Goal: Task Accomplishment & Management: Manage account settings

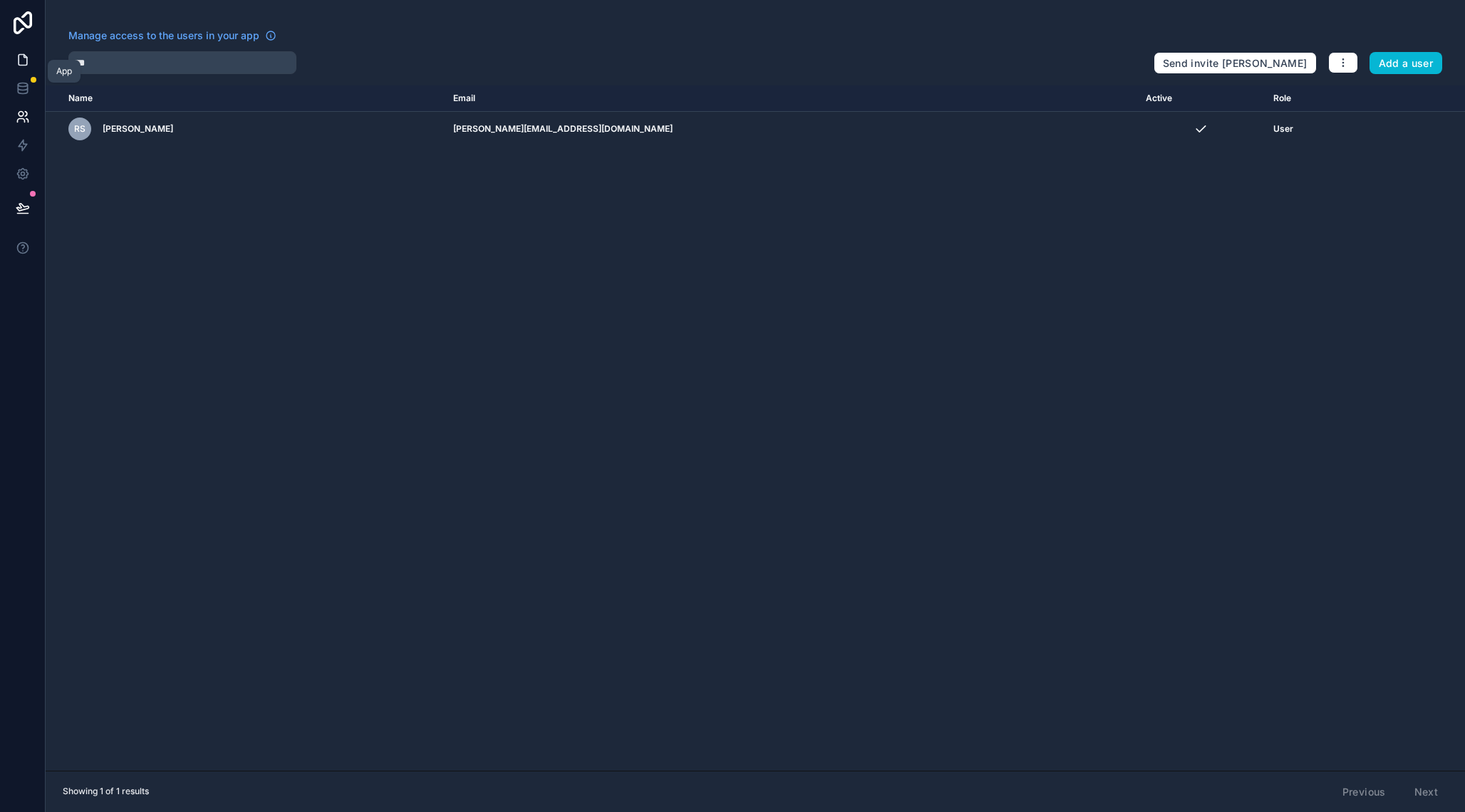
click at [28, 57] on icon at bounding box center [23, 60] width 15 height 15
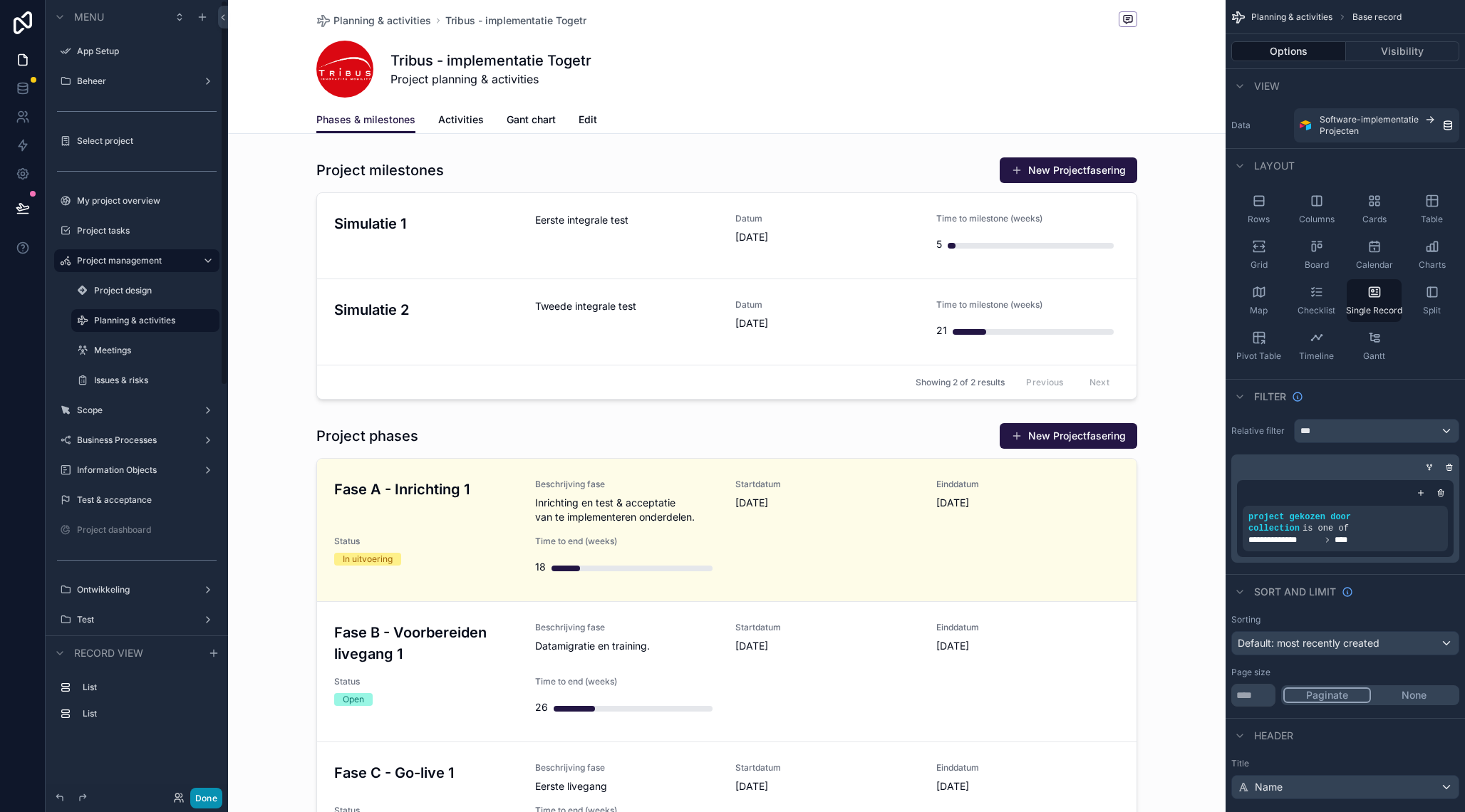
click at [202, 792] on button "Done" at bounding box center [206, 798] width 32 height 20
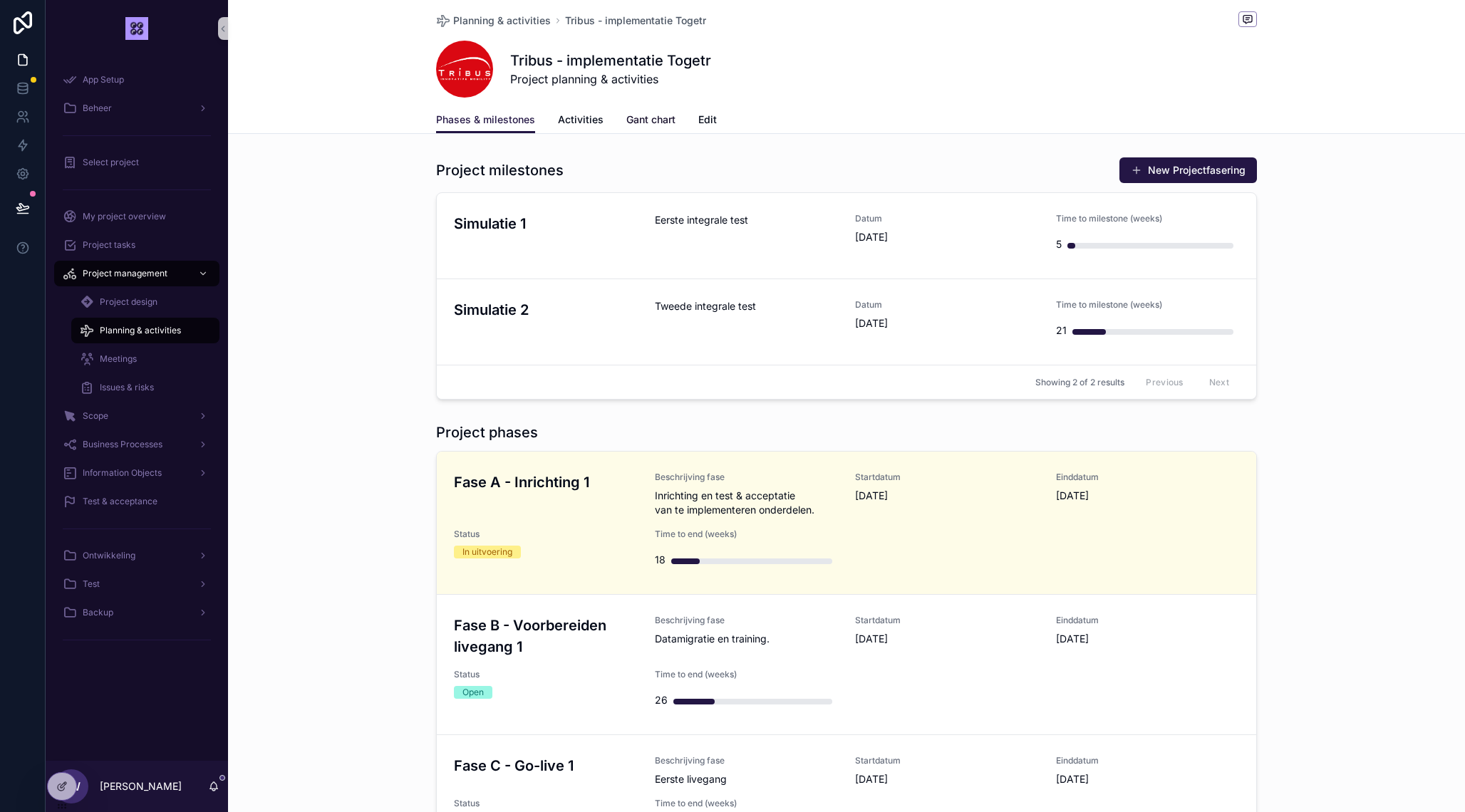
click at [639, 116] on span "Gant chart" at bounding box center [651, 120] width 49 height 15
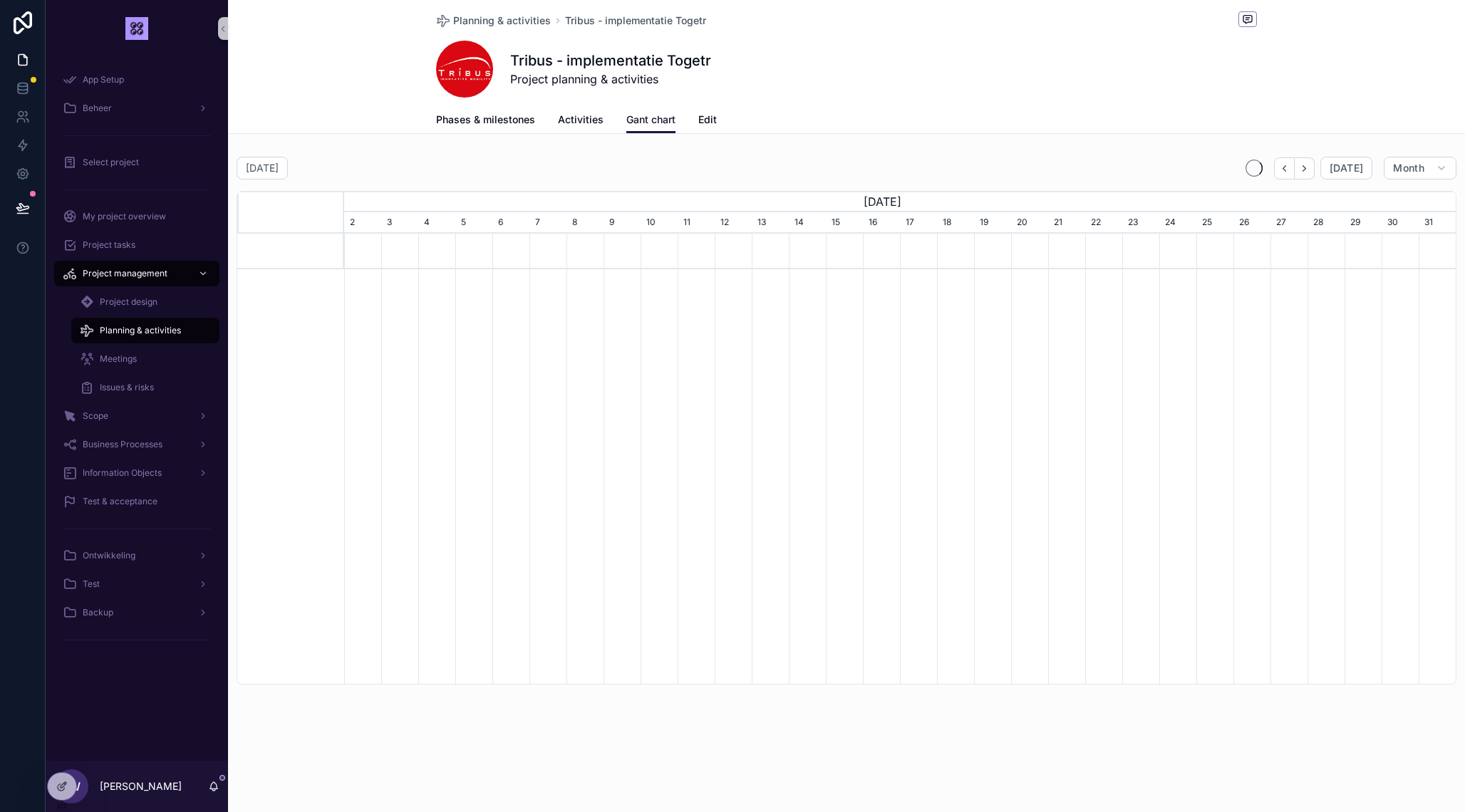
scroll to position [0, 1111]
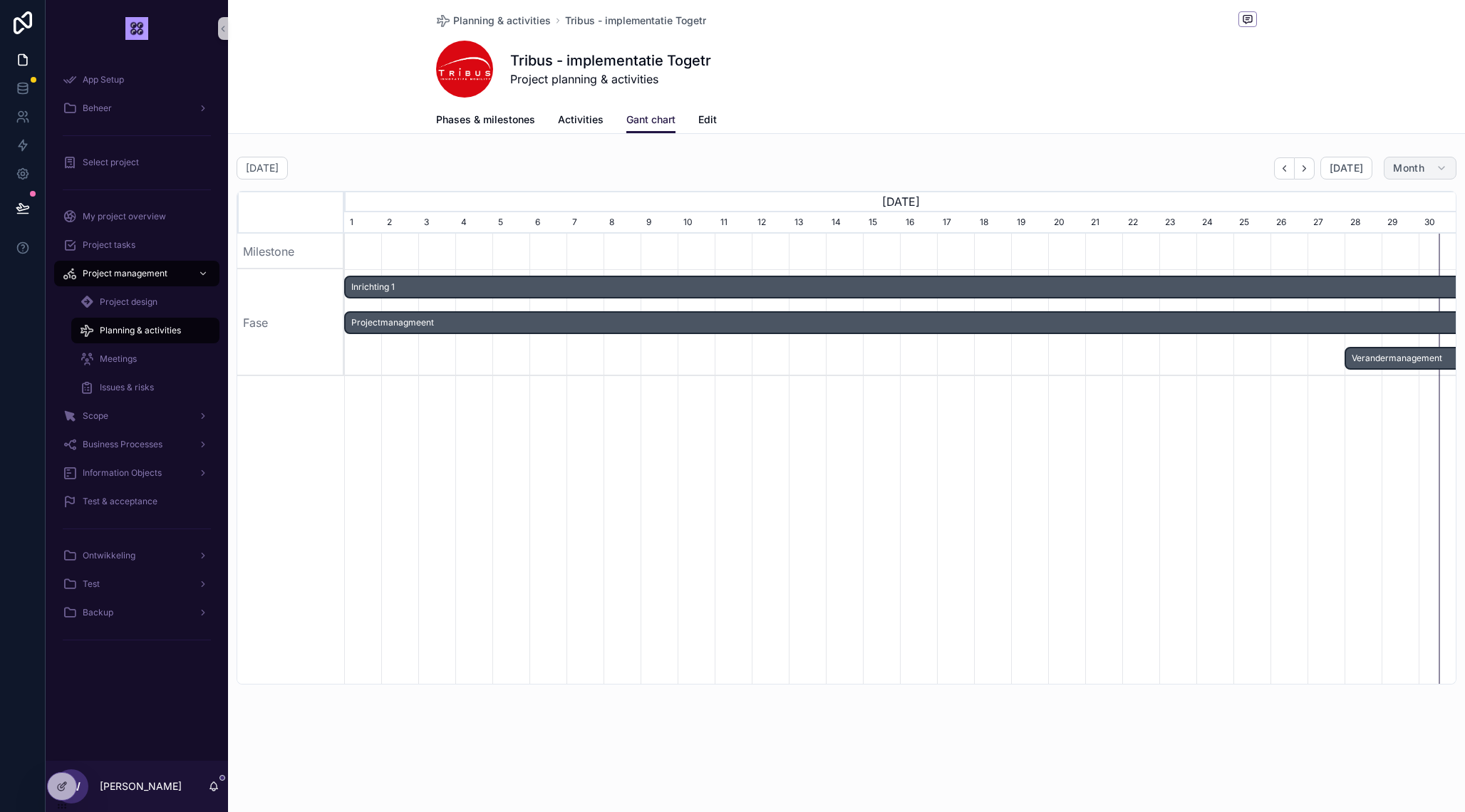
click at [1403, 167] on span "Month" at bounding box center [1408, 168] width 31 height 13
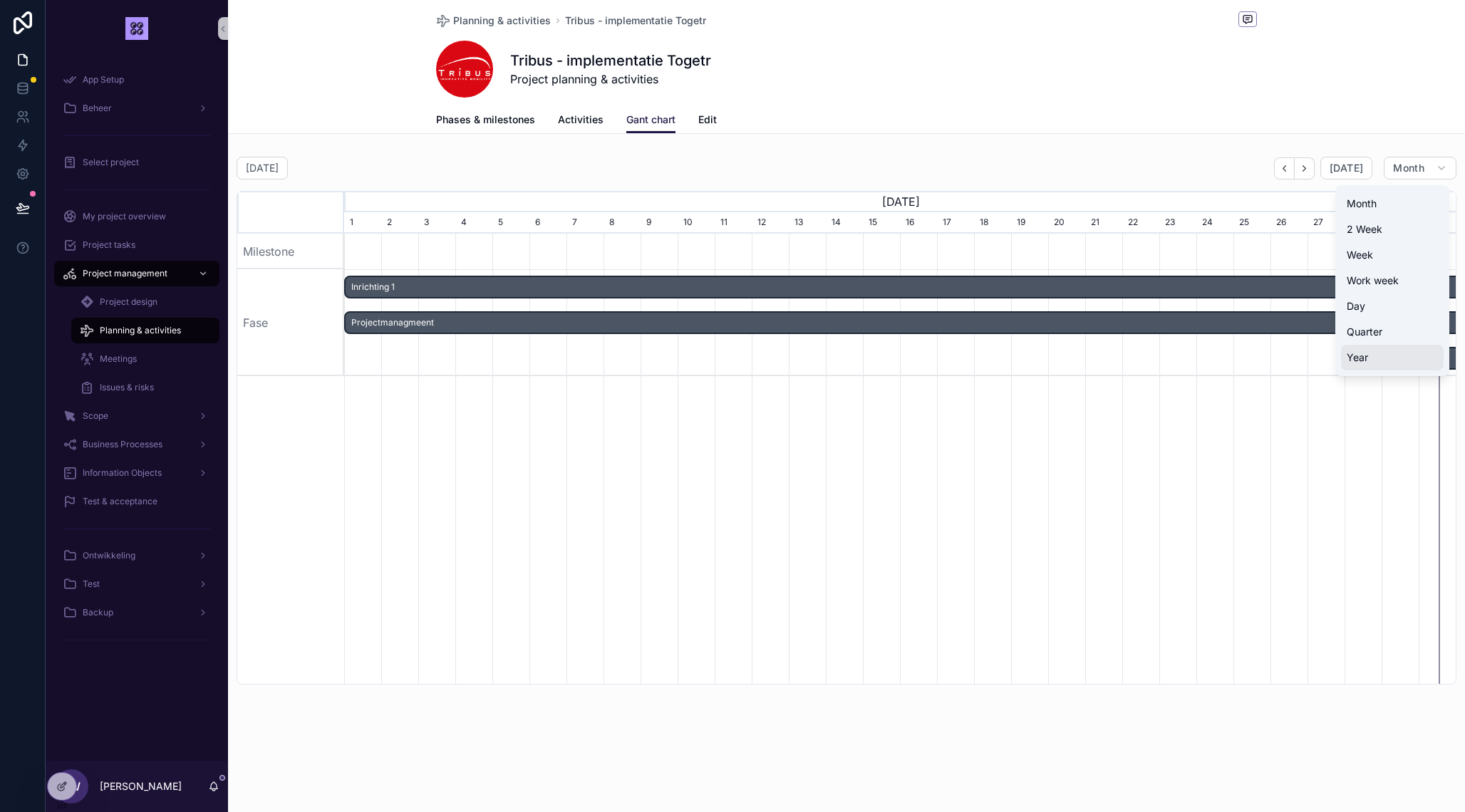
click at [1378, 353] on button "Year" at bounding box center [1392, 357] width 102 height 25
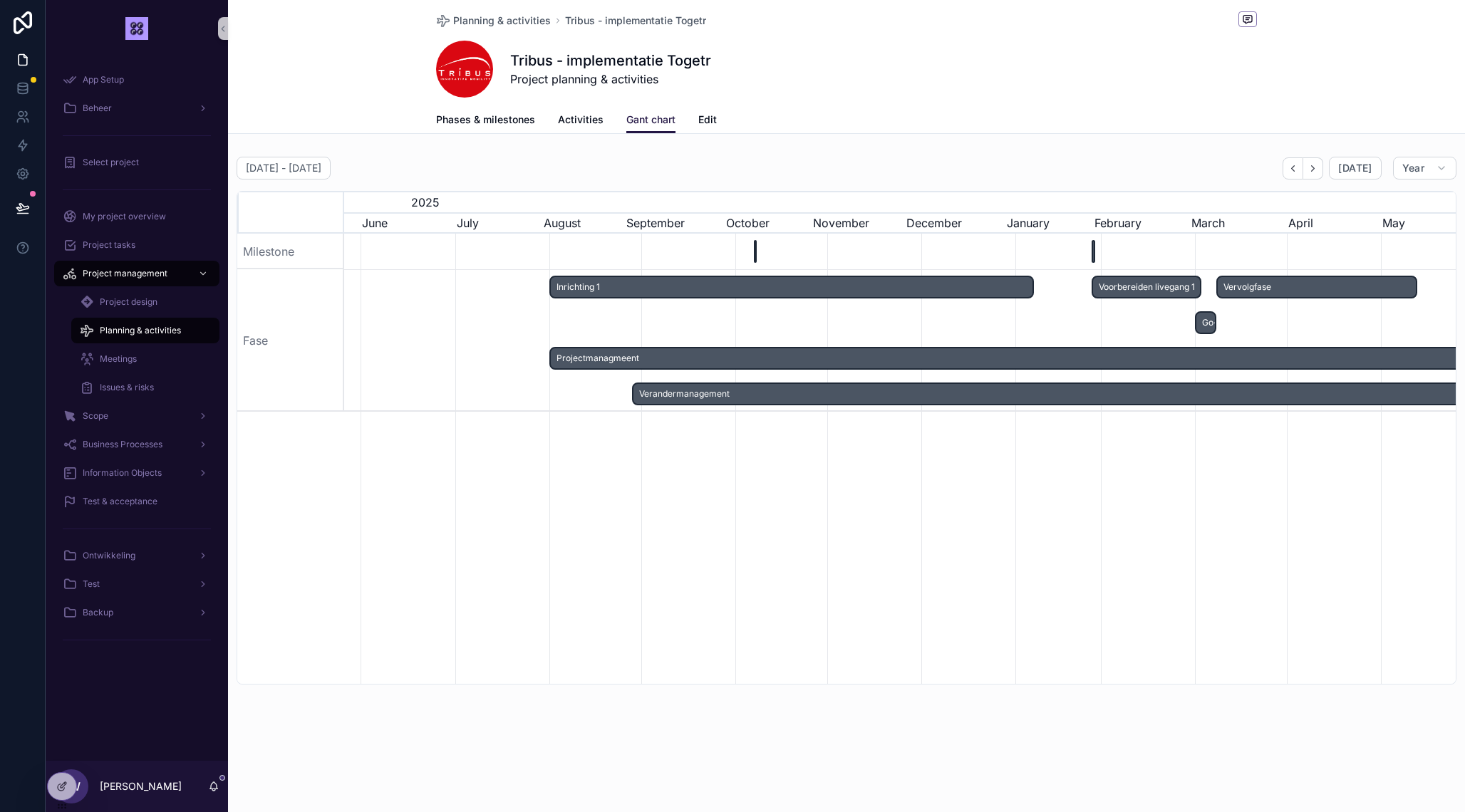
scroll to position [0, 1146]
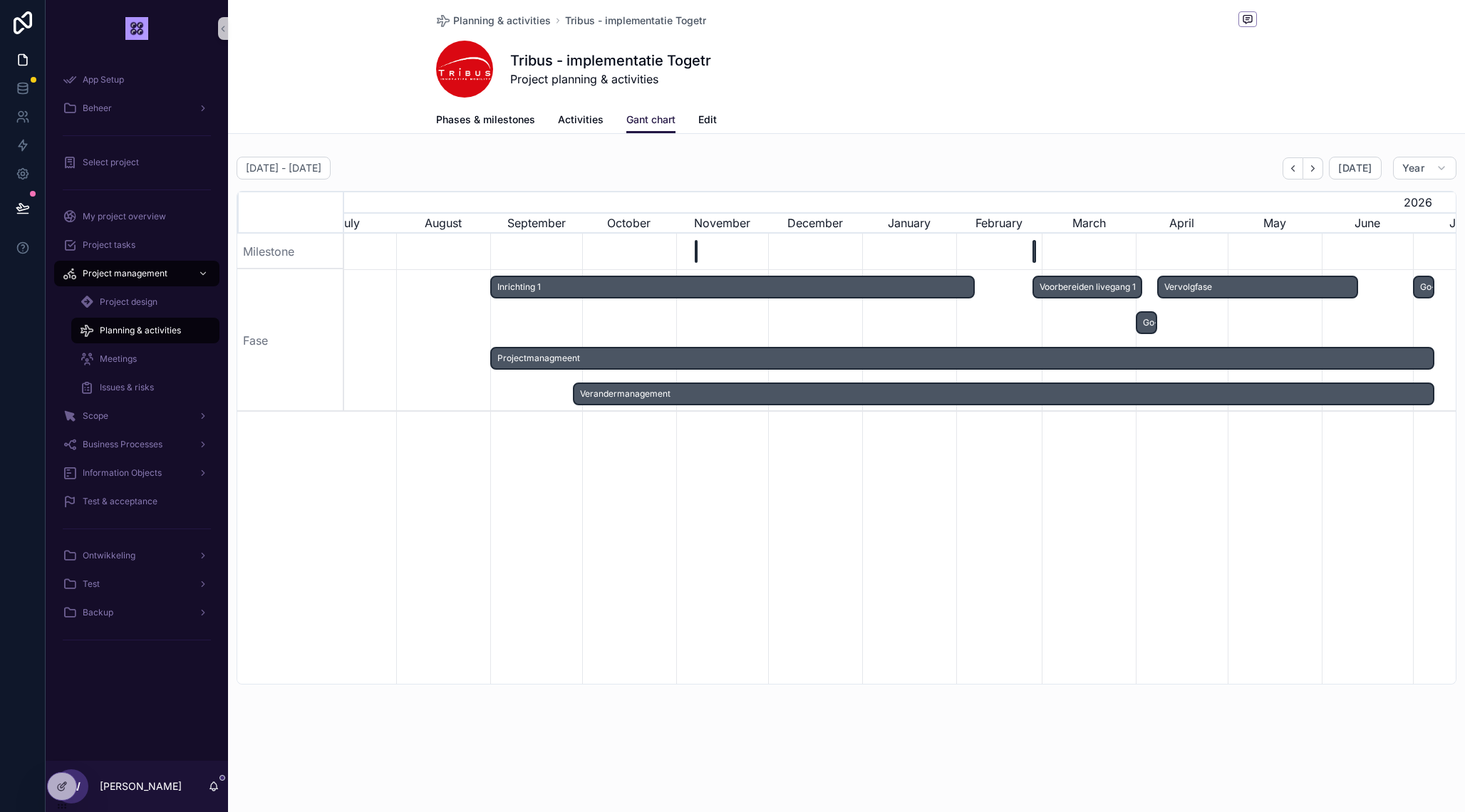
click at [697, 248] on div "Simulatie 1" at bounding box center [696, 252] width 3 height 23
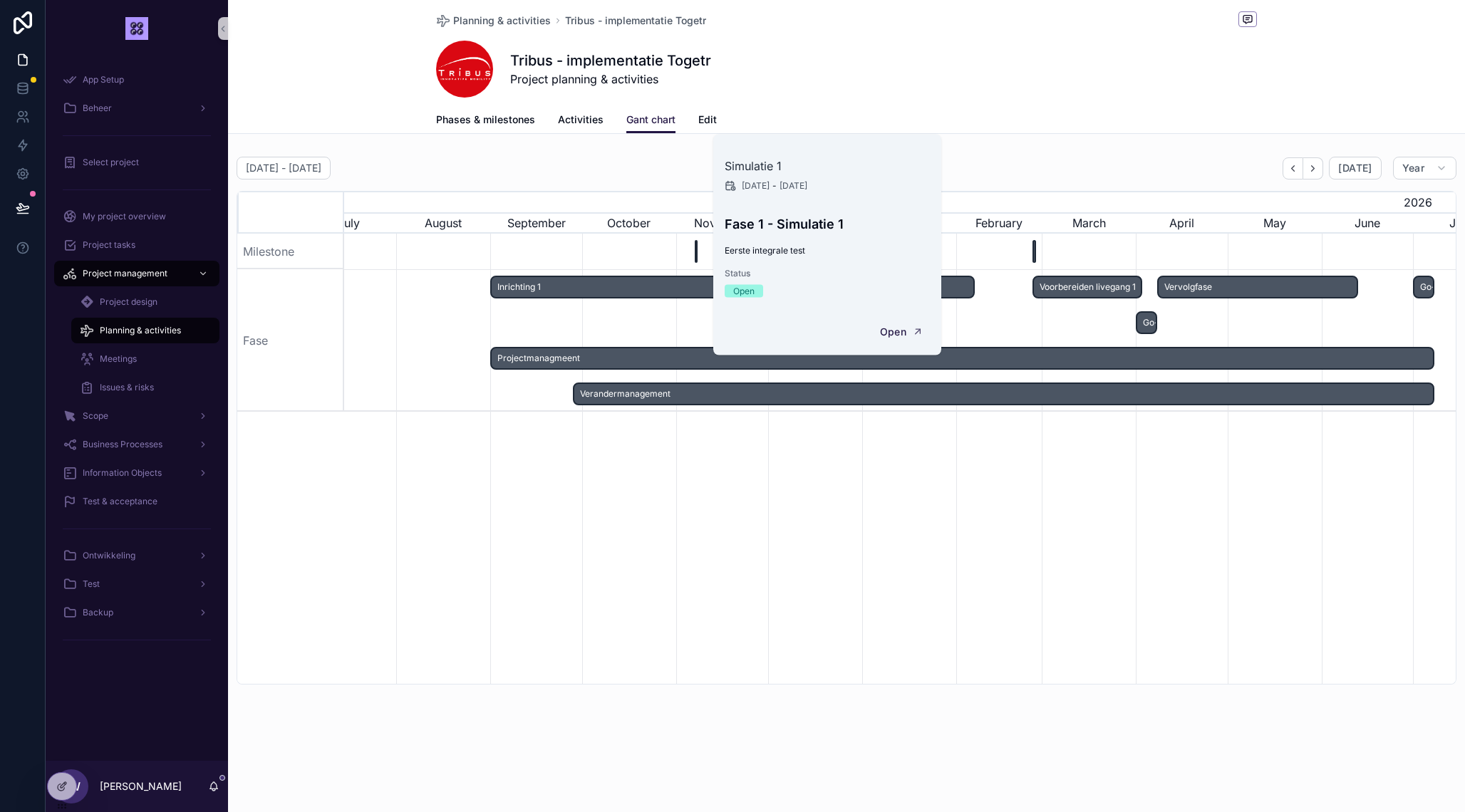
click at [1035, 255] on div "Simulatie 2" at bounding box center [1034, 252] width 3 height 23
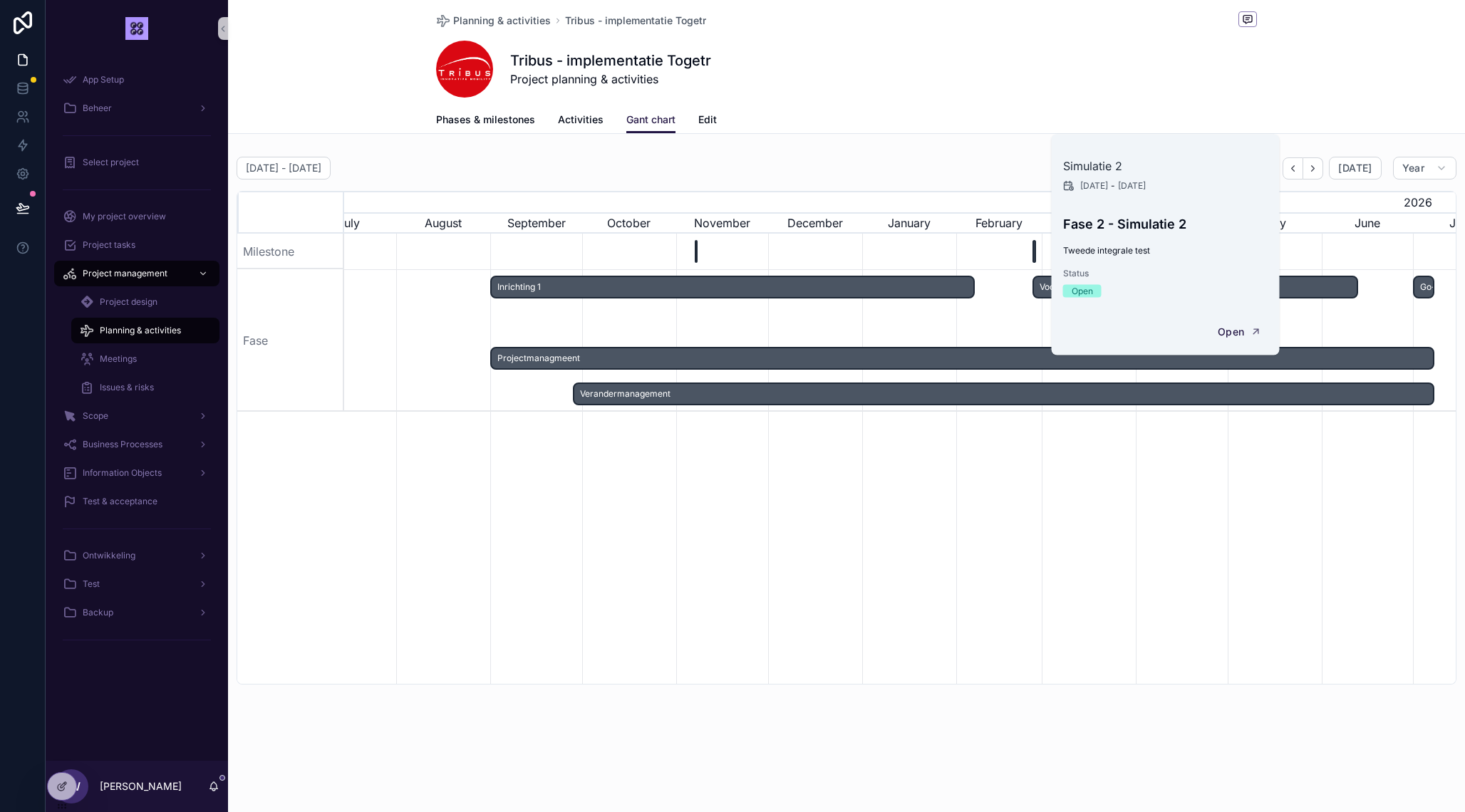
click at [984, 118] on div "Phases & milestones Activities Gant chart Edit" at bounding box center [846, 119] width 821 height 27
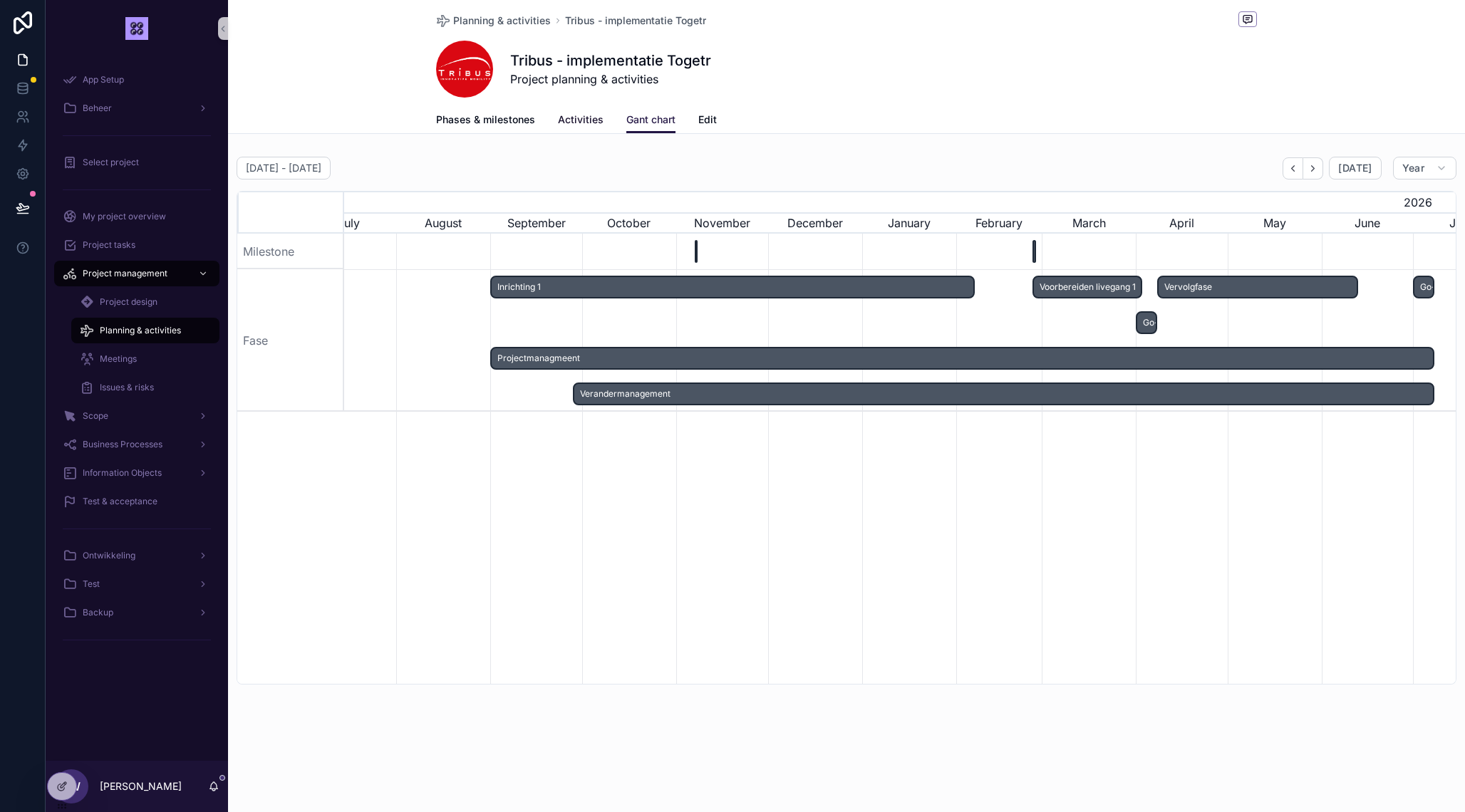
click at [583, 122] on span "Activities" at bounding box center [581, 120] width 46 height 15
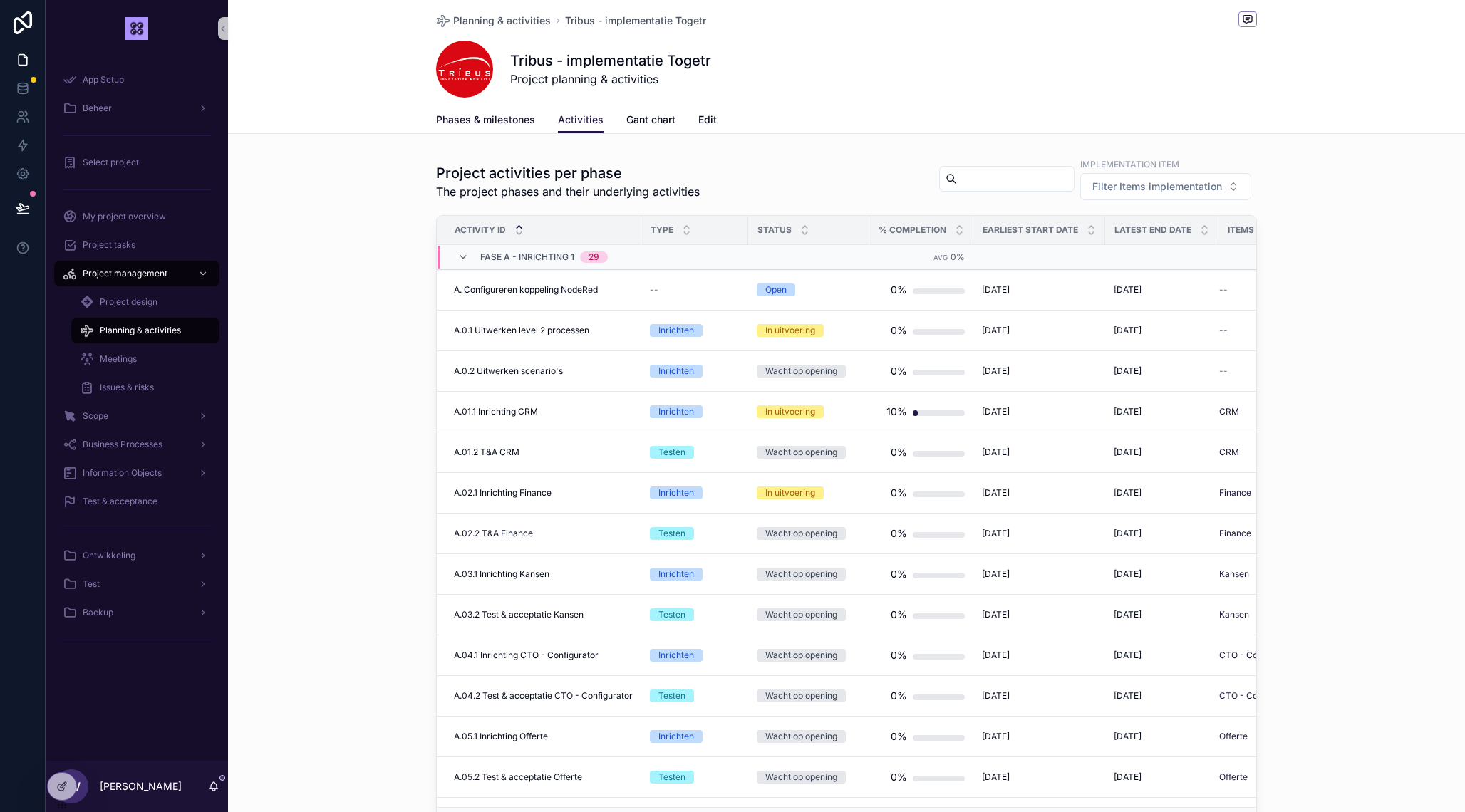
click at [470, 119] on span "Phases & milestones" at bounding box center [486, 120] width 99 height 15
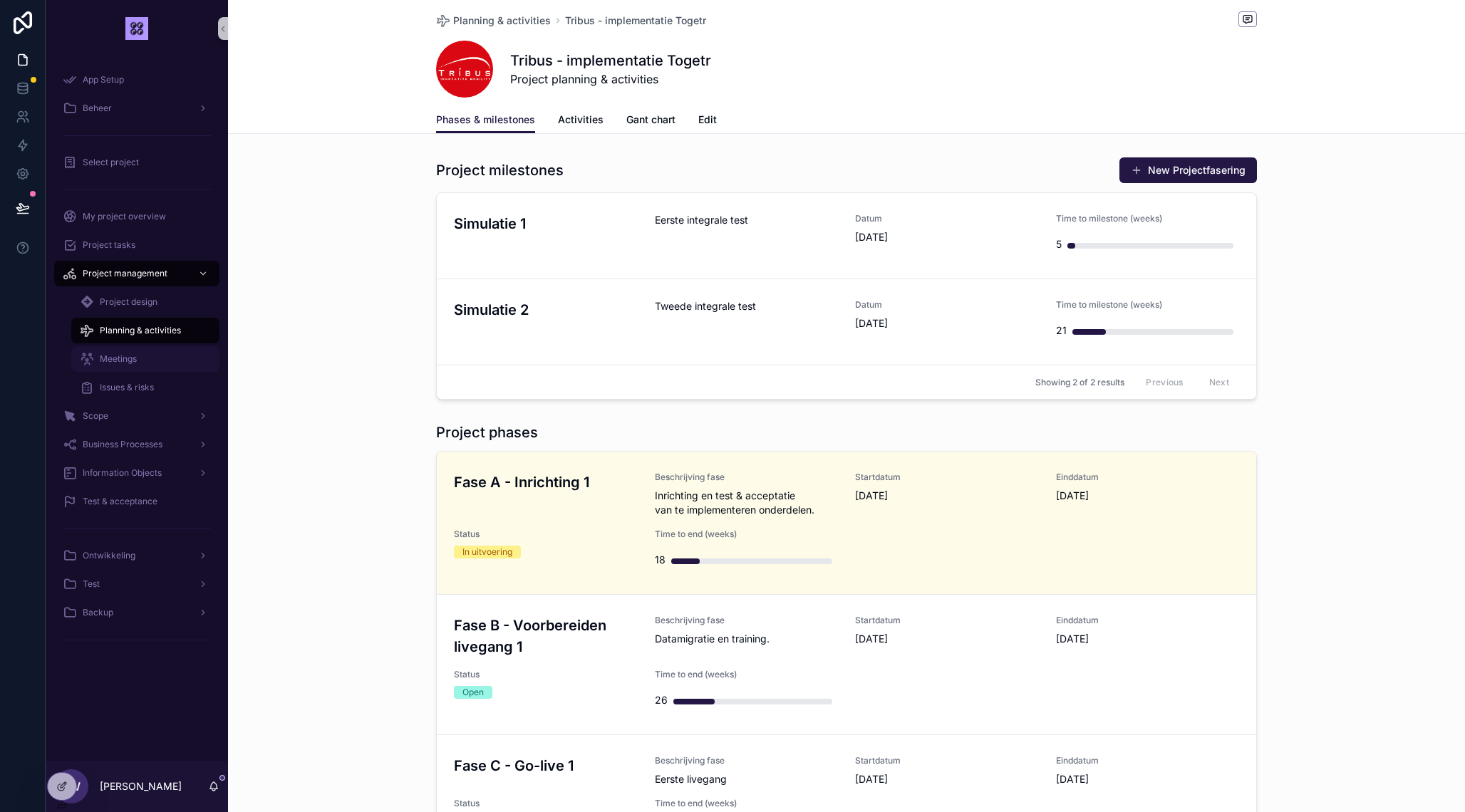
click at [139, 353] on div "Meetings" at bounding box center [145, 358] width 131 height 22
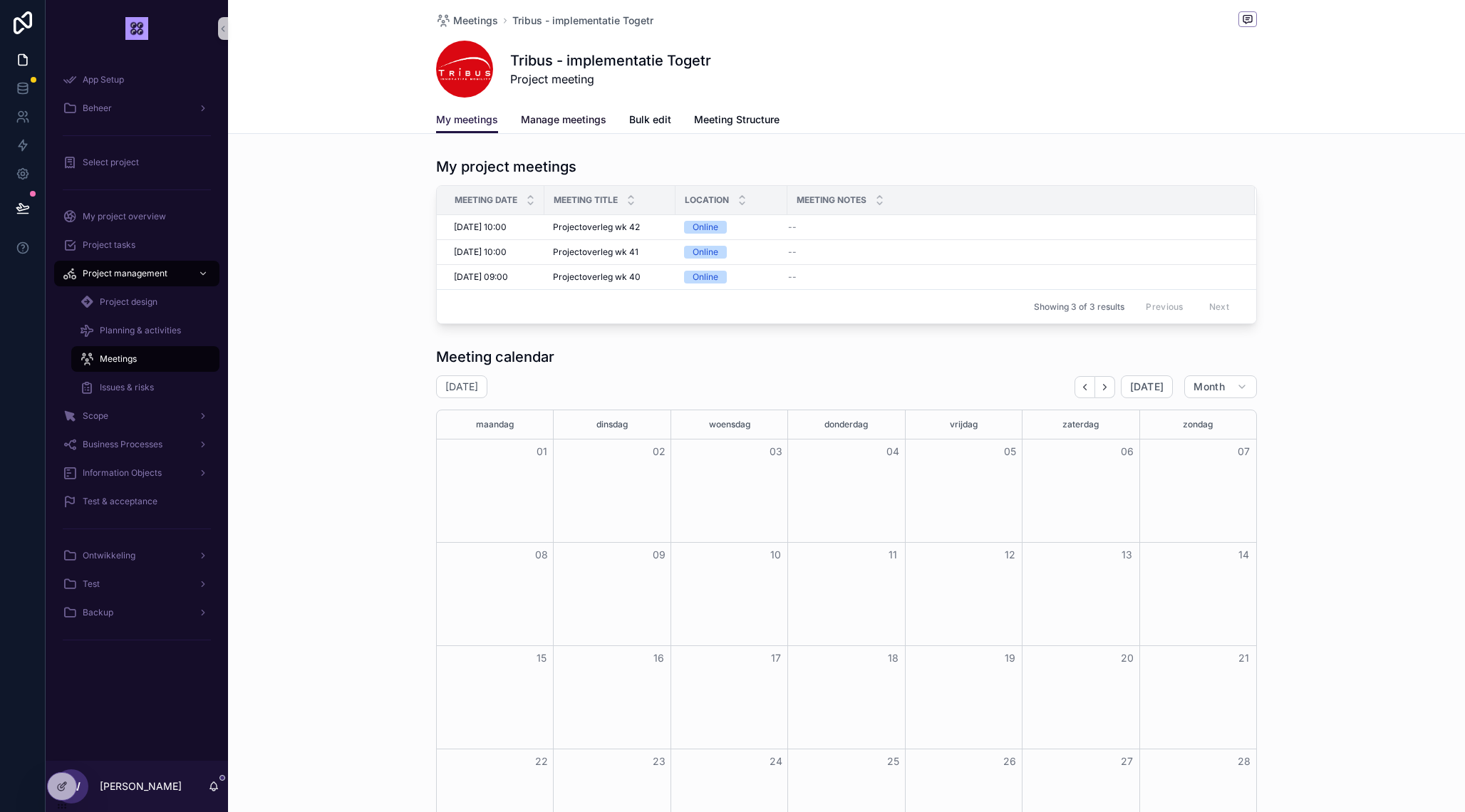
click at [570, 115] on span "Manage meetings" at bounding box center [564, 120] width 86 height 15
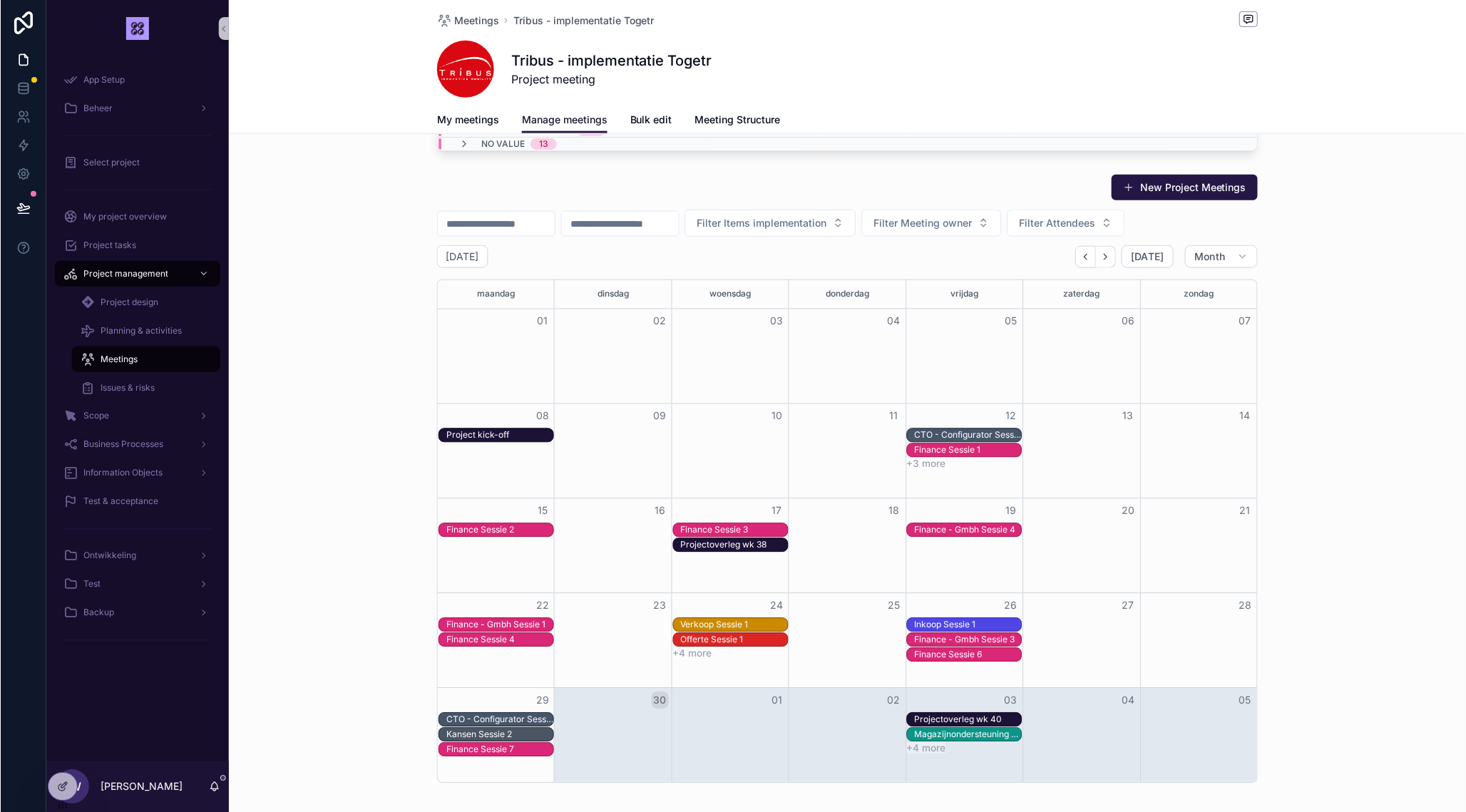
scroll to position [184, 0]
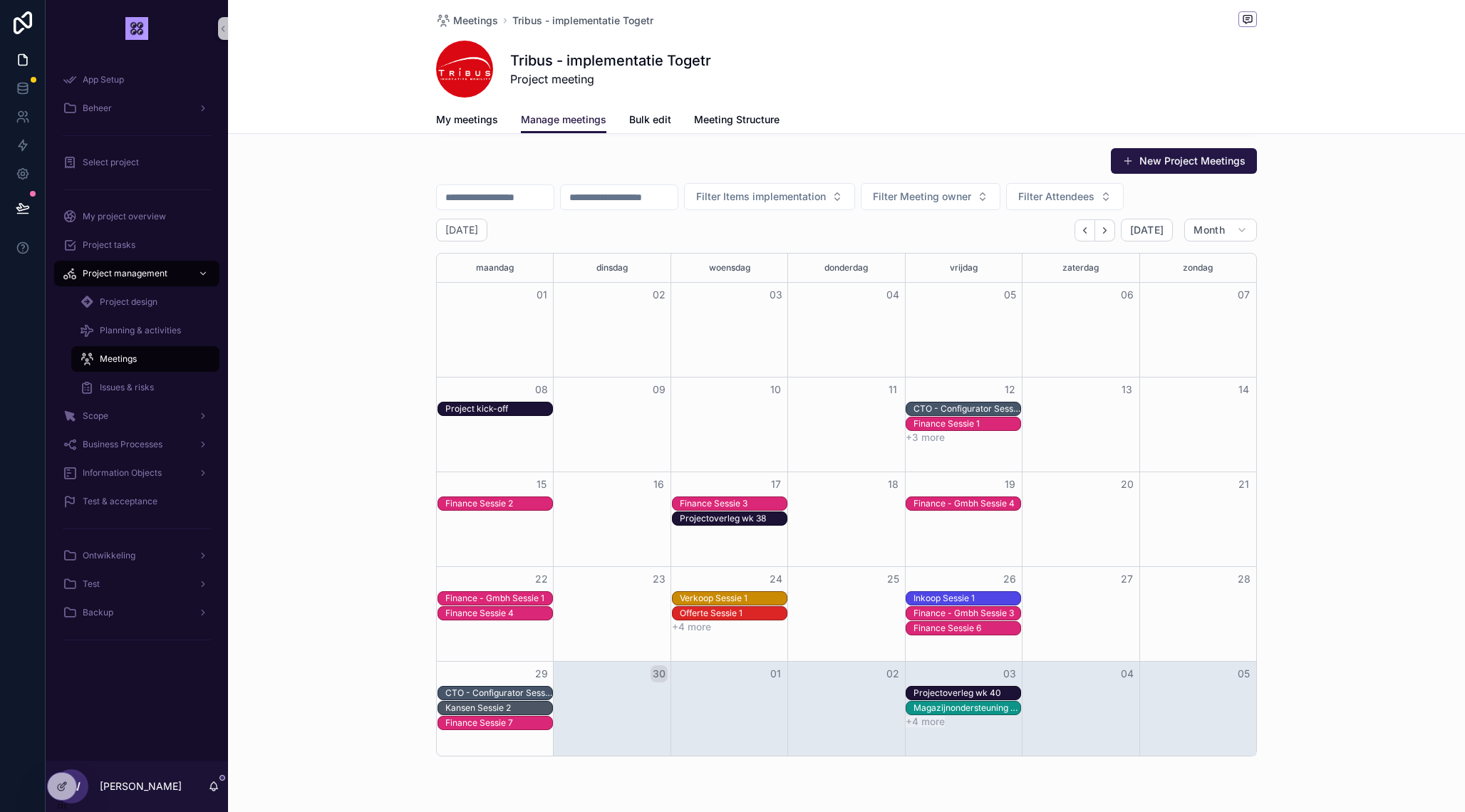
click at [539, 695] on div "CTO - Configurator Sessie 2" at bounding box center [499, 693] width 107 height 12
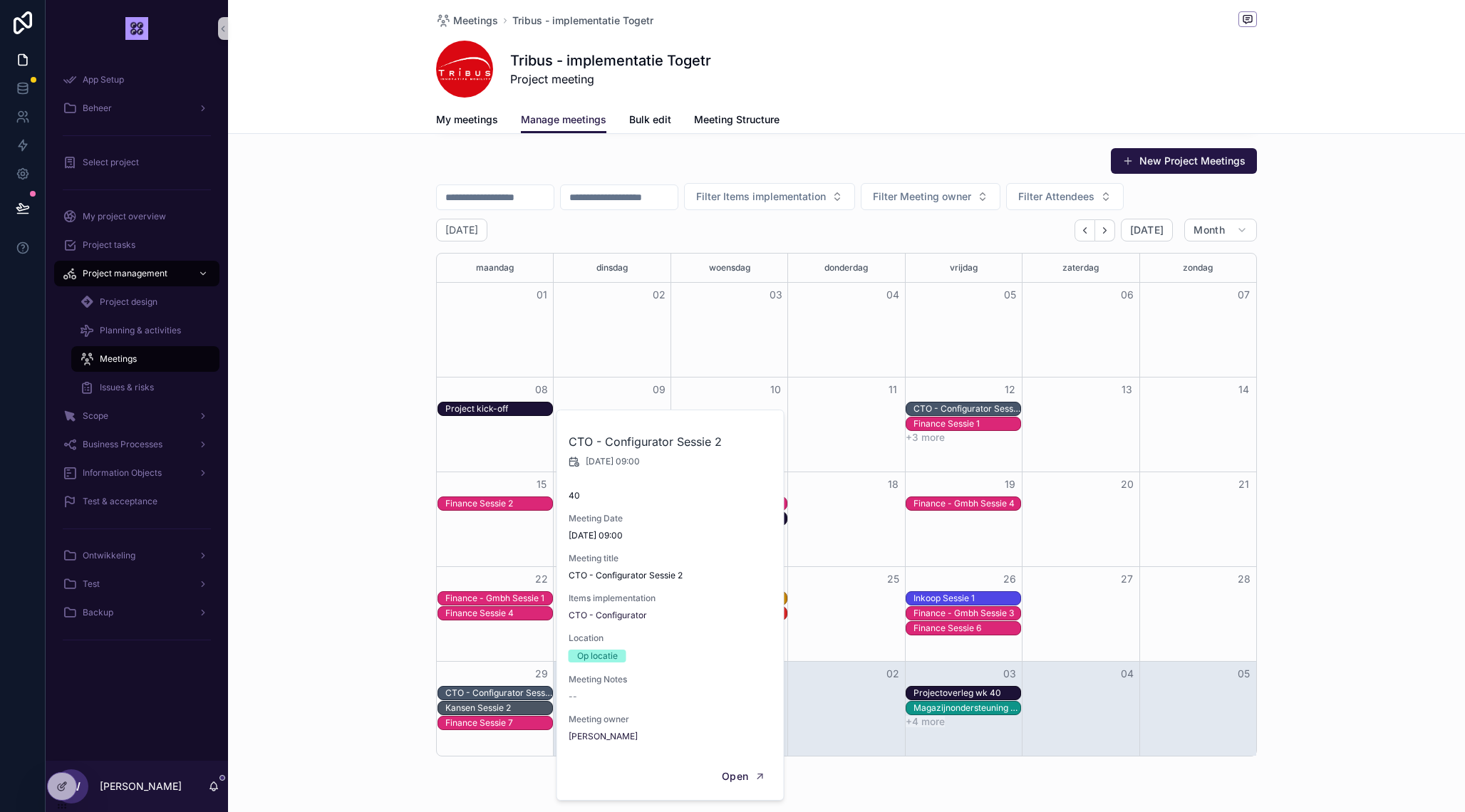
click at [390, 630] on div "New Project Meetings Filter Items implementation Filter Meeting owner Filter At…" at bounding box center [846, 451] width 1237 height 620
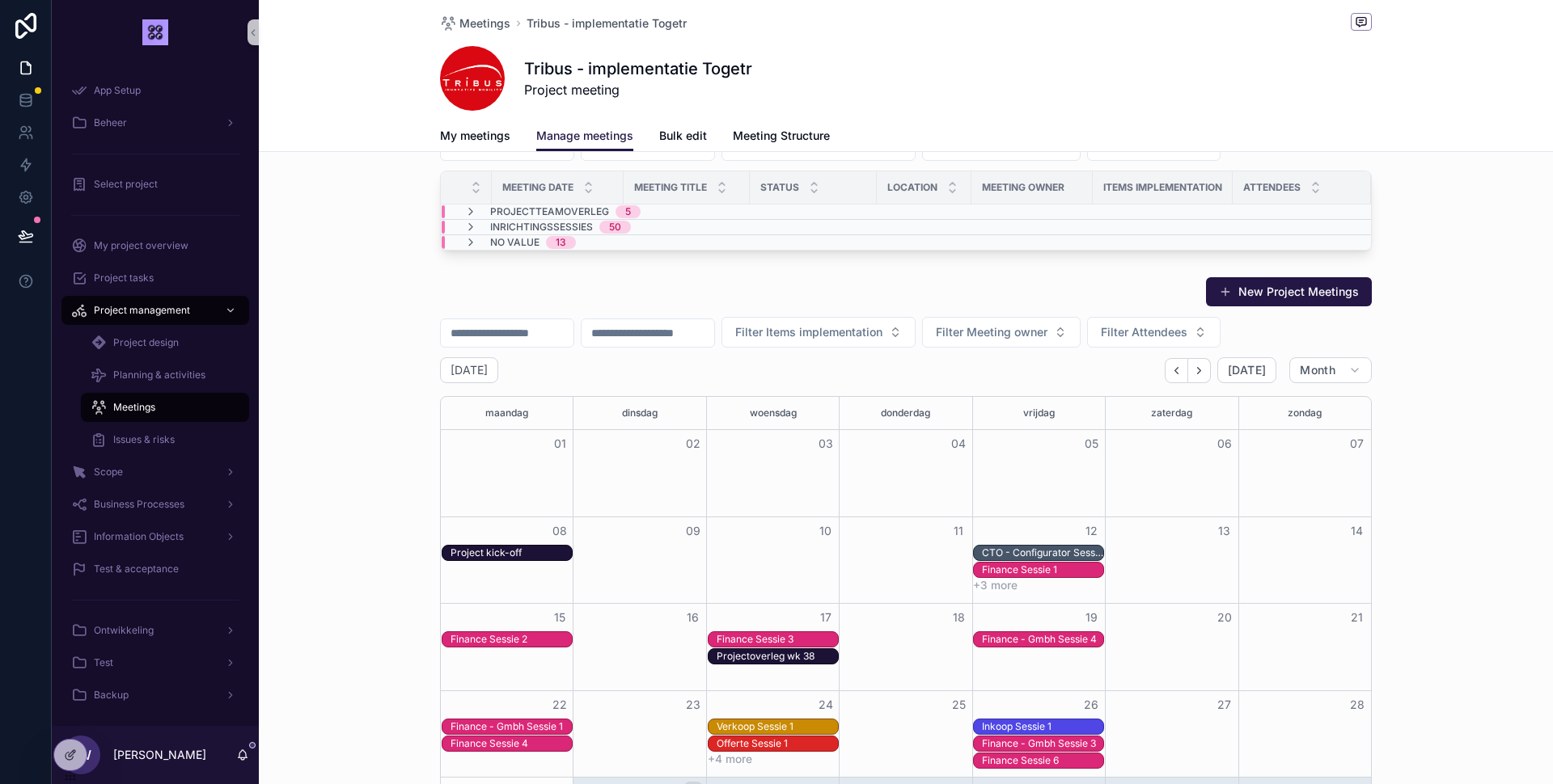
scroll to position [0, 0]
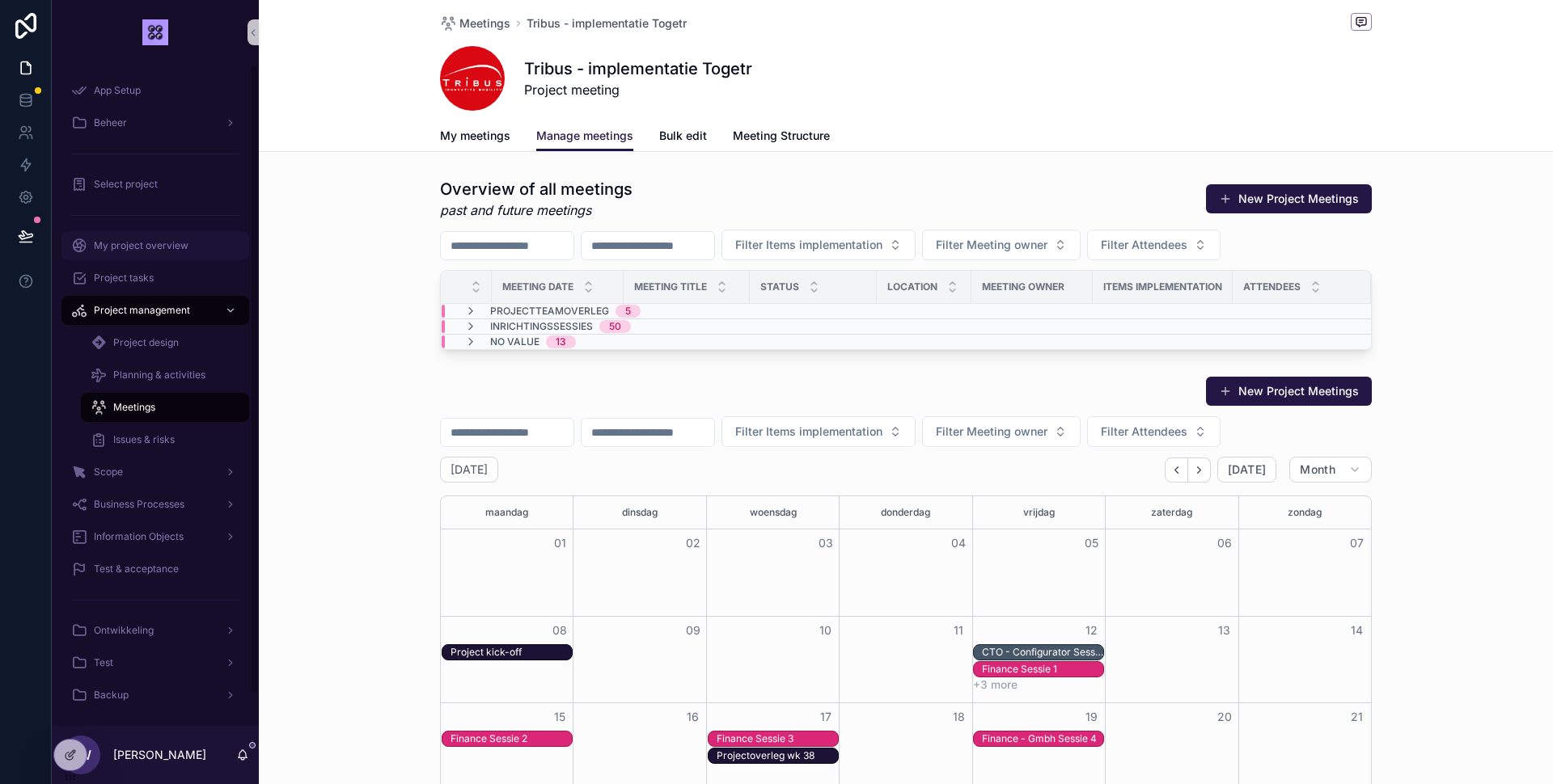
click at [143, 252] on div "My project overview" at bounding box center [155, 245] width 168 height 26
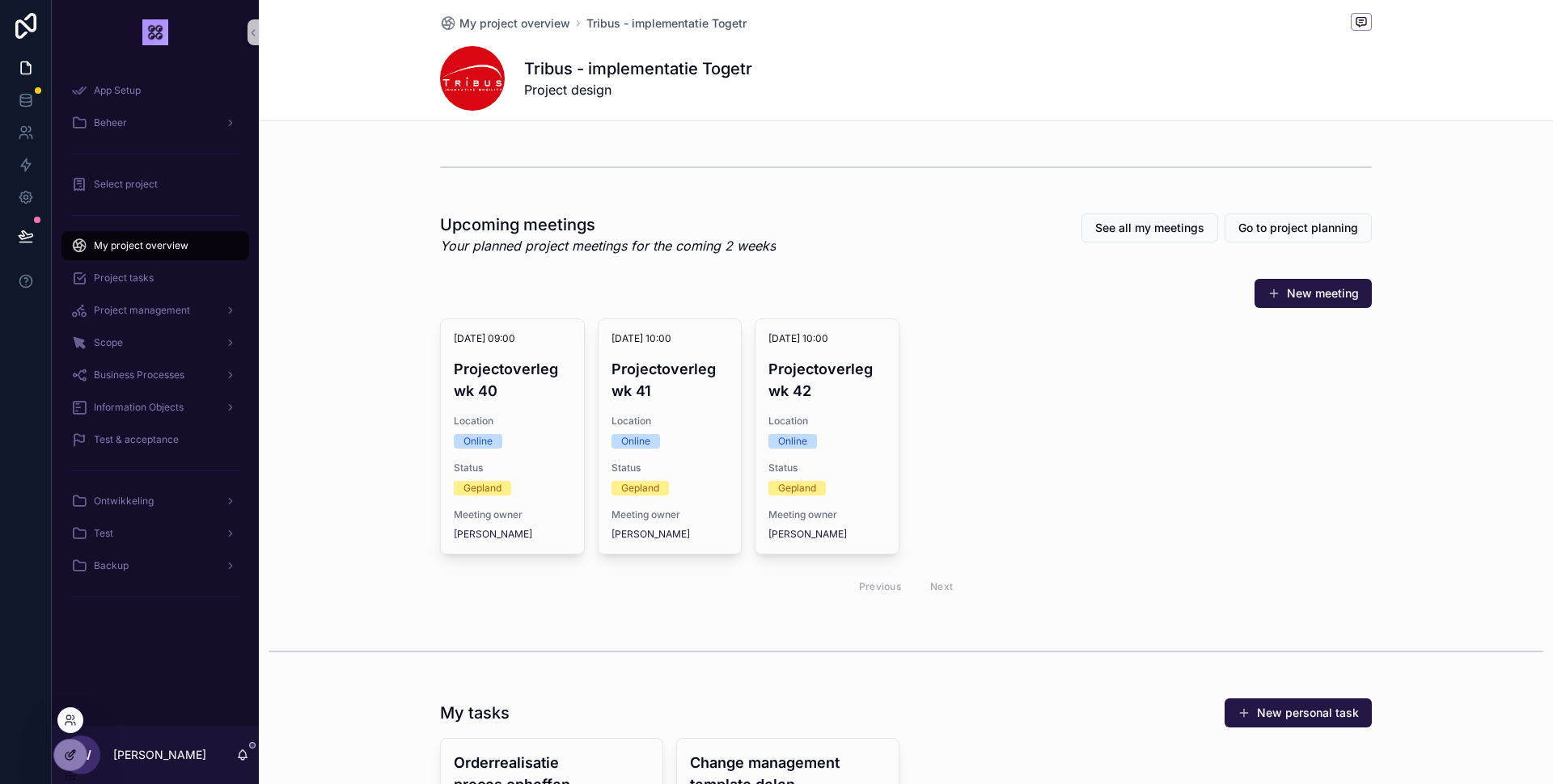
click at [81, 759] on div at bounding box center [70, 754] width 32 height 30
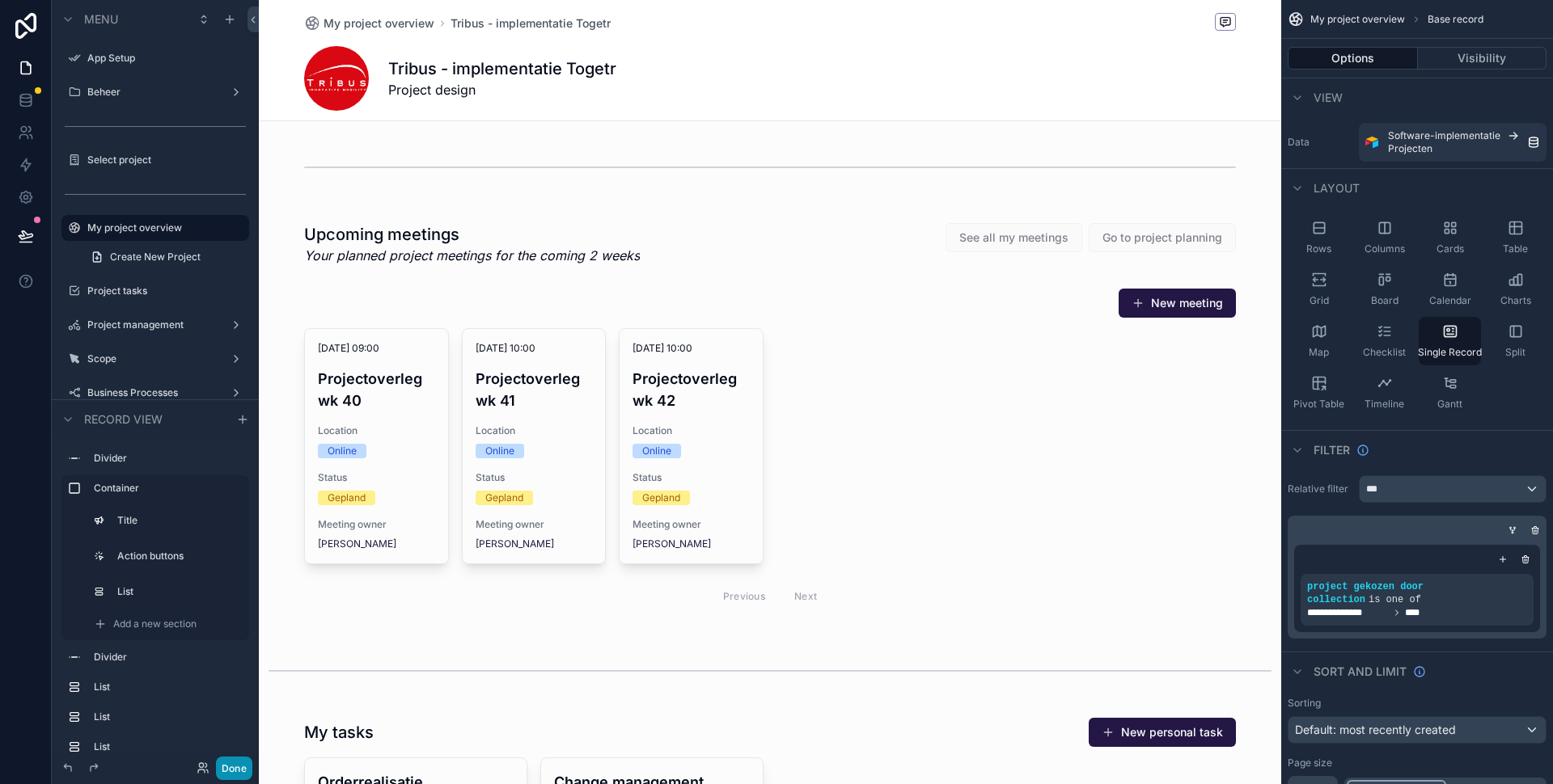
click at [227, 766] on button "Done" at bounding box center [234, 768] width 36 height 23
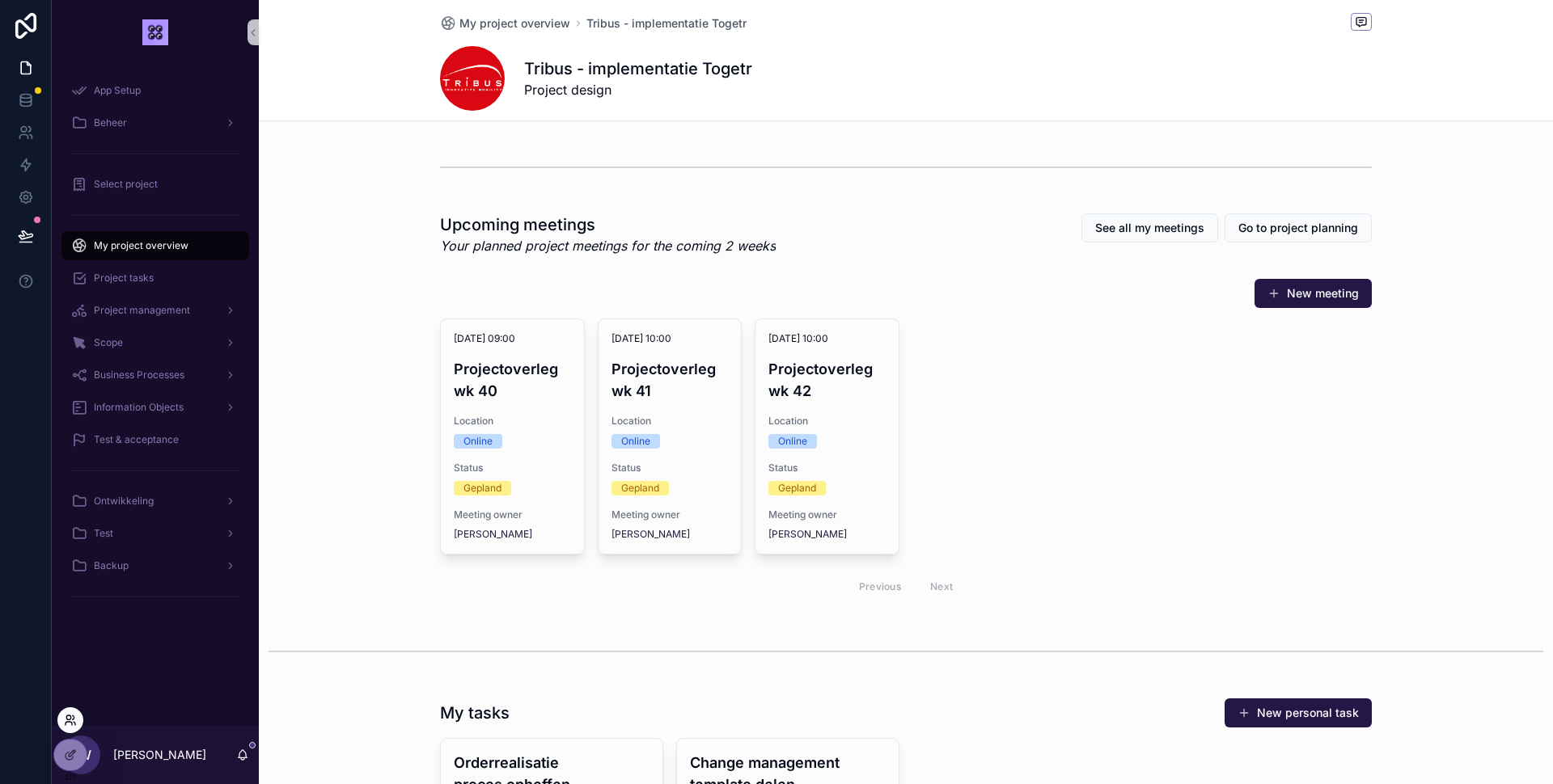
click at [71, 722] on icon at bounding box center [69, 724] width 7 height 3
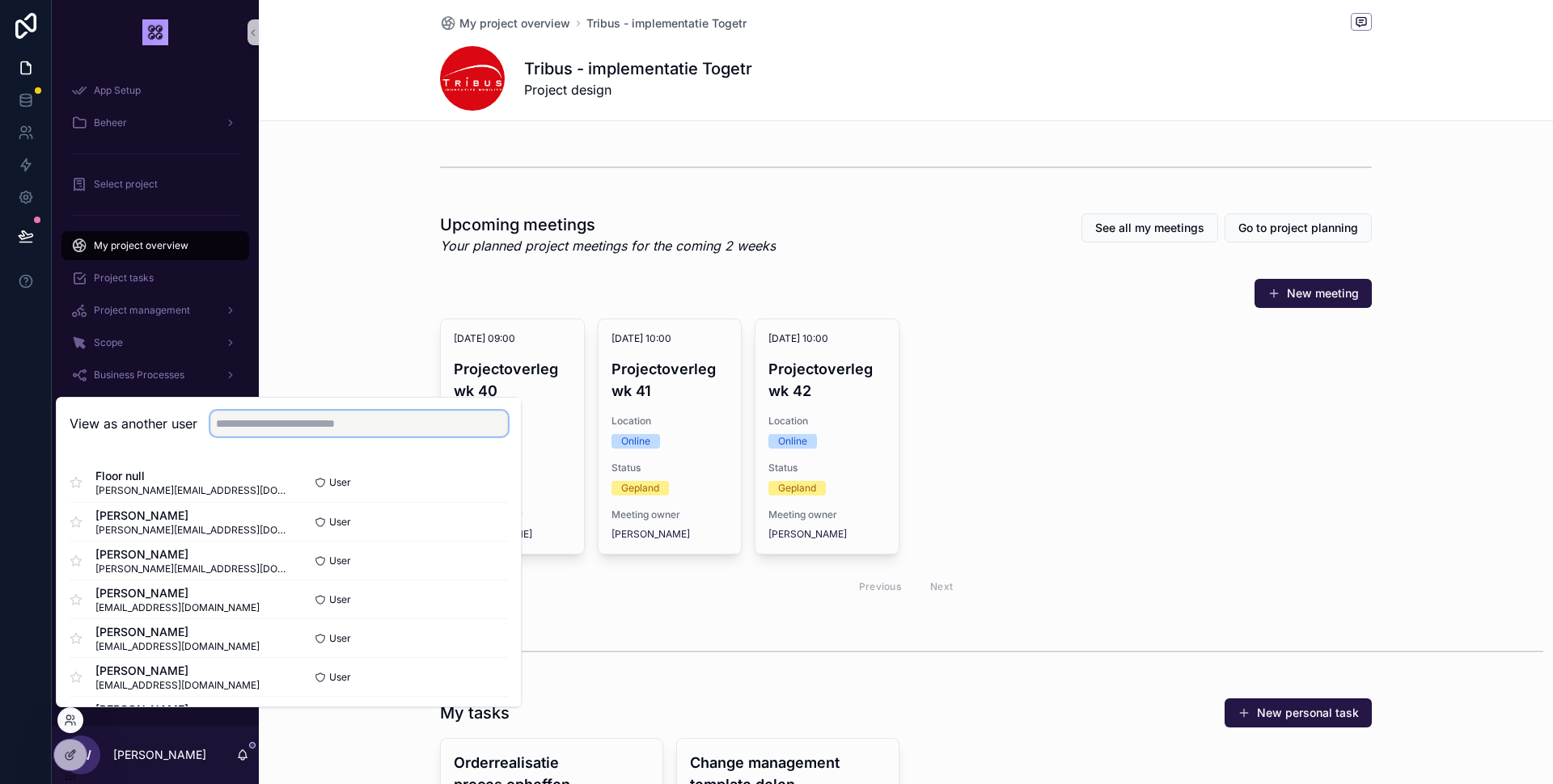
click at [267, 428] on input "text" at bounding box center [358, 423] width 297 height 26
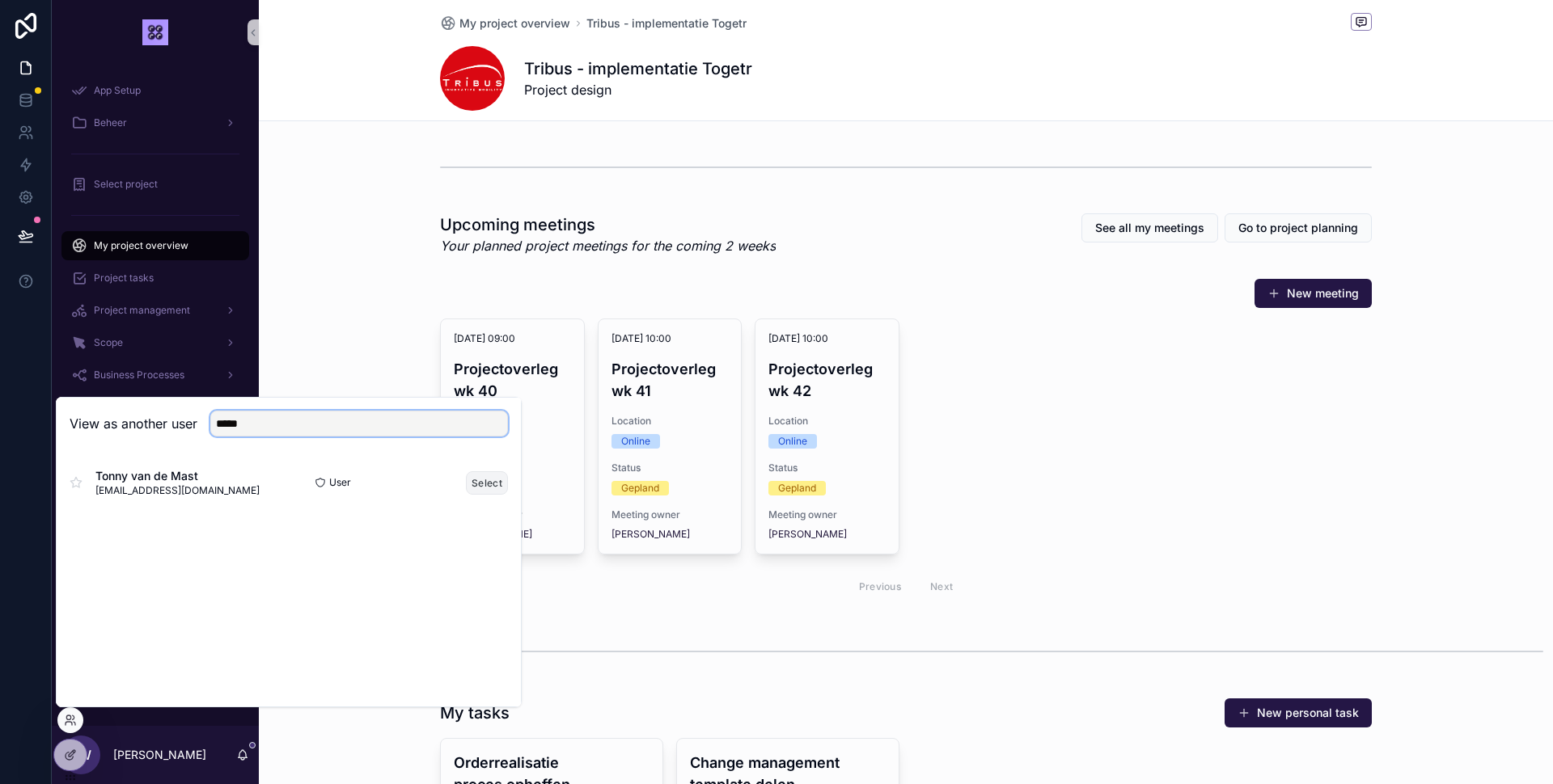
type input "*****"
click at [484, 480] on button "Select" at bounding box center [486, 483] width 42 height 23
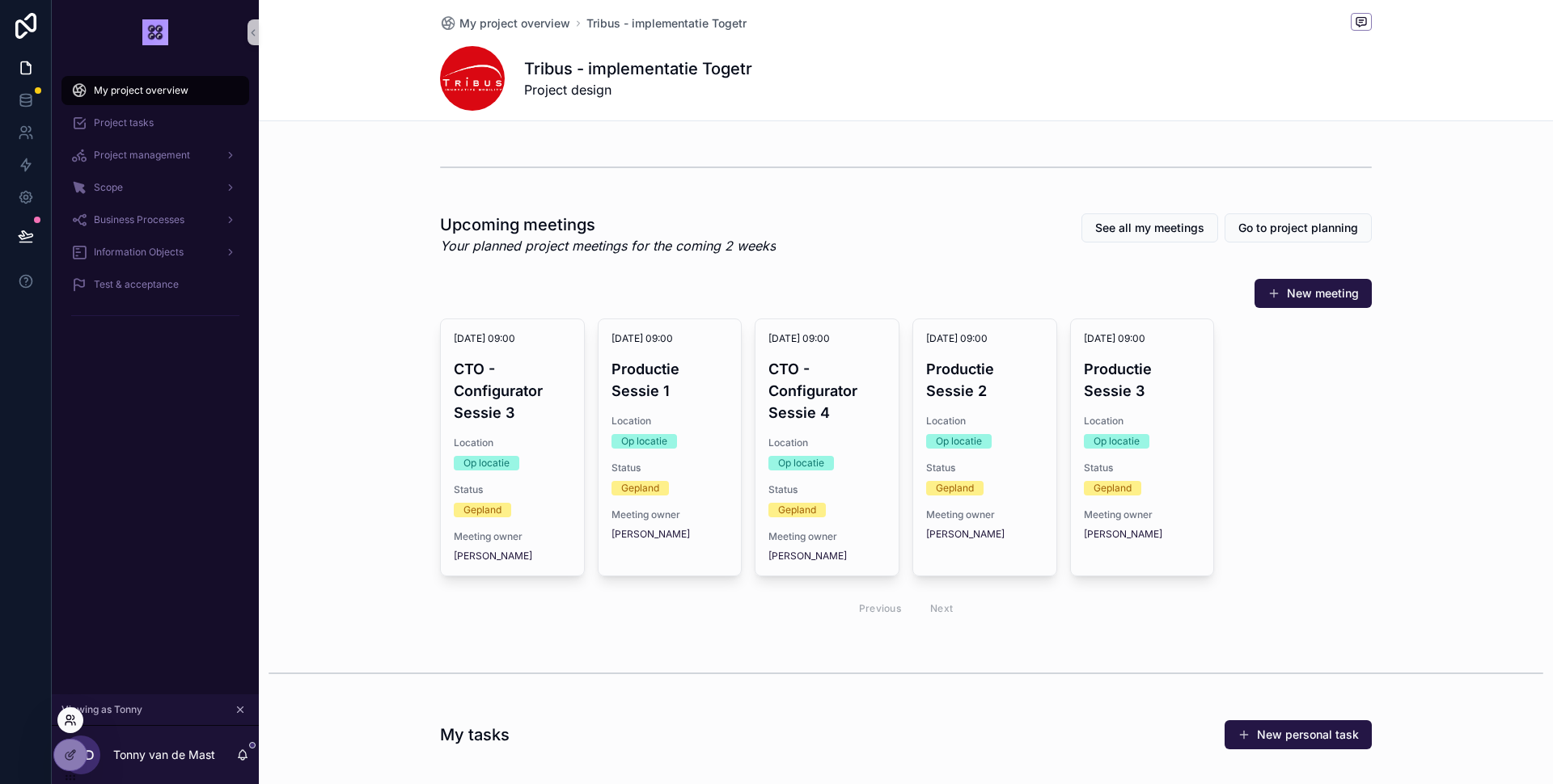
click at [73, 719] on icon at bounding box center [71, 721] width 13 height 13
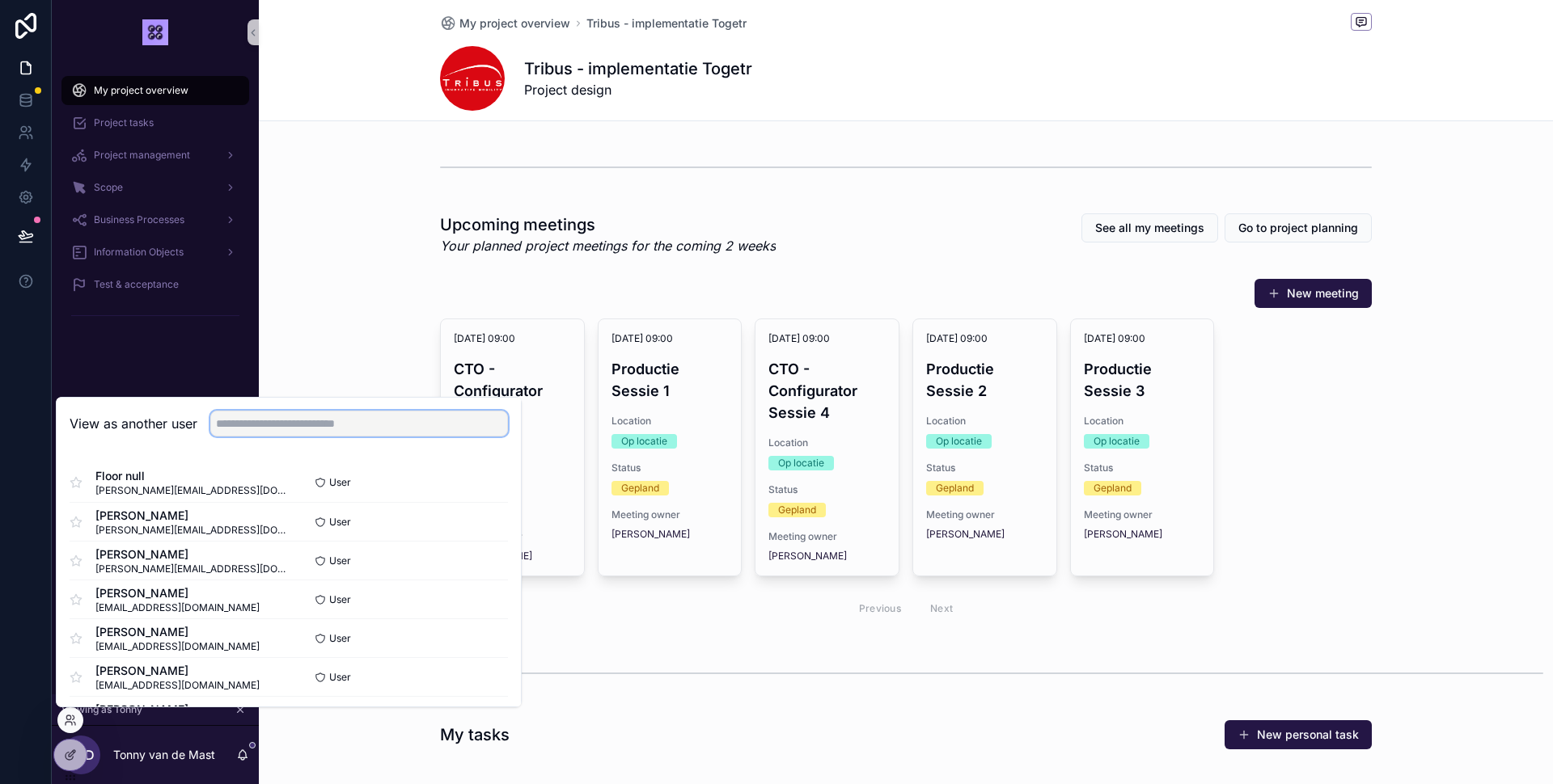
click at [332, 422] on input "text" at bounding box center [358, 423] width 297 height 26
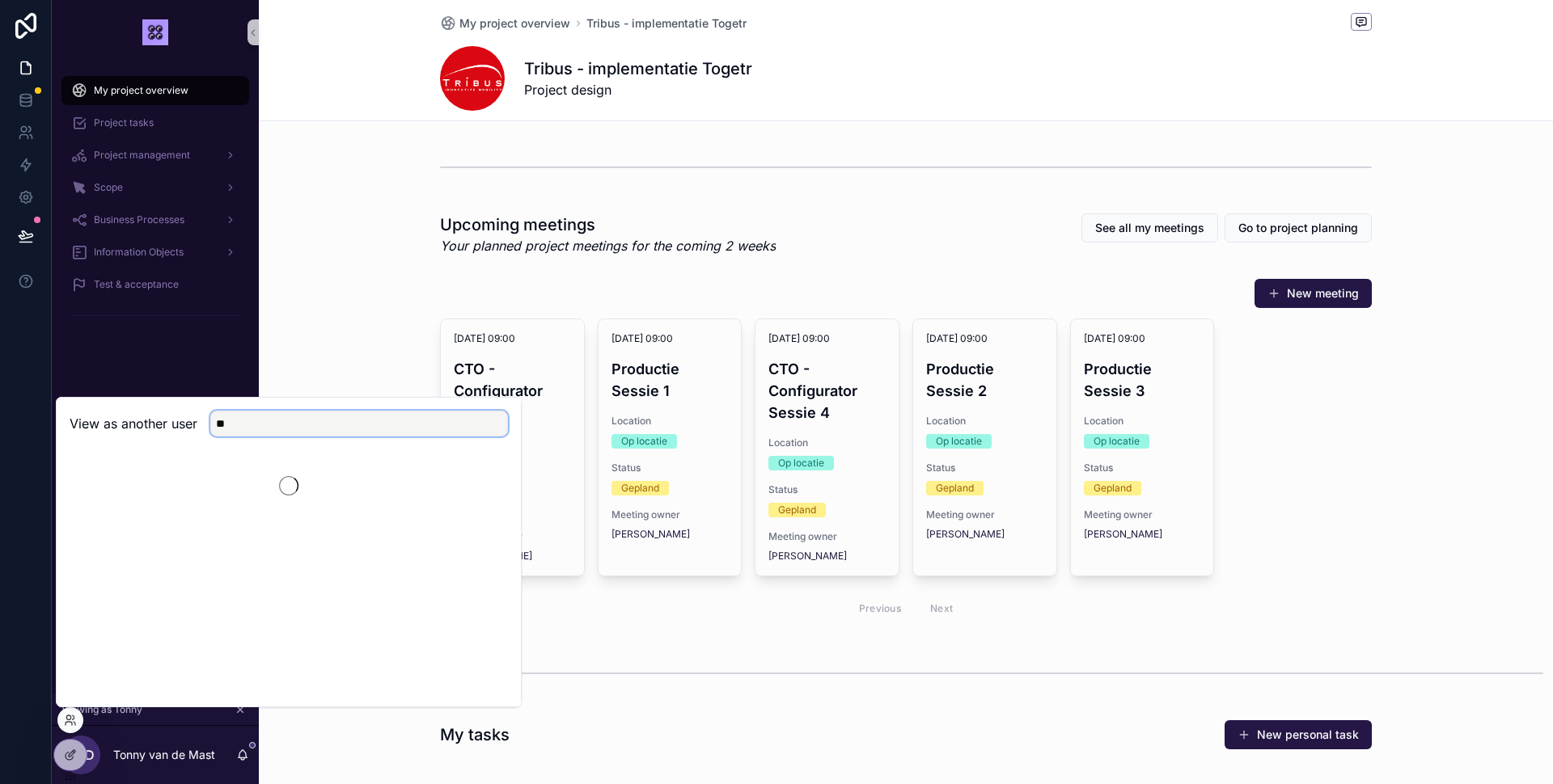
type input "*"
type input "*****"
click at [479, 478] on button "Select" at bounding box center [486, 483] width 42 height 23
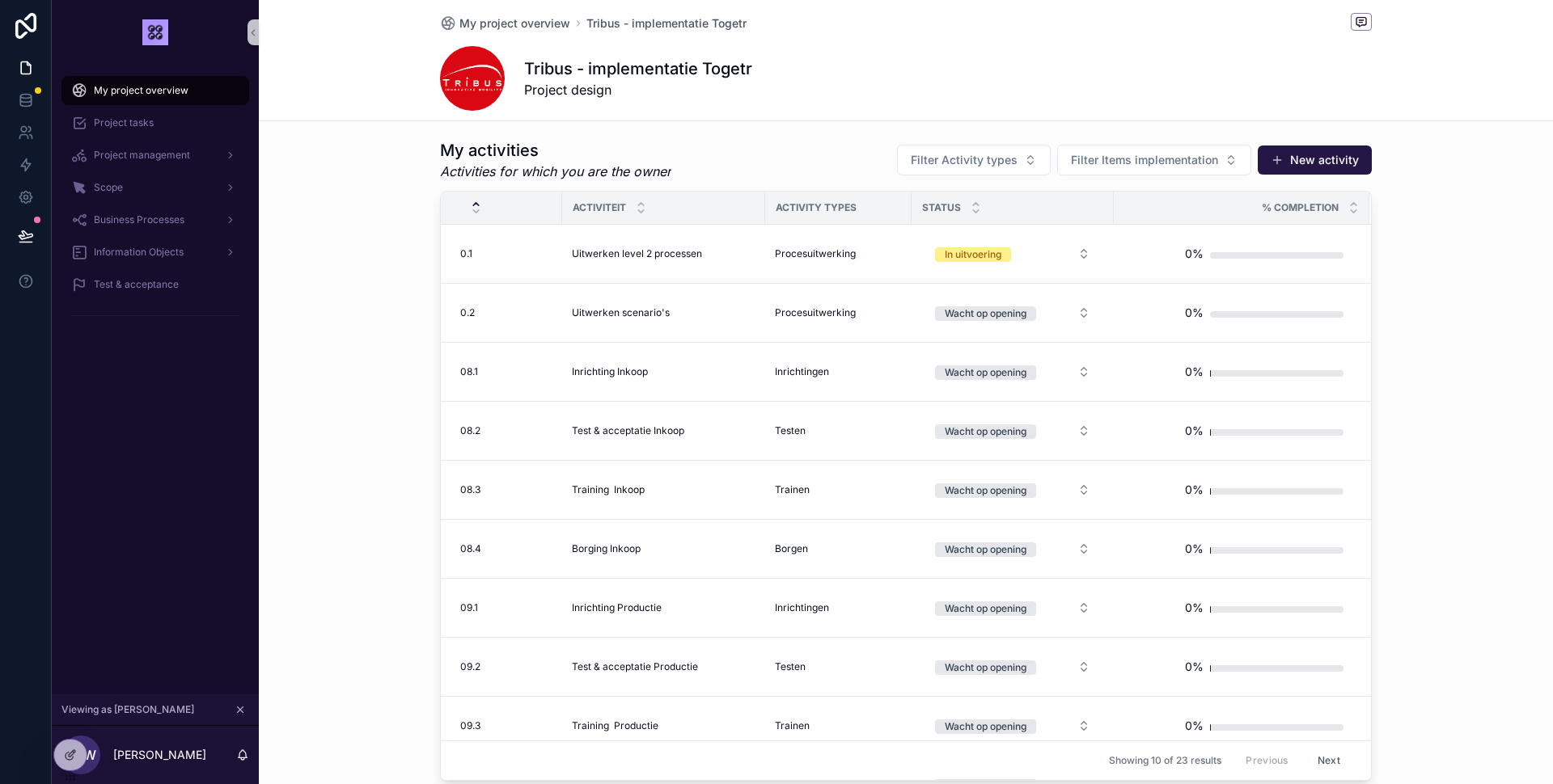
scroll to position [838, 0]
click at [62, 745] on div at bounding box center [70, 754] width 32 height 30
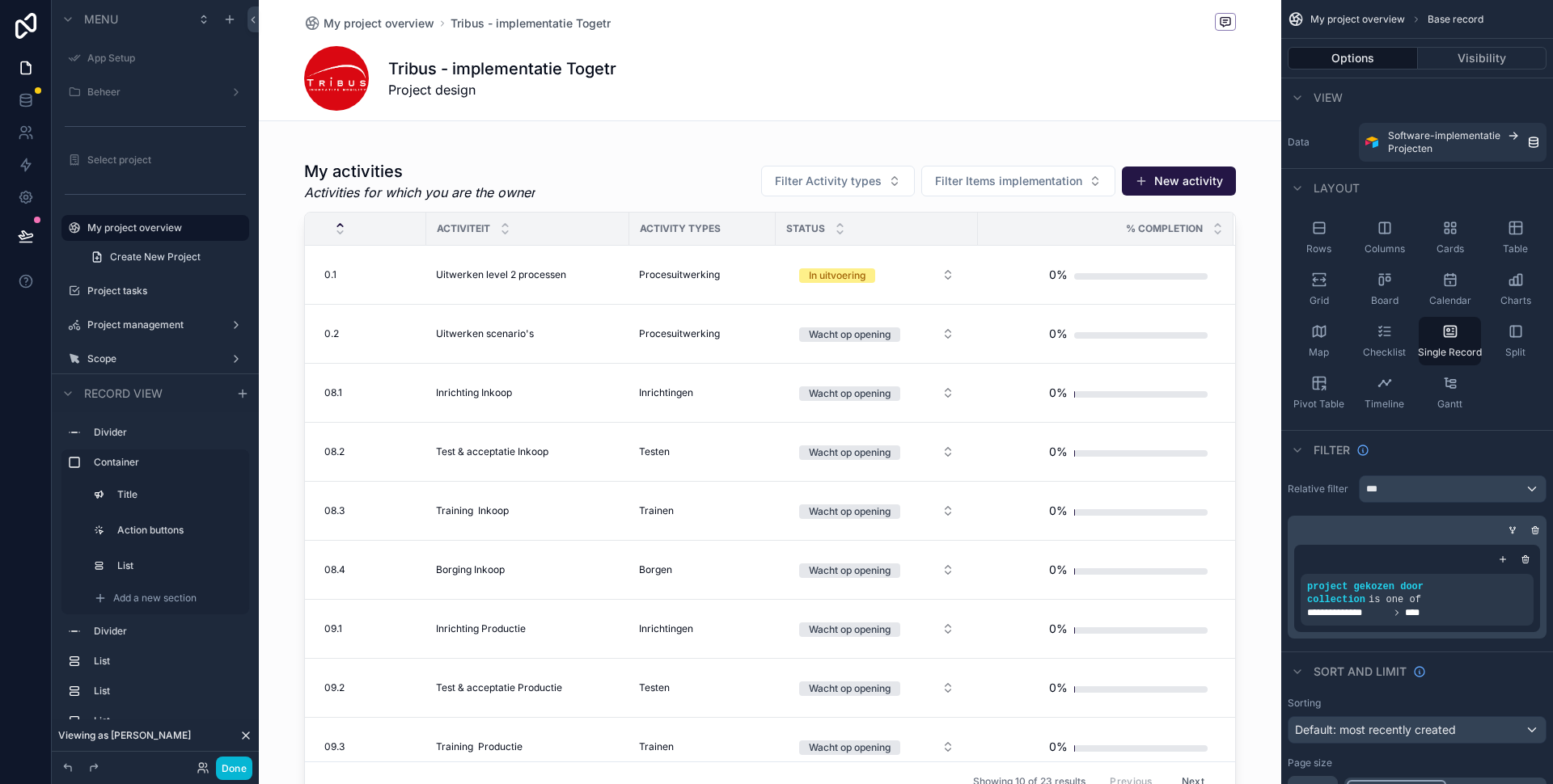
click at [758, 296] on div "scrollable content" at bounding box center [769, 481] width 1022 height 655
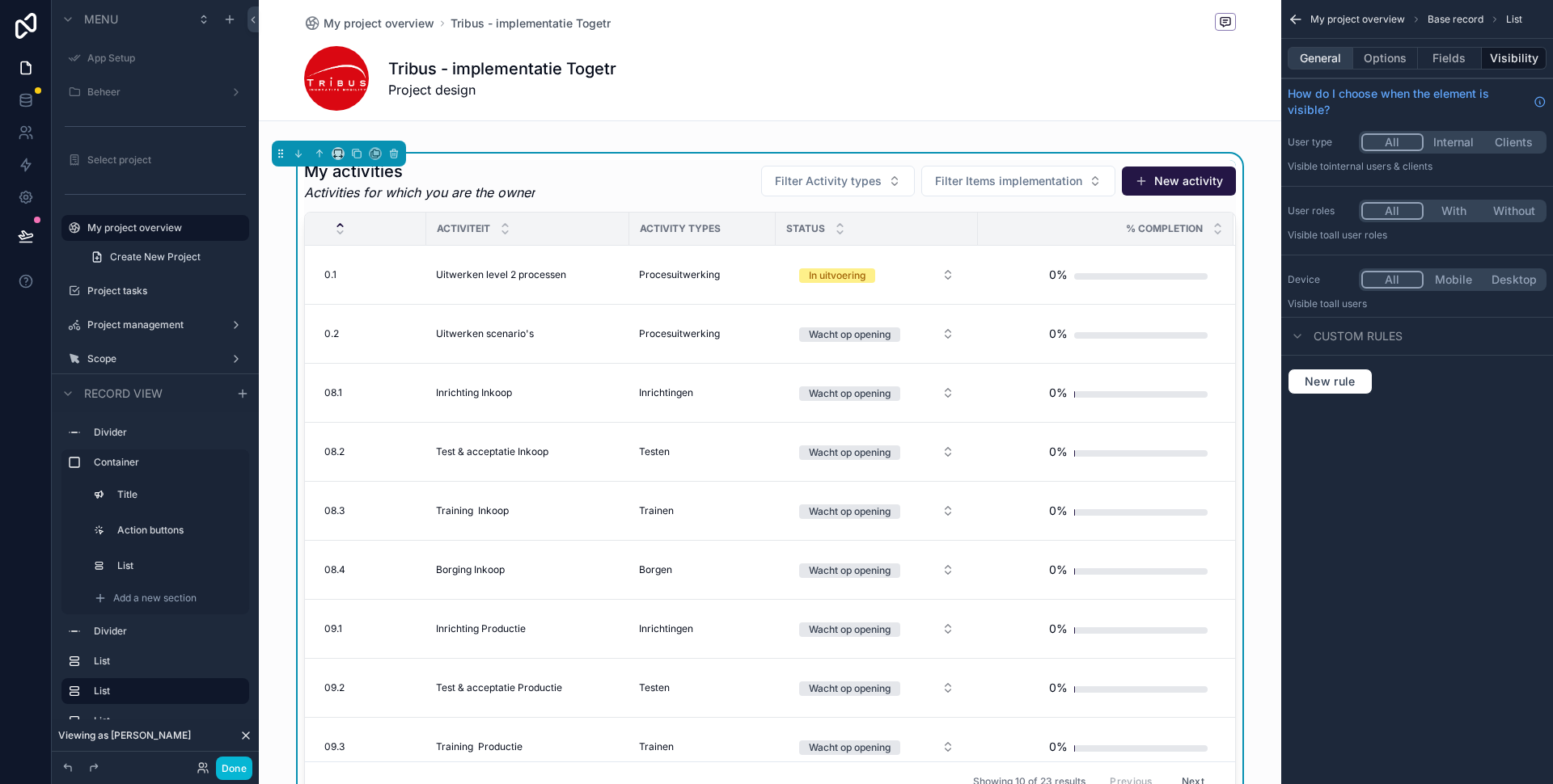
click at [1332, 58] on button "General" at bounding box center [1321, 58] width 66 height 22
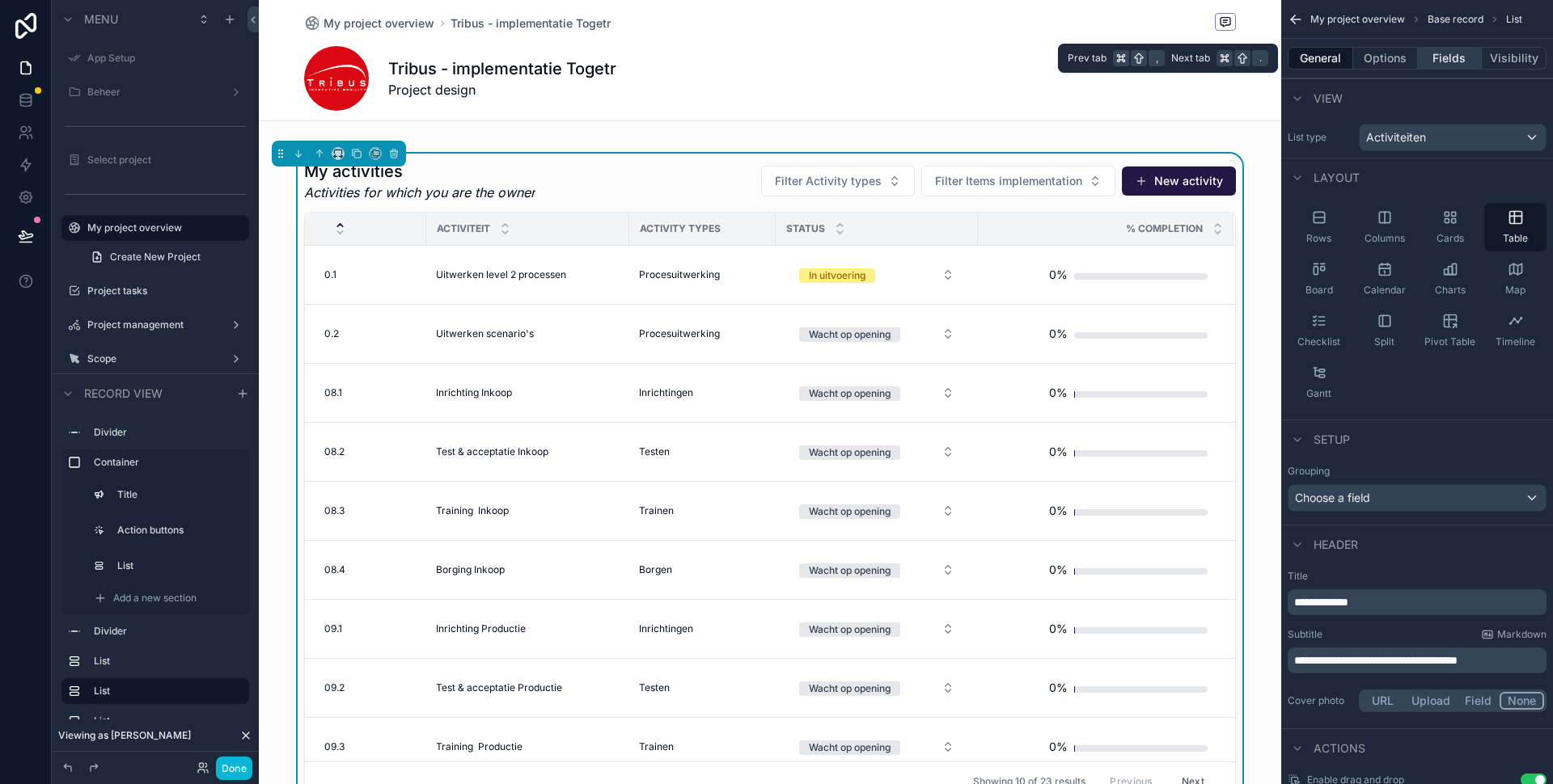
click at [1467, 57] on button "Fields" at bounding box center [1450, 58] width 65 height 22
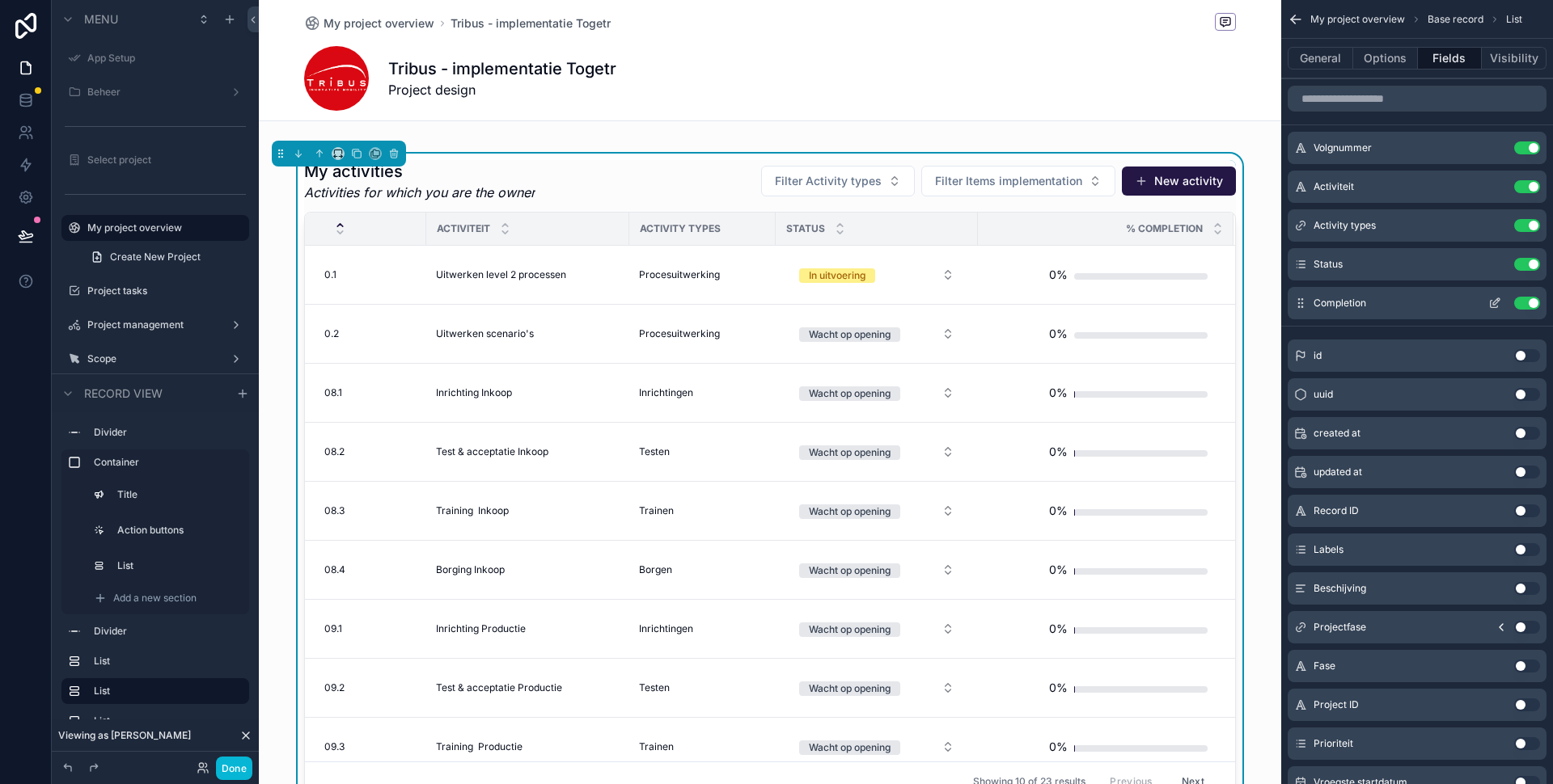
click at [1496, 302] on icon "scrollable content" at bounding box center [1495, 303] width 13 height 13
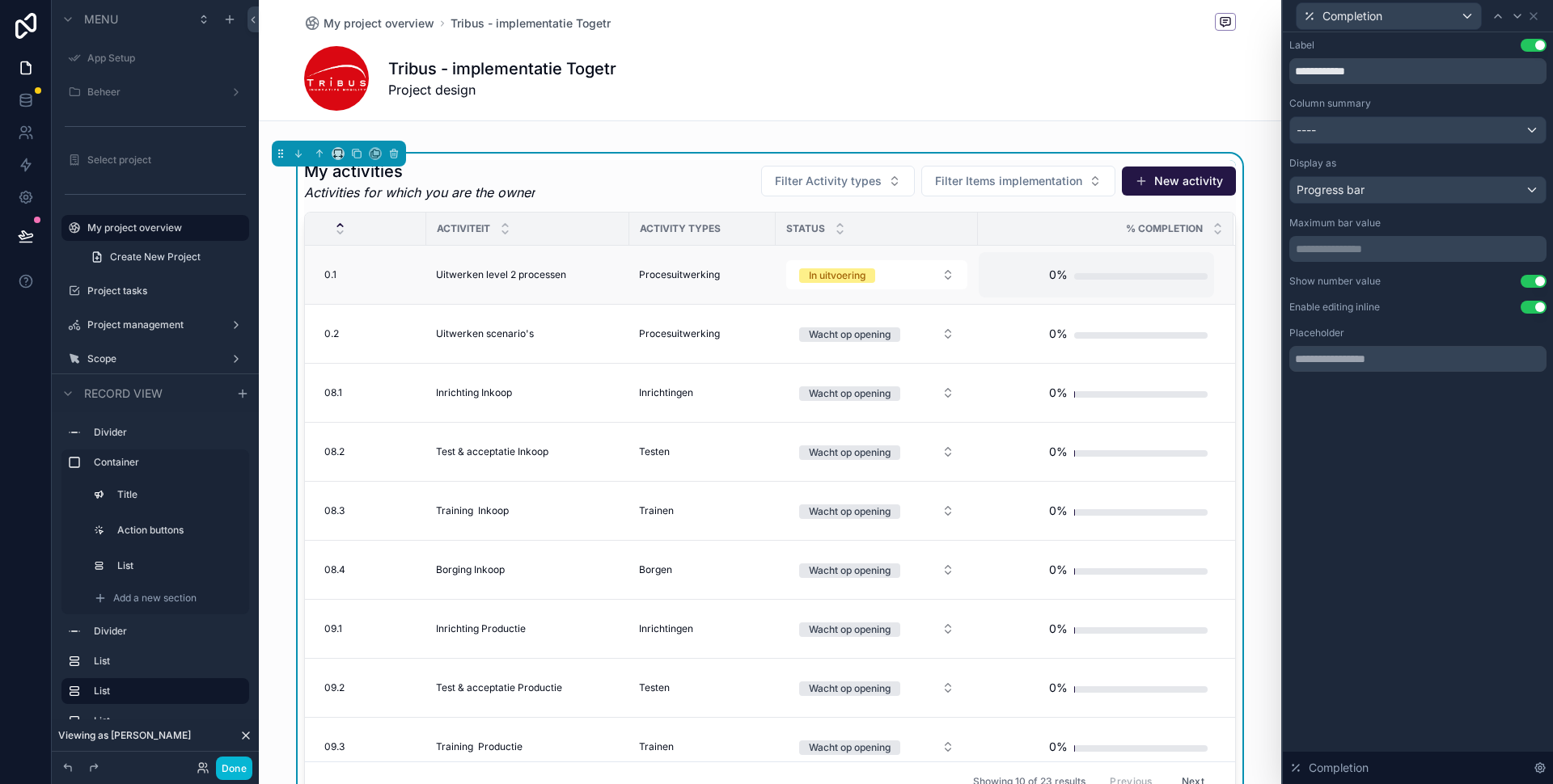
click at [1111, 283] on div "0%" at bounding box center [1097, 274] width 222 height 32
click at [1058, 119] on div "My project overview Tribus - implementatie Togetr Tribus - implementatie Togetr…" at bounding box center [769, 60] width 932 height 120
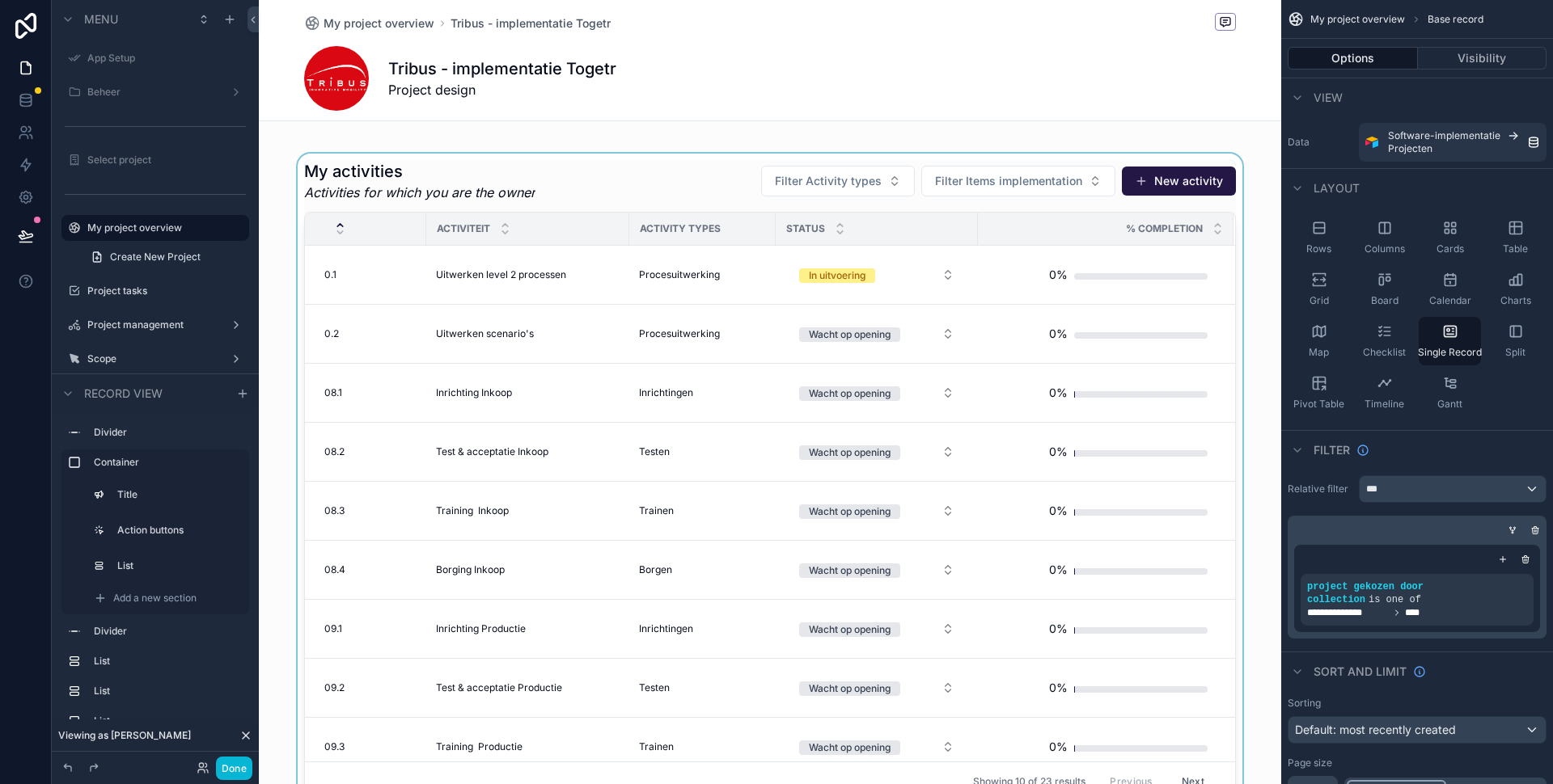
click at [646, 184] on div "scrollable content" at bounding box center [769, 481] width 1022 height 655
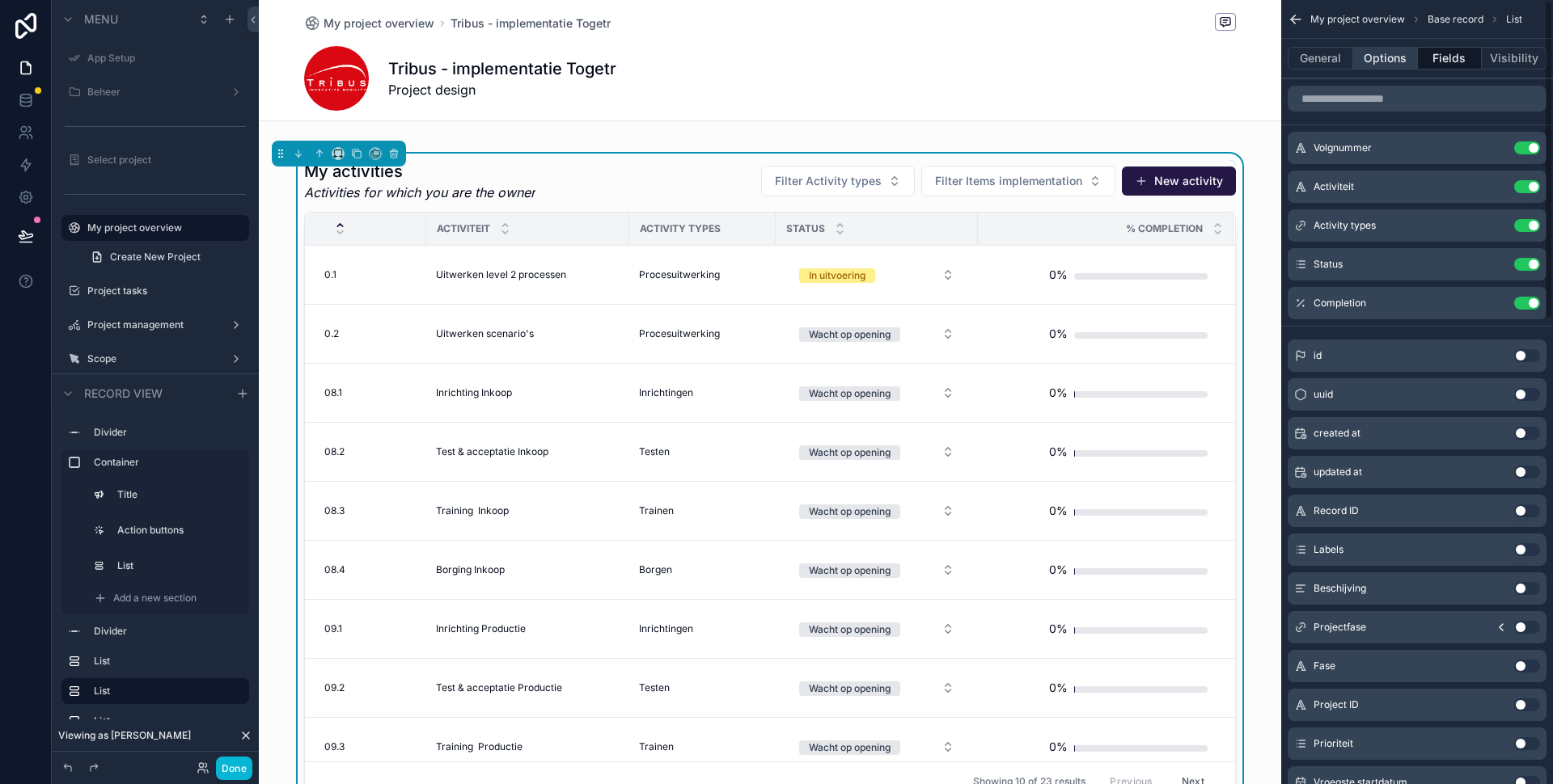
click at [1377, 61] on button "Options" at bounding box center [1385, 58] width 65 height 22
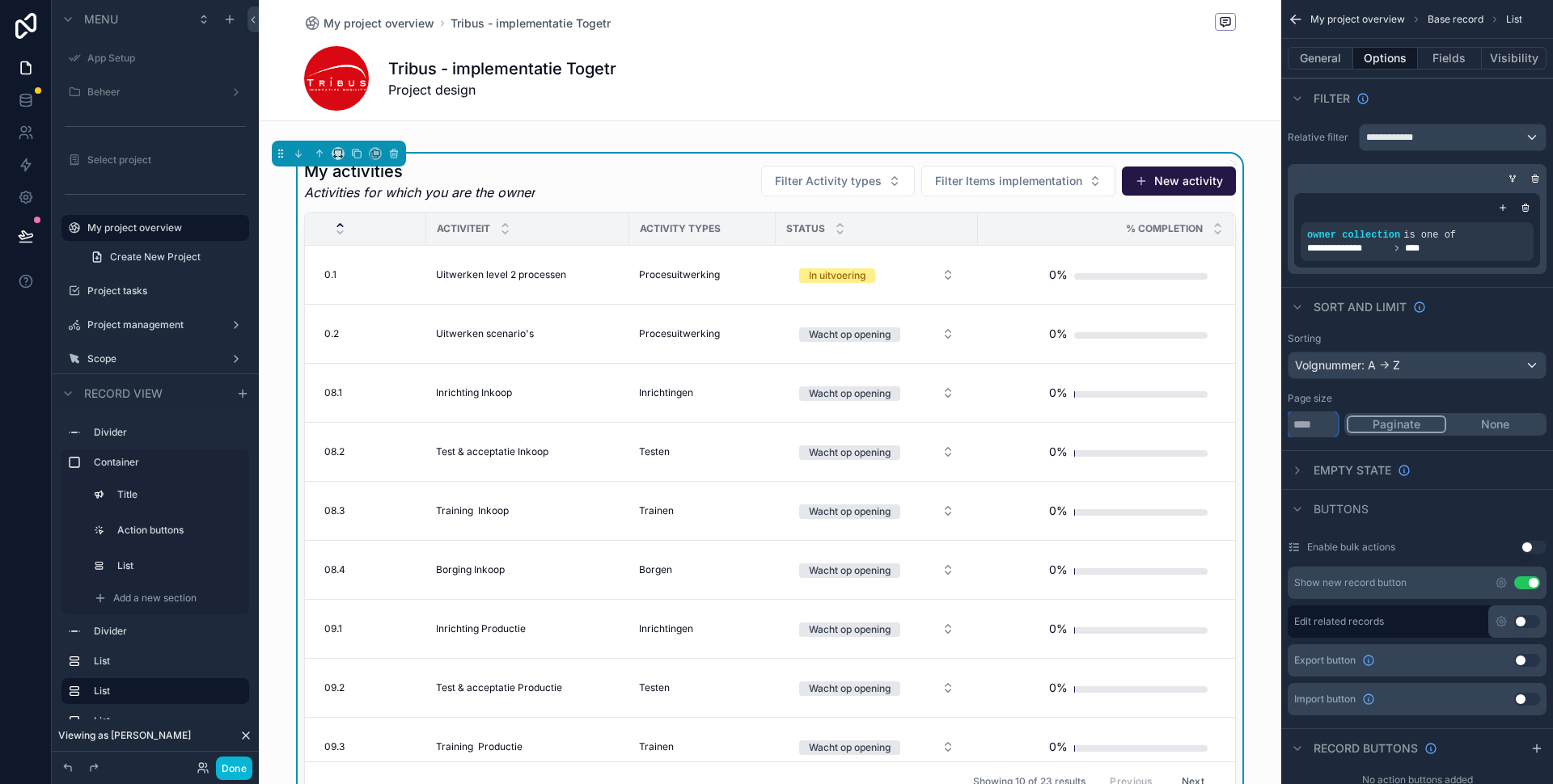
click at [1324, 426] on input "**" at bounding box center [1312, 424] width 50 height 26
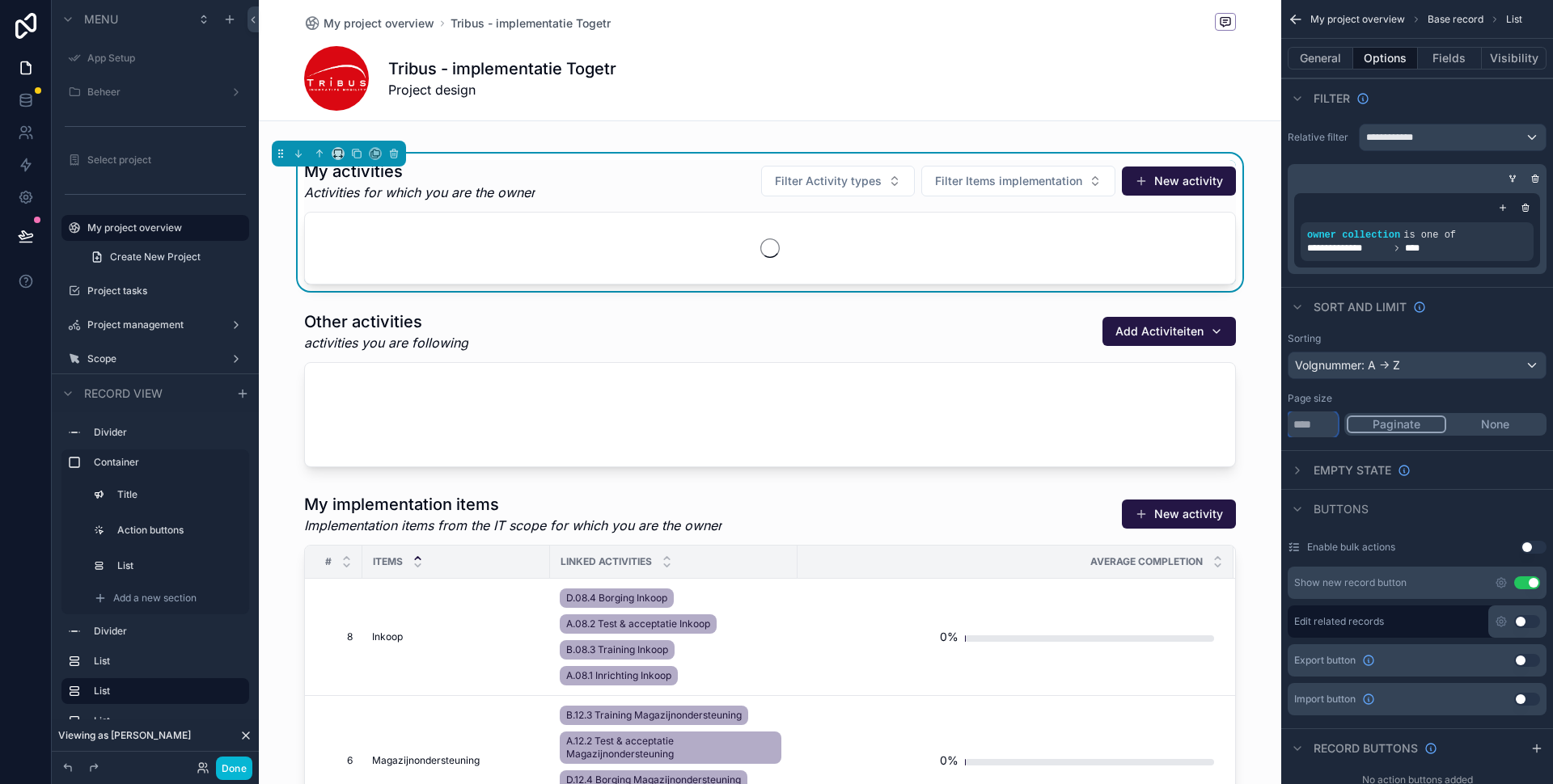
type input "***"
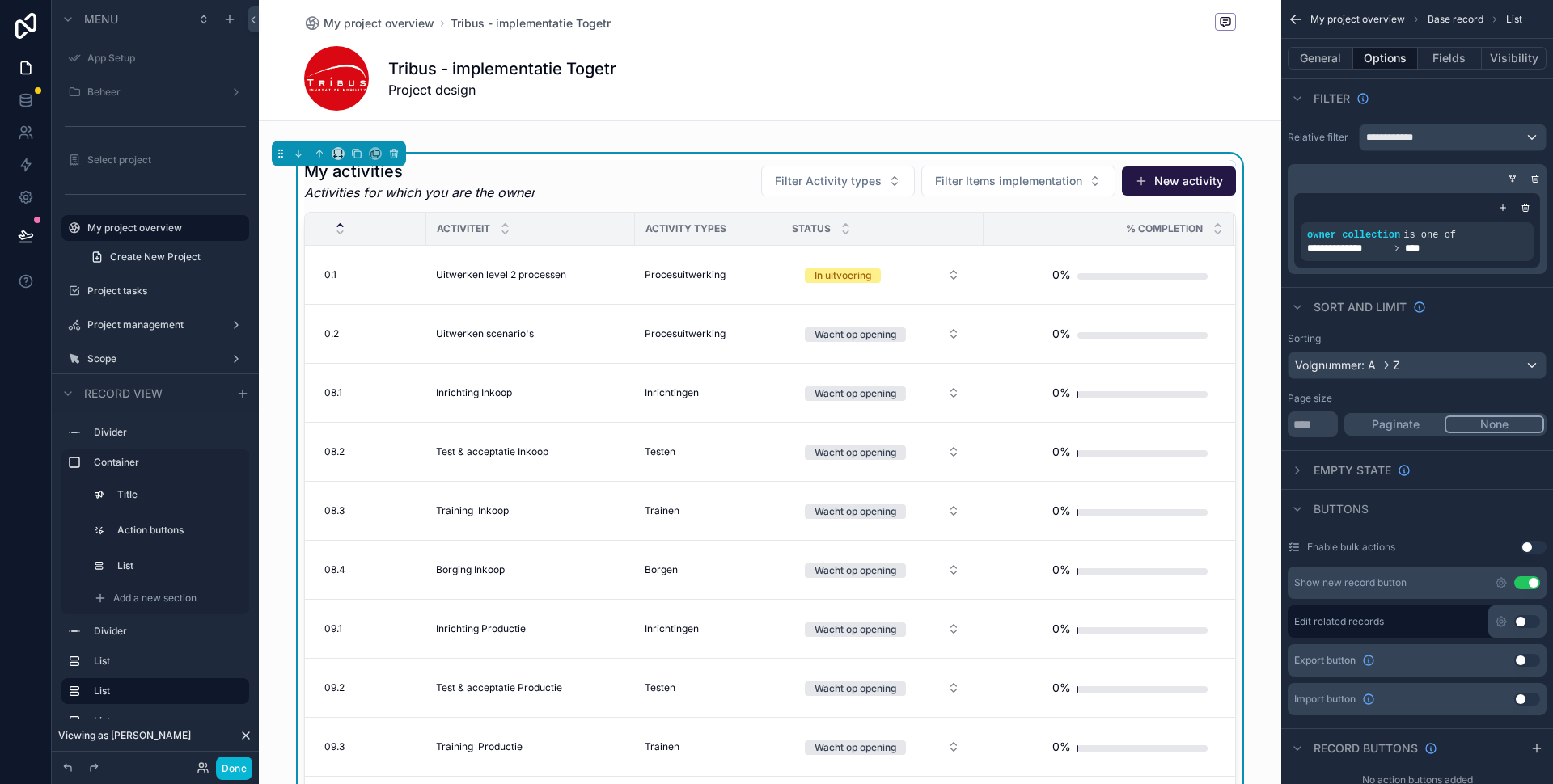
drag, startPoint x: 1485, startPoint y: 427, endPoint x: 1459, endPoint y: 432, distance: 26.5
click at [1485, 427] on button "None" at bounding box center [1494, 425] width 100 height 18
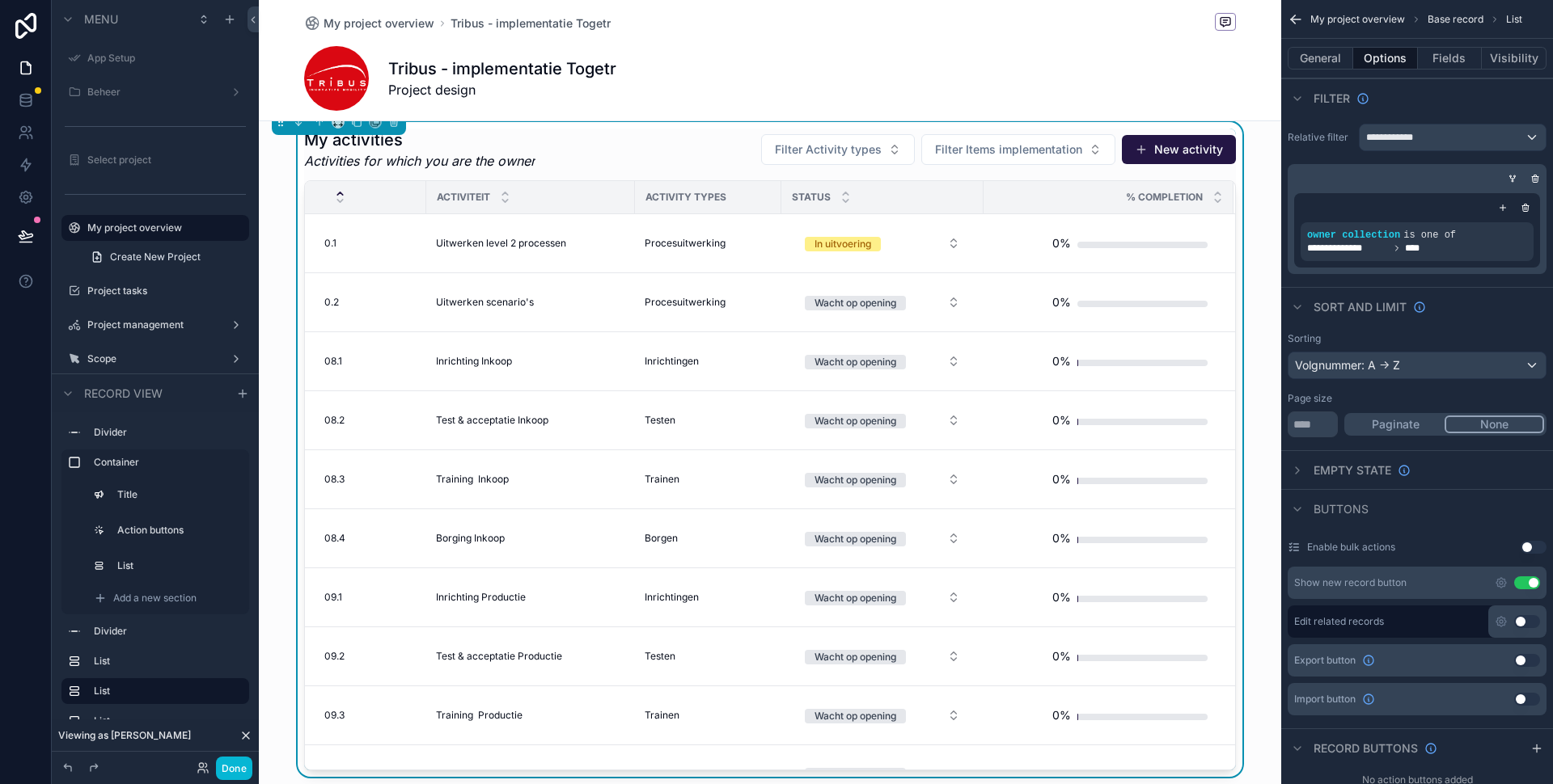
scroll to position [853, 0]
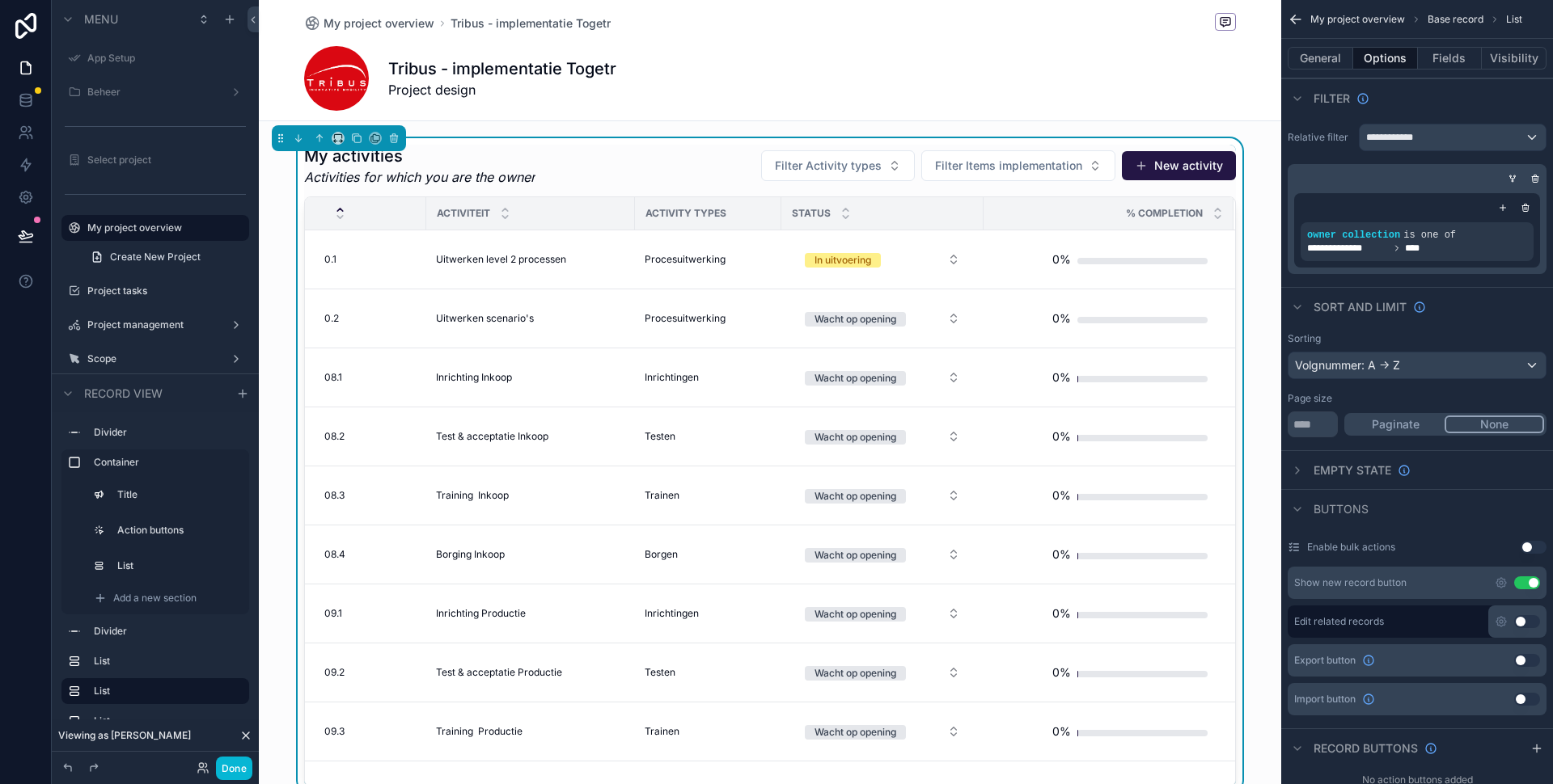
click at [1253, 335] on div "My activities Activities for which you are the owner Filter Activity types Filt…" at bounding box center [769, 465] width 1022 height 655
click at [837, 170] on span "Filter Activity types" at bounding box center [828, 166] width 107 height 16
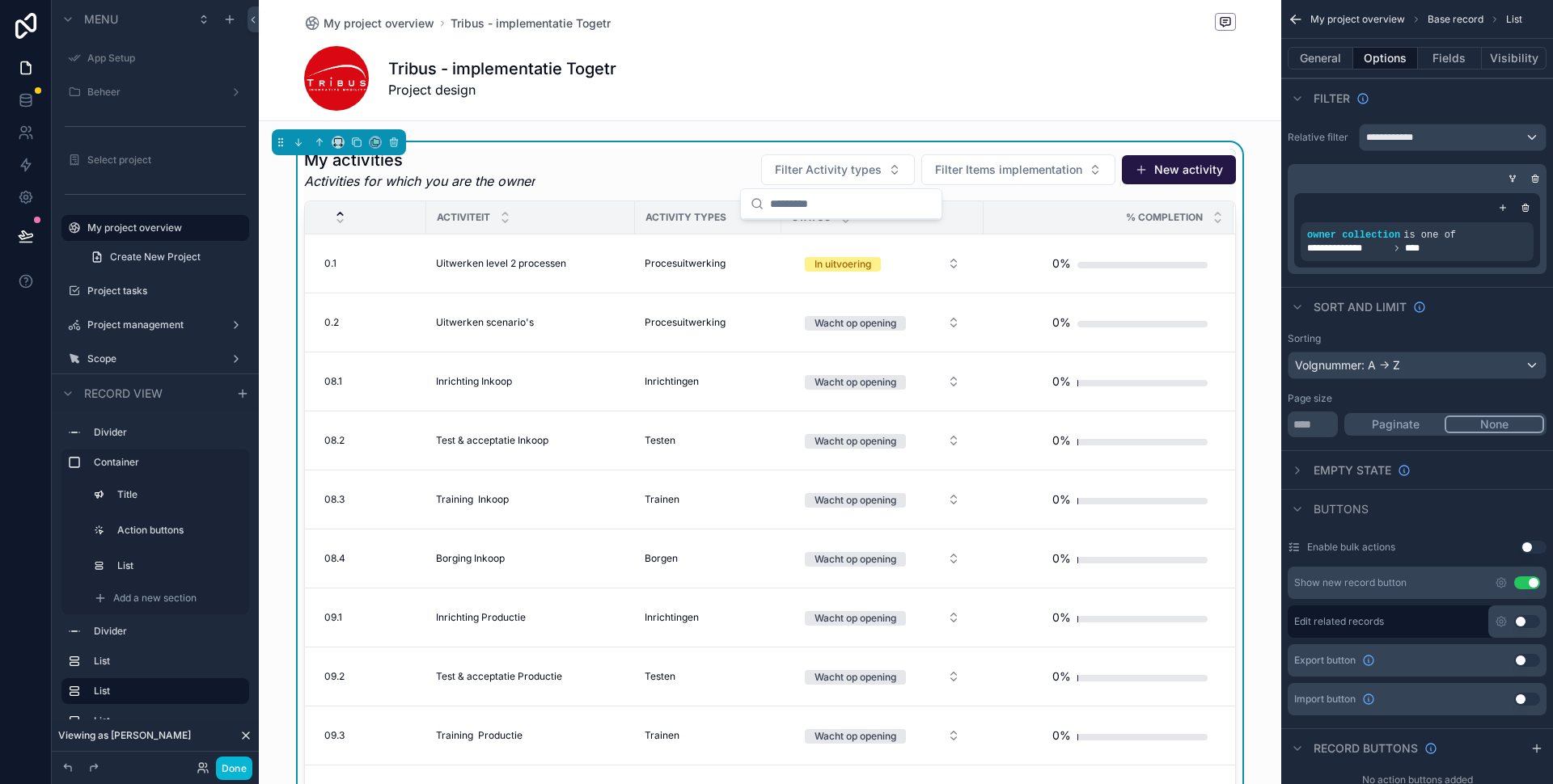
click at [723, 161] on div "My activities Activities for which you are the owner Filter Activity types Filt…" at bounding box center [769, 170] width 932 height 42
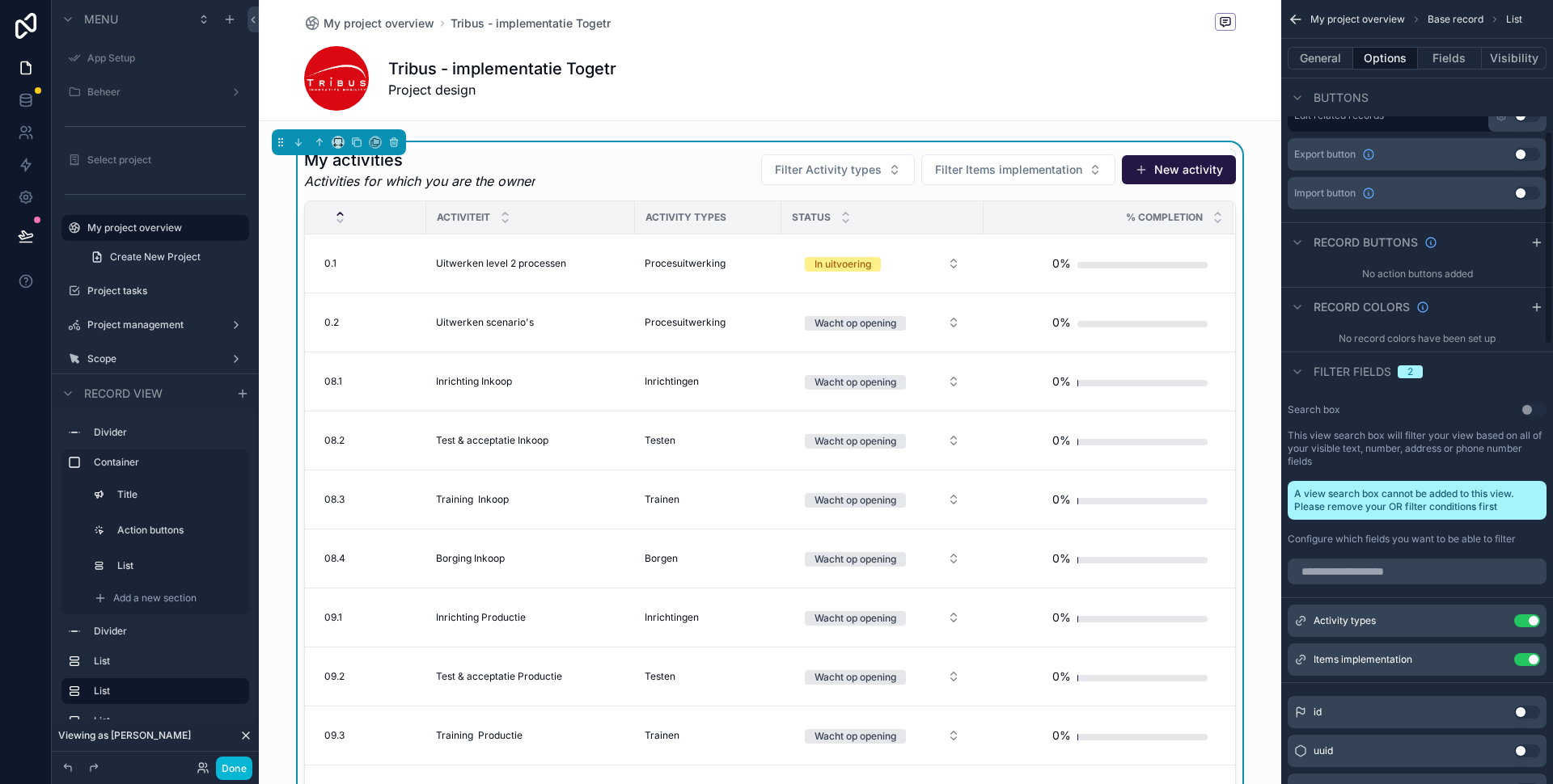
scroll to position [572, 0]
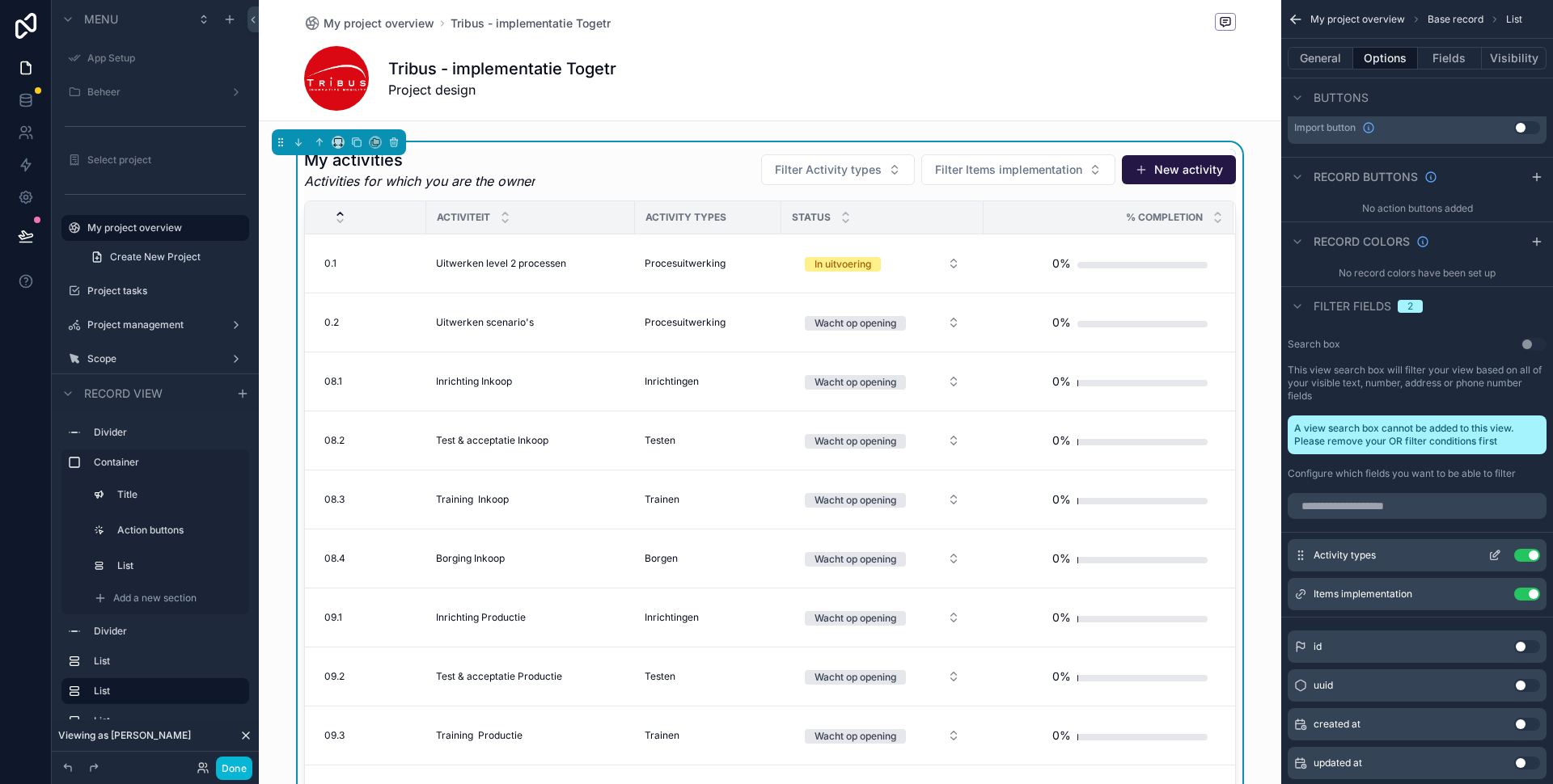
click at [1495, 559] on icon "scrollable content" at bounding box center [1494, 556] width 7 height 7
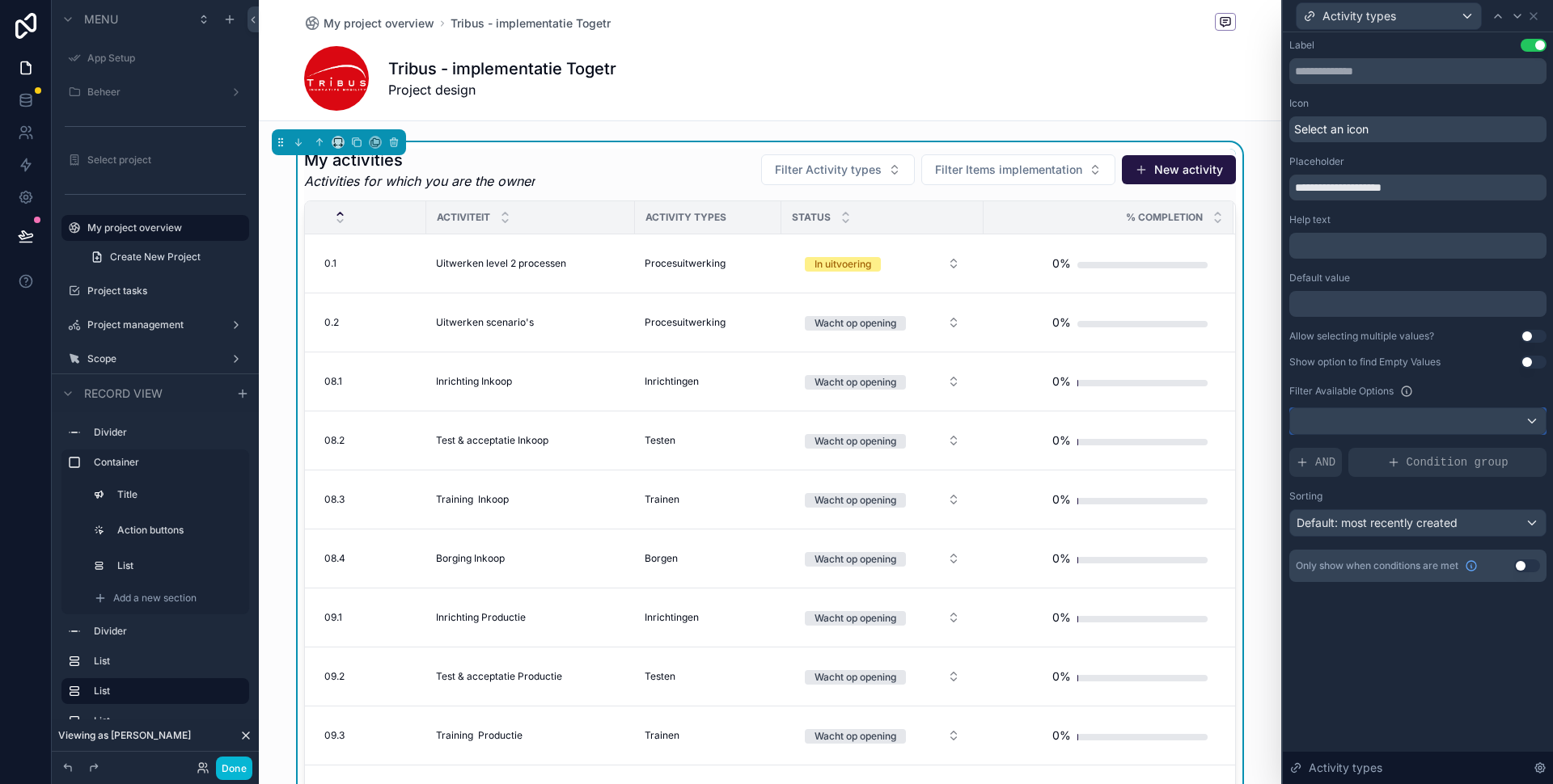
click at [1433, 417] on div at bounding box center [1418, 421] width 255 height 26
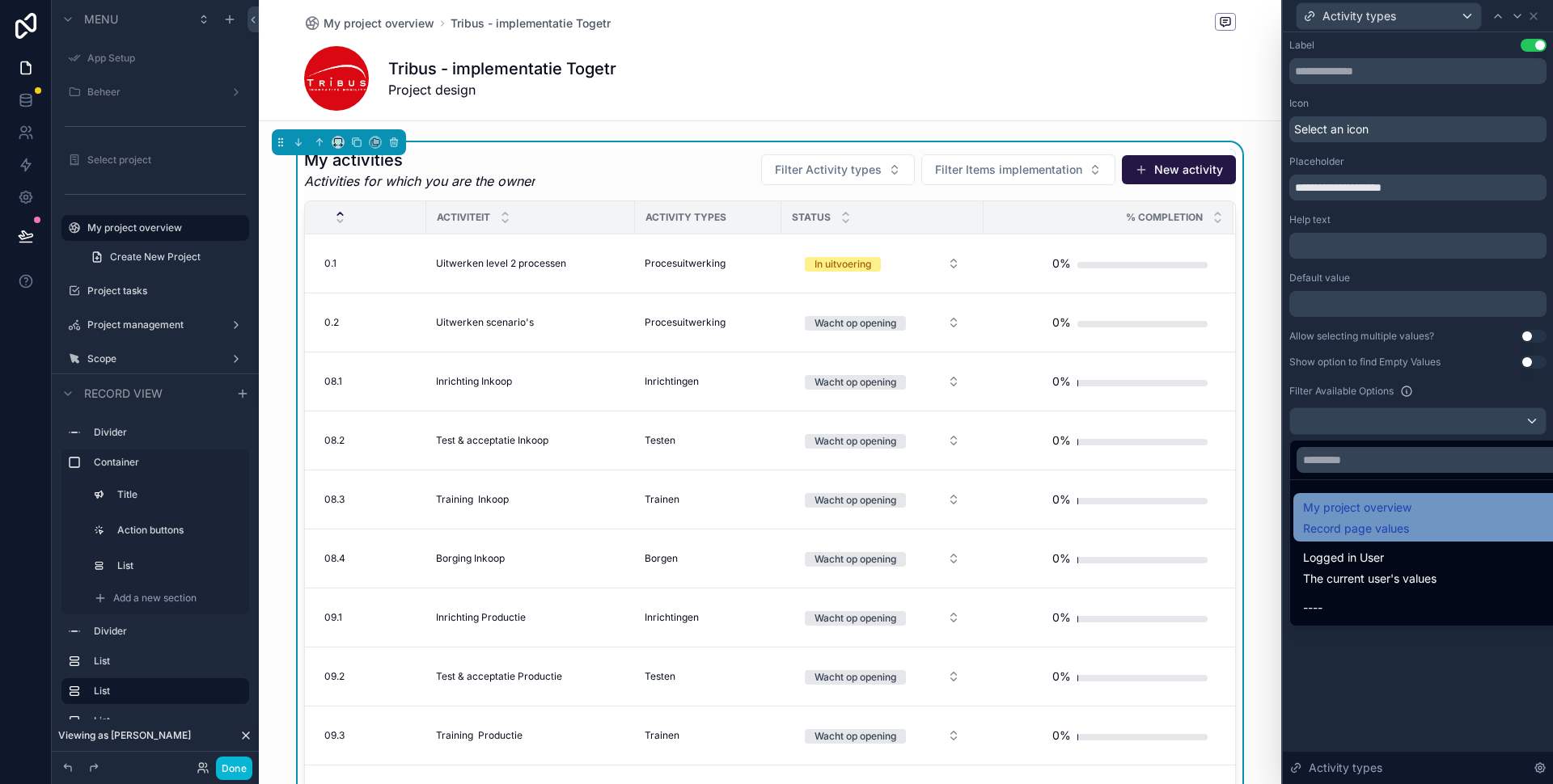
click at [1415, 518] on div "My project overview Record page values" at bounding box center [1436, 517] width 267 height 39
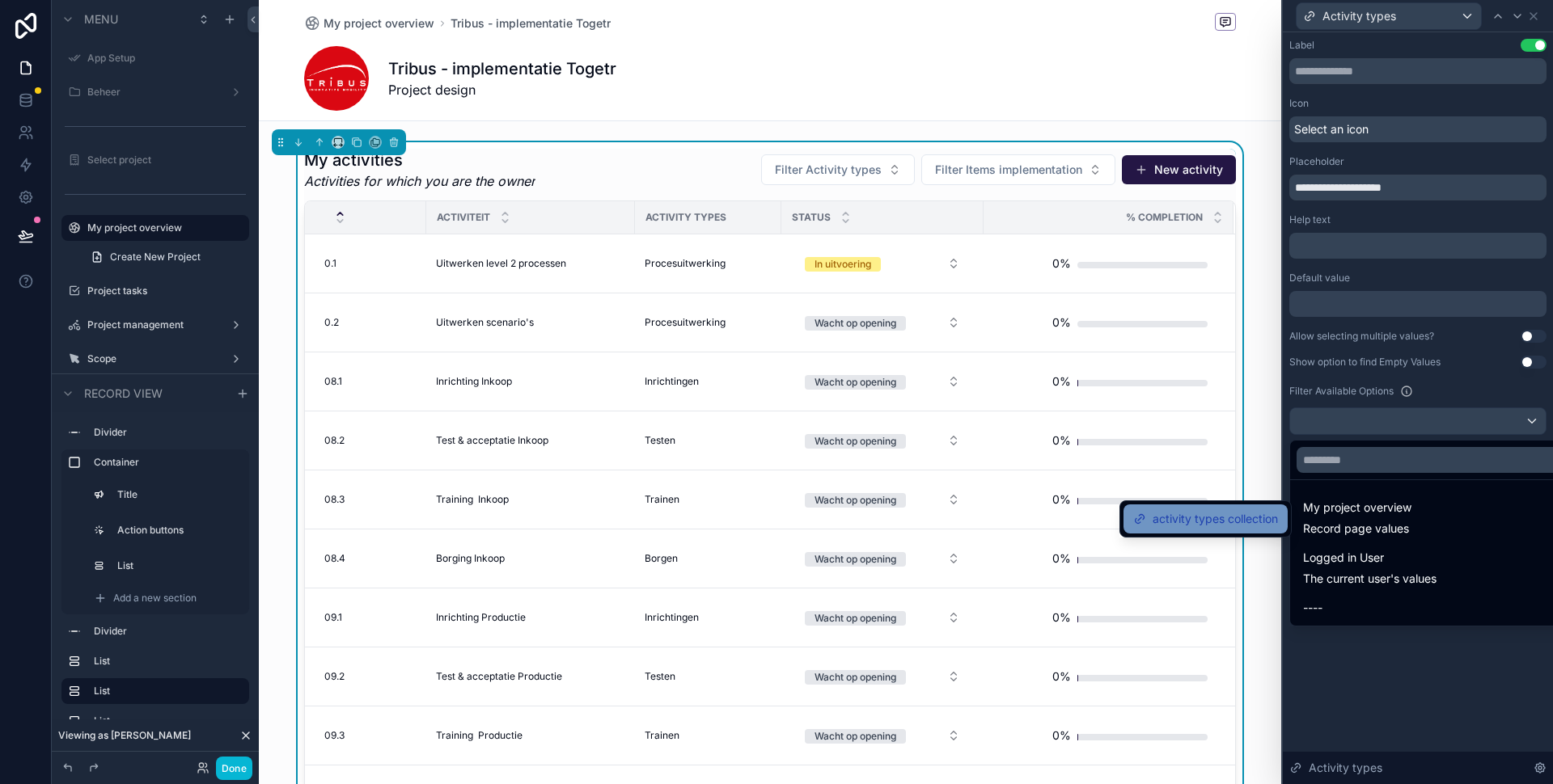
click at [1236, 522] on span "activity types collection" at bounding box center [1215, 519] width 125 height 20
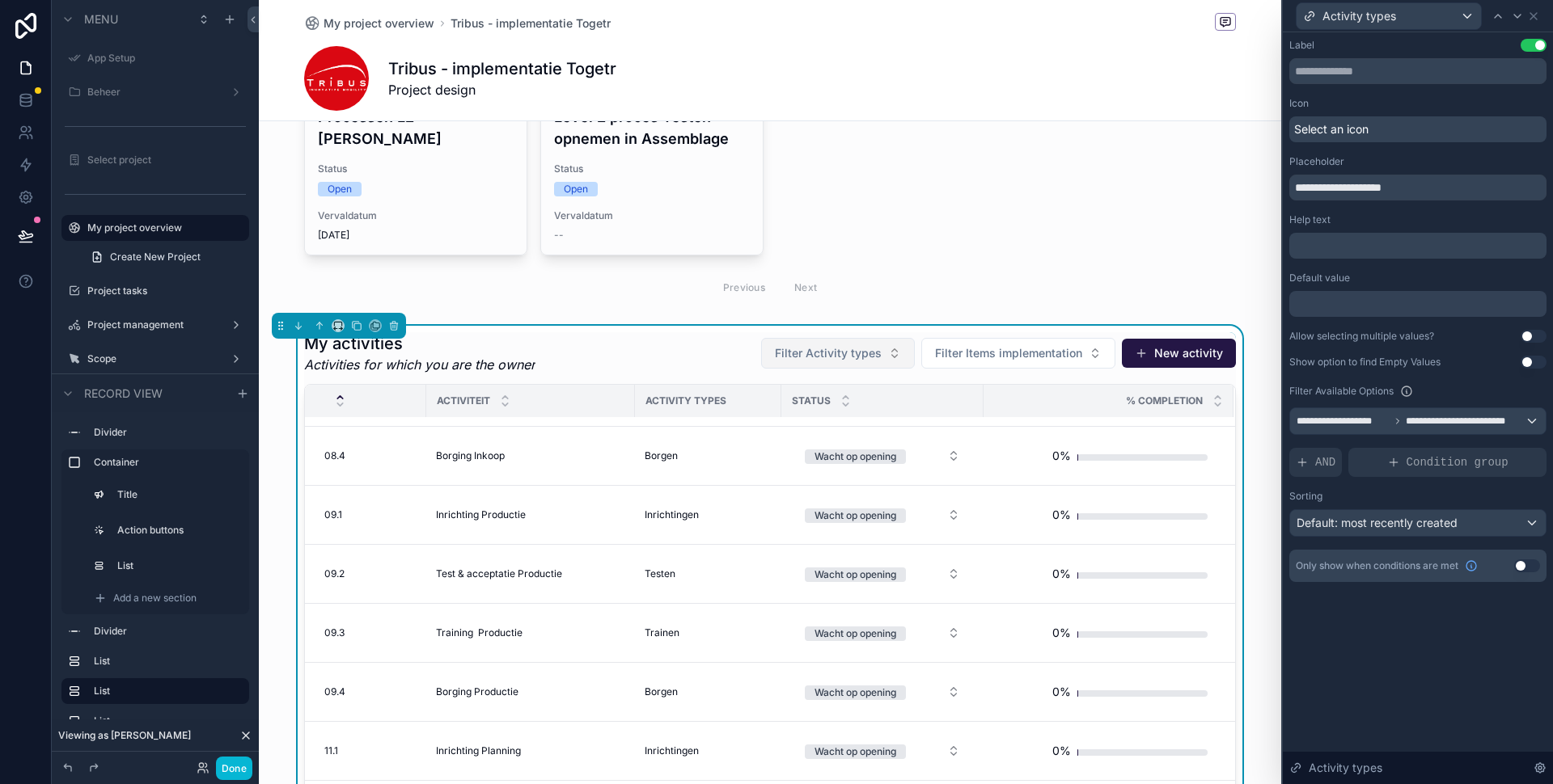
scroll to position [291, 0]
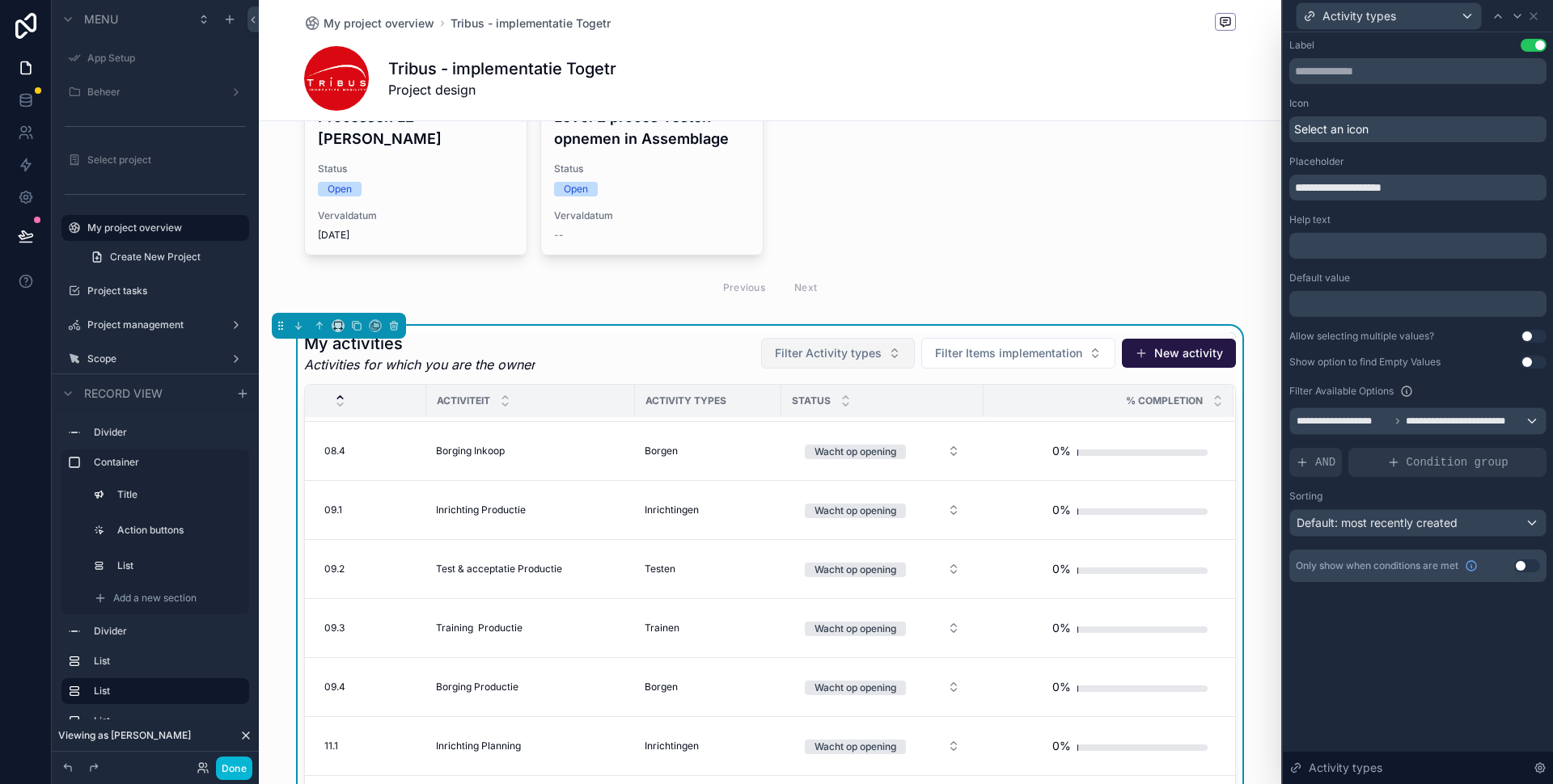
click at [846, 360] on span "Filter Activity types" at bounding box center [828, 353] width 107 height 16
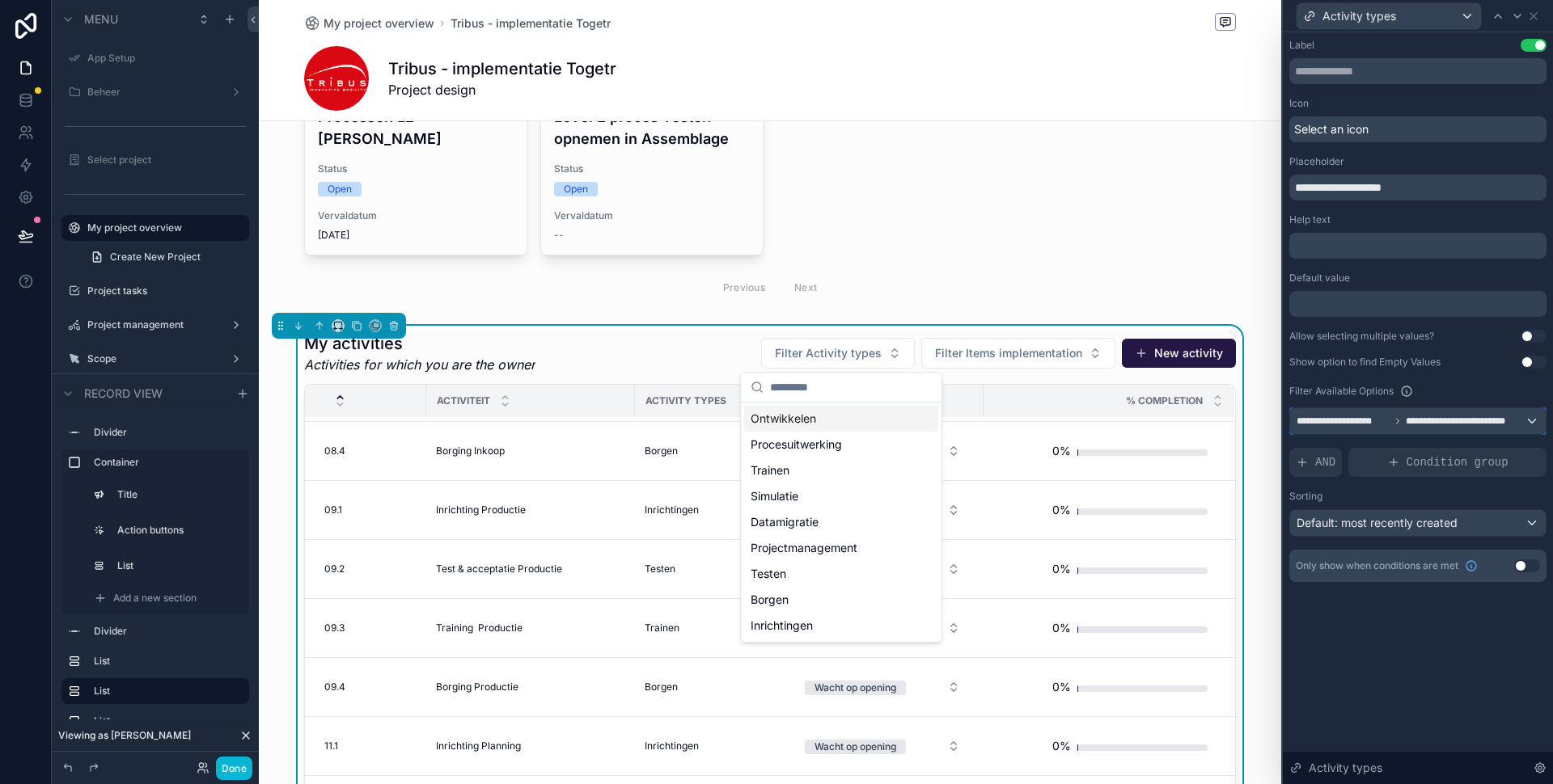
click at [1468, 424] on span "**********" at bounding box center [1460, 422] width 109 height 13
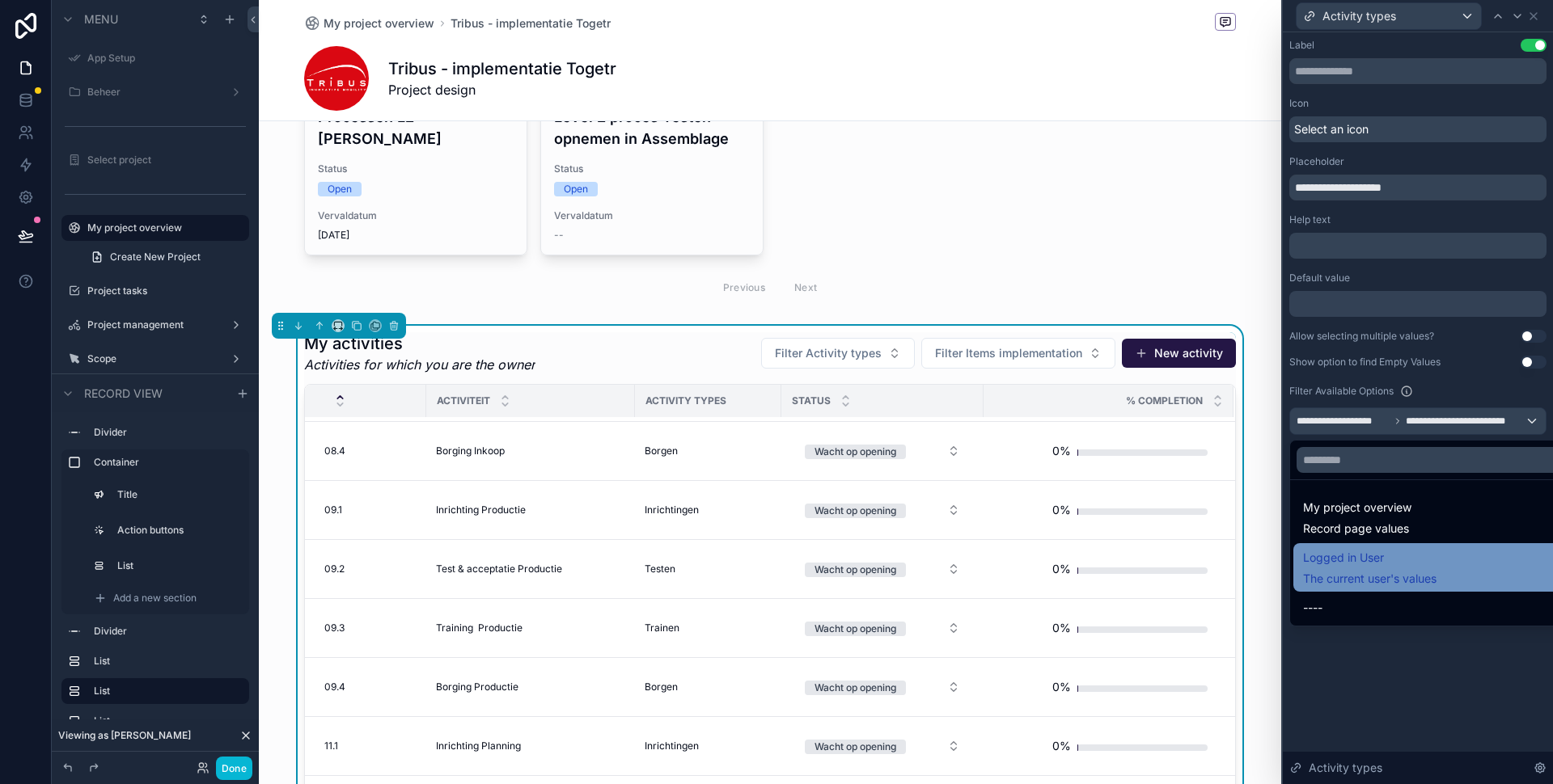
click at [1377, 572] on span "The current user's values" at bounding box center [1369, 579] width 133 height 16
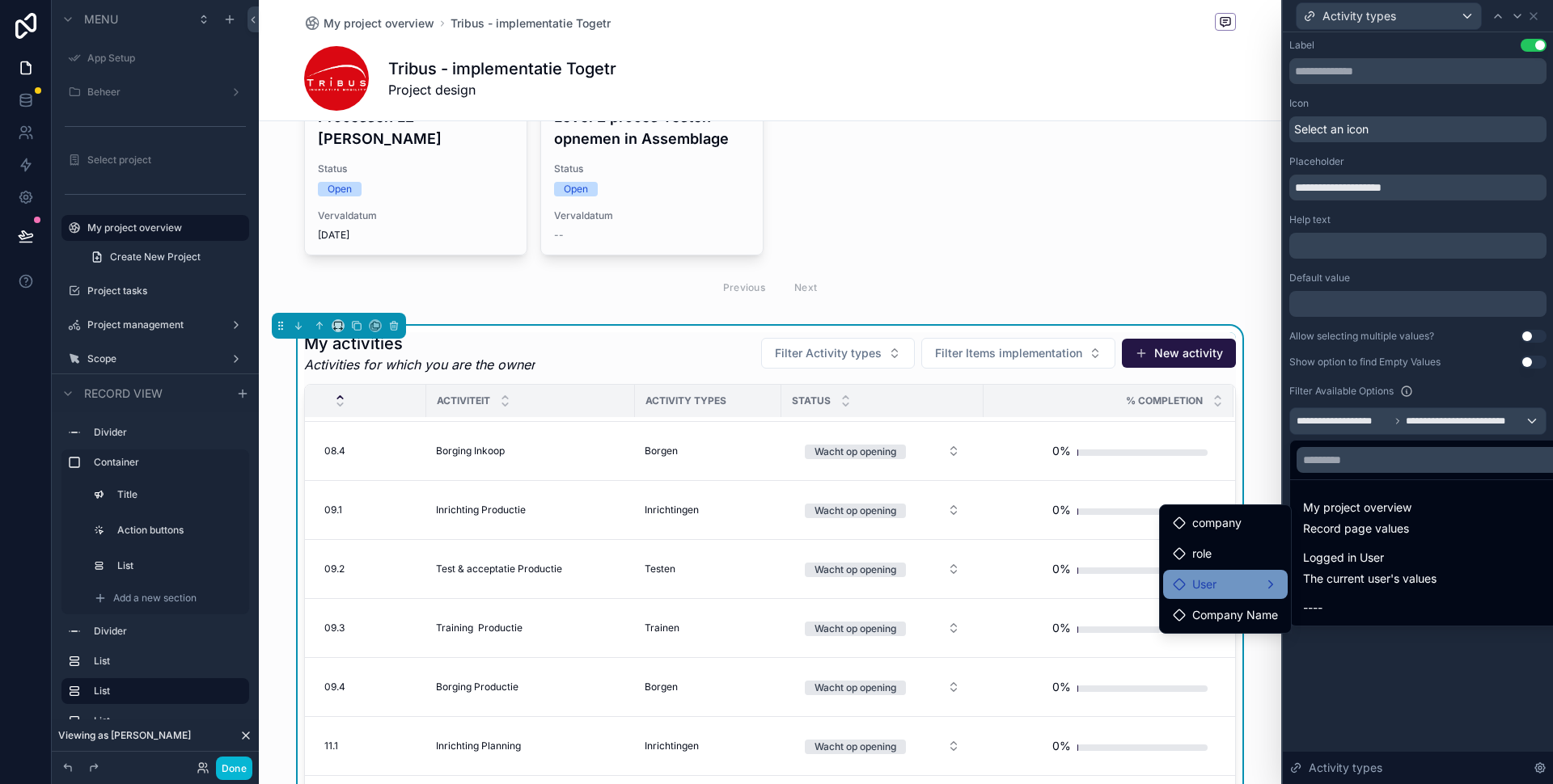
click at [1236, 589] on div "User" at bounding box center [1225, 585] width 105 height 20
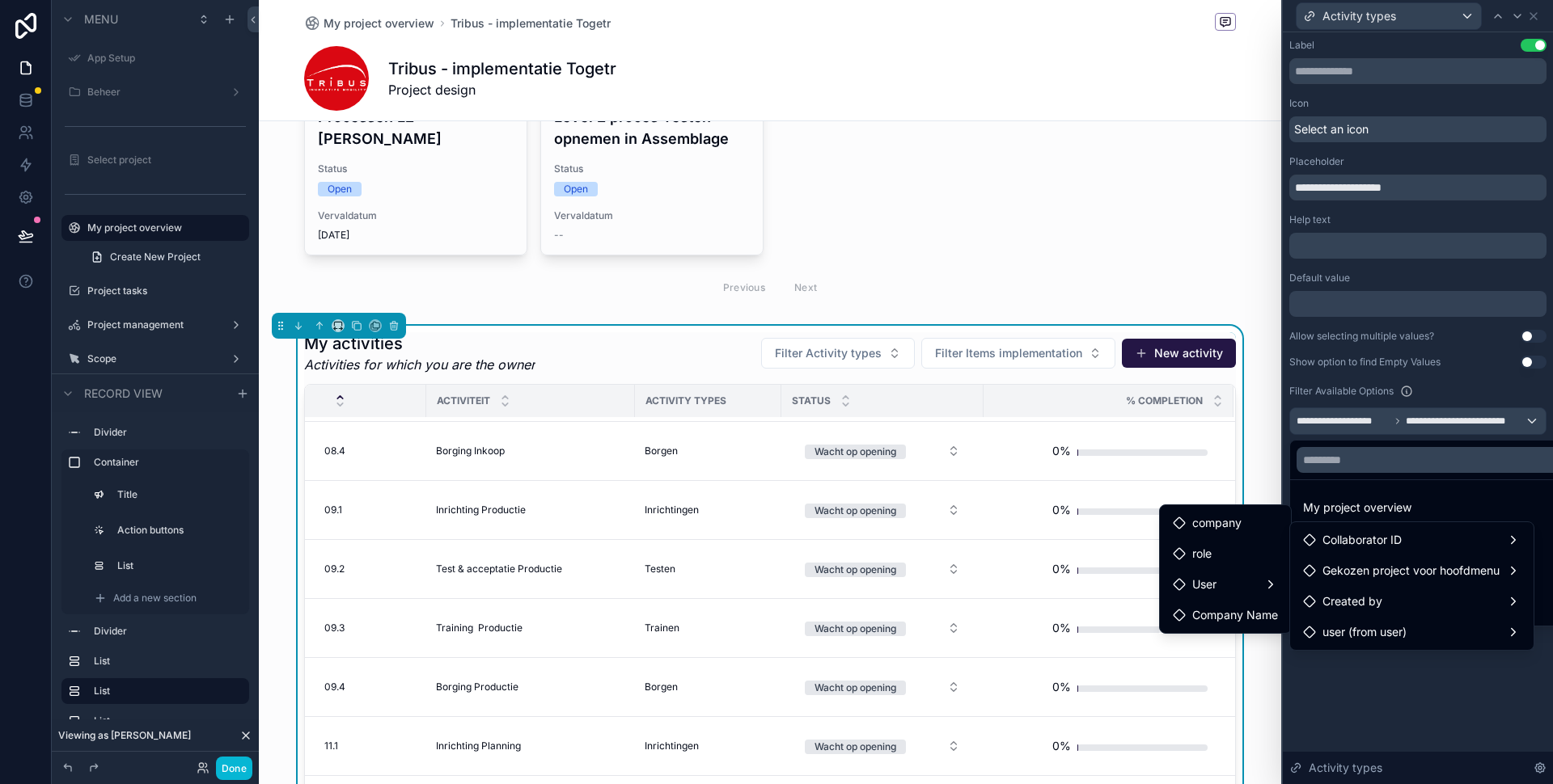
click at [1352, 716] on div at bounding box center [1418, 392] width 270 height 784
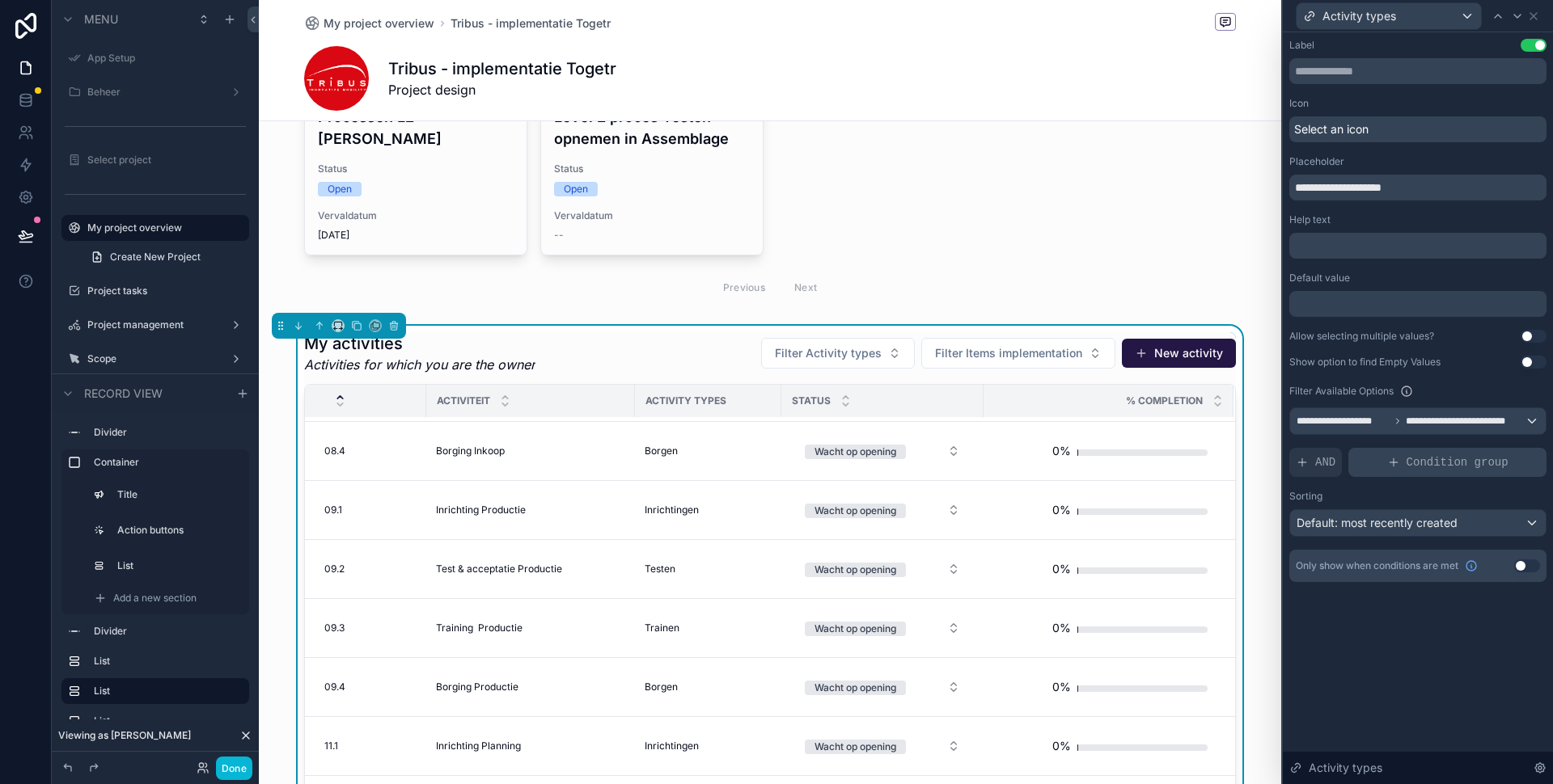
click at [1368, 463] on div "Condition group" at bounding box center [1447, 462] width 199 height 29
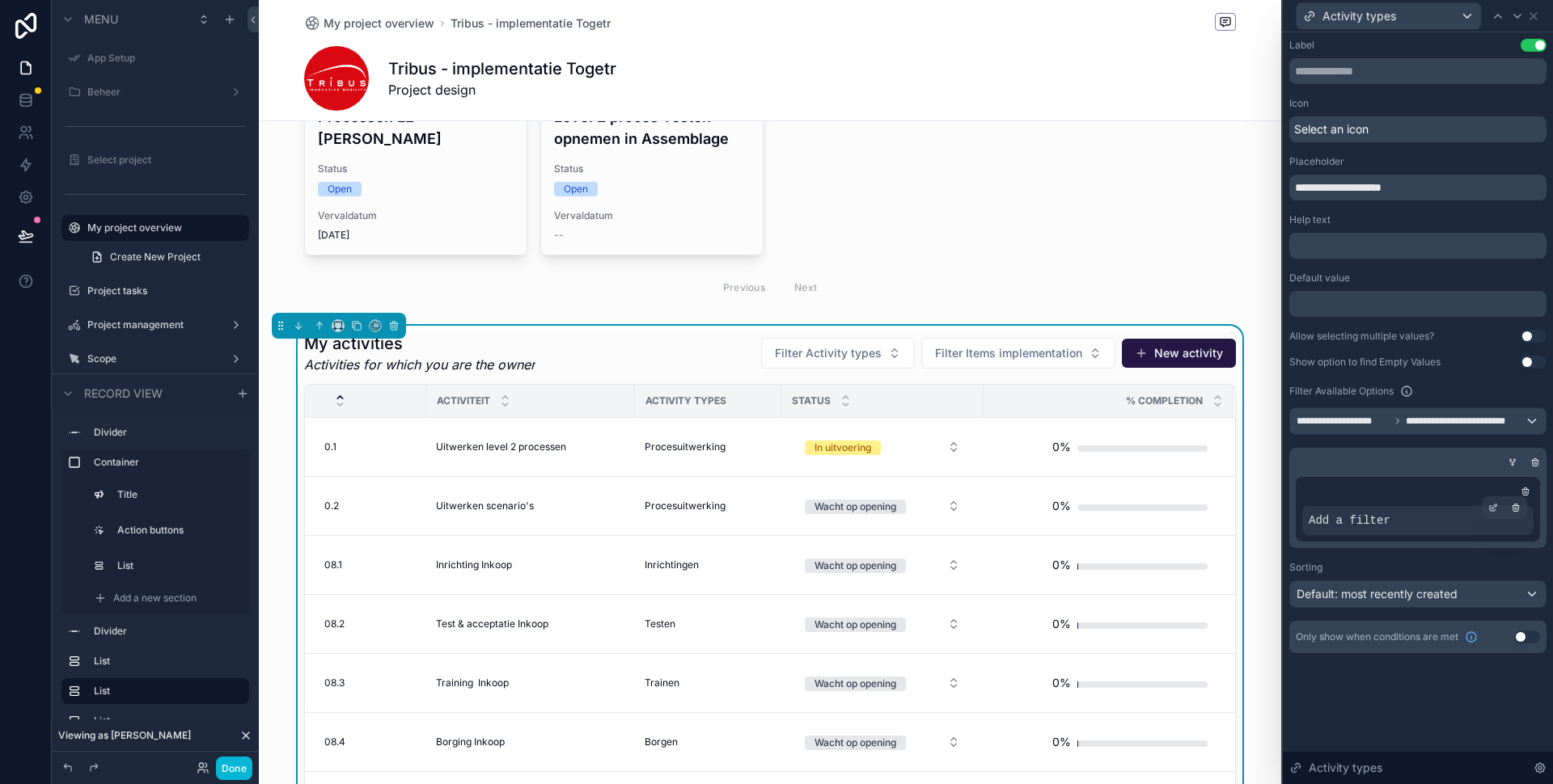
click at [1342, 525] on span "Add a filter" at bounding box center [1349, 520] width 82 height 16
click at [1490, 507] on icon at bounding box center [1493, 508] width 10 height 10
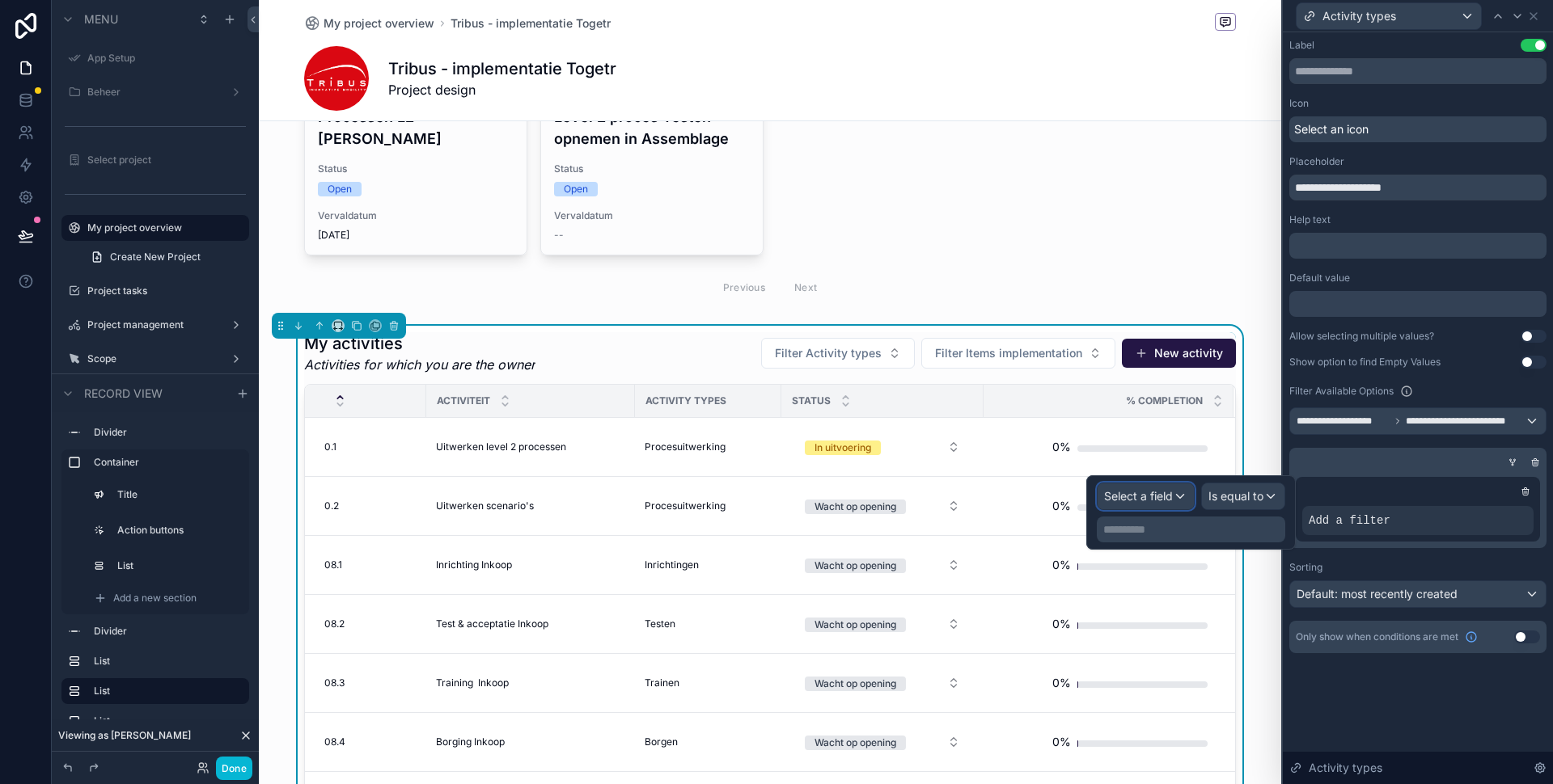
click at [1165, 487] on div "Select a field" at bounding box center [1145, 496] width 96 height 26
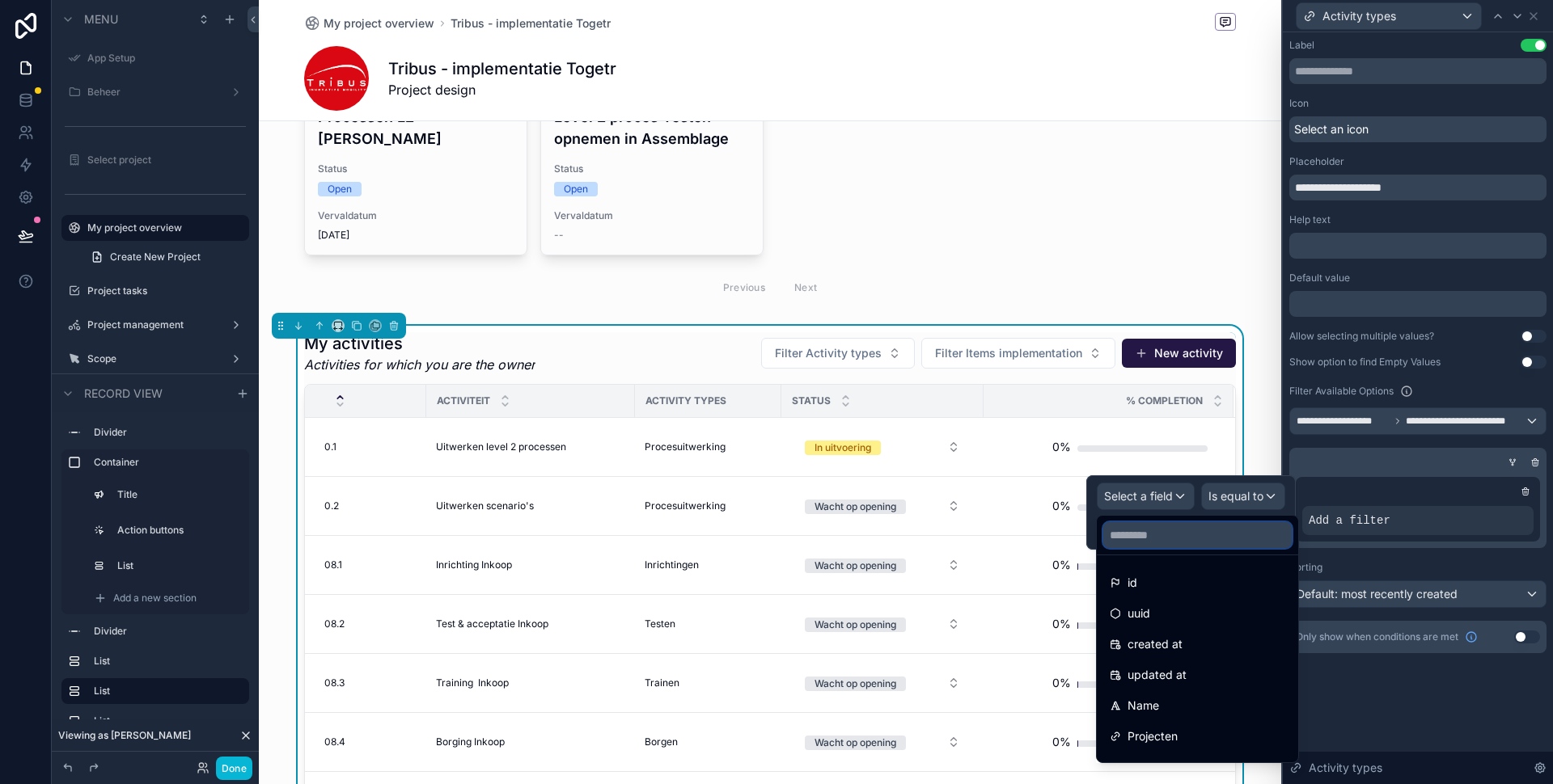
click at [1155, 543] on input "text" at bounding box center [1197, 534] width 189 height 26
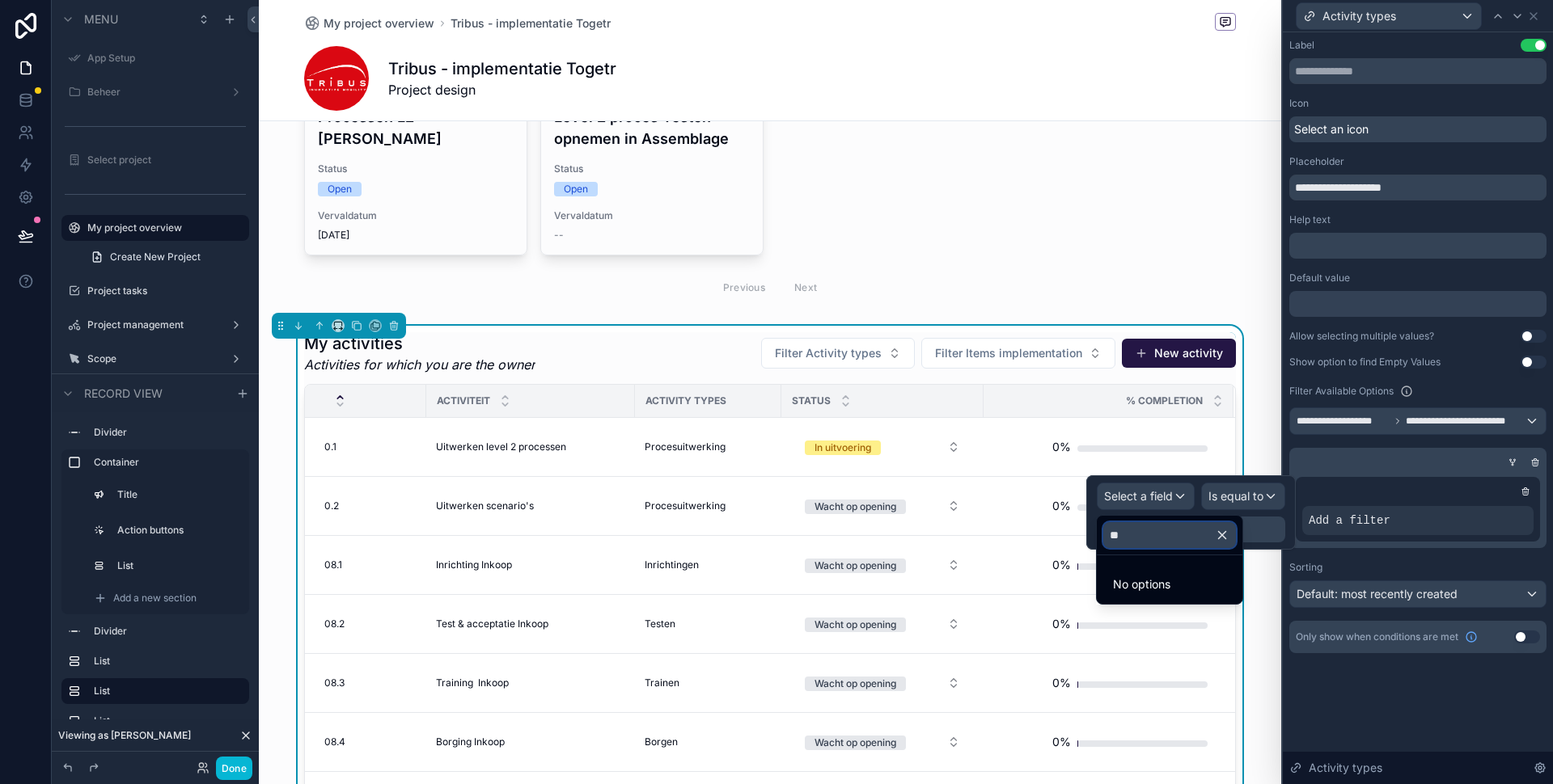
type input "*"
click at [1171, 542] on input "**" at bounding box center [1197, 534] width 189 height 26
type input "**"
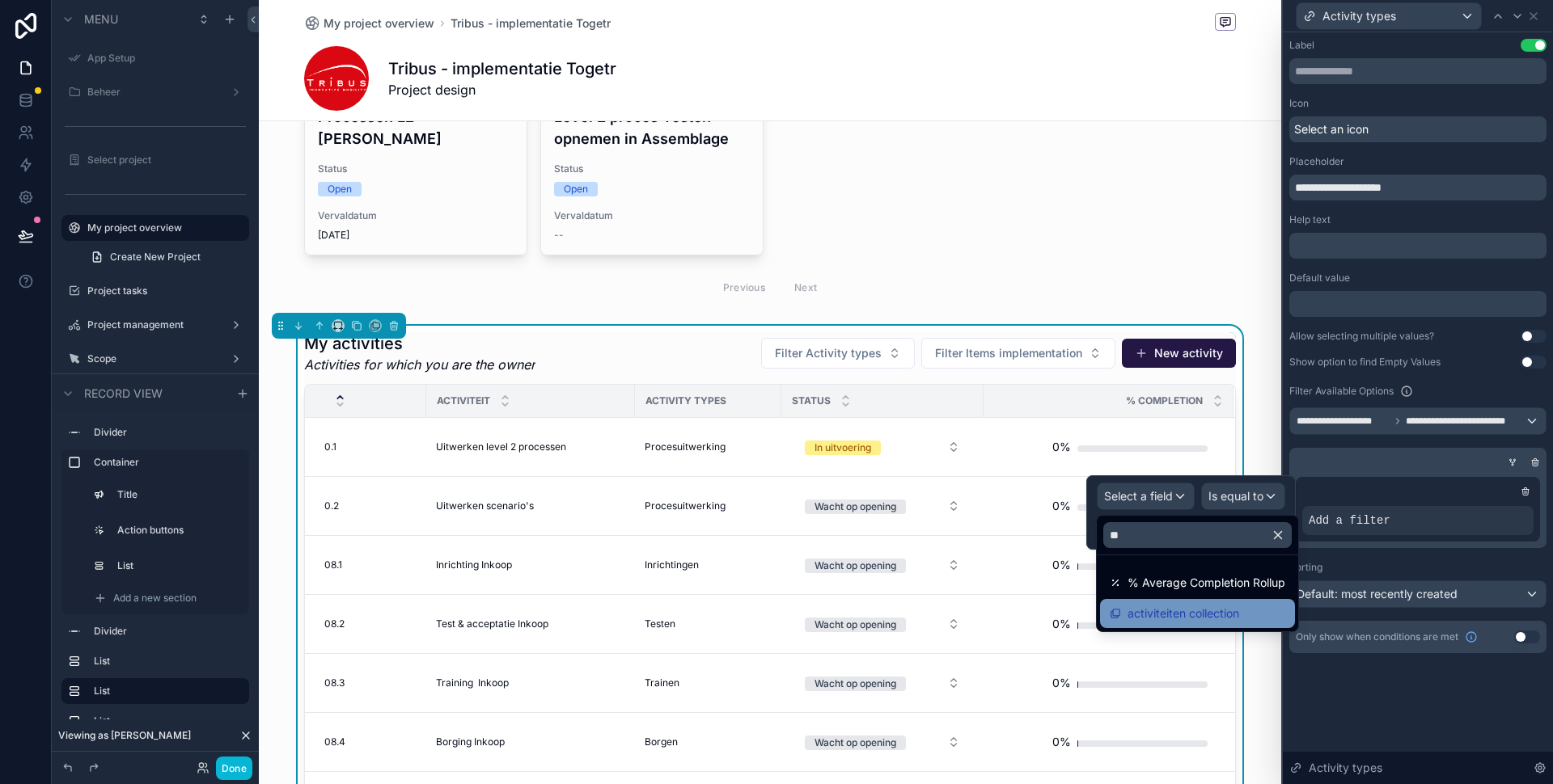
click at [1171, 602] on div "activiteiten collection" at bounding box center [1197, 613] width 195 height 29
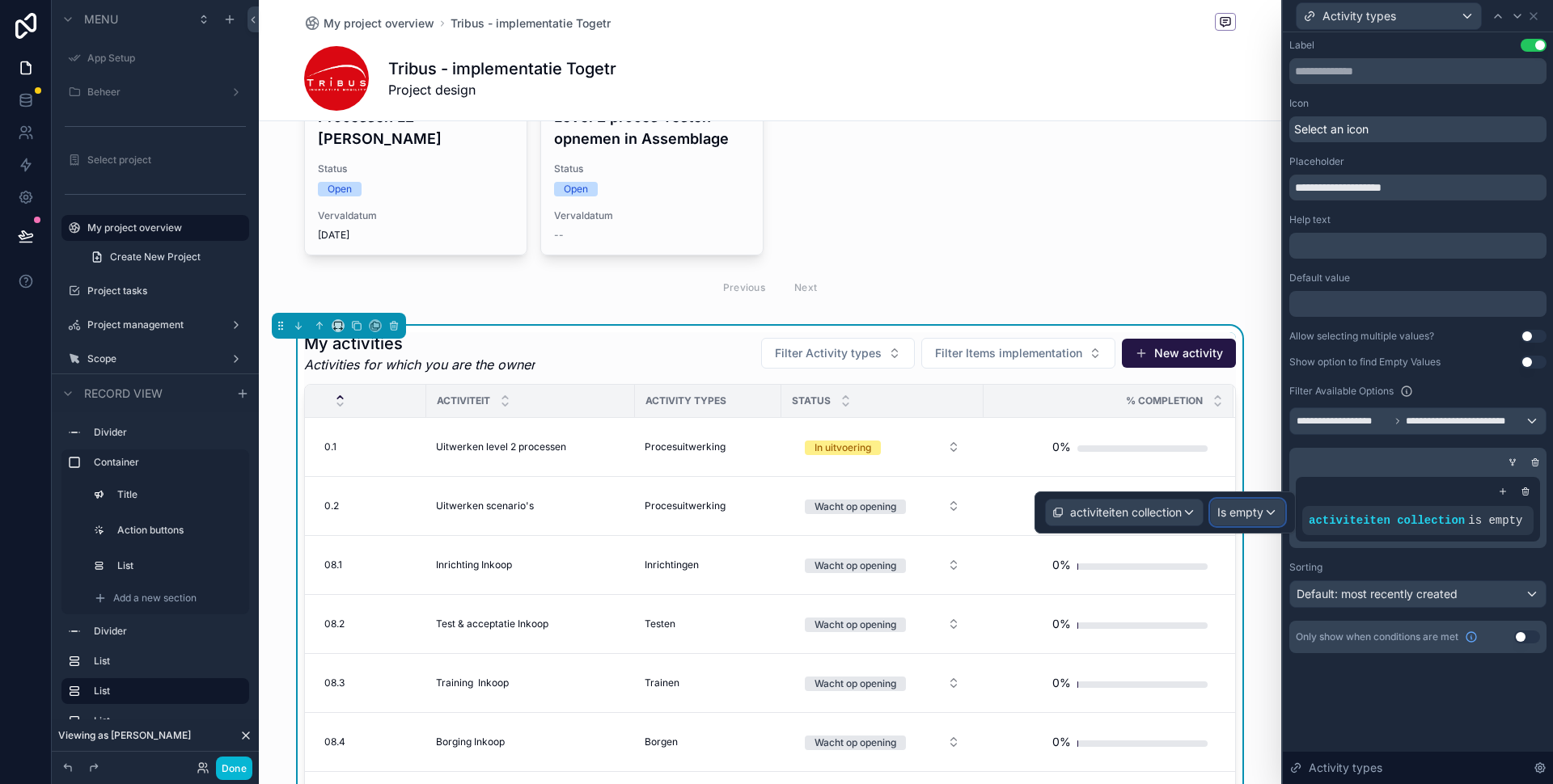
click at [1237, 512] on span "Is empty" at bounding box center [1240, 513] width 46 height 16
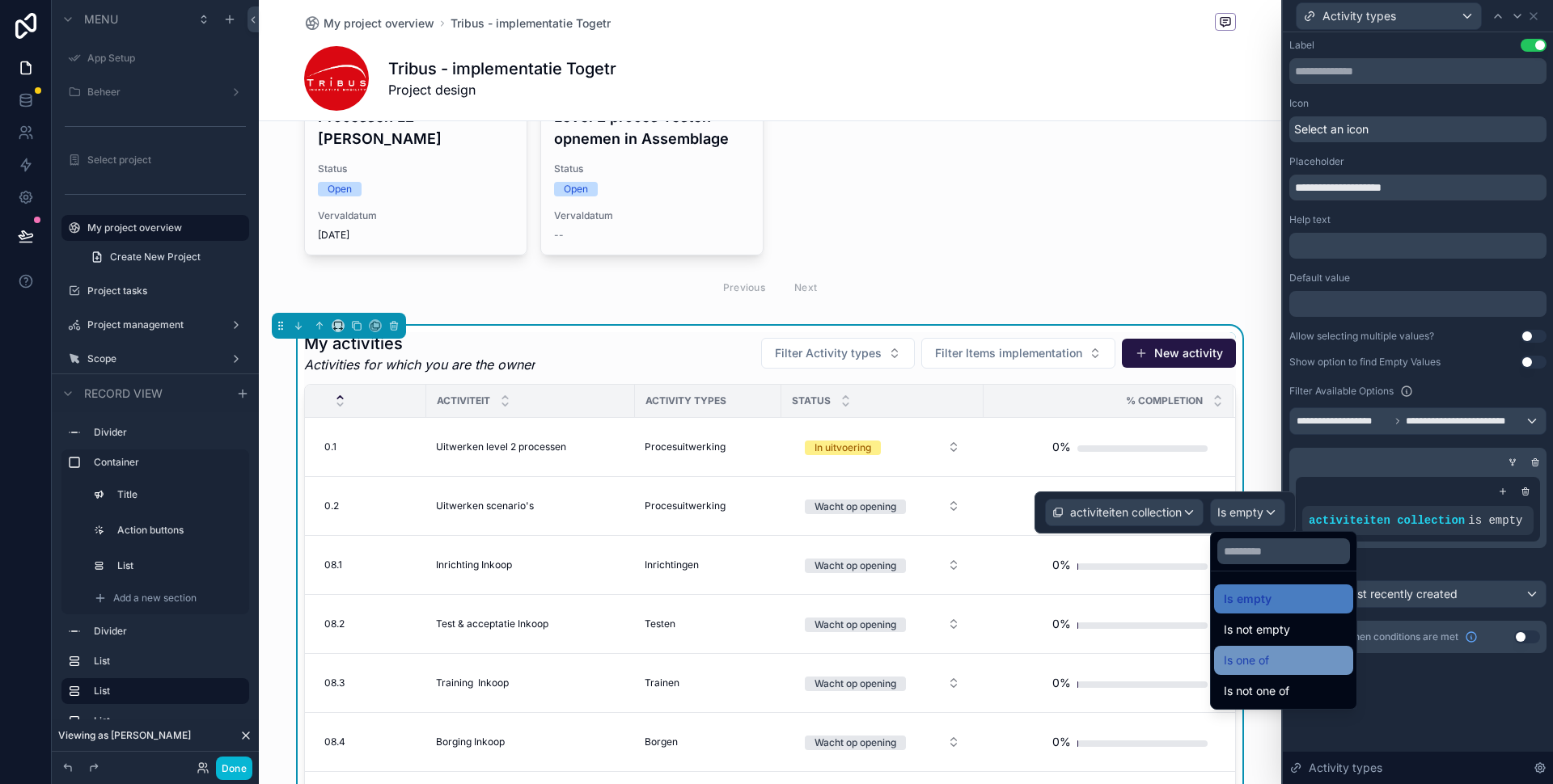
click at [1272, 665] on div "Is one of" at bounding box center [1283, 660] width 119 height 20
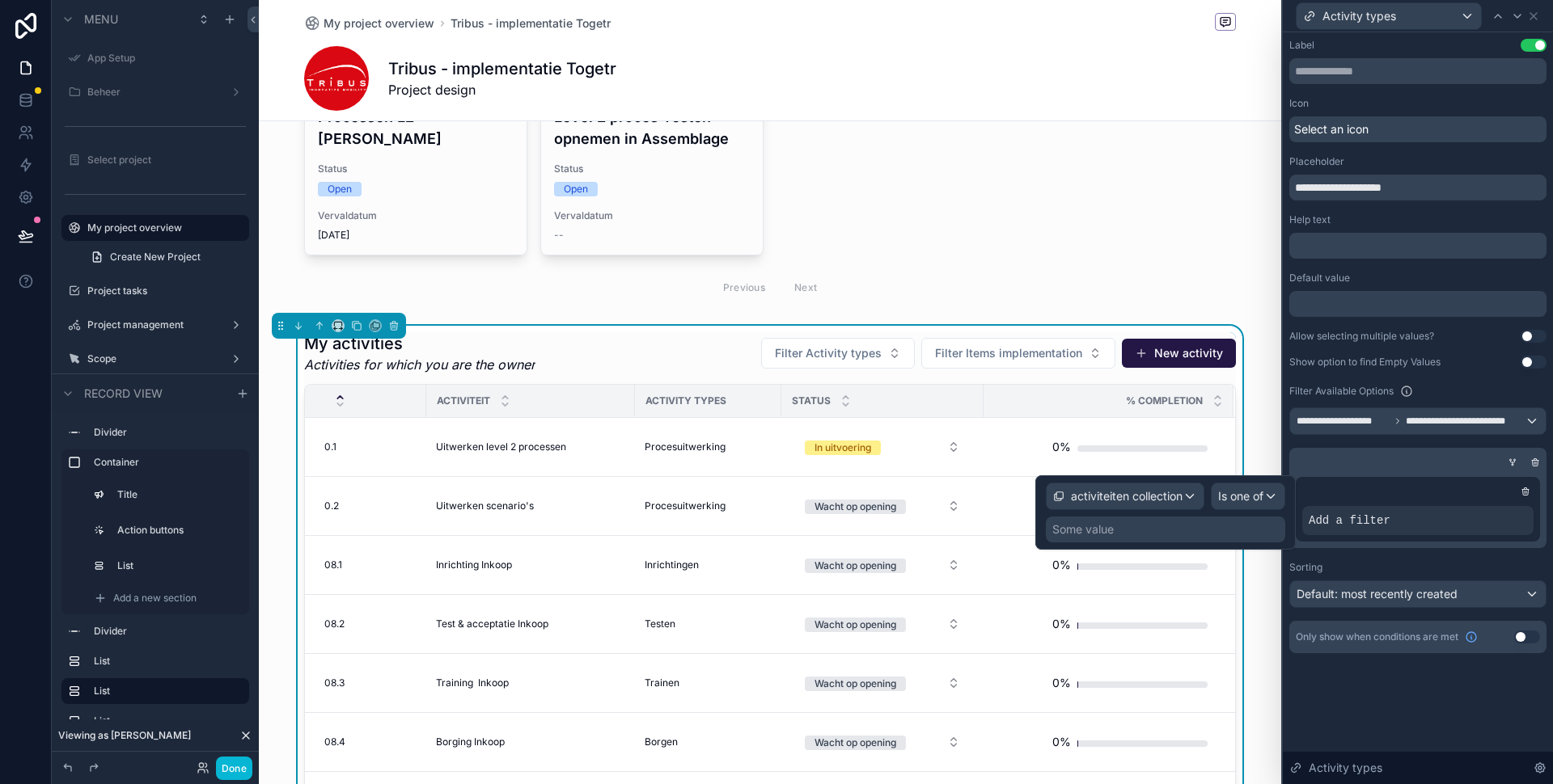
click at [1100, 532] on div "Some value" at bounding box center [1083, 530] width 62 height 16
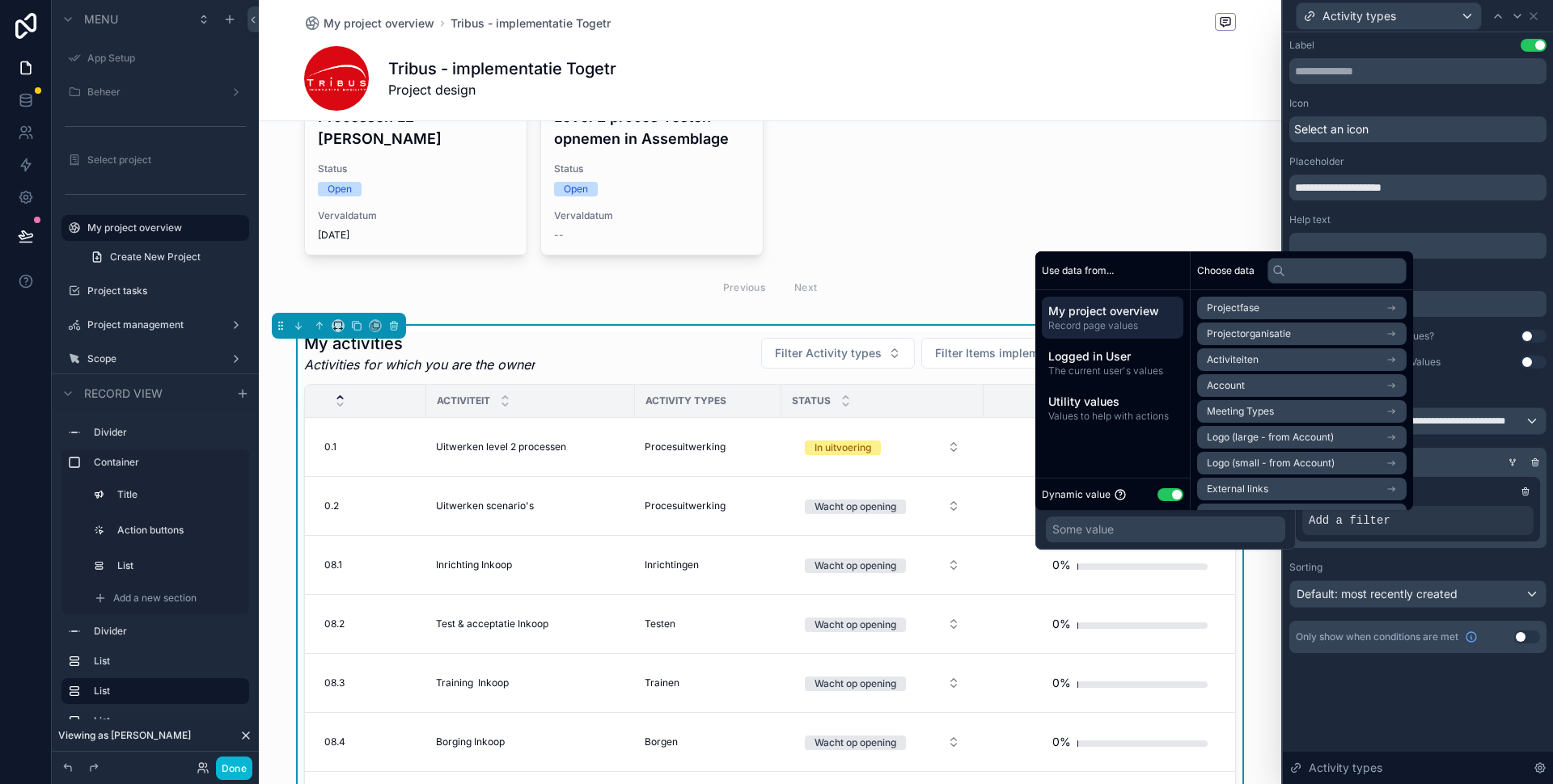
click at [1236, 360] on span "Activiteiten" at bounding box center [1233, 360] width 52 height 13
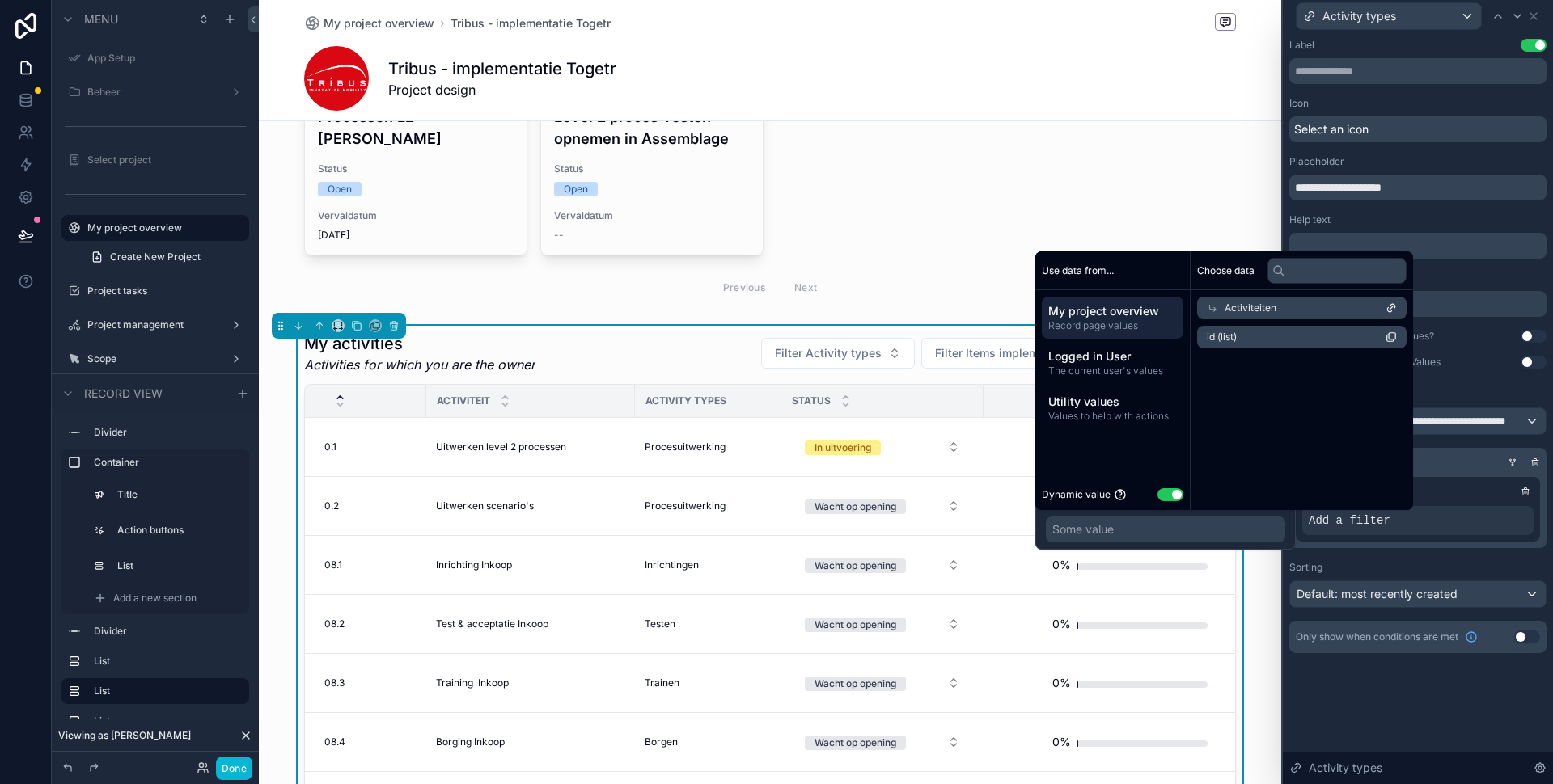
click at [1341, 336] on li "id (list)" at bounding box center [1302, 337] width 209 height 22
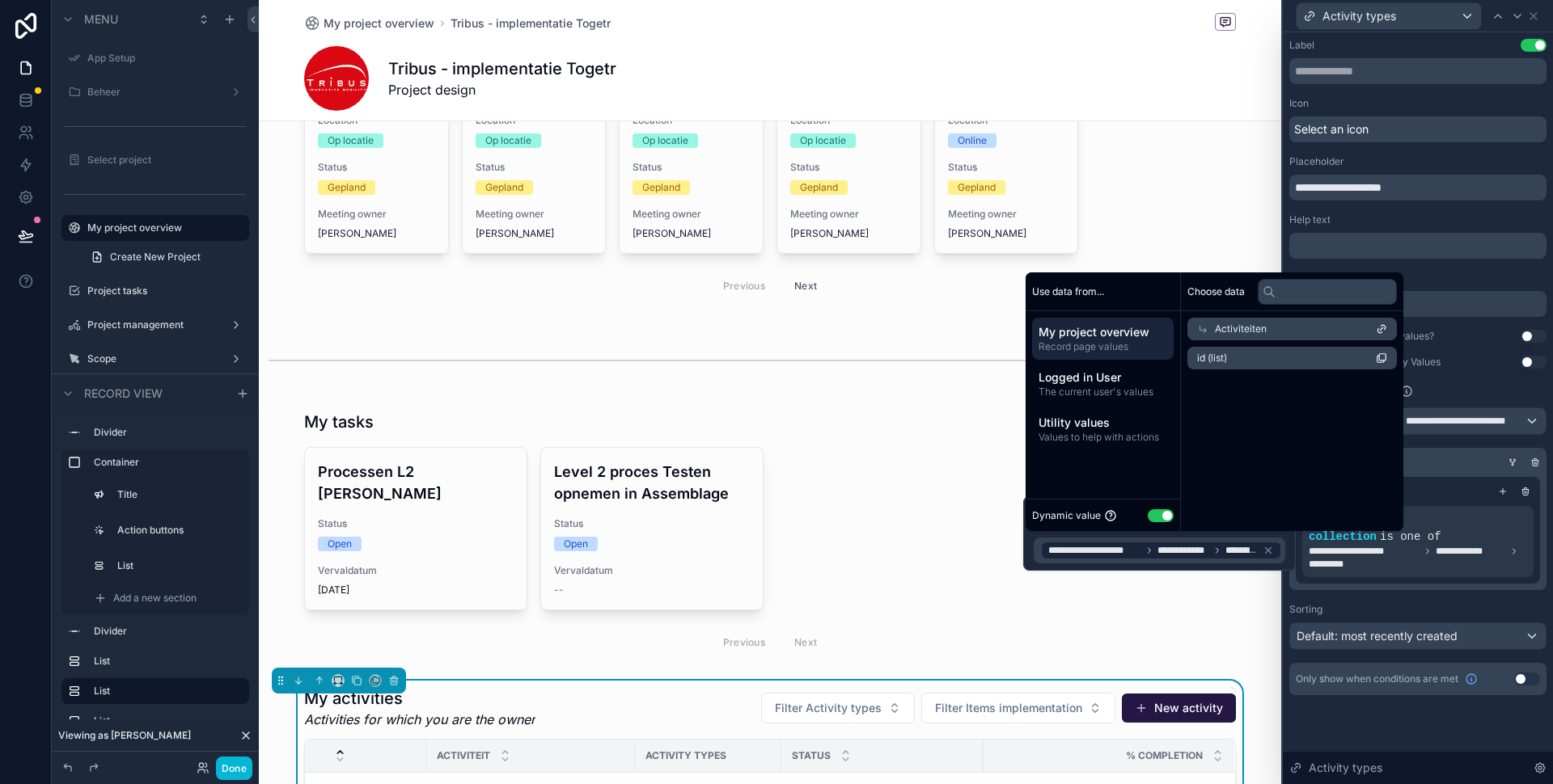
scroll to position [343, 0]
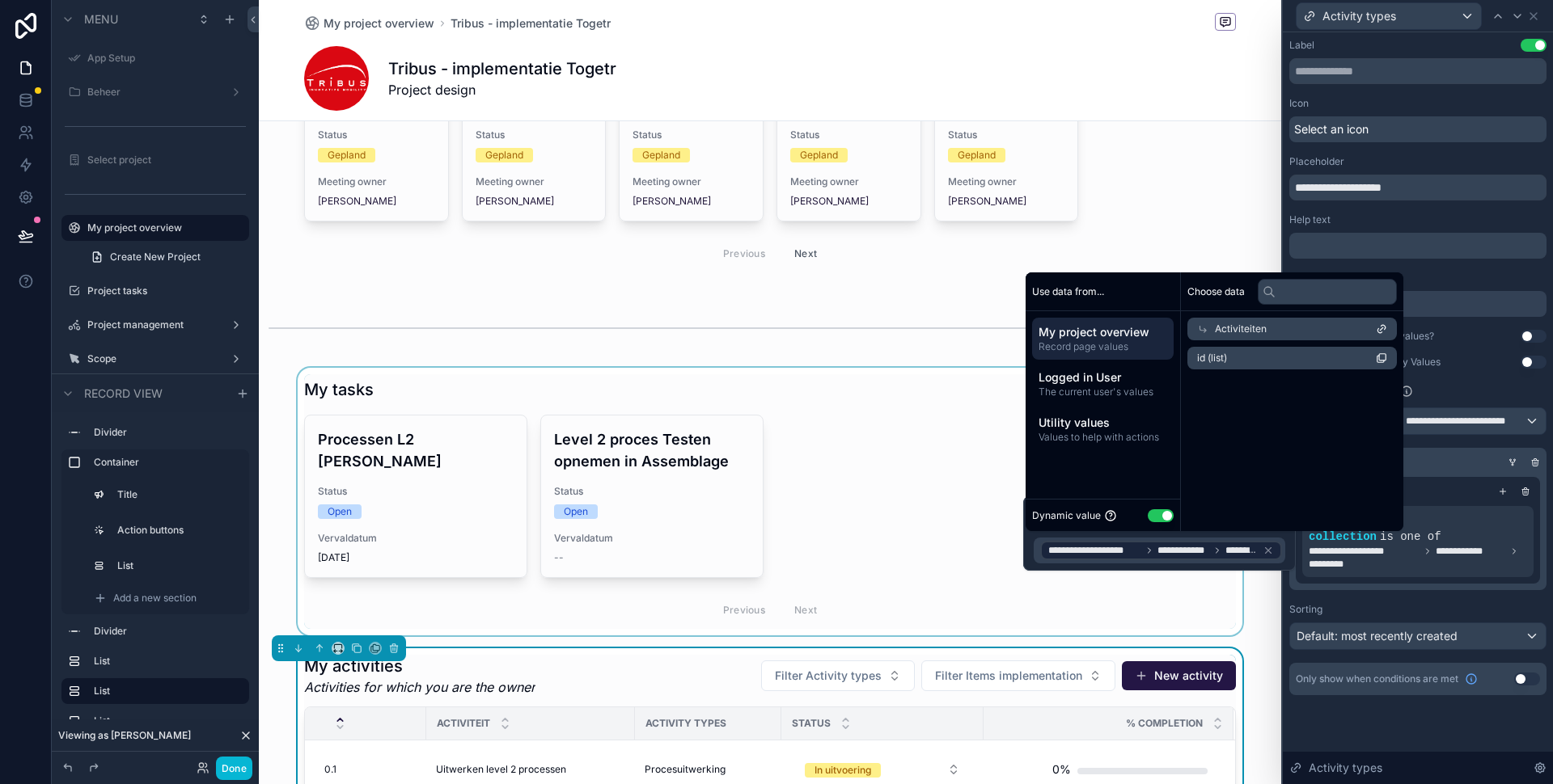
click at [877, 566] on div "scrollable content" at bounding box center [769, 502] width 1022 height 268
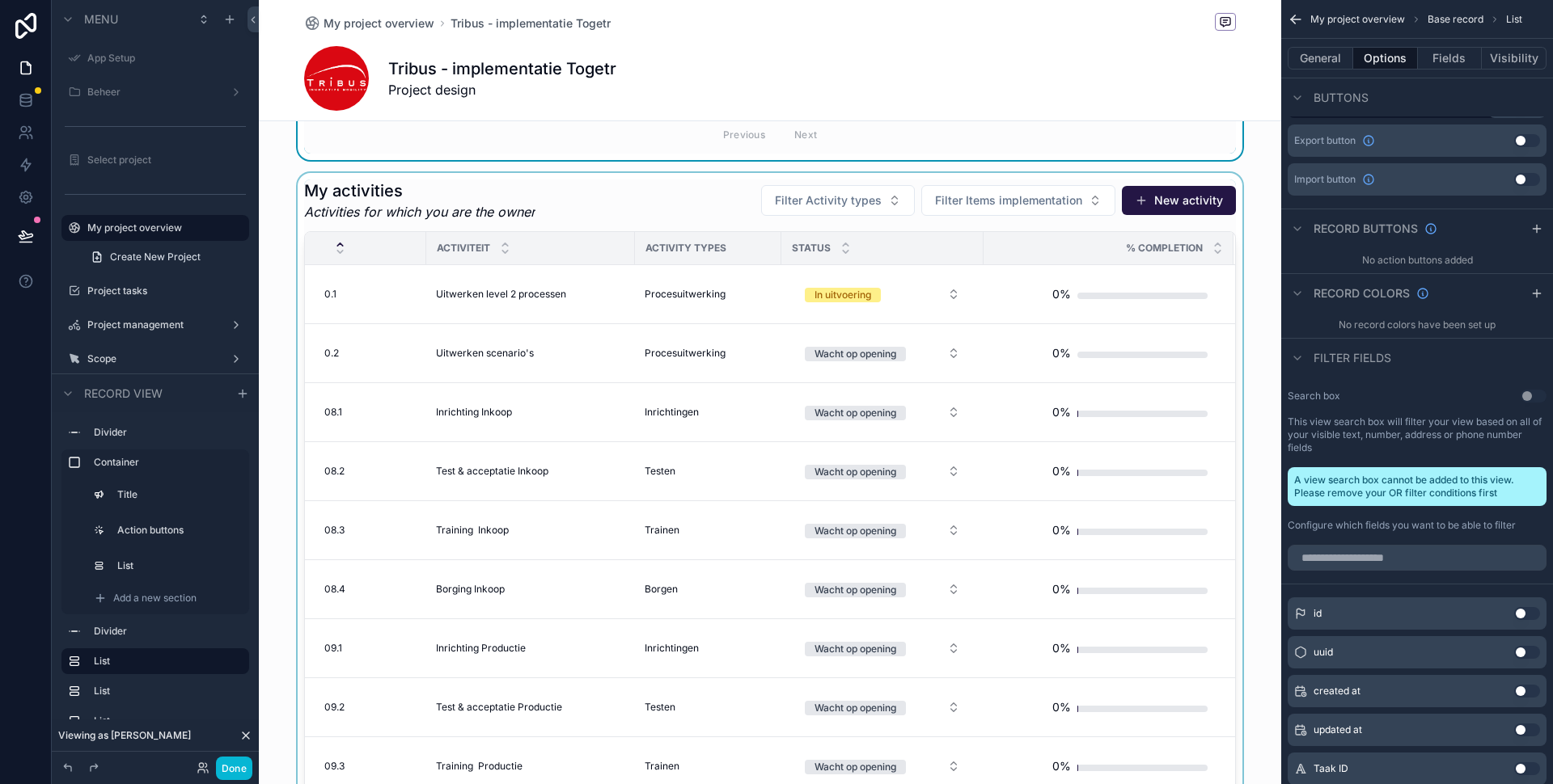
scroll to position [817, 0]
click at [877, 208] on div "scrollable content" at bounding box center [769, 501] width 1022 height 655
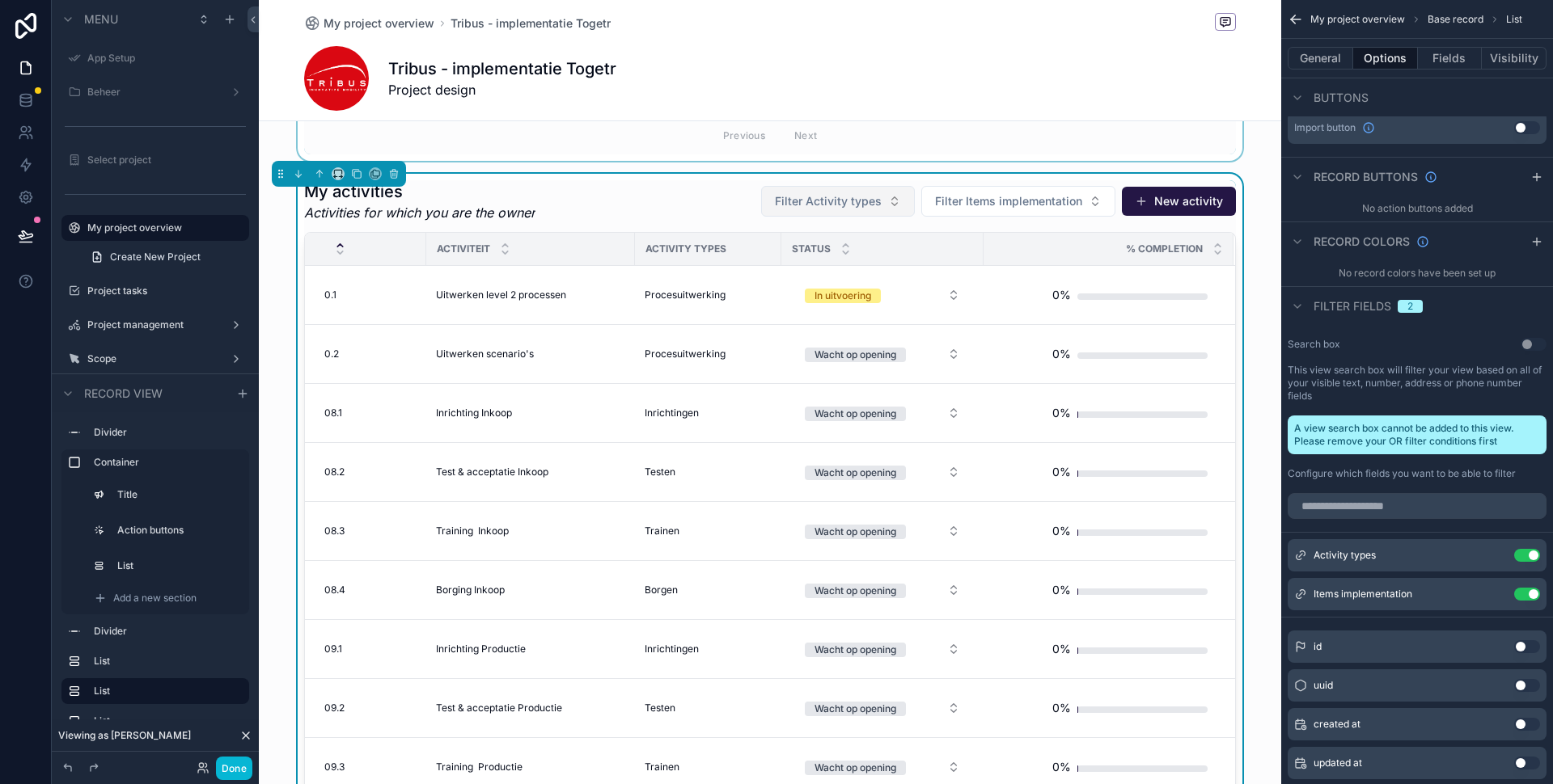
click at [878, 206] on span "Filter Activity types" at bounding box center [828, 202] width 107 height 16
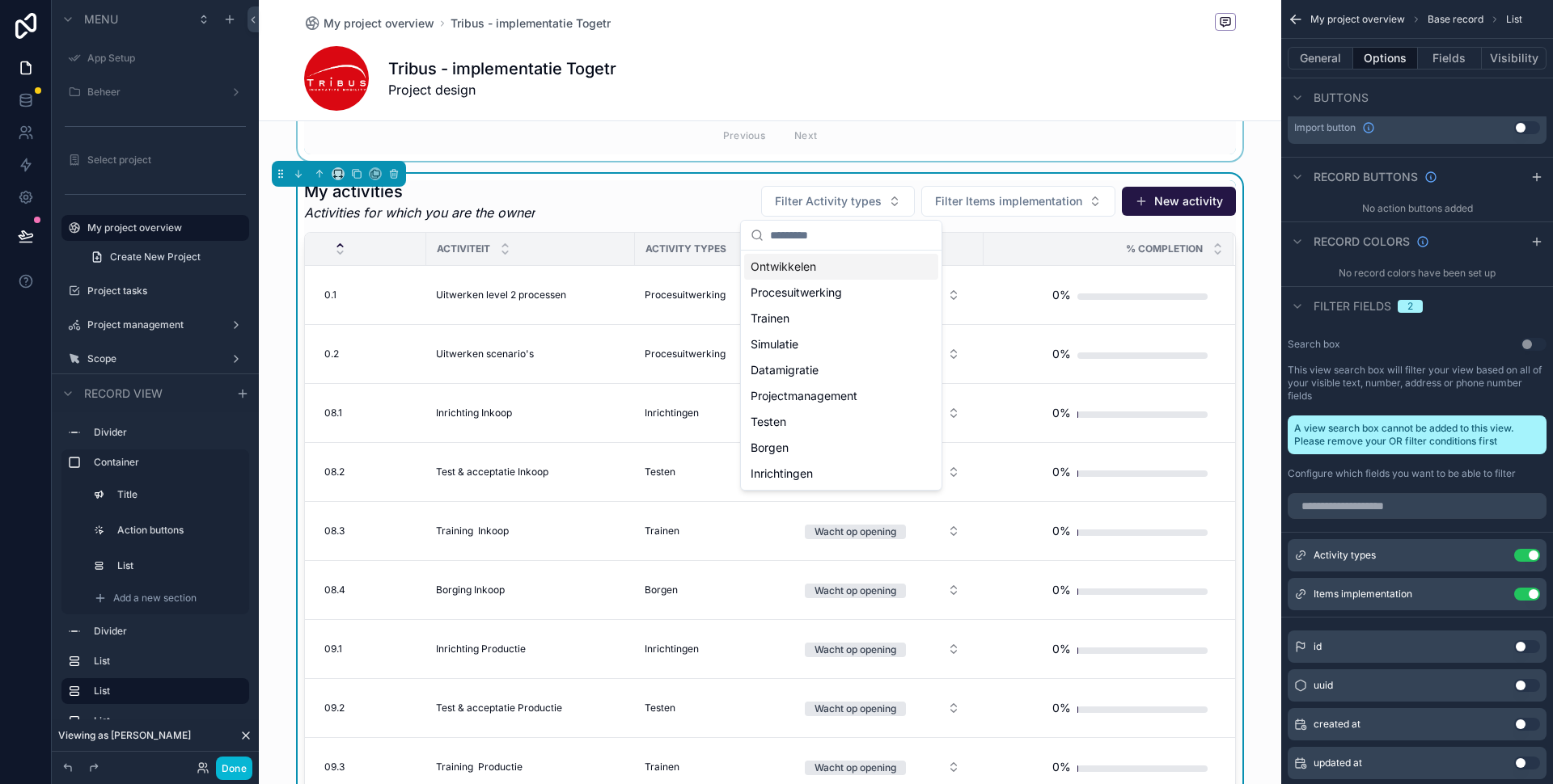
click at [821, 268] on div "Ontwikkelen" at bounding box center [841, 266] width 194 height 26
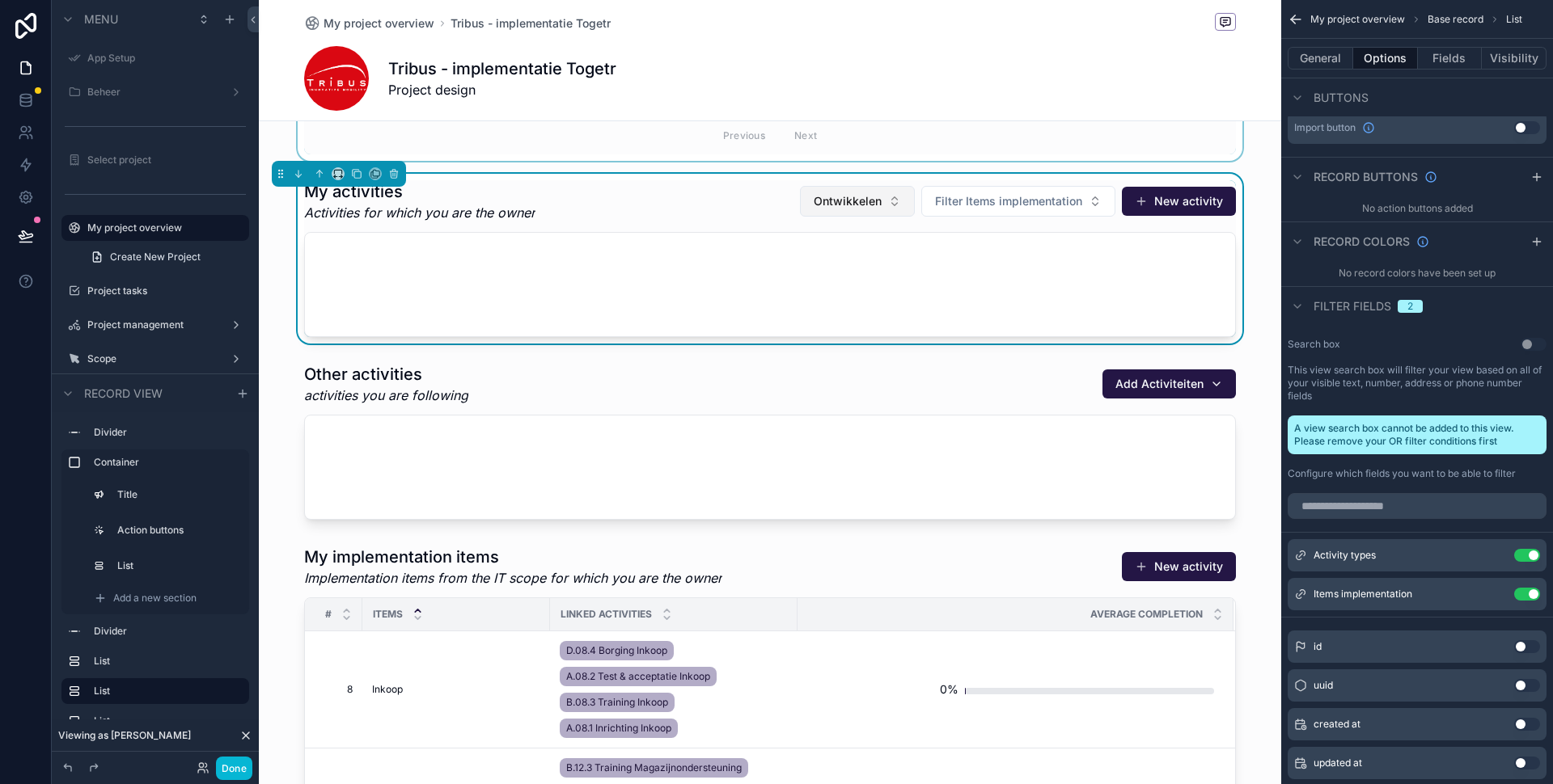
click at [863, 208] on span "Ontwikkelen" at bounding box center [848, 202] width 68 height 16
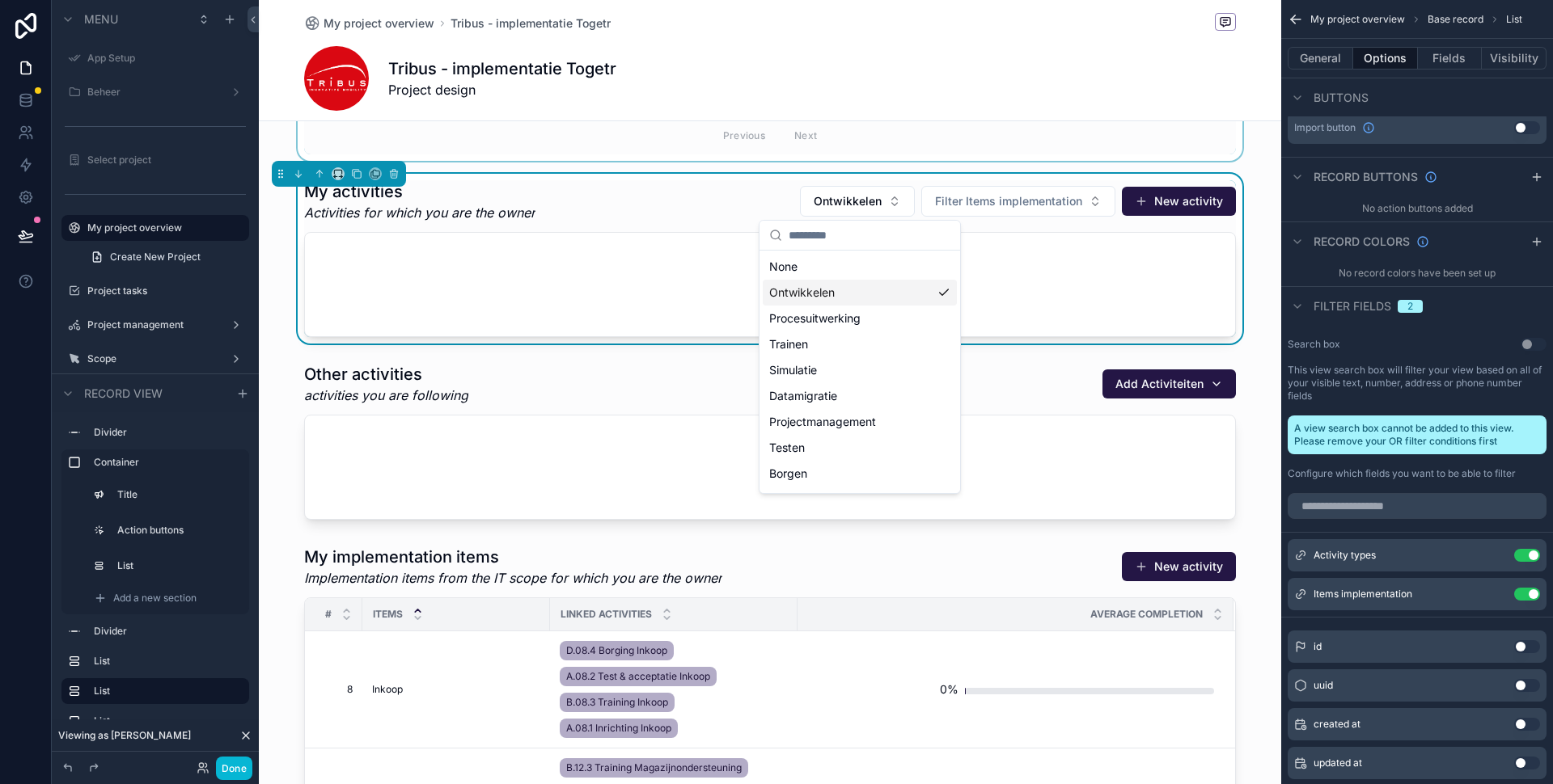
click at [909, 295] on div "Ontwikkelen" at bounding box center [860, 292] width 194 height 26
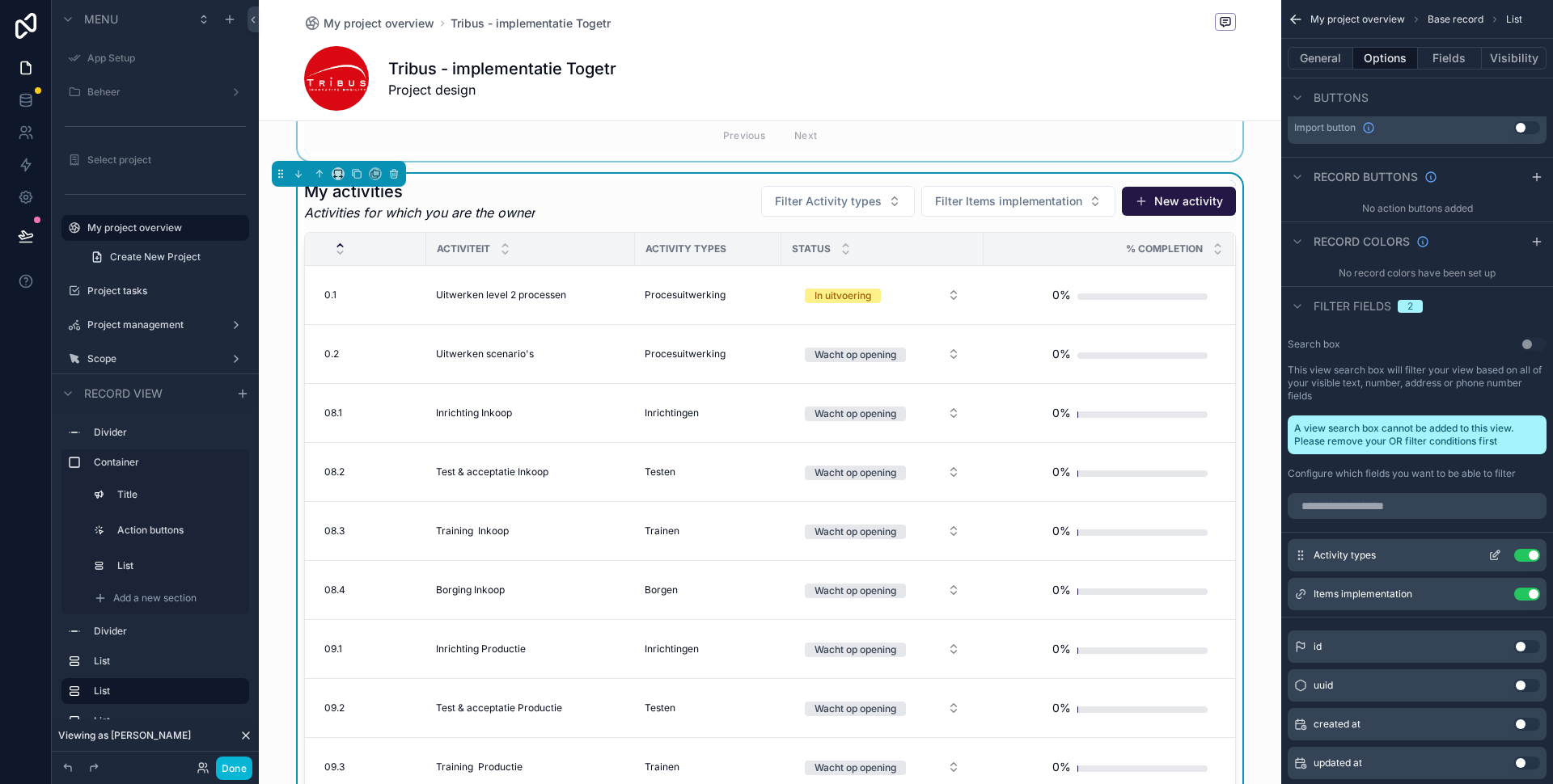
click at [1495, 555] on icon "scrollable content" at bounding box center [1495, 556] width 13 height 13
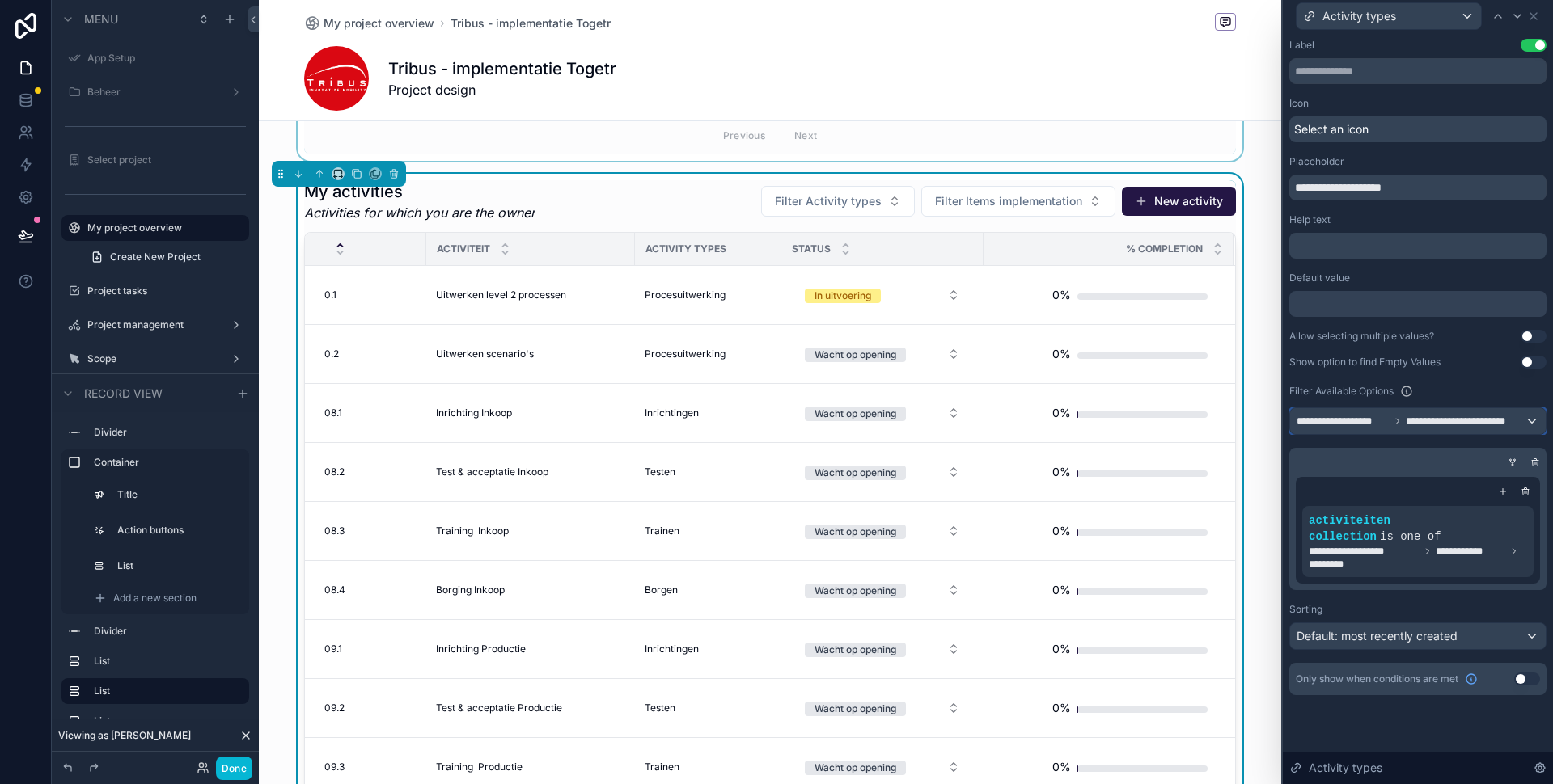
click at [1534, 422] on div "**********" at bounding box center [1418, 421] width 255 height 26
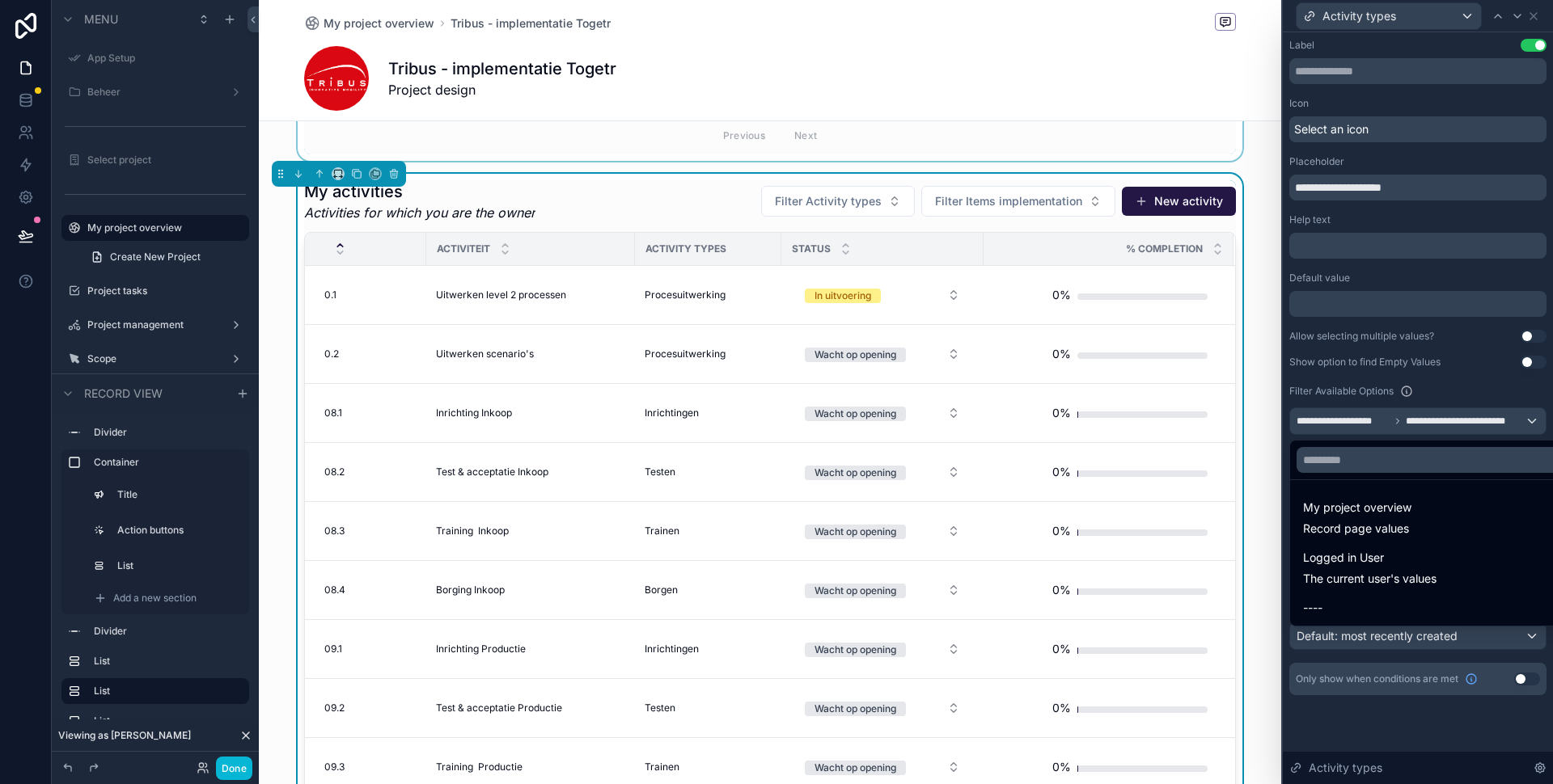
click at [1331, 604] on div "----" at bounding box center [1436, 608] width 267 height 20
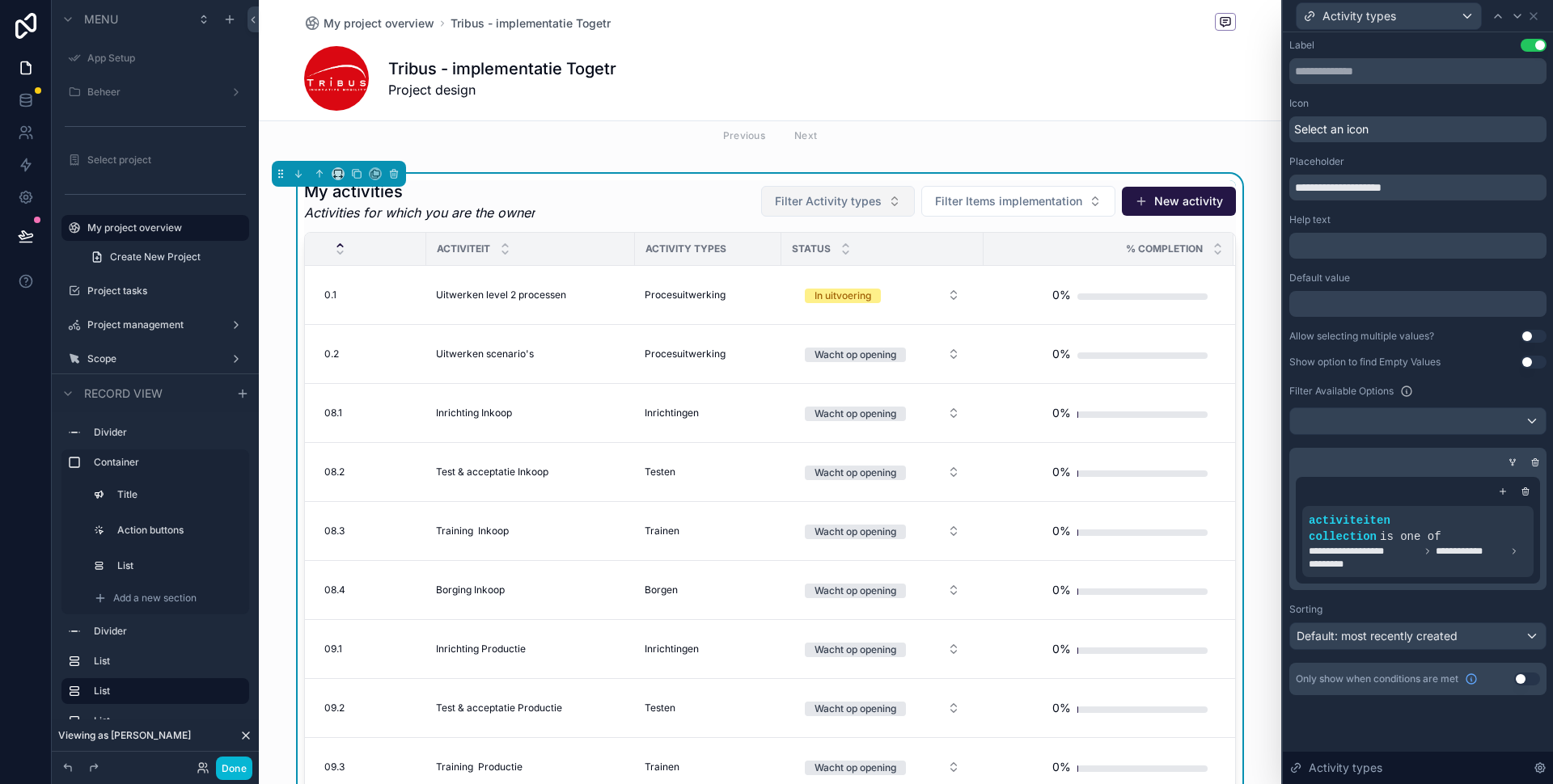
click at [852, 205] on span "Filter Activity types" at bounding box center [828, 202] width 107 height 16
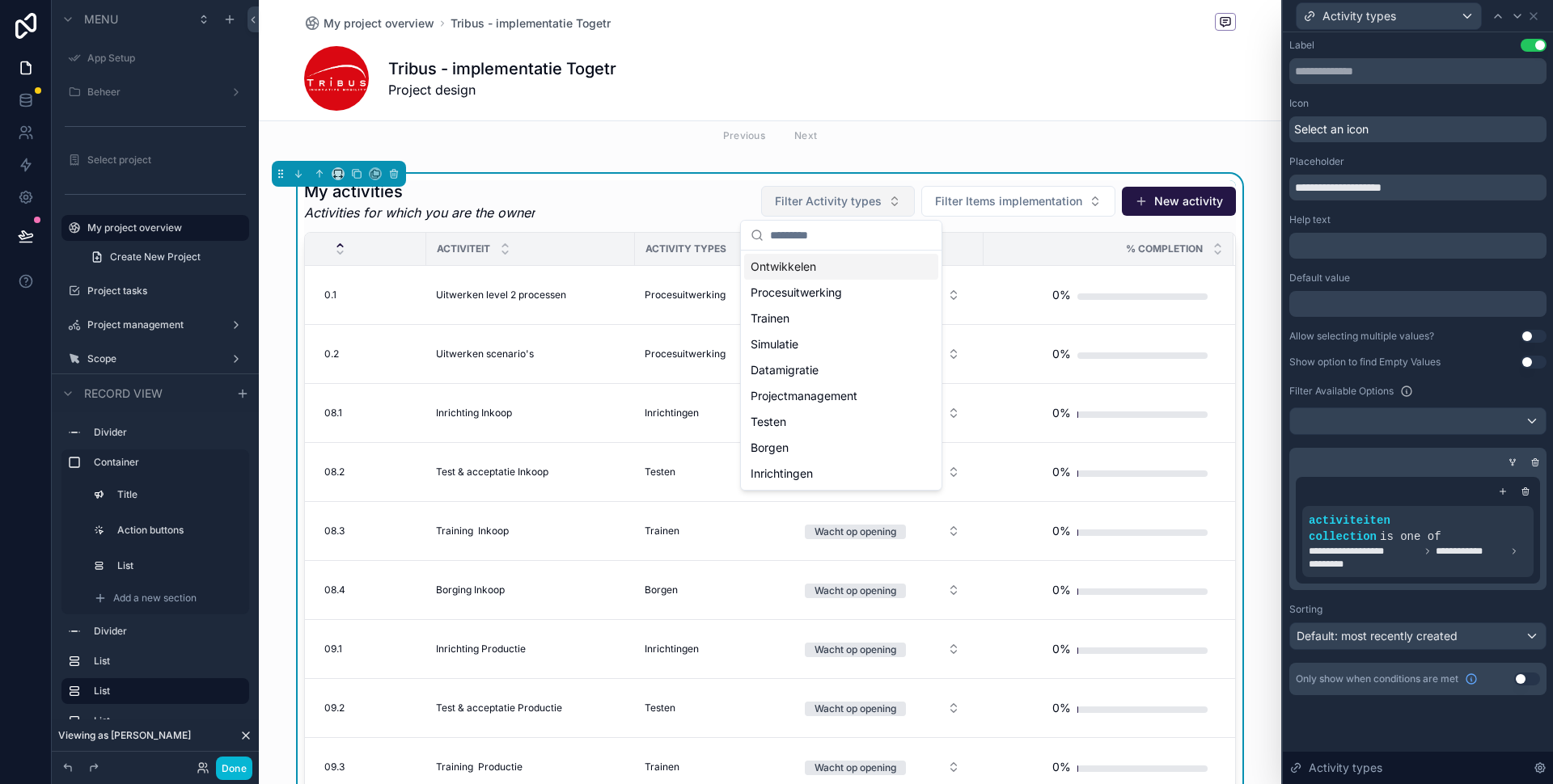
click at [852, 206] on span "Filter Activity types" at bounding box center [828, 202] width 107 height 16
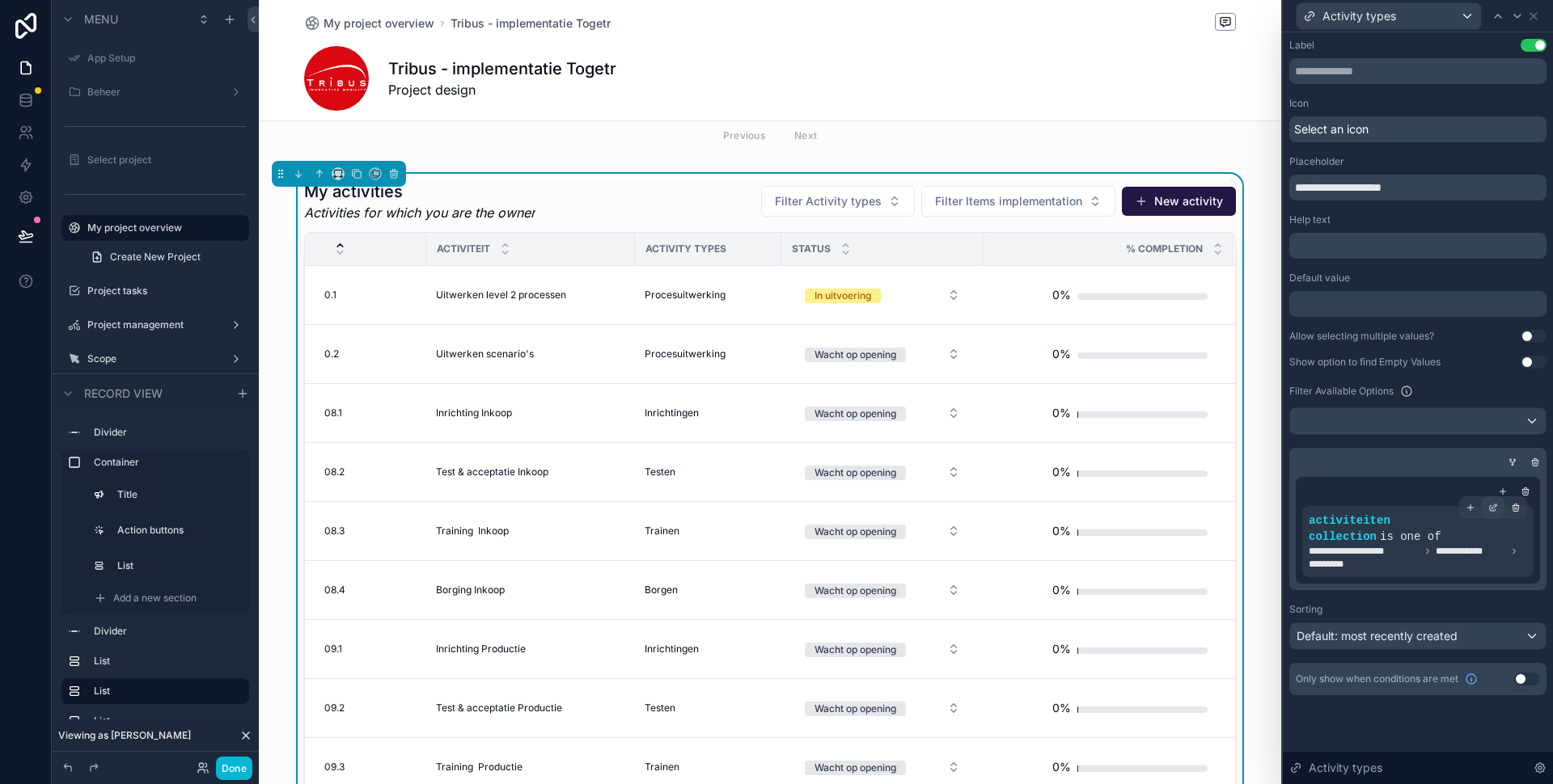
click at [1492, 507] on icon at bounding box center [1495, 506] width 5 height 5
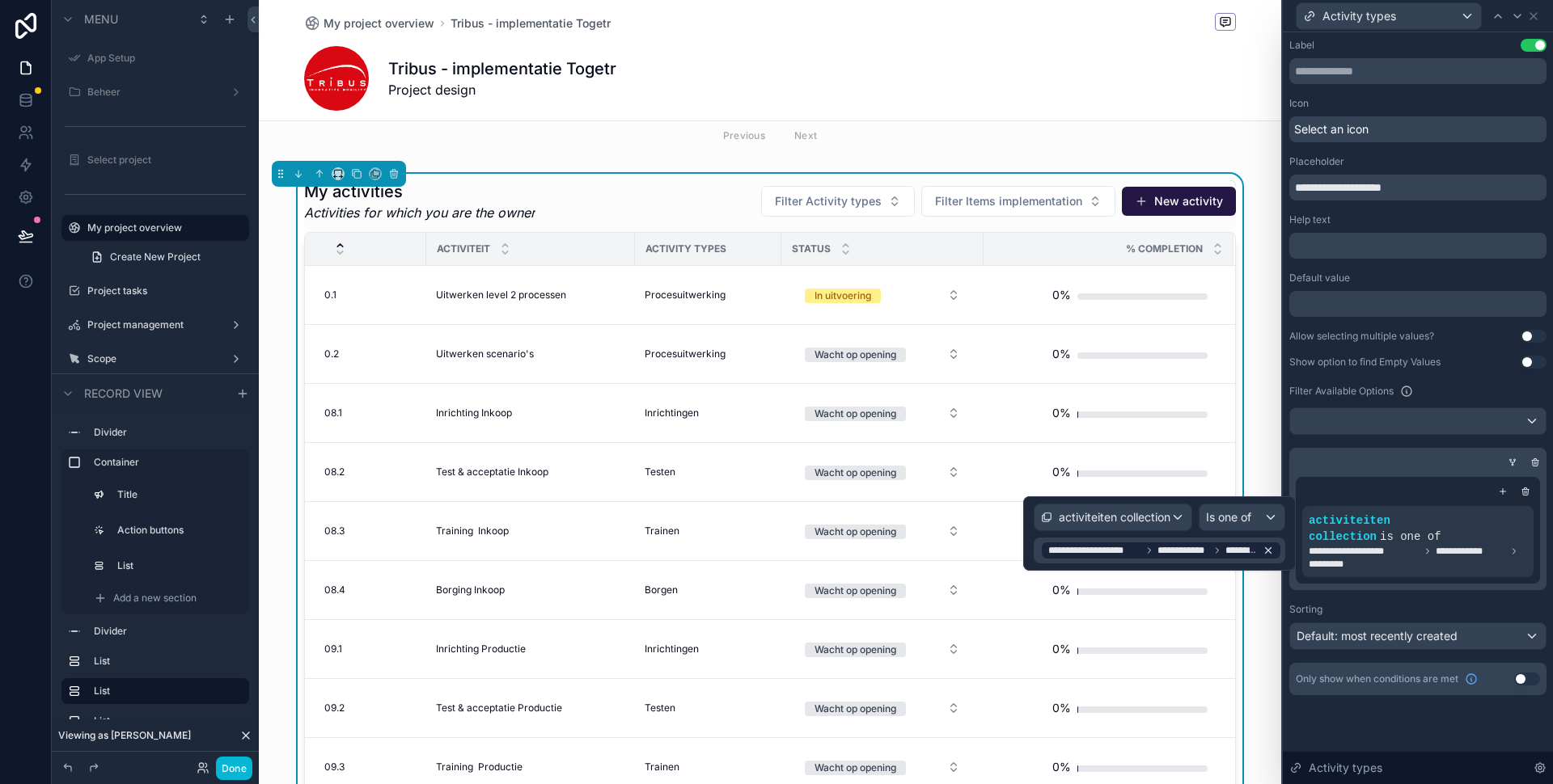
click at [1270, 548] on icon at bounding box center [1268, 551] width 6 height 6
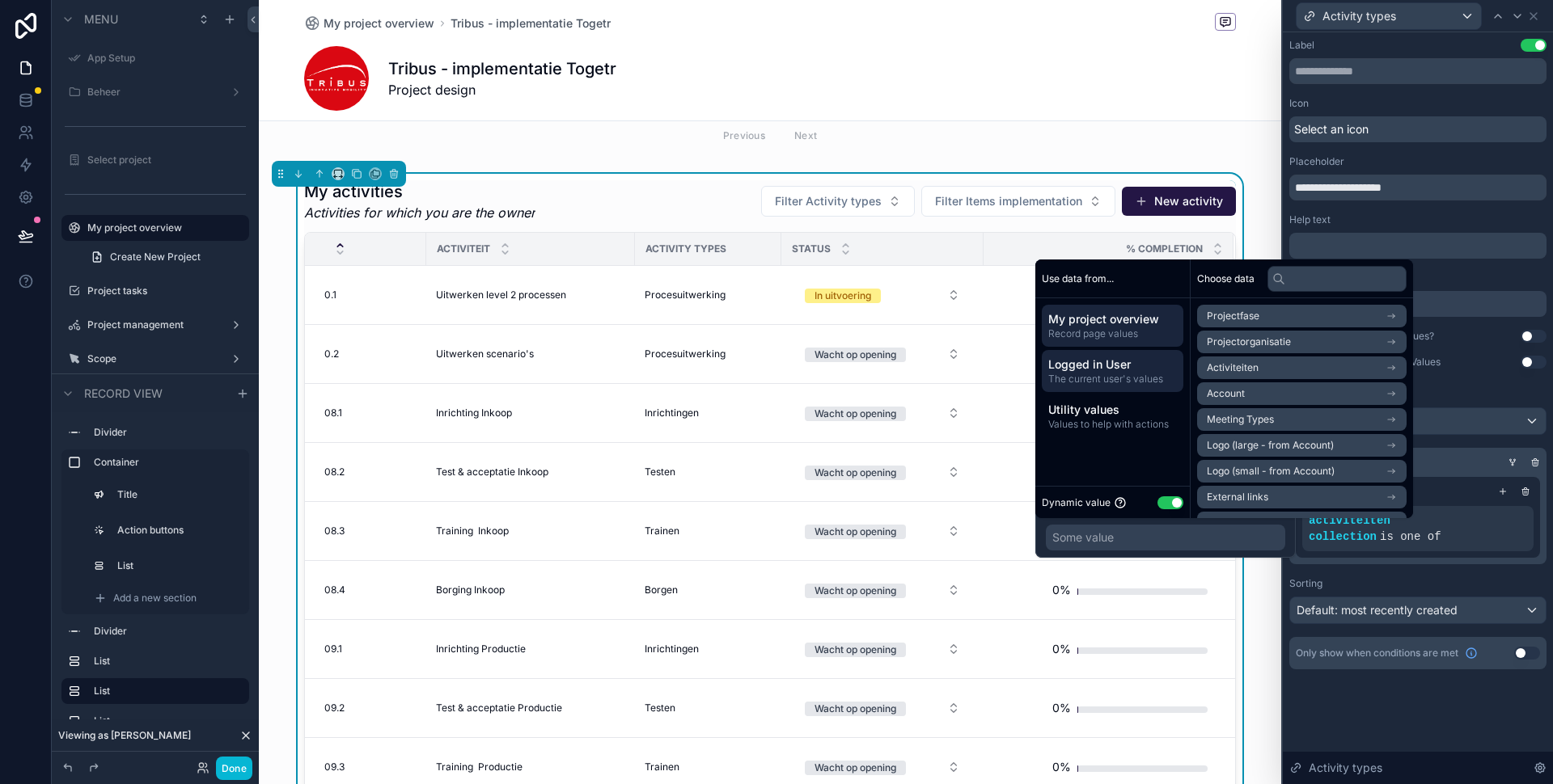
click at [1125, 366] on span "Logged in User" at bounding box center [1112, 365] width 129 height 16
click at [1236, 394] on li "User" at bounding box center [1302, 393] width 209 height 22
click at [1257, 449] on span "Gekozen project voor hoofdmenu" at bounding box center [1284, 449] width 154 height 13
click at [1263, 424] on li "Activiteiten" at bounding box center [1302, 422] width 209 height 22
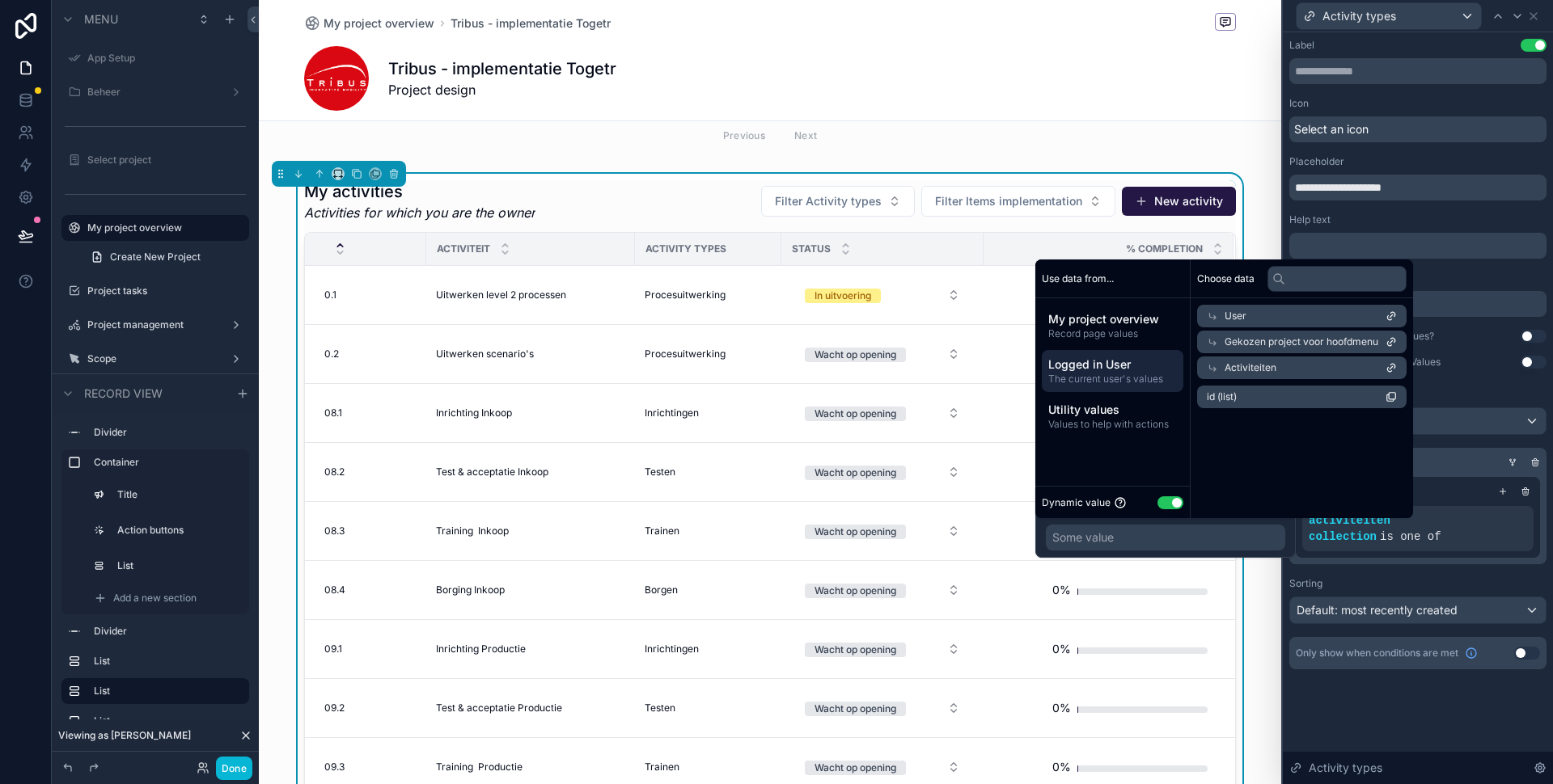
click at [1266, 396] on li "id (list)" at bounding box center [1302, 396] width 209 height 22
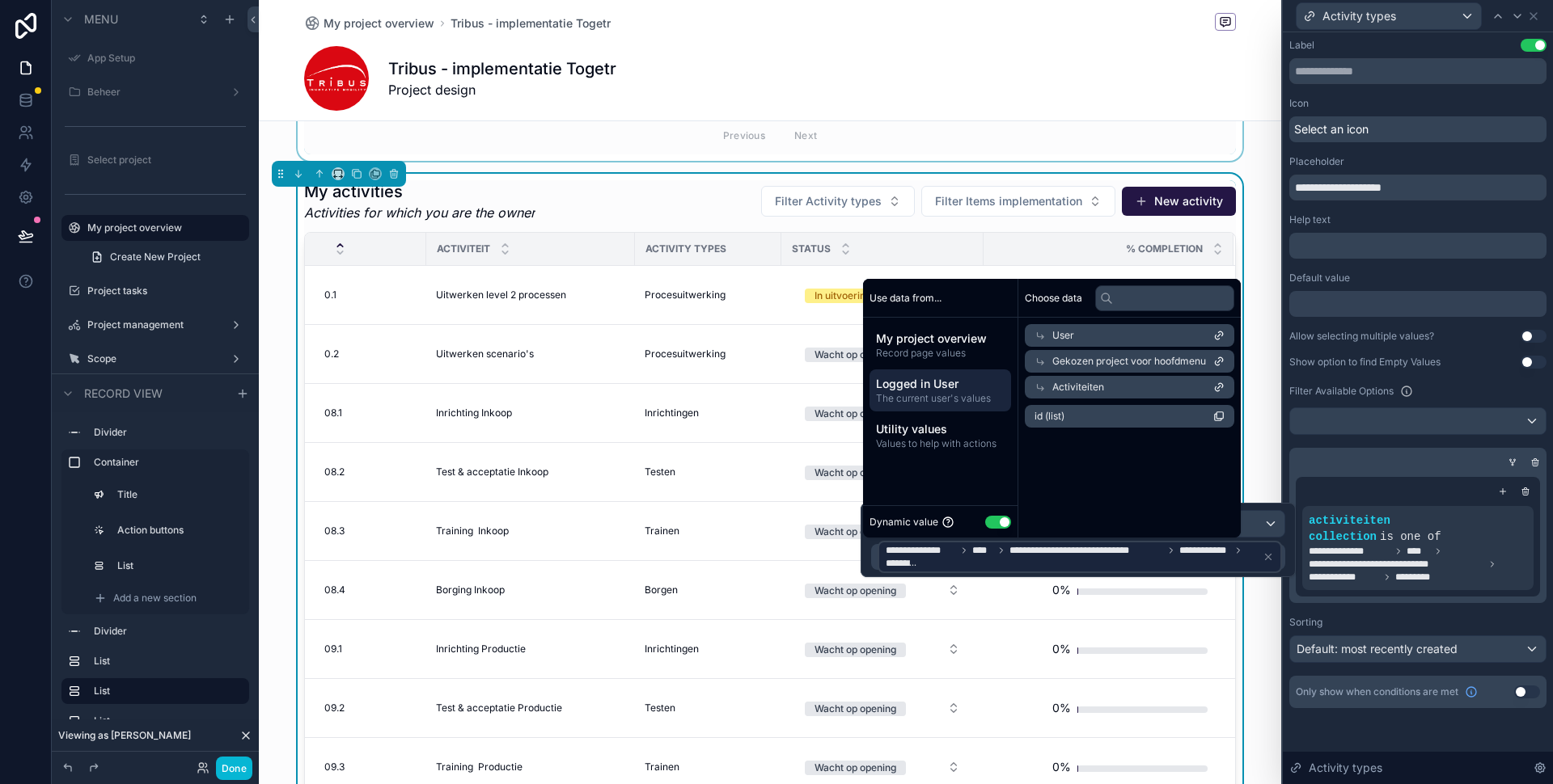
click at [1192, 156] on div "scrollable content" at bounding box center [769, 26] width 1022 height 268
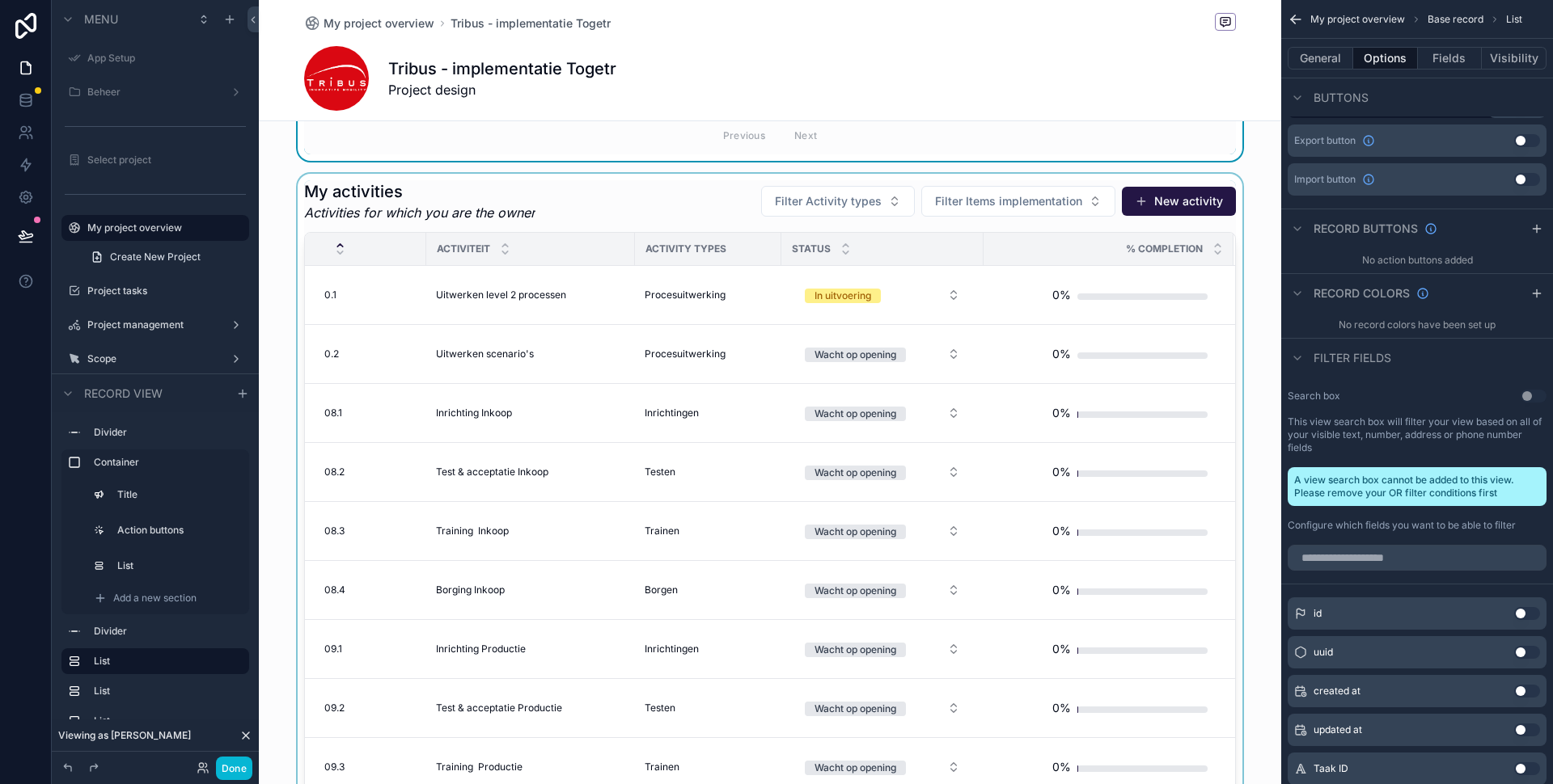
click at [879, 202] on div "scrollable content" at bounding box center [769, 501] width 1022 height 655
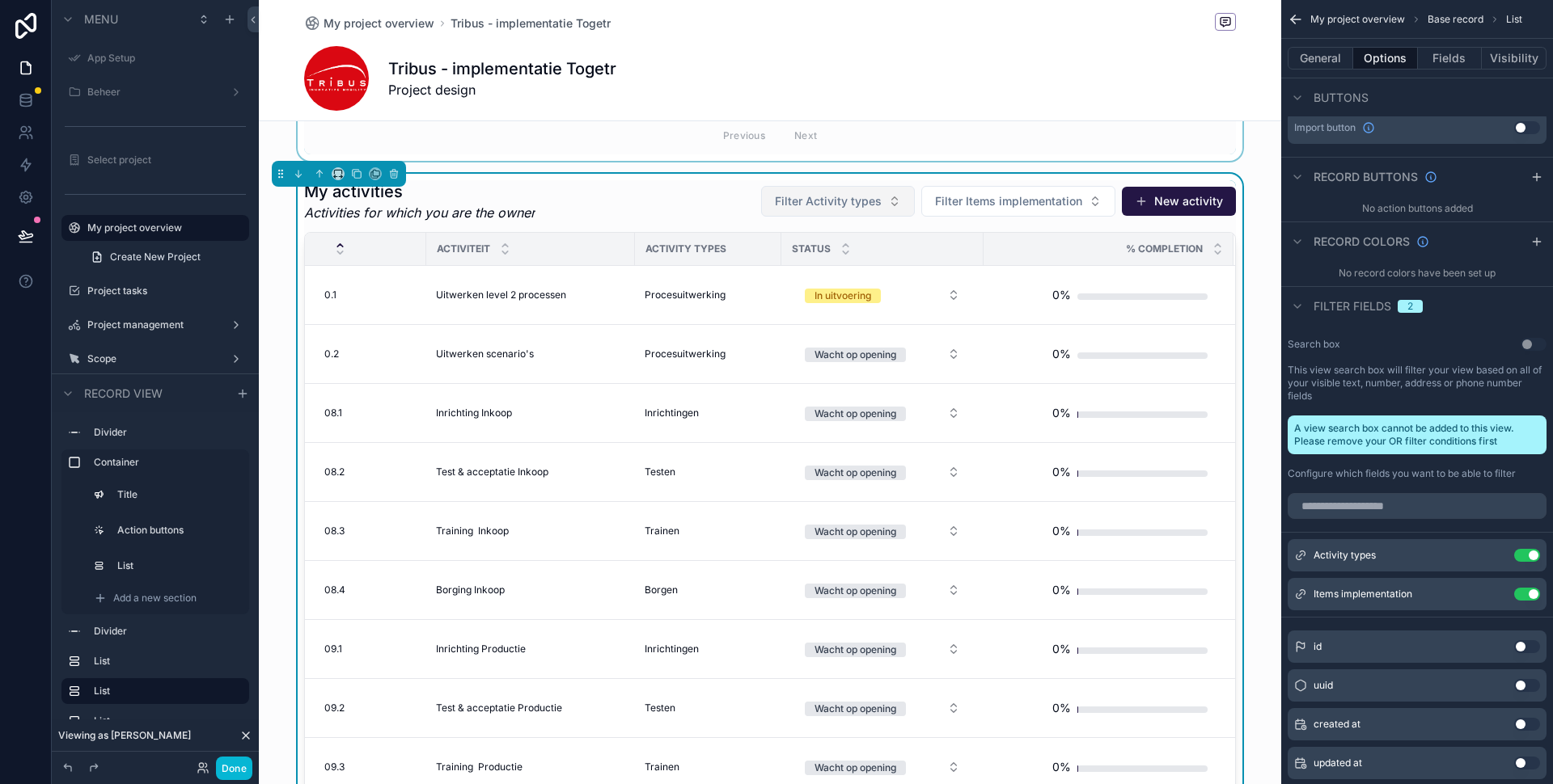
click at [854, 198] on span "Filter Activity types" at bounding box center [828, 202] width 107 height 16
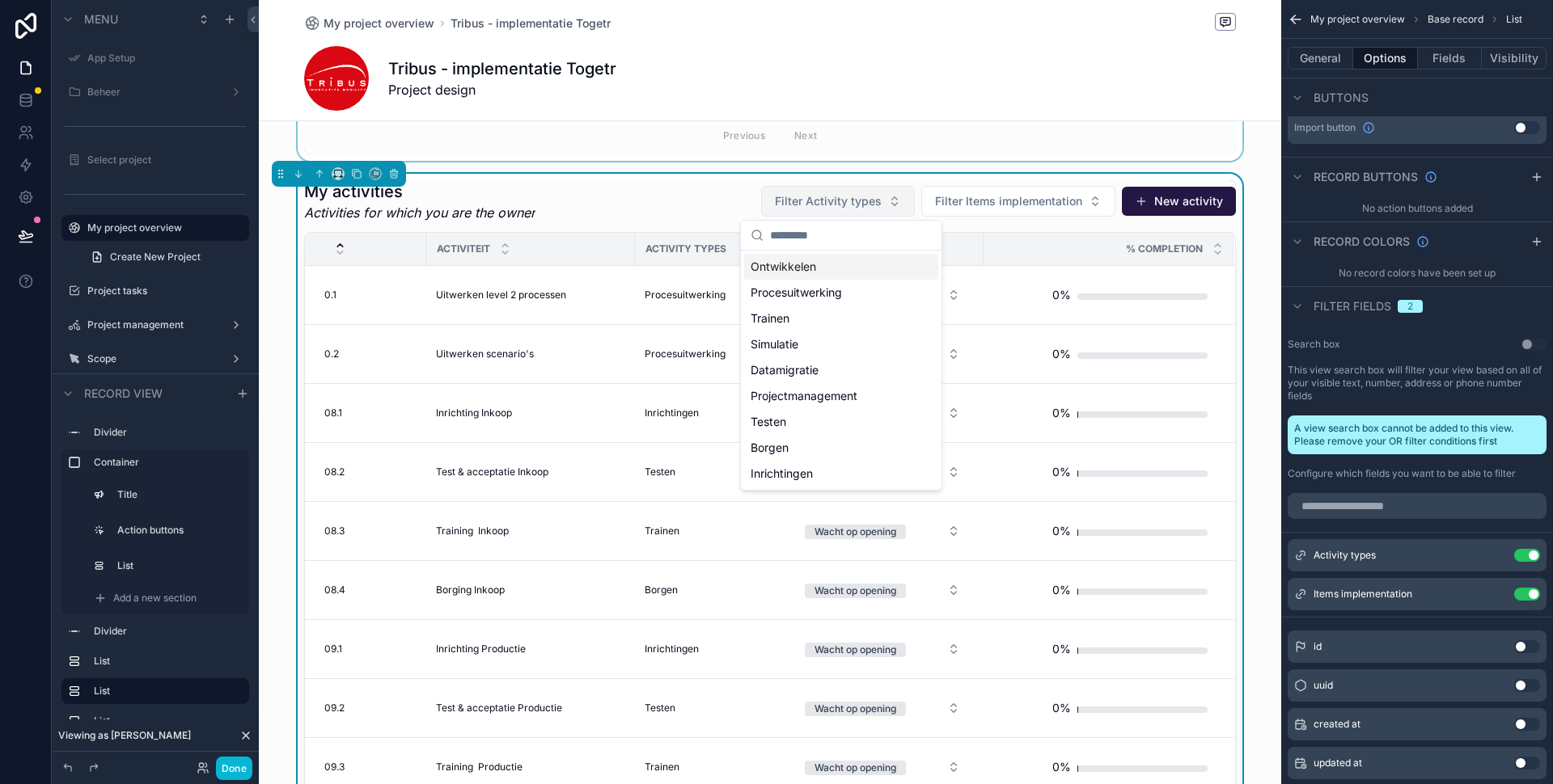
click at [854, 198] on span "Filter Activity types" at bounding box center [828, 202] width 107 height 16
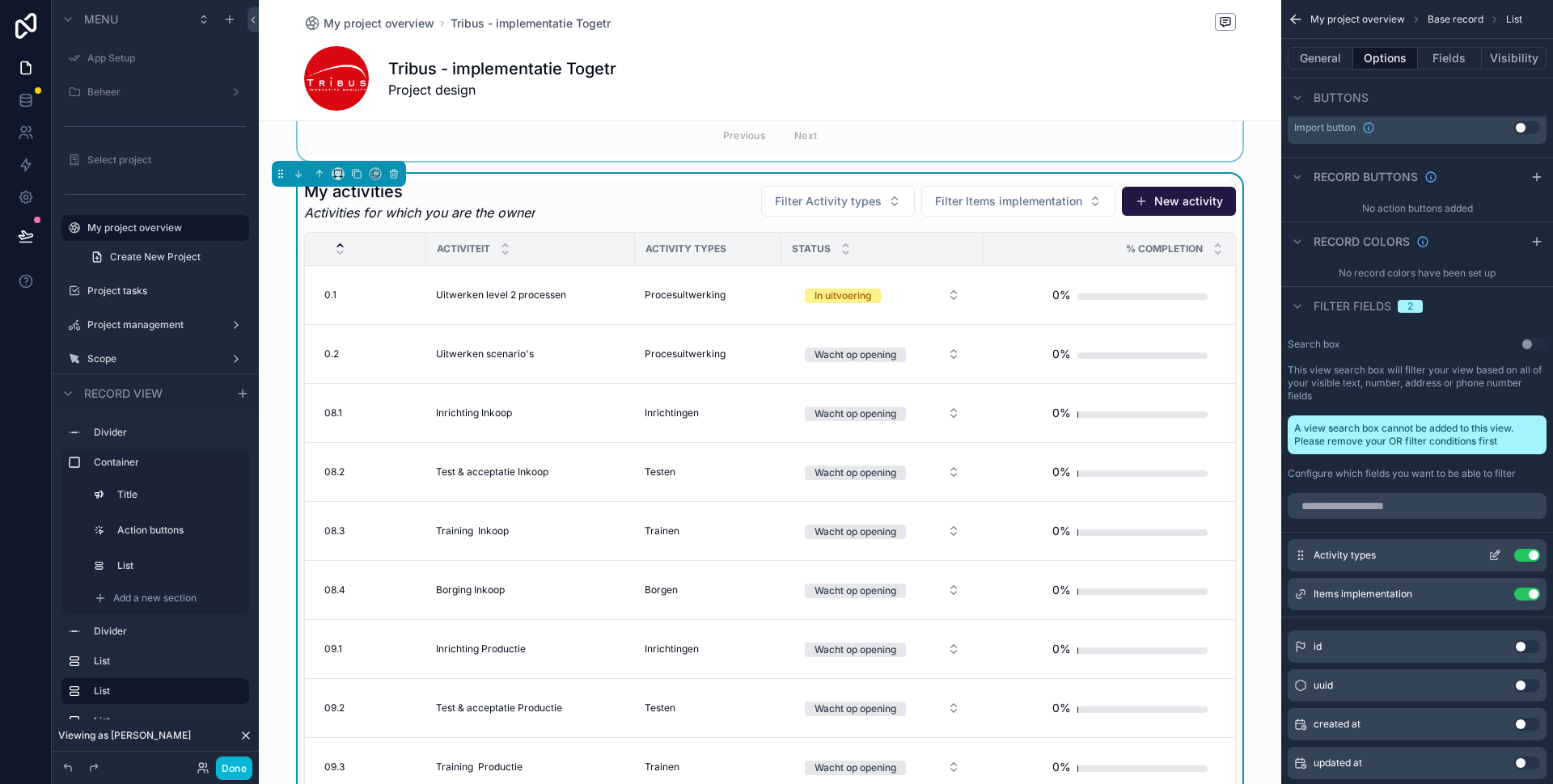
click at [1498, 556] on icon "scrollable content" at bounding box center [1495, 556] width 13 height 13
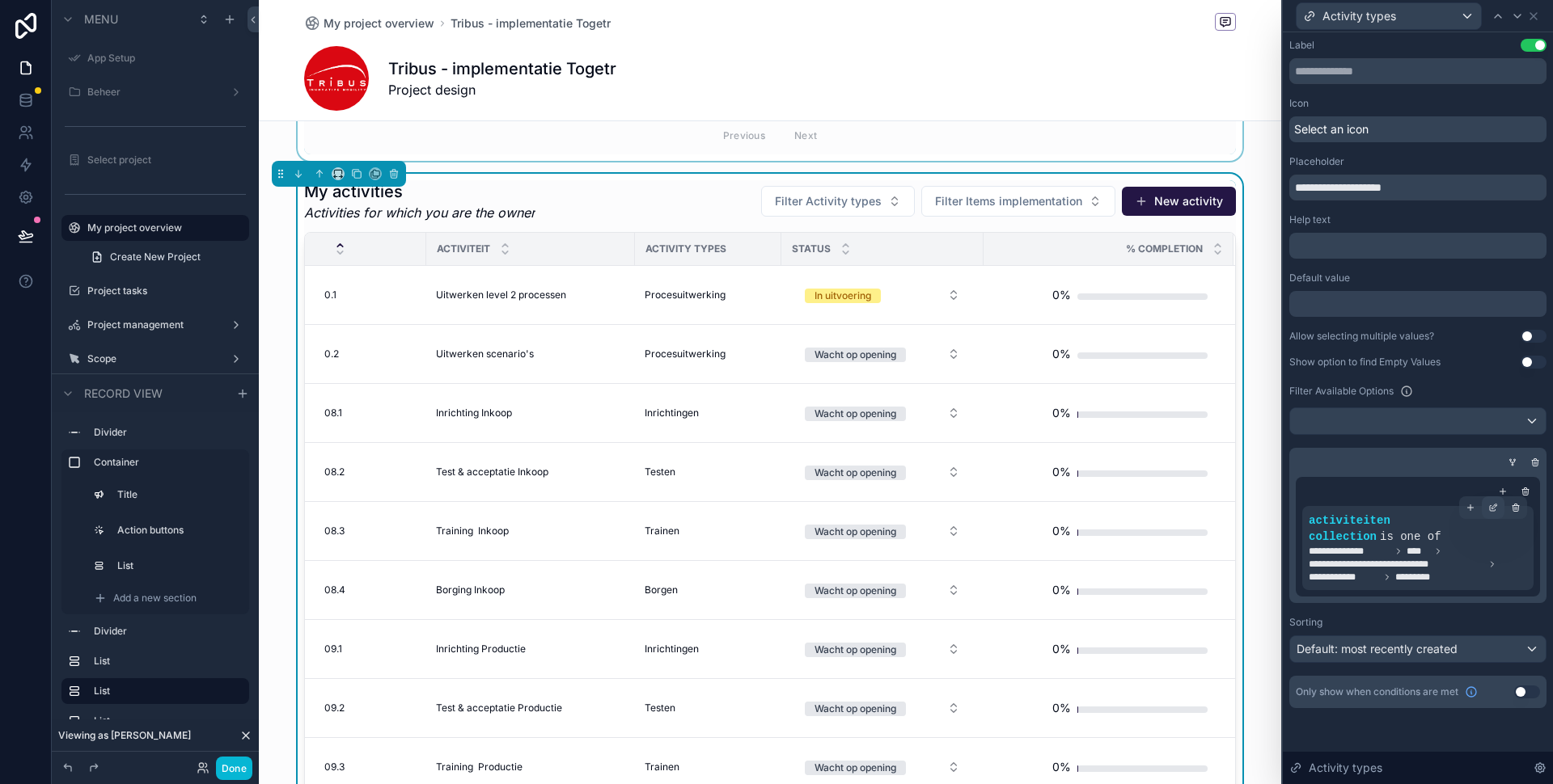
click at [1494, 506] on icon at bounding box center [1495, 506] width 5 height 5
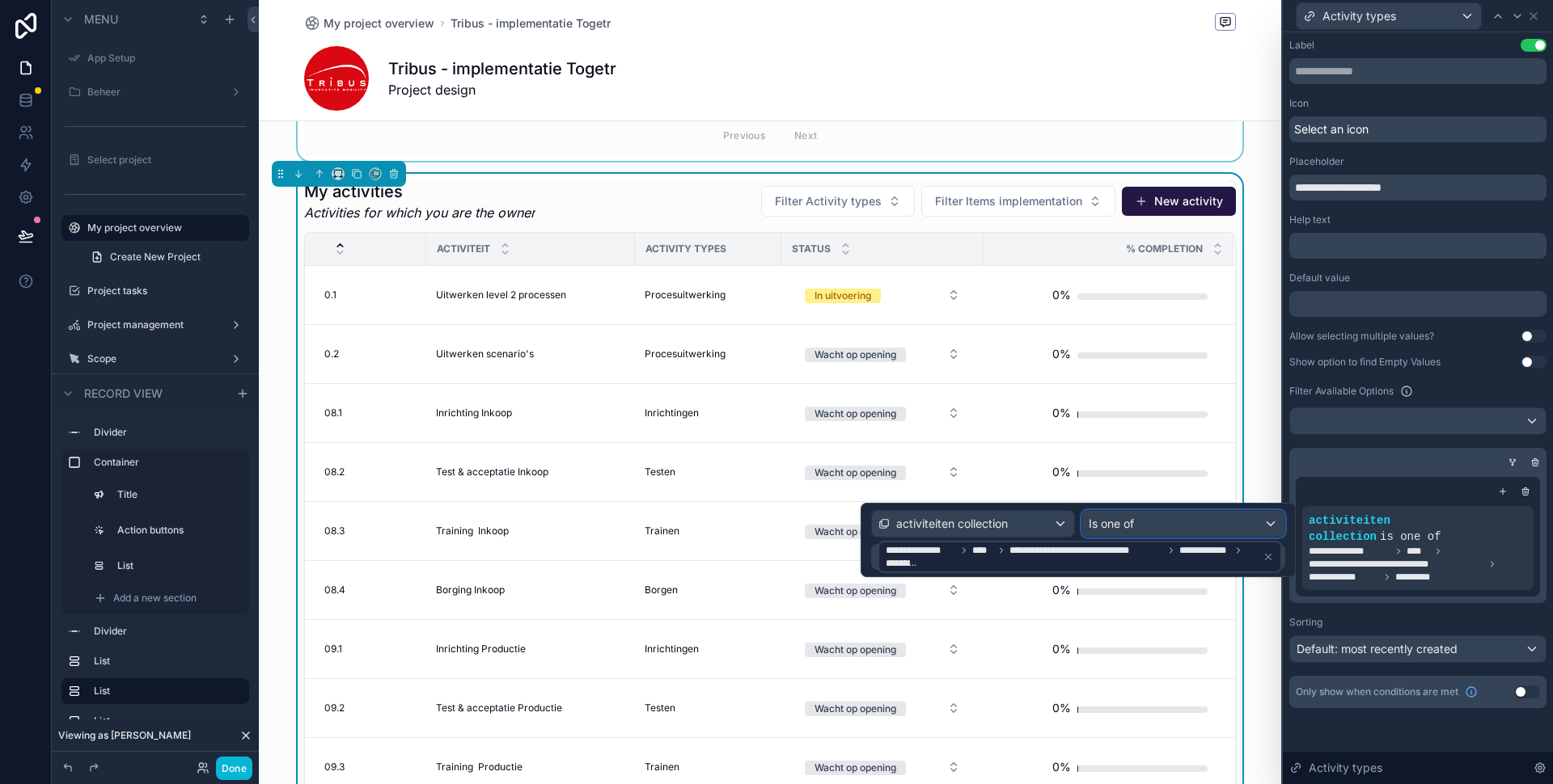
click at [1143, 527] on div "Is one of" at bounding box center [1182, 523] width 202 height 26
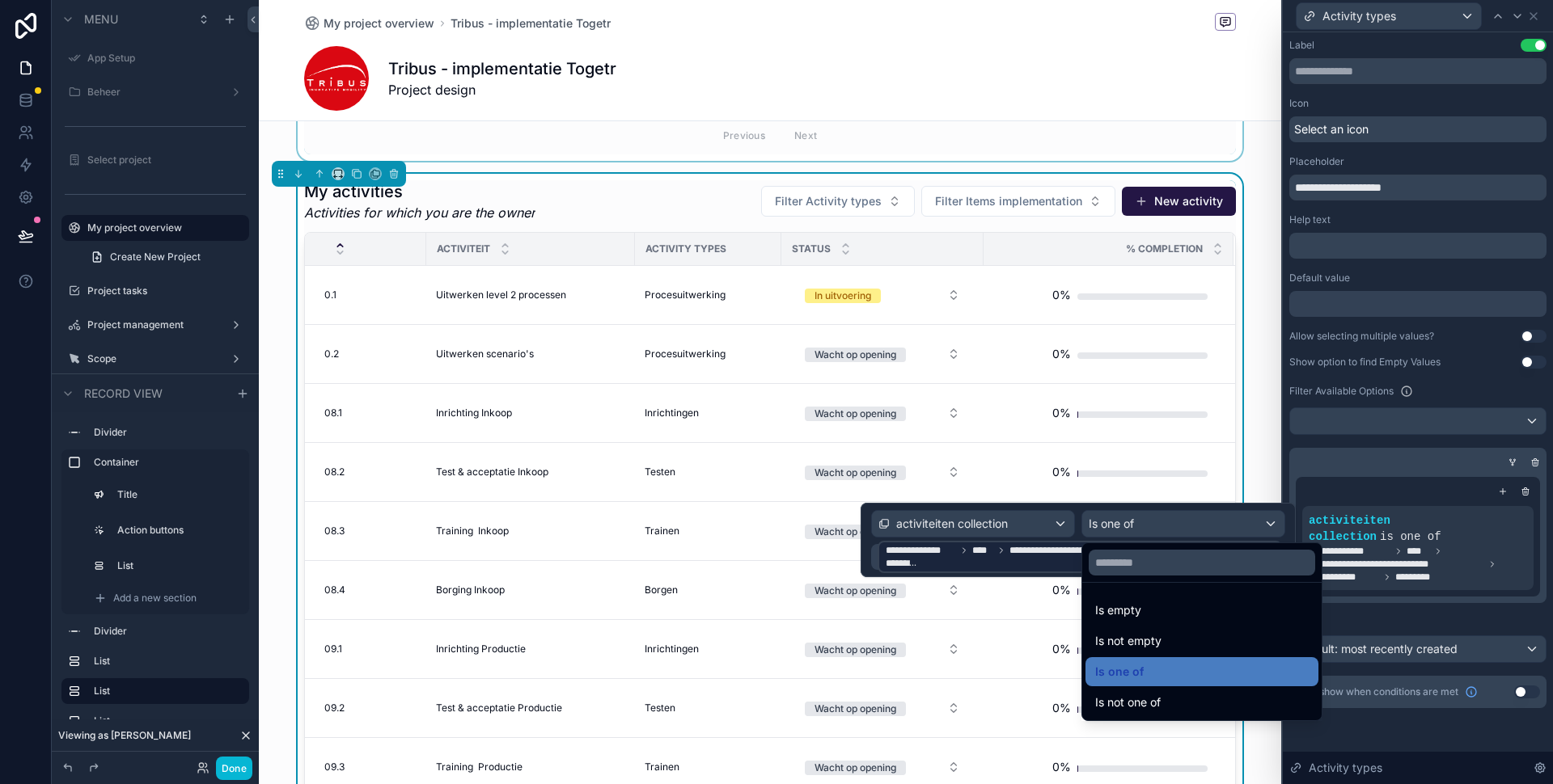
click at [943, 568] on div at bounding box center [1078, 540] width 435 height 74
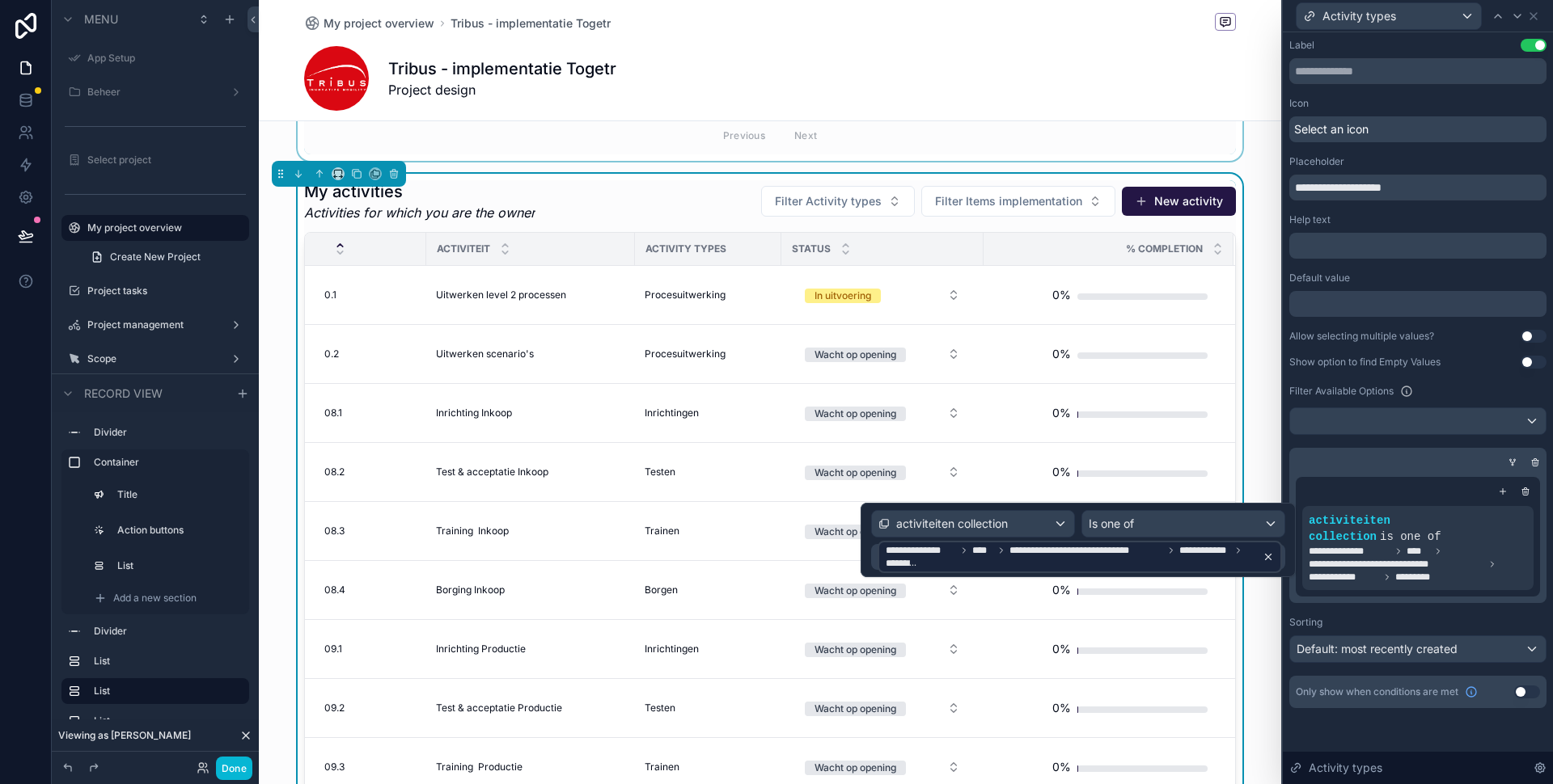
click at [971, 561] on span "**********" at bounding box center [1071, 557] width 371 height 26
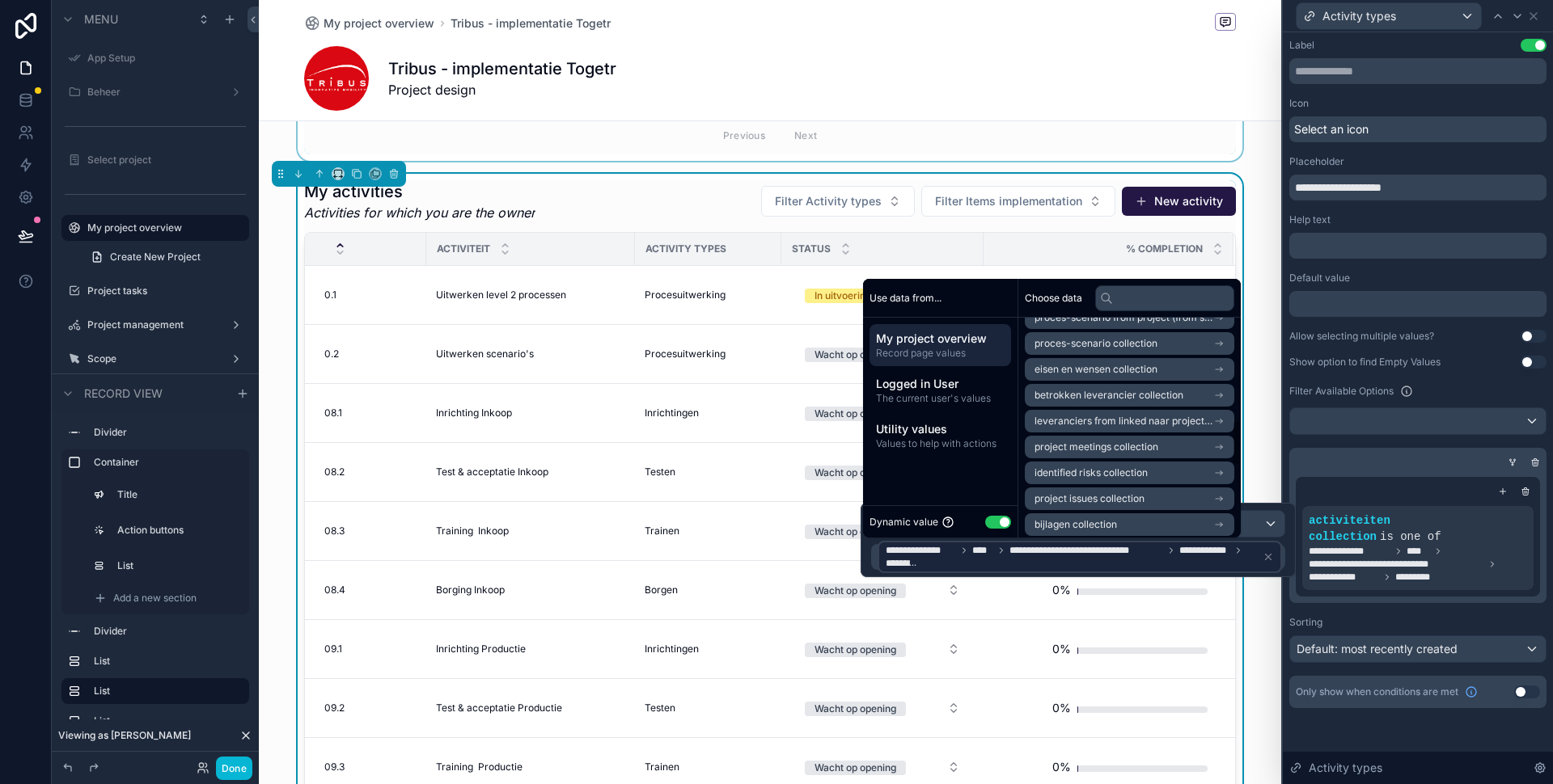
scroll to position [484, 0]
click at [1139, 297] on input "text" at bounding box center [1164, 298] width 139 height 26
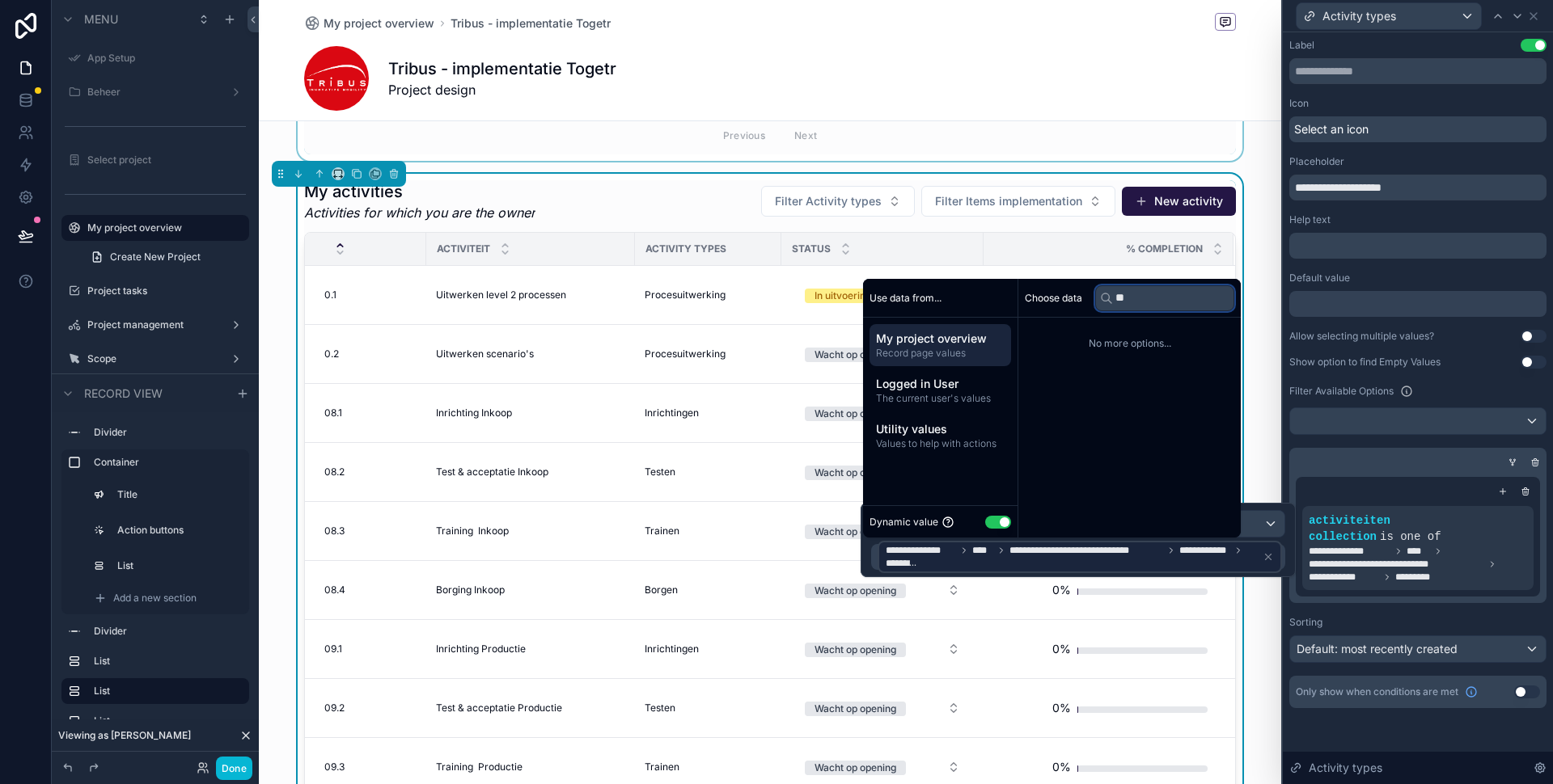
type input "*"
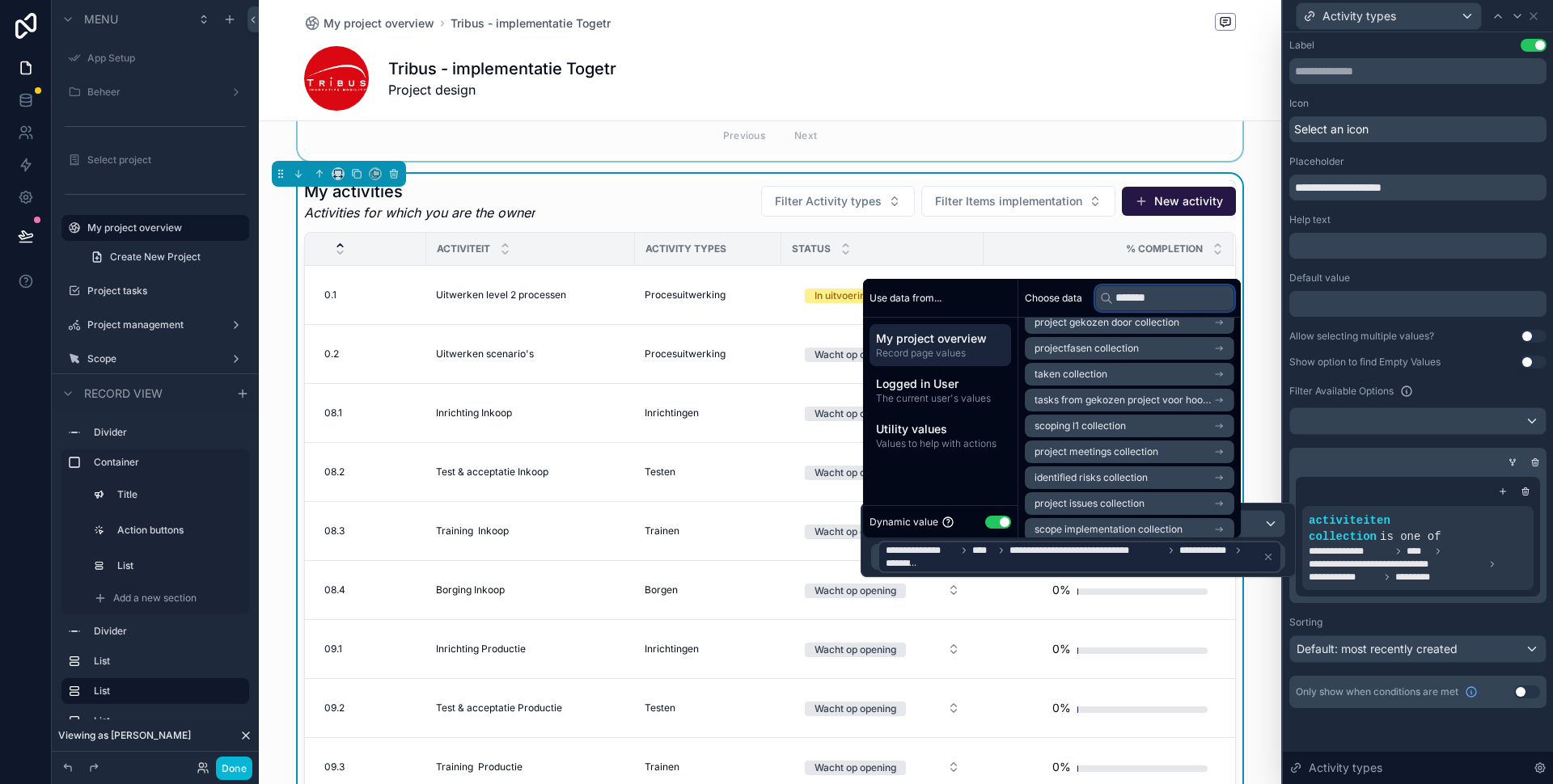
scroll to position [100, 0]
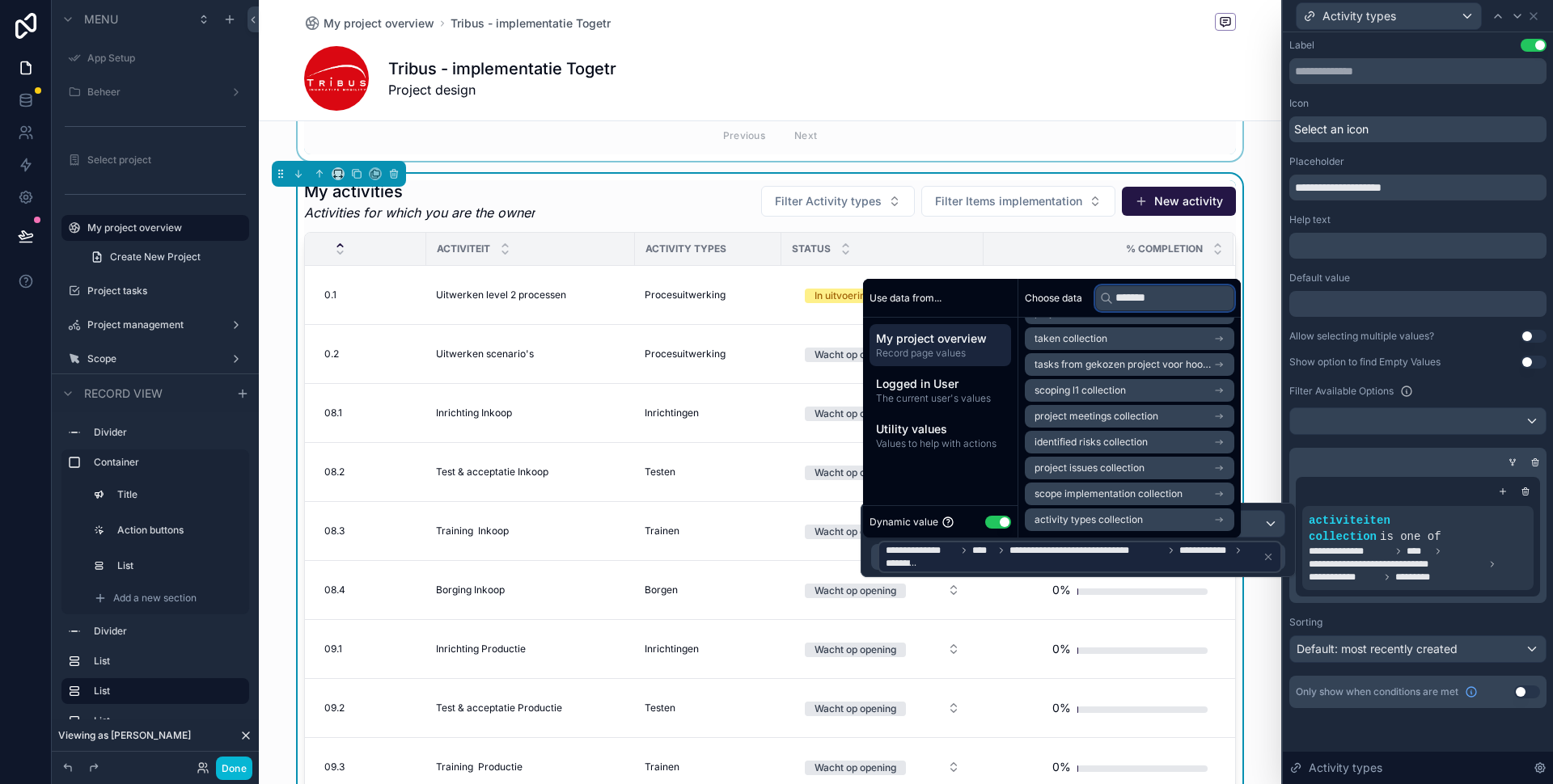
type input "*******"
click at [1106, 517] on span "activity types collection" at bounding box center [1089, 520] width 109 height 13
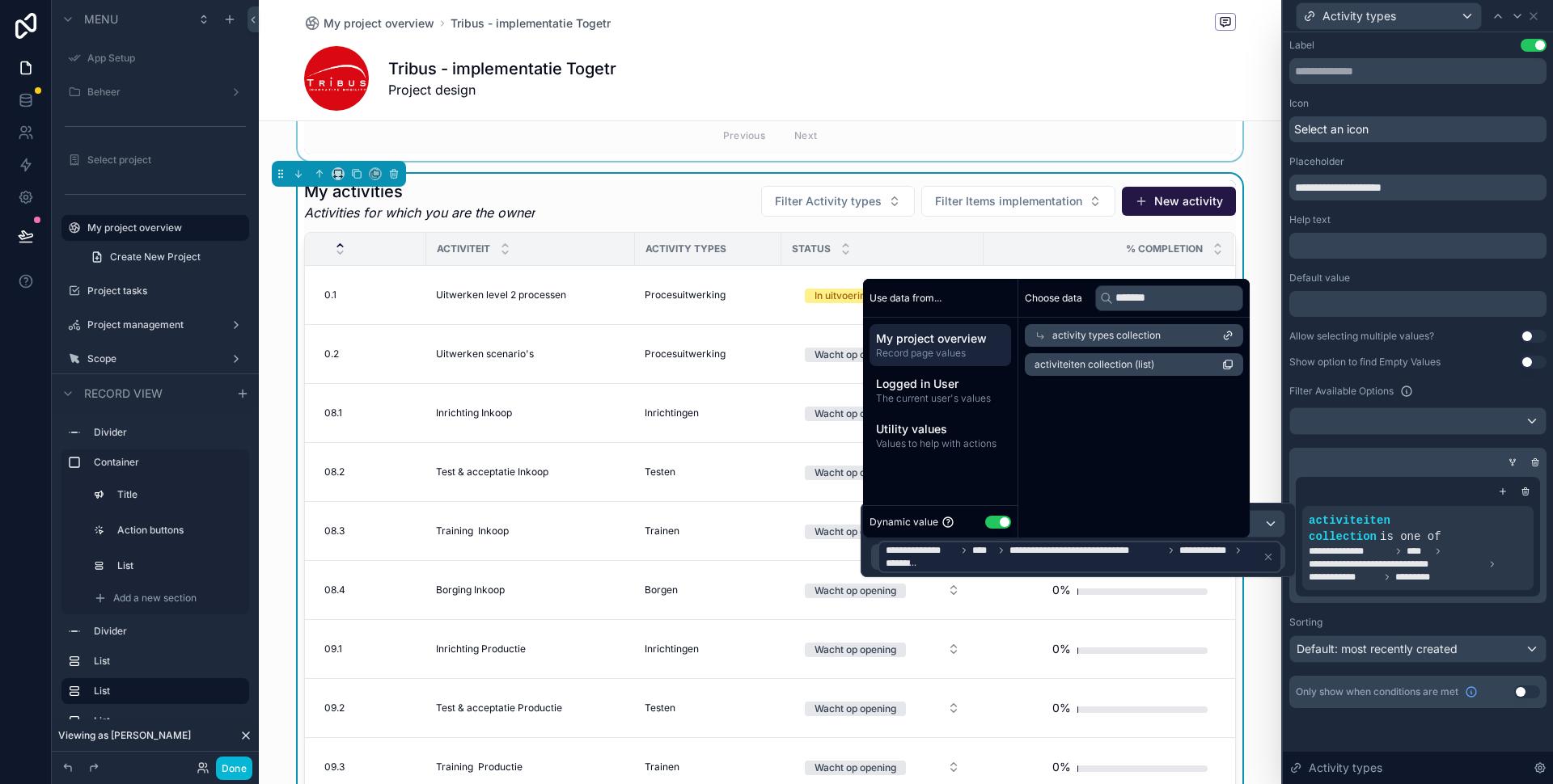
scroll to position [0, 0]
click at [1139, 370] on span "activiteiten collection (list)" at bounding box center [1094, 365] width 119 height 13
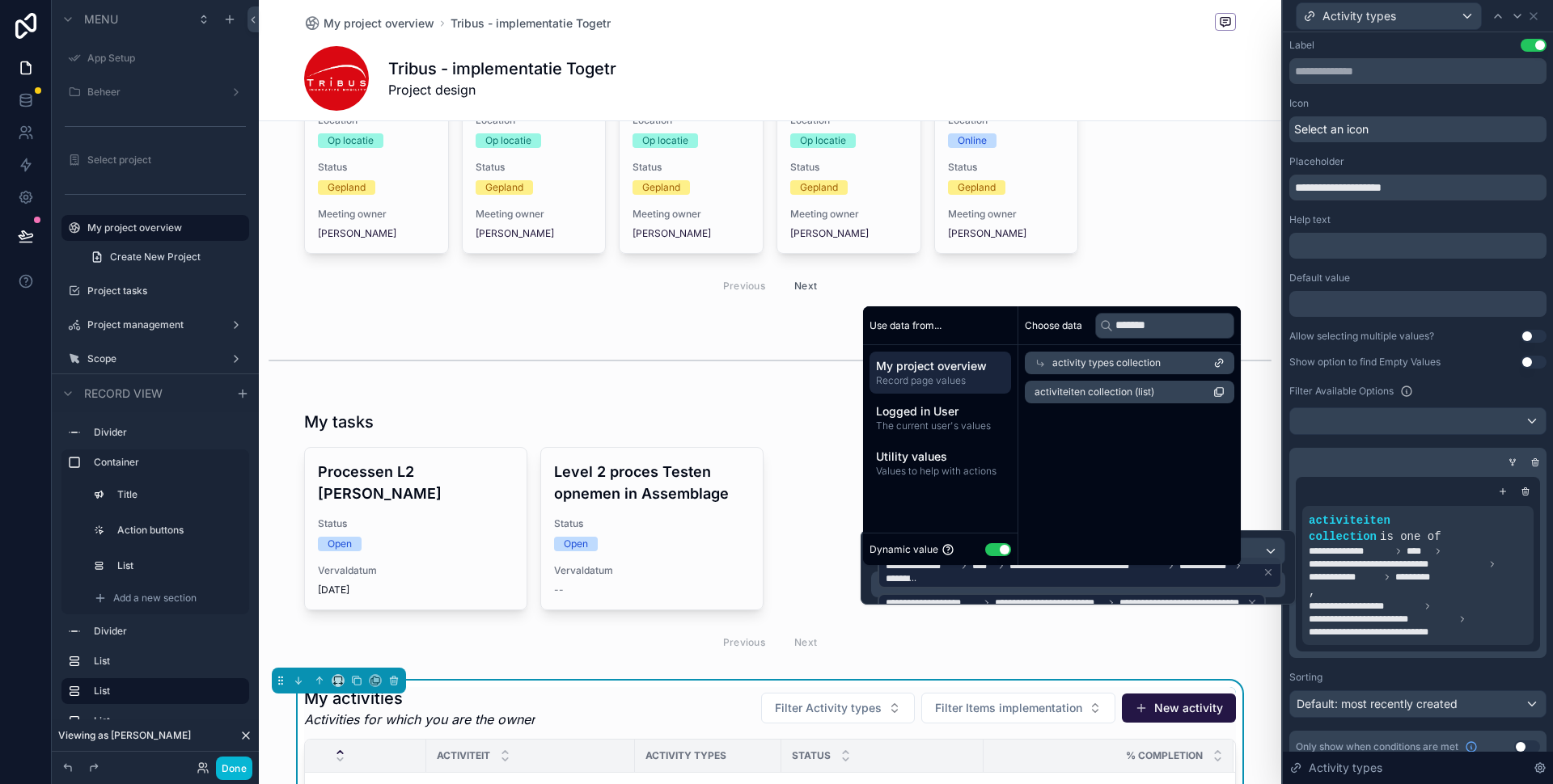
scroll to position [343, 0]
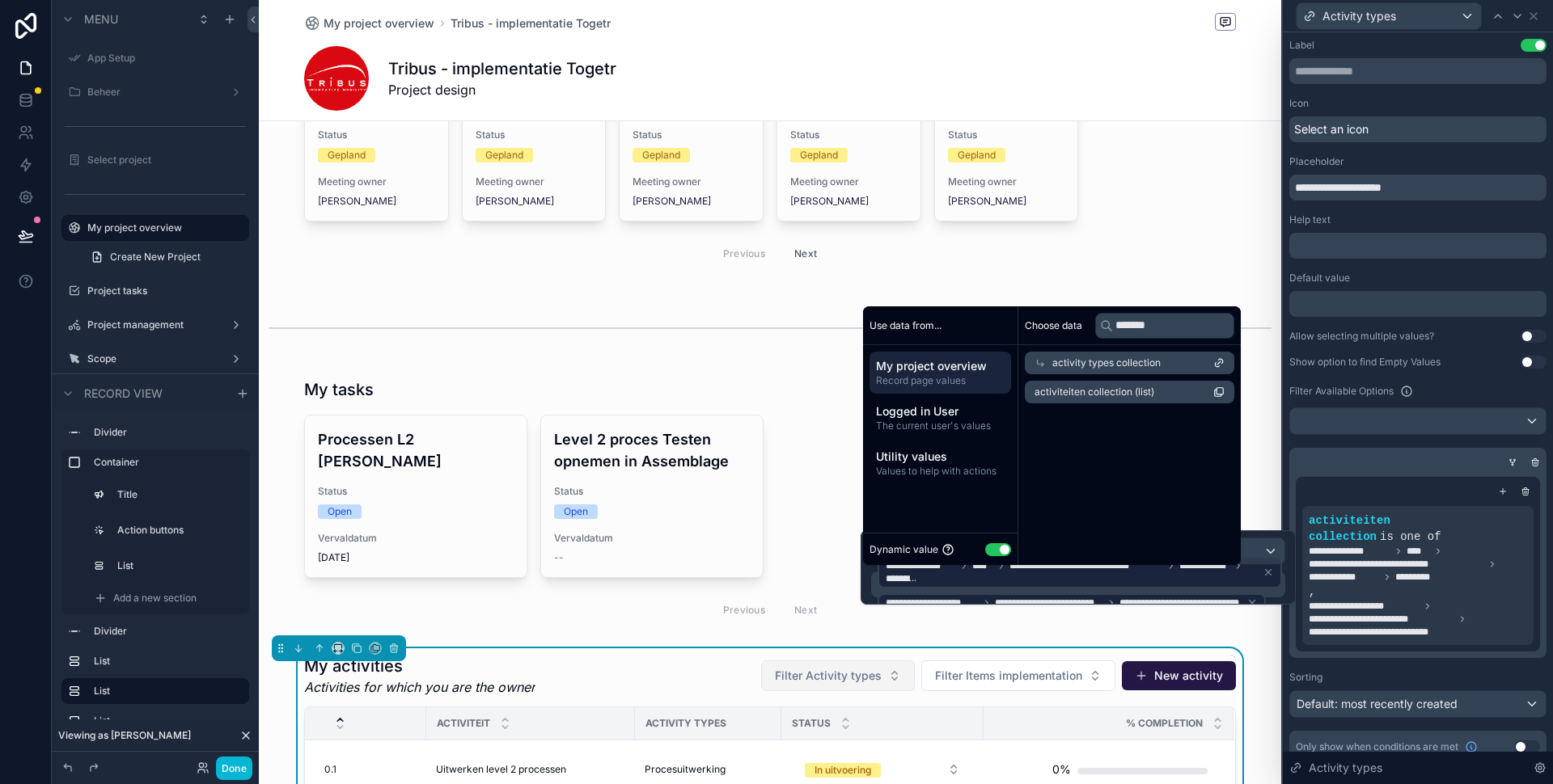
click at [817, 671] on span "Filter Activity types" at bounding box center [828, 676] width 107 height 16
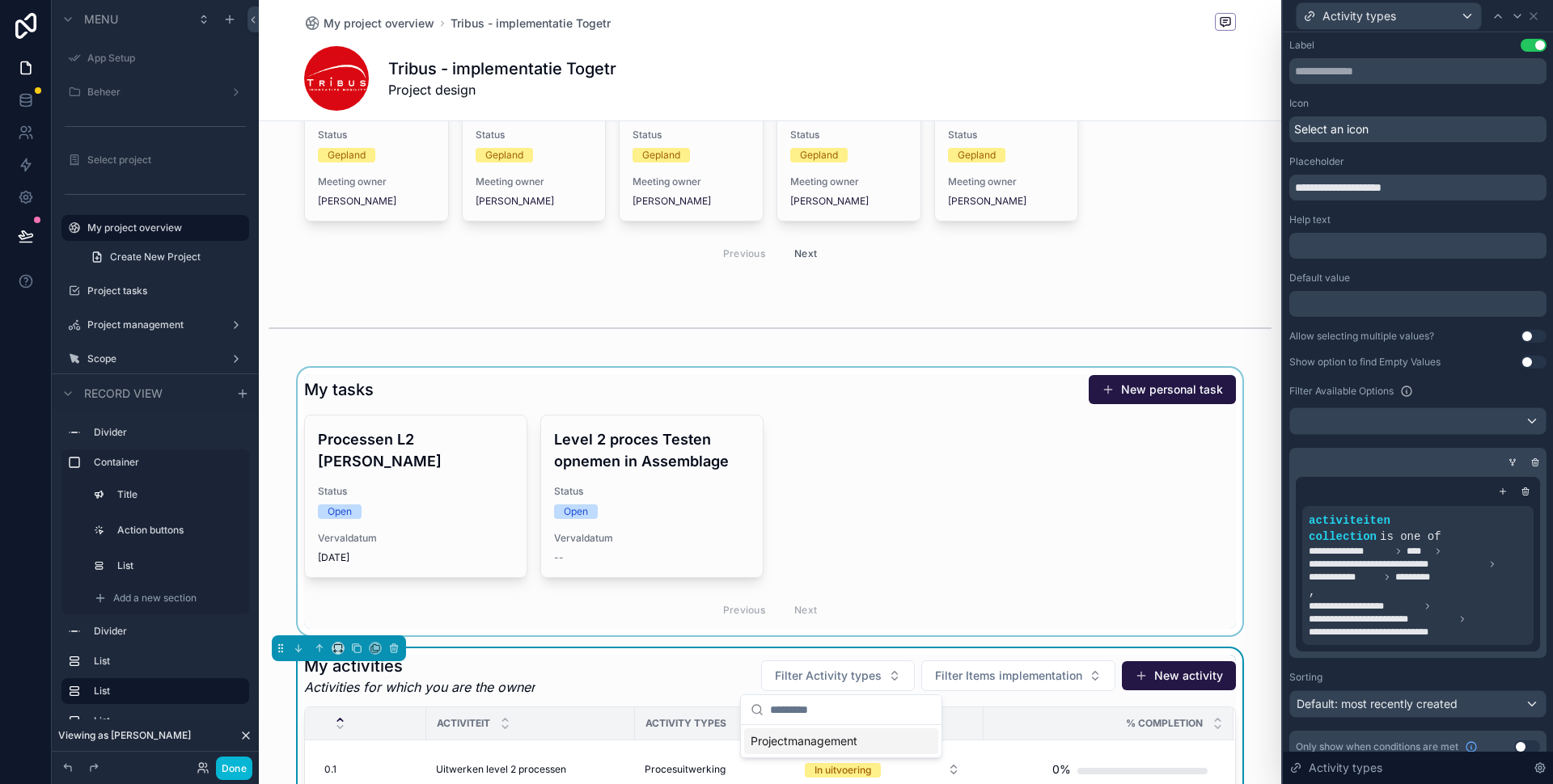
click at [910, 587] on div "scrollable content" at bounding box center [769, 502] width 1022 height 268
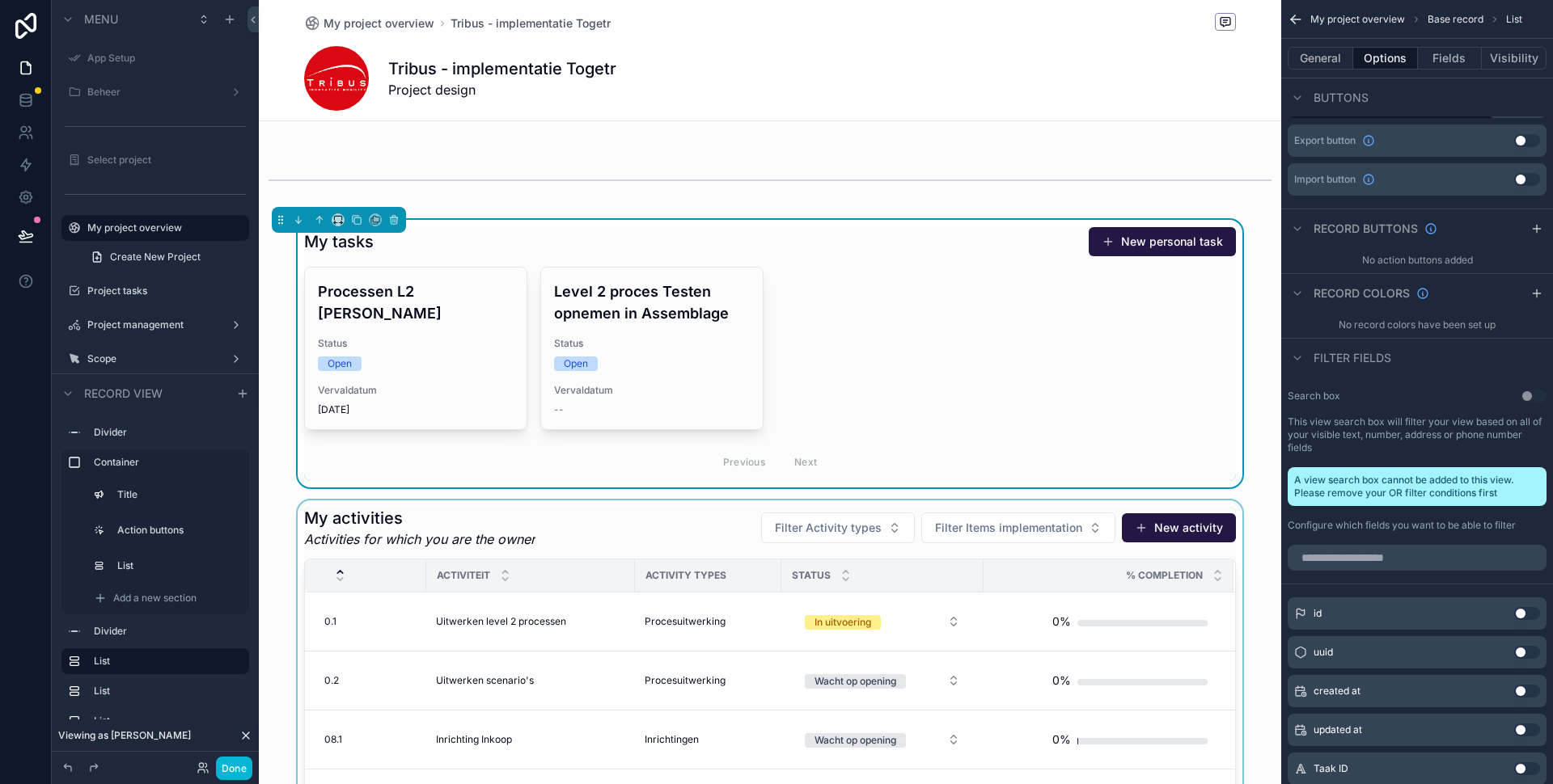
scroll to position [164, 0]
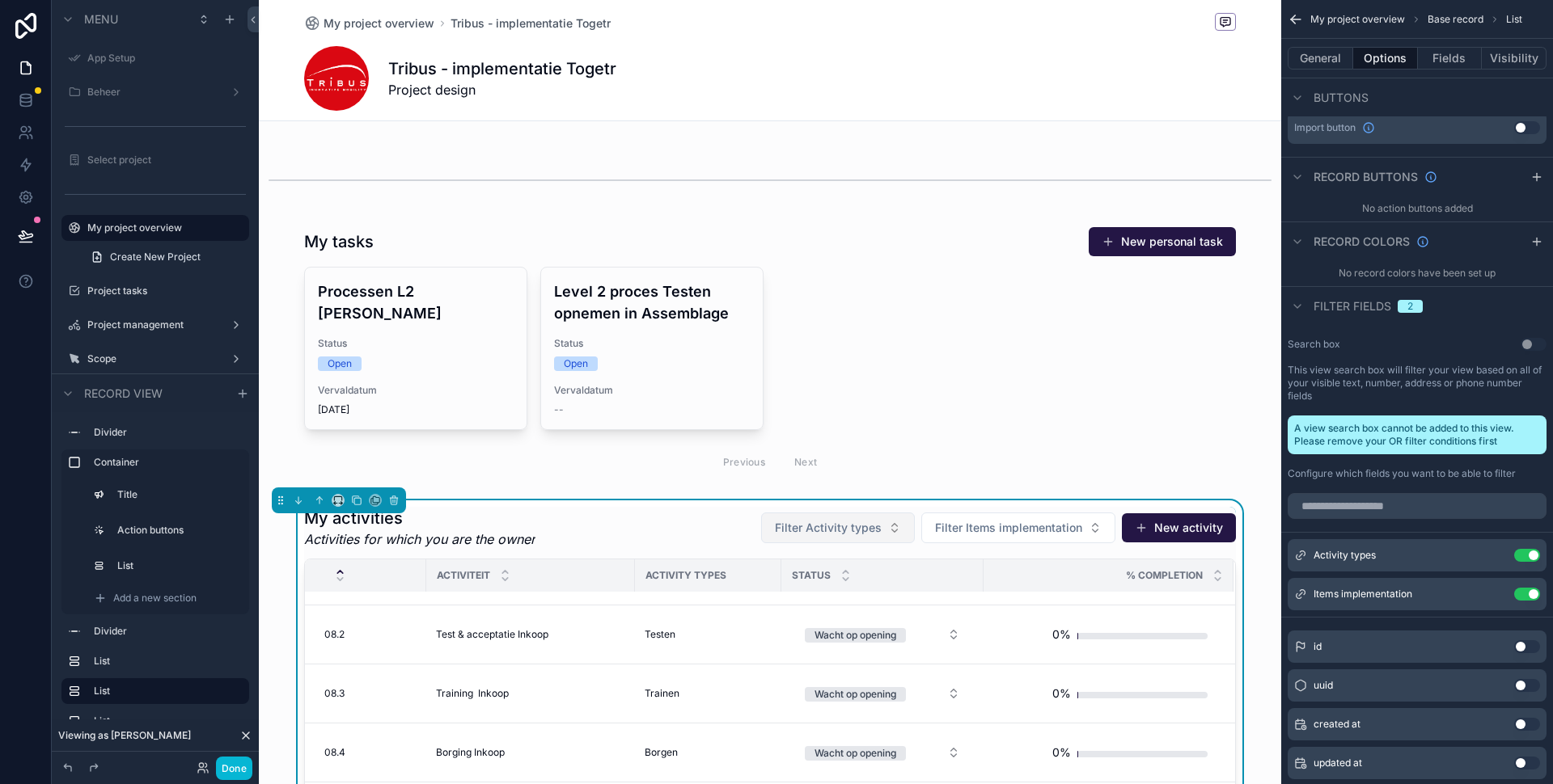
click at [872, 526] on span "Filter Activity types" at bounding box center [828, 528] width 107 height 16
click at [1499, 556] on icon "scrollable content" at bounding box center [1495, 556] width 13 height 13
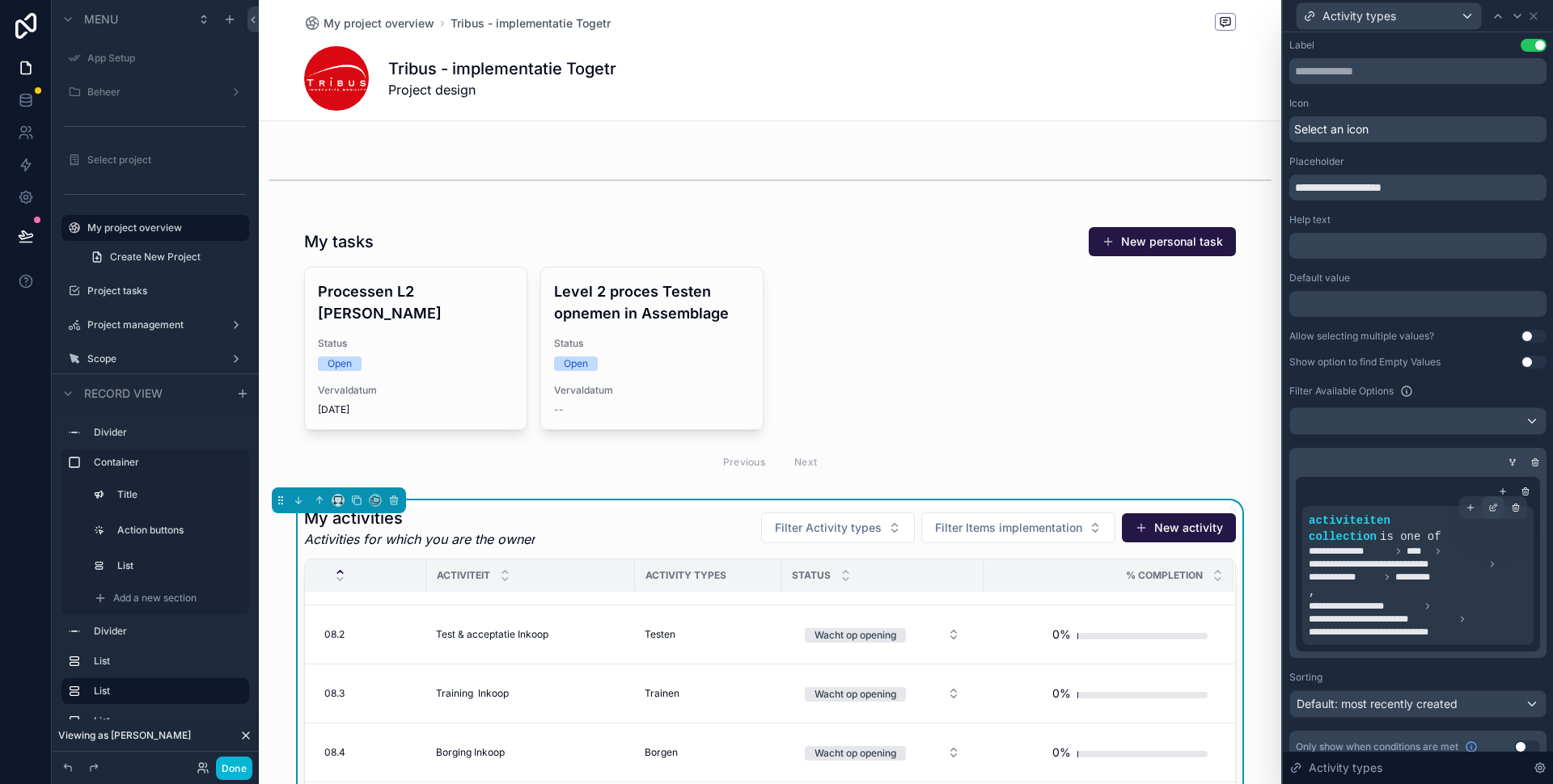
click at [1494, 509] on icon at bounding box center [1493, 508] width 10 height 10
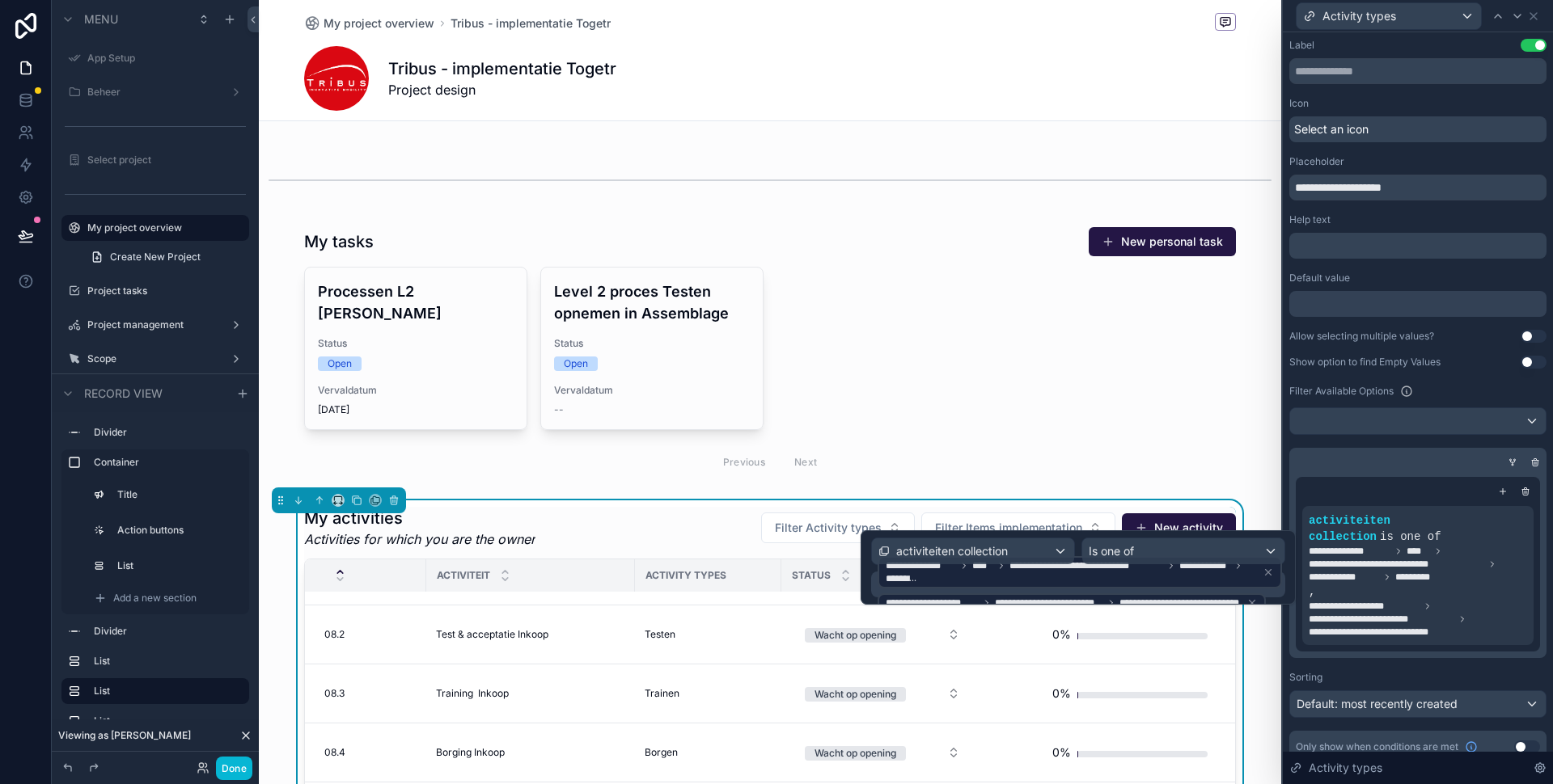
click at [1164, 587] on div "**********" at bounding box center [1079, 572] width 405 height 32
click at [1083, 592] on div "**********" at bounding box center [1079, 584] width 405 height 60
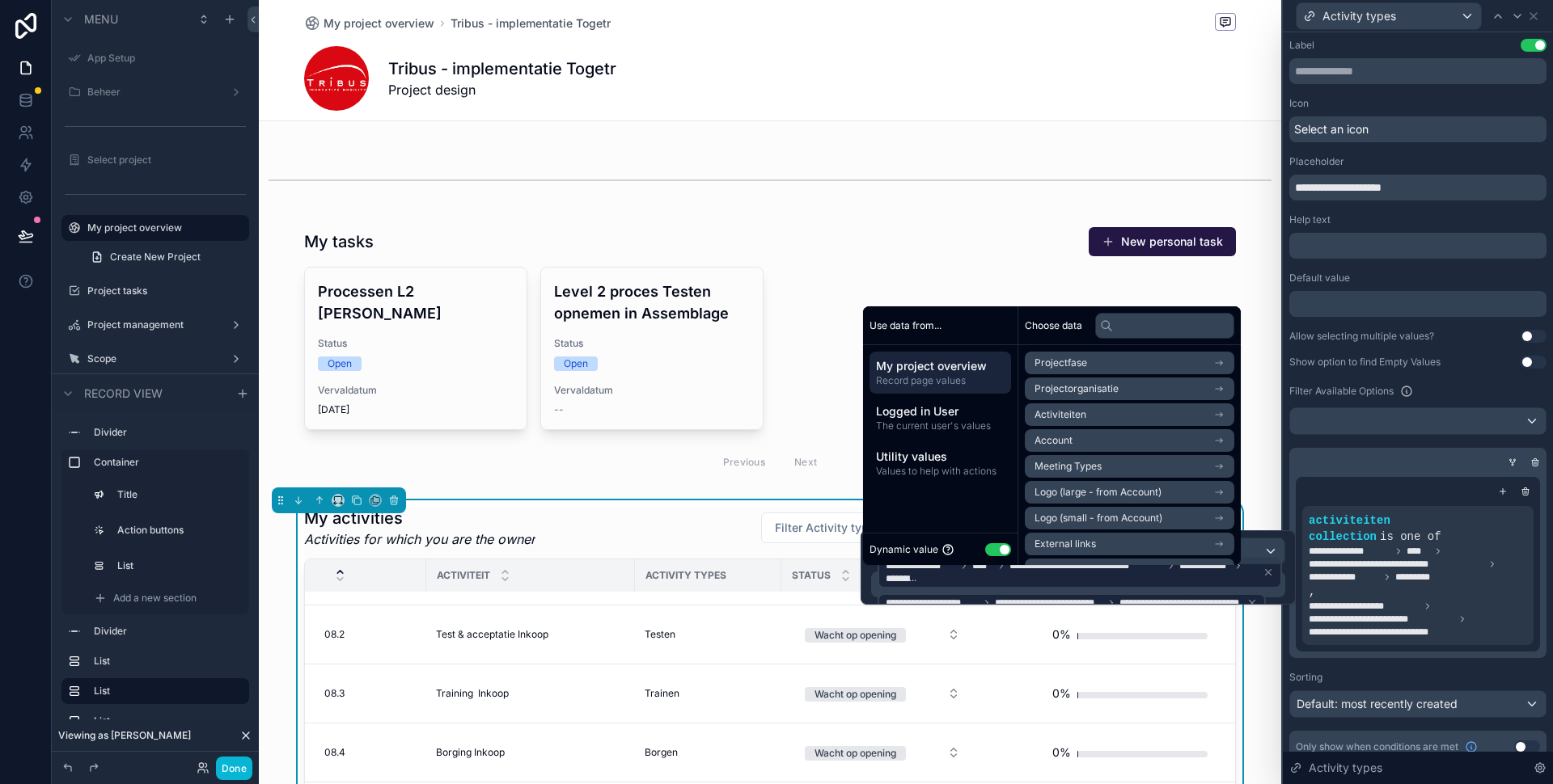
click at [1237, 590] on div "**********" at bounding box center [1079, 584] width 405 height 60
click at [1266, 595] on div "**********" at bounding box center [1079, 584] width 405 height 60
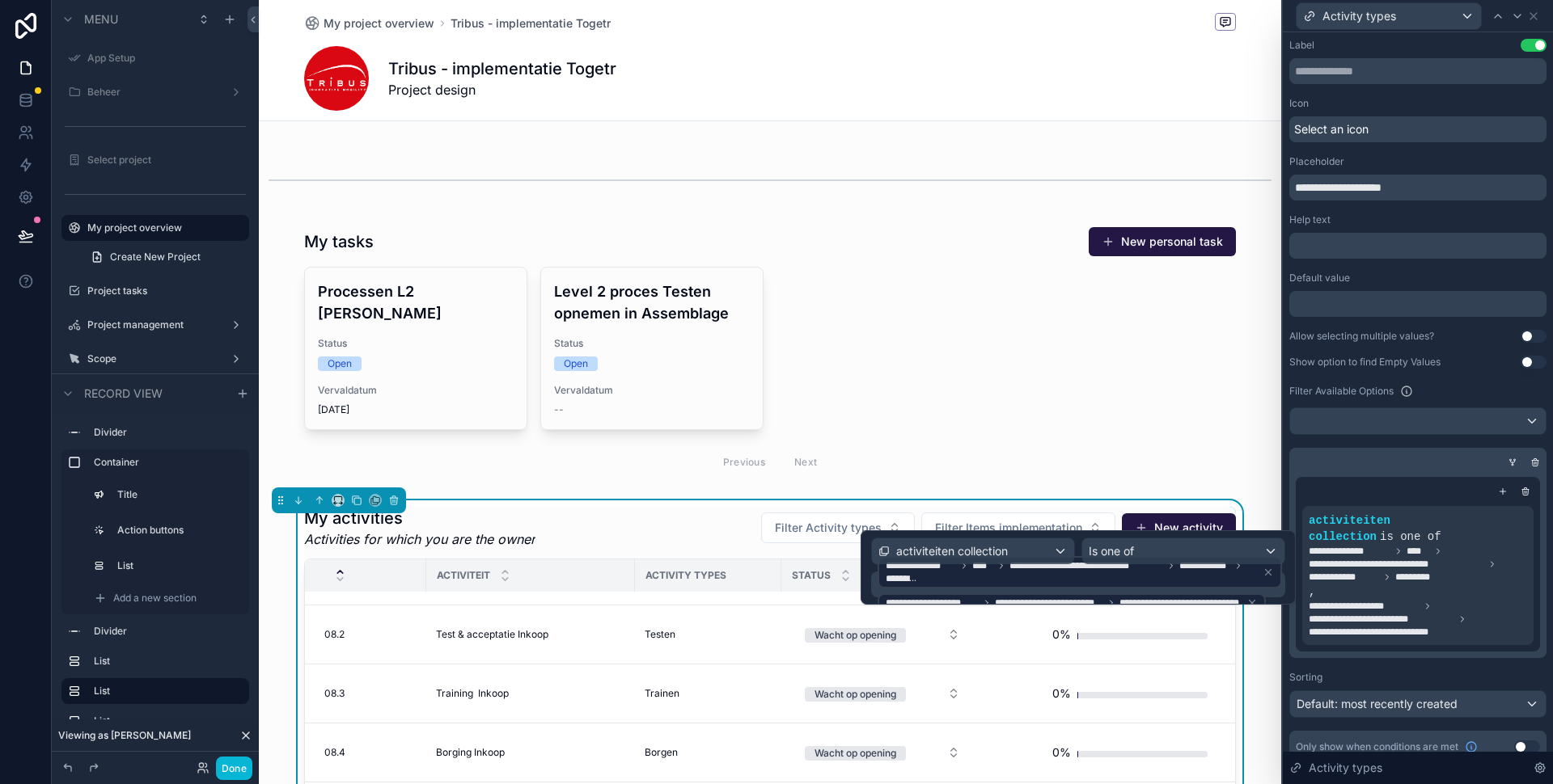
click at [1274, 595] on div "**********" at bounding box center [1079, 584] width 405 height 60
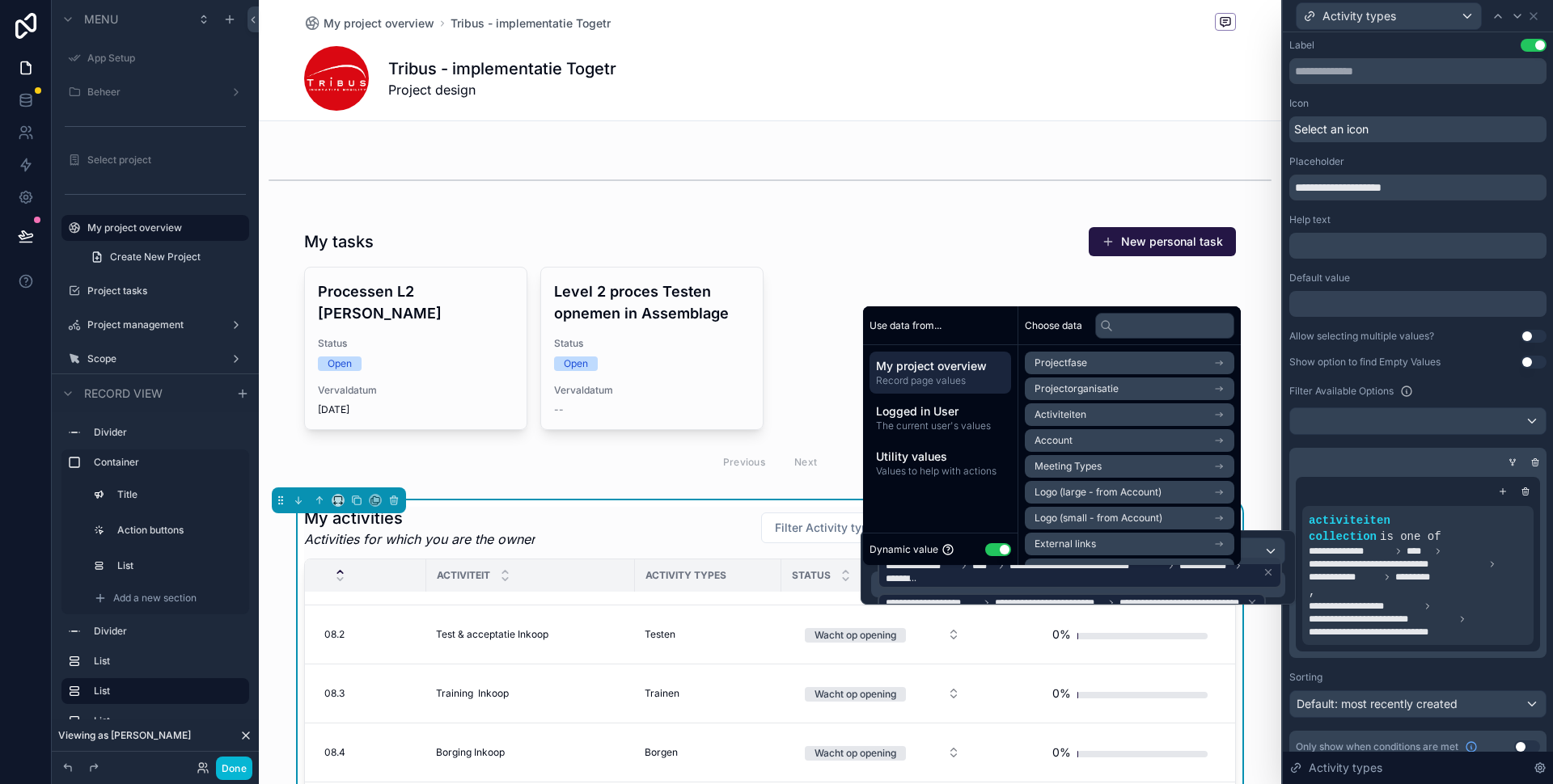
click at [1284, 586] on div "**********" at bounding box center [1078, 584] width 414 height 26
click at [1265, 576] on icon at bounding box center [1268, 572] width 12 height 12
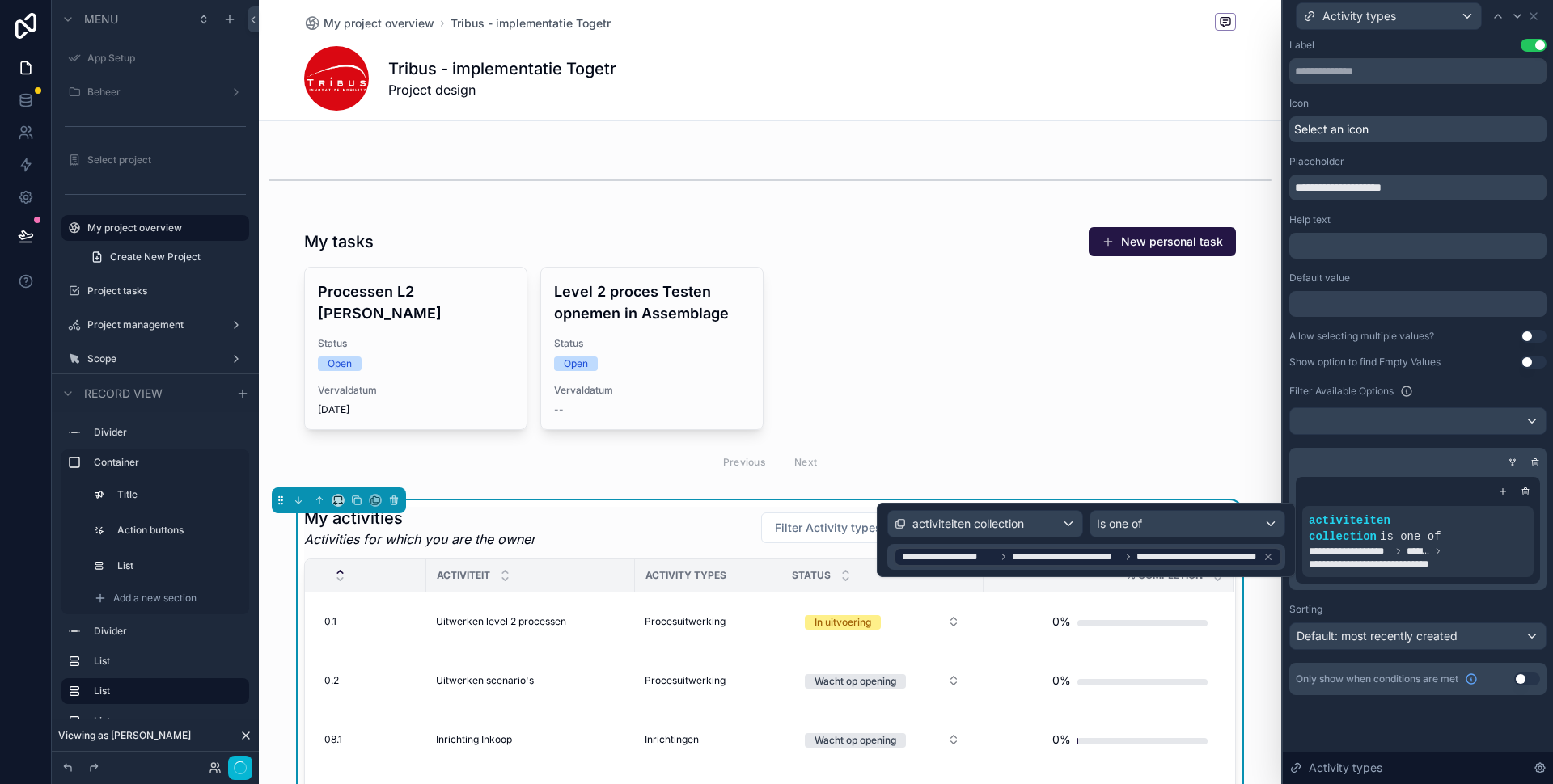
click at [1265, 576] on div "**********" at bounding box center [1086, 540] width 419 height 74
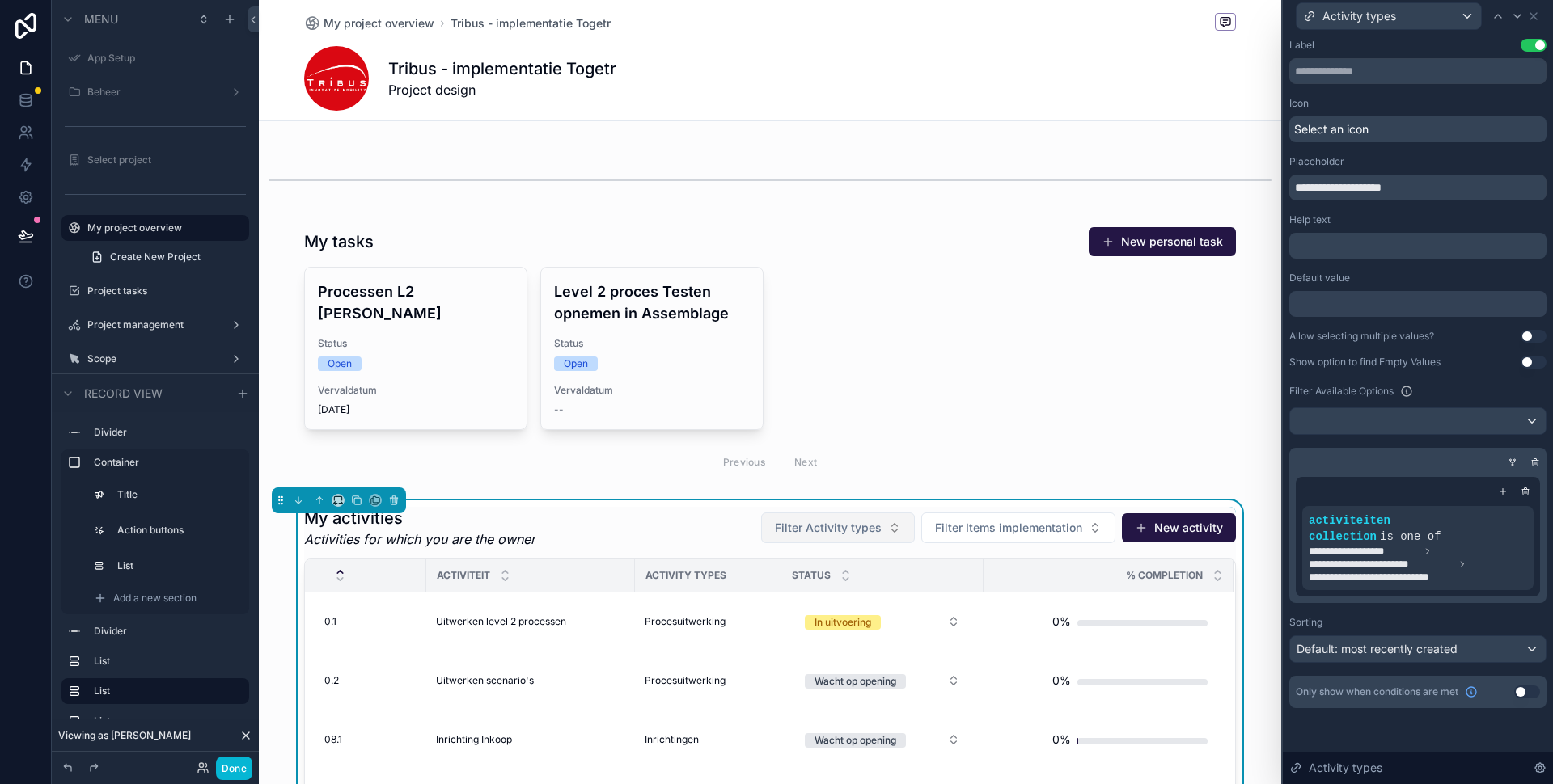
click at [816, 530] on span "Filter Activity types" at bounding box center [828, 528] width 107 height 16
click at [931, 452] on div "scrollable content" at bounding box center [769, 353] width 1022 height 268
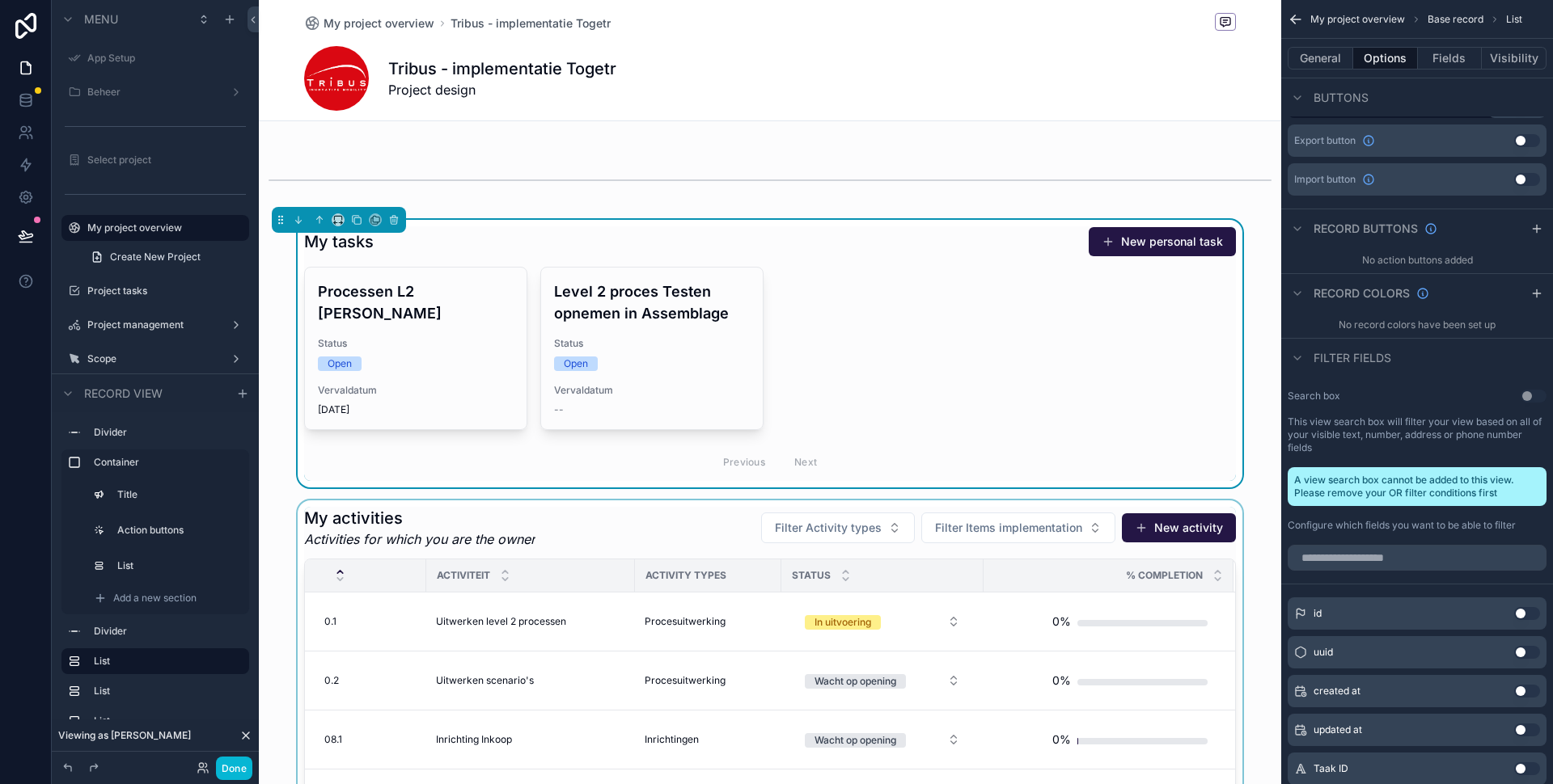
scroll to position [490, 0]
click at [718, 579] on span "Activity types" at bounding box center [685, 576] width 81 height 13
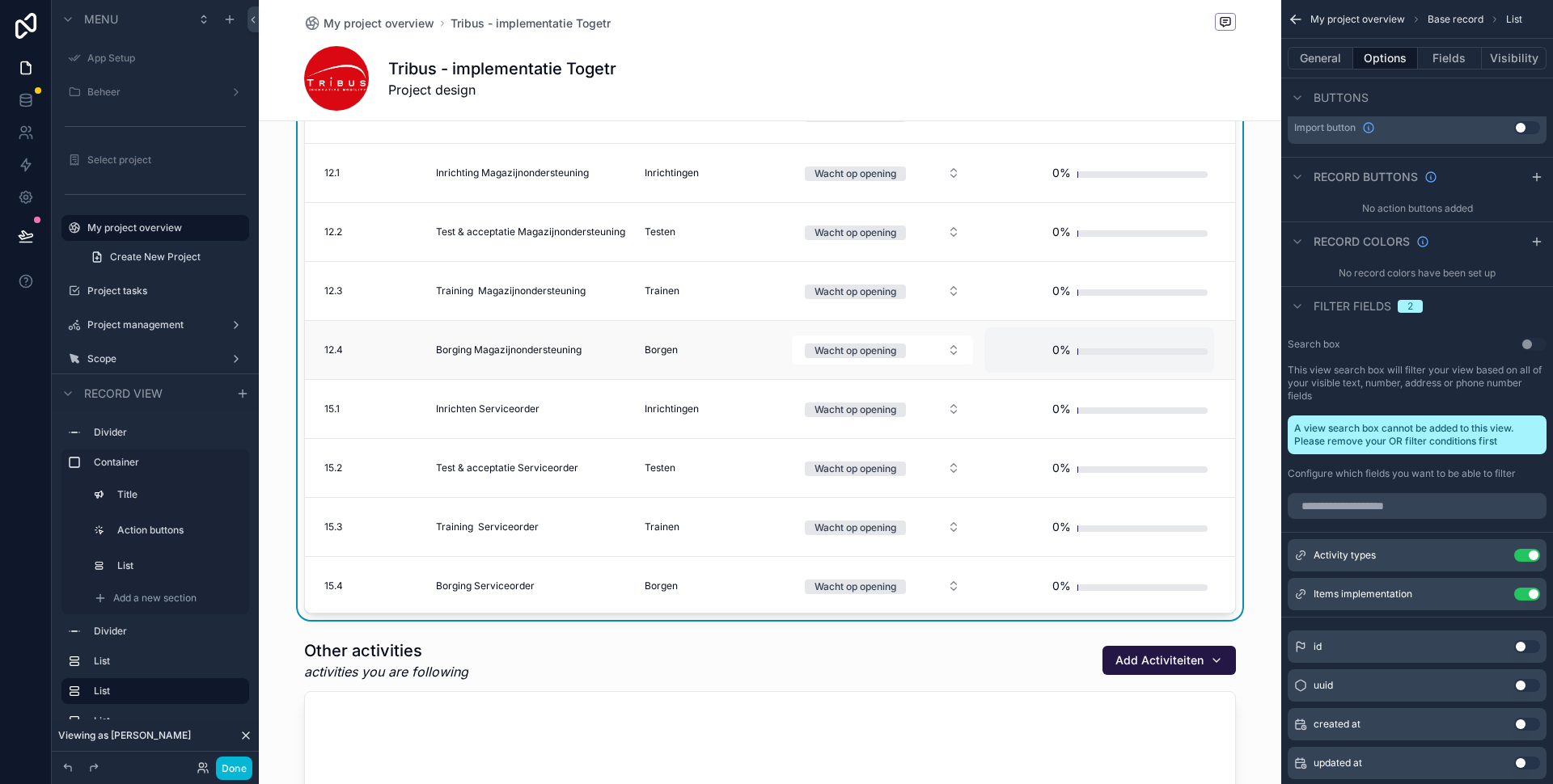
scroll to position [737, 0]
click at [1314, 65] on button "General" at bounding box center [1321, 58] width 66 height 22
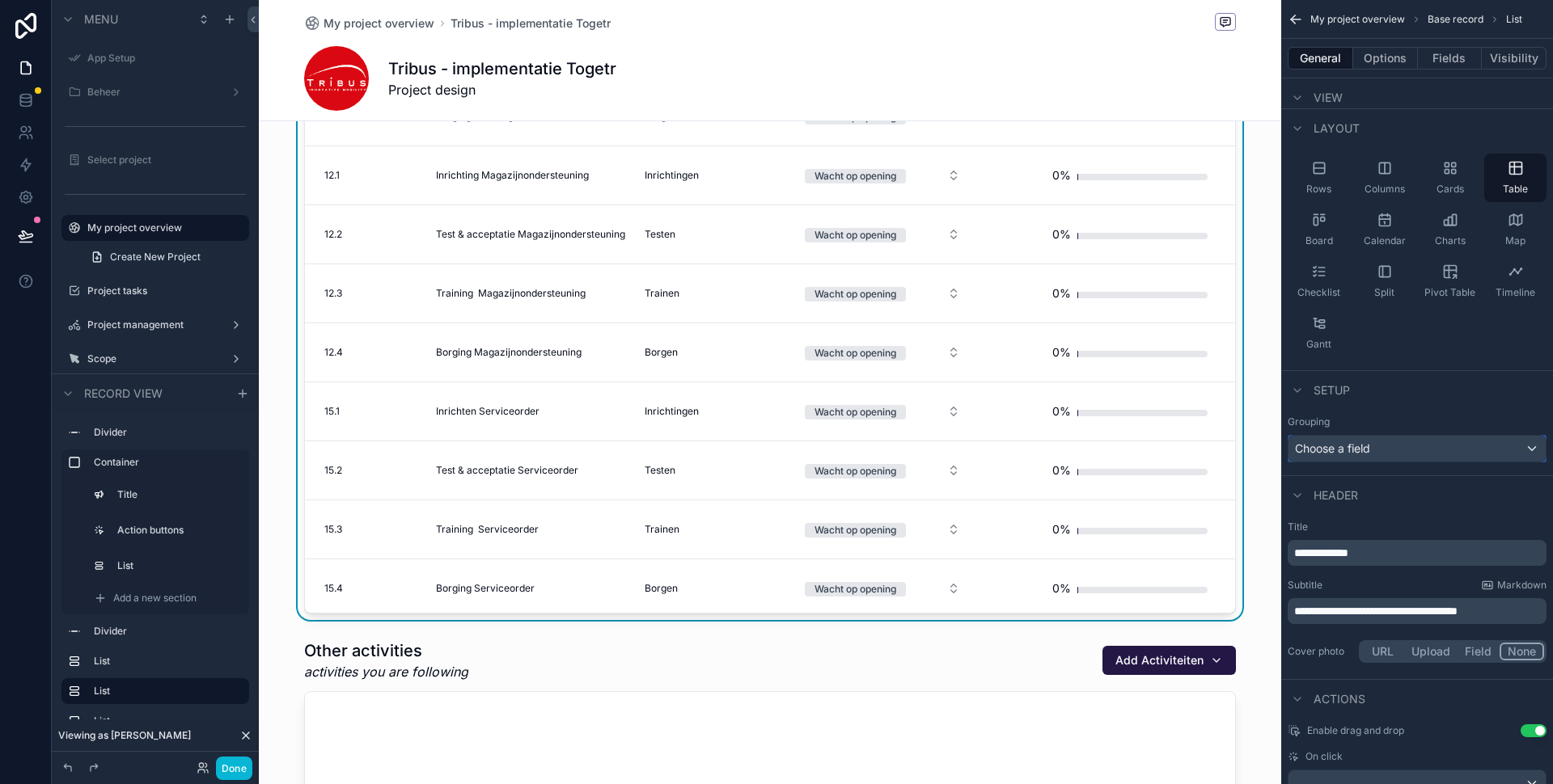
click at [1375, 453] on div "Choose a field" at bounding box center [1417, 448] width 257 height 26
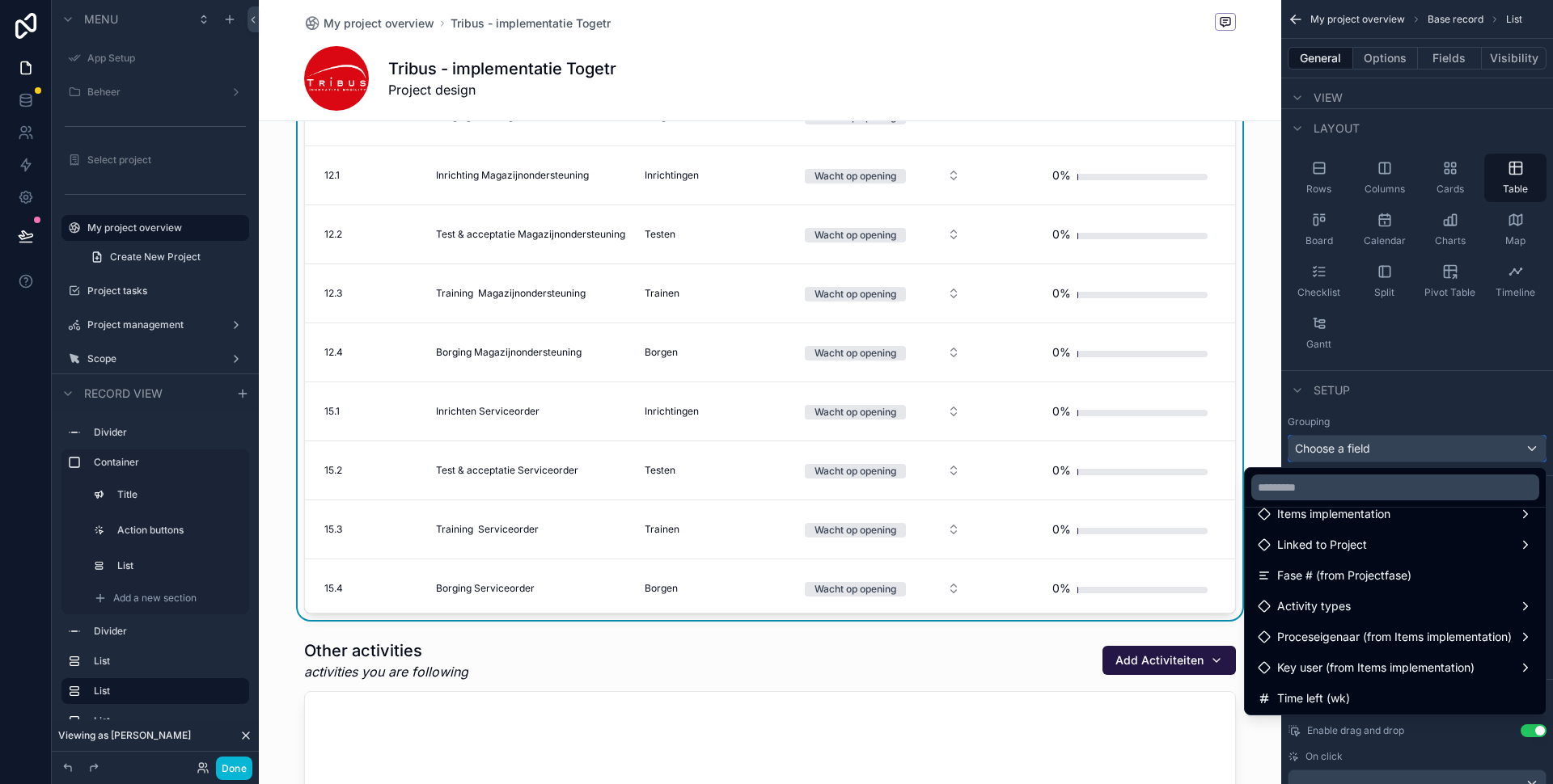
scroll to position [757, 0]
click at [1331, 516] on span "Items implementation" at bounding box center [1333, 516] width 113 height 20
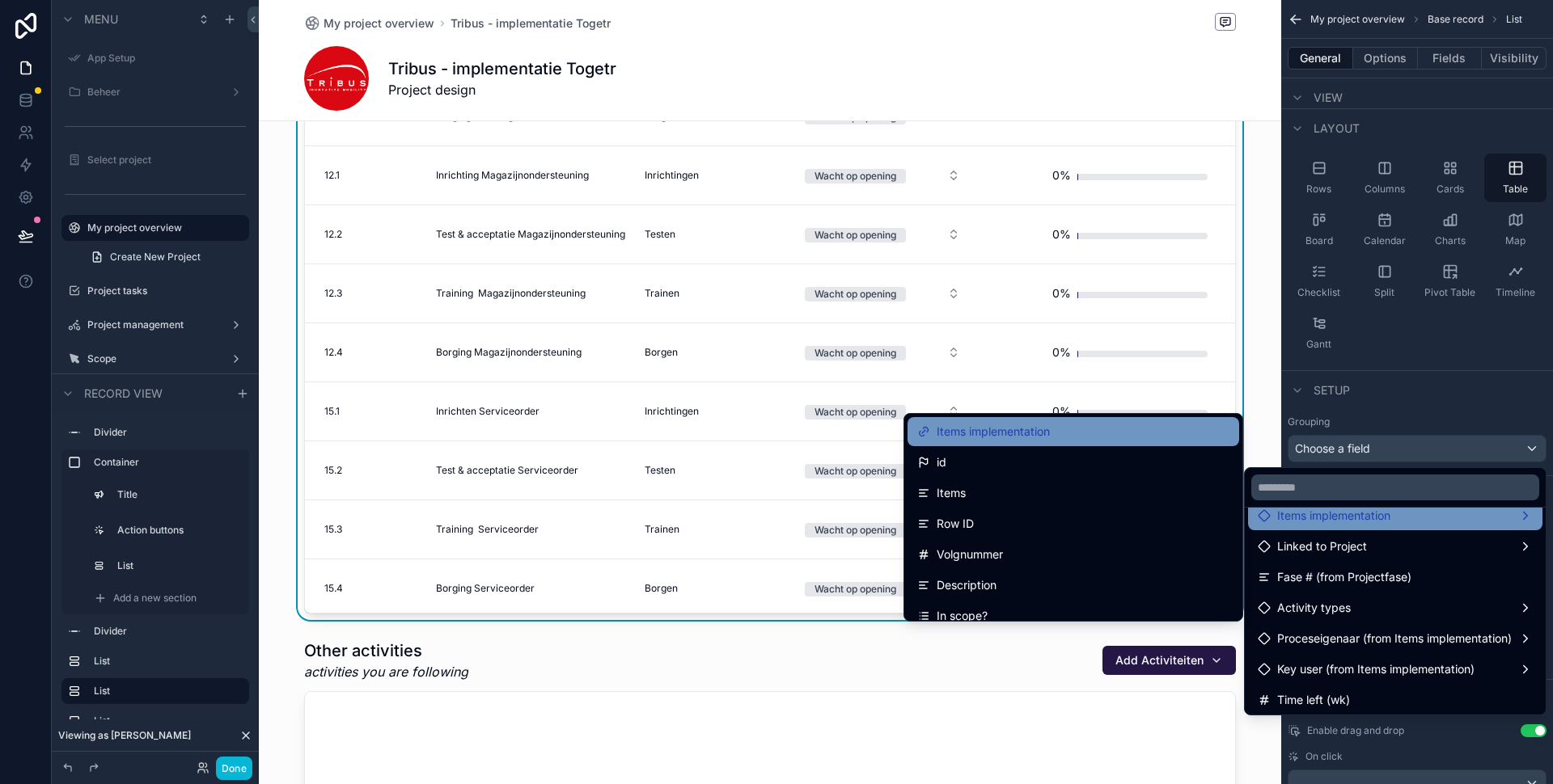
click at [1069, 435] on div "Items implementation" at bounding box center [1073, 432] width 312 height 20
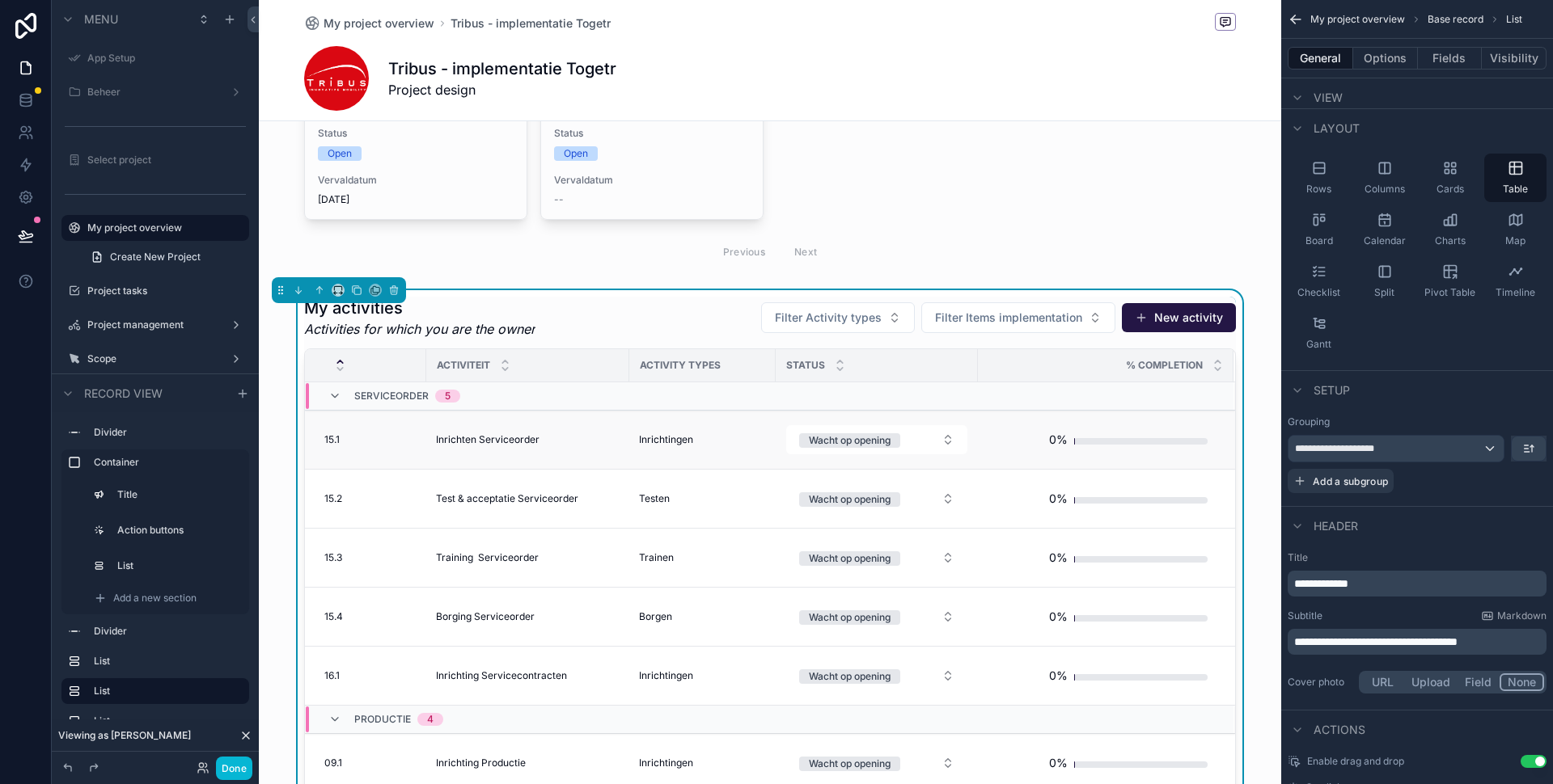
scroll to position [700, 0]
click at [332, 399] on icon "scrollable content" at bounding box center [335, 397] width 13 height 13
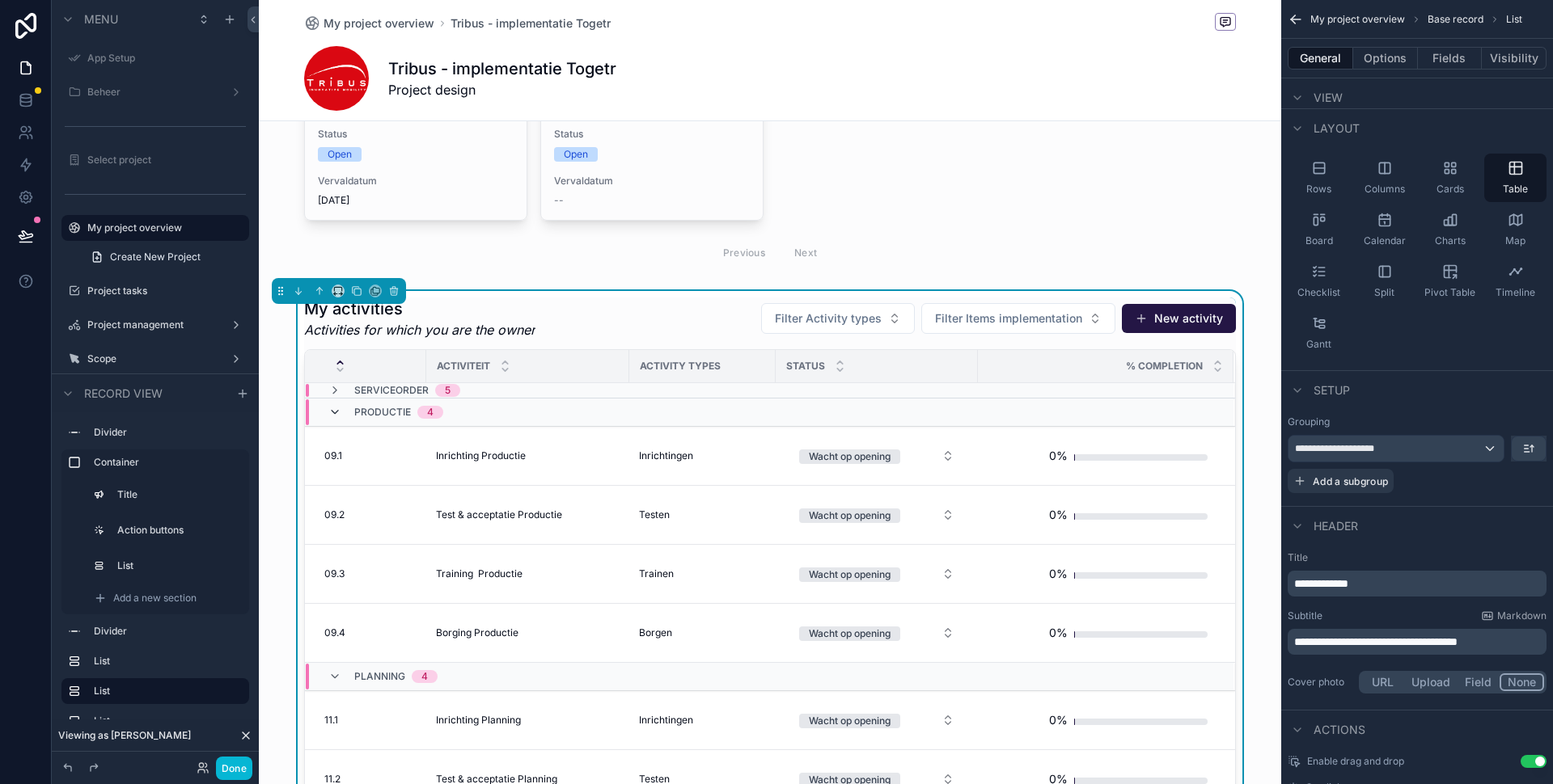
click at [332, 416] on icon "scrollable content" at bounding box center [335, 413] width 13 height 13
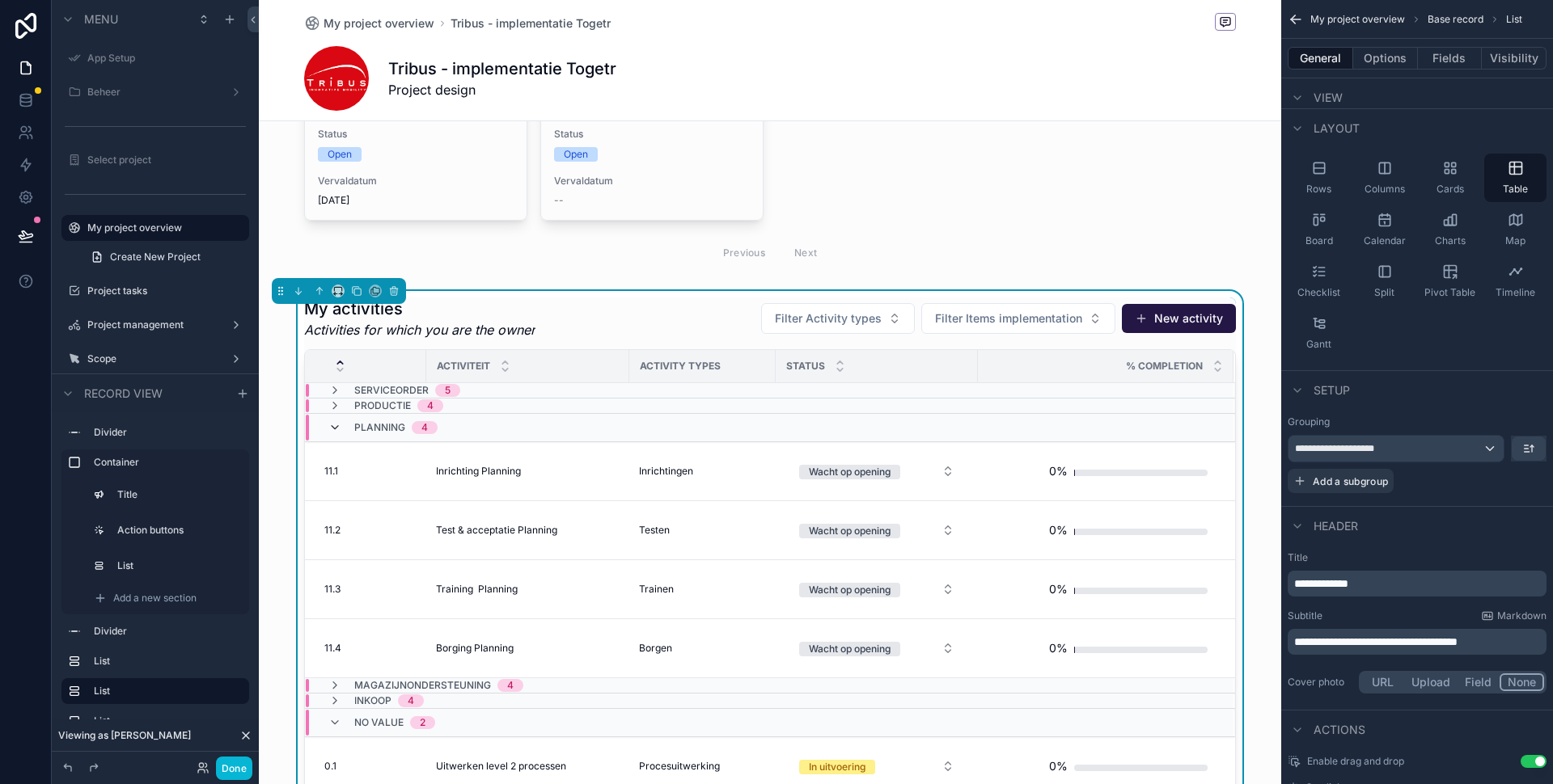
click at [333, 429] on icon "scrollable content" at bounding box center [335, 427] width 13 height 13
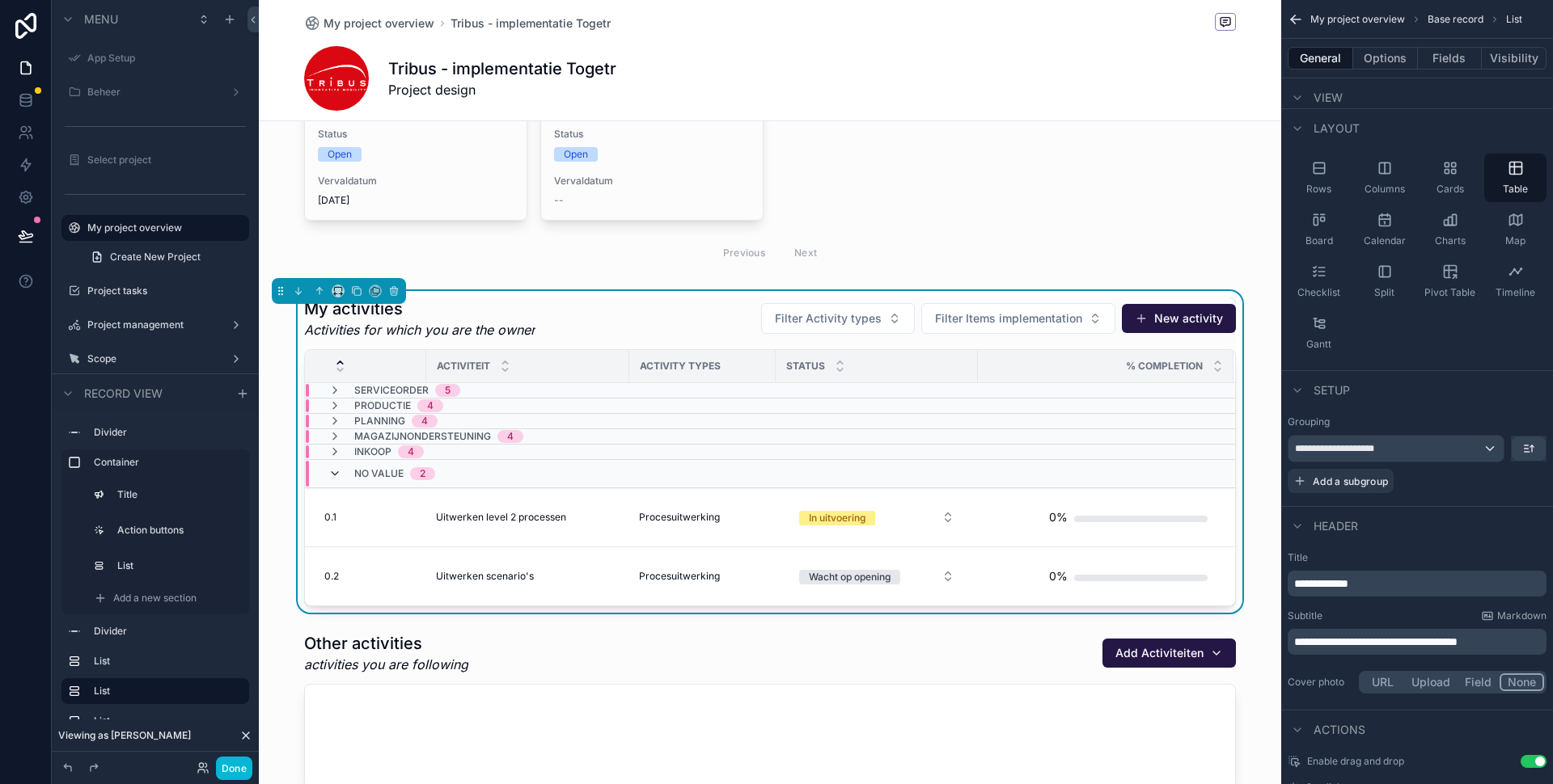
click at [332, 474] on icon "scrollable content" at bounding box center [335, 474] width 13 height 13
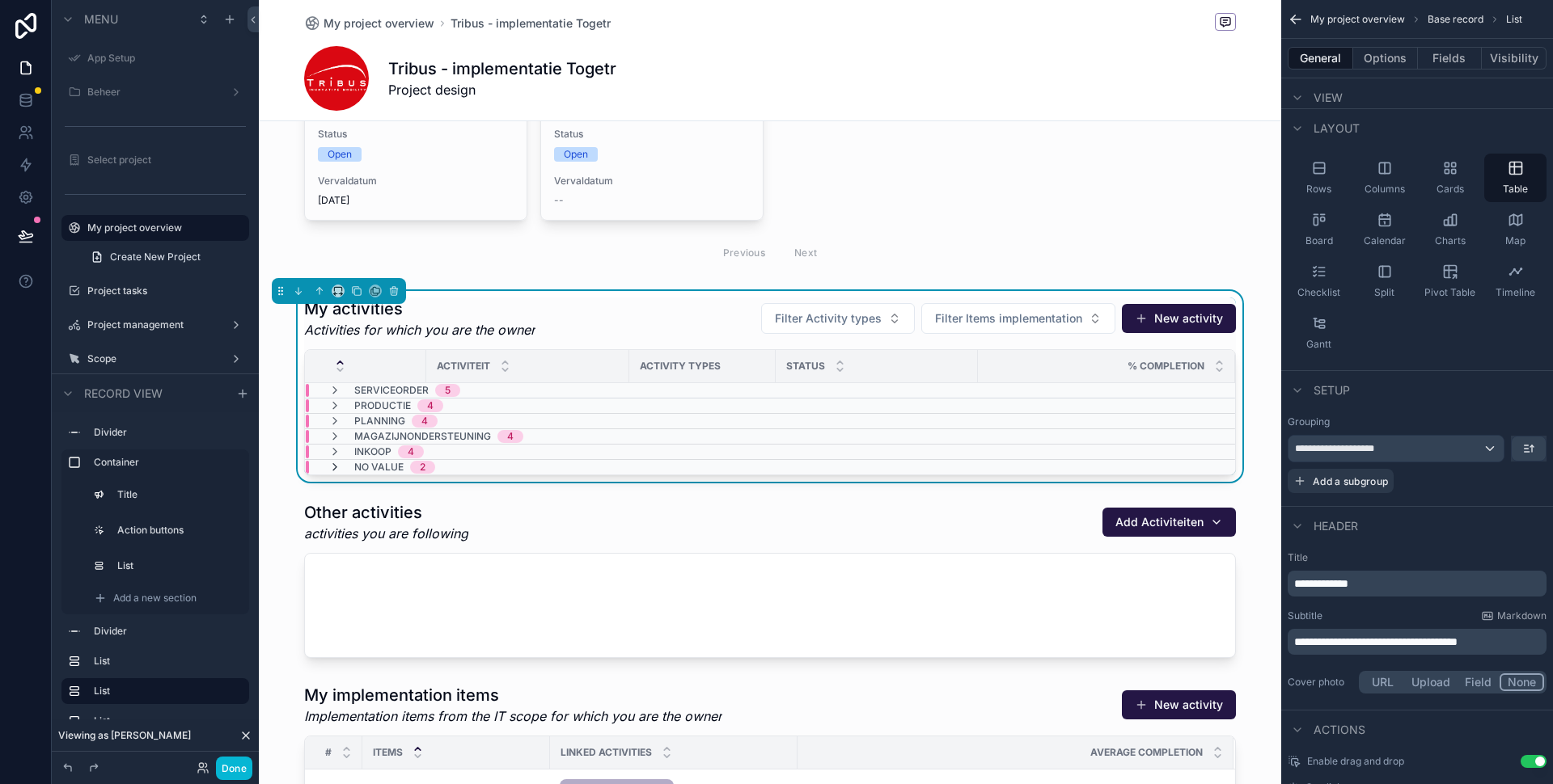
click at [332, 464] on icon "scrollable content" at bounding box center [335, 468] width 13 height 13
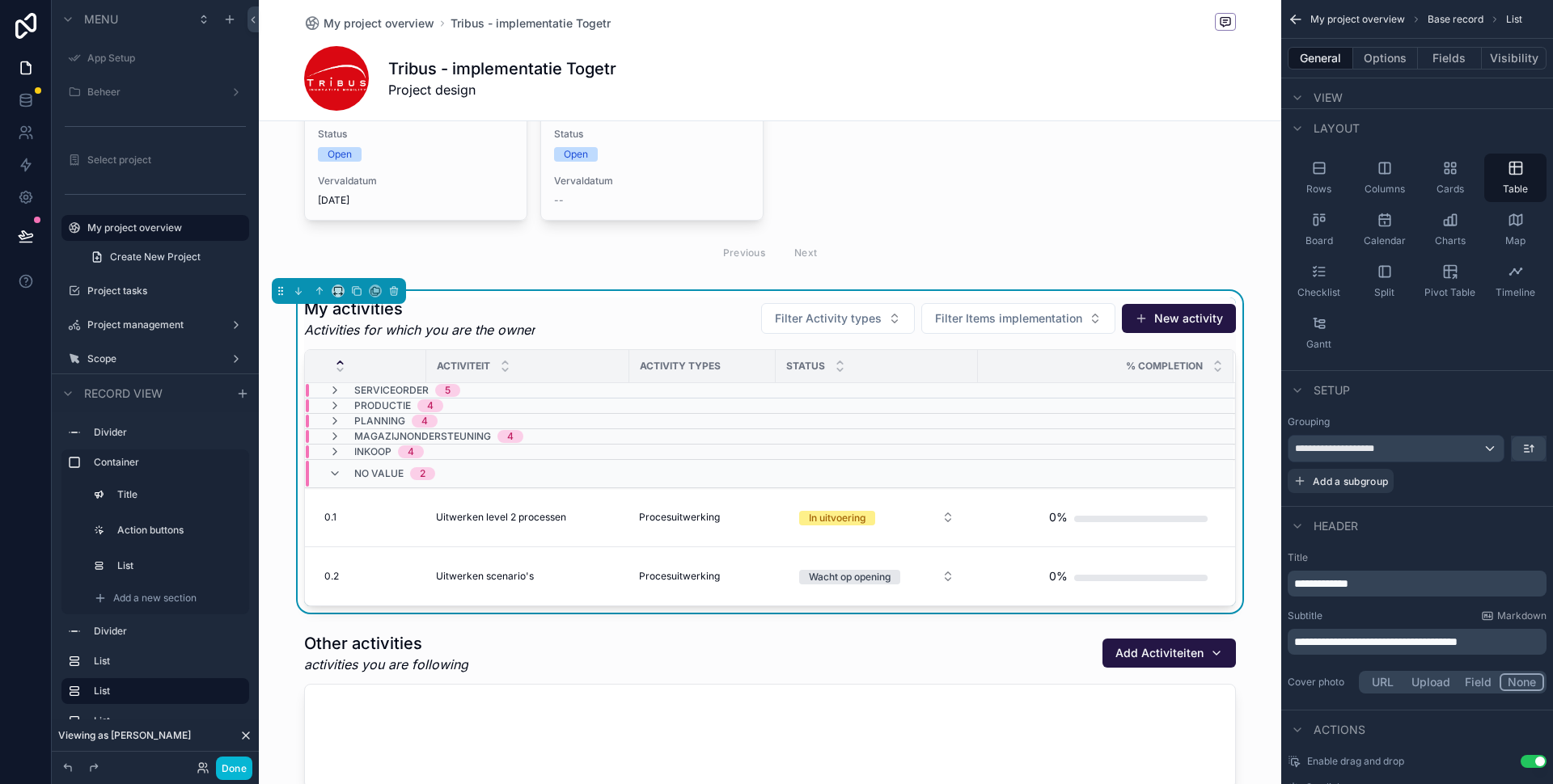
click at [694, 307] on div "My activities Activities for which you are the owner Filter Activity types Filt…" at bounding box center [769, 318] width 932 height 42
click at [1427, 449] on div "**********" at bounding box center [1396, 448] width 215 height 26
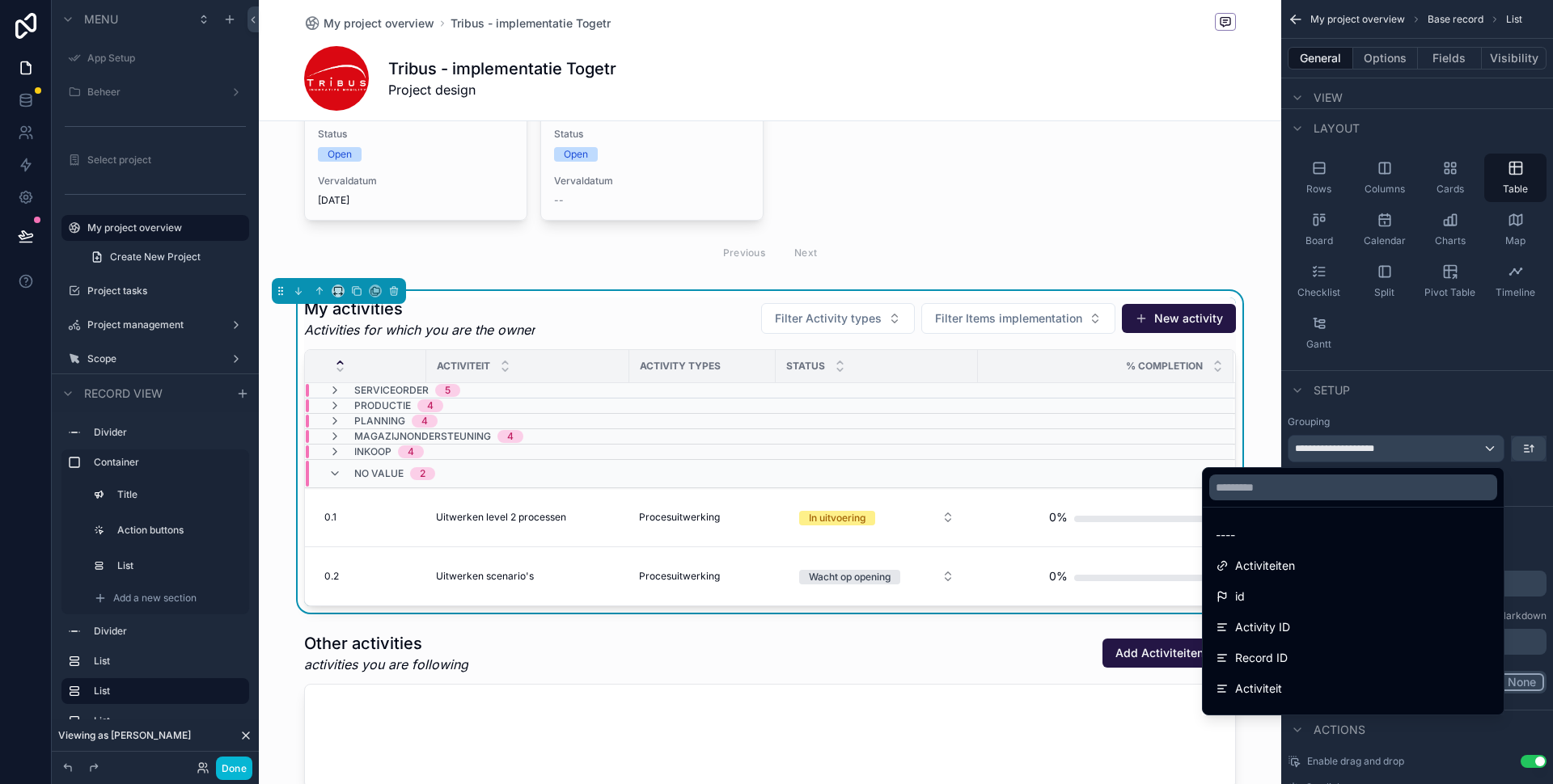
click at [1426, 419] on div "scrollable content" at bounding box center [776, 392] width 1553 height 784
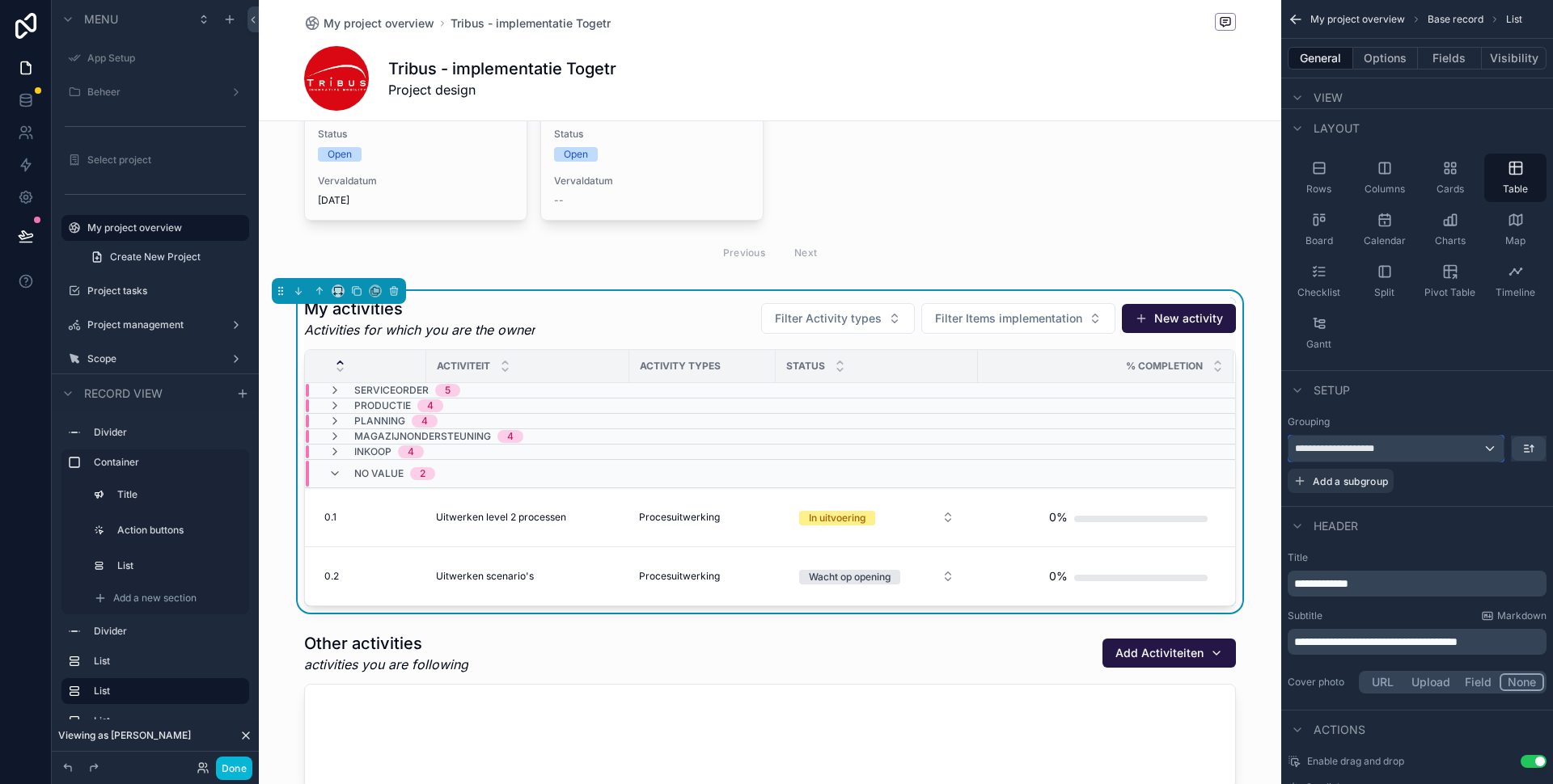
click at [1415, 447] on div "**********" at bounding box center [1396, 448] width 215 height 26
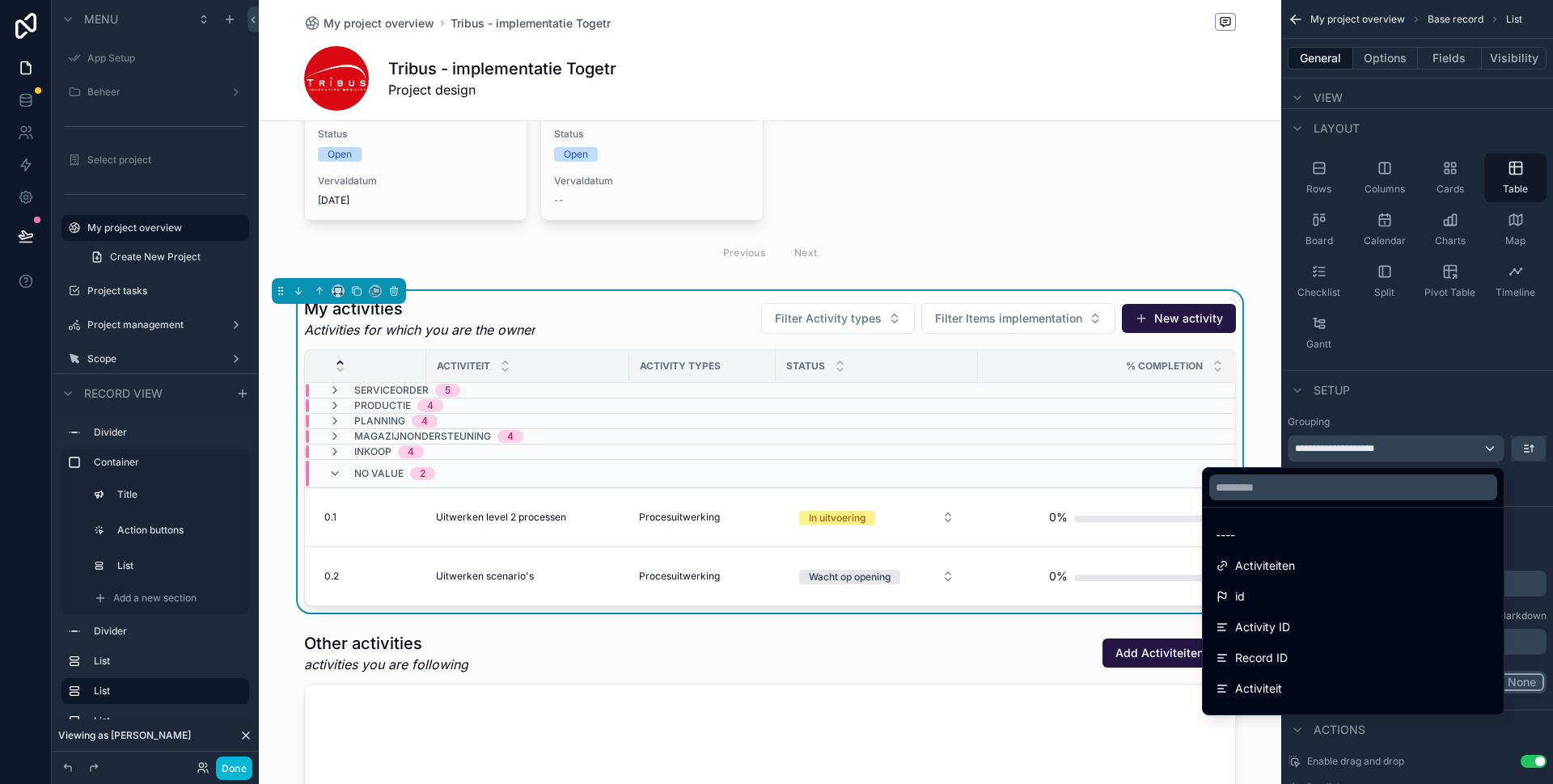
click at [1429, 396] on div "scrollable content" at bounding box center [776, 392] width 1553 height 784
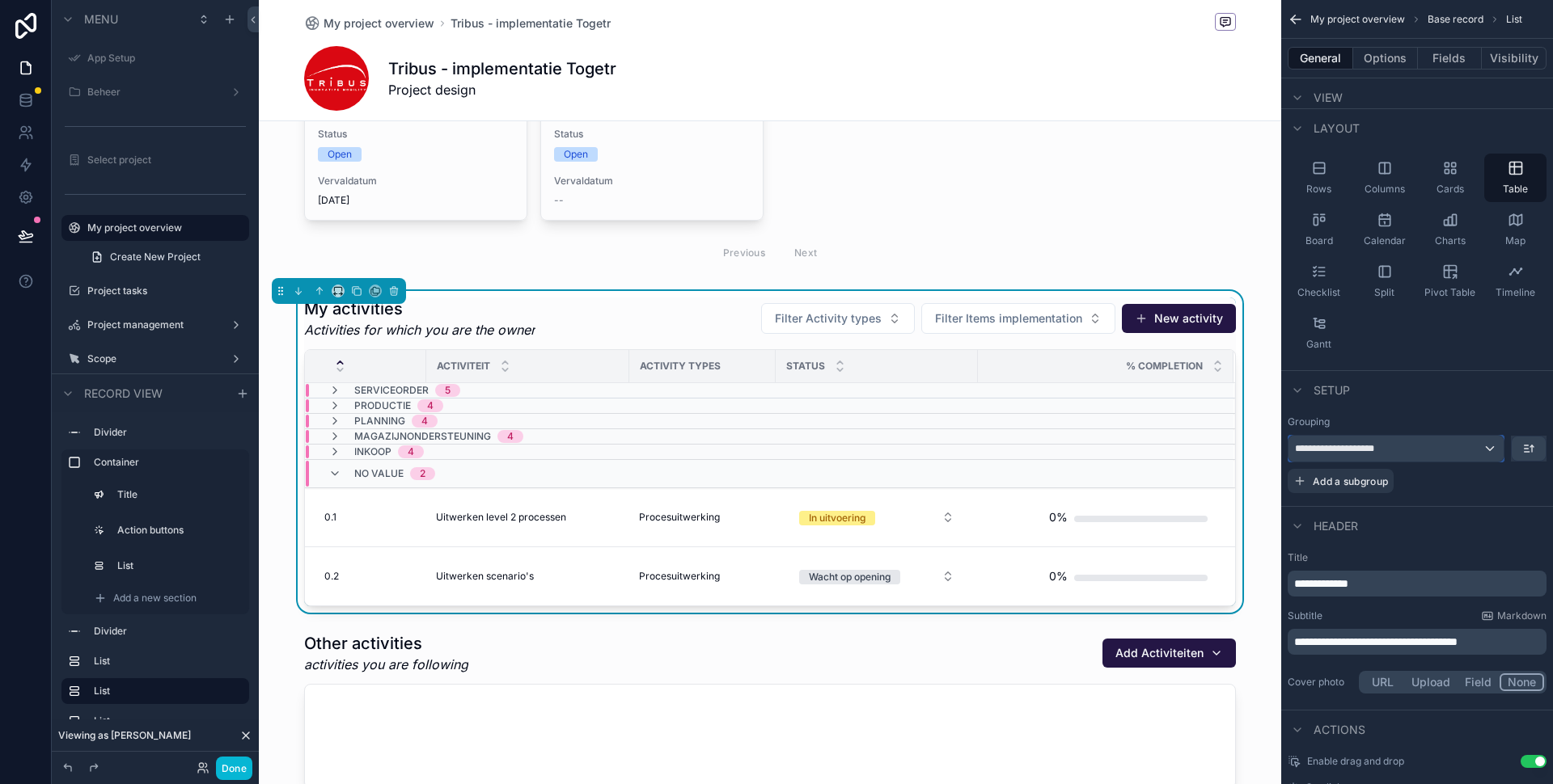
click at [1495, 449] on div "**********" at bounding box center [1396, 448] width 215 height 26
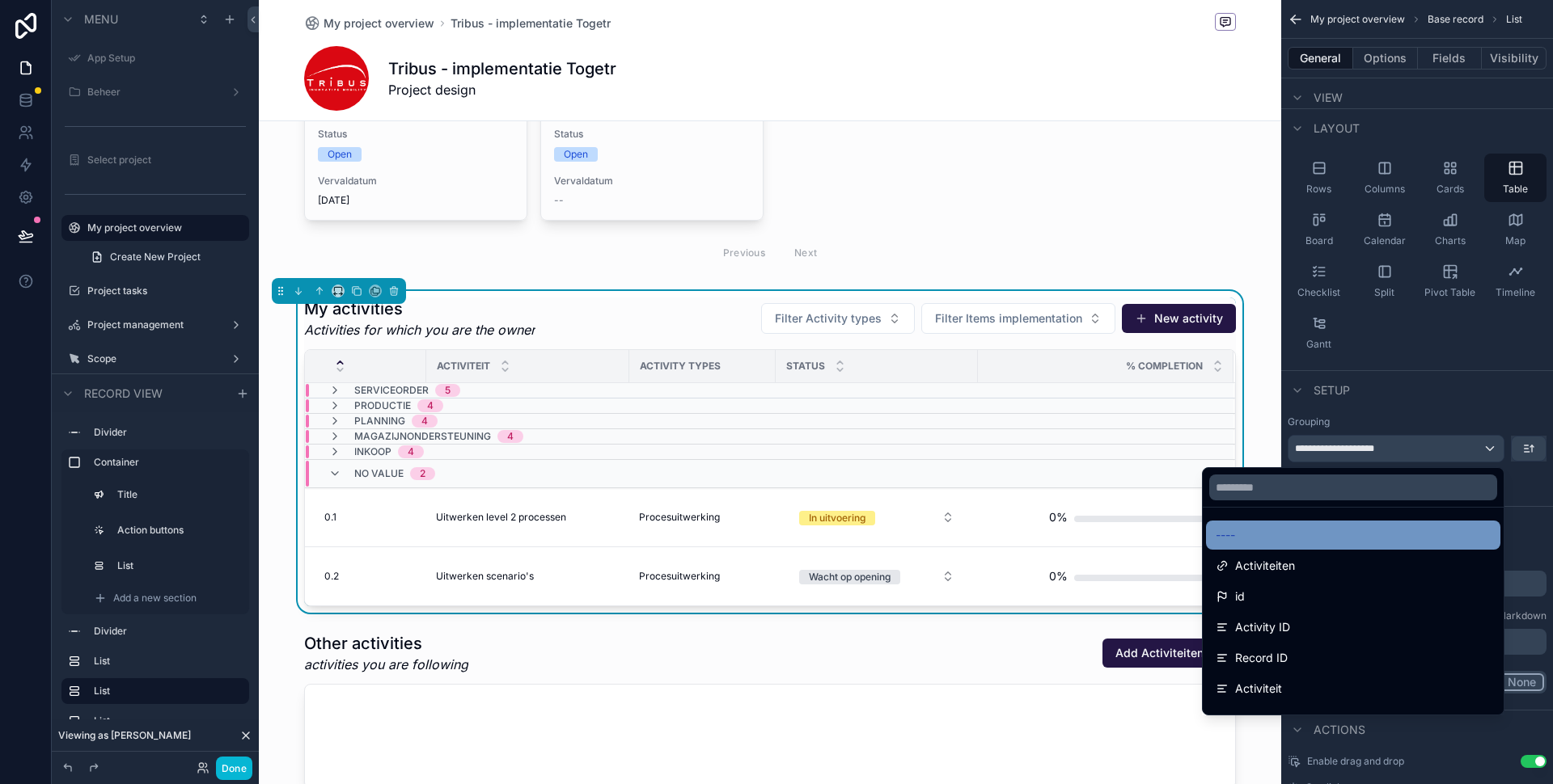
click at [1258, 537] on div "----" at bounding box center [1353, 535] width 275 height 20
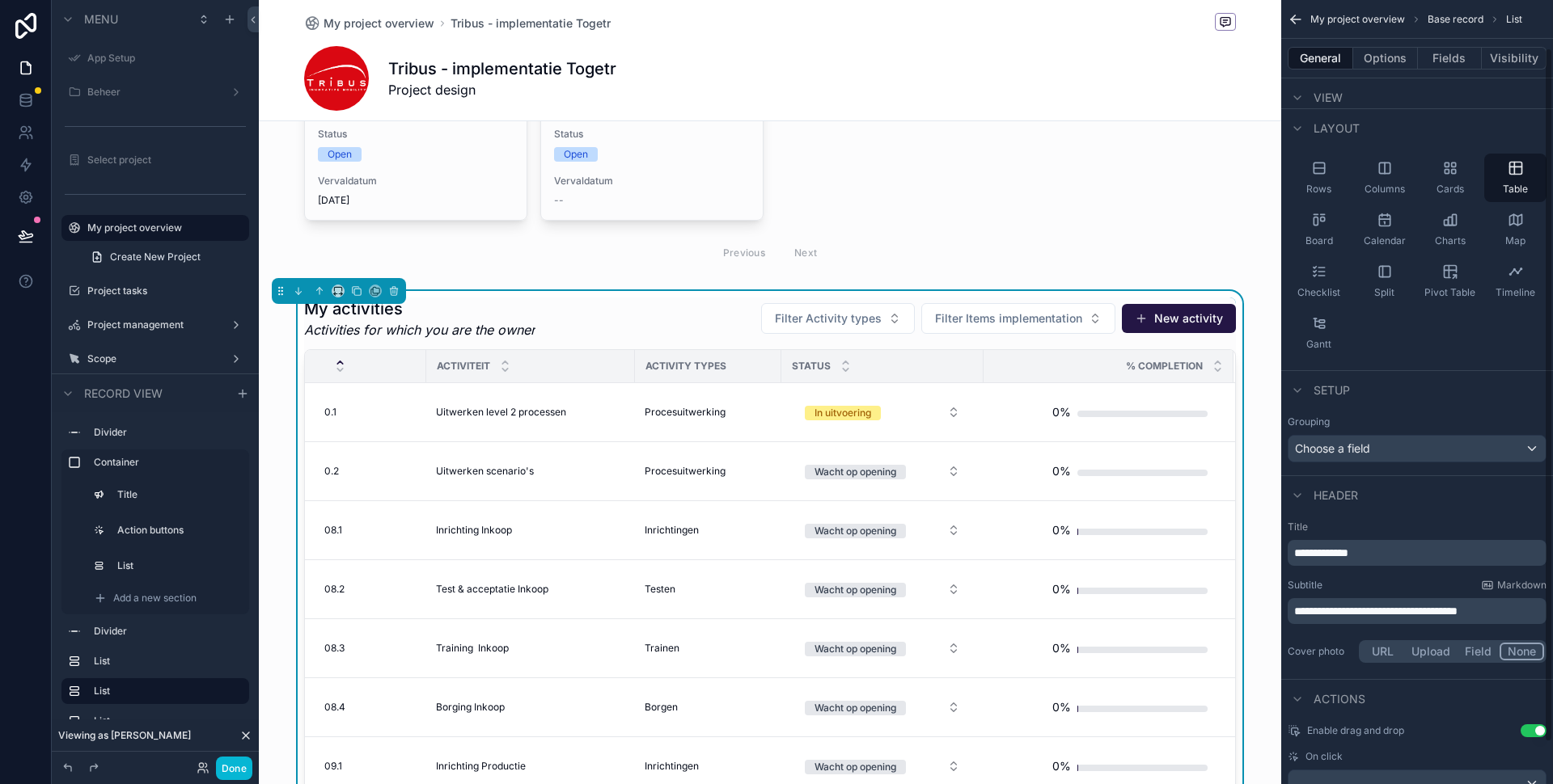
scroll to position [101, 0]
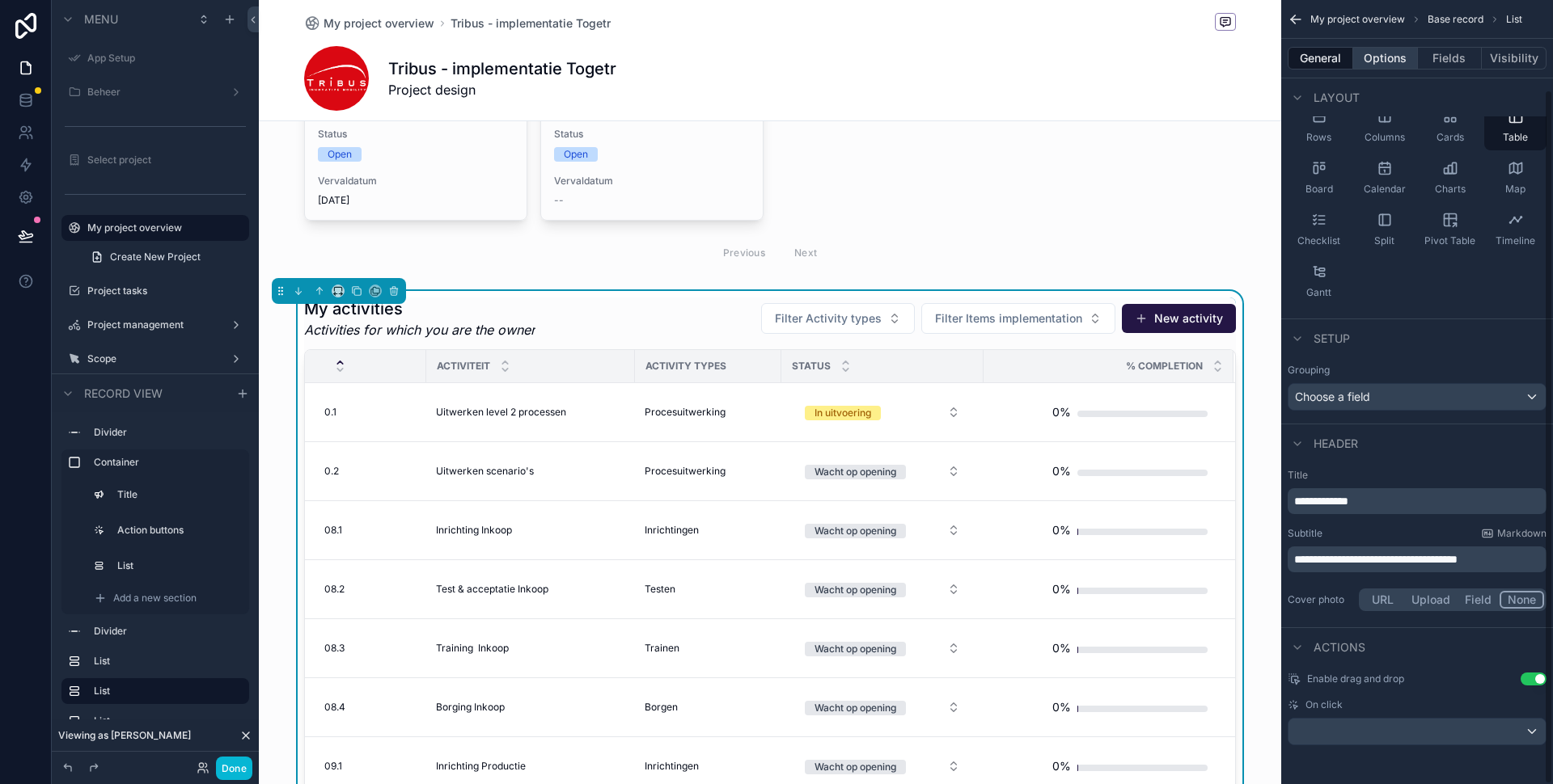
click at [1385, 60] on button "Options" at bounding box center [1385, 58] width 65 height 22
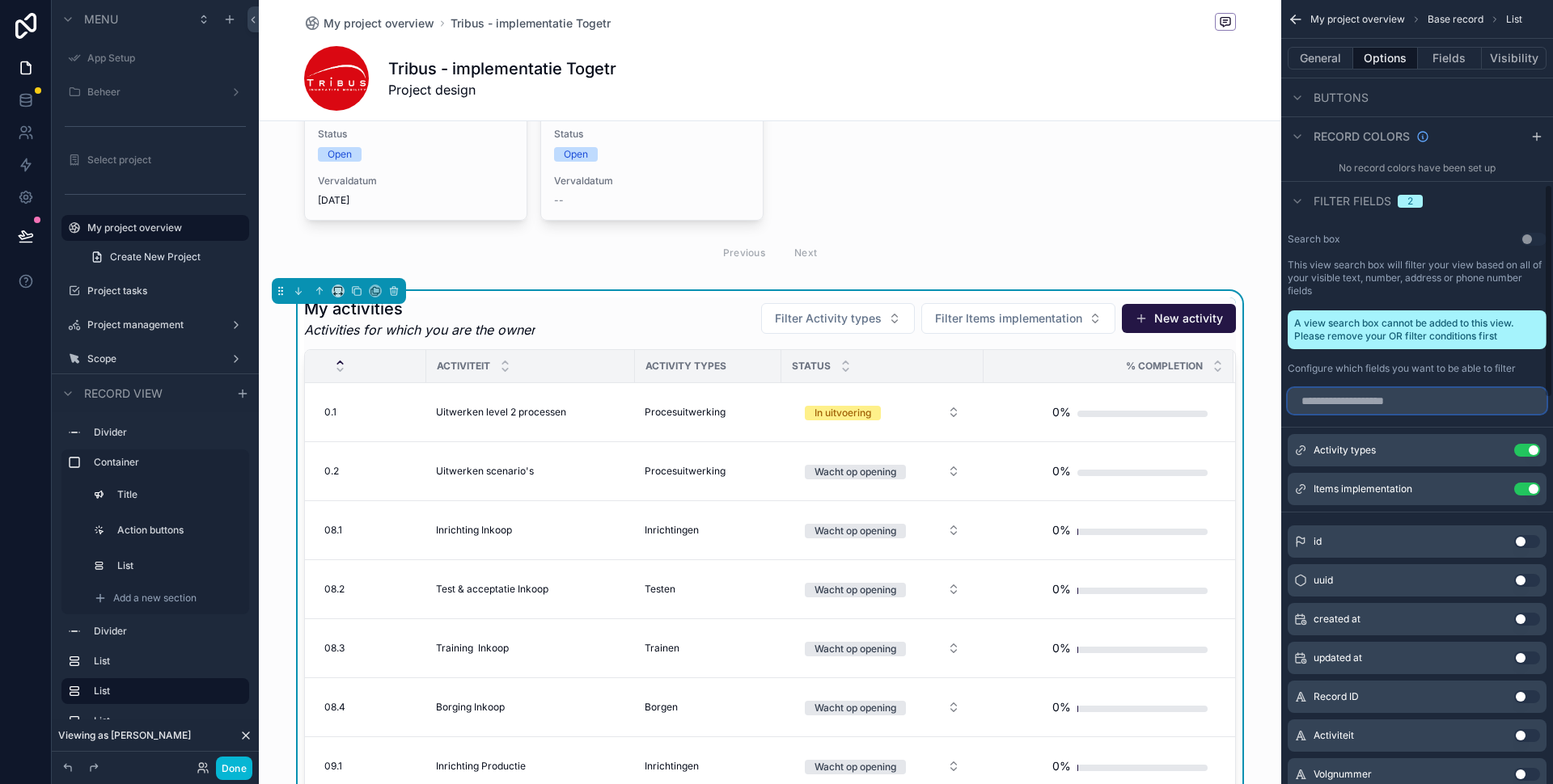
click at [1352, 402] on input "scrollable content" at bounding box center [1417, 400] width 259 height 26
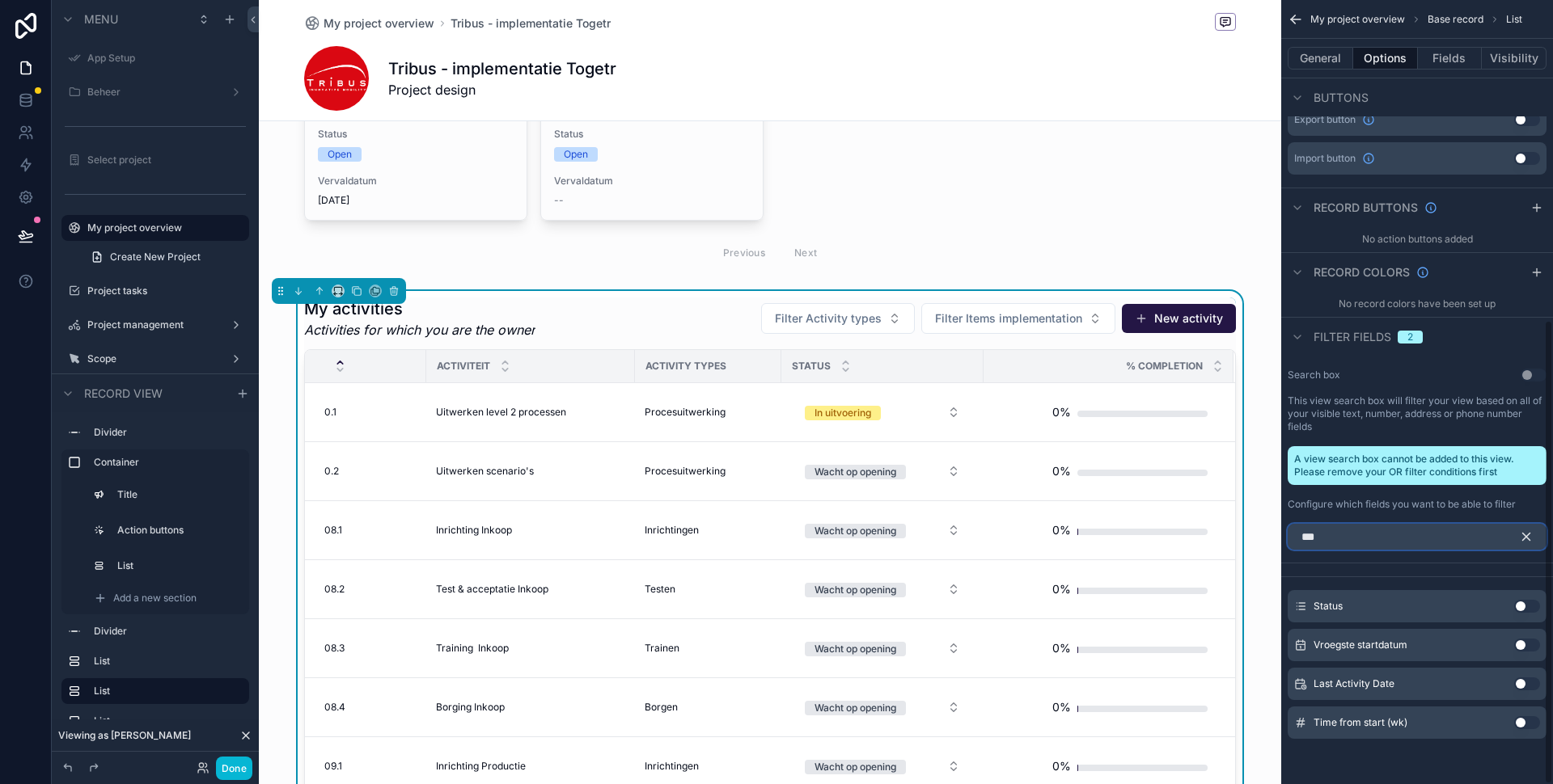
scroll to position [541, 0]
type input "***"
click at [1527, 608] on button "Use setting" at bounding box center [1527, 606] width 26 height 13
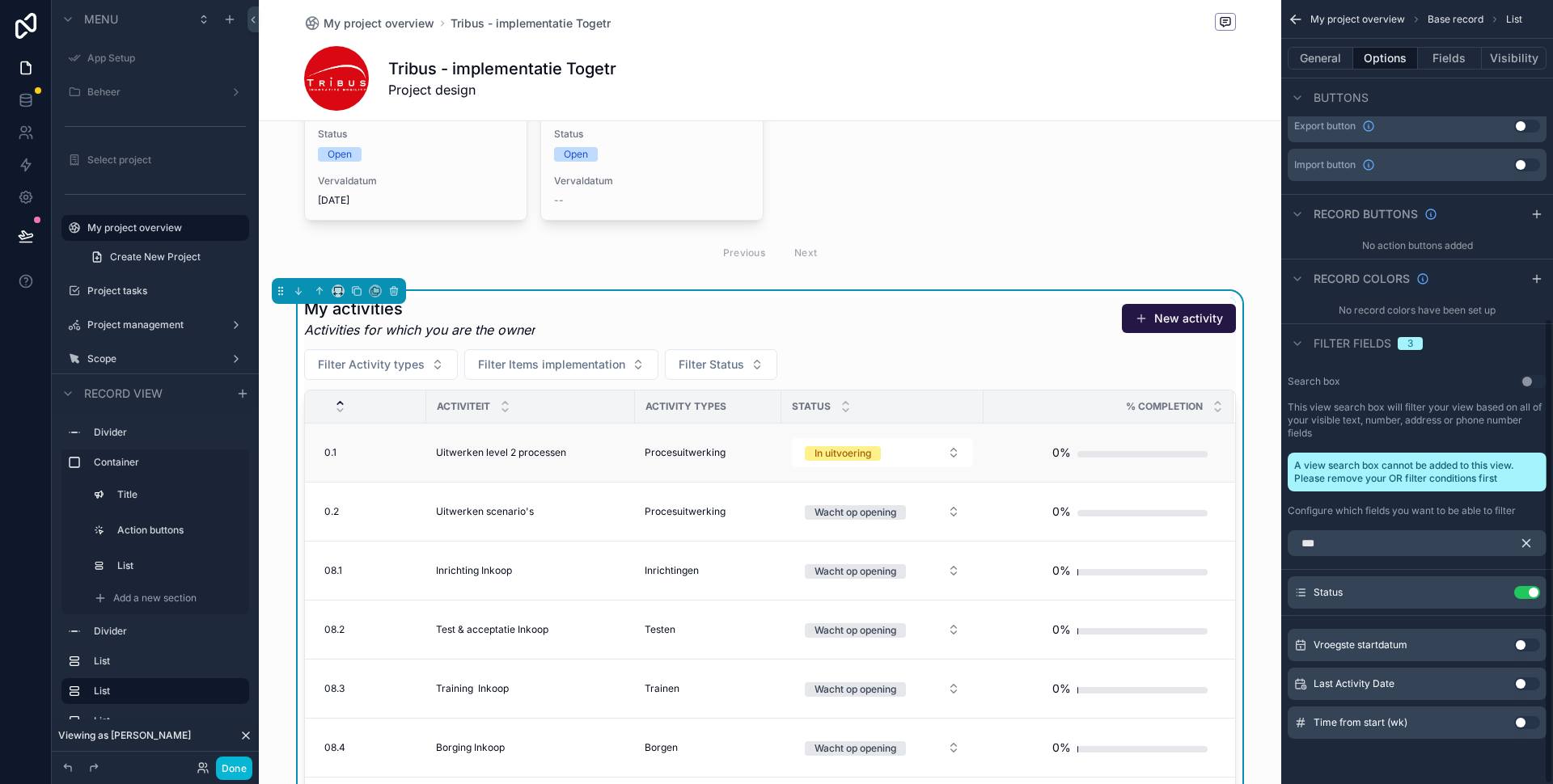
scroll to position [534, 0]
click at [712, 368] on span "Filter Status" at bounding box center [712, 365] width 66 height 16
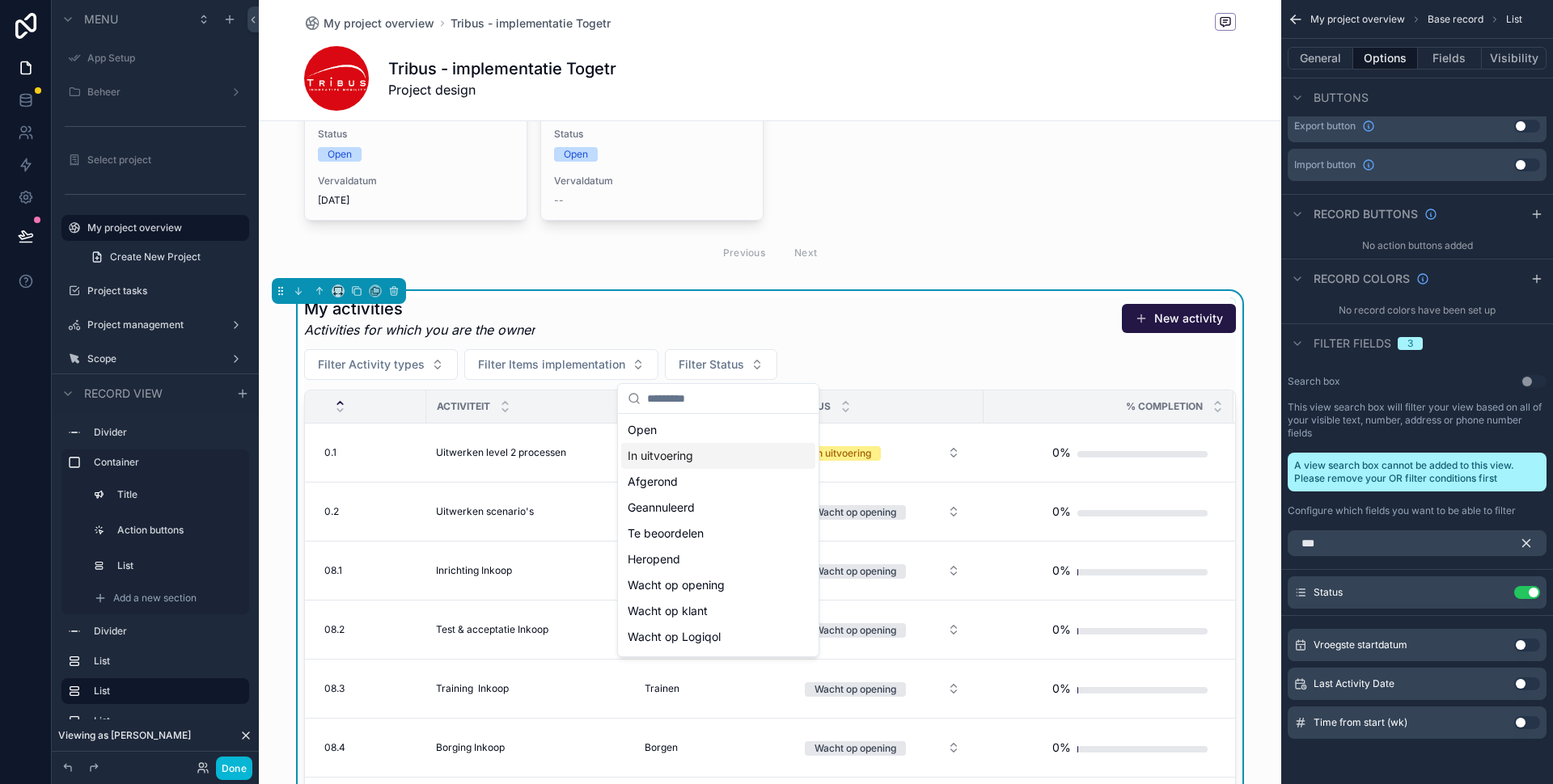
click at [718, 455] on div "In uitvoering" at bounding box center [718, 455] width 194 height 26
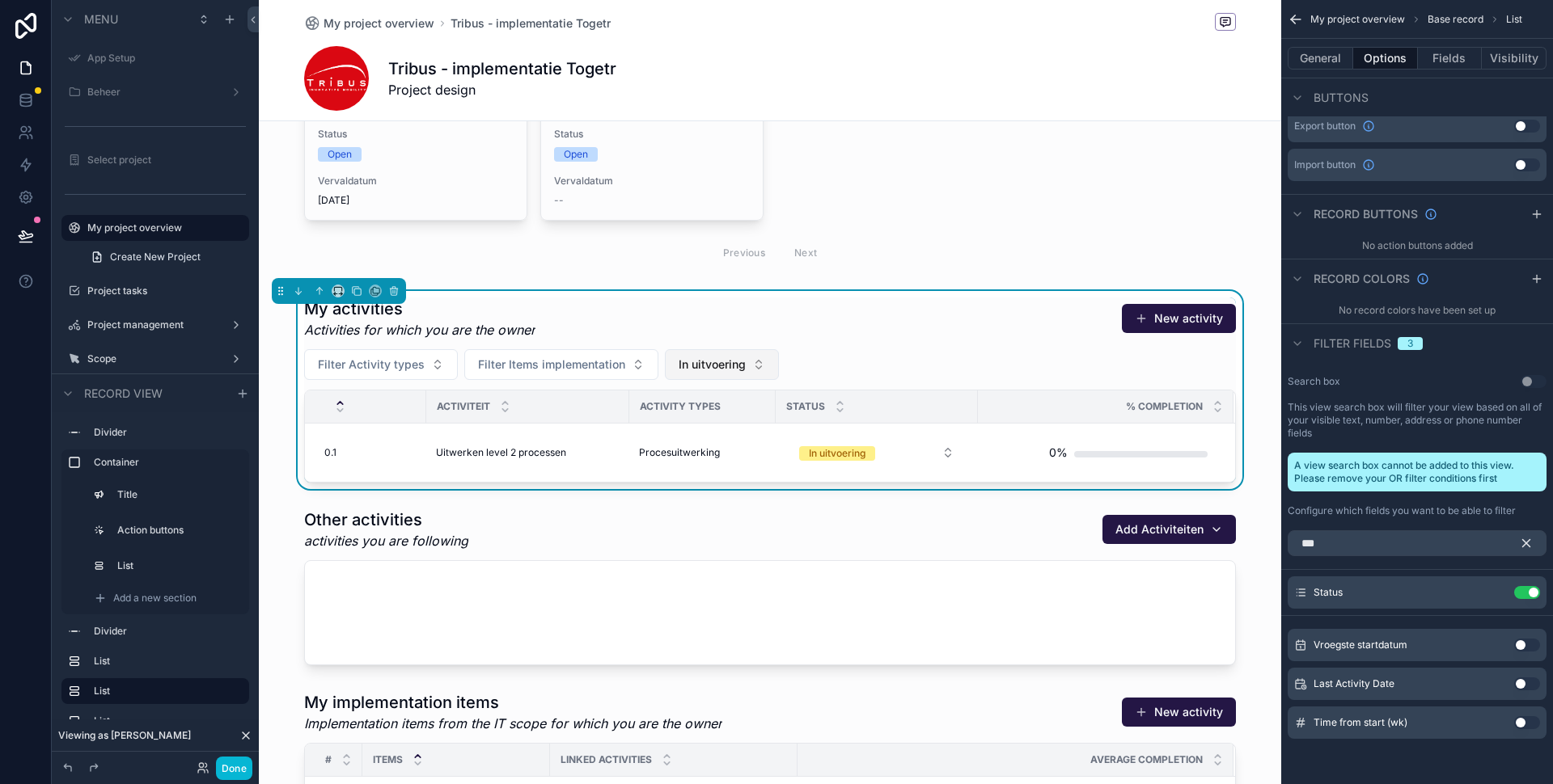
click at [733, 366] on span "In uitvoering" at bounding box center [712, 365] width 67 height 16
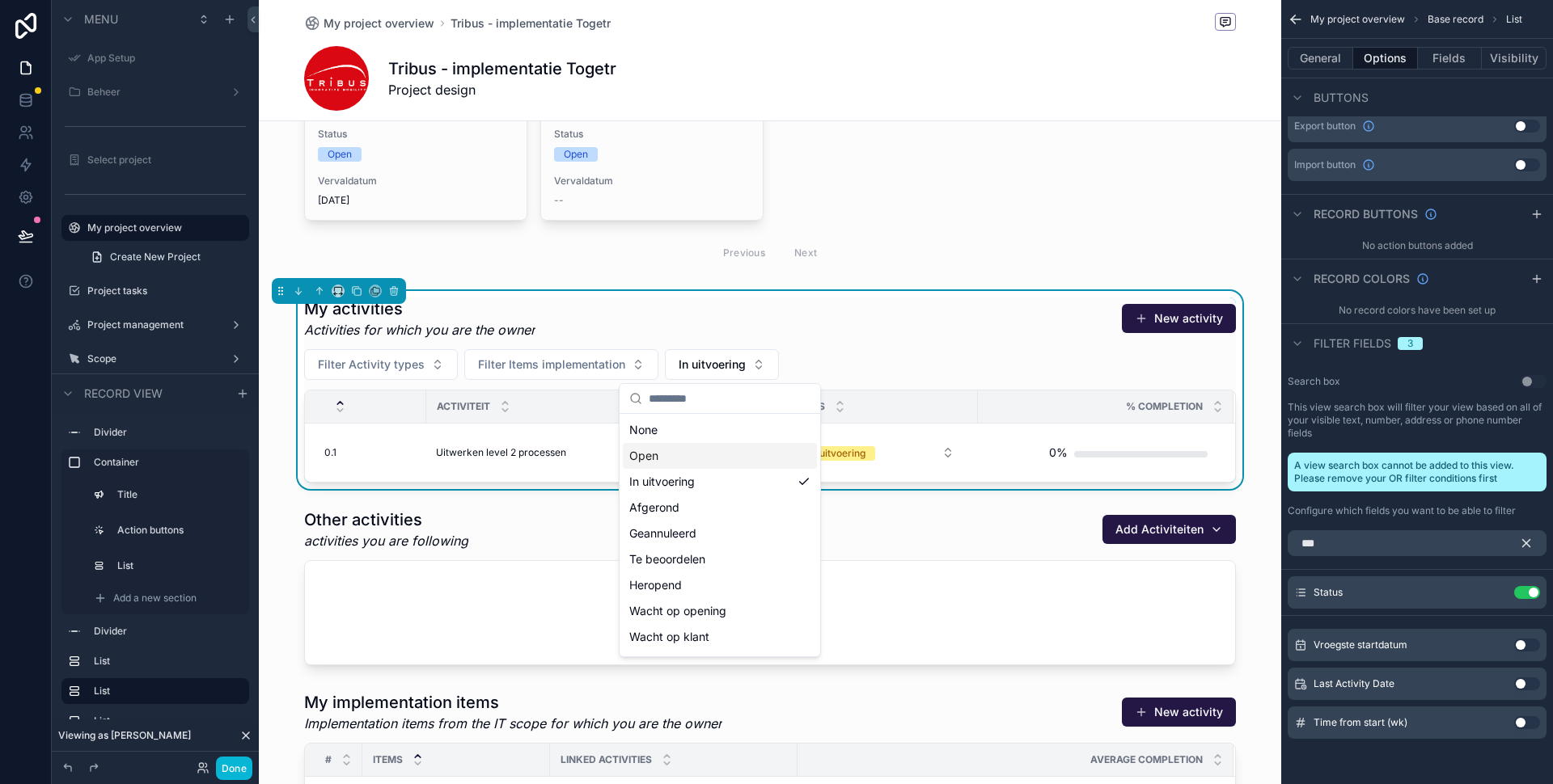
click at [700, 451] on div "Open" at bounding box center [720, 455] width 194 height 26
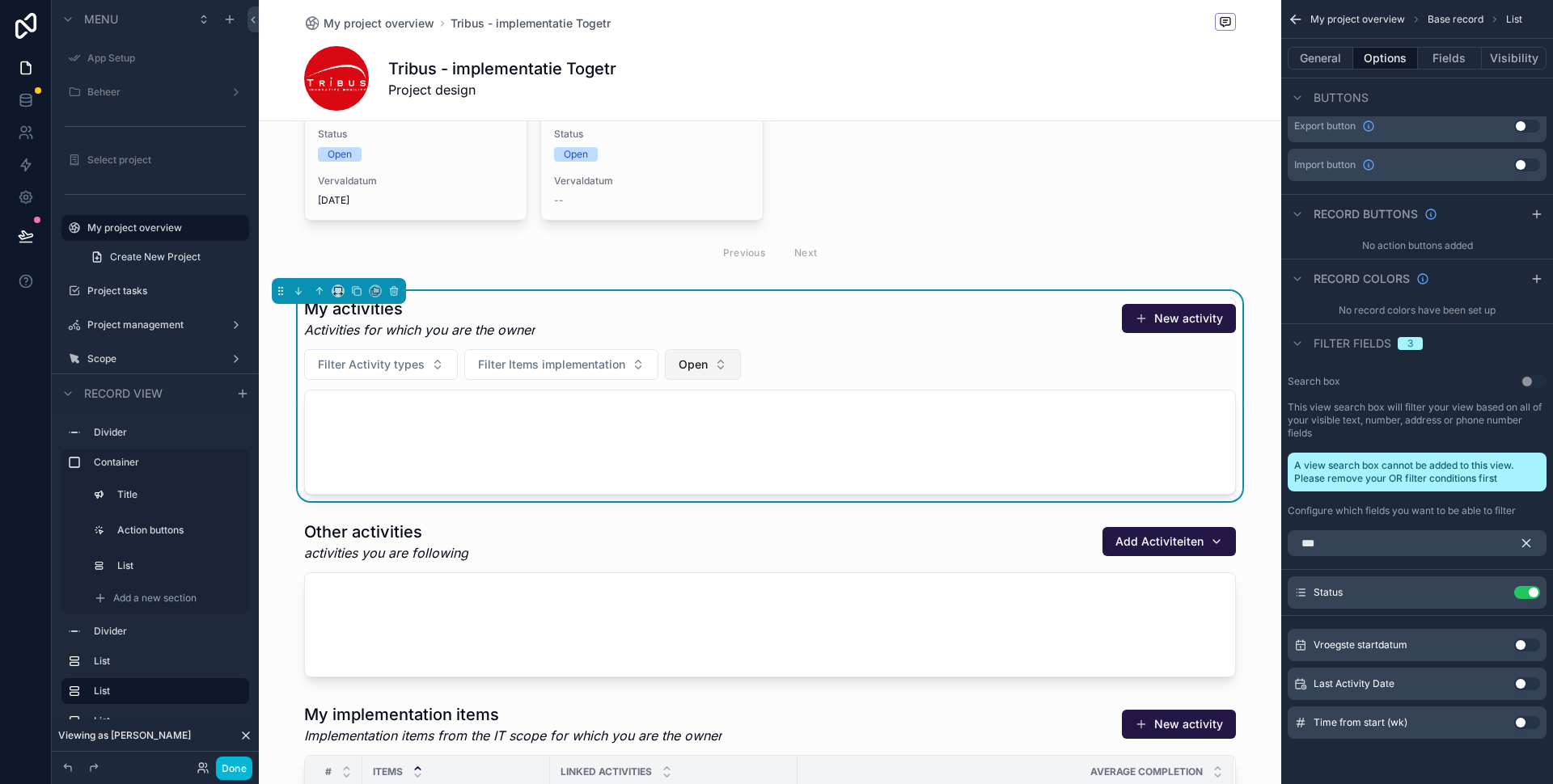
click at [695, 376] on button "Open" at bounding box center [703, 364] width 76 height 30
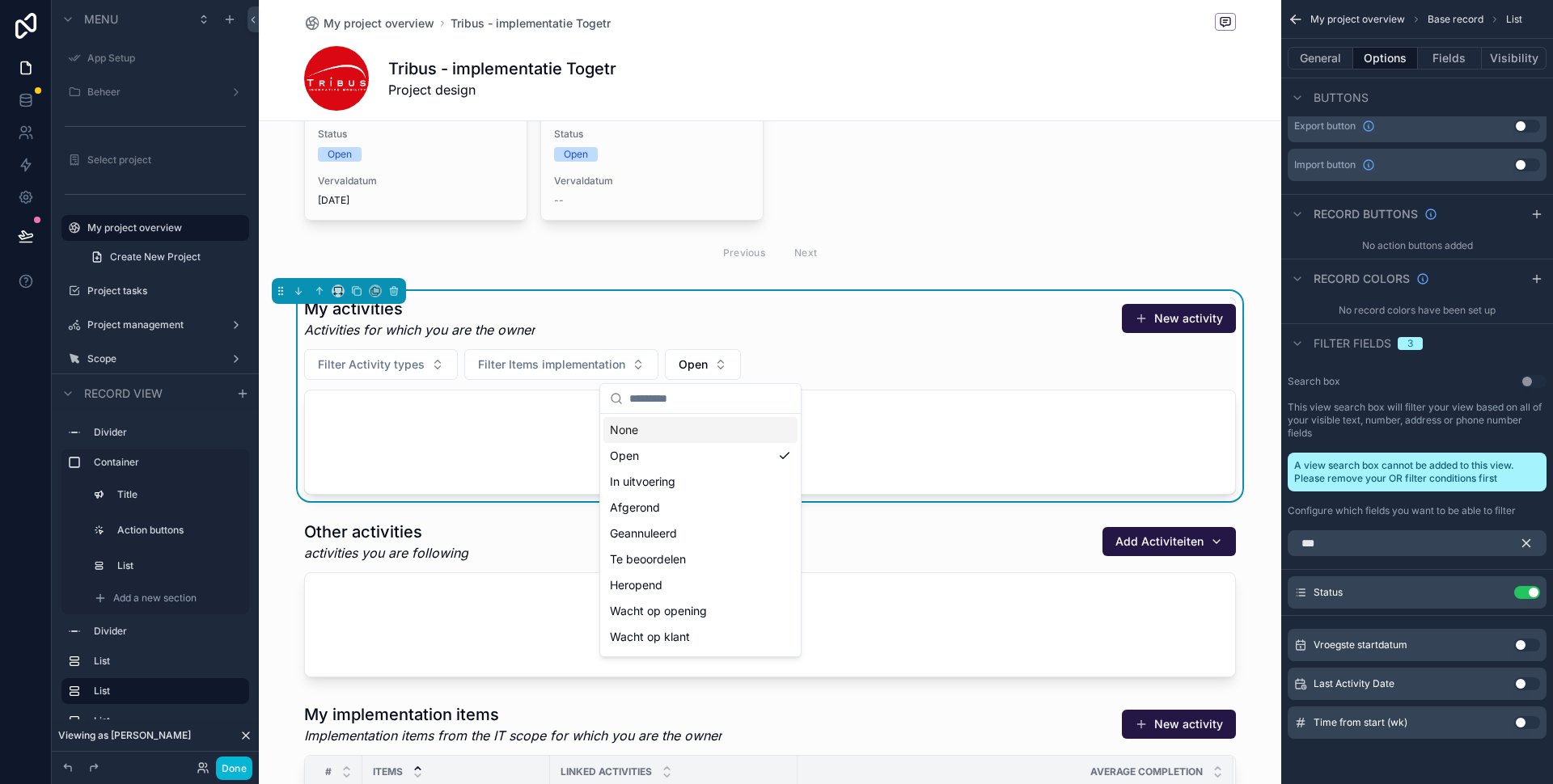
click at [648, 431] on div "None" at bounding box center [700, 430] width 194 height 26
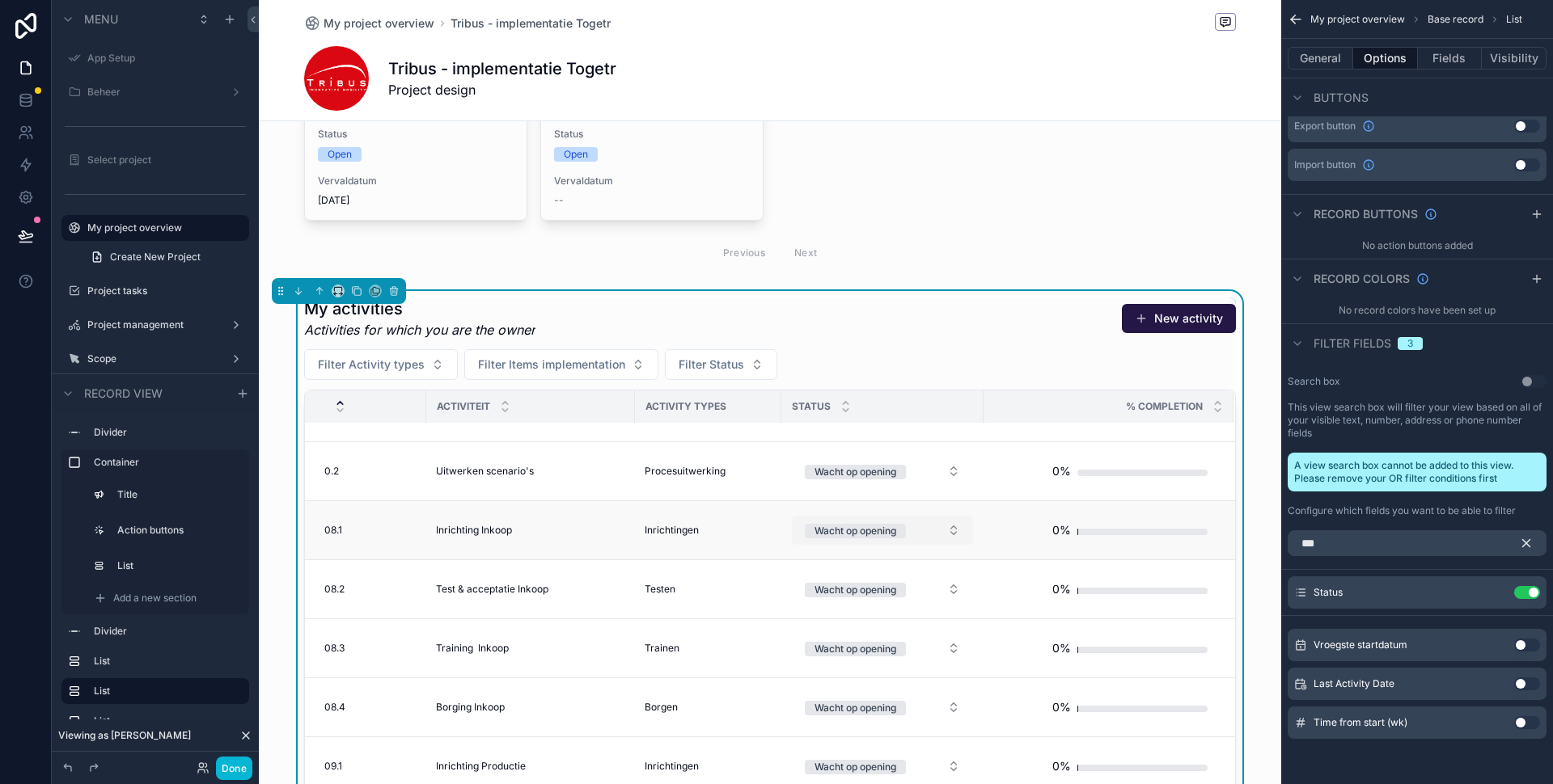
scroll to position [43, 0]
click at [736, 373] on button "Filter Status" at bounding box center [721, 364] width 112 height 30
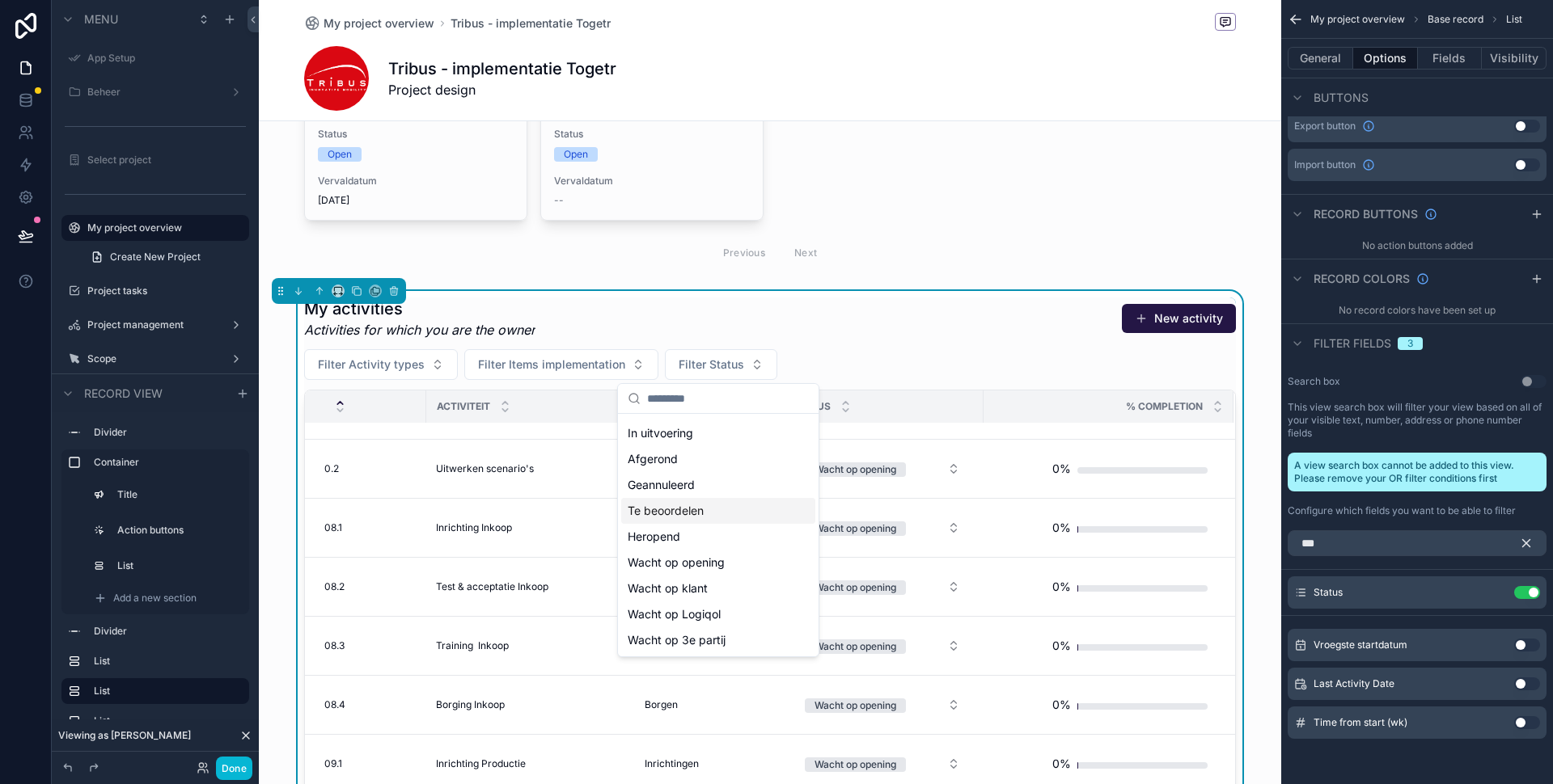
scroll to position [0, 0]
click at [1022, 303] on div "My activities Activities for which you are the owner New activity" at bounding box center [769, 318] width 932 height 42
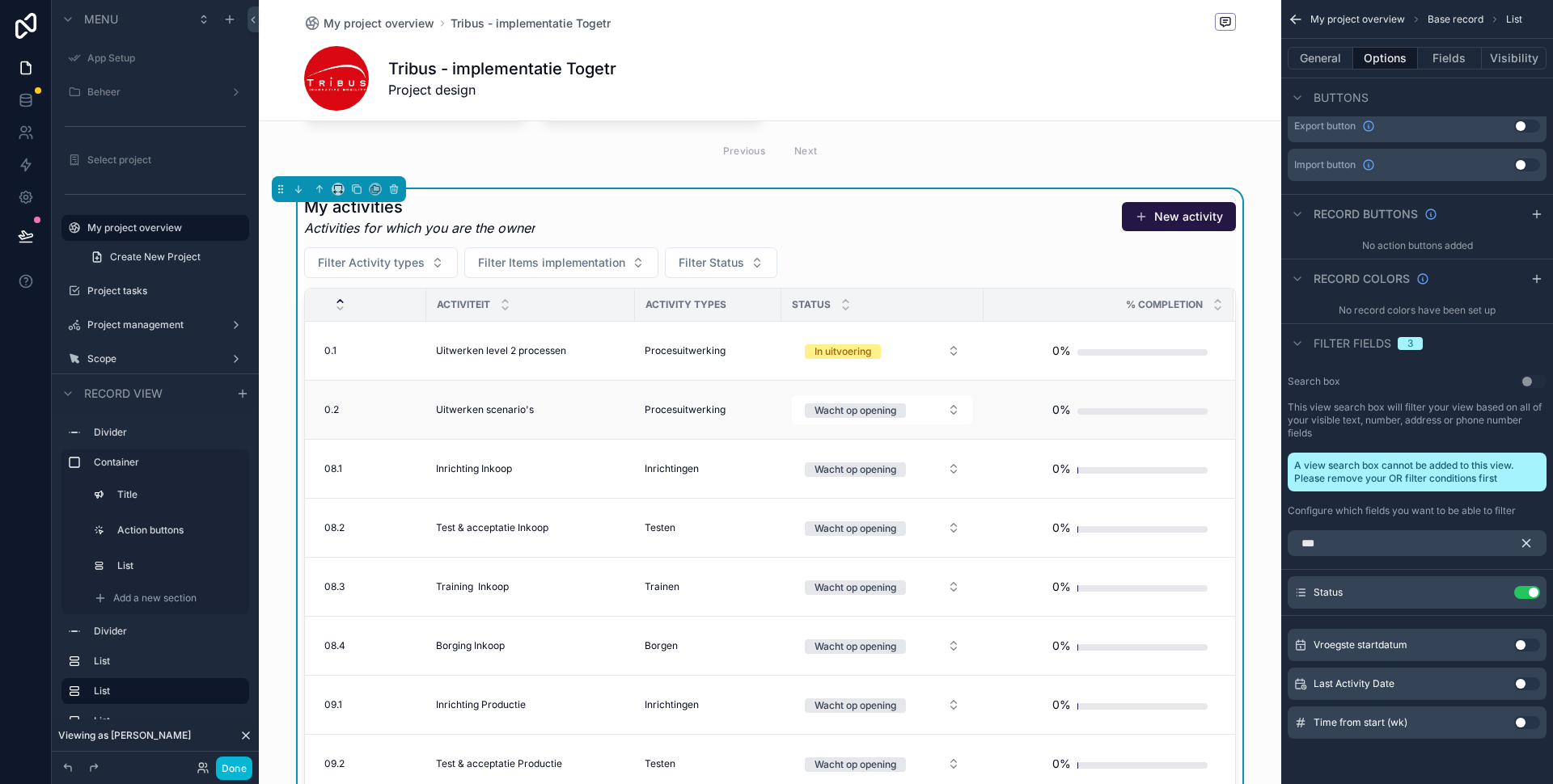
scroll to position [785, 0]
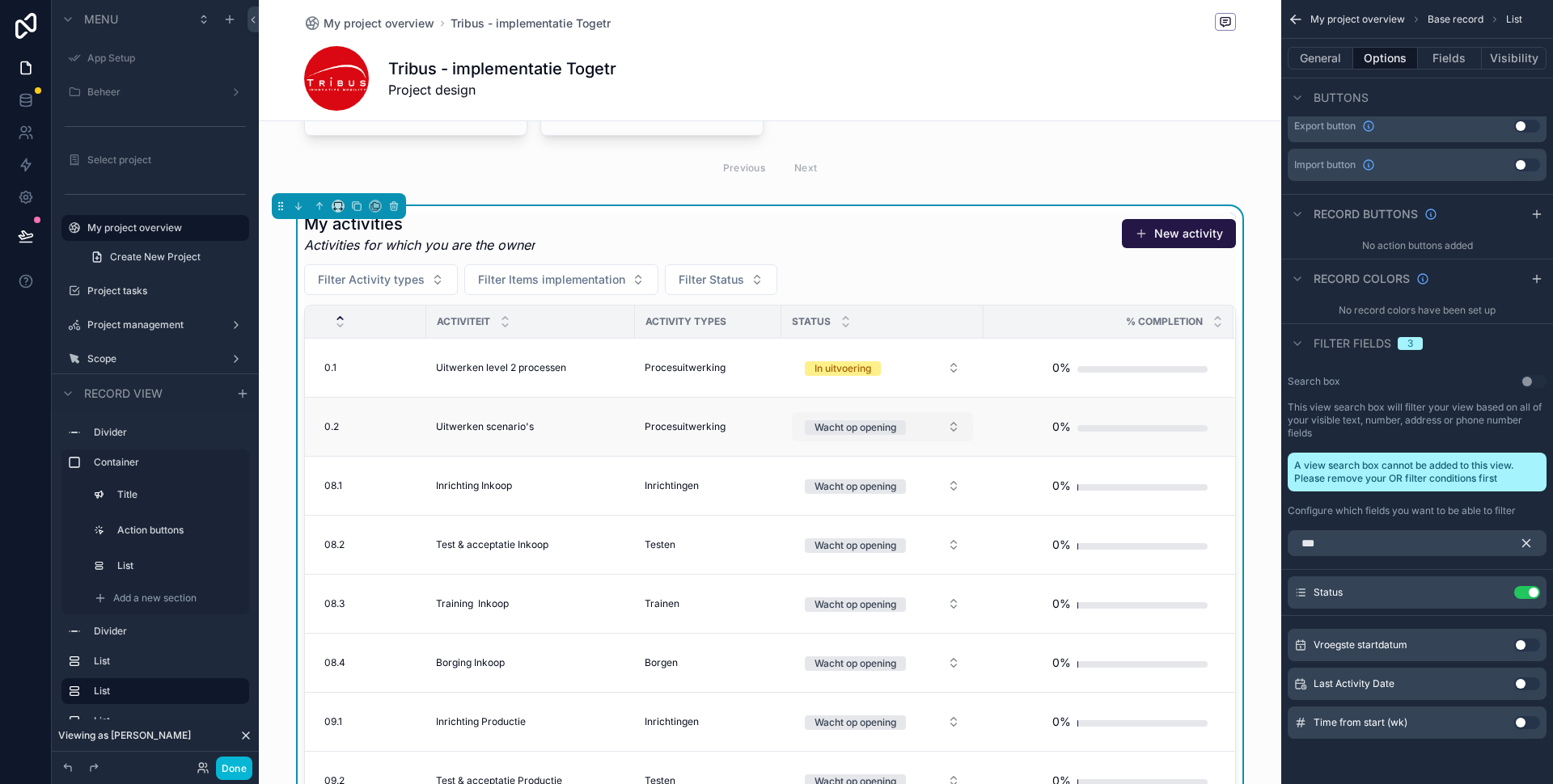
click at [886, 427] on div "Wacht op opening" at bounding box center [855, 427] width 82 height 15
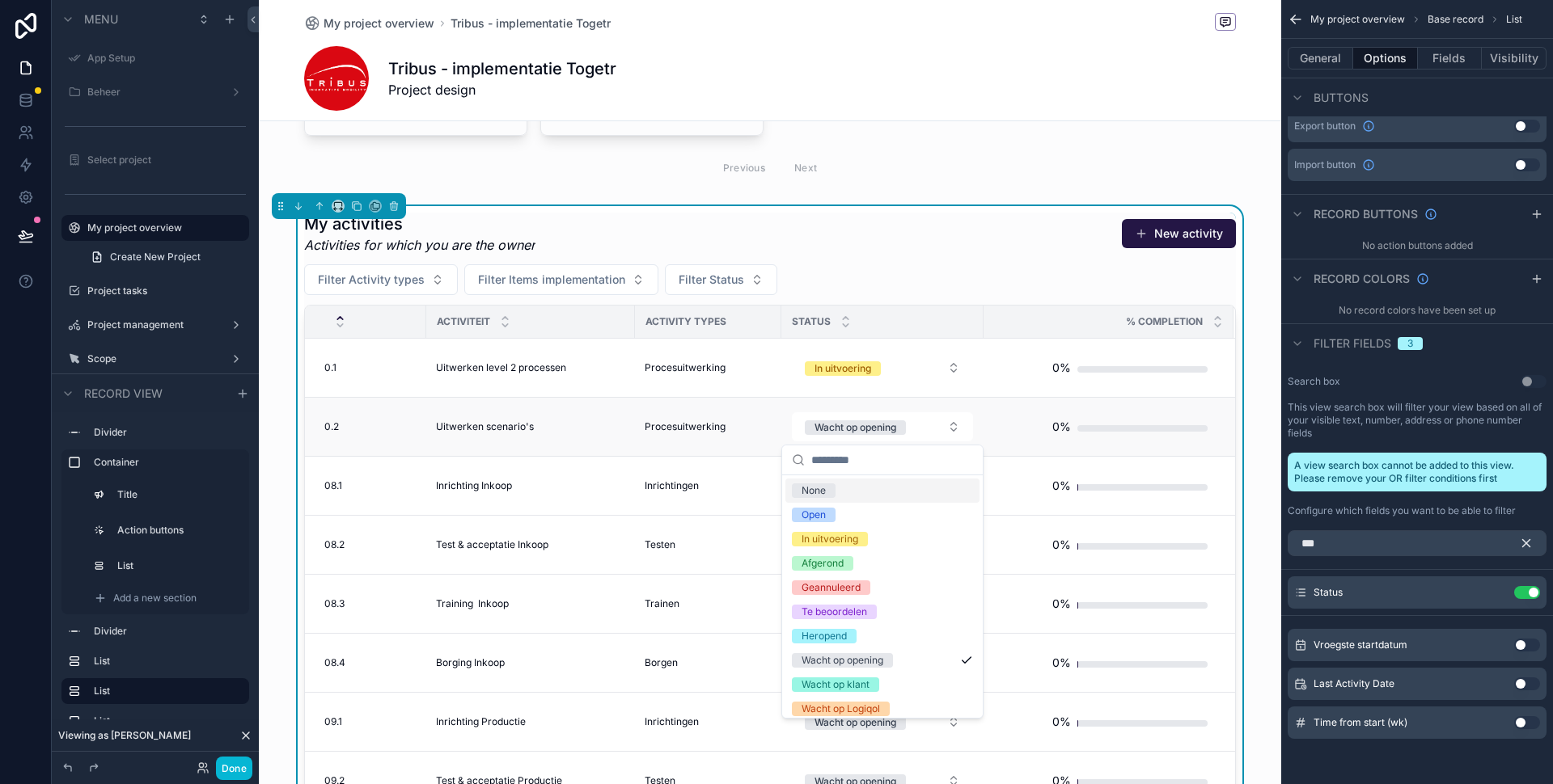
click at [976, 401] on td "Wacht op opening" at bounding box center [882, 427] width 202 height 59
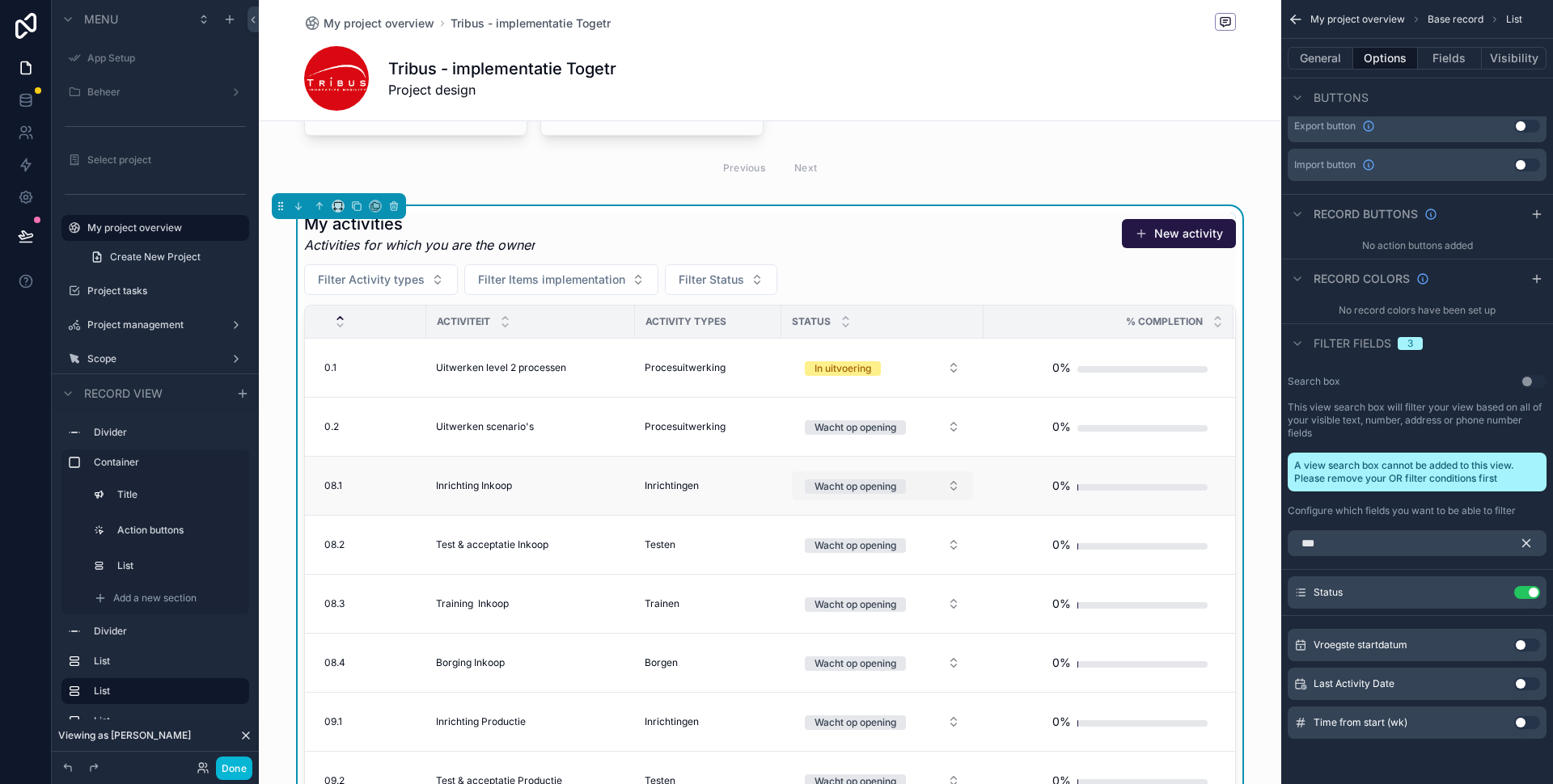
click at [913, 490] on button "Wacht op opening" at bounding box center [882, 485] width 181 height 29
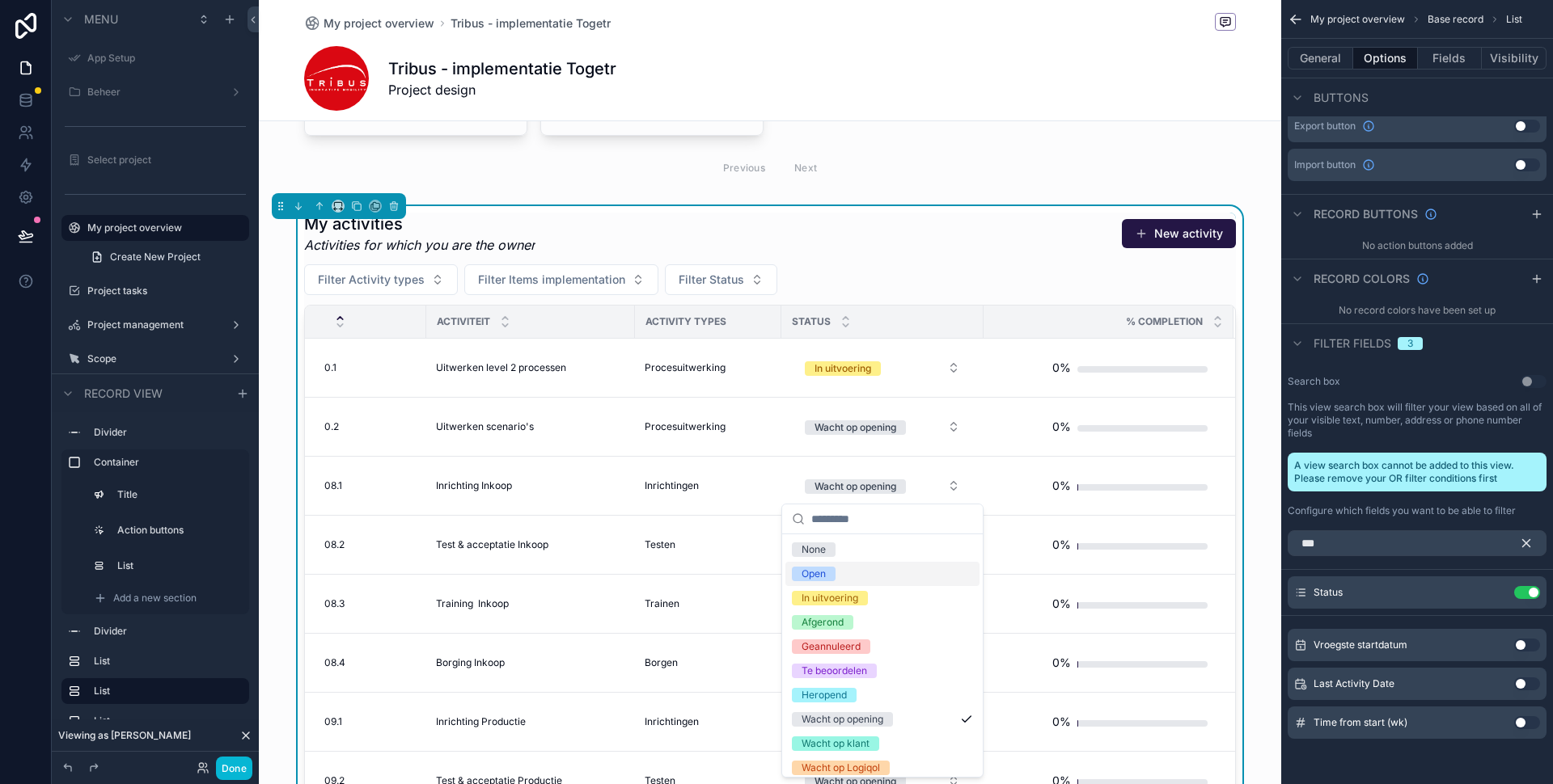
click at [838, 575] on div "Open" at bounding box center [882, 573] width 194 height 24
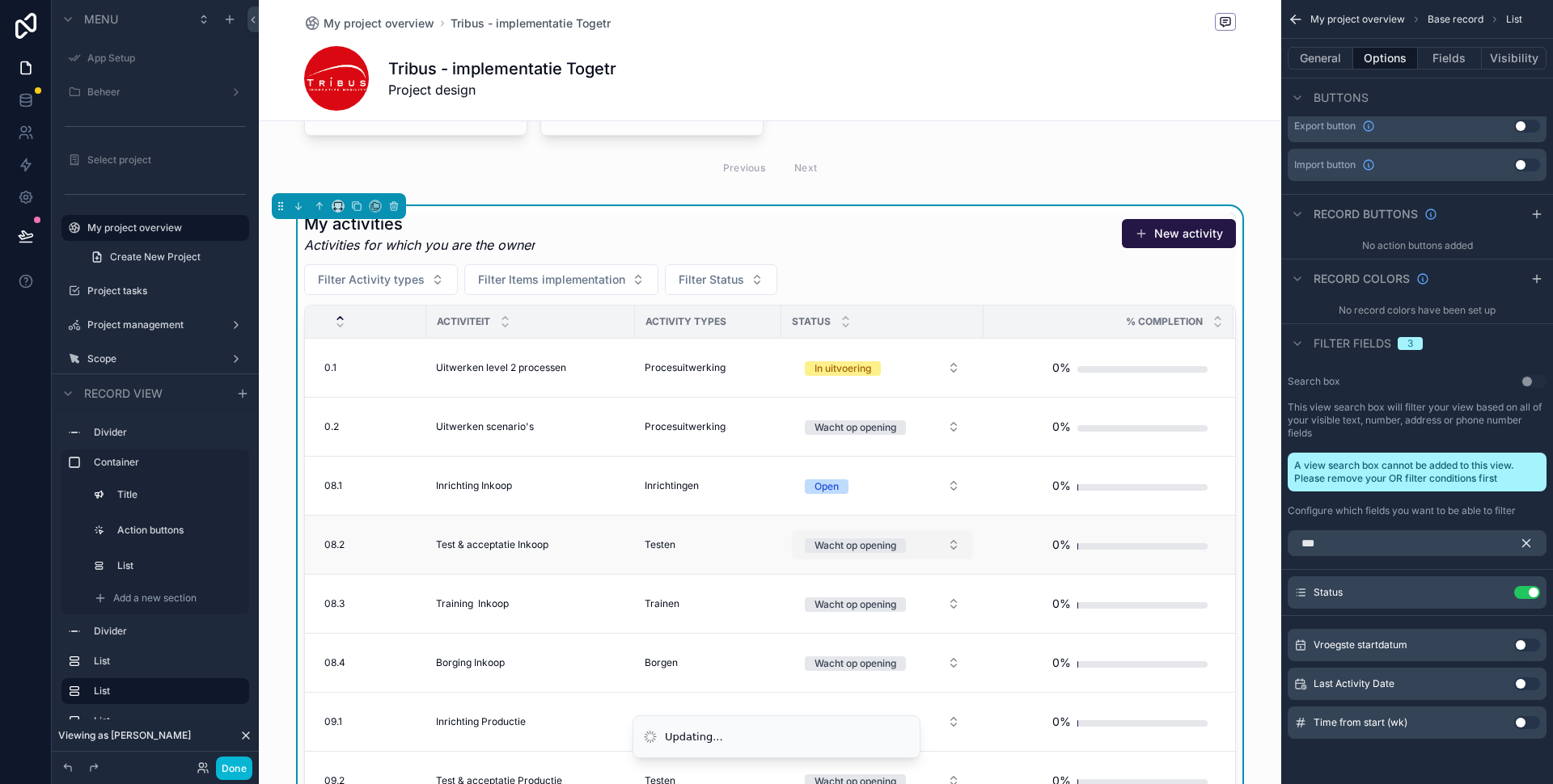
click at [848, 553] on button "Wacht op opening" at bounding box center [882, 544] width 181 height 29
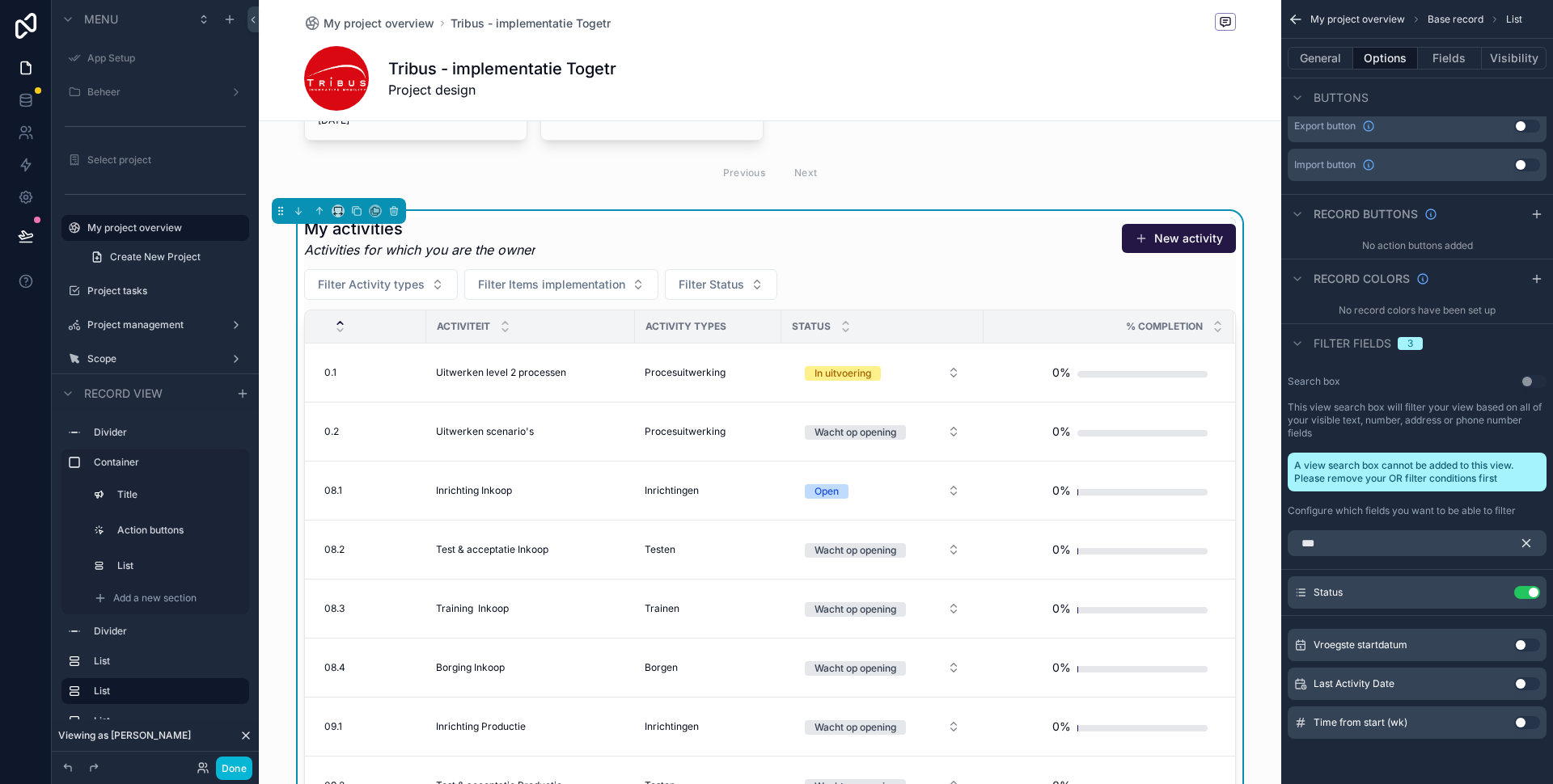
click at [1023, 228] on div "My activities Activities for which you are the owner New activity" at bounding box center [769, 238] width 932 height 42
click at [1313, 58] on button "General" at bounding box center [1321, 58] width 66 height 22
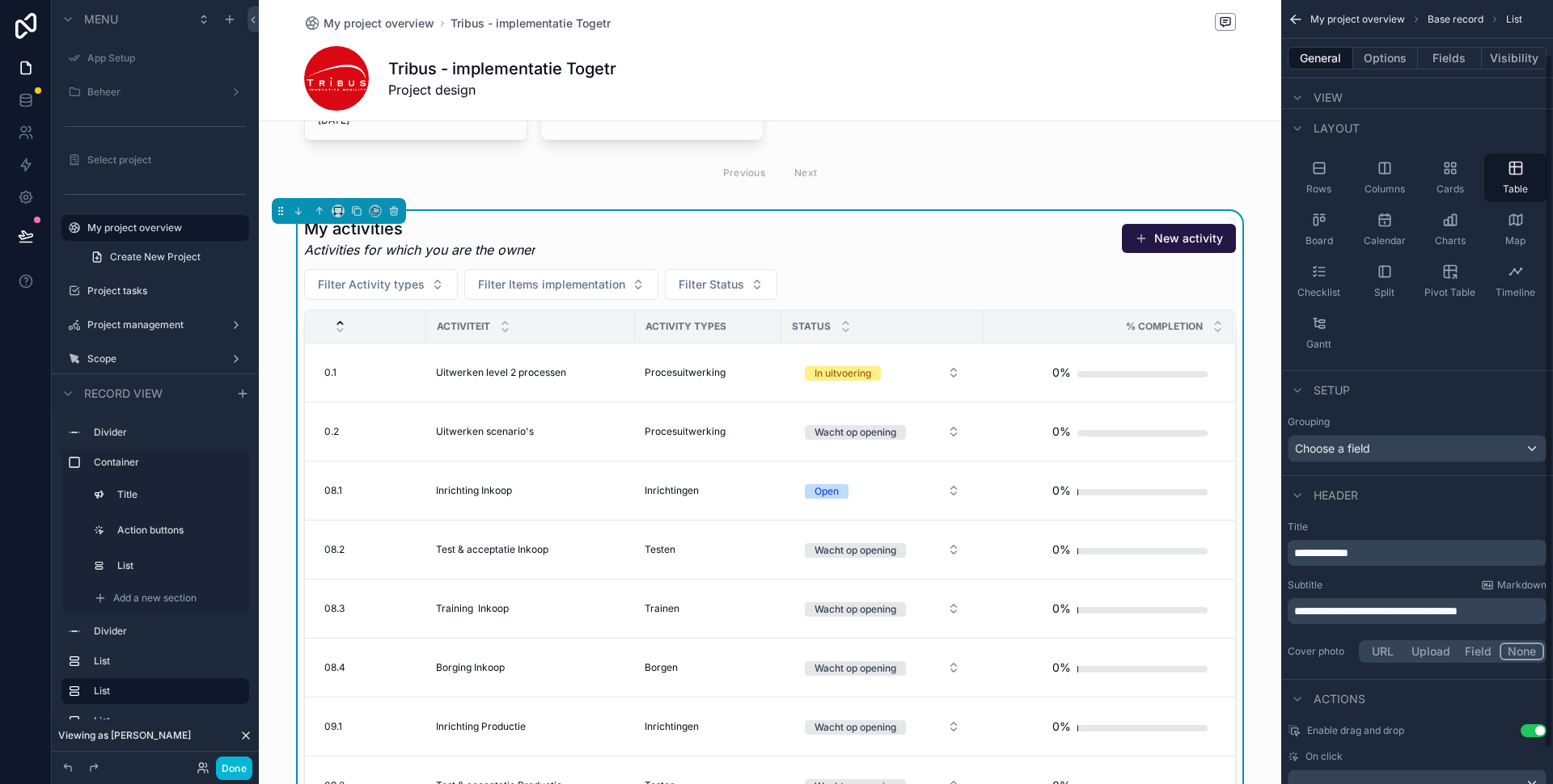
scroll to position [101, 0]
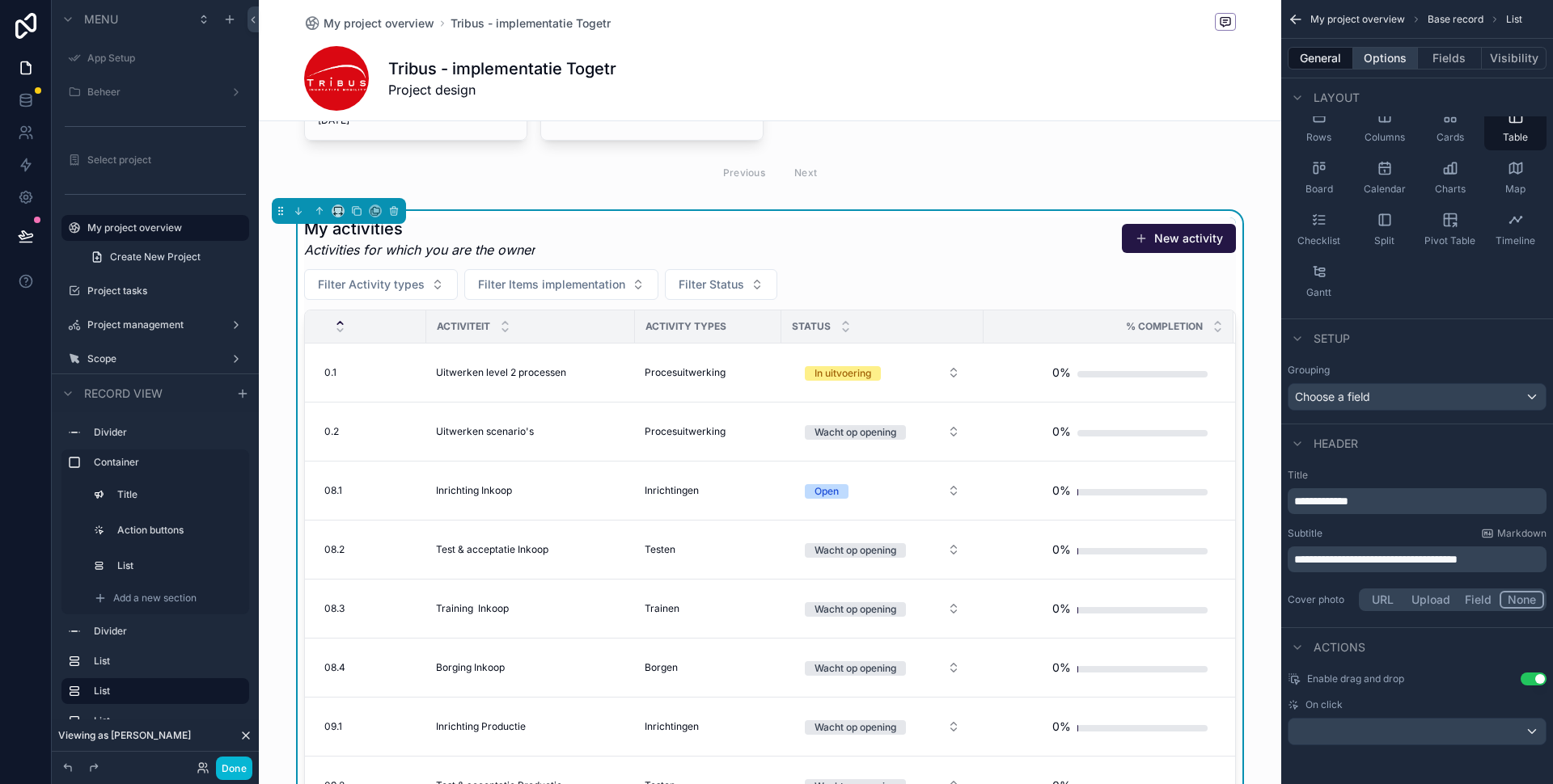
click at [1381, 63] on button "Options" at bounding box center [1385, 58] width 65 height 22
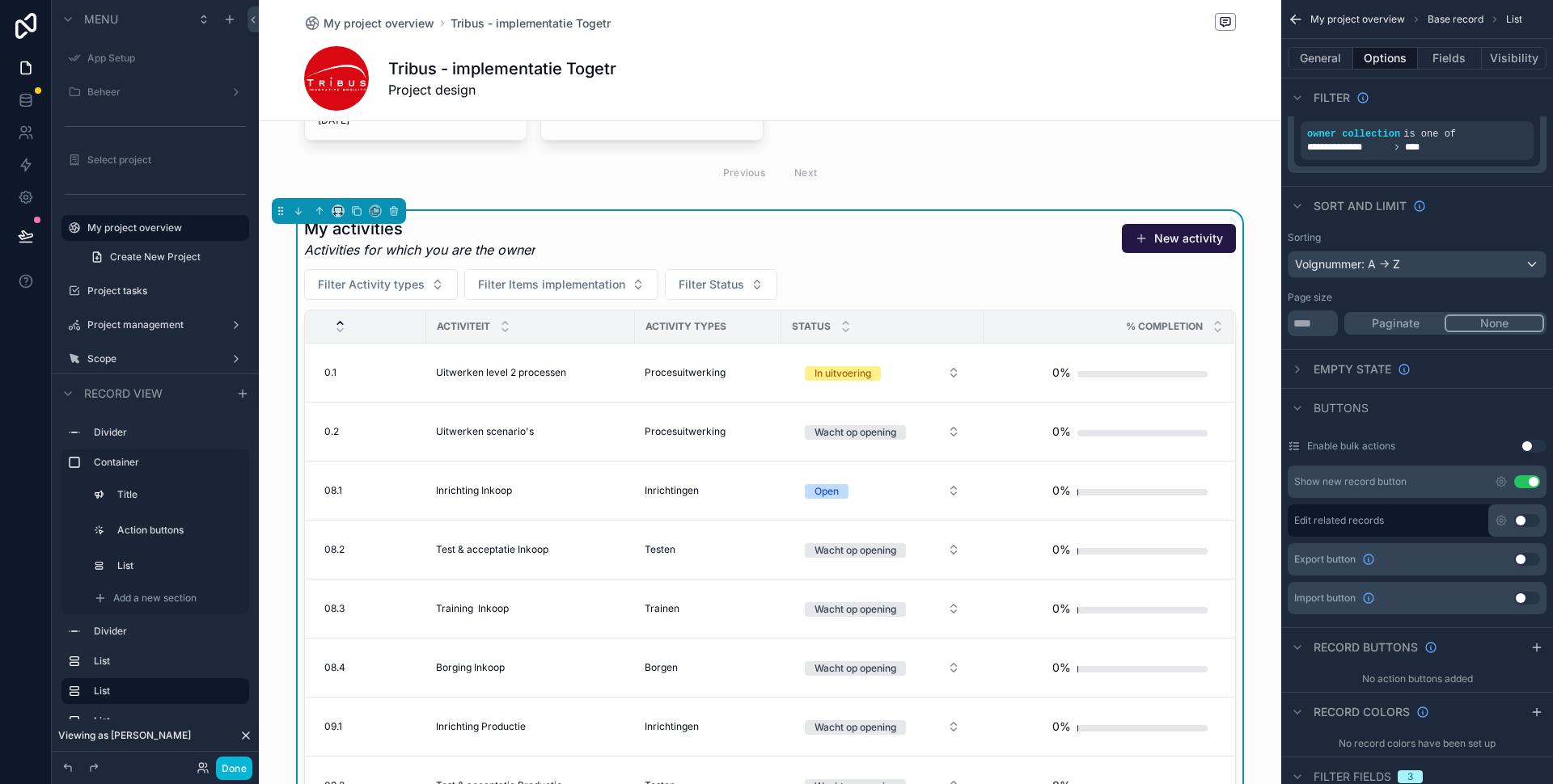
click at [1532, 446] on button "Use setting" at bounding box center [1533, 446] width 26 height 13
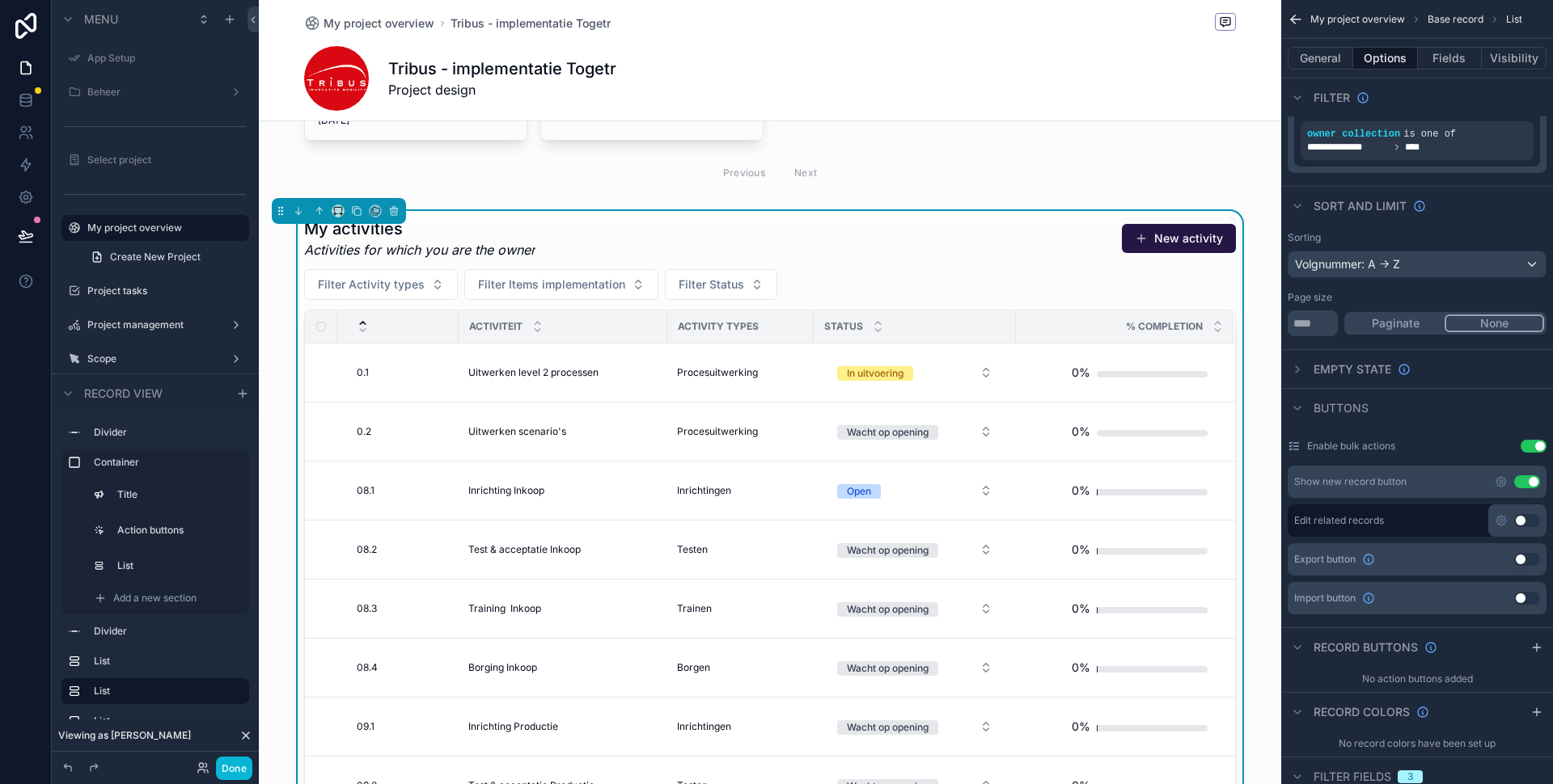
click at [711, 212] on div "My activities Activities for which you are the owner New activity Filter Activi…" at bounding box center [769, 558] width 1022 height 695
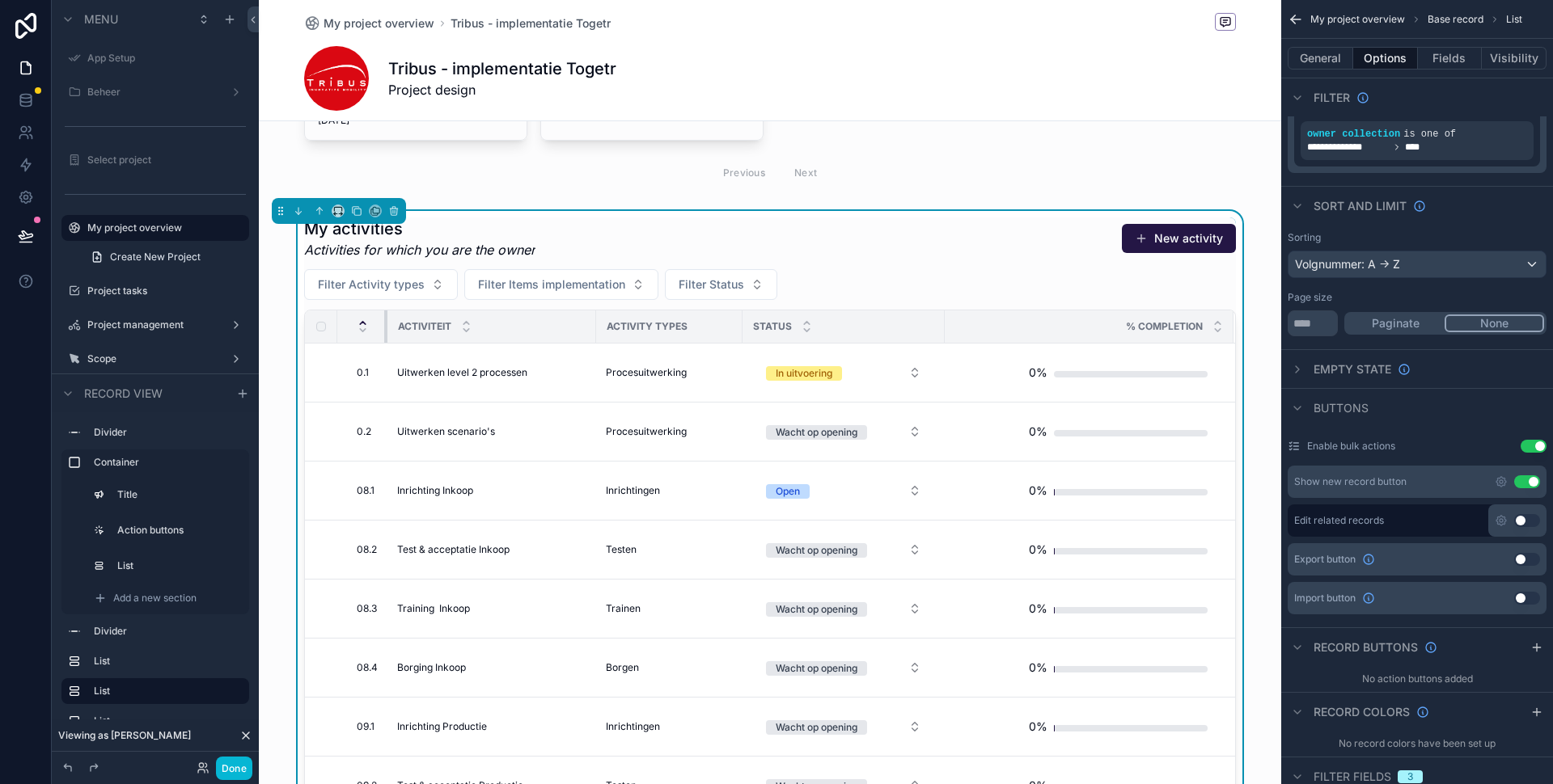
drag, startPoint x: 456, startPoint y: 315, endPoint x: 383, endPoint y: 326, distance: 73.8
click at [374, 322] on th "scrollable content" at bounding box center [362, 327] width 50 height 33
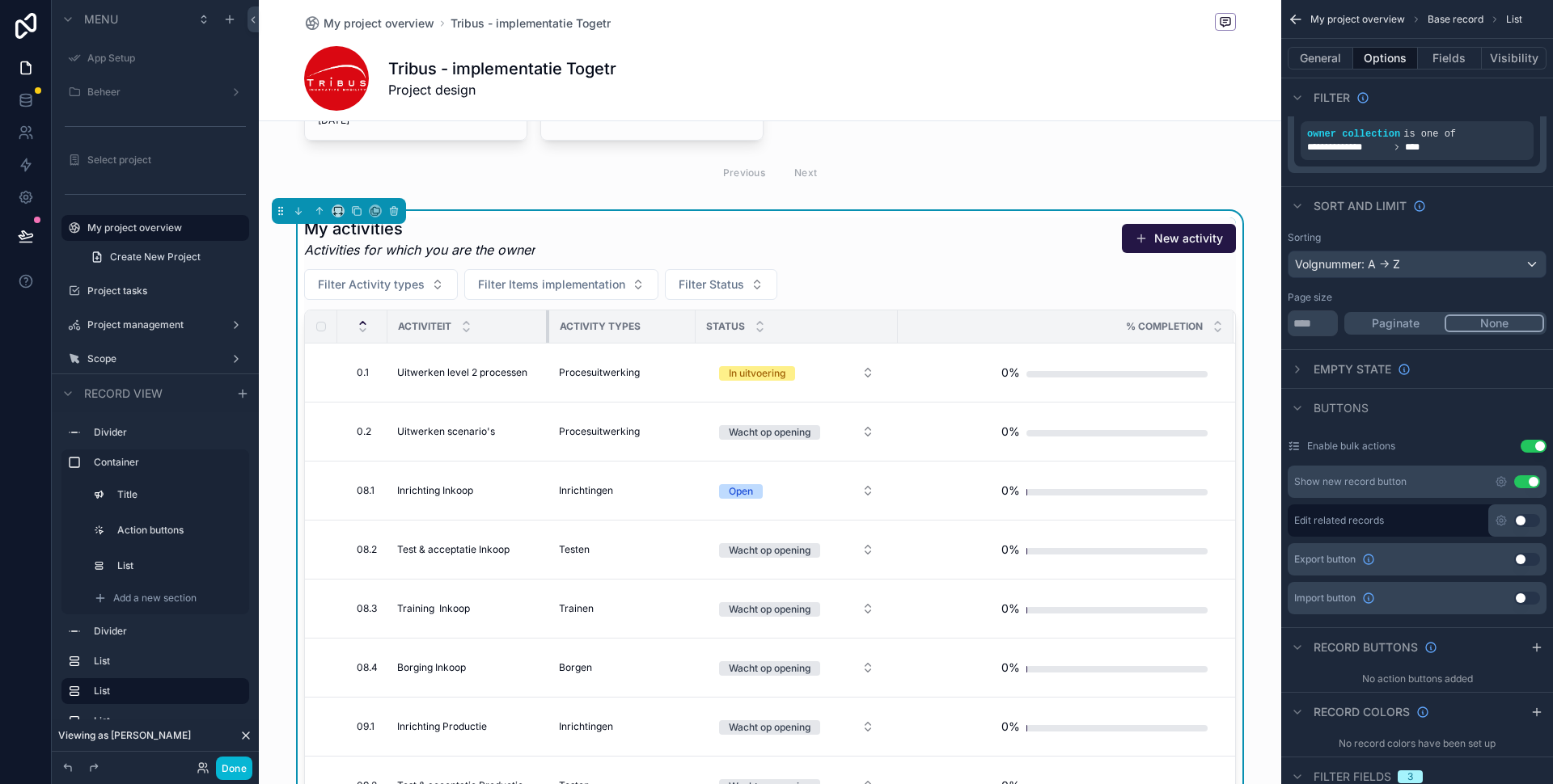
drag, startPoint x: 596, startPoint y: 323, endPoint x: 542, endPoint y: 324, distance: 54.0
click at [542, 324] on th "Activiteit" at bounding box center [468, 327] width 161 height 33
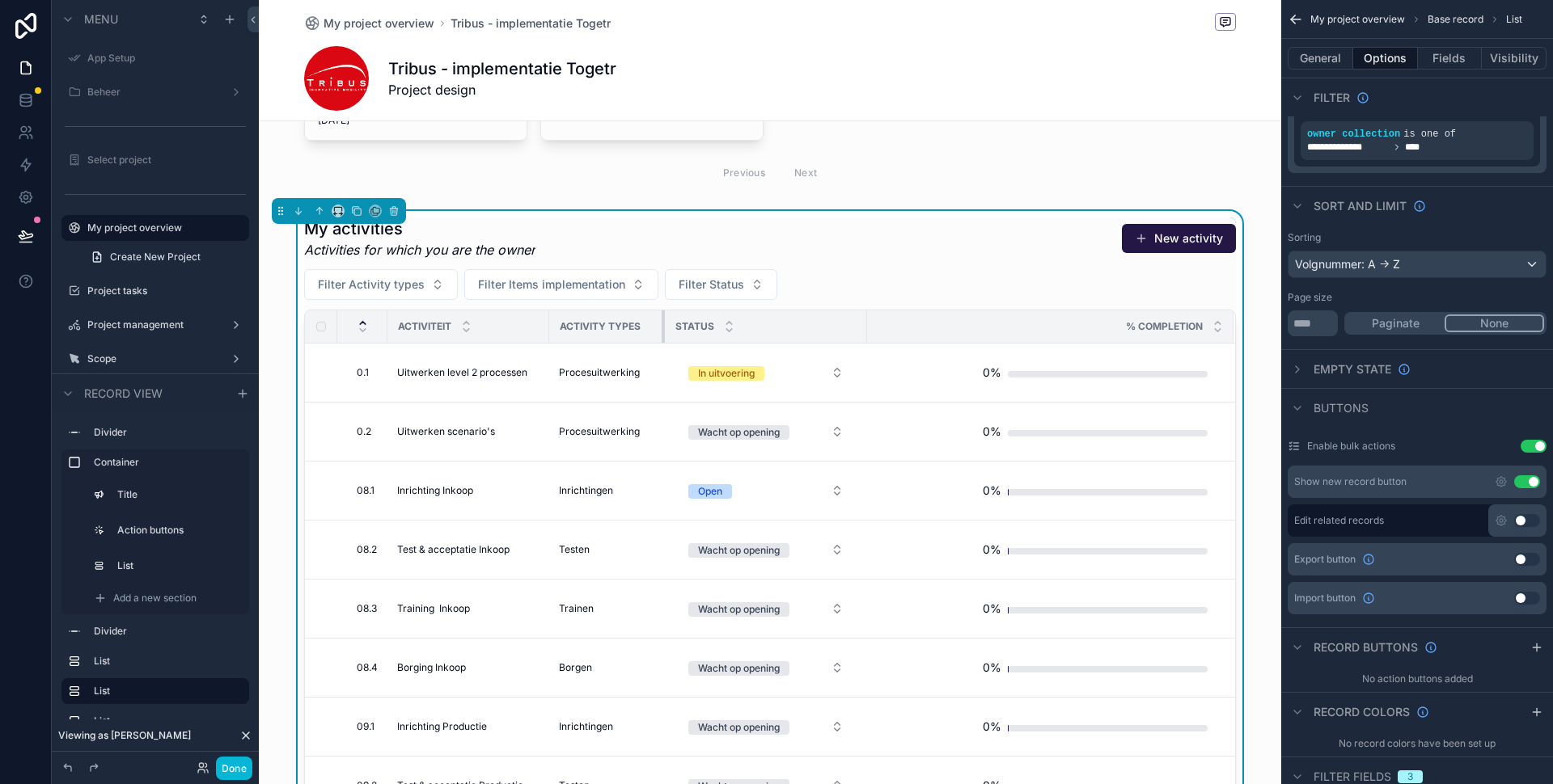
drag, startPoint x: 693, startPoint y: 324, endPoint x: 662, endPoint y: 325, distance: 31.0
click at [662, 325] on div "scrollable content" at bounding box center [665, 326] width 7 height 32
drag, startPoint x: 866, startPoint y: 329, endPoint x: 843, endPoint y: 329, distance: 23.0
click at [843, 329] on div "scrollable content" at bounding box center [844, 326] width 7 height 32
click at [1443, 60] on button "Fields" at bounding box center [1450, 58] width 65 height 22
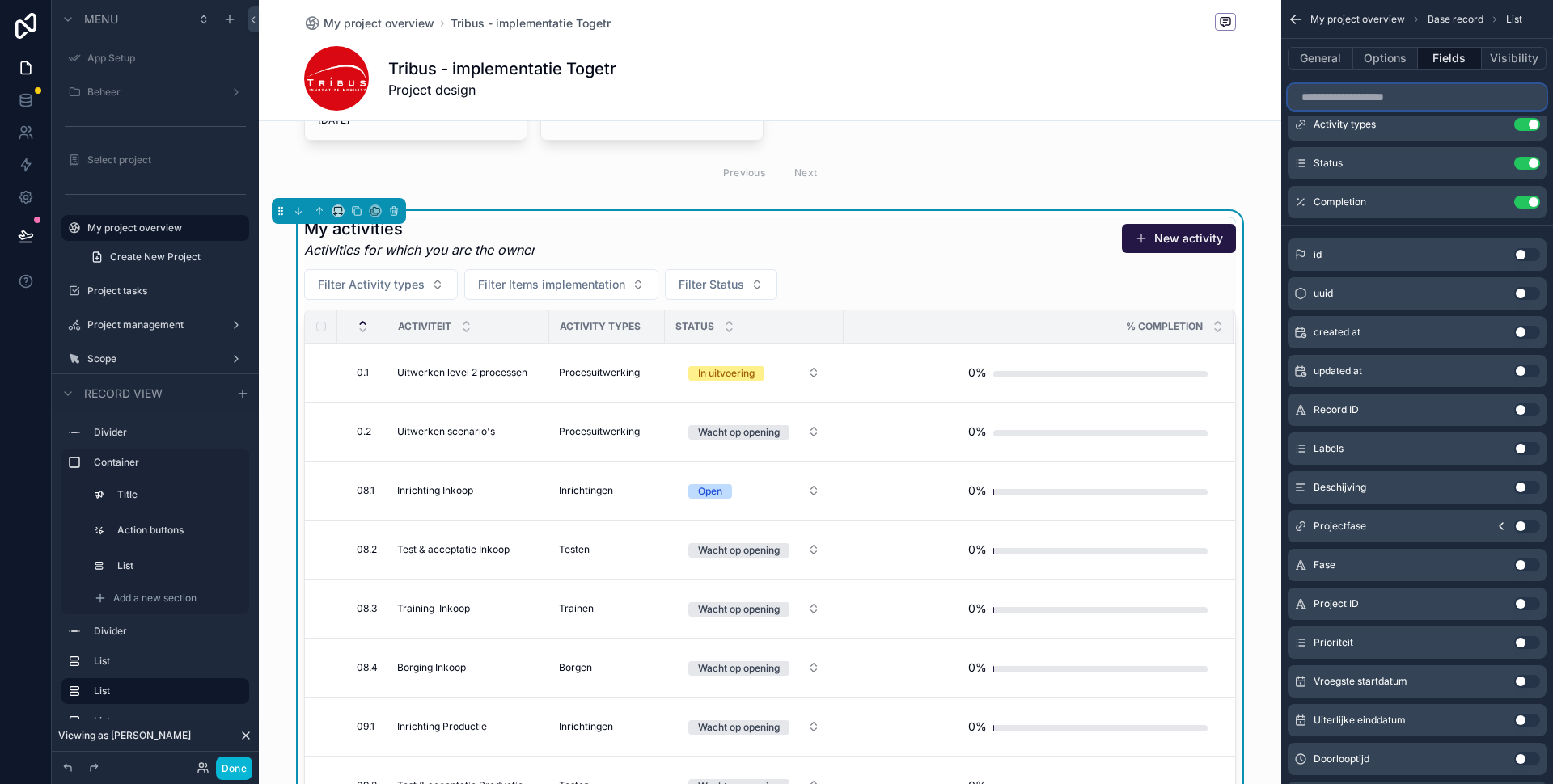
click at [1386, 100] on input "scrollable content" at bounding box center [1417, 96] width 259 height 26
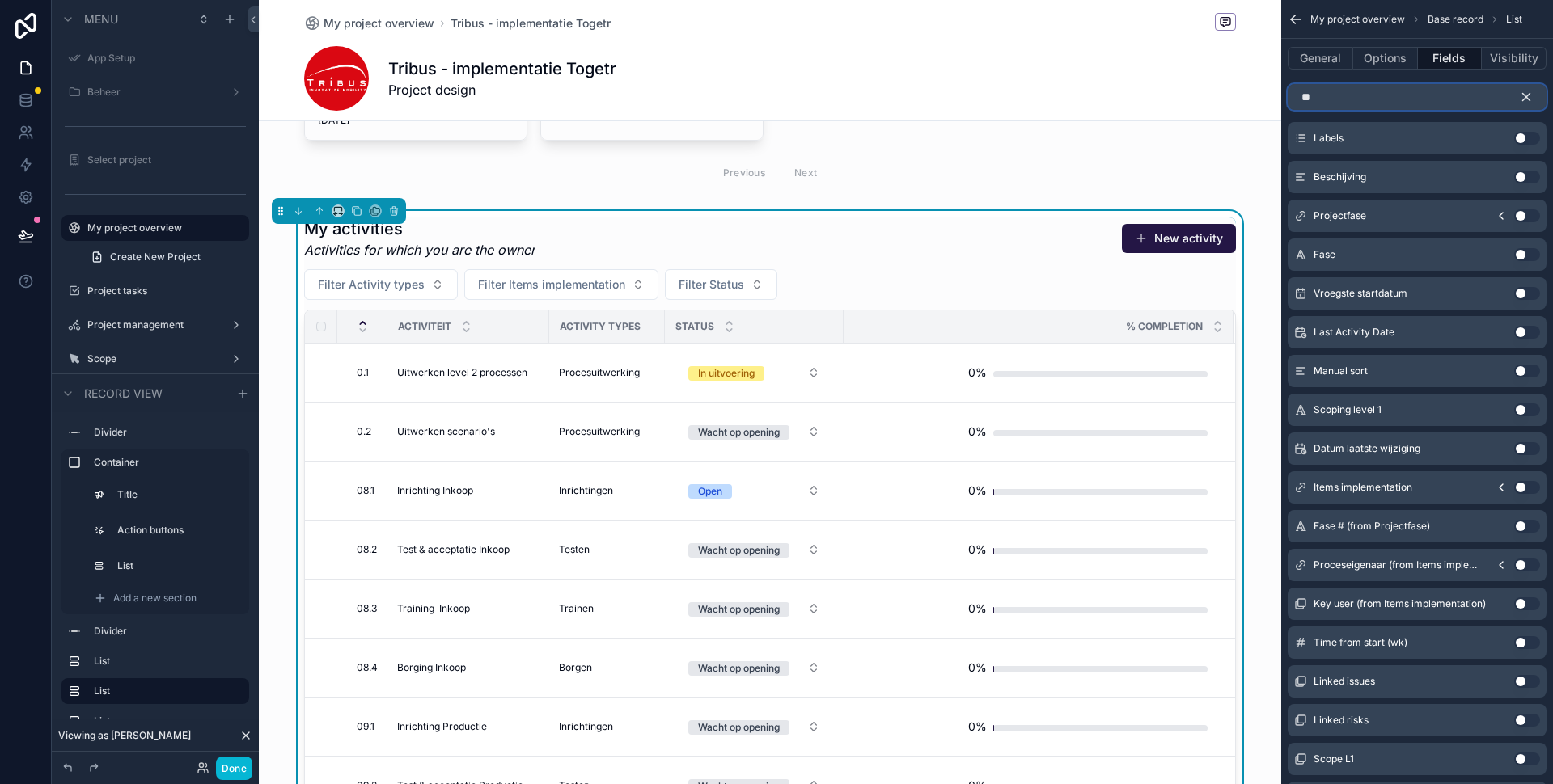
scroll to position [0, 0]
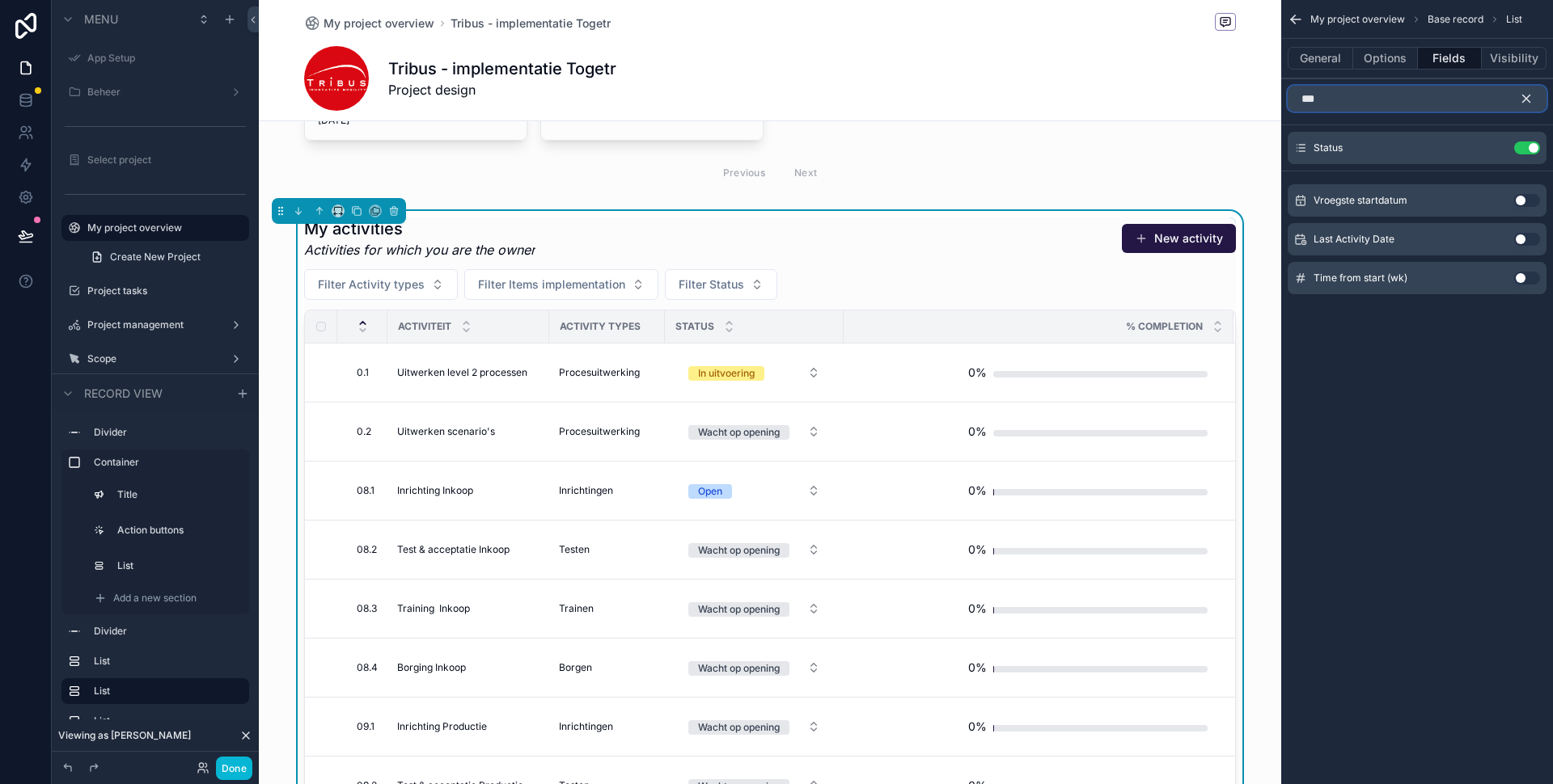
type input "***"
click at [1518, 198] on button "Use setting" at bounding box center [1527, 201] width 26 height 13
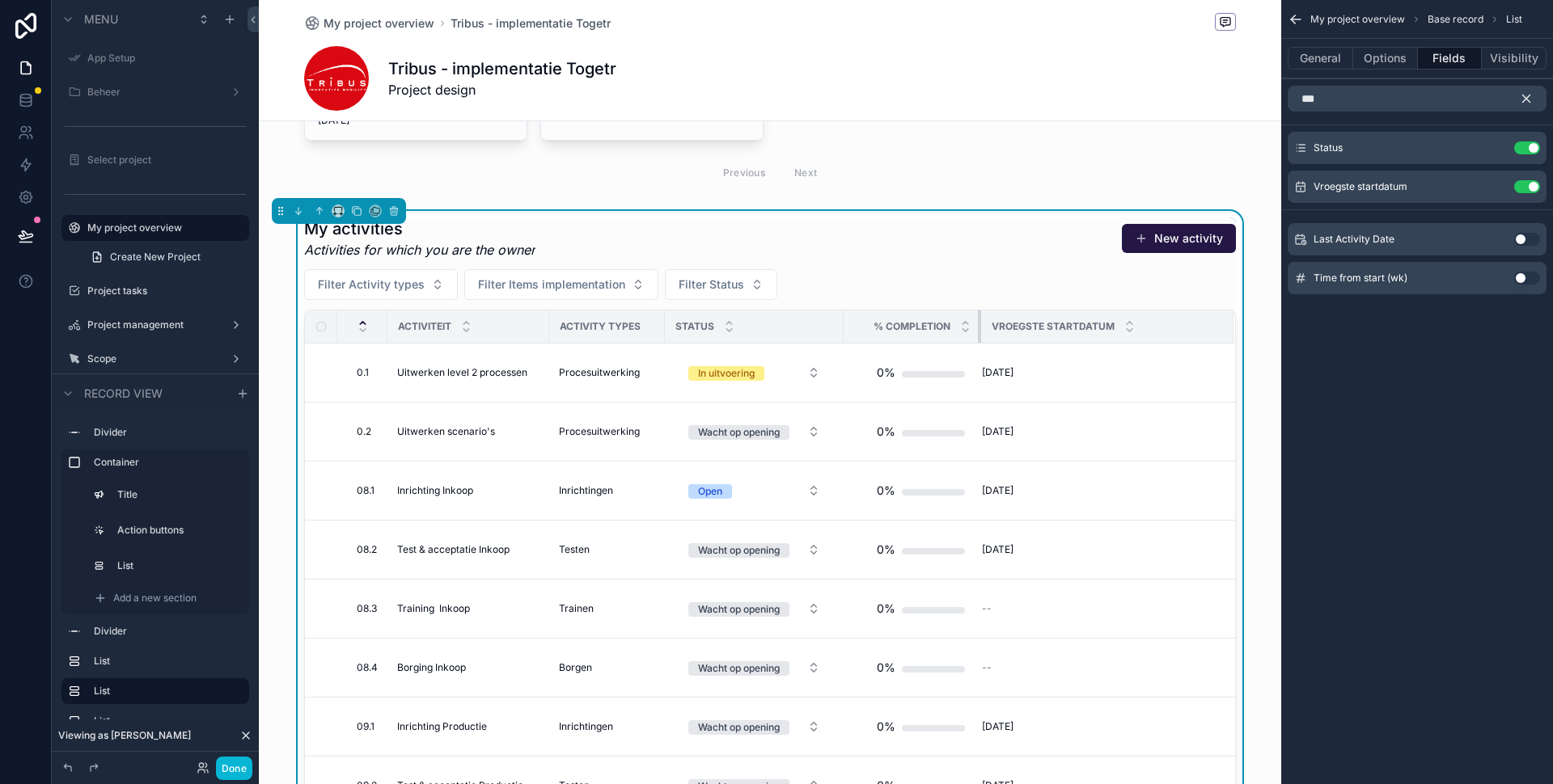
drag, startPoint x: 963, startPoint y: 321, endPoint x: 980, endPoint y: 321, distance: 17.0
click at [980, 321] on div "scrollable content" at bounding box center [981, 326] width 7 height 32
click at [1532, 96] on icon "scrollable content" at bounding box center [1527, 99] width 15 height 15
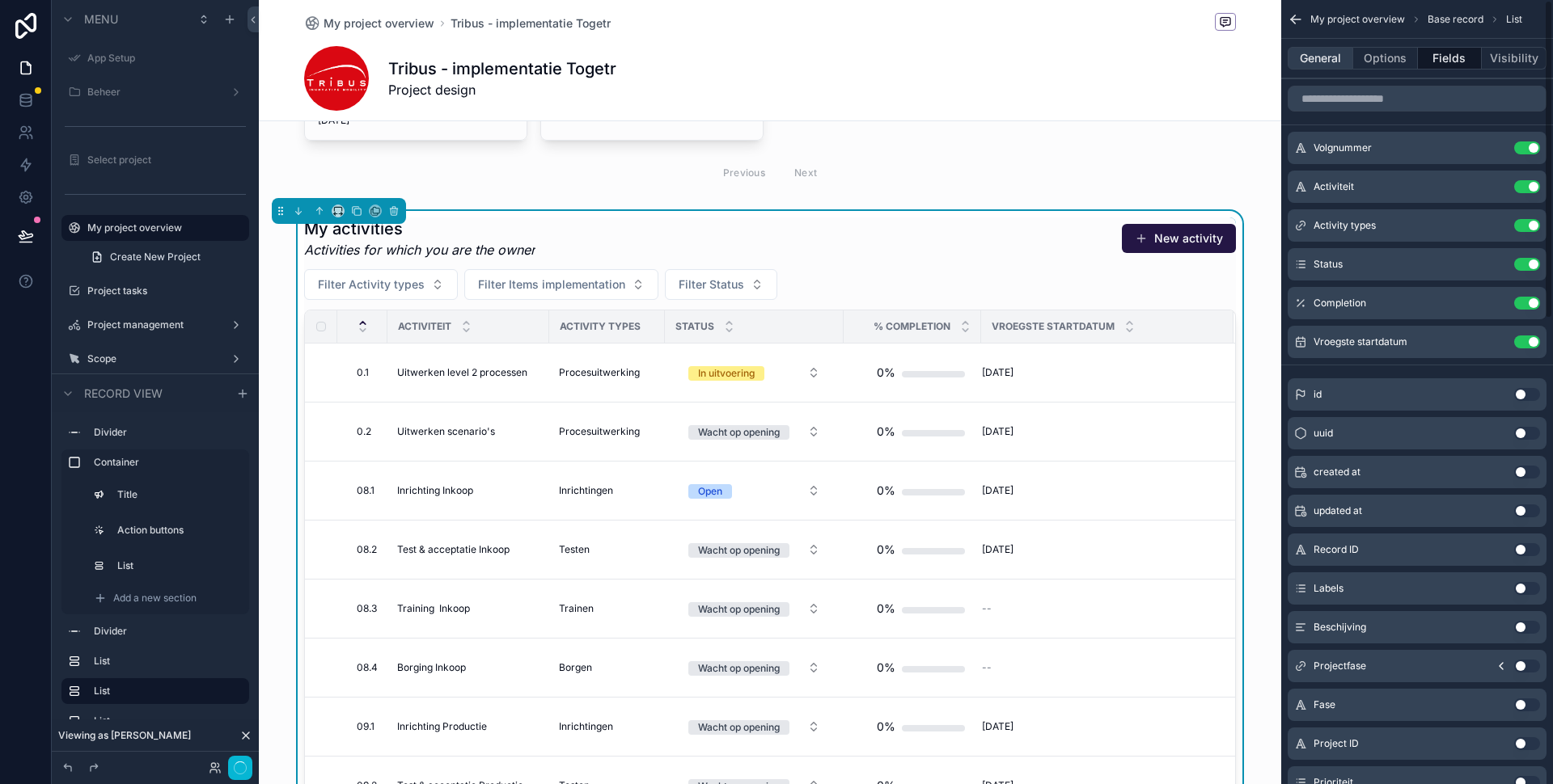
click at [1337, 56] on button "General" at bounding box center [1321, 58] width 66 height 22
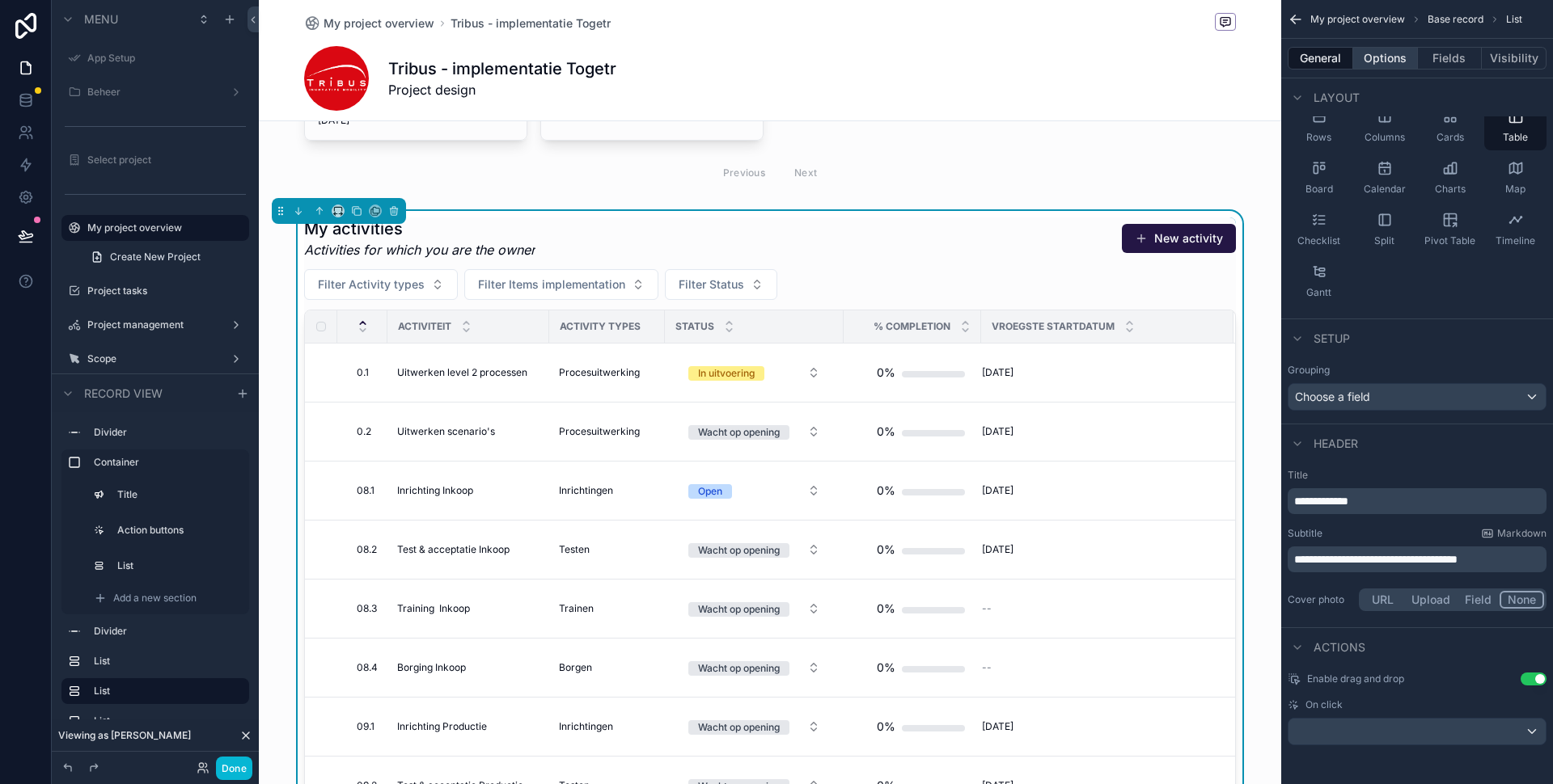
click at [1395, 48] on button "Options" at bounding box center [1385, 58] width 65 height 22
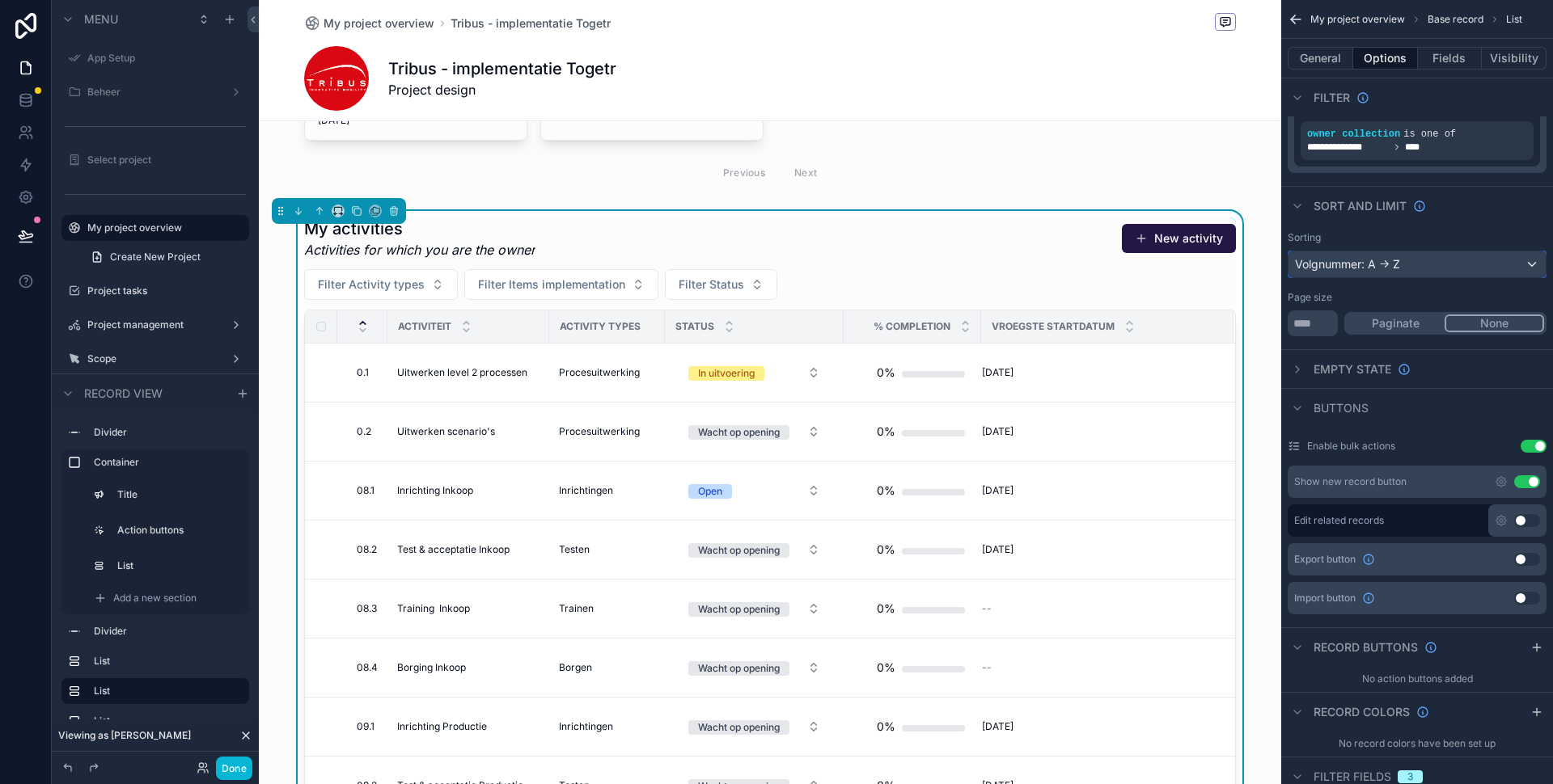
click at [1377, 266] on div "Volgnummer: A -> Z" at bounding box center [1417, 264] width 257 height 26
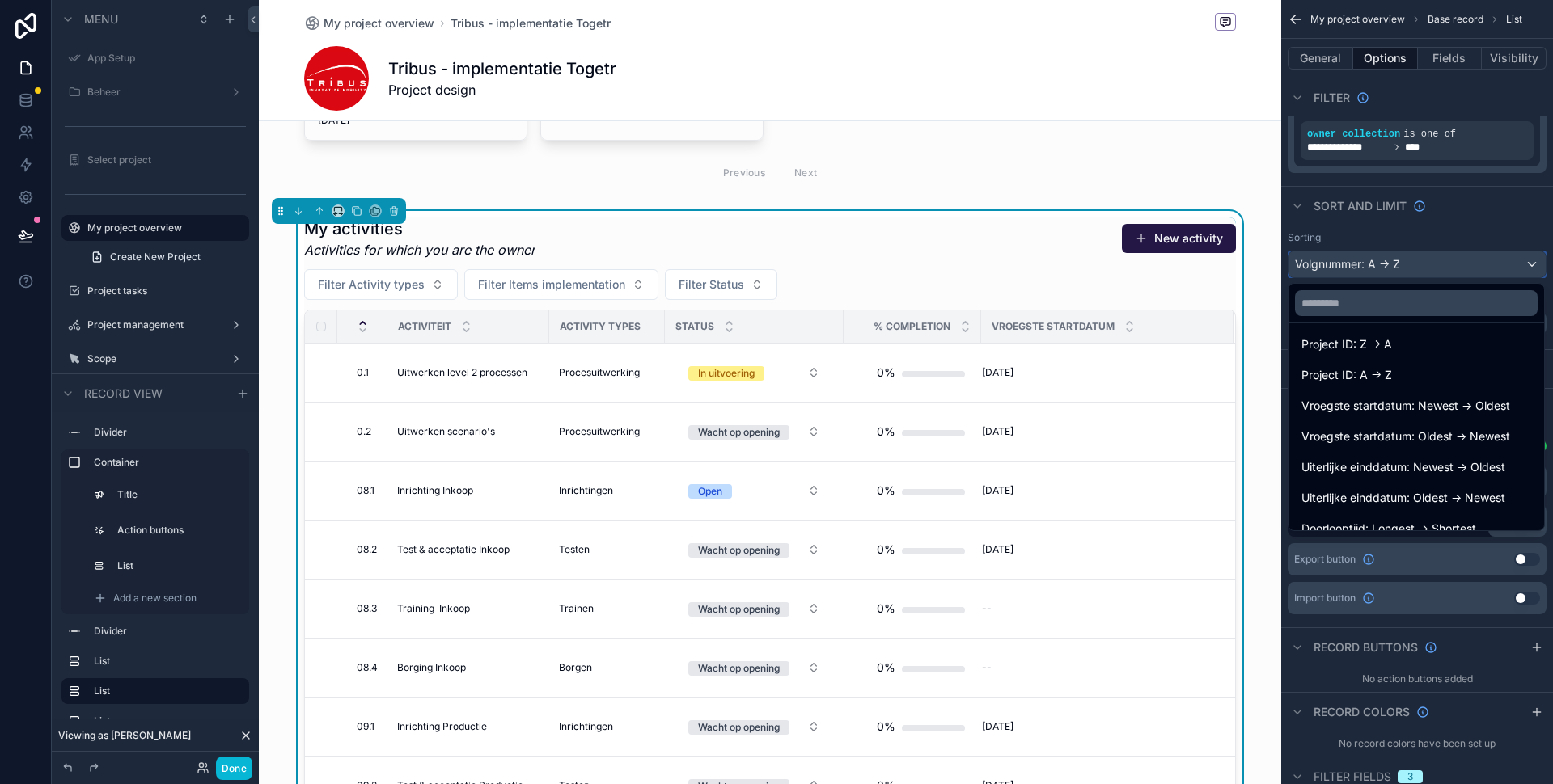
scroll to position [468, 0]
click at [1415, 430] on span "Vroegste startdatum: Oldest -> Newest" at bounding box center [1406, 436] width 208 height 20
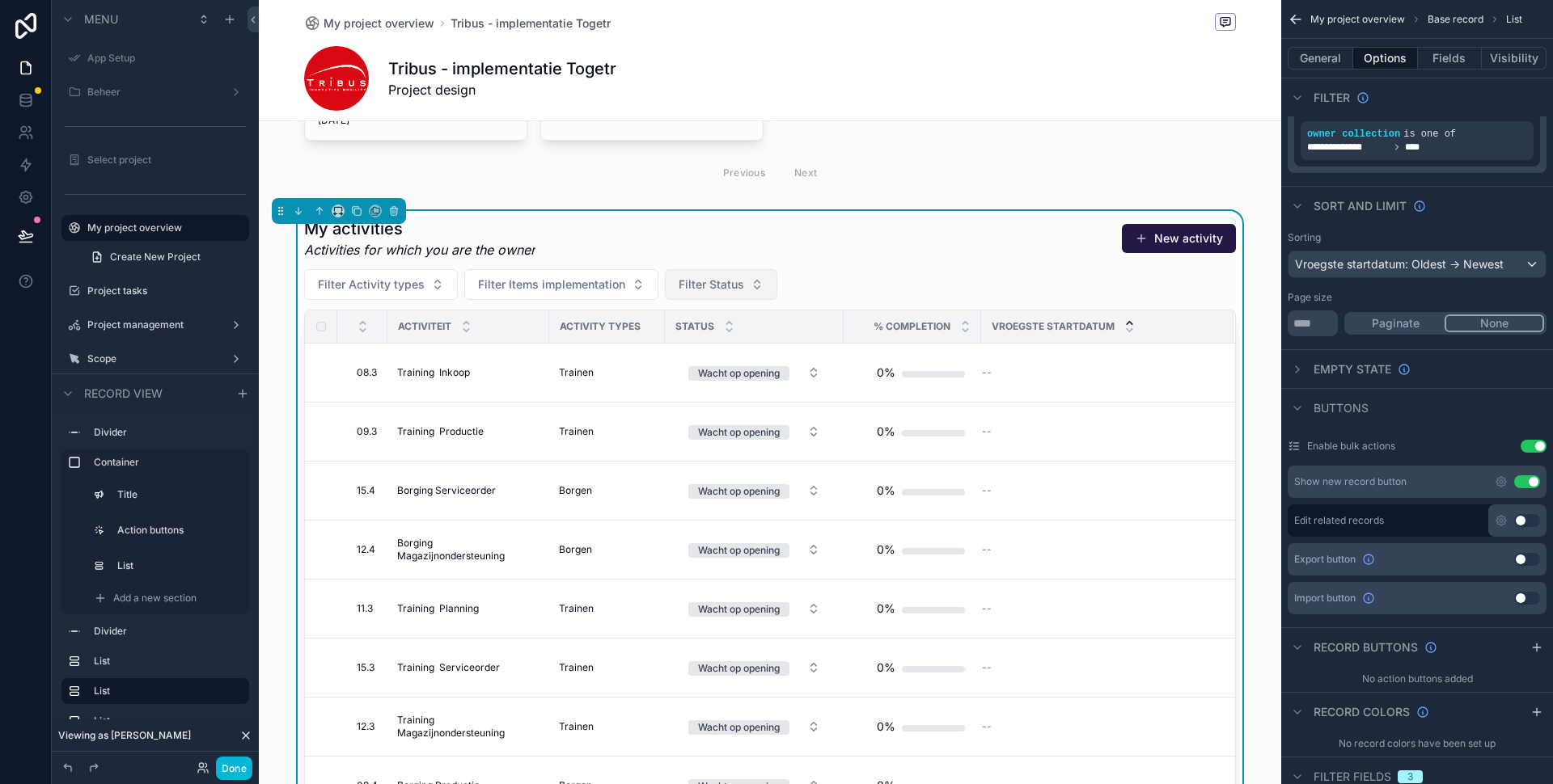
click at [748, 292] on button "Filter Status" at bounding box center [721, 284] width 112 height 30
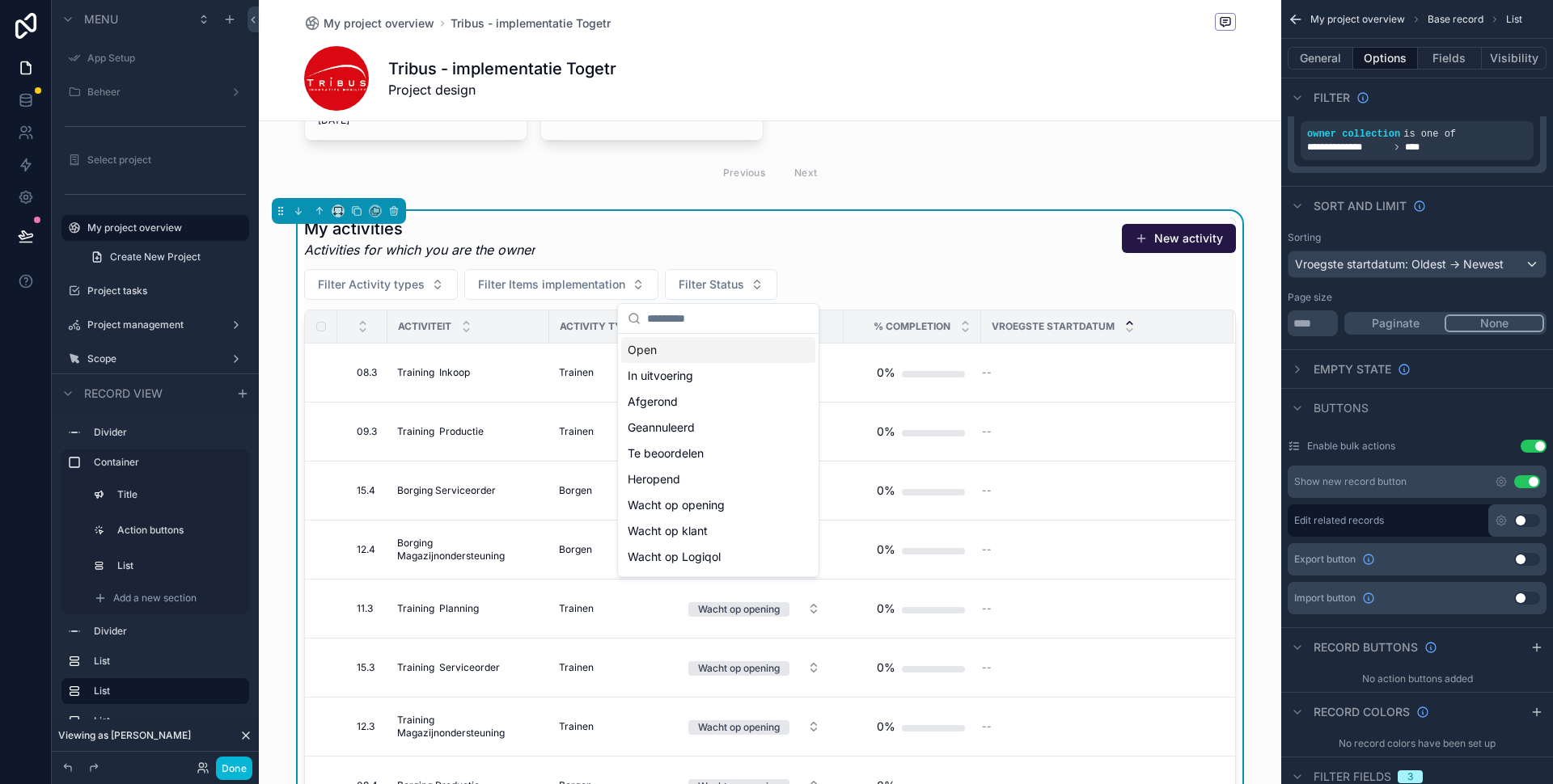
click at [864, 276] on div "Filter Activity types Filter Items implementation Filter Status" at bounding box center [769, 284] width 932 height 30
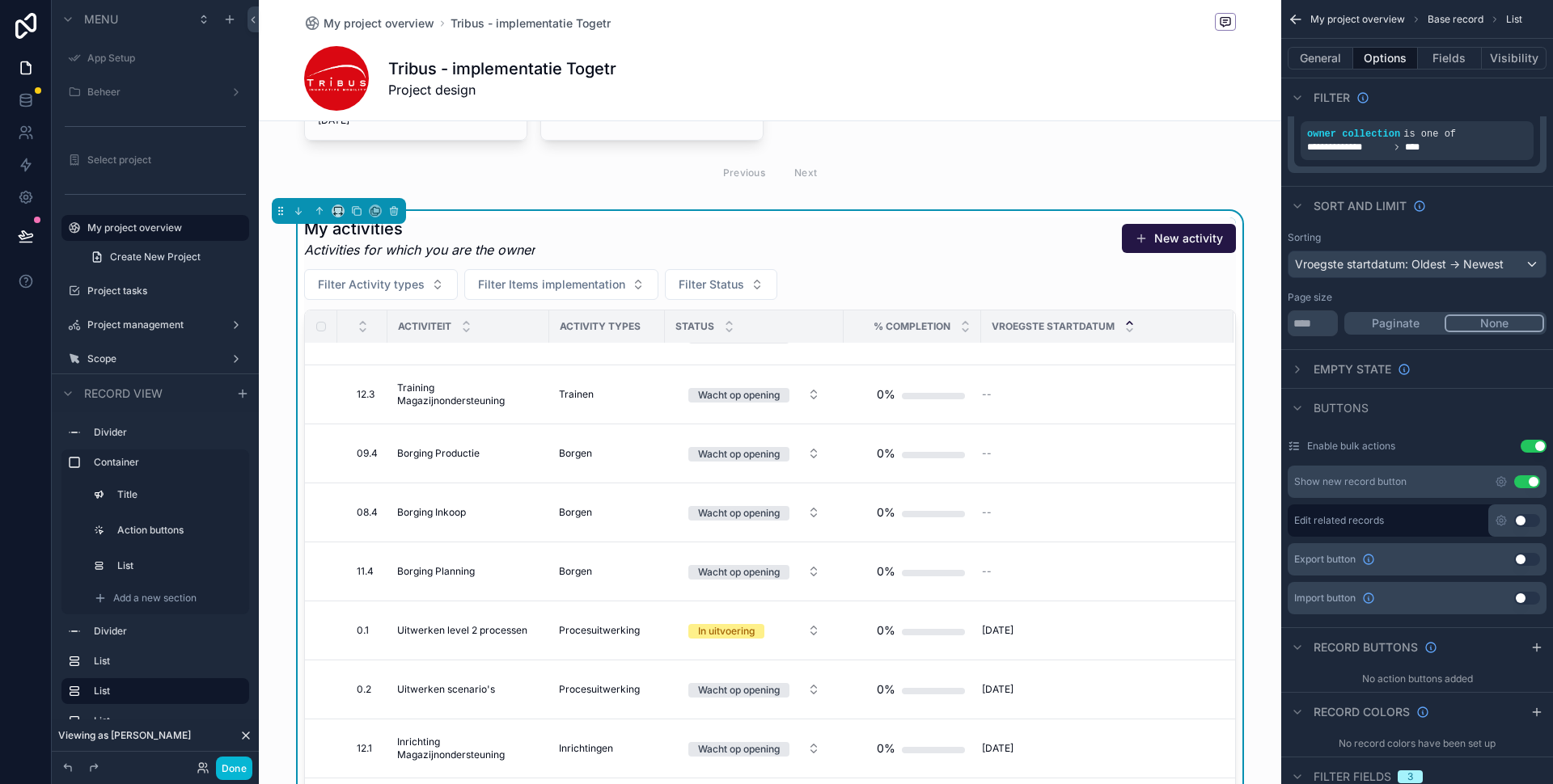
scroll to position [0, 0]
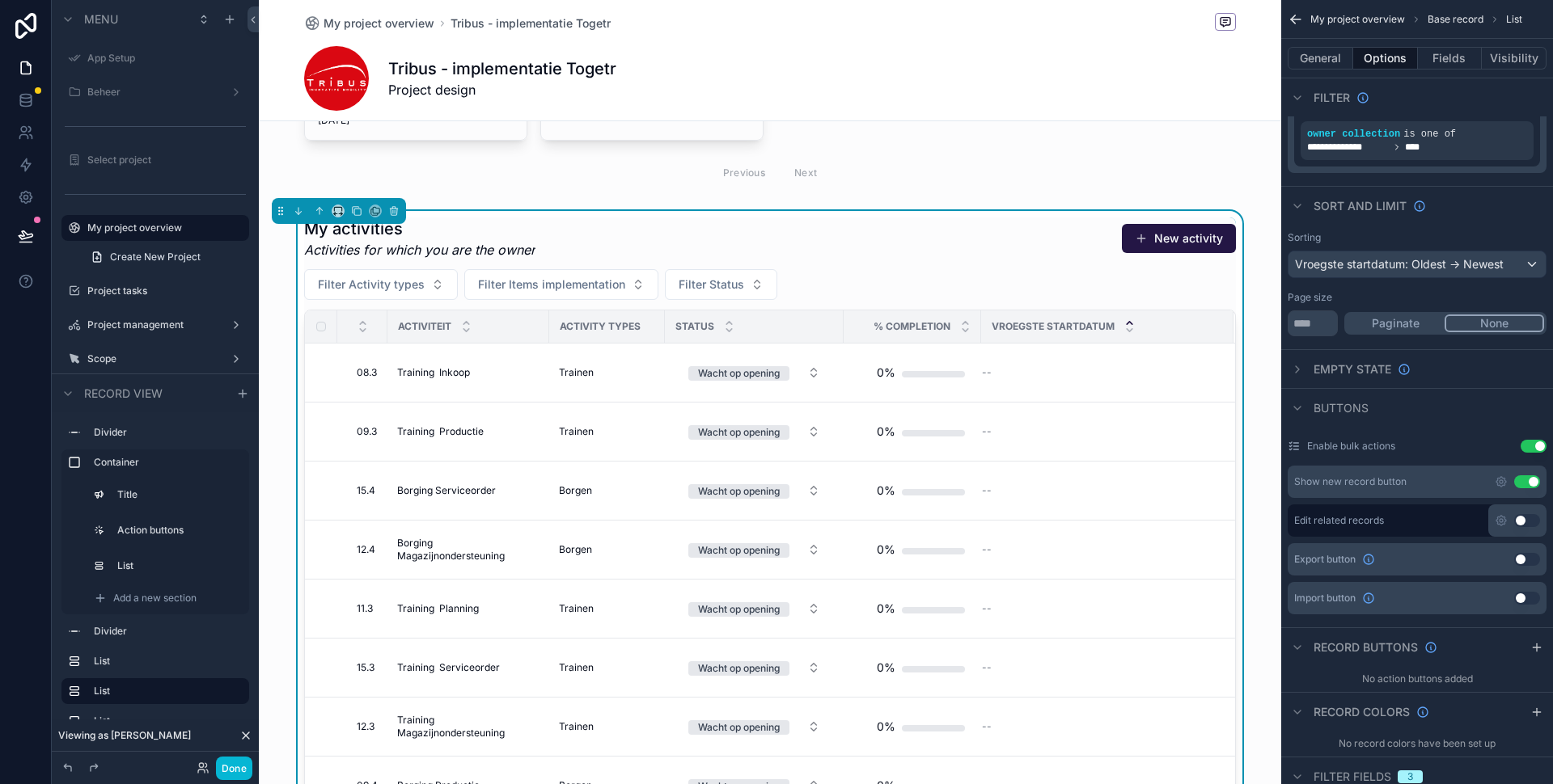
click at [940, 228] on div "My activities Activities for which you are the owner New activity" at bounding box center [769, 238] width 932 height 42
click at [1323, 59] on button "General" at bounding box center [1321, 58] width 66 height 22
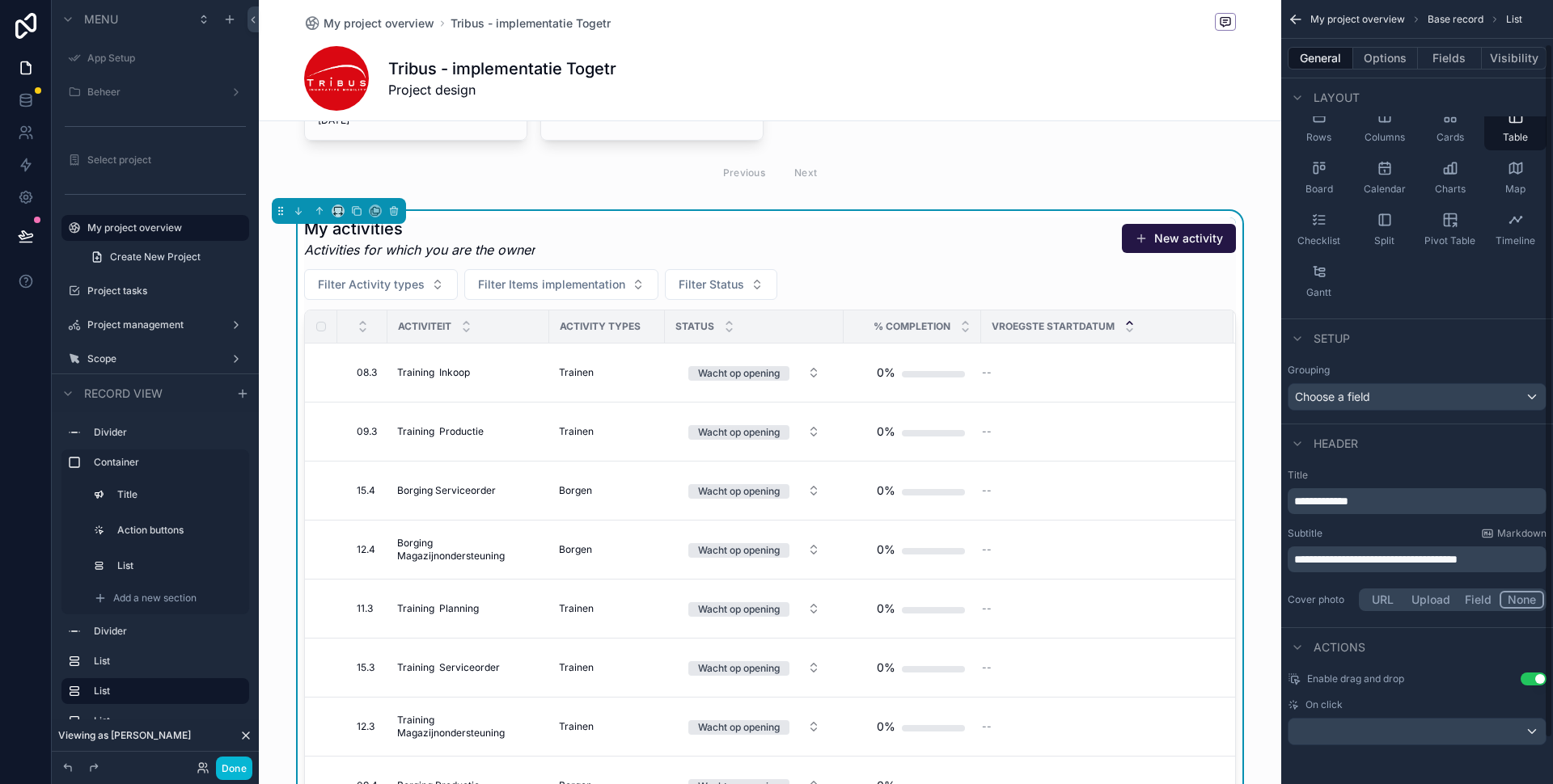
scroll to position [49, 0]
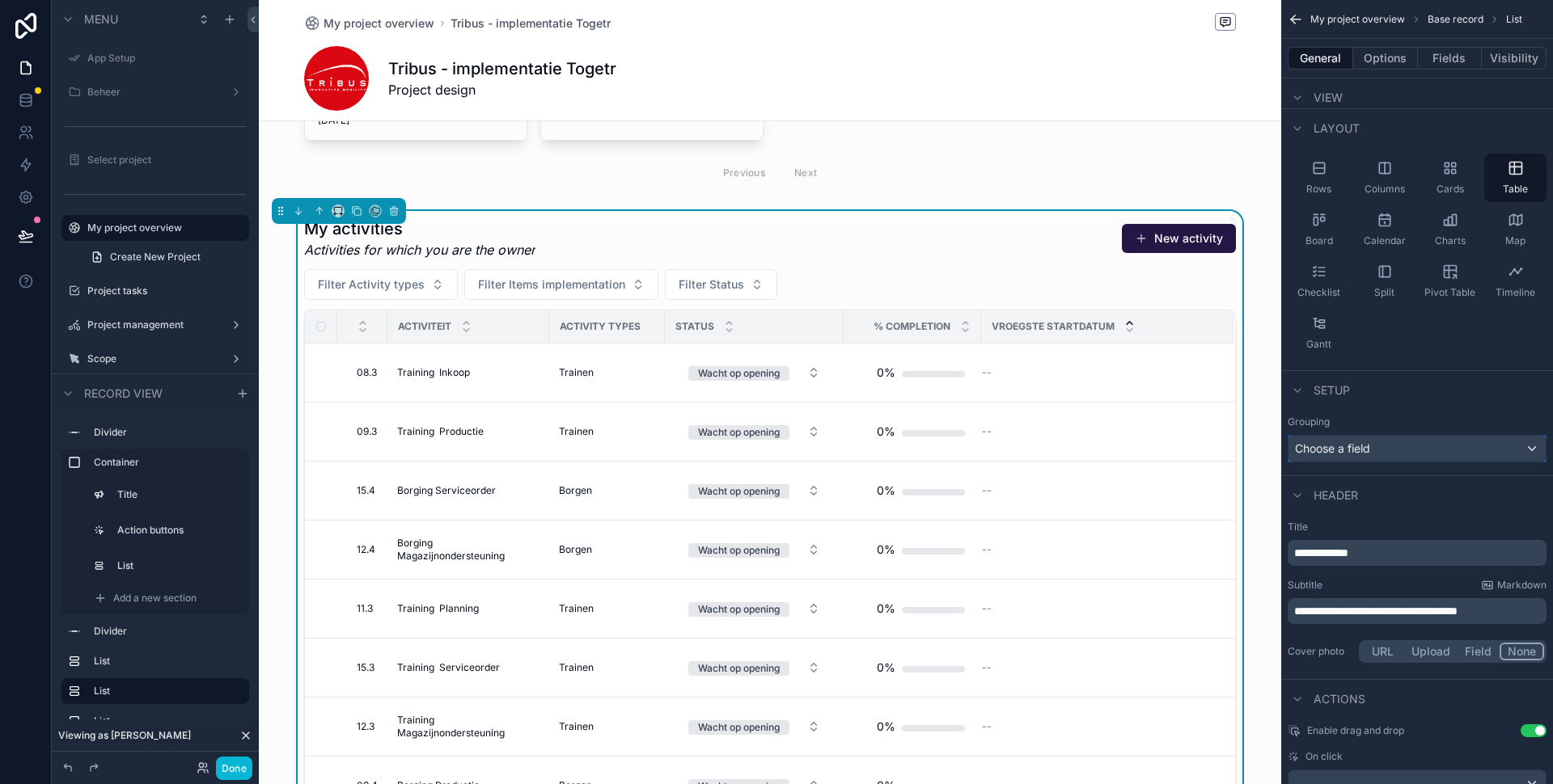
click at [1423, 447] on div "Choose a field" at bounding box center [1417, 448] width 257 height 26
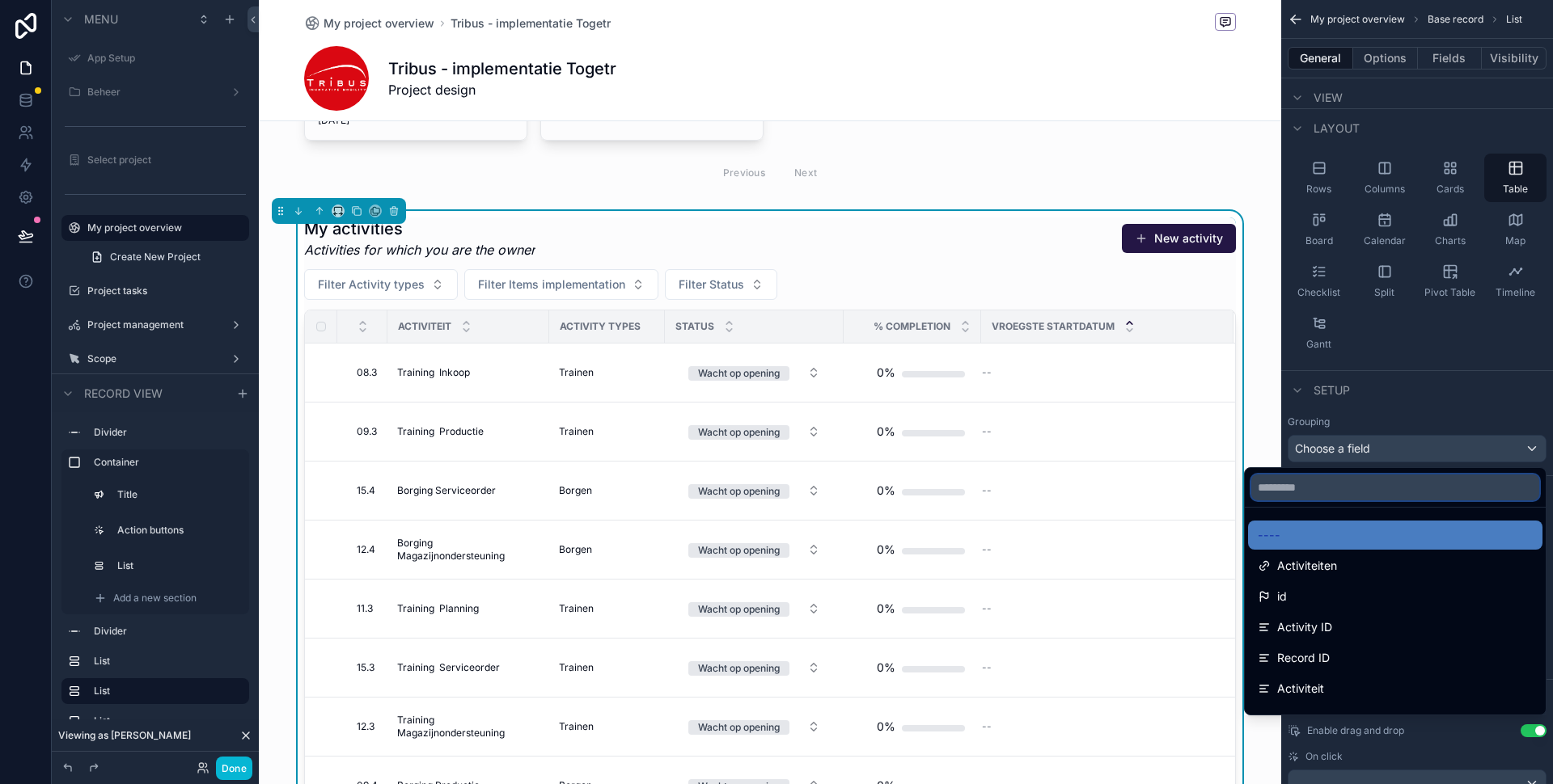
click at [1308, 492] on input "text" at bounding box center [1395, 487] width 288 height 26
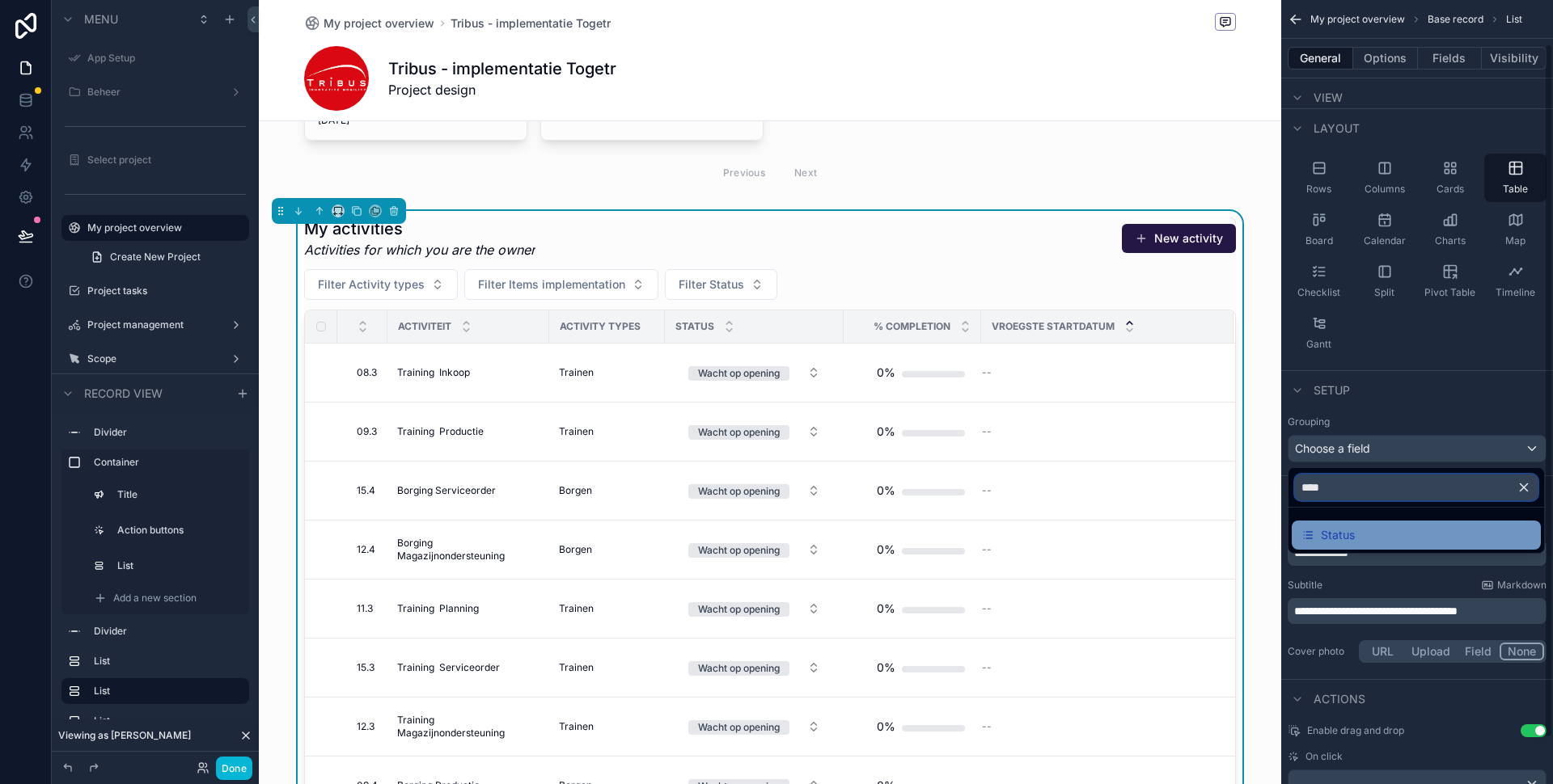
type input "****"
click at [1348, 537] on span "Status" at bounding box center [1337, 535] width 34 height 20
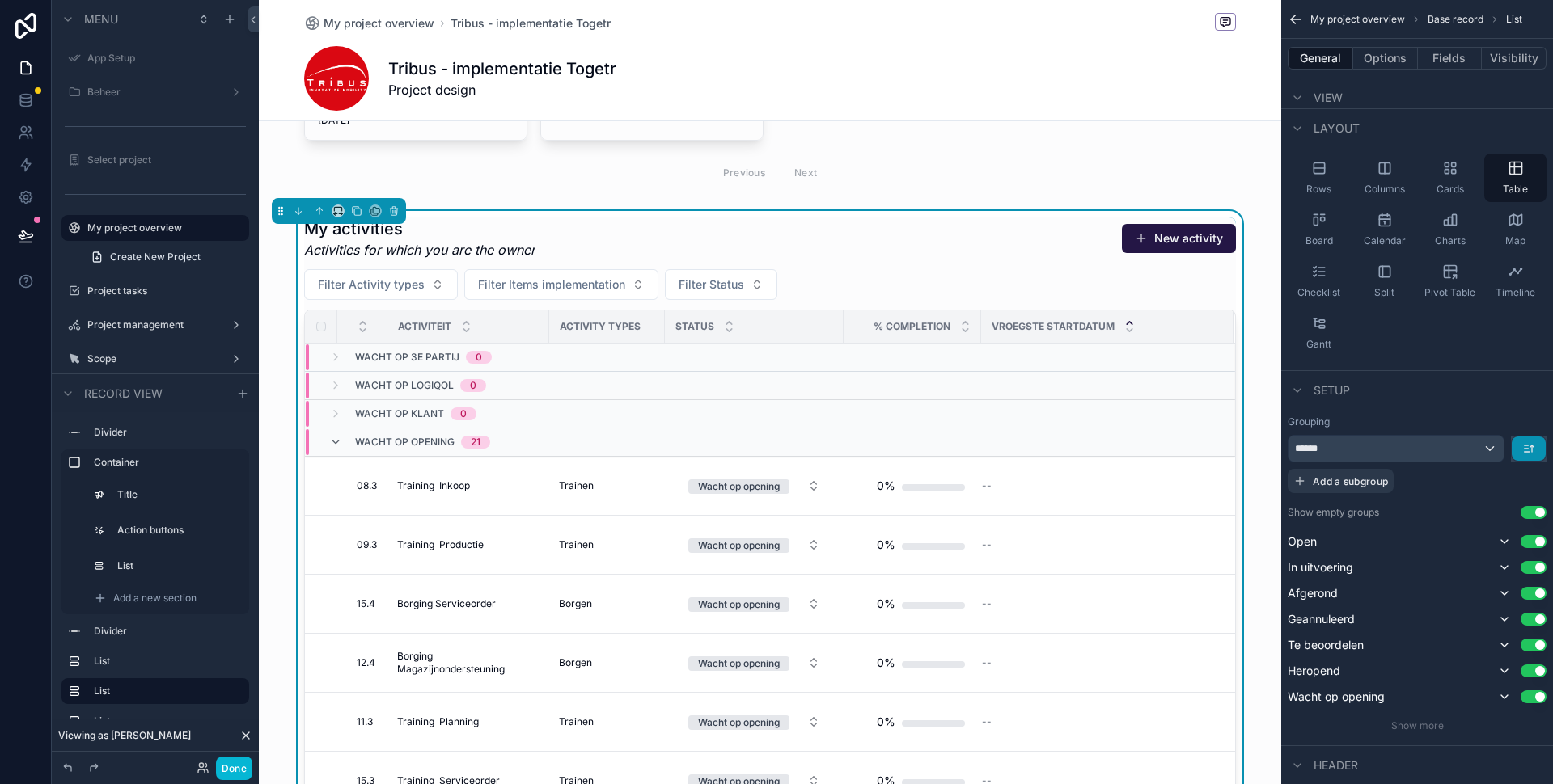
click at [1537, 448] on button "scrollable content" at bounding box center [1528, 448] width 34 height 24
click at [1537, 448] on div "scrollable content" at bounding box center [776, 392] width 1553 height 784
click at [1527, 642] on button "Use setting" at bounding box center [1533, 646] width 26 height 13
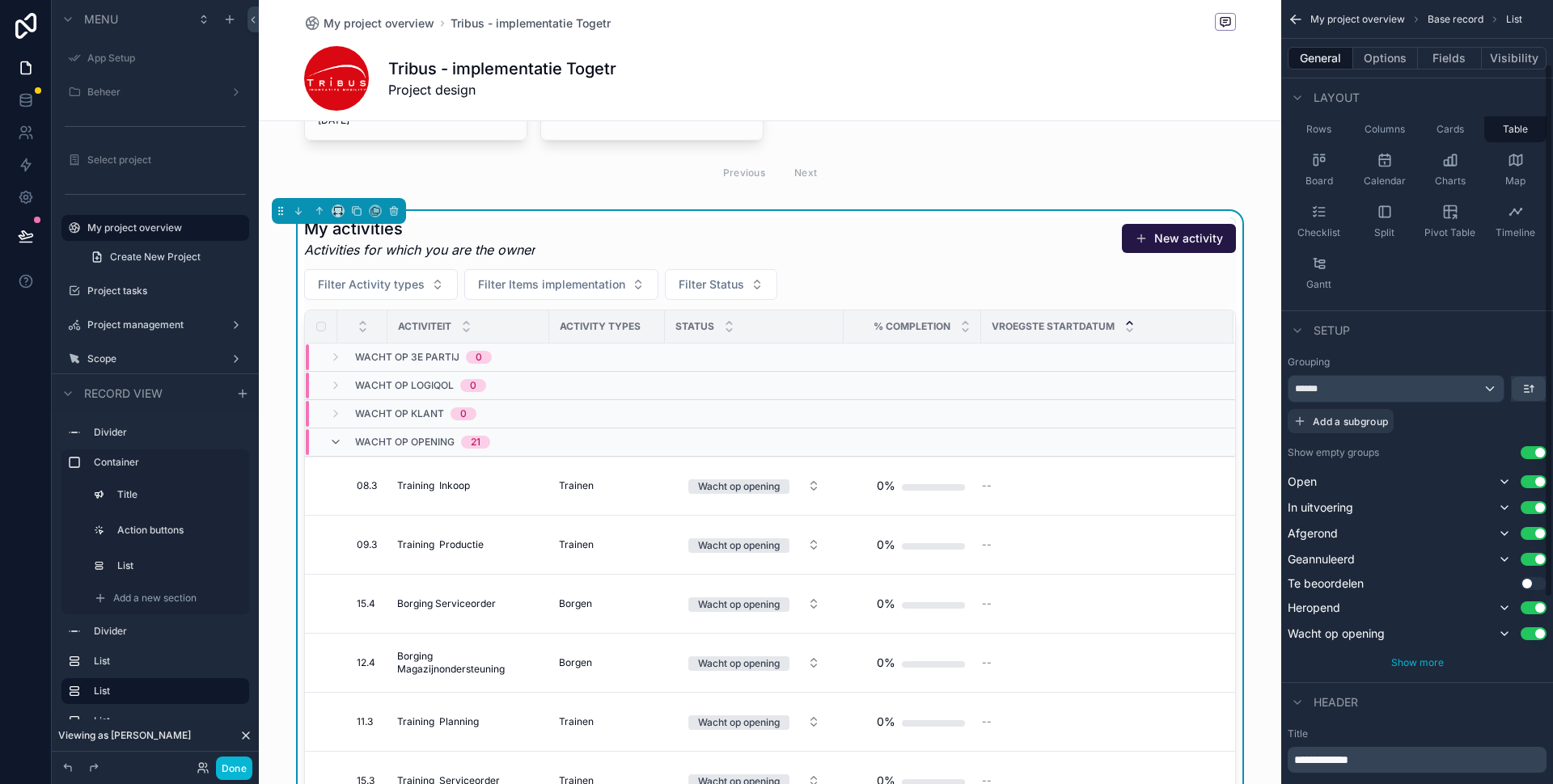
scroll to position [114, 0]
click at [1434, 659] on span "Show more" at bounding box center [1417, 657] width 53 height 12
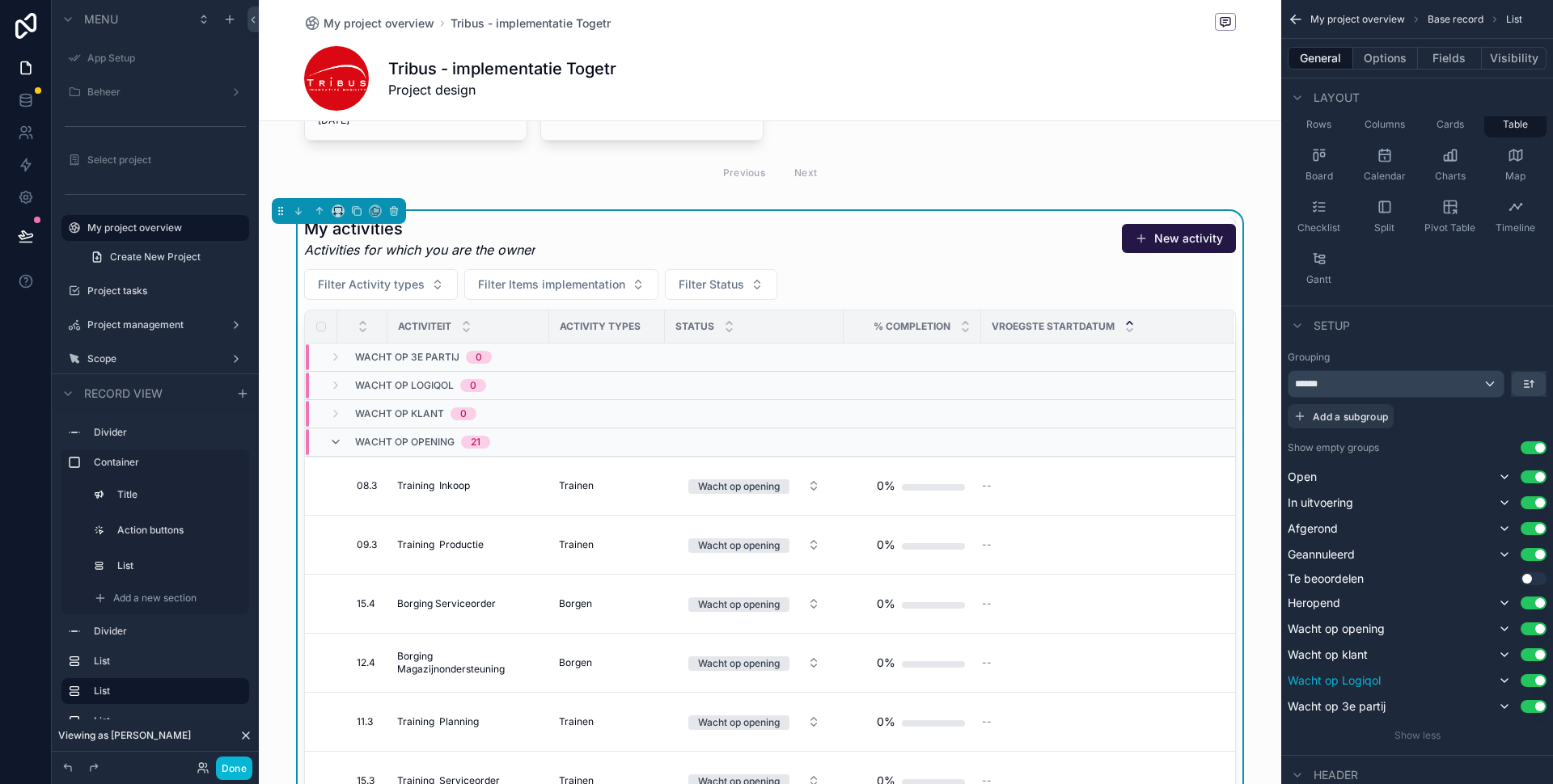
click at [1368, 682] on span "Wacht op Logiqol" at bounding box center [1334, 681] width 93 height 16
click at [1537, 679] on button "Use setting" at bounding box center [1533, 681] width 26 height 13
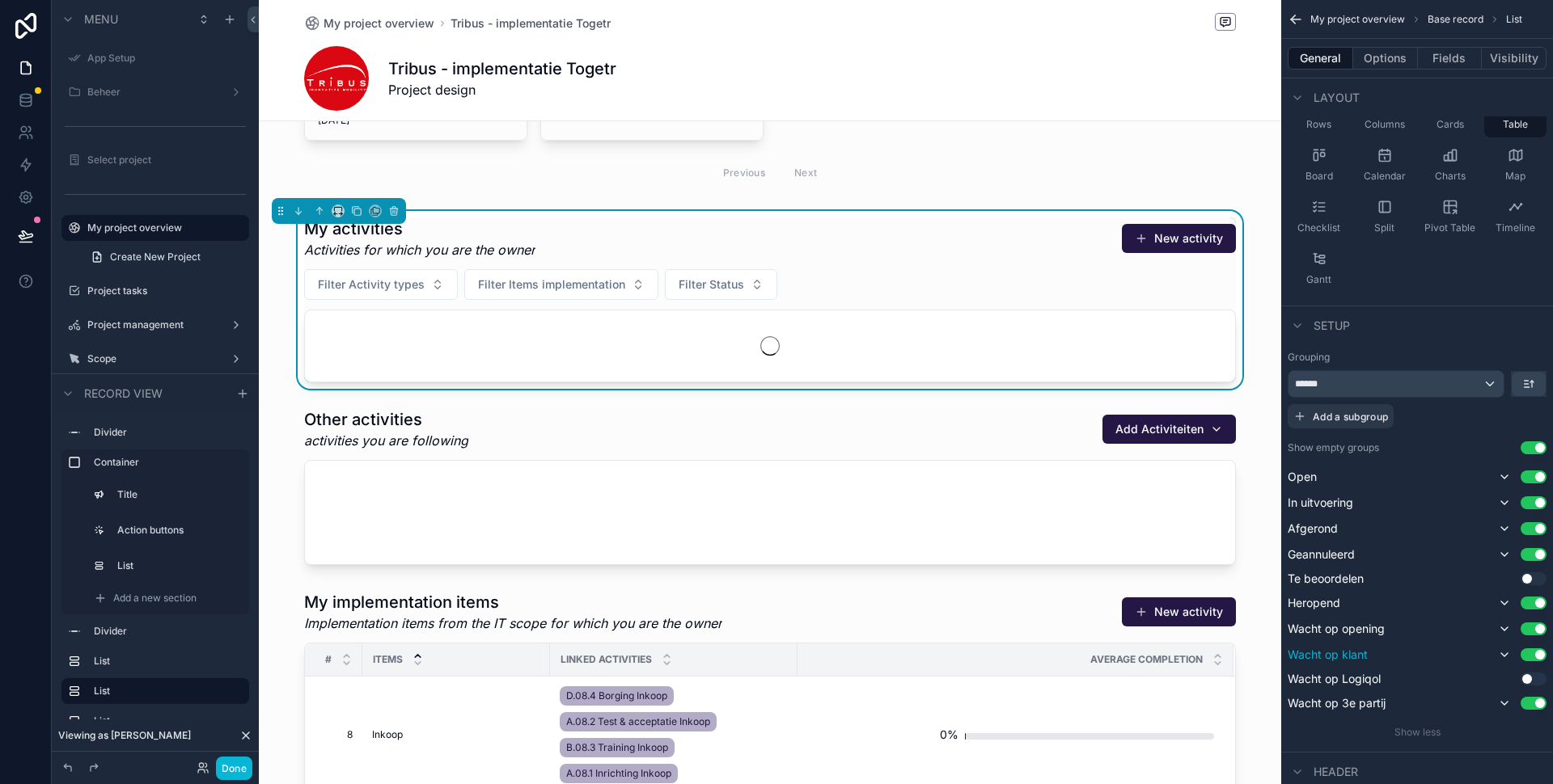
click at [1535, 656] on button "Use setting" at bounding box center [1533, 655] width 26 height 13
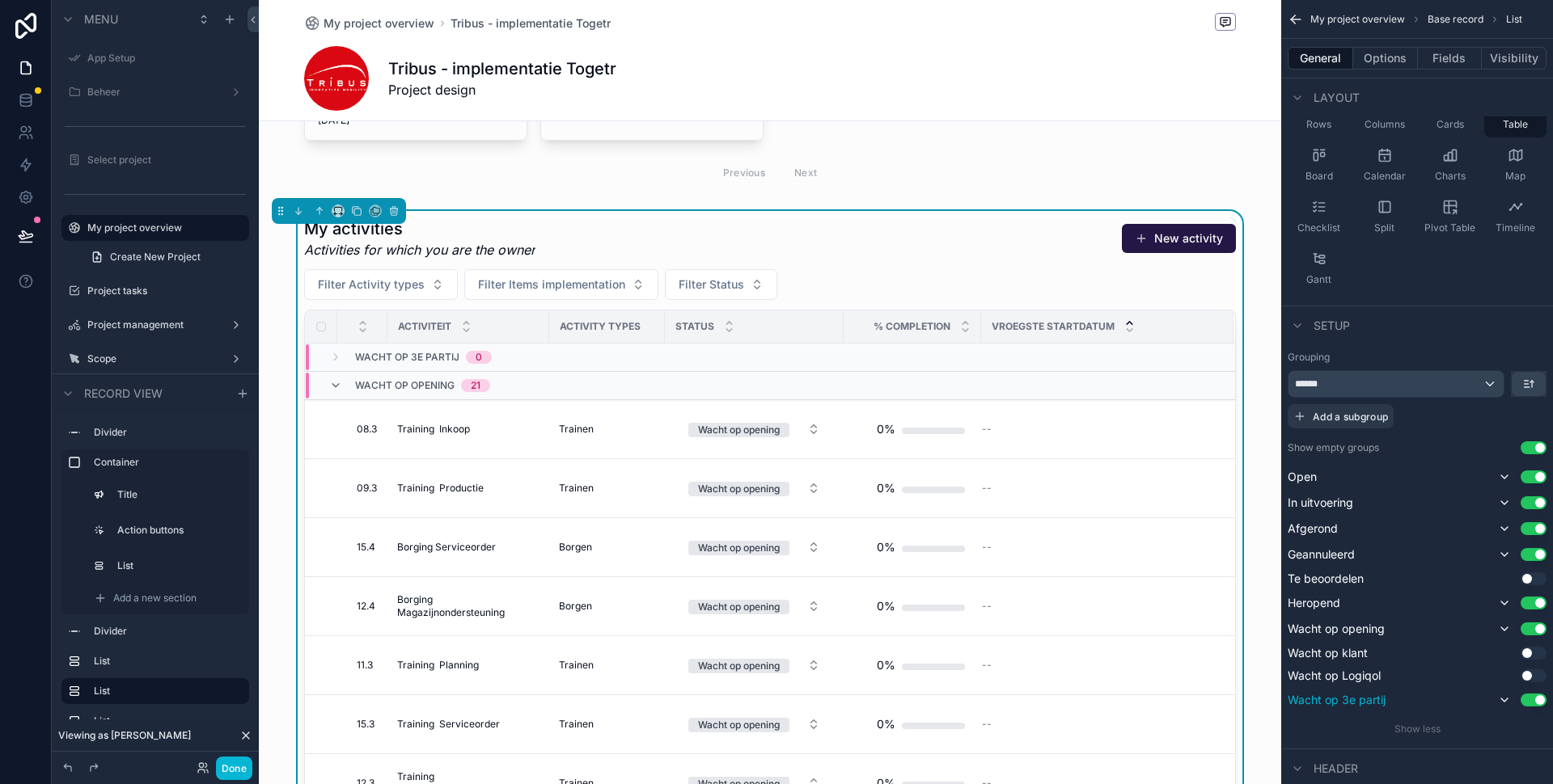
click at [1531, 699] on button "Use setting" at bounding box center [1533, 700] width 26 height 13
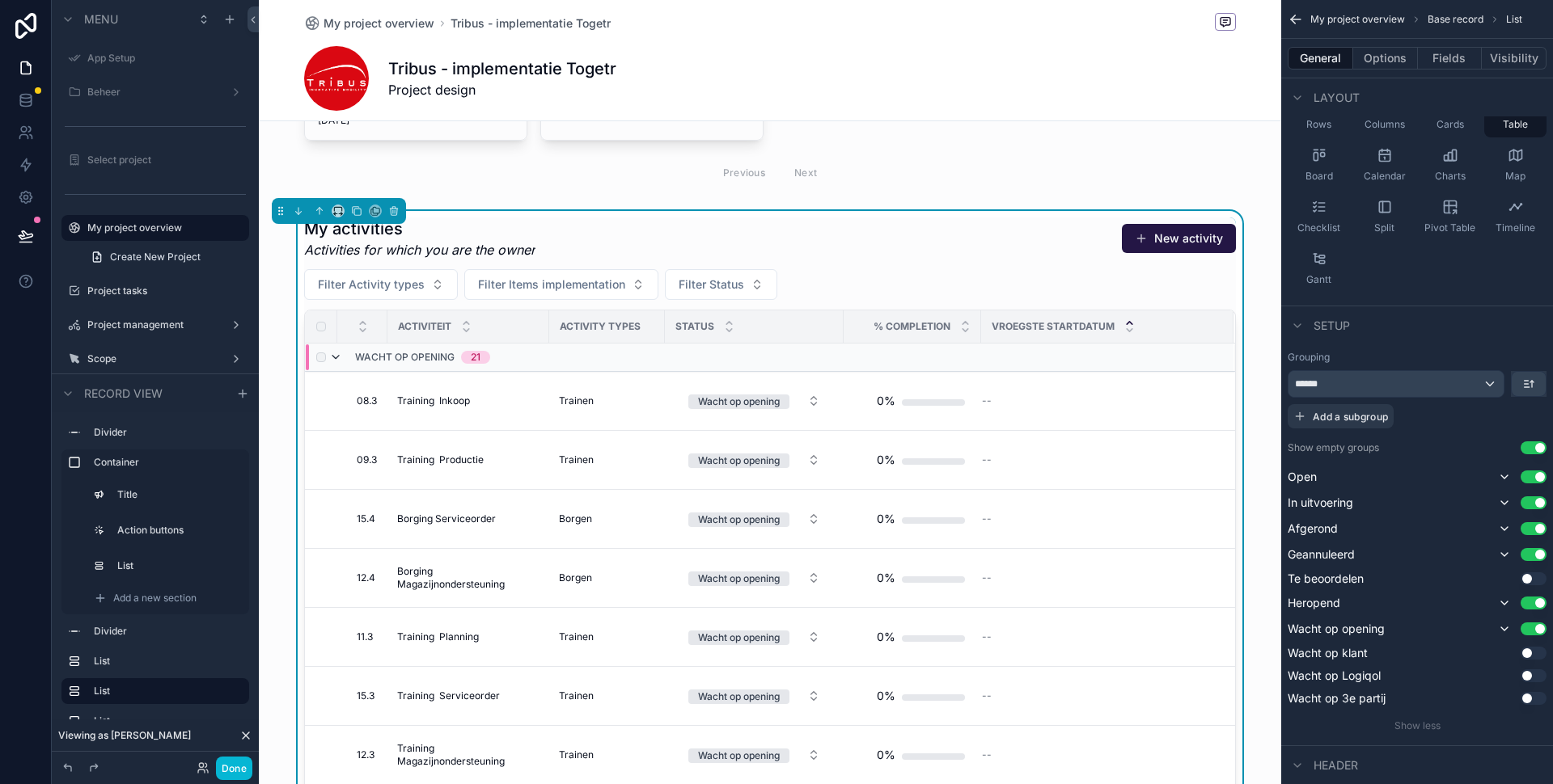
click at [338, 357] on icon "scrollable content" at bounding box center [336, 357] width 13 height 13
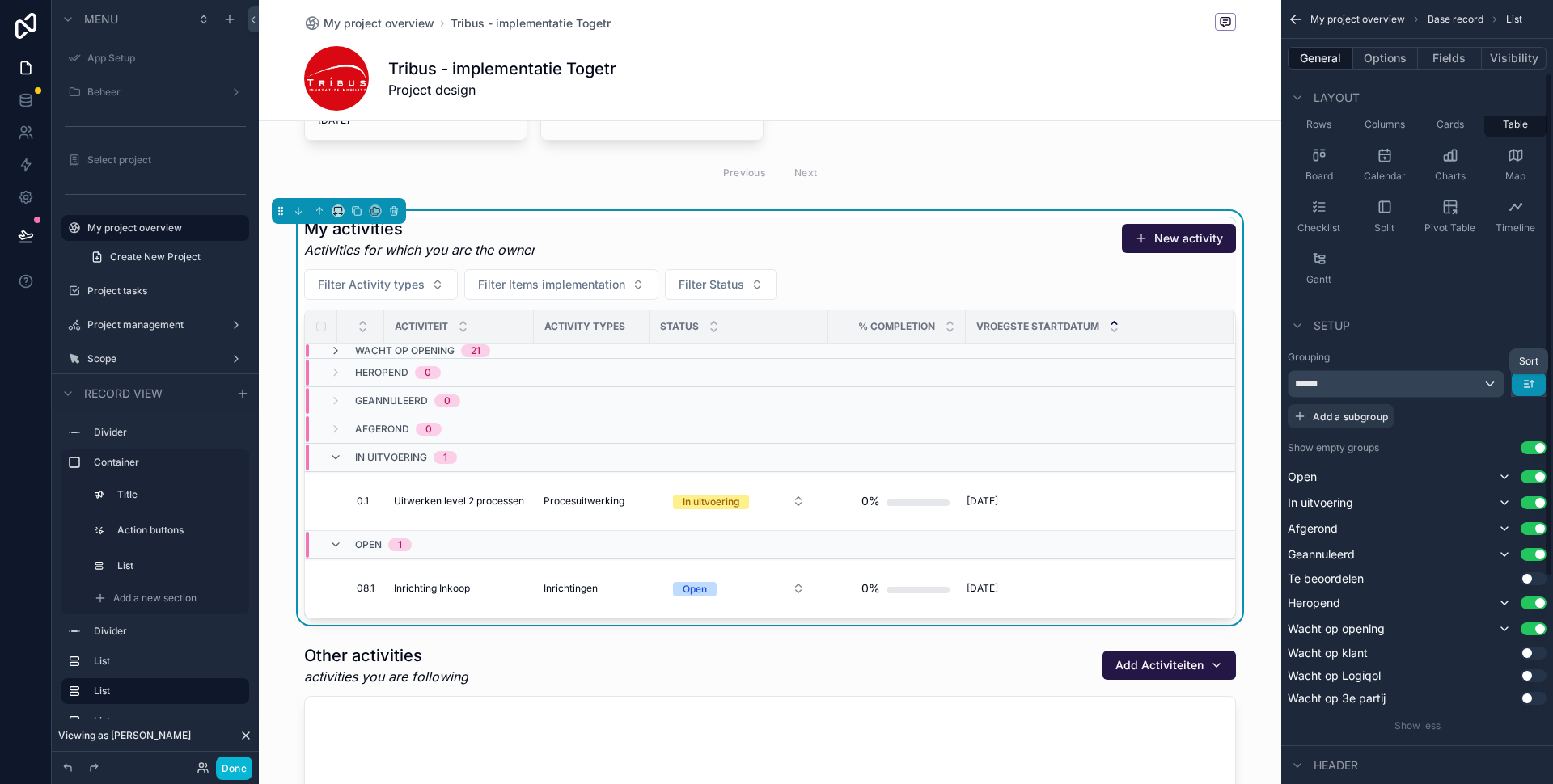
click at [1532, 381] on icon "scrollable content" at bounding box center [1532, 381] width 3 height 2
click at [1513, 338] on div "scrollable content" at bounding box center [776, 392] width 1553 height 784
click at [340, 457] on icon "scrollable content" at bounding box center [336, 458] width 13 height 13
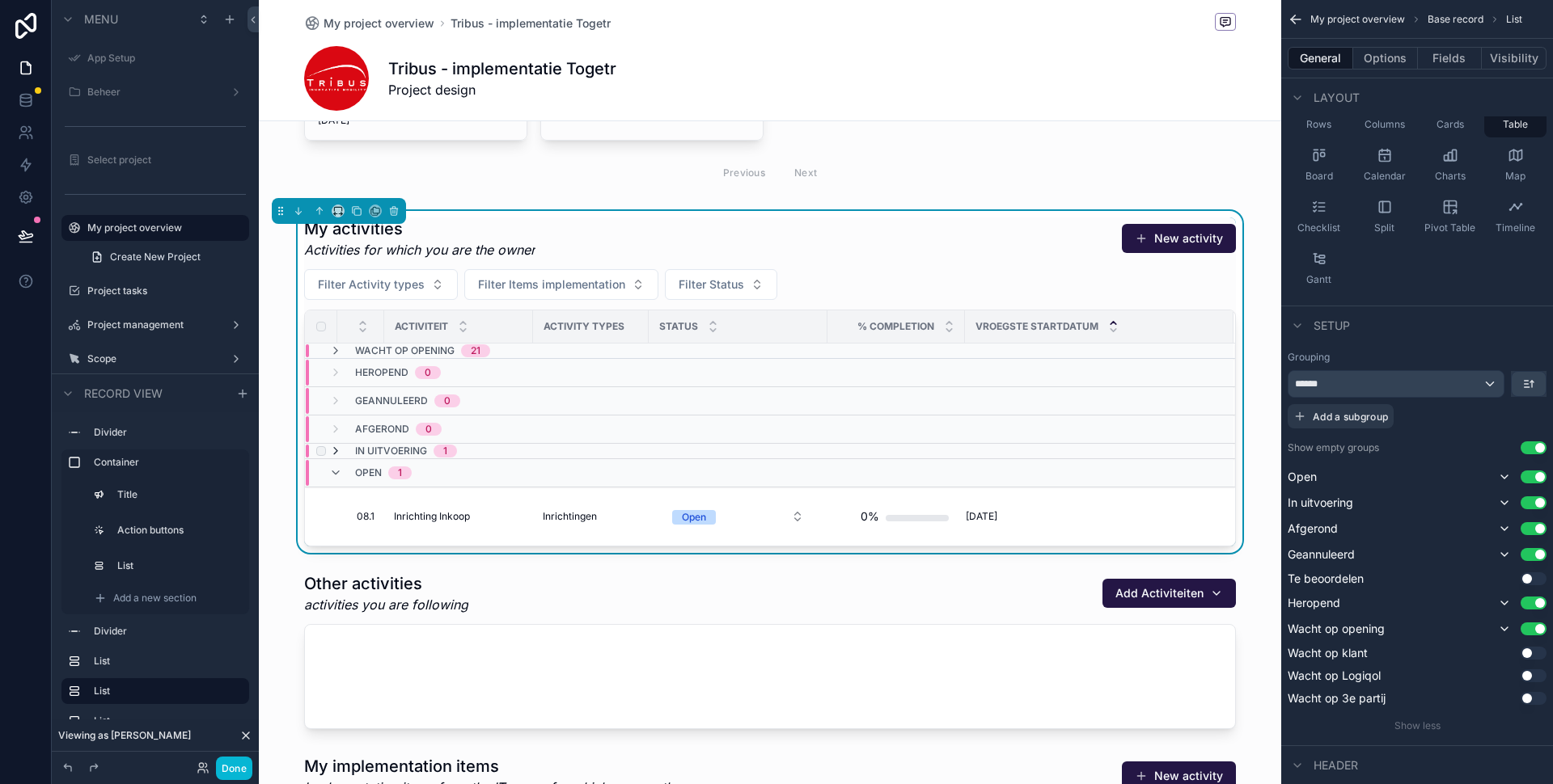
click at [340, 451] on icon "scrollable content" at bounding box center [336, 451] width 13 height 13
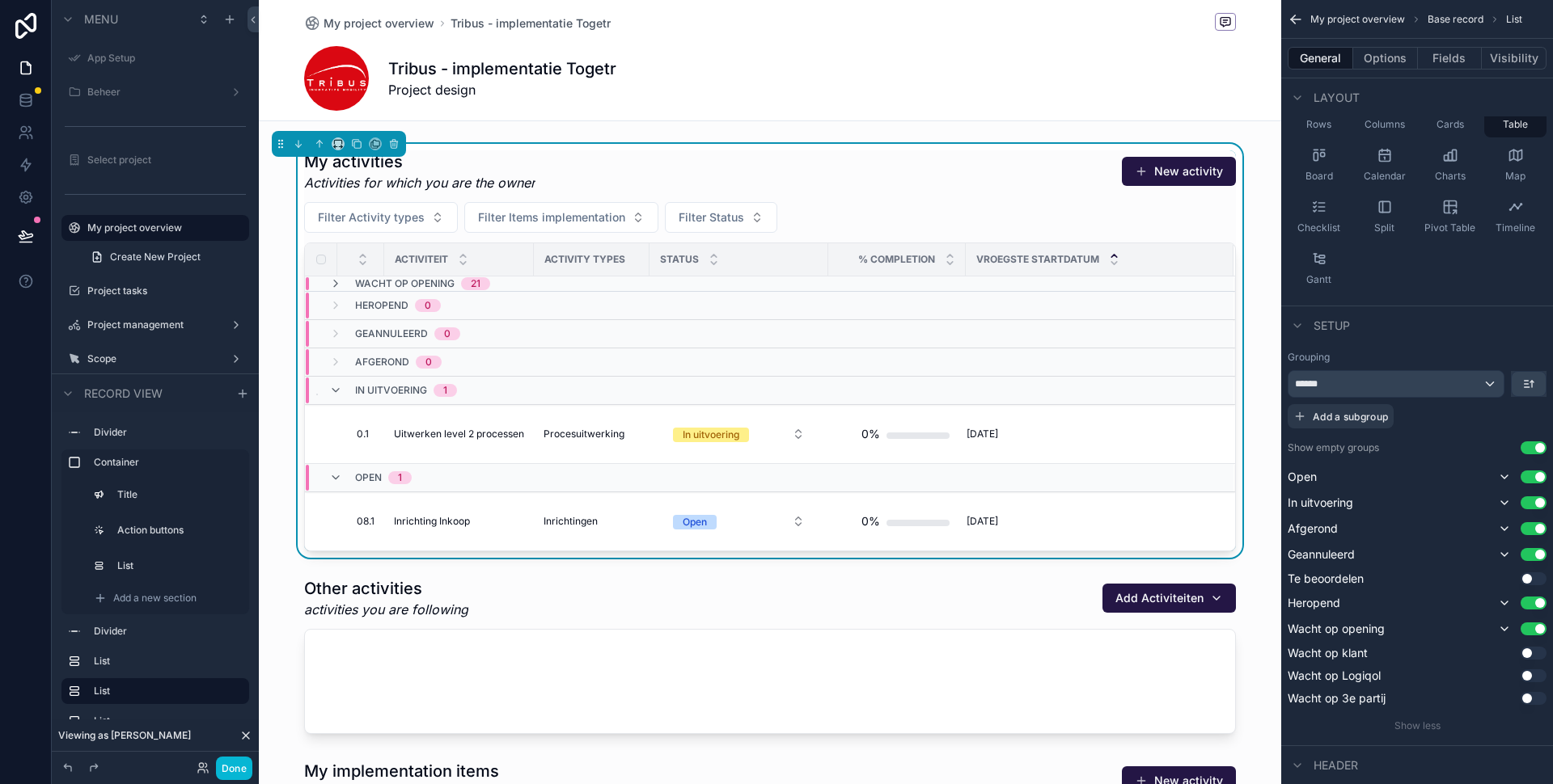
scroll to position [844, 0]
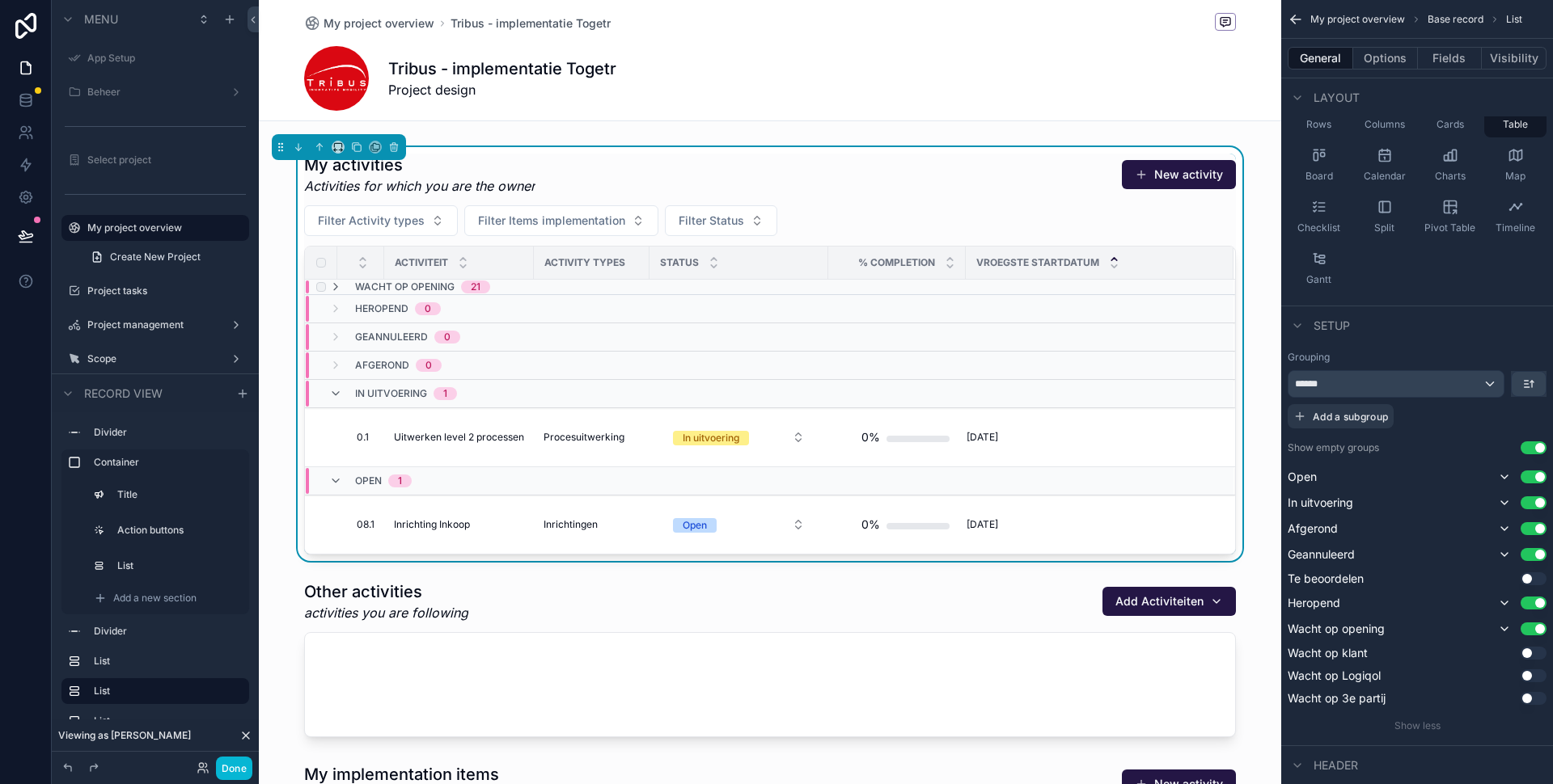
click at [344, 287] on div "Wacht op opening 21" at bounding box center [409, 287] width 161 height 13
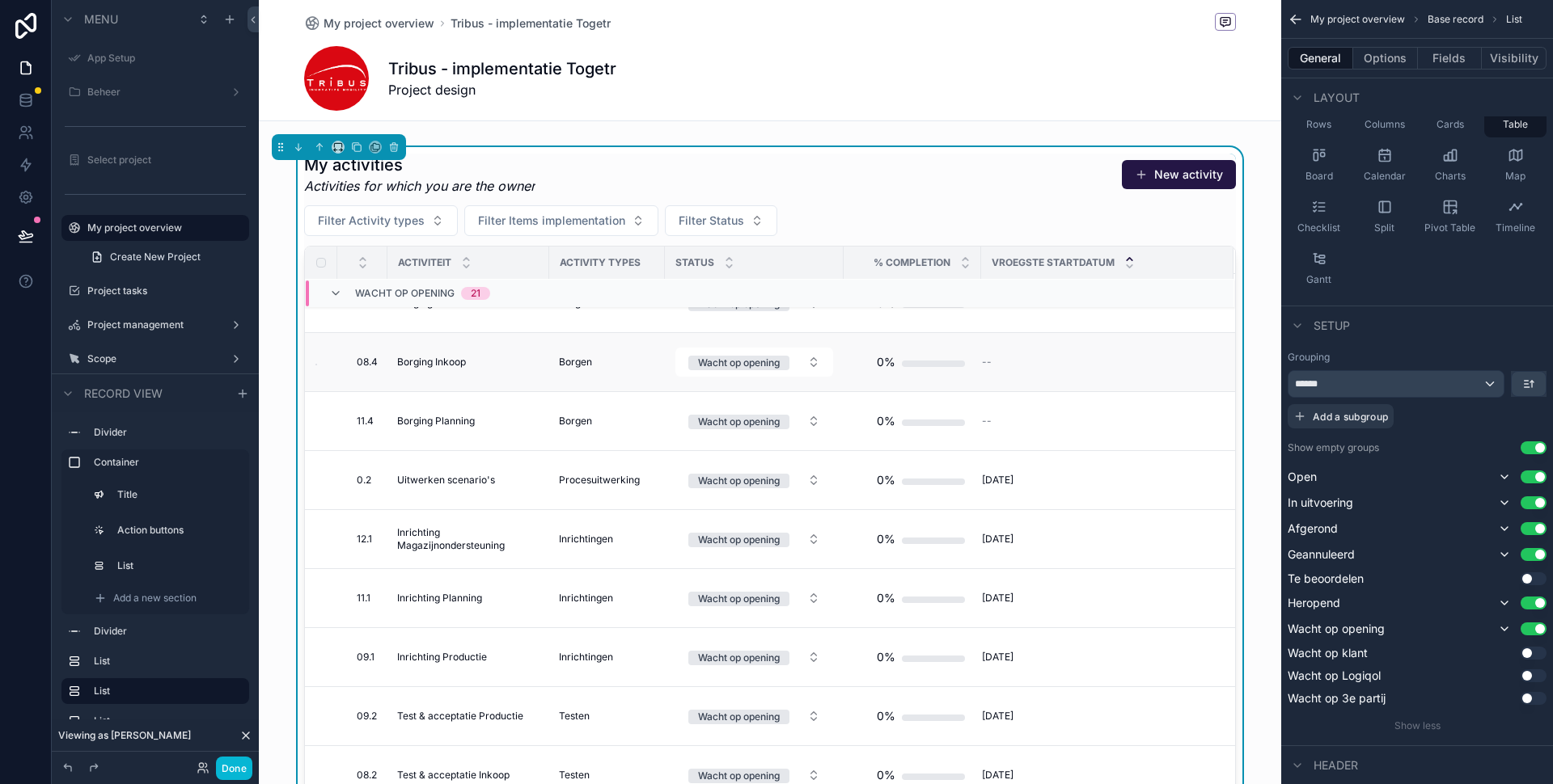
scroll to position [467, 0]
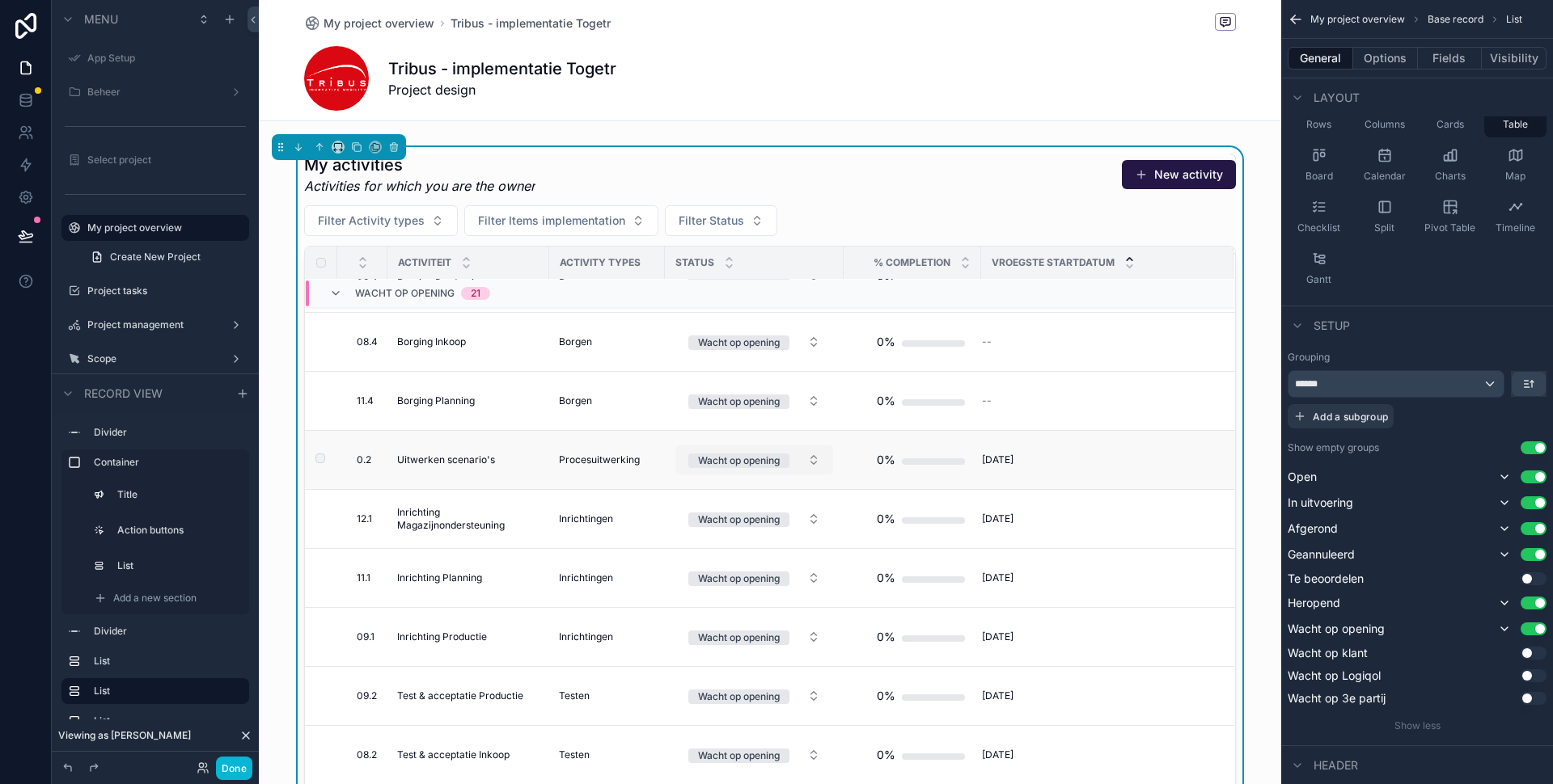
click at [812, 458] on button "Wacht op opening" at bounding box center [754, 460] width 157 height 29
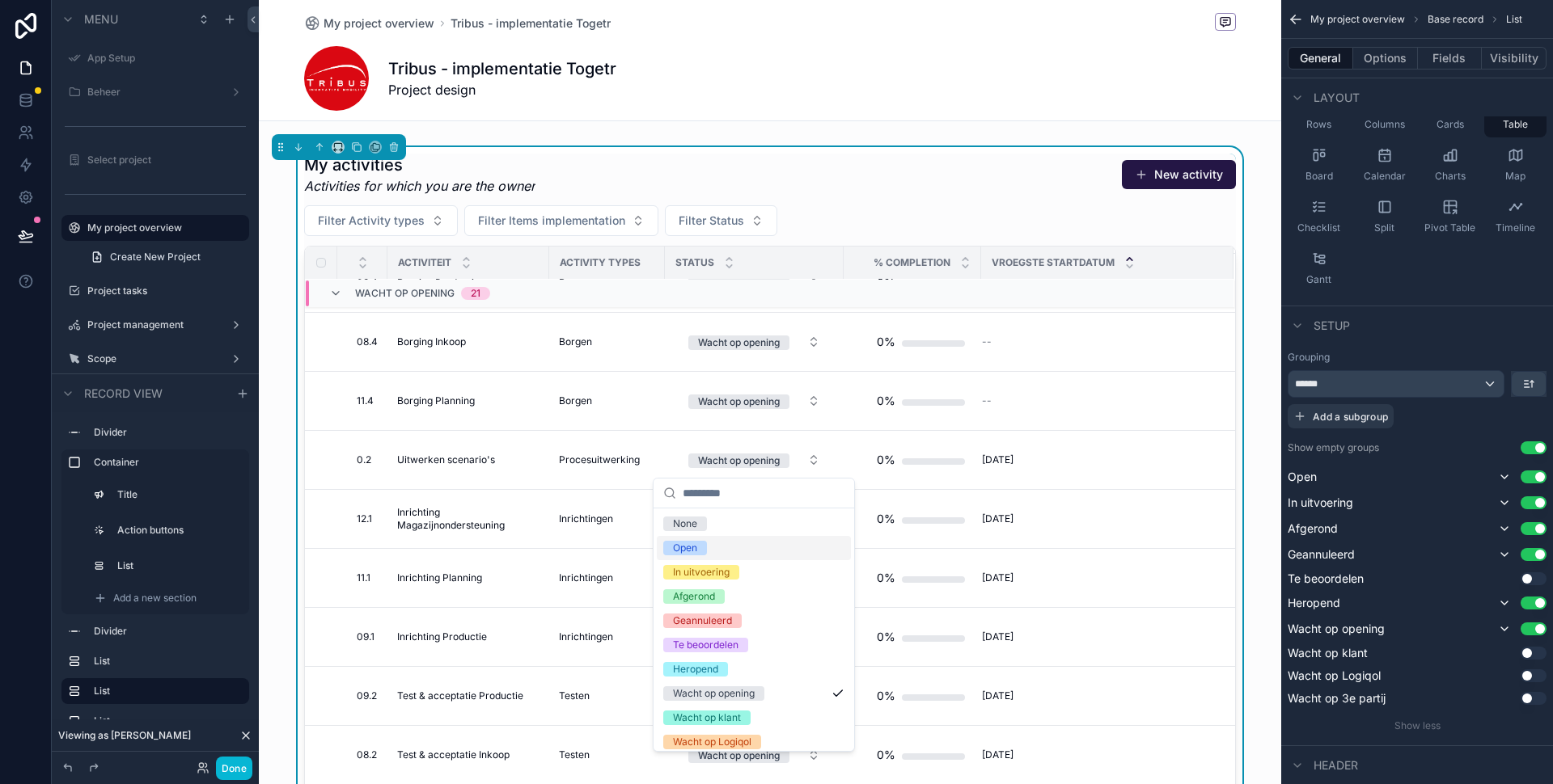
click at [709, 546] on div "Open" at bounding box center [754, 548] width 194 height 24
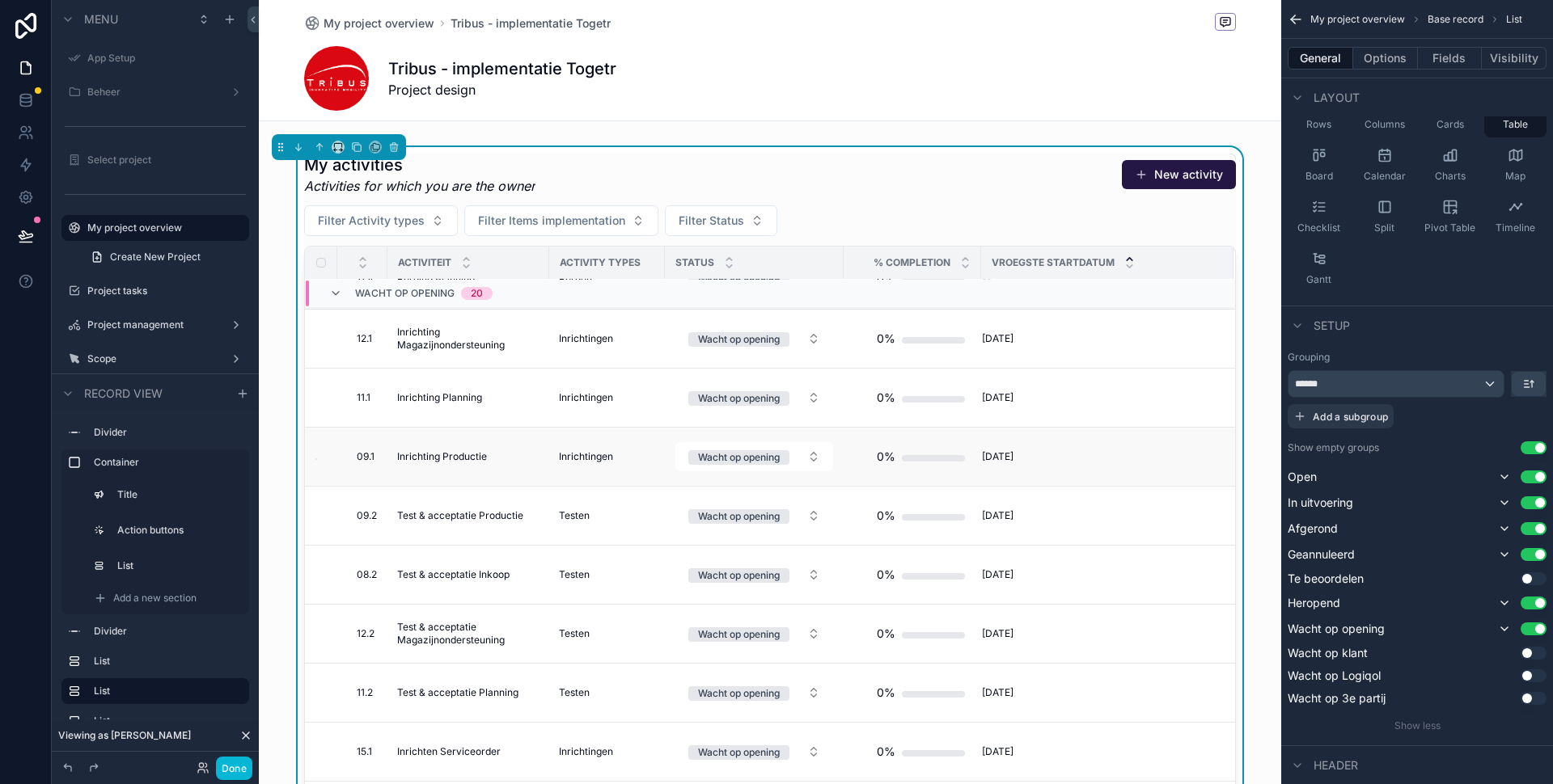
scroll to position [599, 0]
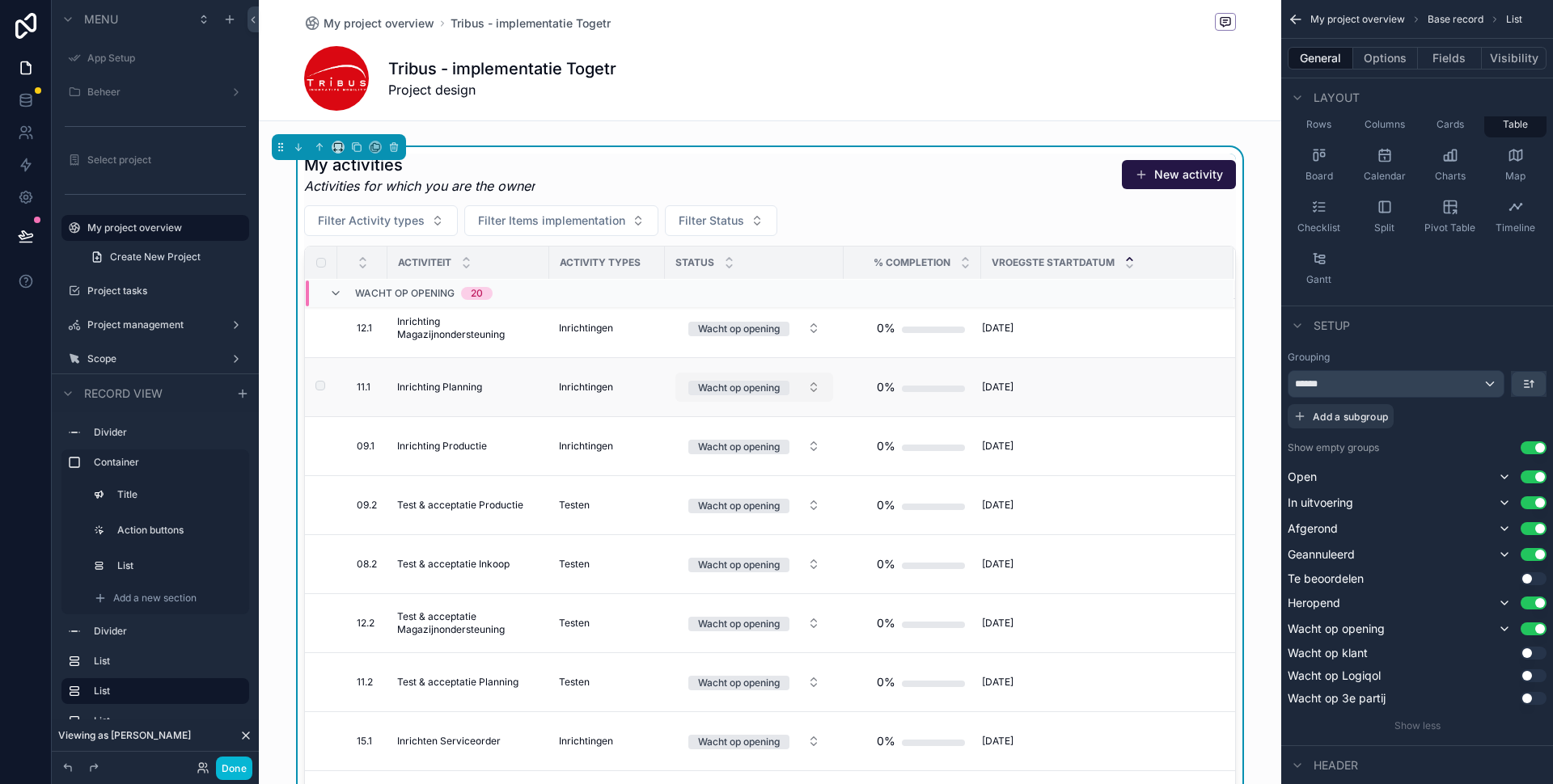
click at [774, 390] on div "Wacht op opening" at bounding box center [738, 388] width 82 height 15
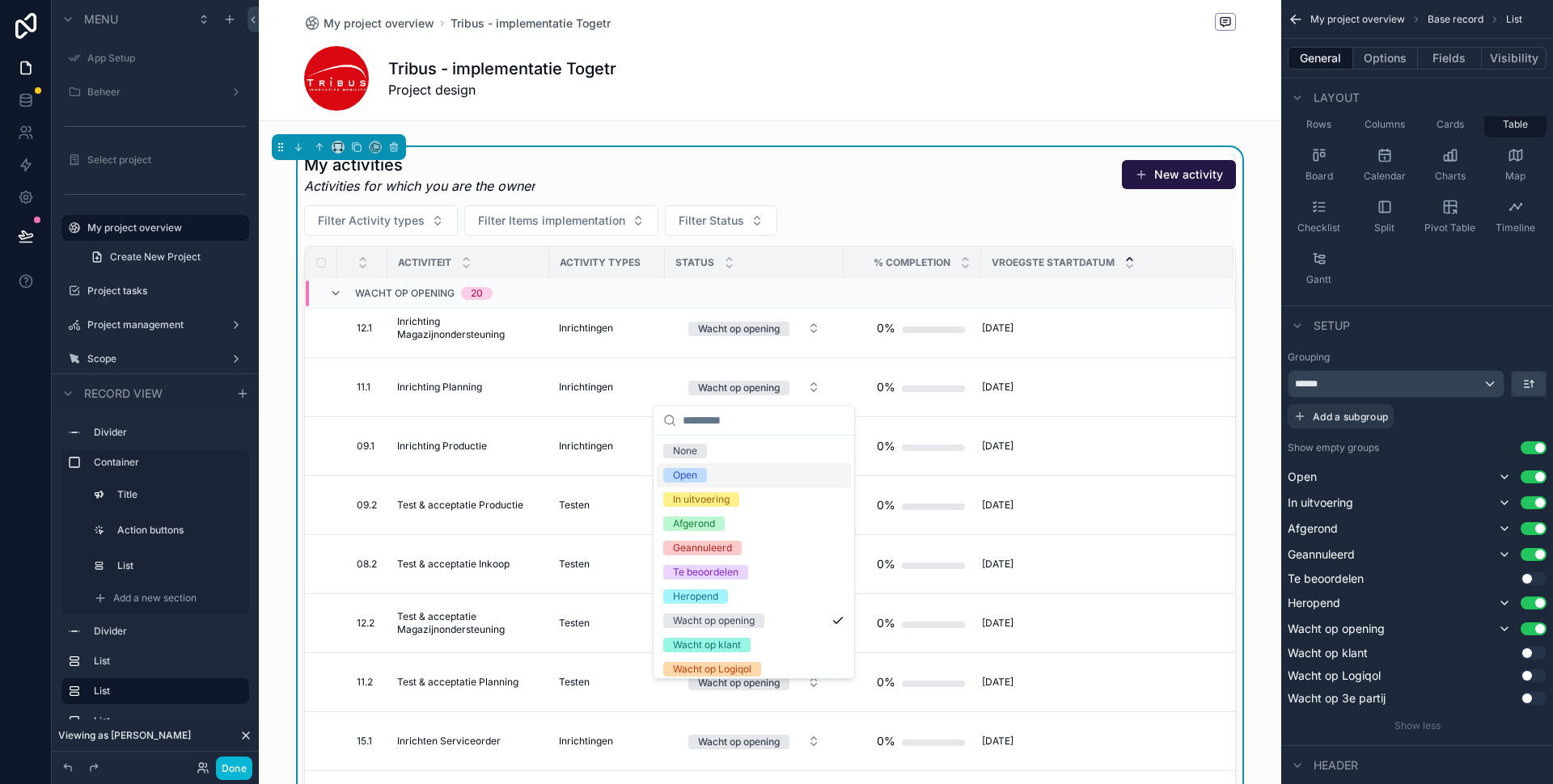
click at [733, 470] on div "Open" at bounding box center [754, 474] width 194 height 24
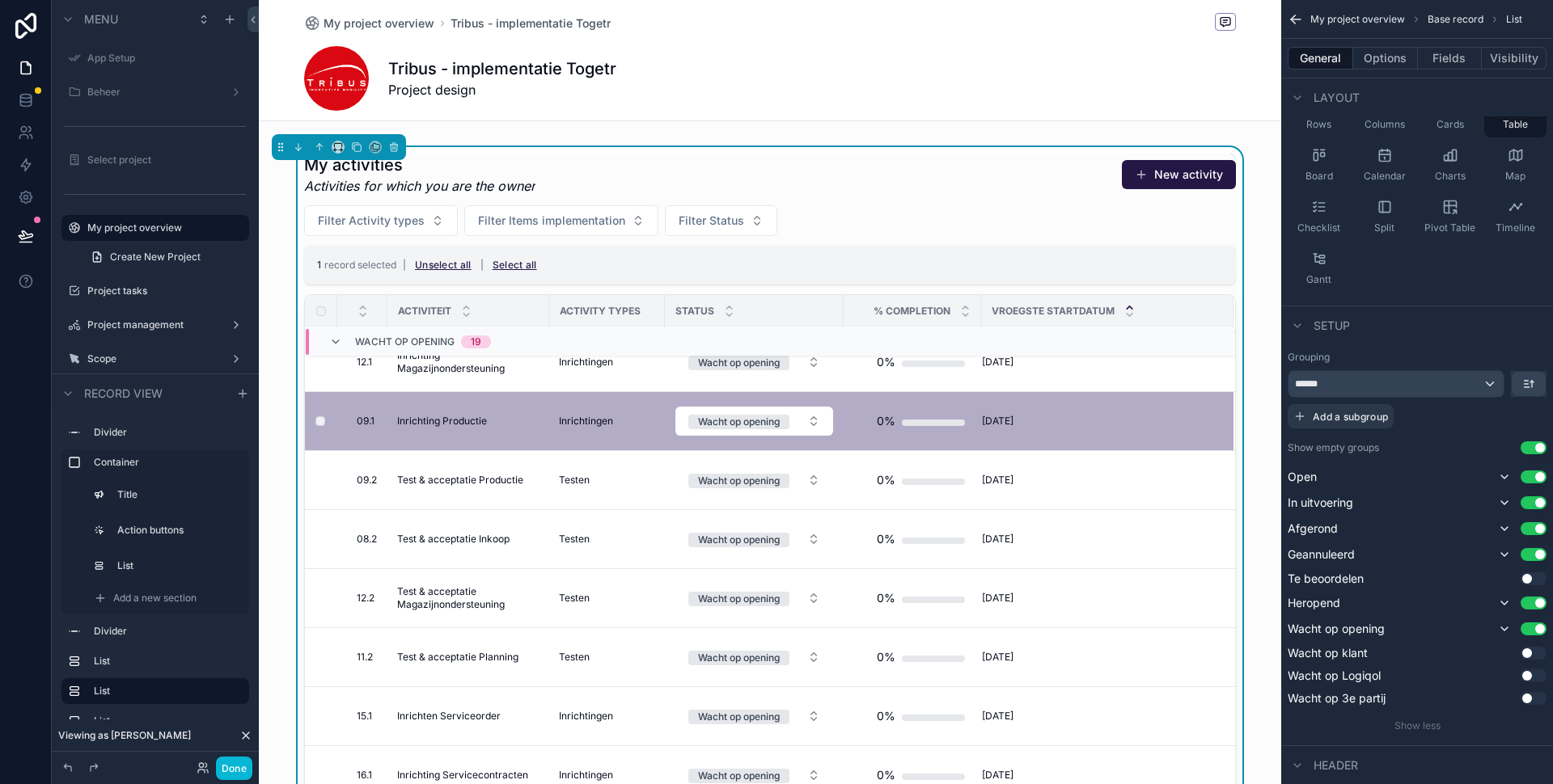
scroll to position [636, 0]
click at [239, 764] on button "Done" at bounding box center [234, 768] width 36 height 23
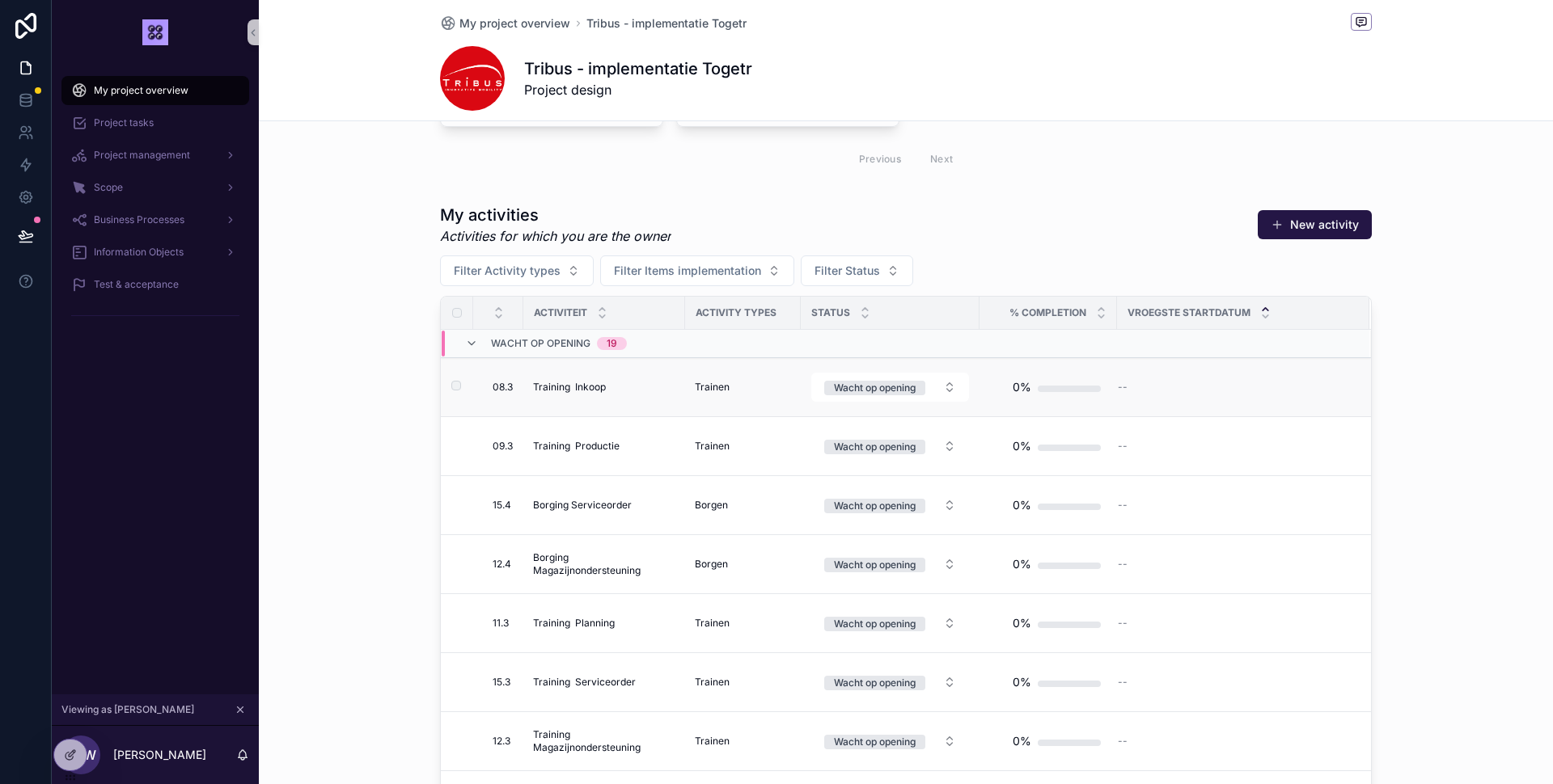
scroll to position [791, 0]
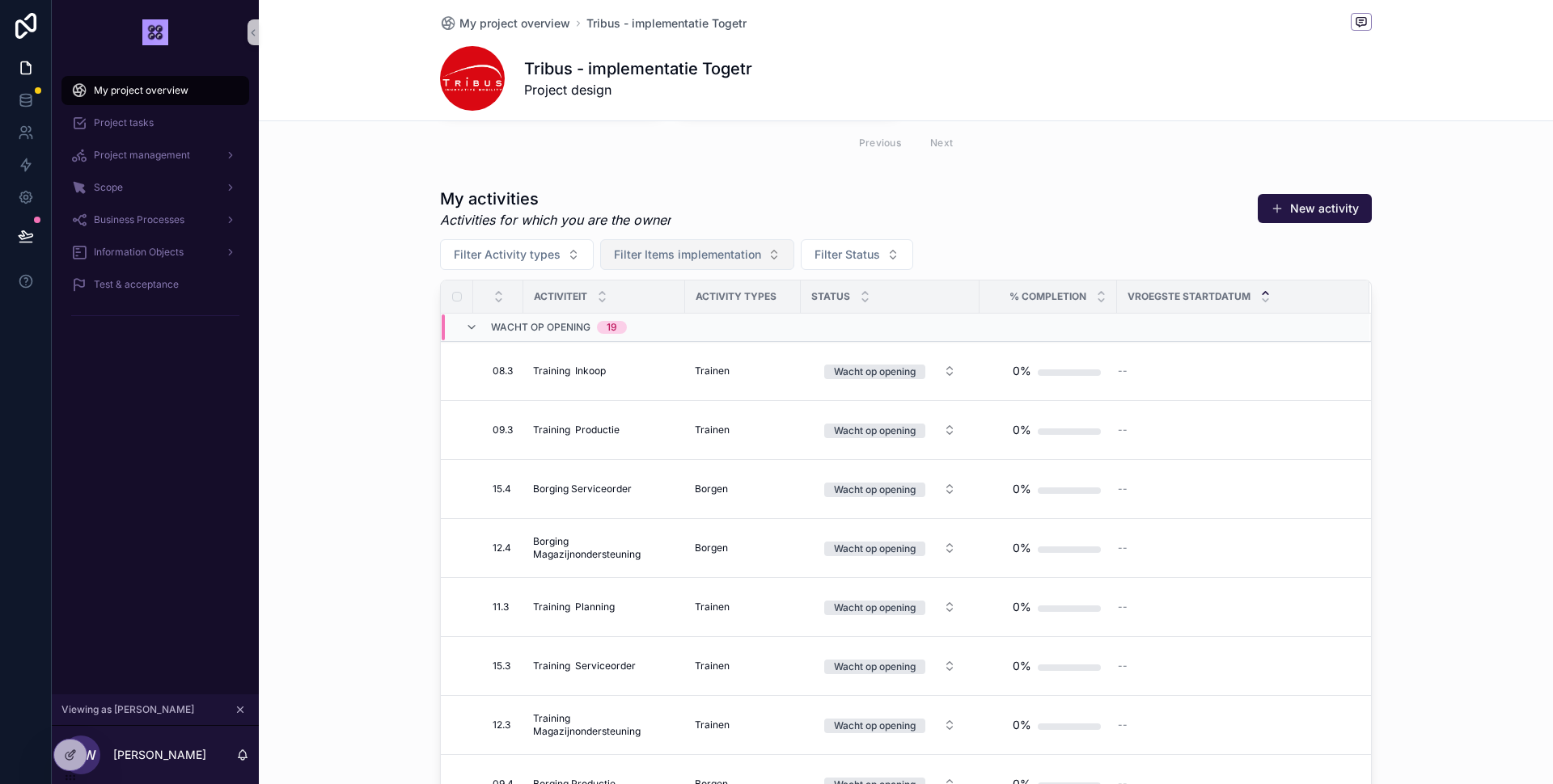
click at [619, 259] on span "Filter Items implementation" at bounding box center [687, 254] width 147 height 16
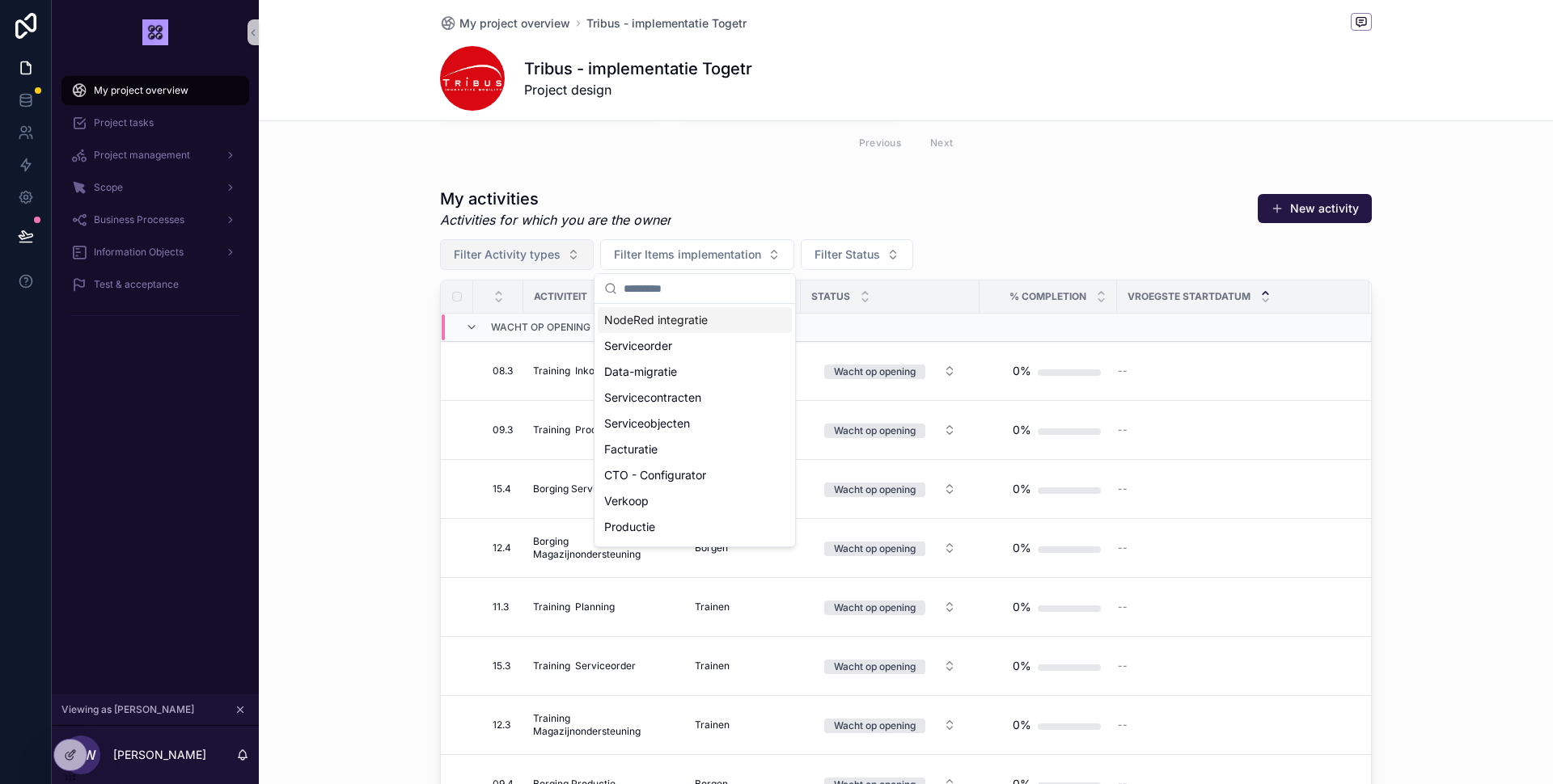
drag, startPoint x: 580, startPoint y: 245, endPoint x: 569, endPoint y: 254, distance: 14.2
click at [581, 245] on button "Filter Activity types" at bounding box center [517, 254] width 154 height 30
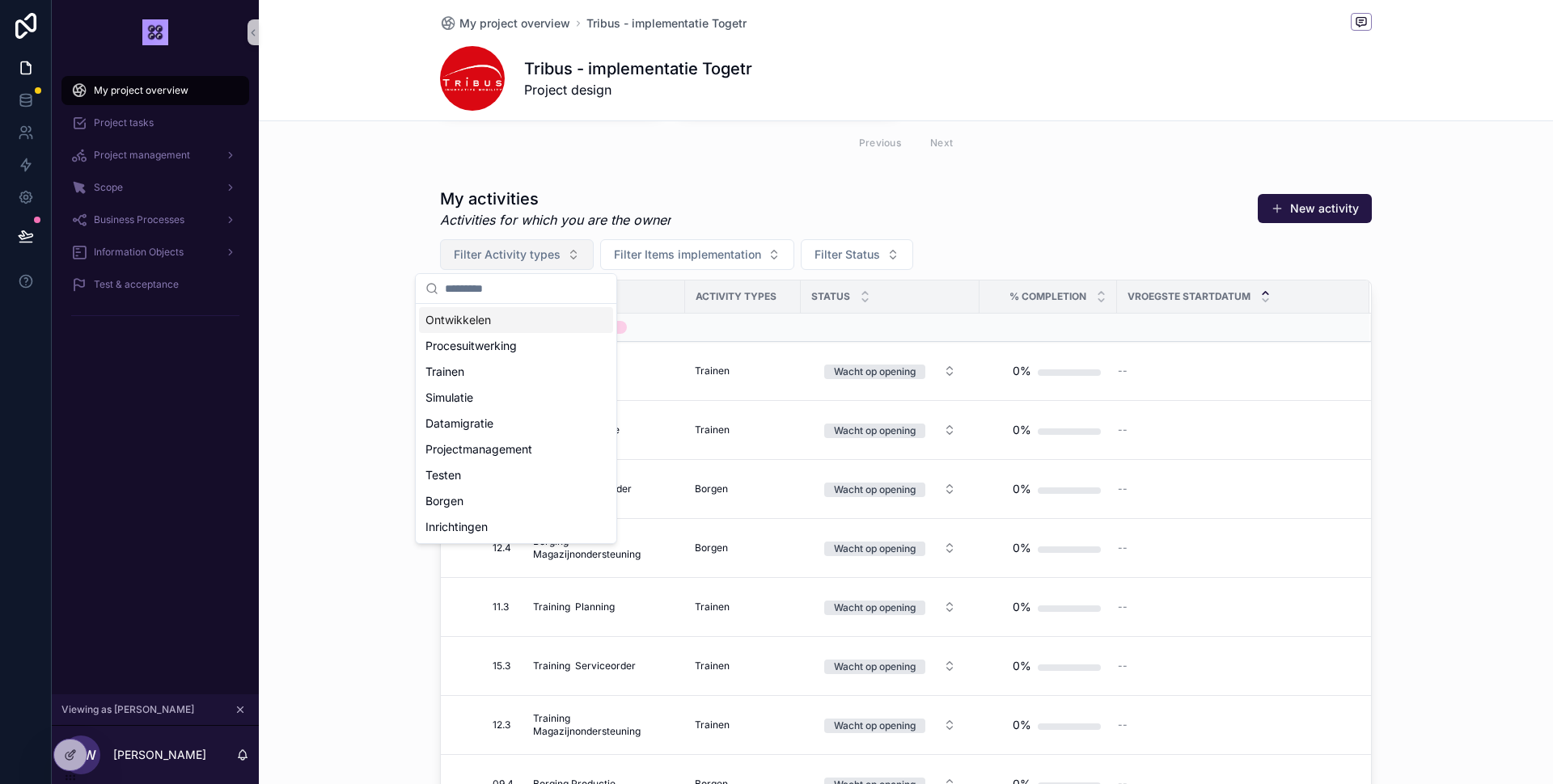
click at [536, 252] on span "Filter Activity types" at bounding box center [508, 254] width 107 height 16
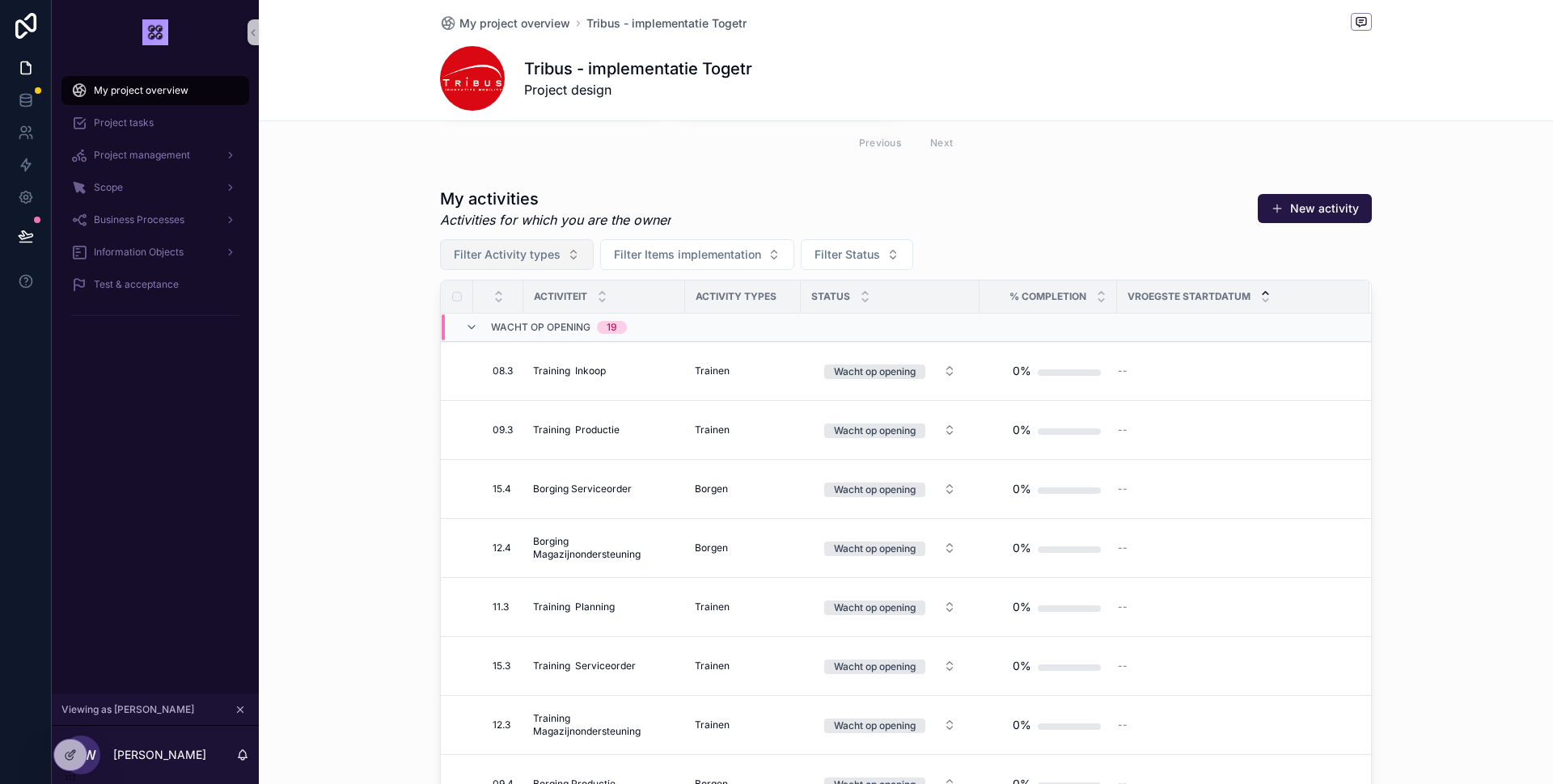
click at [536, 252] on span "Filter Activity types" at bounding box center [508, 254] width 107 height 16
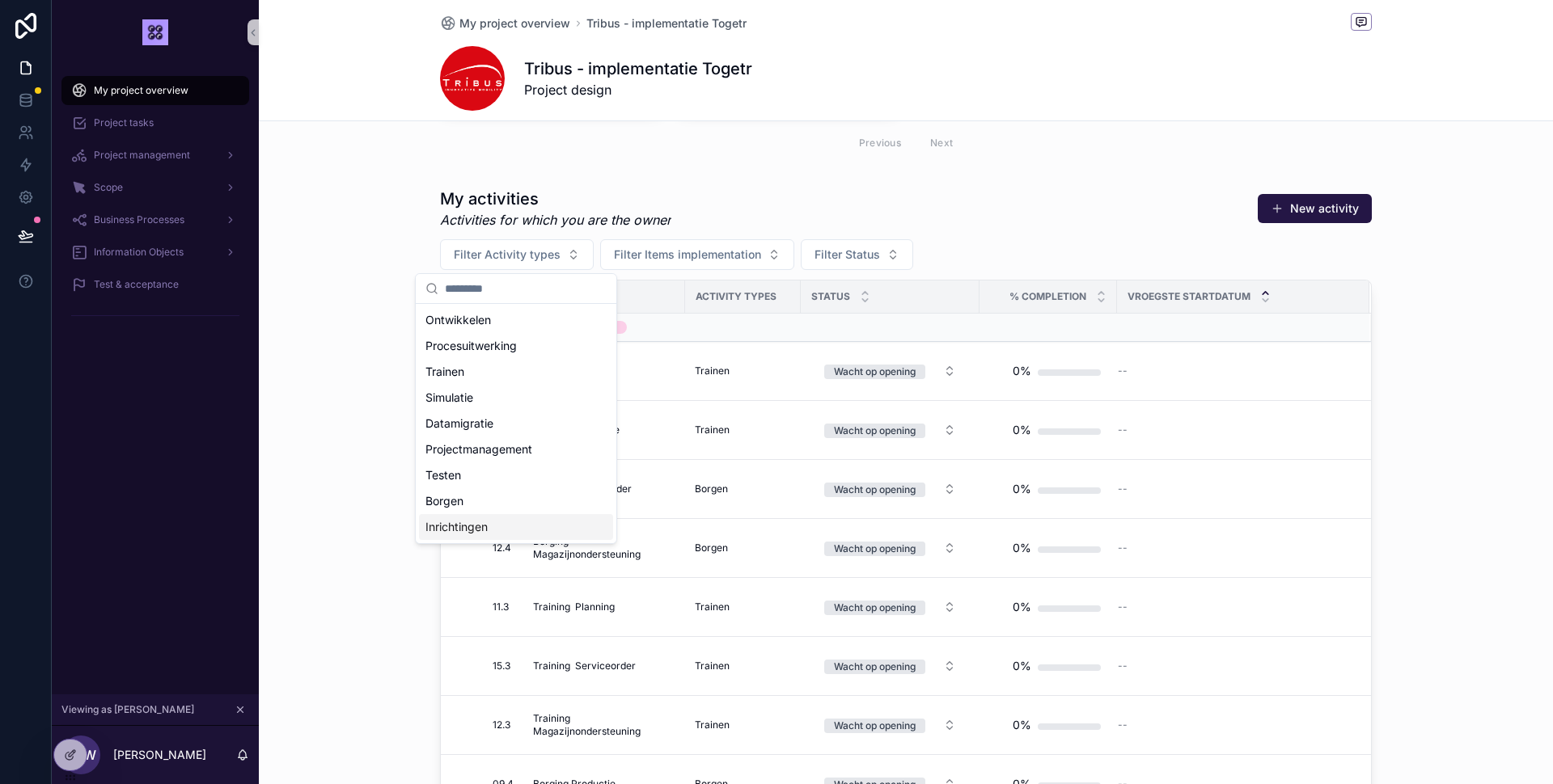
click at [494, 525] on div "Inrichtingen" at bounding box center [517, 526] width 194 height 26
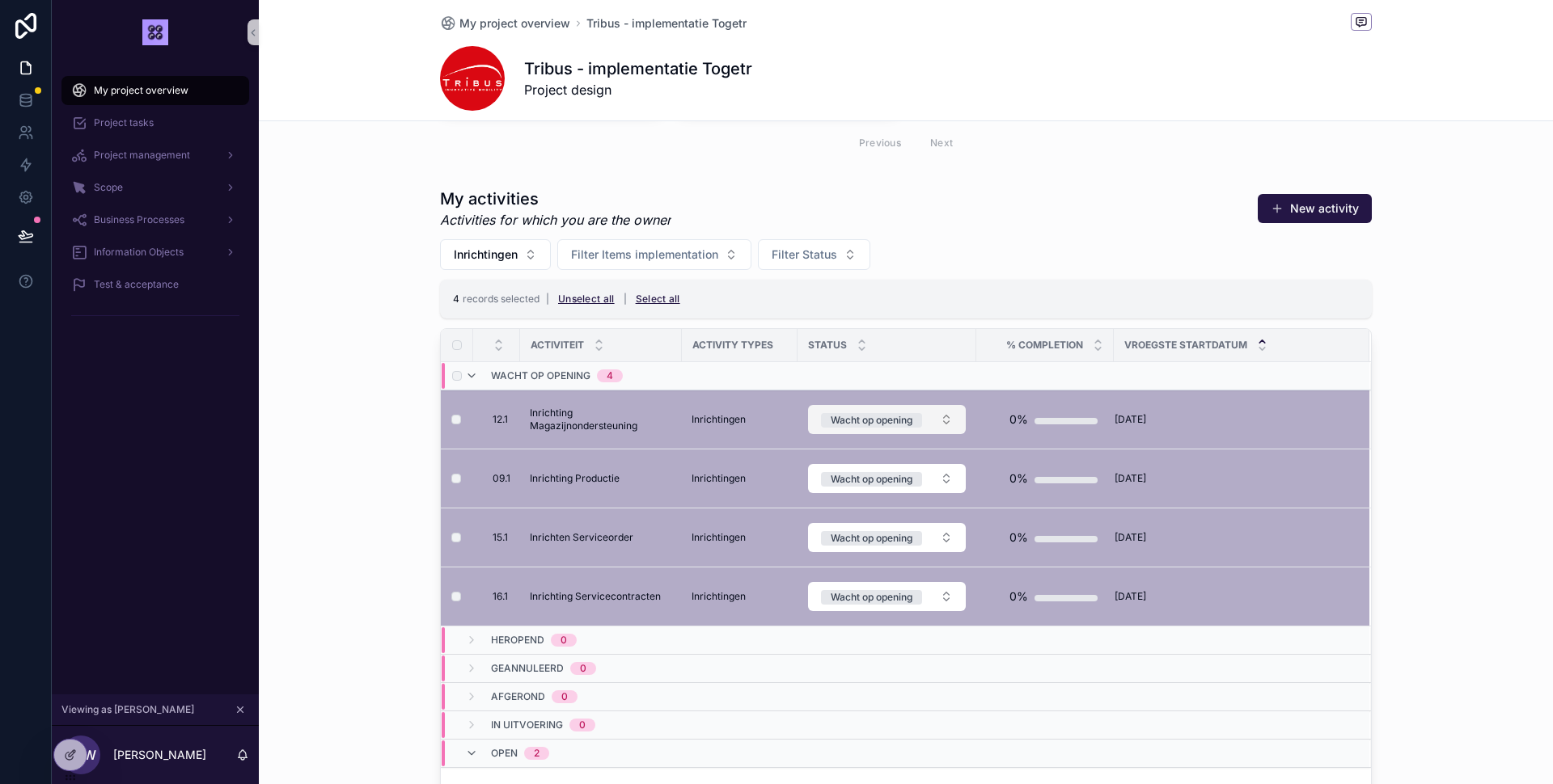
click at [949, 416] on button "Wacht op opening" at bounding box center [886, 419] width 157 height 29
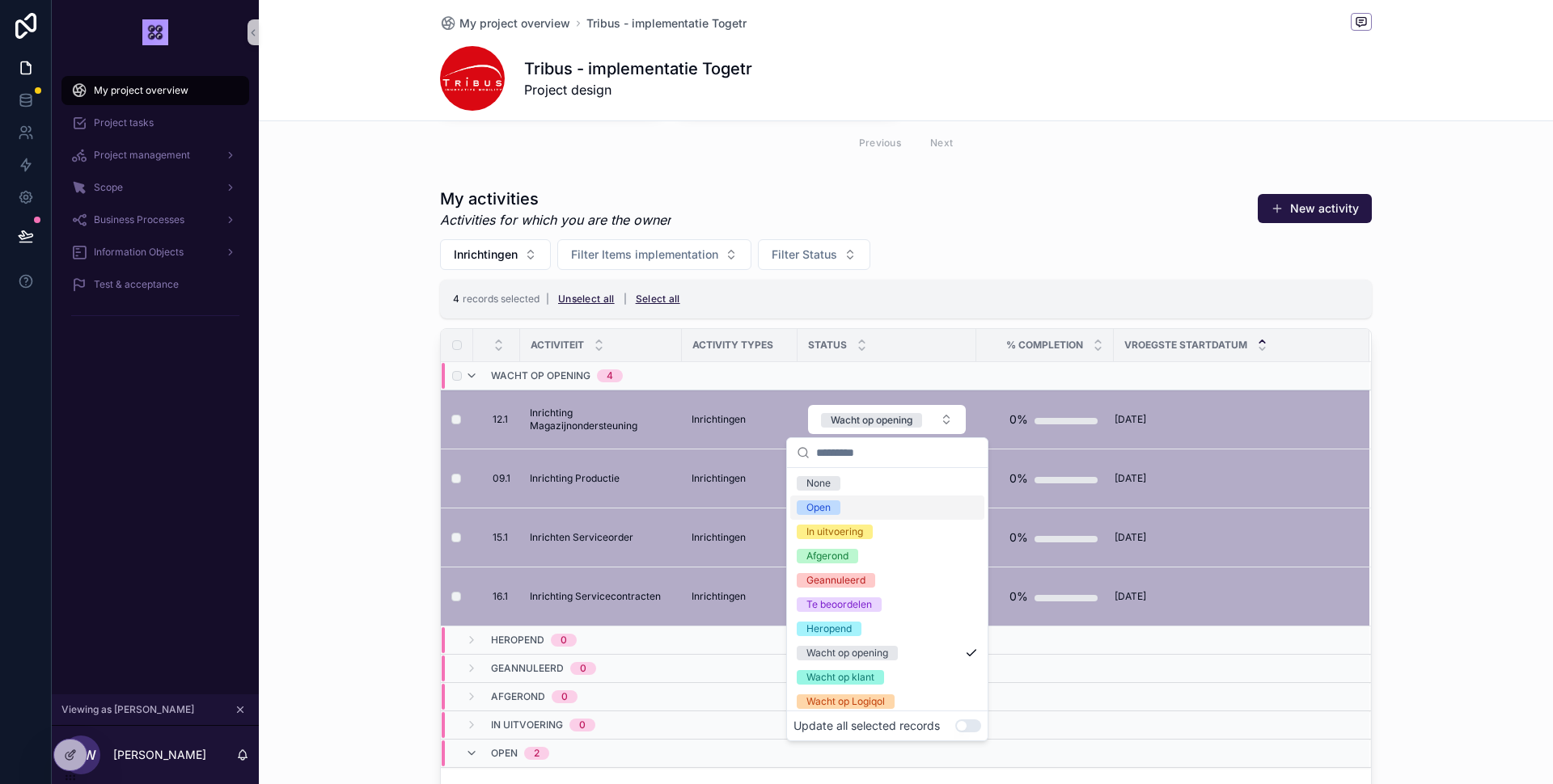
click at [844, 507] on div "Open" at bounding box center [887, 507] width 194 height 24
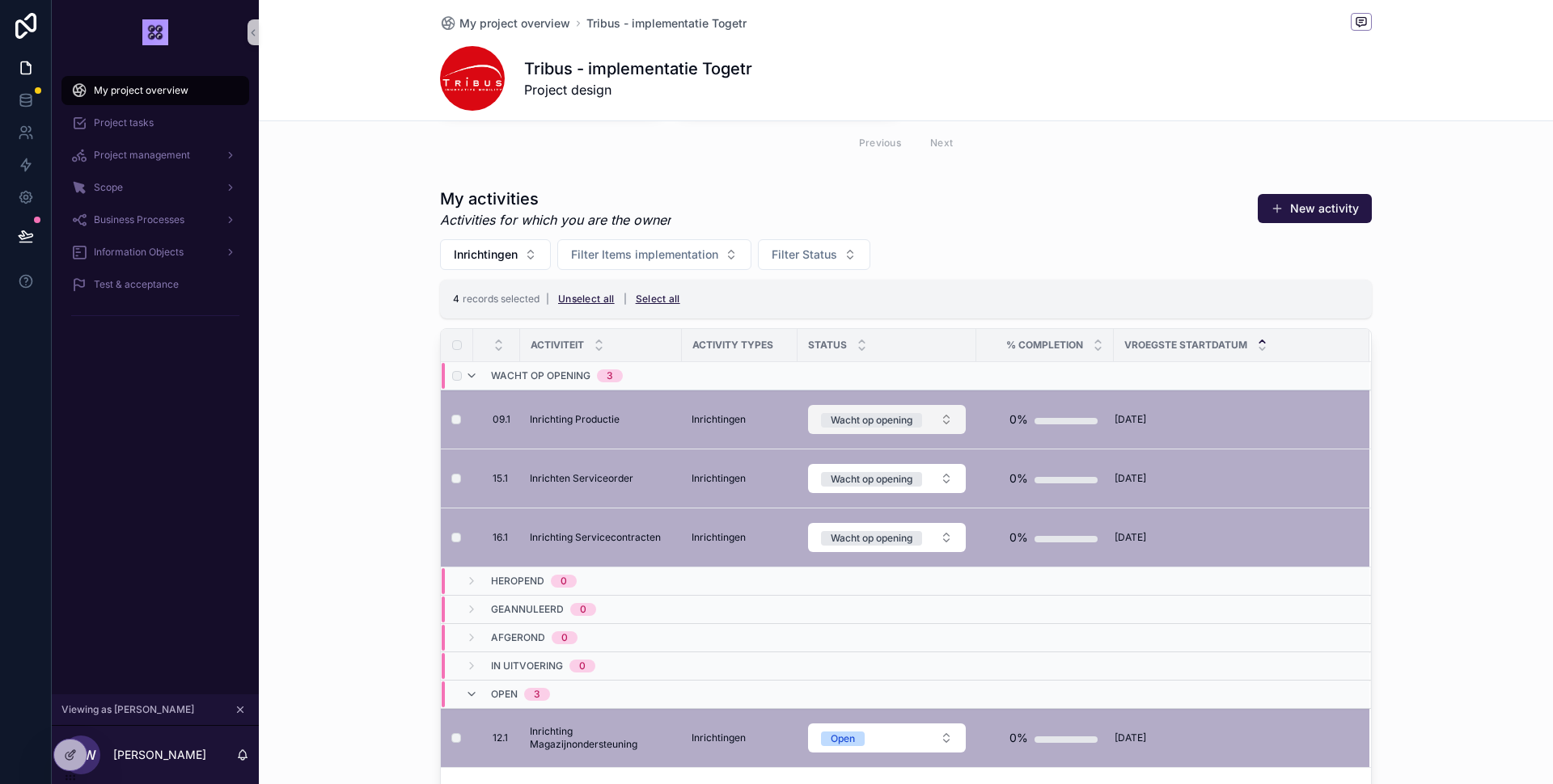
click at [944, 422] on button "Wacht op opening" at bounding box center [886, 419] width 157 height 29
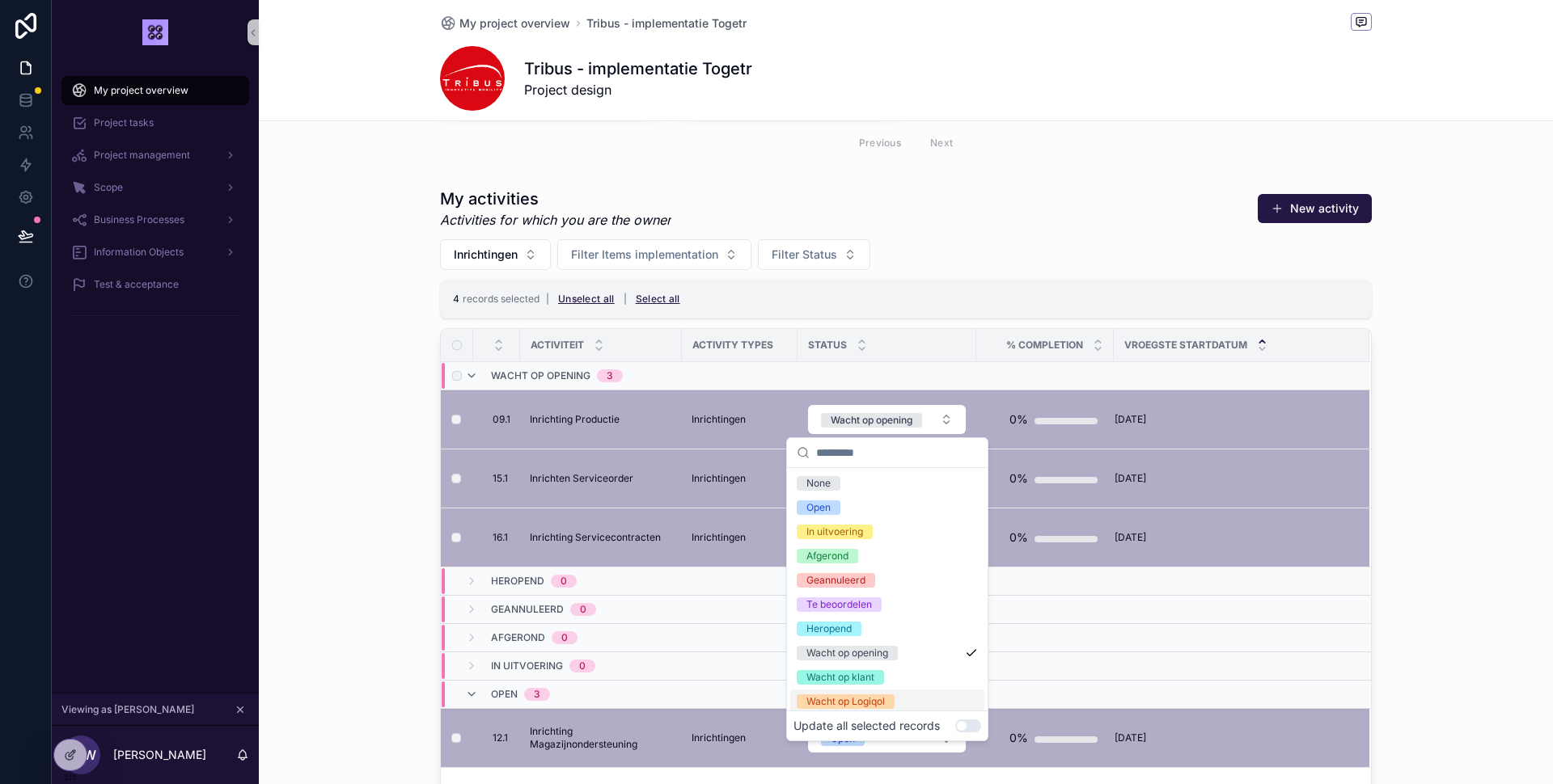
click at [966, 721] on button "Use setting" at bounding box center [967, 726] width 26 height 13
click at [854, 508] on div "Open" at bounding box center [887, 507] width 194 height 24
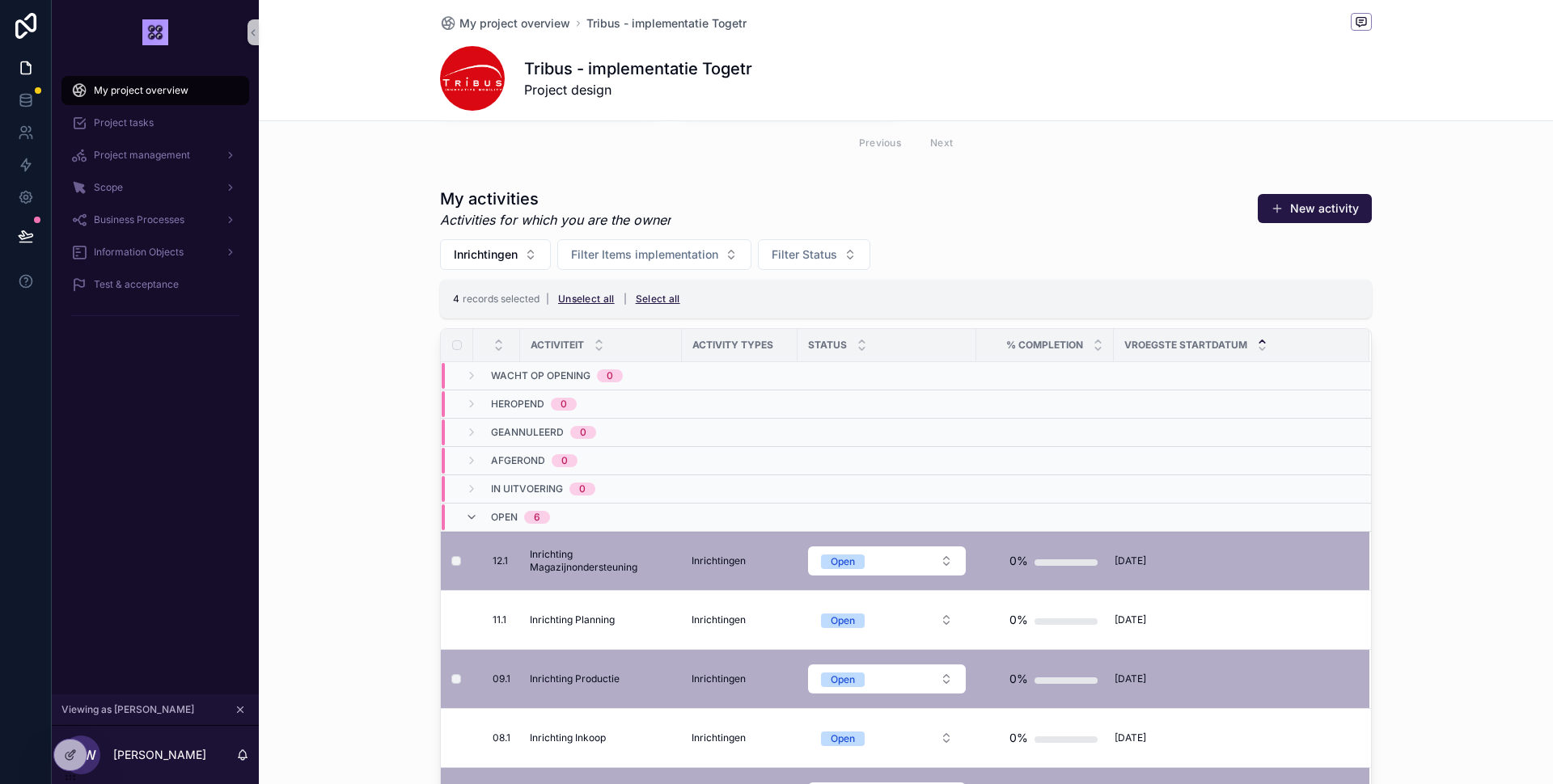
click at [333, 438] on div "My activities Activities for which you are the owner New activity Inrichtingen …" at bounding box center [905, 537] width 1294 height 712
click at [601, 301] on button "Unselect all" at bounding box center [586, 299] width 68 height 26
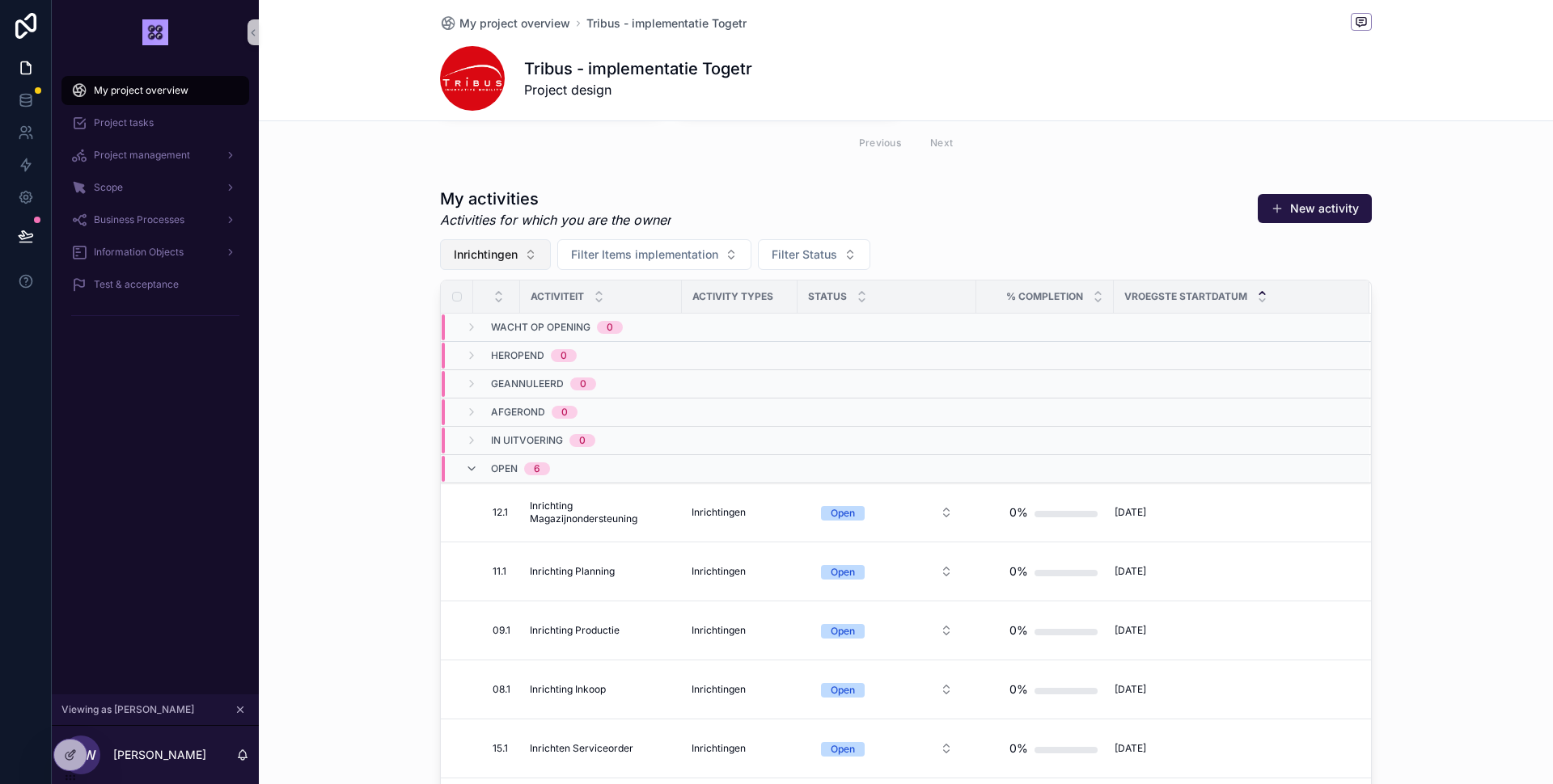
click at [490, 260] on span "Inrichtingen" at bounding box center [486, 254] width 64 height 16
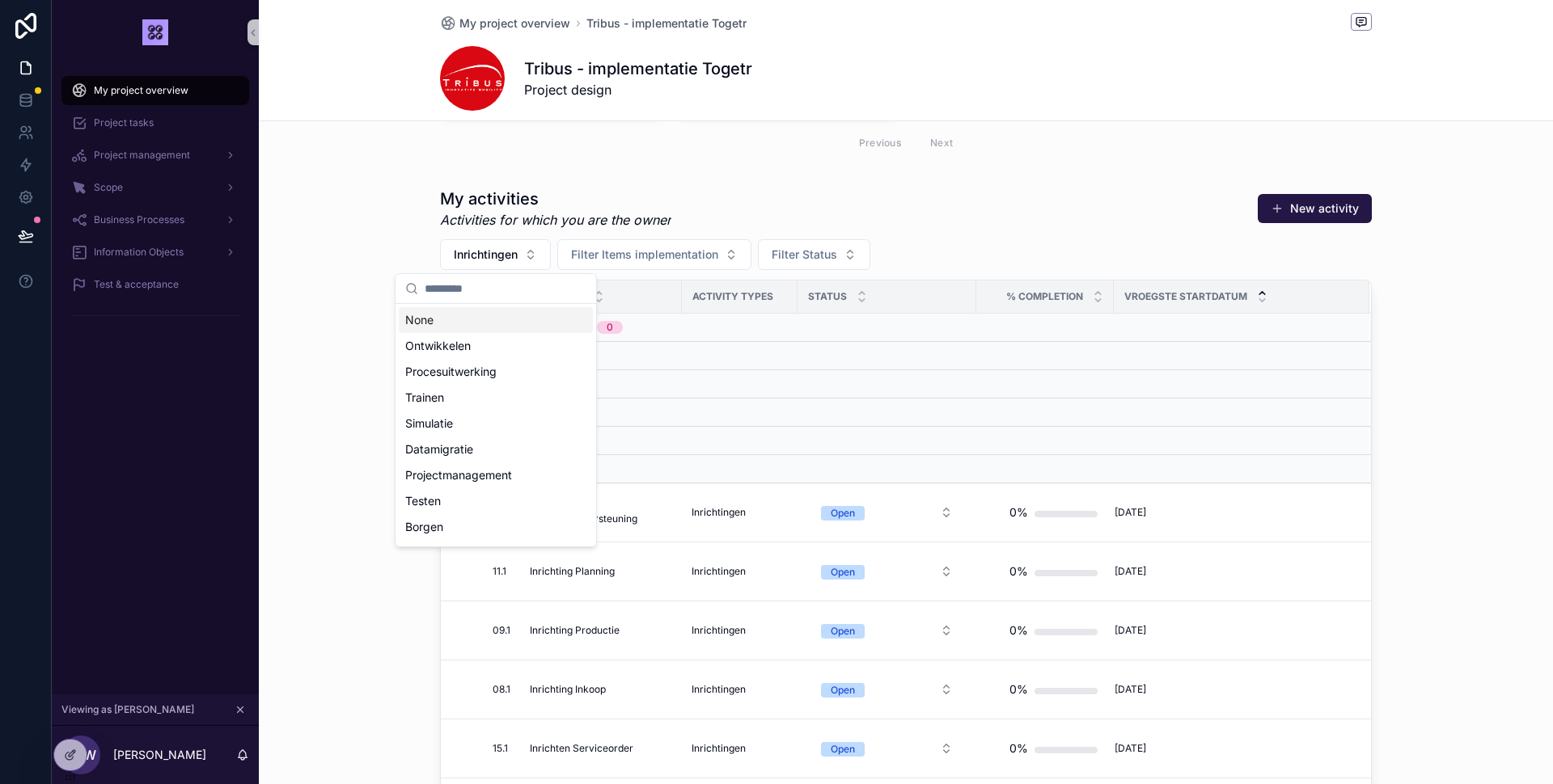
click at [443, 326] on div "None" at bounding box center [496, 320] width 194 height 26
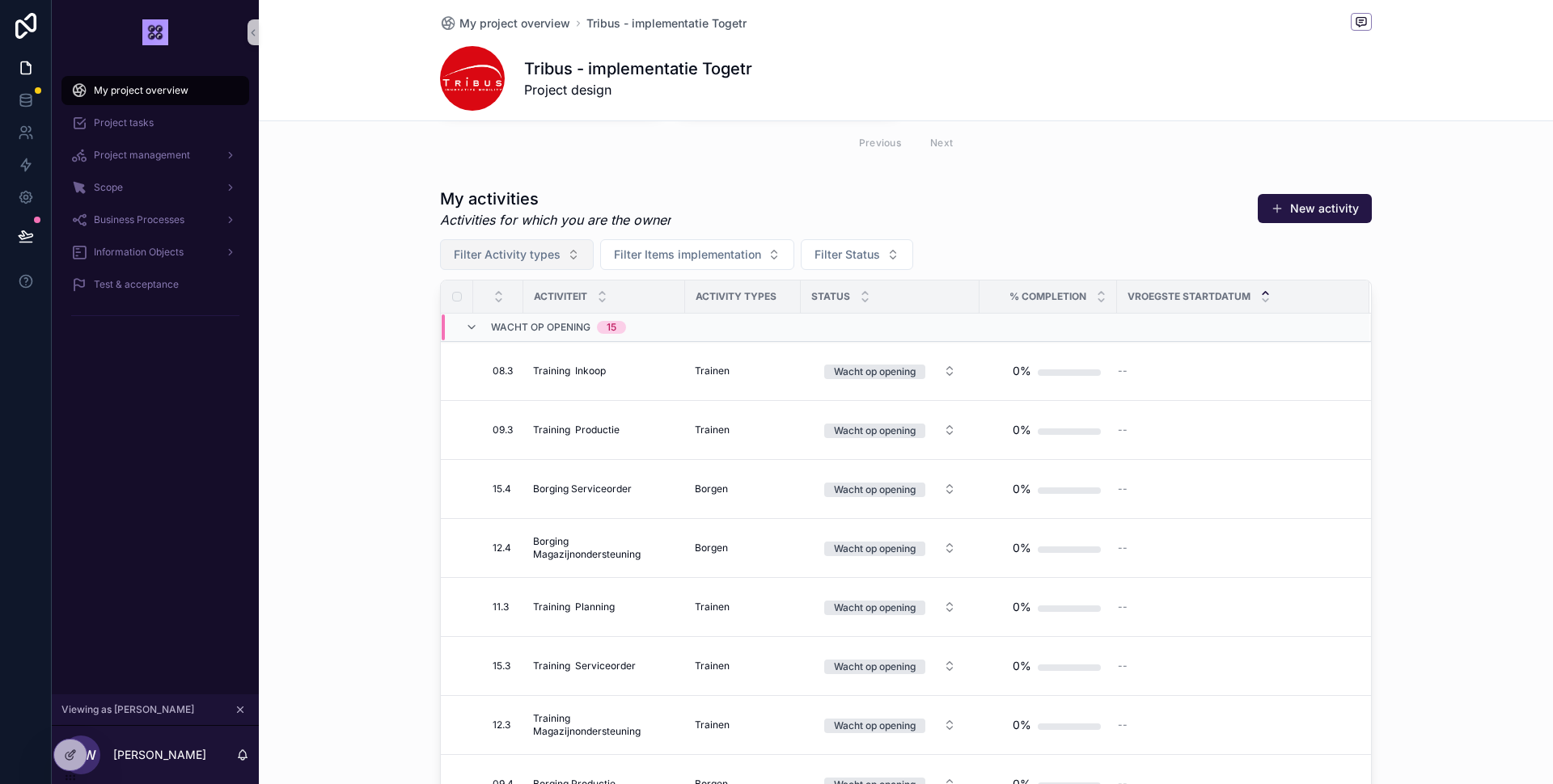
click at [525, 252] on span "Filter Activity types" at bounding box center [508, 254] width 107 height 16
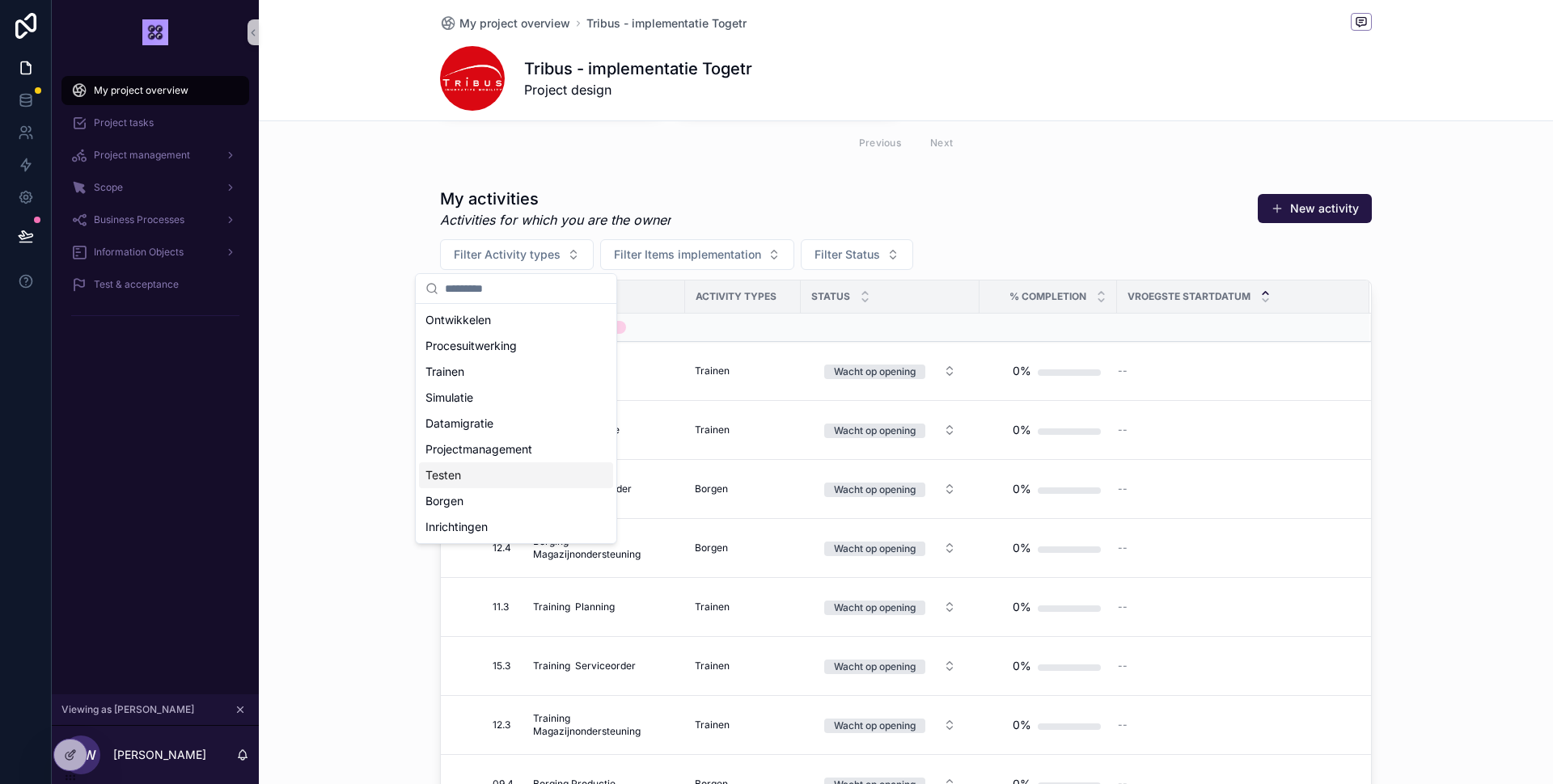
click at [478, 471] on div "Testen" at bounding box center [517, 475] width 194 height 26
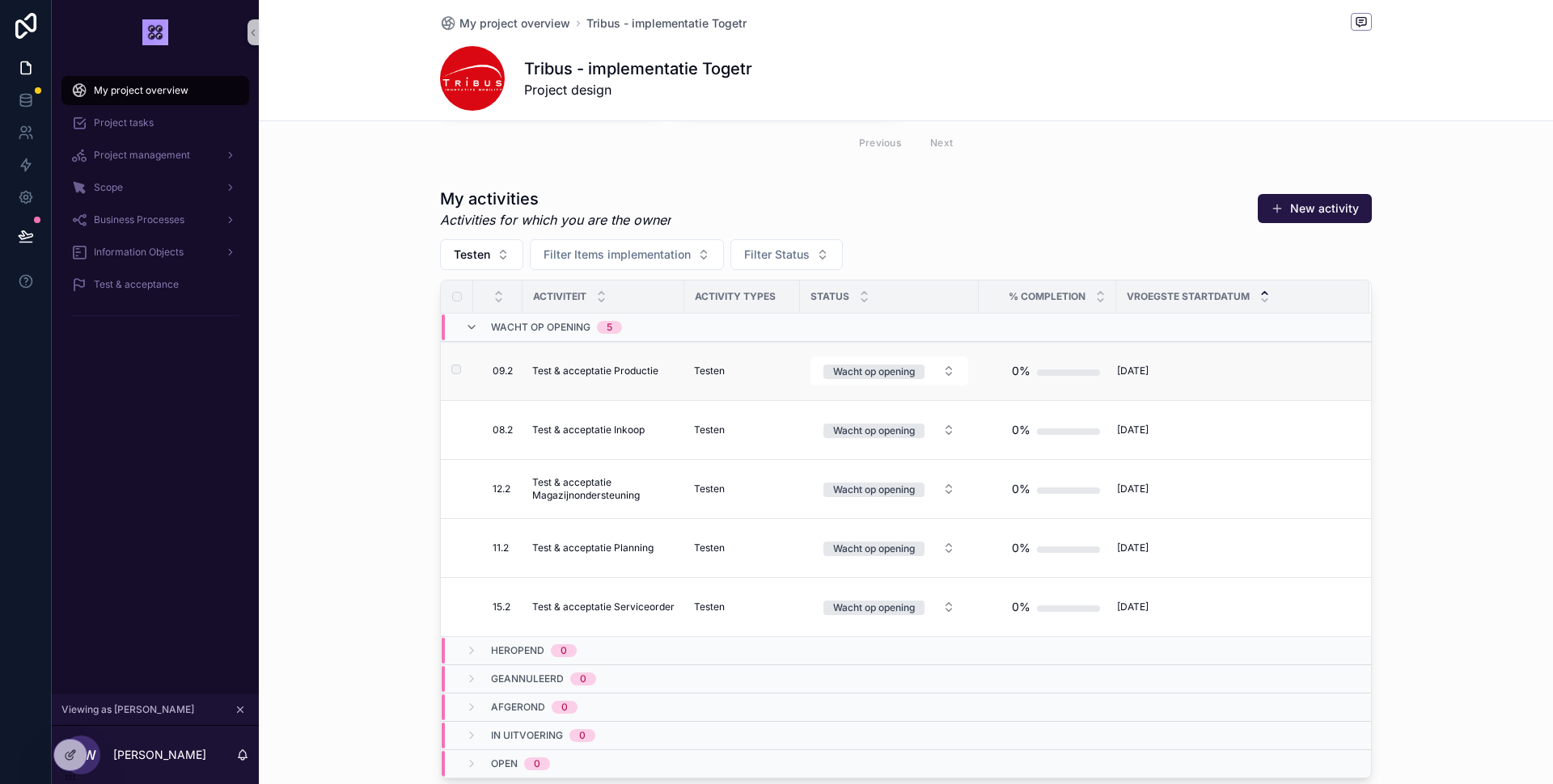
click at [451, 370] on label "scrollable content" at bounding box center [447, 371] width 10 height 13
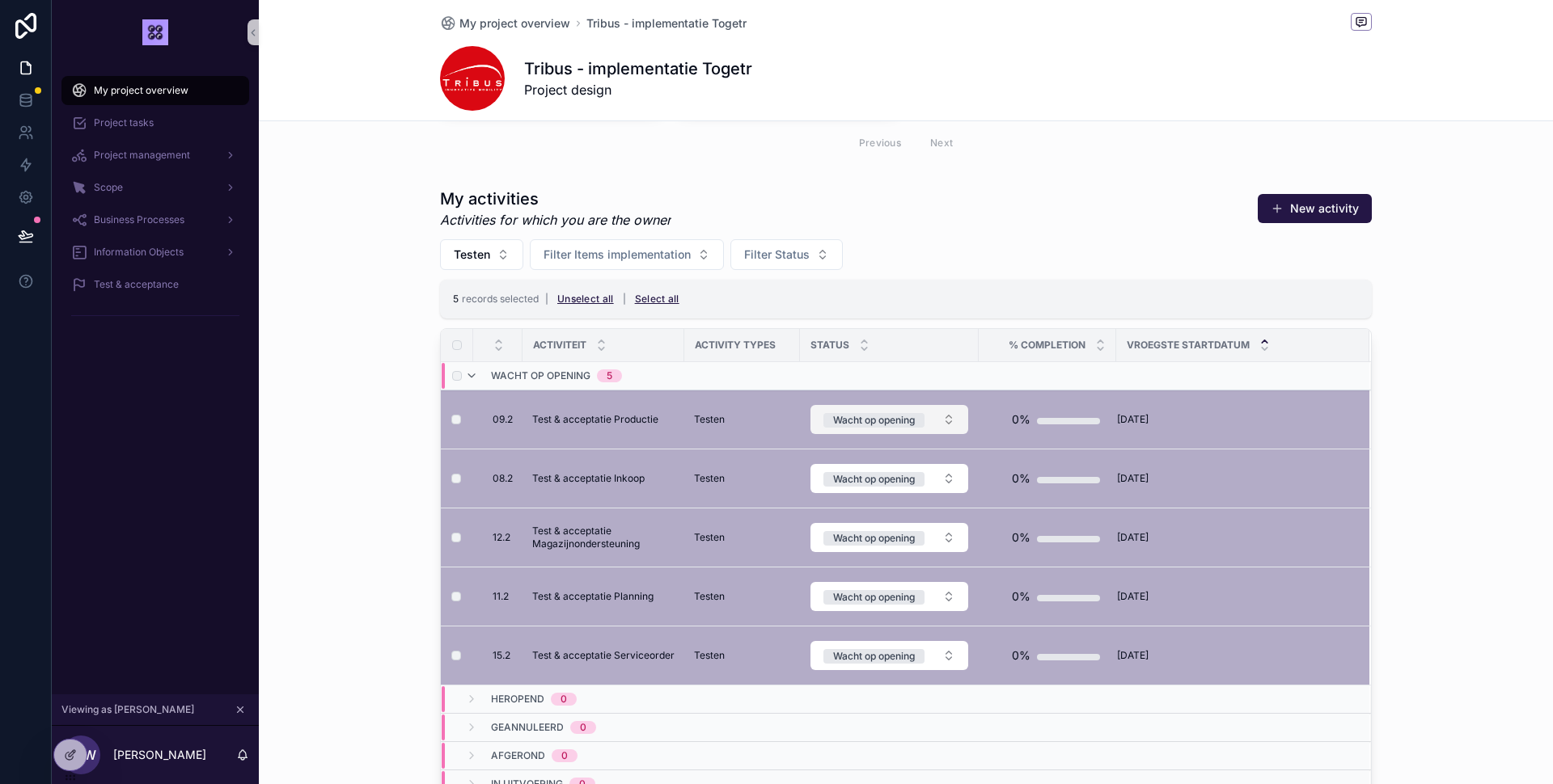
click at [948, 422] on button "Wacht op opening" at bounding box center [889, 419] width 157 height 29
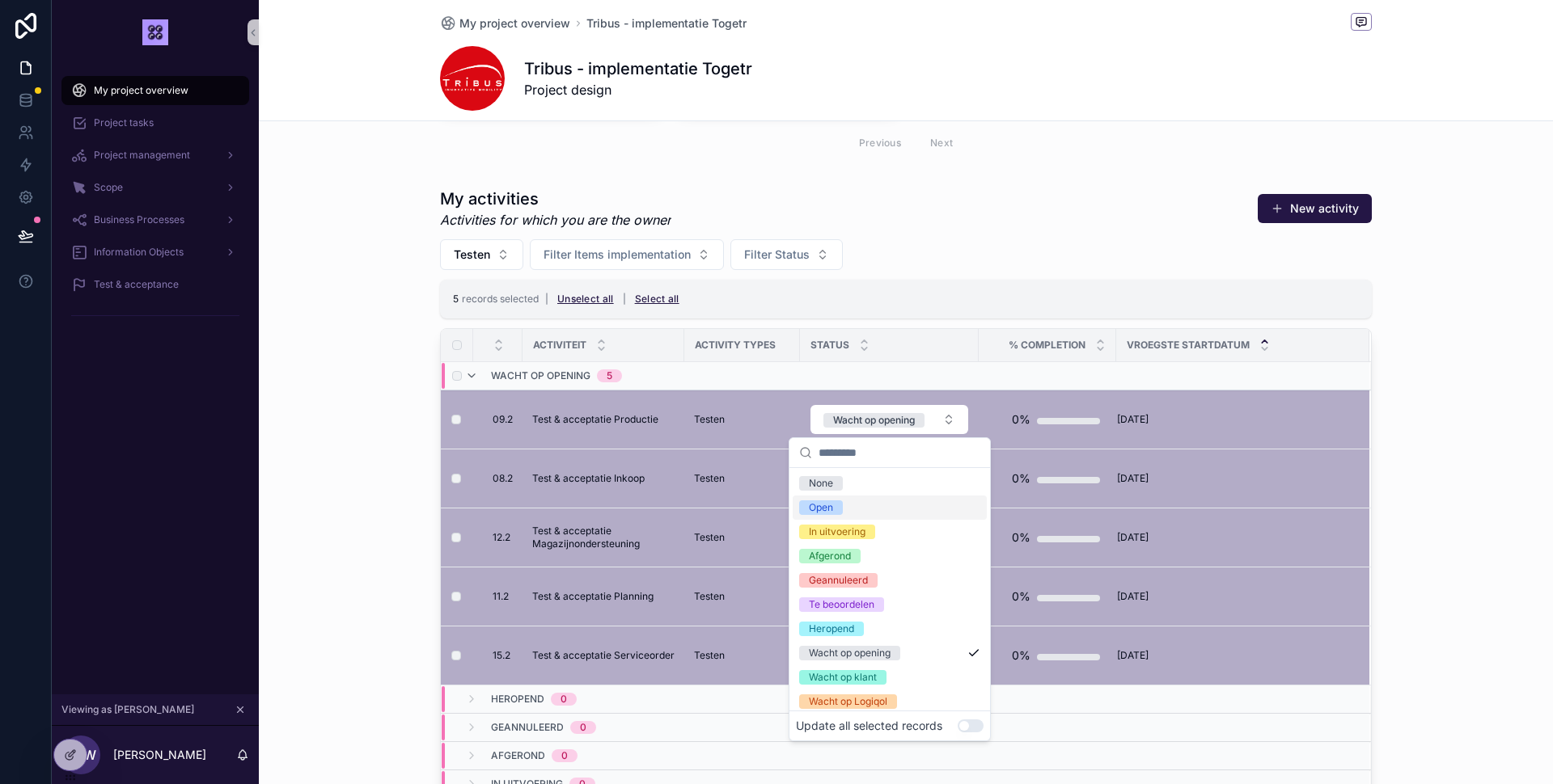
click at [931, 511] on div "Open" at bounding box center [890, 507] width 194 height 24
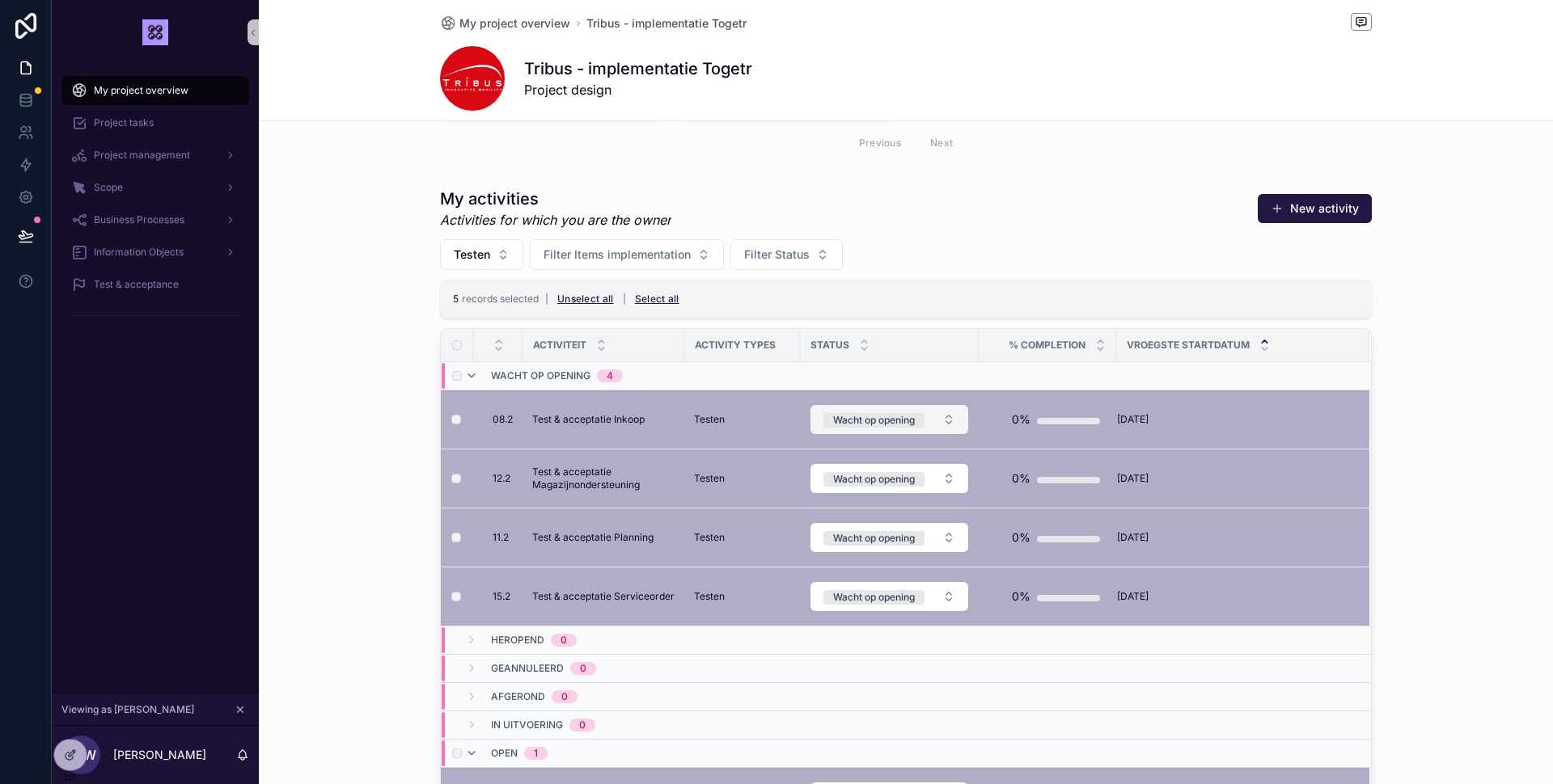
click at [951, 420] on button "Wacht op opening" at bounding box center [889, 419] width 157 height 29
click at [943, 411] on button "Wacht op opening" at bounding box center [889, 419] width 157 height 29
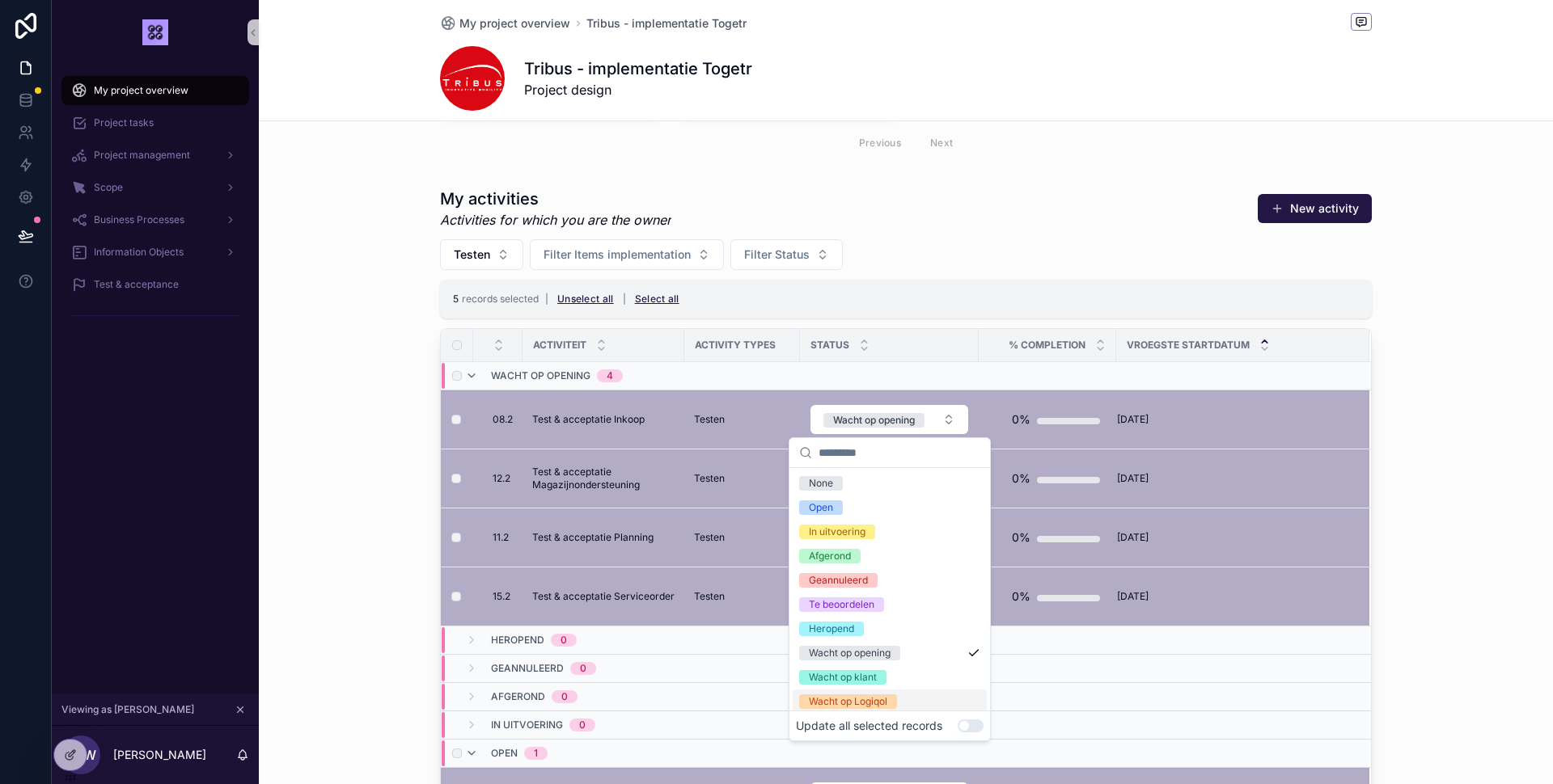
click at [966, 726] on button "Use setting" at bounding box center [970, 726] width 26 height 13
click at [839, 507] on span "Open" at bounding box center [821, 508] width 44 height 15
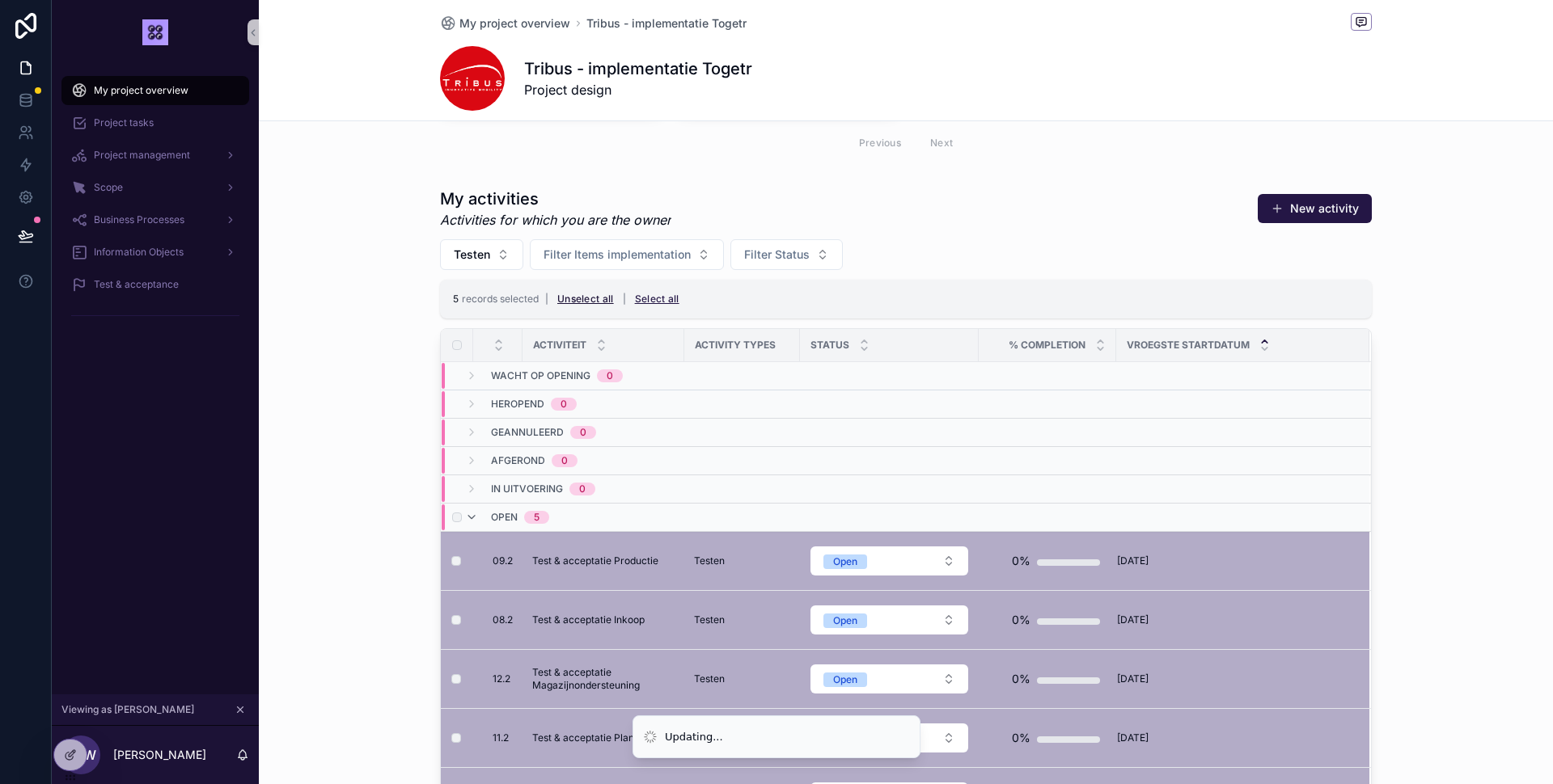
click at [596, 297] on button "Unselect all" at bounding box center [586, 299] width 68 height 26
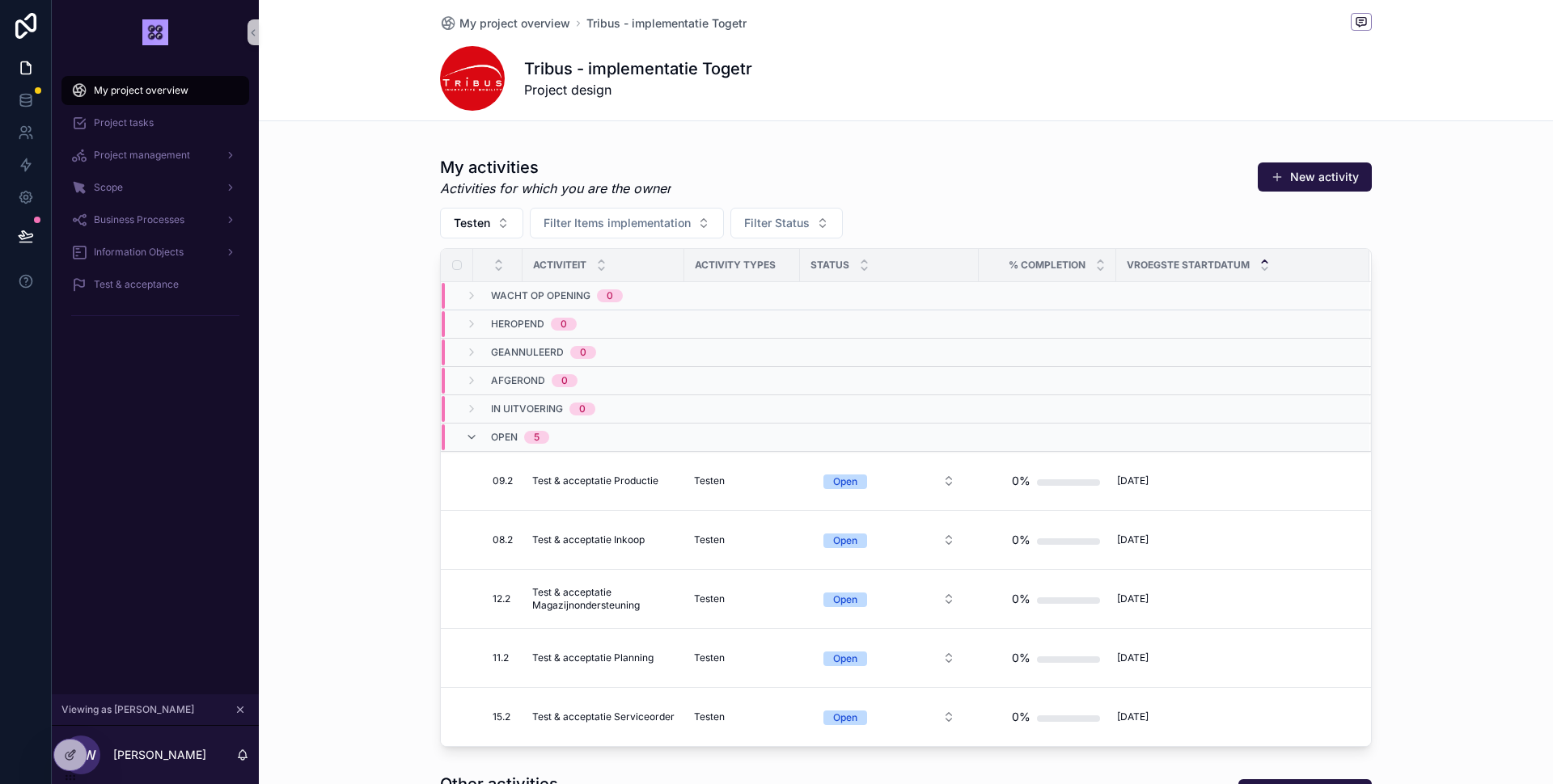
scroll to position [825, 0]
click at [502, 213] on button "Testen" at bounding box center [481, 219] width 83 height 30
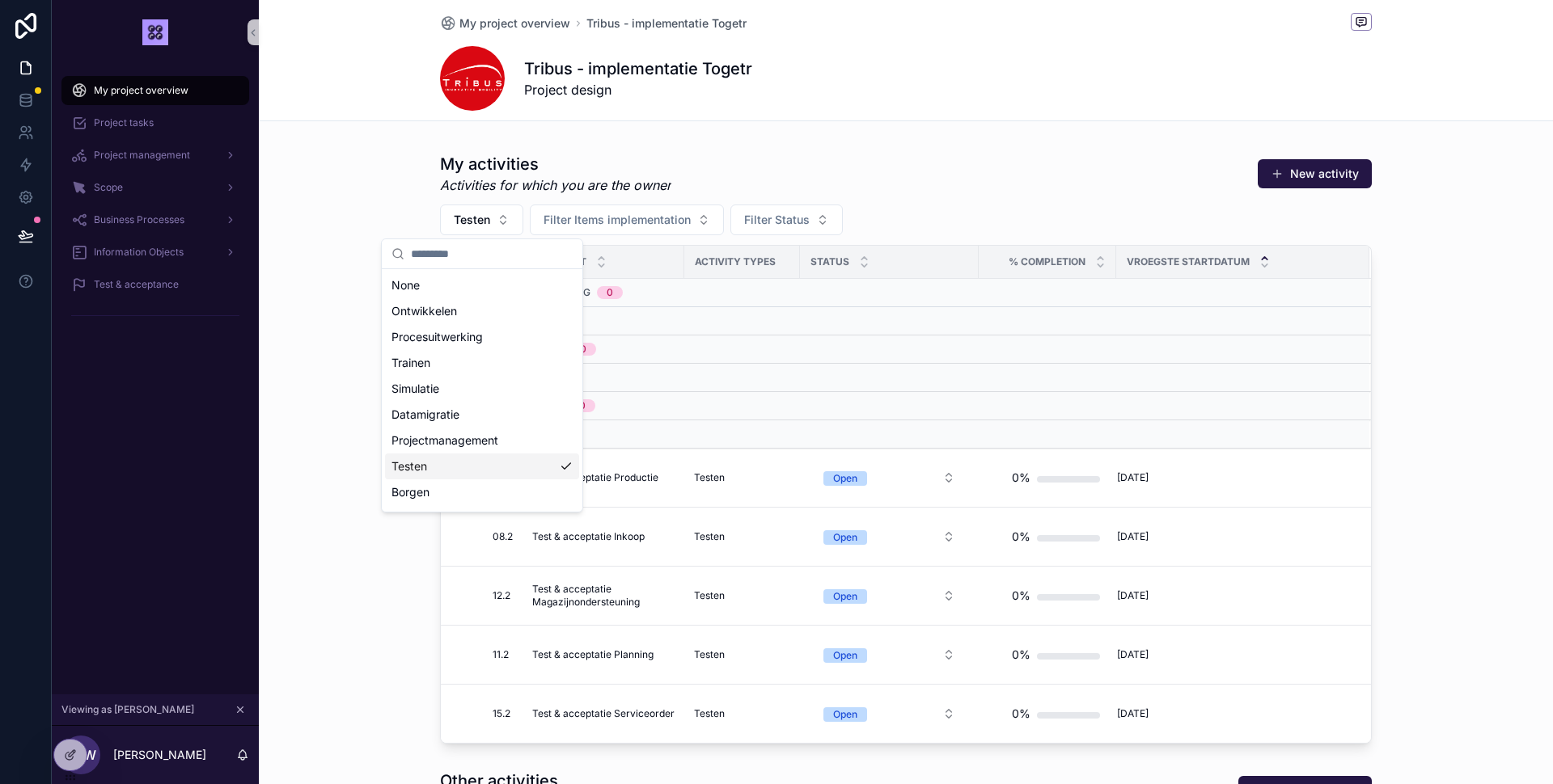
click at [492, 470] on div "Testen" at bounding box center [482, 466] width 194 height 26
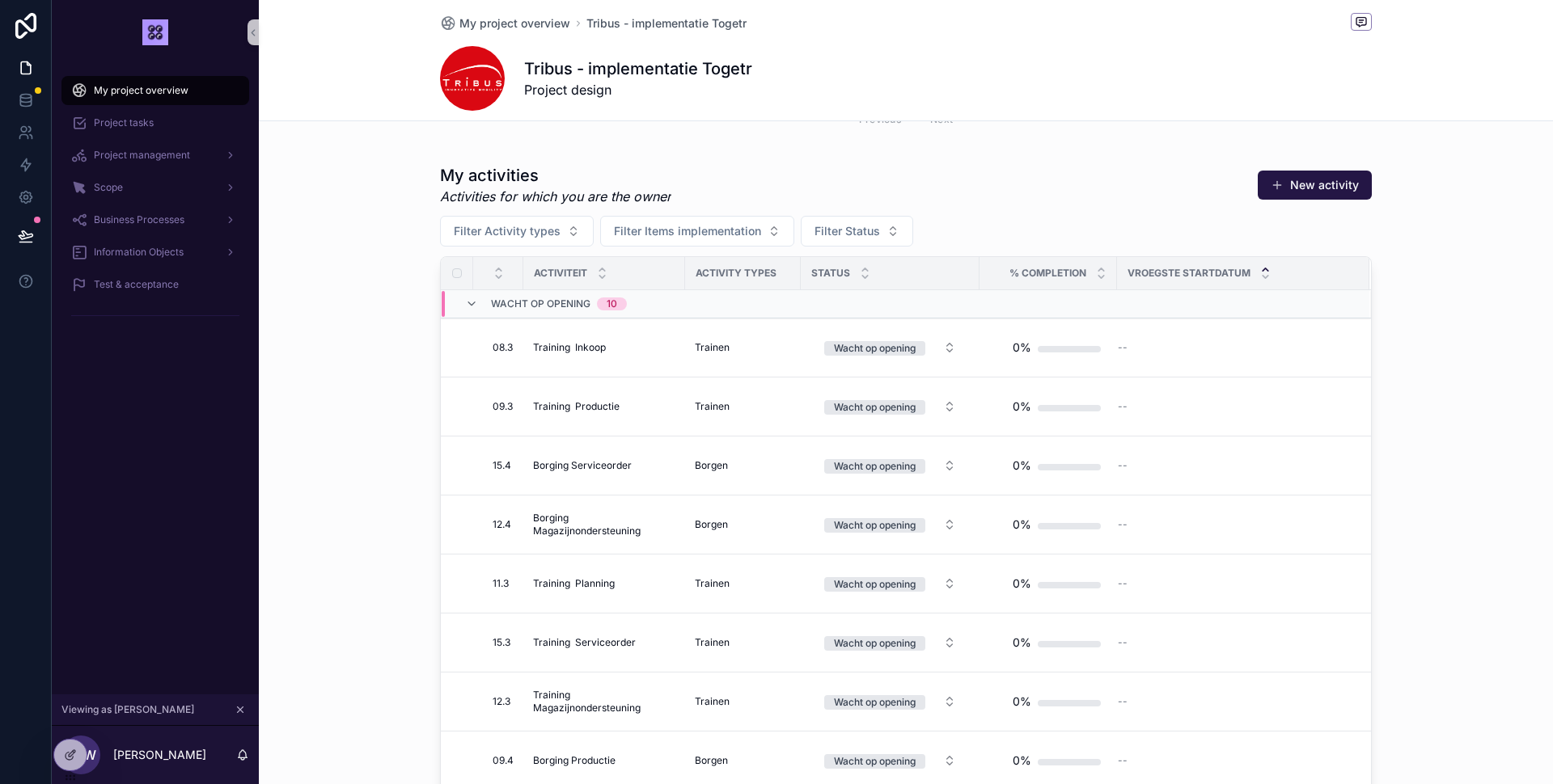
click at [470, 306] on icon "scrollable content" at bounding box center [471, 304] width 13 height 13
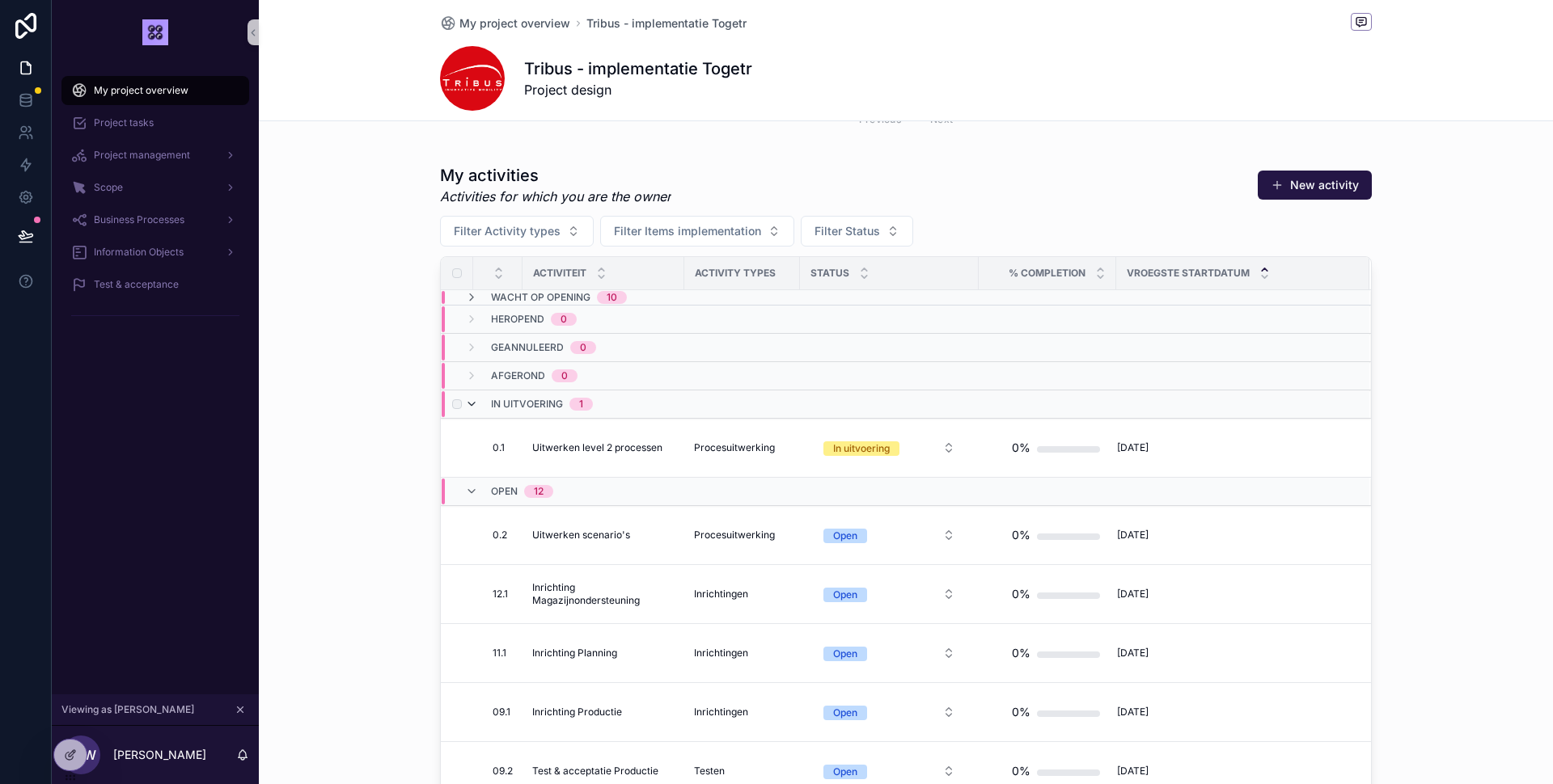
click at [471, 409] on icon "scrollable content" at bounding box center [471, 404] width 13 height 13
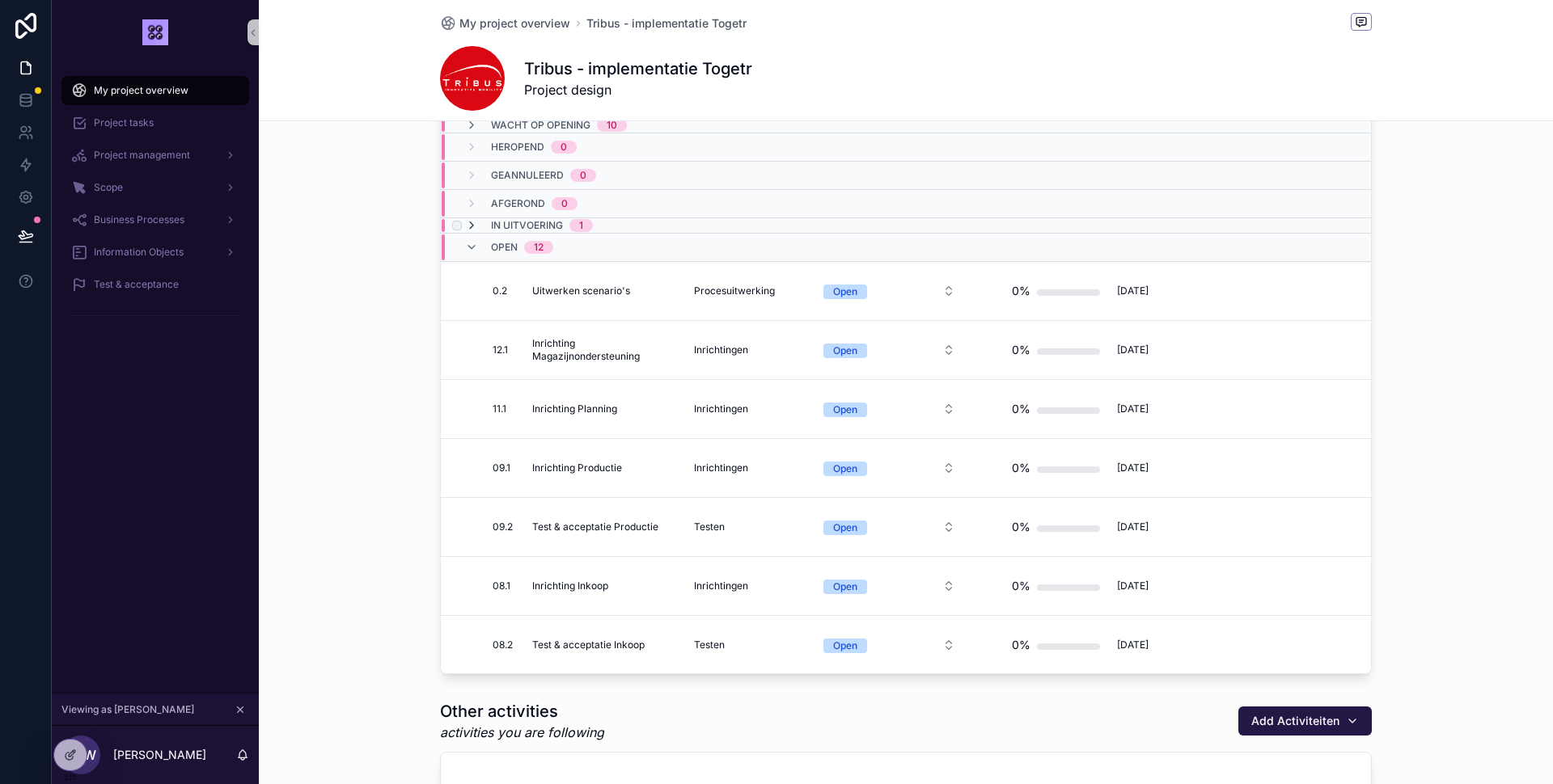
click at [469, 225] on icon "scrollable content" at bounding box center [471, 226] width 13 height 13
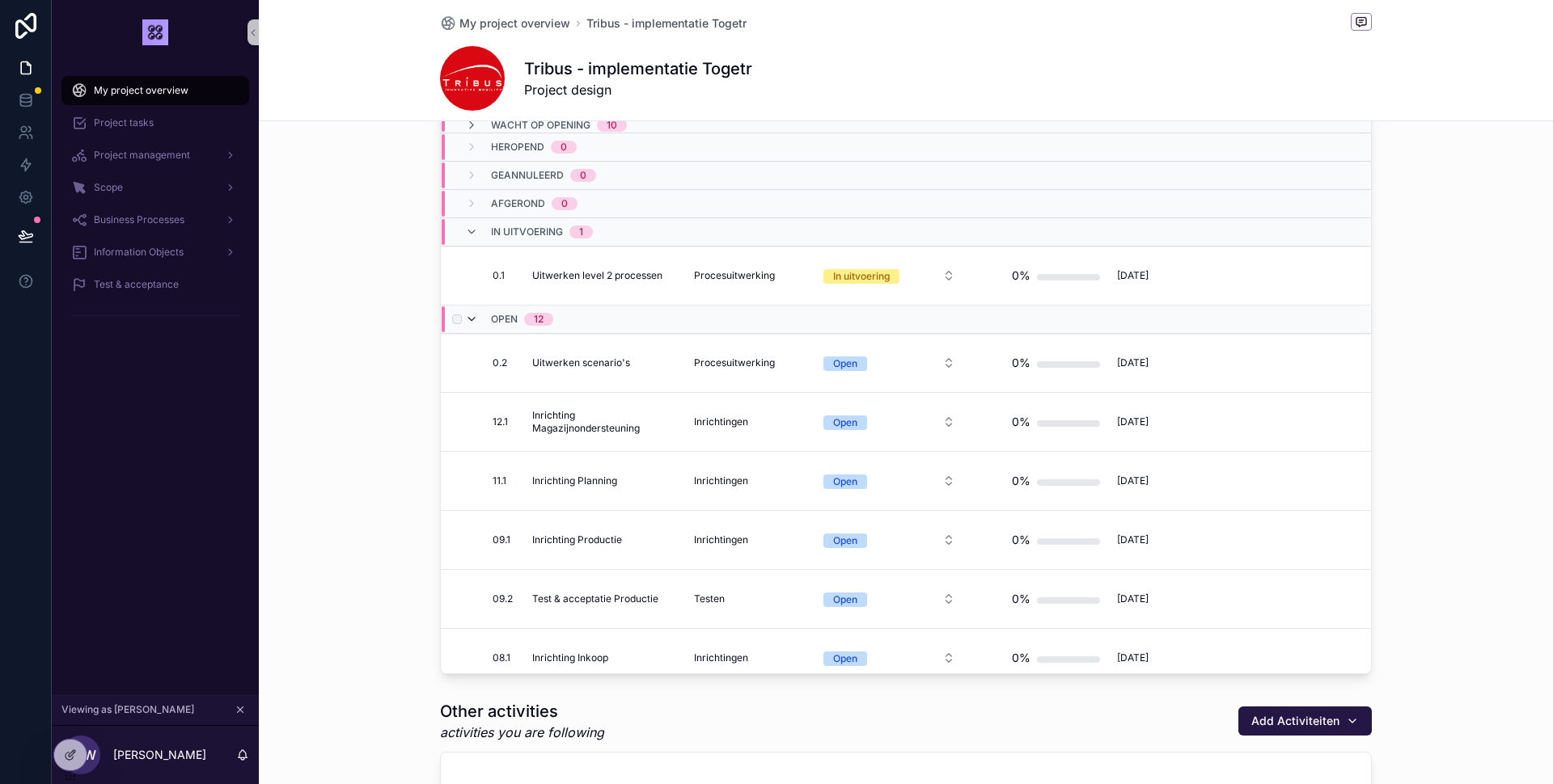
click at [470, 323] on icon "scrollable content" at bounding box center [471, 320] width 13 height 13
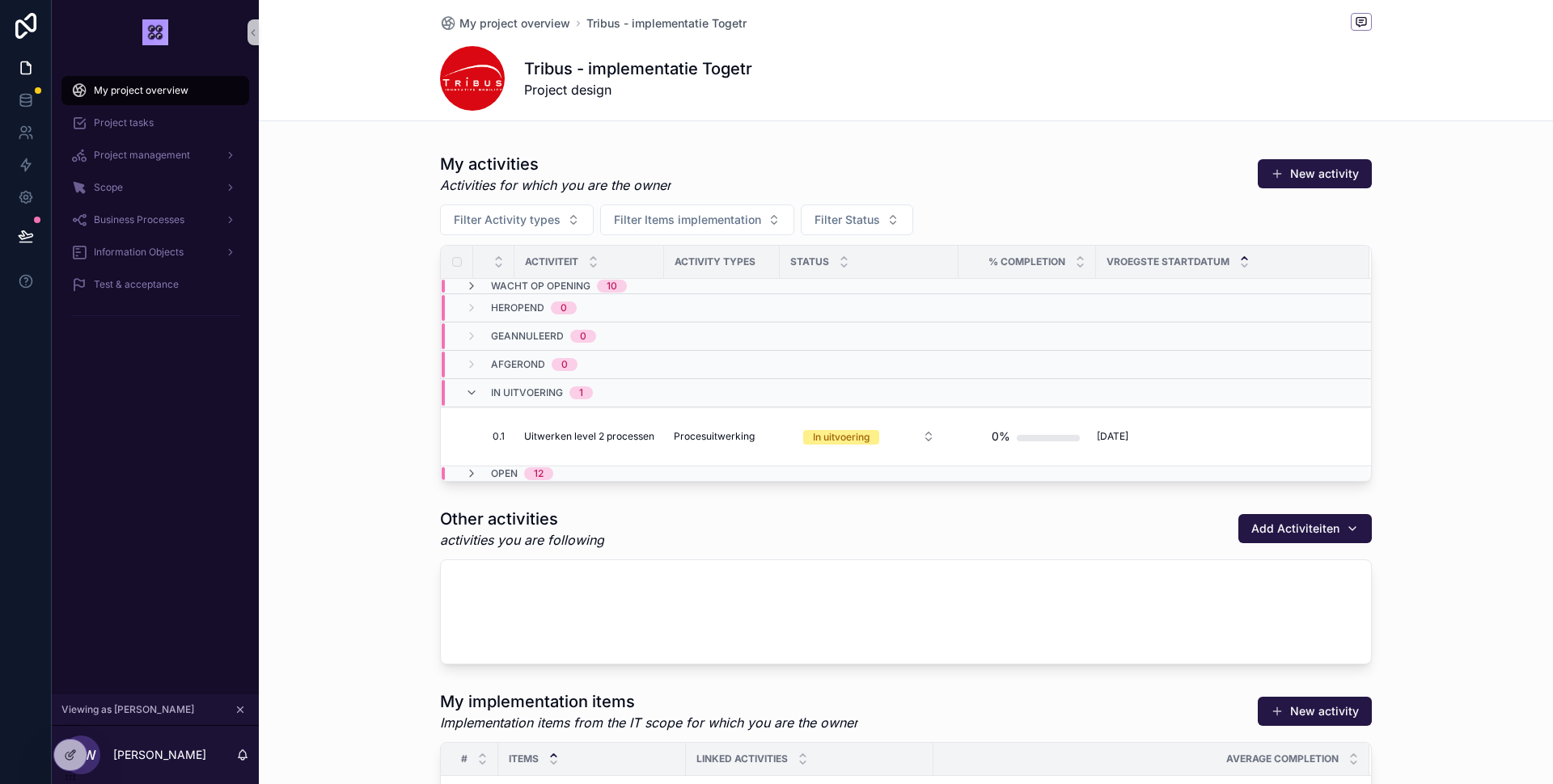
scroll to position [821, 0]
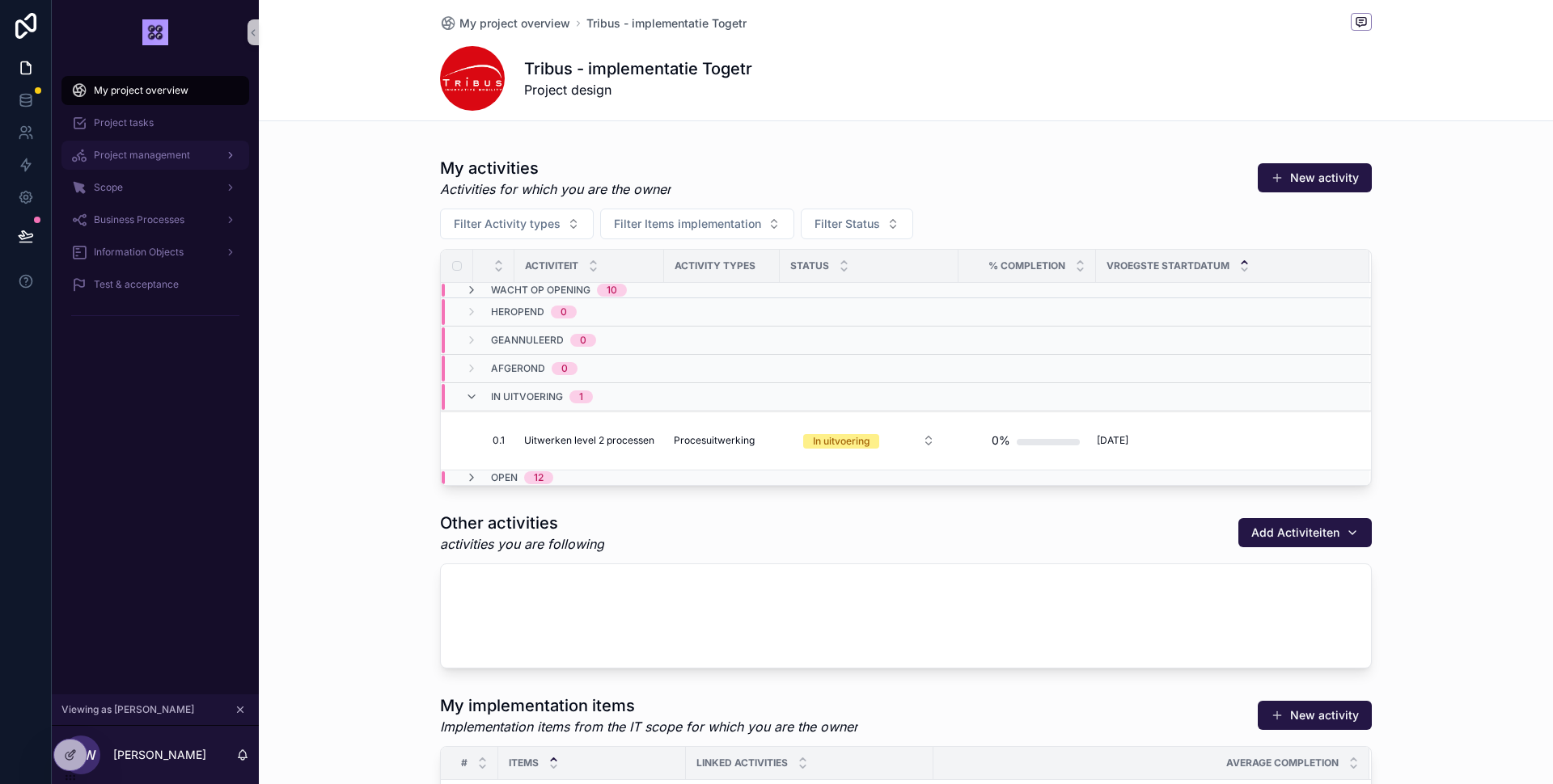
click at [145, 156] on span "Project management" at bounding box center [142, 156] width 96 height 13
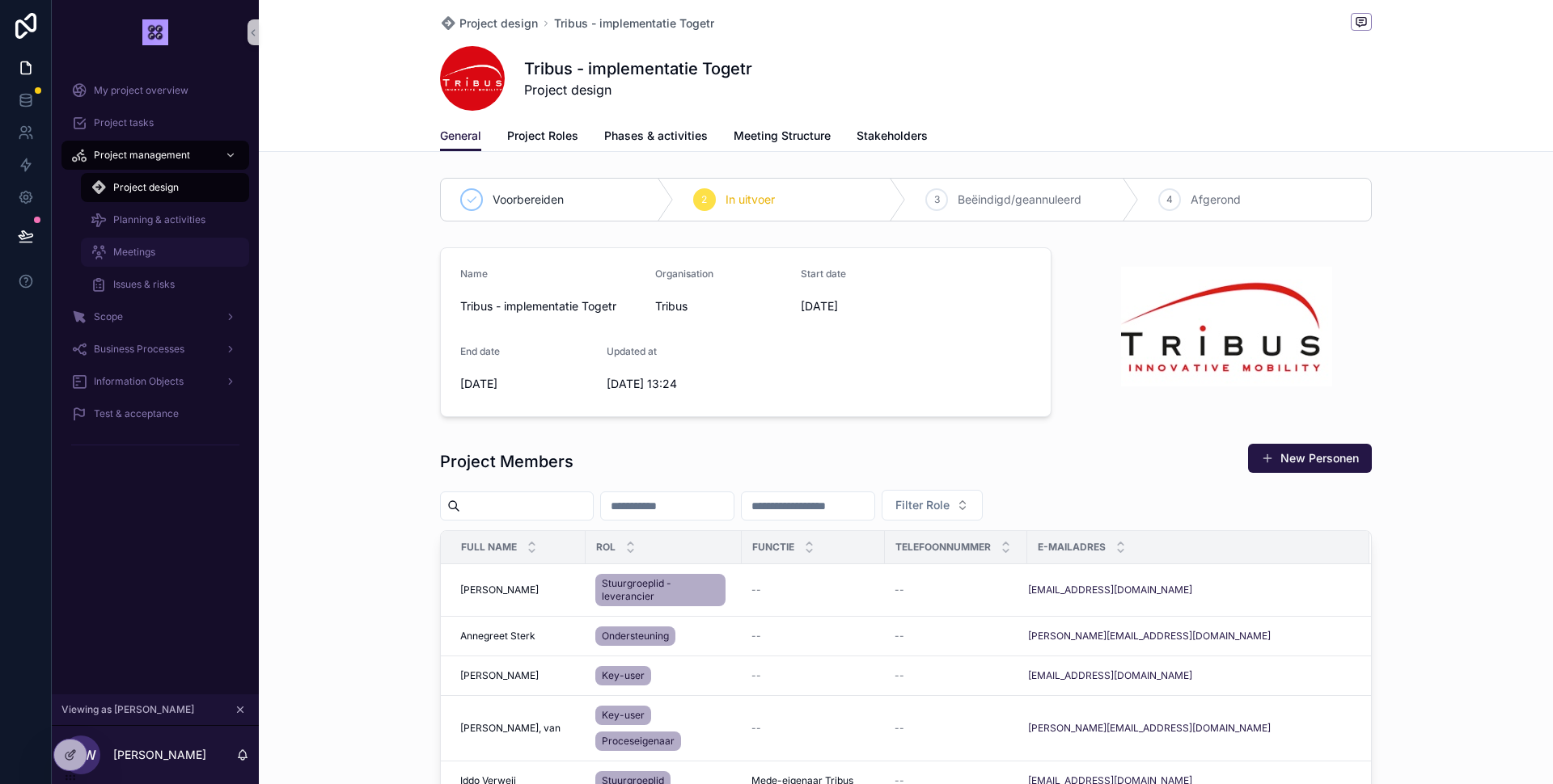
click at [164, 256] on div "Meetings" at bounding box center [165, 252] width 149 height 26
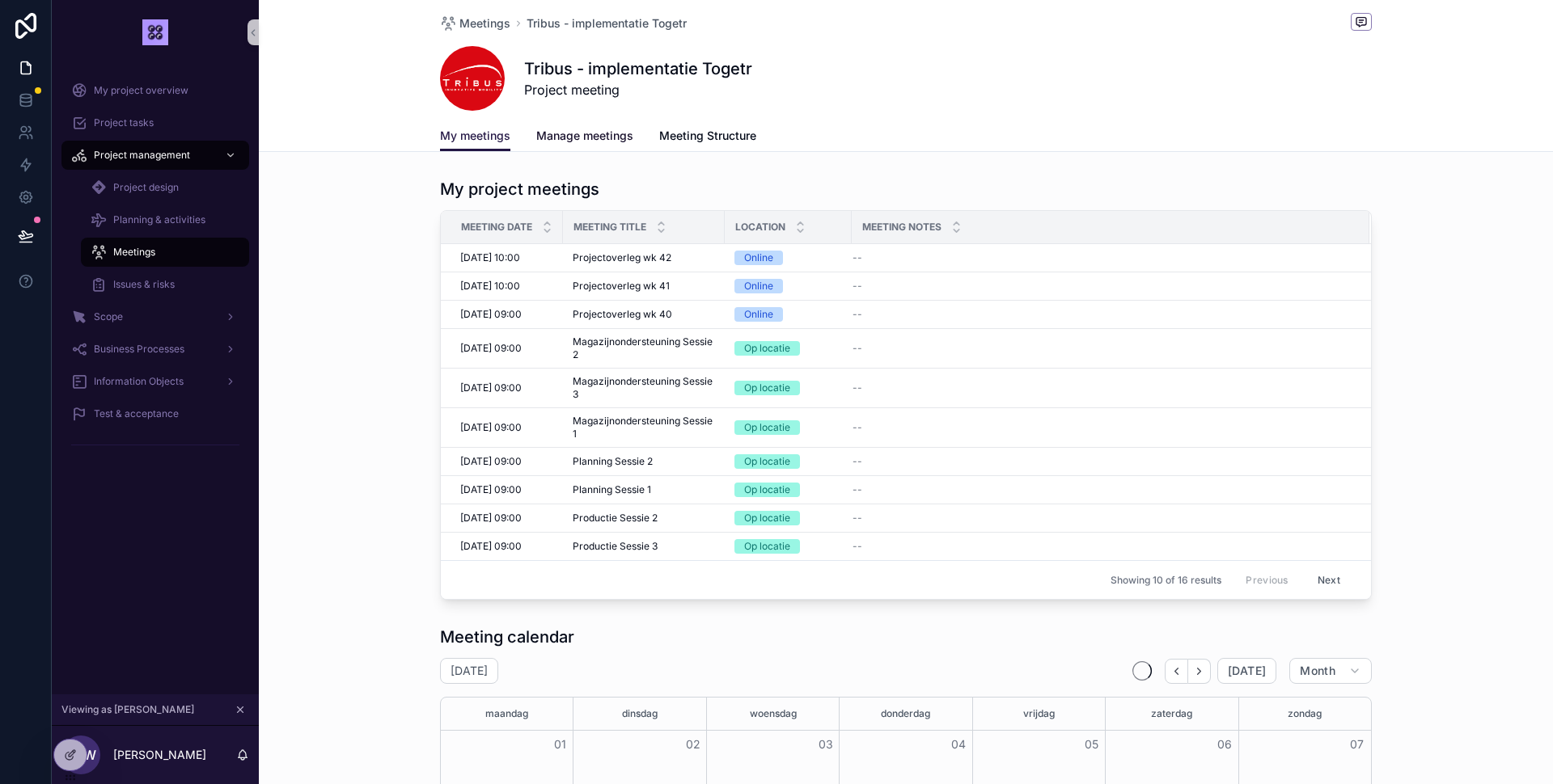
click at [589, 137] on span "Manage meetings" at bounding box center [585, 136] width 97 height 16
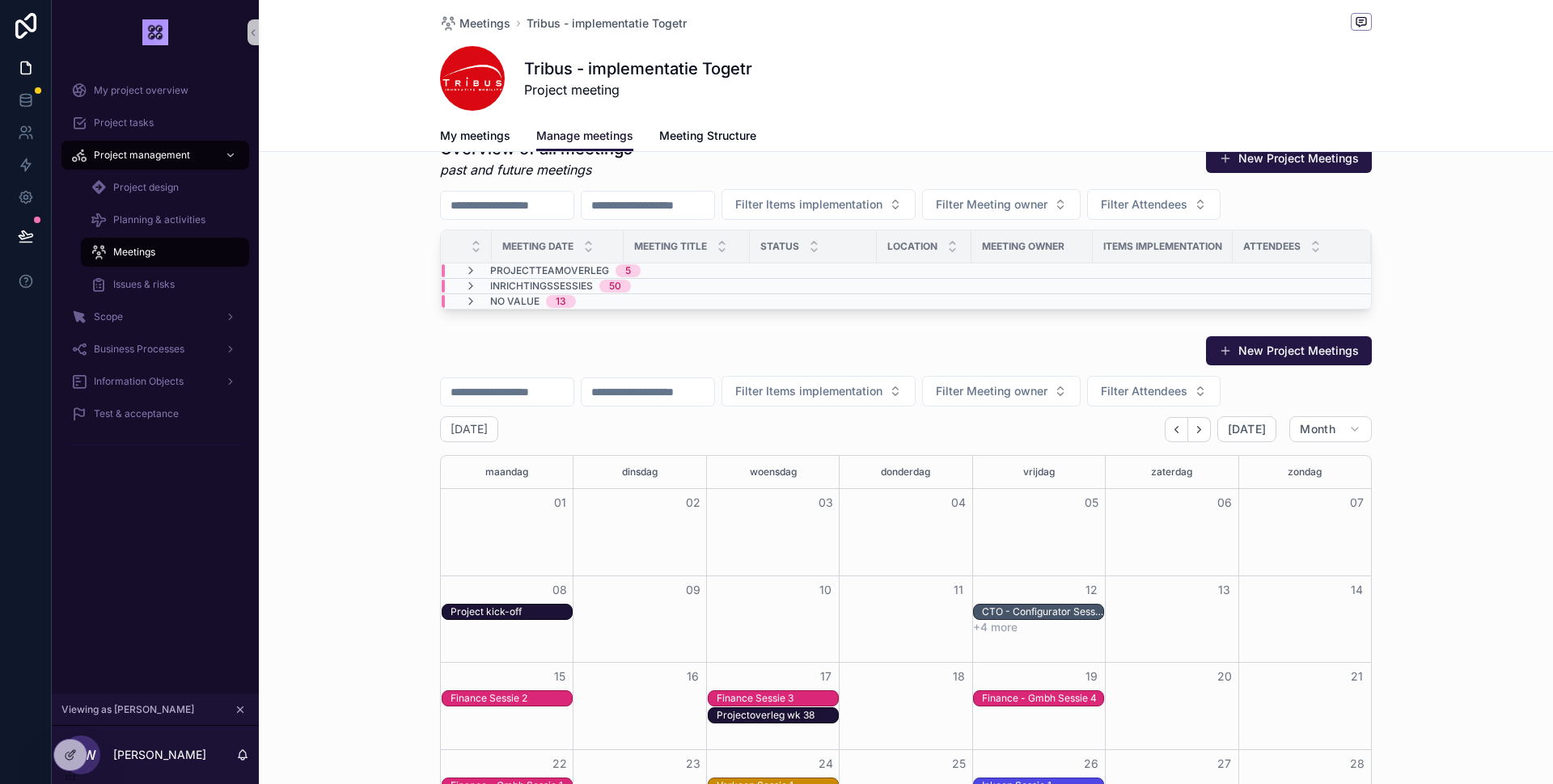
scroll to position [40, 0]
click at [469, 287] on icon "scrollable content" at bounding box center [470, 287] width 13 height 13
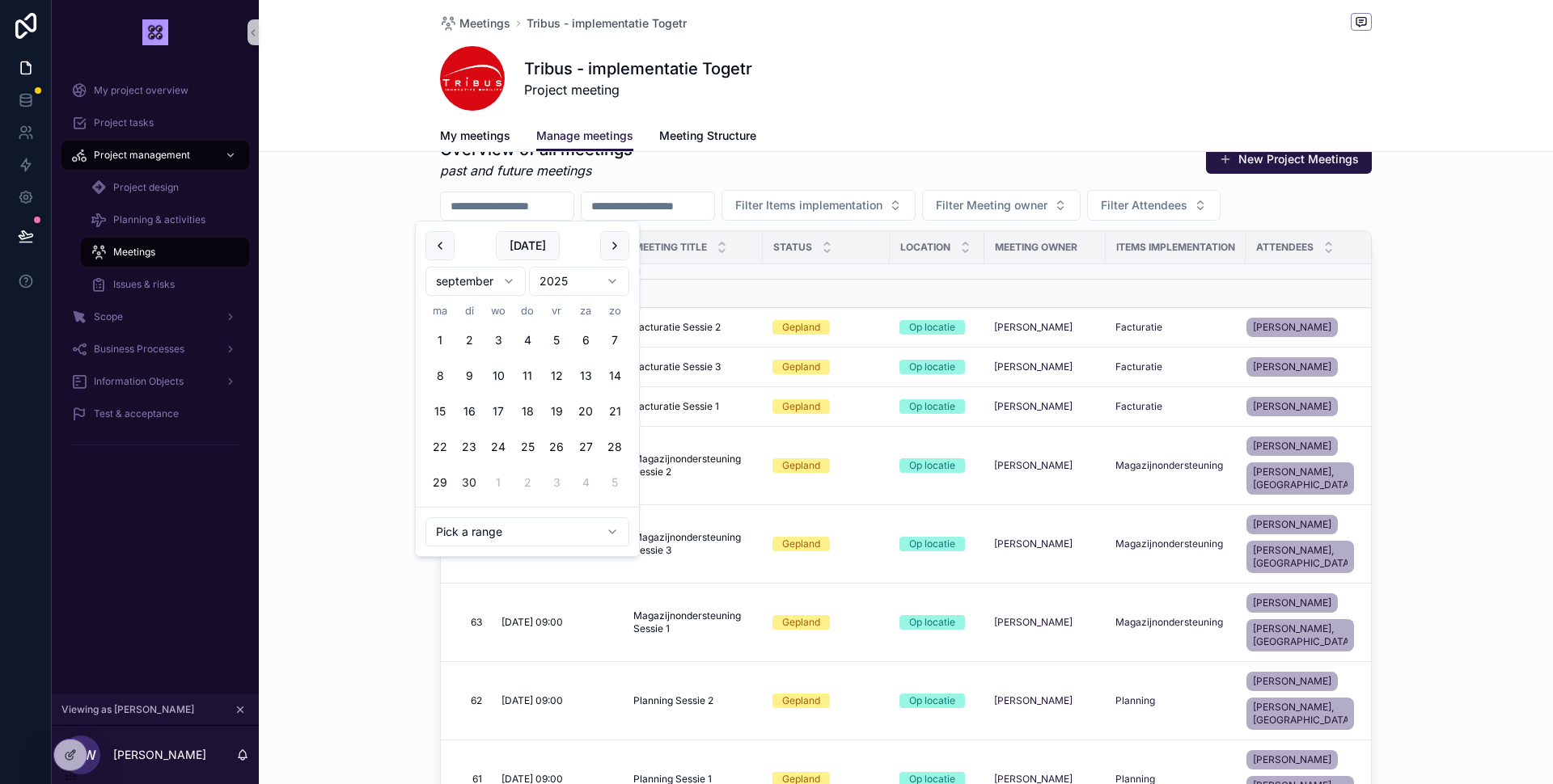
click at [532, 211] on input "scrollable content" at bounding box center [507, 206] width 133 height 22
click at [499, 524] on html "My project overview Project tasks Project management Project design Planning & …" at bounding box center [776, 392] width 1553 height 784
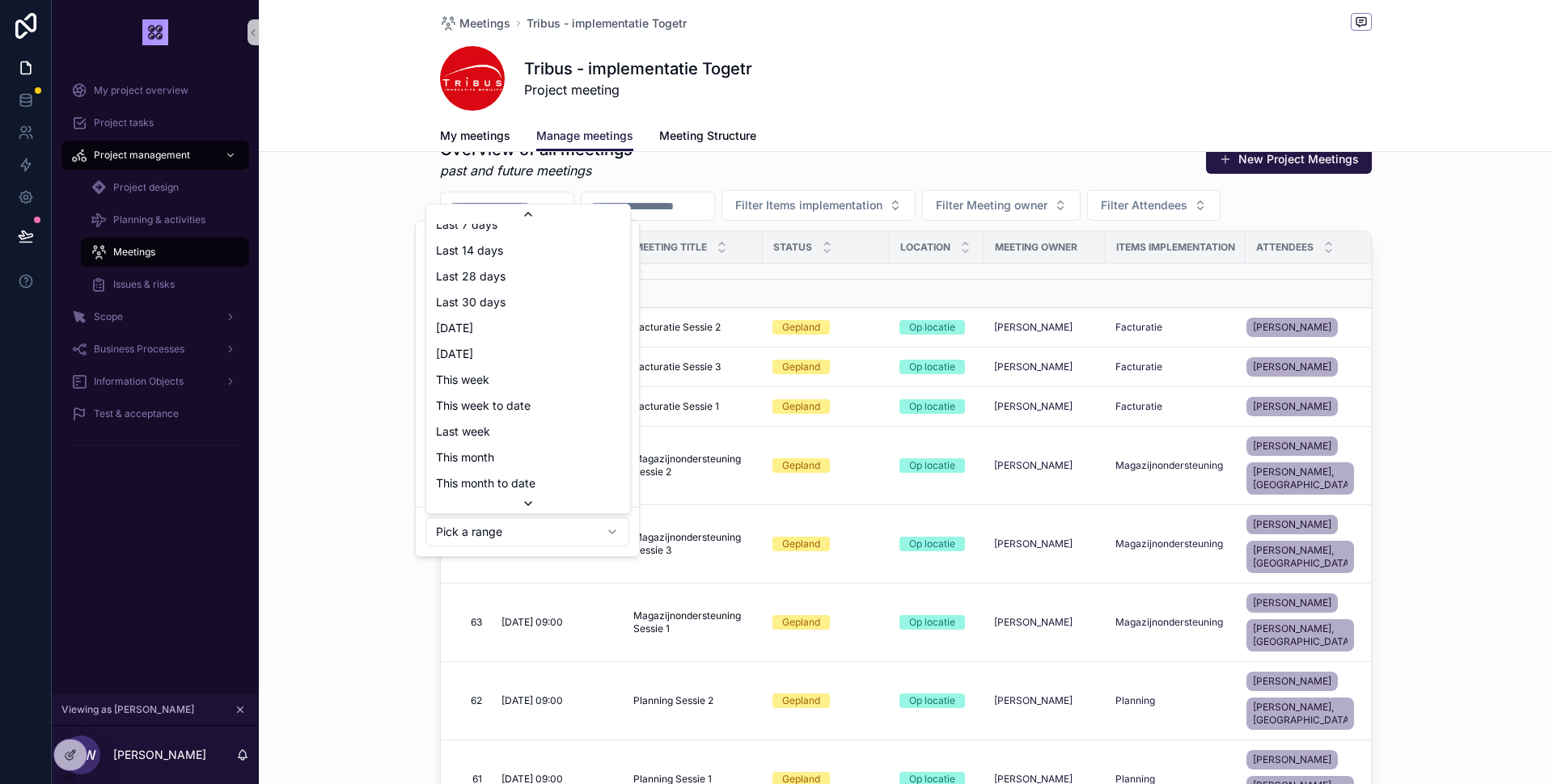
scroll to position [0, 0]
type input "**********"
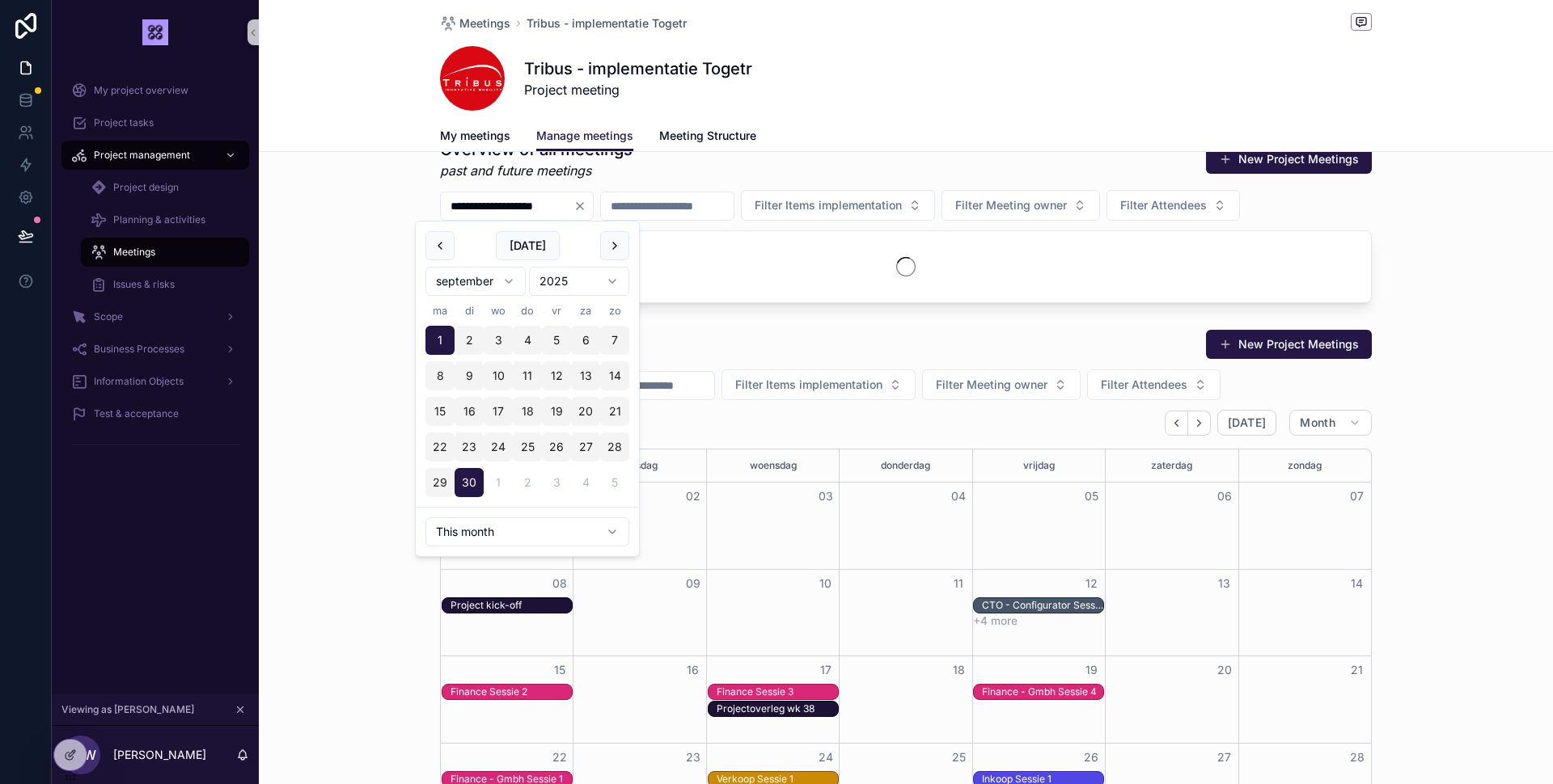
click at [321, 382] on div "New Project Meetings Filter Items implementation Filter Meeting owner Filter At…" at bounding box center [905, 623] width 1294 height 601
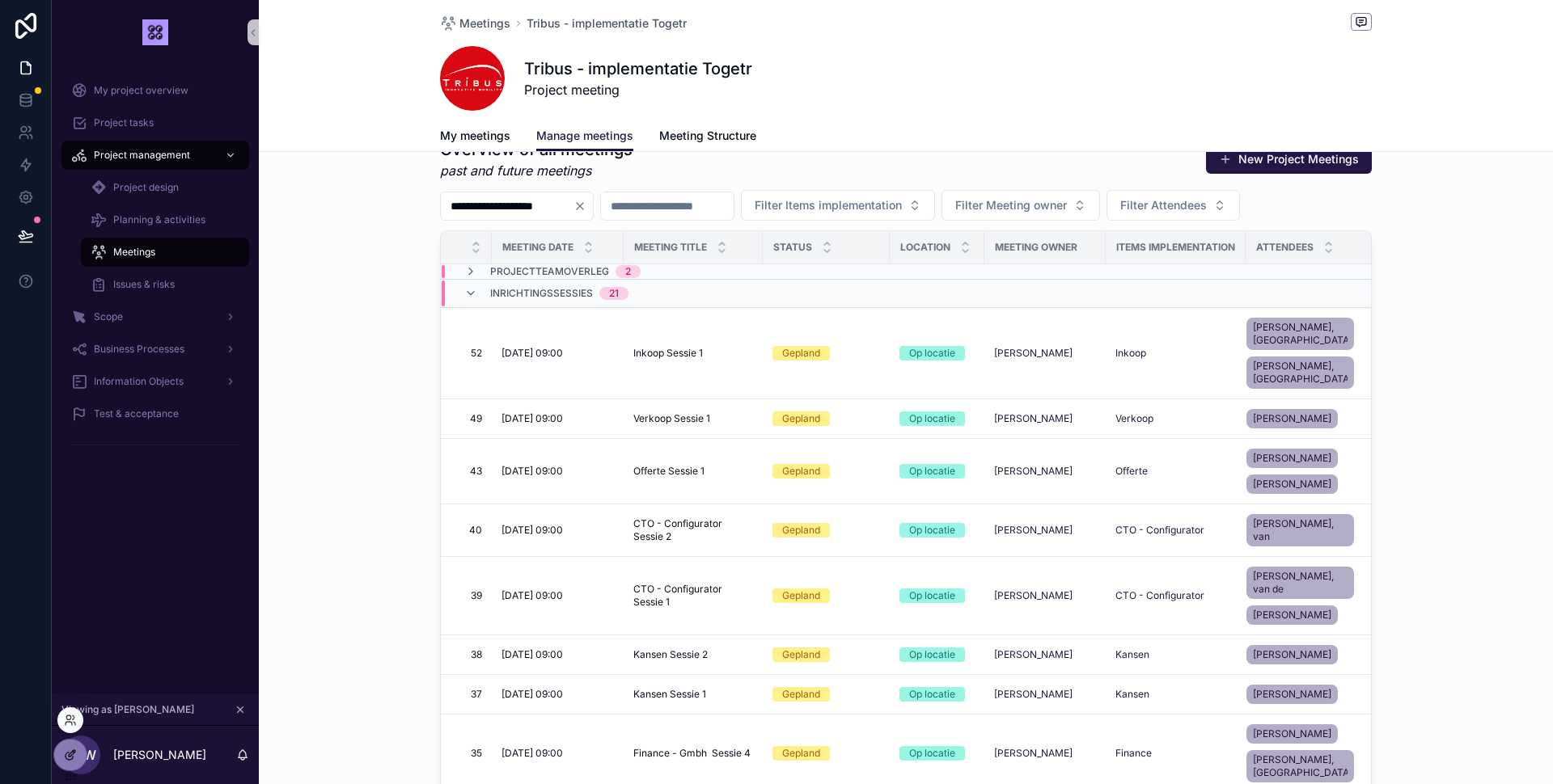
click at [76, 751] on icon at bounding box center [71, 755] width 13 height 13
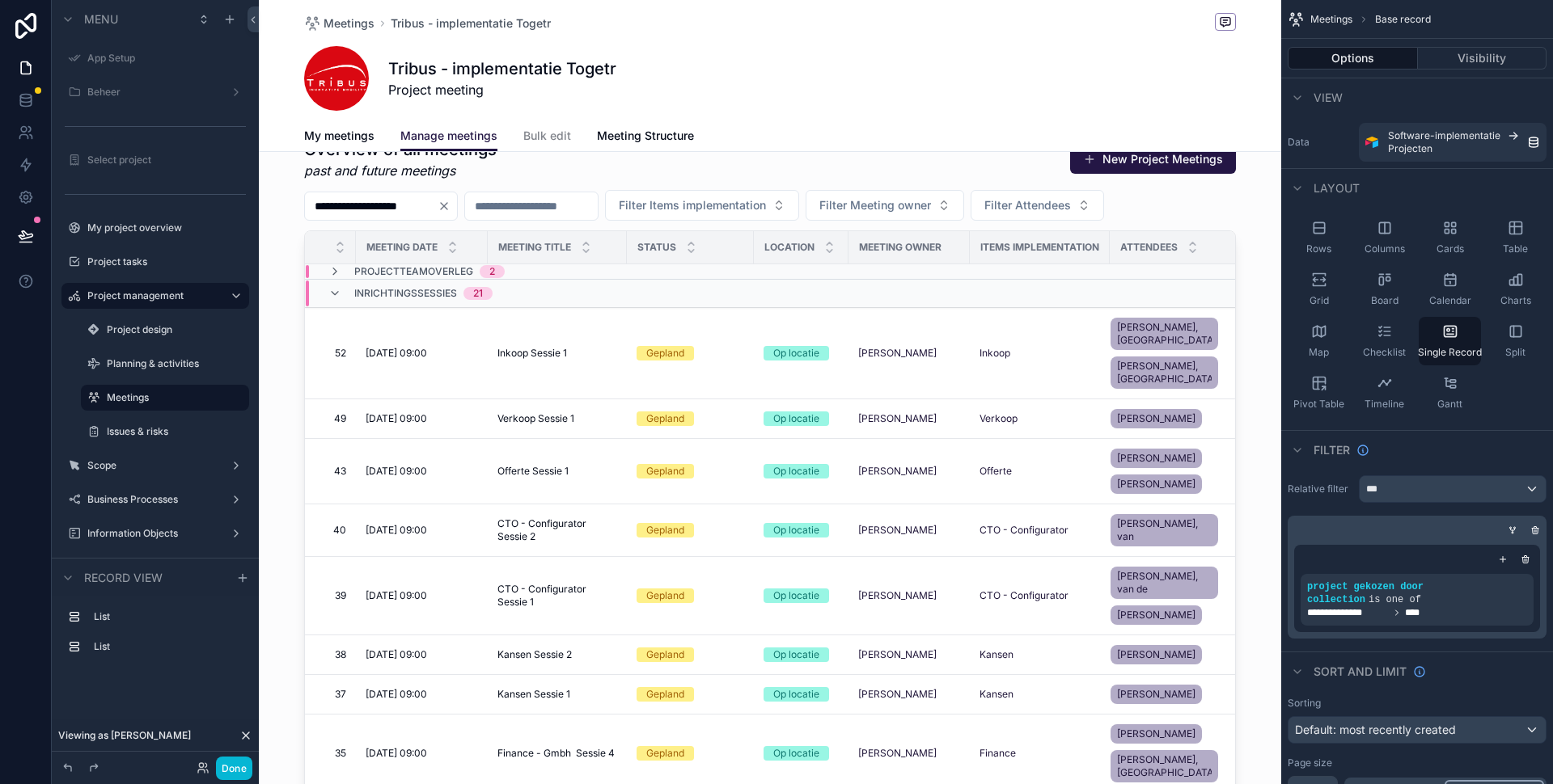
click at [1232, 203] on div "scrollable content" at bounding box center [769, 479] width 1022 height 695
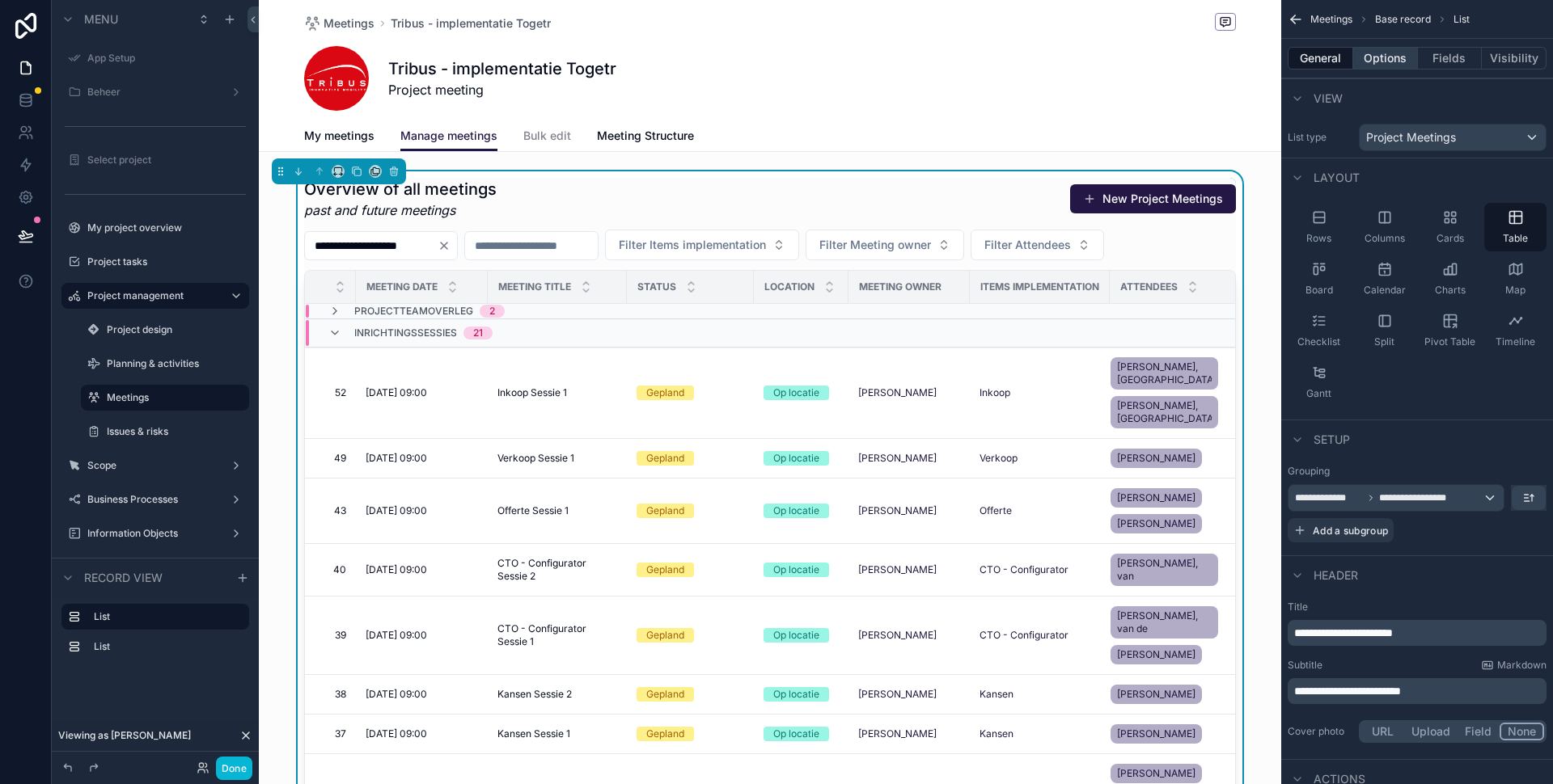
click at [1403, 56] on button "Options" at bounding box center [1385, 58] width 65 height 22
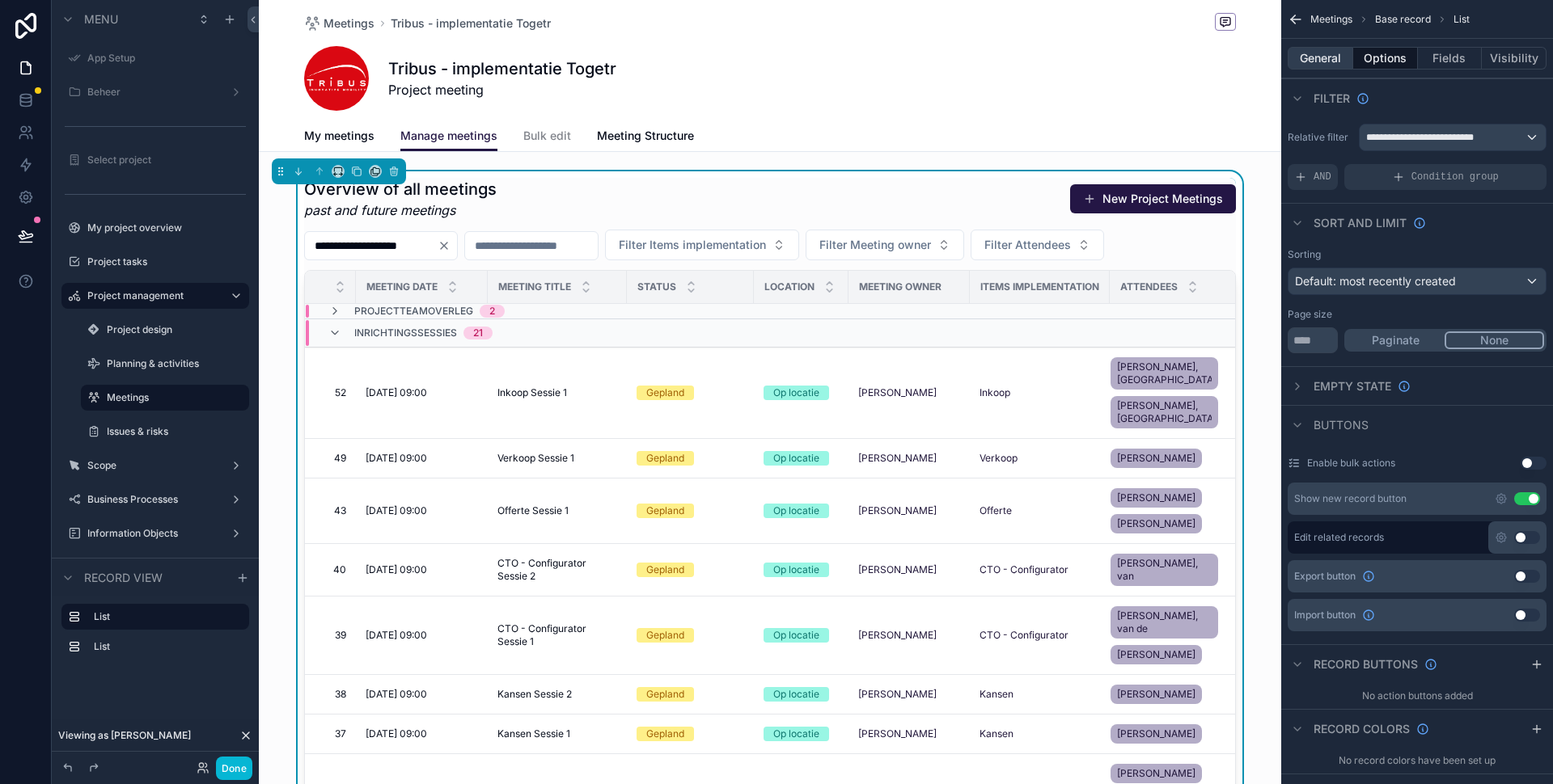
click at [1329, 60] on button "General" at bounding box center [1321, 58] width 66 height 22
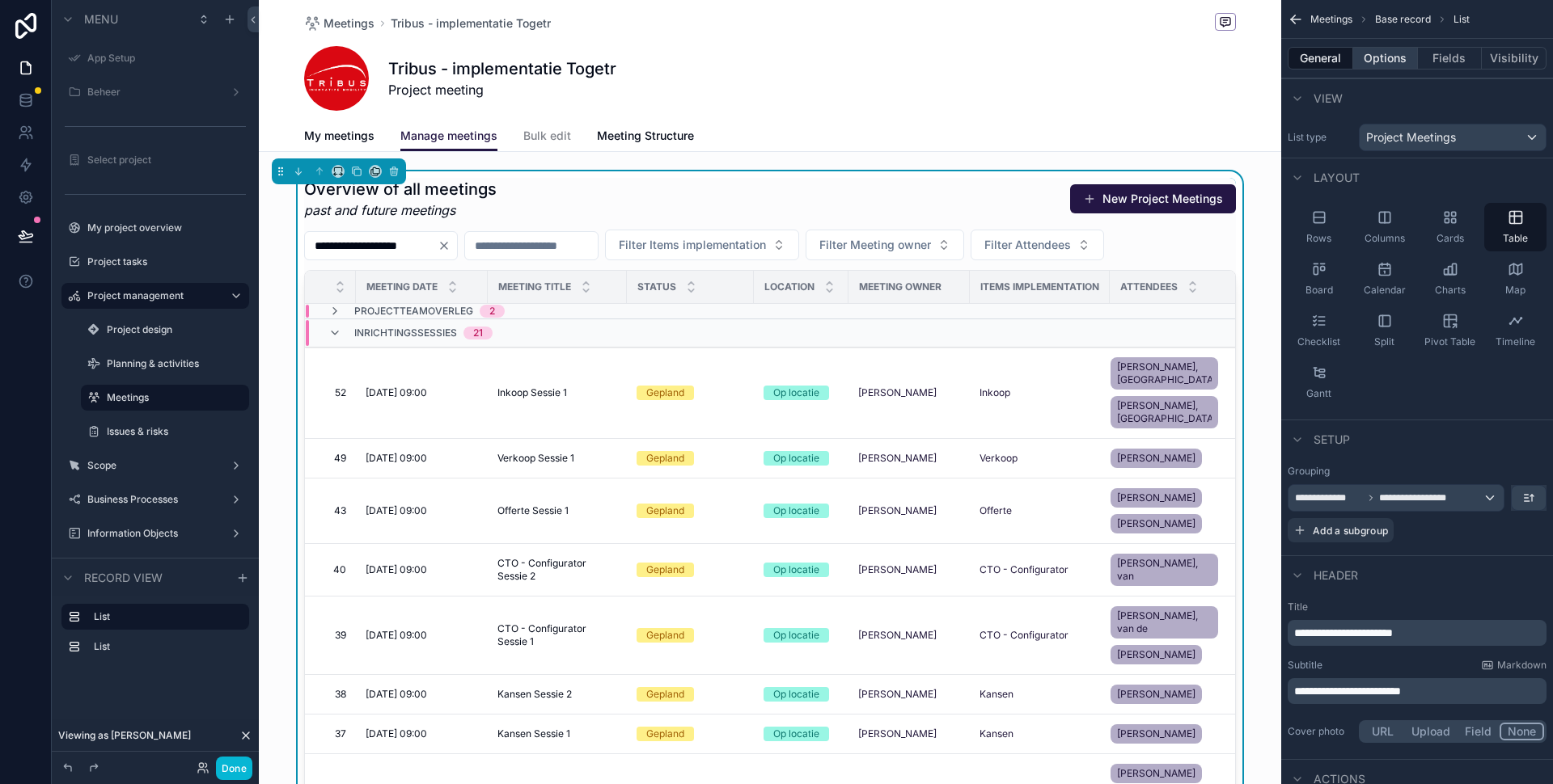
click at [1402, 55] on button "Options" at bounding box center [1385, 58] width 65 height 22
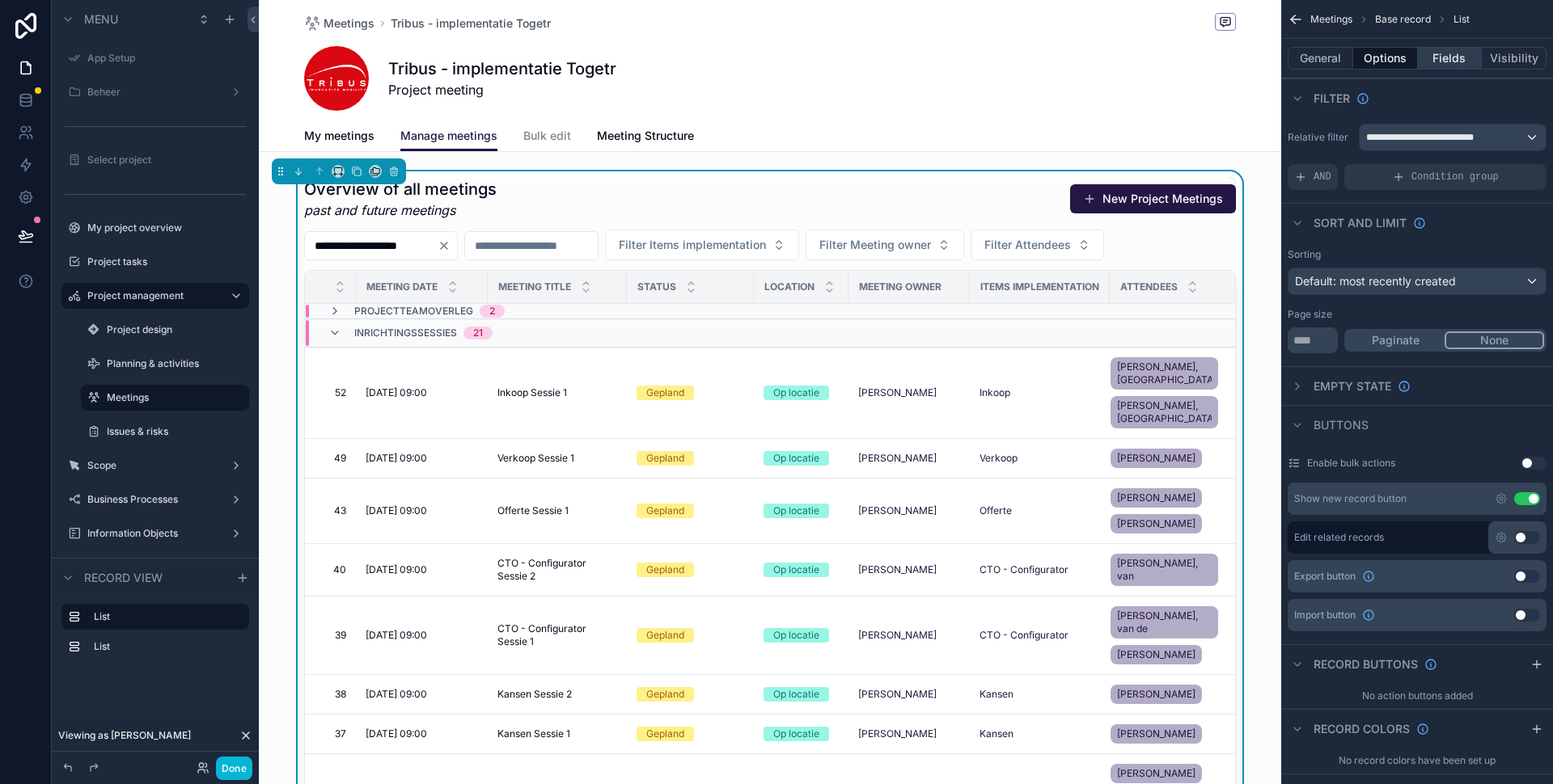
click at [1439, 54] on button "Fields" at bounding box center [1450, 58] width 65 height 22
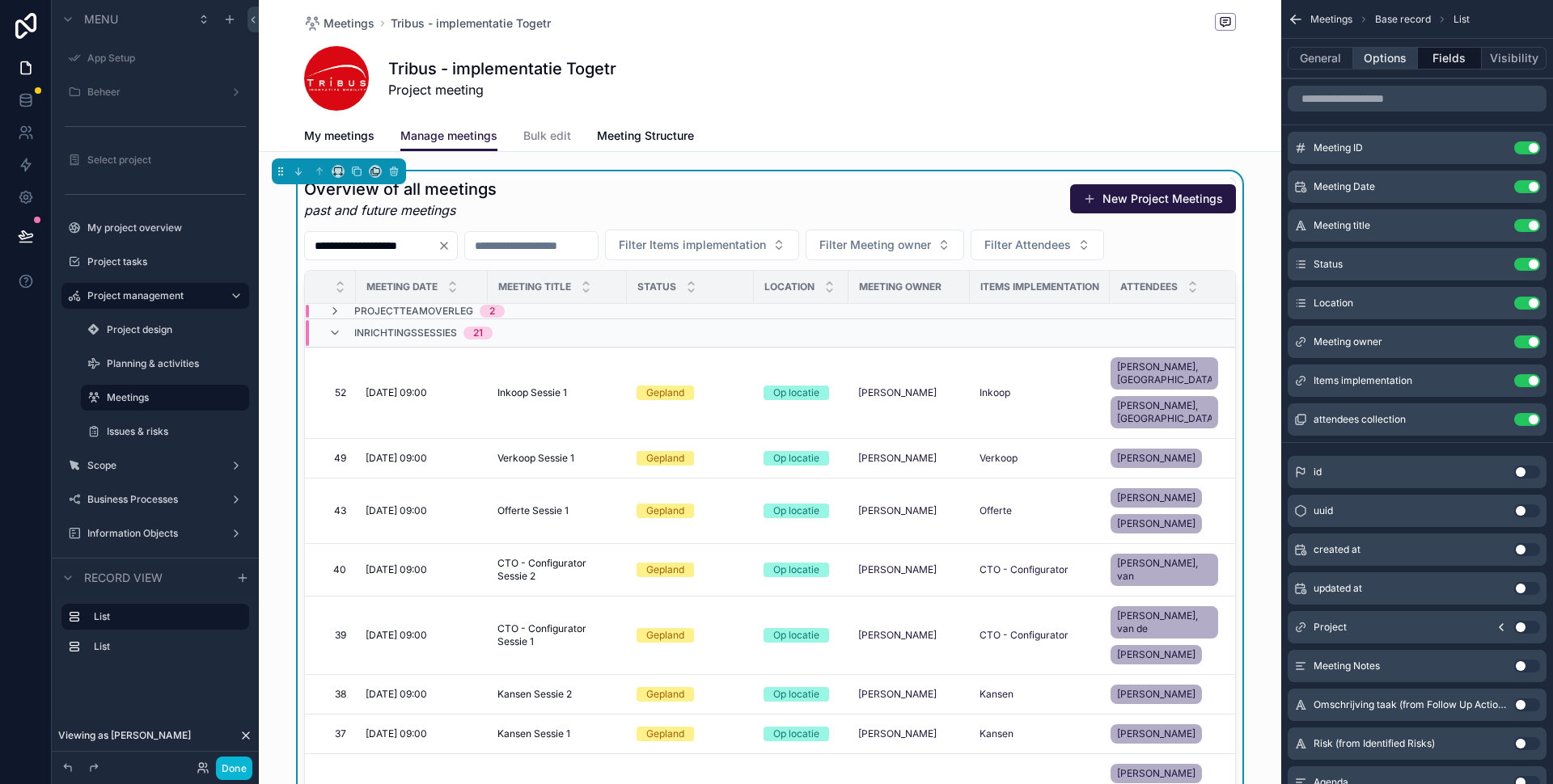
click at [1399, 53] on button "Options" at bounding box center [1385, 58] width 65 height 22
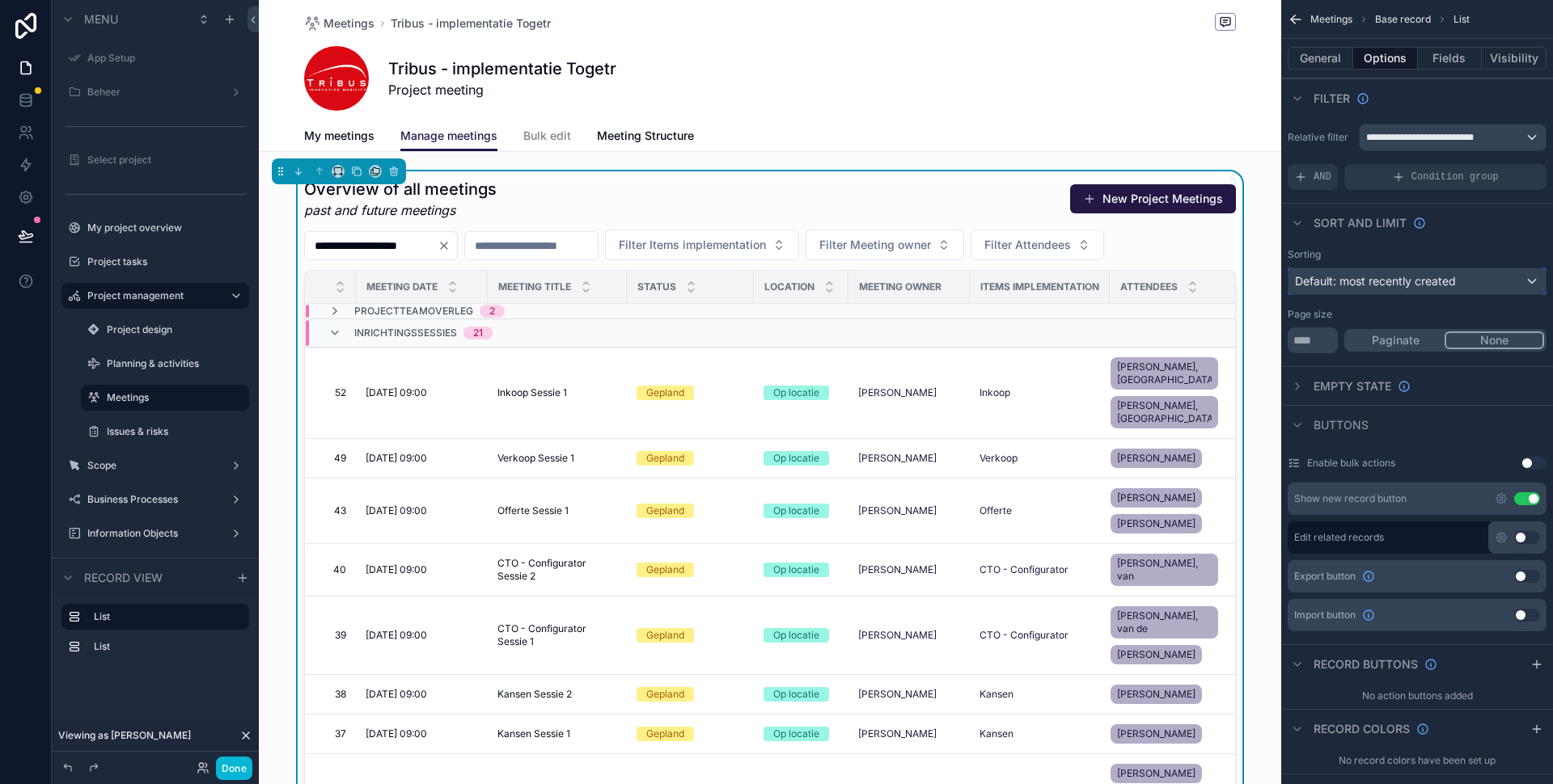
click at [1448, 274] on span "Default: most recently created" at bounding box center [1375, 281] width 161 height 14
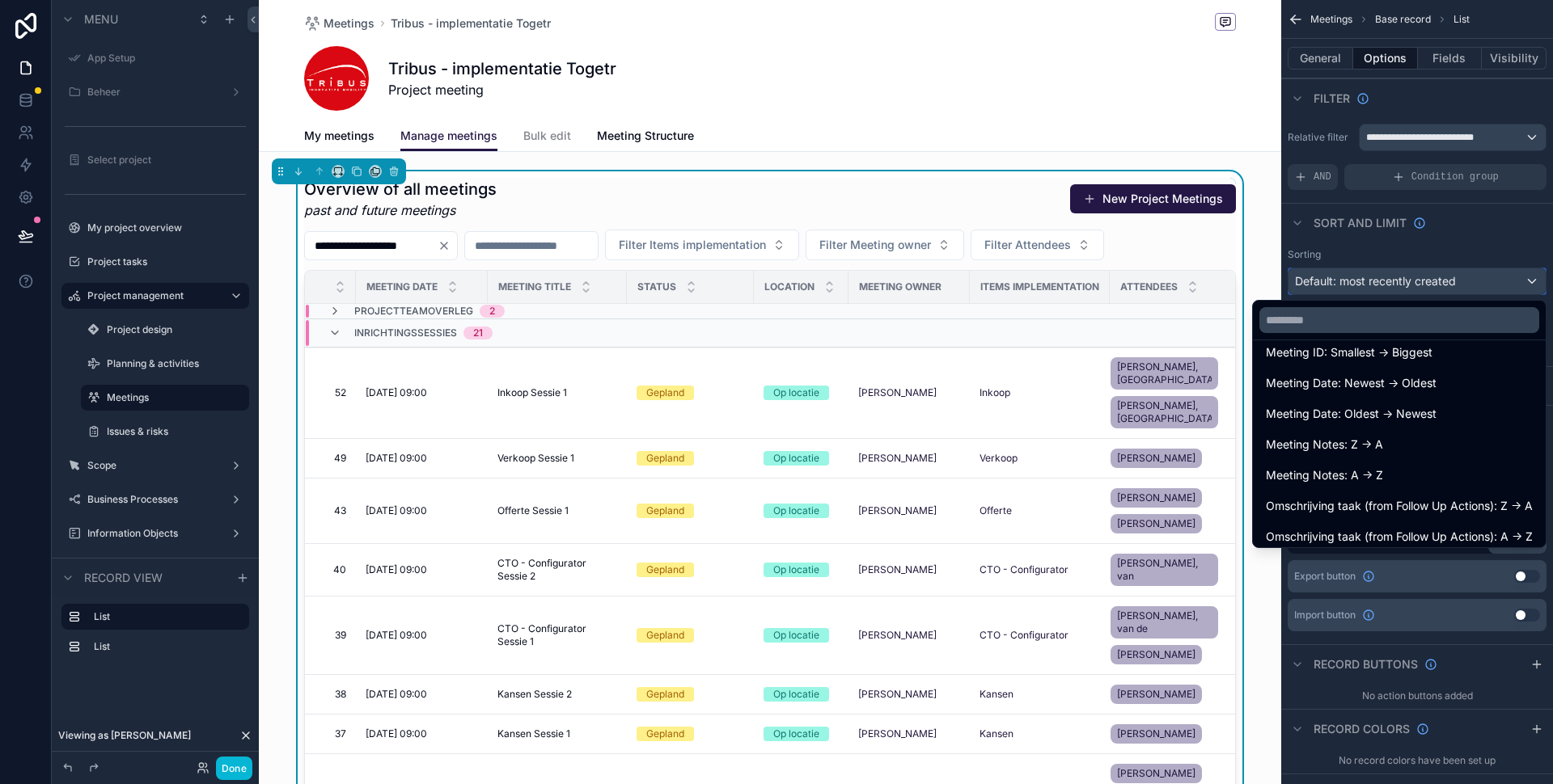
scroll to position [200, 0]
click at [1447, 417] on div "Meeting Date: Oldest -> Newest" at bounding box center [1399, 413] width 267 height 20
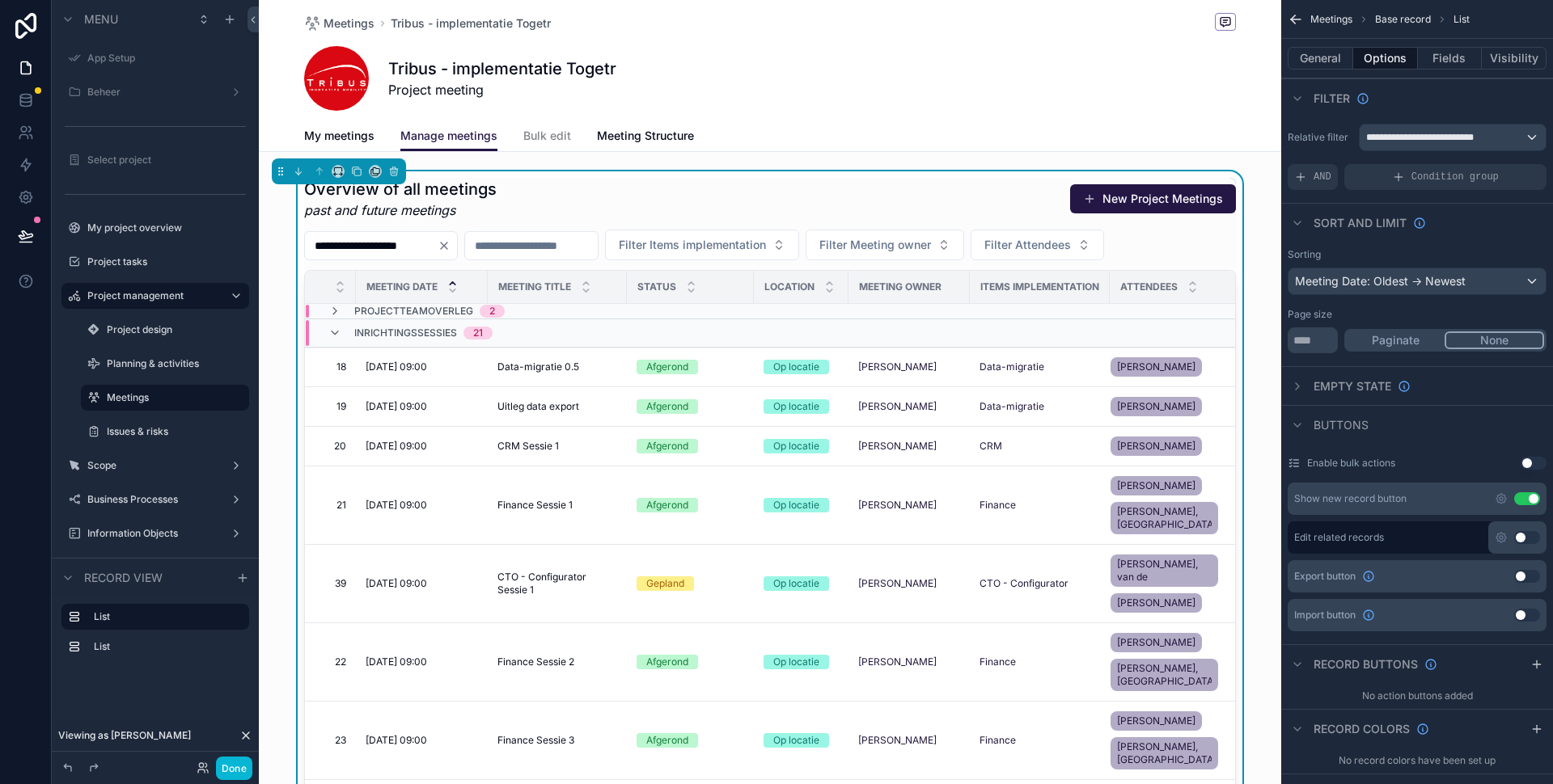
click at [1222, 126] on div "My meetings Manage meetings Bulk edit Meeting Structure" at bounding box center [769, 135] width 932 height 30
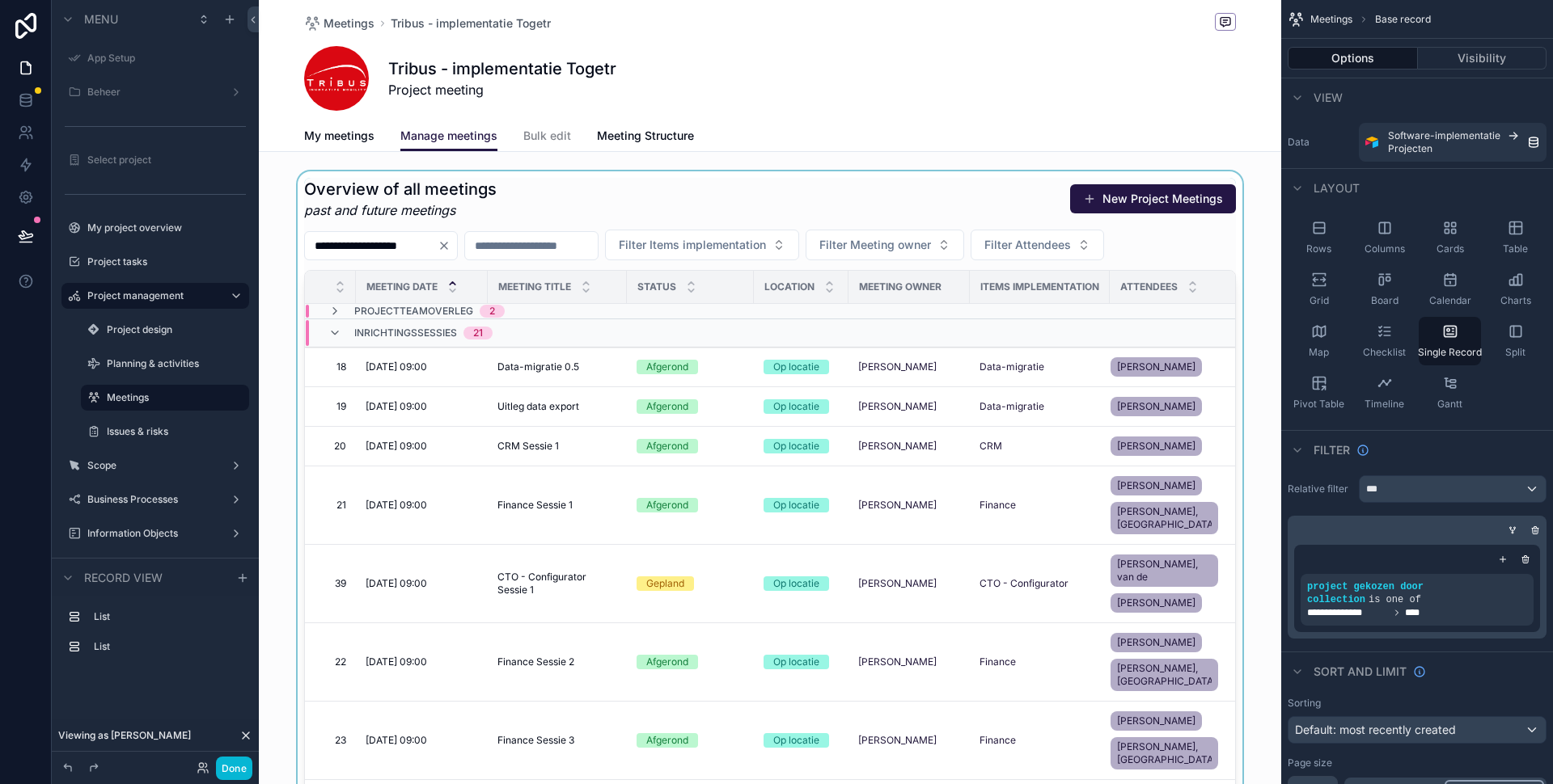
click at [981, 200] on div "scrollable content" at bounding box center [769, 519] width 1022 height 695
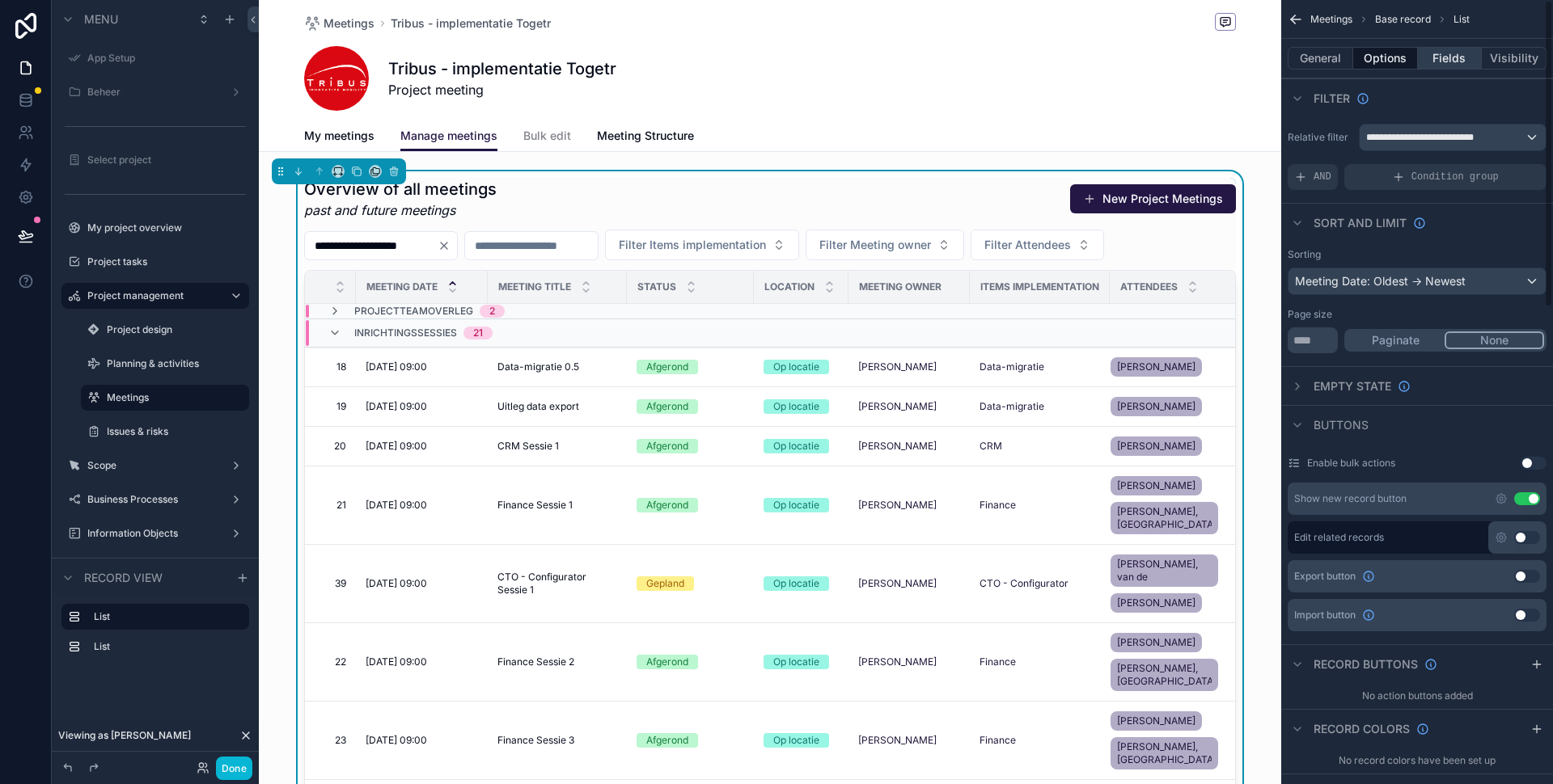
click at [1456, 58] on button "Fields" at bounding box center [1450, 58] width 65 height 22
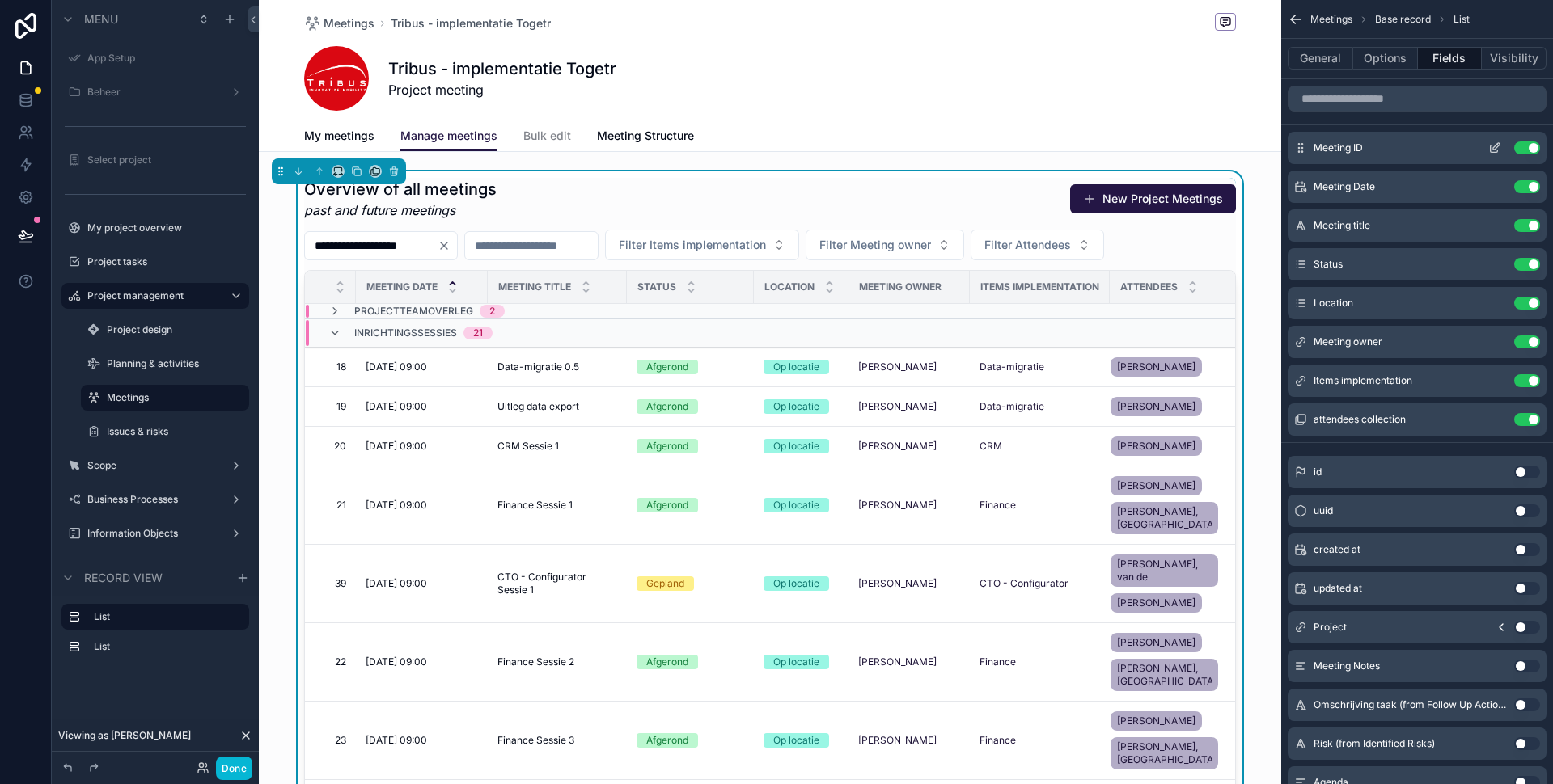
click at [1518, 148] on button "Use setting" at bounding box center [1527, 148] width 26 height 13
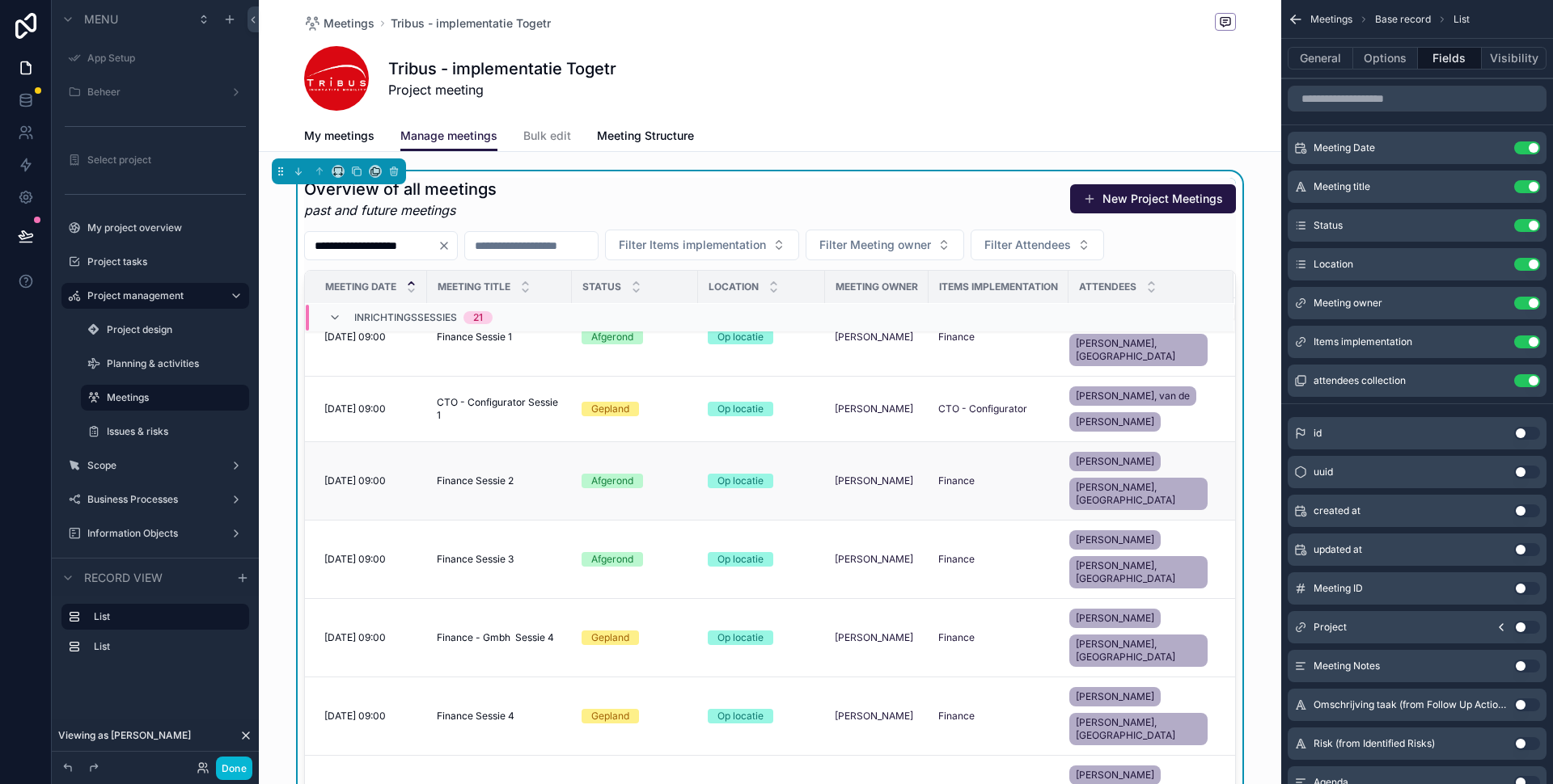
scroll to position [161, 0]
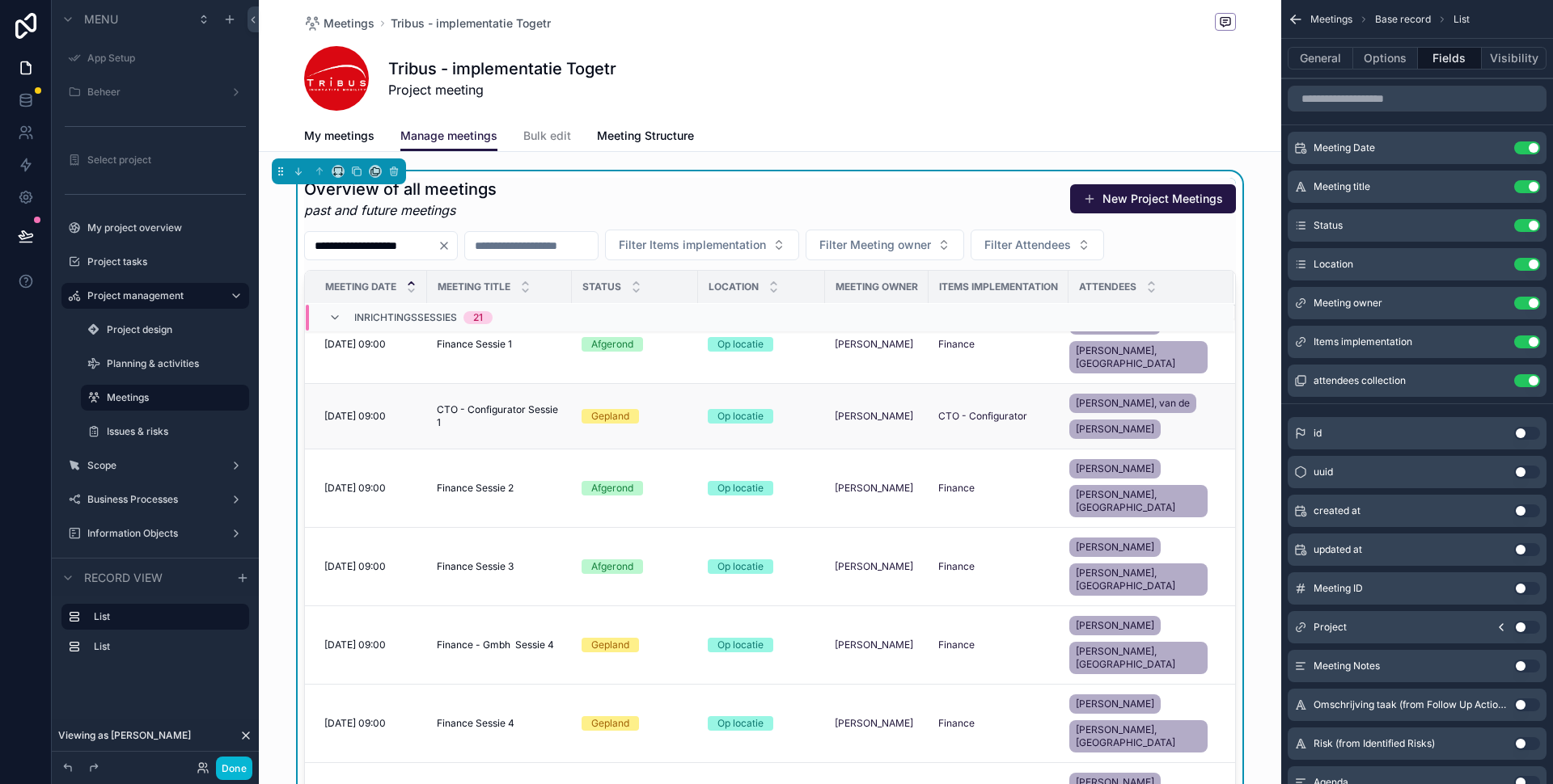
click at [628, 413] on td "Gepland" at bounding box center [634, 417] width 126 height 66
click at [666, 409] on div "Gepland" at bounding box center [635, 417] width 107 height 15
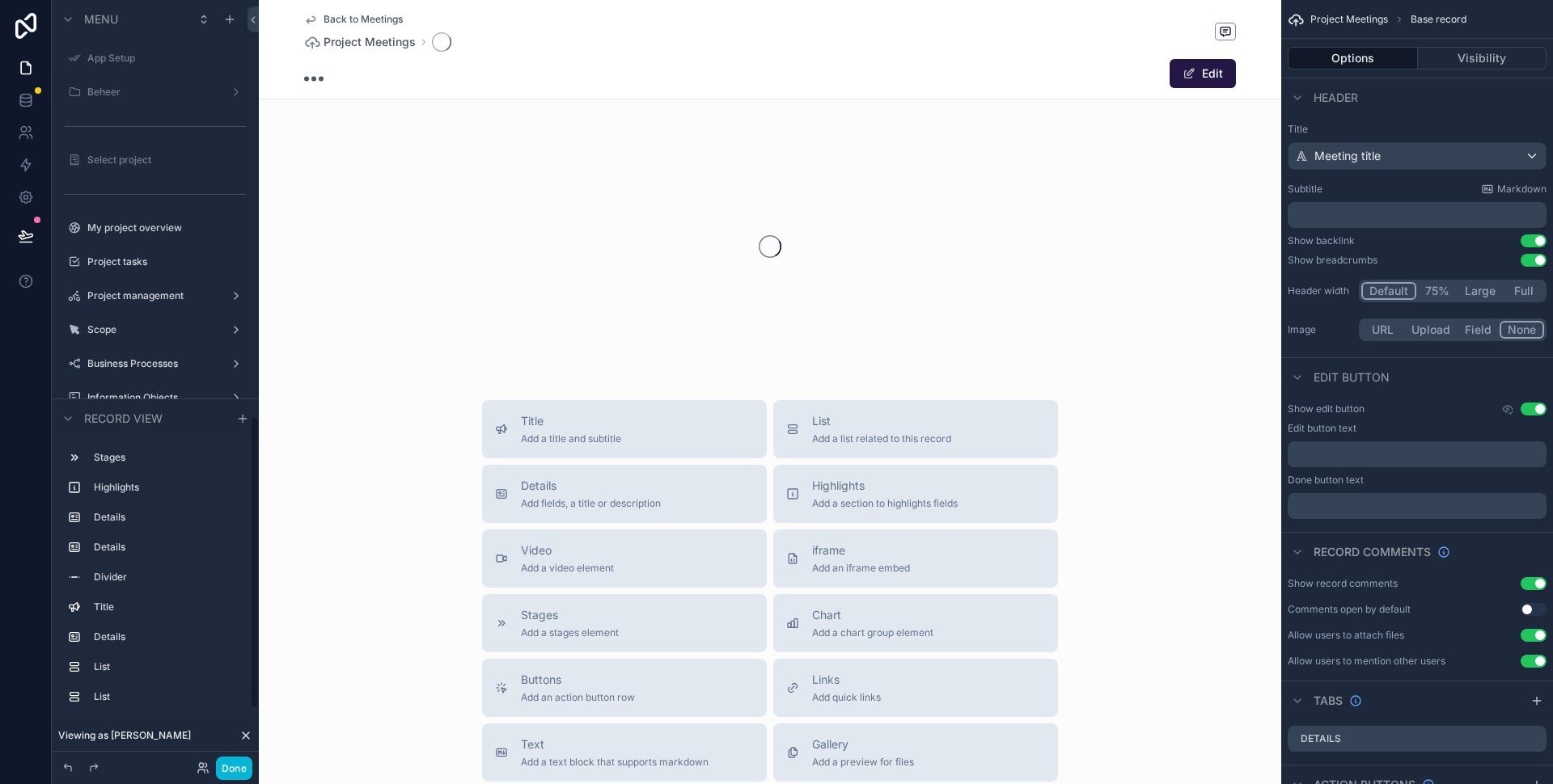
scroll to position [1084, 0]
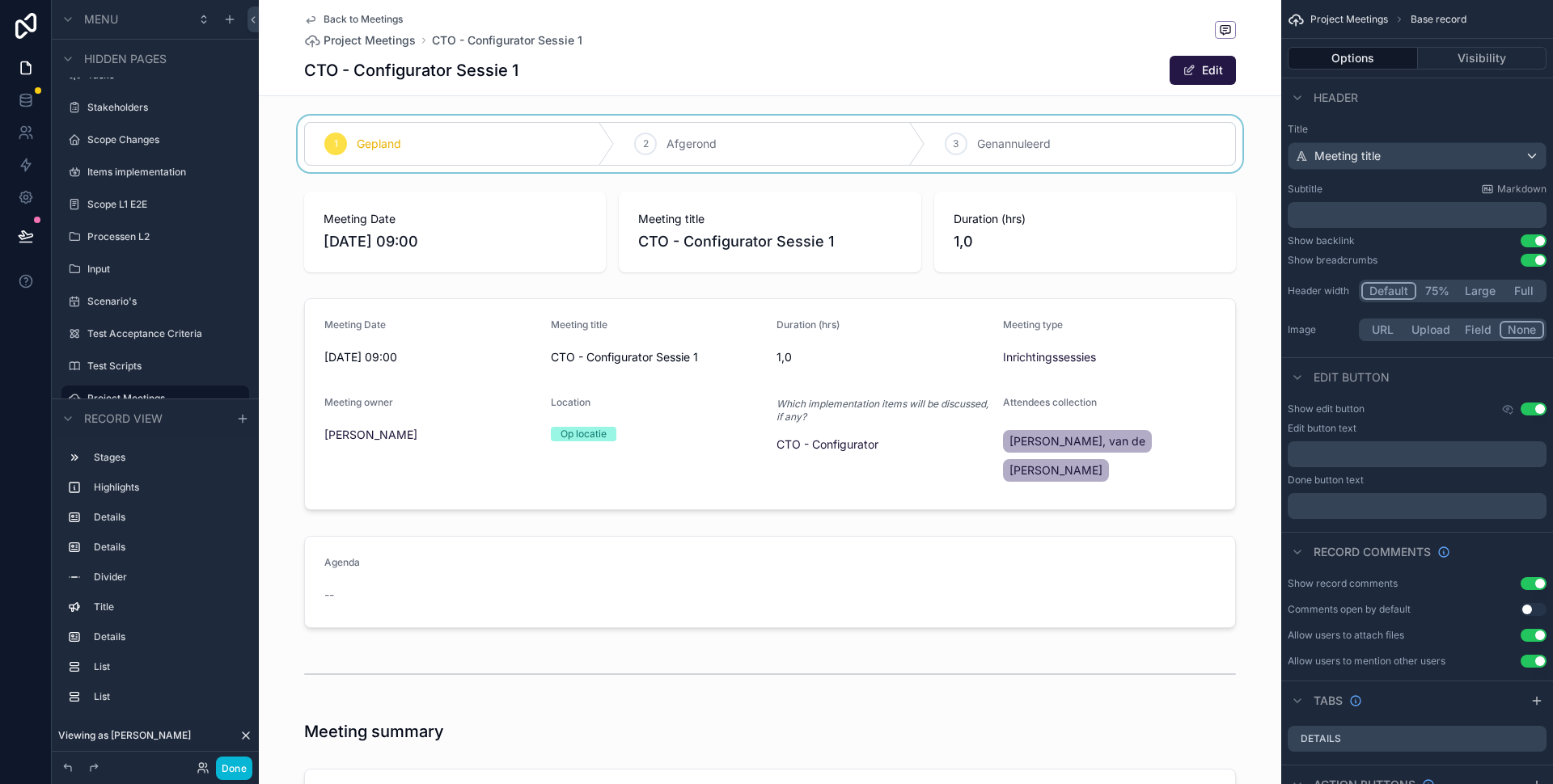
click at [863, 119] on div "scrollable content" at bounding box center [769, 143] width 1022 height 57
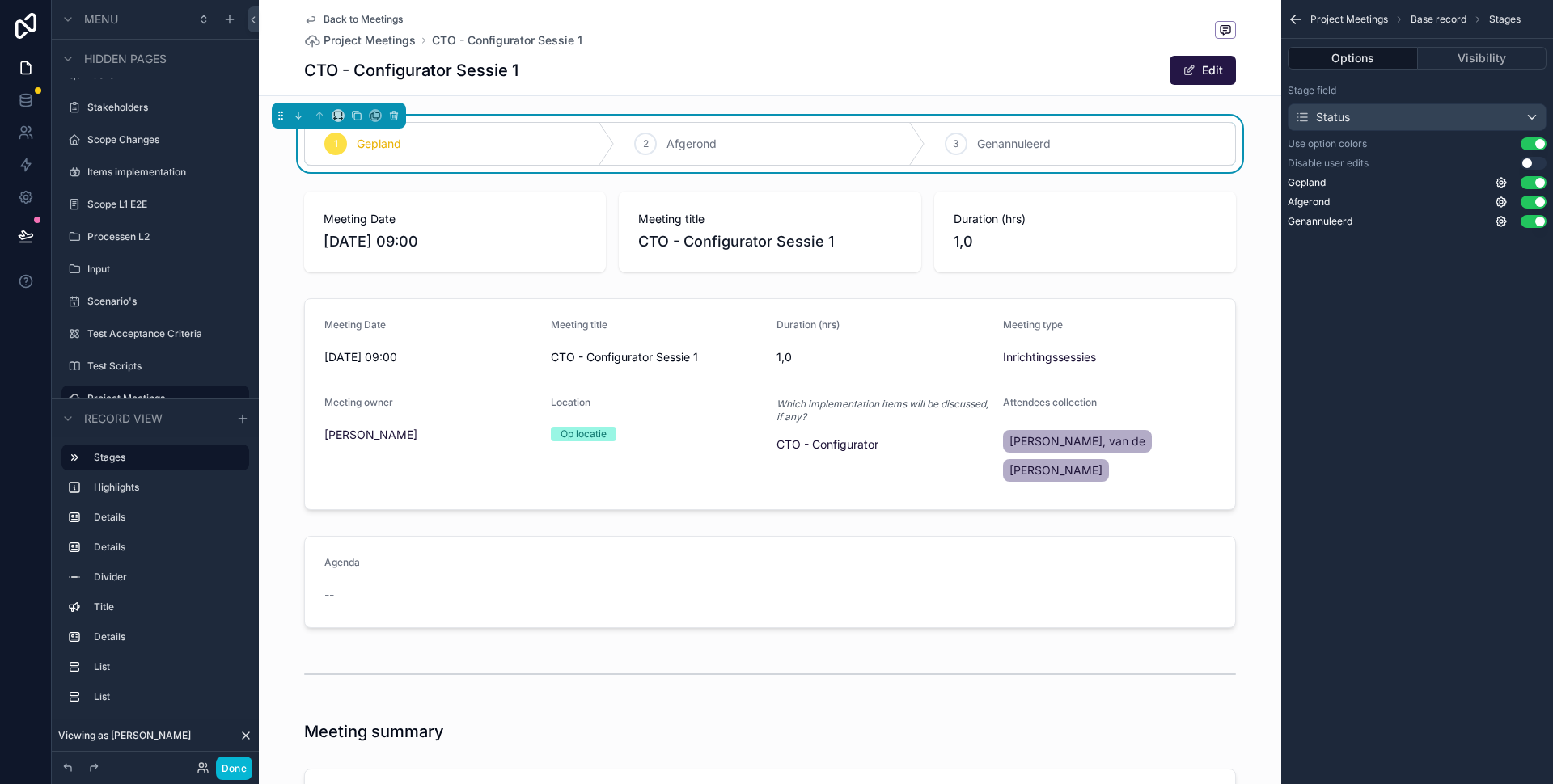
click at [305, 21] on icon "scrollable content" at bounding box center [311, 20] width 13 height 13
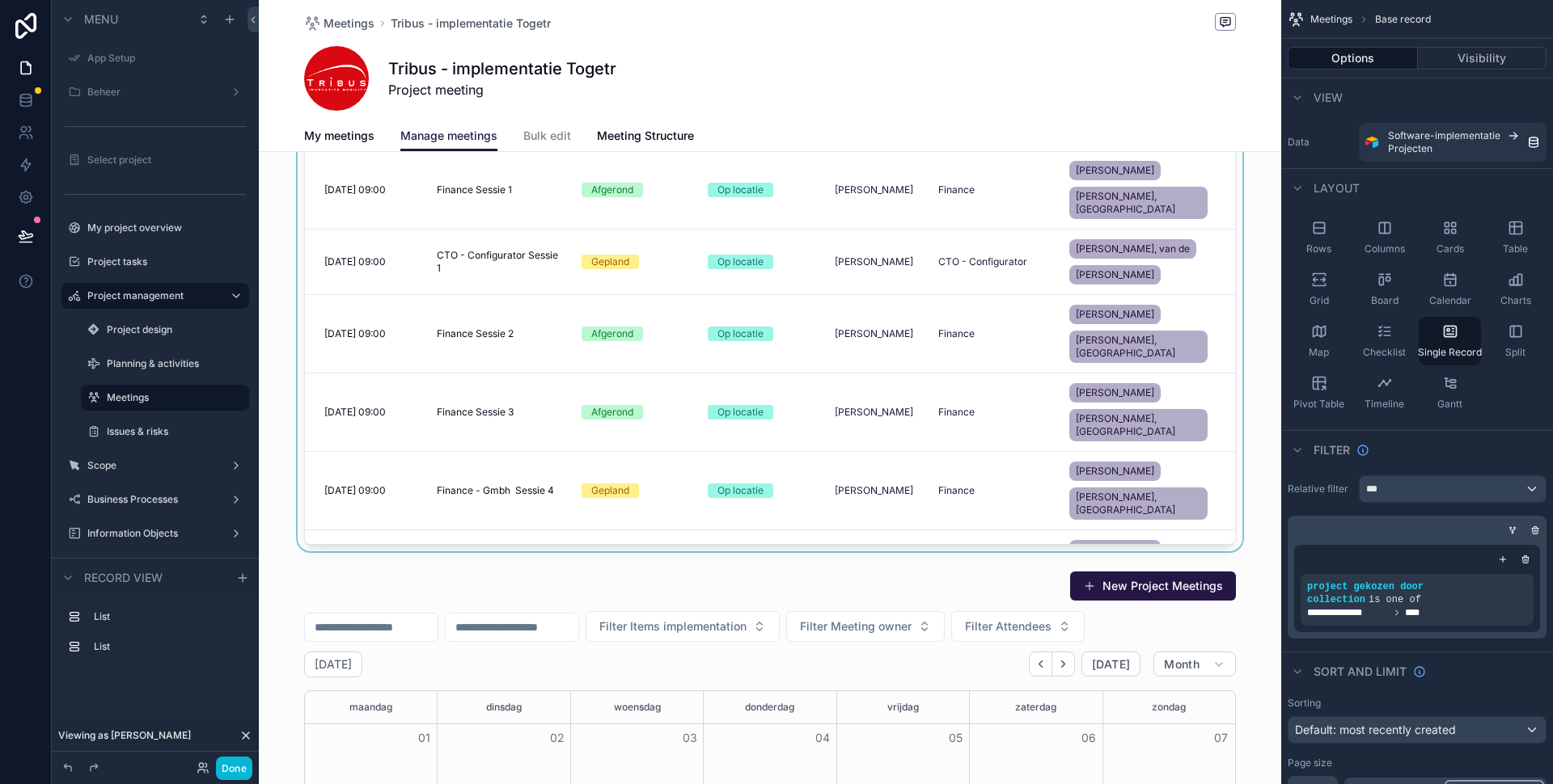
scroll to position [296, 0]
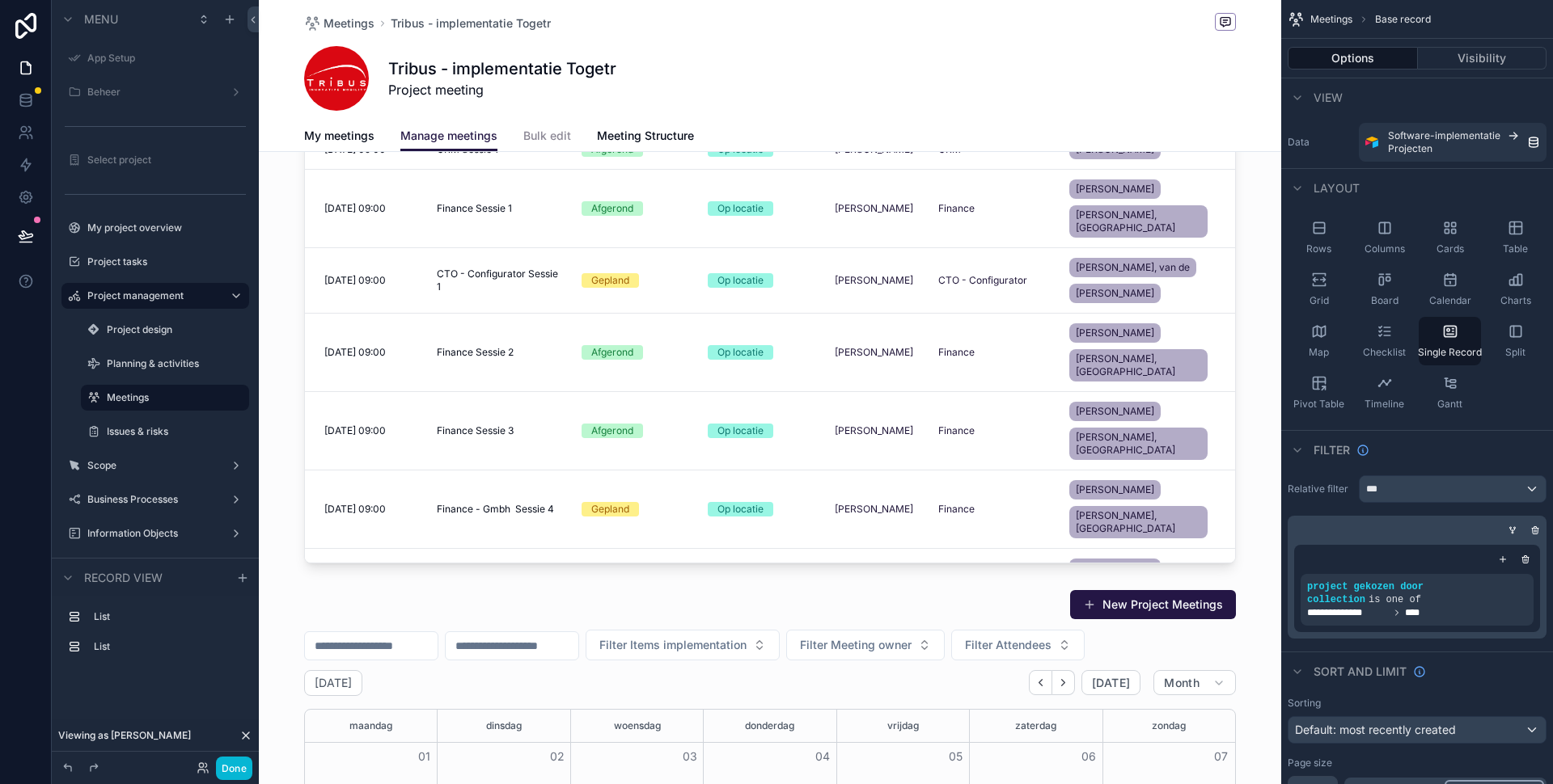
click at [549, 130] on span "Bulk edit" at bounding box center [547, 136] width 48 height 16
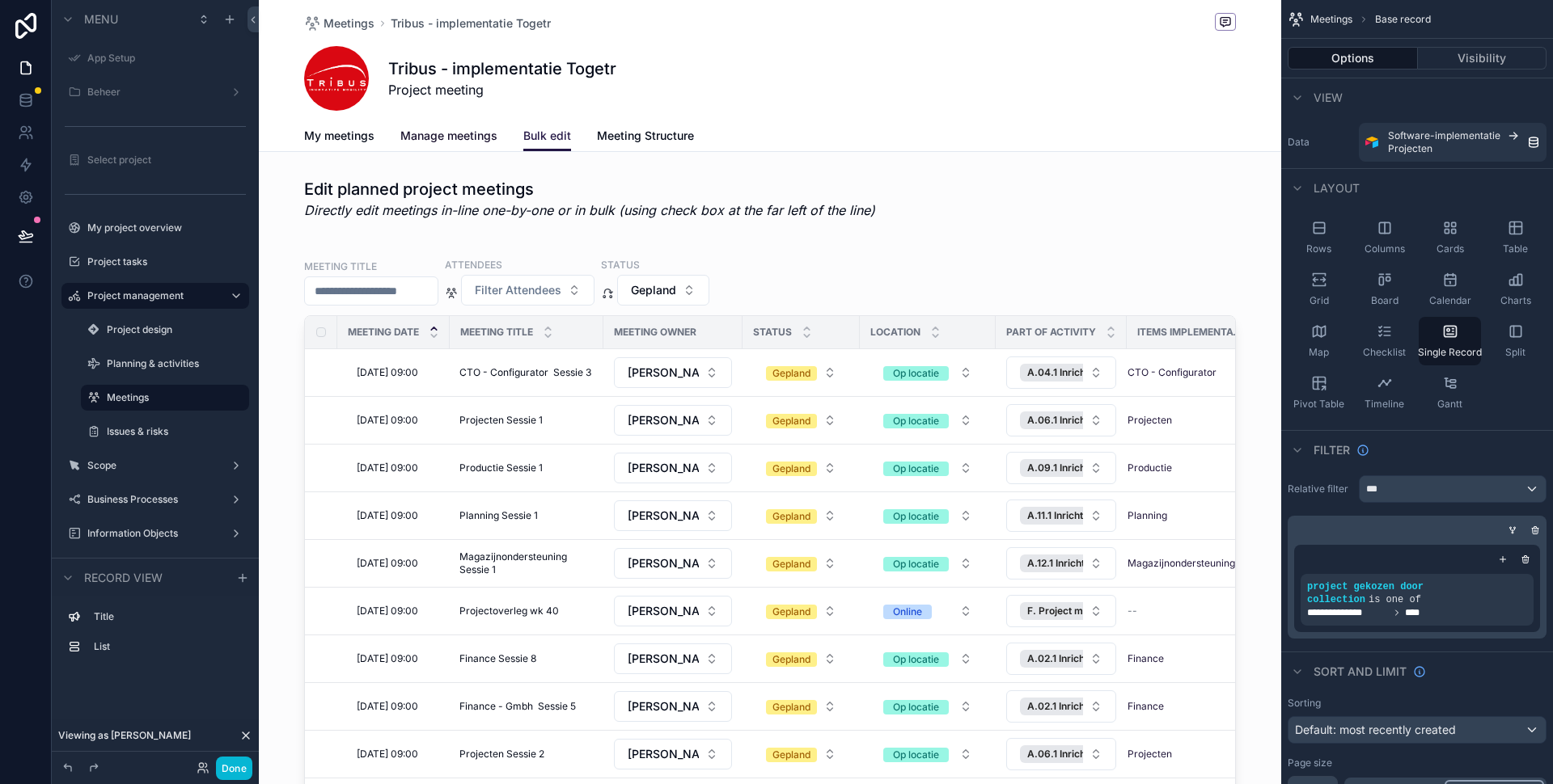
click at [489, 138] on span "Manage meetings" at bounding box center [449, 136] width 97 height 16
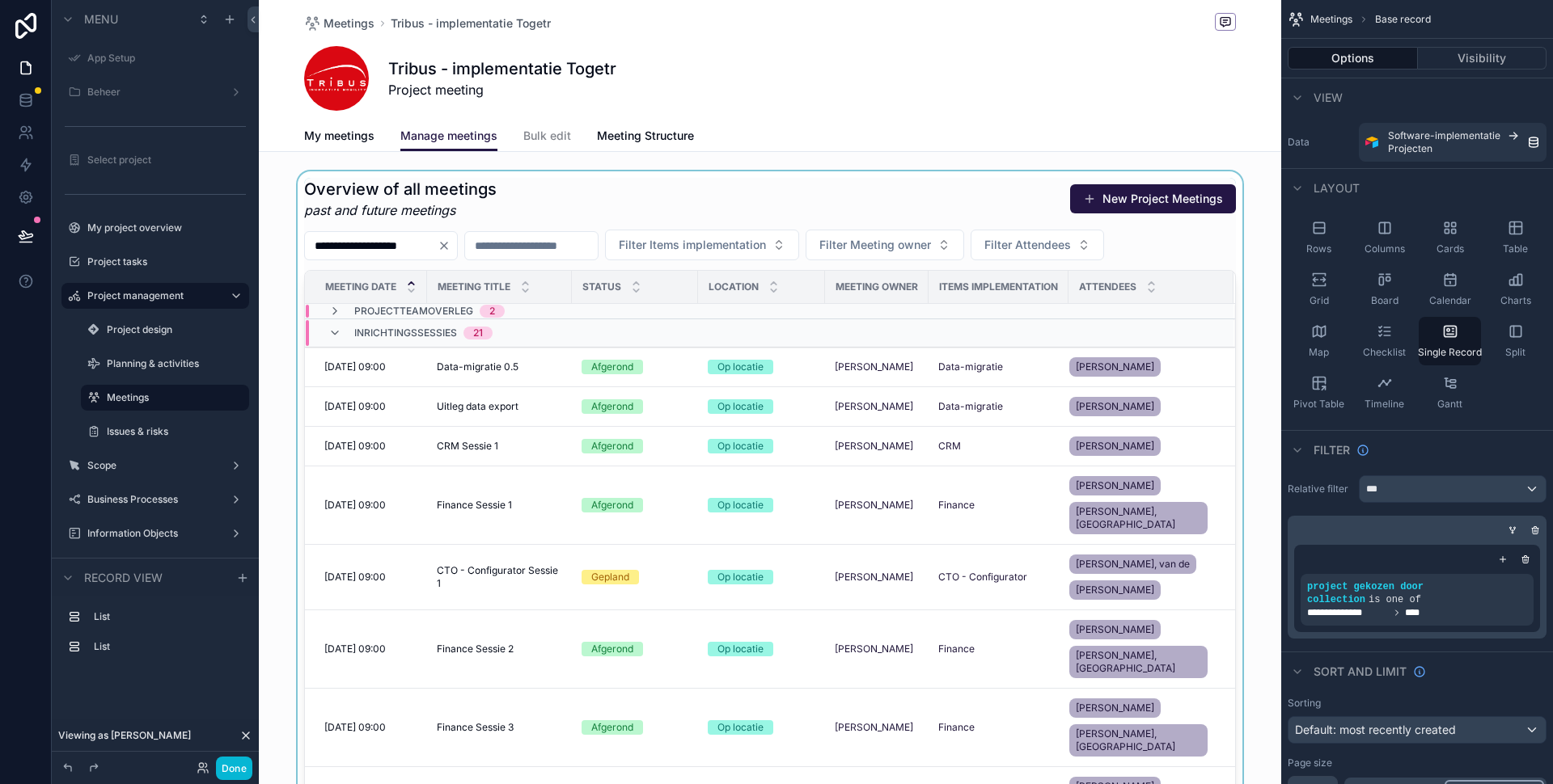
click at [674, 398] on div "scrollable content" at bounding box center [769, 519] width 1022 height 695
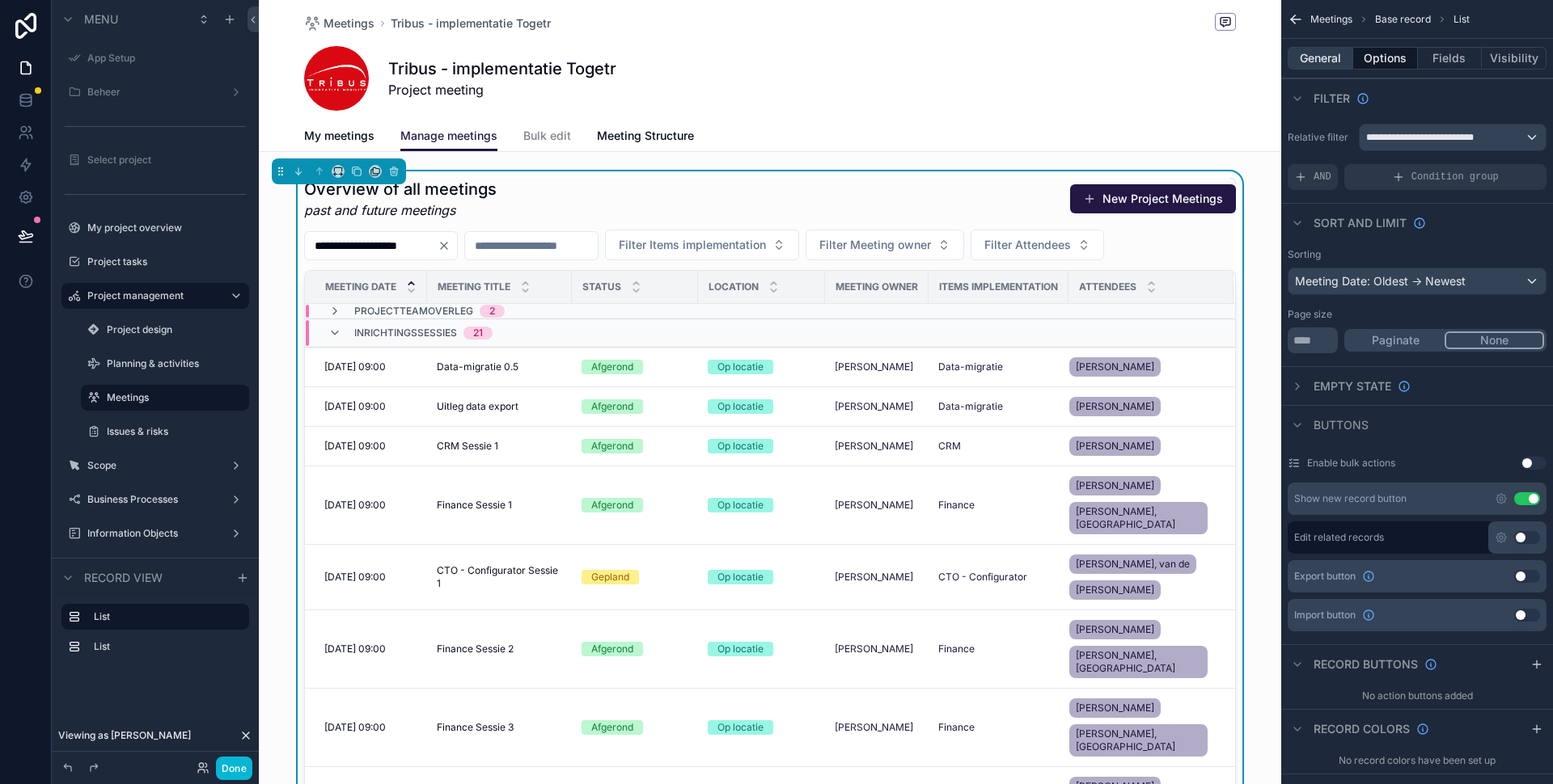
click at [1336, 58] on button "General" at bounding box center [1321, 58] width 66 height 22
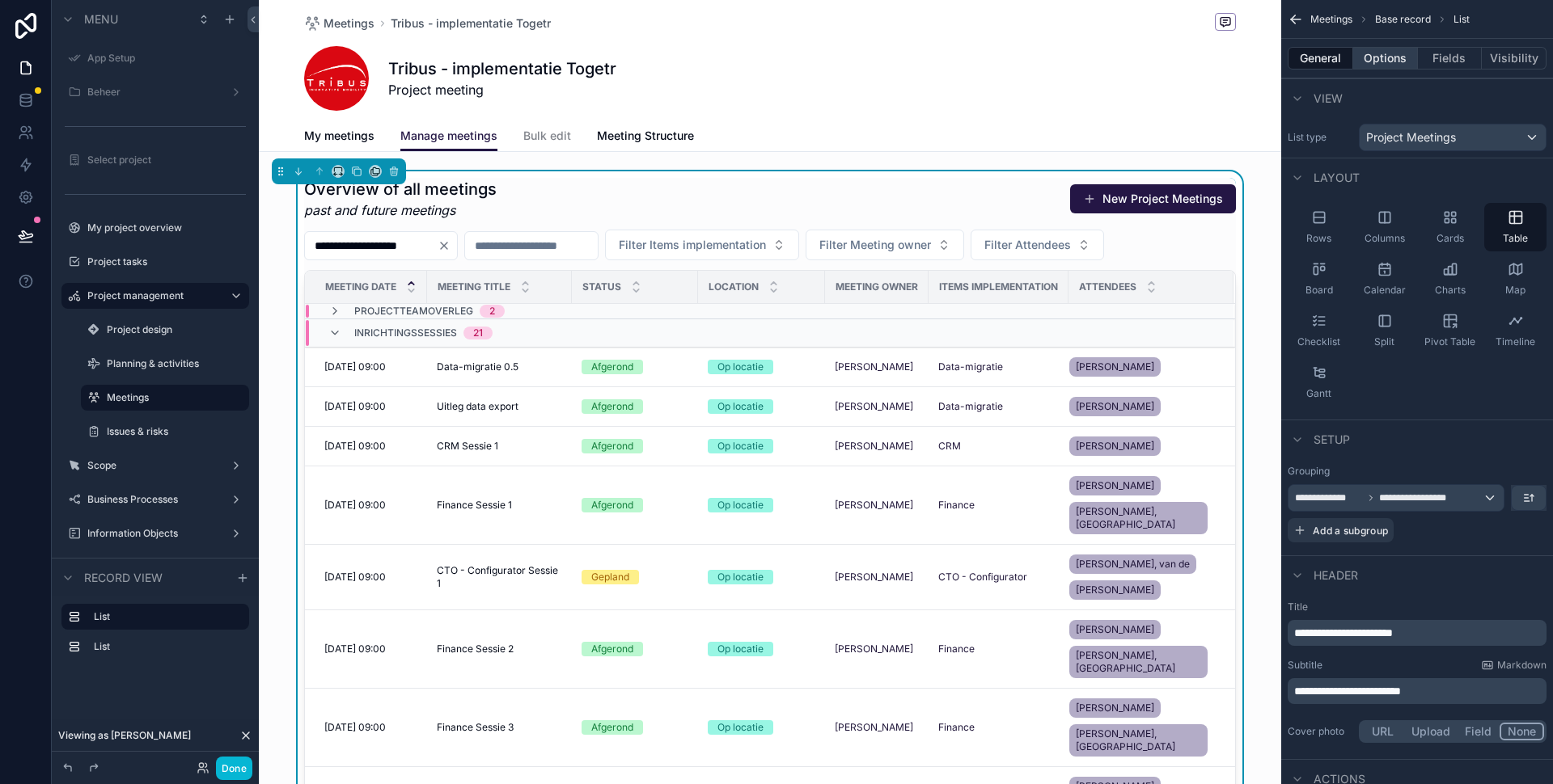
click at [1374, 56] on button "Options" at bounding box center [1385, 58] width 65 height 22
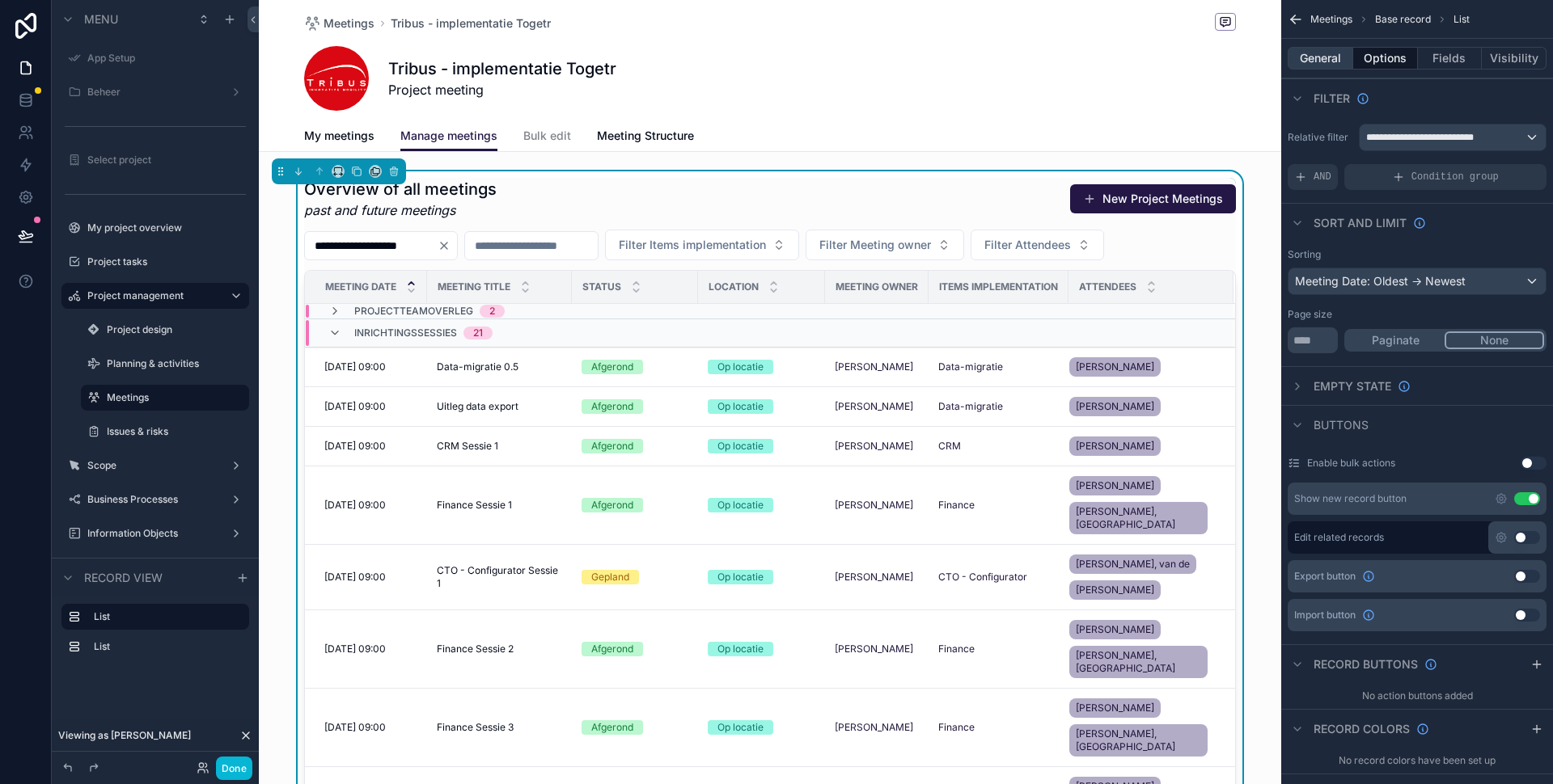
click at [1326, 58] on button "General" at bounding box center [1321, 58] width 66 height 22
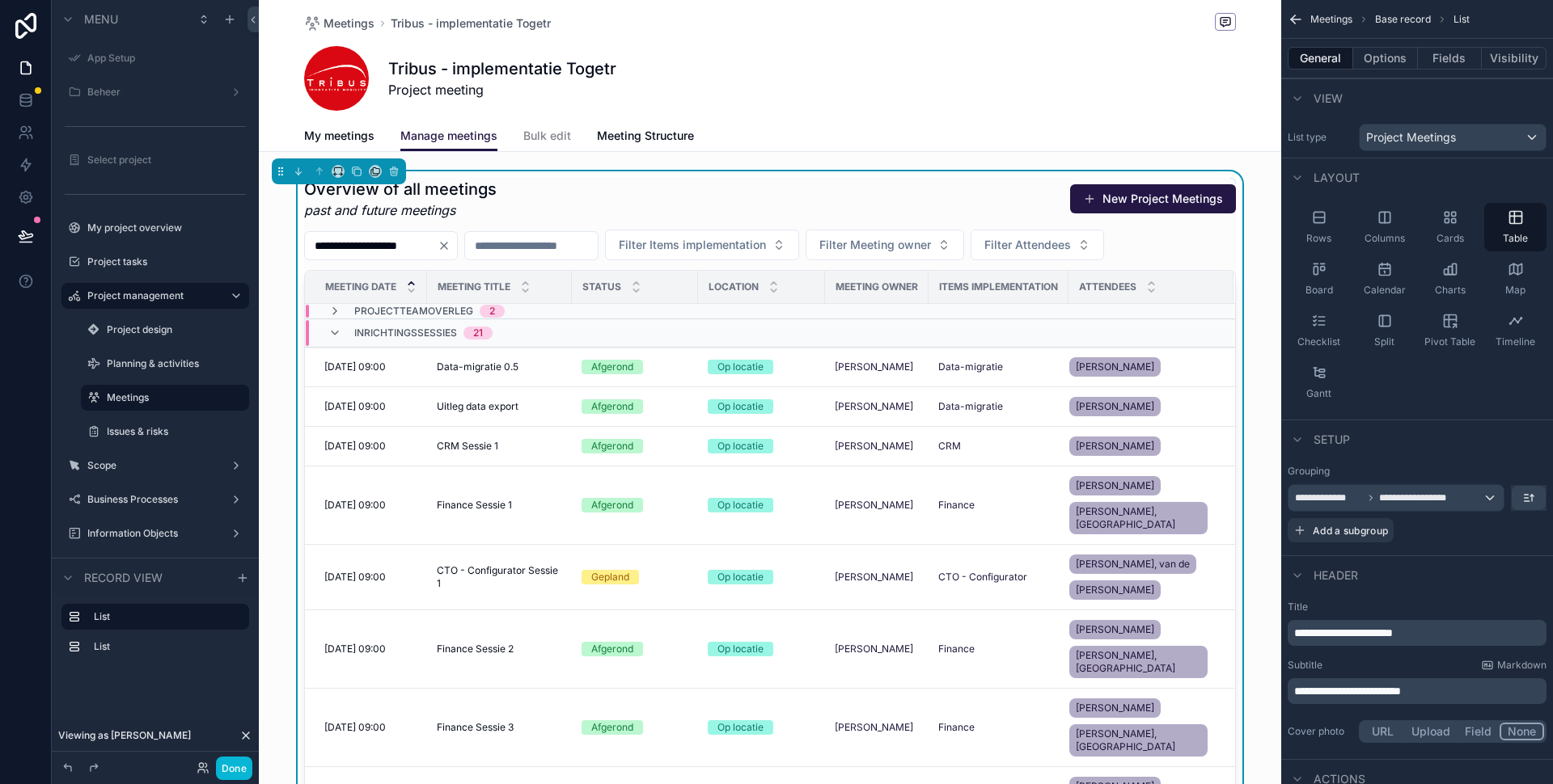
drag, startPoint x: 989, startPoint y: 82, endPoint x: 875, endPoint y: 68, distance: 114.9
click at [989, 82] on div "Tribus - implementatie Togetr Project meeting" at bounding box center [769, 78] width 932 height 65
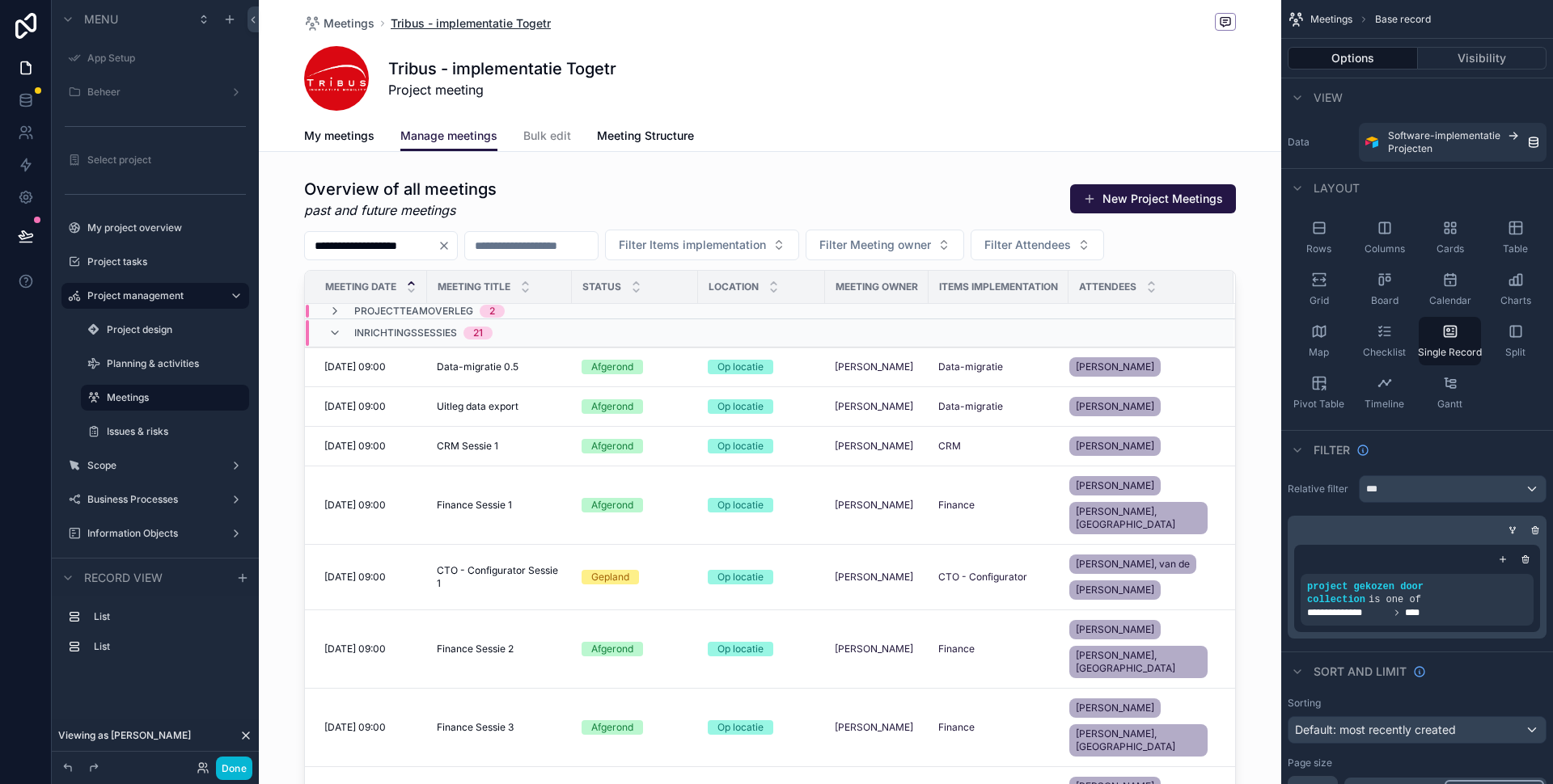
click at [515, 21] on span "Tribus - implementatie Togetr" at bounding box center [470, 24] width 160 height 16
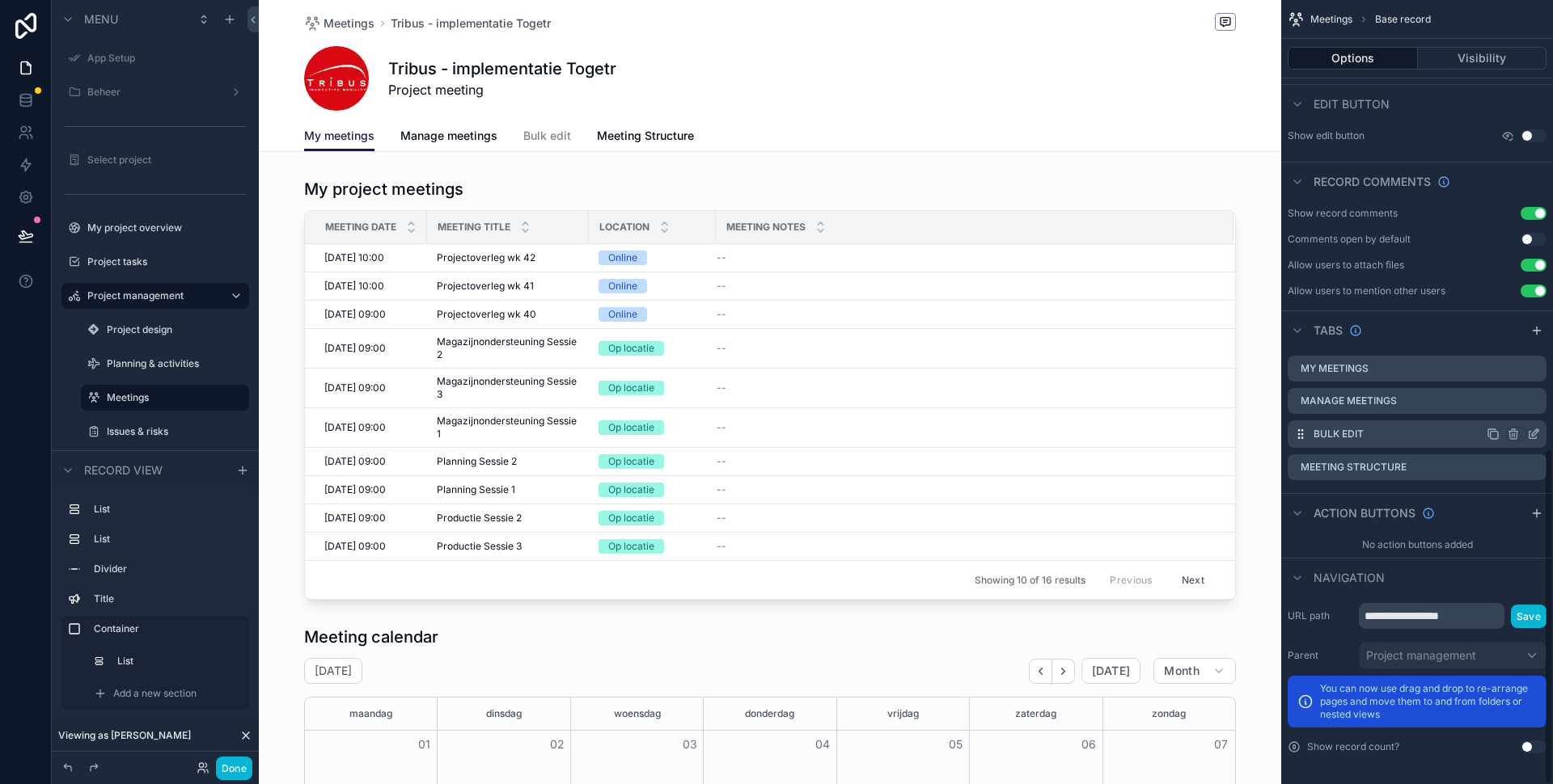
scroll to position [1044, 0]
click at [1532, 400] on icon "scrollable content" at bounding box center [1533, 402] width 13 height 13
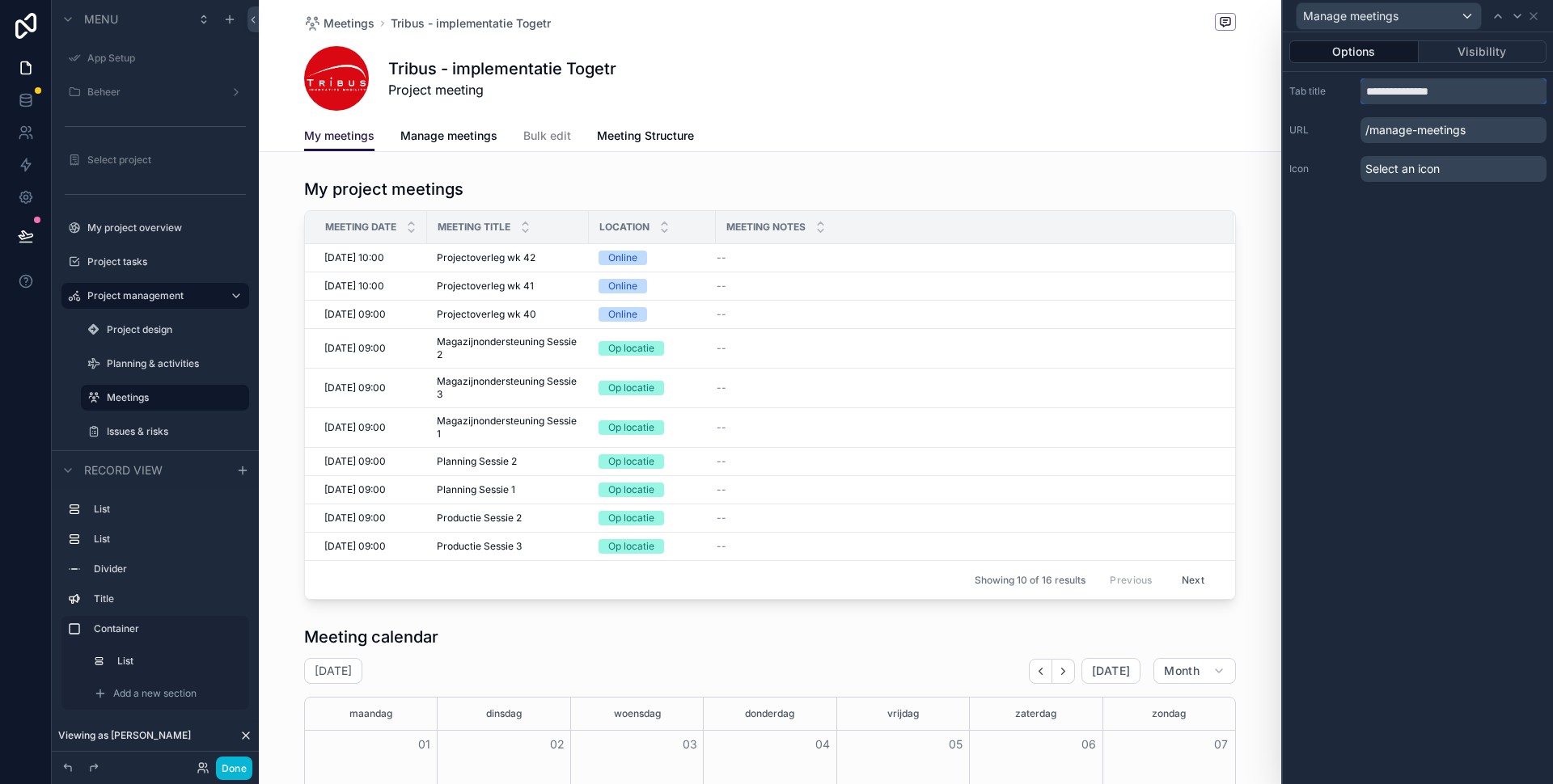
click at [1384, 93] on input "**********" at bounding box center [1453, 91] width 186 height 26
type input "**********"
click at [1538, 15] on icon at bounding box center [1533, 16] width 13 height 13
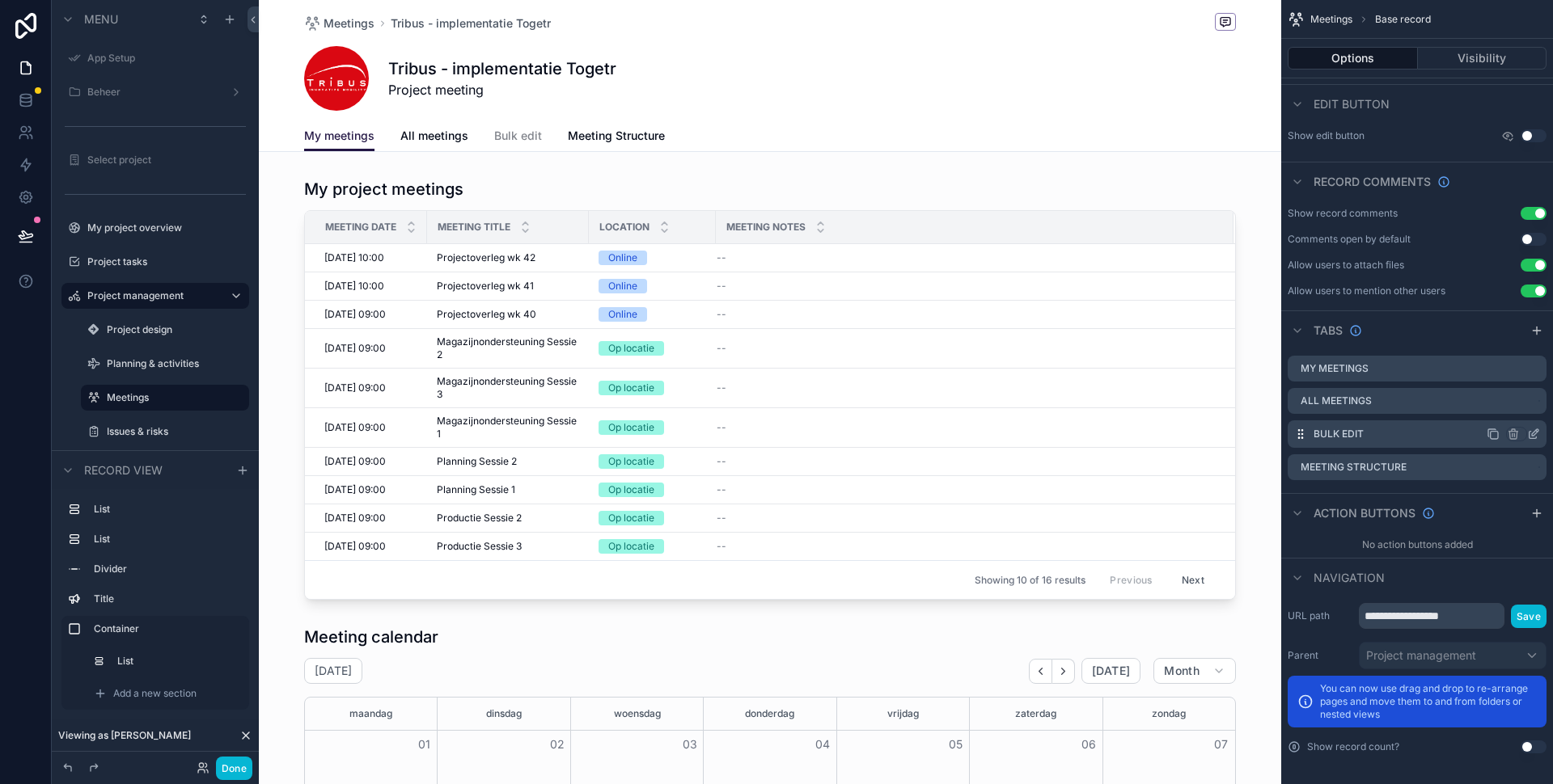
click at [1534, 433] on icon "scrollable content" at bounding box center [1533, 434] width 13 height 13
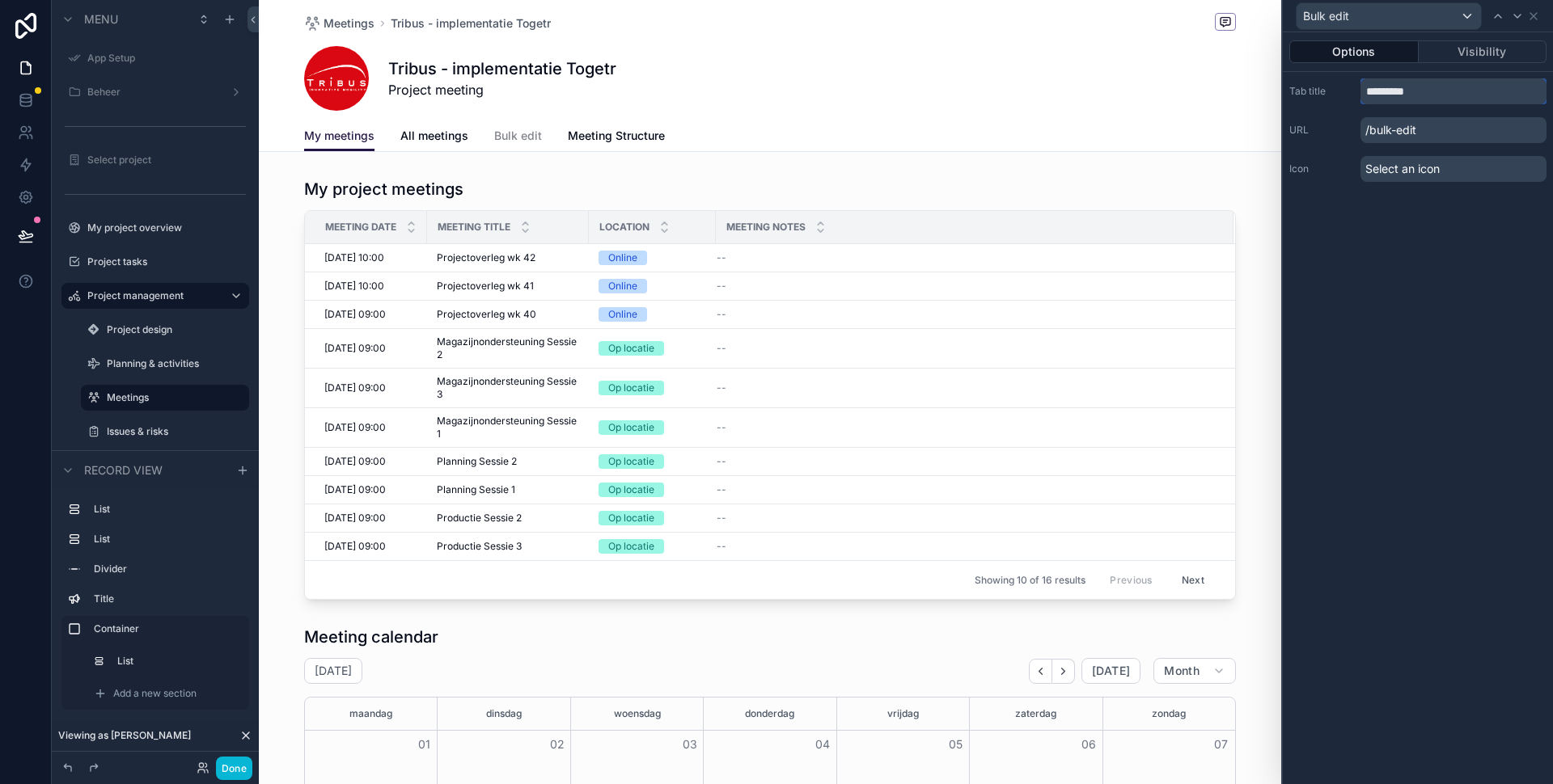
click at [1378, 94] on input "*********" at bounding box center [1453, 91] width 186 height 26
click at [1378, 95] on input "*********" at bounding box center [1453, 91] width 186 height 26
type input "*"
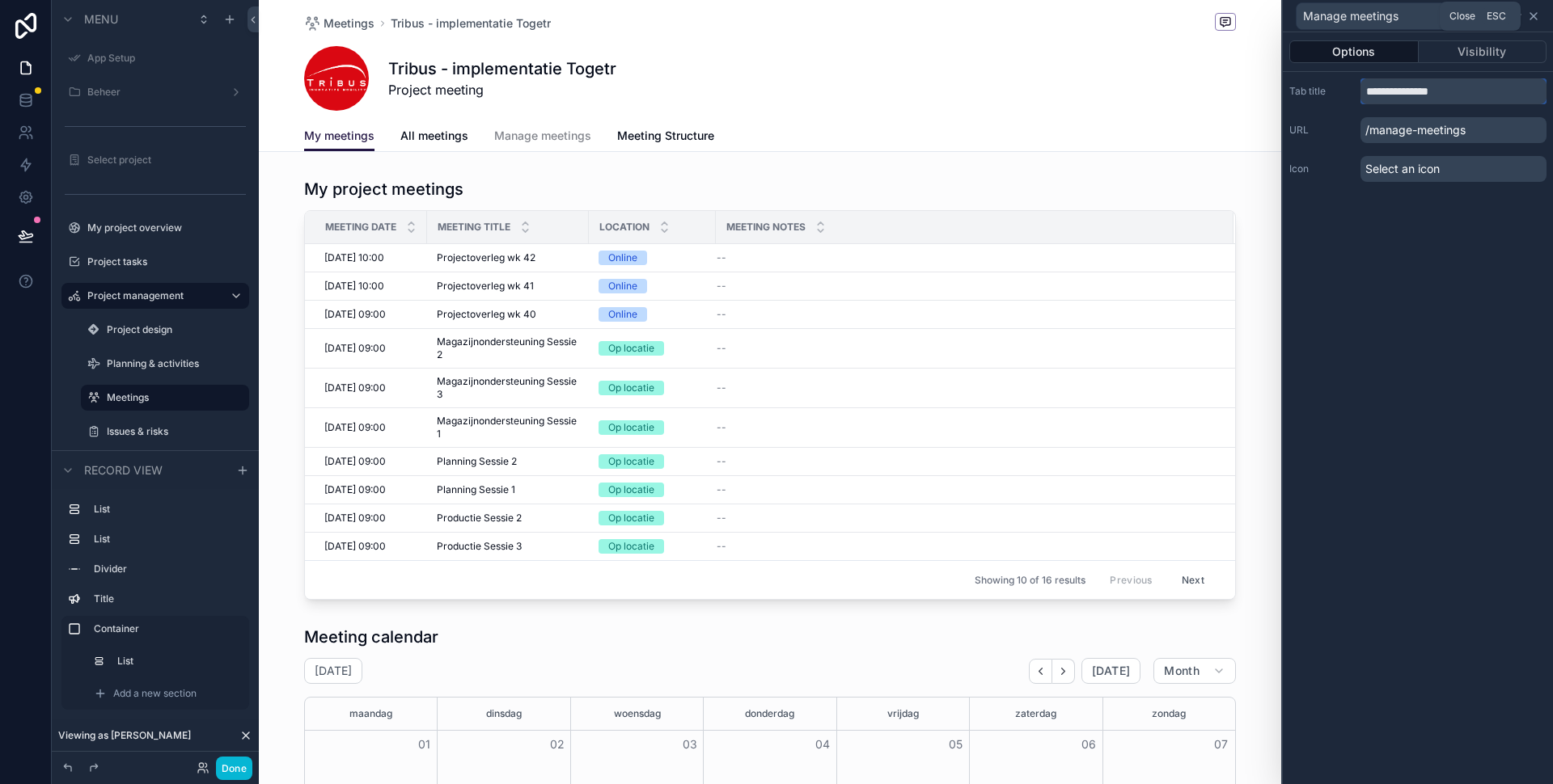
type input "**********"
click at [1535, 19] on icon at bounding box center [1533, 16] width 13 height 13
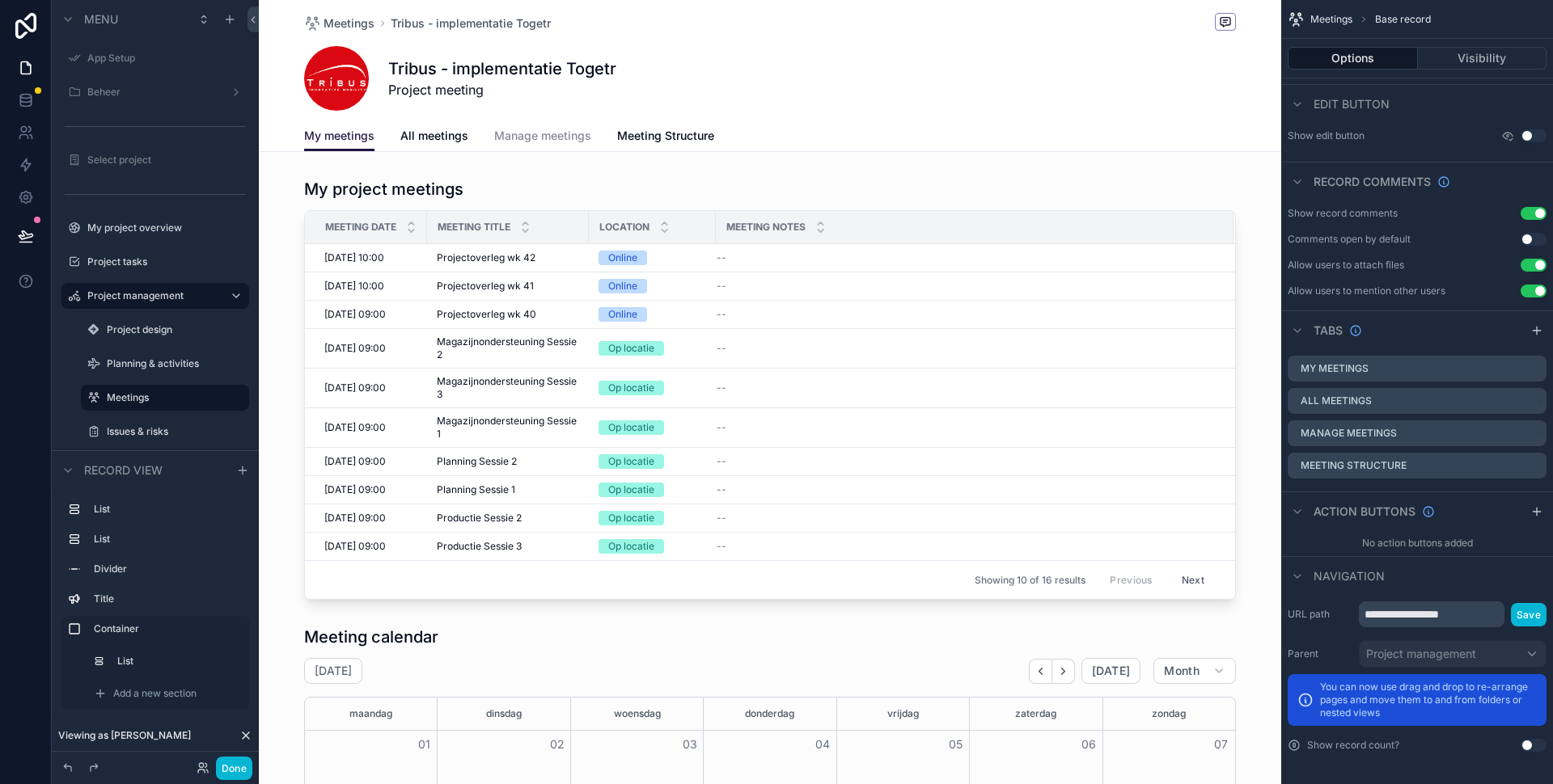
click at [564, 136] on span "Manage meetings" at bounding box center [543, 136] width 97 height 16
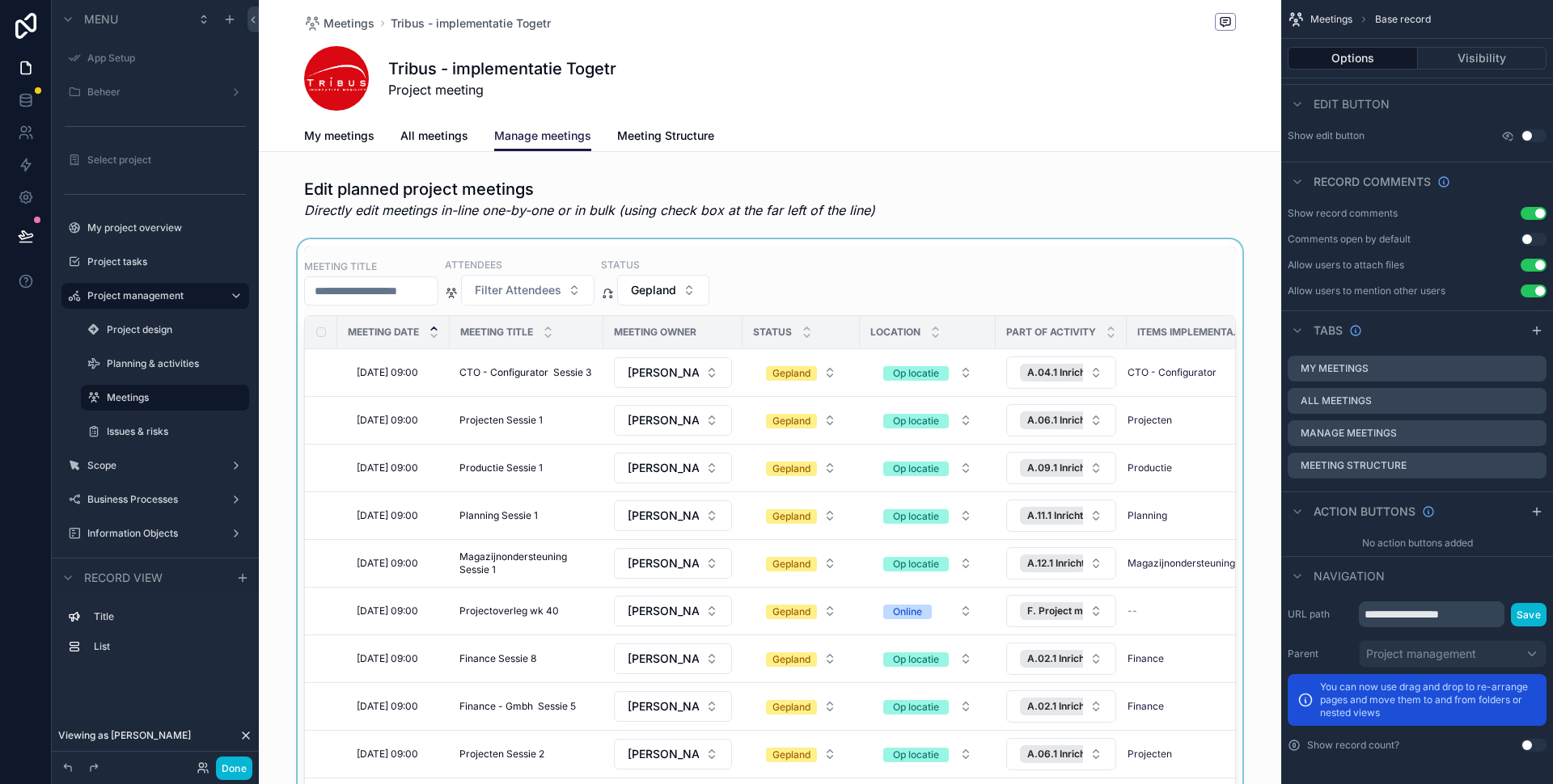
click at [1199, 249] on div "scrollable content" at bounding box center [769, 576] width 1022 height 673
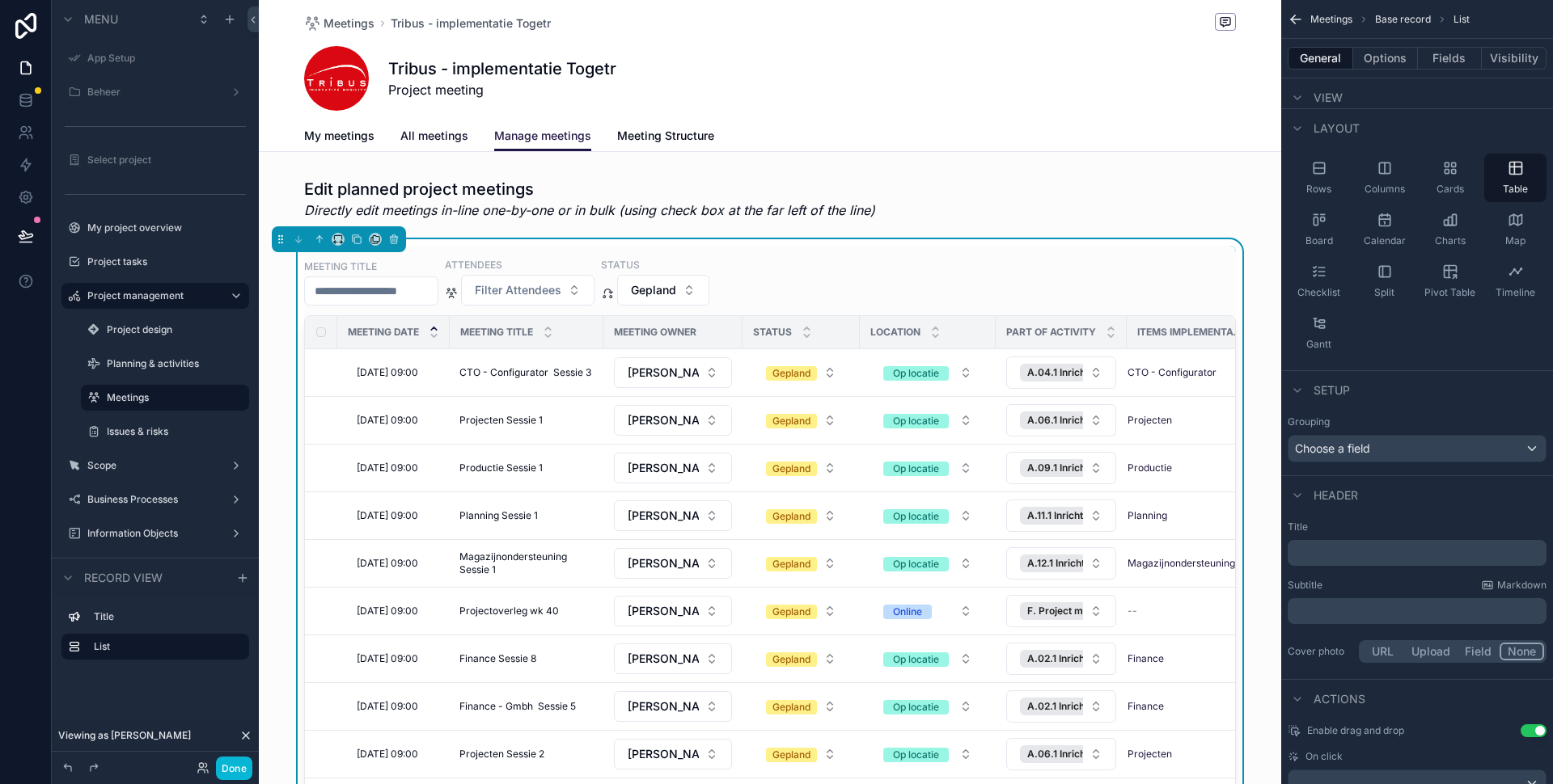
click at [431, 138] on span "All meetings" at bounding box center [434, 136] width 68 height 16
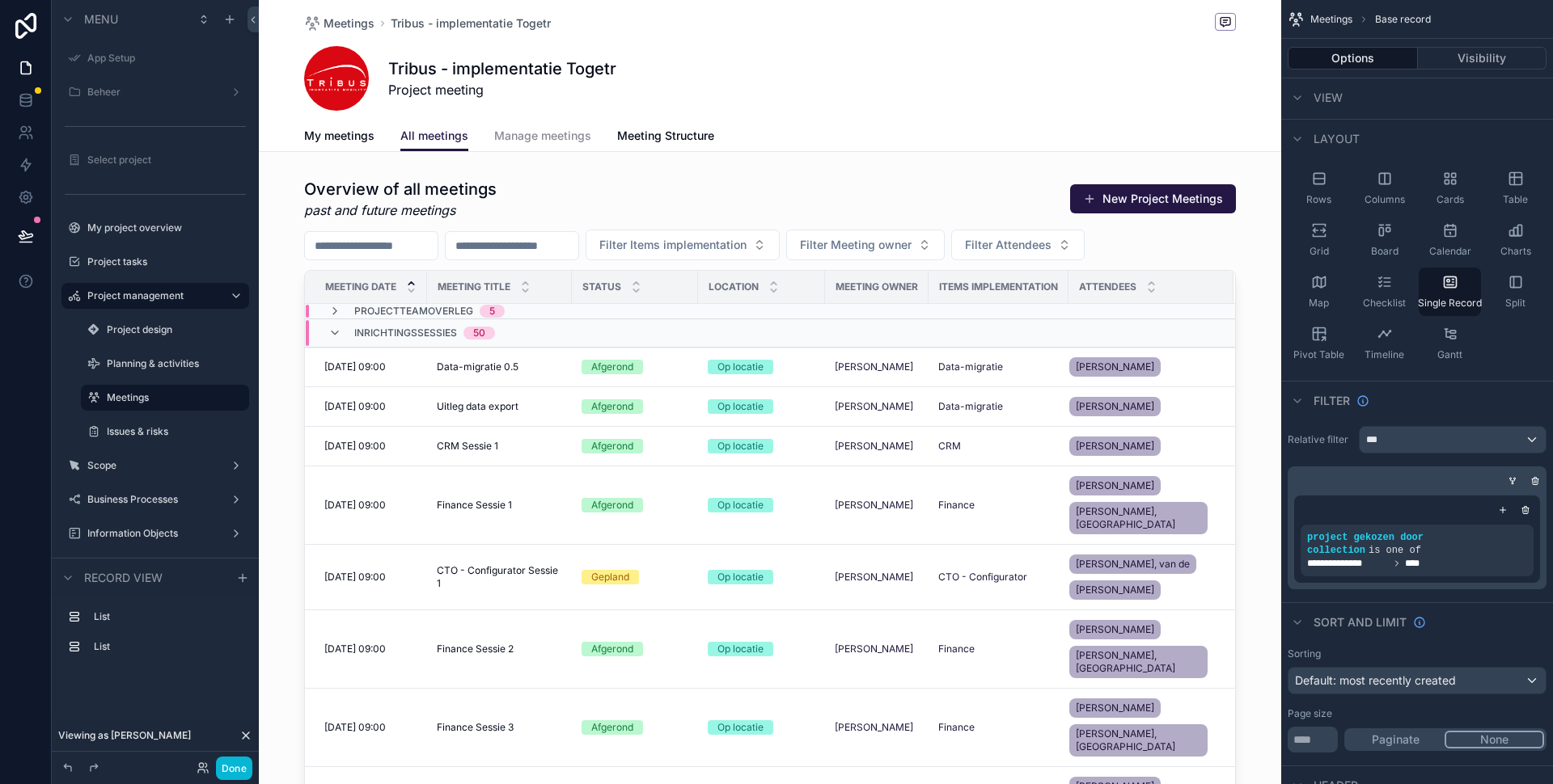
click at [528, 135] on span "Manage meetings" at bounding box center [543, 136] width 97 height 16
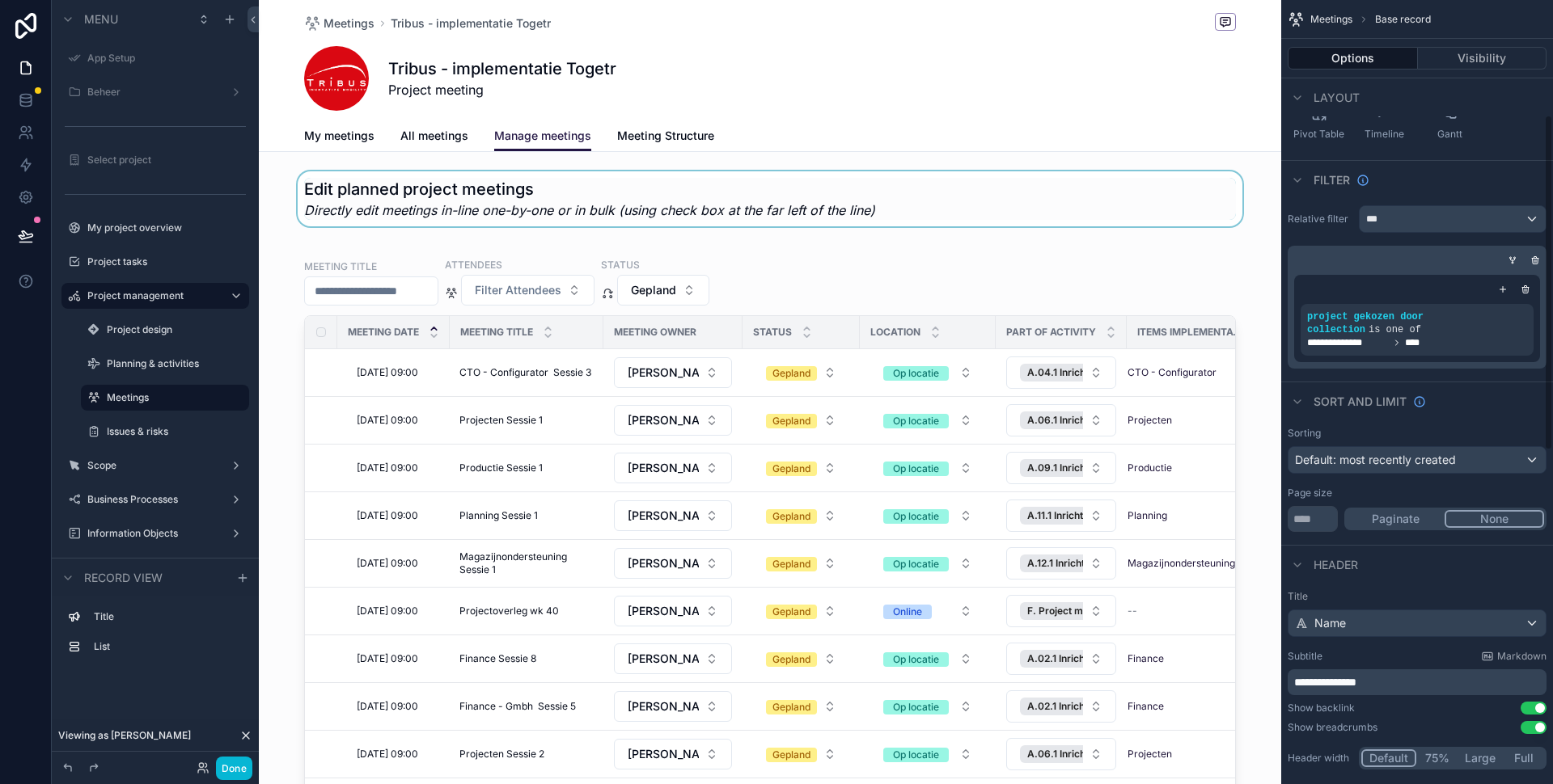
scroll to position [271, 0]
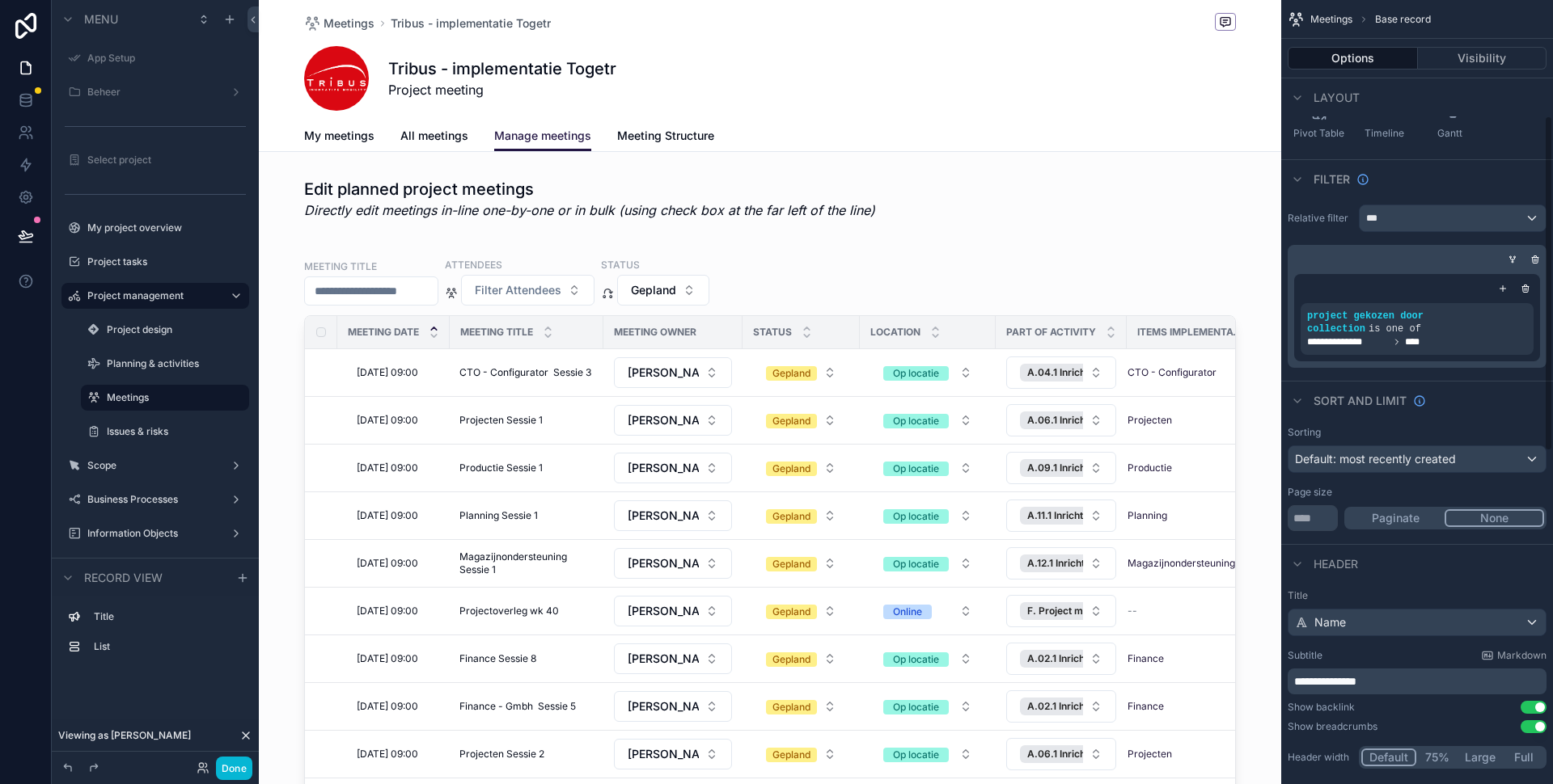
click at [1153, 221] on div "scrollable content" at bounding box center [769, 198] width 1022 height 55
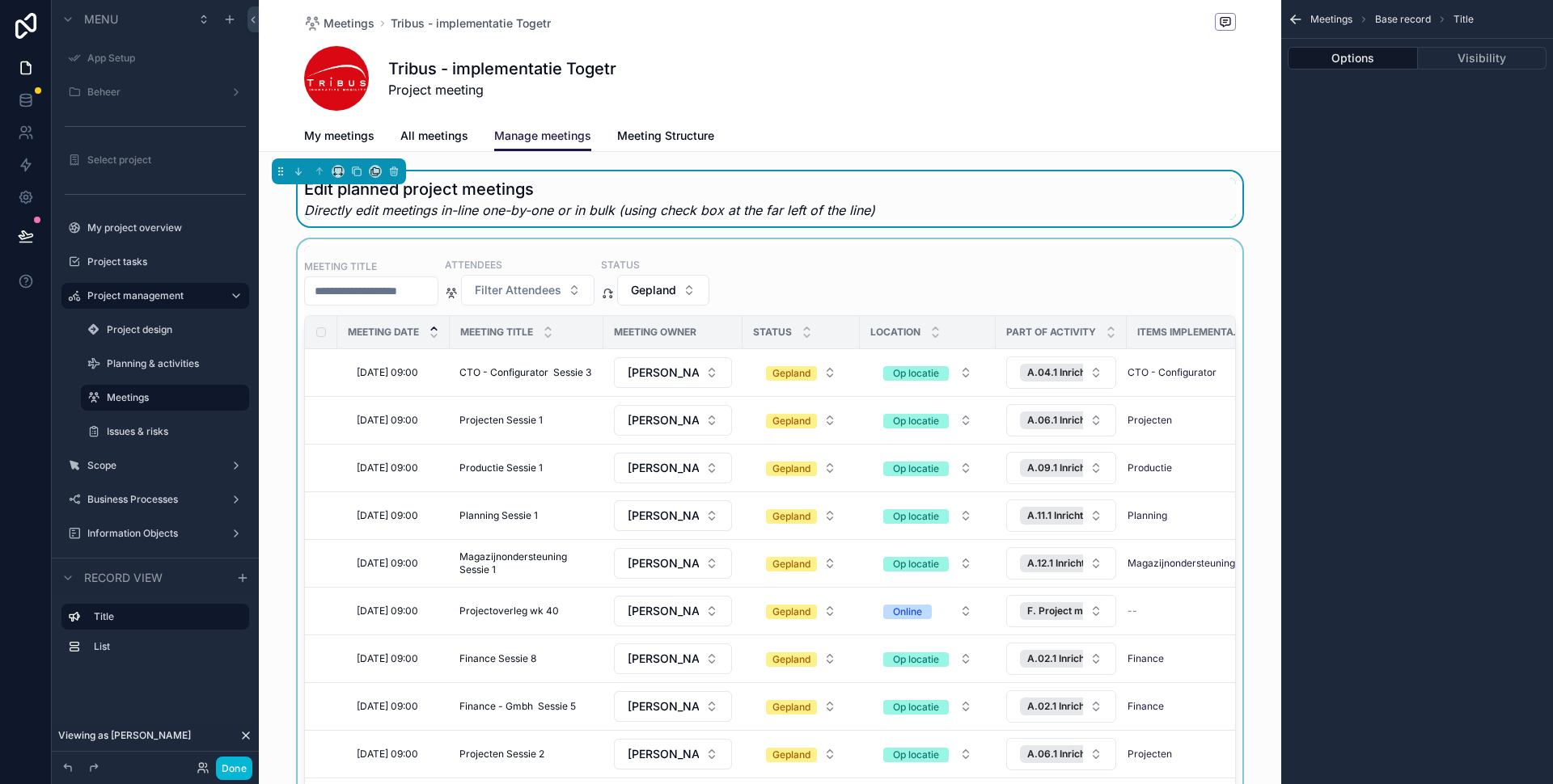
scroll to position [0, 0]
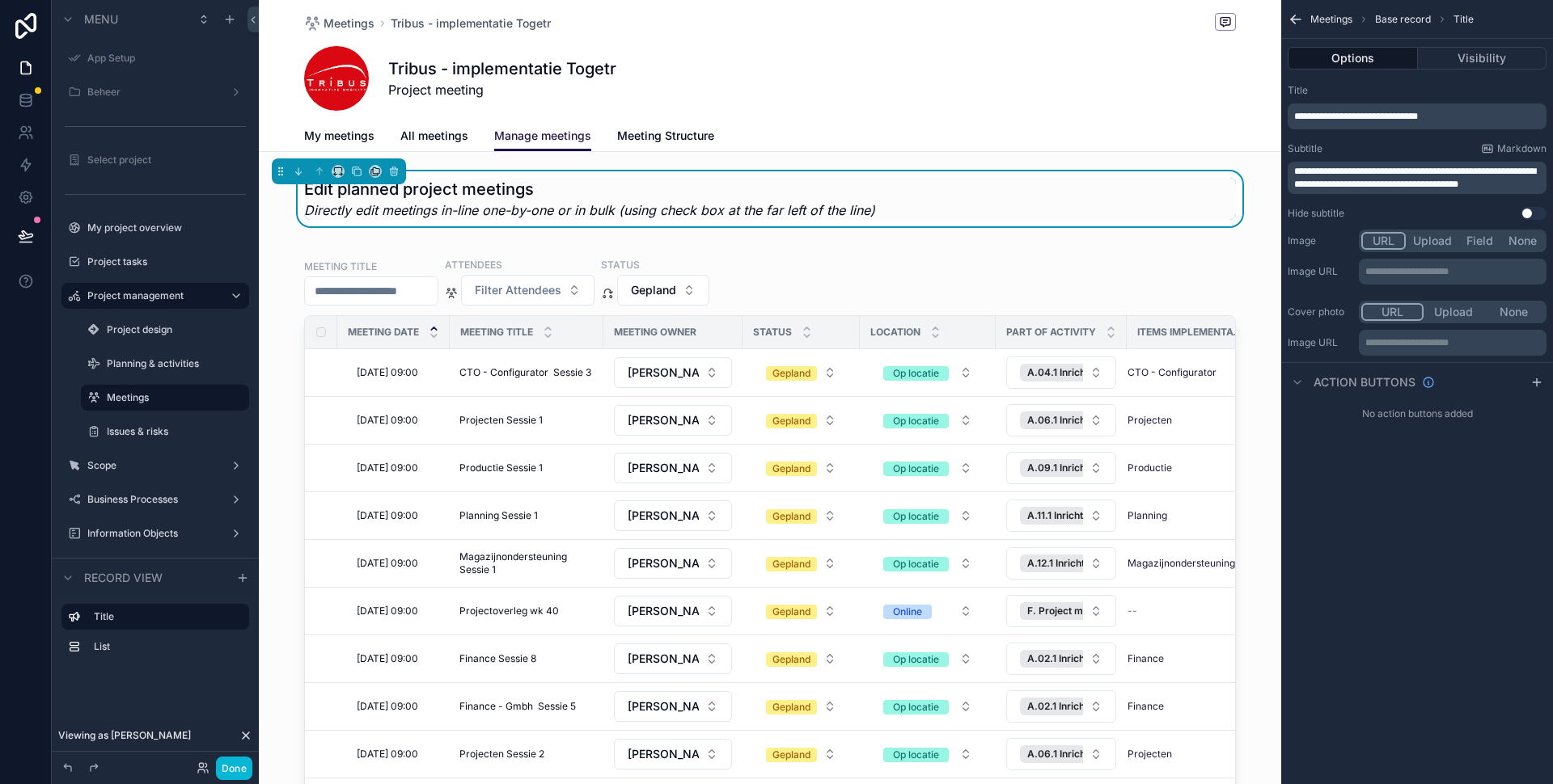
click at [1139, 262] on div "scrollable content" at bounding box center [769, 576] width 1022 height 673
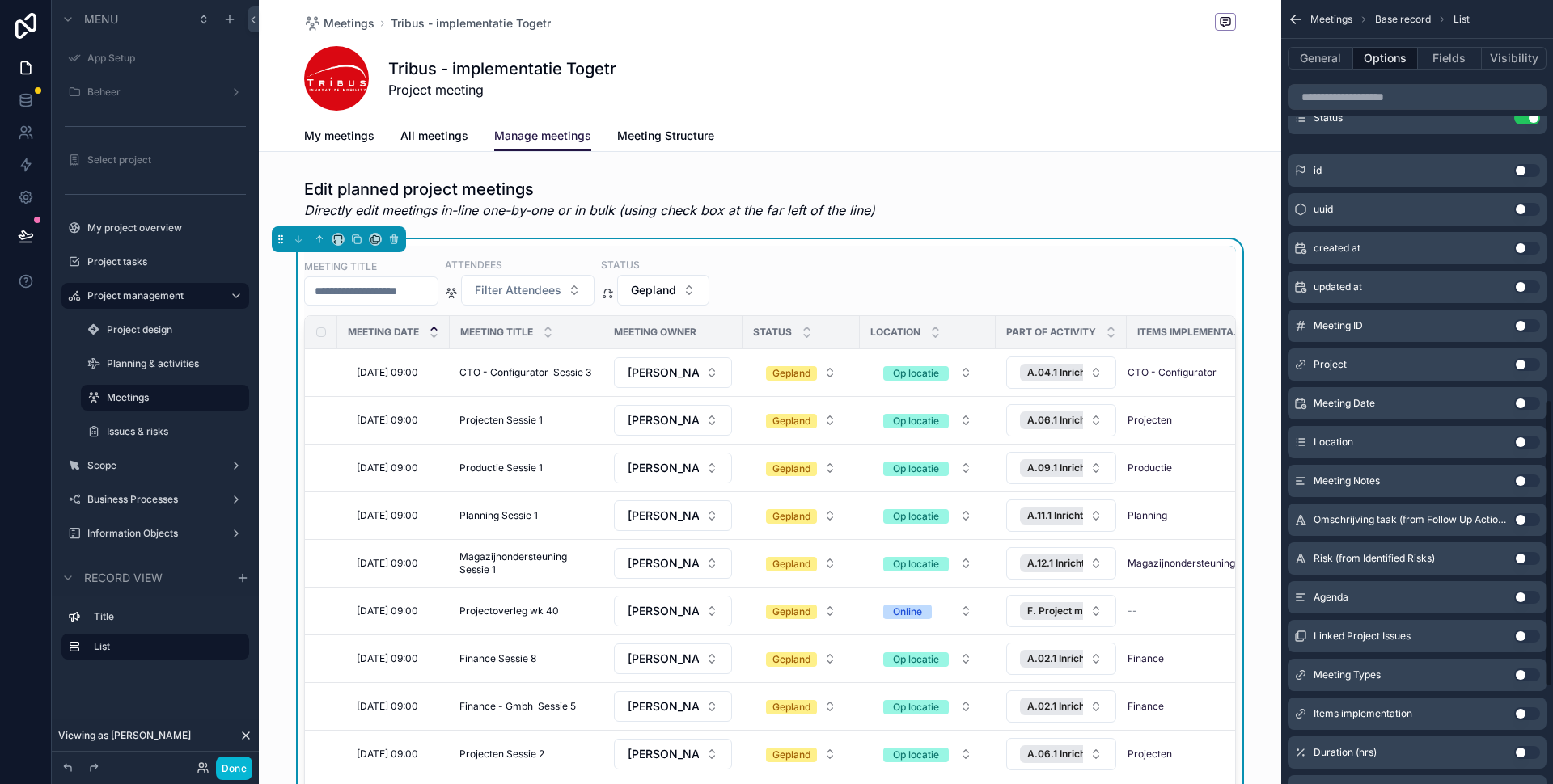
scroll to position [1095, 0]
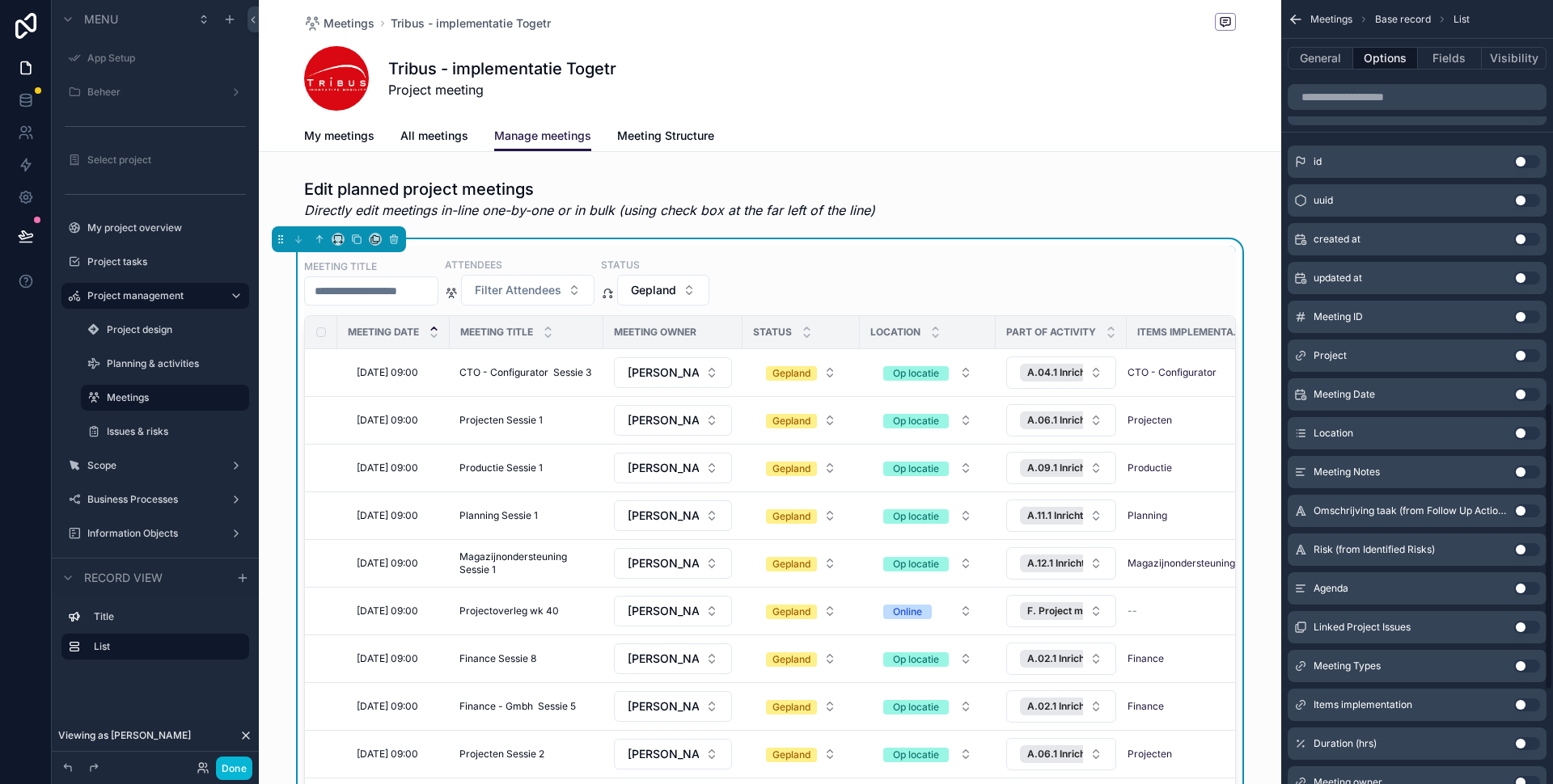
click at [1527, 666] on button "Use setting" at bounding box center [1527, 666] width 26 height 13
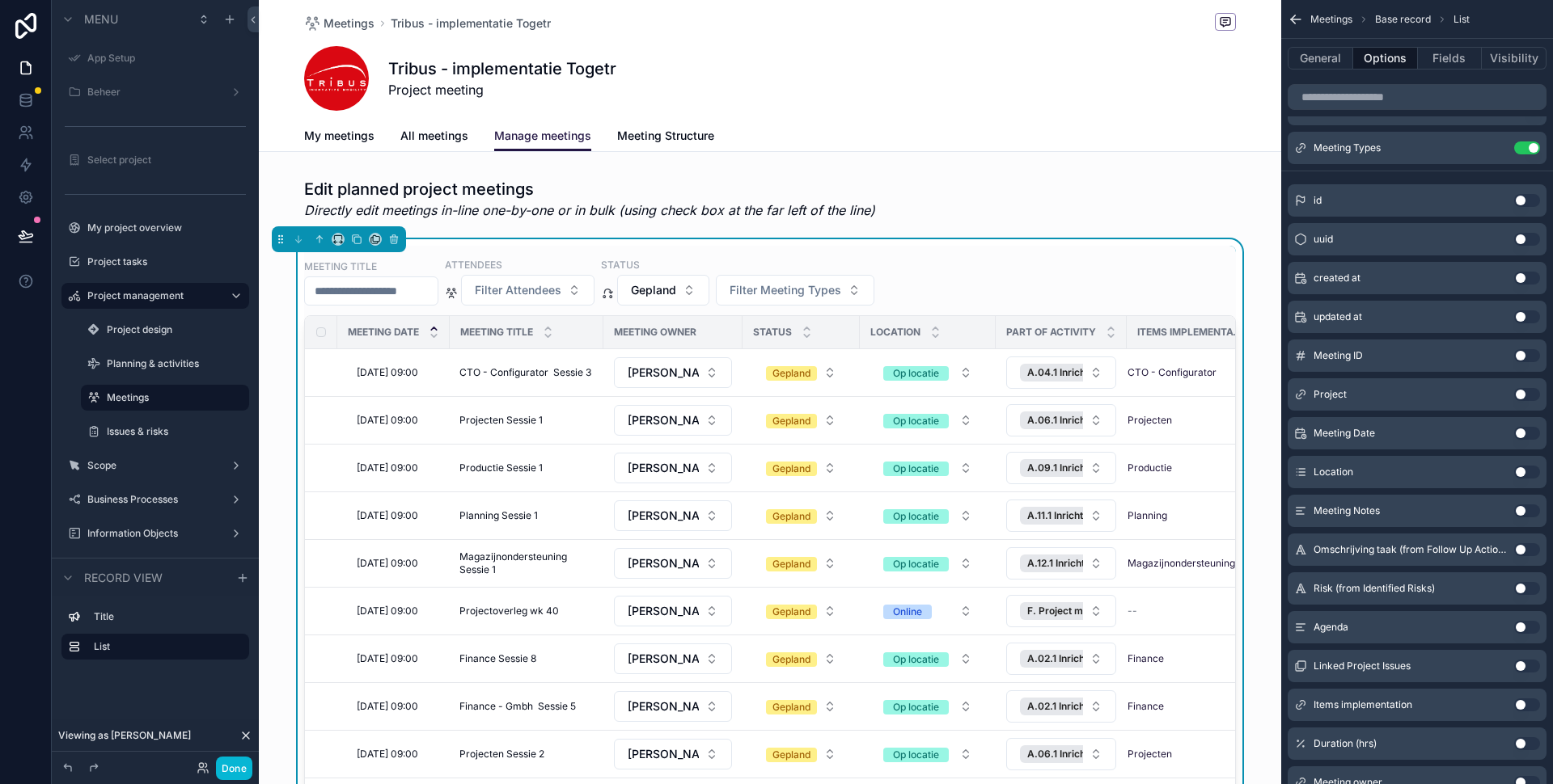
click at [999, 253] on div "Meeting title Attendees Filter Attendees Status Gepland Filter Meeting Types Me…" at bounding box center [769, 575] width 932 height 660
click at [709, 283] on button "Gepland" at bounding box center [663, 290] width 92 height 30
click at [680, 362] on div "None" at bounding box center [703, 355] width 194 height 26
click at [1076, 112] on div "Meetings Tribus - implementatie Togetr Tribus - implementatie Togetr Project me…" at bounding box center [769, 60] width 932 height 120
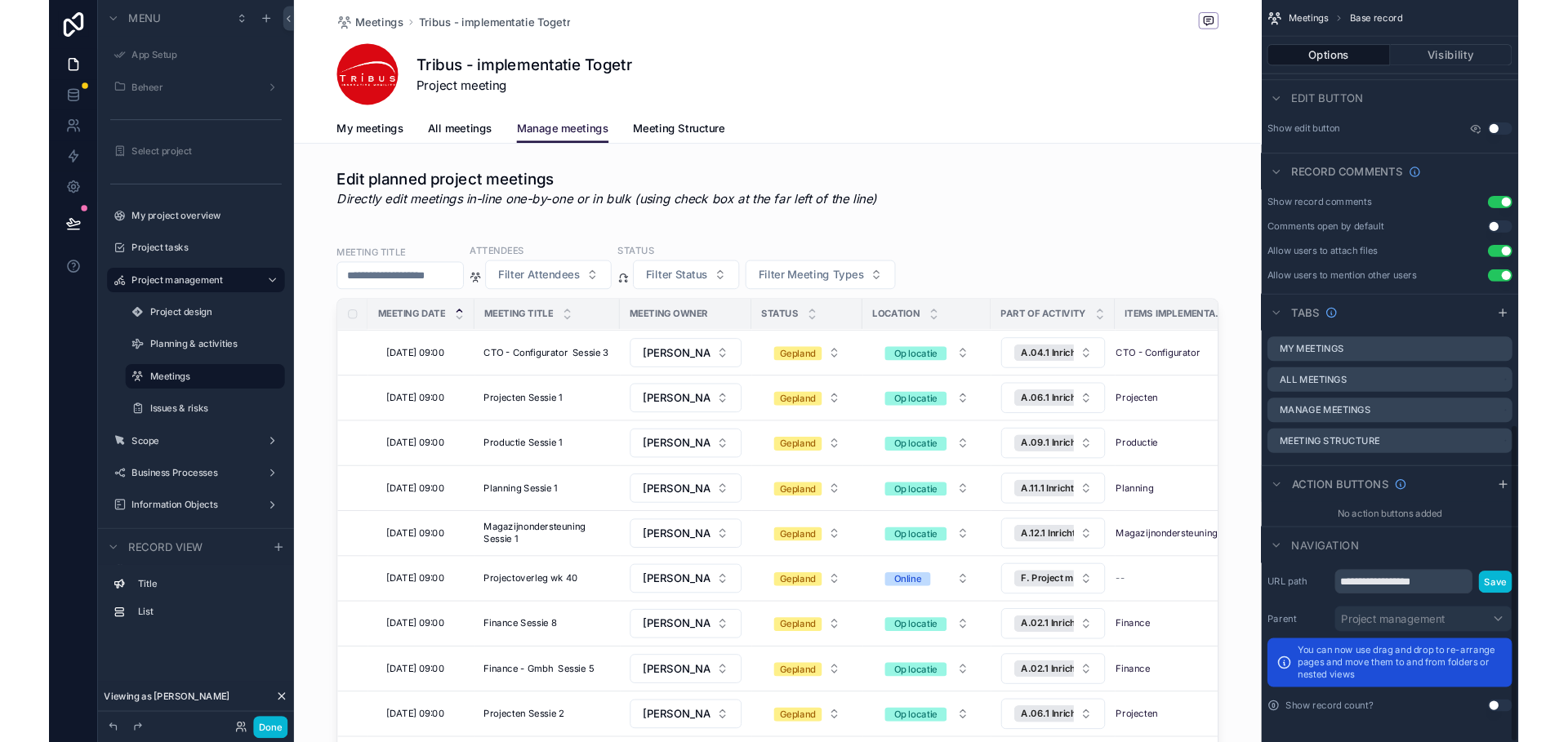
scroll to position [1055, 0]
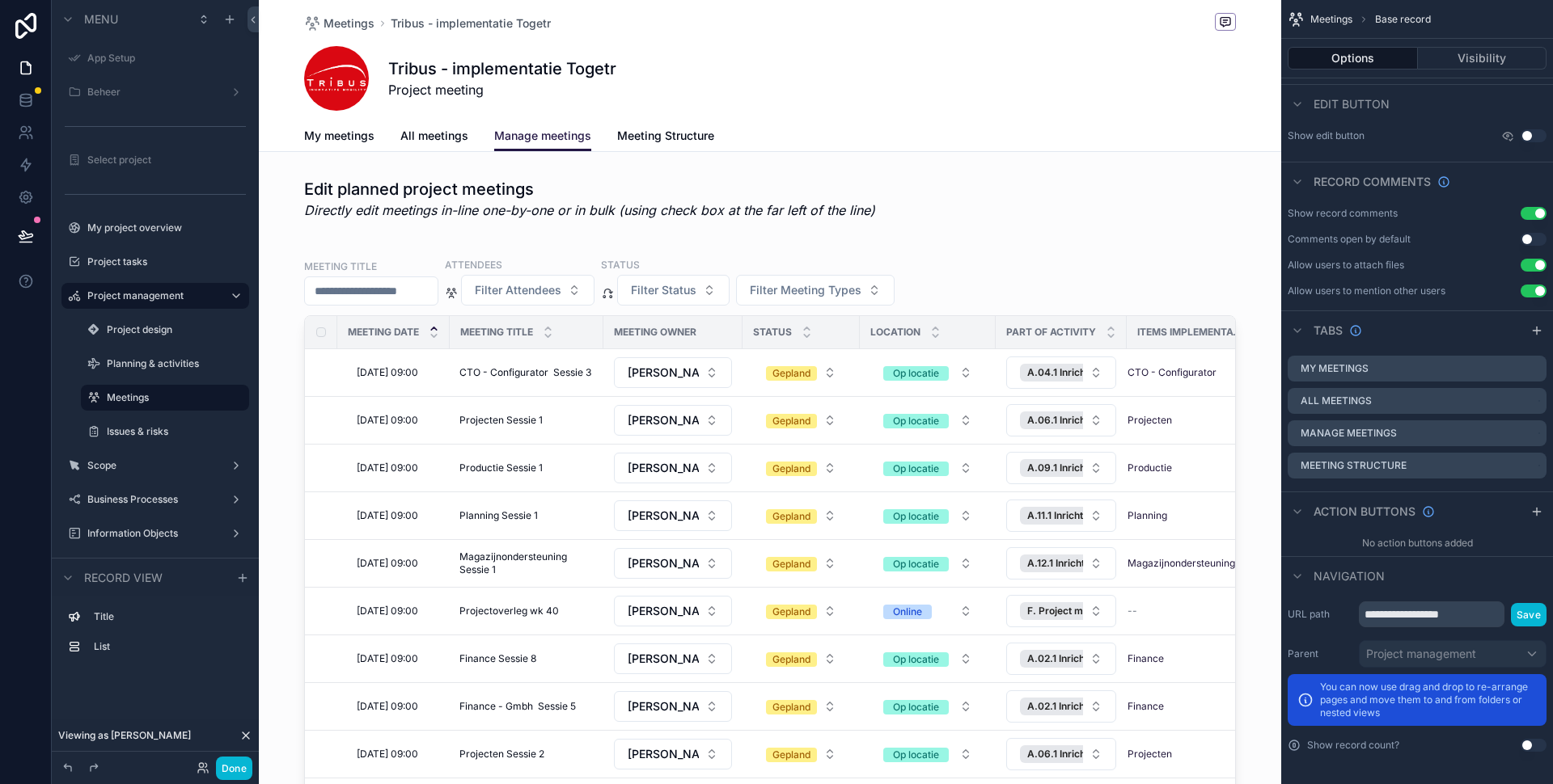
click at [1023, 109] on div "Tribus - implementatie Togetr Project meeting" at bounding box center [769, 78] width 932 height 65
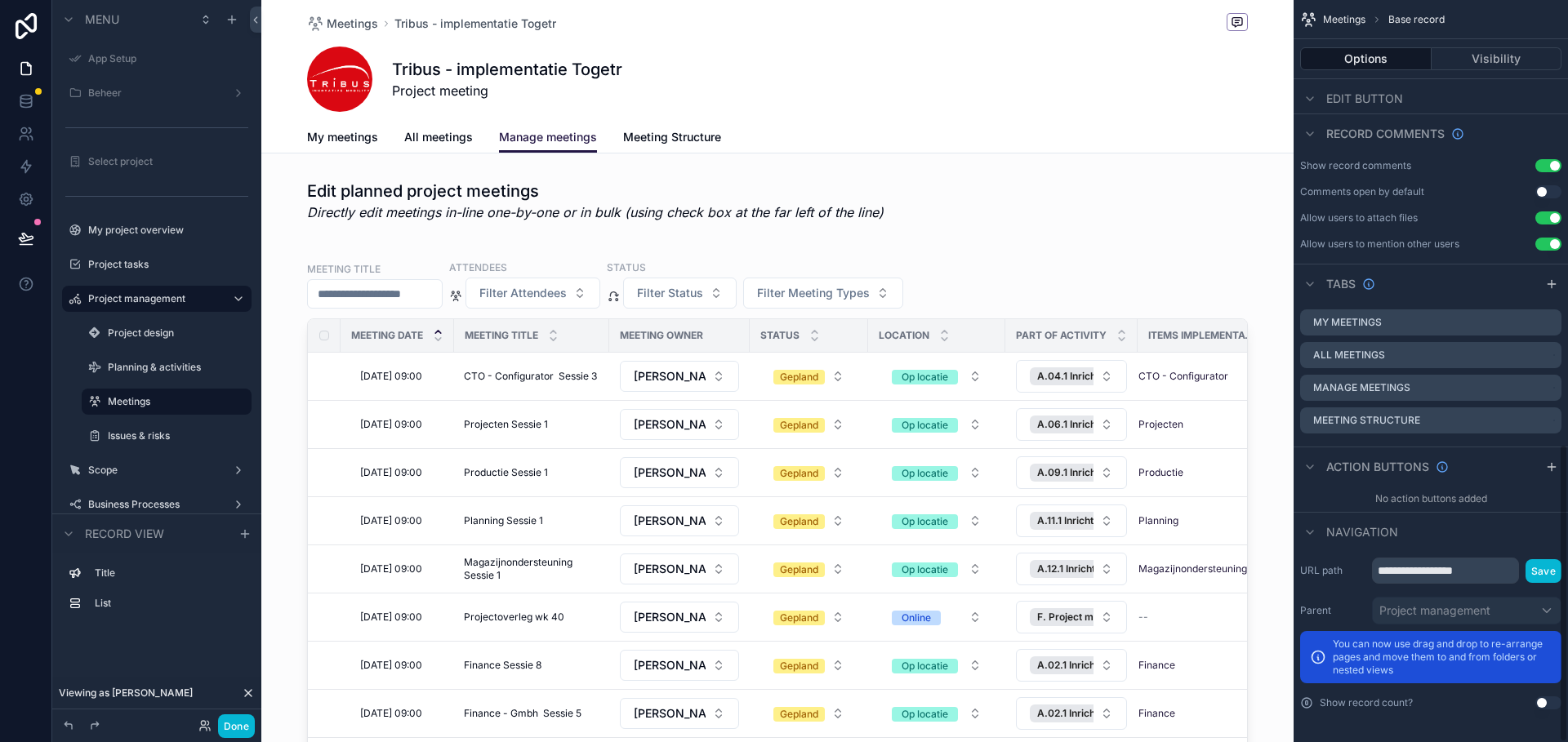
scroll to position [1105, 0]
click at [968, 261] on div "scrollable content" at bounding box center [777, 563] width 1032 height 642
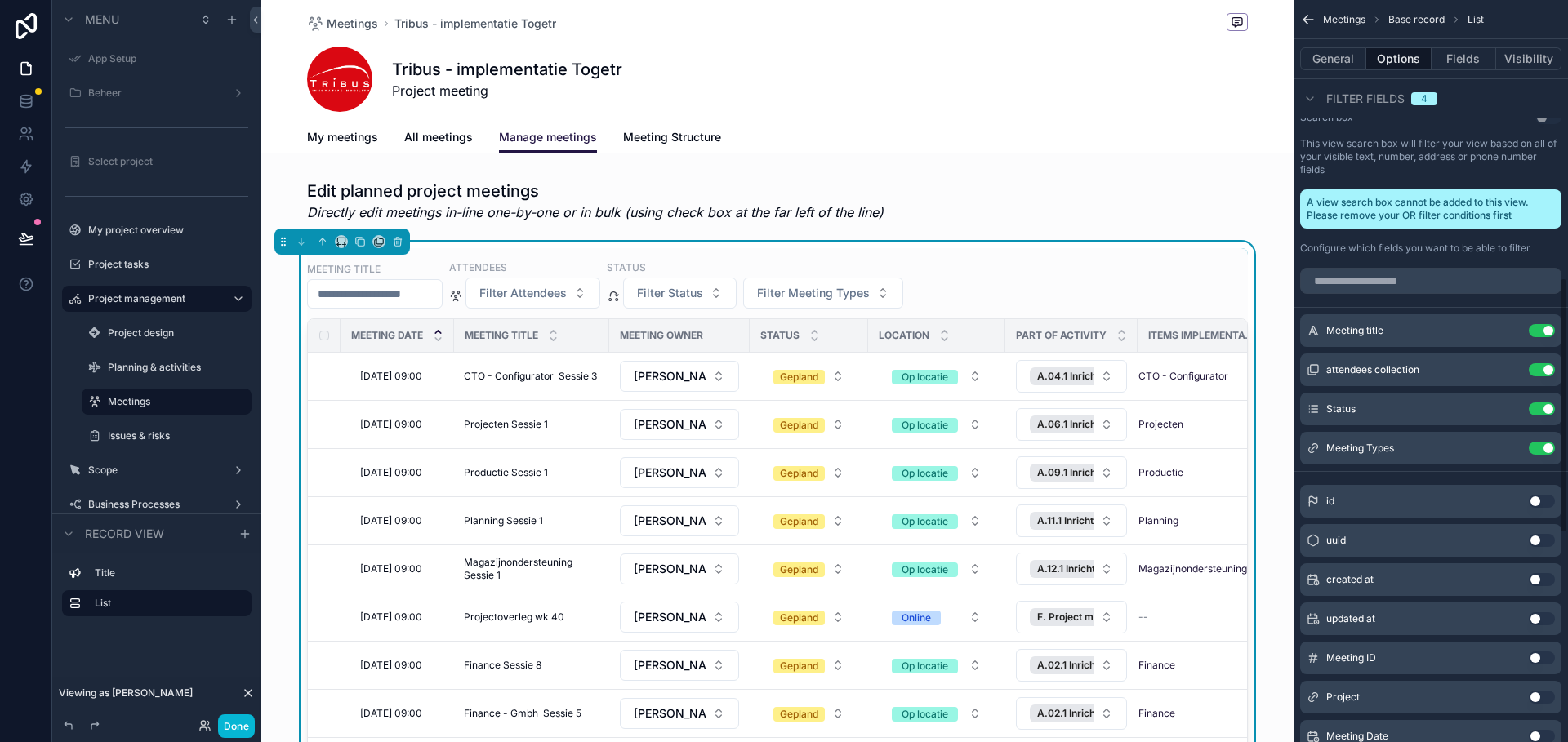
scroll to position [806, 0]
click at [1398, 279] on input "scrollable content" at bounding box center [1431, 282] width 261 height 26
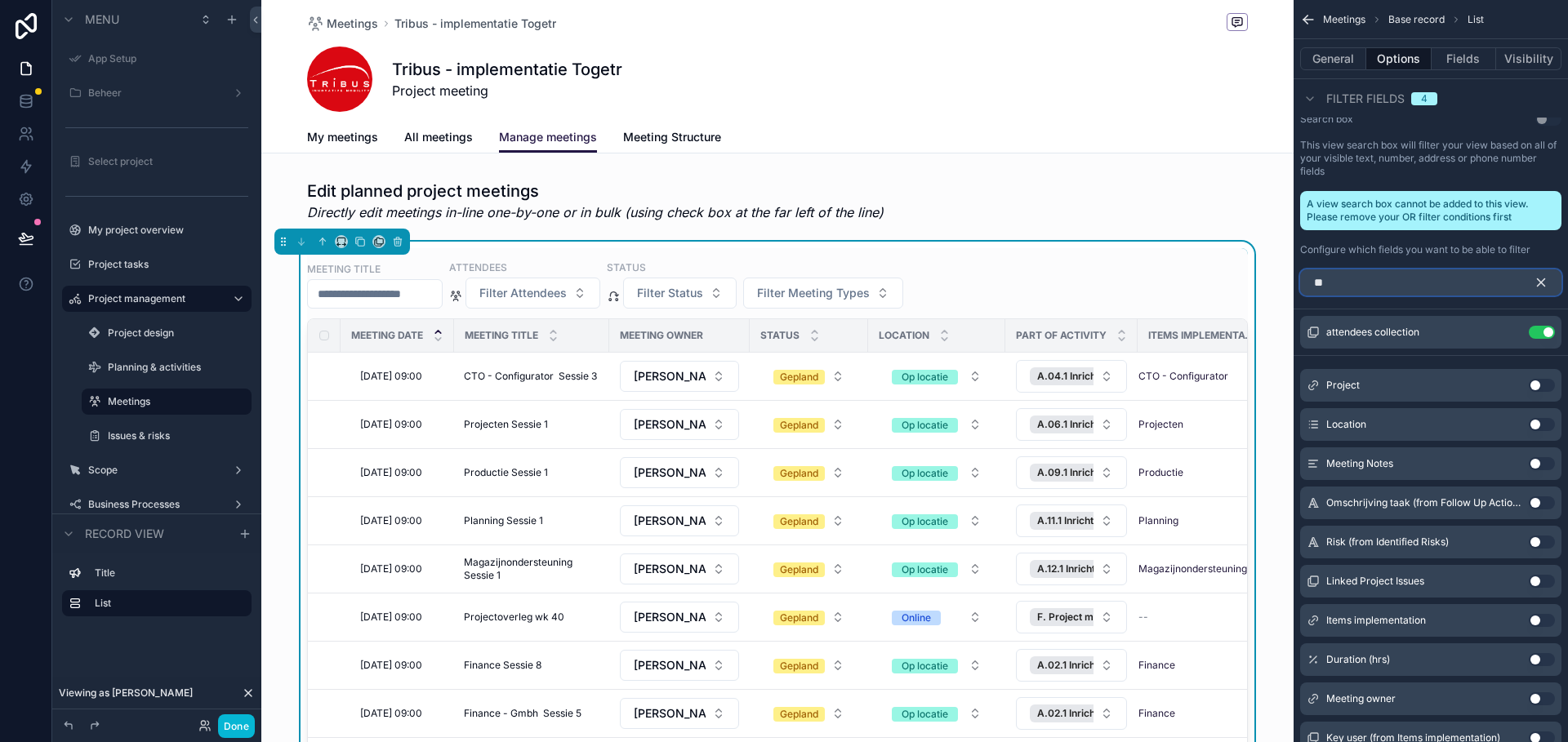
scroll to position [478, 0]
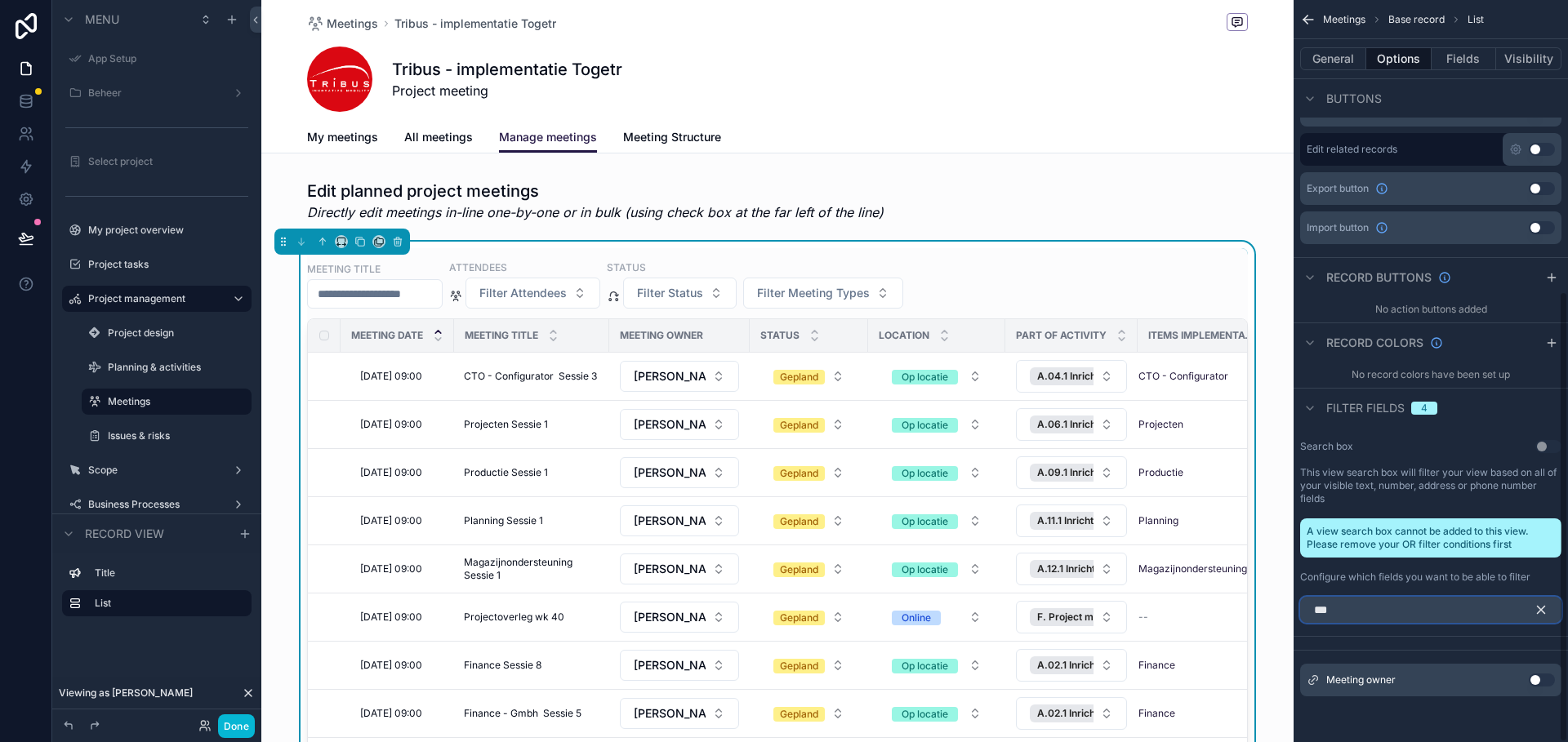
type input "***"
click at [1545, 684] on button "Use setting" at bounding box center [1541, 680] width 26 height 13
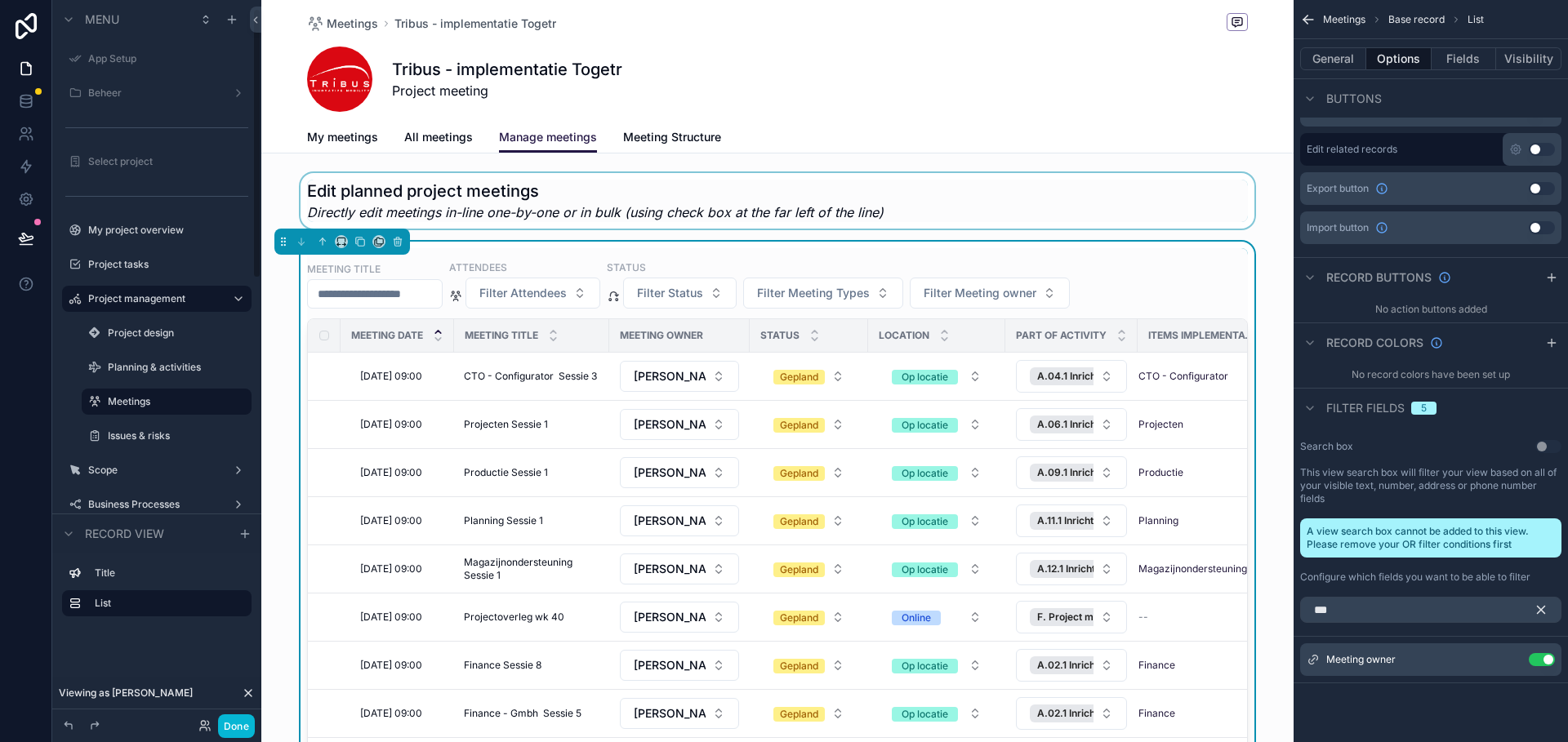
scroll to position [22, 0]
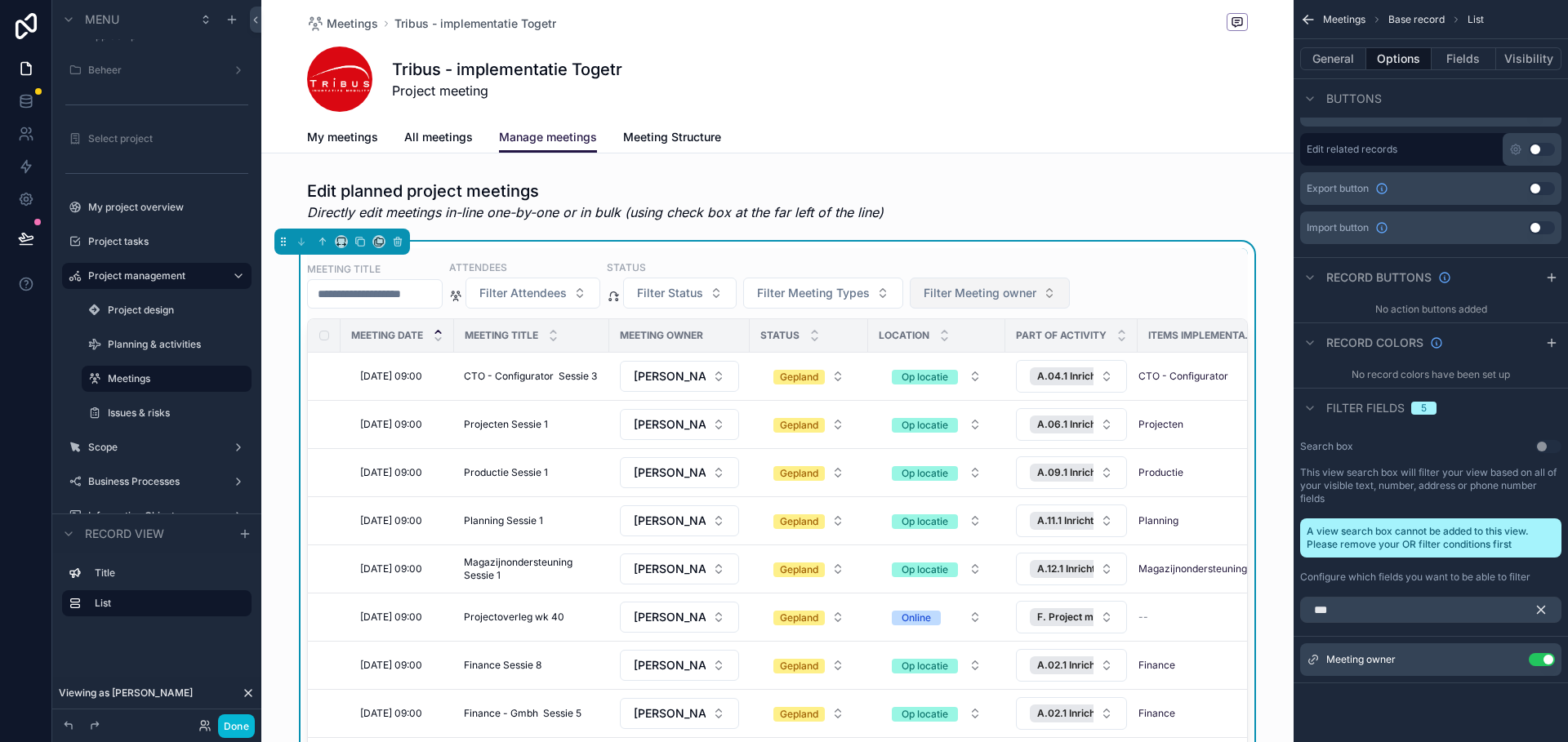
click at [1070, 291] on button "Filter Meeting owner" at bounding box center [990, 293] width 160 height 31
click at [1511, 654] on icon "scrollable content" at bounding box center [1509, 660] width 13 height 13
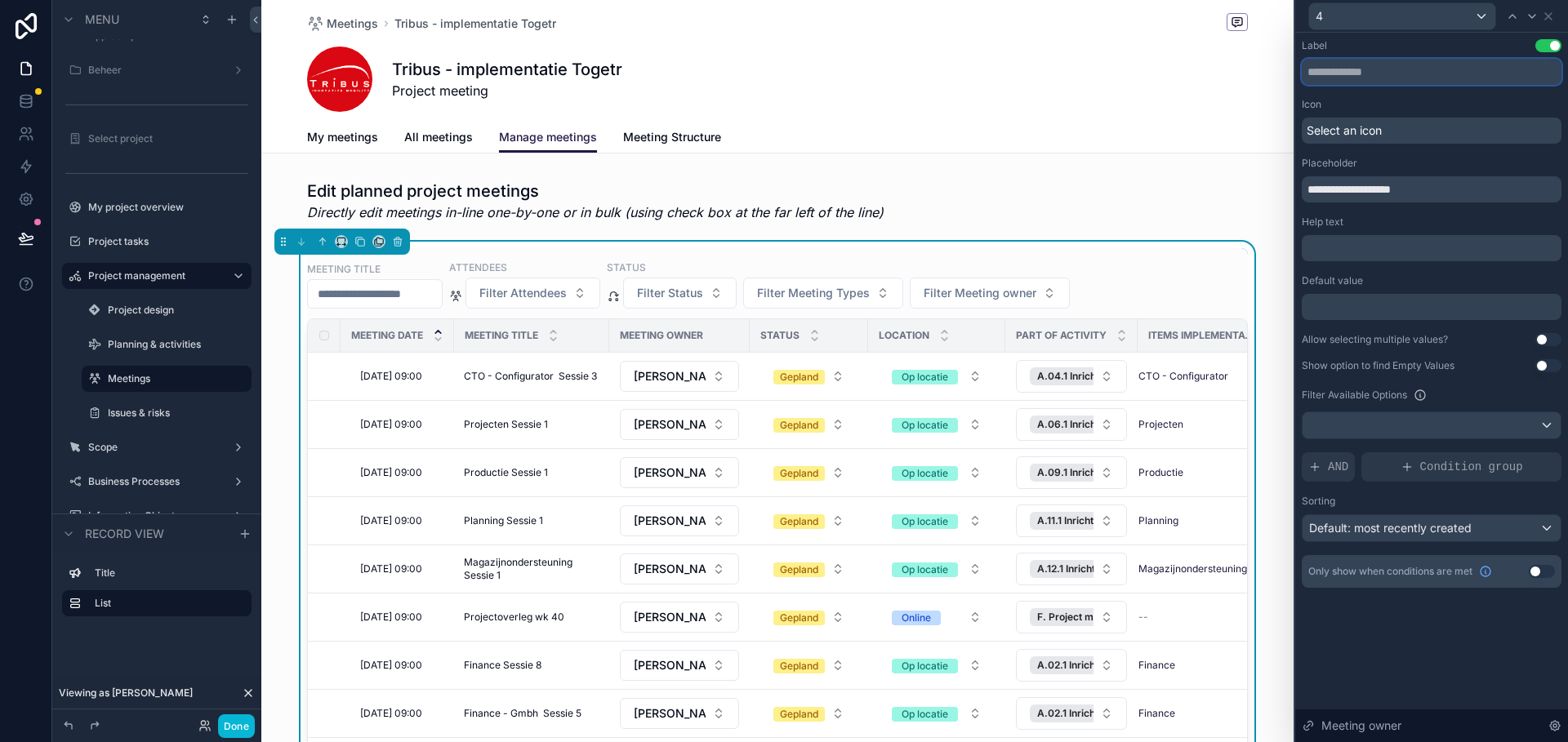
click at [1354, 73] on input "text" at bounding box center [1432, 72] width 260 height 26
type input "*****"
click at [1555, 15] on div "4" at bounding box center [1432, 16] width 260 height 32
click at [1553, 17] on icon at bounding box center [1548, 17] width 13 height 13
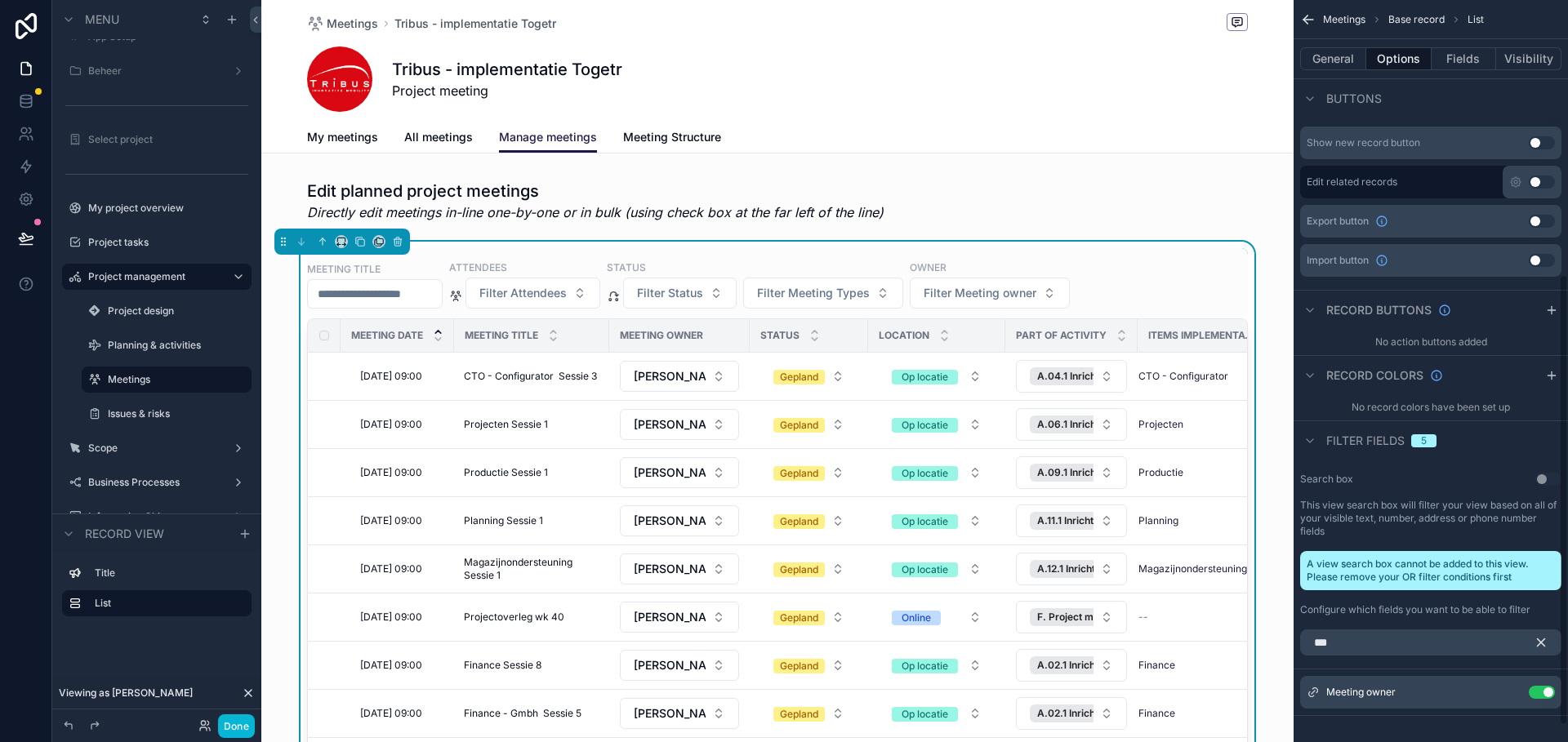
scroll to position [478, 0]
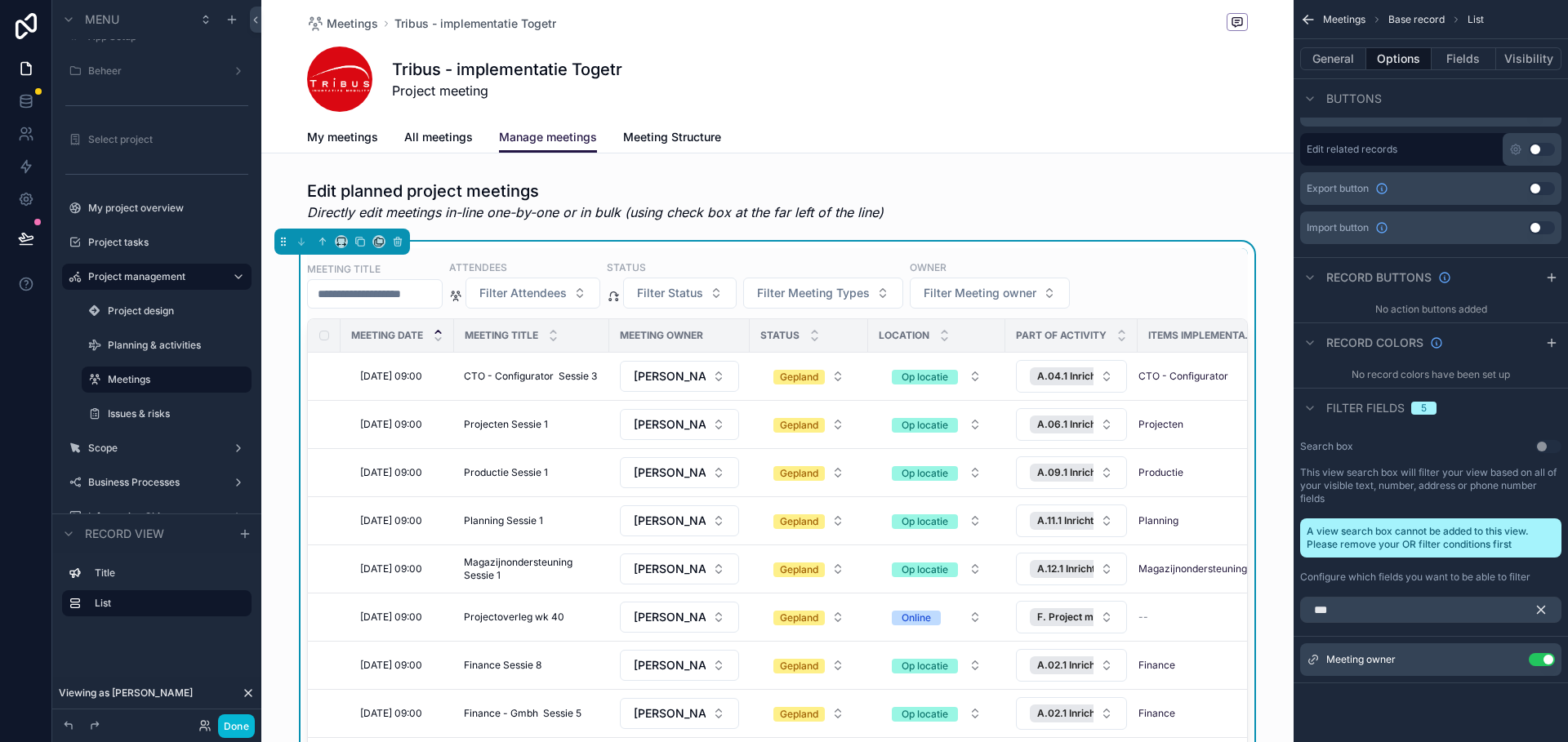
drag, startPoint x: 1551, startPoint y: 604, endPoint x: 1531, endPoint y: 630, distance: 32.8
click at [1551, 605] on button "scrollable content" at bounding box center [1547, 610] width 27 height 26
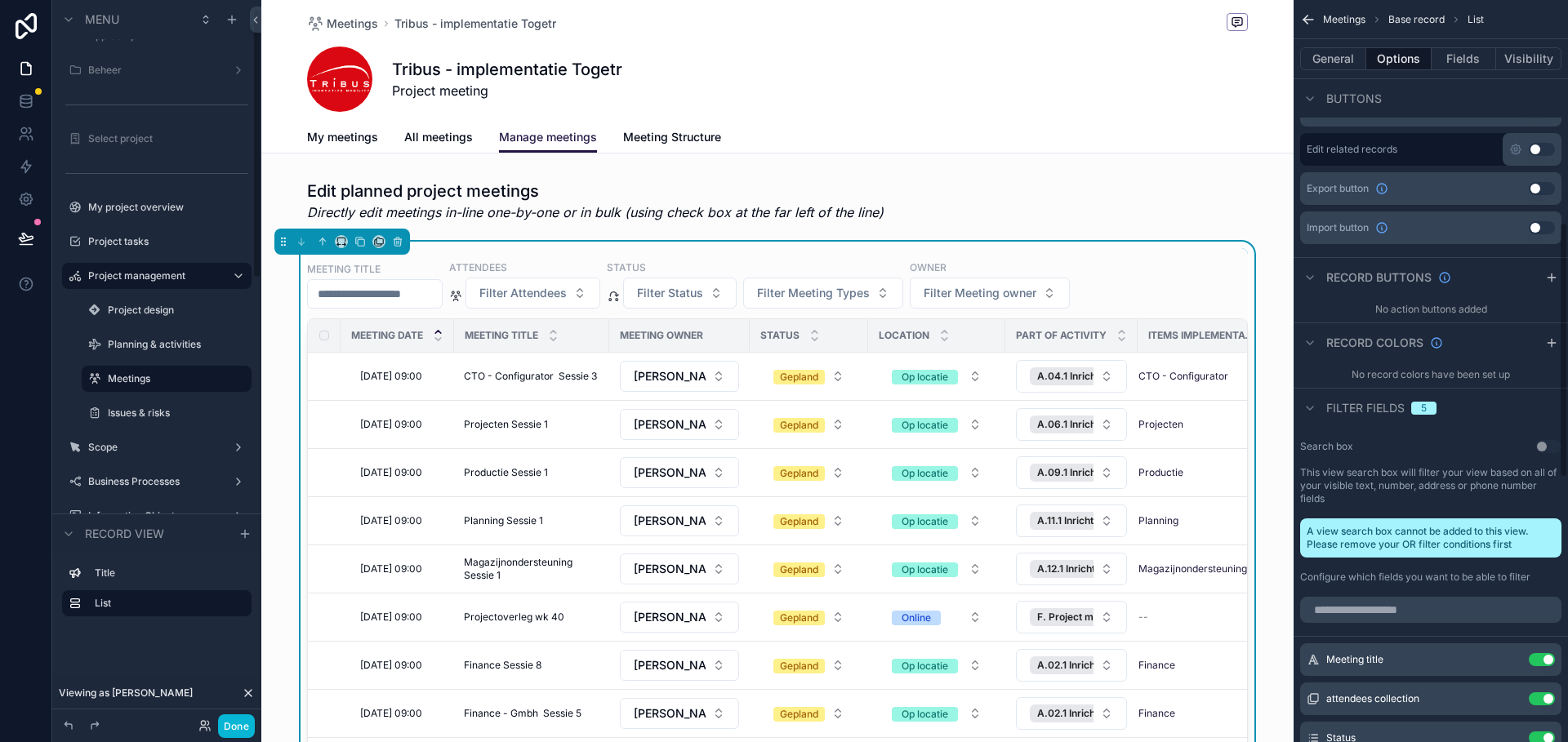
scroll to position [646, 0]
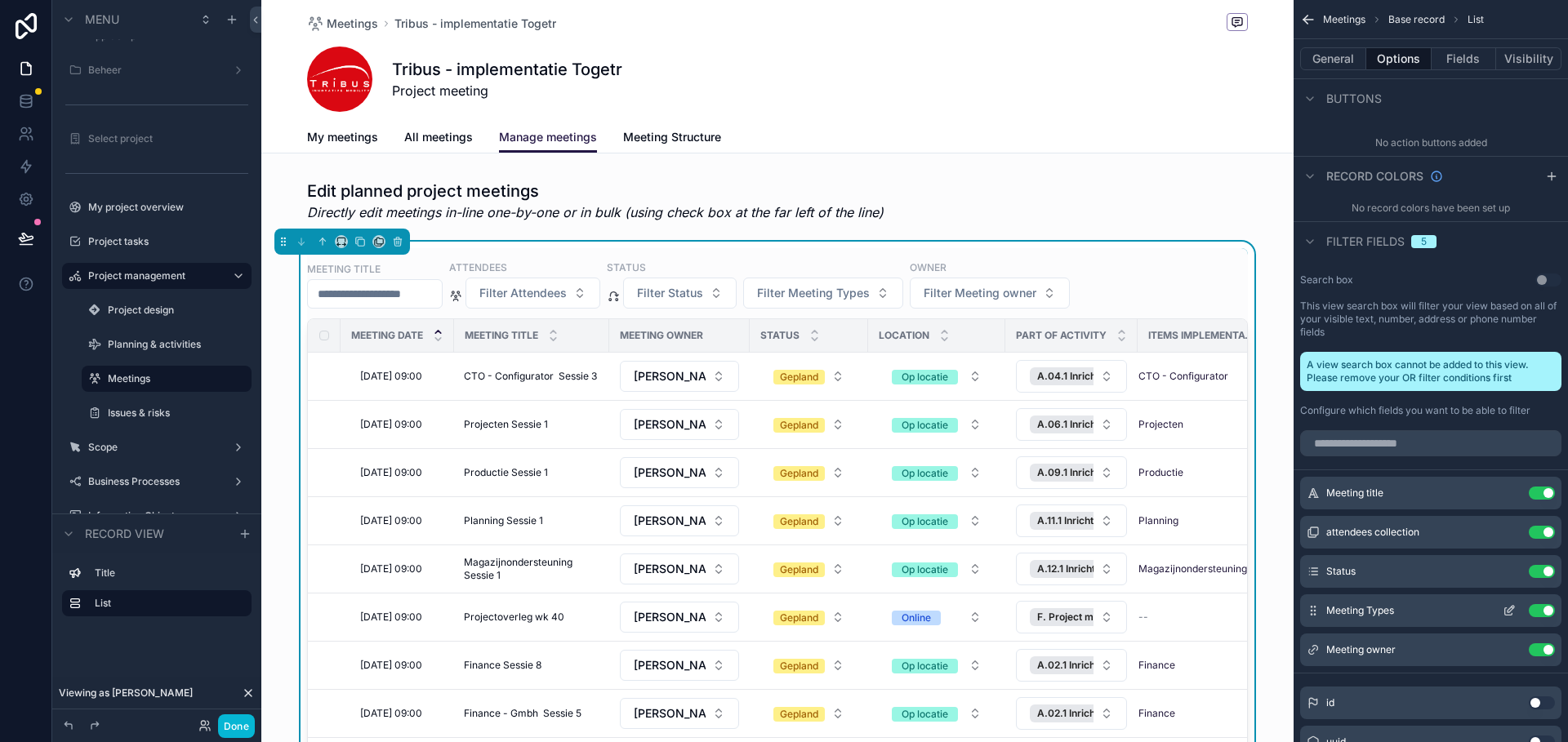
click at [1509, 615] on icon "scrollable content" at bounding box center [1508, 611] width 7 height 7
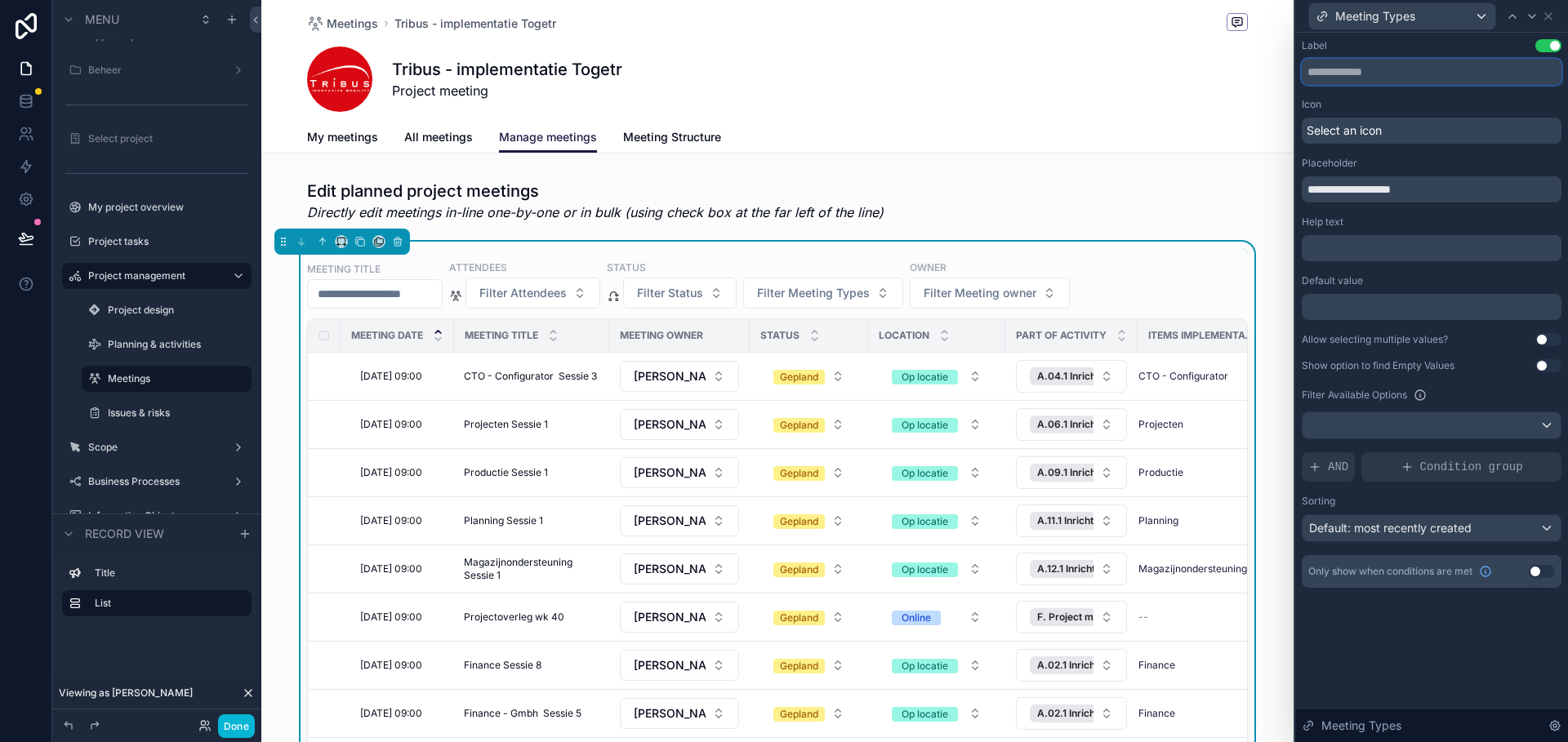
click at [1366, 70] on input "text" at bounding box center [1432, 72] width 260 height 26
type input "**********"
click at [1552, 17] on icon at bounding box center [1548, 17] width 13 height 13
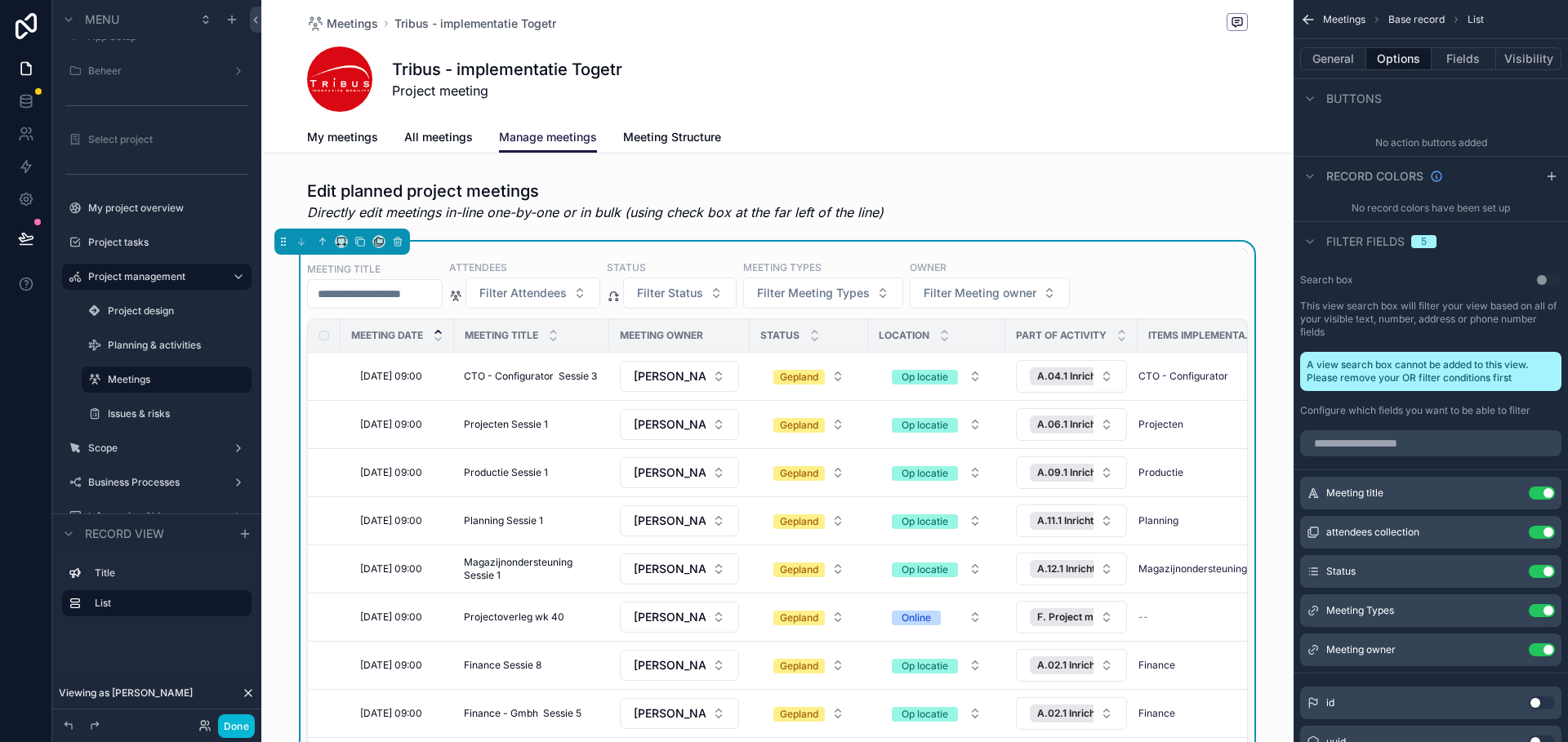
drag, startPoint x: 908, startPoint y: 112, endPoint x: 882, endPoint y: 113, distance: 26.0
click at [908, 112] on div "Meetings Tribus - implementatie Togetr Tribus - implementatie Togetr Project me…" at bounding box center [777, 61] width 941 height 121
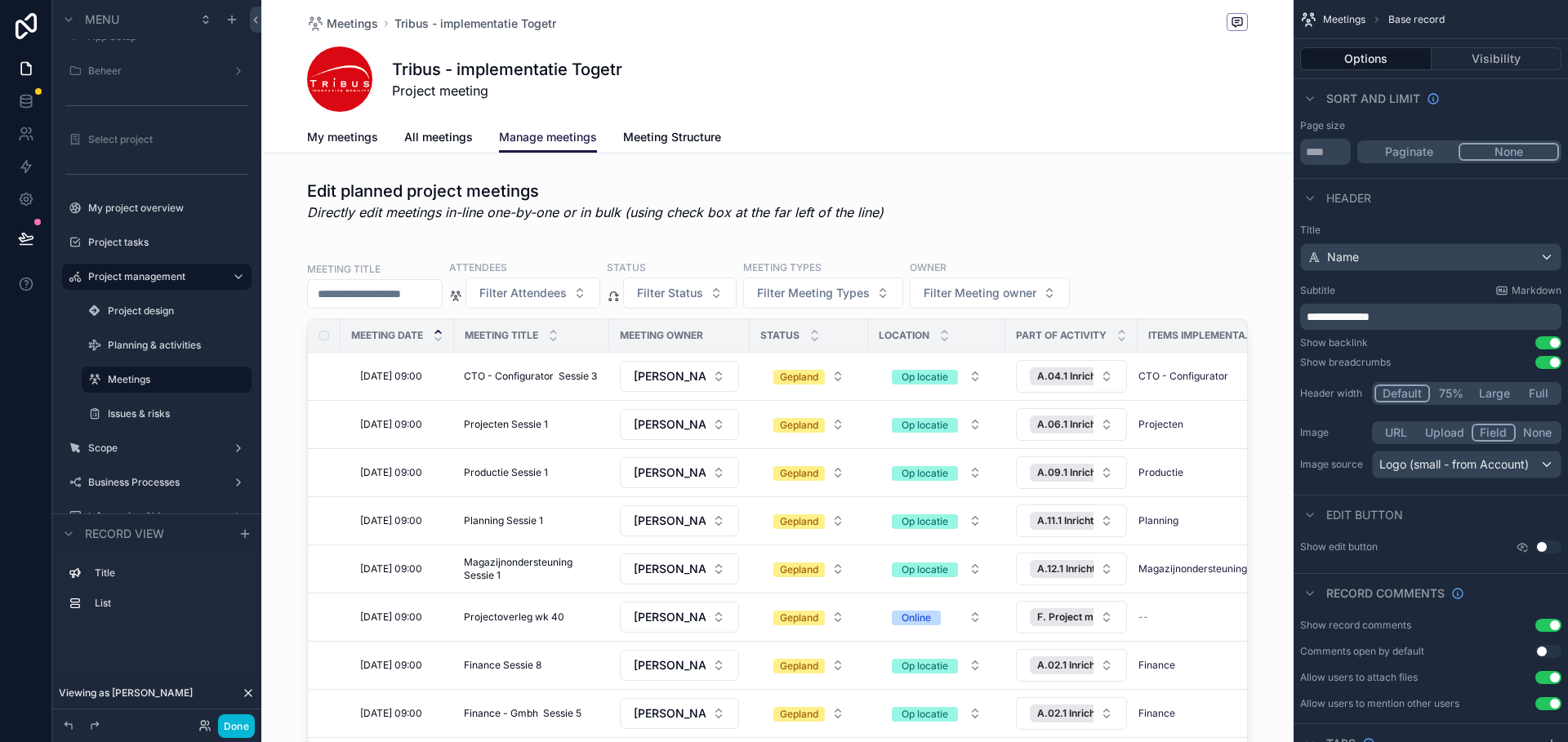
click at [361, 138] on span "My meetings" at bounding box center [342, 137] width 71 height 17
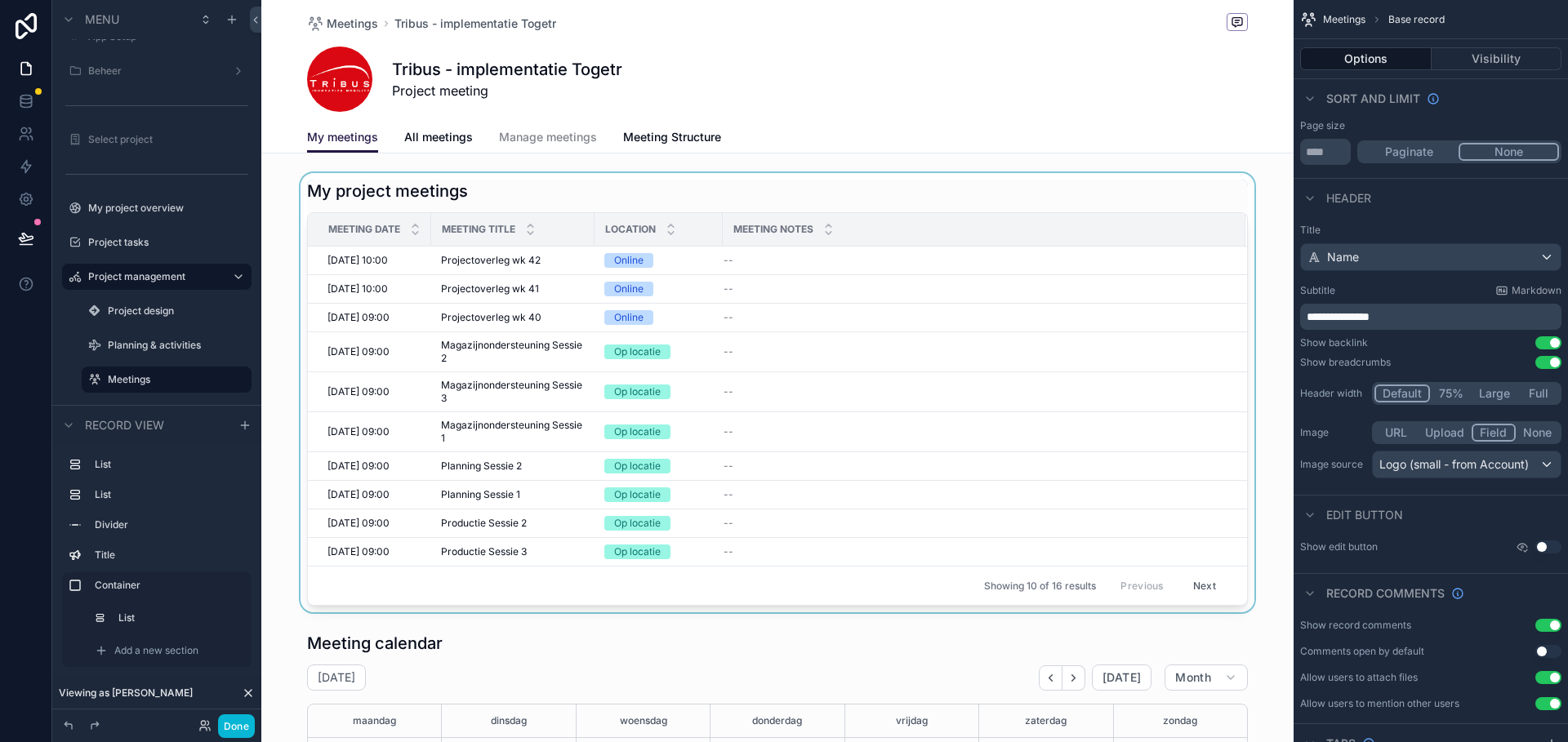
click at [571, 265] on div "scrollable content" at bounding box center [777, 393] width 1032 height 439
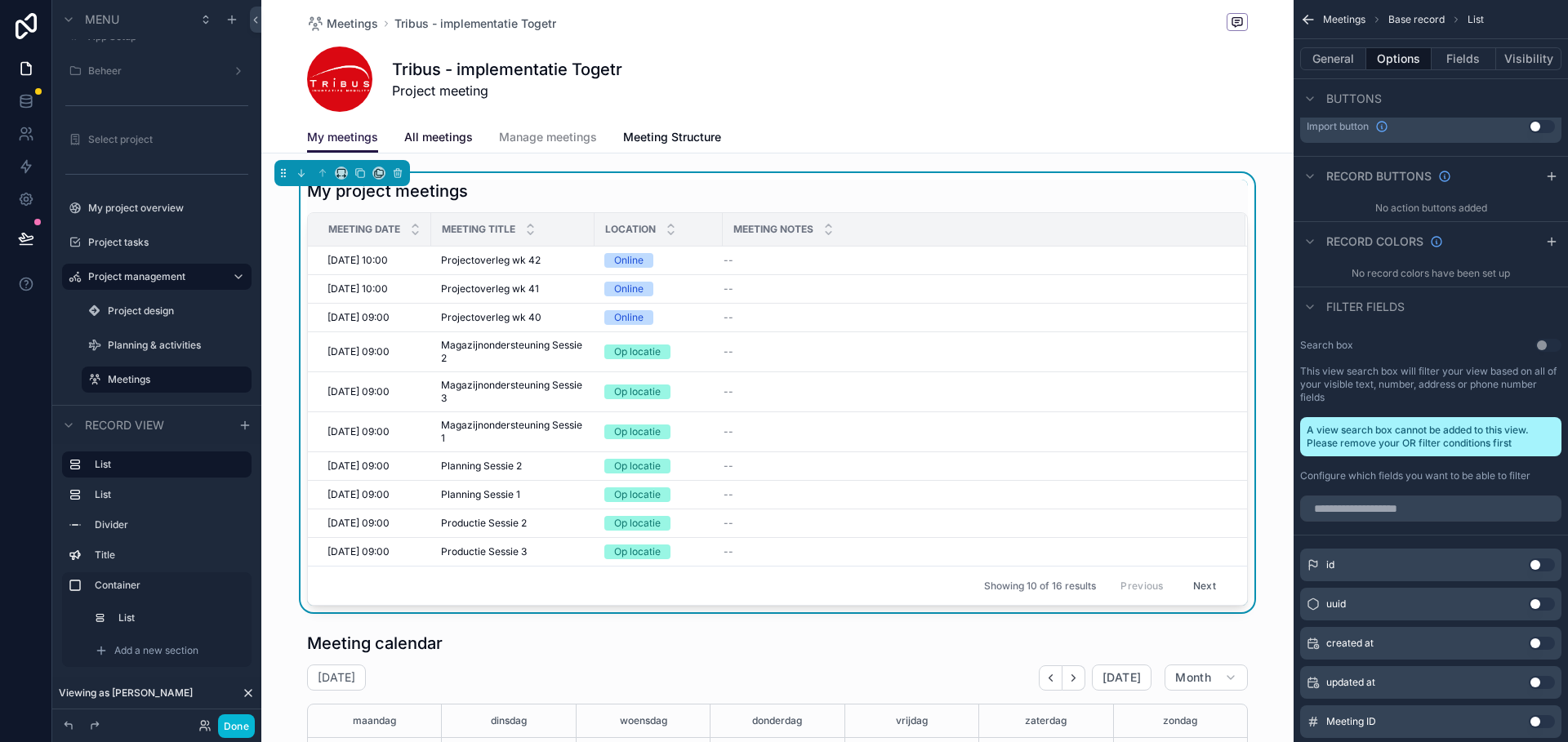
click at [464, 138] on span "All meetings" at bounding box center [438, 137] width 68 height 17
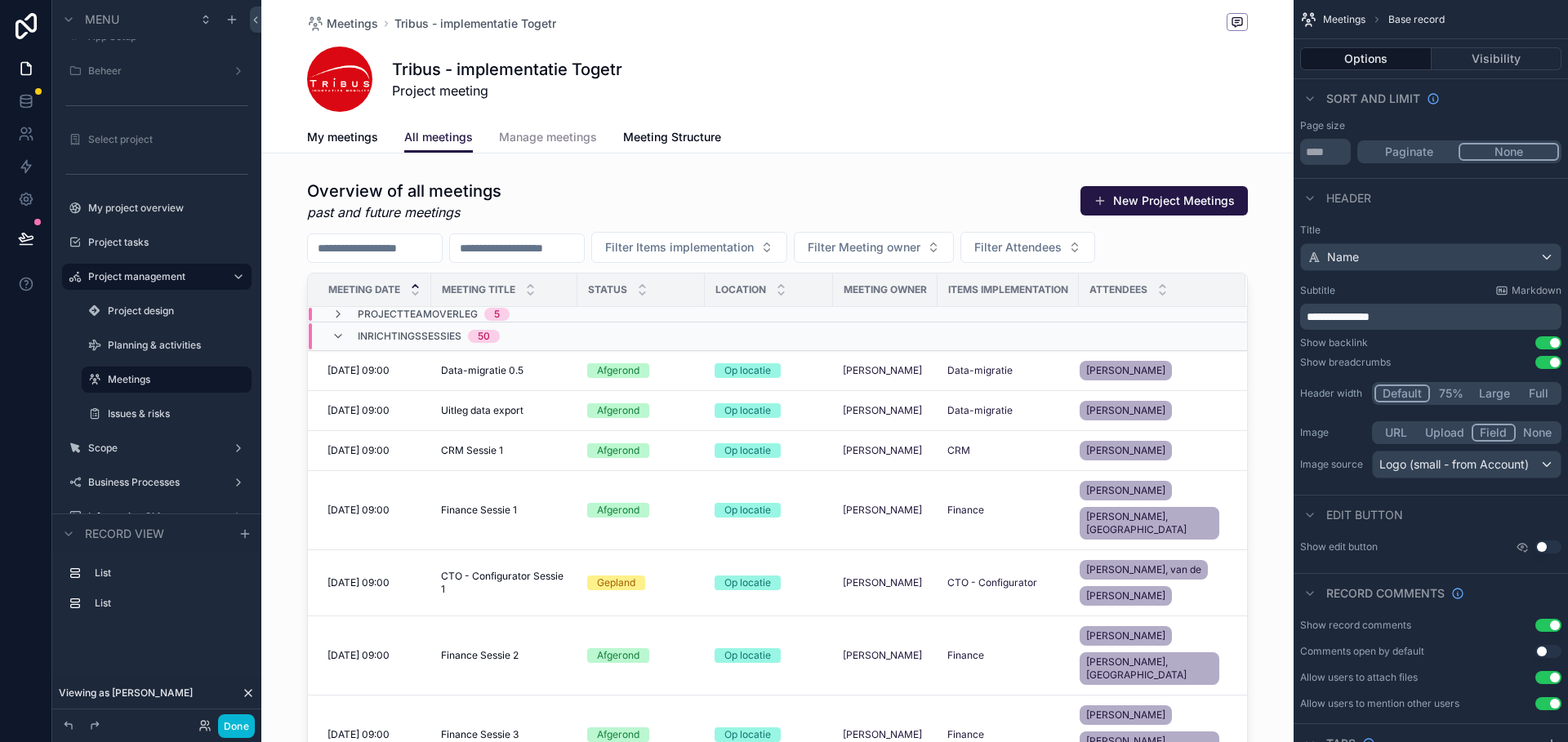
click at [562, 140] on span "Manage meetings" at bounding box center [548, 137] width 98 height 17
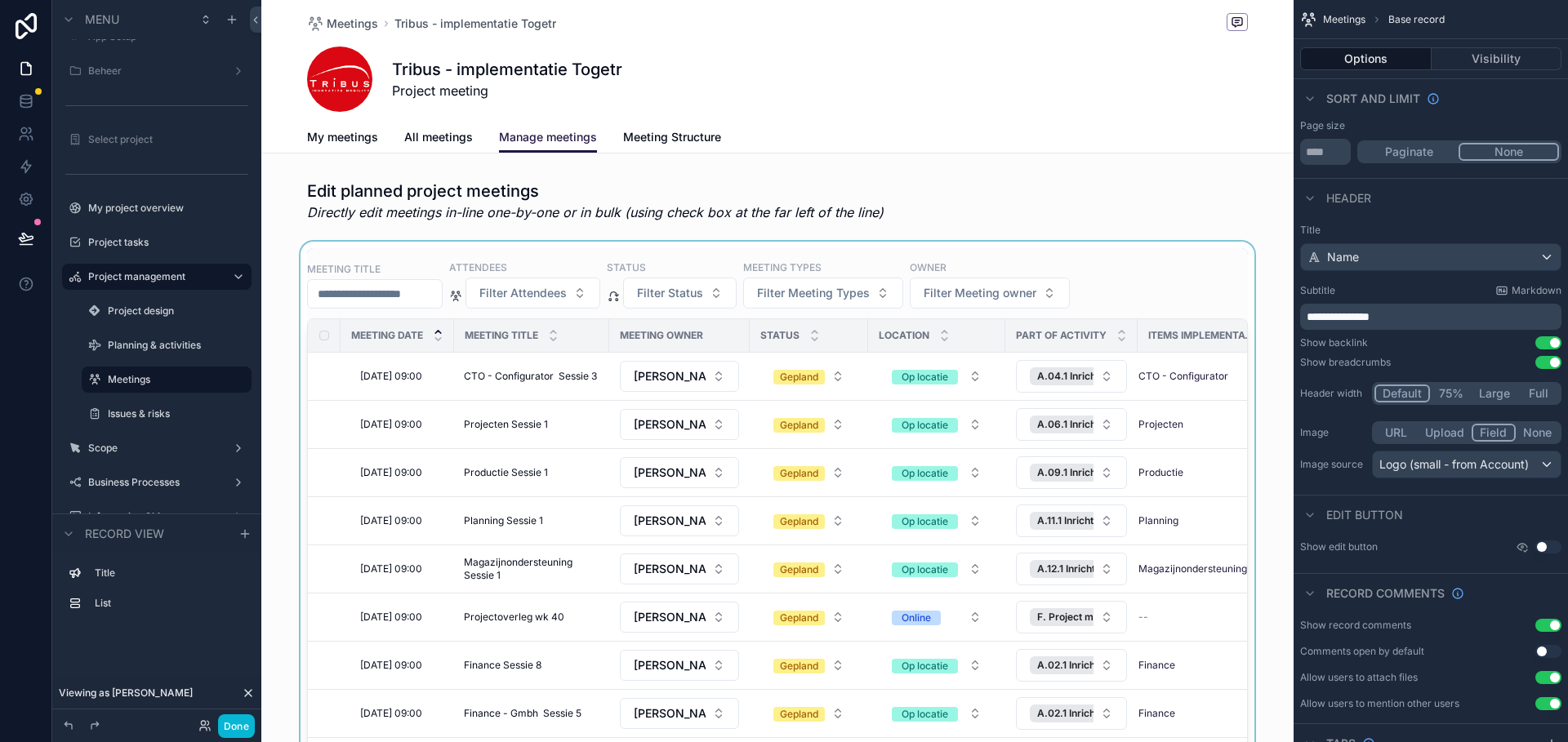
click at [836, 378] on div "scrollable content" at bounding box center [777, 563] width 1032 height 642
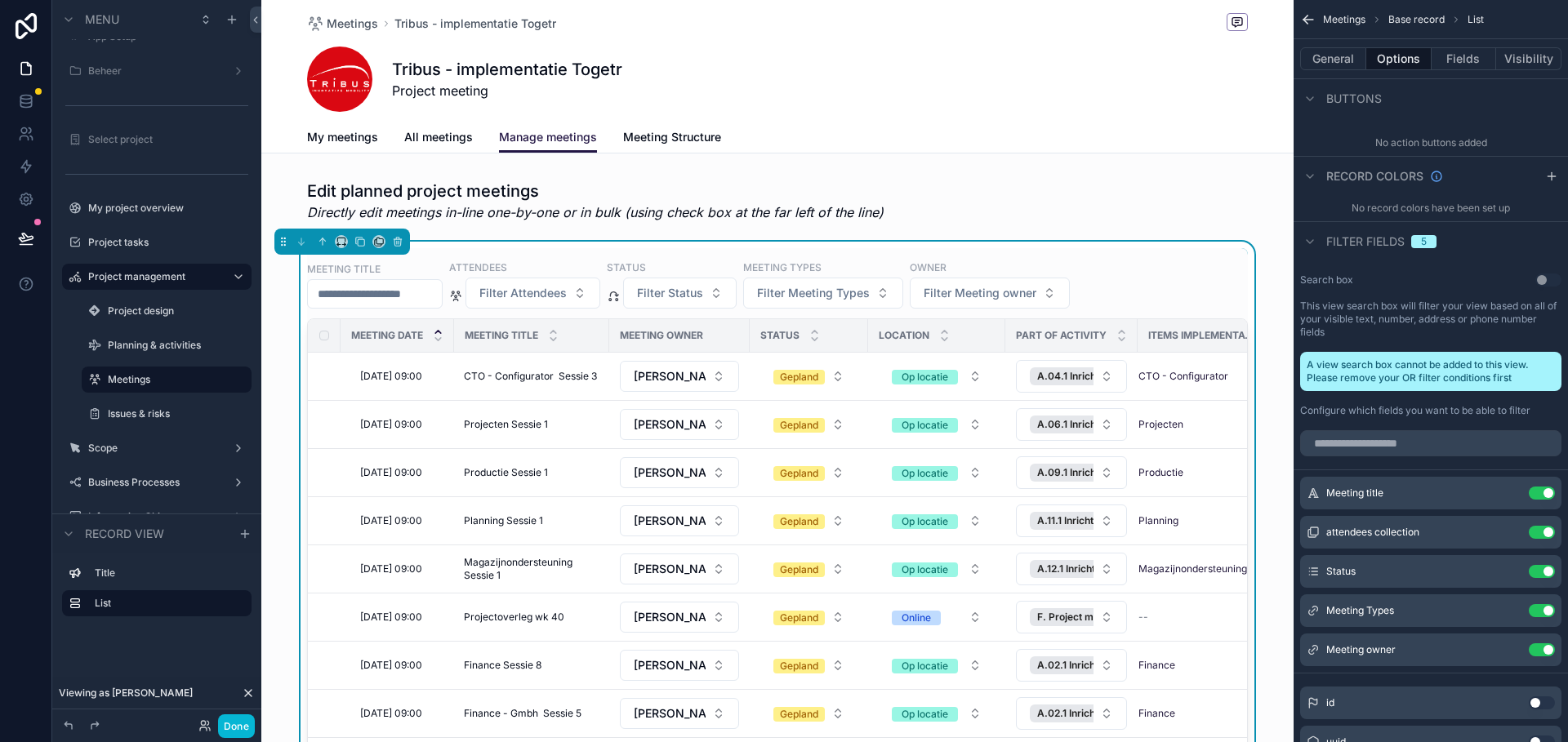
click at [1104, 111] on div "Tribus - implementatie Togetr Project meeting" at bounding box center [777, 79] width 941 height 66
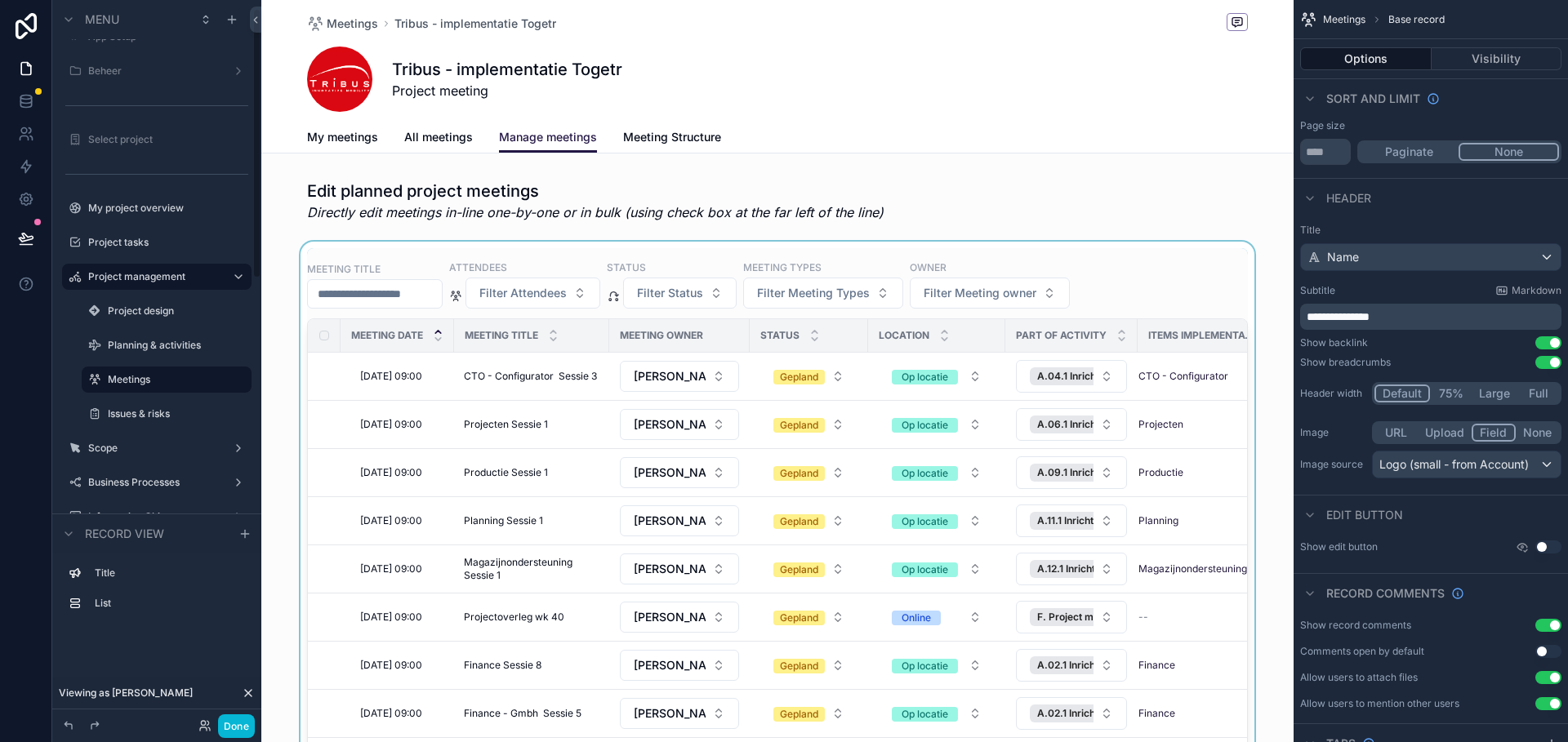
click at [271, 332] on div "scrollable content" at bounding box center [777, 563] width 1032 height 642
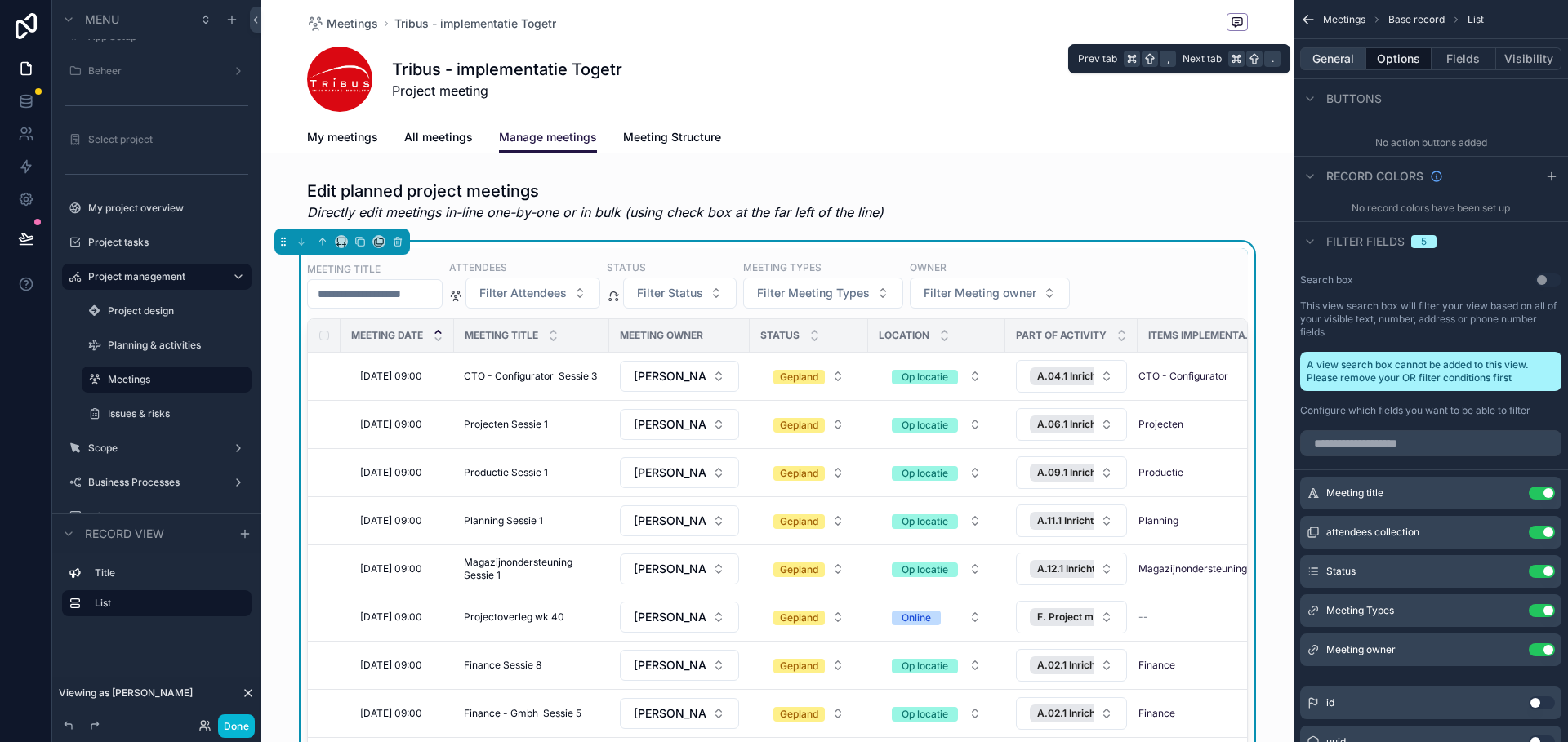
click at [1334, 61] on button "General" at bounding box center [1333, 58] width 67 height 22
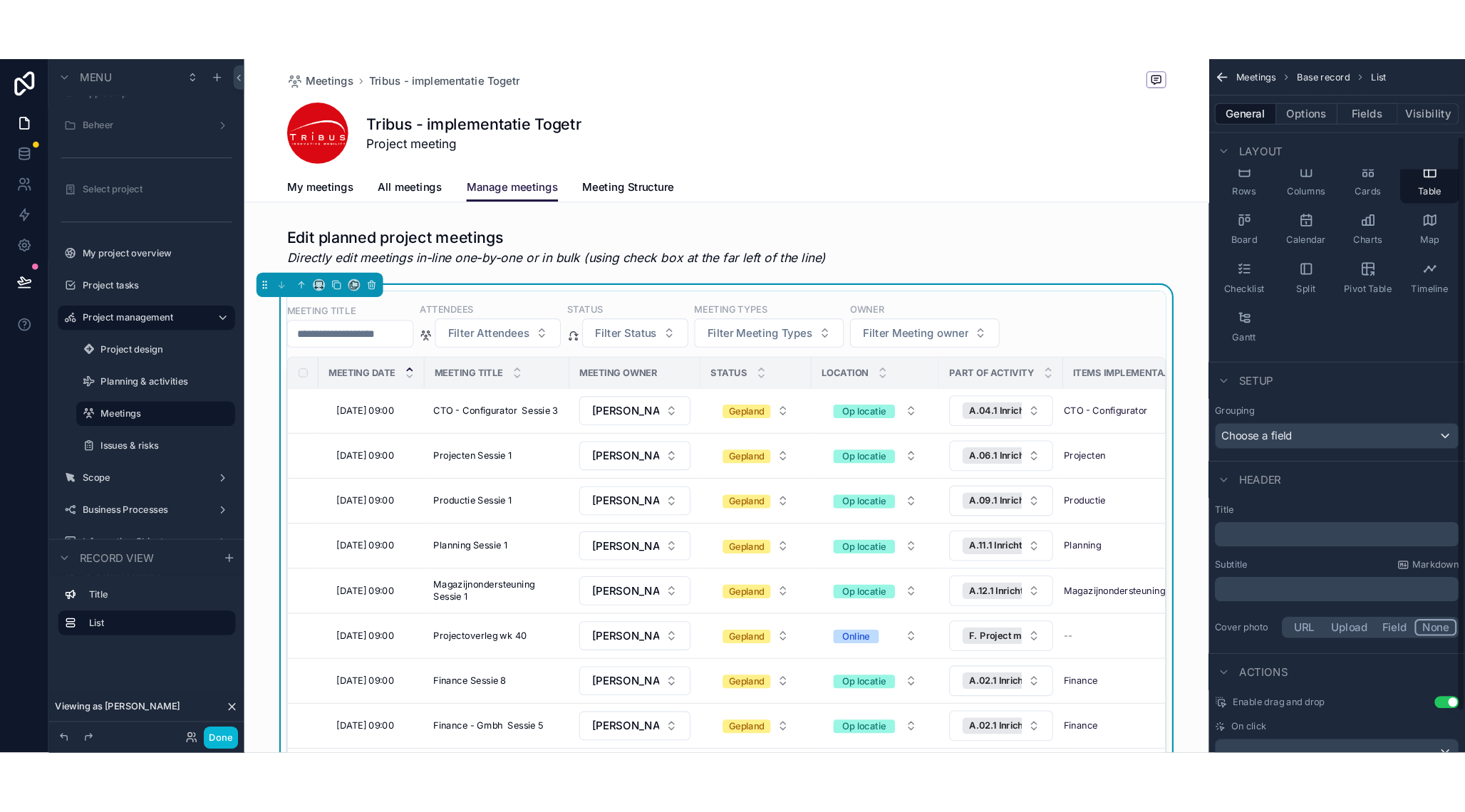
scroll to position [133, 0]
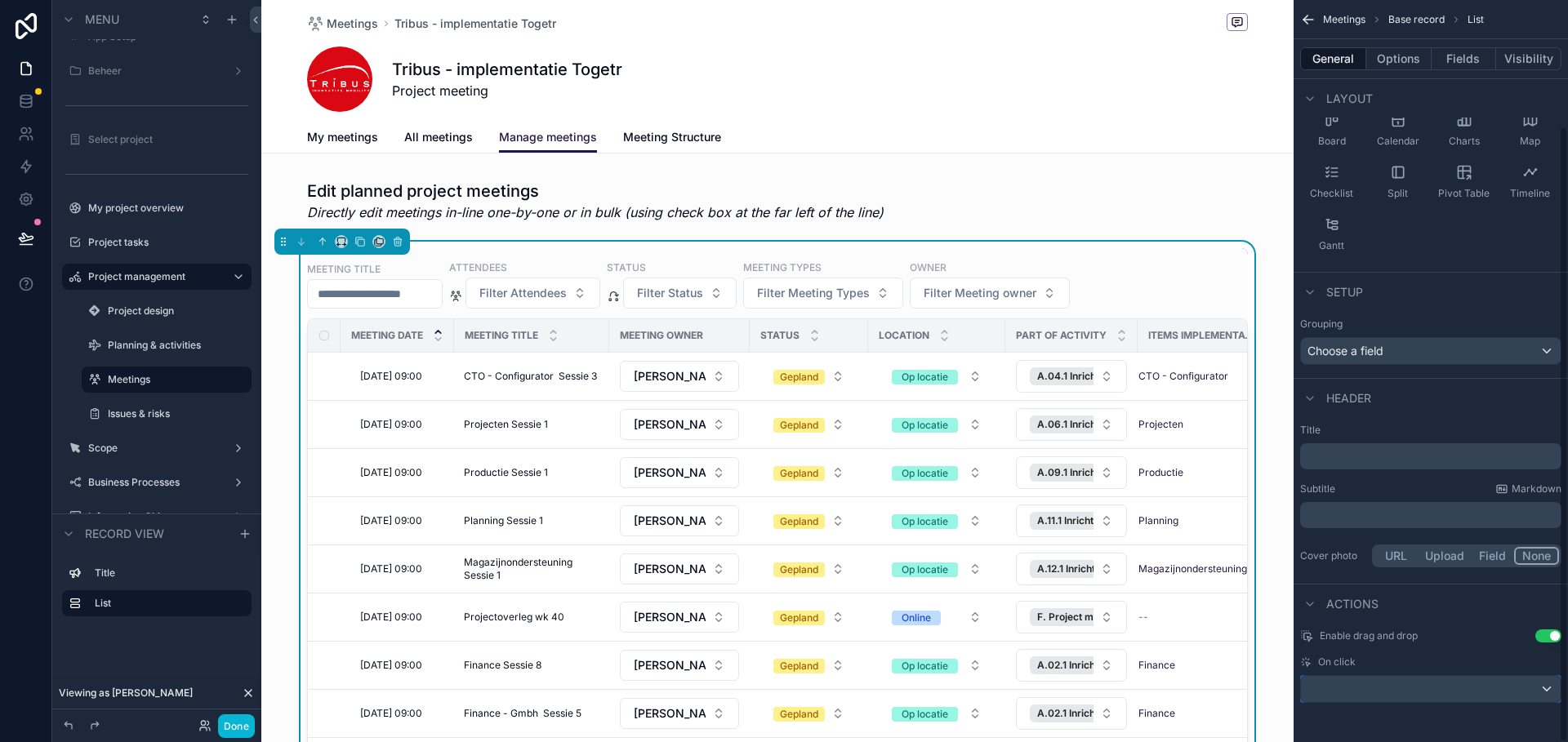
click at [1474, 688] on div "scrollable content" at bounding box center [1431, 689] width 260 height 26
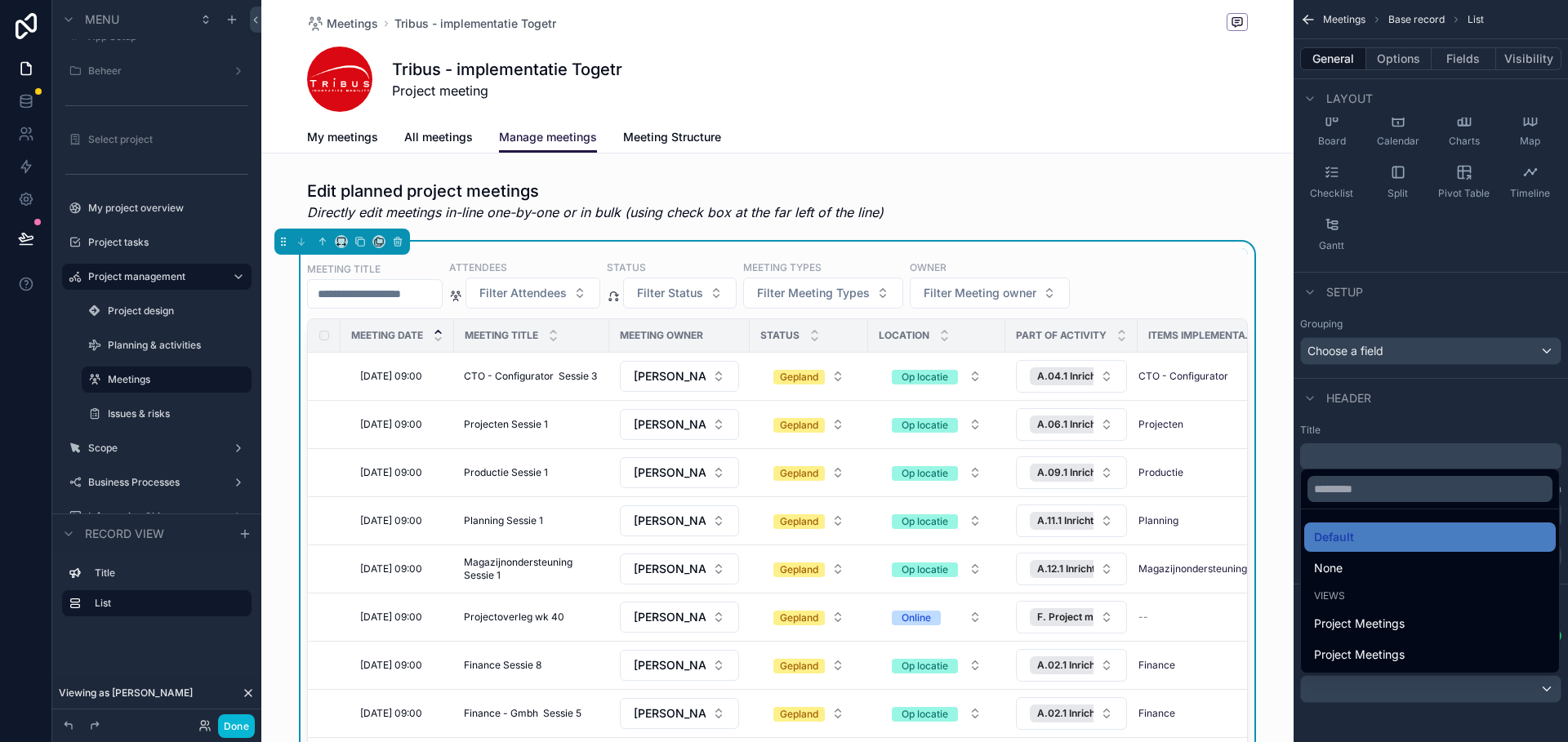
click at [1417, 715] on div "scrollable content" at bounding box center [784, 371] width 1568 height 742
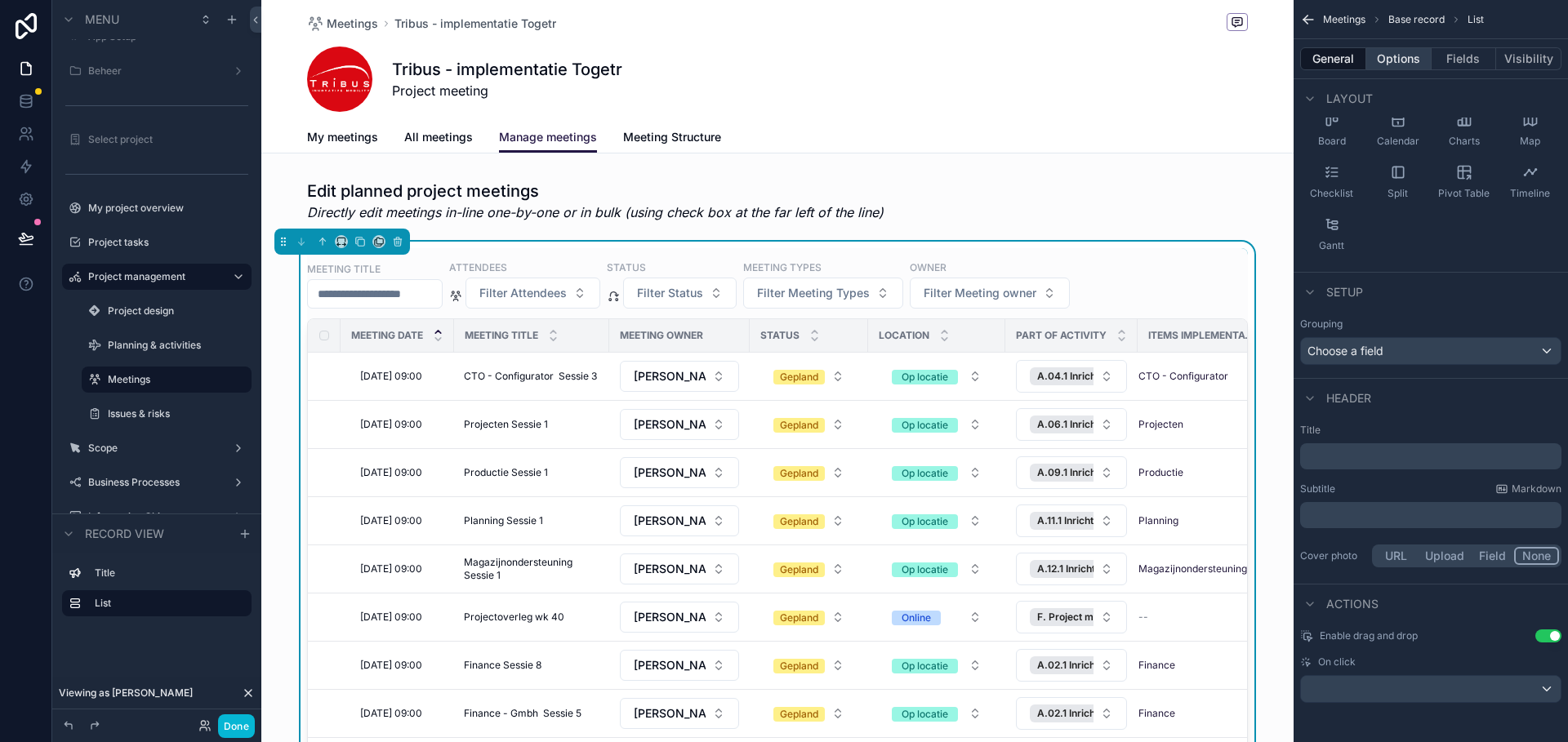
click at [1395, 64] on button "Options" at bounding box center [1398, 58] width 66 height 22
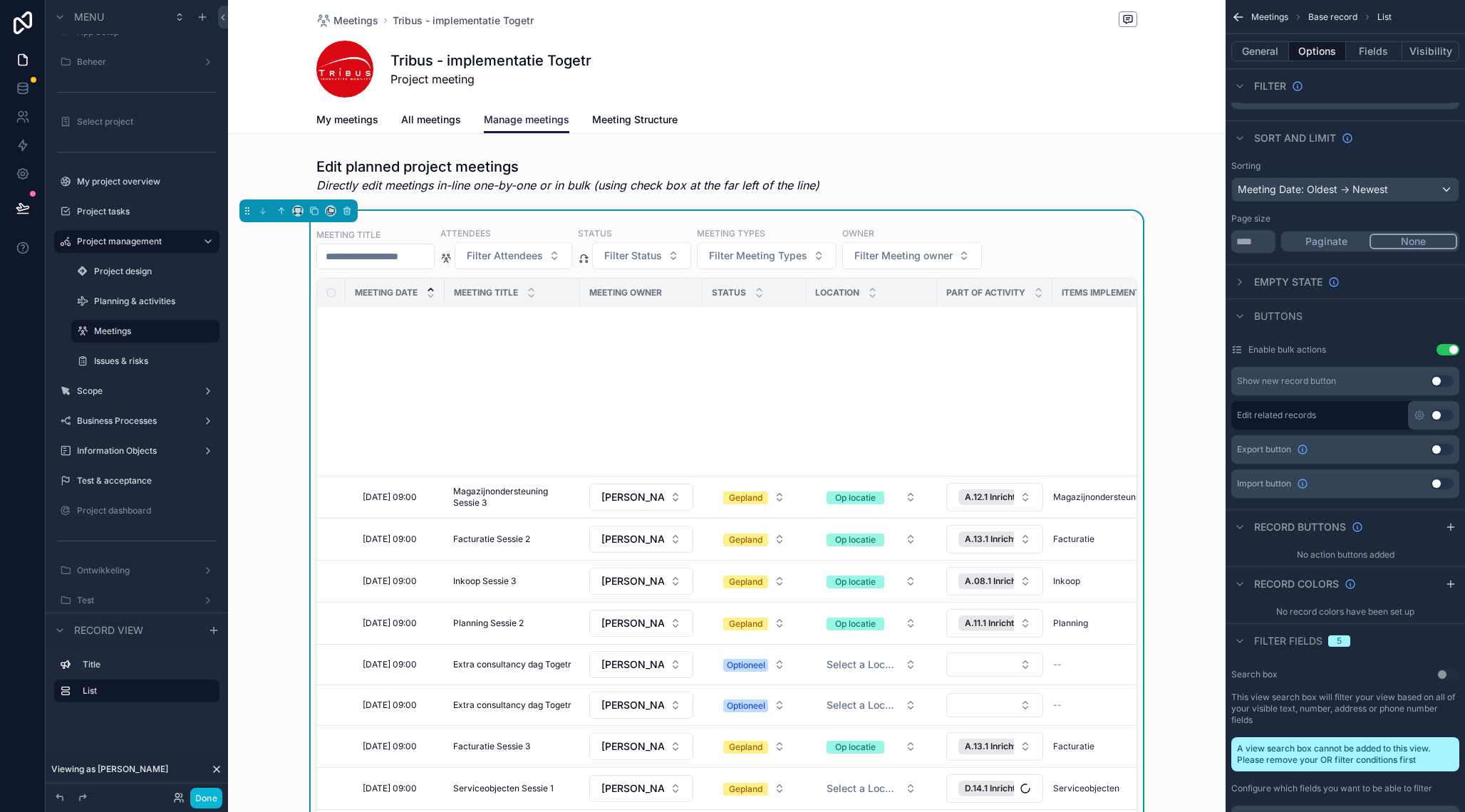
scroll to position [1797, 0]
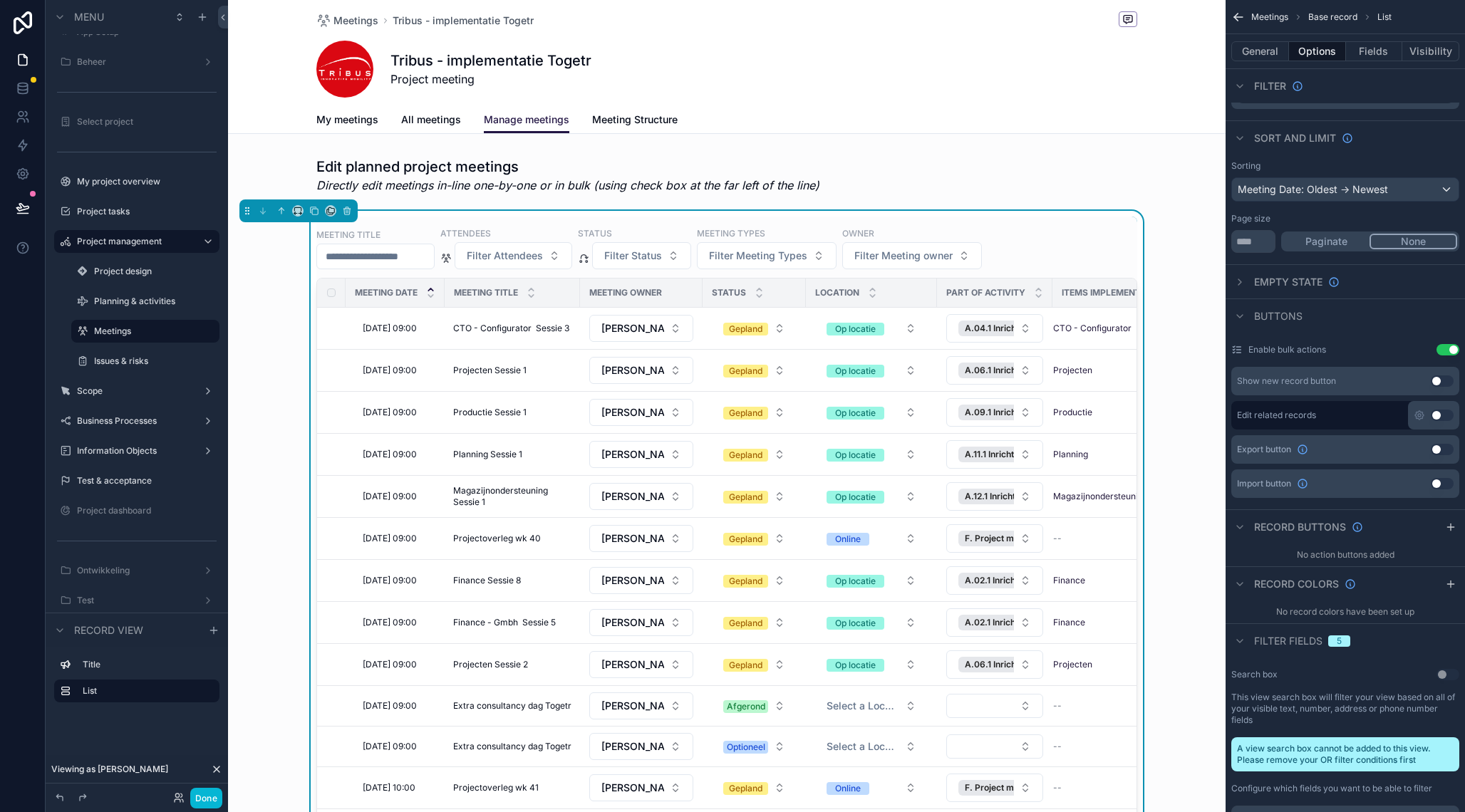
click at [215, 690] on icon at bounding box center [217, 769] width 6 height 6
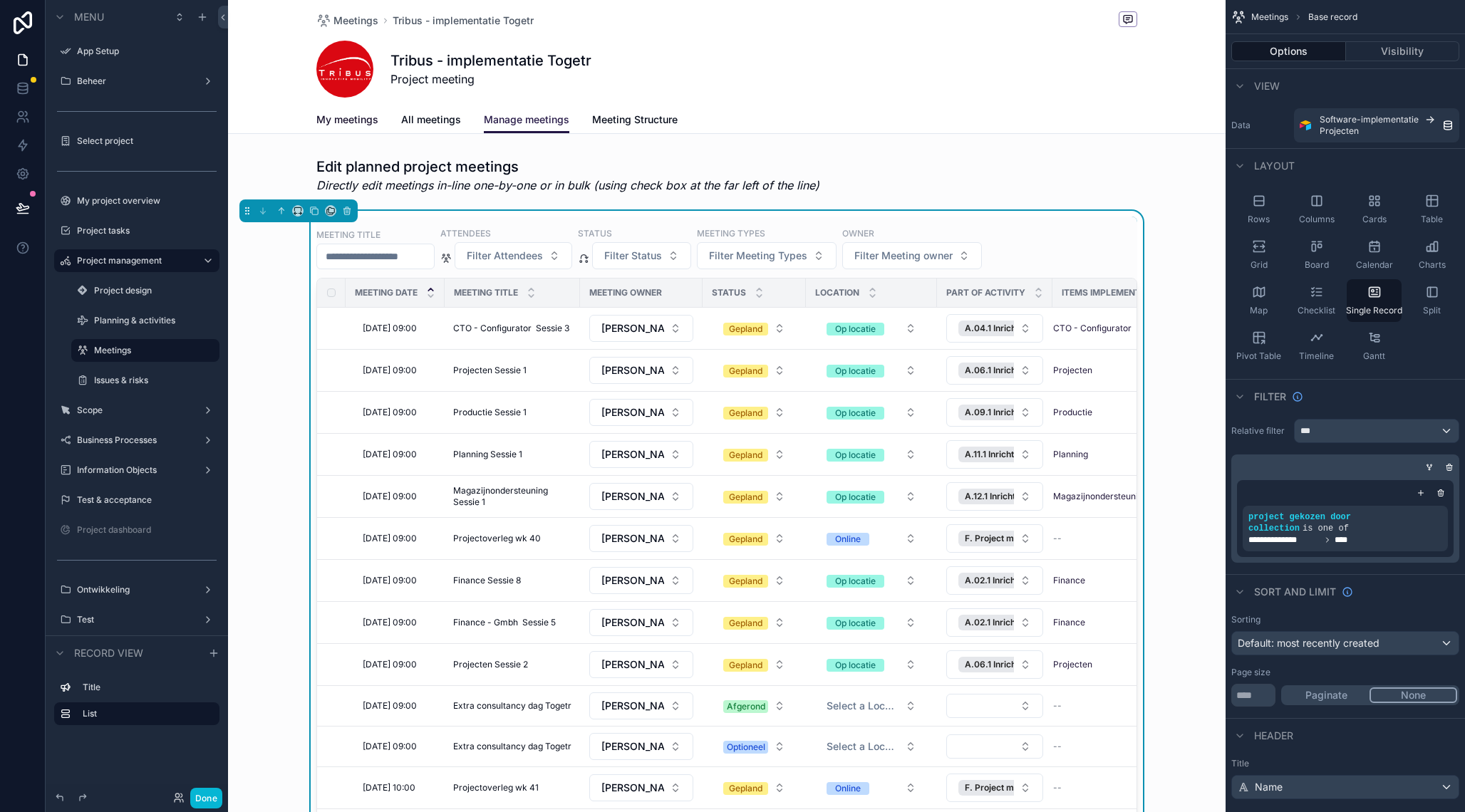
click at [362, 123] on span "My meetings" at bounding box center [347, 120] width 62 height 15
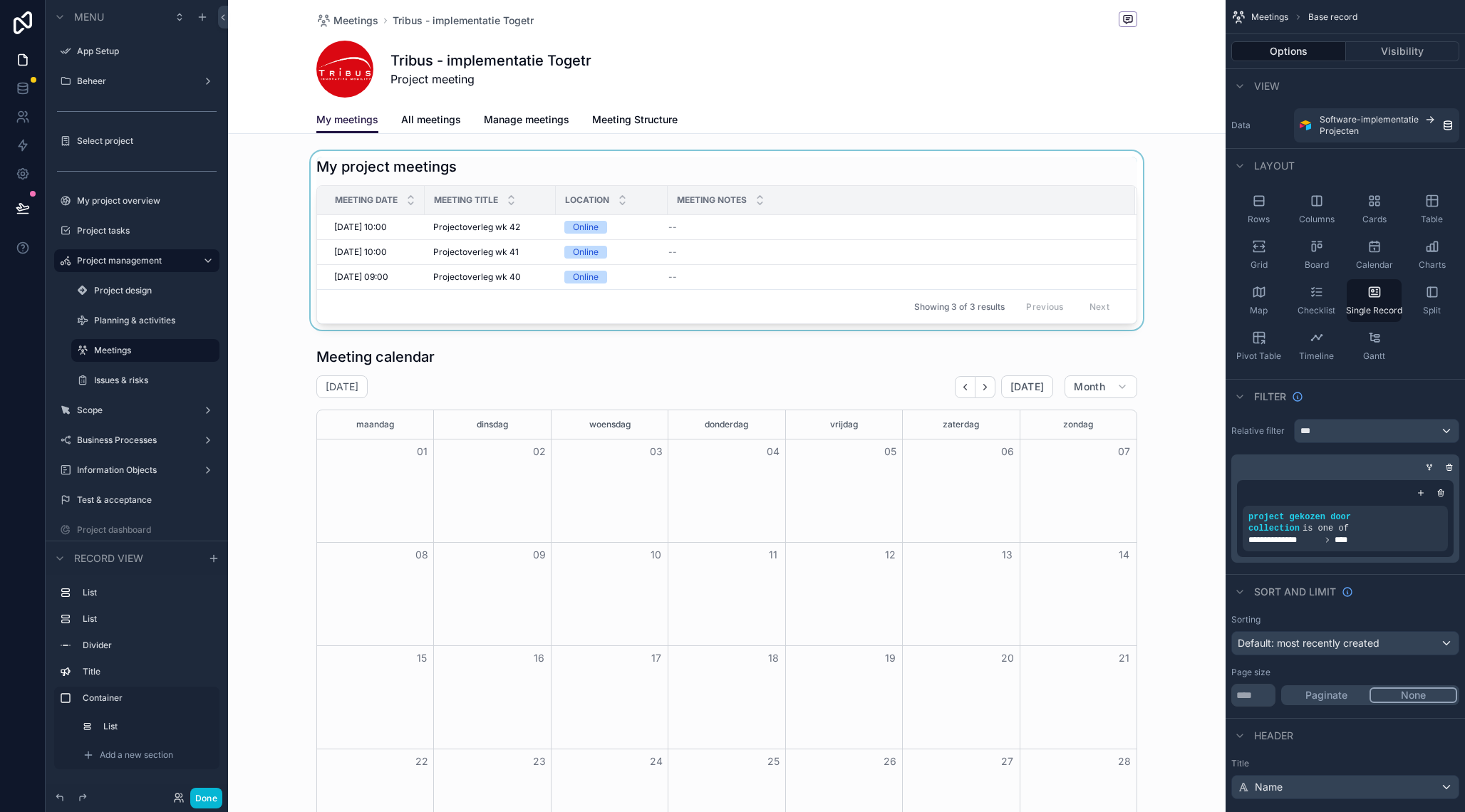
click at [433, 160] on div "scrollable content" at bounding box center [727, 240] width 997 height 179
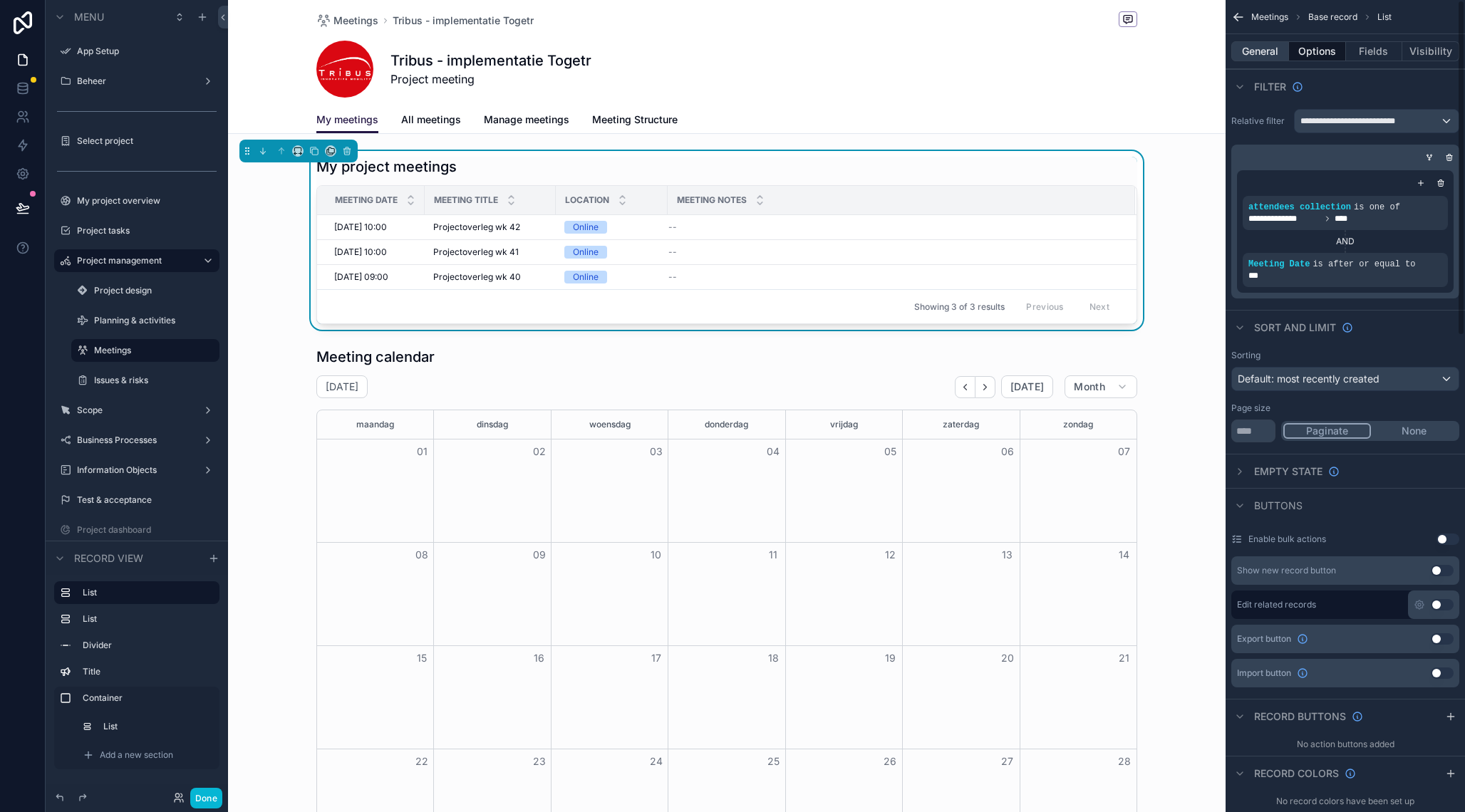
click at [1254, 49] on button "General" at bounding box center [1260, 51] width 58 height 20
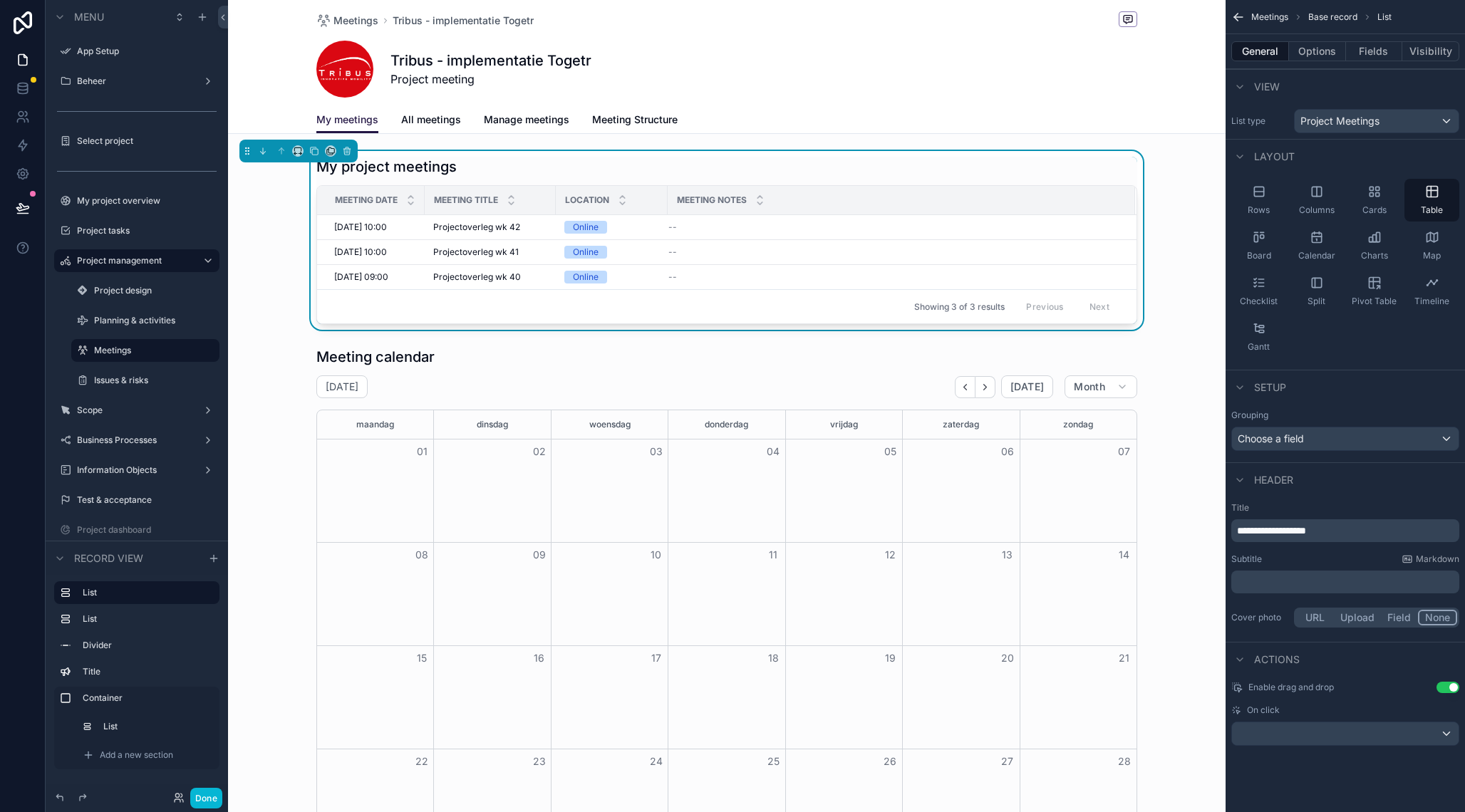
click at [949, 163] on div "My project meetings" at bounding box center [727, 166] width 821 height 20
click at [1371, 51] on button "Fields" at bounding box center [1374, 51] width 57 height 20
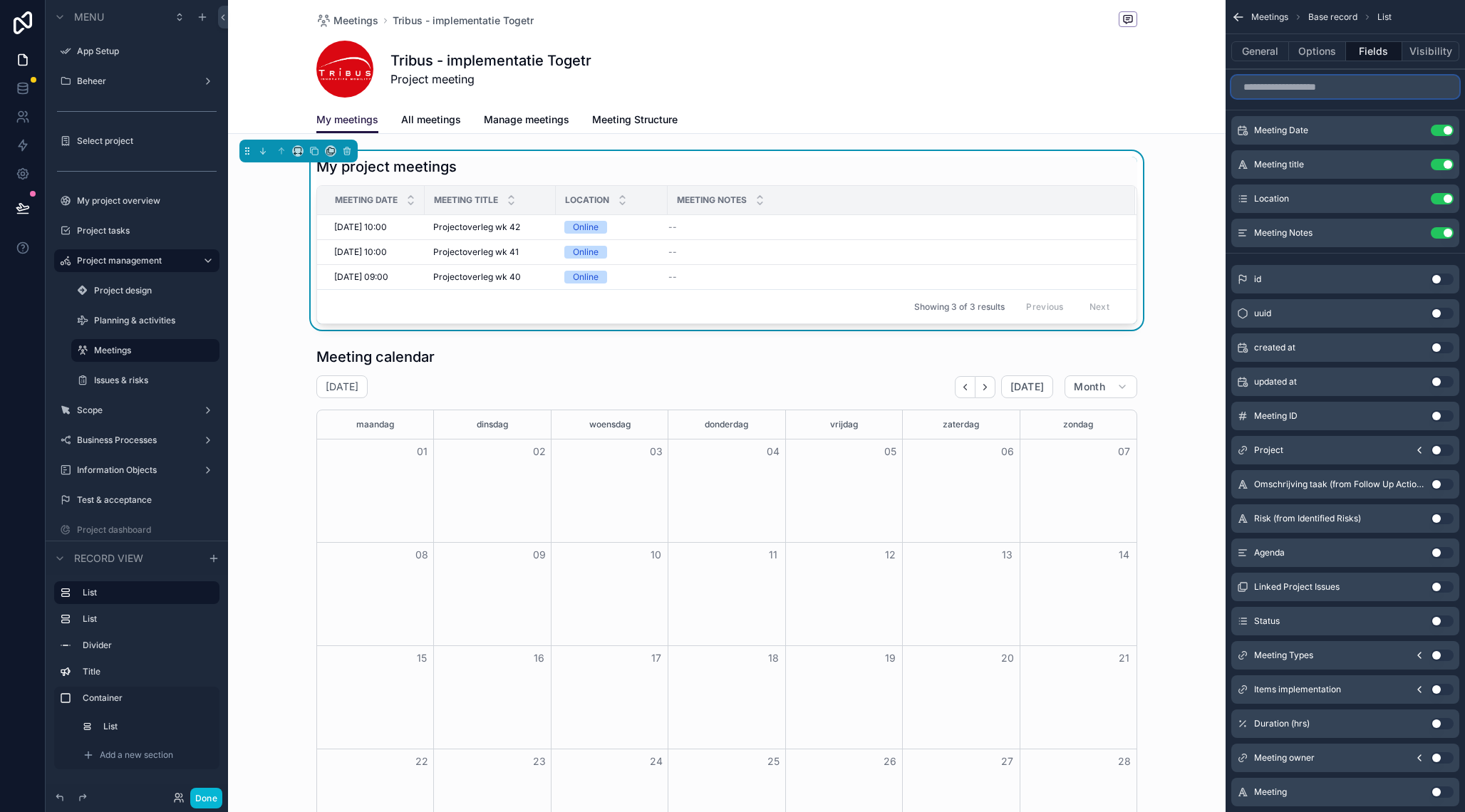
click at [1336, 89] on input "scrollable content" at bounding box center [1345, 86] width 228 height 22
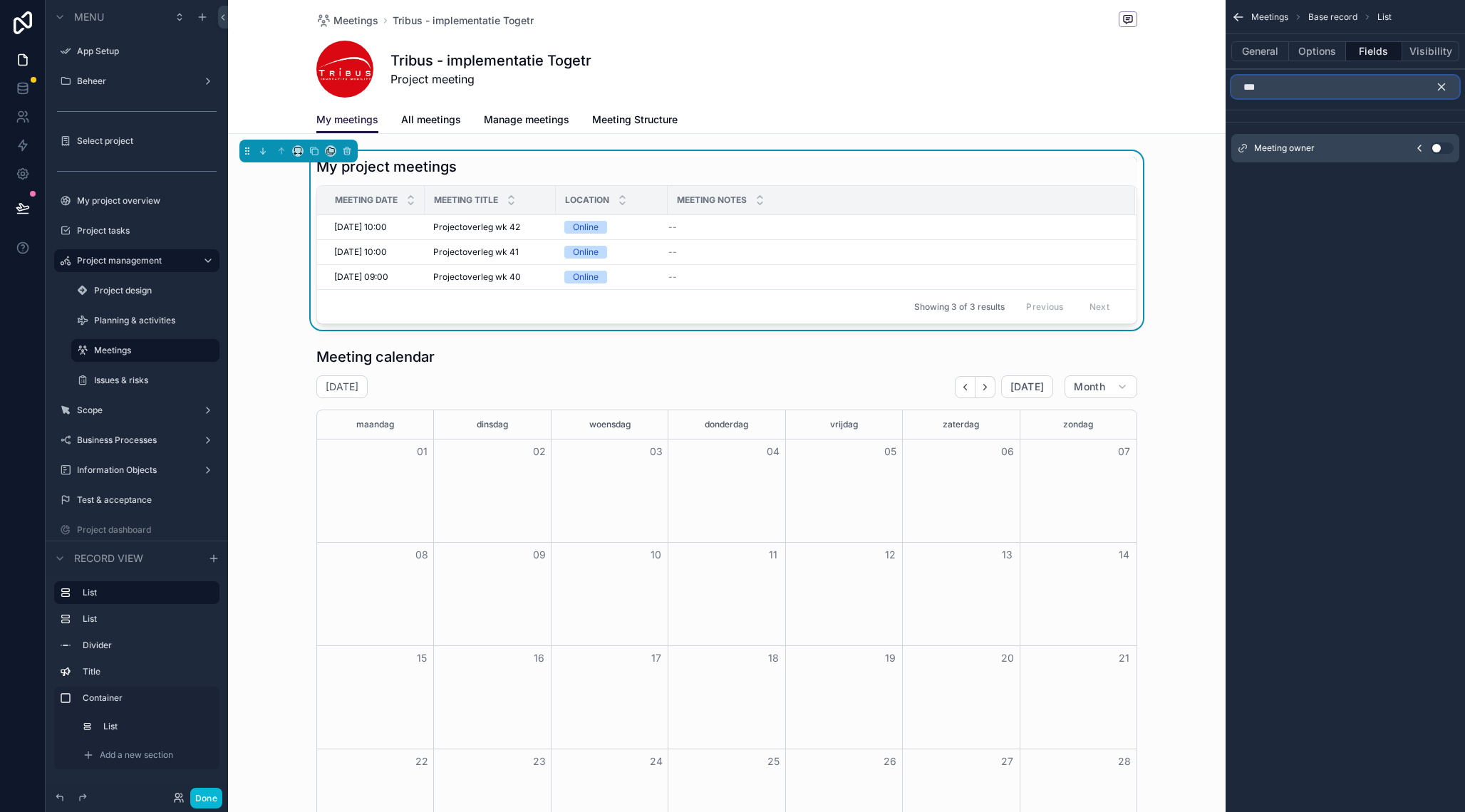
type input "***"
click at [1445, 149] on button "Use setting" at bounding box center [1442, 148] width 23 height 12
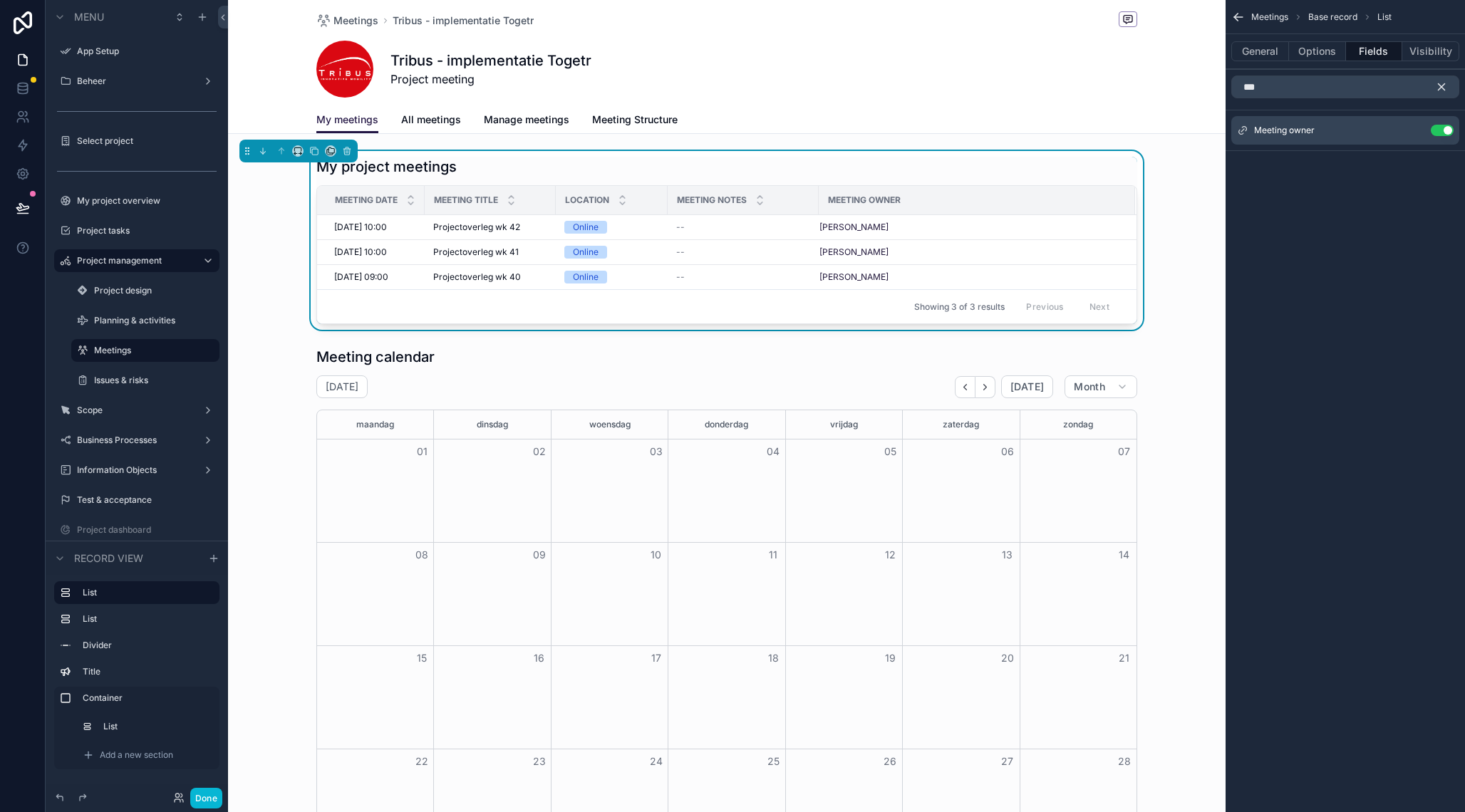
click at [1241, 18] on icon "scrollable content" at bounding box center [1238, 17] width 15 height 15
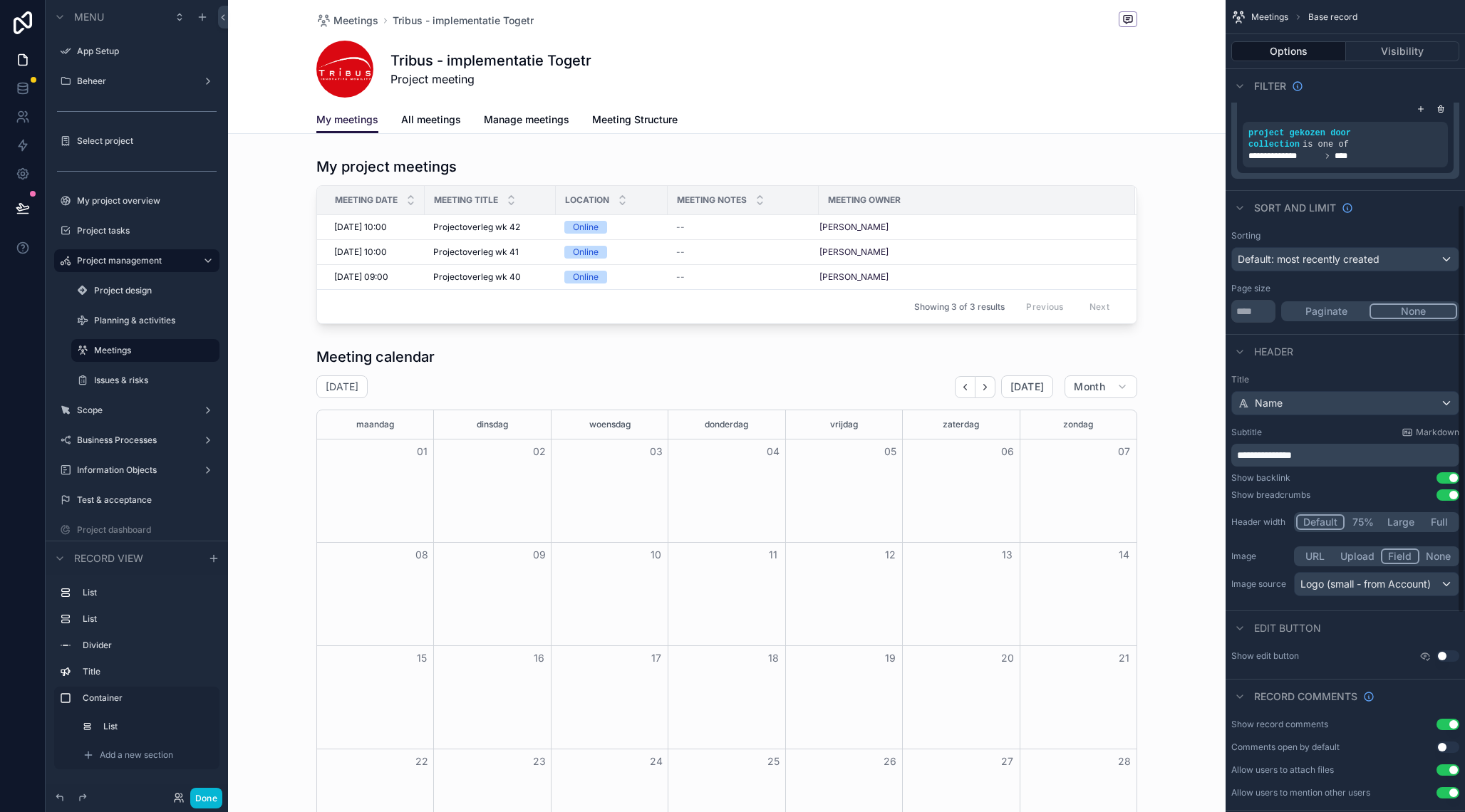
scroll to position [406, 0]
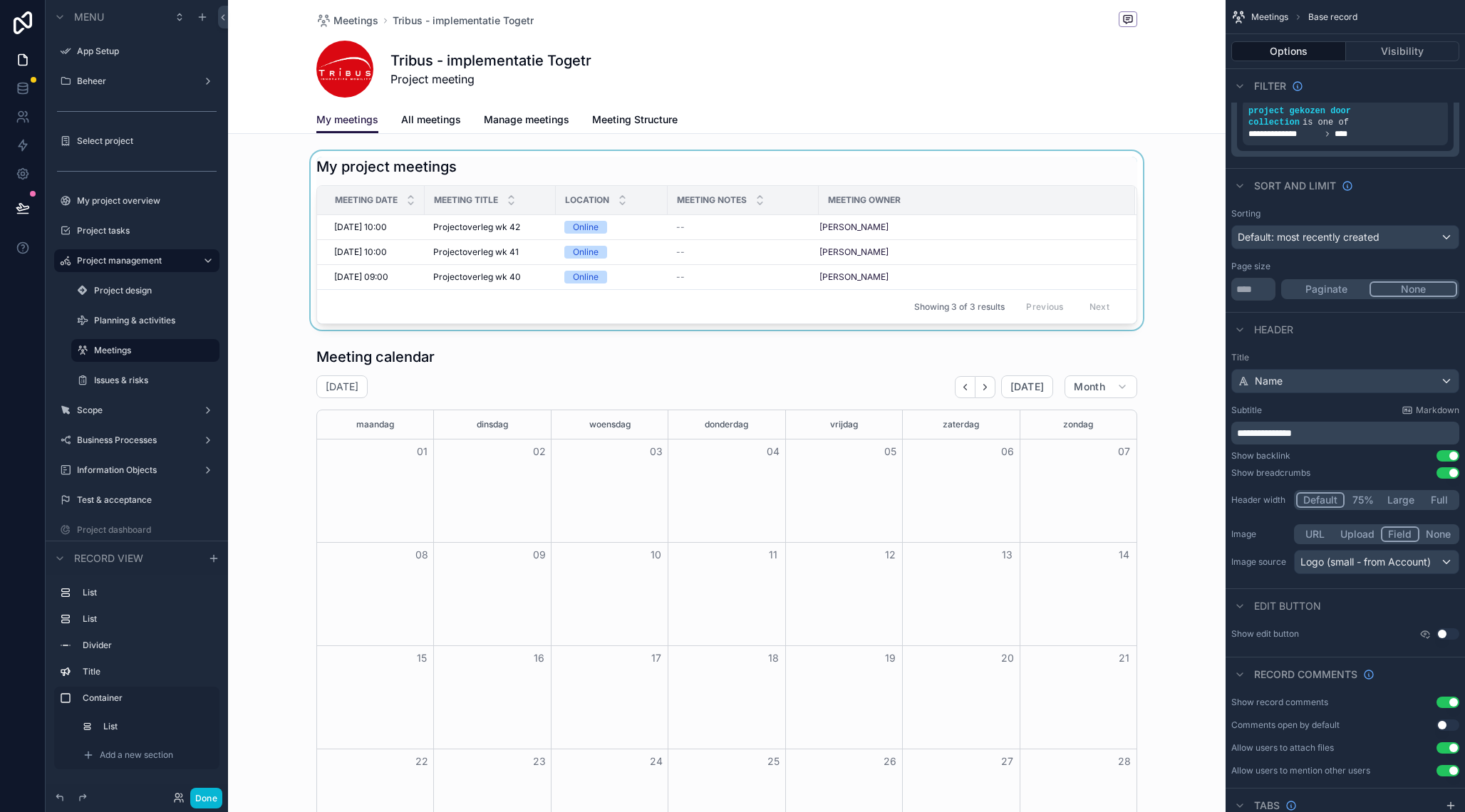
click at [1119, 158] on div "scrollable content" at bounding box center [727, 240] width 997 height 179
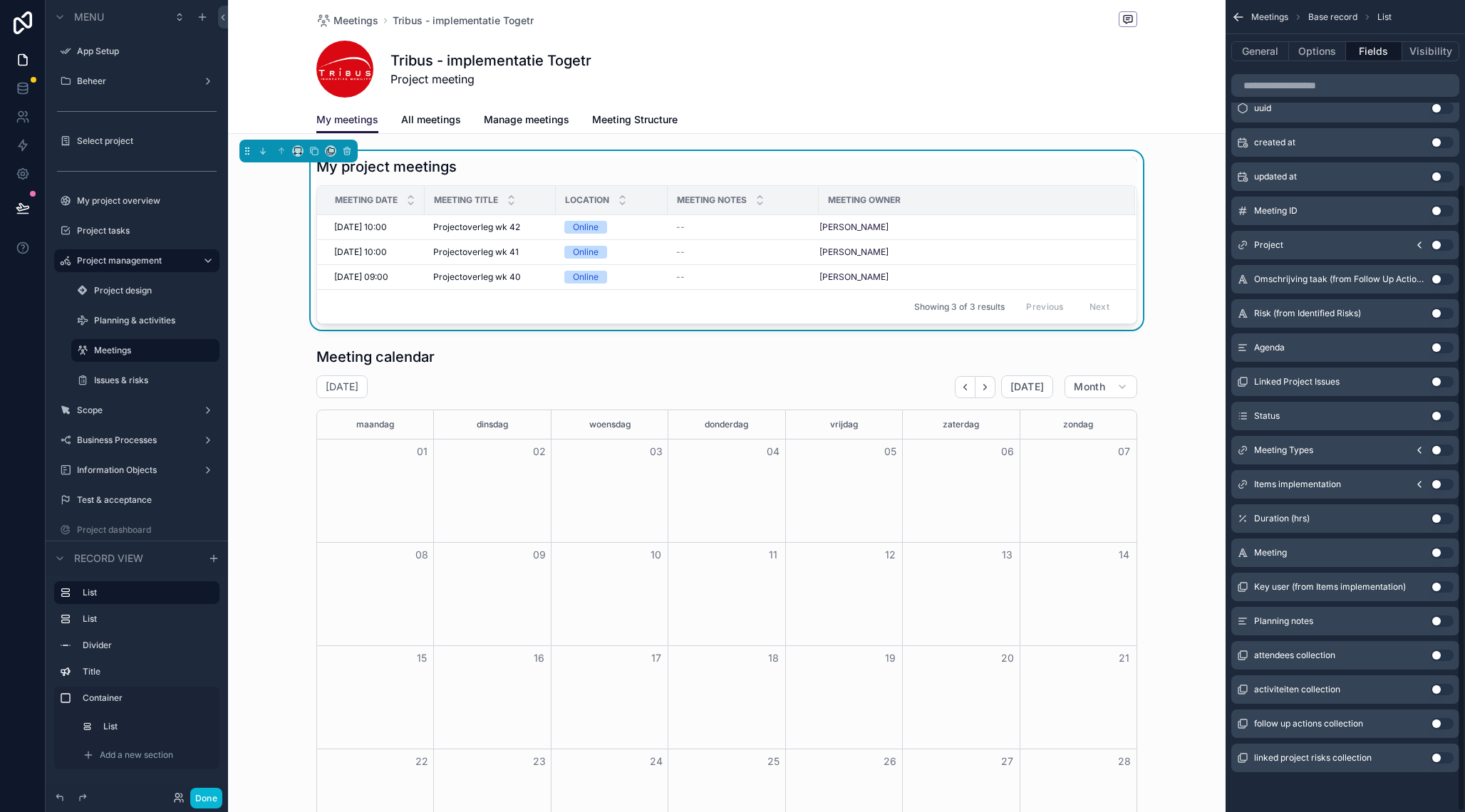
scroll to position [239, 0]
click at [1255, 52] on button "General" at bounding box center [1260, 51] width 58 height 20
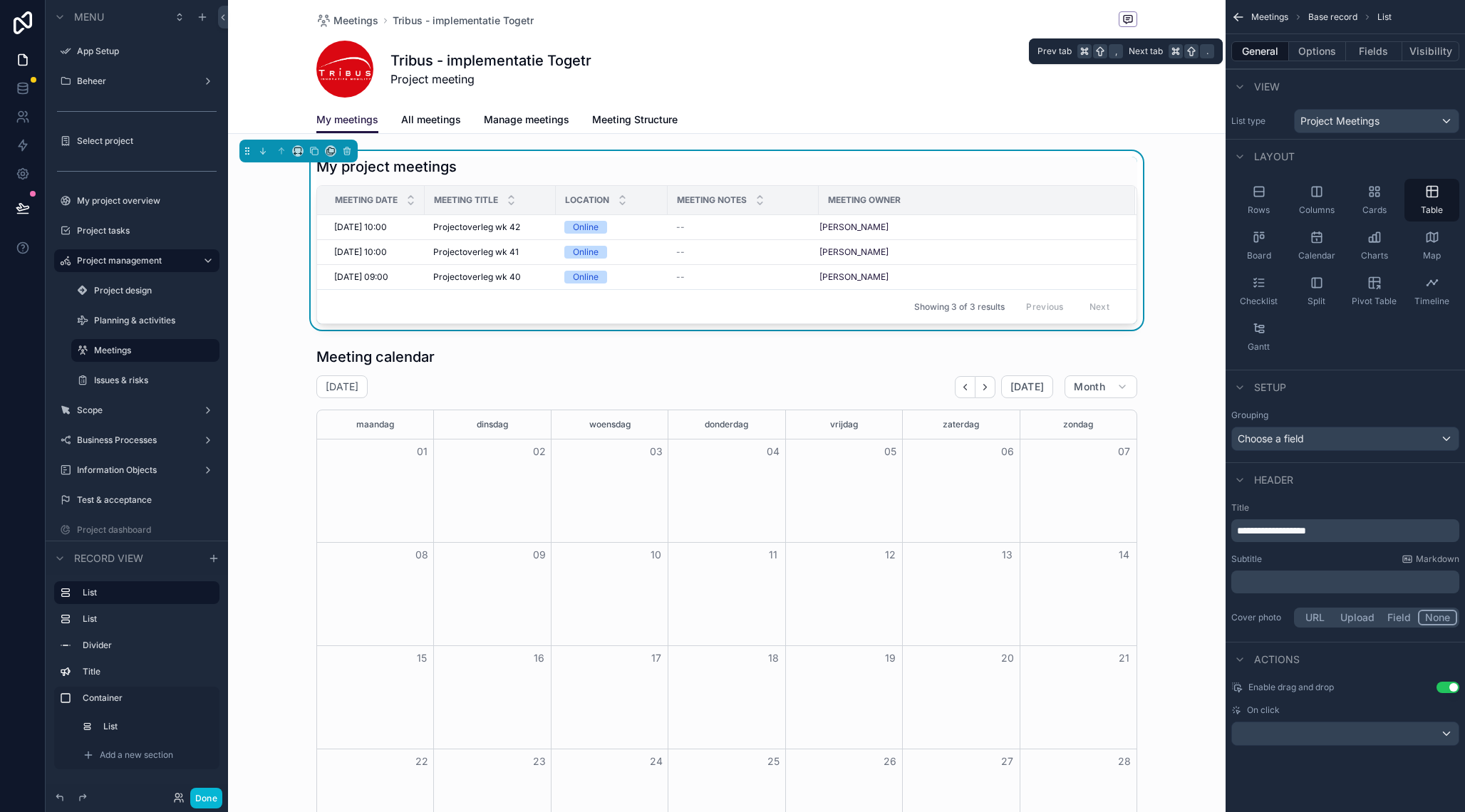
scroll to position [0, 0]
click at [1291, 584] on p "﻿" at bounding box center [1347, 582] width 219 height 15
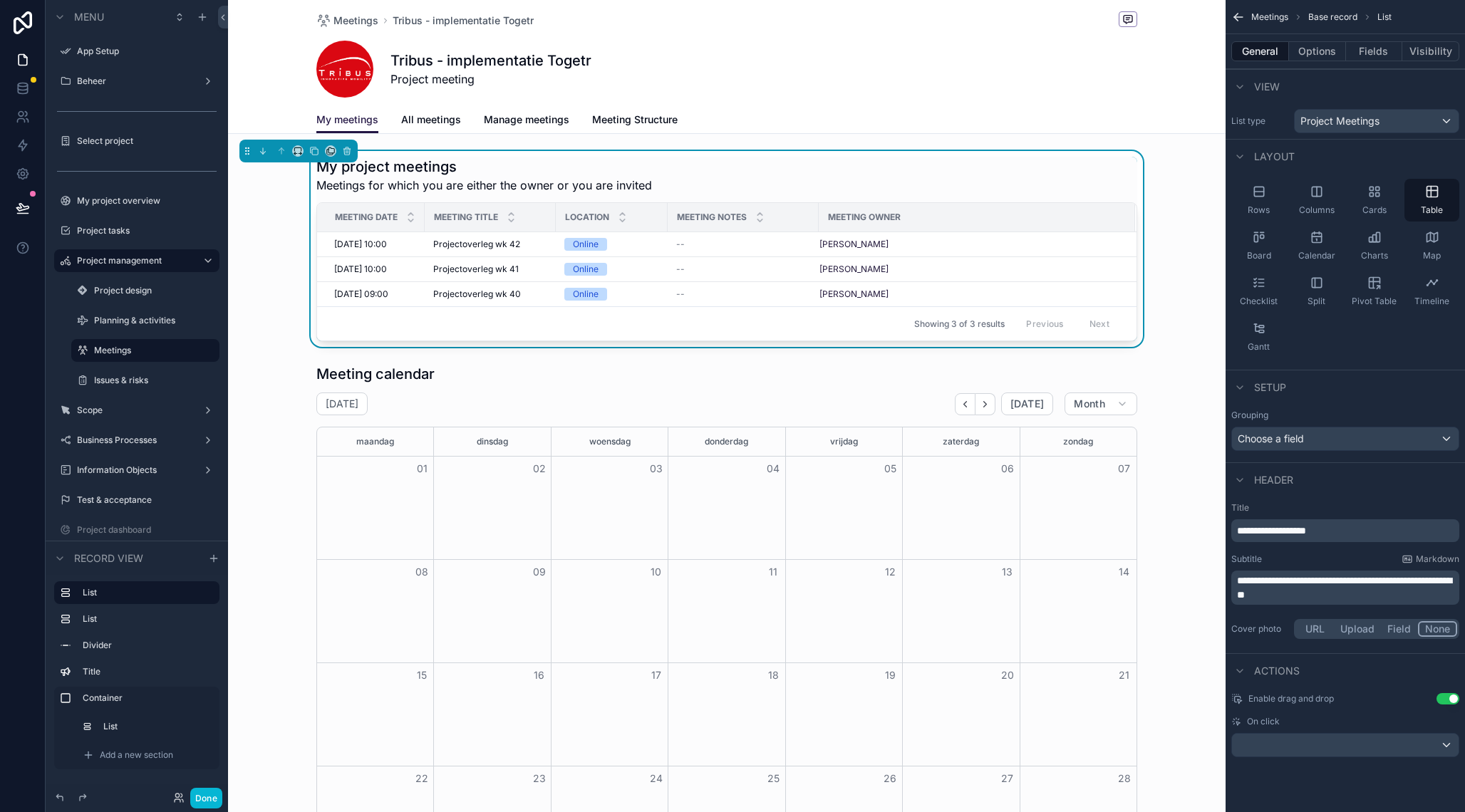
click at [1291, 597] on span "**********" at bounding box center [1344, 587] width 214 height 24
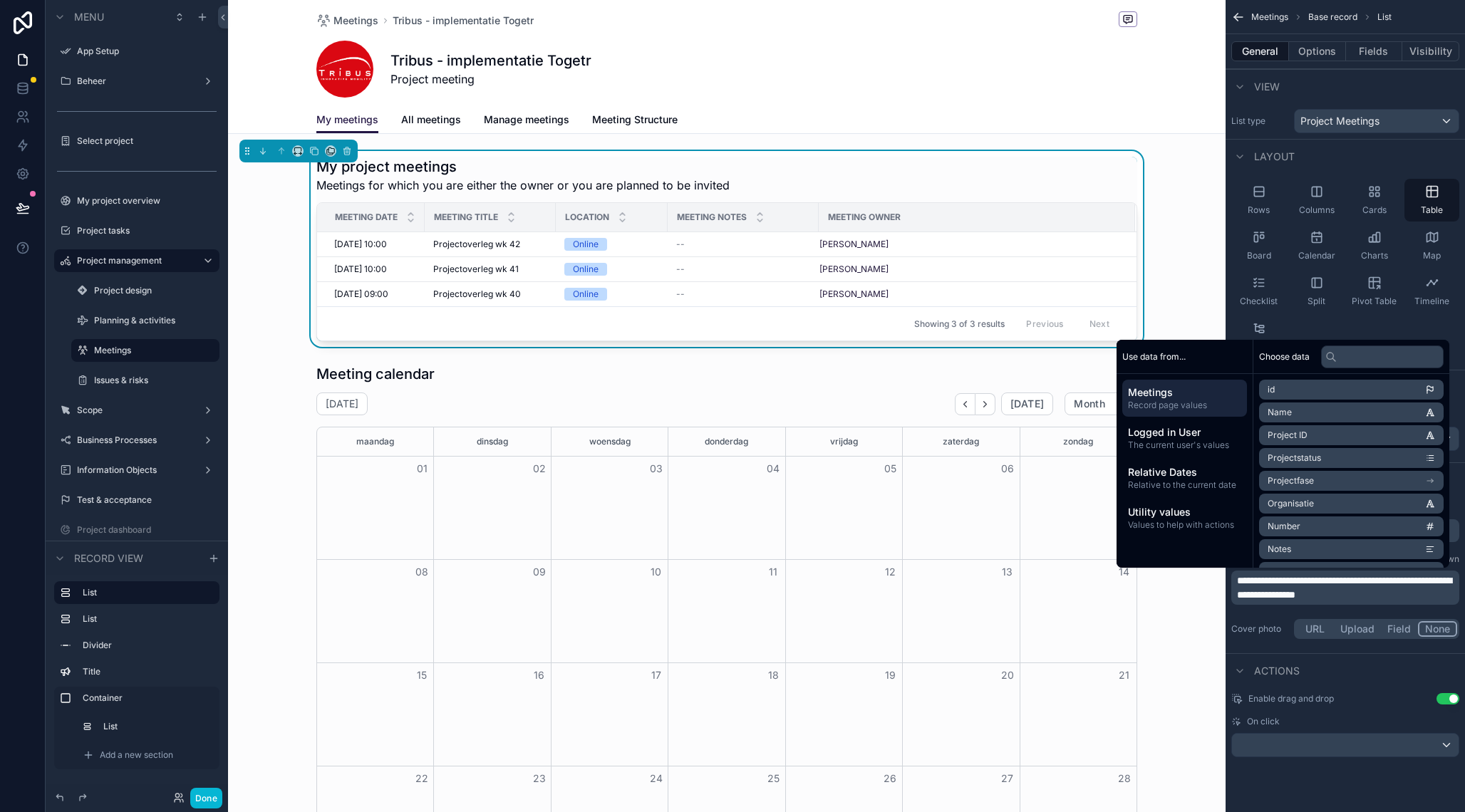
click at [1372, 662] on div "Actions" at bounding box center [1345, 670] width 240 height 34
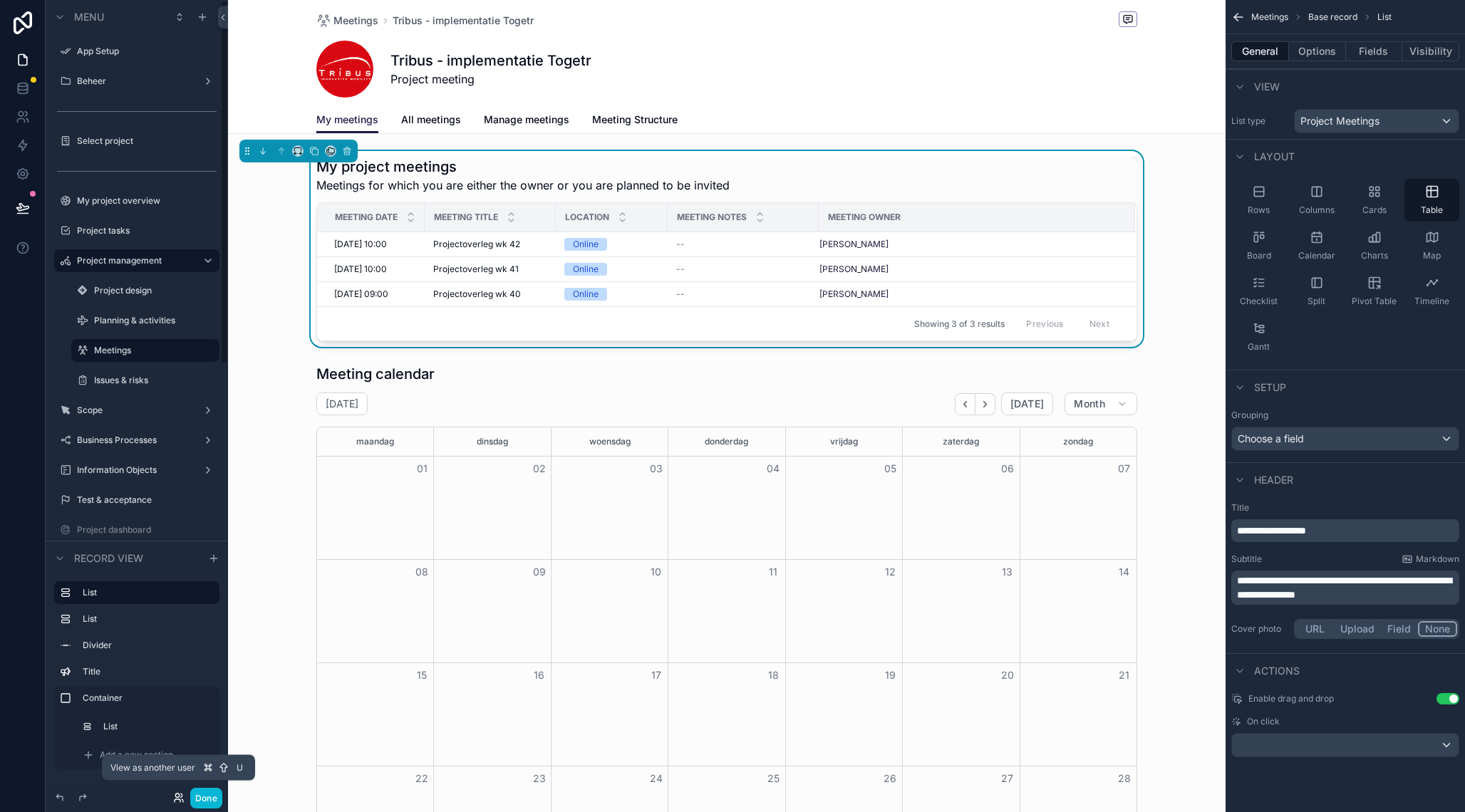
click at [174, 800] on icon at bounding box center [179, 798] width 12 height 12
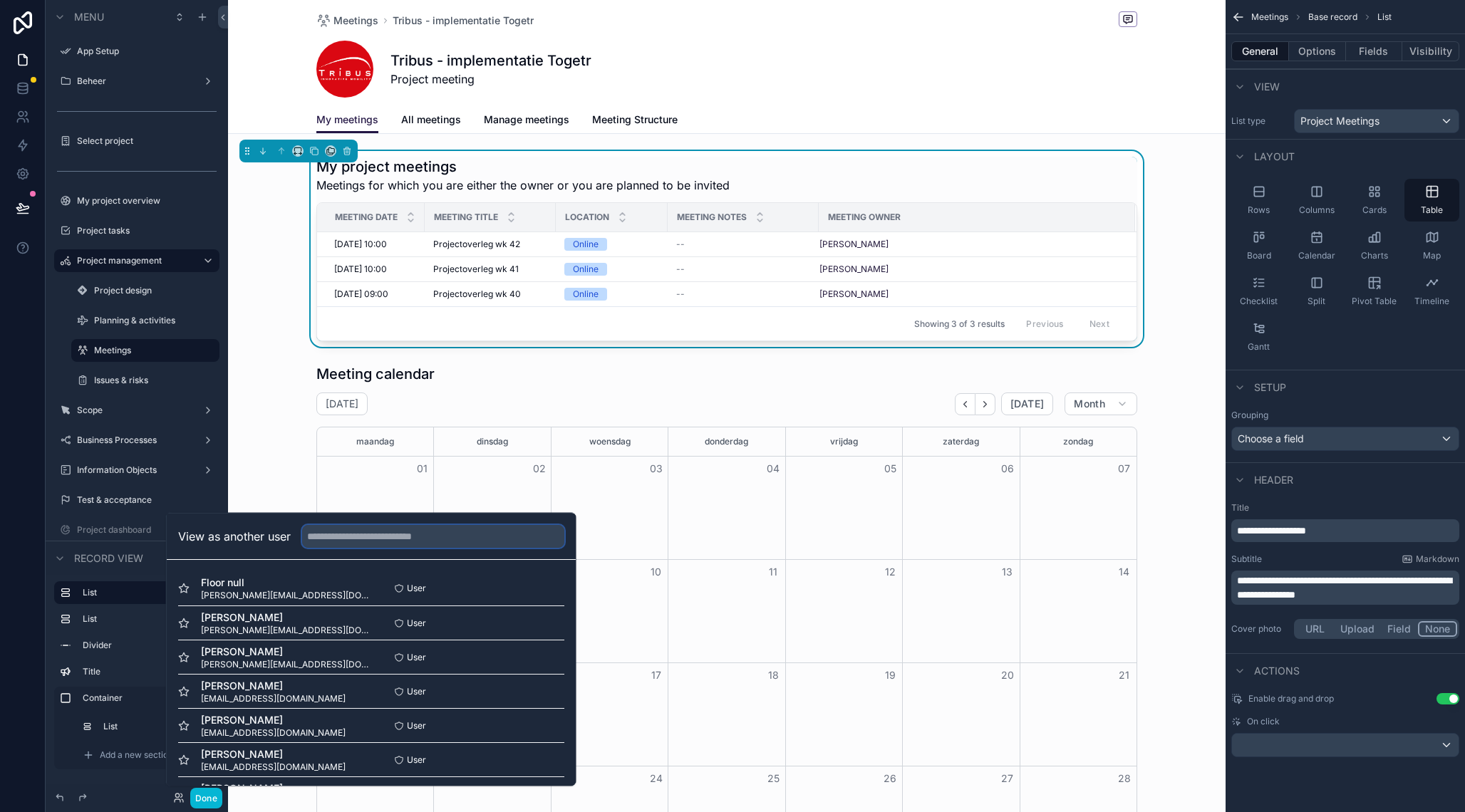
click at [336, 534] on input "text" at bounding box center [433, 536] width 262 height 22
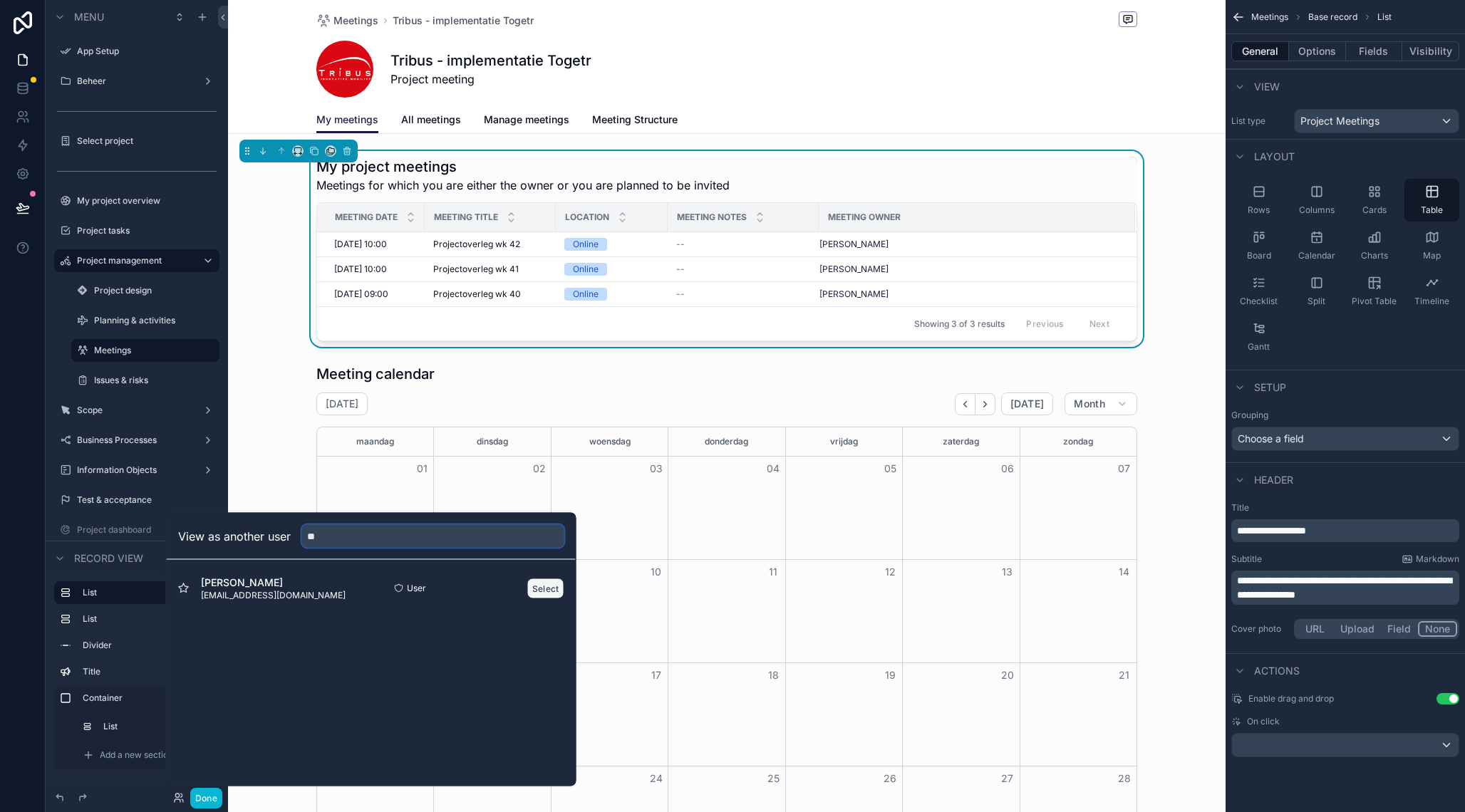
type input "**"
click at [539, 586] on button "Select" at bounding box center [545, 588] width 37 height 20
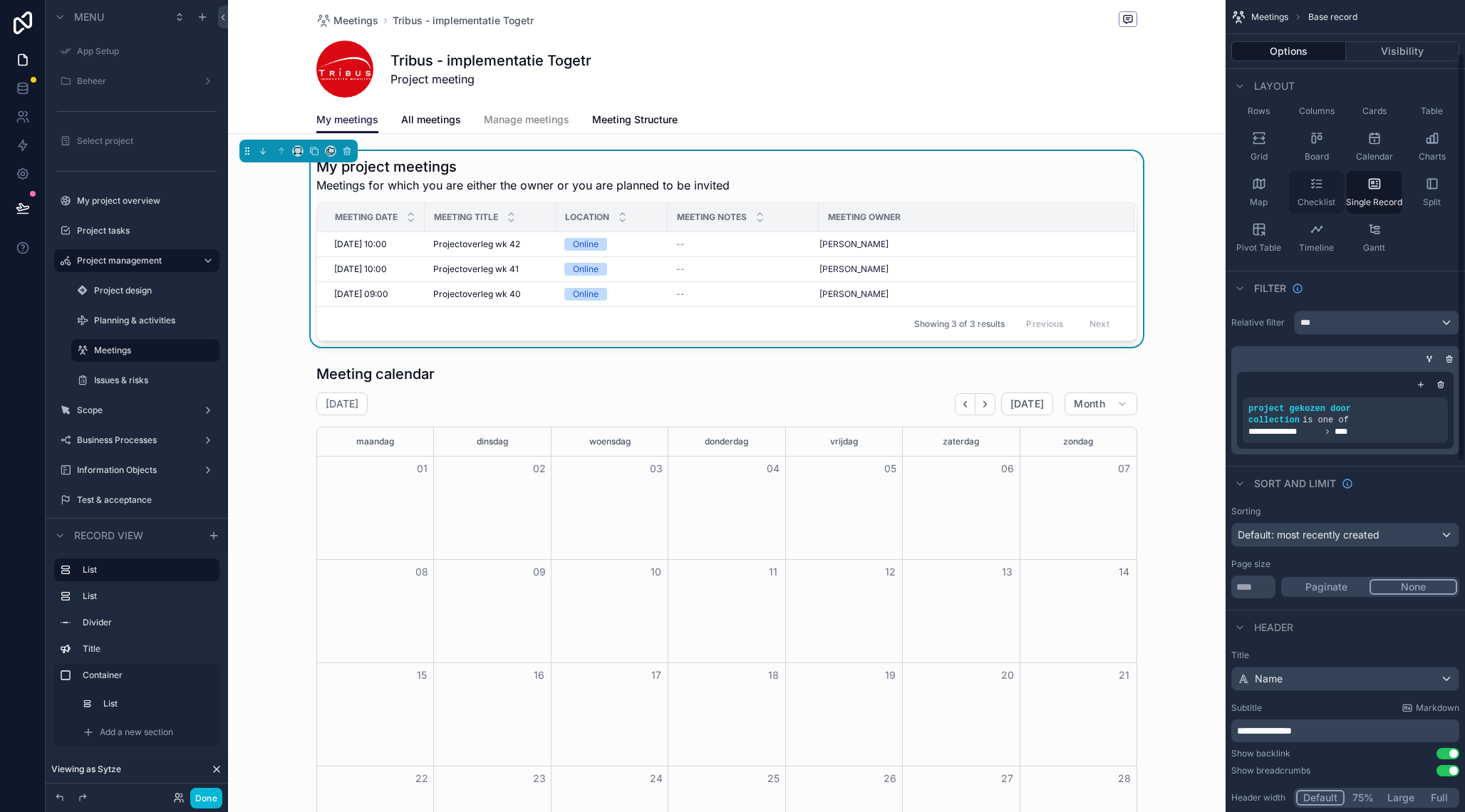
scroll to position [126, 0]
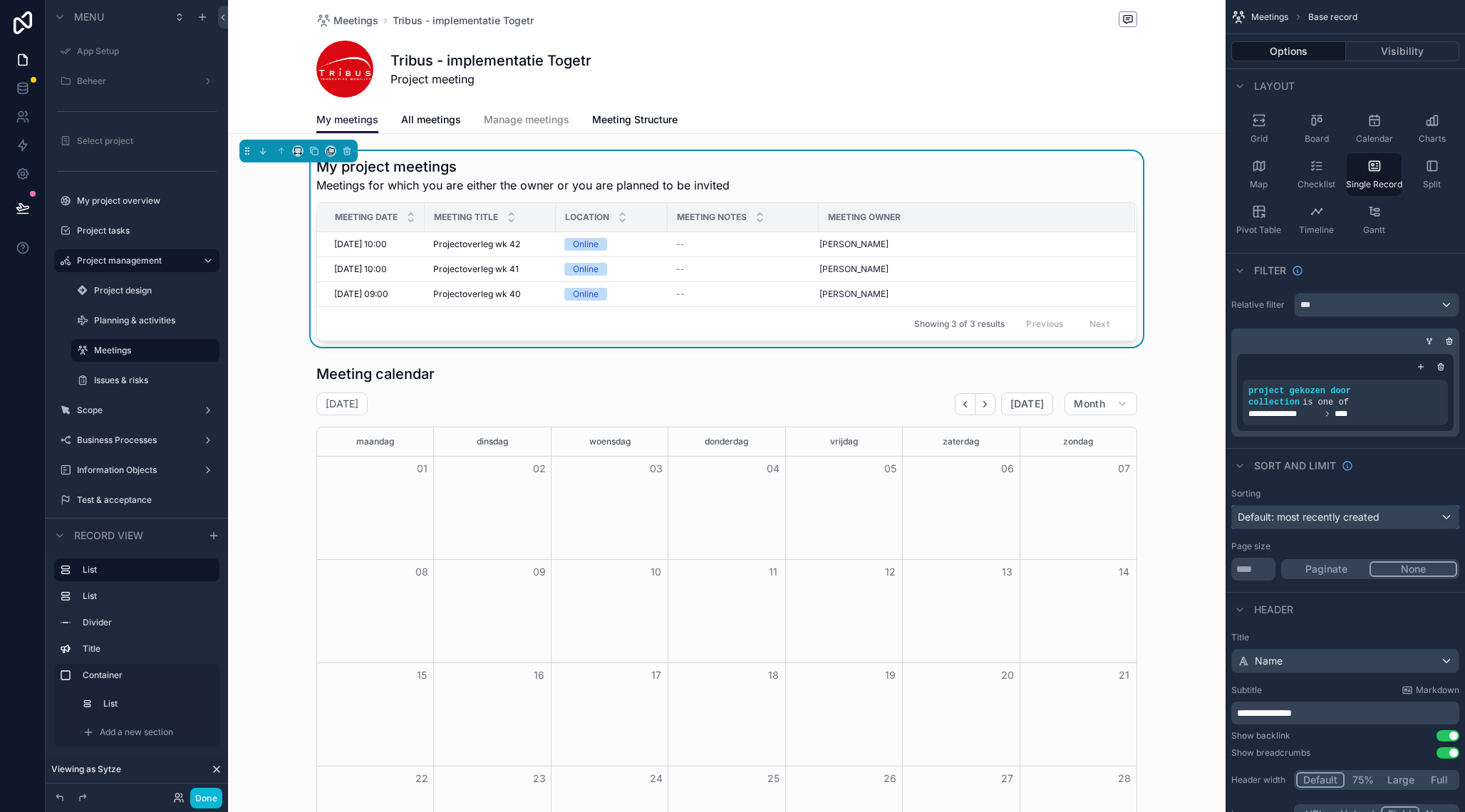
click at [1314, 523] on span "Default: most recently created" at bounding box center [1308, 517] width 142 height 12
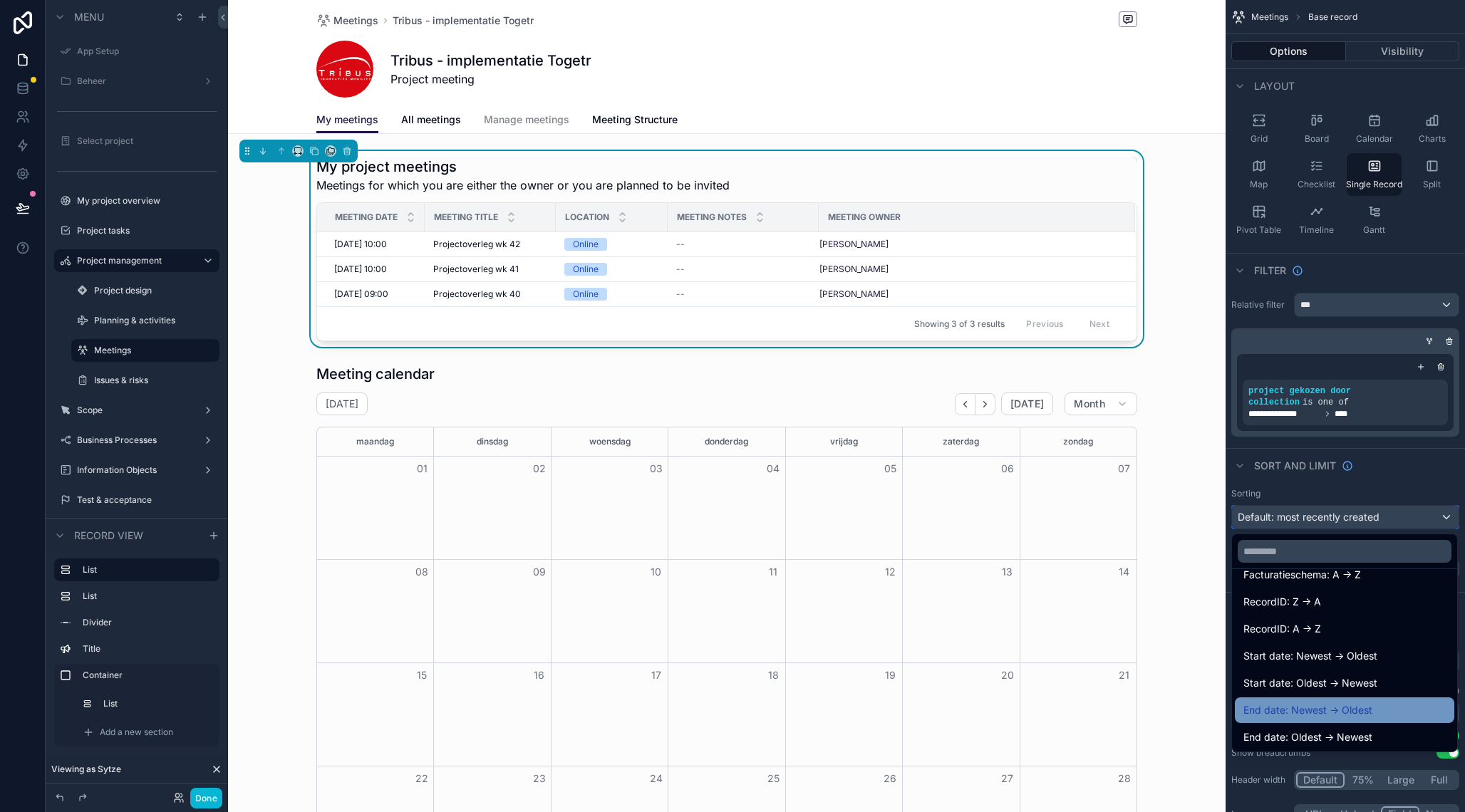
scroll to position [508, 0]
click at [1302, 552] on input "text" at bounding box center [1344, 551] width 214 height 22
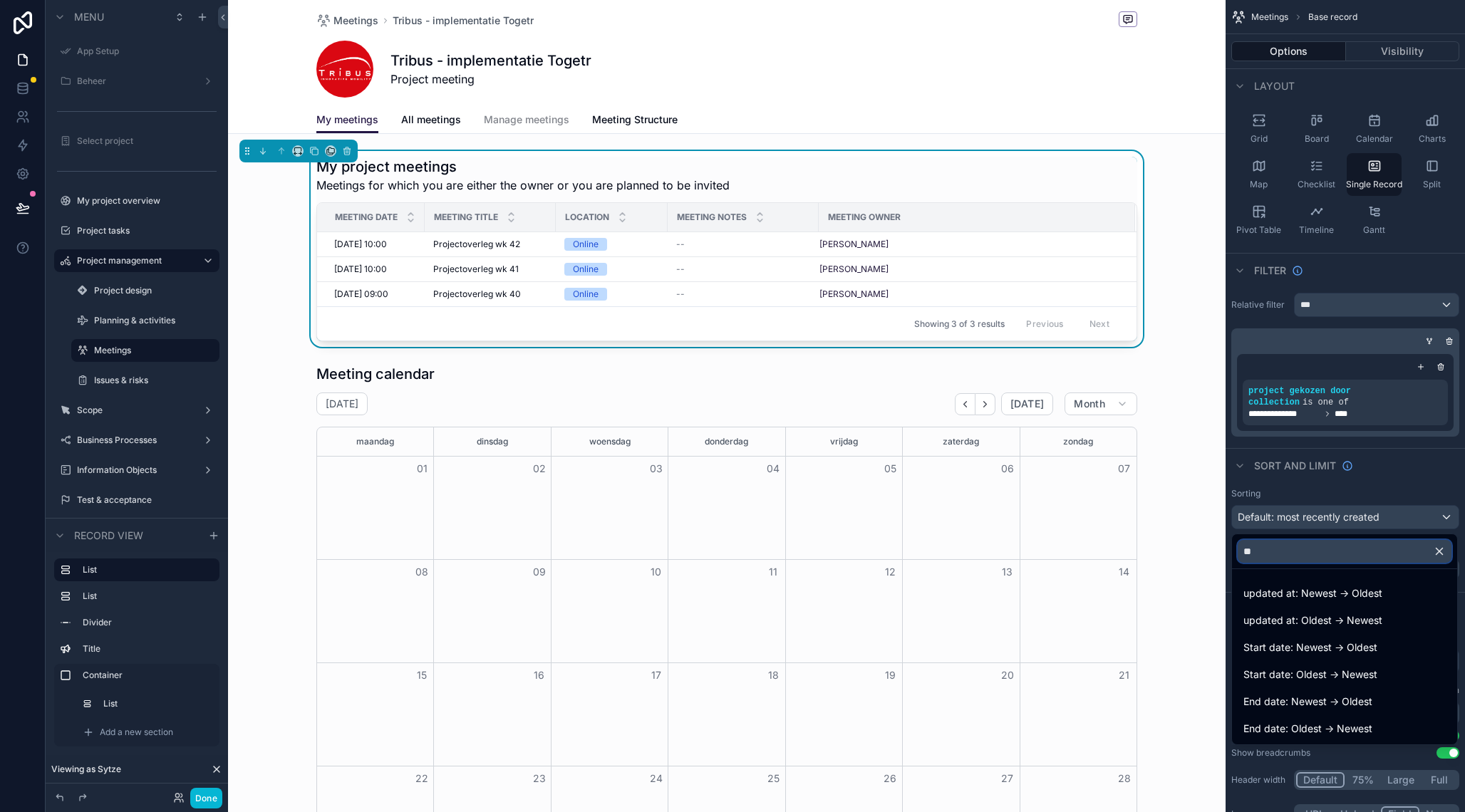
scroll to position [0, 0]
type input "****"
click at [1360, 673] on span "Start date: Oldest -> Newest" at bounding box center [1310, 675] width 134 height 17
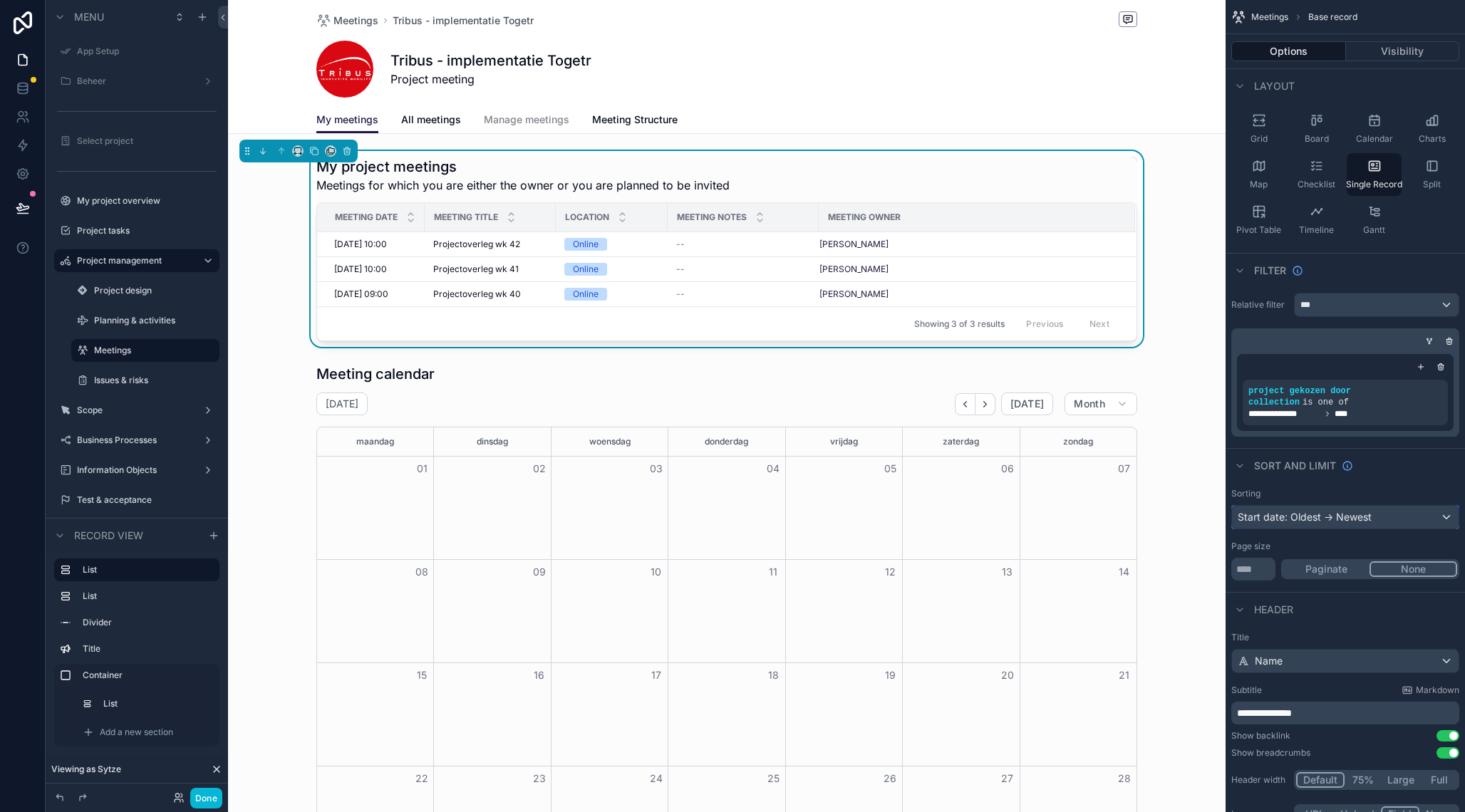
click at [1386, 520] on div "Start date: Oldest -> Newest" at bounding box center [1345, 517] width 227 height 22
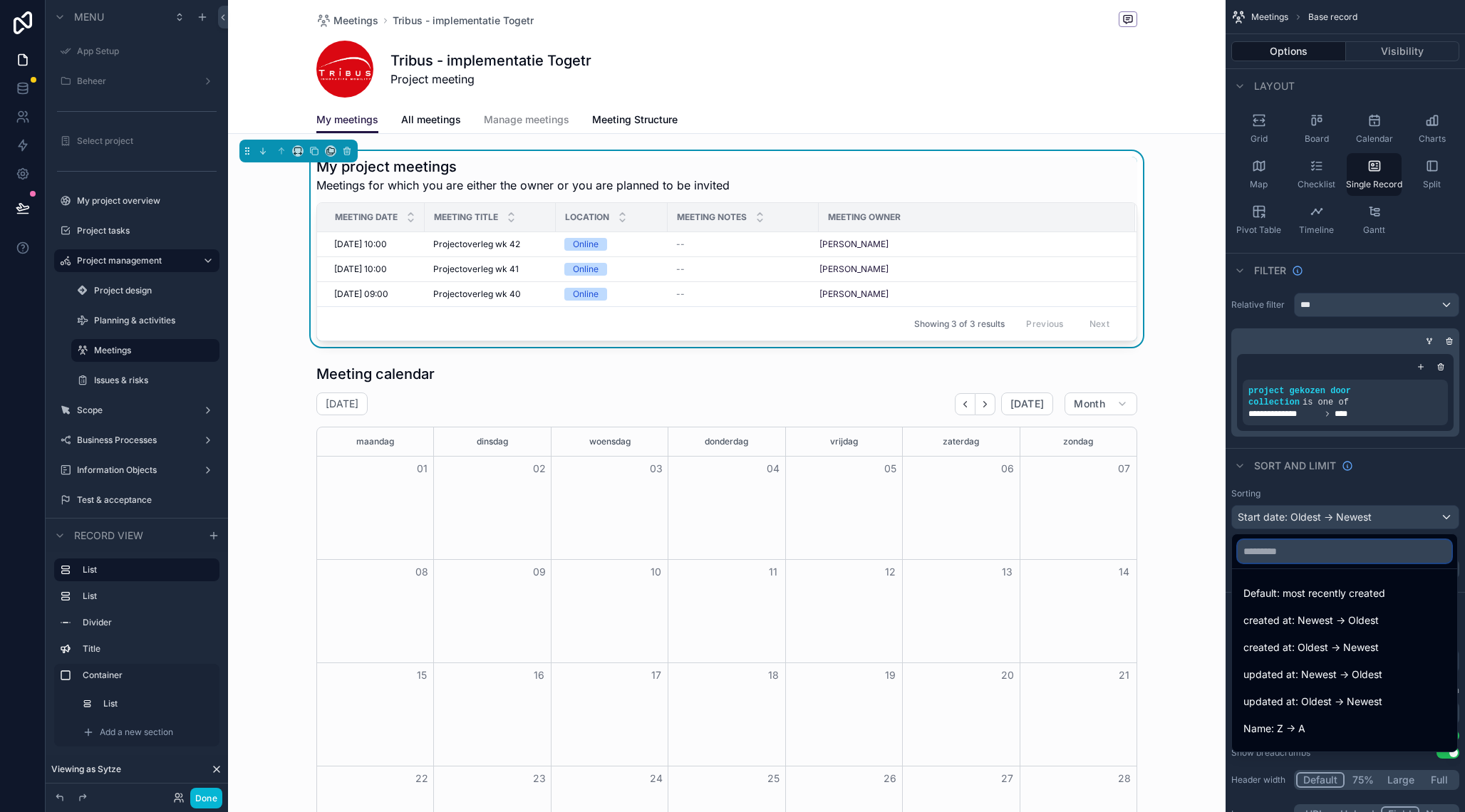
click at [1338, 549] on input "text" at bounding box center [1344, 551] width 214 height 22
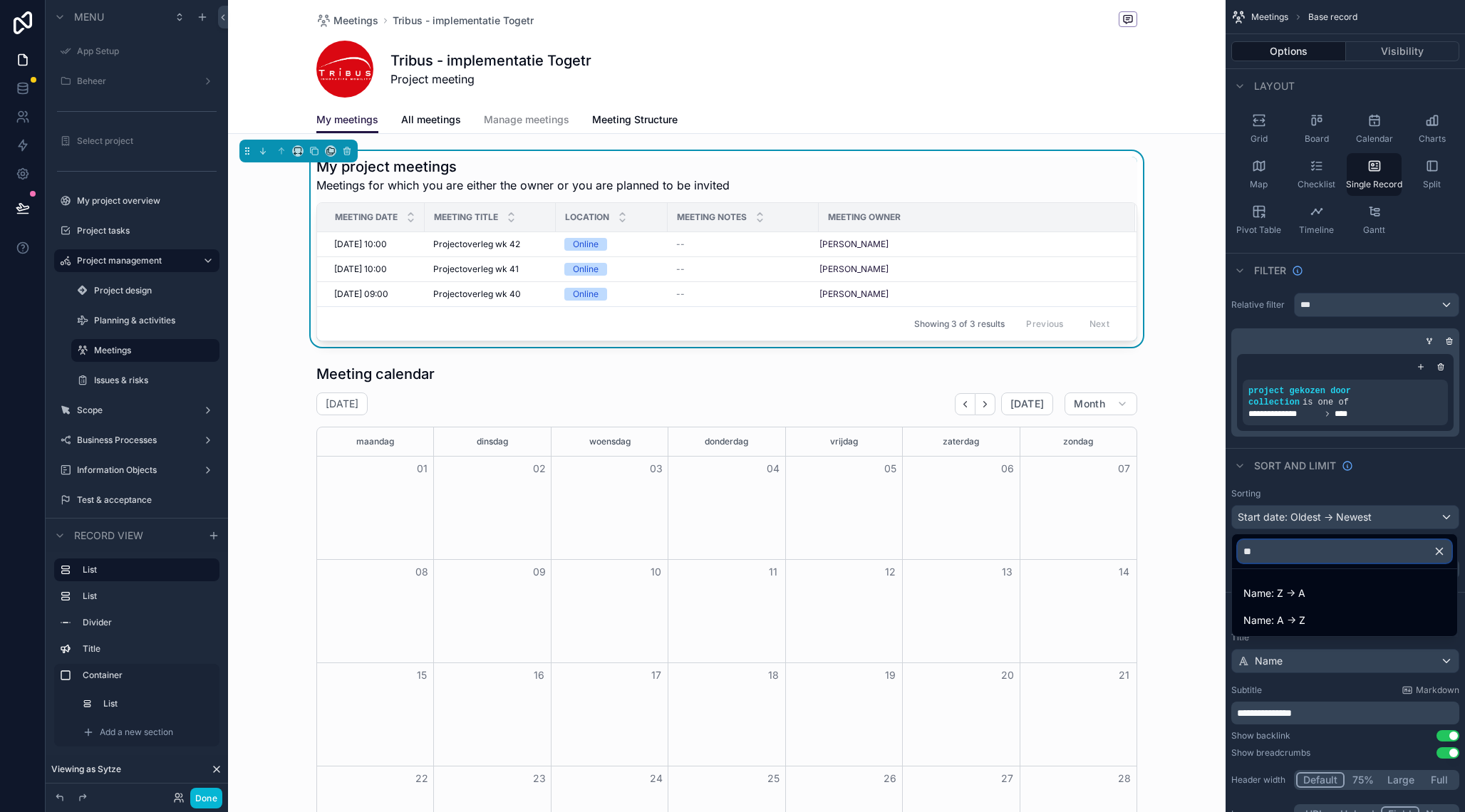
type input "*"
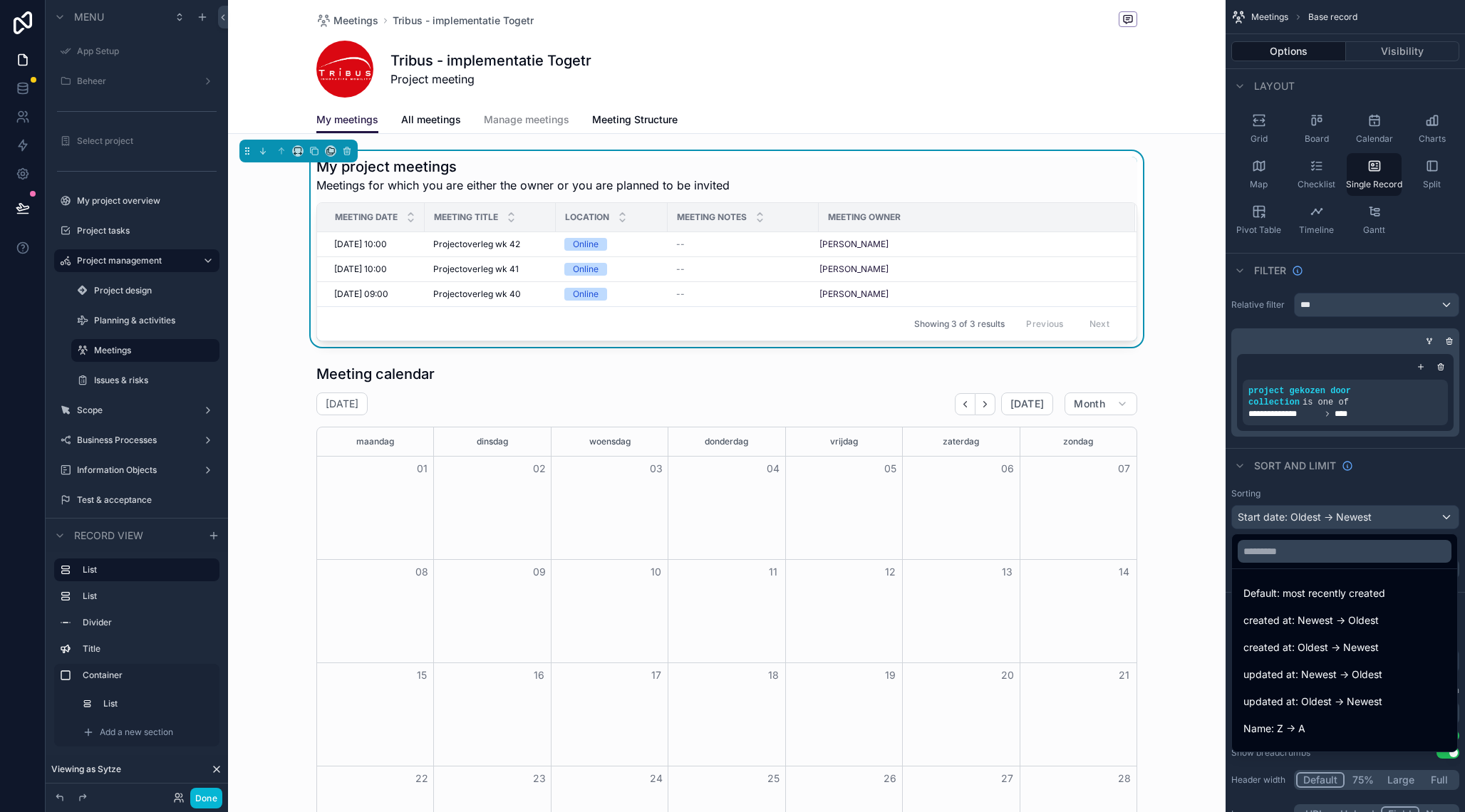
click at [989, 176] on div "My project meetings Meetings for which you are either the owner or you are plan…" at bounding box center [727, 175] width 821 height 37
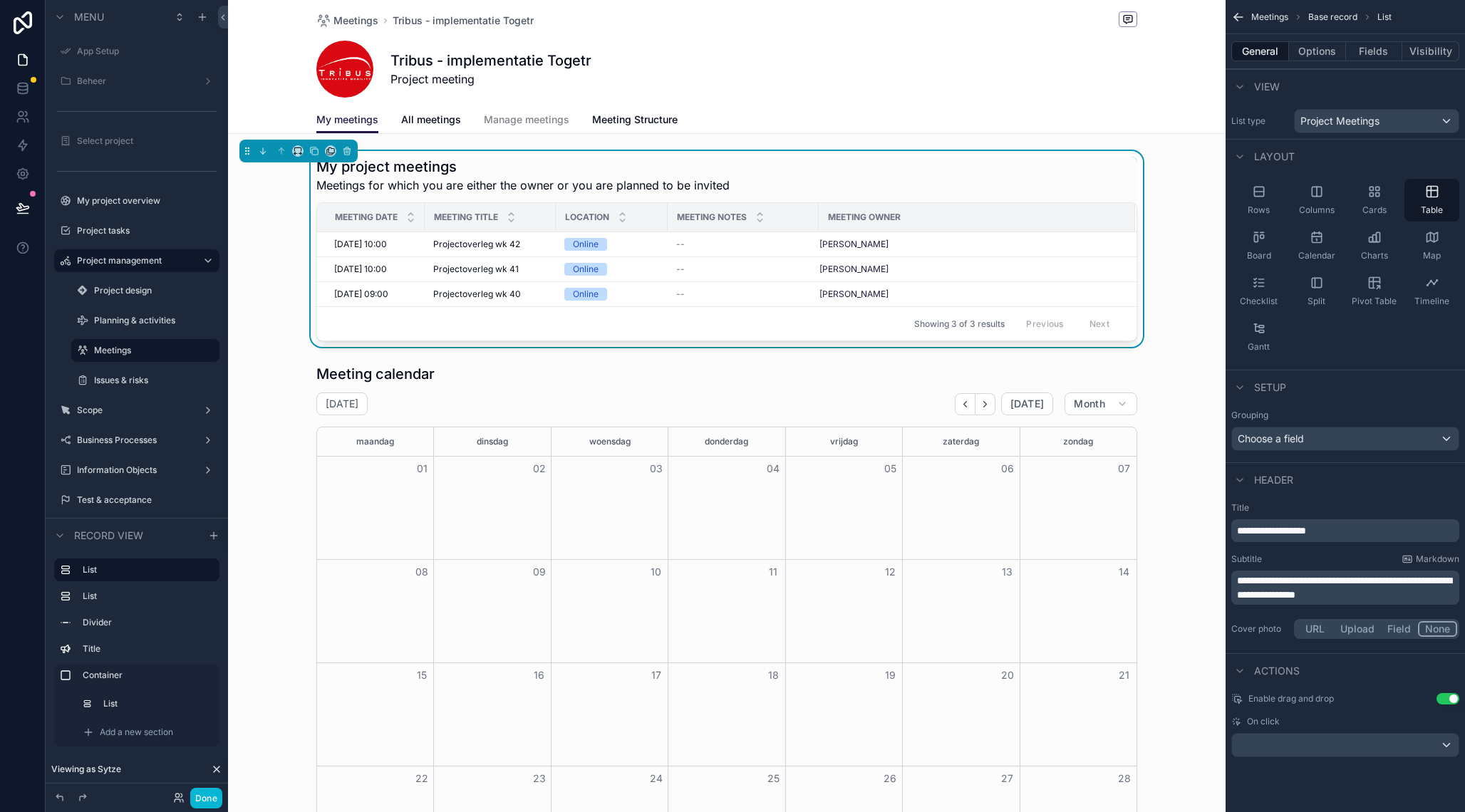
click at [989, 176] on div "My project meetings Meetings for which you are either the owner or you are plan…" at bounding box center [727, 175] width 821 height 37
click at [1327, 50] on button "Options" at bounding box center [1318, 51] width 57 height 20
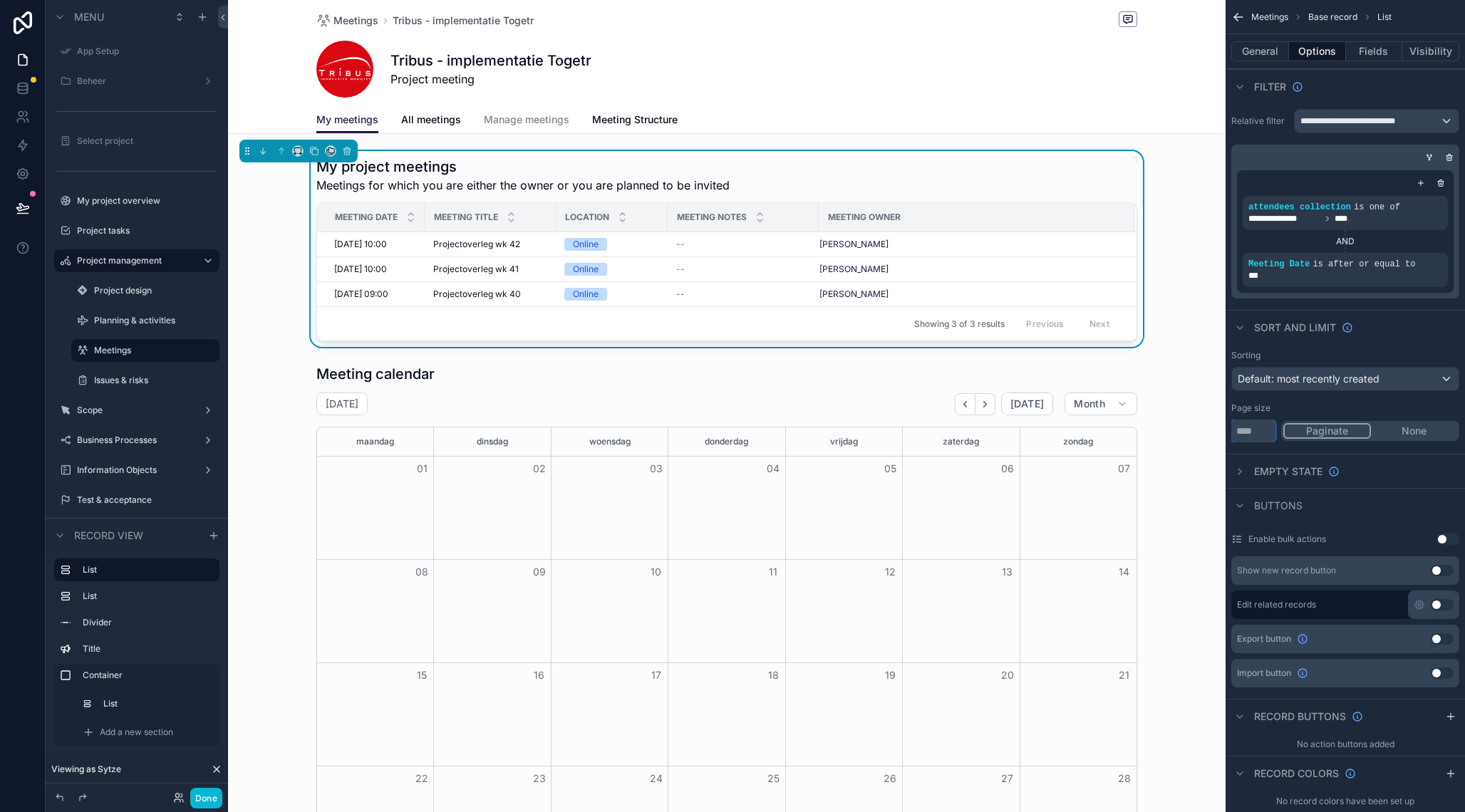
click at [1252, 432] on input "**" at bounding box center [1253, 430] width 44 height 22
click at [1397, 384] on div "Default: most recently created" at bounding box center [1345, 379] width 227 height 22
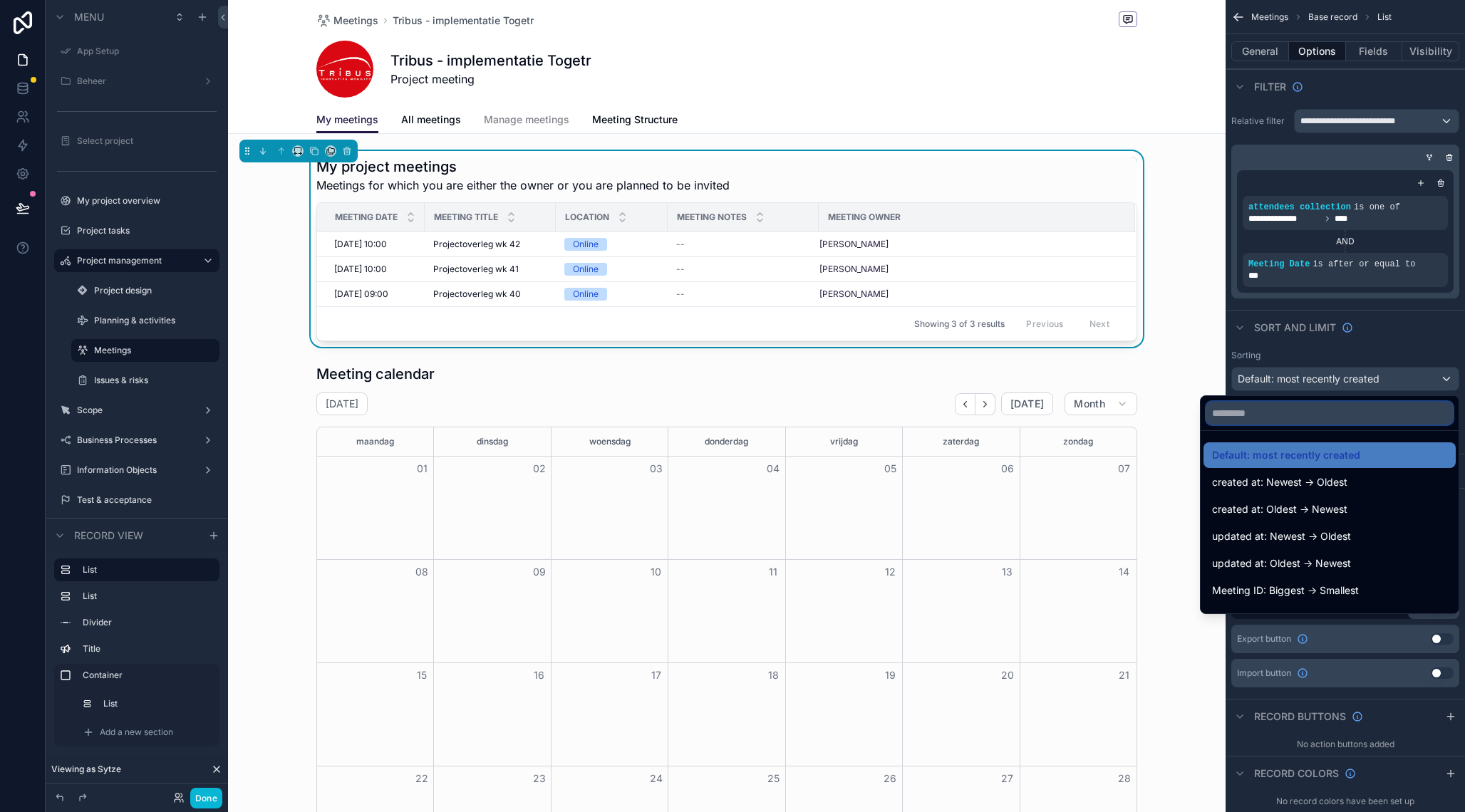
click at [1387, 410] on input "text" at bounding box center [1330, 413] width 247 height 22
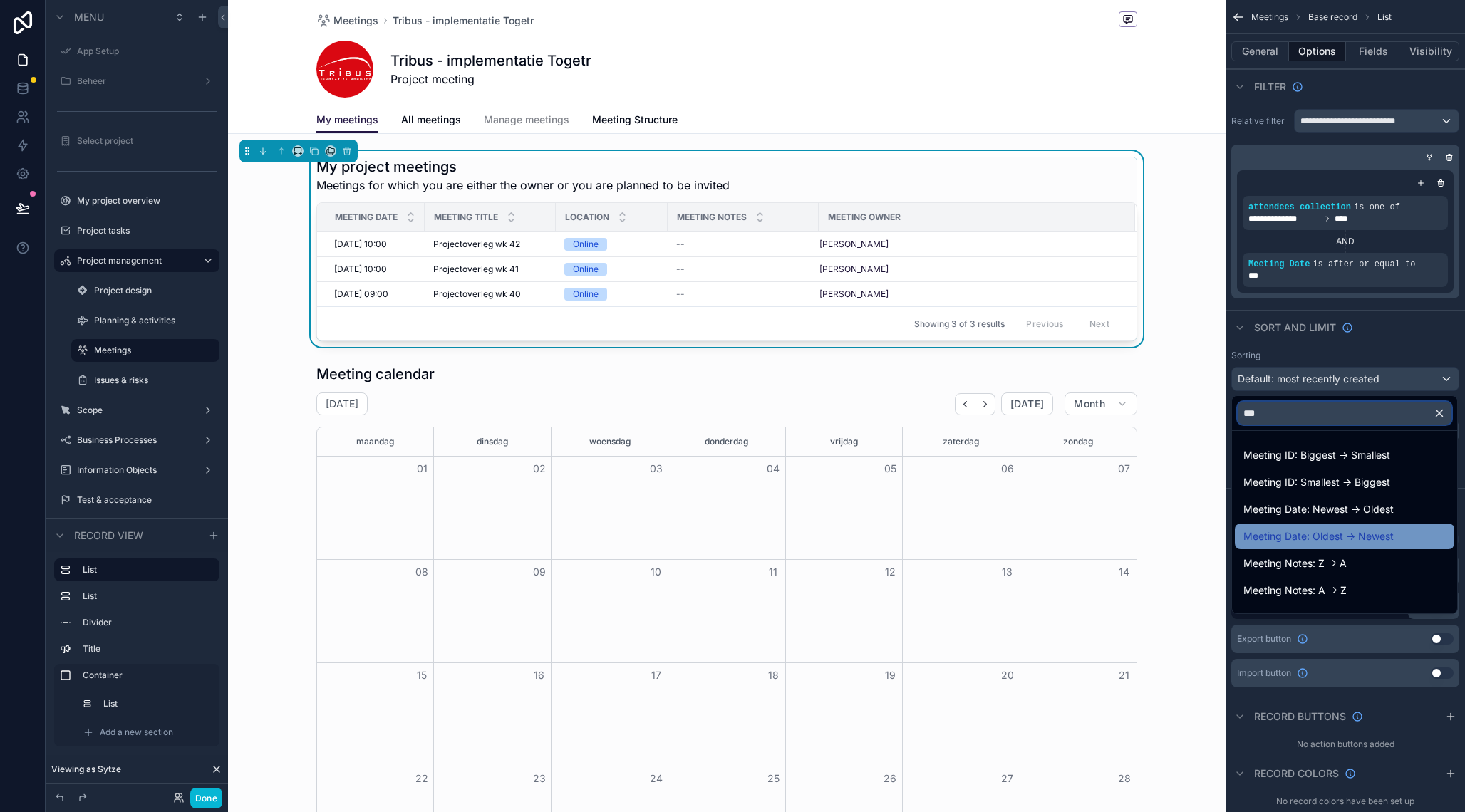
type input "***"
click at [1355, 540] on span "Meeting Date: Oldest -> Newest" at bounding box center [1318, 536] width 150 height 17
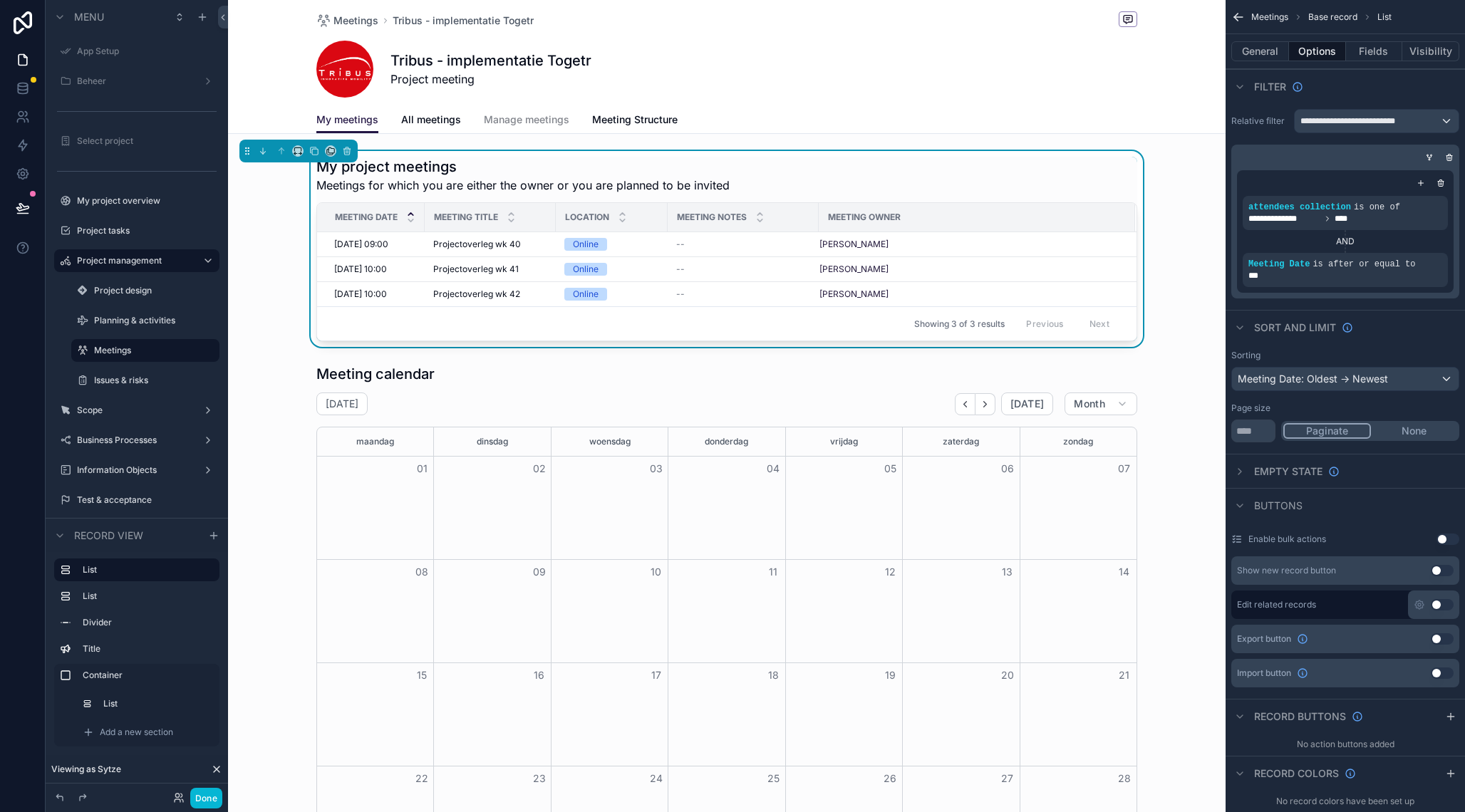
click at [1033, 162] on div "My project meetings Meetings for which you are either the owner or you are plan…" at bounding box center [727, 175] width 821 height 37
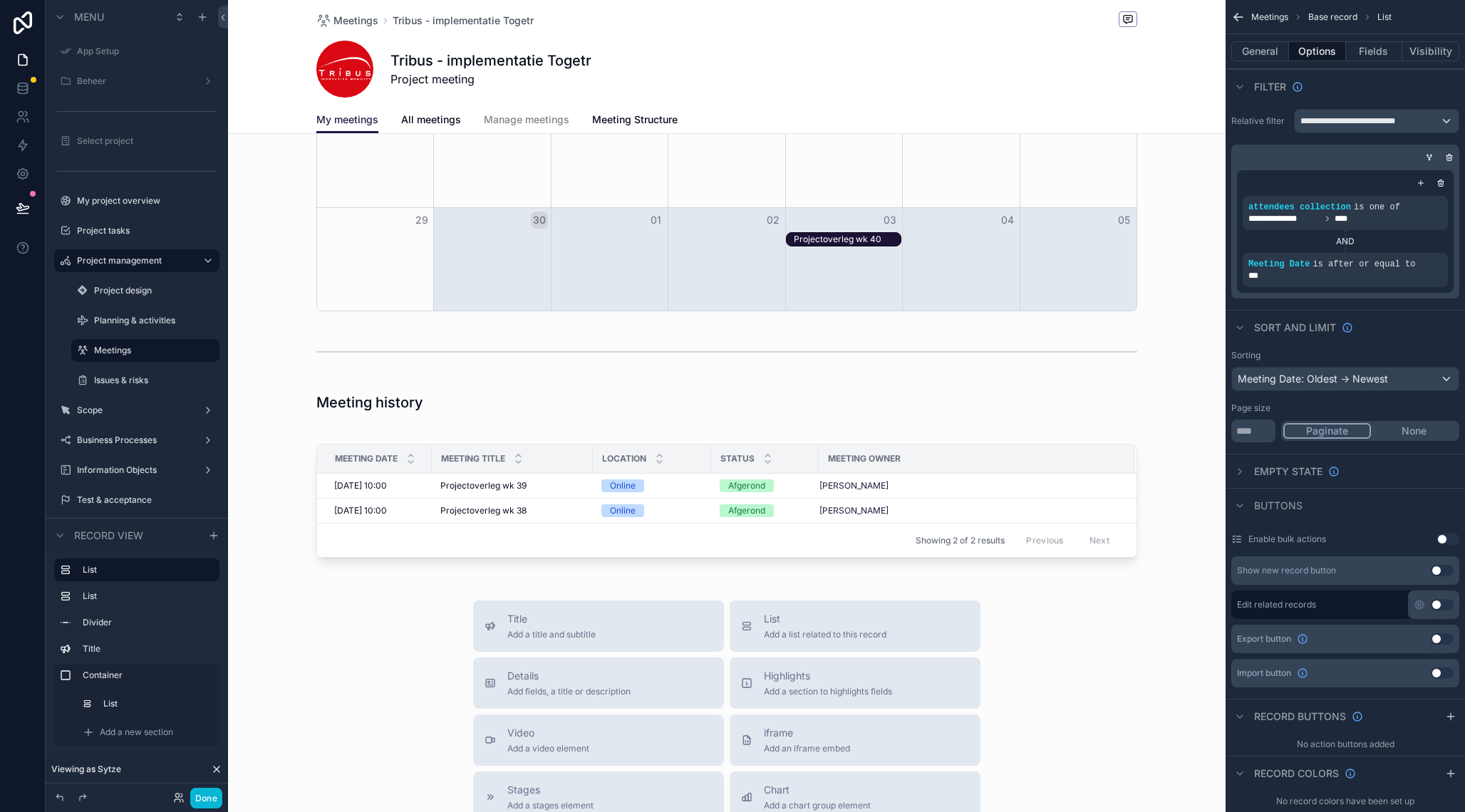
scroll to position [657, 0]
click at [837, 440] on div "scrollable content" at bounding box center [727, 508] width 997 height 148
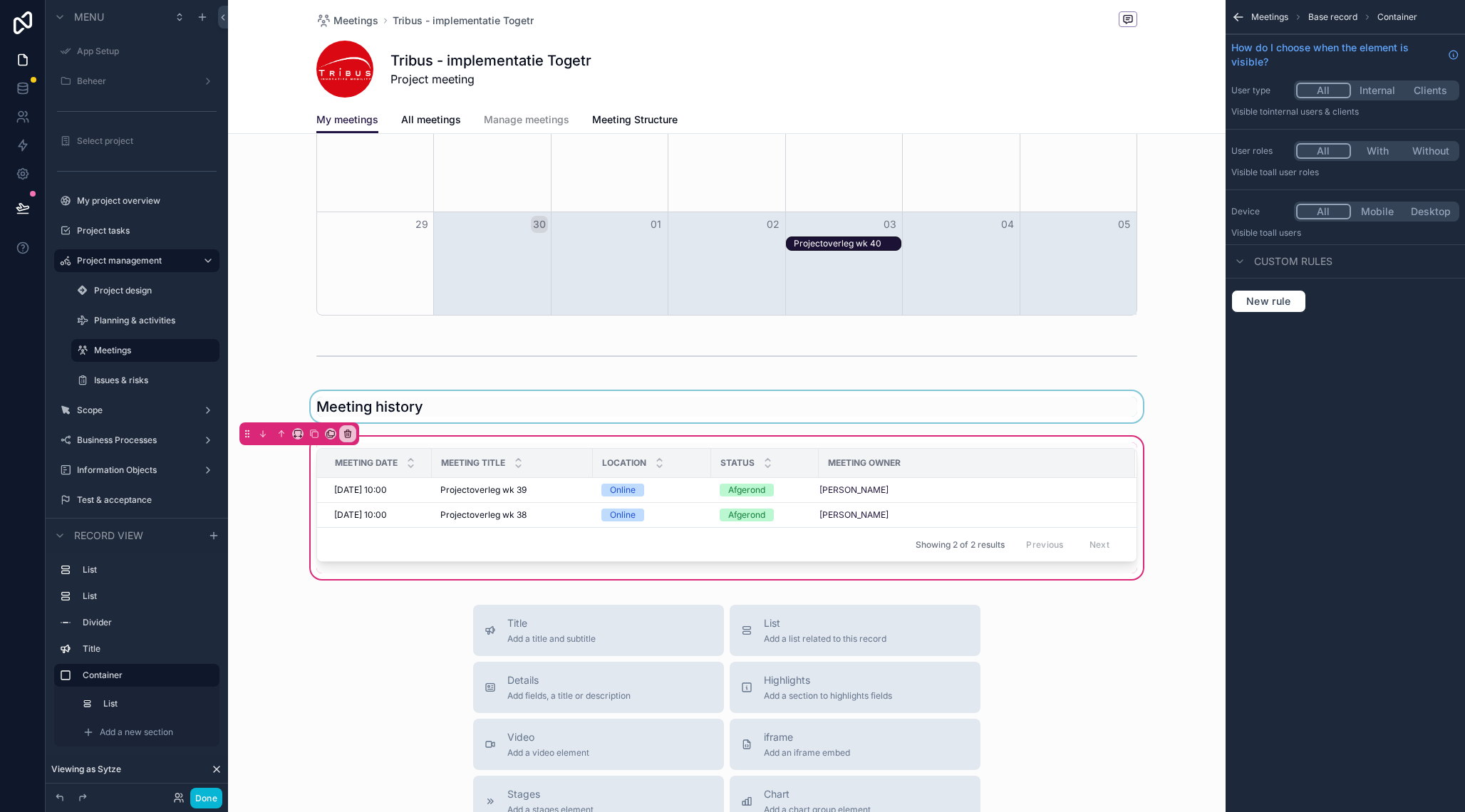
click at [527, 401] on div "scrollable content" at bounding box center [727, 406] width 997 height 31
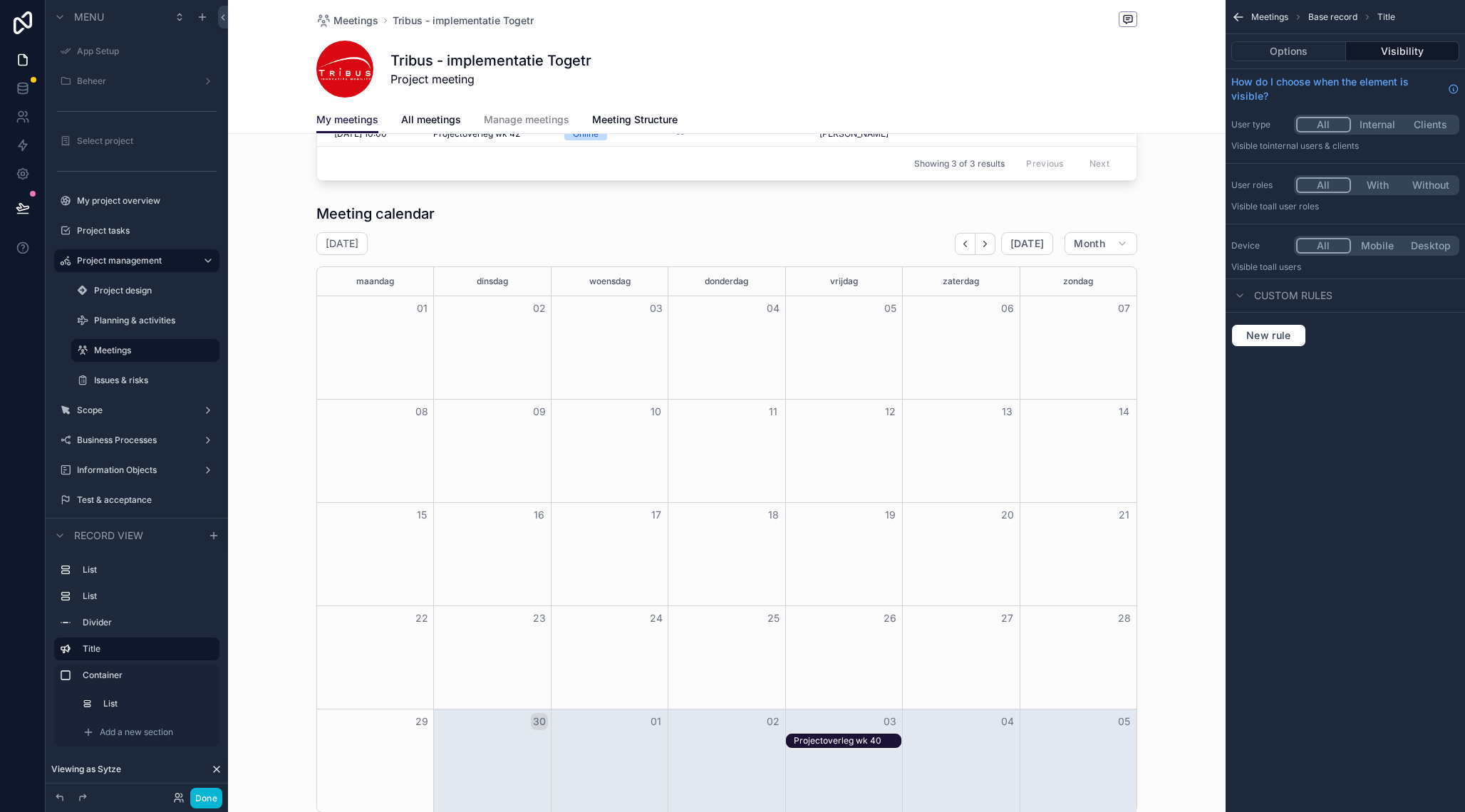
scroll to position [0, 0]
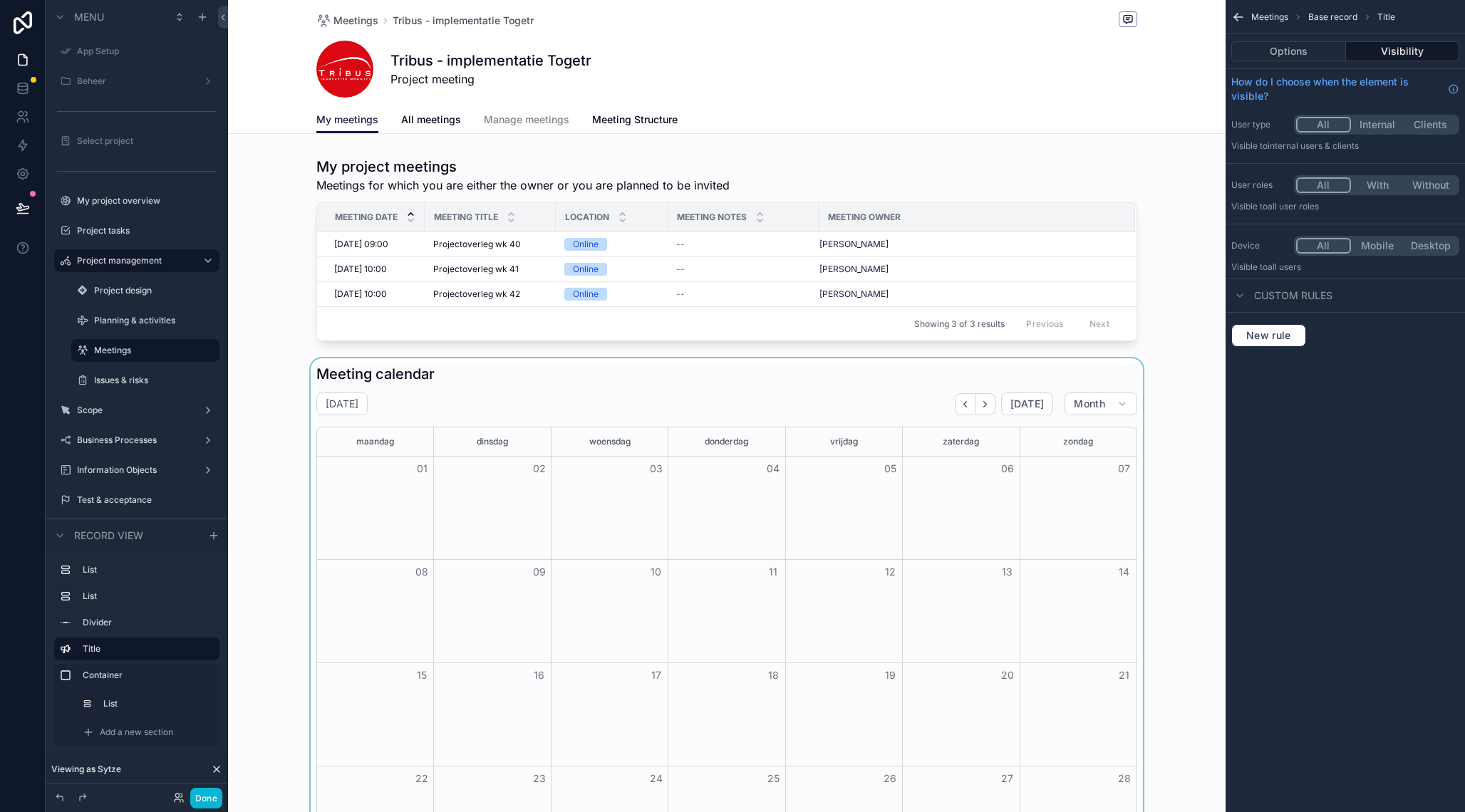
click at [762, 375] on div "scrollable content" at bounding box center [727, 668] width 997 height 620
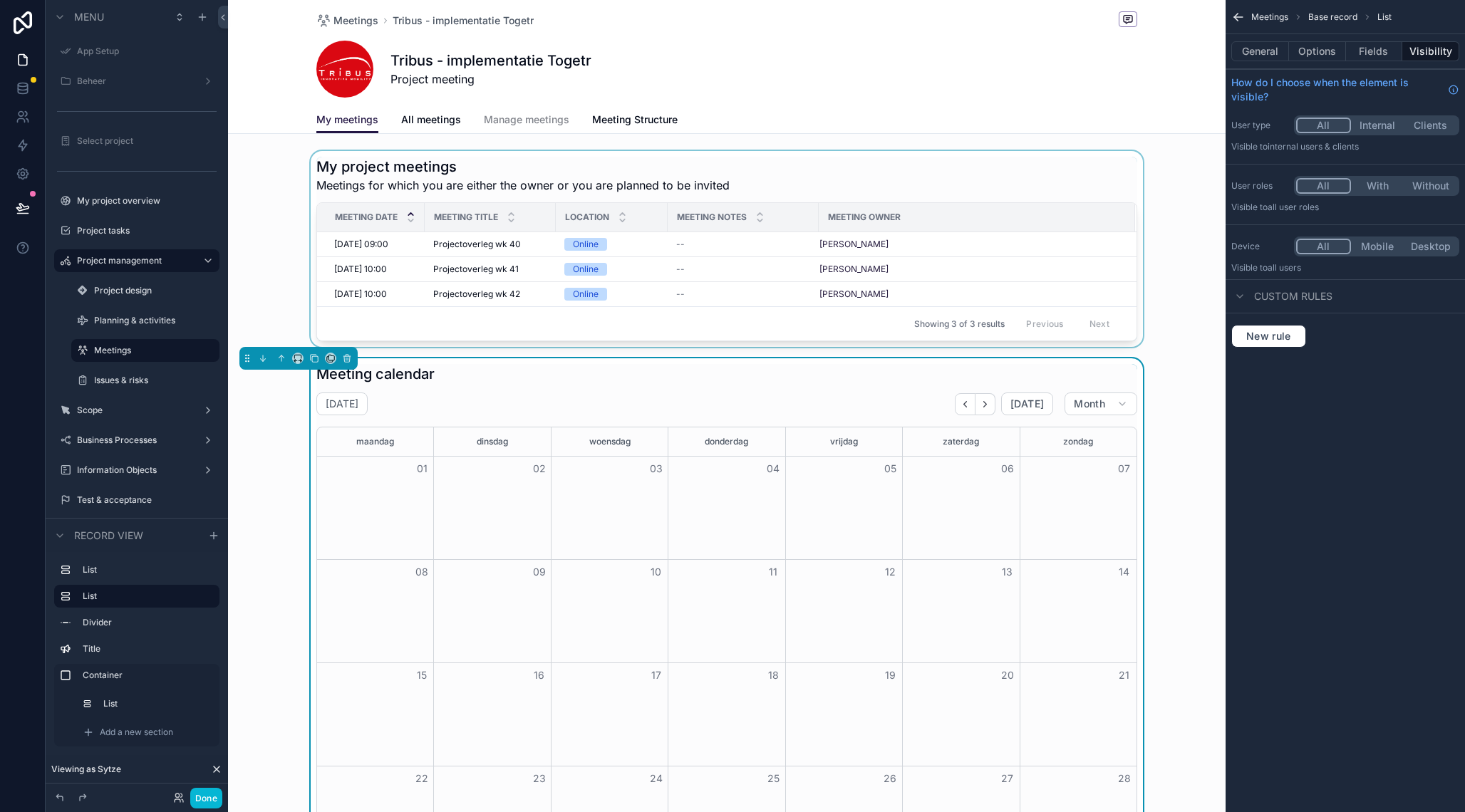
click at [881, 168] on div "scrollable content" at bounding box center [727, 249] width 997 height 196
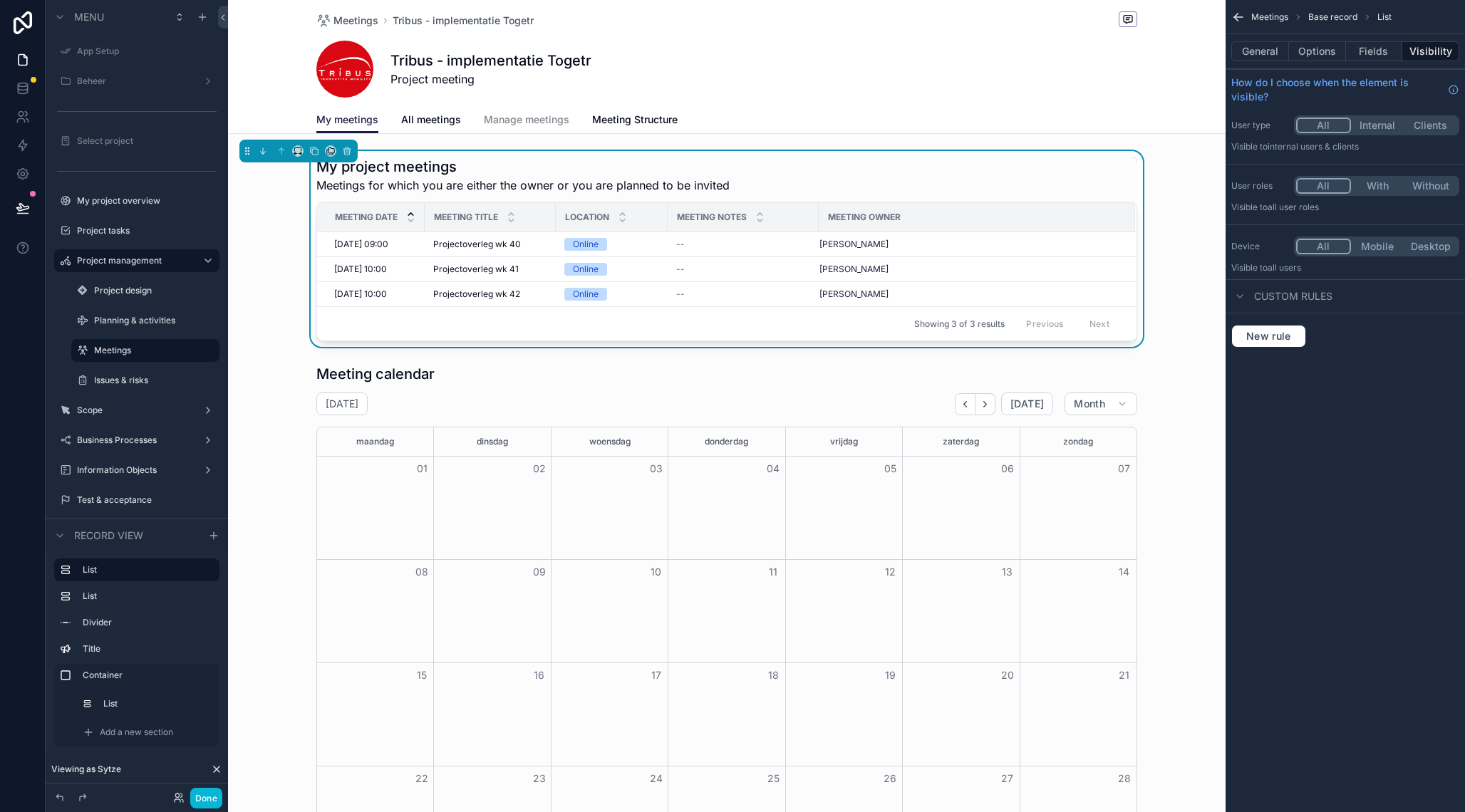
drag, startPoint x: 737, startPoint y: 176, endPoint x: 722, endPoint y: 185, distance: 17.5
click at [737, 176] on div "My project meetings Meetings for which you are either the owner or you are plan…" at bounding box center [727, 175] width 821 height 37
click at [719, 185] on span "Meetings for which you are either the owner or you are planned to be invited" at bounding box center [523, 185] width 413 height 17
click at [1257, 57] on button "General" at bounding box center [1260, 51] width 58 height 20
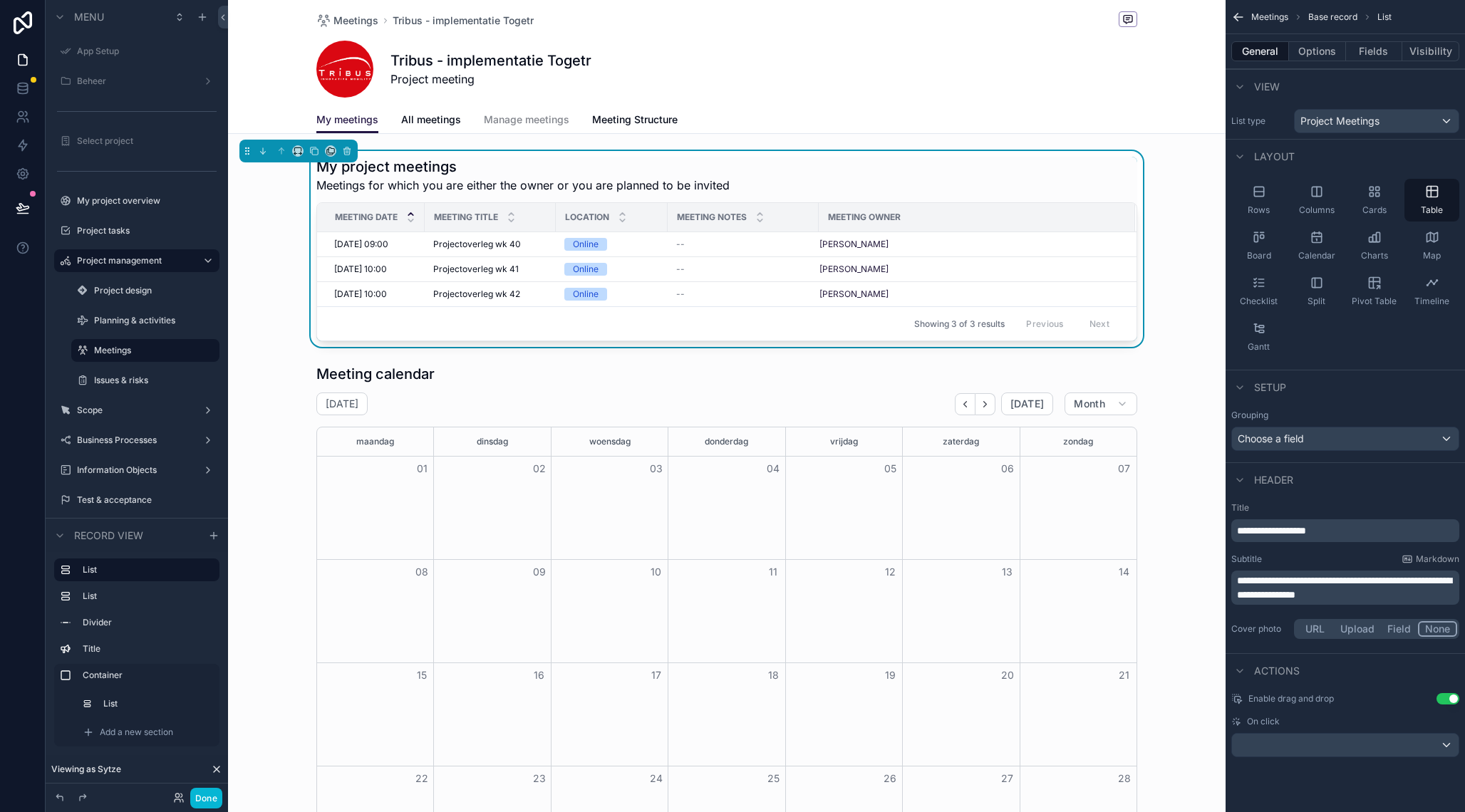
click at [1362, 527] on p "**********" at bounding box center [1347, 531] width 219 height 15
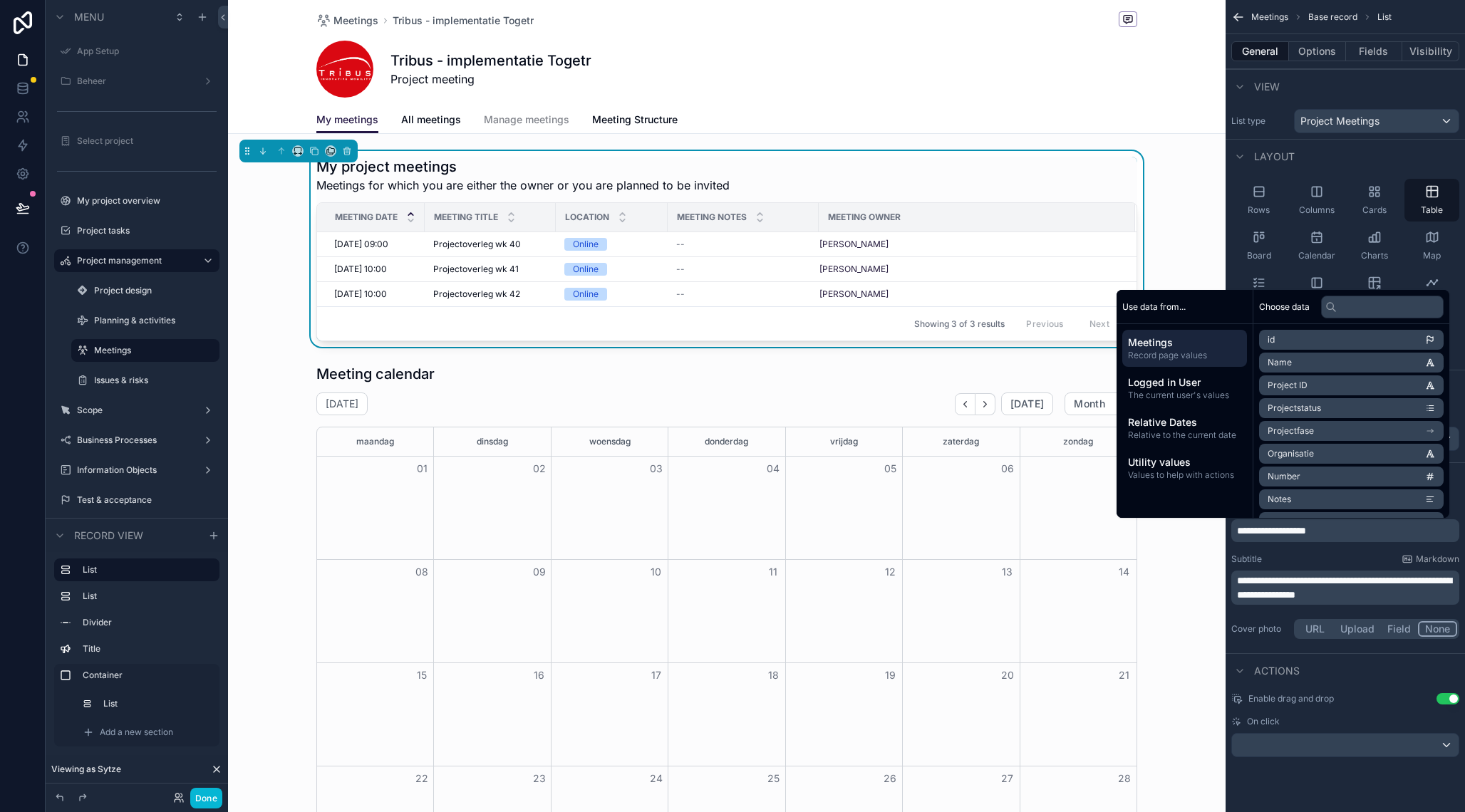
click at [1237, 579] on div "**********" at bounding box center [1345, 587] width 228 height 34
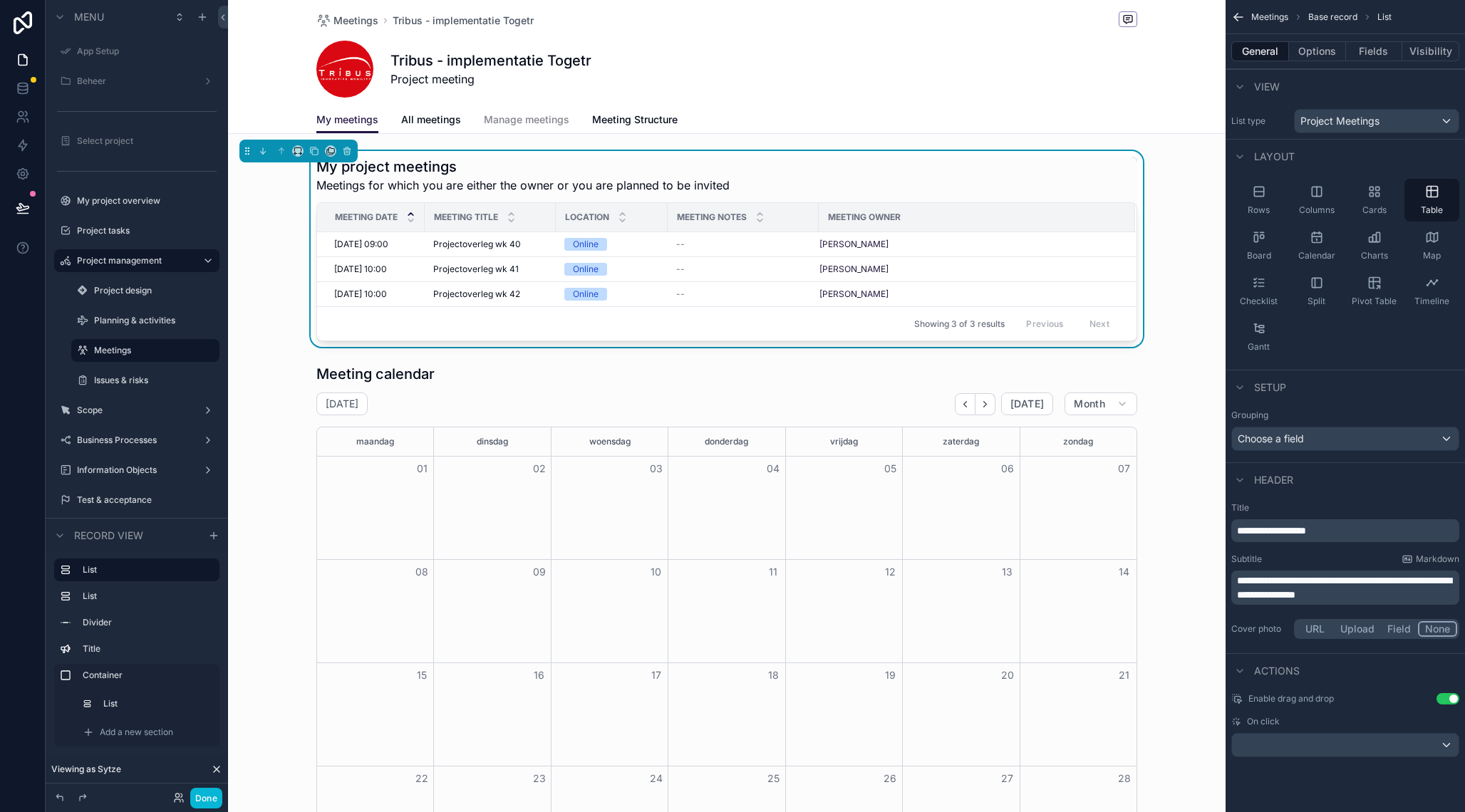
click at [1240, 583] on span "**********" at bounding box center [1344, 587] width 214 height 24
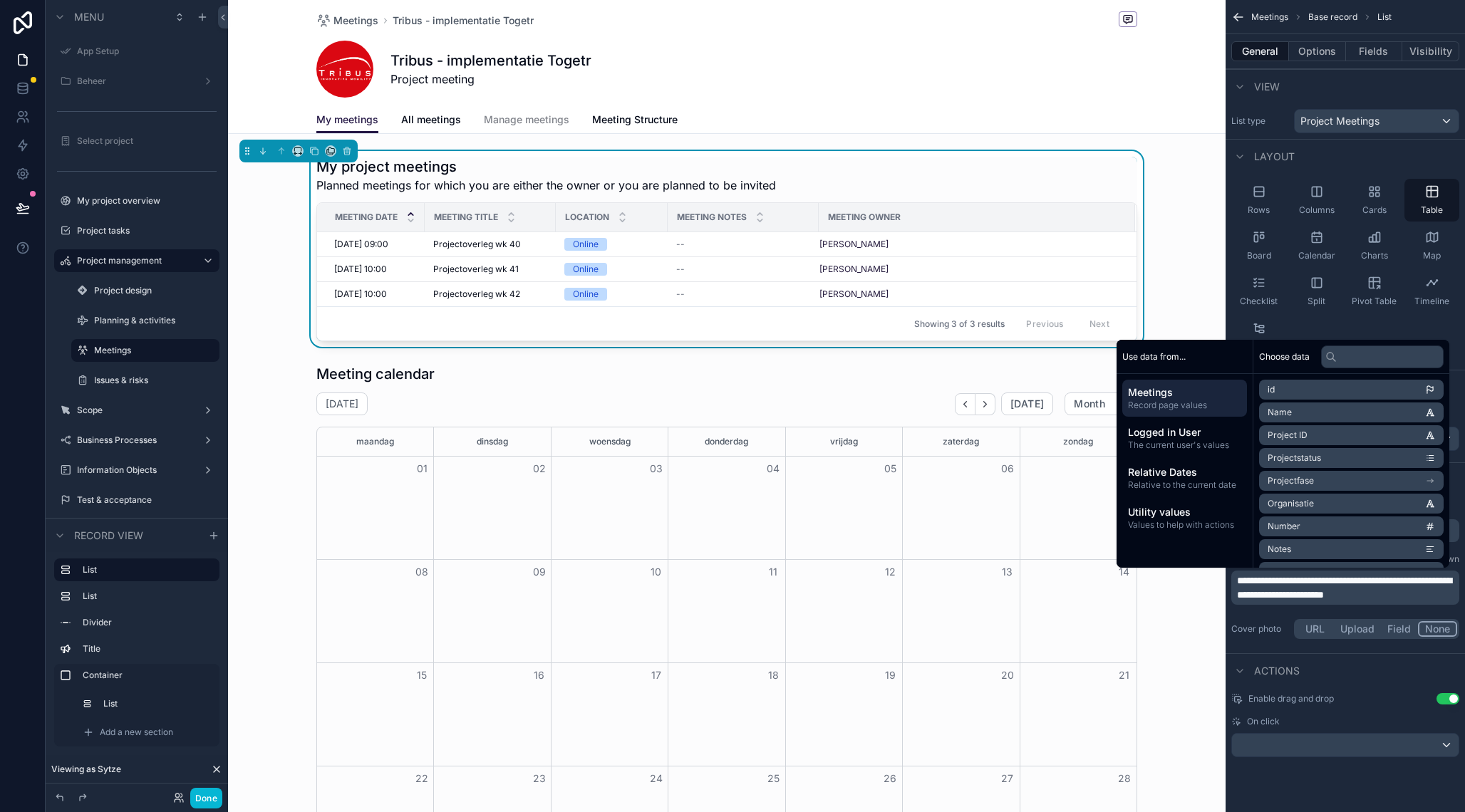
click at [1432, 594] on p "**********" at bounding box center [1347, 587] width 219 height 28
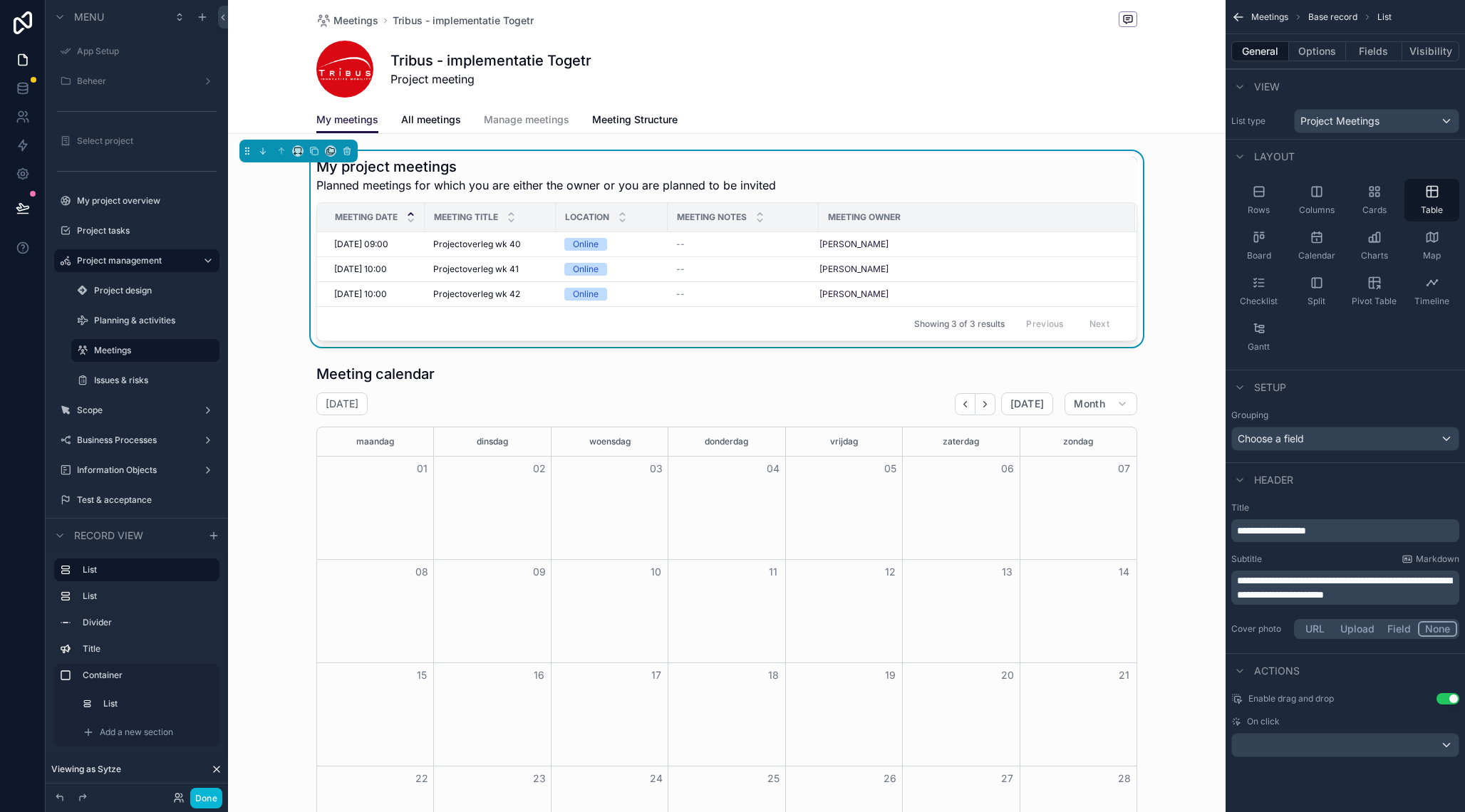
click at [770, 171] on h1 "My project meetings" at bounding box center [546, 166] width 460 height 20
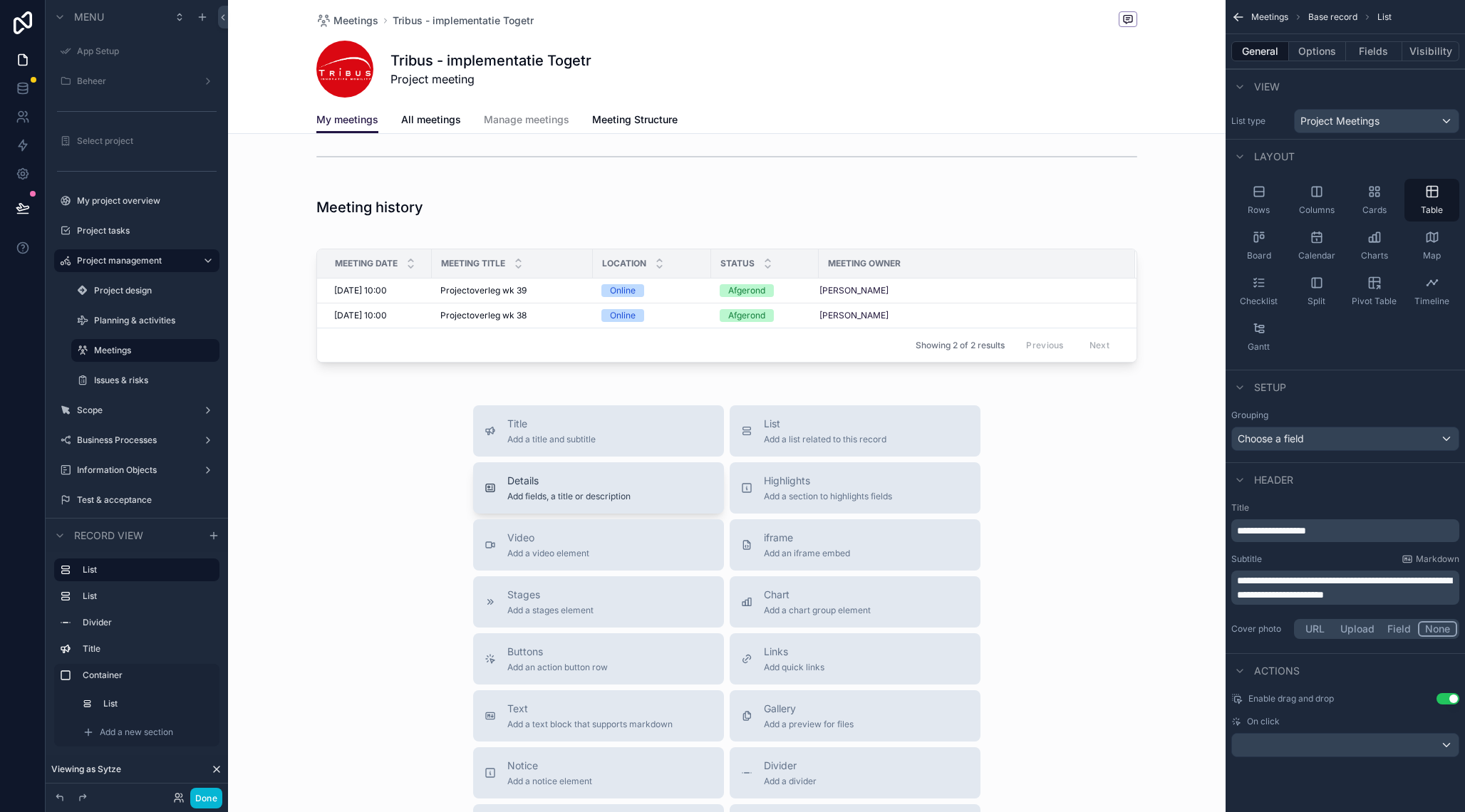
scroll to position [858, 0]
click at [600, 763] on div "Notice Add a notice element" at bounding box center [599, 772] width 228 height 28
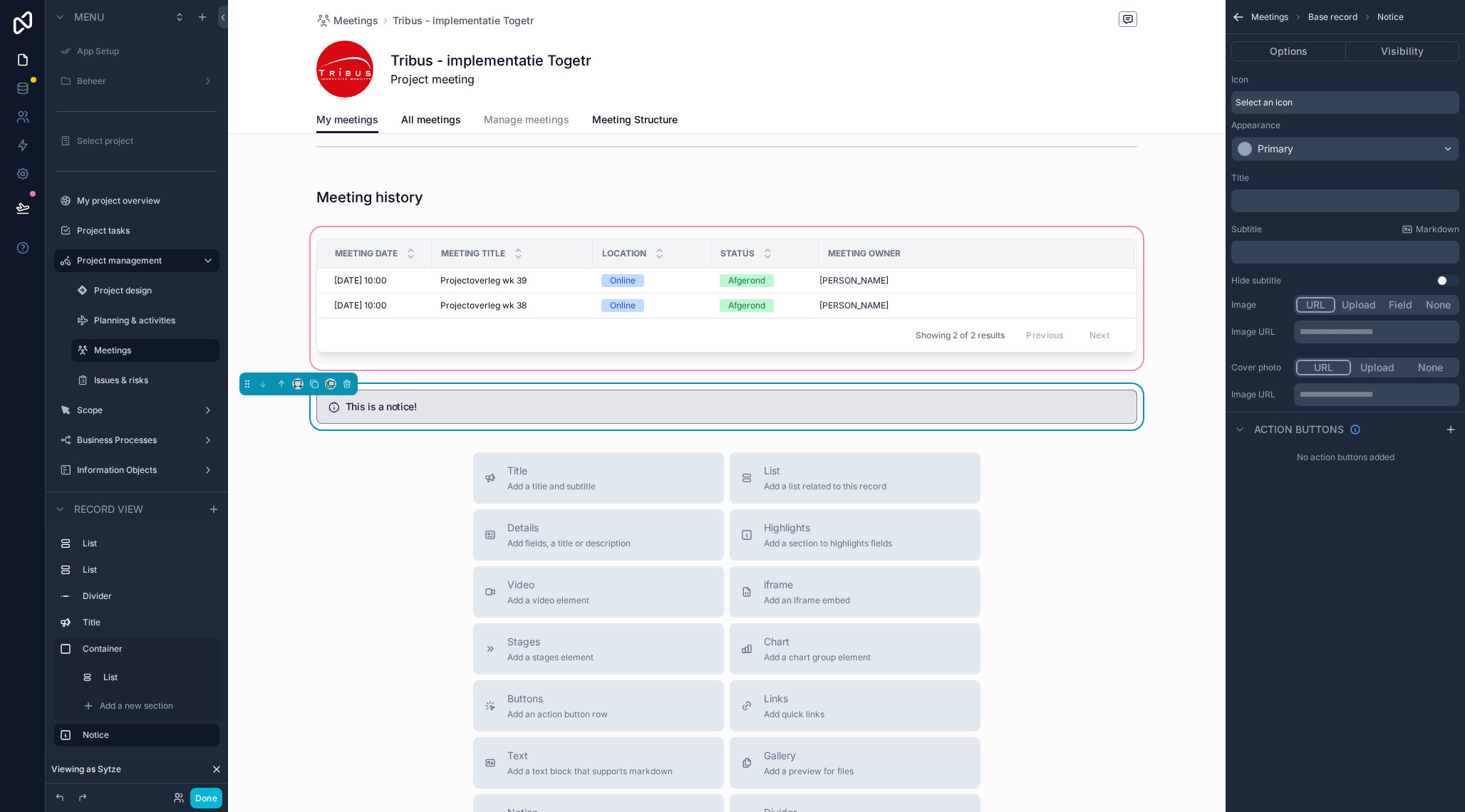
scroll to position [868, 0]
click at [282, 384] on icon "scrollable content" at bounding box center [282, 383] width 0 height 6
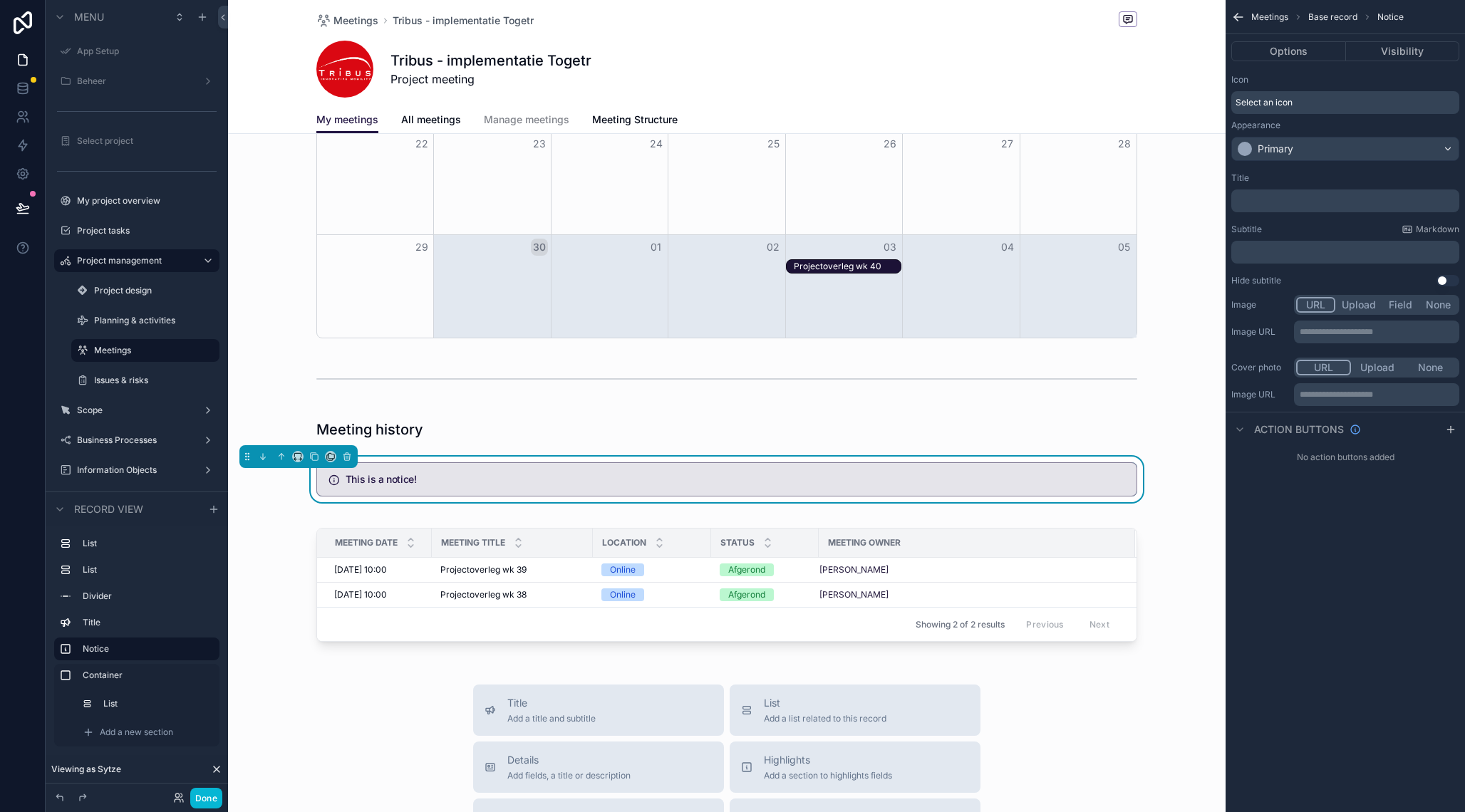
scroll to position [628, 0]
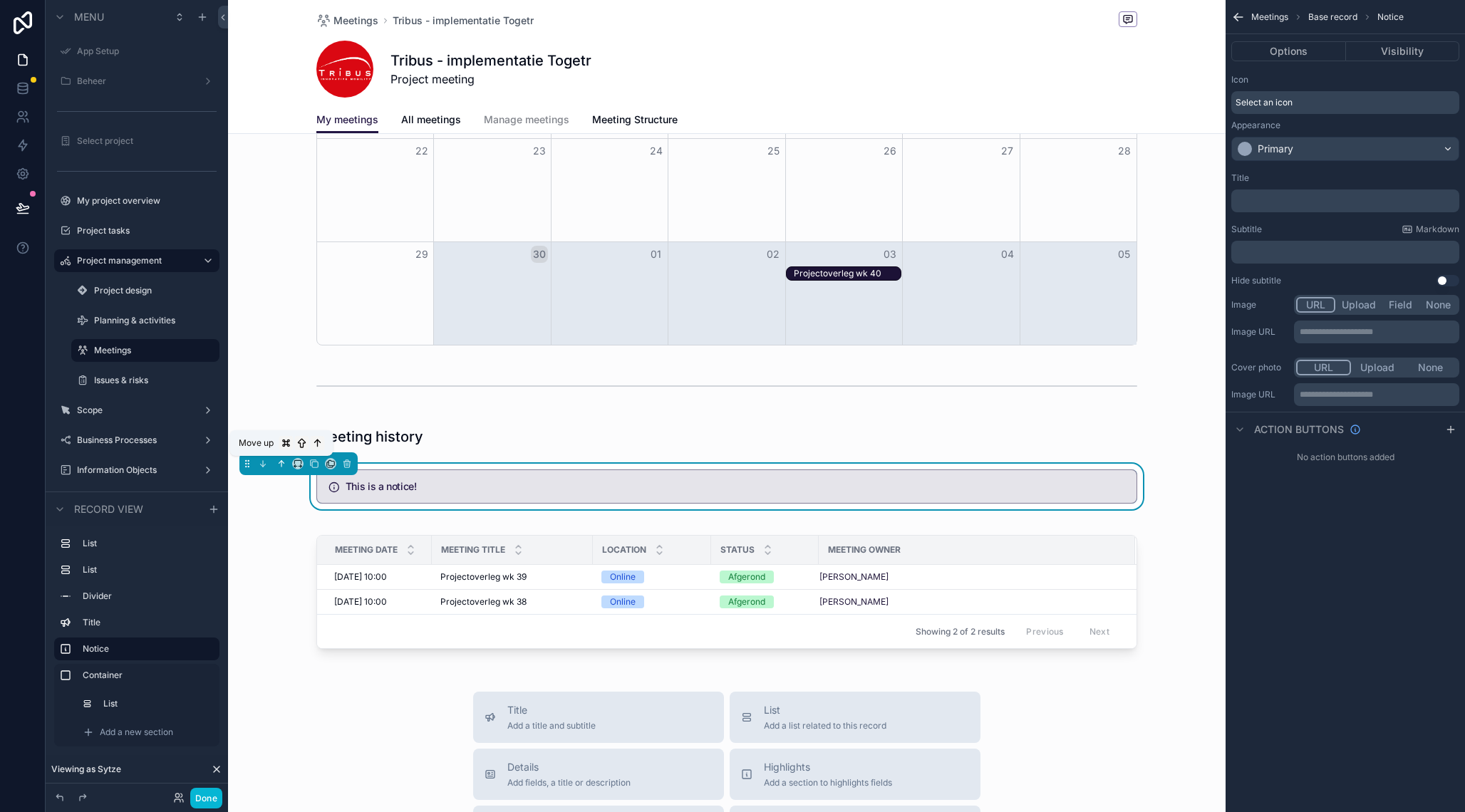
click at [284, 461] on icon "scrollable content" at bounding box center [282, 464] width 10 height 10
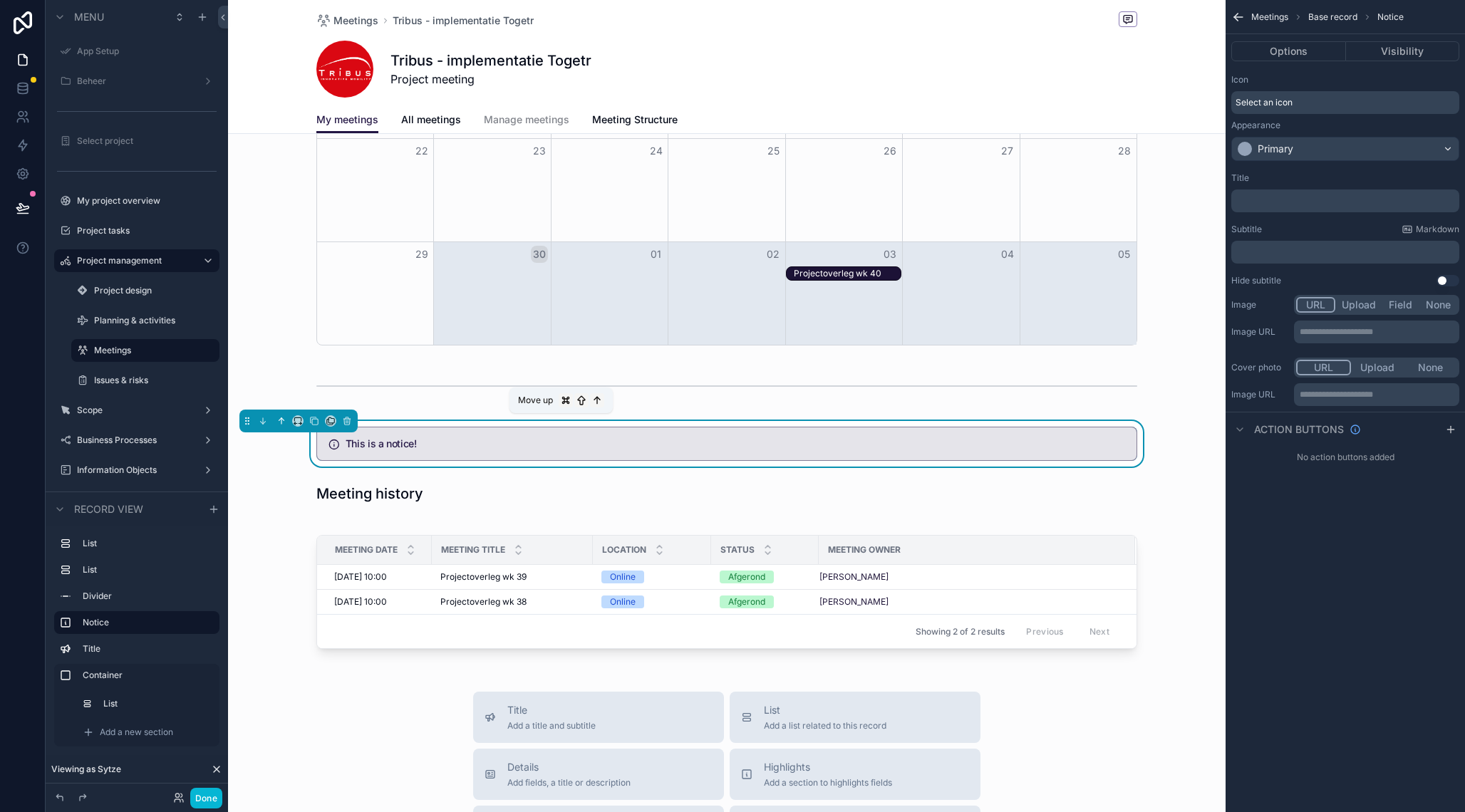
click at [286, 419] on icon "scrollable content" at bounding box center [282, 421] width 10 height 10
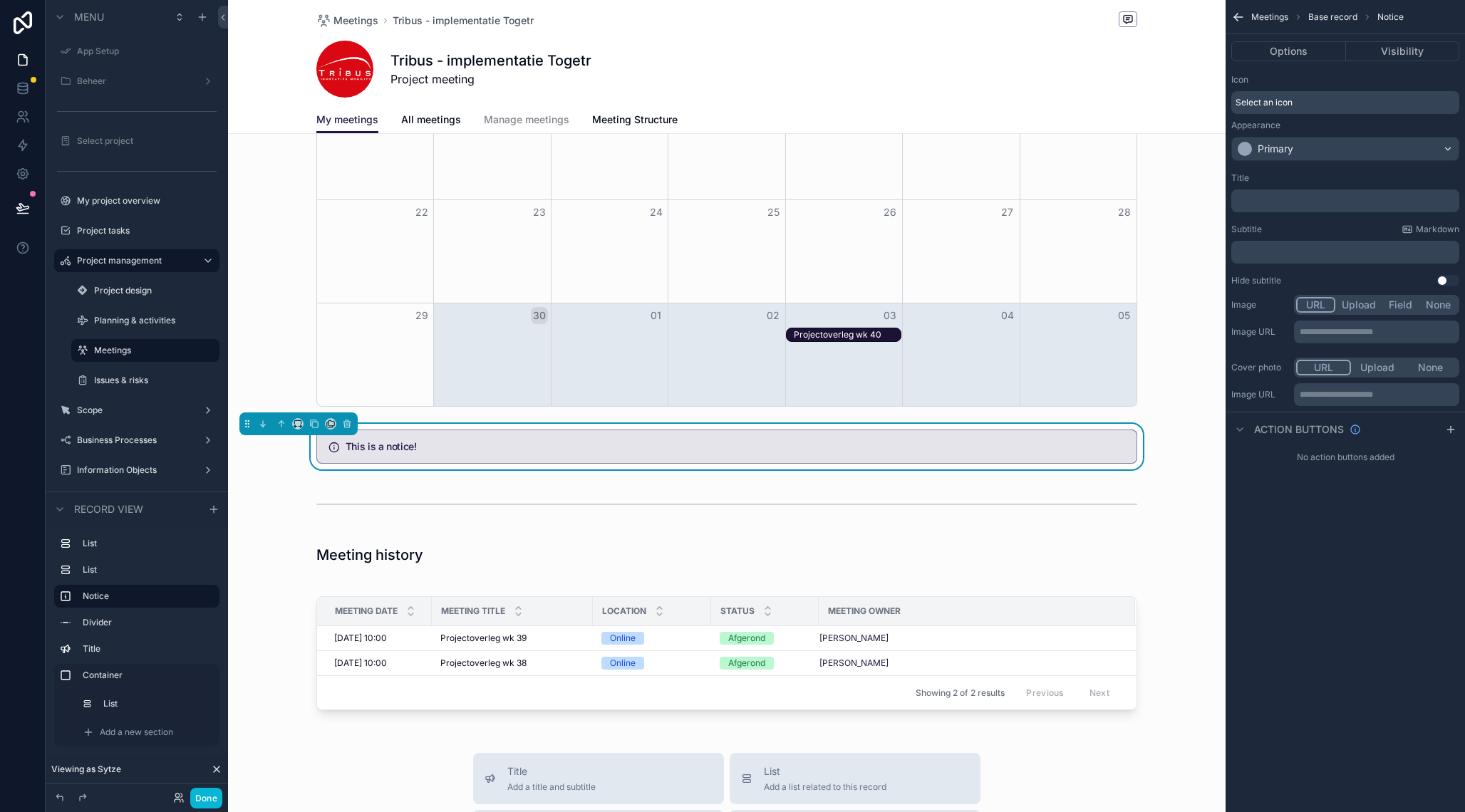
scroll to position [568, 0]
click at [283, 420] on icon "scrollable content" at bounding box center [283, 420] width 3 height 3
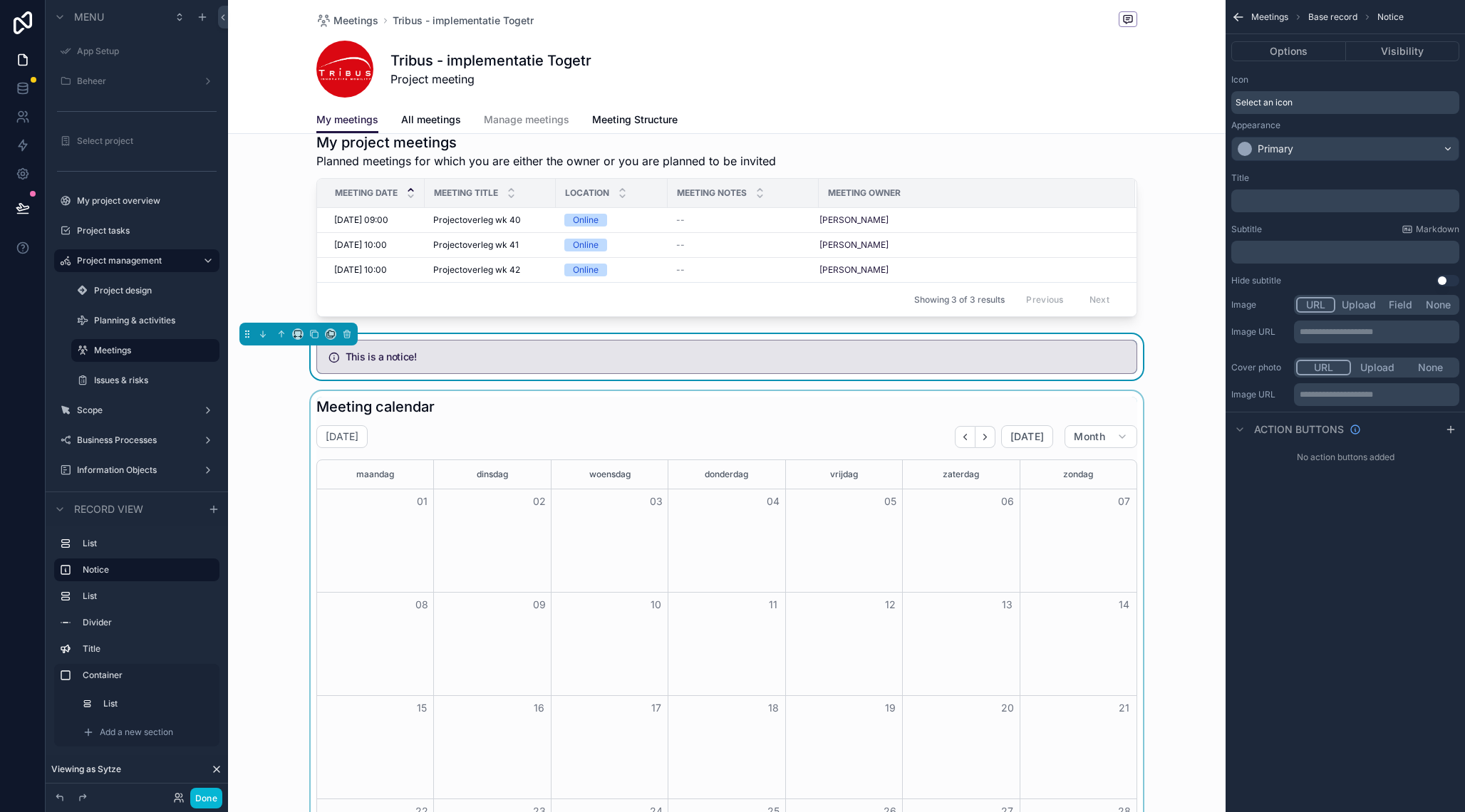
scroll to position [0, 0]
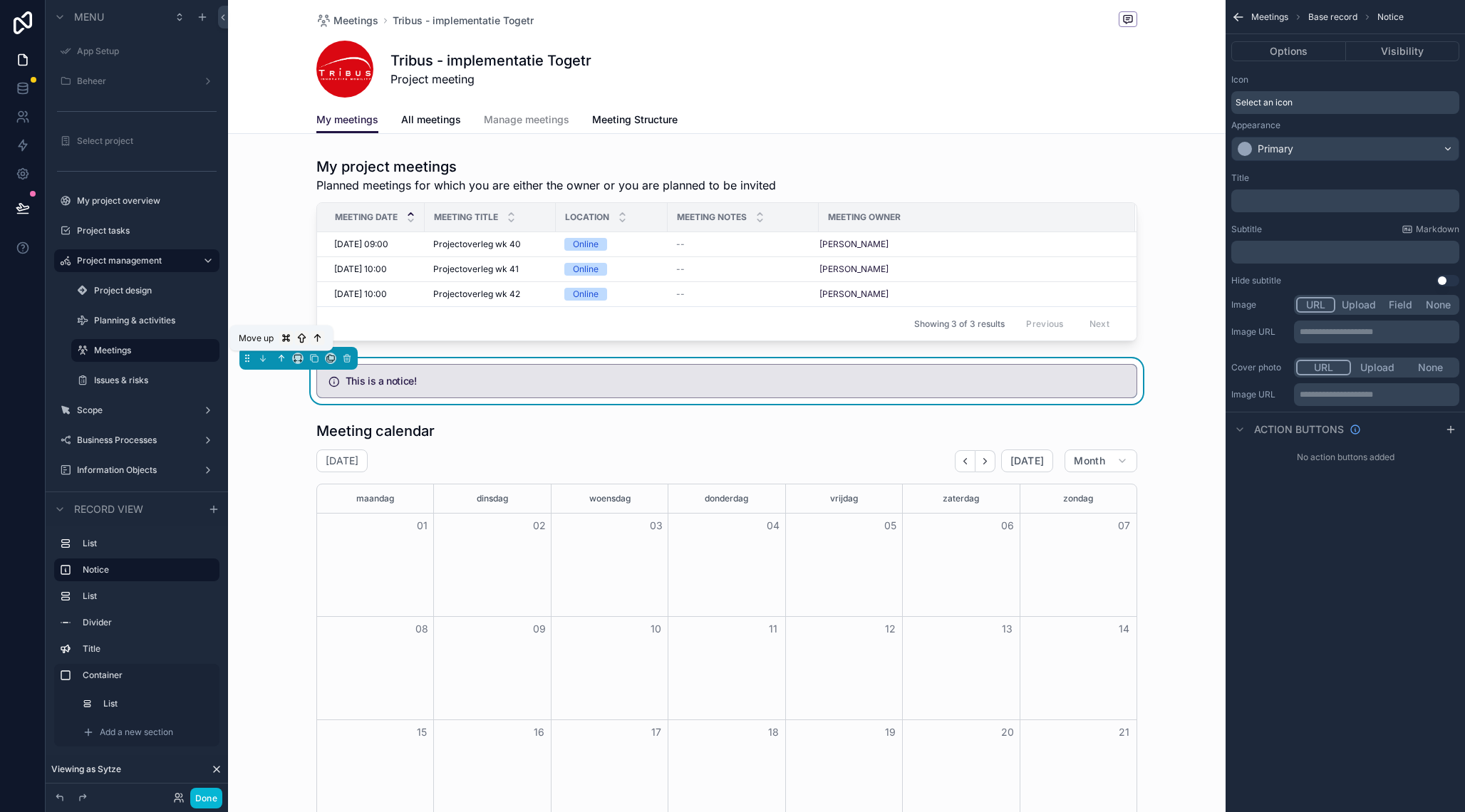
click at [282, 357] on icon "scrollable content" at bounding box center [282, 358] width 0 height 6
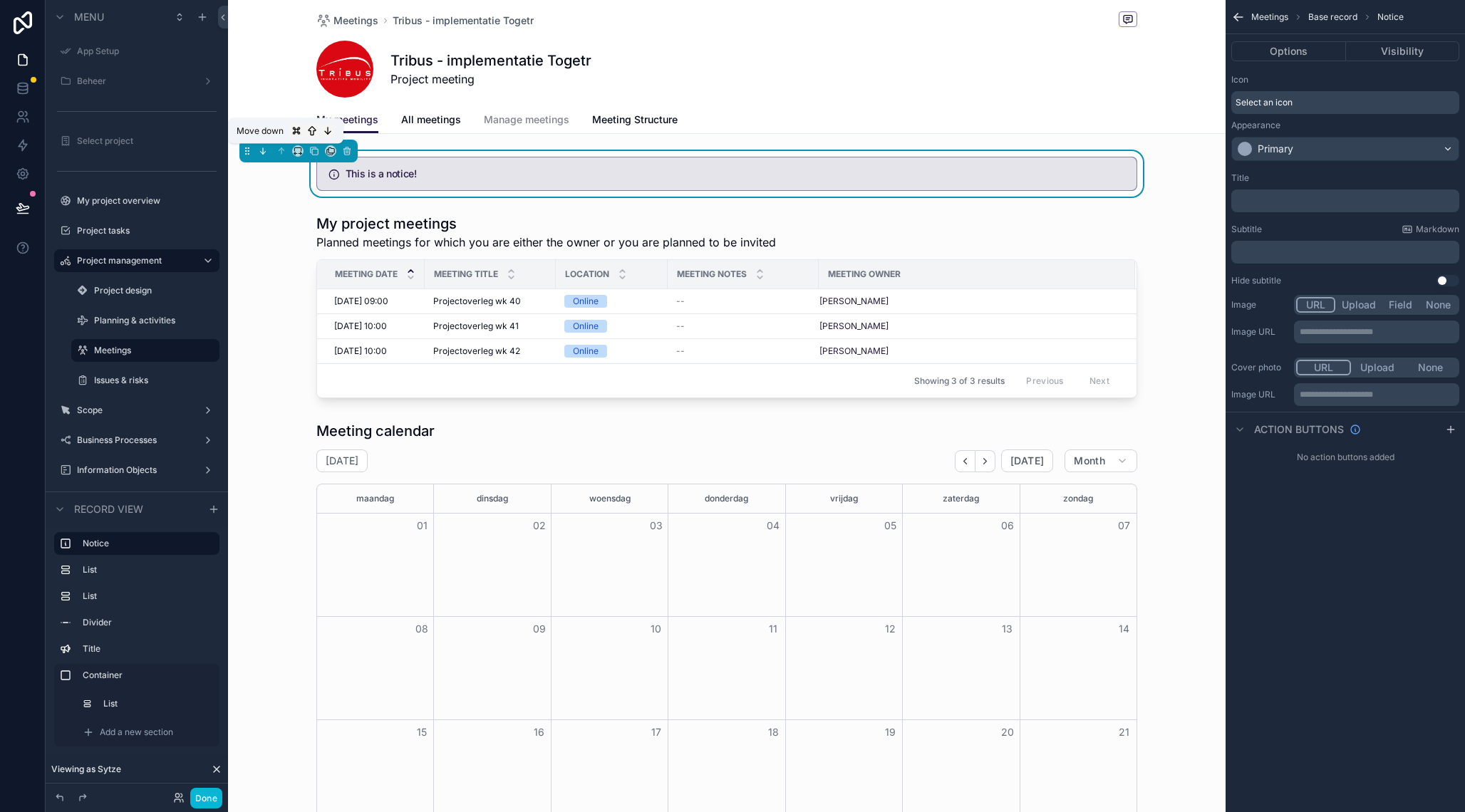
click at [264, 155] on icon "scrollable content" at bounding box center [263, 151] width 10 height 10
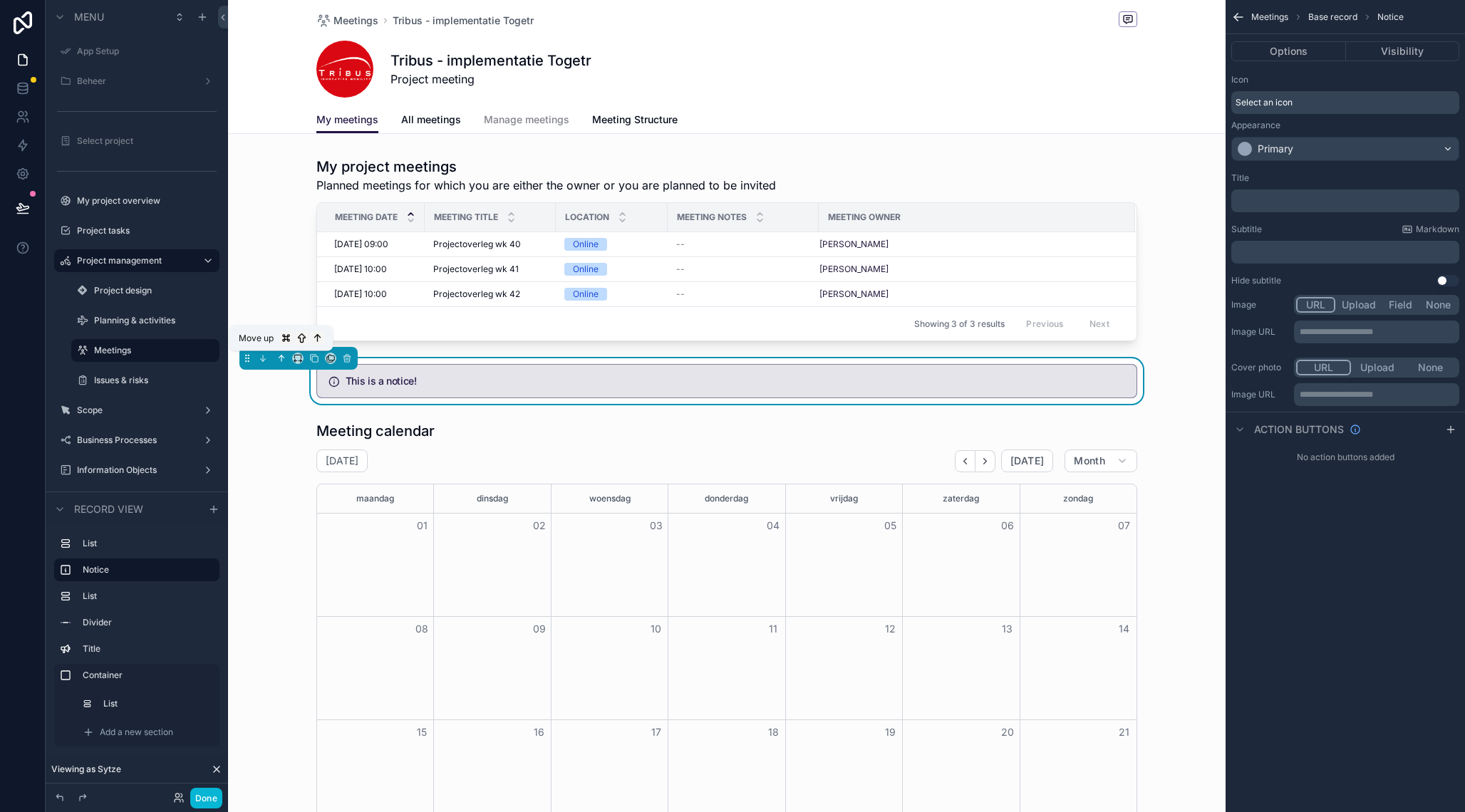
click at [285, 359] on icon "scrollable content" at bounding box center [282, 358] width 10 height 10
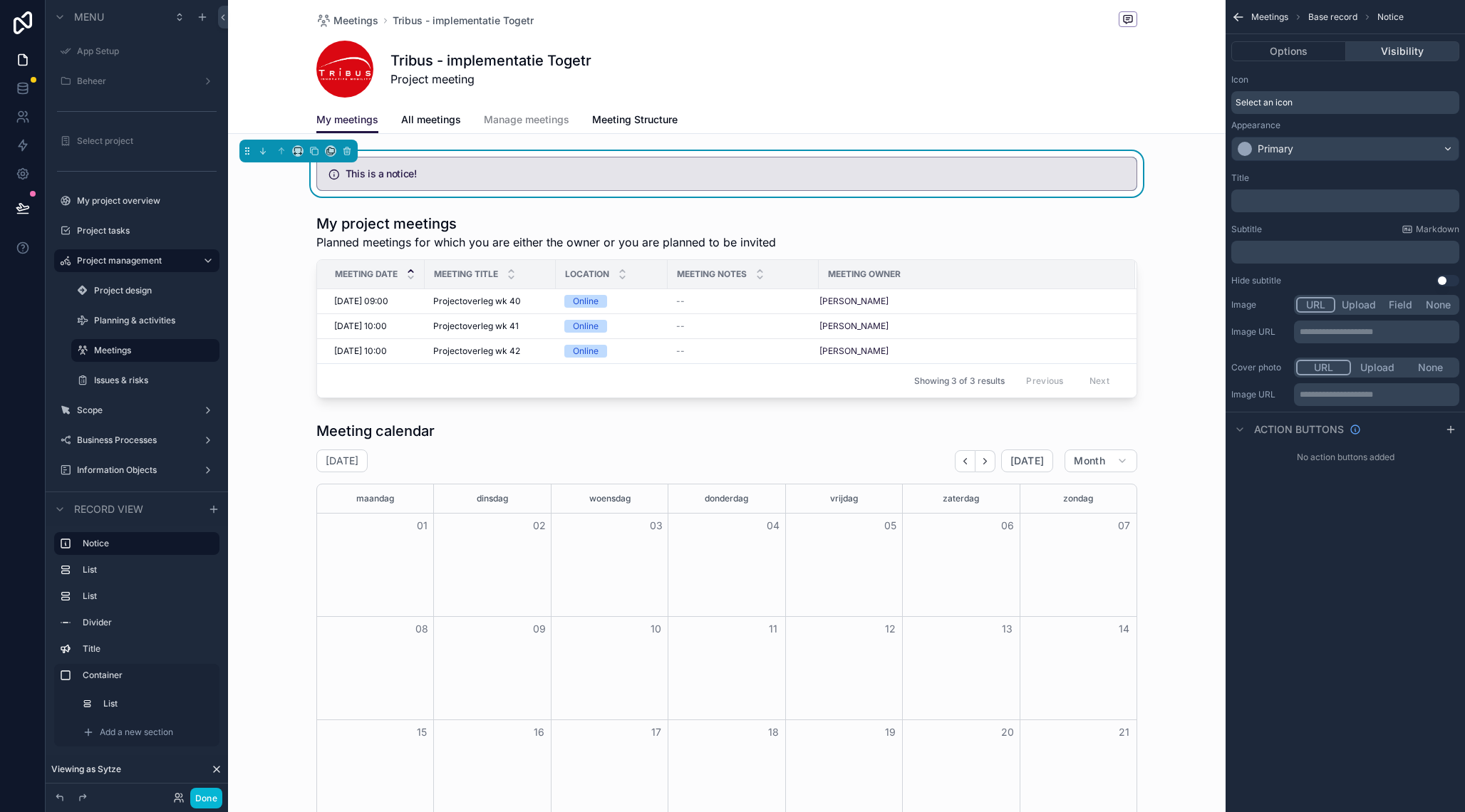
click at [1387, 47] on button "Visibility" at bounding box center [1403, 51] width 114 height 20
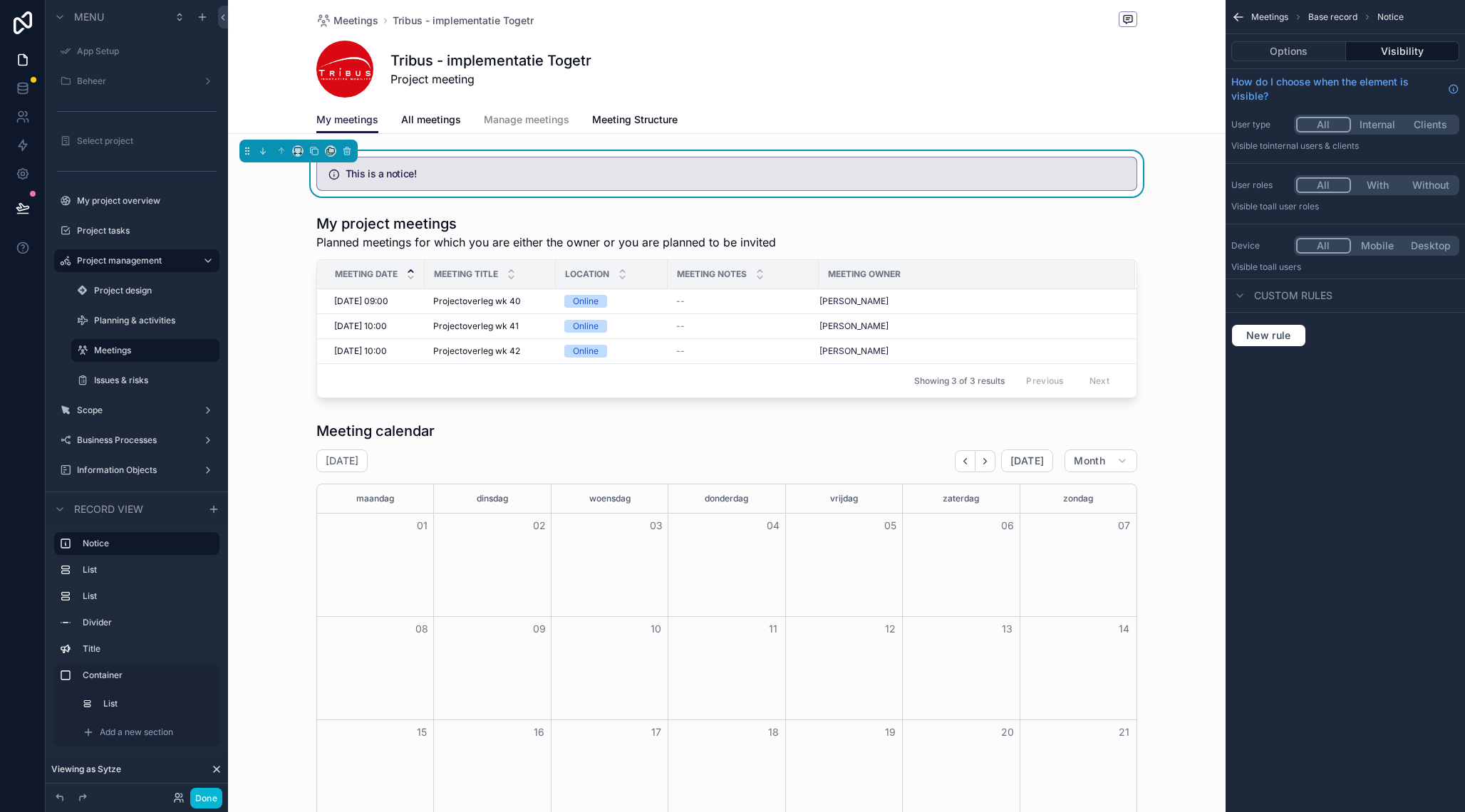
click at [1301, 300] on span "Custom rules" at bounding box center [1294, 296] width 78 height 15
click at [1297, 300] on span "Custom rules" at bounding box center [1294, 296] width 78 height 15
click at [1277, 336] on span "New rule" at bounding box center [1269, 336] width 57 height 13
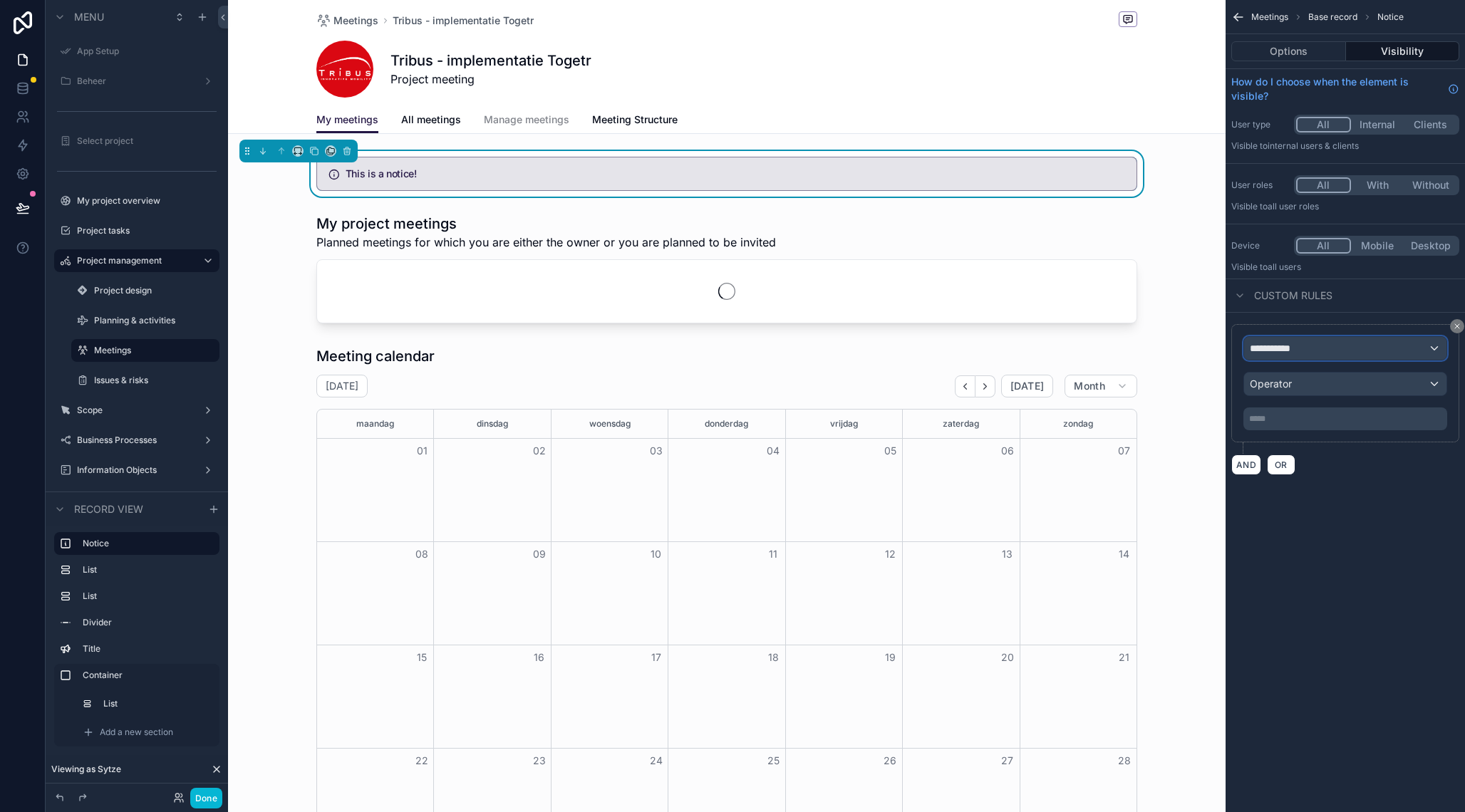
click at [1331, 351] on div "**********" at bounding box center [1345, 348] width 203 height 22
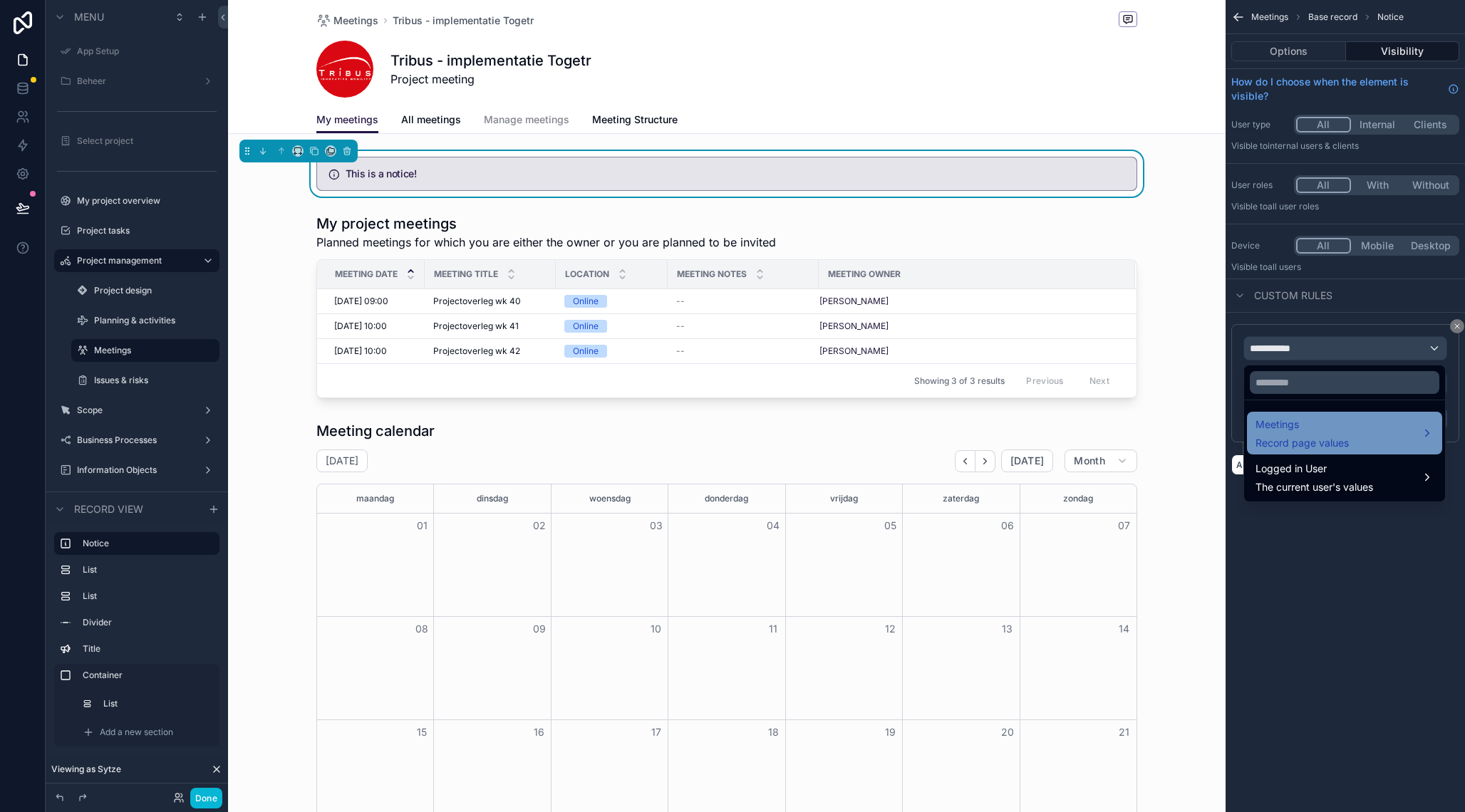
click at [1318, 441] on span "Record page values" at bounding box center [1302, 443] width 94 height 15
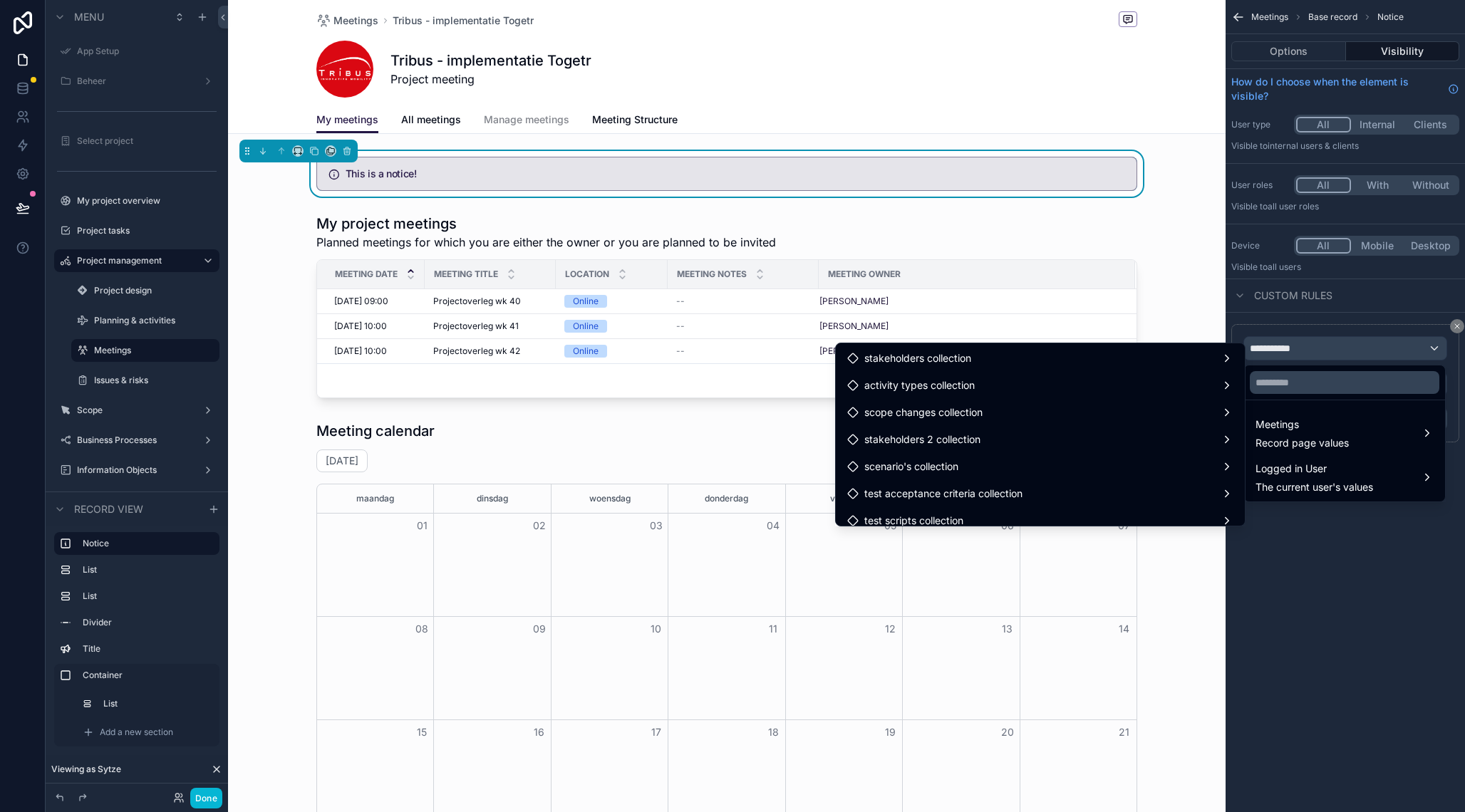
scroll to position [1527, 0]
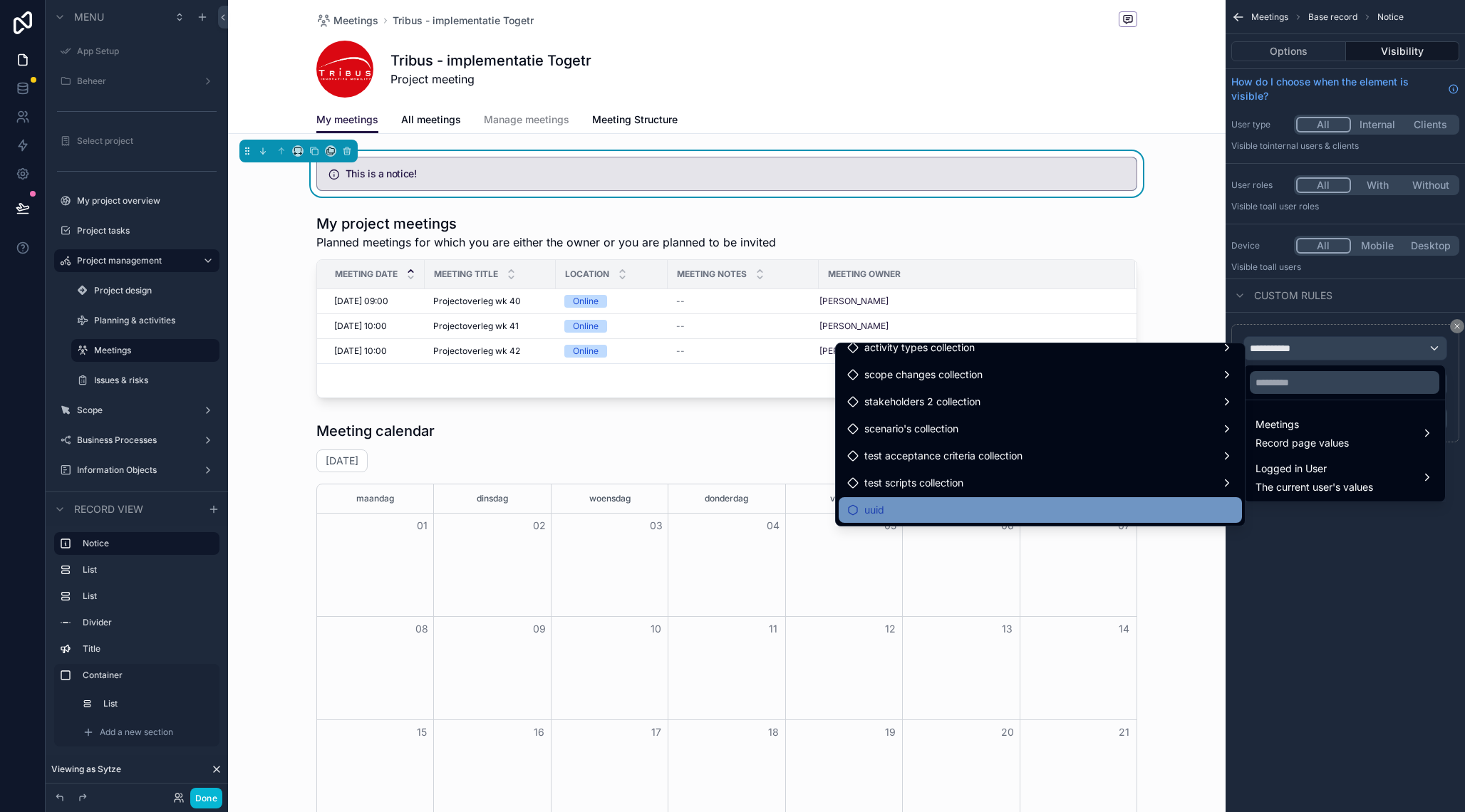
click at [921, 505] on div "uuid" at bounding box center [1040, 510] width 386 height 17
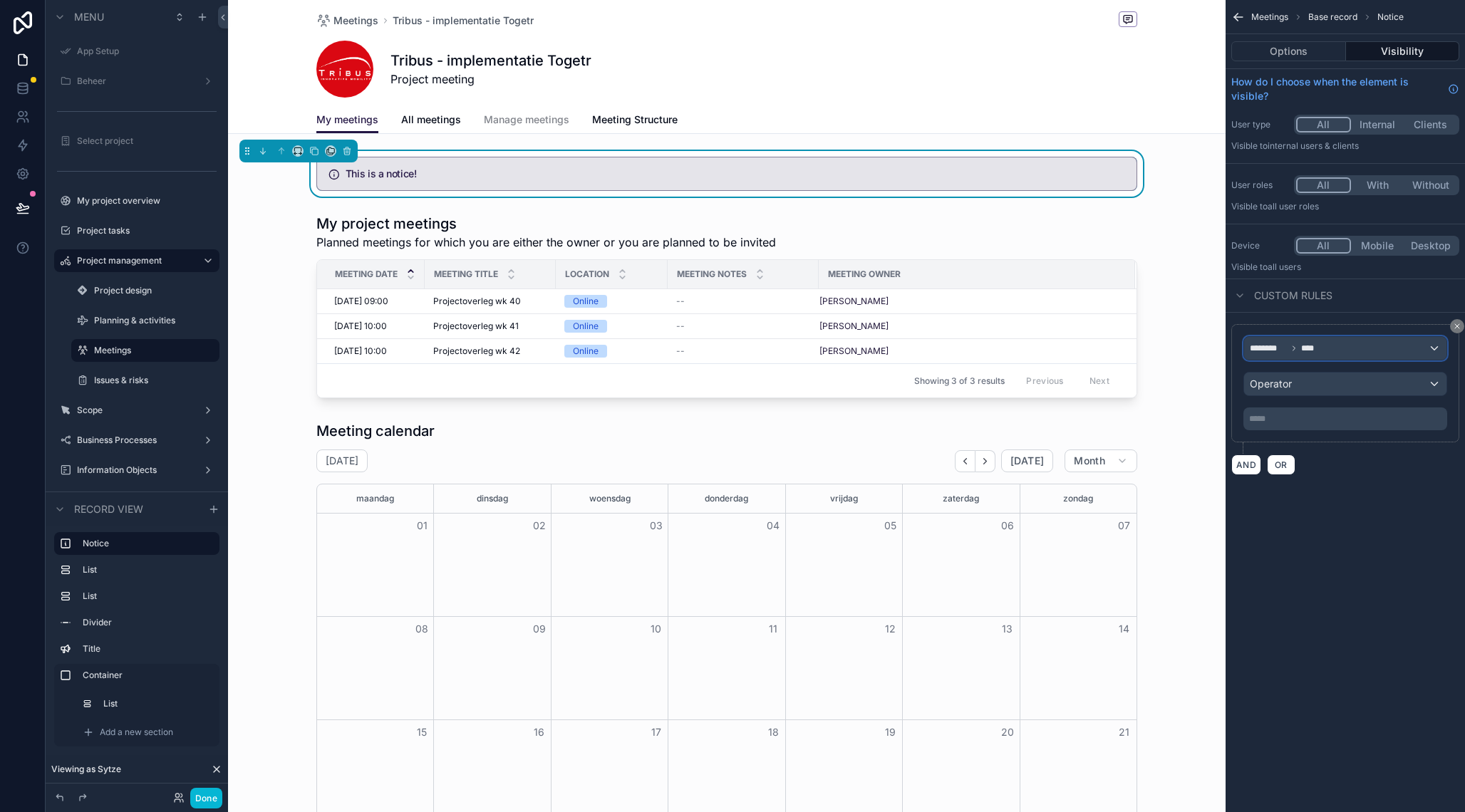
click at [1331, 353] on div "******** ****" at bounding box center [1345, 348] width 203 height 22
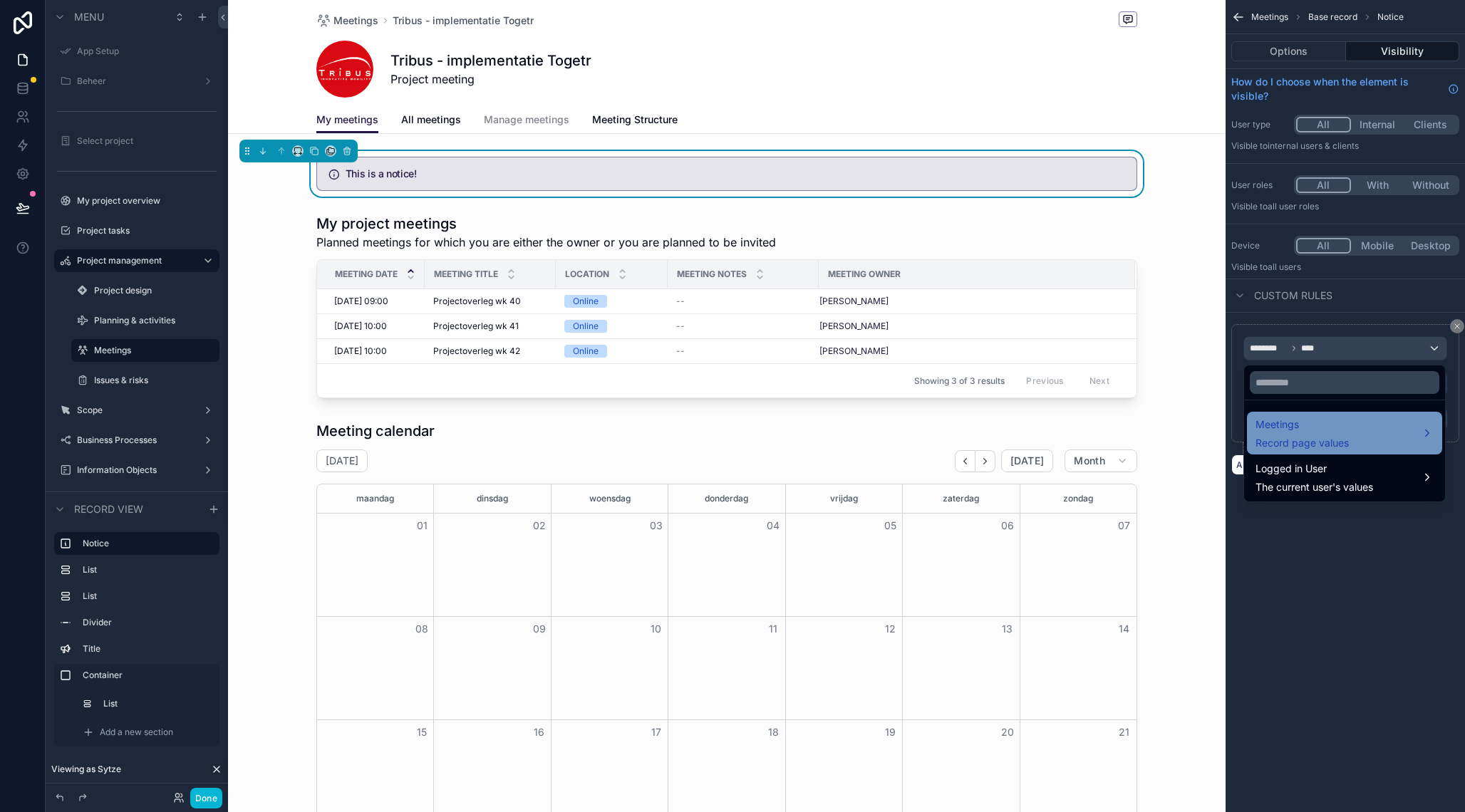
click at [1301, 427] on span "Meetings" at bounding box center [1302, 425] width 94 height 17
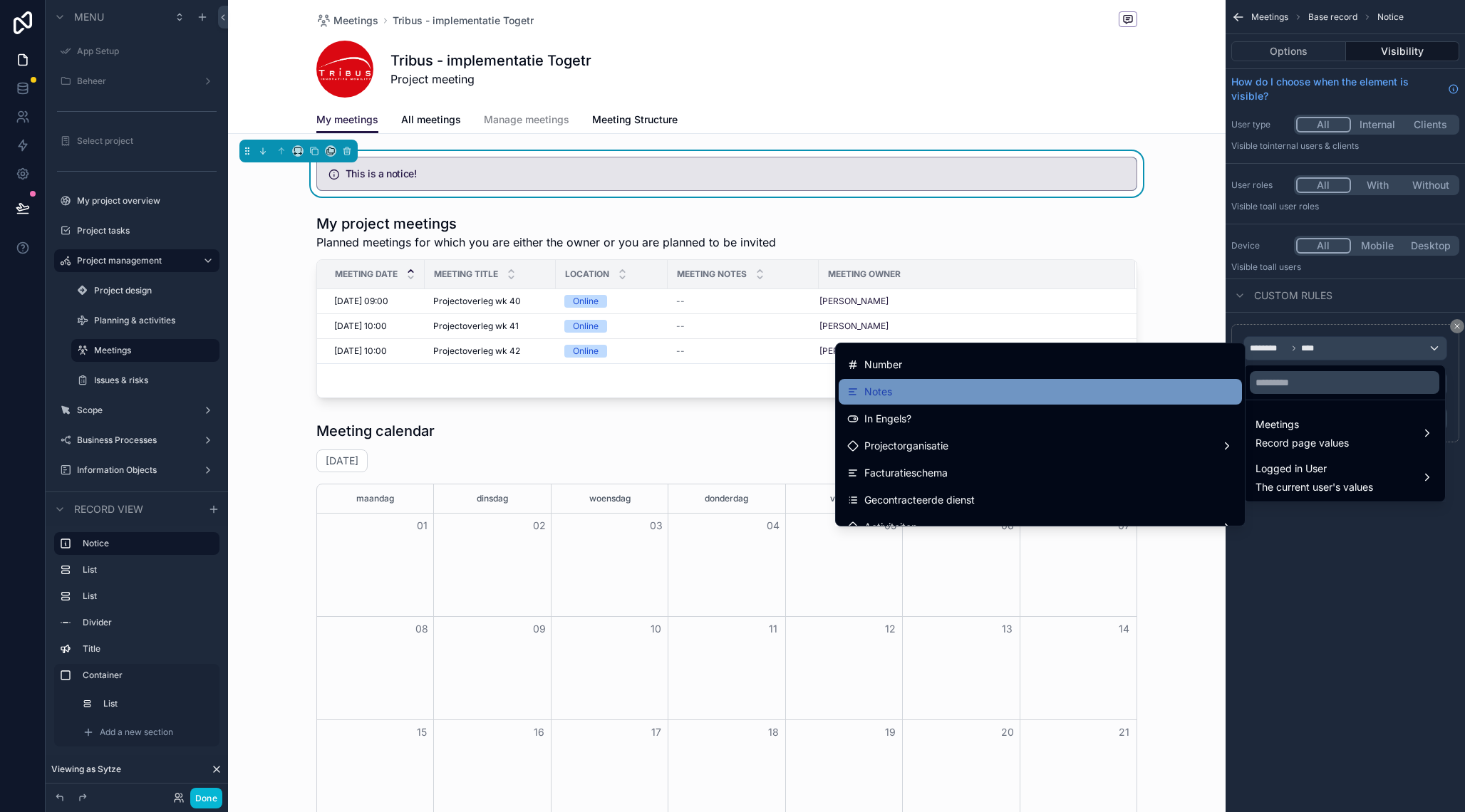
scroll to position [152, 0]
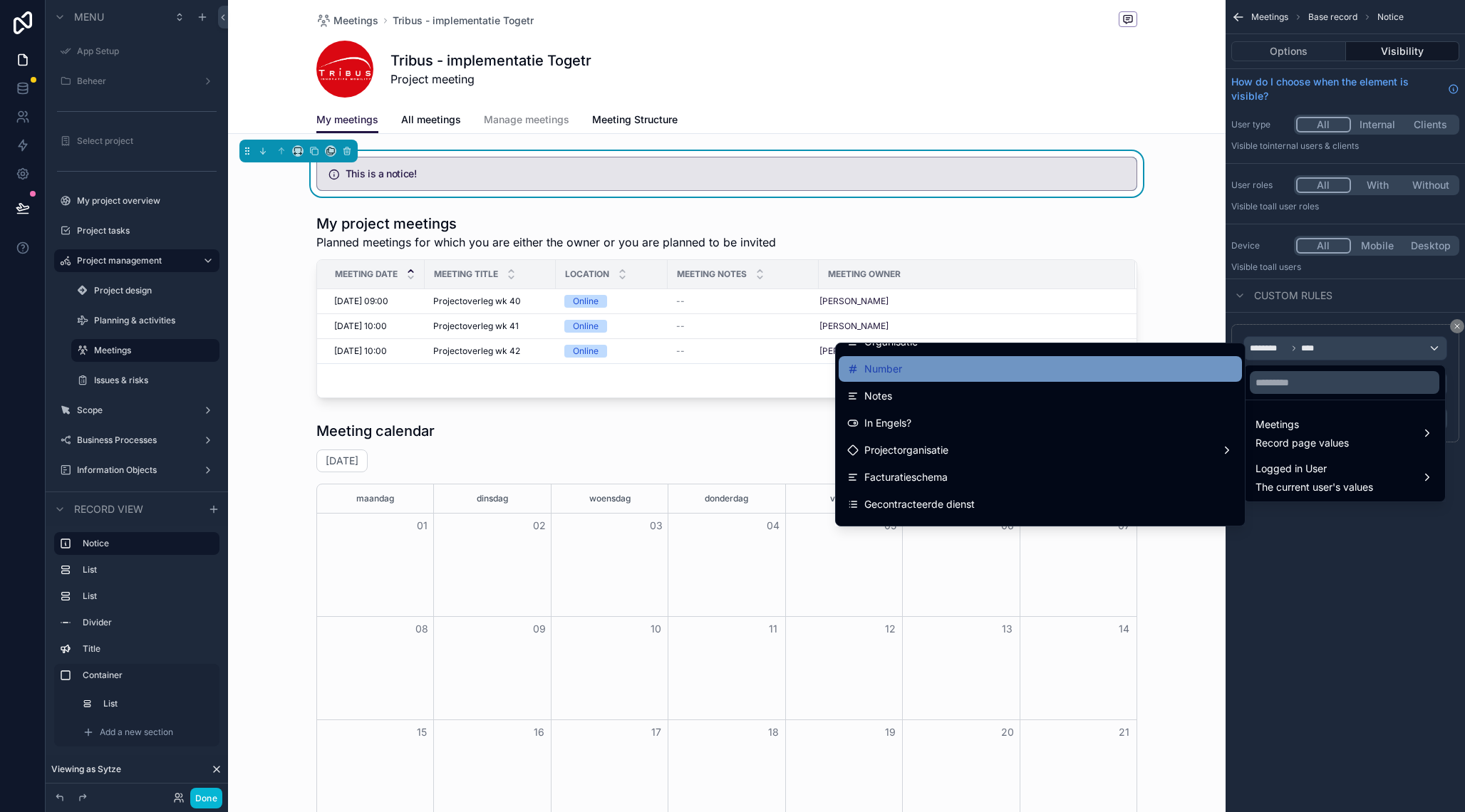
click at [979, 374] on div "Number" at bounding box center [1040, 369] width 386 height 17
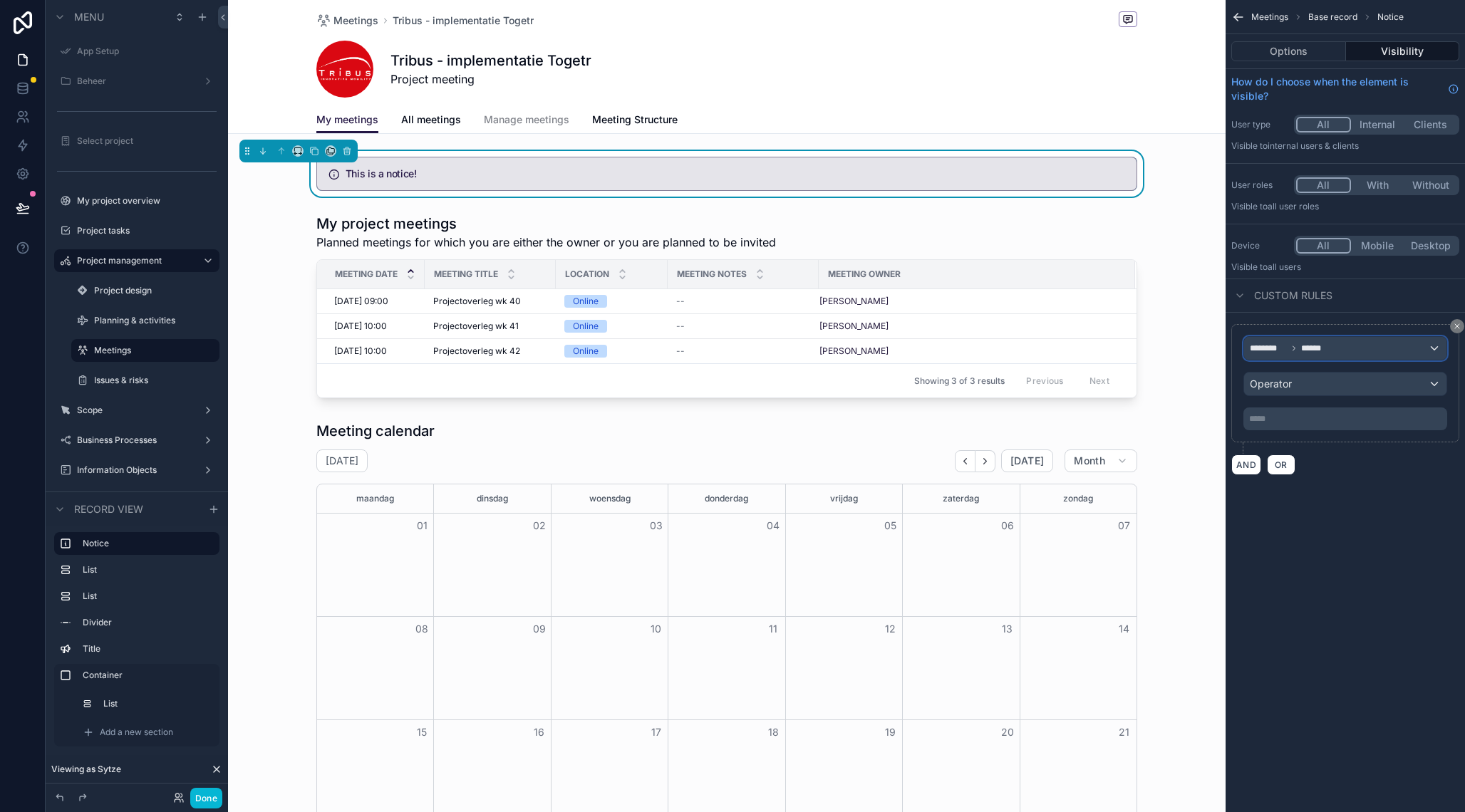
click at [1339, 353] on div "******** ******" at bounding box center [1345, 348] width 203 height 22
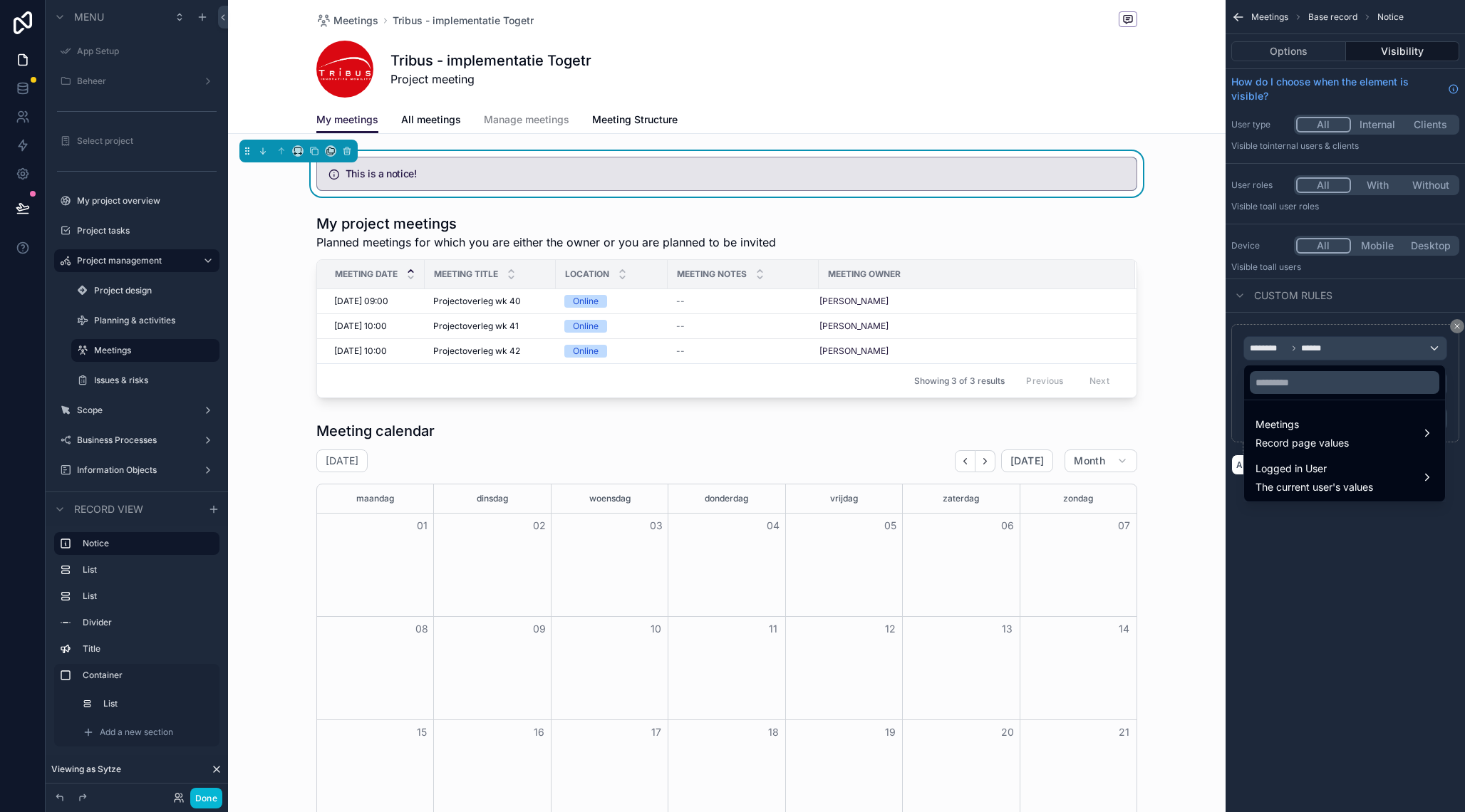
click at [1304, 566] on div "scrollable content" at bounding box center [732, 406] width 1465 height 812
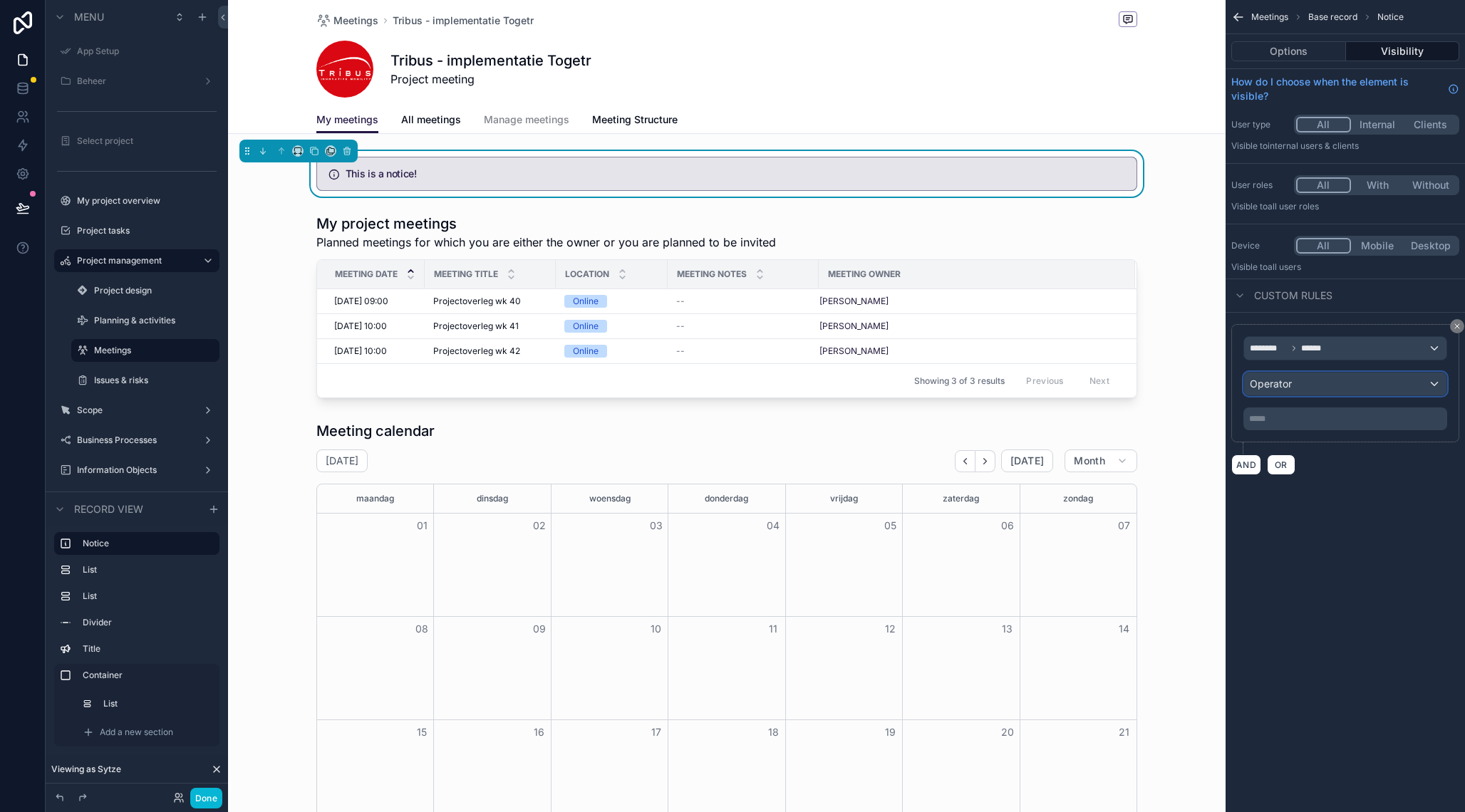
click at [1291, 388] on span "Operator" at bounding box center [1271, 383] width 42 height 12
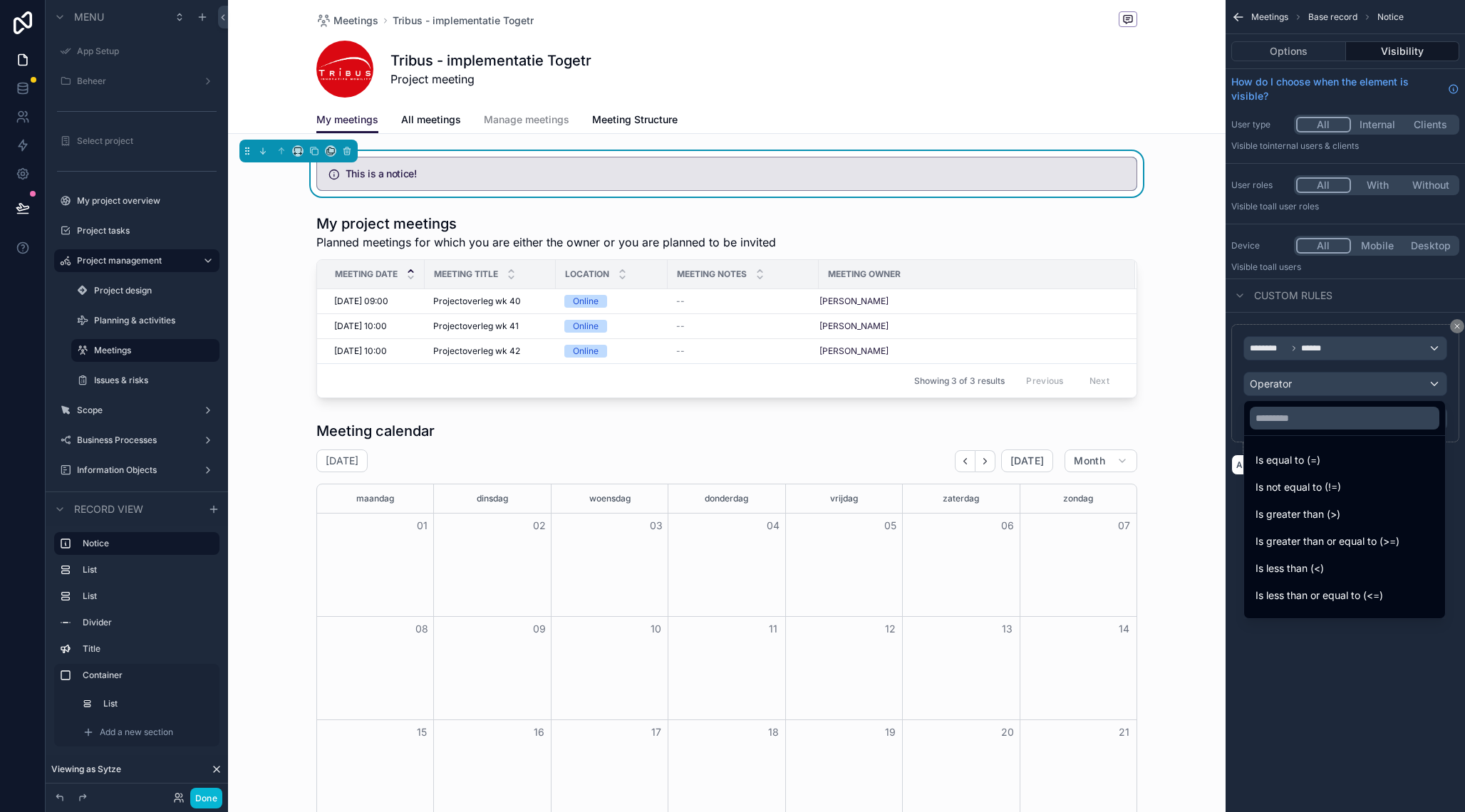
click at [1291, 388] on div "scrollable content" at bounding box center [732, 406] width 1465 height 812
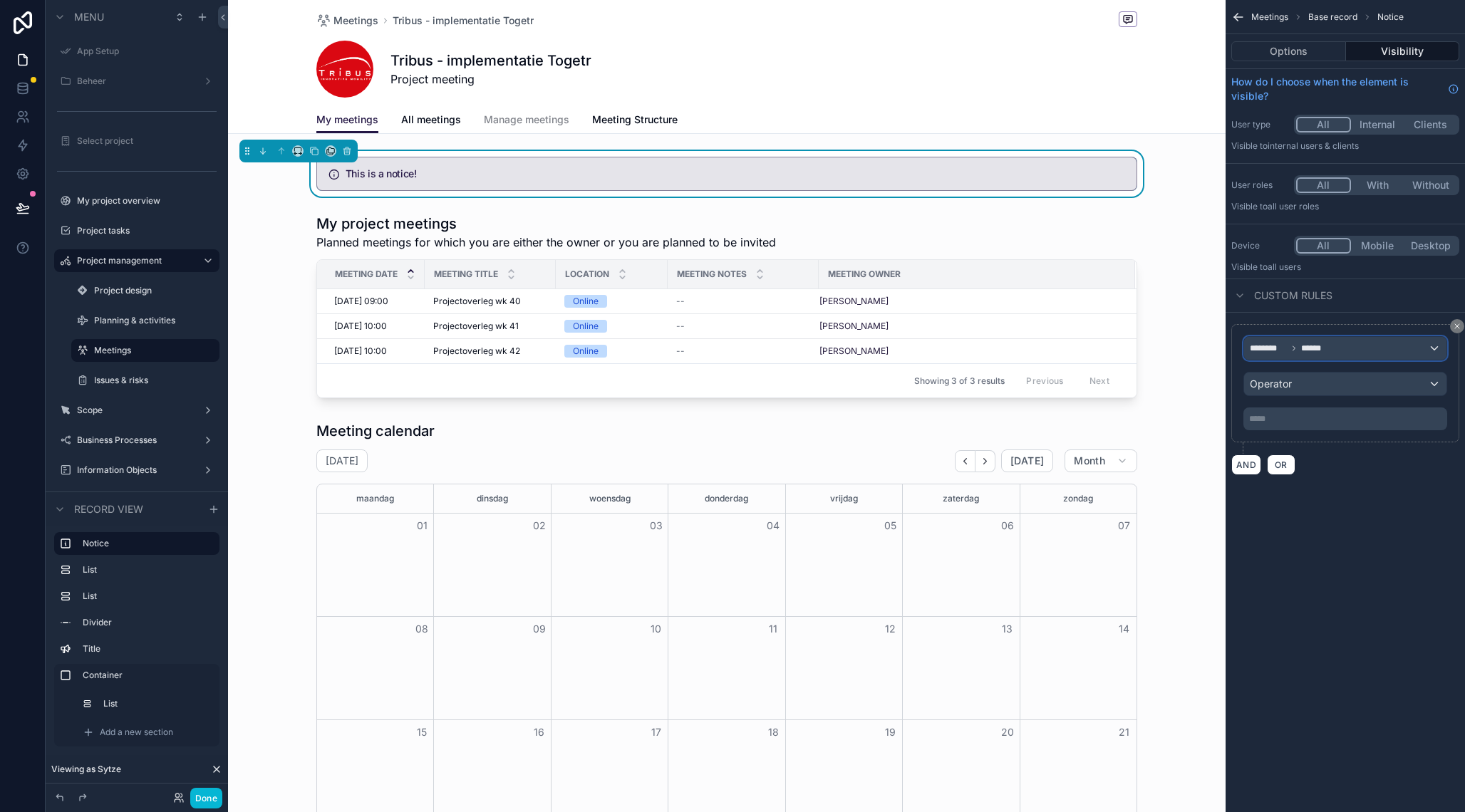
click at [1301, 348] on span "******** ******" at bounding box center [1292, 348] width 84 height 12
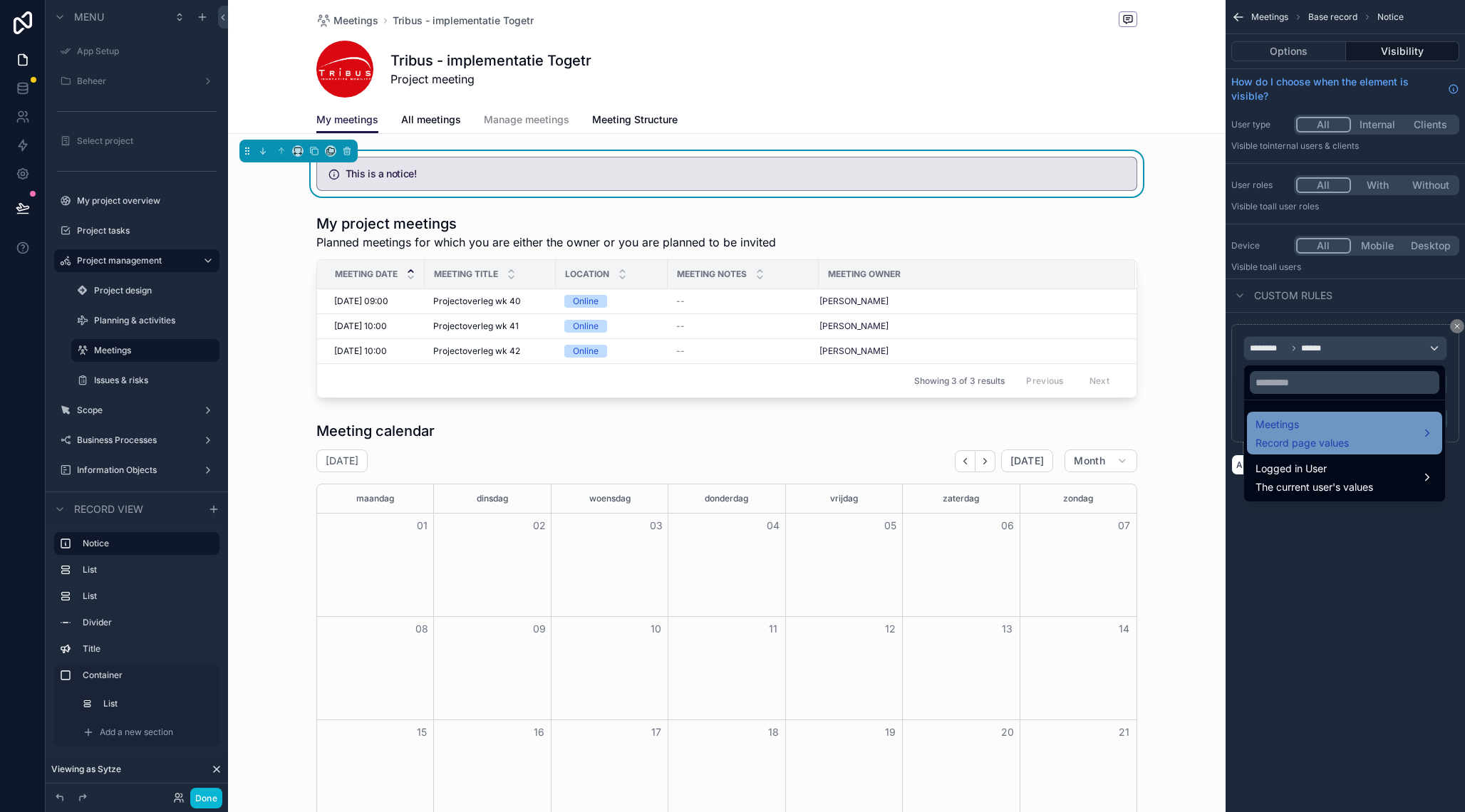
click at [1306, 440] on span "Record page values" at bounding box center [1302, 443] width 94 height 15
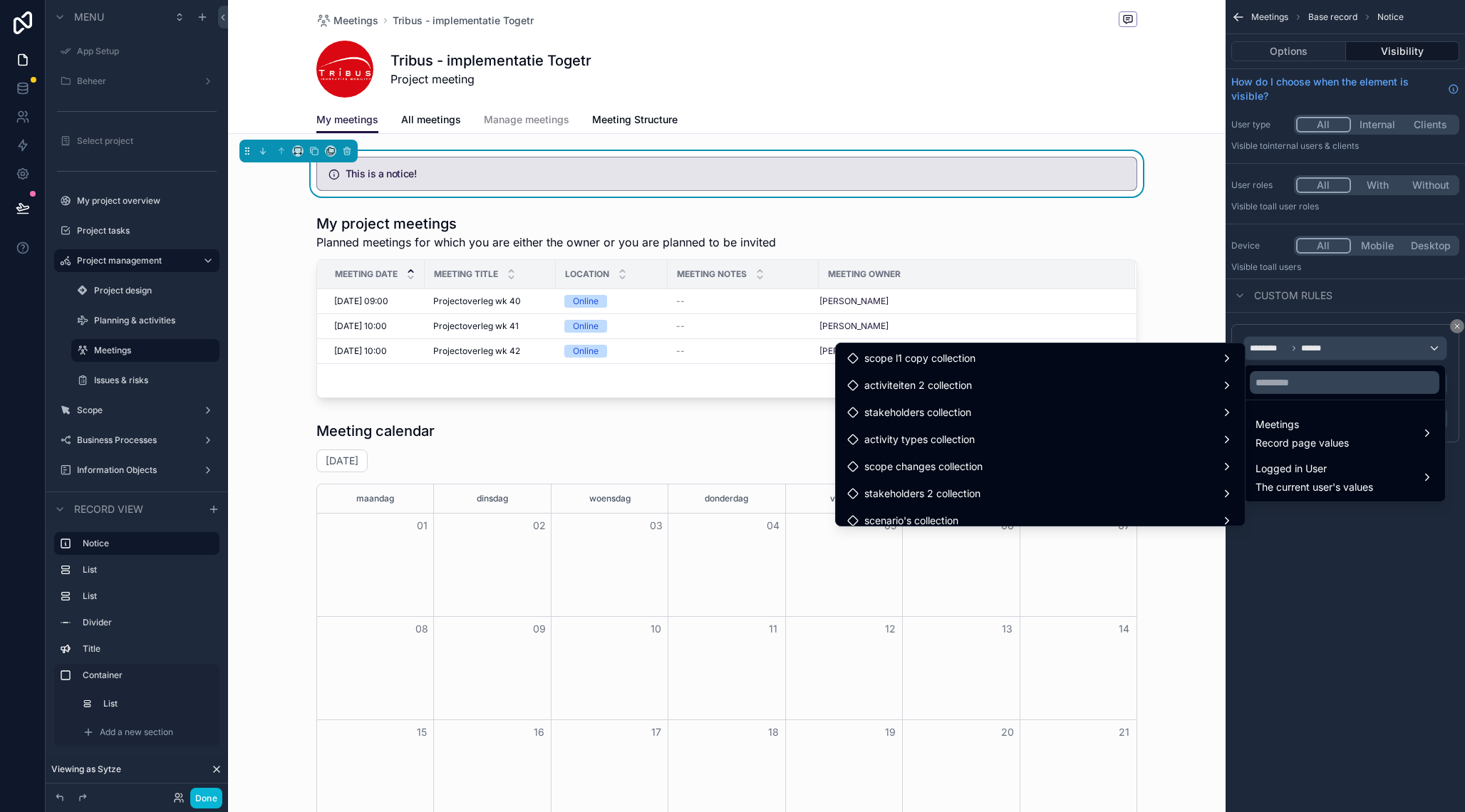
scroll to position [1527, 0]
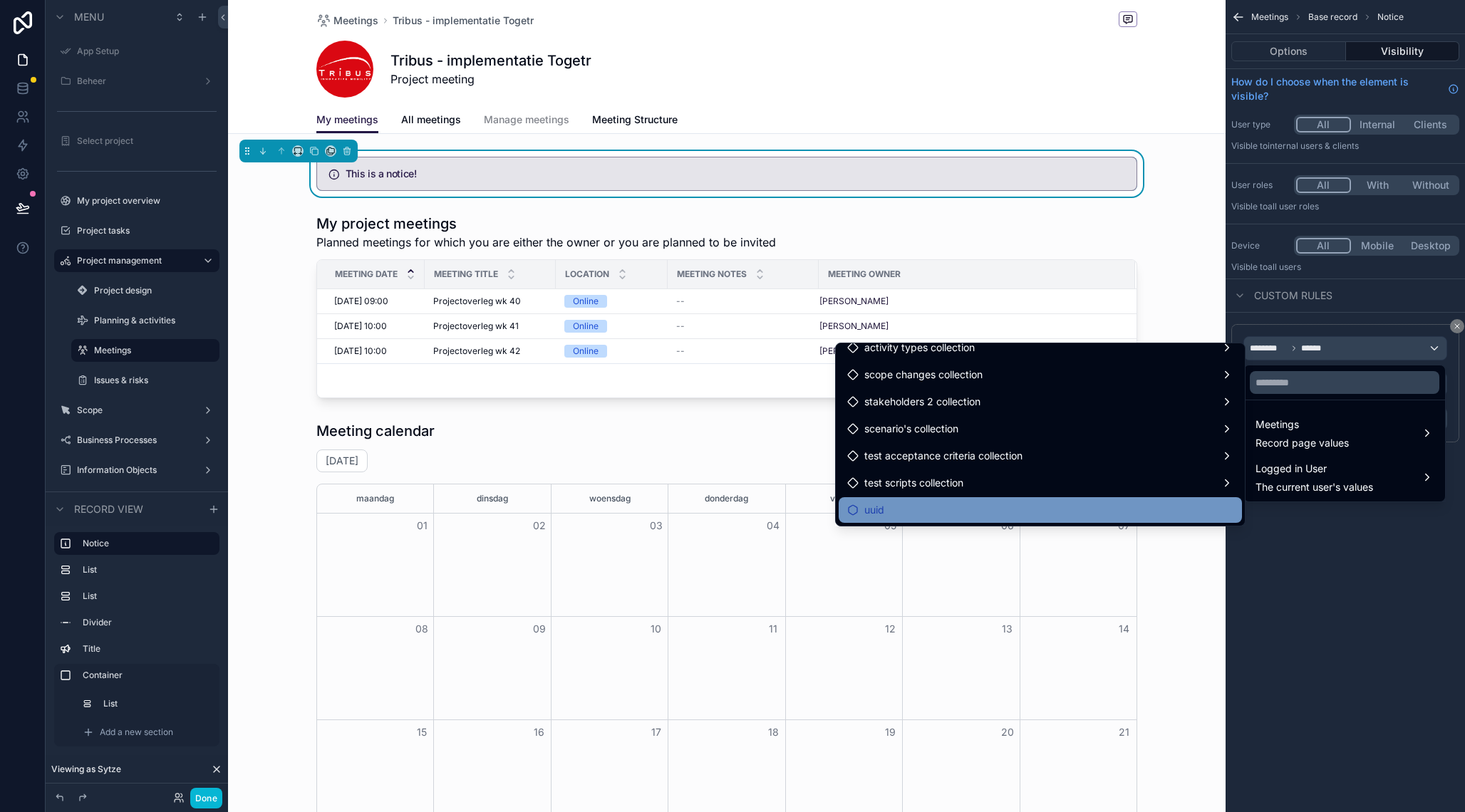
click at [916, 517] on div "uuid" at bounding box center [1040, 510] width 386 height 17
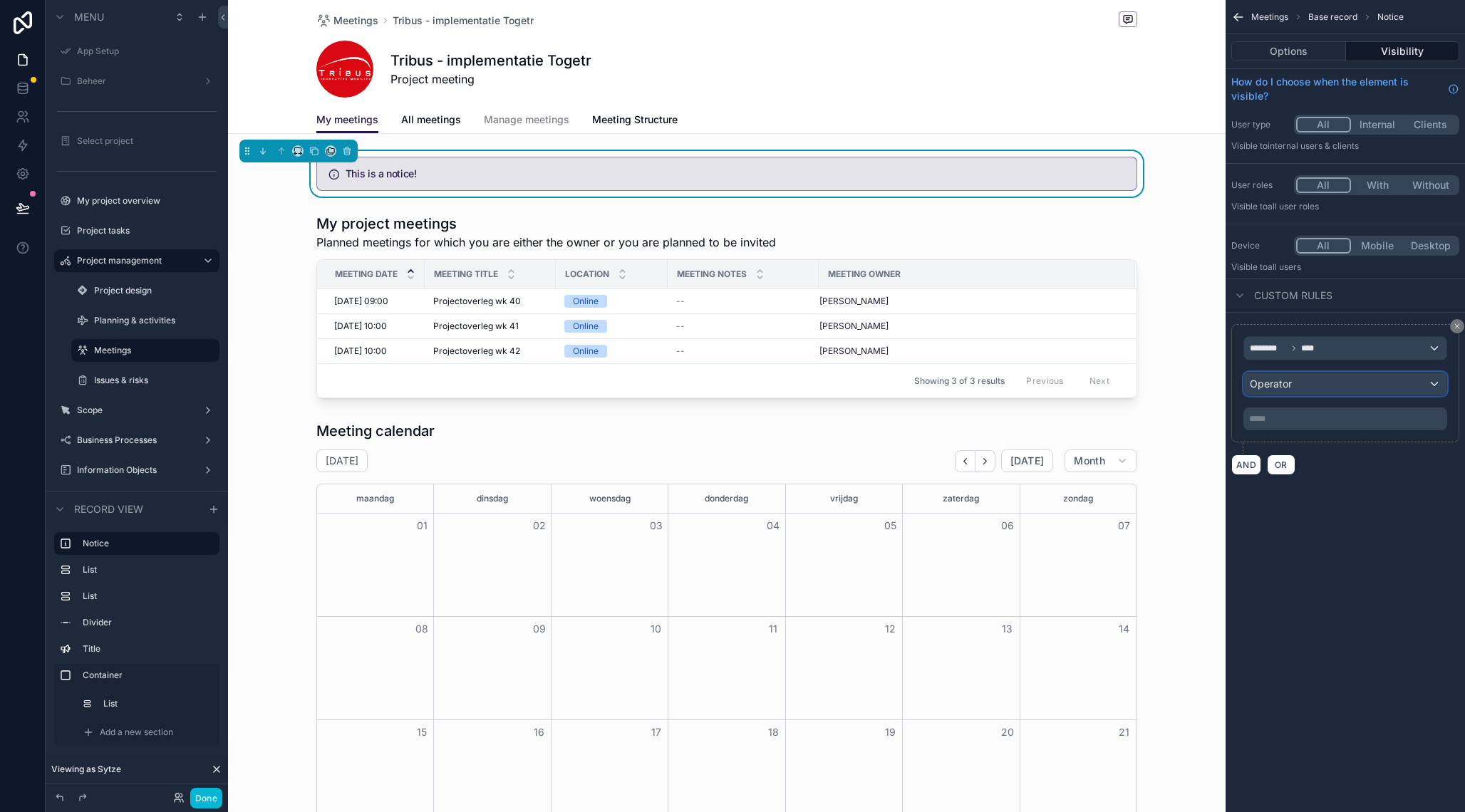
click at [1294, 387] on div "Operator" at bounding box center [1345, 383] width 203 height 22
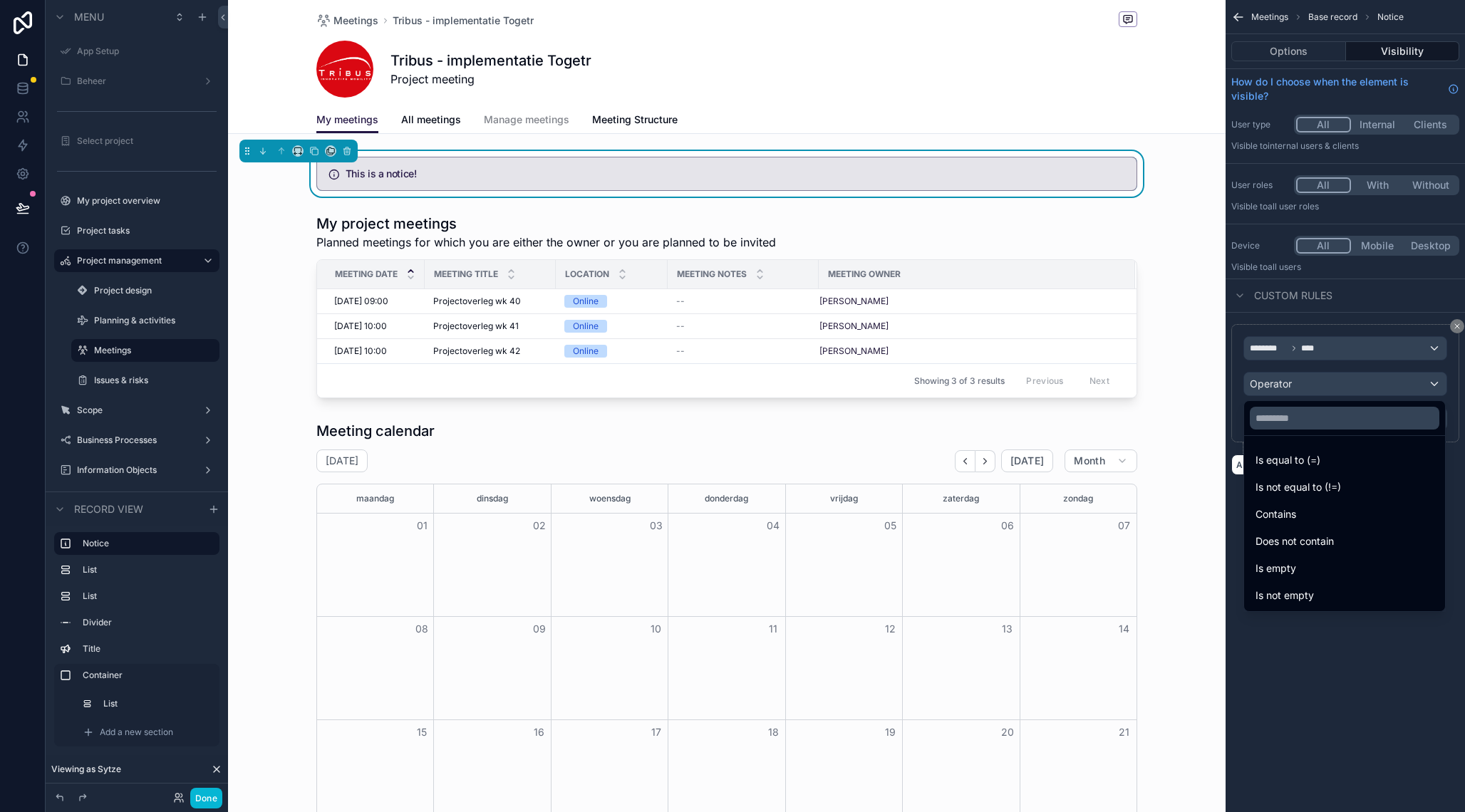
click at [1356, 649] on div "scrollable content" at bounding box center [732, 406] width 1465 height 812
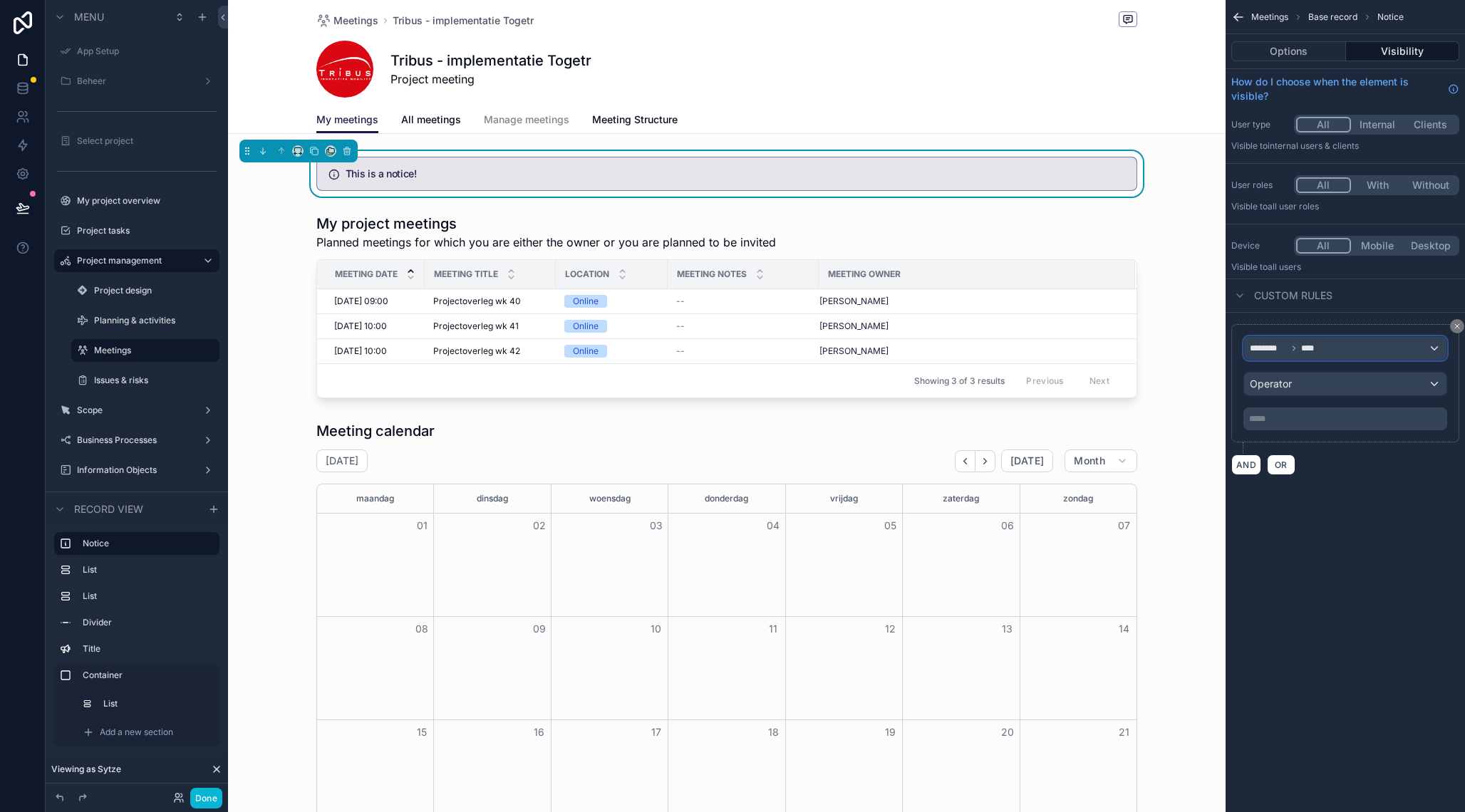
click at [1305, 350] on span "****" at bounding box center [1310, 348] width 17 height 12
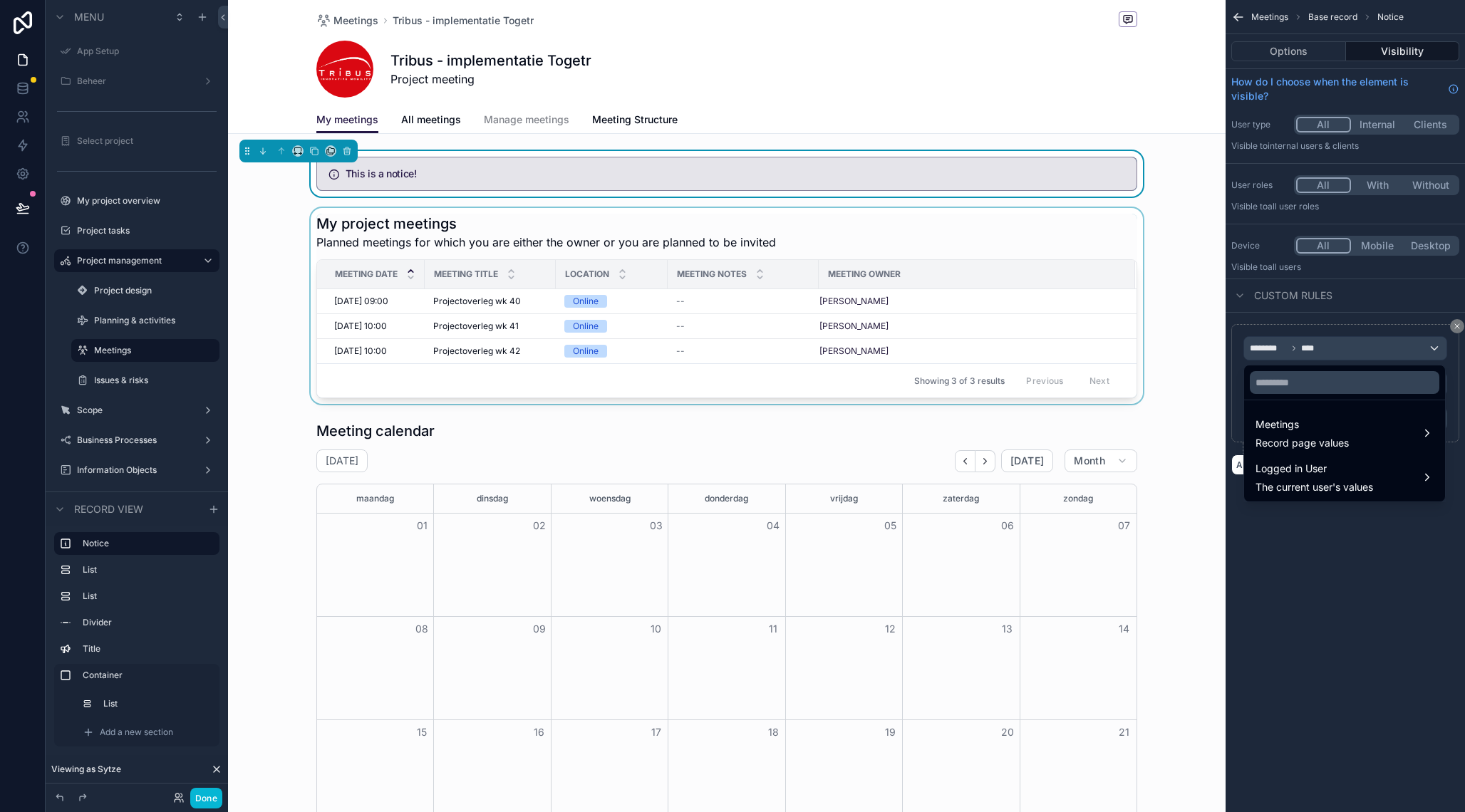
click at [865, 382] on div "Showing 3 of 3 results Previous Next" at bounding box center [727, 380] width 820 height 34
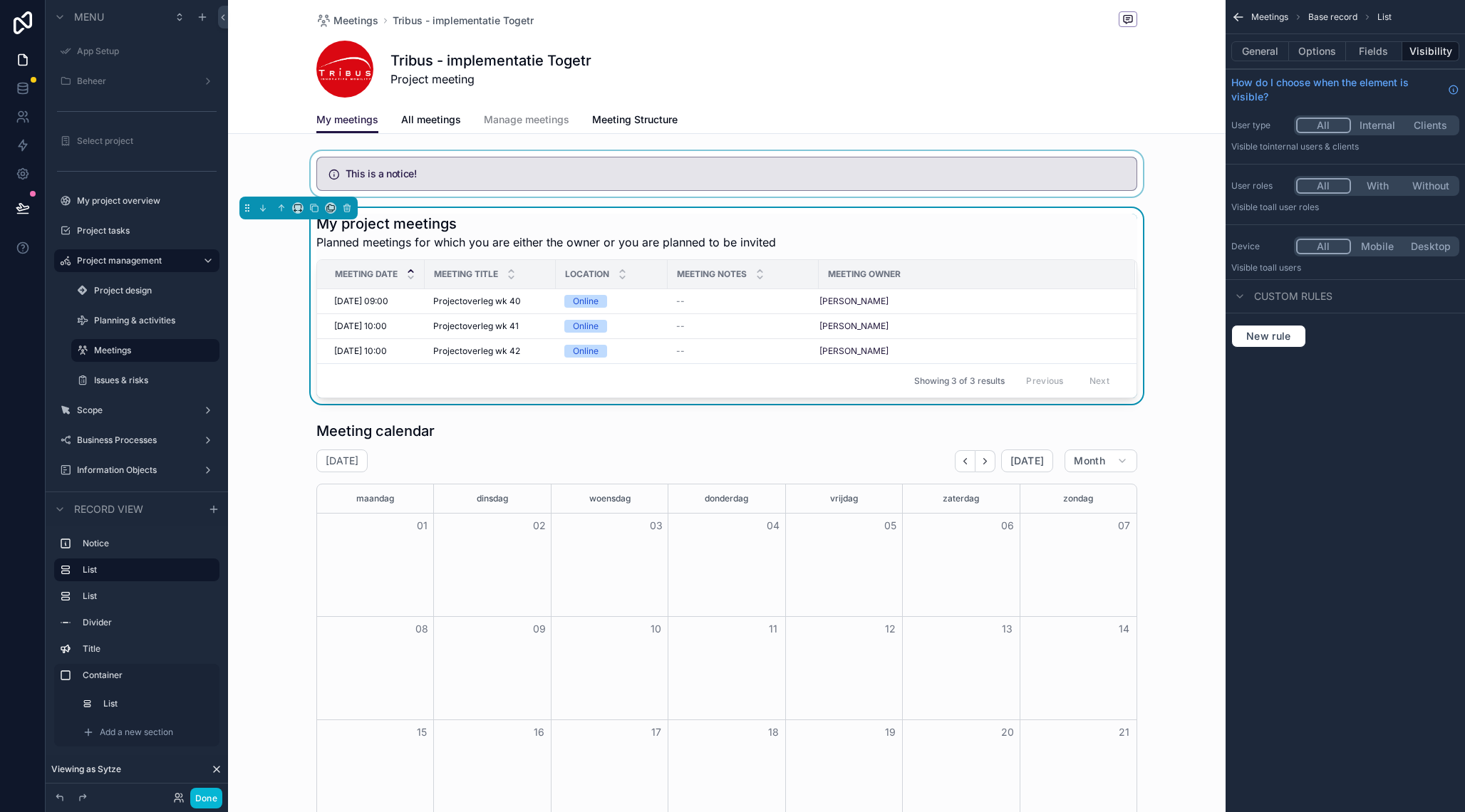
click at [864, 163] on div "scrollable content" at bounding box center [727, 173] width 997 height 46
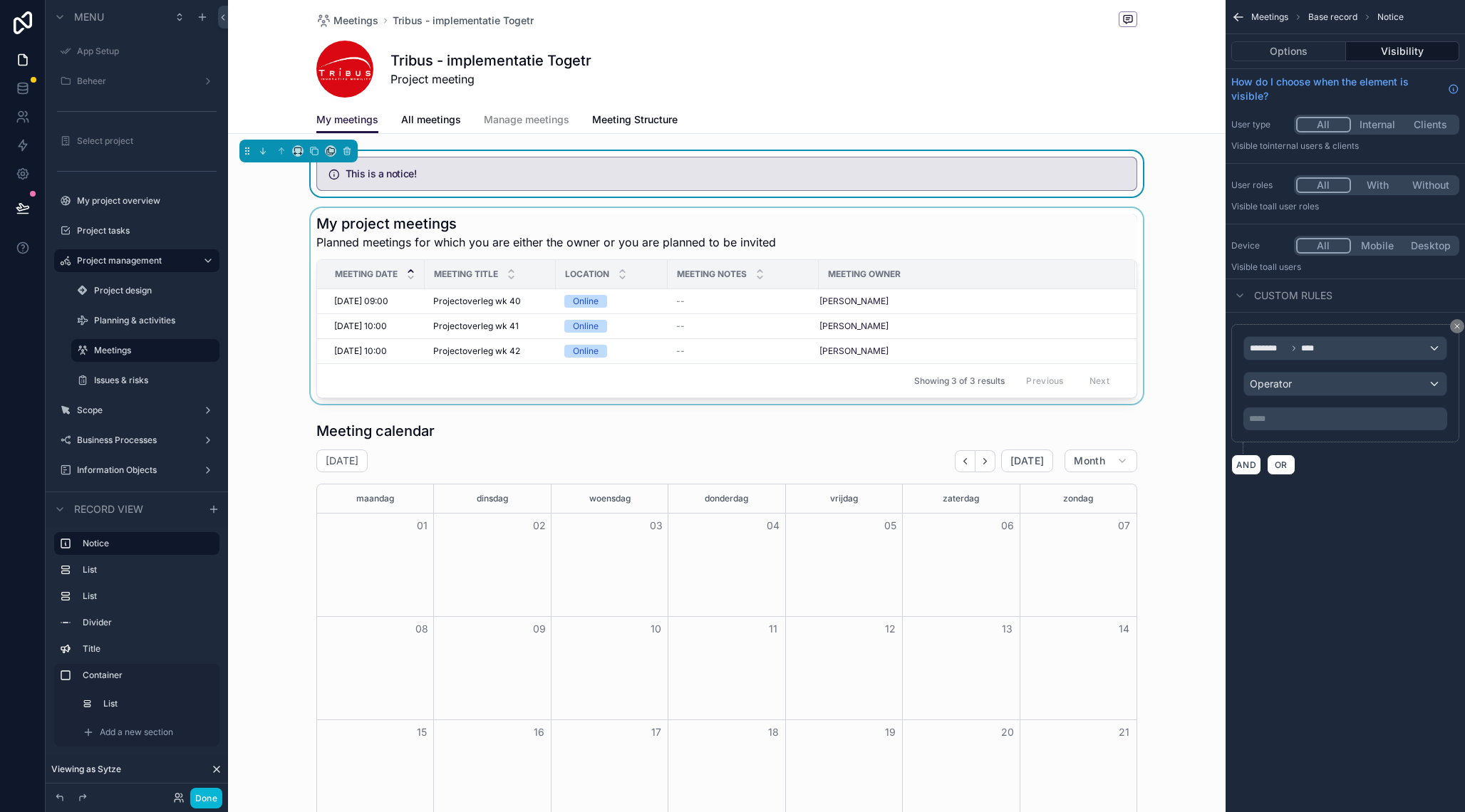
click at [955, 219] on div "scrollable content" at bounding box center [727, 306] width 997 height 196
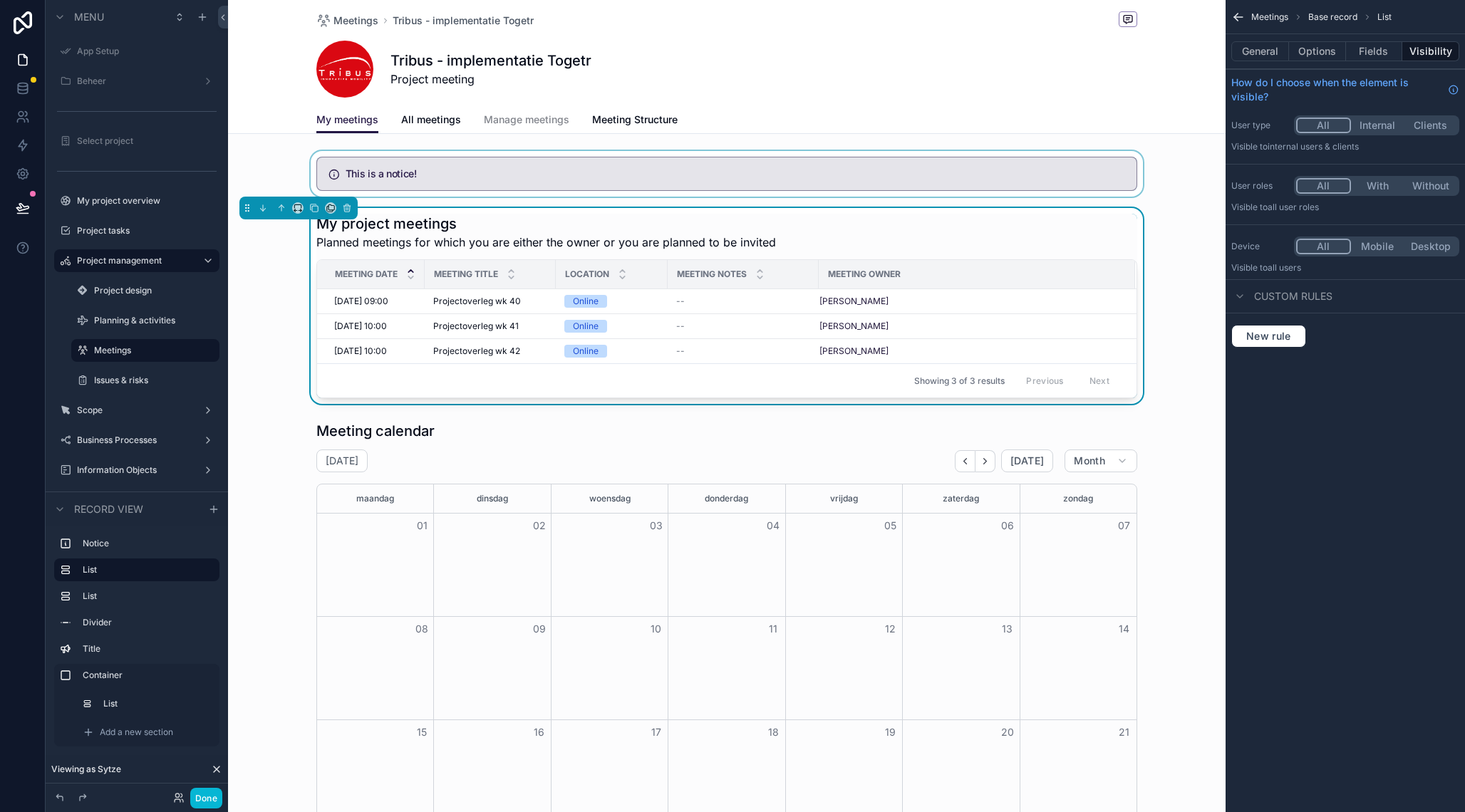
click at [864, 160] on div "scrollable content" at bounding box center [727, 173] width 997 height 46
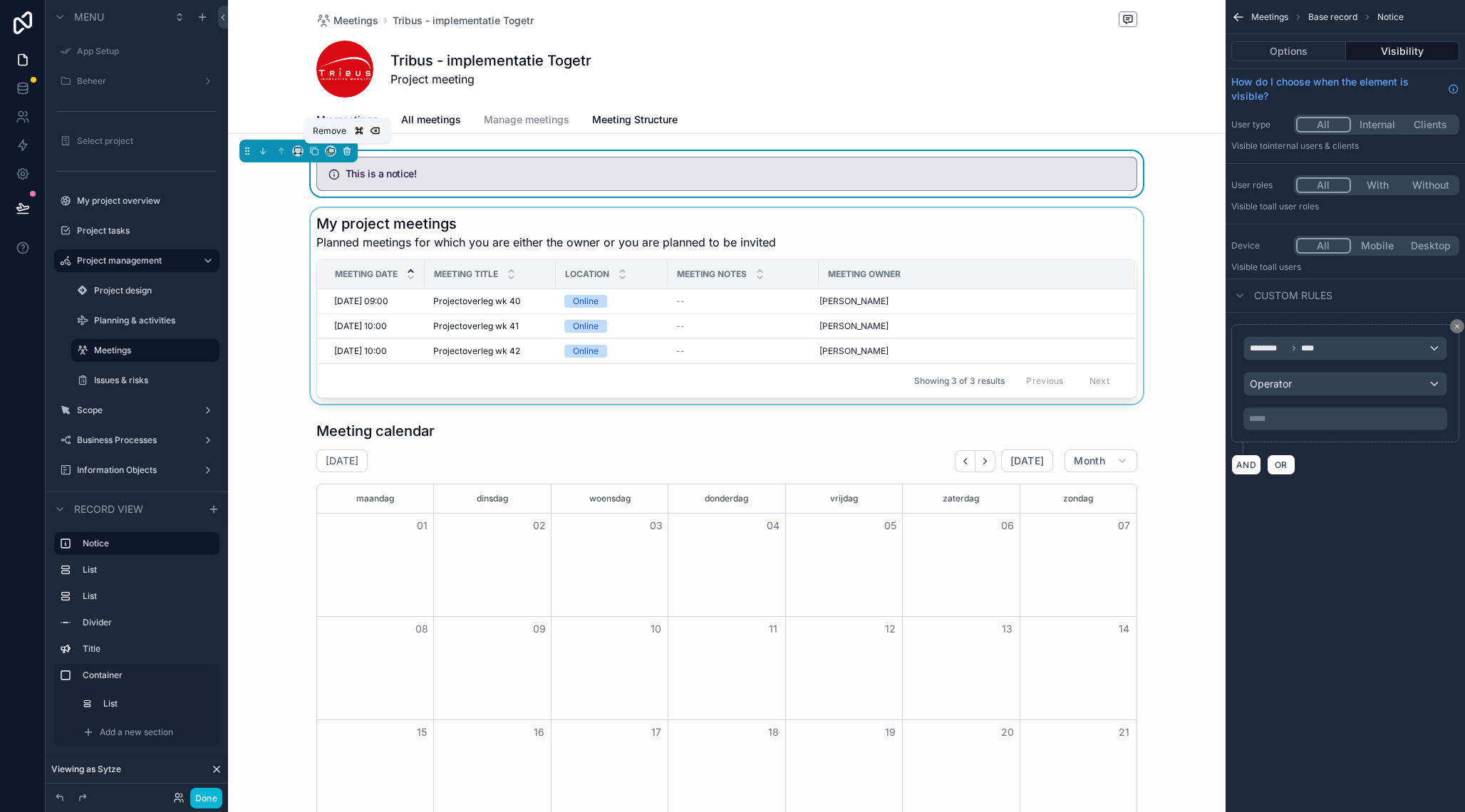
click at [346, 156] on icon "scrollable content" at bounding box center [347, 151] width 10 height 10
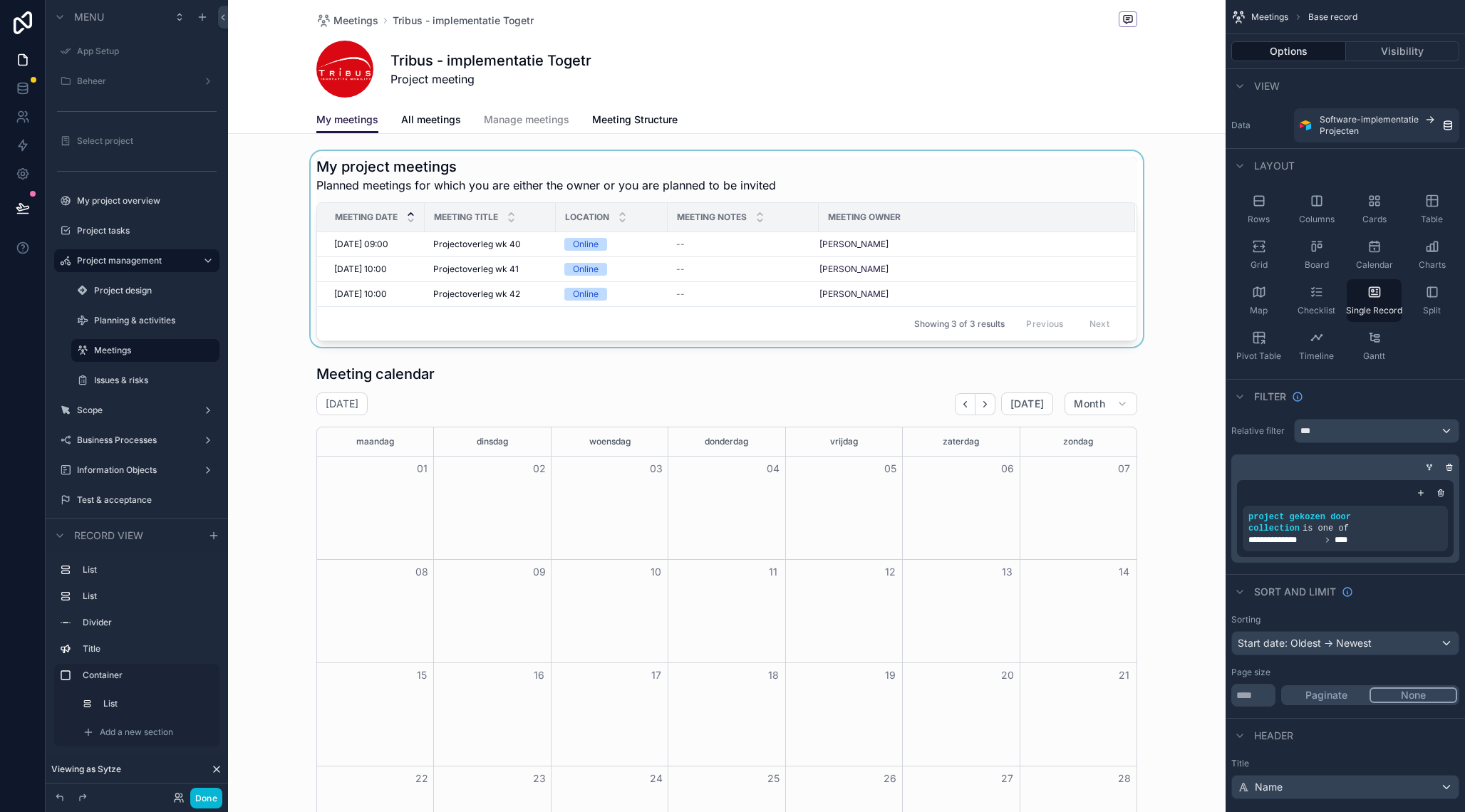
click at [915, 179] on div "scrollable content" at bounding box center [727, 249] width 997 height 196
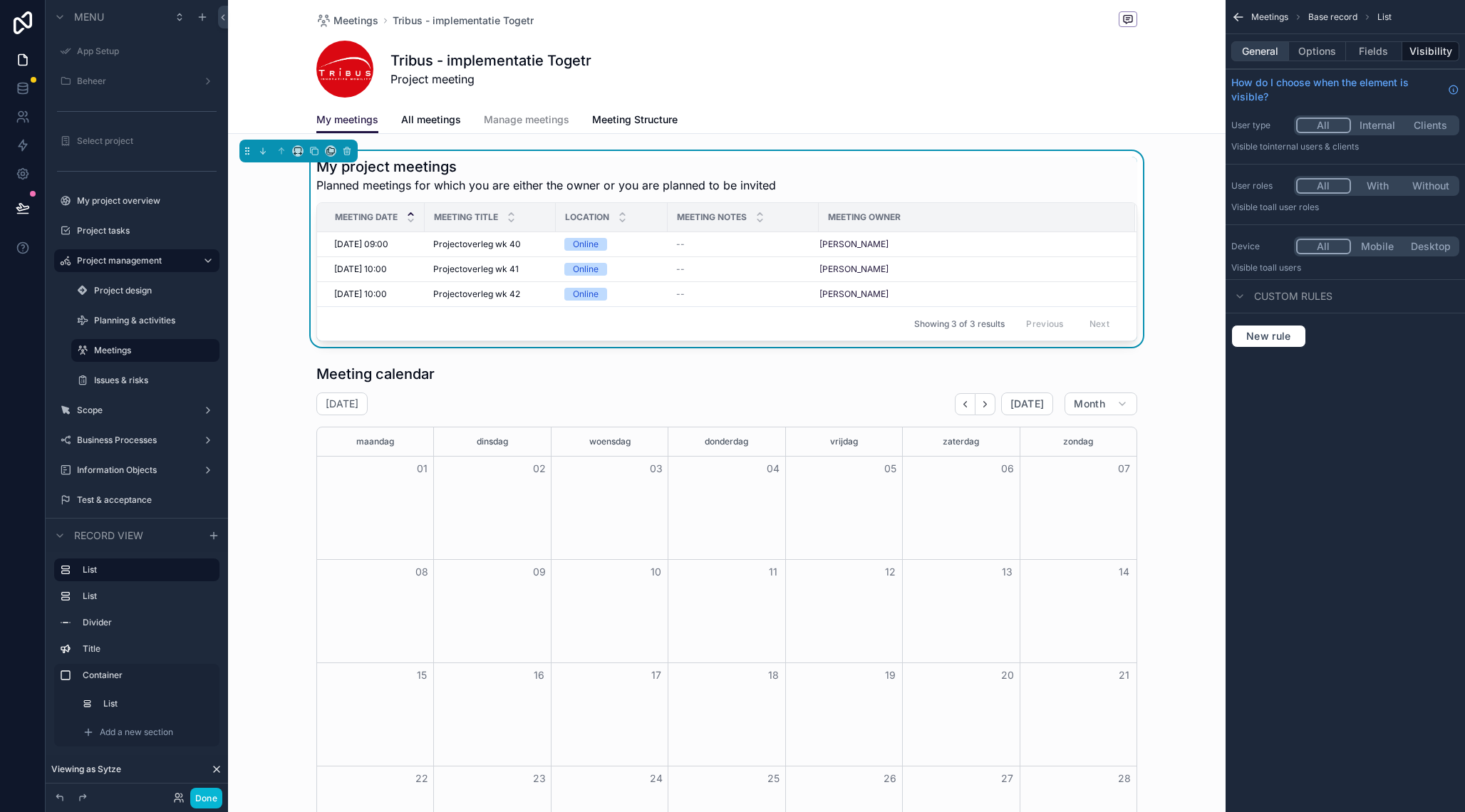
click at [1268, 53] on button "General" at bounding box center [1260, 51] width 58 height 20
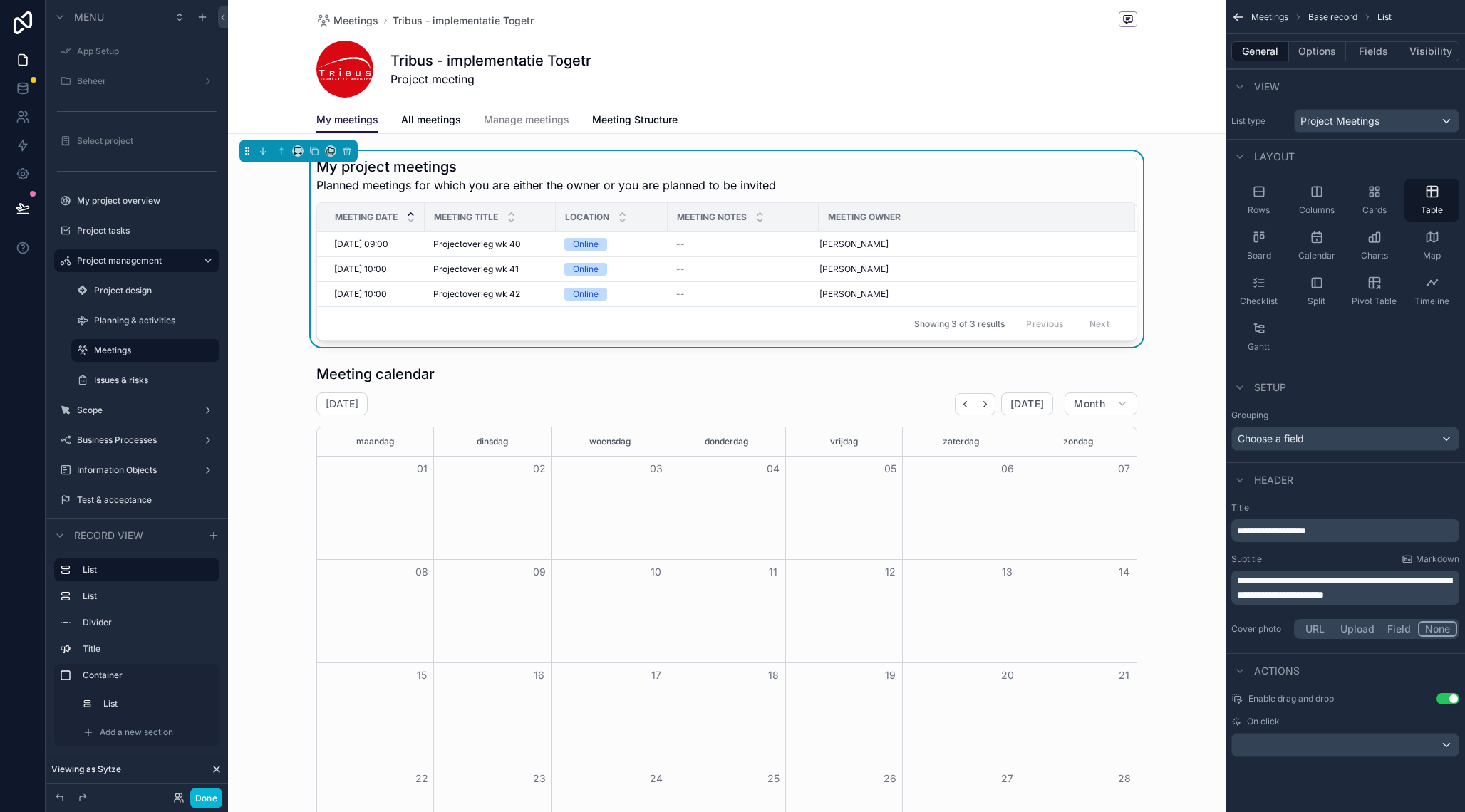
click at [1421, 597] on p "**********" at bounding box center [1347, 587] width 219 height 28
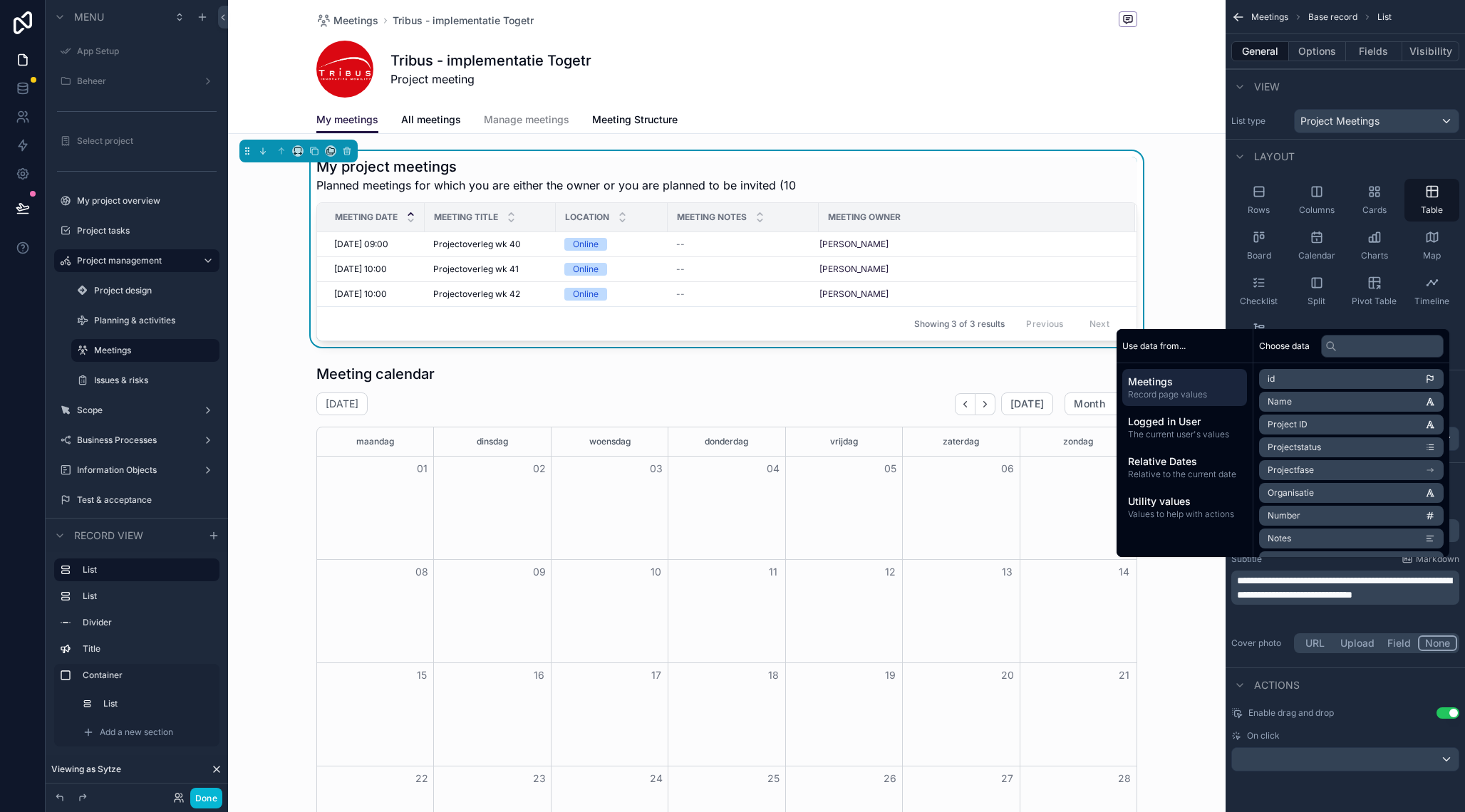
scroll to position [0, 0]
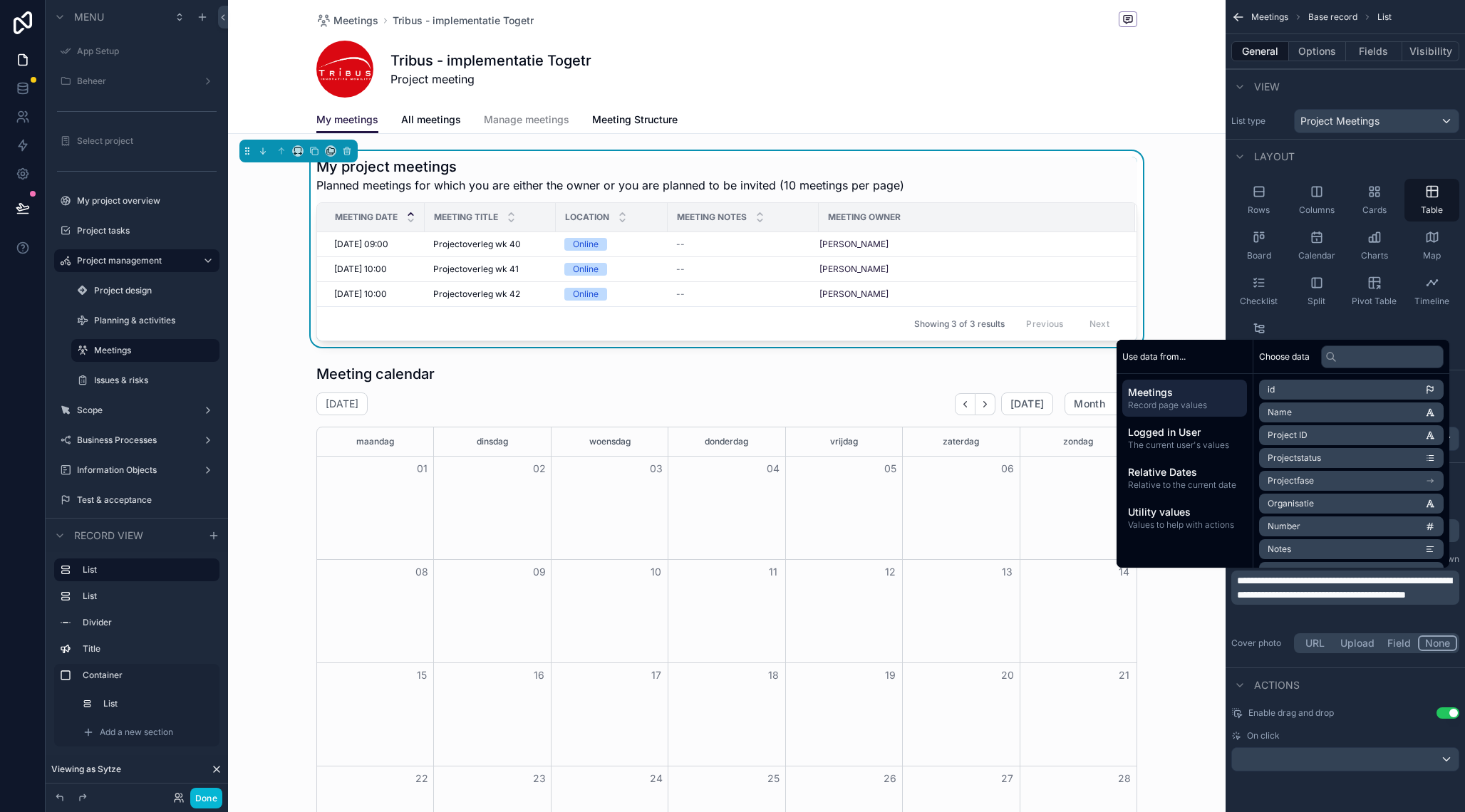
click at [1425, 594] on span "**********" at bounding box center [1344, 587] width 214 height 24
click at [1379, 602] on p "**********" at bounding box center [1347, 587] width 219 height 28
click at [1421, 595] on span "**********" at bounding box center [1344, 587] width 214 height 24
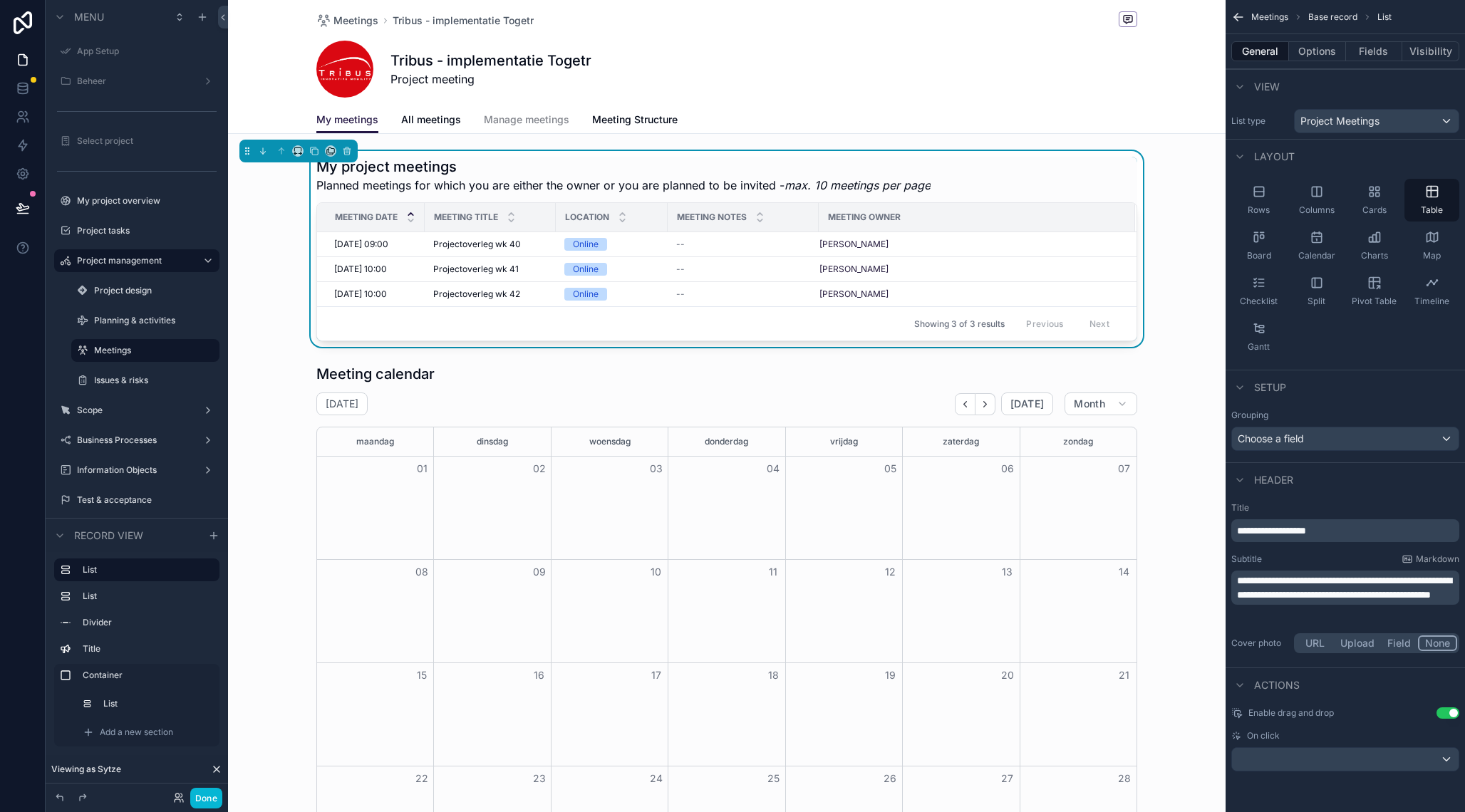
click at [1193, 179] on div "My project meetings Planned meetings for which you are either the owner or you …" at bounding box center [727, 249] width 997 height 196
click at [1308, 51] on button "Options" at bounding box center [1318, 51] width 57 height 20
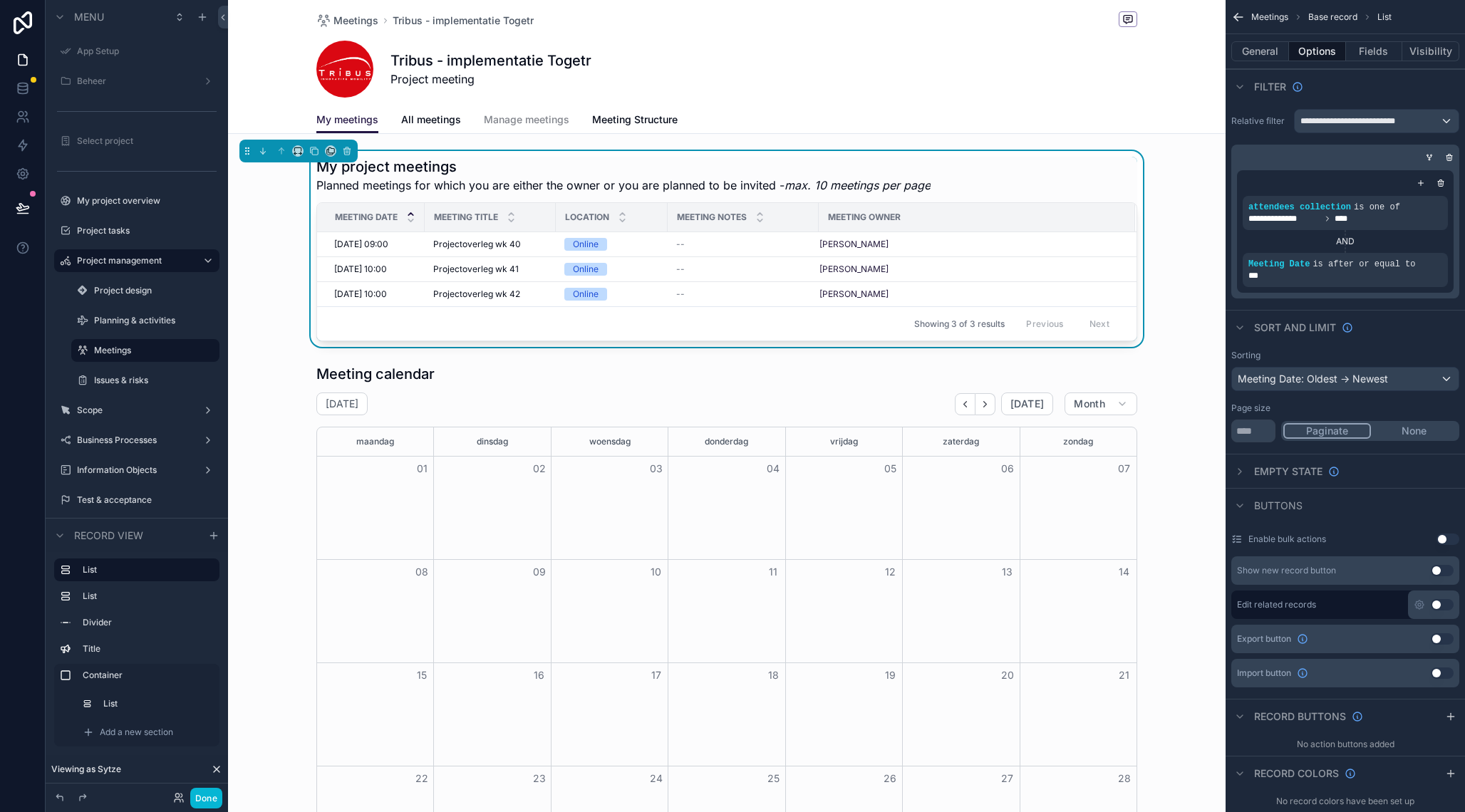
click at [1189, 259] on div "My project meetings Planned meetings for which you are either the owner or you …" at bounding box center [727, 249] width 997 height 196
click at [551, 159] on h1 "My project meetings" at bounding box center [624, 166] width 614 height 20
click at [1429, 157] on icon "scrollable content" at bounding box center [1429, 157] width 9 height 9
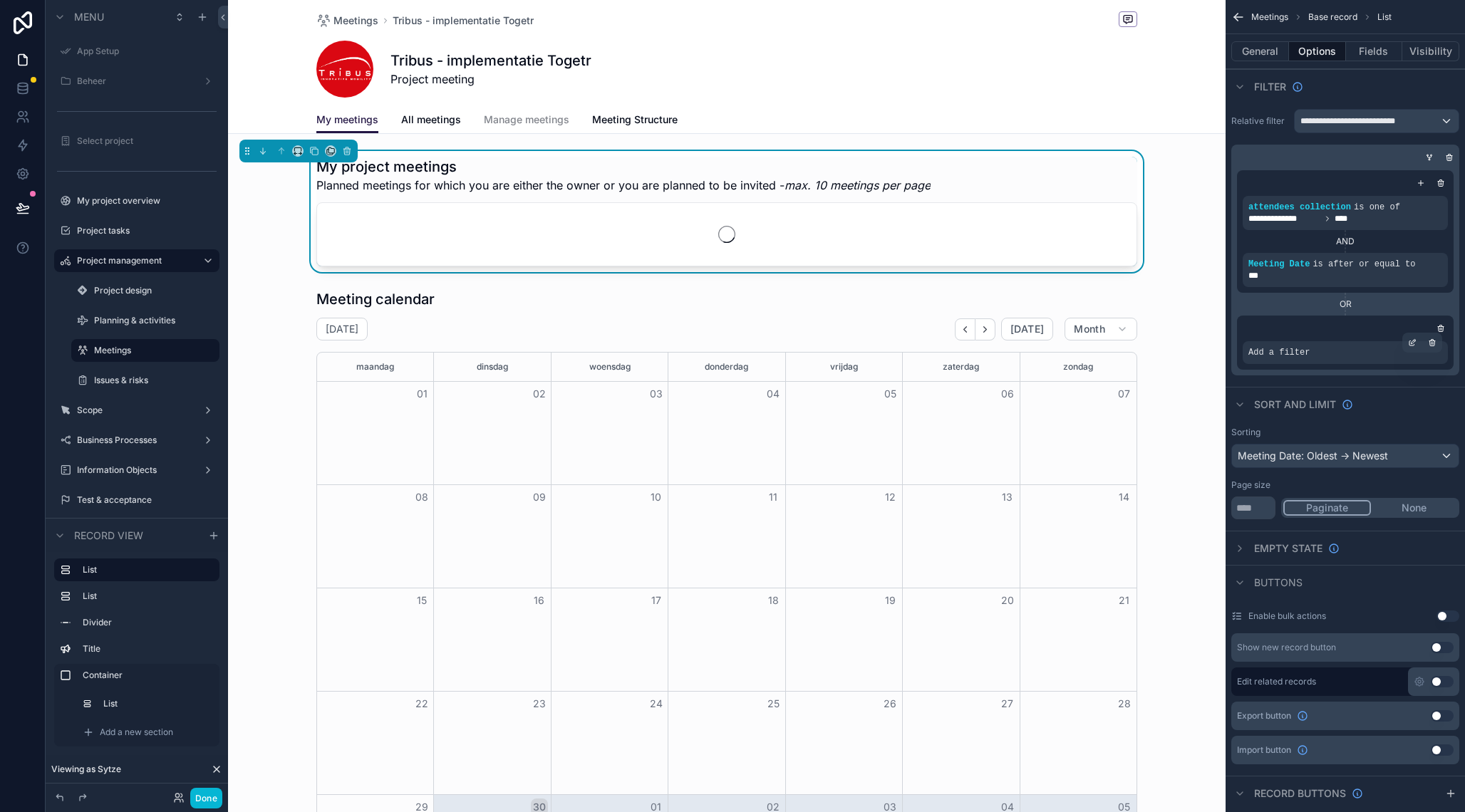
click at [1321, 353] on div "Add a filter" at bounding box center [1345, 352] width 205 height 22
click at [1415, 342] on icon "scrollable content" at bounding box center [1414, 341] width 4 height 4
click at [1127, 335] on span "Select a field" at bounding box center [1098, 331] width 60 height 12
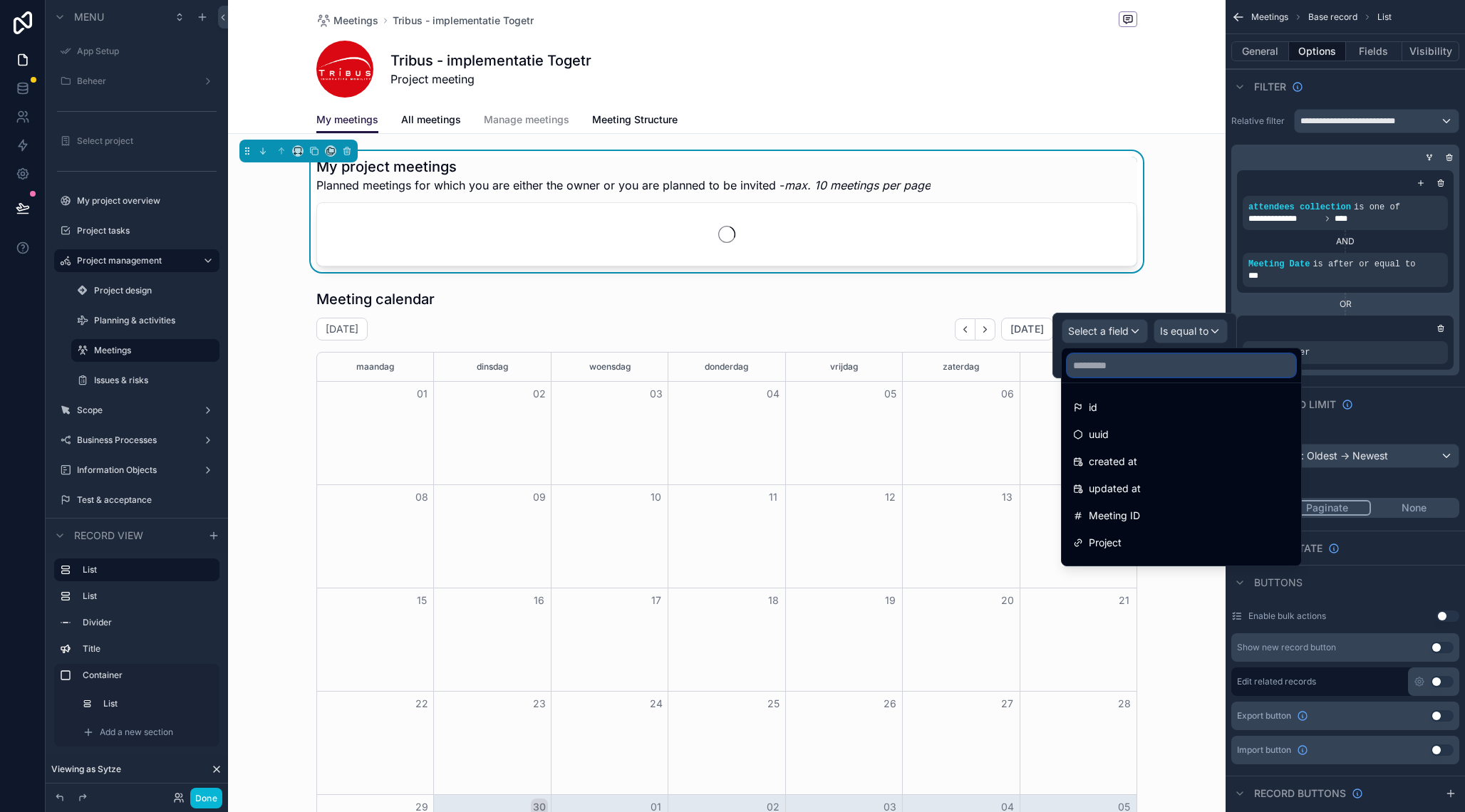
click at [1108, 366] on input "text" at bounding box center [1182, 365] width 228 height 22
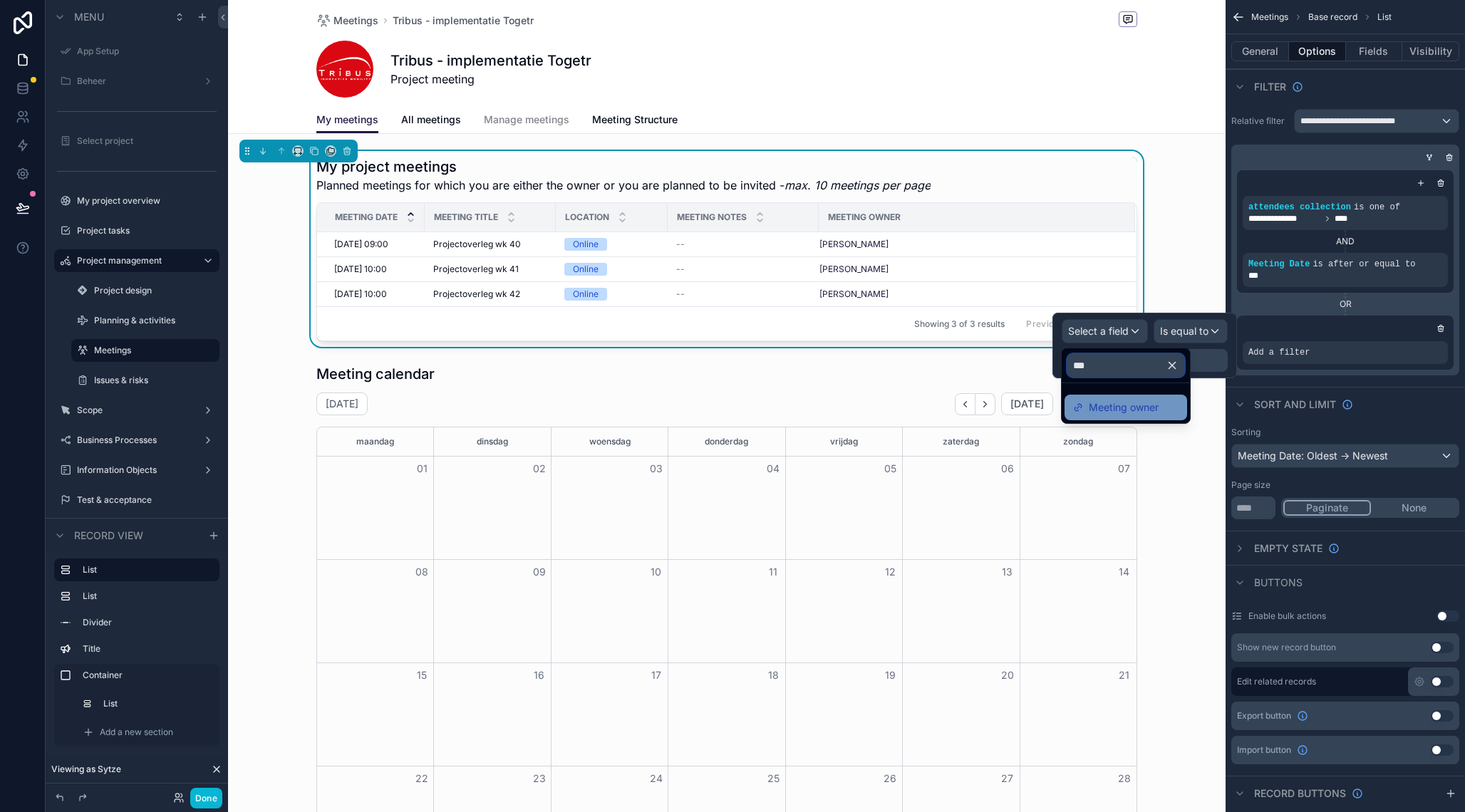
type input "***"
click at [1114, 406] on span "Meeting owner" at bounding box center [1124, 408] width 70 height 17
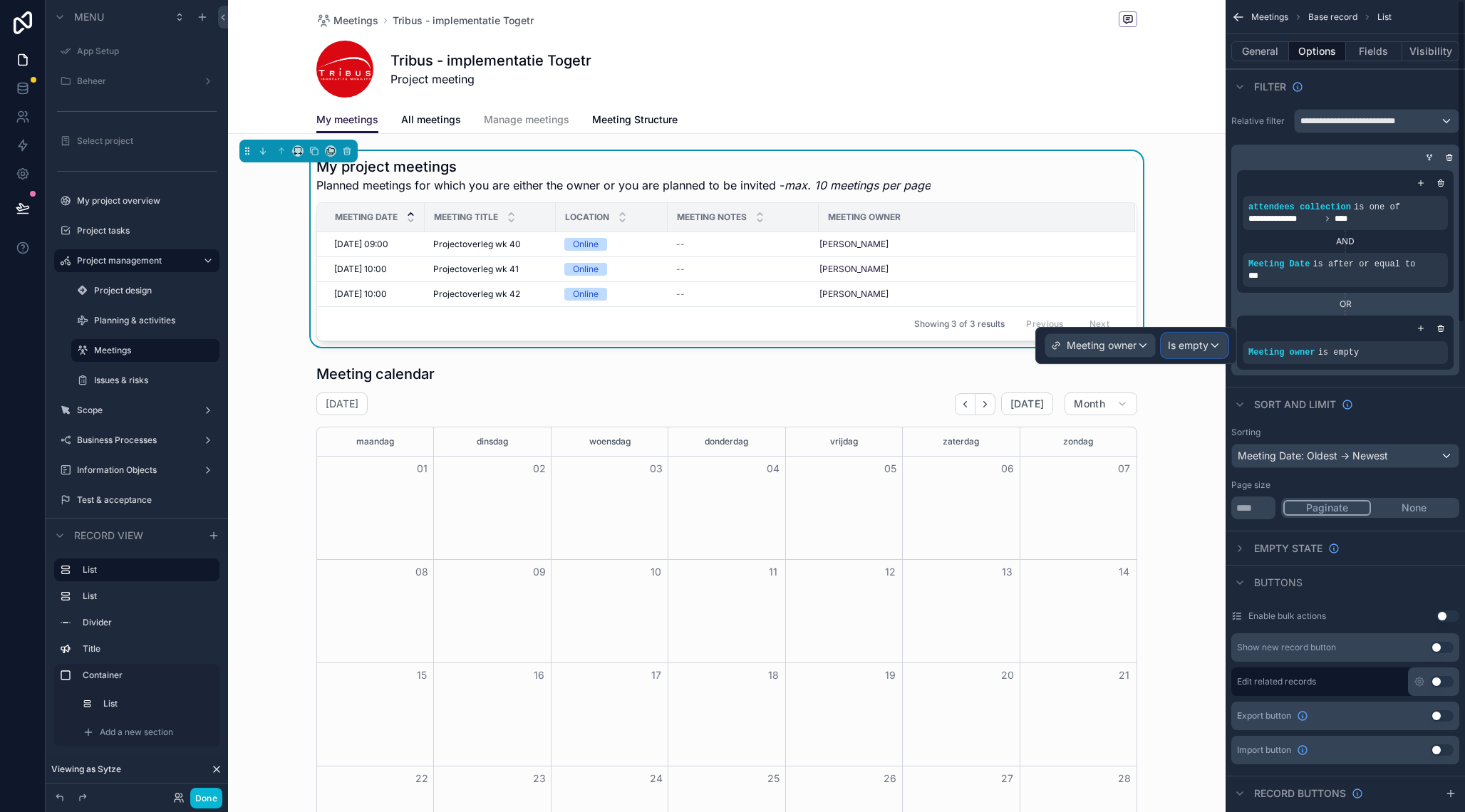
click at [1183, 342] on span "Is empty" at bounding box center [1188, 345] width 41 height 15
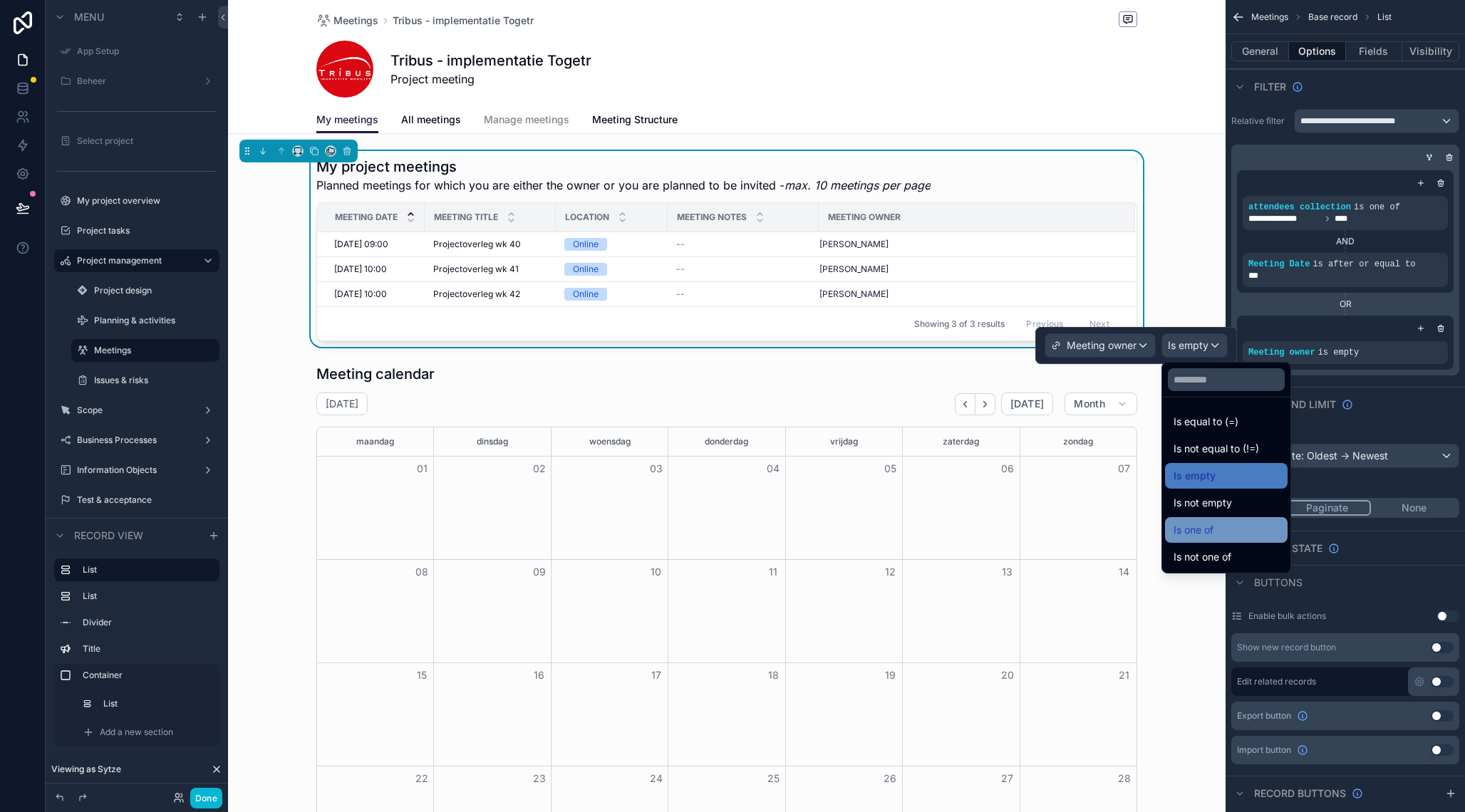
click at [1216, 525] on div "Is one of" at bounding box center [1226, 530] width 105 height 17
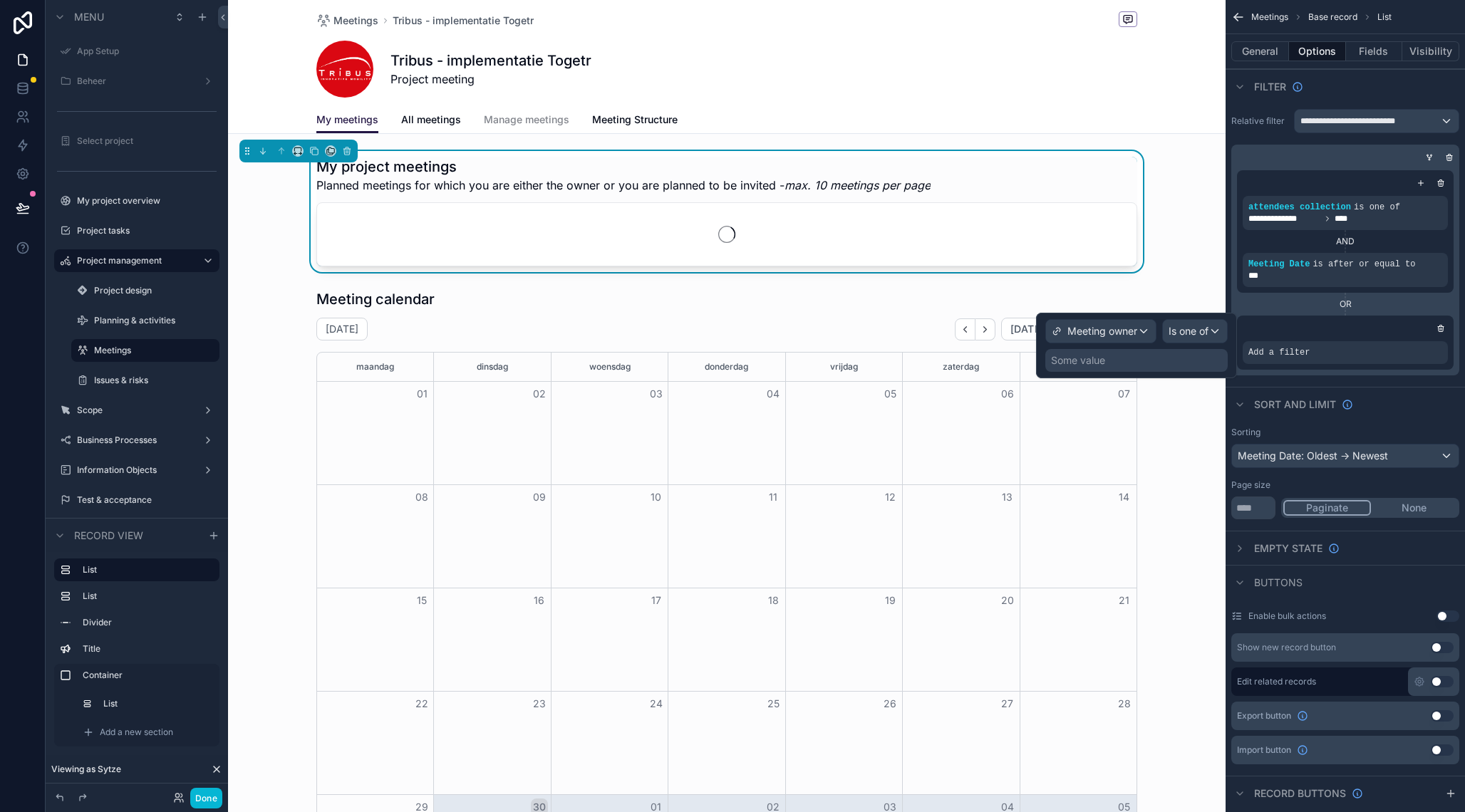
click at [1086, 360] on div "Some value" at bounding box center [1078, 361] width 54 height 15
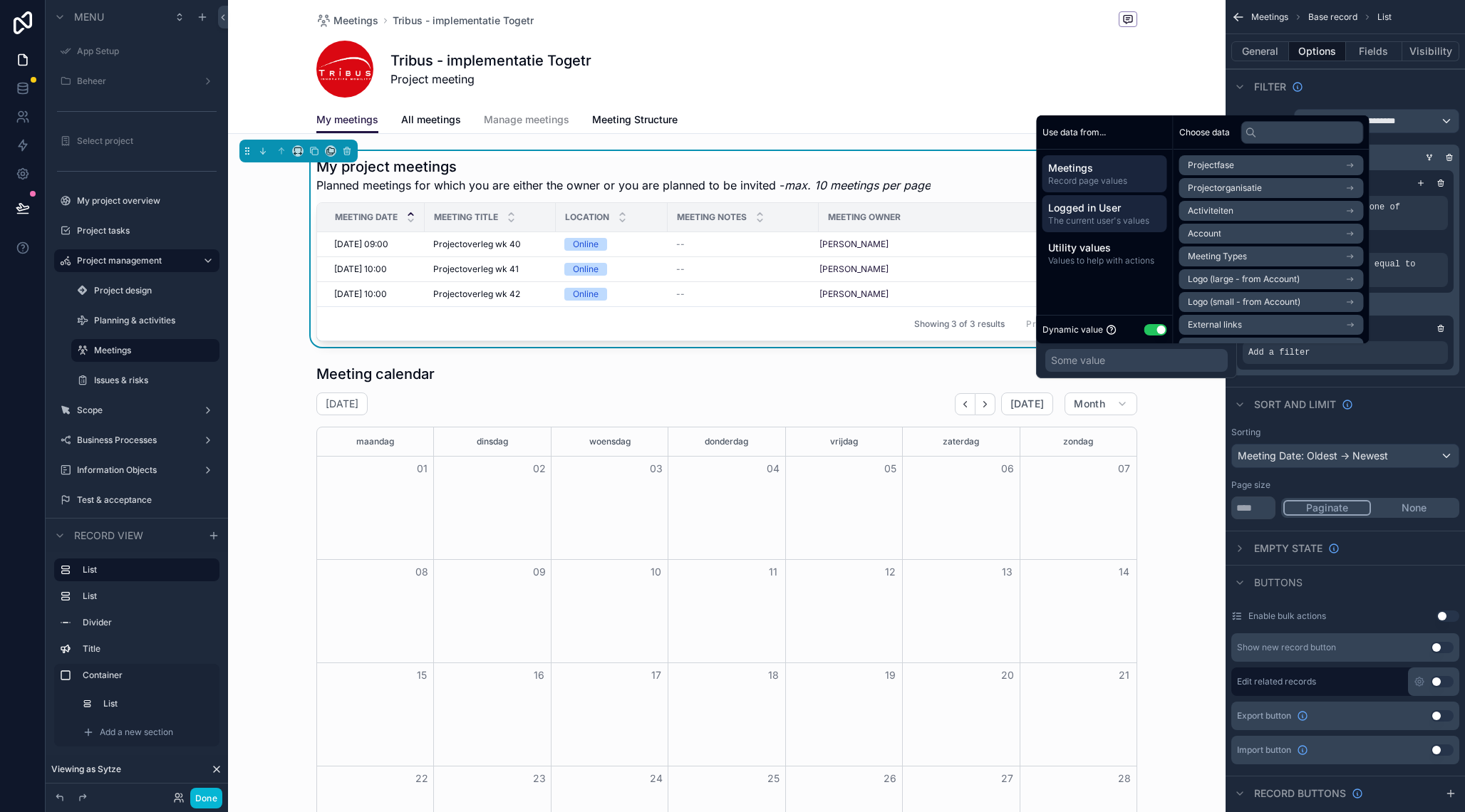
click at [1106, 223] on span "The current user's values" at bounding box center [1105, 221] width 113 height 12
click at [1225, 235] on li "User" at bounding box center [1272, 233] width 184 height 20
click at [1239, 189] on li "User" at bounding box center [1272, 190] width 184 height 20
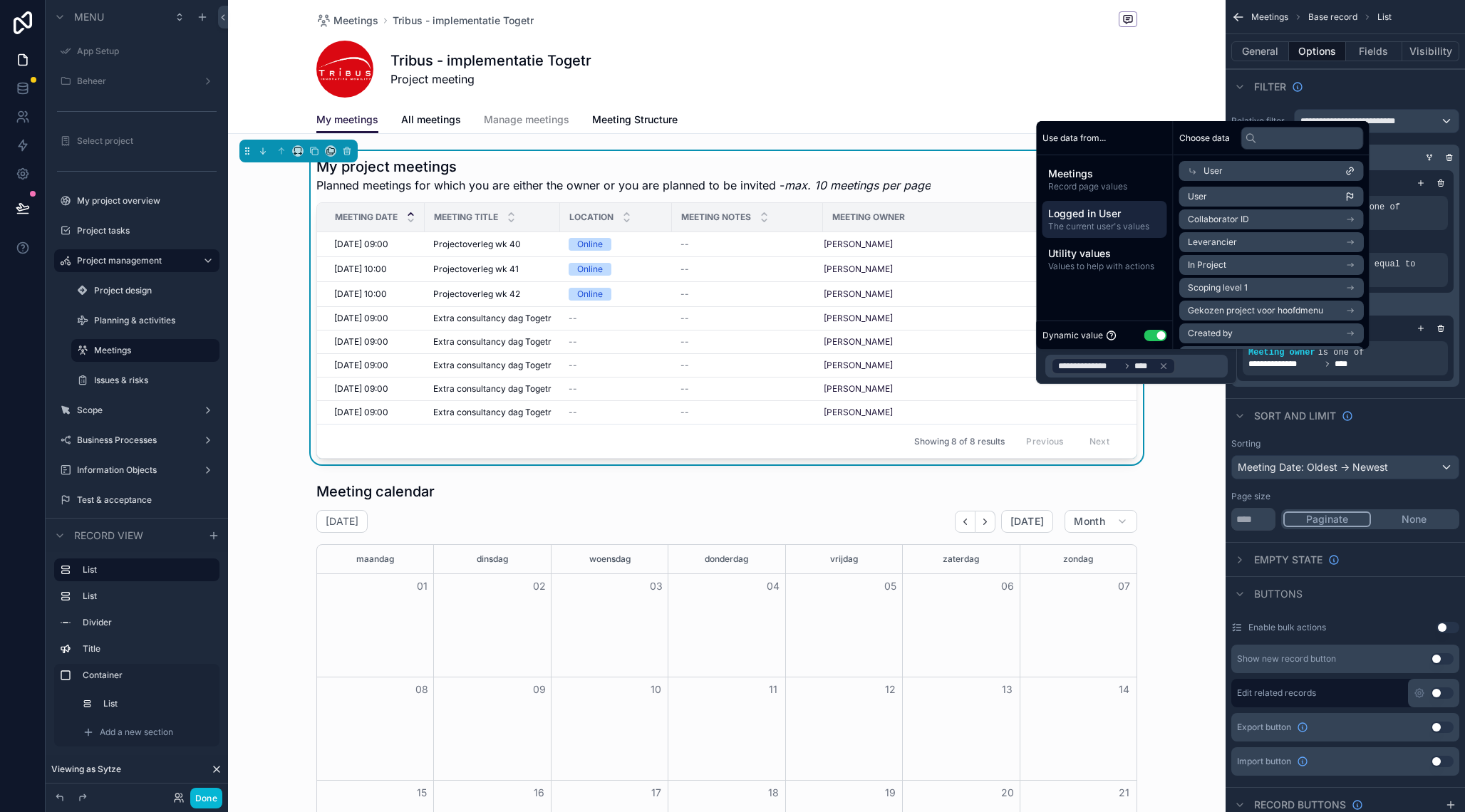
click at [1187, 446] on div "My project meetings Planned meetings for which you are either the owner or you …" at bounding box center [727, 308] width 997 height 313
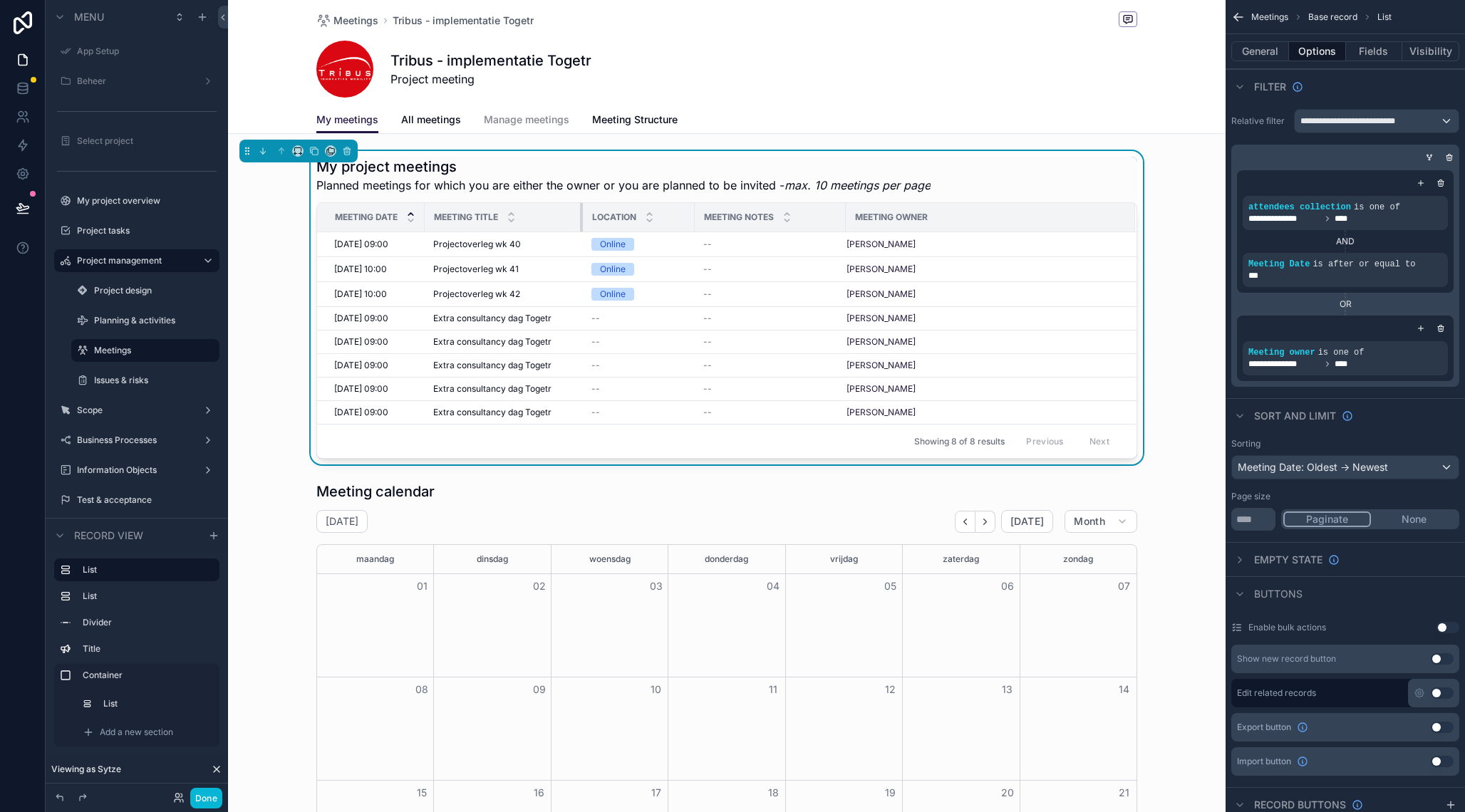
drag, startPoint x: 560, startPoint y: 213, endPoint x: 587, endPoint y: 214, distance: 27.0
click at [587, 214] on tr "Meeting Date Meeting title Location Meeting Notes Meeting owner" at bounding box center [727, 218] width 820 height 29
click at [1388, 338] on div "scrollable content" at bounding box center [1392, 341] width 20 height 20
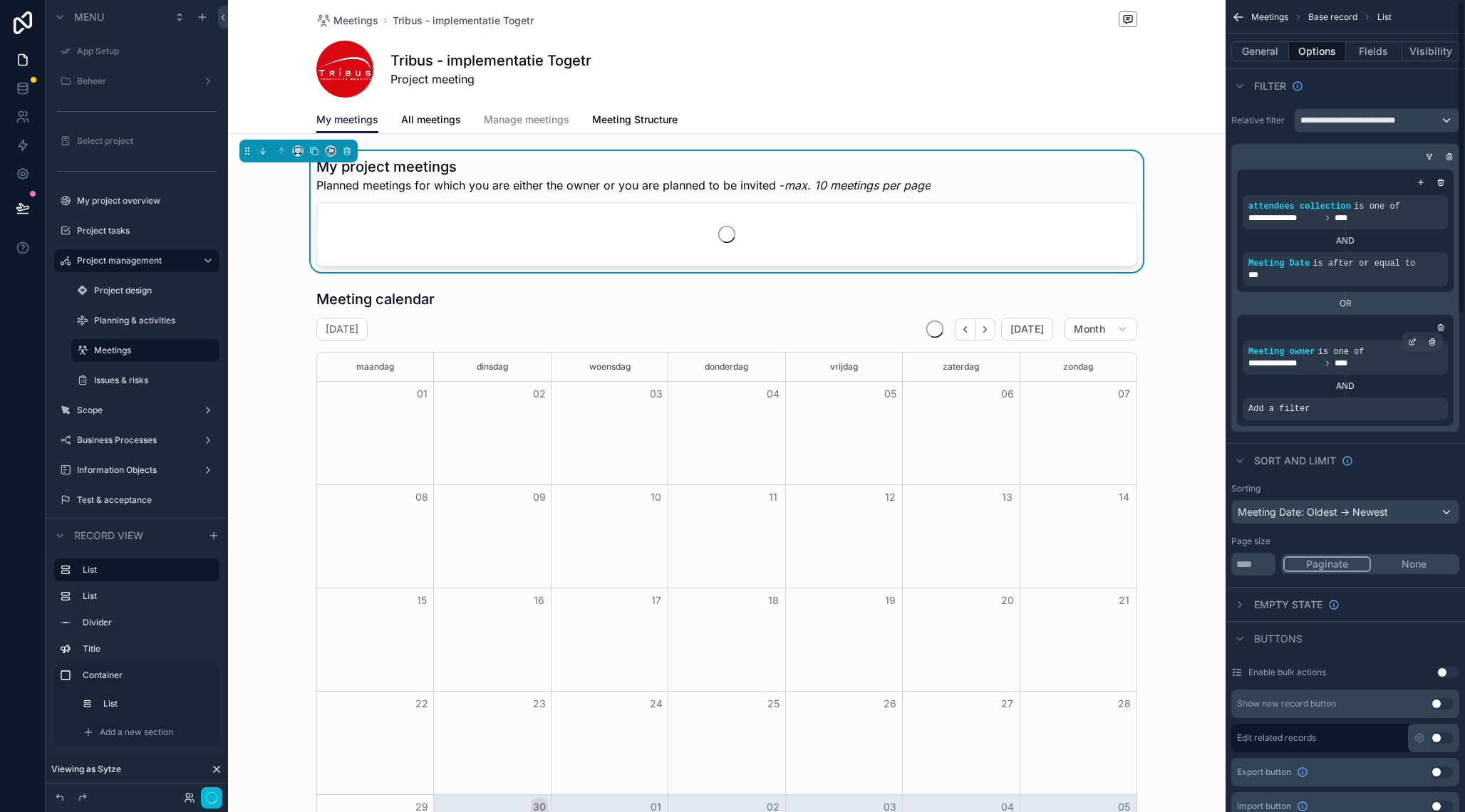
scroll to position [0, 0]
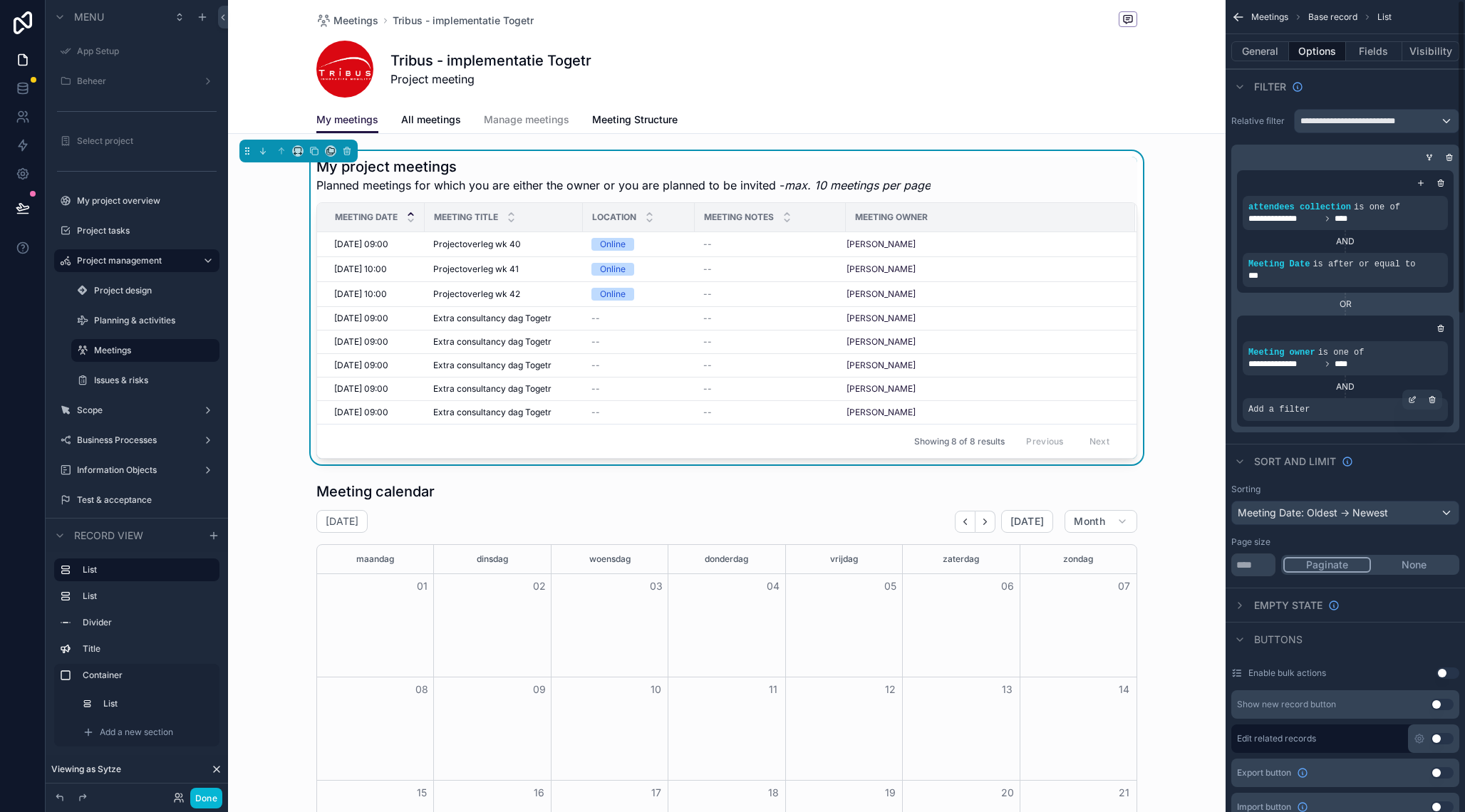
click at [1280, 407] on span "Add a filter" at bounding box center [1279, 410] width 61 height 12
click at [1413, 396] on icon "scrollable content" at bounding box center [1413, 400] width 9 height 9
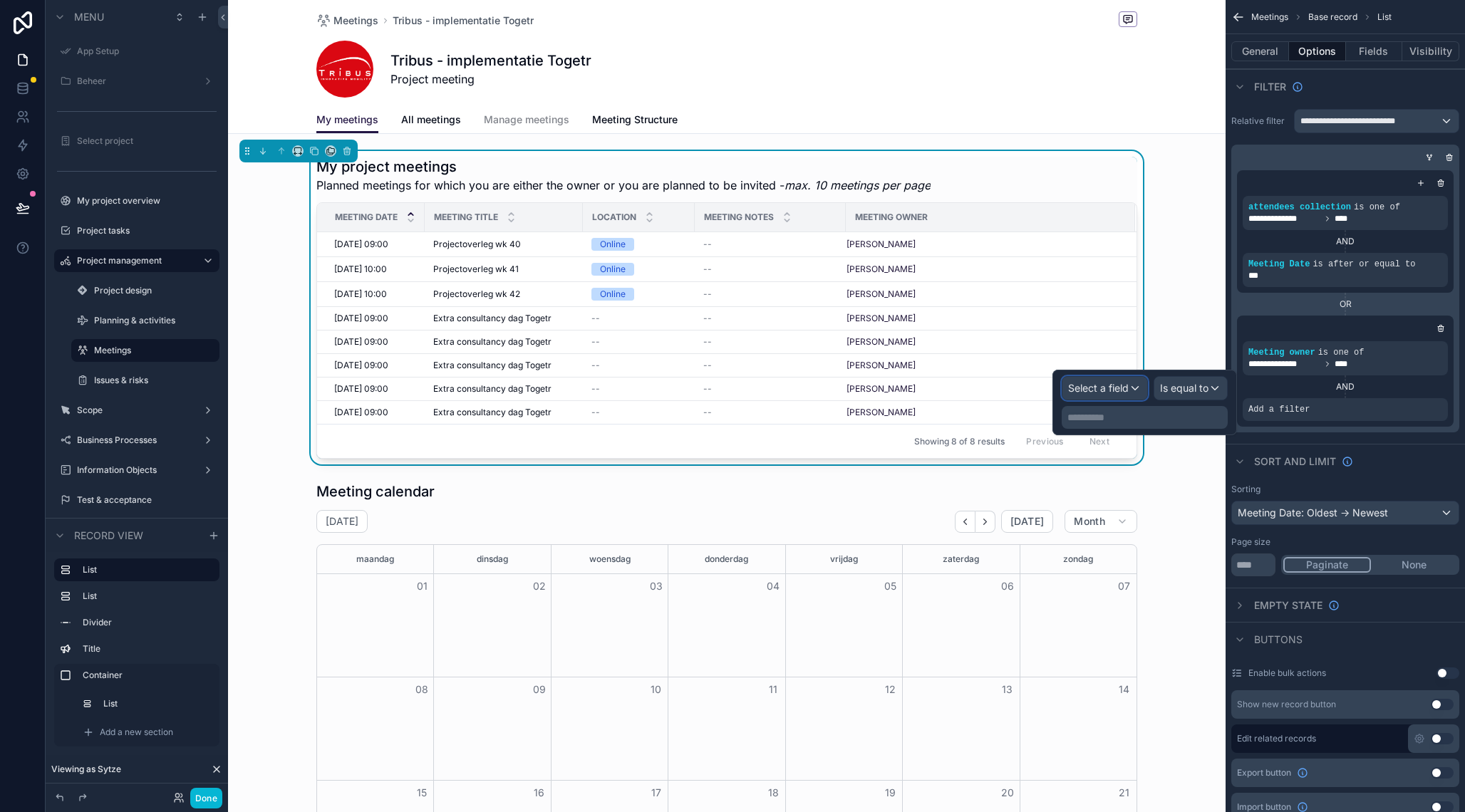
click at [1107, 385] on span "Select a field" at bounding box center [1098, 387] width 60 height 12
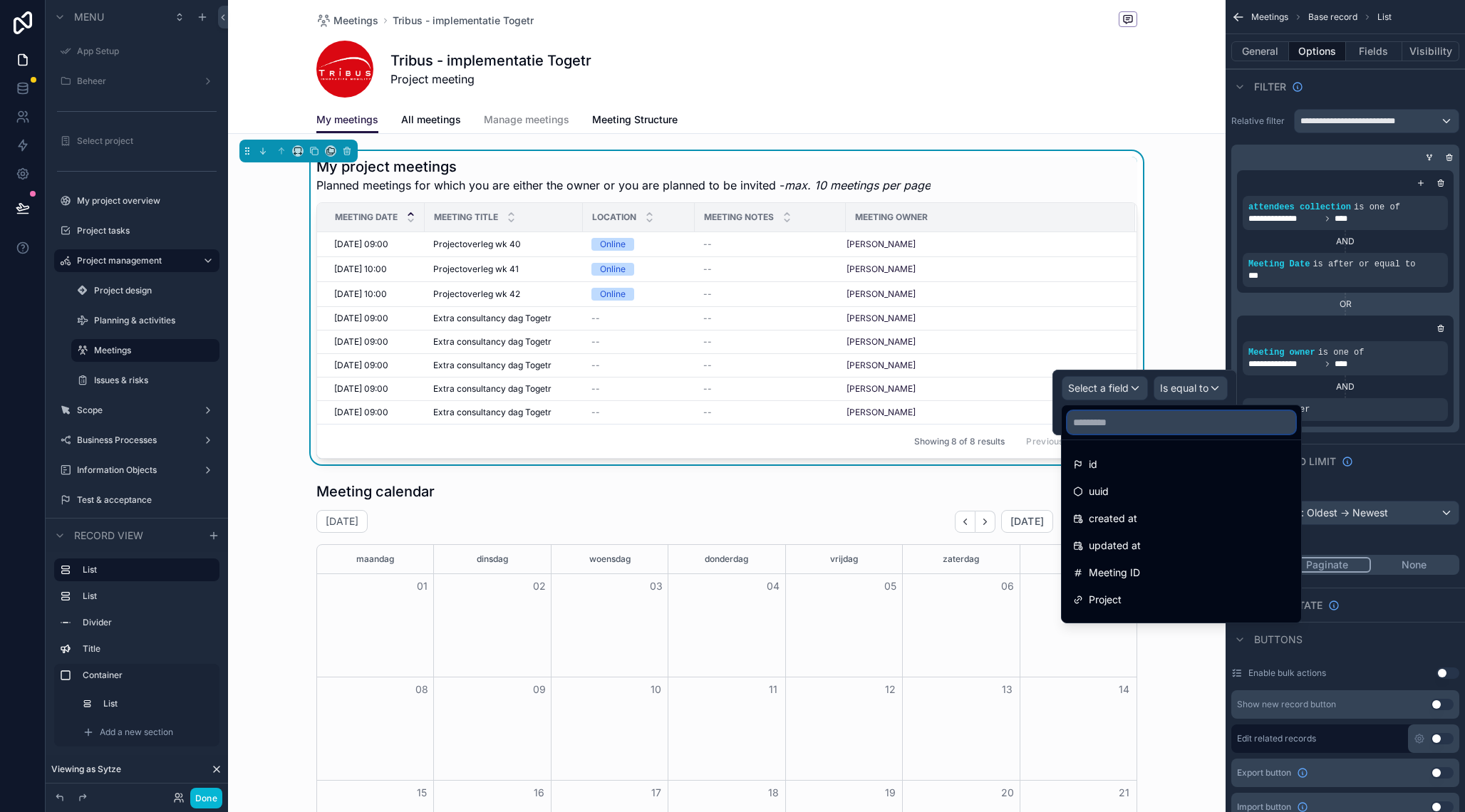
click at [1109, 431] on input "text" at bounding box center [1182, 422] width 228 height 22
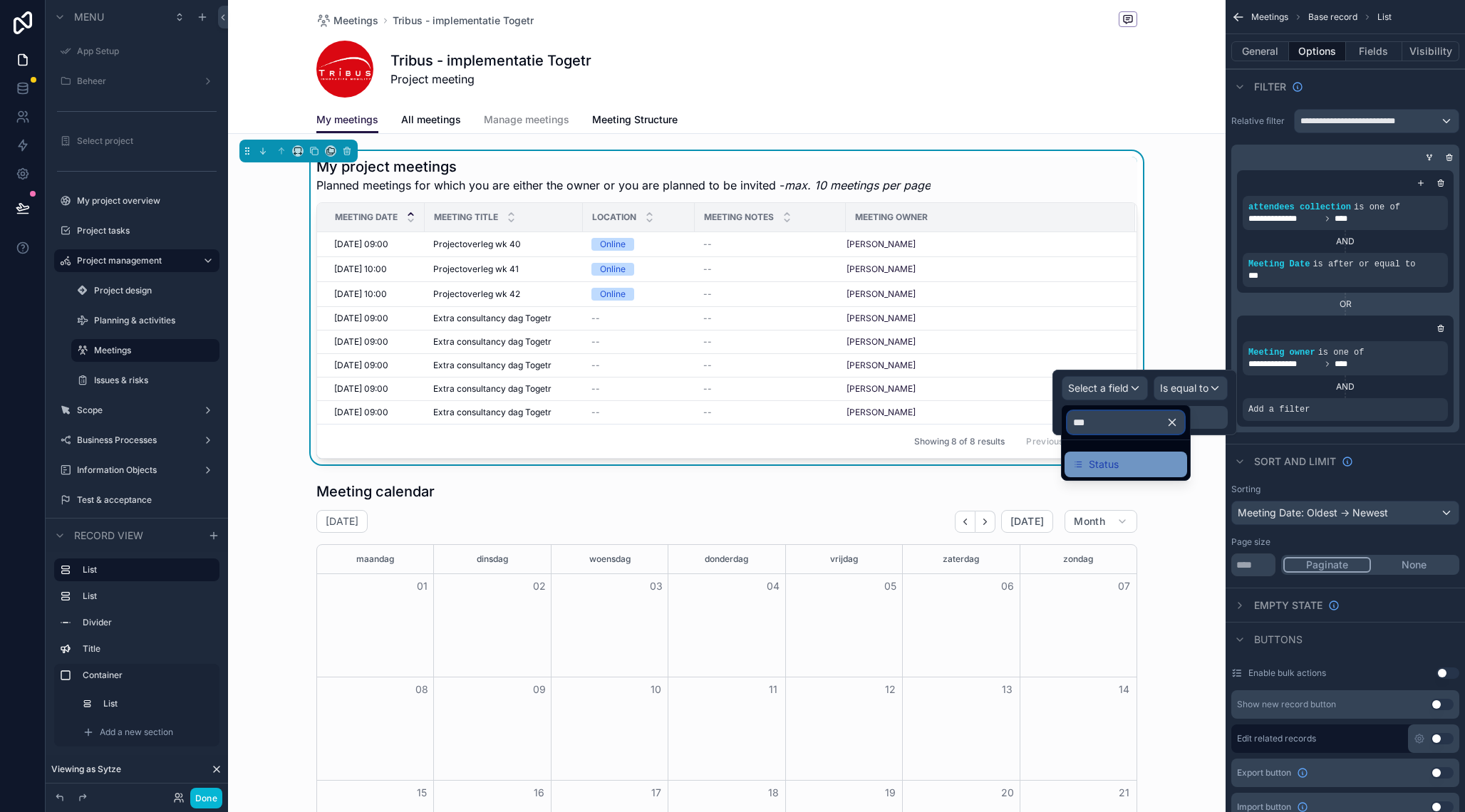
type input "***"
click at [1117, 462] on span "Status" at bounding box center [1103, 464] width 30 height 17
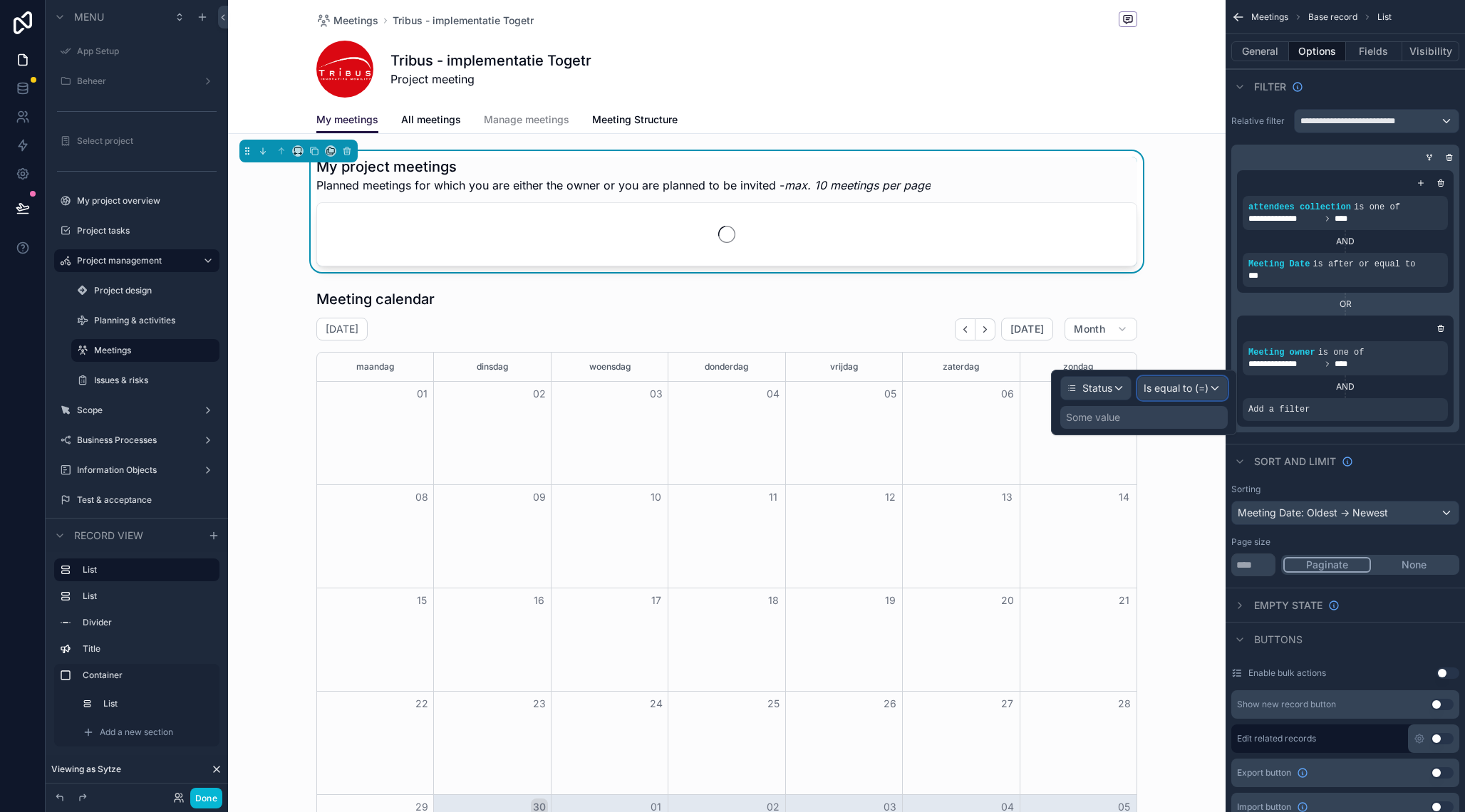
click at [1179, 395] on span "Is equal to (=)" at bounding box center [1176, 388] width 65 height 15
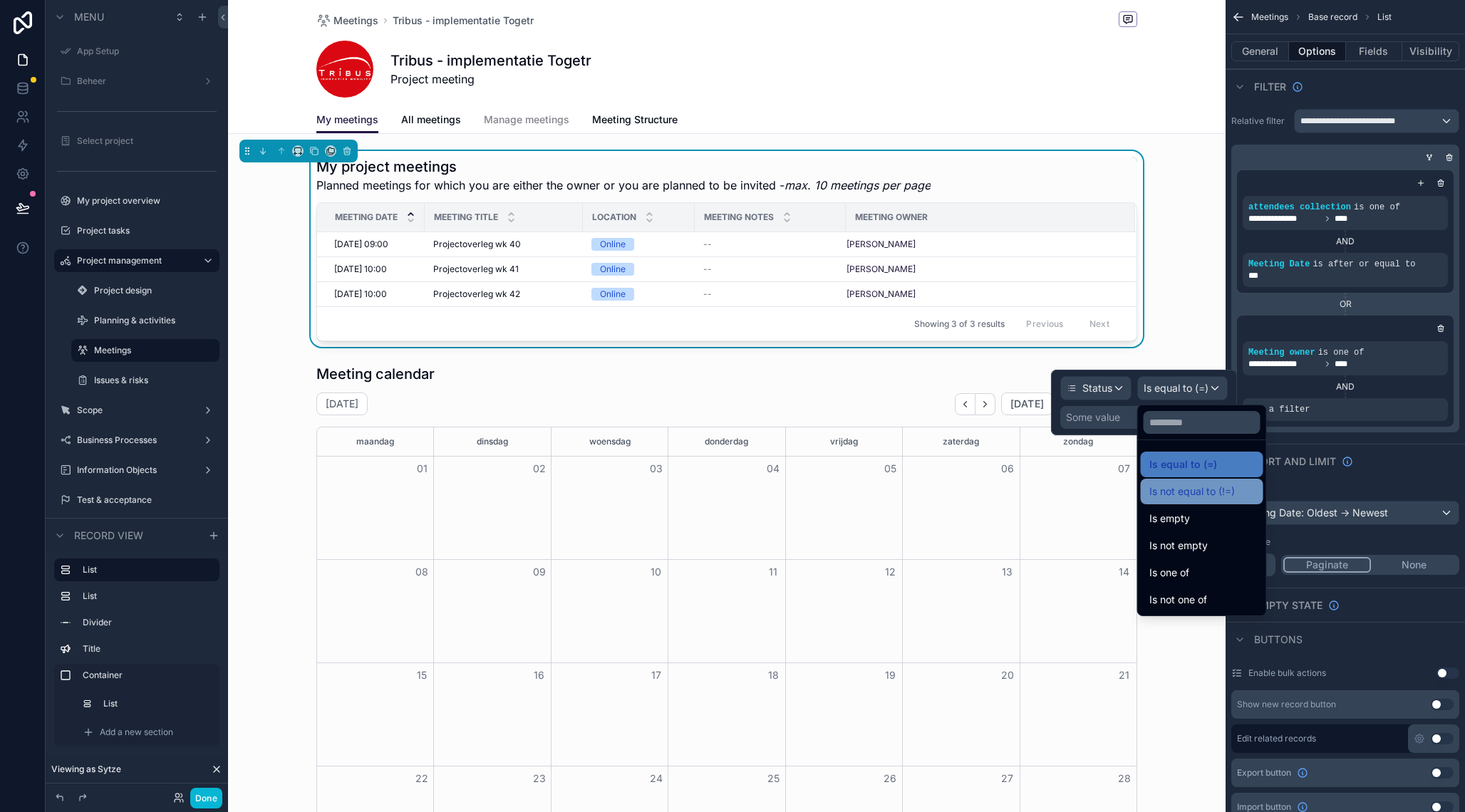
click at [1208, 493] on span "Is not equal to (!=)" at bounding box center [1192, 492] width 86 height 17
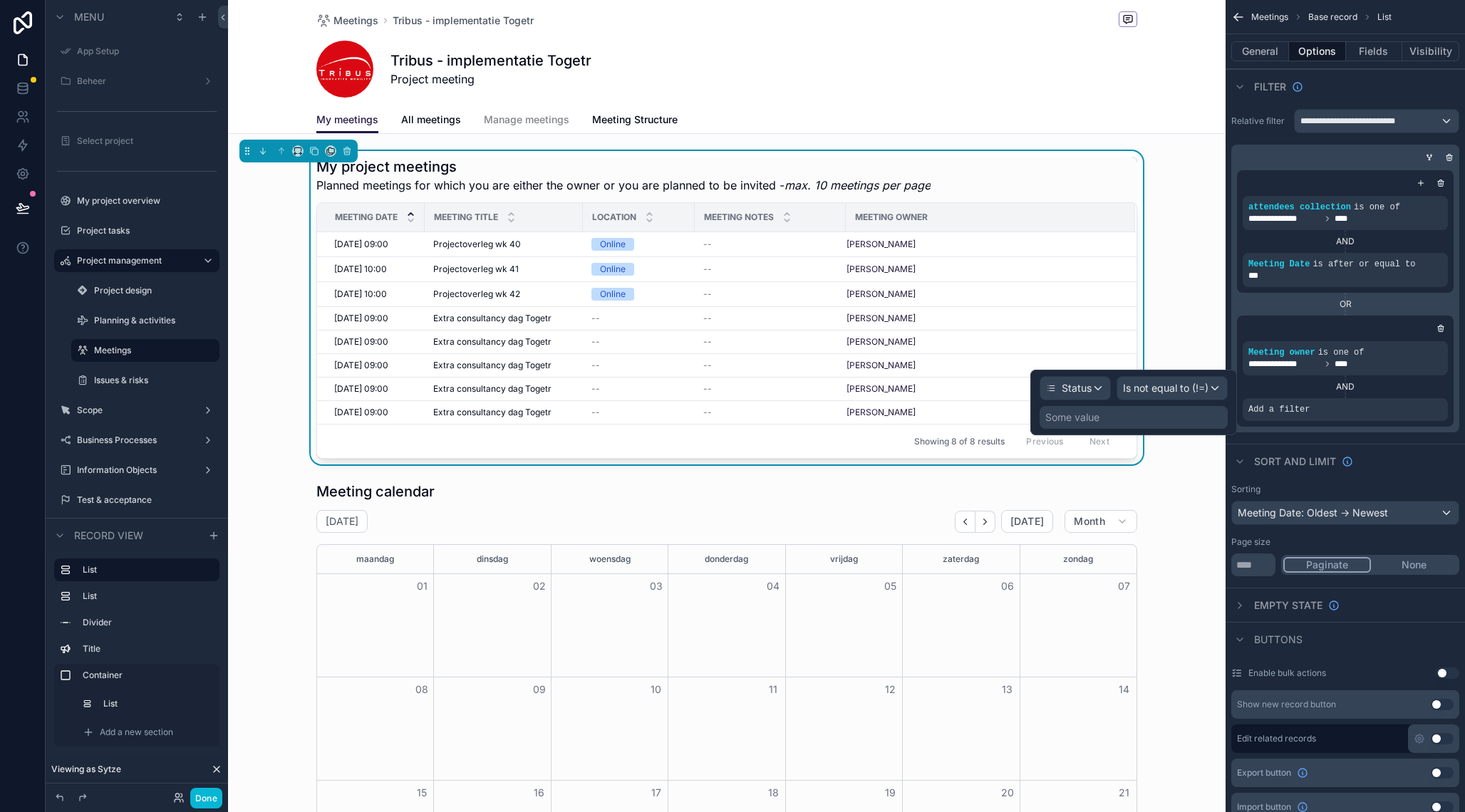
click at [1112, 416] on div "Some value" at bounding box center [1133, 417] width 188 height 22
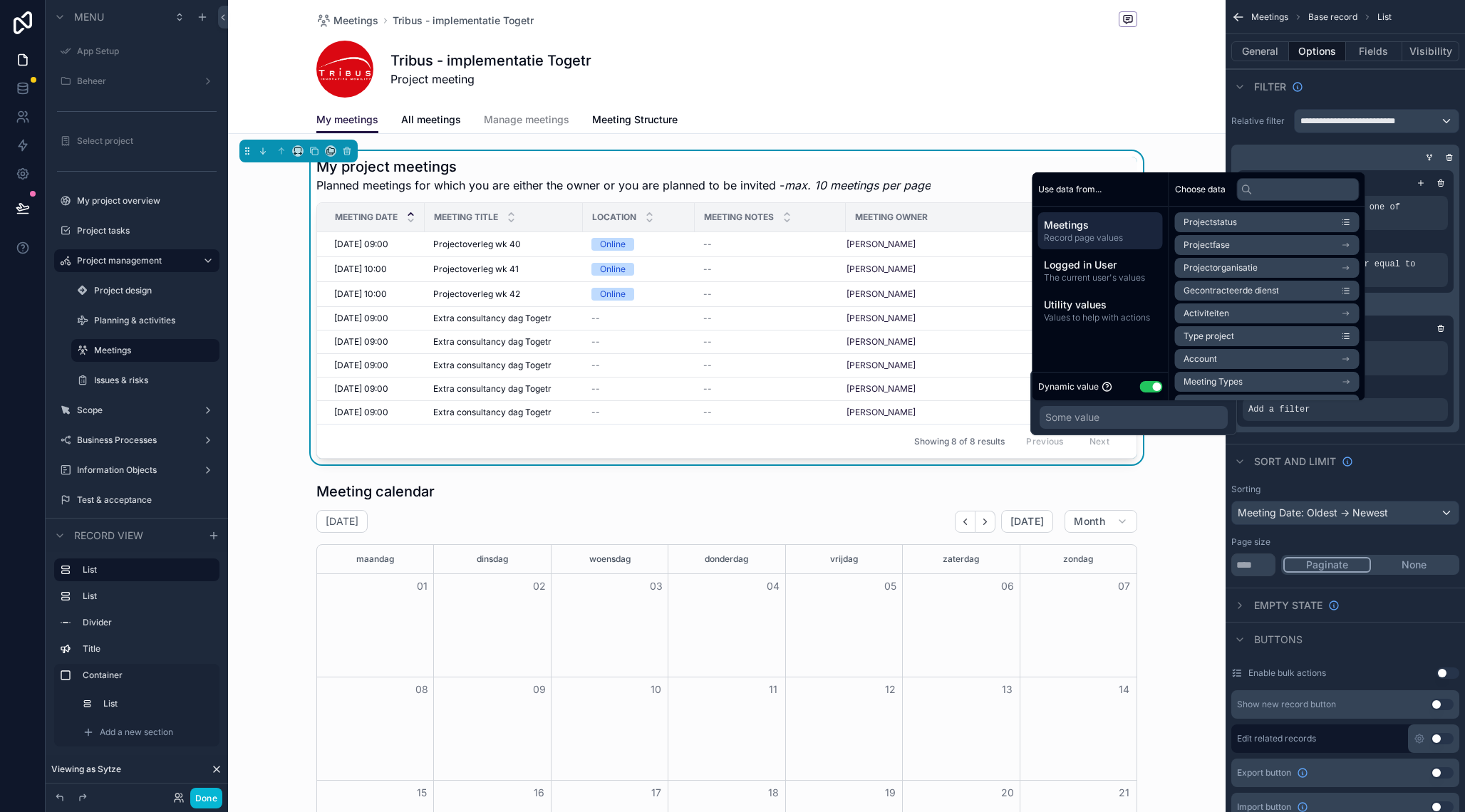
drag, startPoint x: 1138, startPoint y: 387, endPoint x: 1146, endPoint y: 387, distance: 8.0
click at [1138, 387] on div "Dynamic value Use setting" at bounding box center [1101, 386] width 125 height 17
click at [1147, 387] on button "Use setting" at bounding box center [1151, 387] width 23 height 12
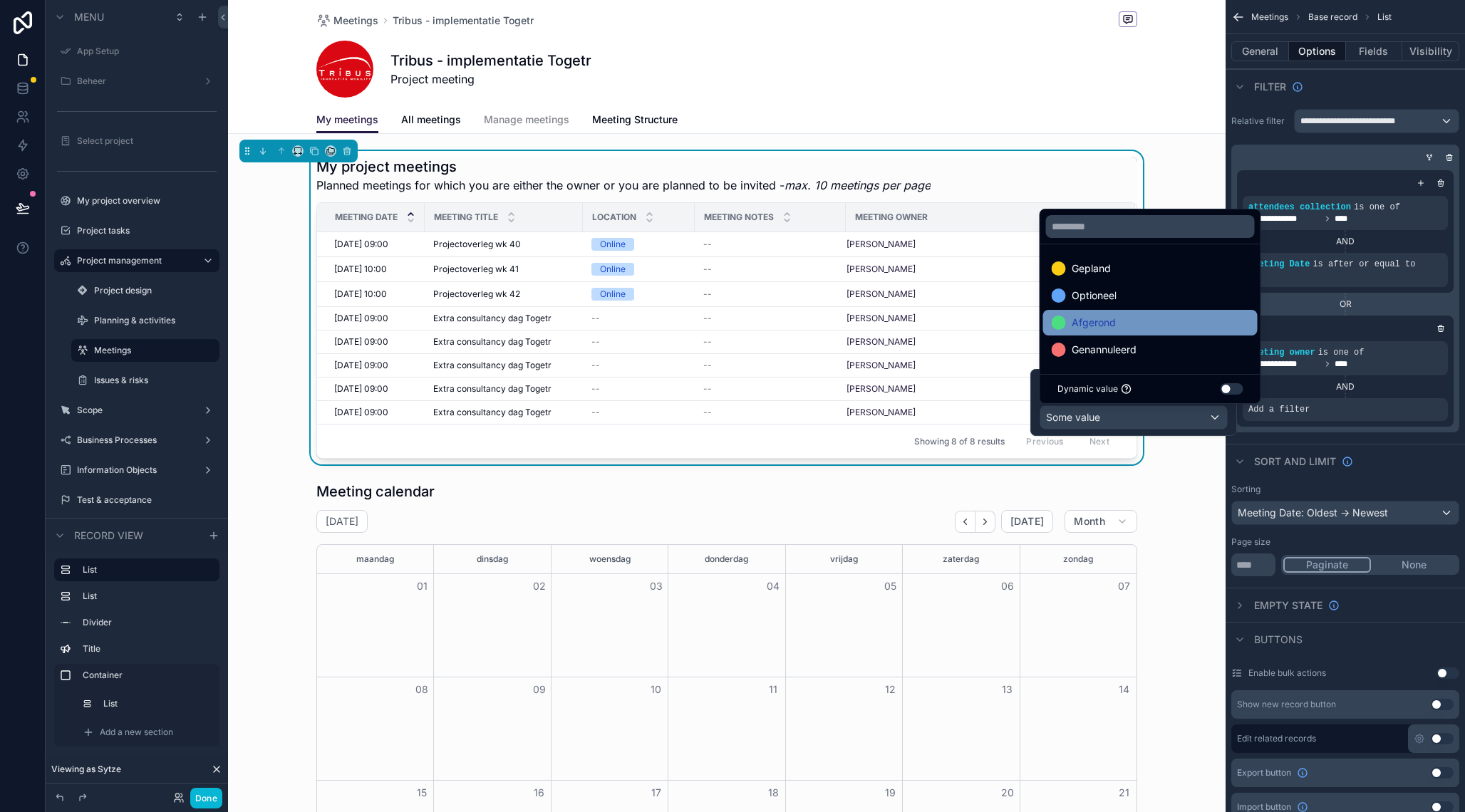
click at [1123, 329] on div "Afgerond" at bounding box center [1151, 323] width 197 height 17
click at [1119, 349] on span "Genannuleerd" at bounding box center [1103, 350] width 65 height 17
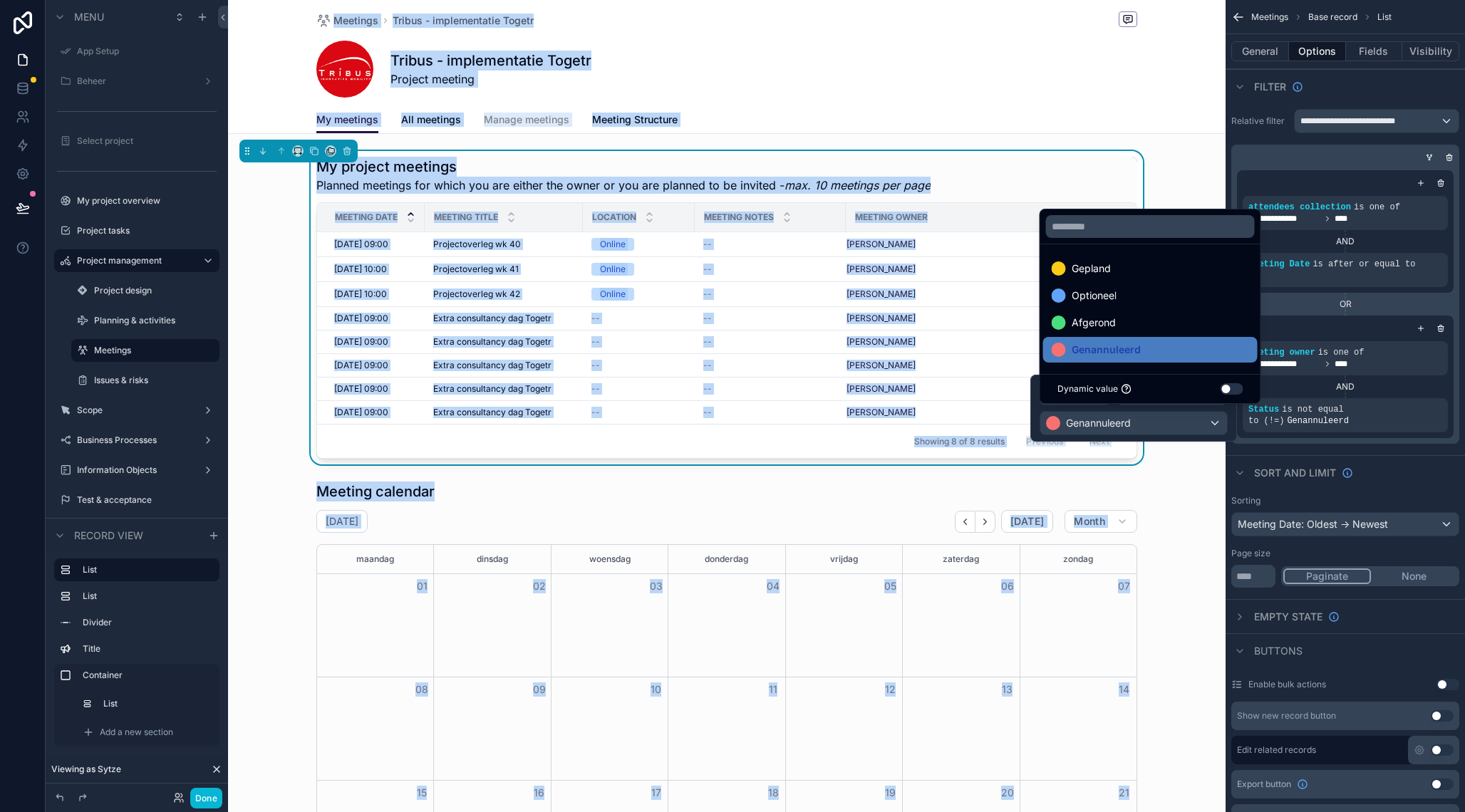
click at [1035, 404] on div "Status Is not equal to (!=) Genannuleerd" at bounding box center [1133, 408] width 207 height 67
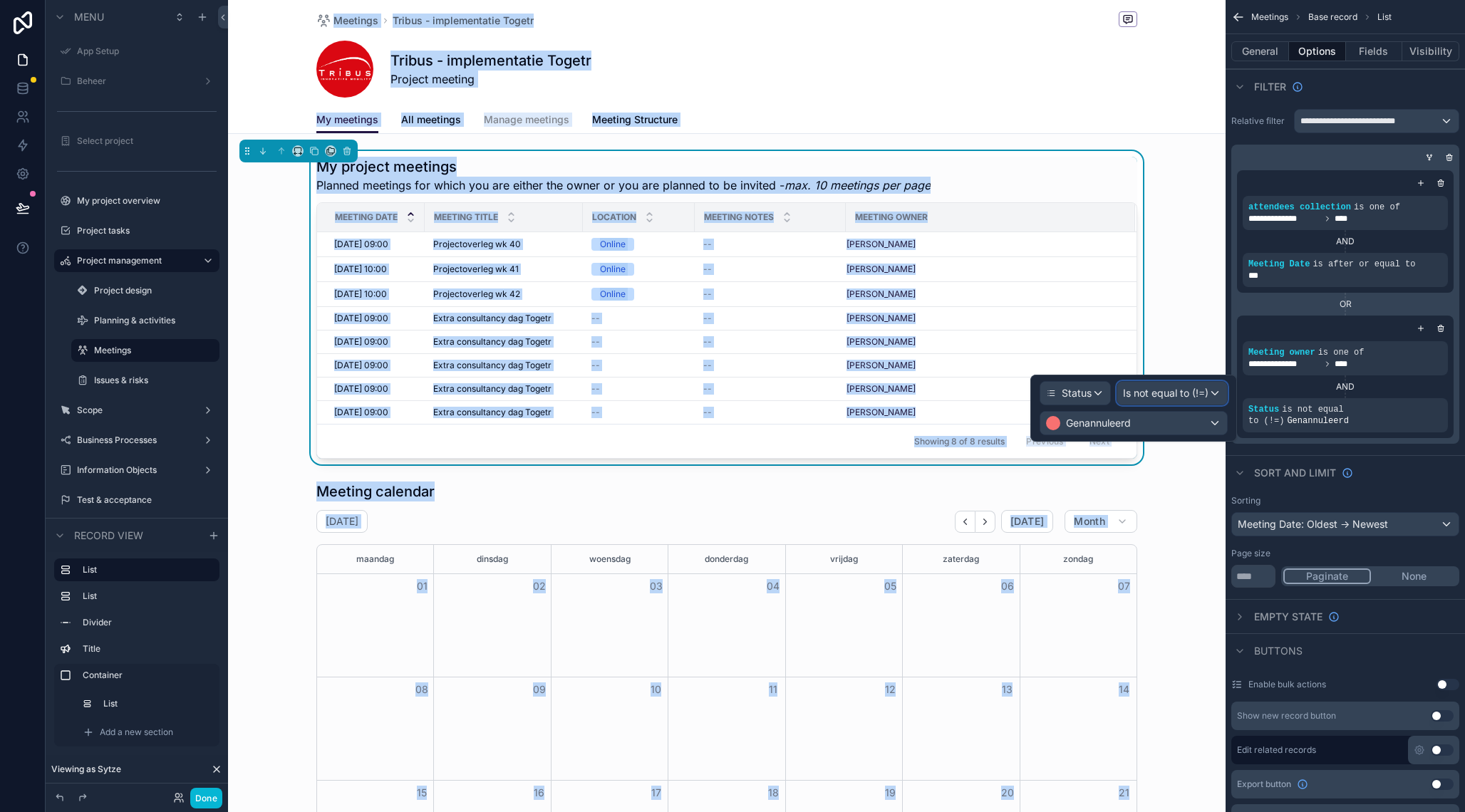
click at [1180, 398] on span "Is not equal to (!=)" at bounding box center [1166, 393] width 86 height 15
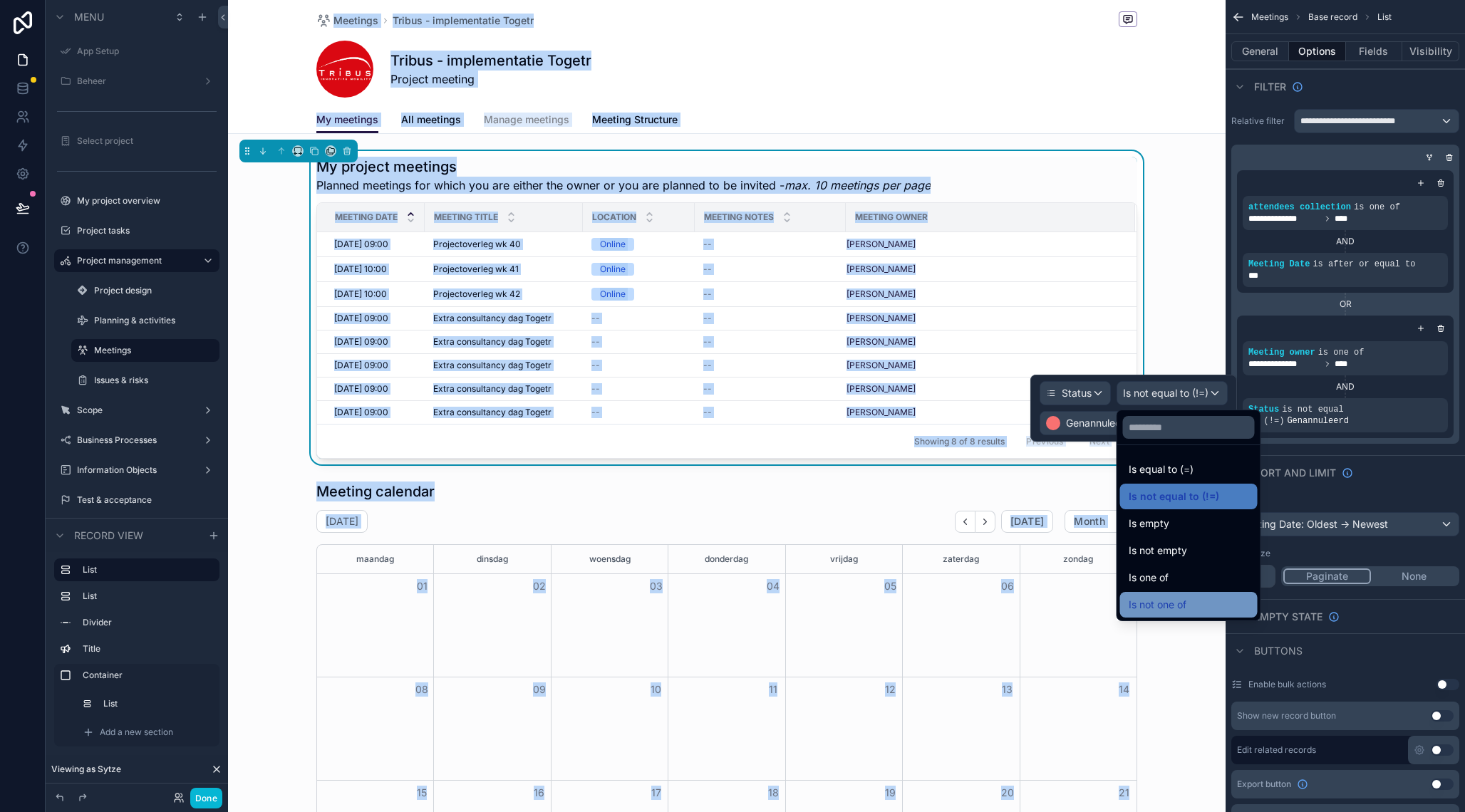
click at [1174, 604] on span "Is not one of" at bounding box center [1158, 605] width 58 height 17
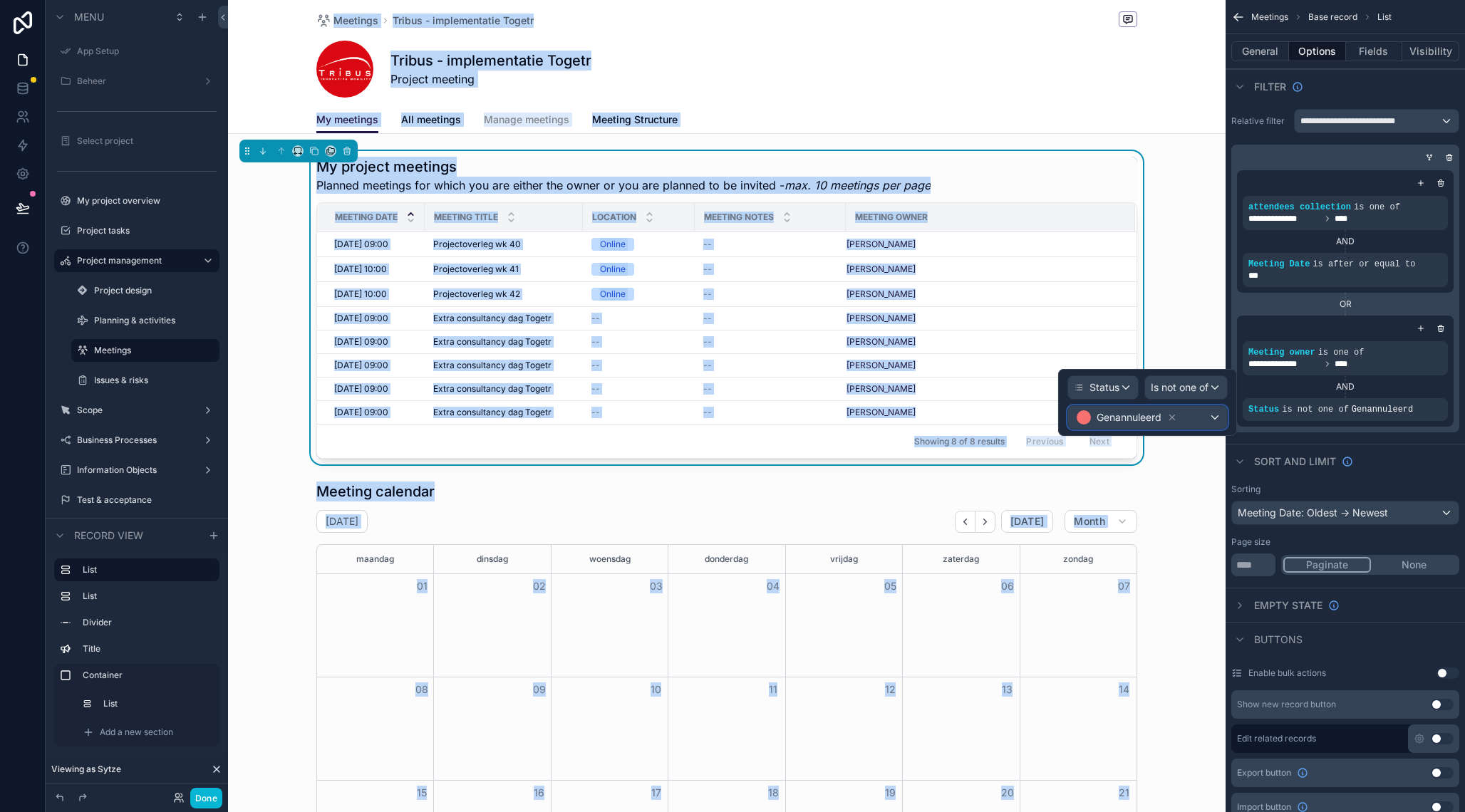
click at [1215, 417] on div "Genannuleerd" at bounding box center [1148, 417] width 159 height 22
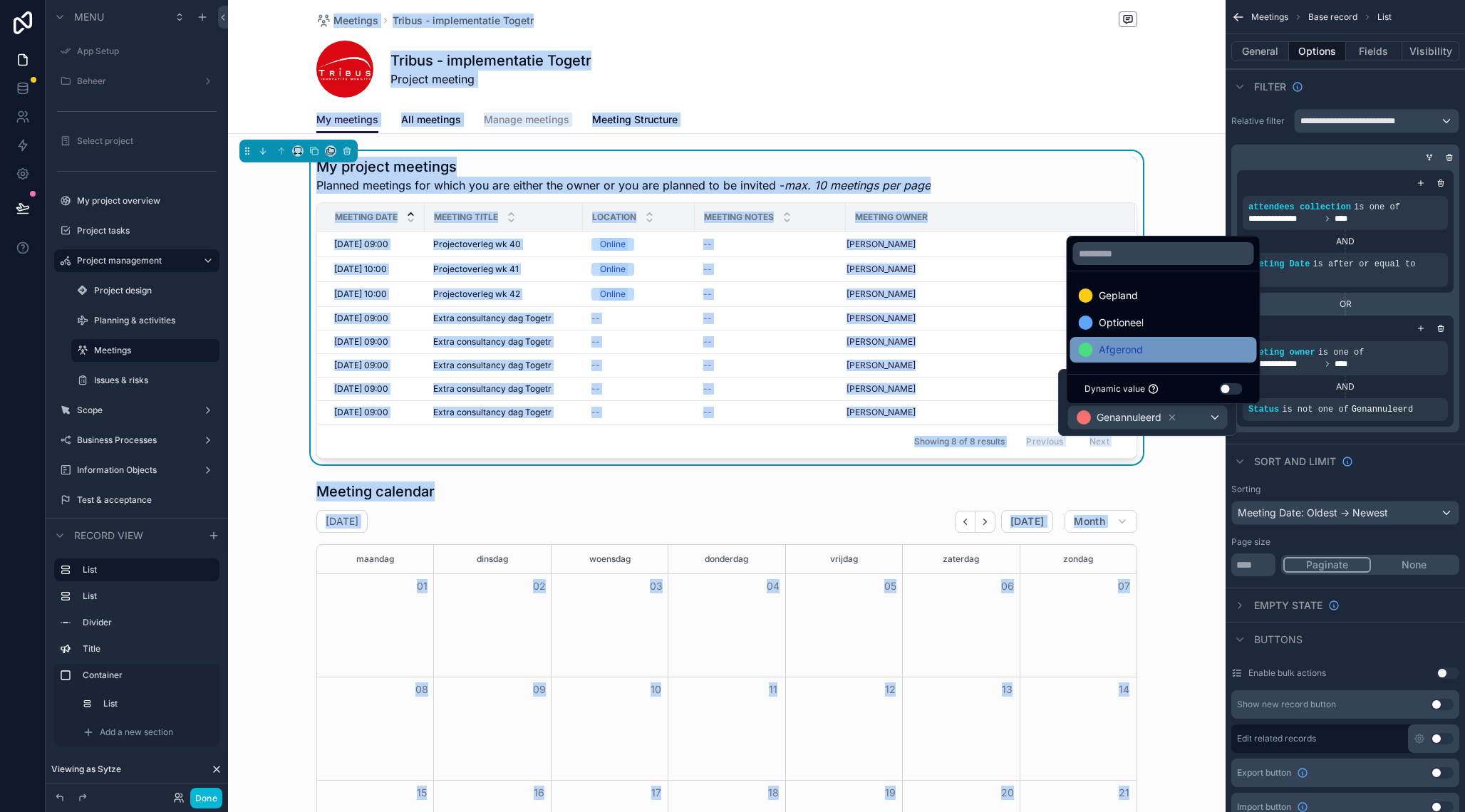
click at [1154, 340] on div "Afgerond" at bounding box center [1163, 349] width 187 height 25
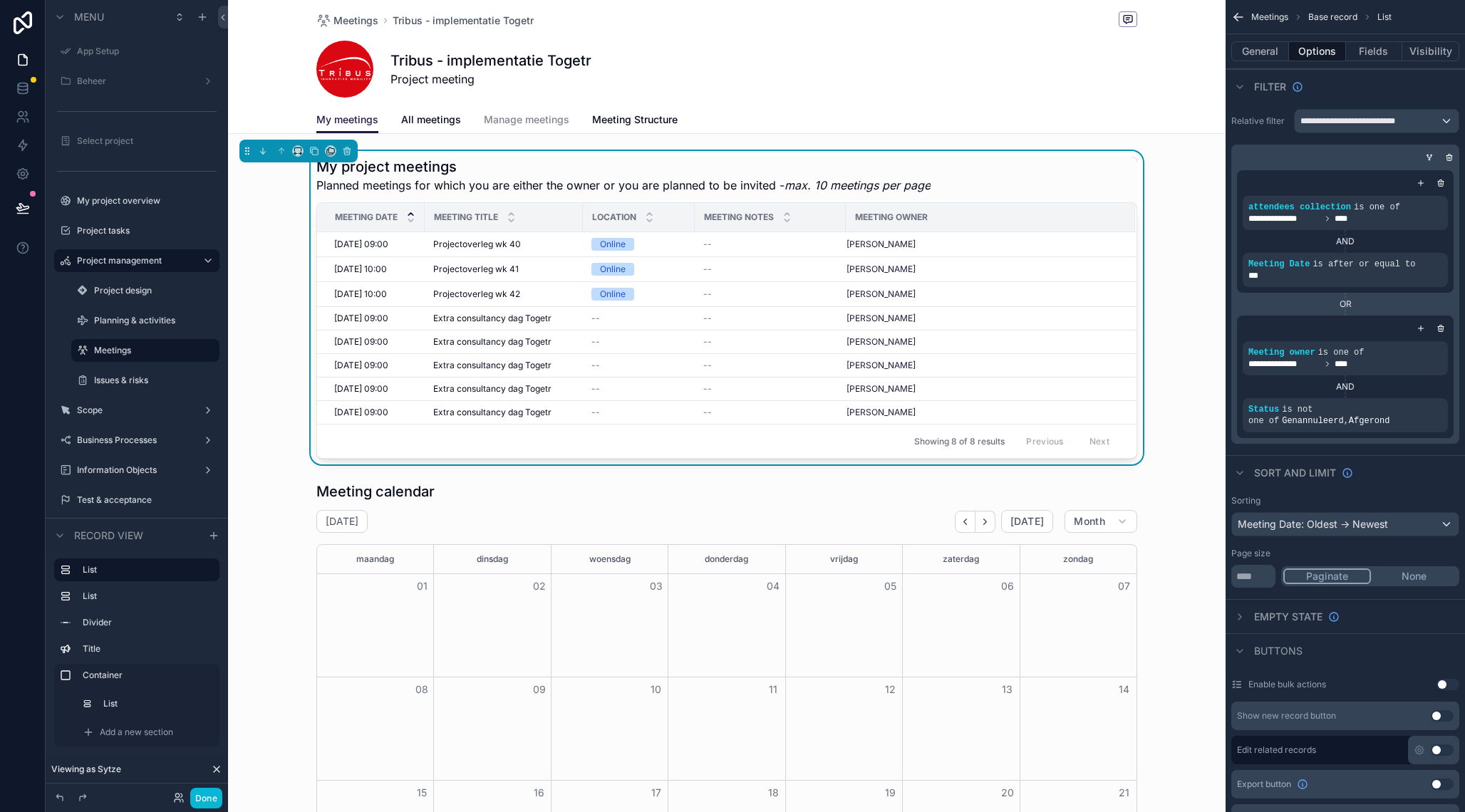
click at [1197, 232] on div "My project meetings Planned meetings for which you are either the owner or you …" at bounding box center [727, 308] width 997 height 313
click at [1083, 175] on div "My project meetings Planned meetings for which you are either the owner or you …" at bounding box center [727, 175] width 821 height 37
click at [1370, 52] on button "Fields" at bounding box center [1374, 51] width 57 height 20
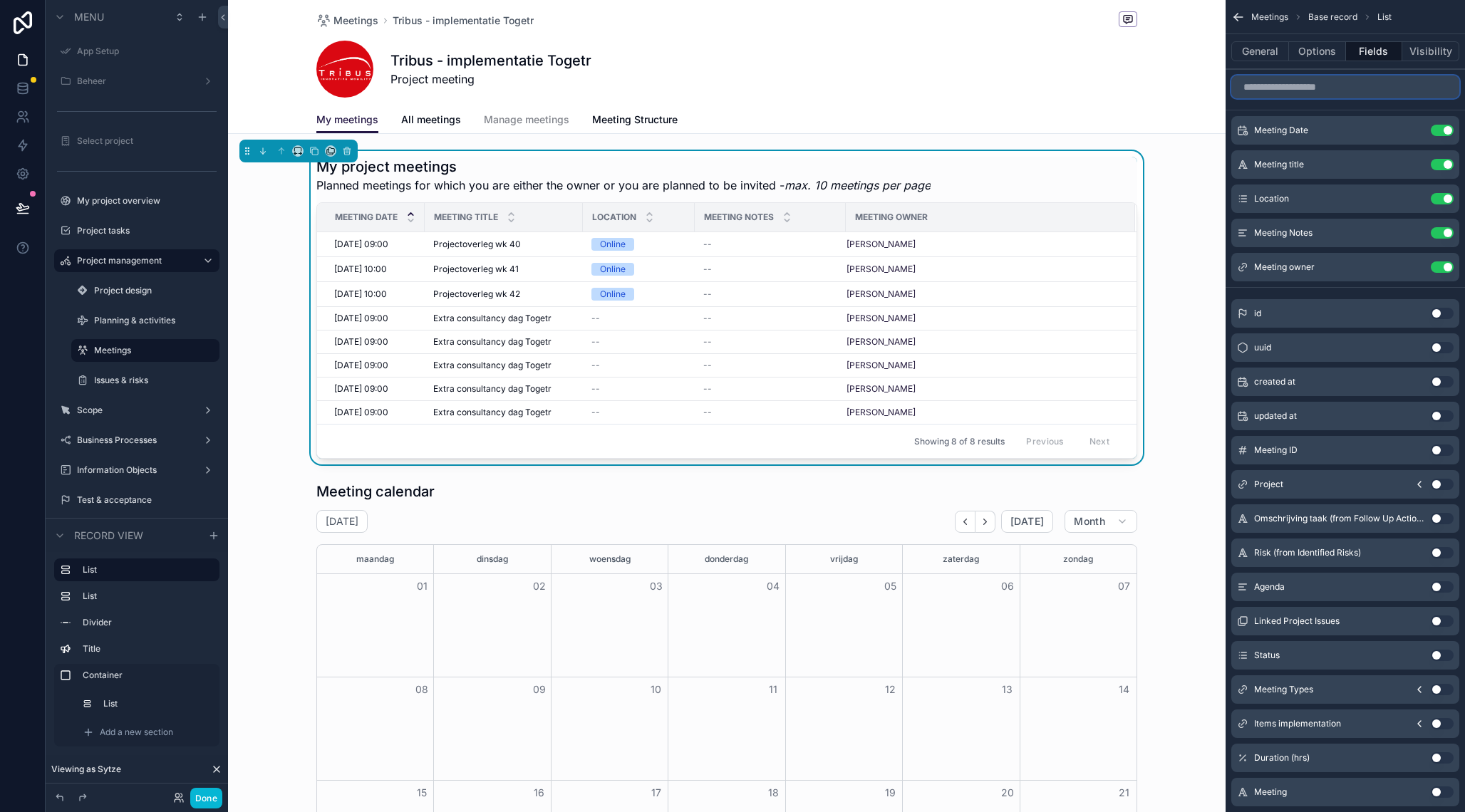
click at [1323, 87] on input "scrollable content" at bounding box center [1345, 86] width 228 height 22
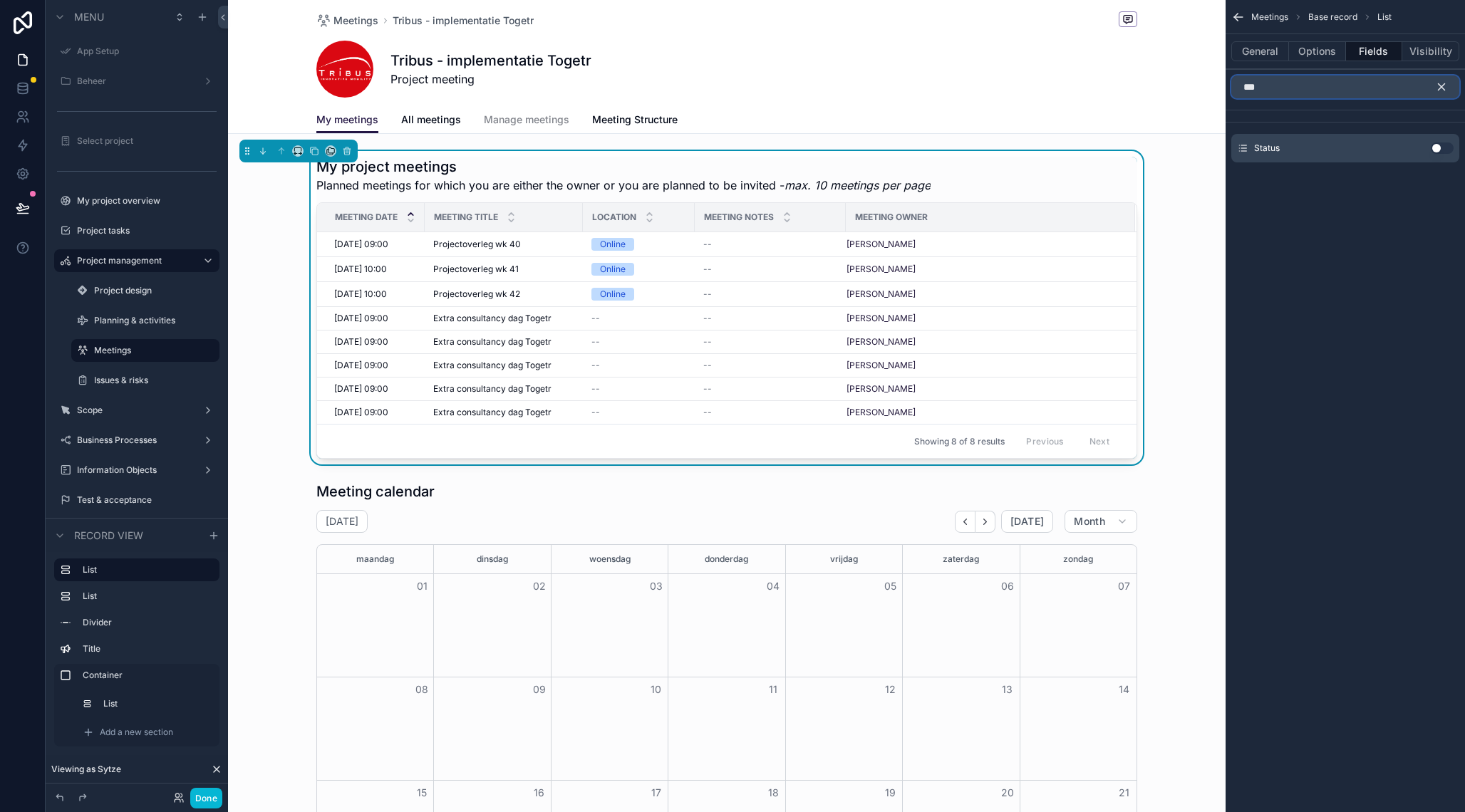
type input "***"
click at [1435, 146] on button "Use setting" at bounding box center [1442, 148] width 23 height 12
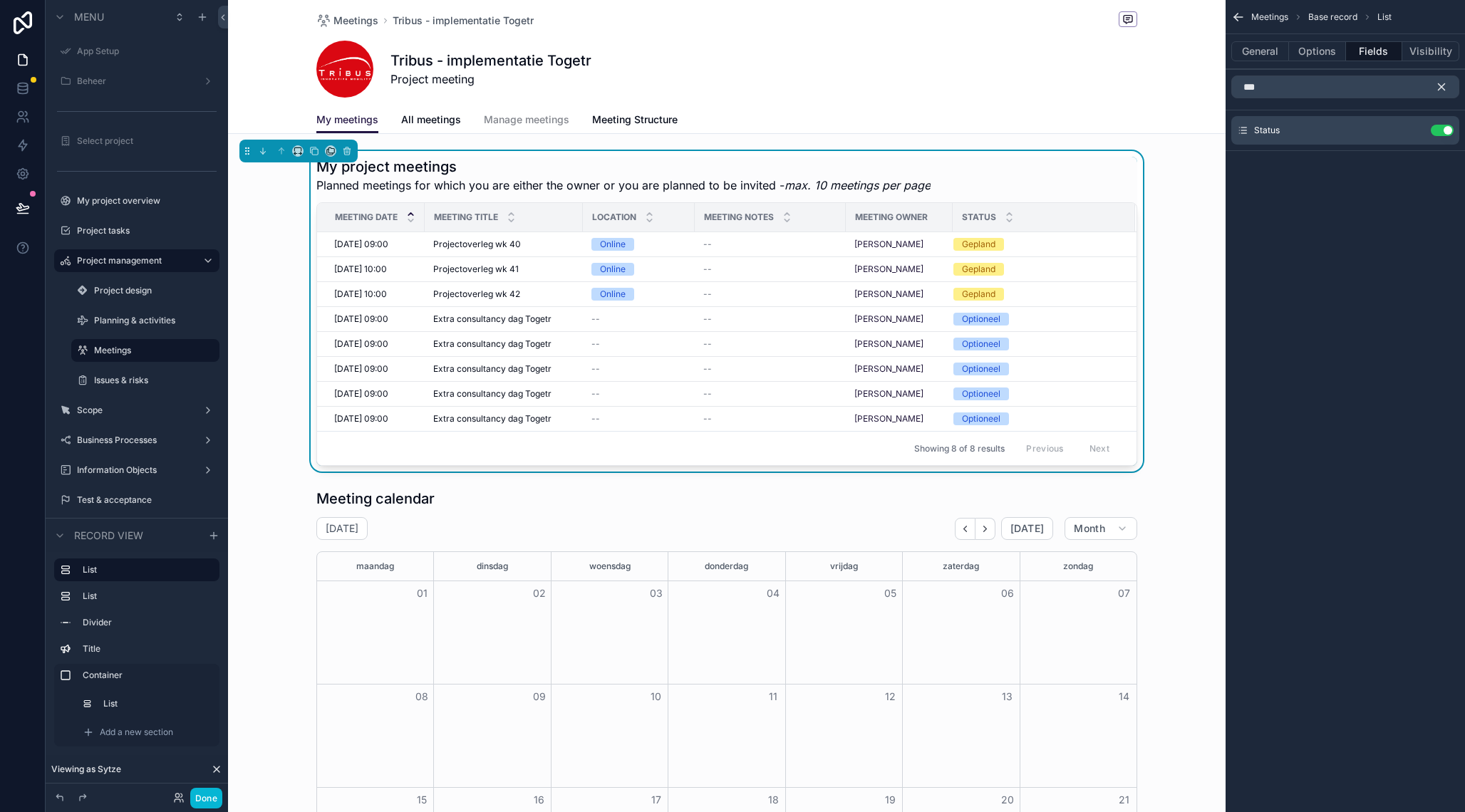
click at [1444, 83] on icon "scrollable content" at bounding box center [1442, 87] width 13 height 13
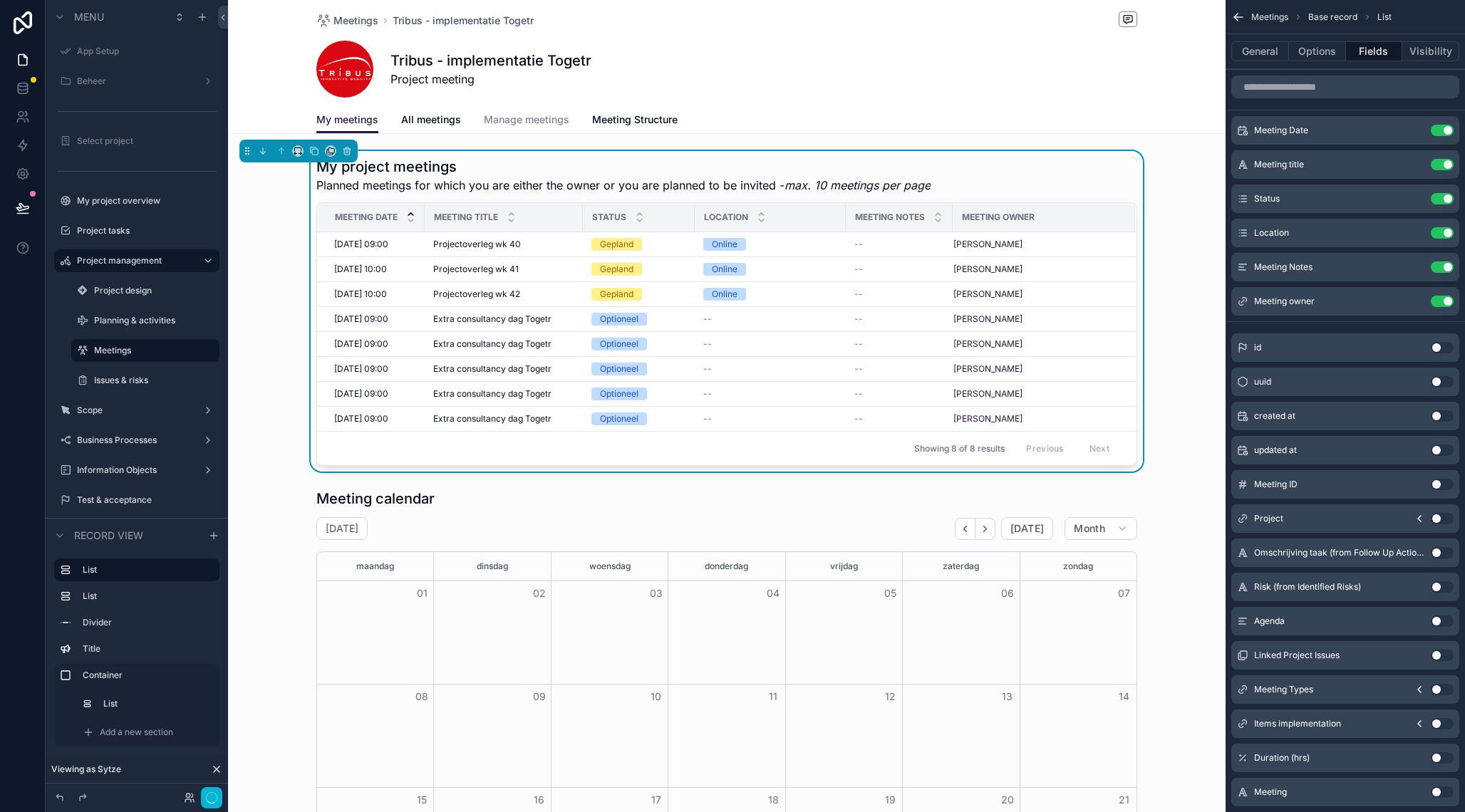
click at [1151, 155] on div "My project meetings Planned meetings for which you are either the owner or you …" at bounding box center [727, 311] width 997 height 321
click at [483, 184] on span "Planned meetings for which you are either the owner or you are planned to be in…" at bounding box center [624, 185] width 614 height 17
click at [551, 180] on span "Planned meetings for which you are either the owner or you are planned to be in…" at bounding box center [624, 185] width 614 height 17
click at [611, 186] on span "Planned meetings for which you are either the owner or you are planned to be in…" at bounding box center [624, 185] width 614 height 17
click at [628, 186] on span "Planned meetings for which you are either the owner or you are planned to be in…" at bounding box center [624, 185] width 614 height 17
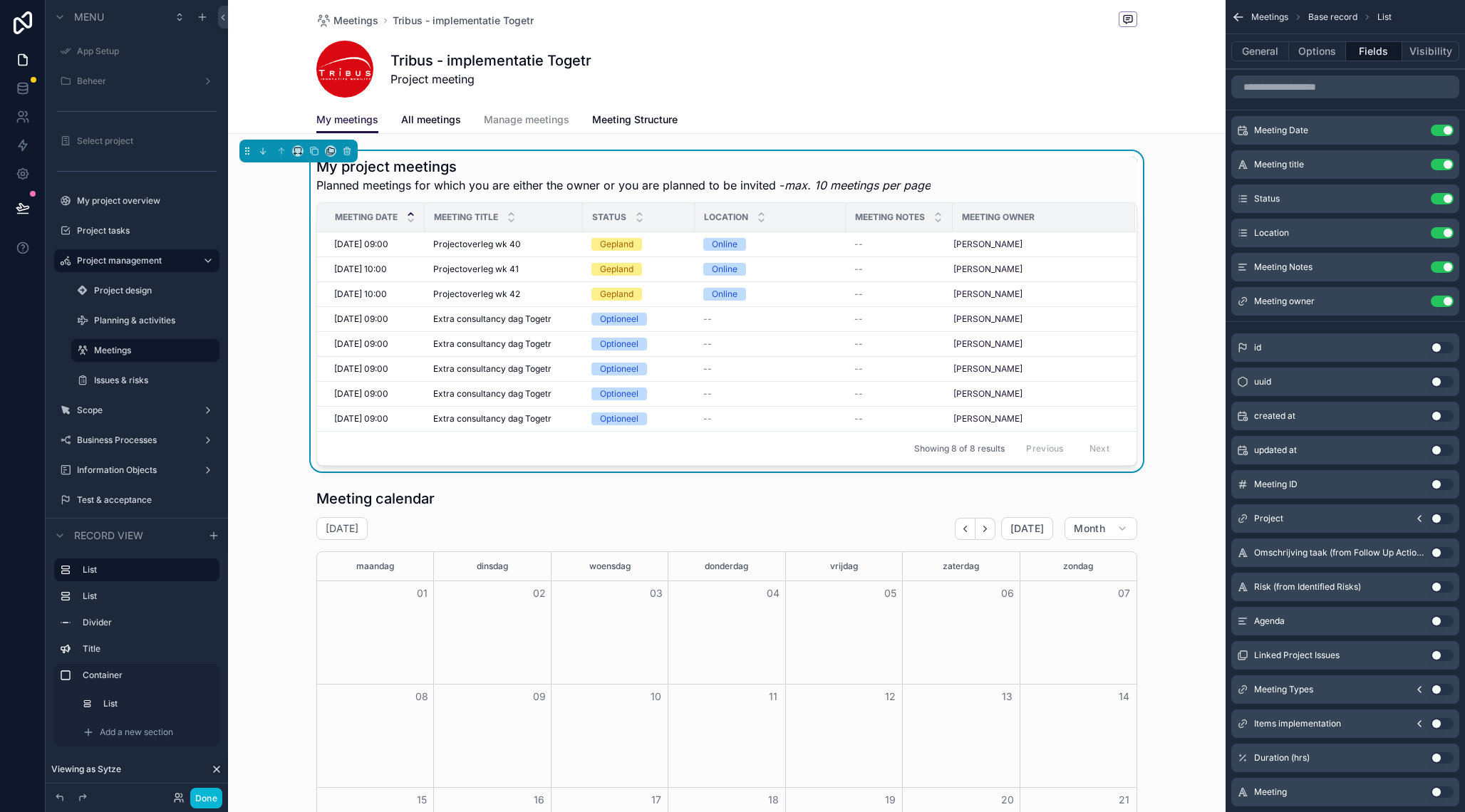
click at [644, 161] on h1 "My project meetings" at bounding box center [624, 166] width 614 height 20
click at [582, 160] on h1 "My project meetings" at bounding box center [624, 166] width 614 height 20
click at [663, 166] on h1 "My project meetings" at bounding box center [624, 166] width 614 height 20
click at [1130, 159] on div "My project meetings Planned meetings for which you are either the owner or you …" at bounding box center [727, 175] width 821 height 37
click at [1310, 57] on button "Options" at bounding box center [1318, 51] width 57 height 20
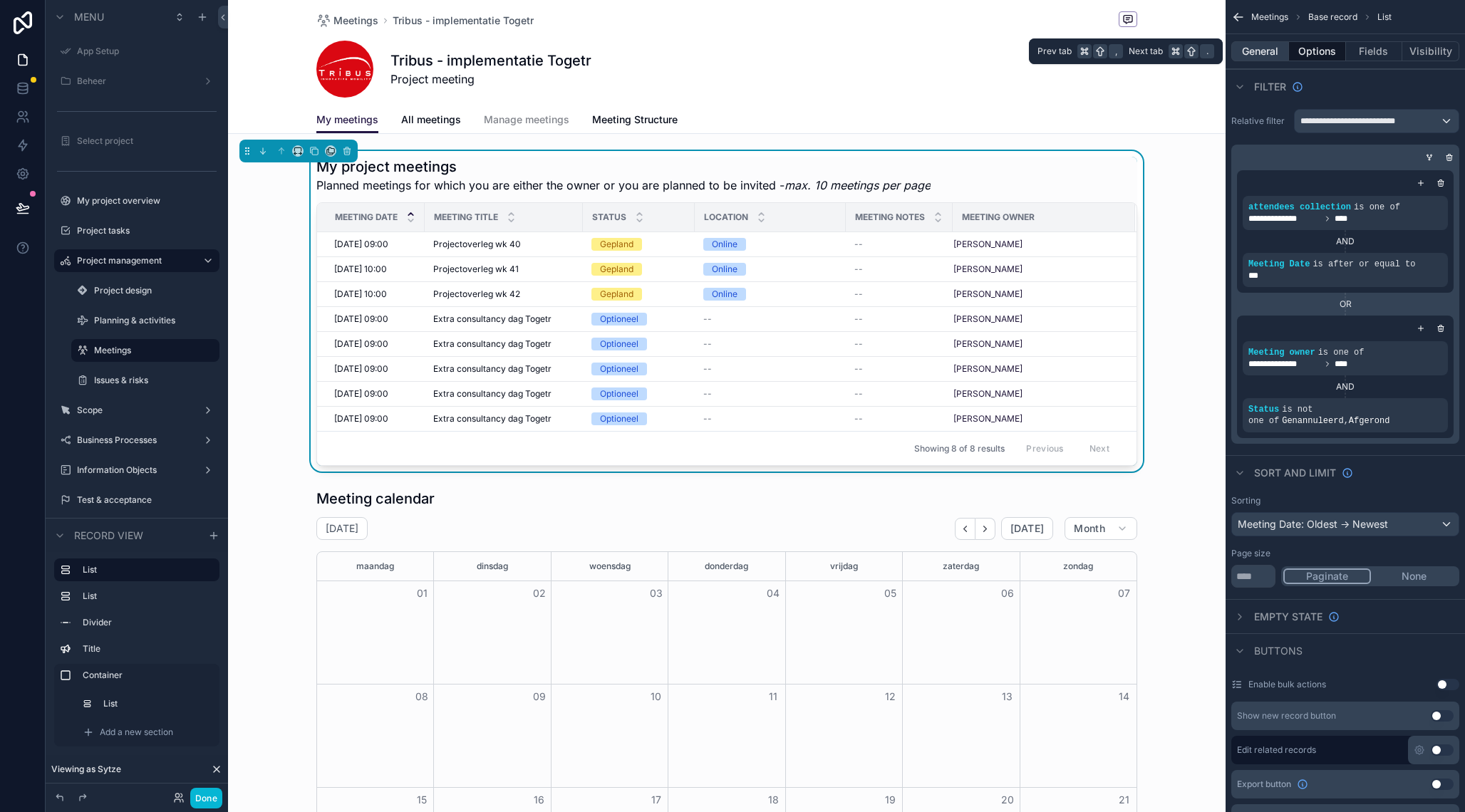
click at [1271, 49] on button "General" at bounding box center [1260, 51] width 58 height 20
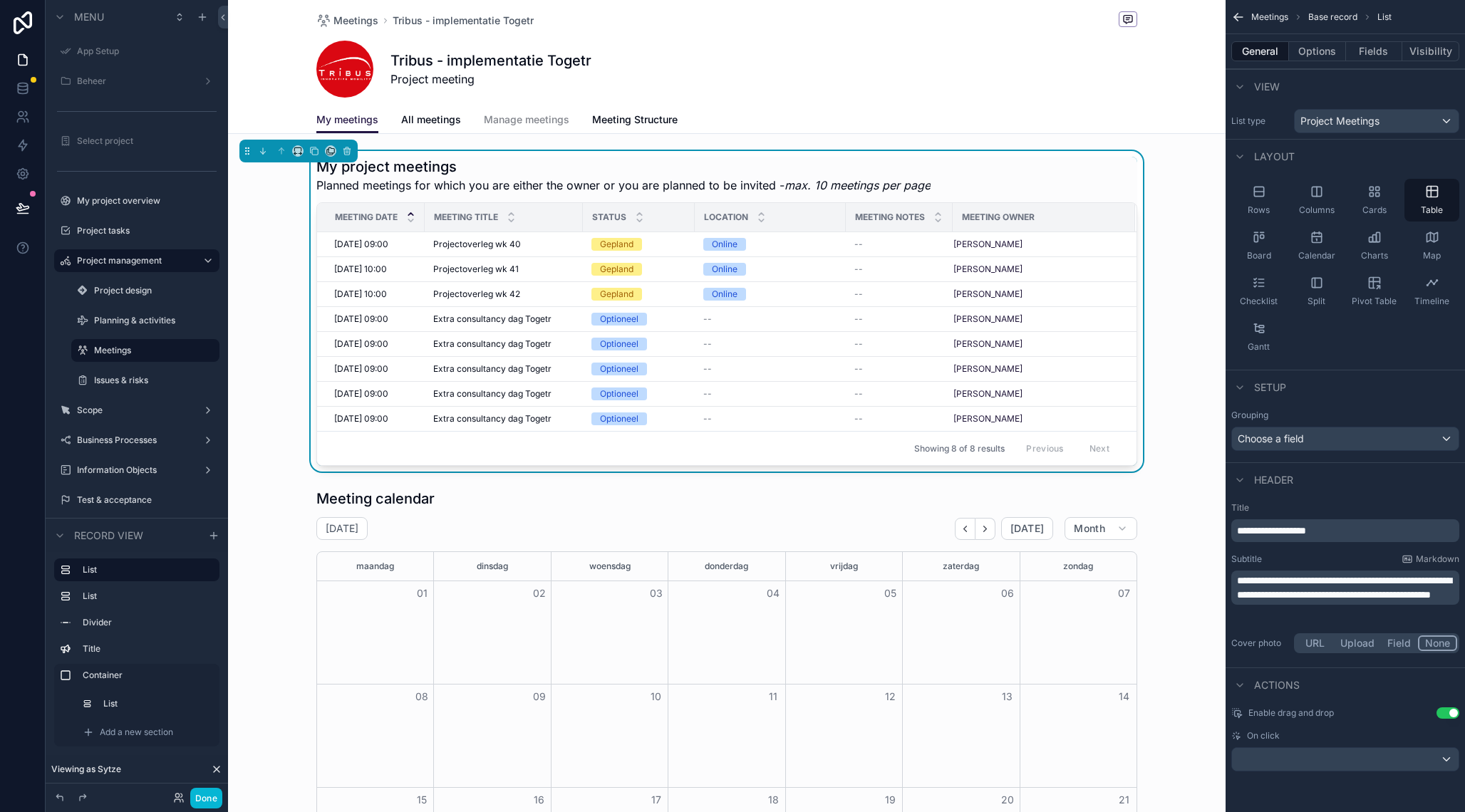
click at [1324, 600] on span "**********" at bounding box center [1344, 587] width 214 height 24
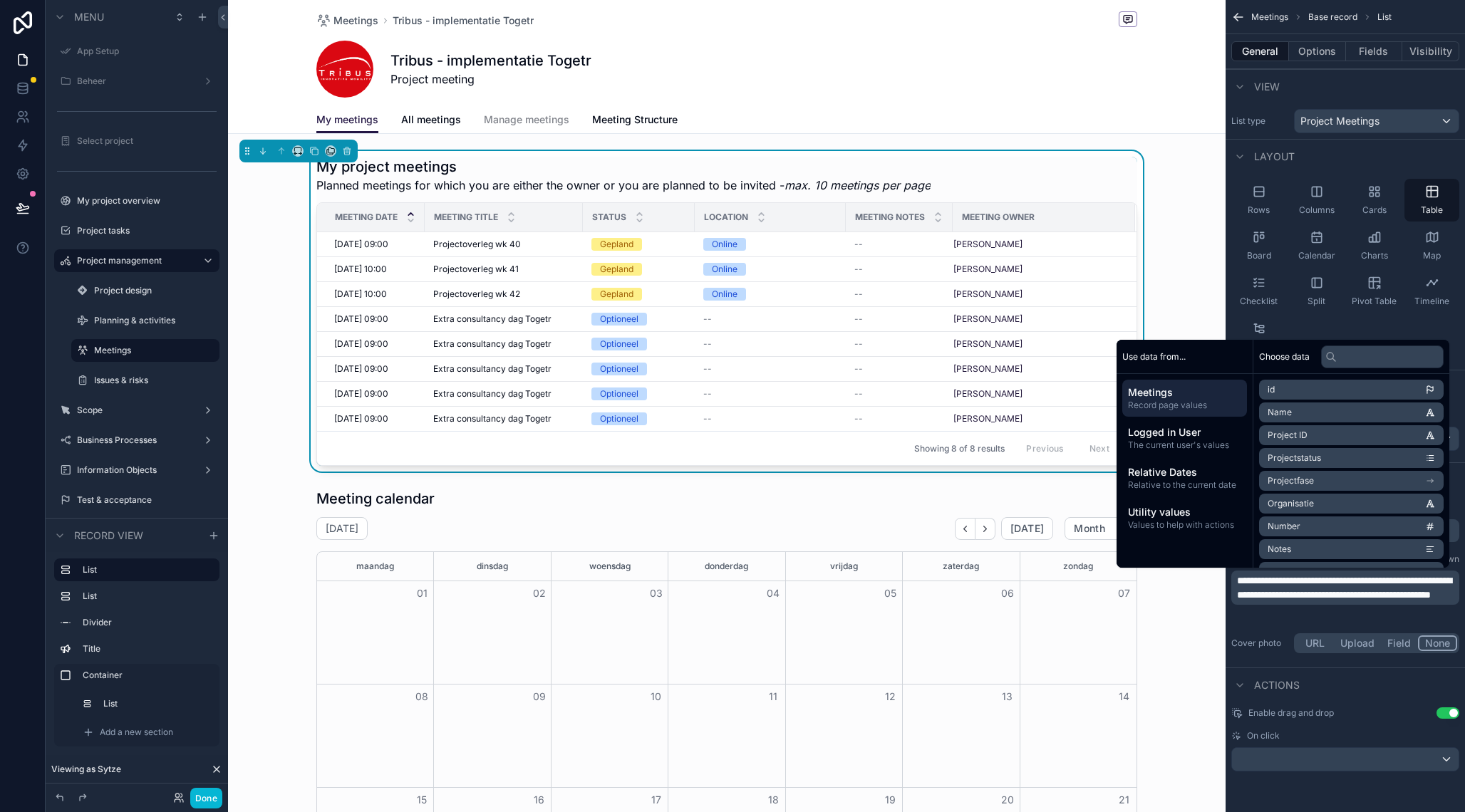
click at [1268, 596] on span "**********" at bounding box center [1344, 587] width 214 height 24
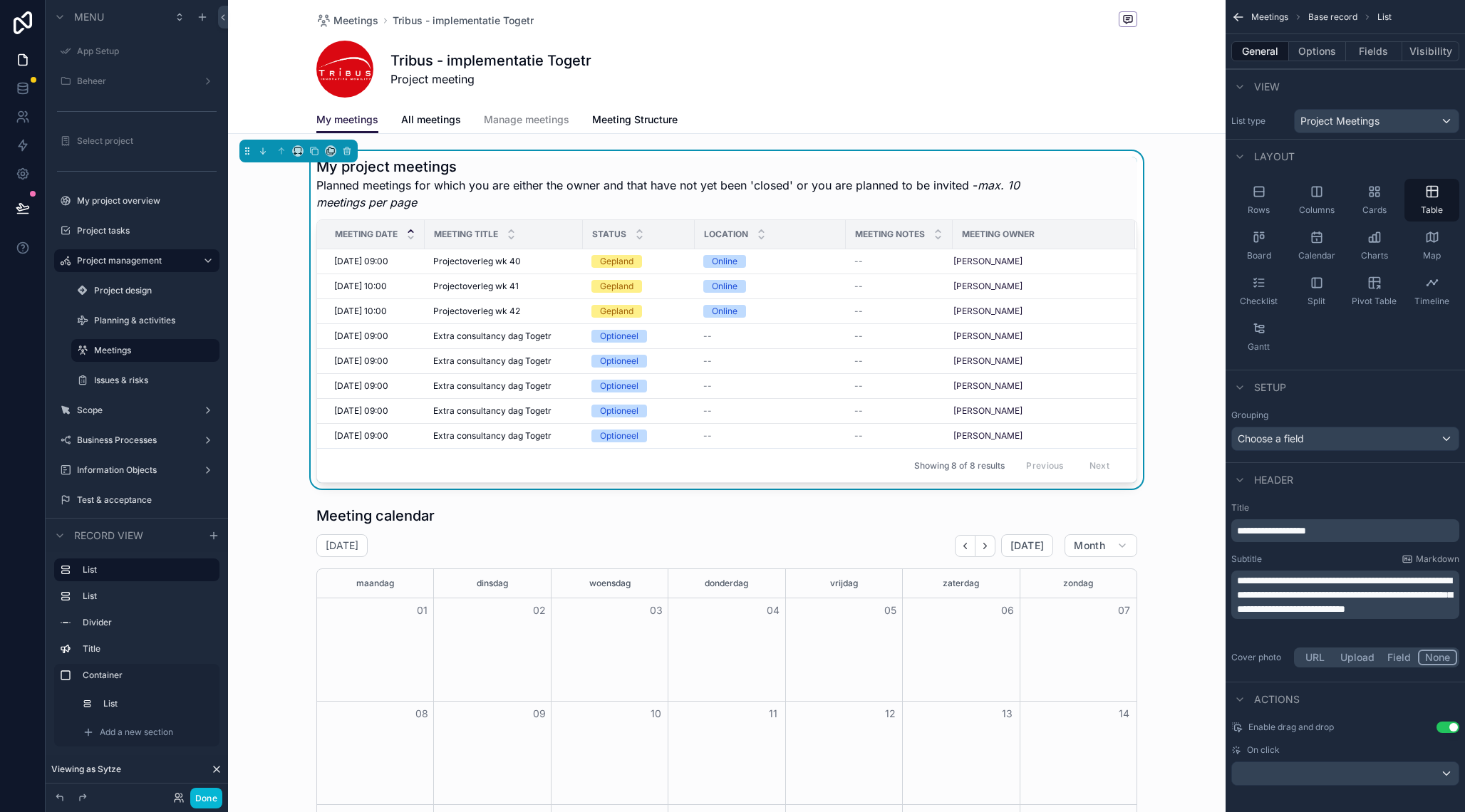
click at [1291, 596] on span "**********" at bounding box center [1344, 594] width 215 height 38
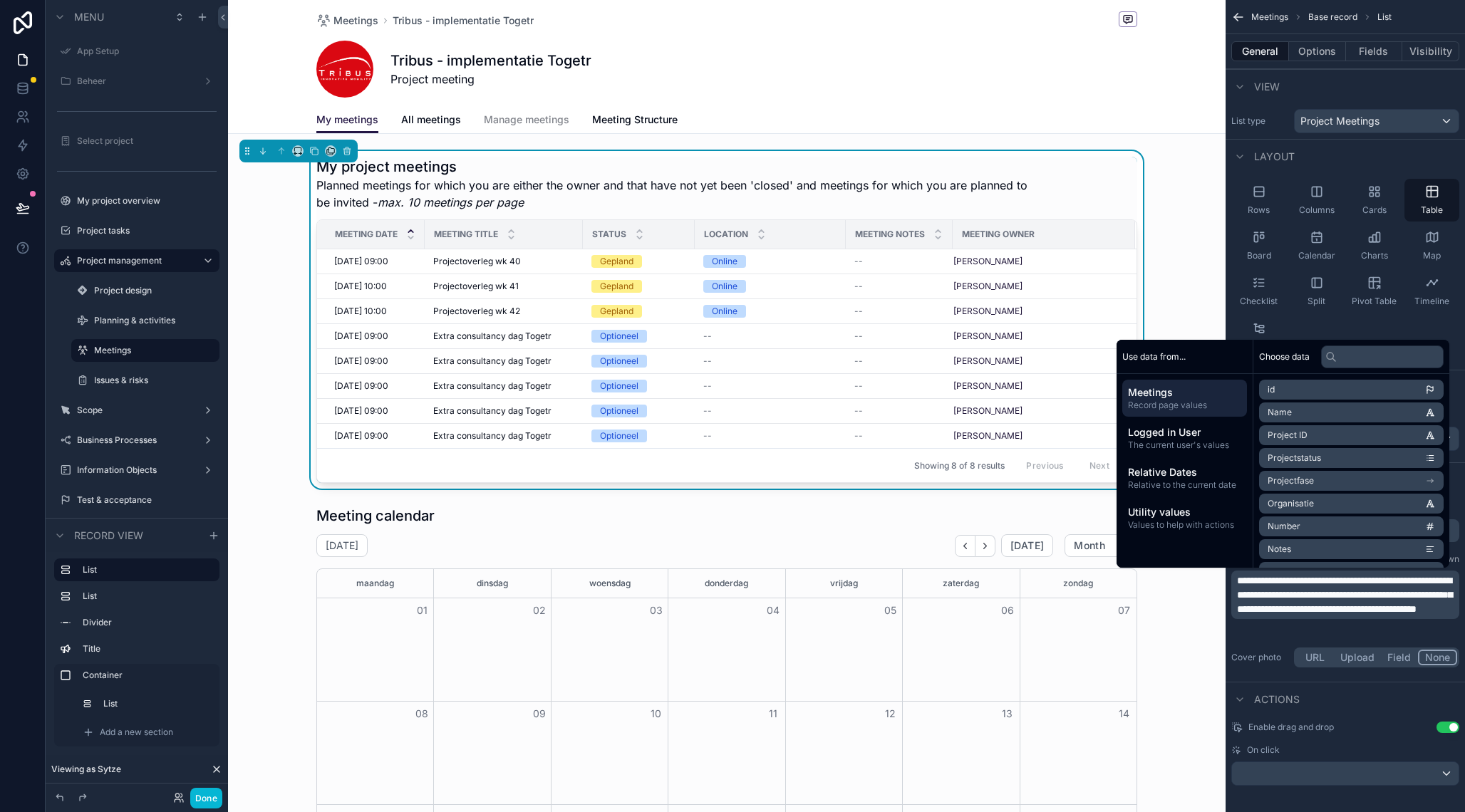
click at [1084, 179] on div "My project meetings Planned meetings for which you are either the owner and tha…" at bounding box center [727, 184] width 821 height 54
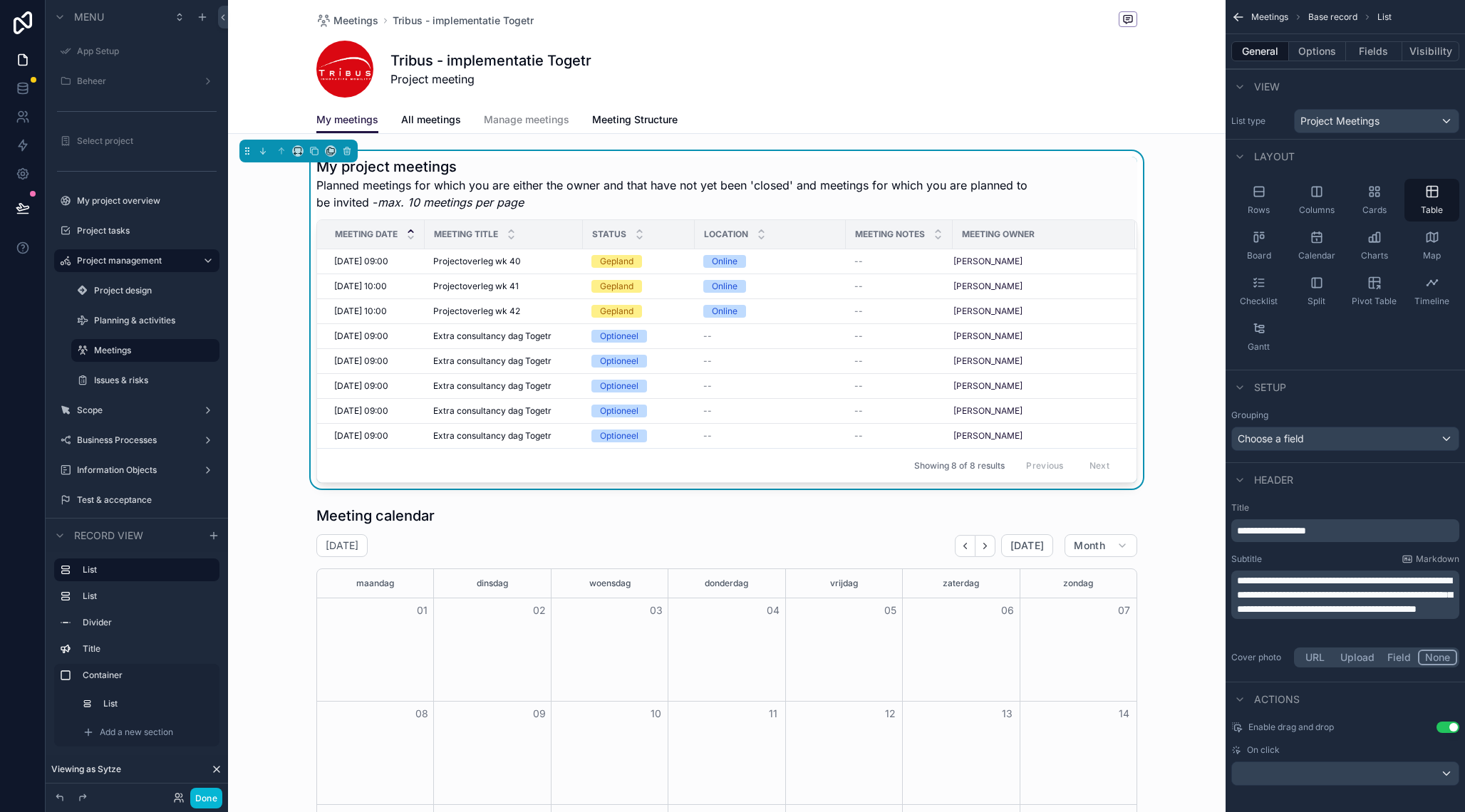
click at [1202, 197] on div "My project meetings Planned meetings for which you are either the owner and tha…" at bounding box center [727, 319] width 997 height 337
click at [1199, 157] on div "My project meetings Planned meetings for which you are either the owner and tha…" at bounding box center [727, 319] width 997 height 337
click at [1291, 614] on span "**********" at bounding box center [1344, 594] width 215 height 38
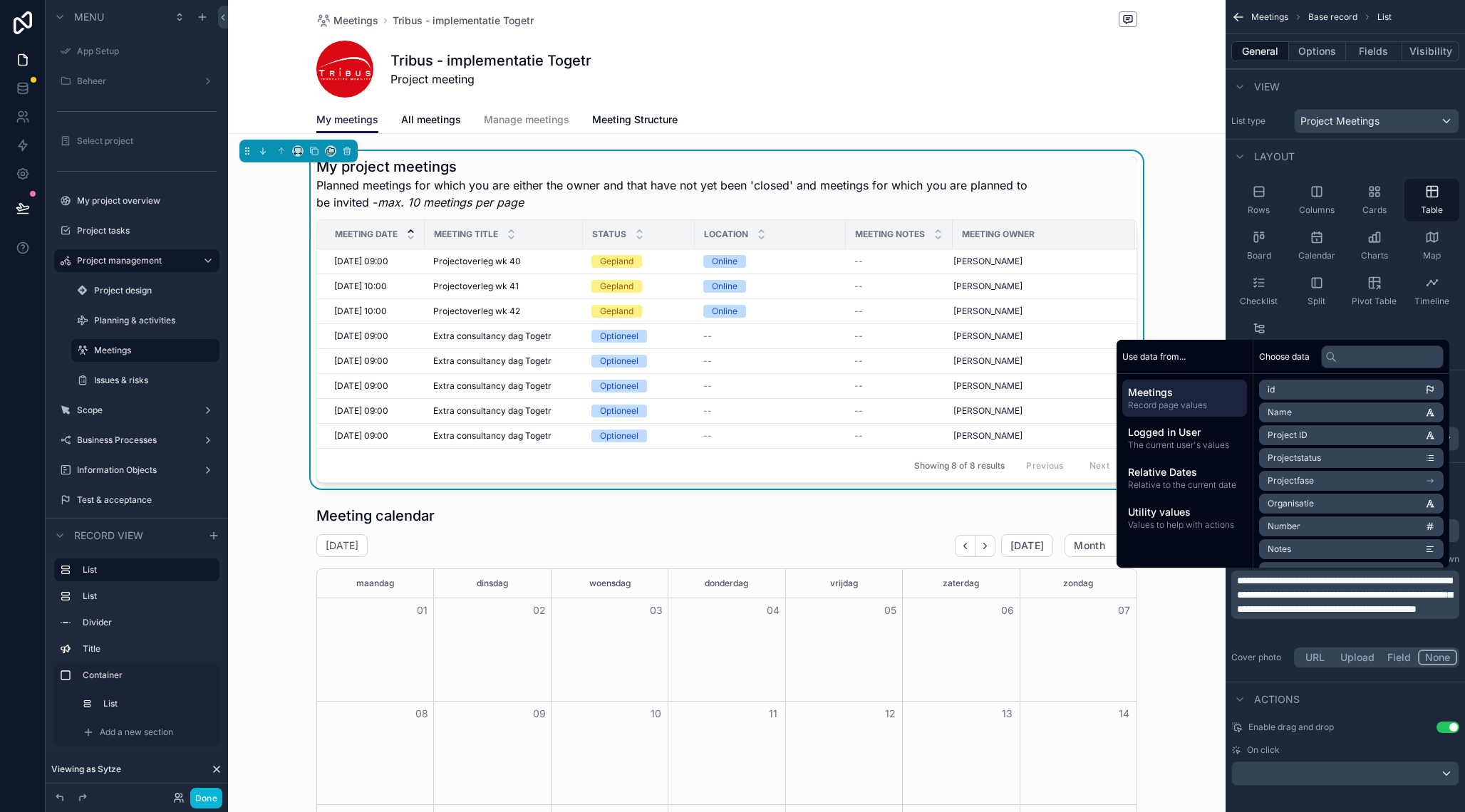
click at [1287, 614] on span "**********" at bounding box center [1344, 594] width 215 height 38
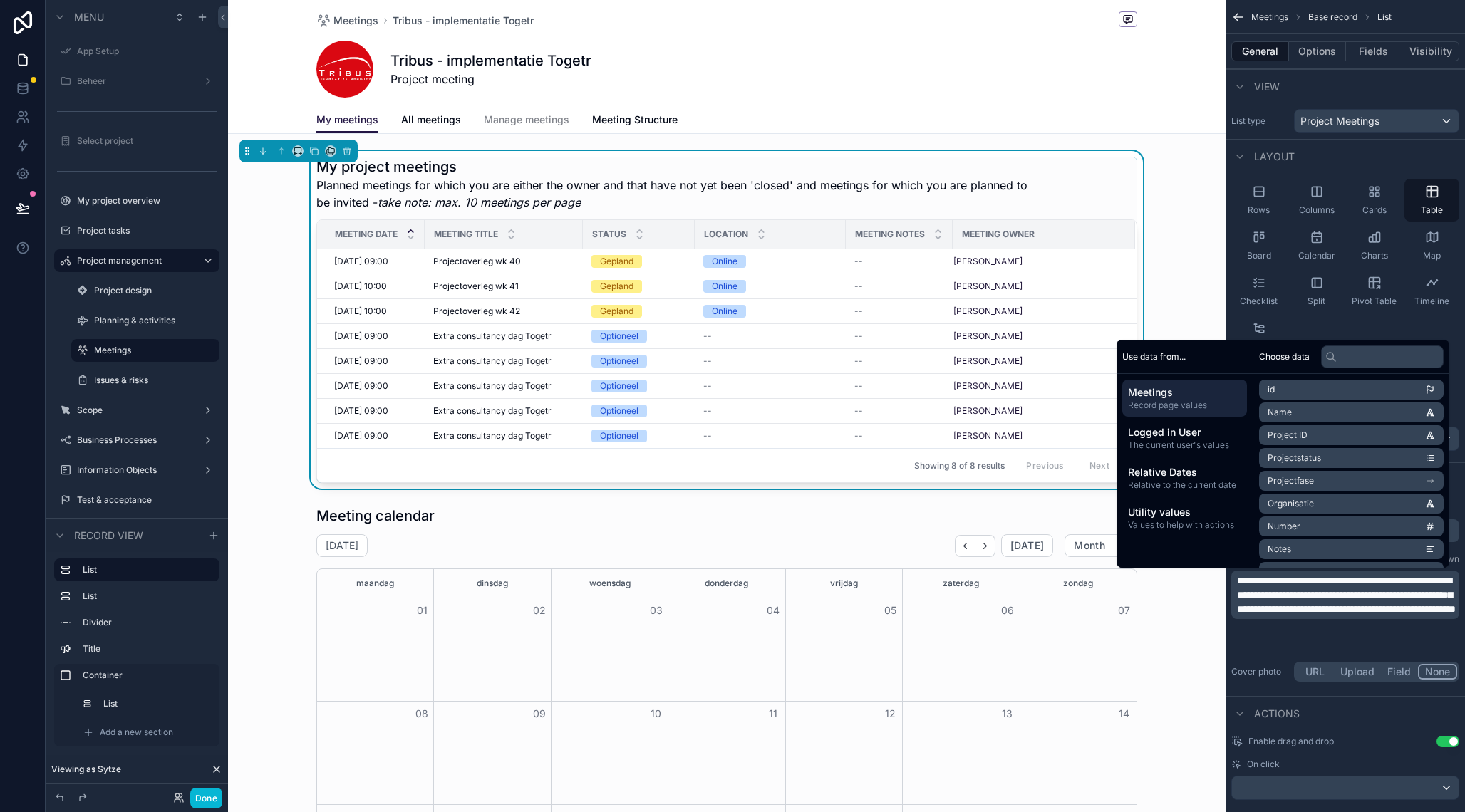
drag, startPoint x: 1157, startPoint y: 134, endPoint x: 1156, endPoint y: 148, distance: 14.0
click at [1157, 134] on div "My meetings All meetings Manage meetings Meeting Structure" at bounding box center [727, 119] width 981 height 27
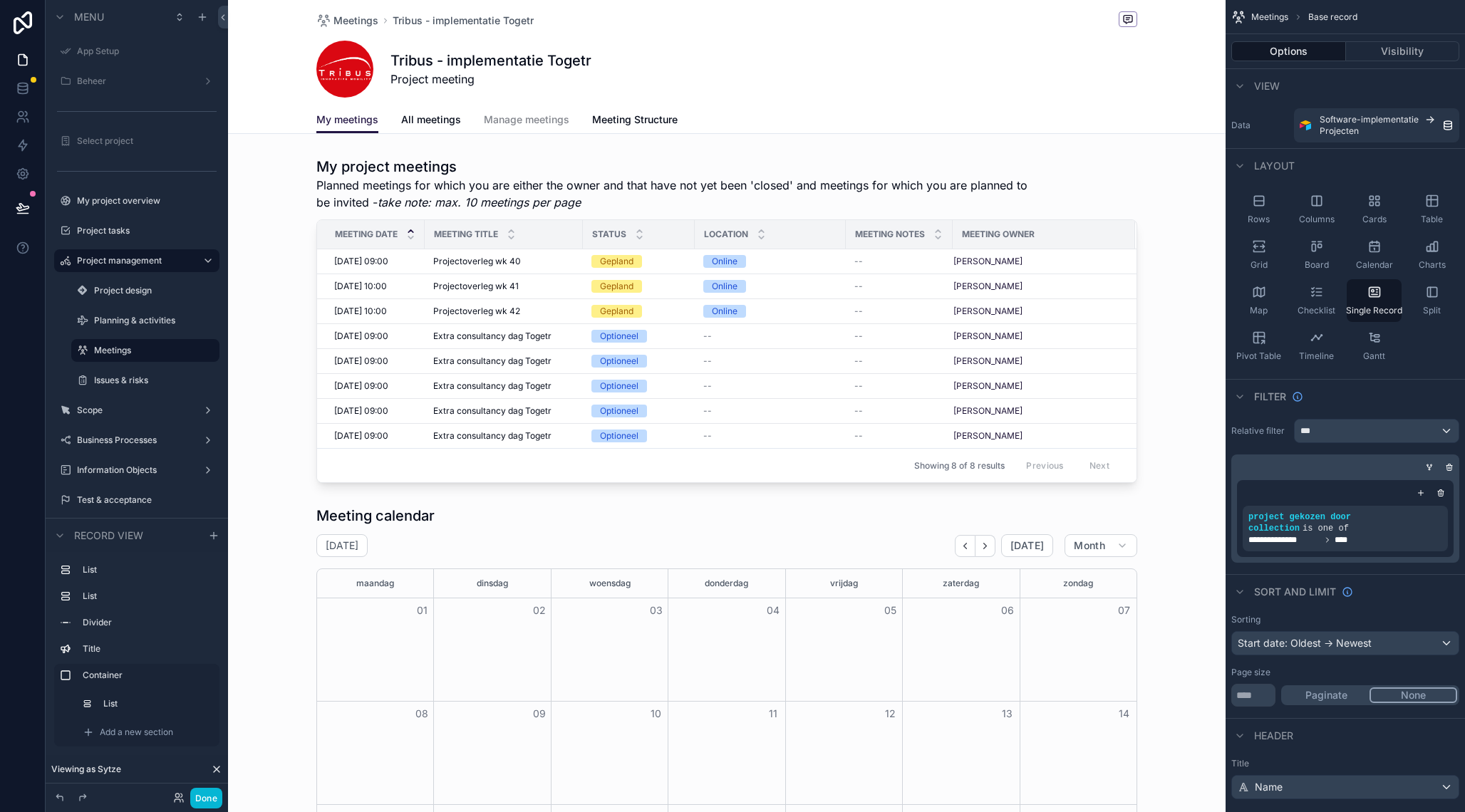
click at [213, 768] on icon at bounding box center [217, 769] width 12 height 12
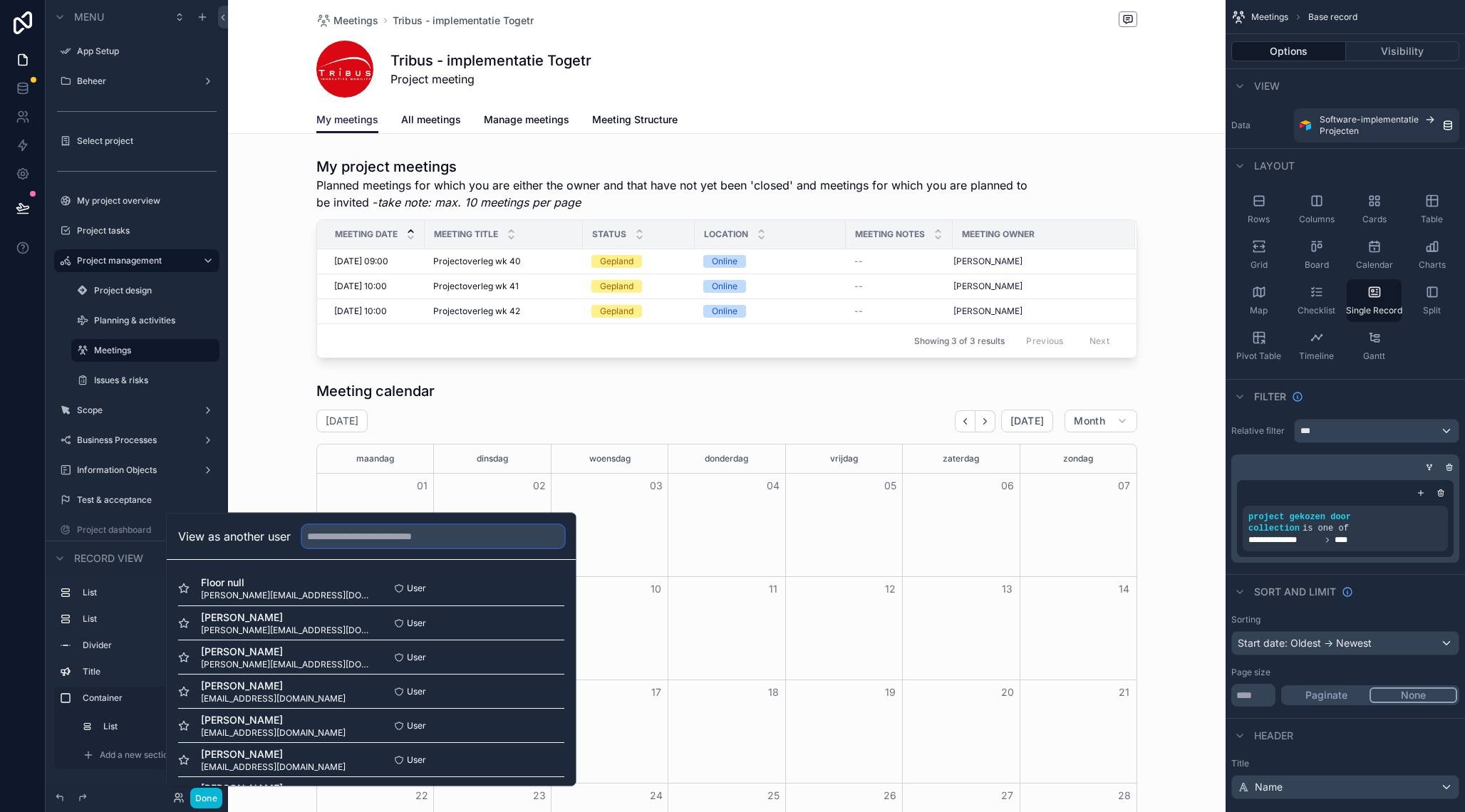
click at [348, 537] on input "text" at bounding box center [433, 536] width 262 height 22
type input "*"
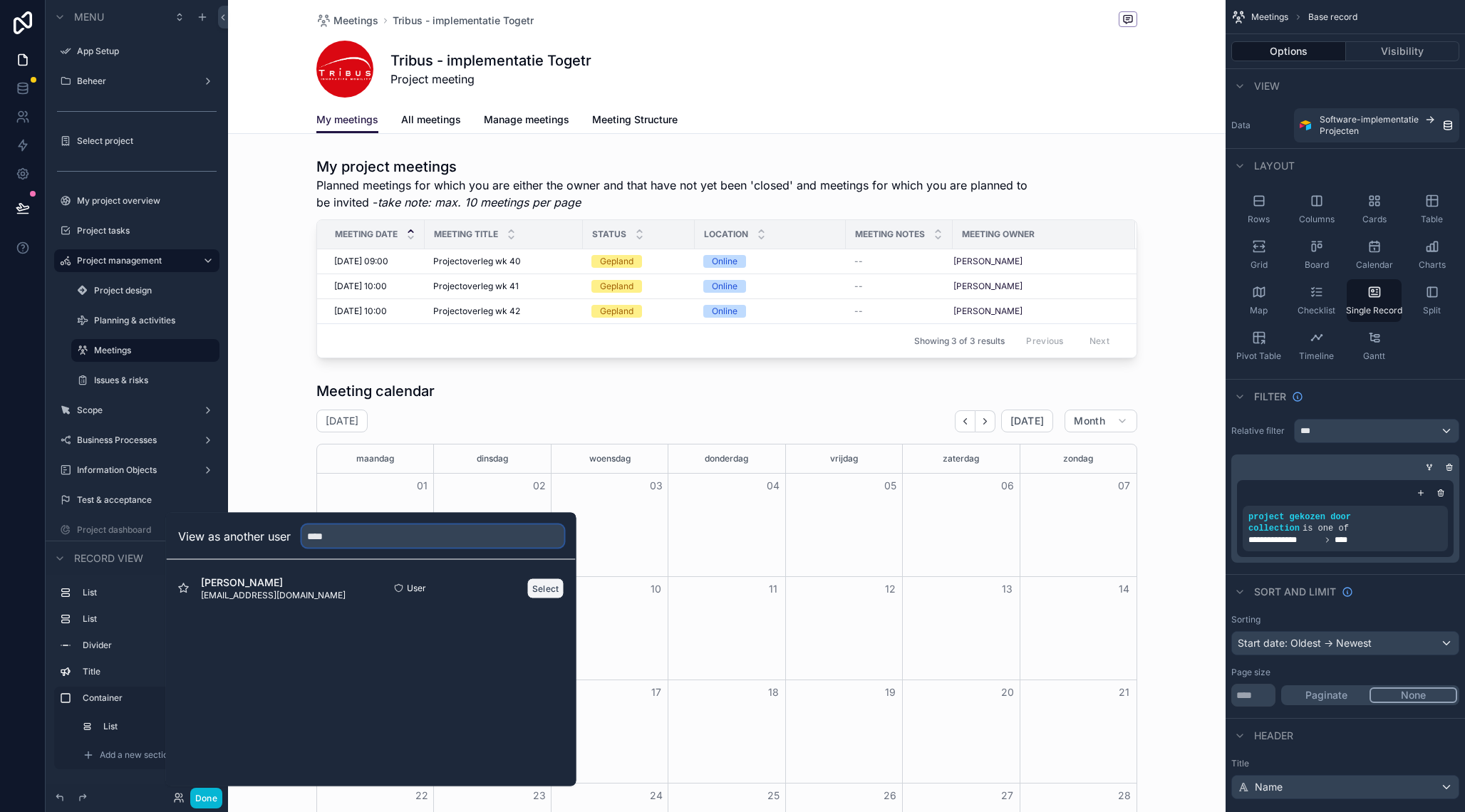
type input "****"
click at [531, 589] on button "Select" at bounding box center [545, 588] width 37 height 20
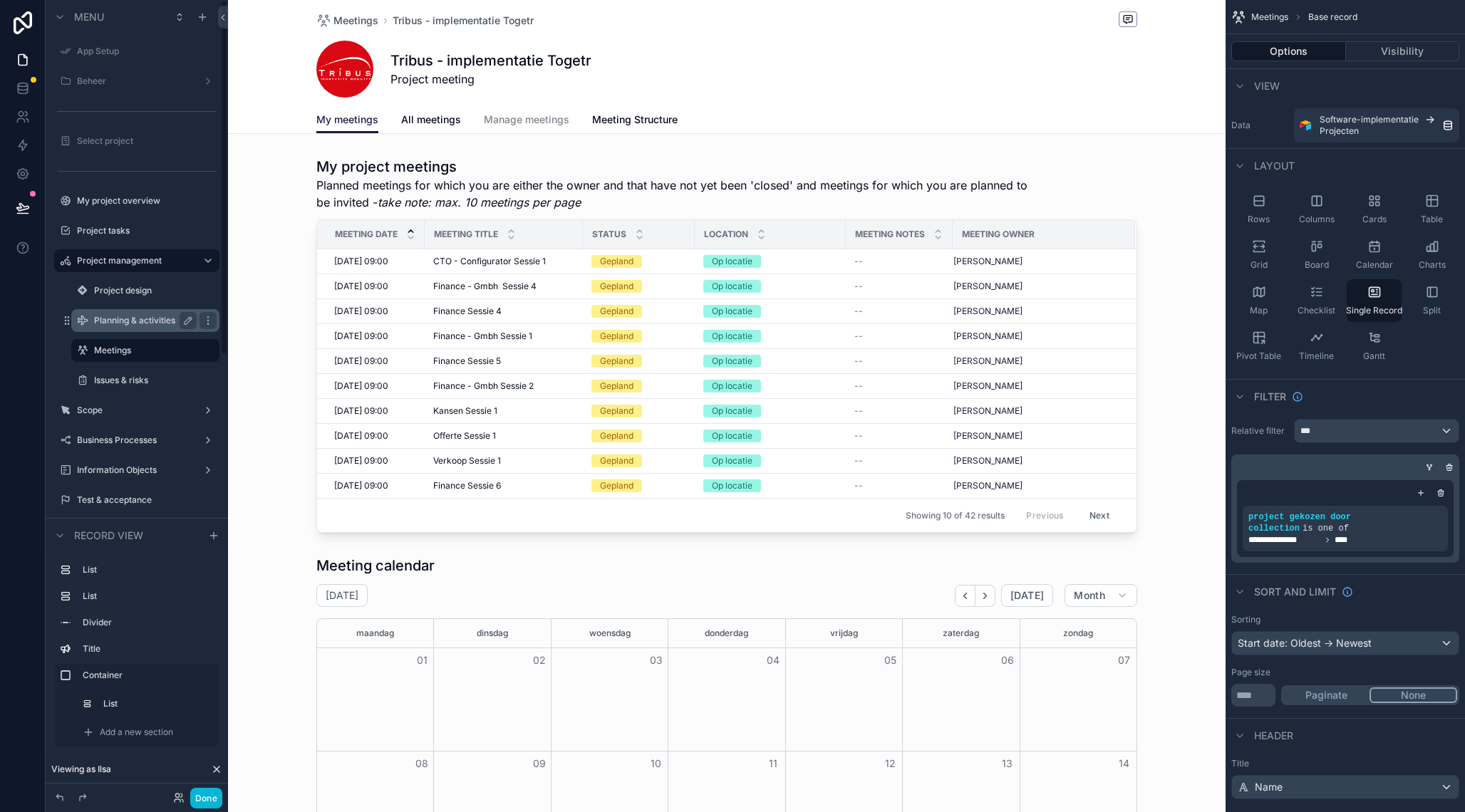
click at [144, 315] on label "Planning & activities" at bounding box center [143, 321] width 97 height 12
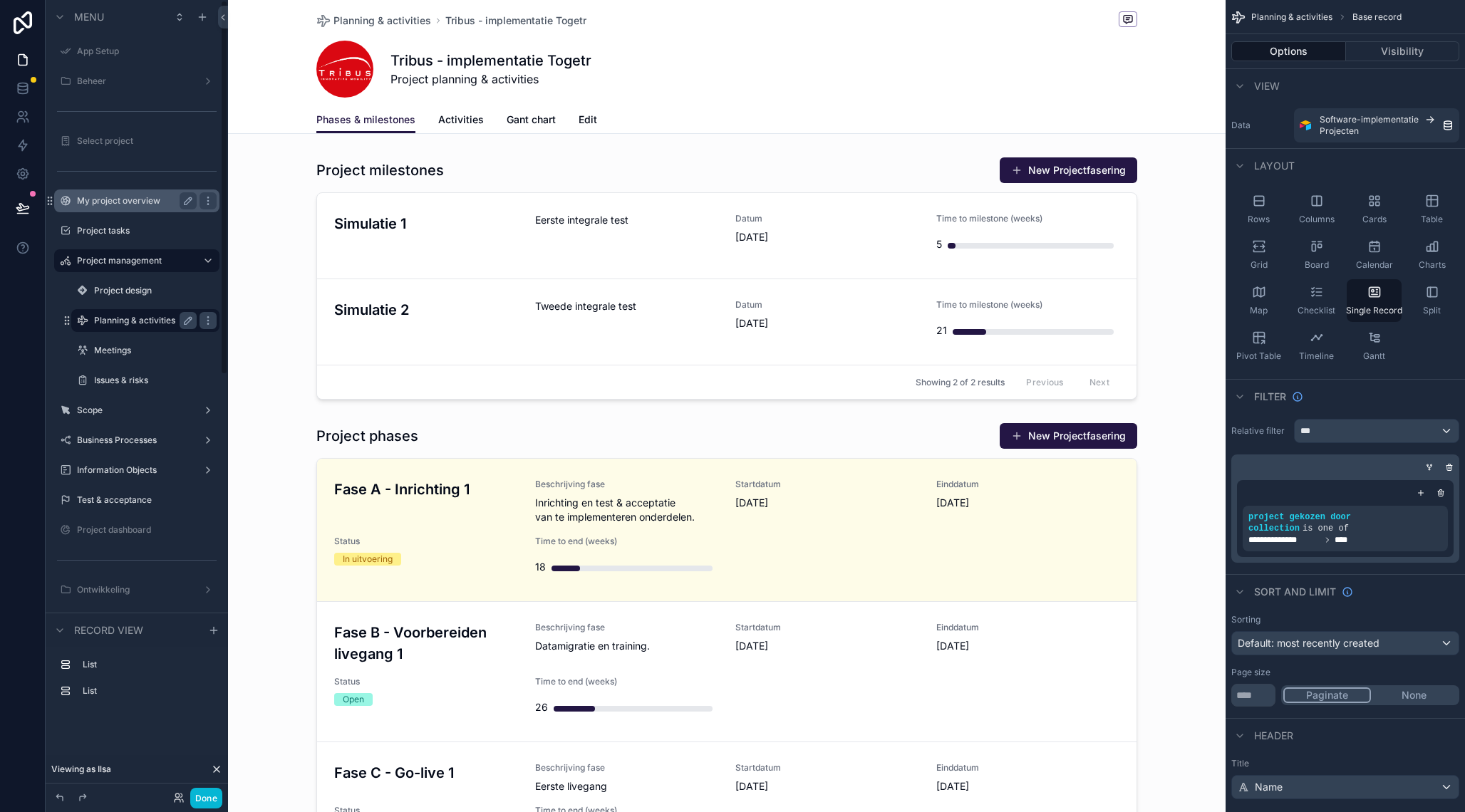
click at [160, 191] on div "My project overview" at bounding box center [137, 200] width 160 height 22
click at [136, 202] on label "My project overview" at bounding box center [134, 201] width 114 height 12
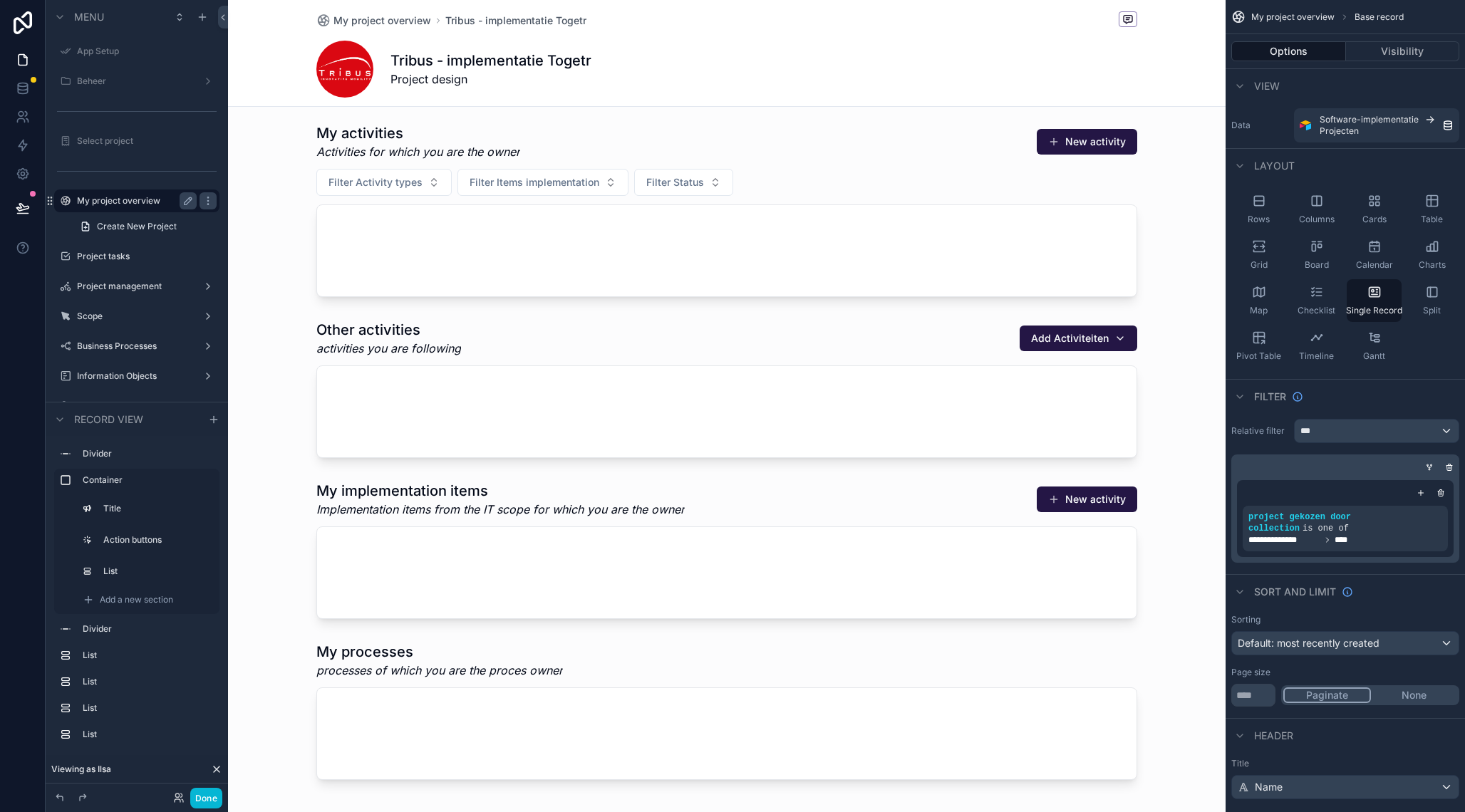
scroll to position [688, 0]
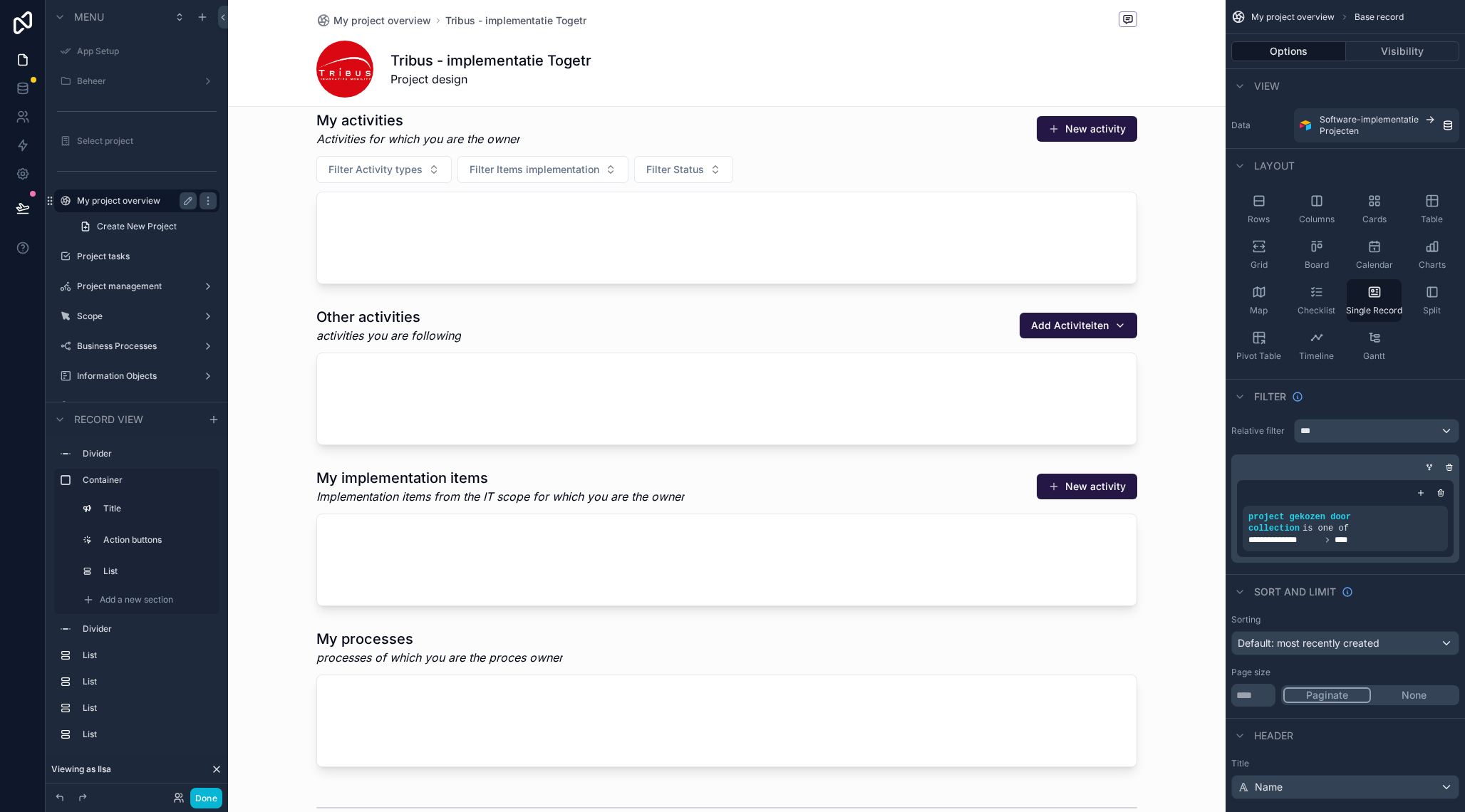
click at [716, 470] on div "scrollable content" at bounding box center [727, 545] width 997 height 2466
click at [748, 486] on div "scrollable content" at bounding box center [727, 537] width 997 height 149
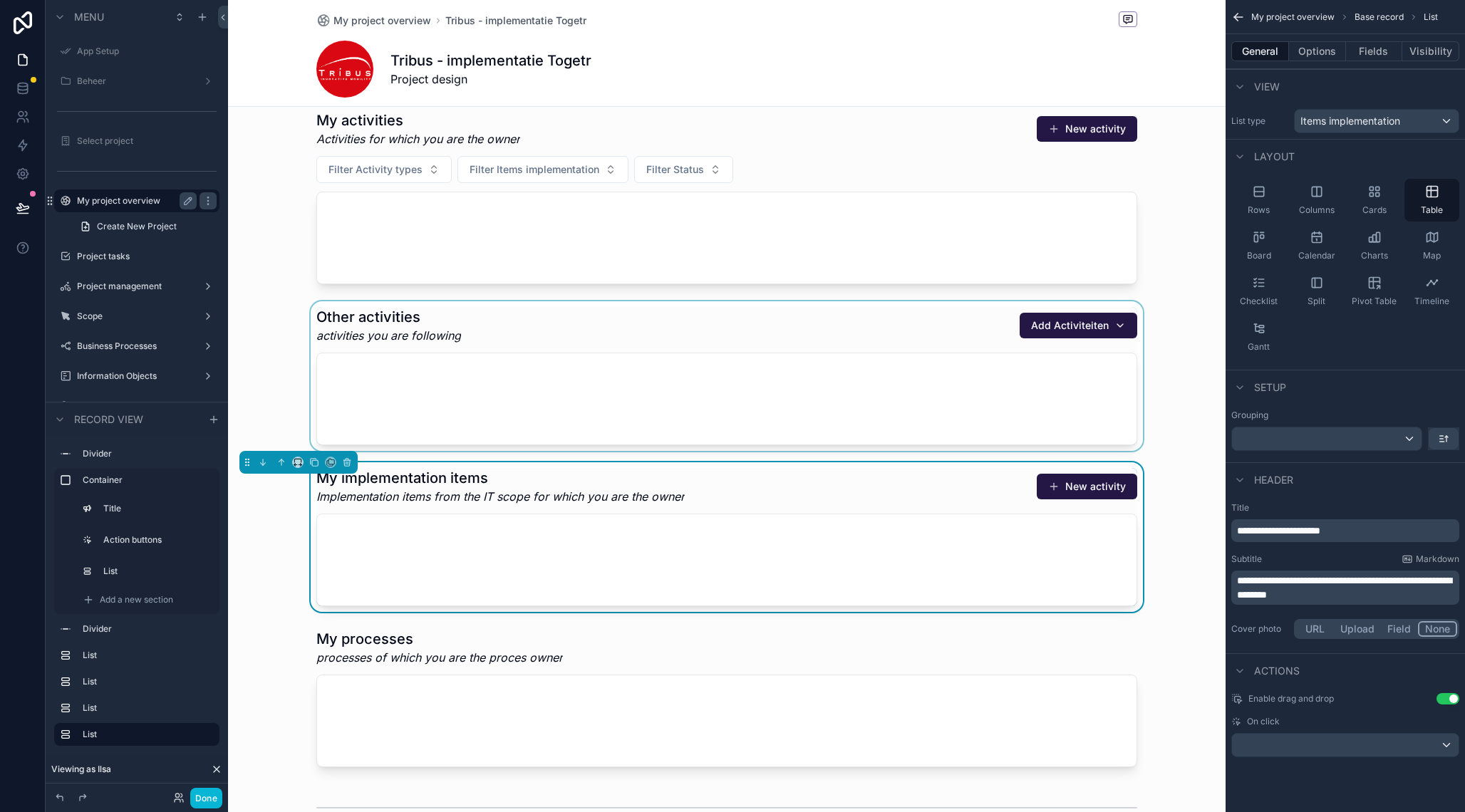
click at [690, 325] on div "scrollable content" at bounding box center [727, 376] width 997 height 149
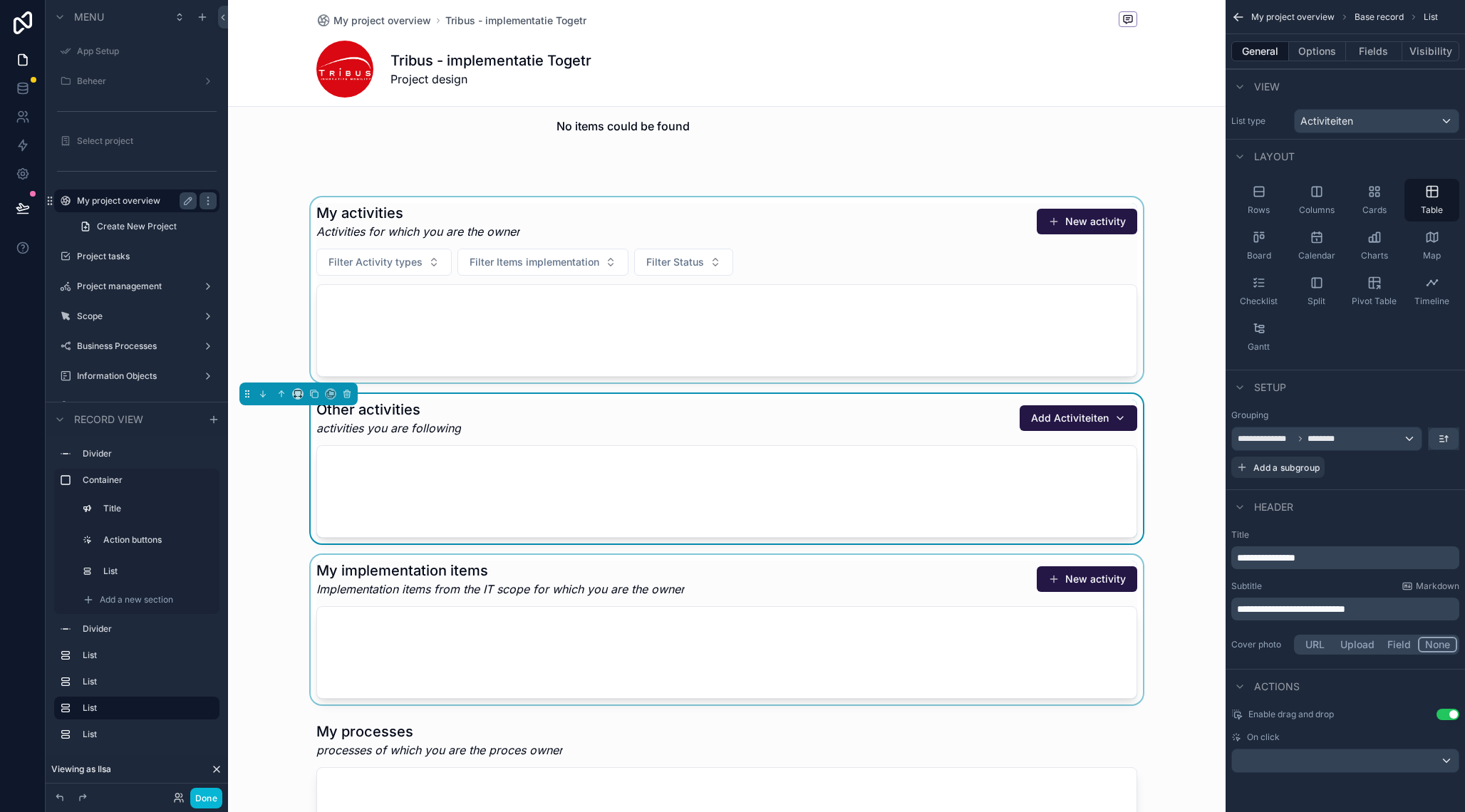
scroll to position [561, 0]
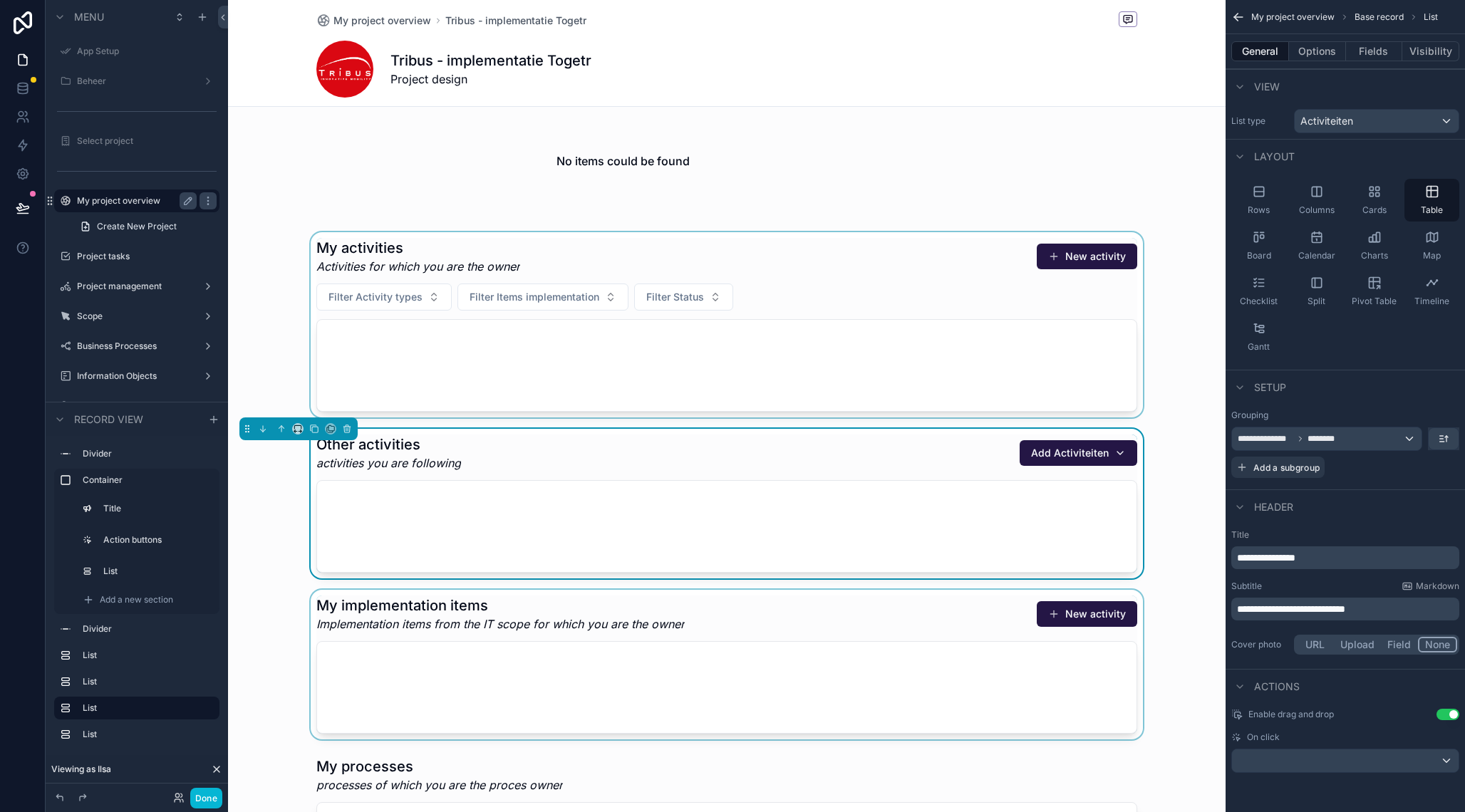
click at [707, 260] on div "scrollable content" at bounding box center [727, 324] width 997 height 185
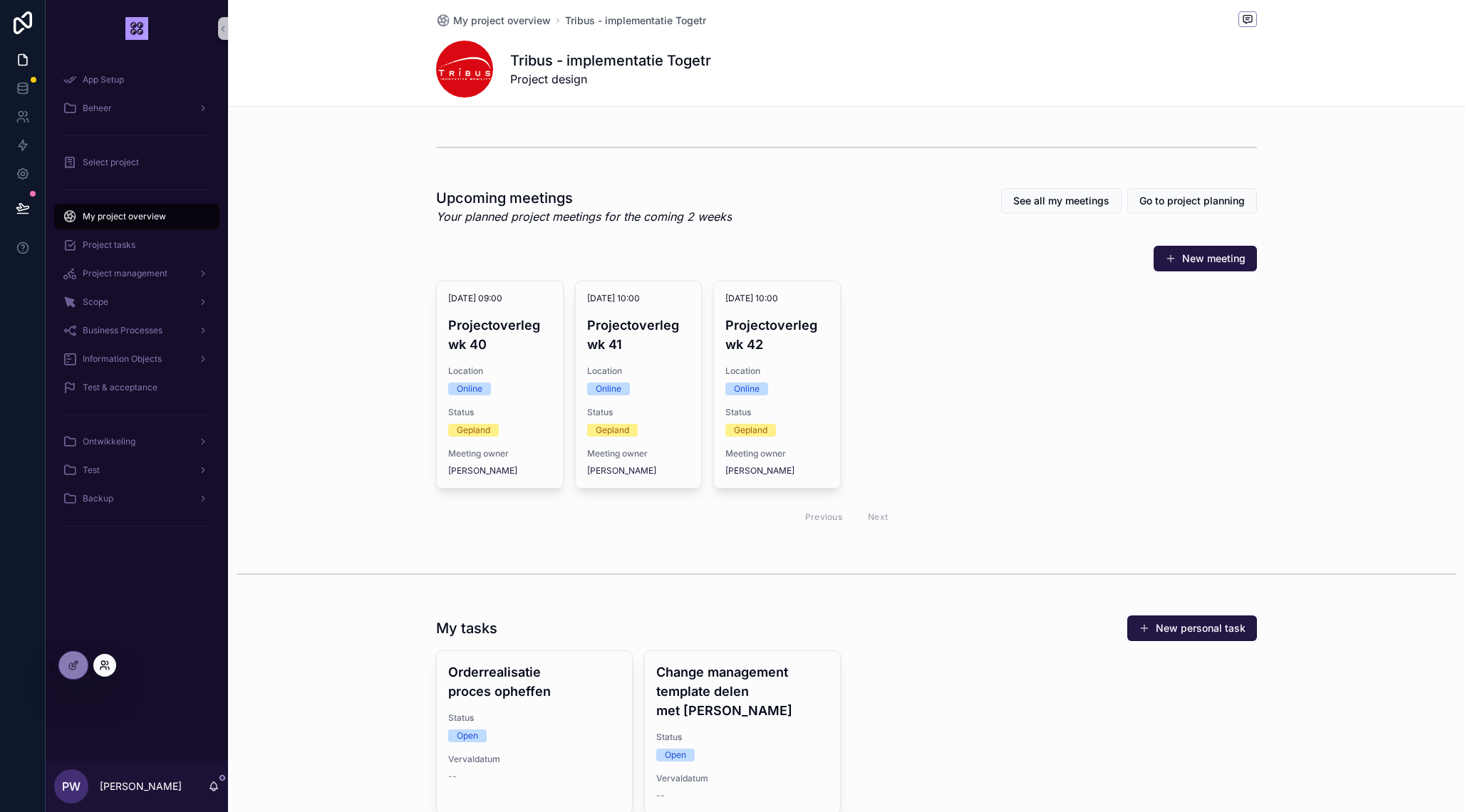
click at [105, 665] on icon at bounding box center [105, 665] width 12 height 12
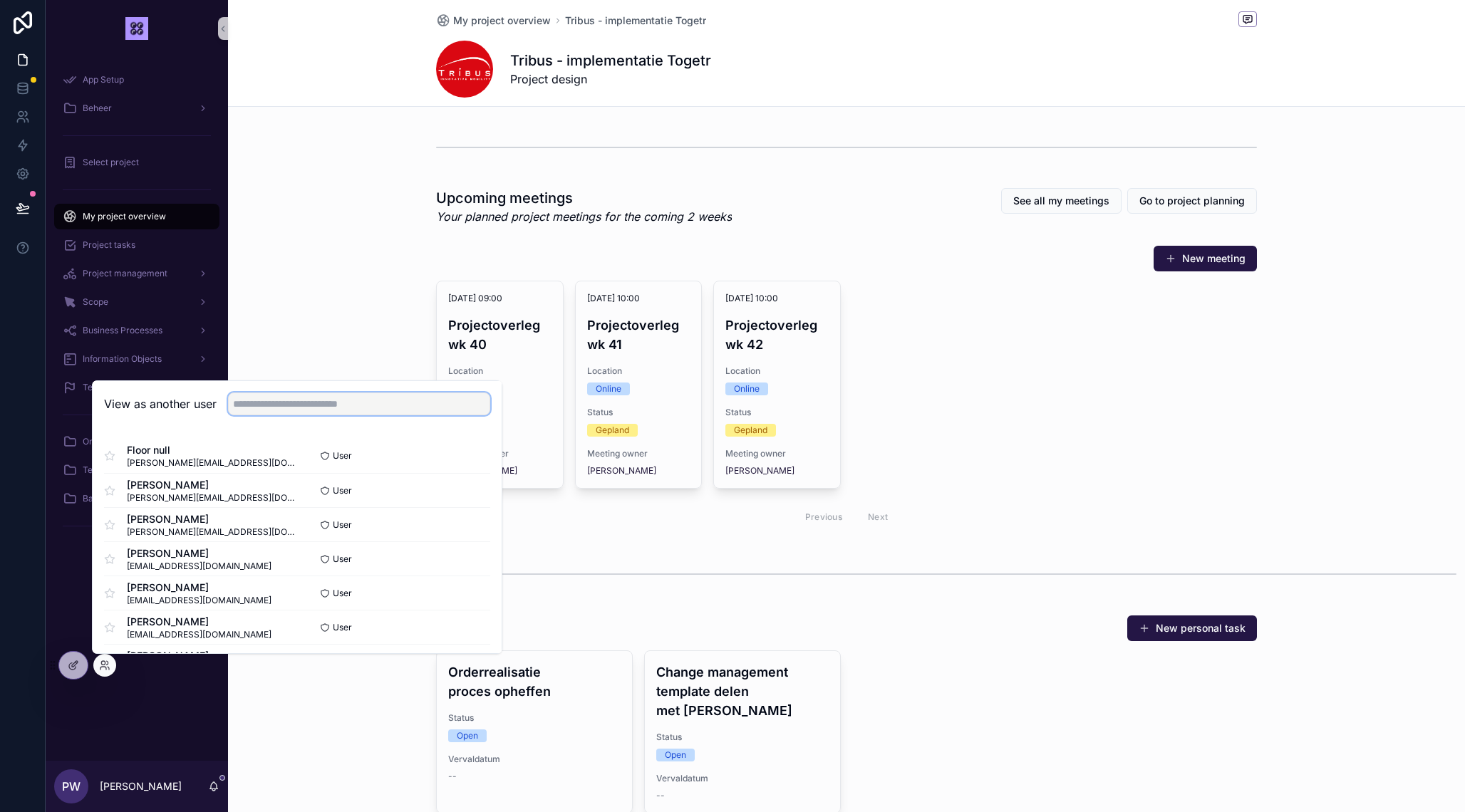
click at [363, 409] on input "text" at bounding box center [359, 403] width 262 height 22
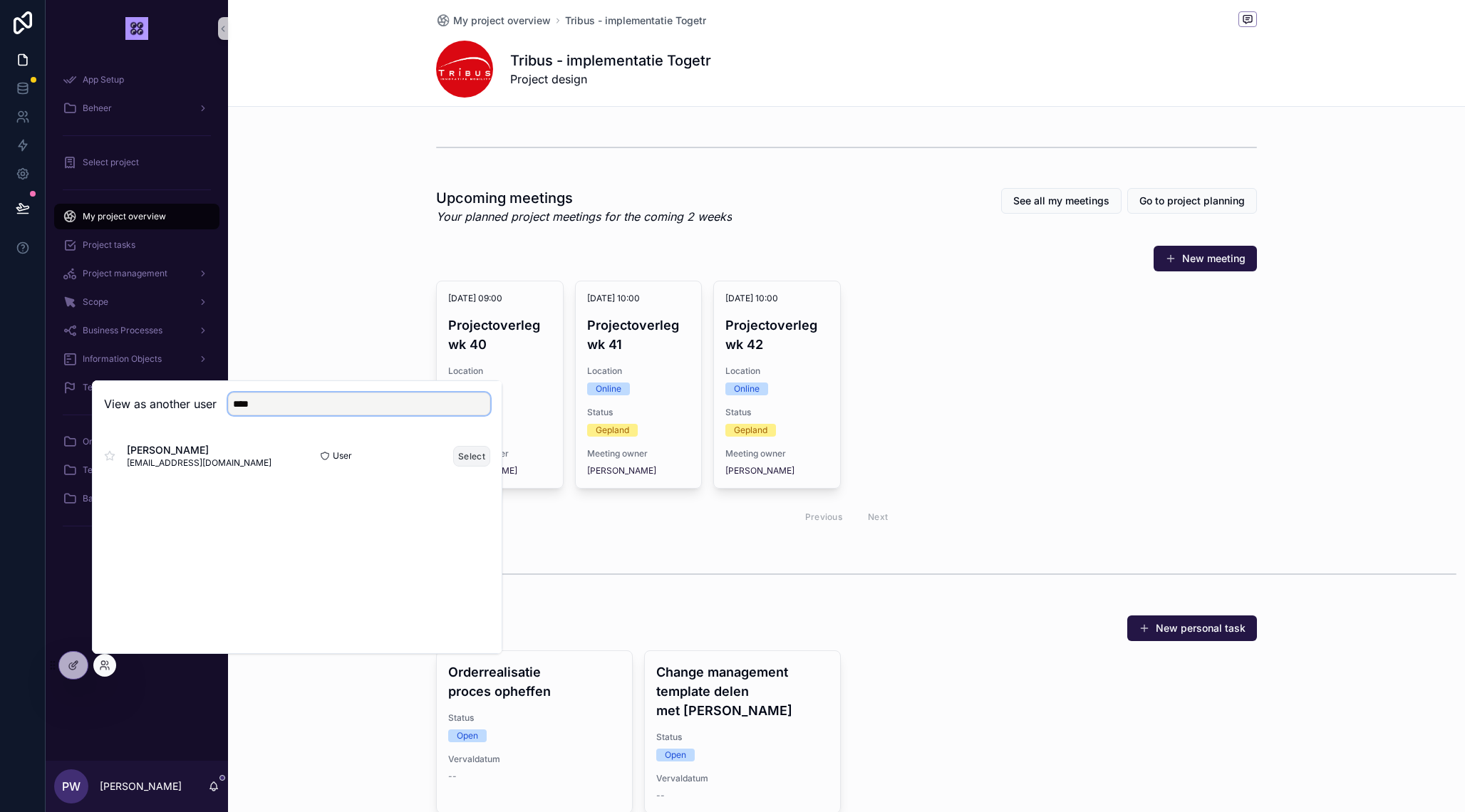
type input "****"
click at [465, 456] on button "Select" at bounding box center [471, 456] width 37 height 20
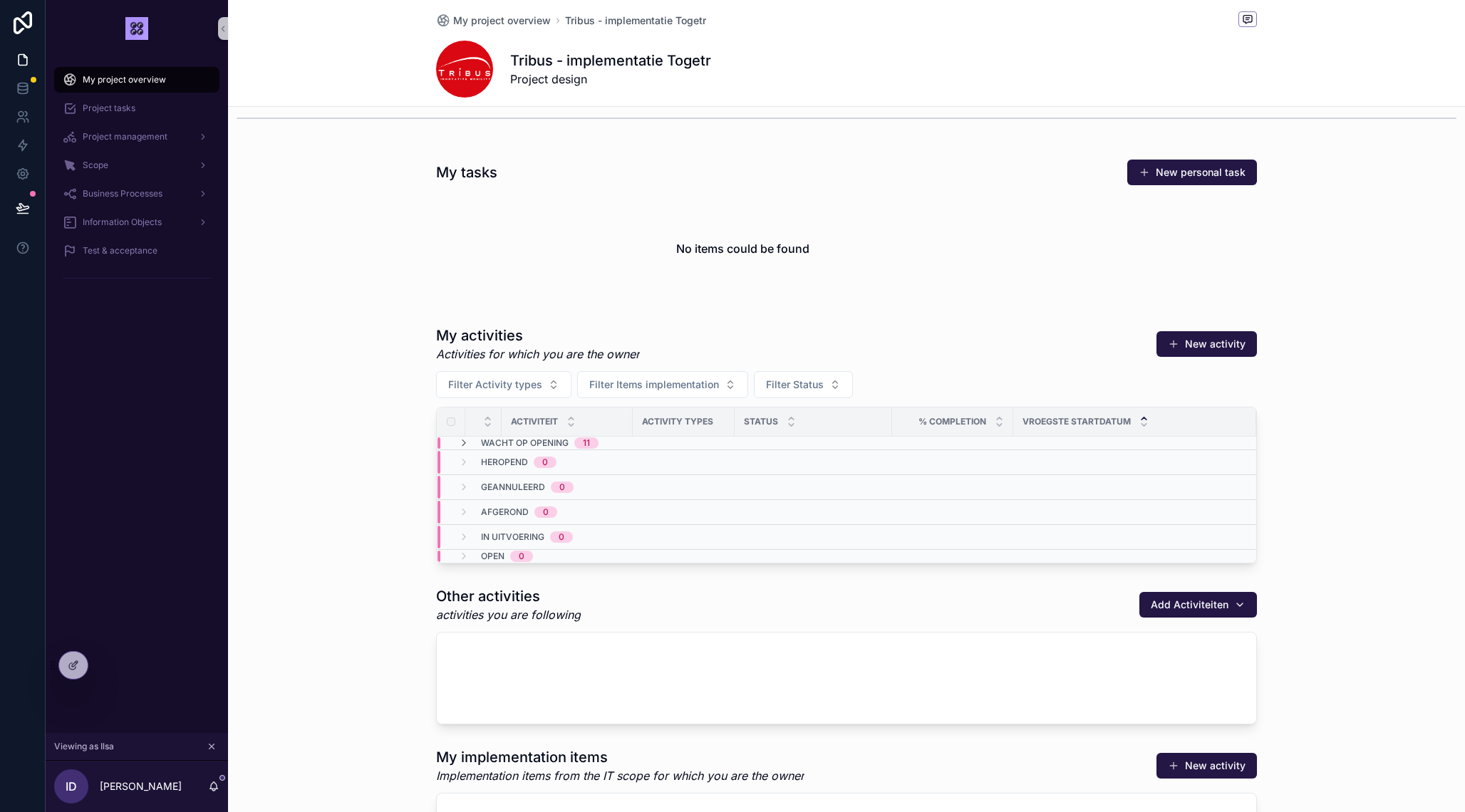
scroll to position [467, 0]
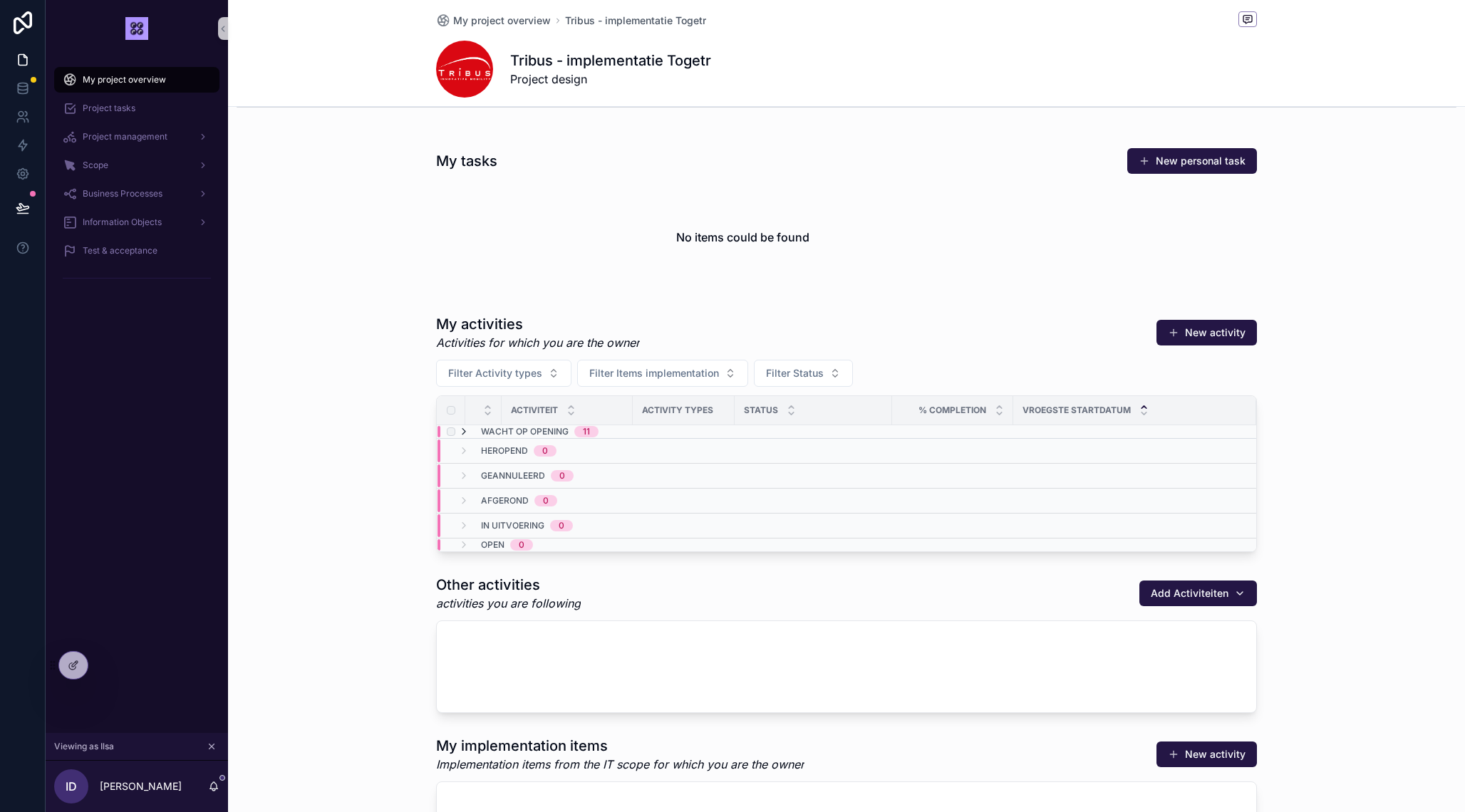
click at [468, 434] on icon "scrollable content" at bounding box center [464, 432] width 12 height 12
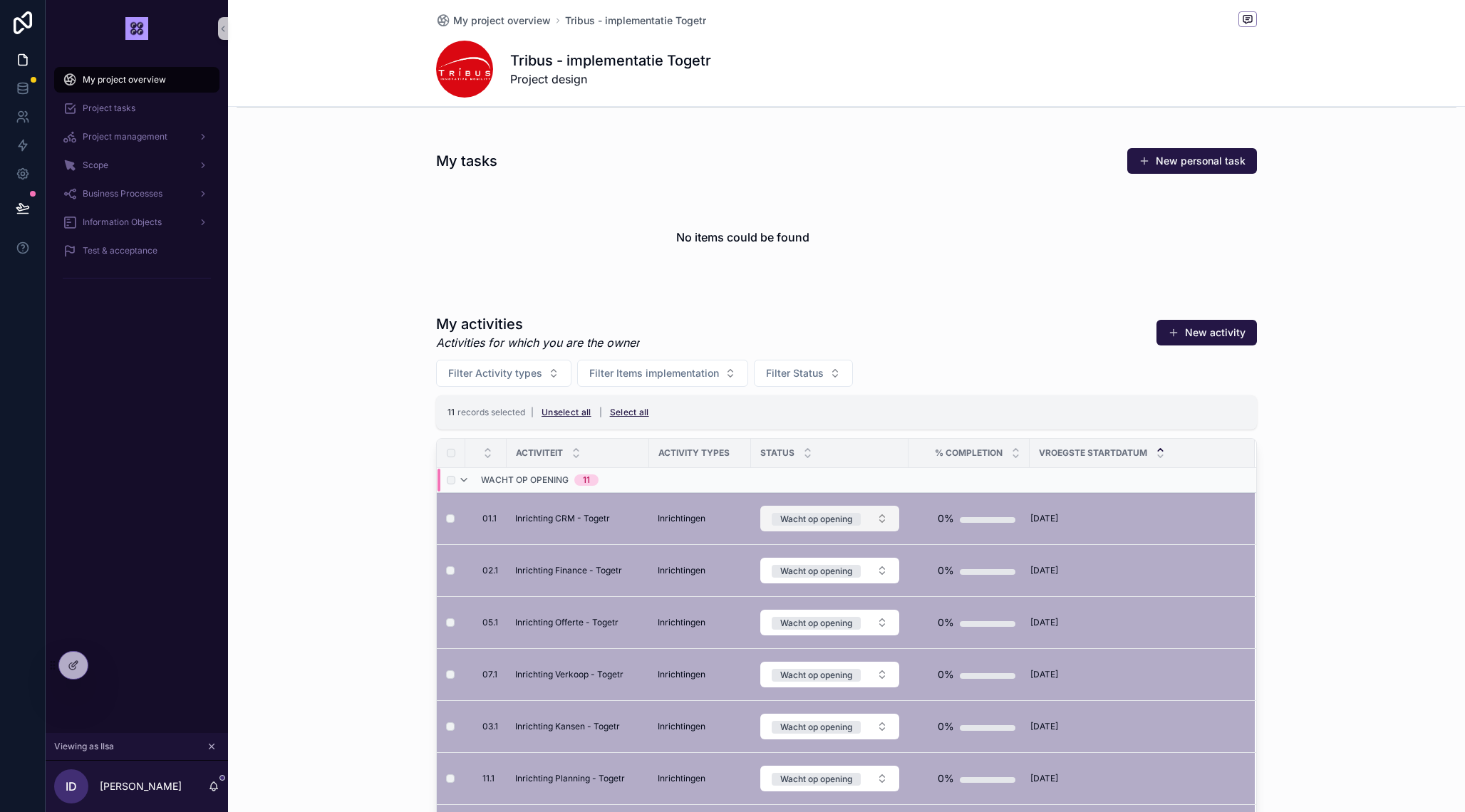
click at [884, 519] on button "Wacht op opening" at bounding box center [829, 518] width 139 height 25
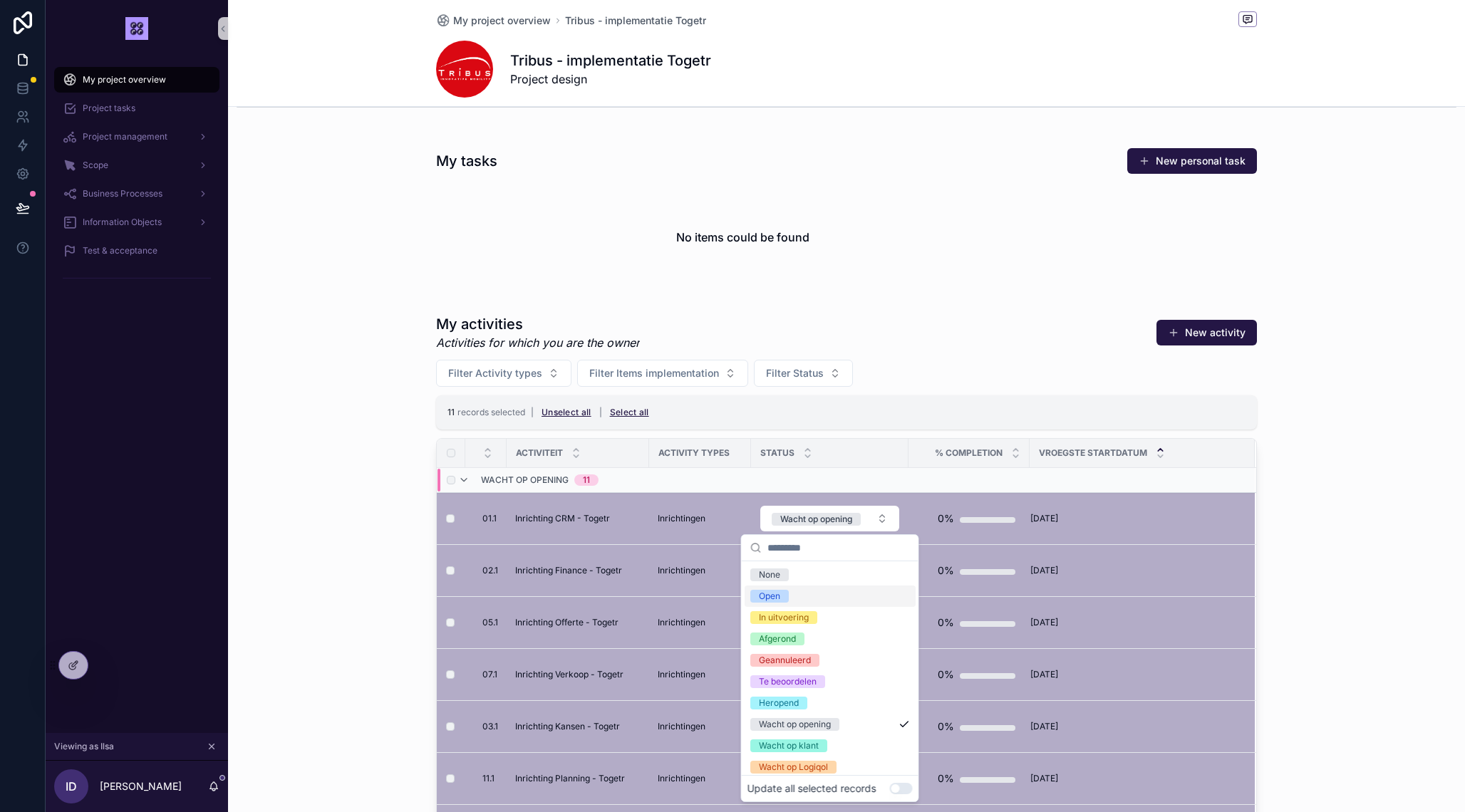
click at [796, 599] on div "Open" at bounding box center [831, 596] width 171 height 21
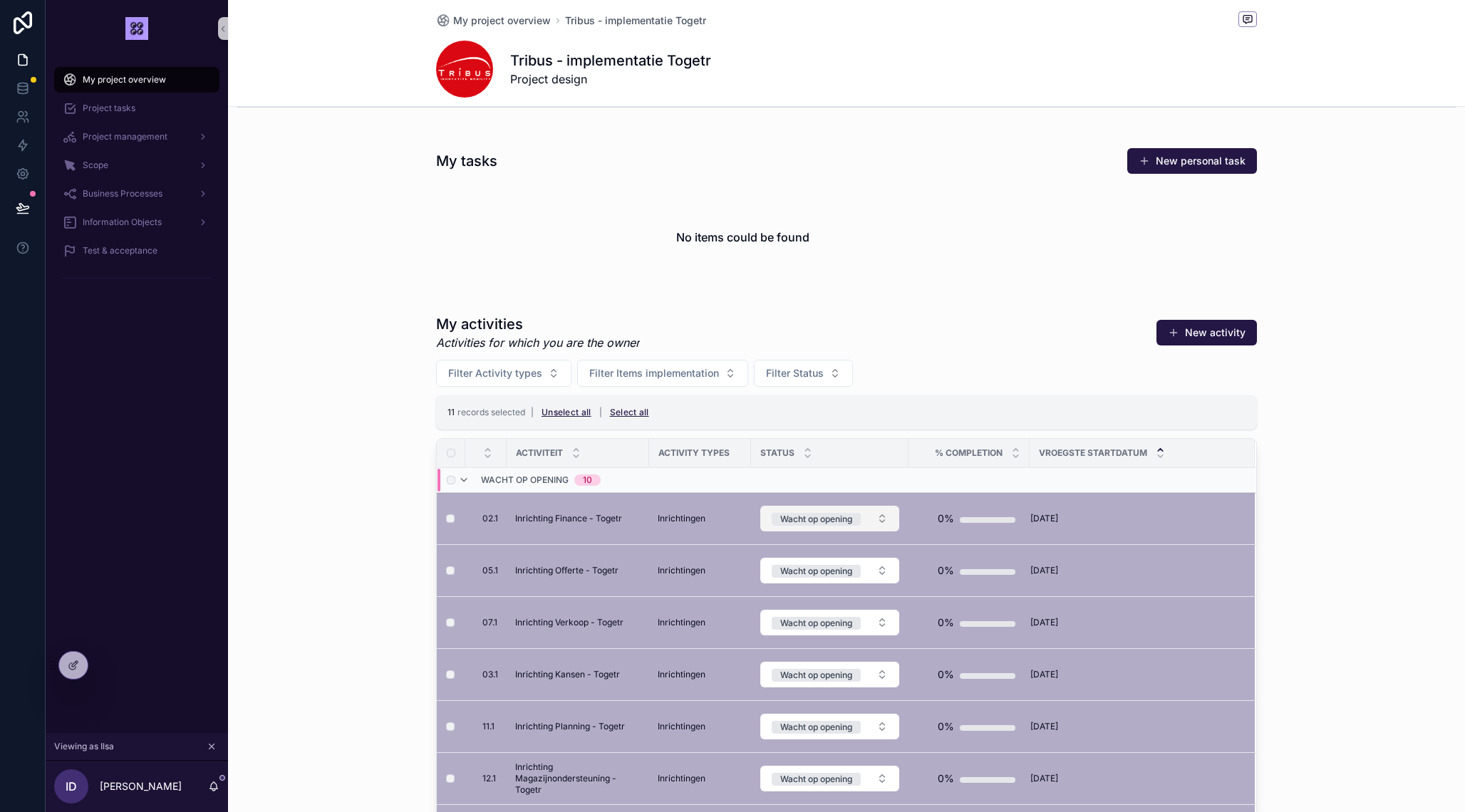
click at [887, 517] on button "Wacht op opening" at bounding box center [829, 518] width 139 height 25
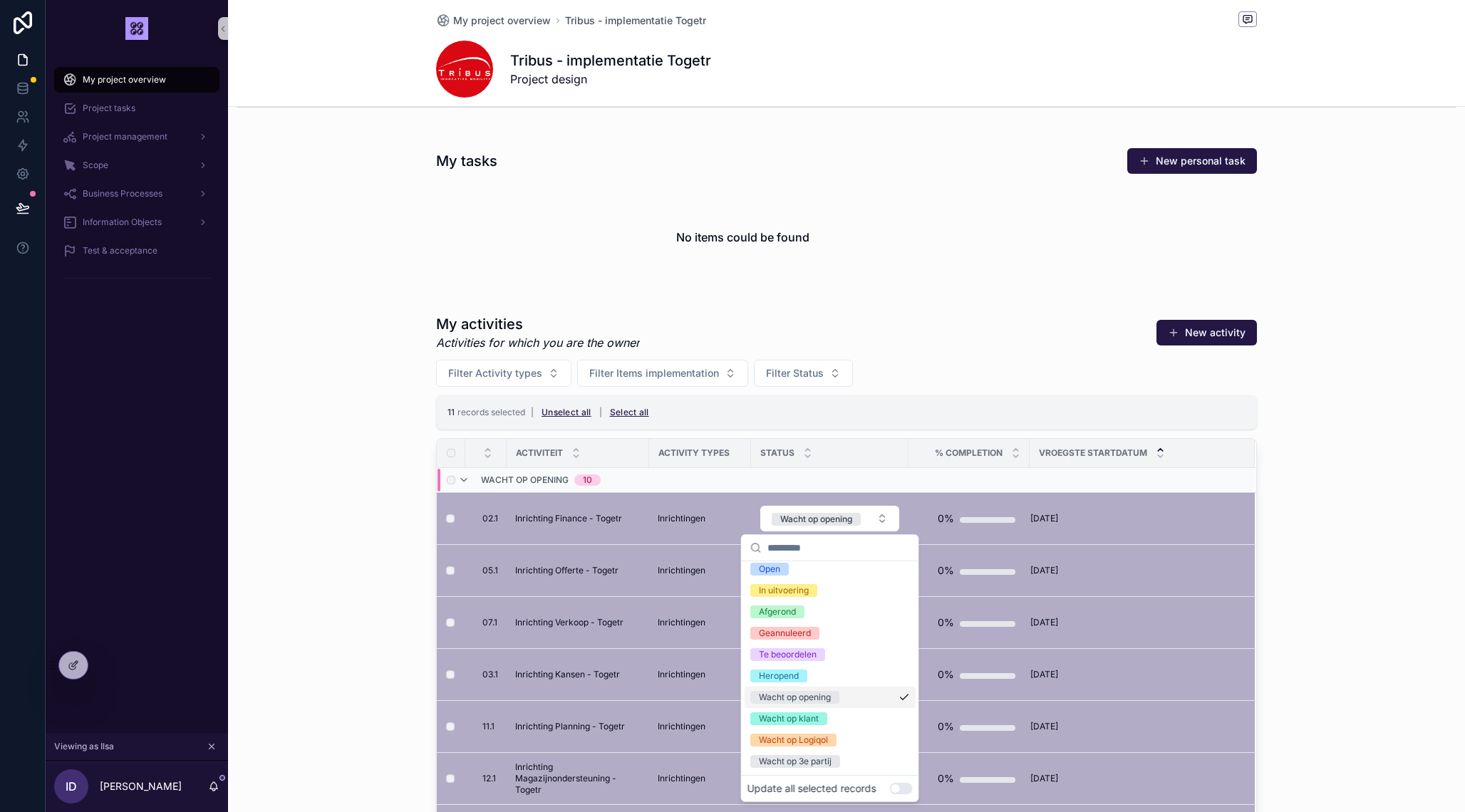
scroll to position [27, 0]
click at [302, 478] on div "My activities Activities for which you are the owner New activity Filter Activi…" at bounding box center [846, 681] width 1237 height 746
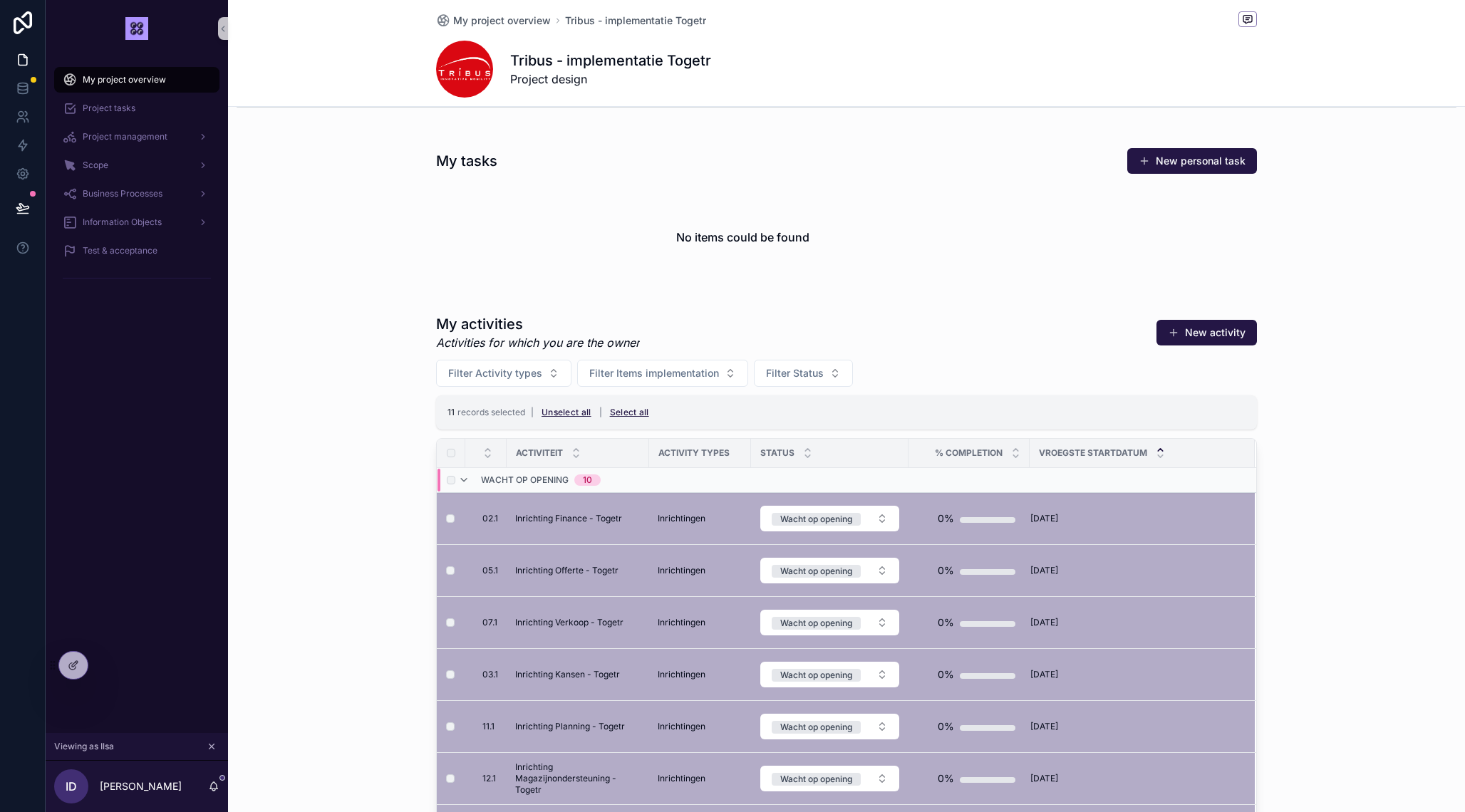
click at [323, 387] on div "My activities Activities for which you are the owner New activity Filter Activi…" at bounding box center [846, 681] width 1237 height 746
click at [581, 411] on button "Unselect all" at bounding box center [566, 412] width 60 height 22
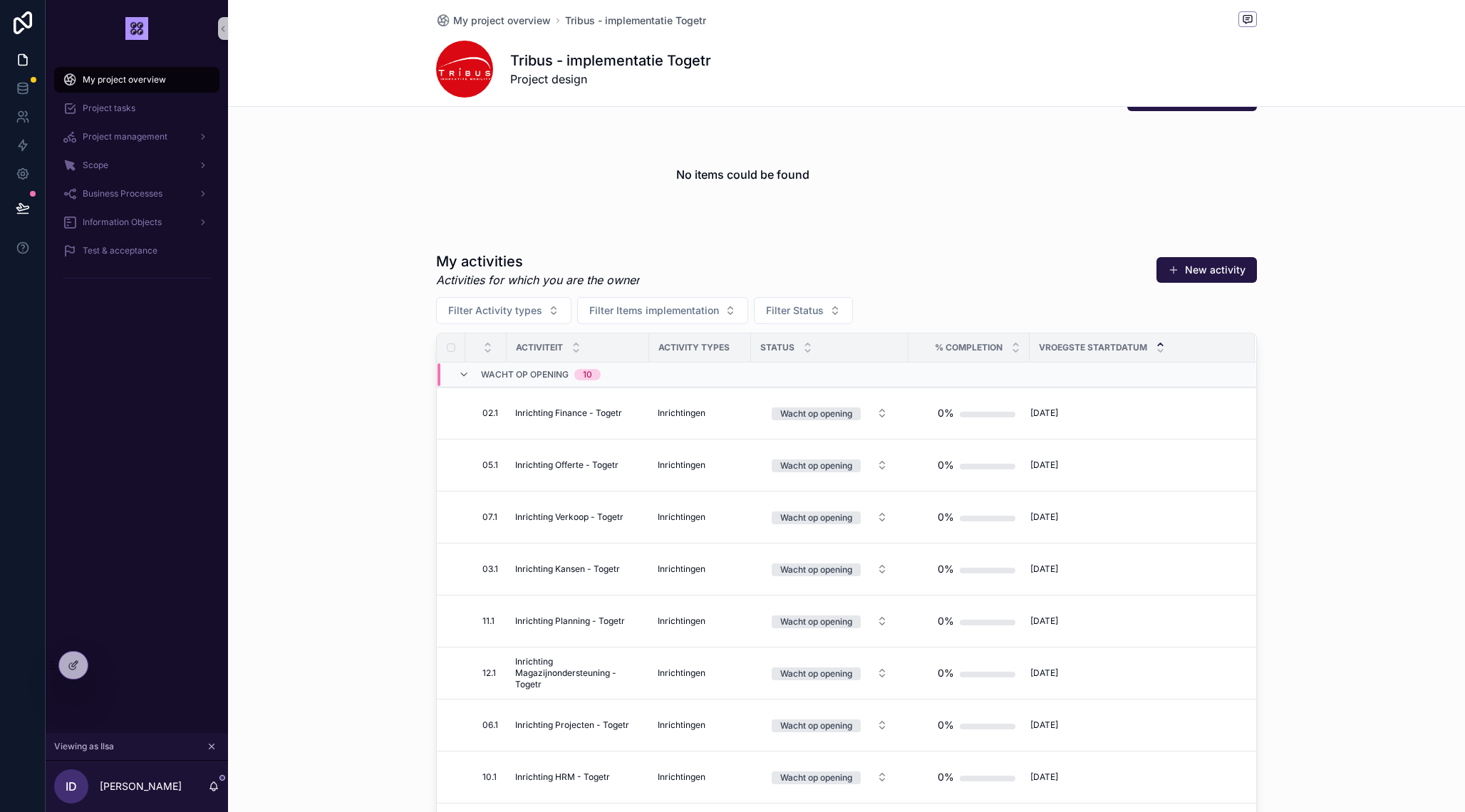
scroll to position [530, 0]
click at [461, 372] on icon "scrollable content" at bounding box center [464, 374] width 12 height 12
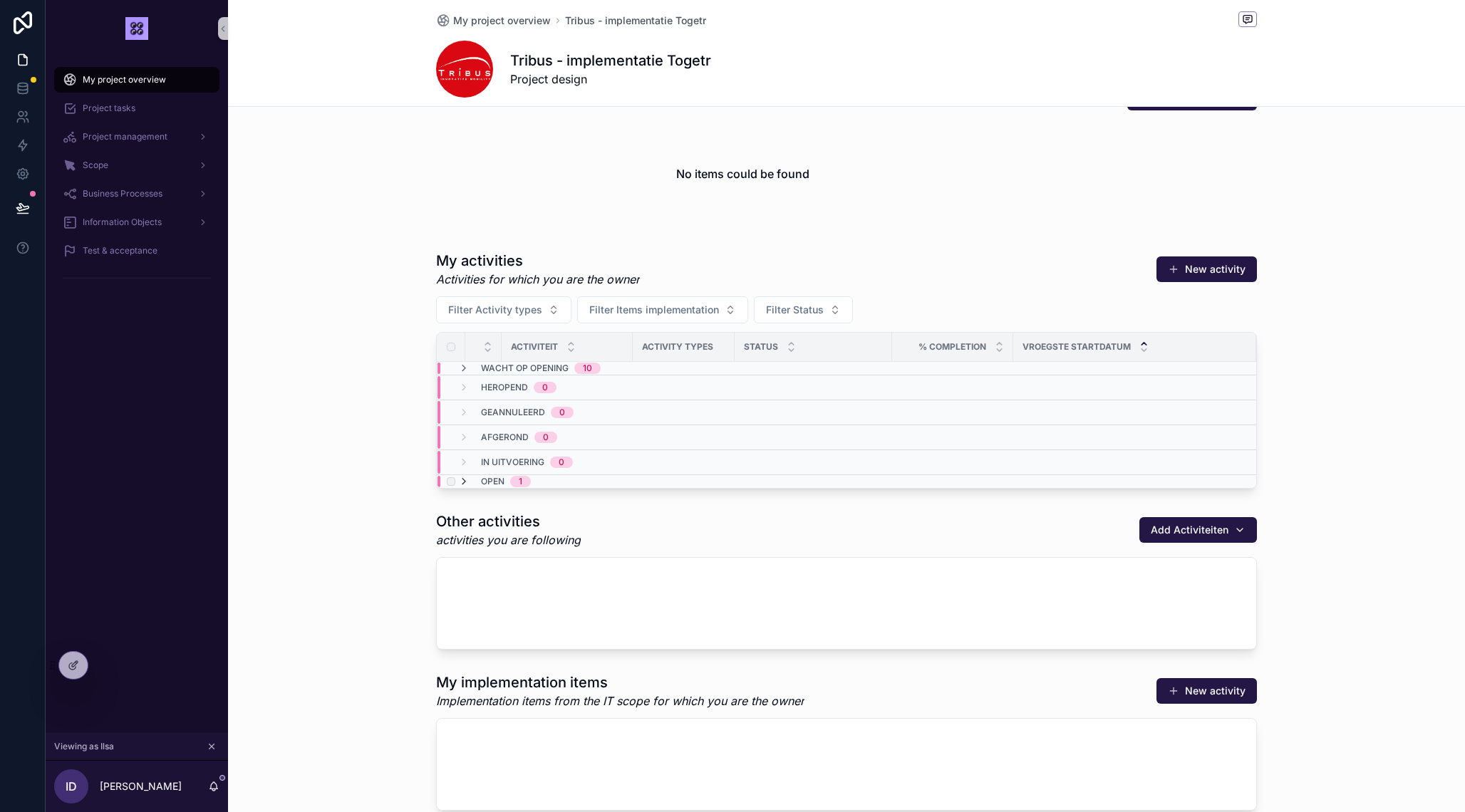
click at [464, 477] on icon "scrollable content" at bounding box center [464, 482] width 12 height 12
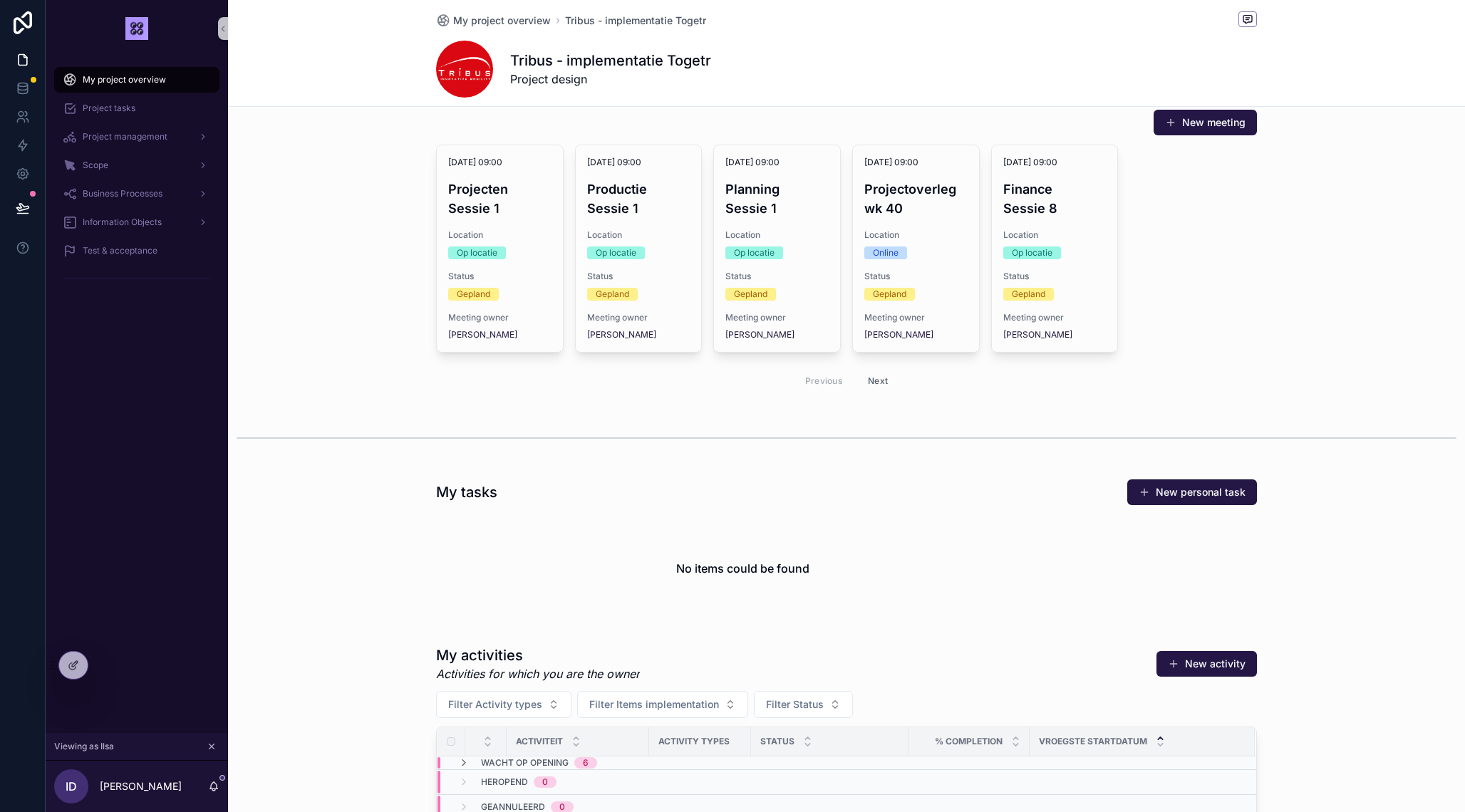
scroll to position [146, 0]
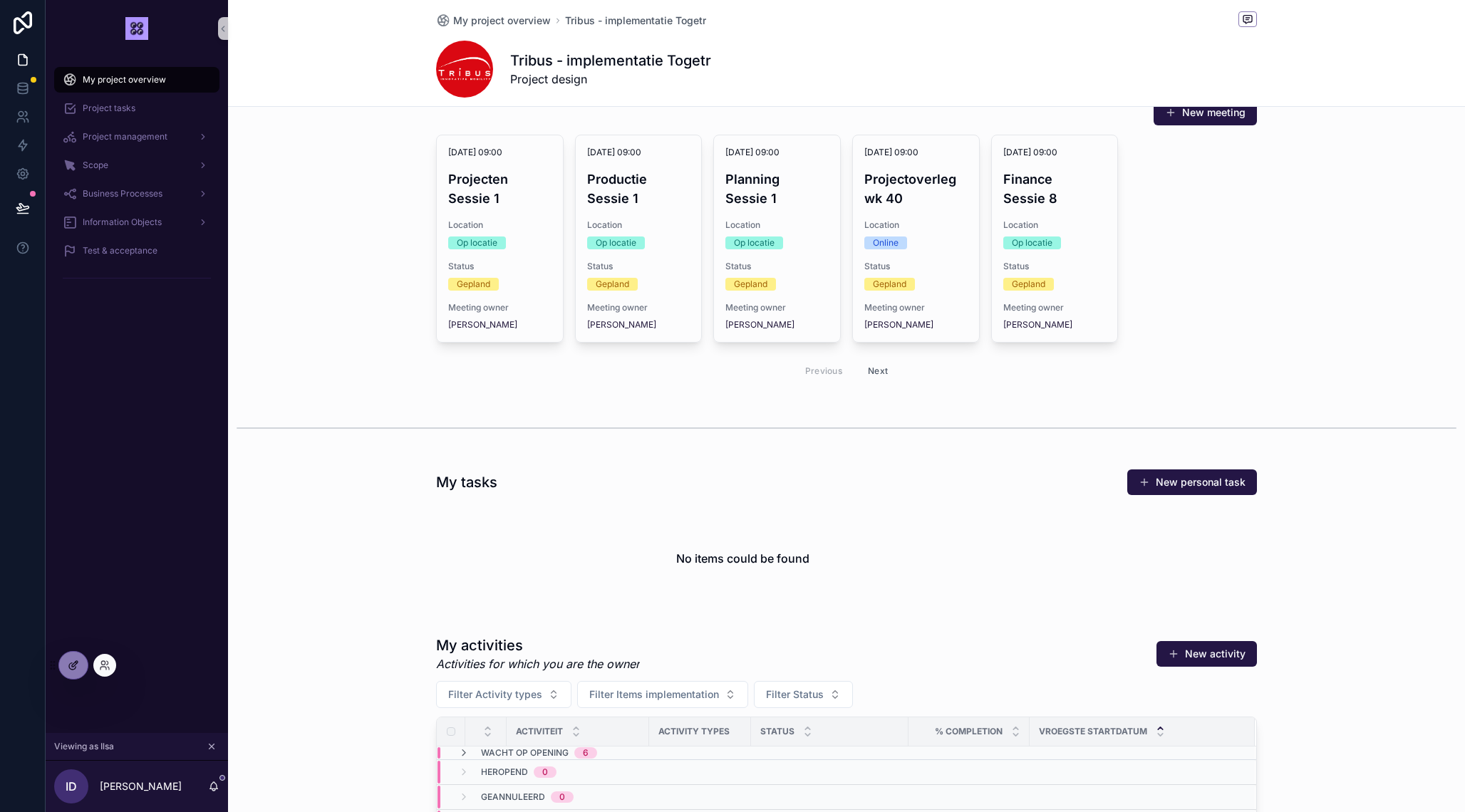
click at [78, 667] on icon at bounding box center [73, 665] width 12 height 12
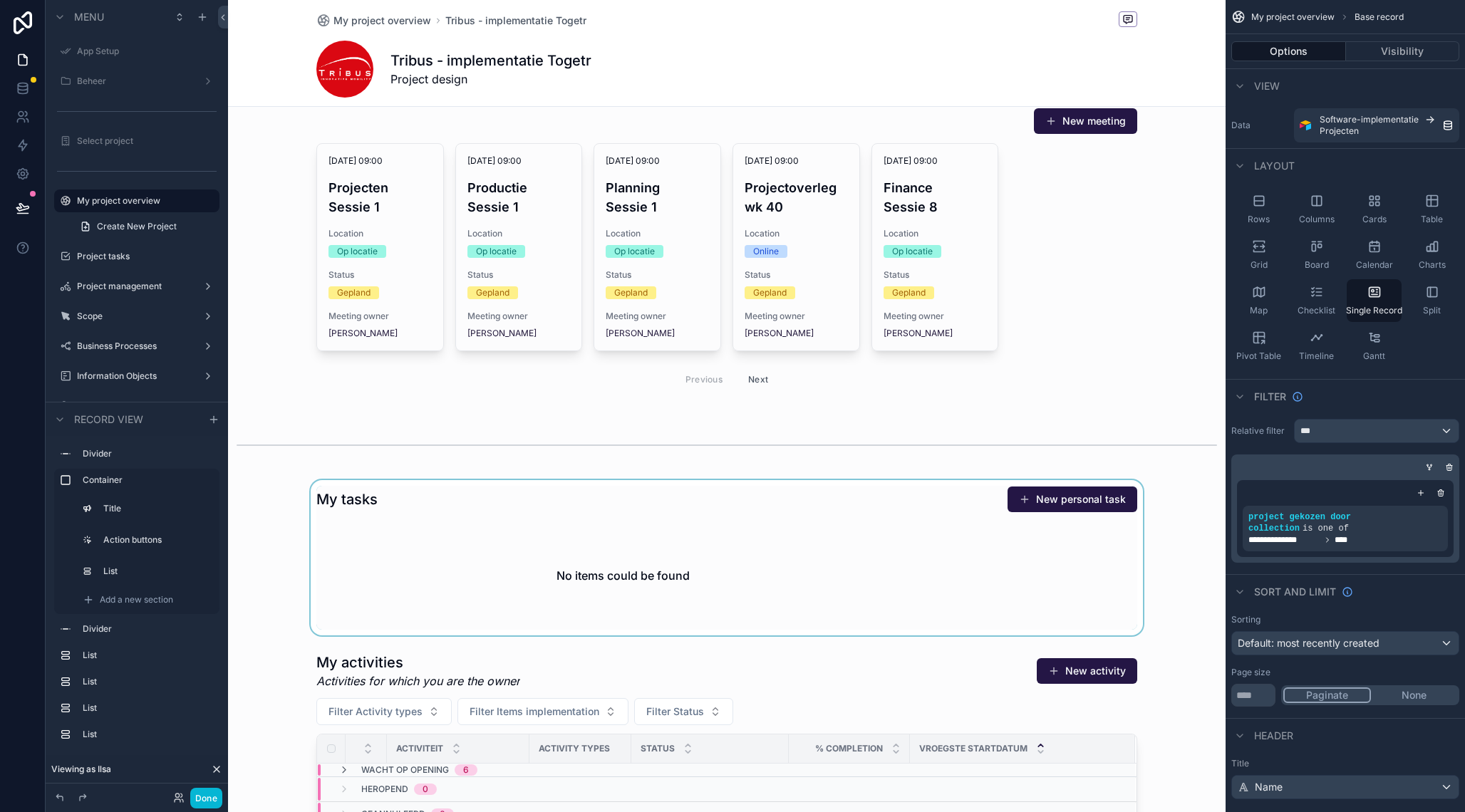
click at [721, 557] on div "scrollable content" at bounding box center [727, 558] width 997 height 155
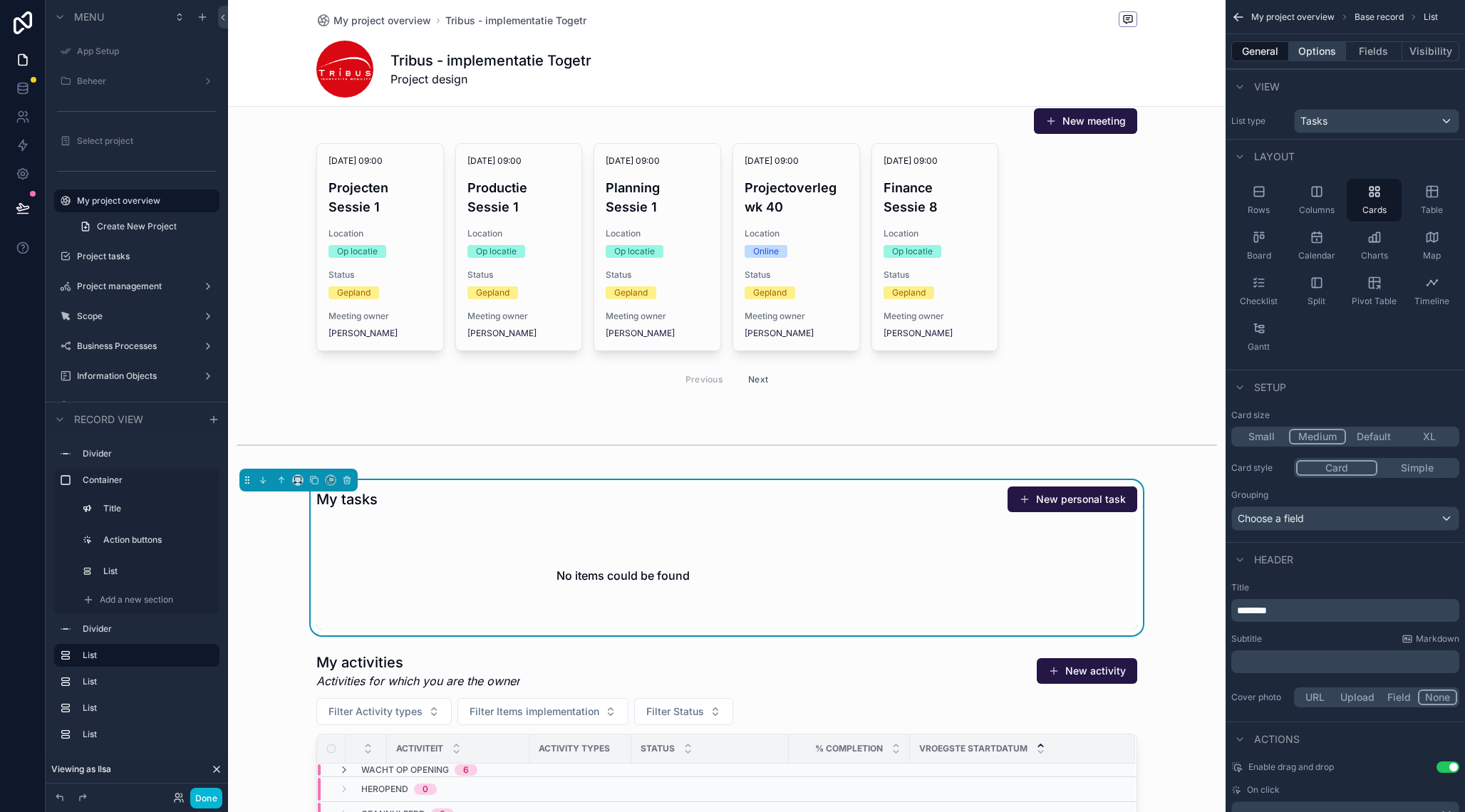
click at [1305, 54] on button "Options" at bounding box center [1318, 51] width 57 height 20
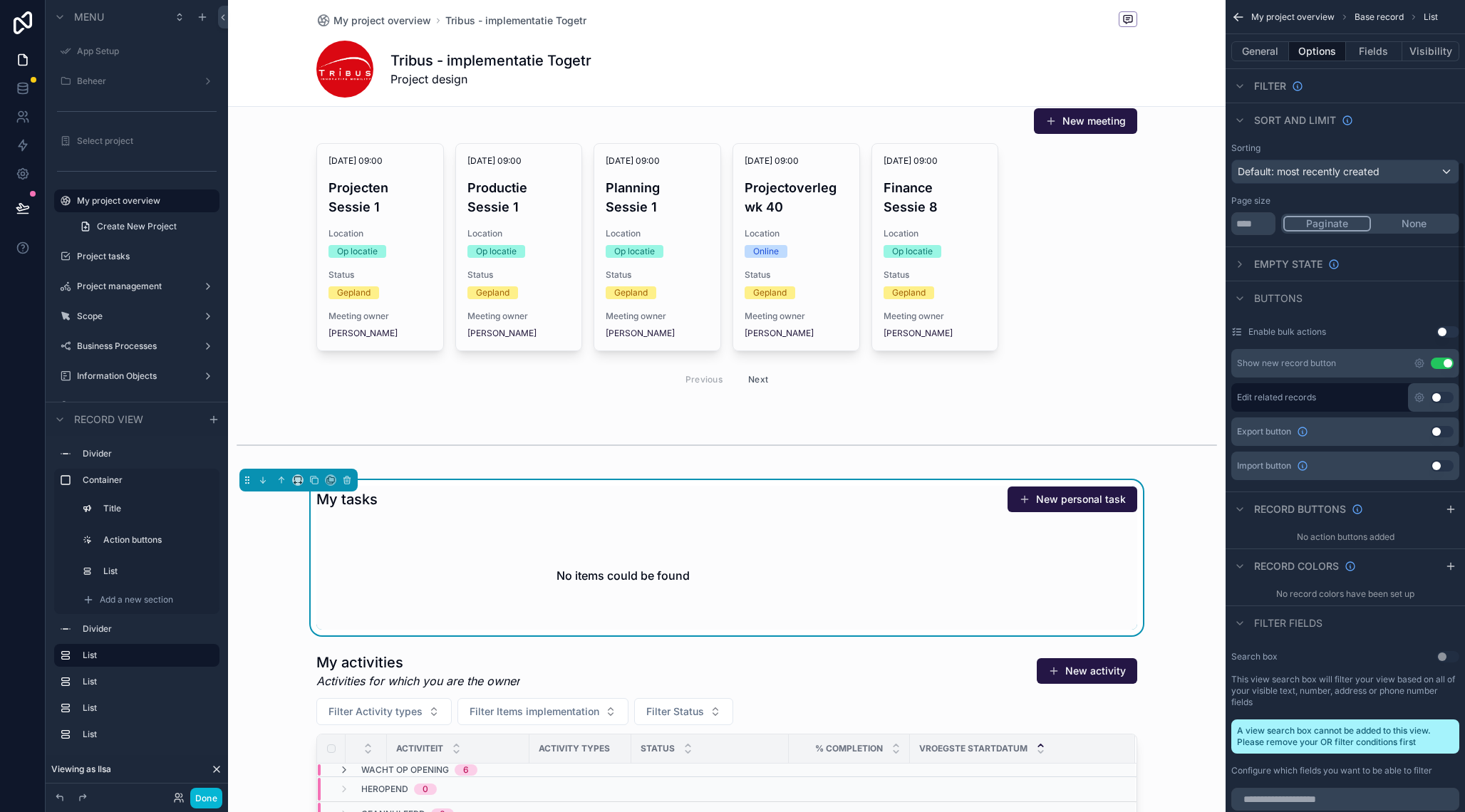
scroll to position [0, 0]
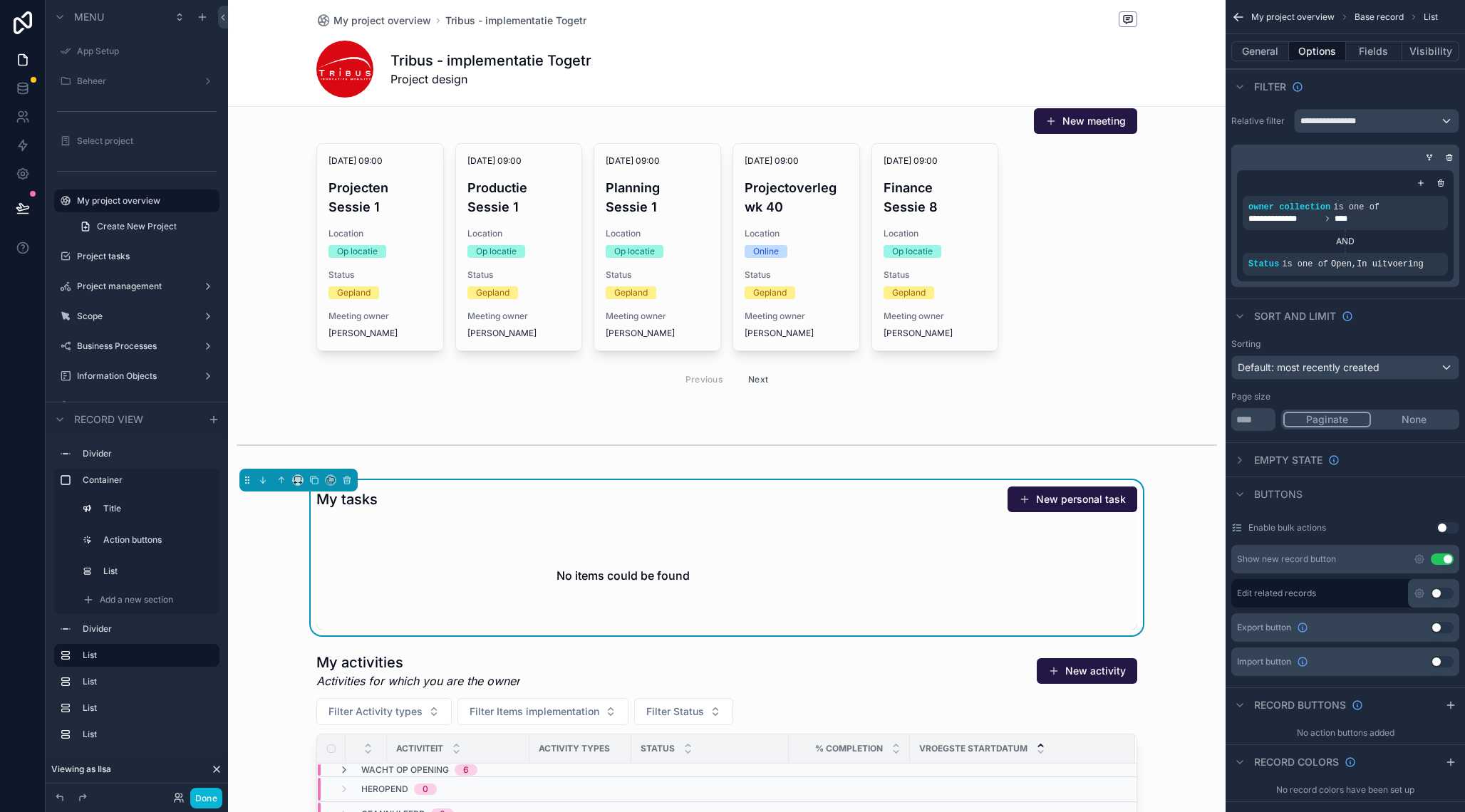
click at [1269, 464] on span "Empty state" at bounding box center [1289, 460] width 68 height 15
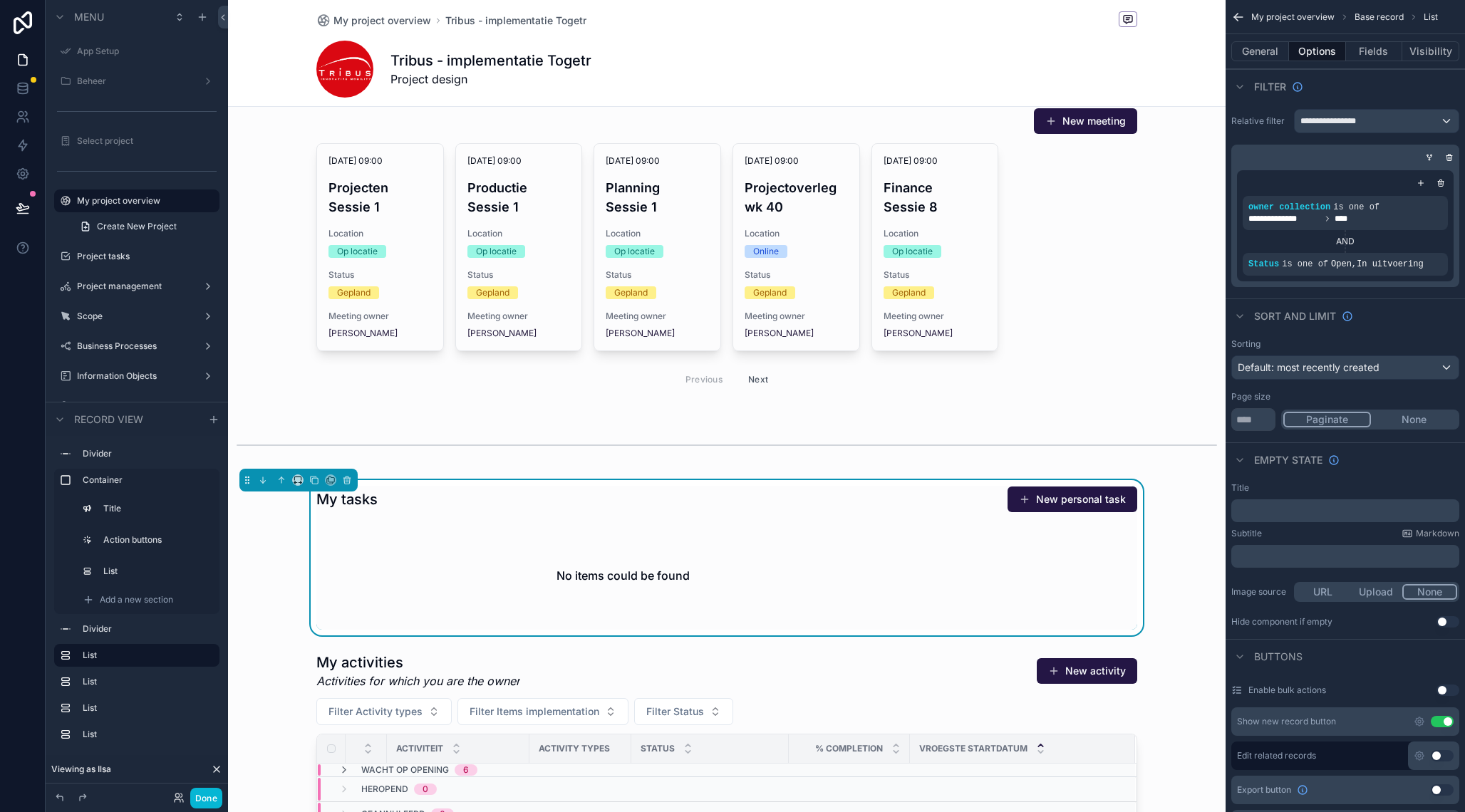
click at [1295, 517] on div "﻿" at bounding box center [1345, 510] width 228 height 22
click at [1285, 507] on p "﻿" at bounding box center [1347, 511] width 219 height 12
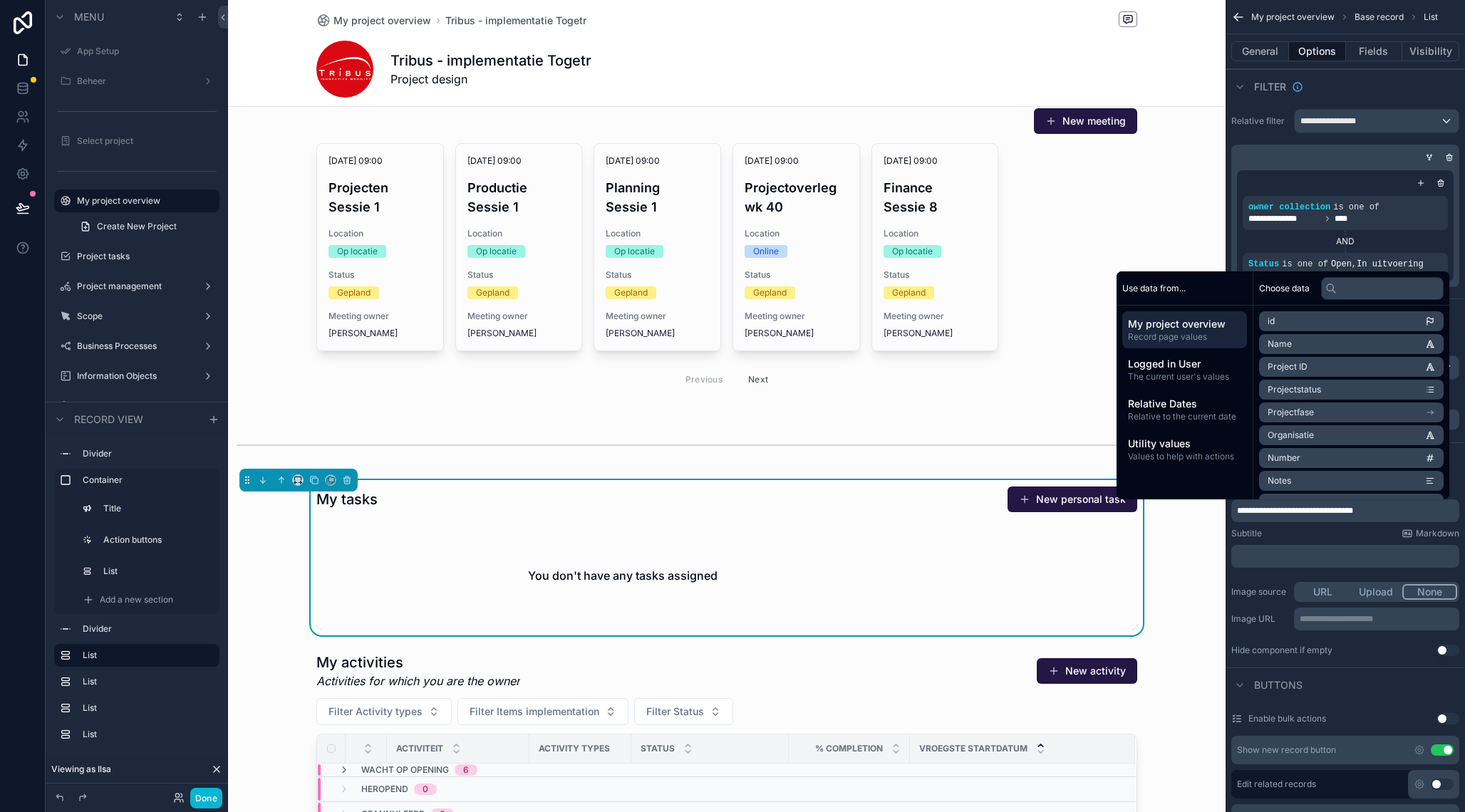
click at [1196, 579] on div "My tasks New personal task You don't have any tasks assigned" at bounding box center [727, 558] width 997 height 155
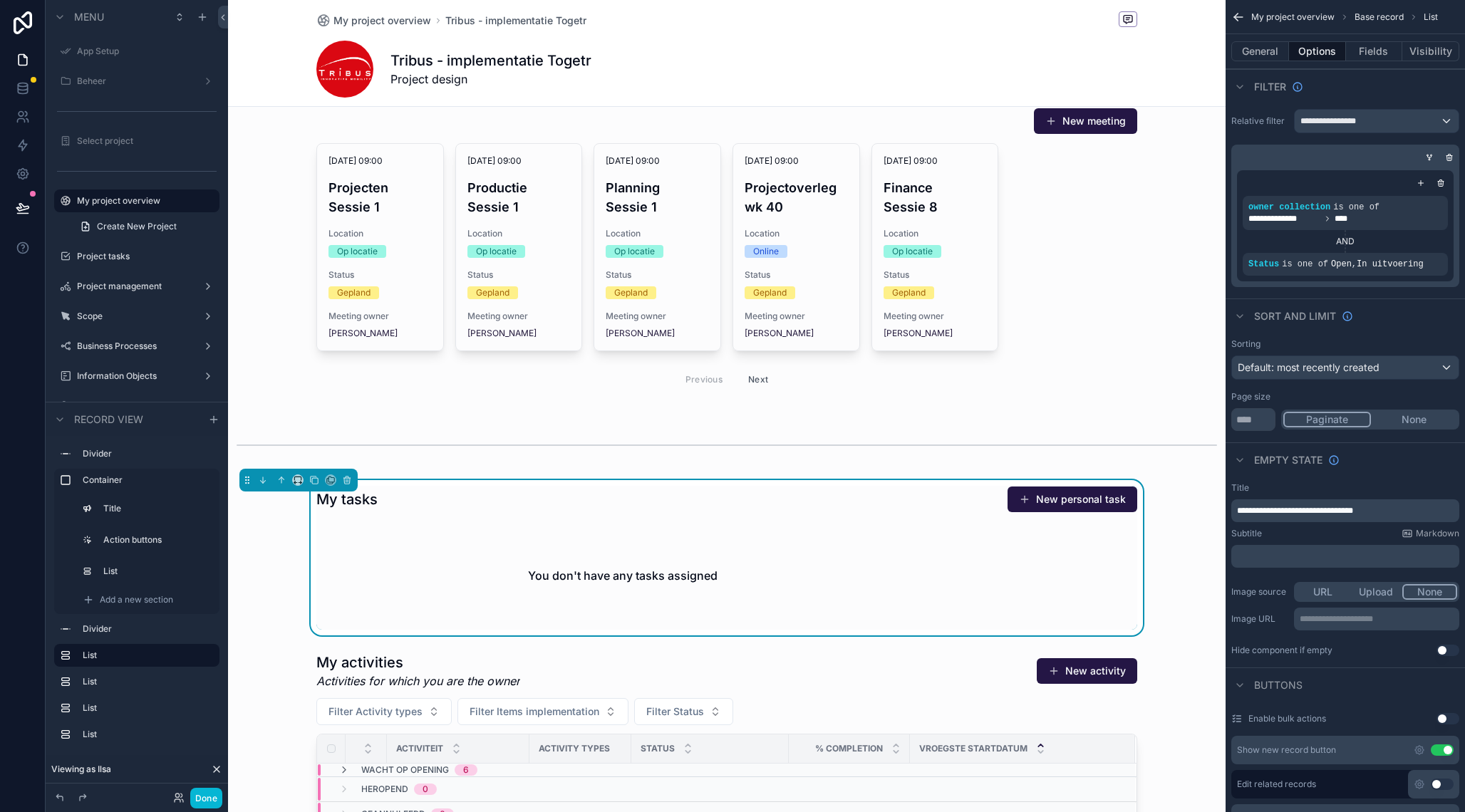
click at [871, 496] on div "My tasks New personal task" at bounding box center [727, 499] width 821 height 27
click at [1186, 564] on div "My tasks New personal task You don't have any tasks assigned" at bounding box center [727, 558] width 997 height 155
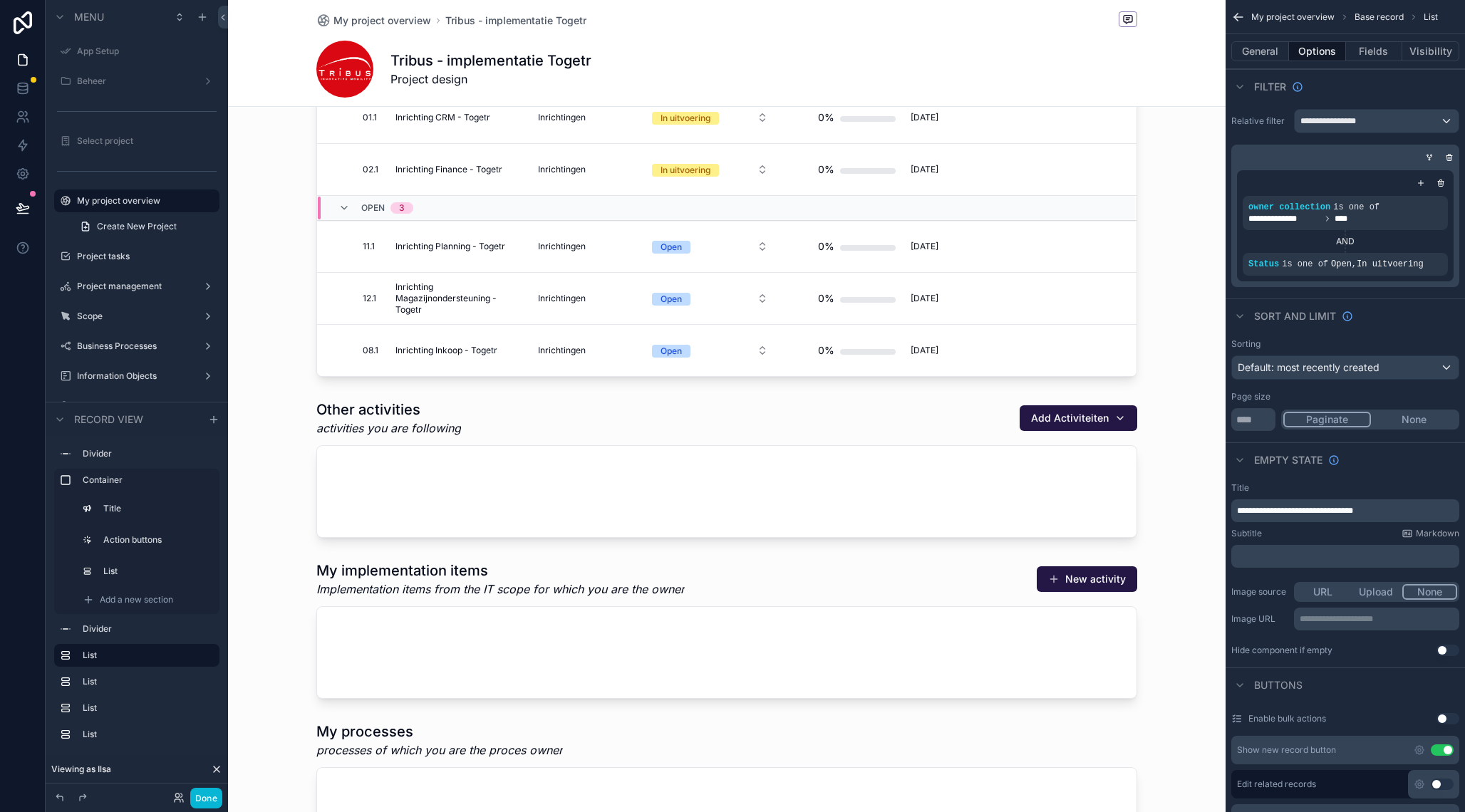
scroll to position [938, 0]
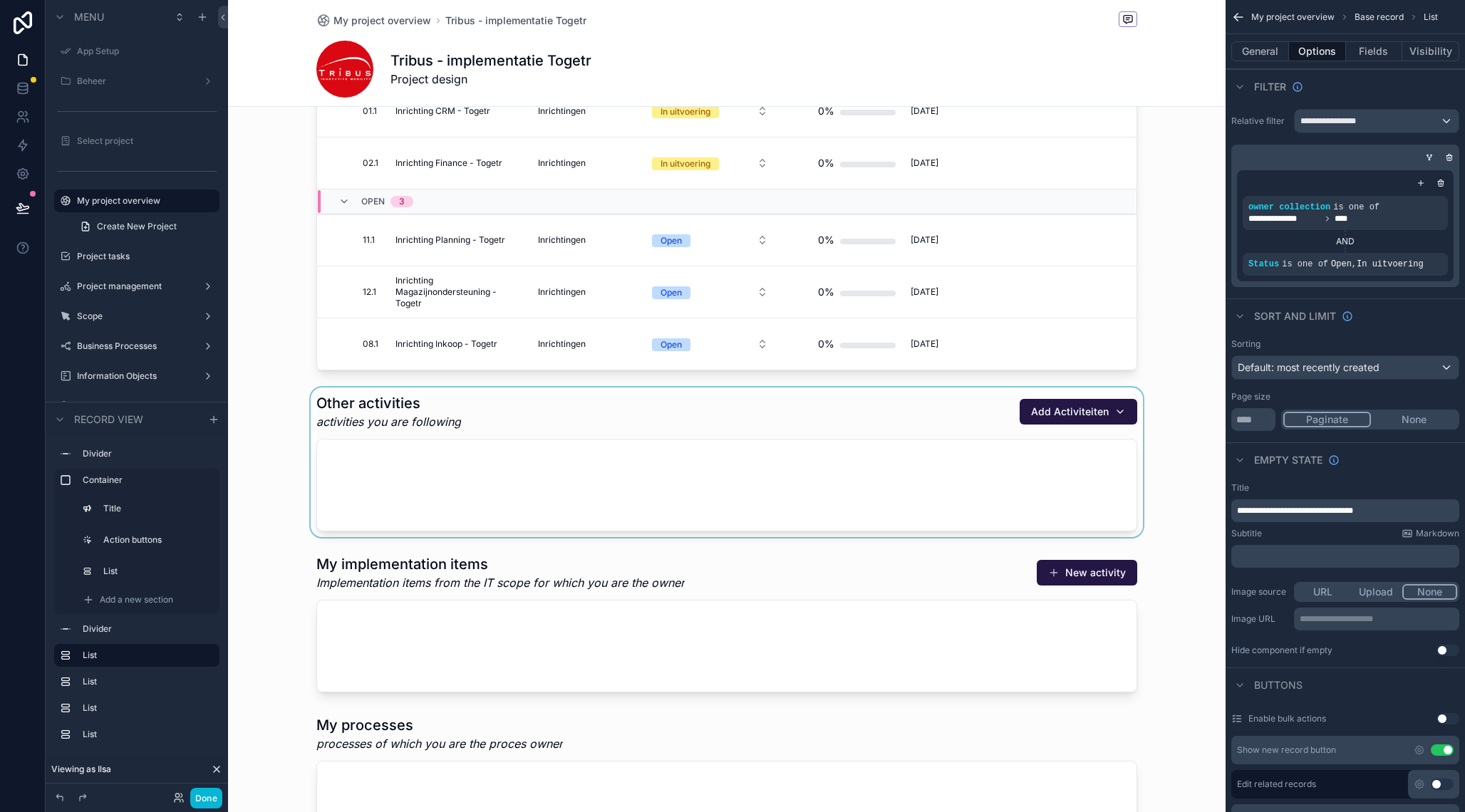
click at [896, 426] on div "scrollable content" at bounding box center [727, 462] width 997 height 149
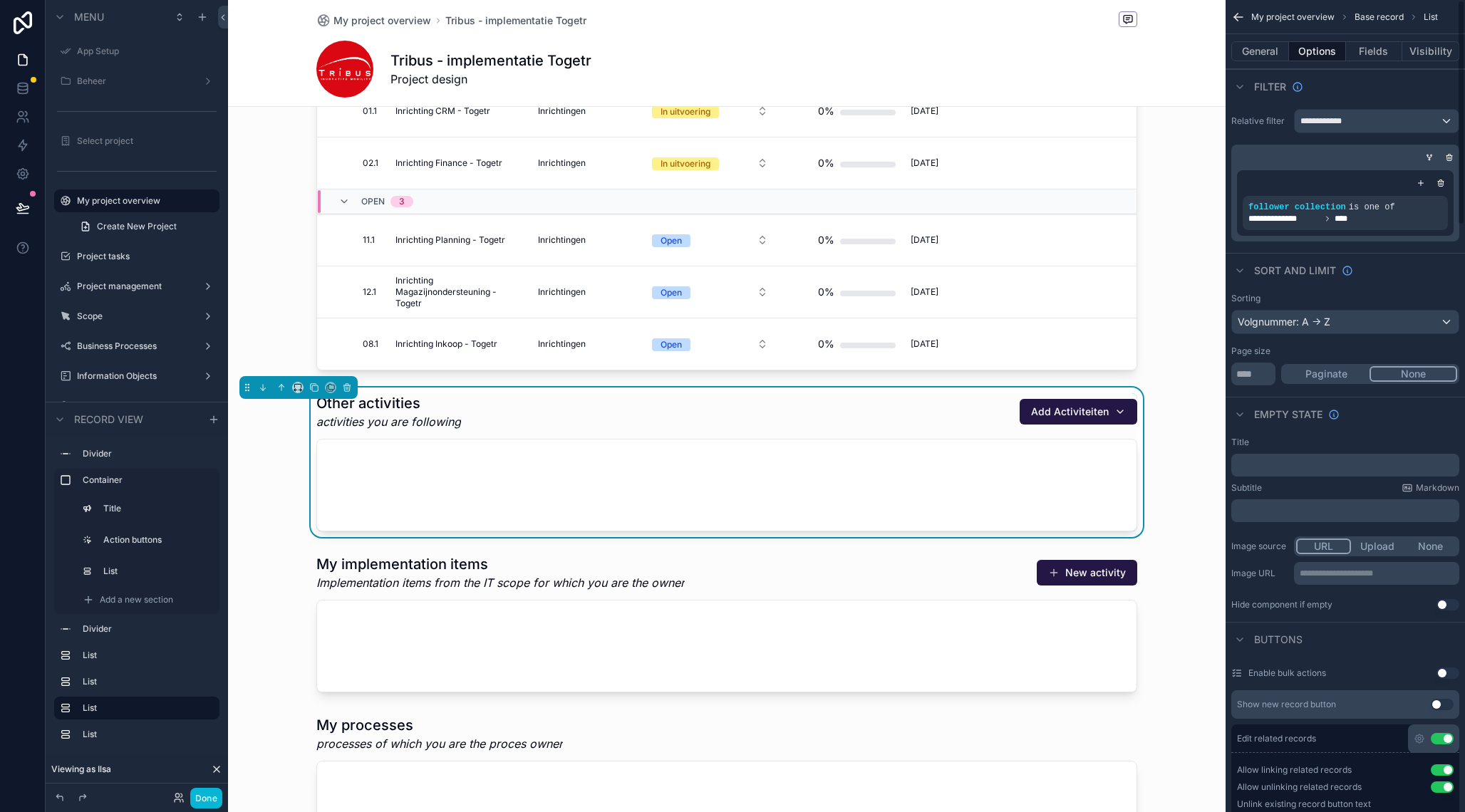
click at [1320, 471] on div "﻿" at bounding box center [1345, 464] width 228 height 22
click at [1319, 461] on p "﻿" at bounding box center [1347, 465] width 219 height 12
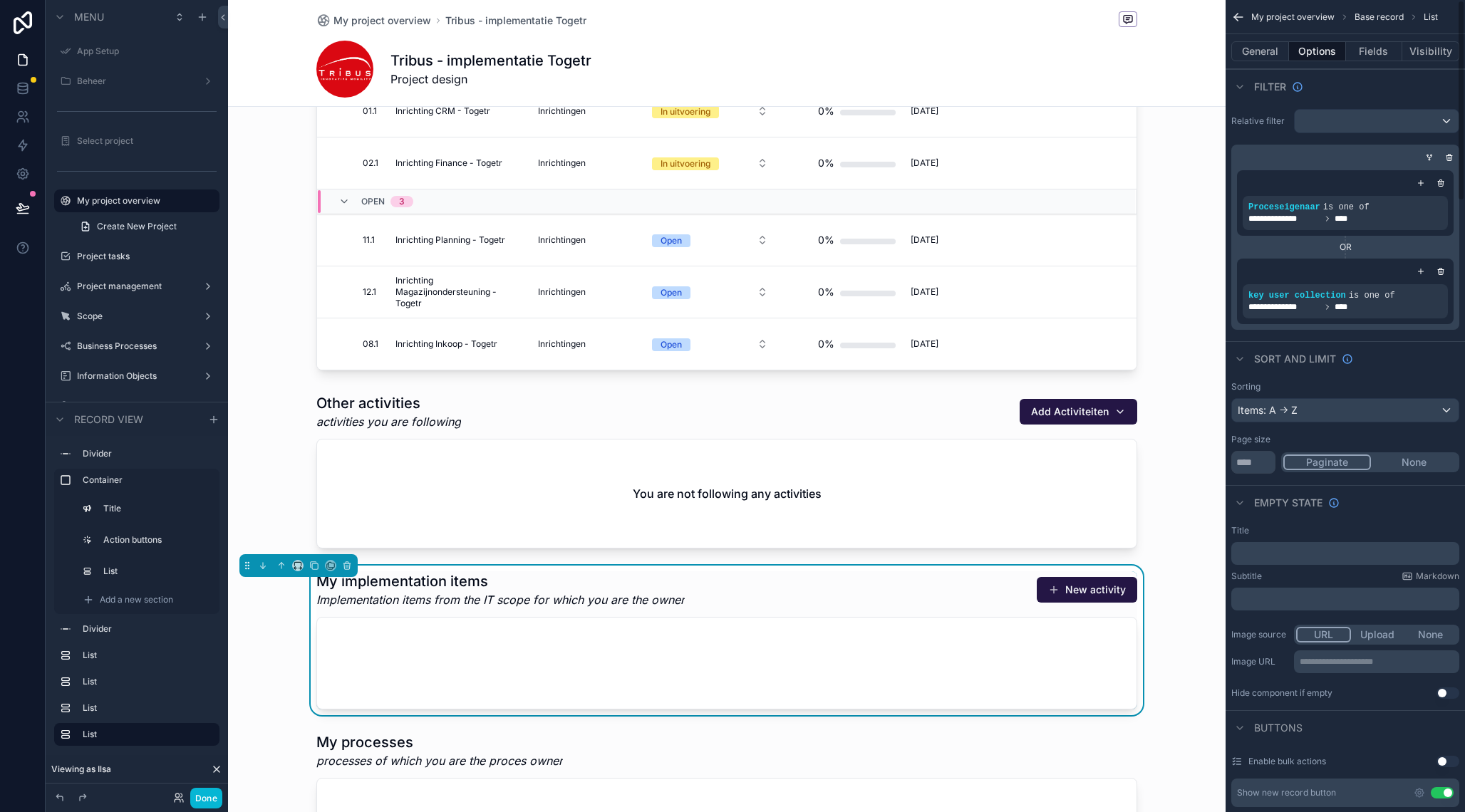
click at [1299, 555] on p "﻿" at bounding box center [1347, 554] width 219 height 12
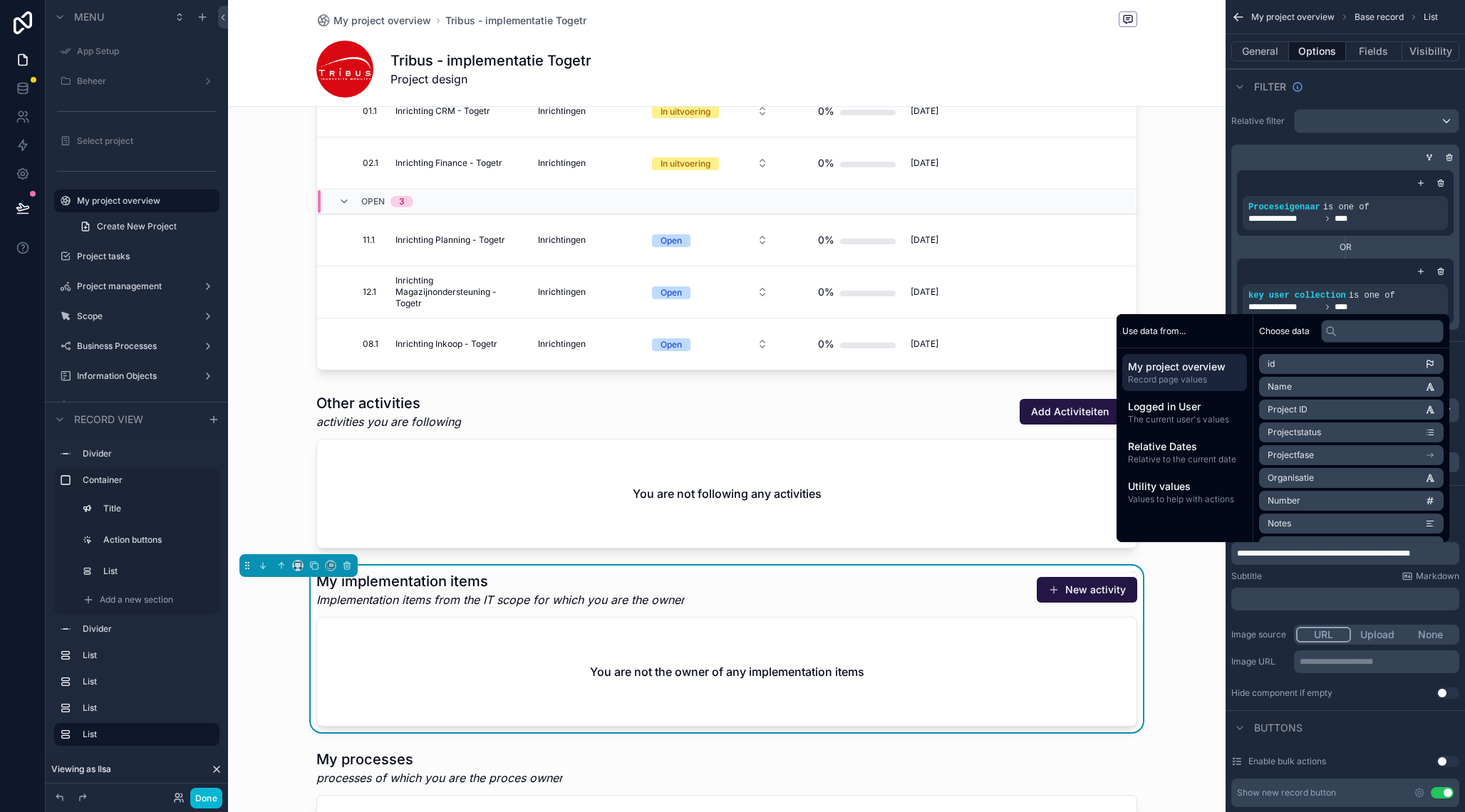
click at [1329, 599] on p "﻿" at bounding box center [1347, 599] width 219 height 12
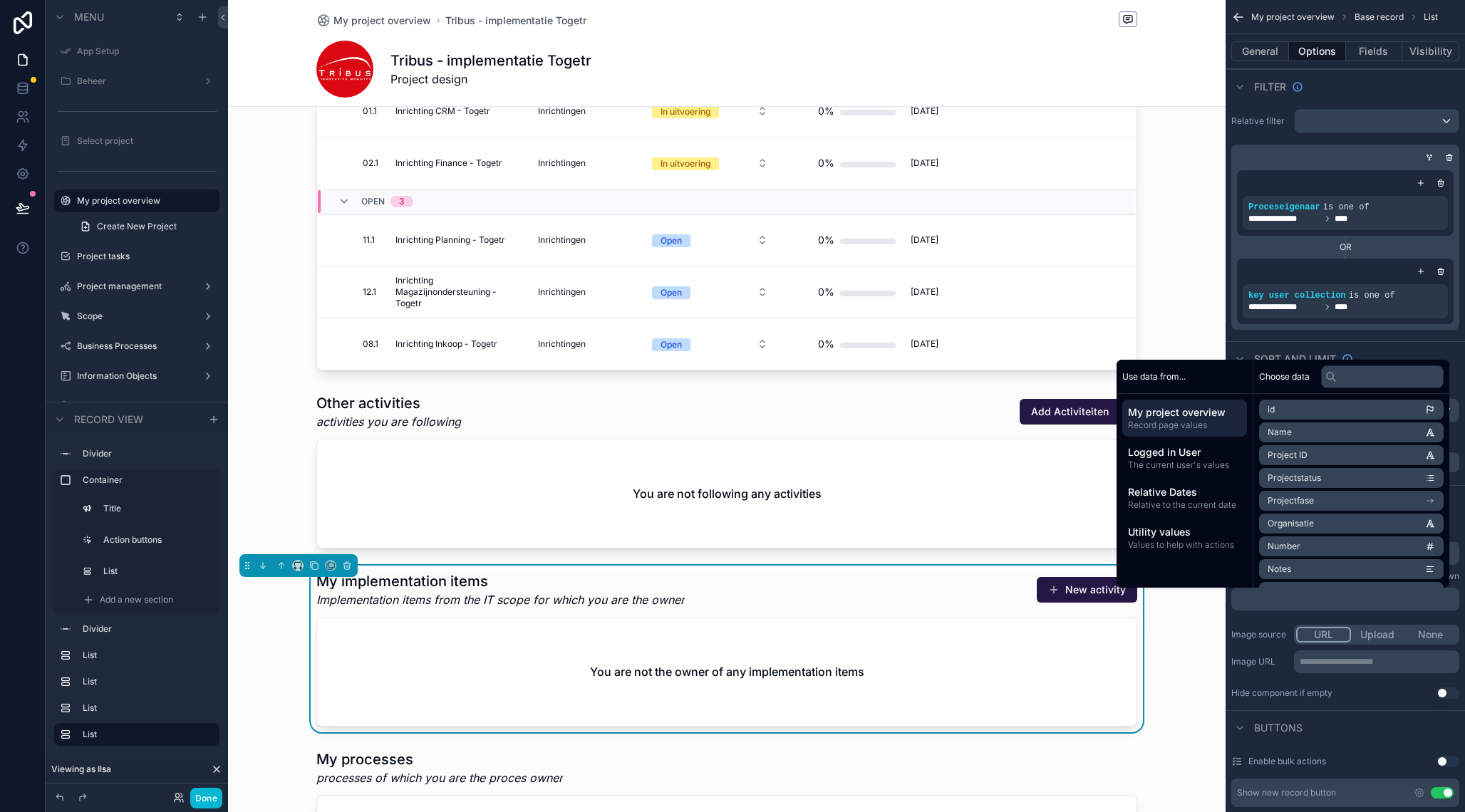
click at [1258, 620] on div "**********" at bounding box center [1345, 612] width 240 height 185
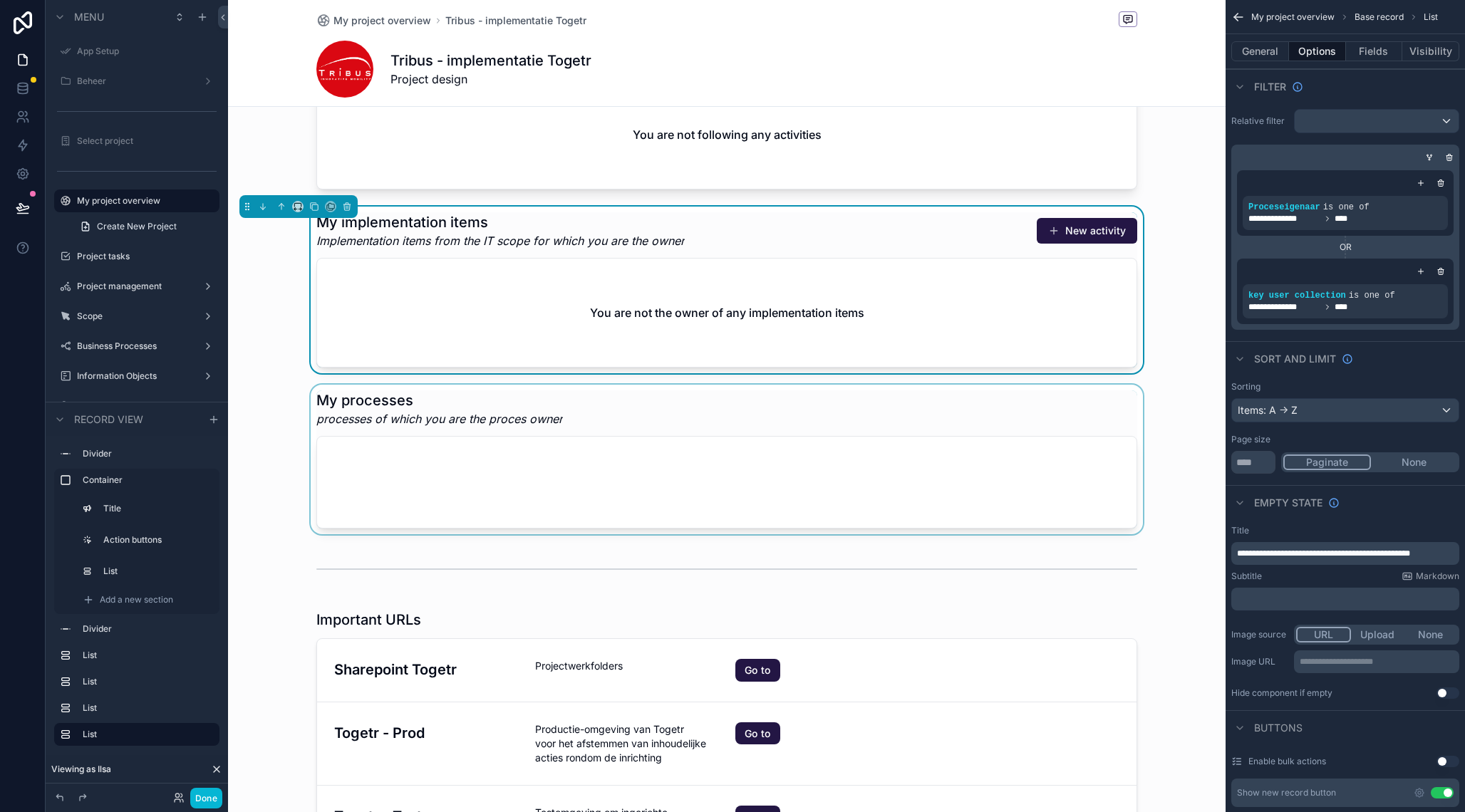
scroll to position [1305, 0]
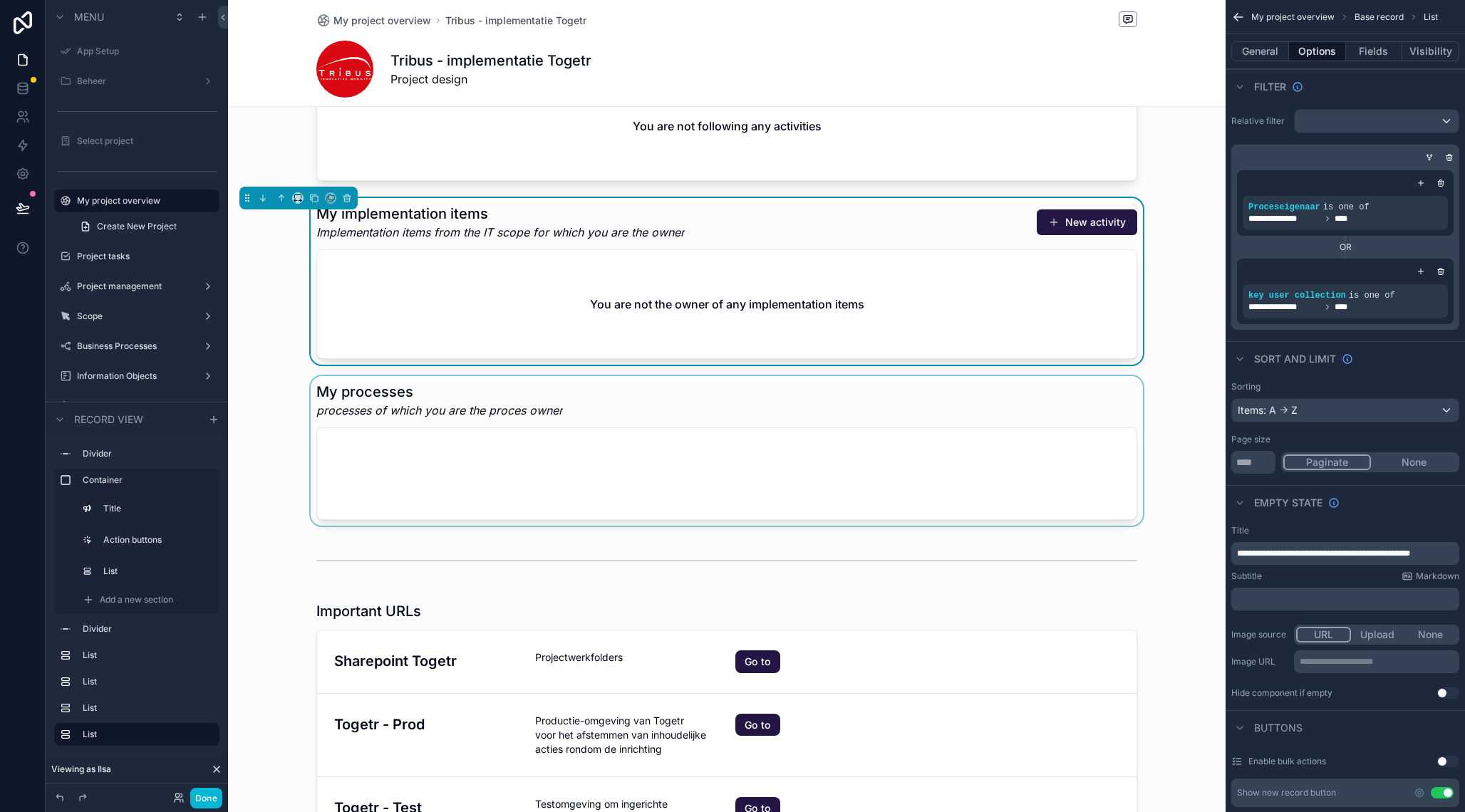
click at [820, 424] on div "scrollable content" at bounding box center [727, 451] width 997 height 149
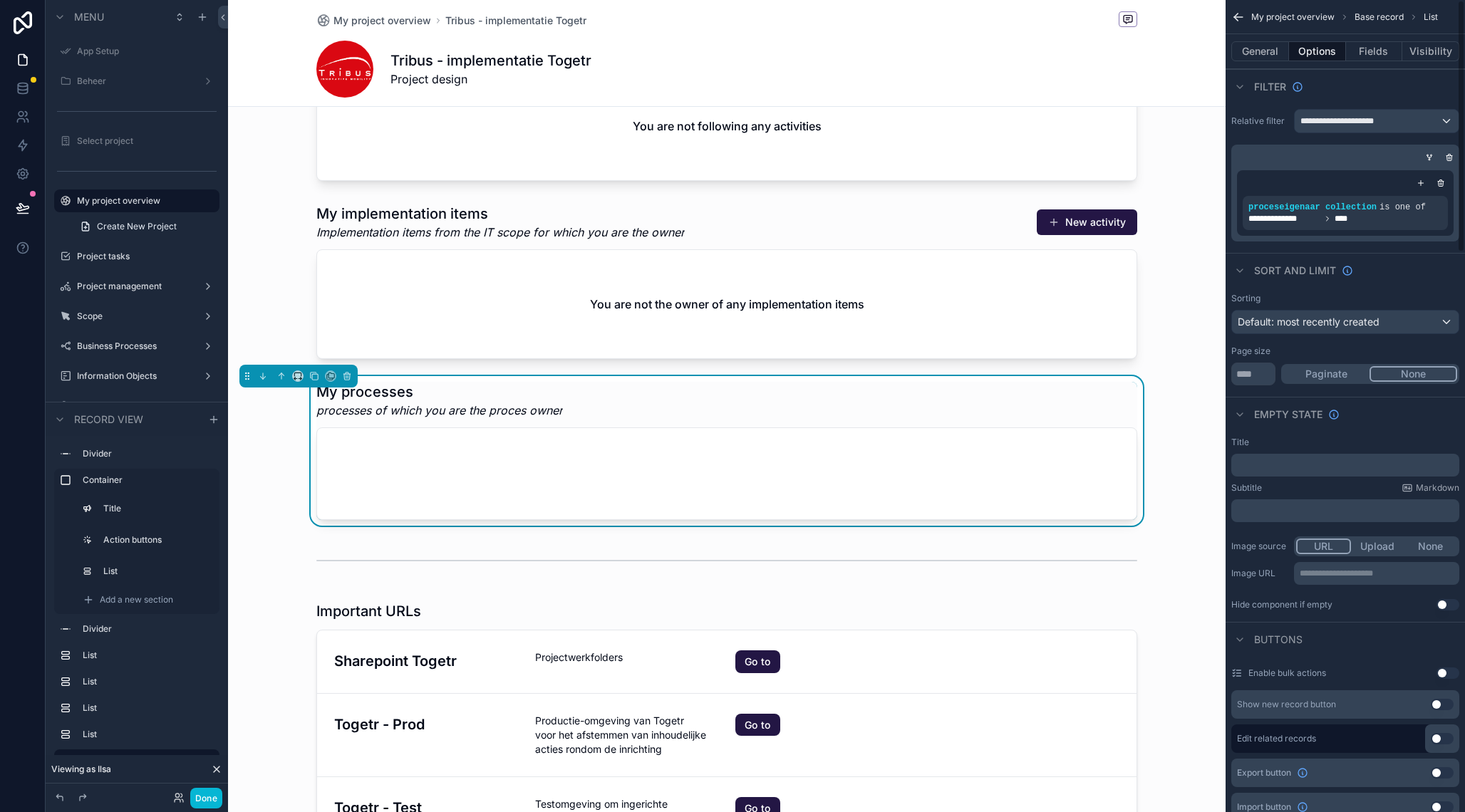
click at [1296, 465] on p "﻿" at bounding box center [1347, 465] width 219 height 12
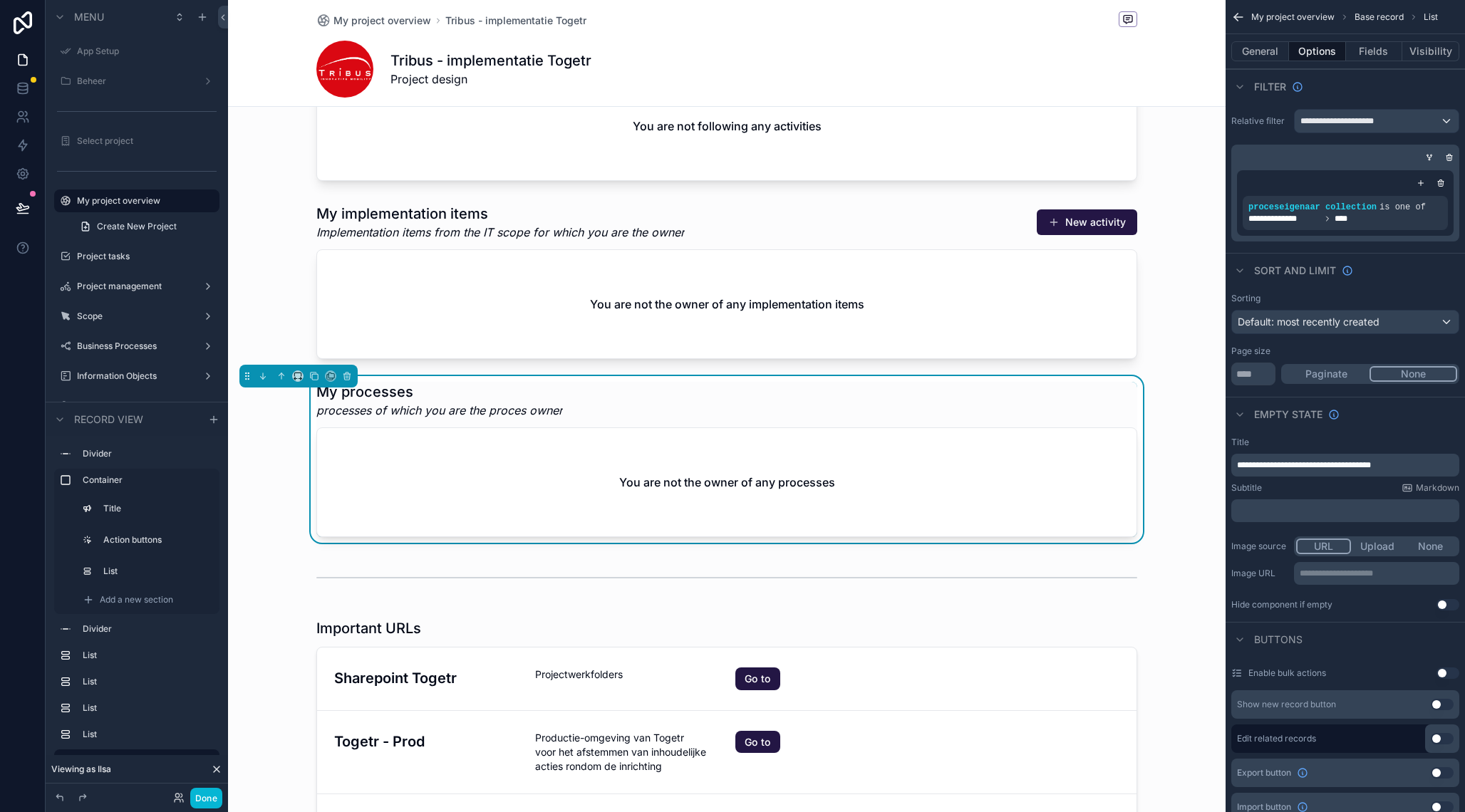
click at [1193, 517] on div "My processes processes of which you are the proces owner You are not the owner …" at bounding box center [727, 459] width 997 height 167
click at [677, 395] on div "My processes processes of which you are the proces owner" at bounding box center [727, 400] width 821 height 37
click at [1419, 59] on button "Visibility" at bounding box center [1431, 51] width 57 height 20
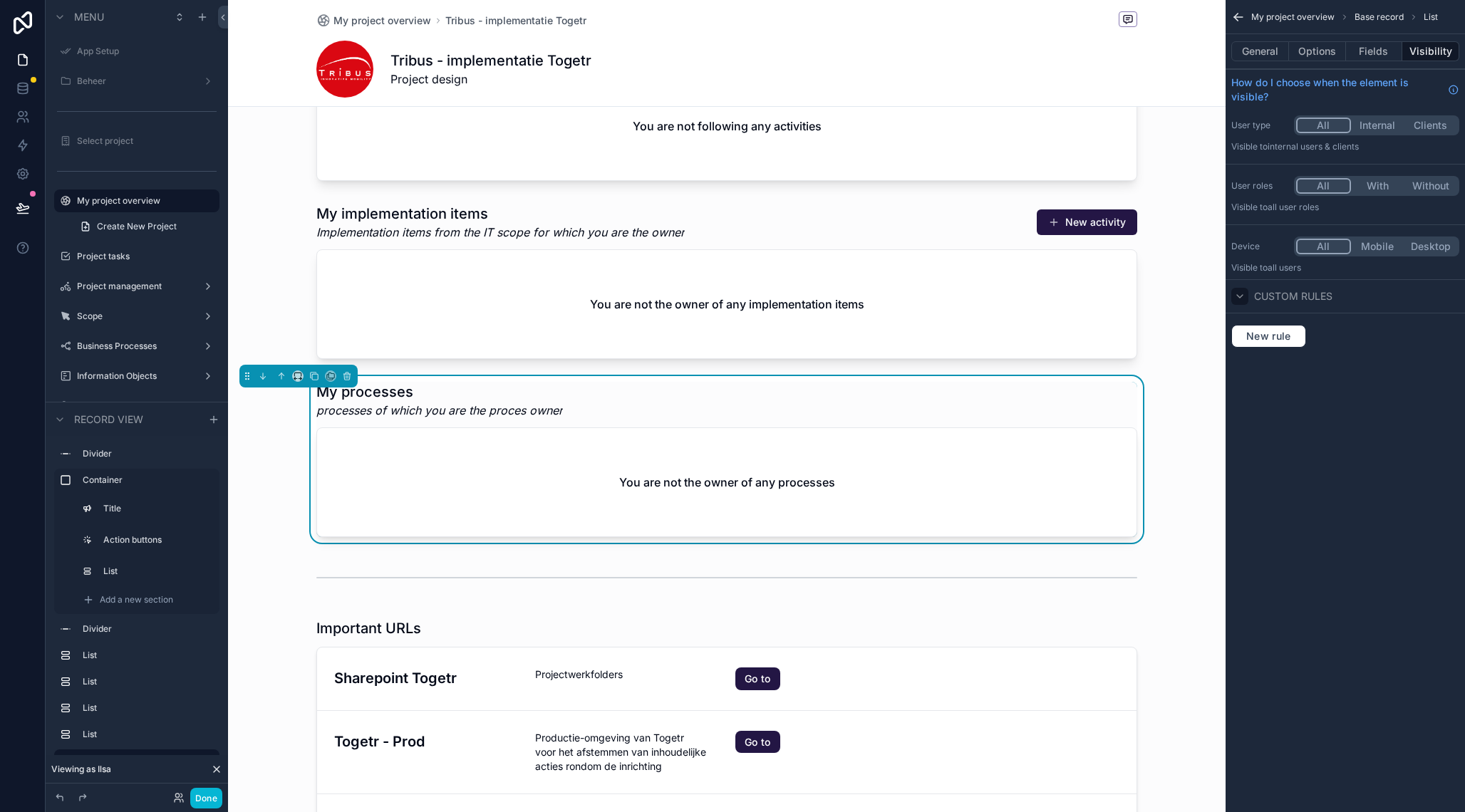
click at [1246, 295] on div "scrollable content" at bounding box center [1240, 297] width 17 height 17
click at [1264, 341] on span "New rule" at bounding box center [1269, 337] width 57 height 13
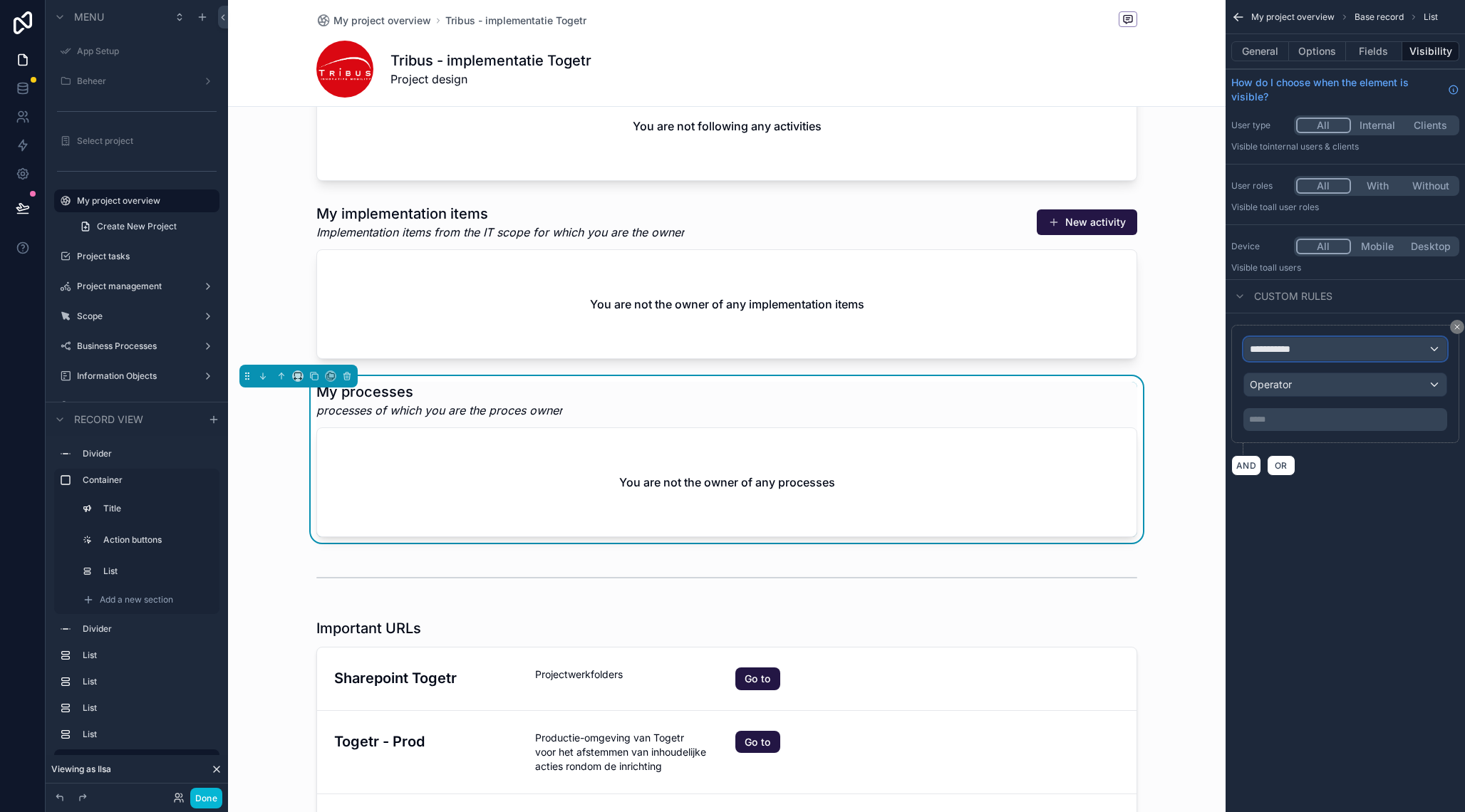
click at [1312, 350] on div "**********" at bounding box center [1345, 348] width 203 height 22
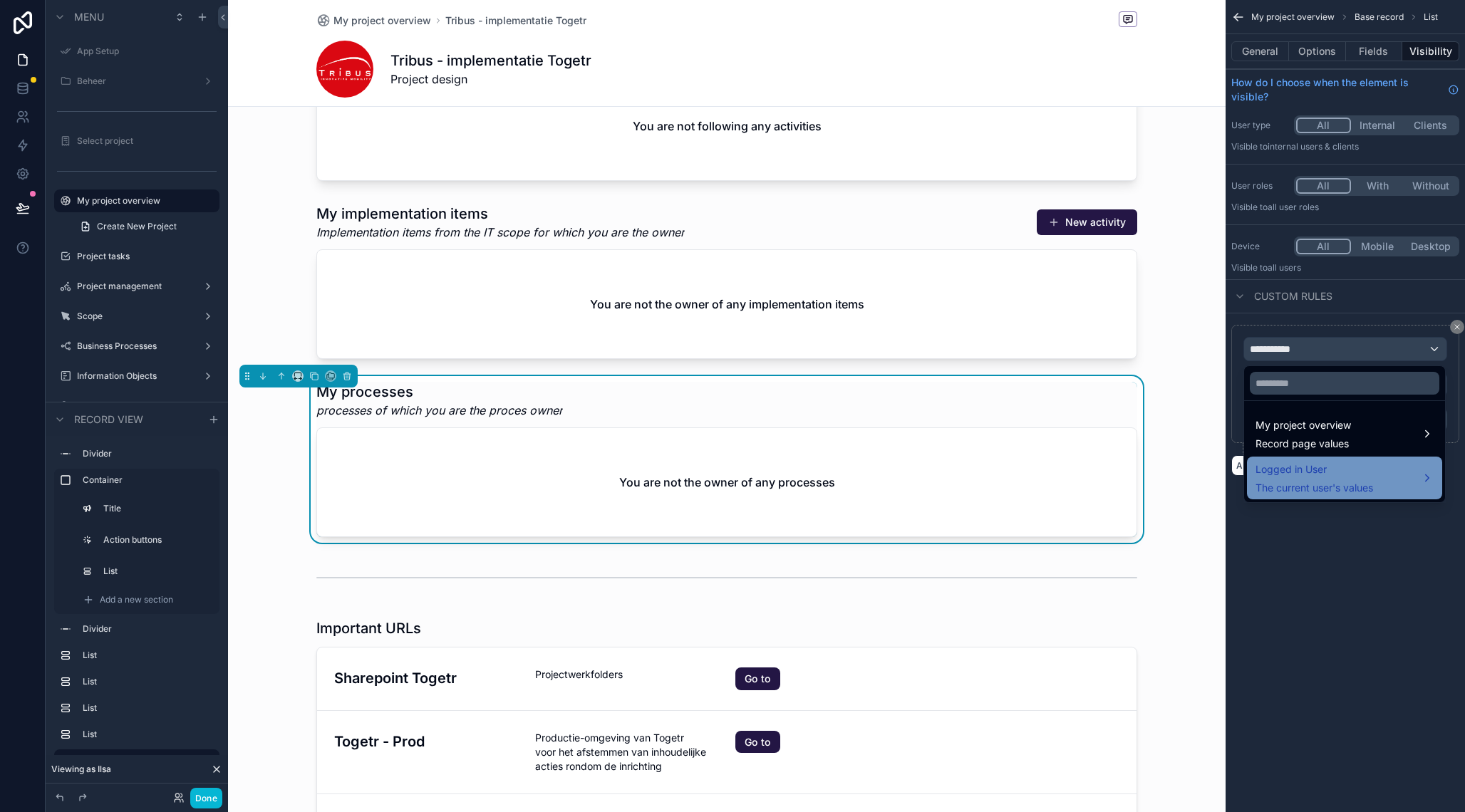
click at [1305, 474] on span "Logged in User" at bounding box center [1315, 469] width 118 height 17
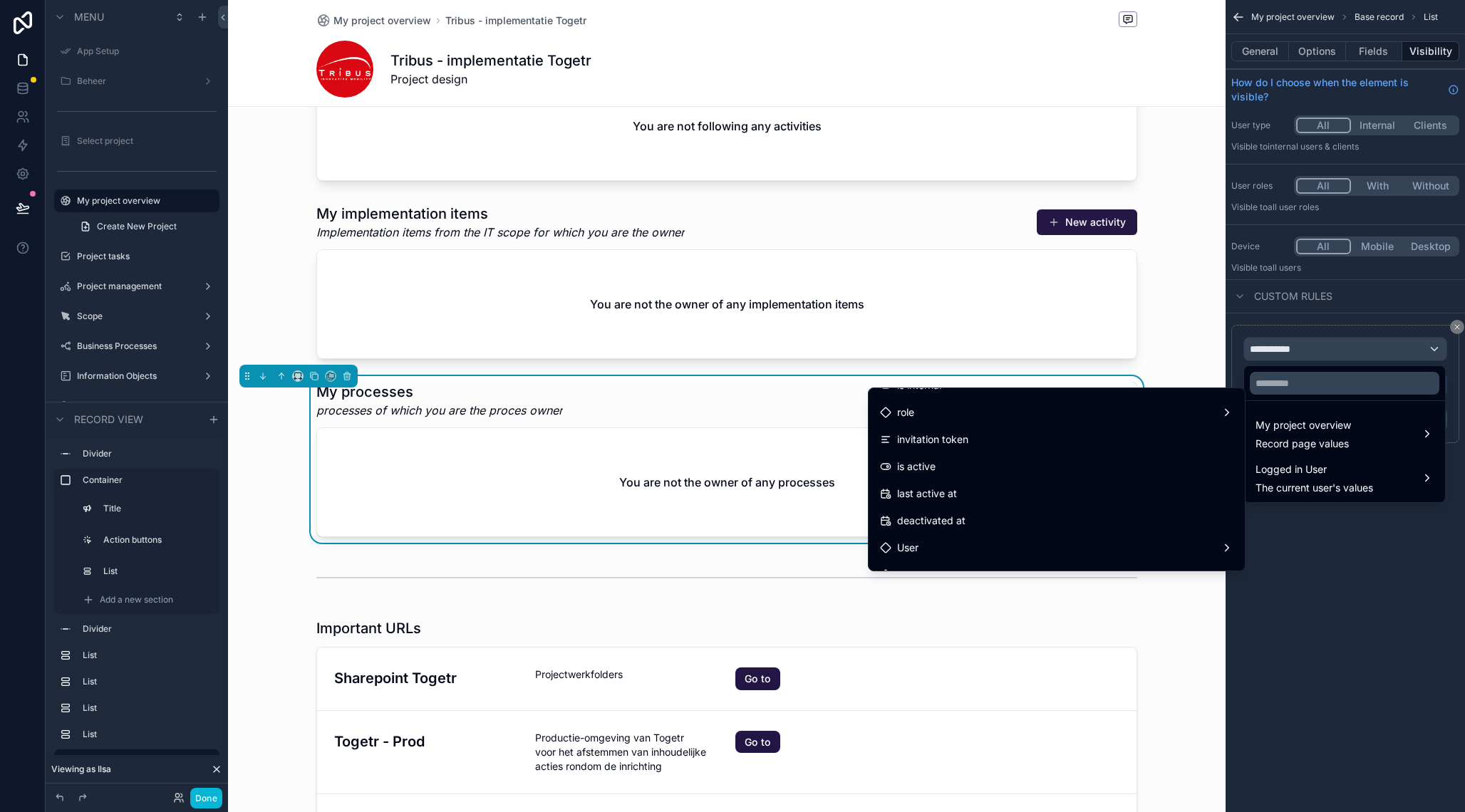
scroll to position [185, 0]
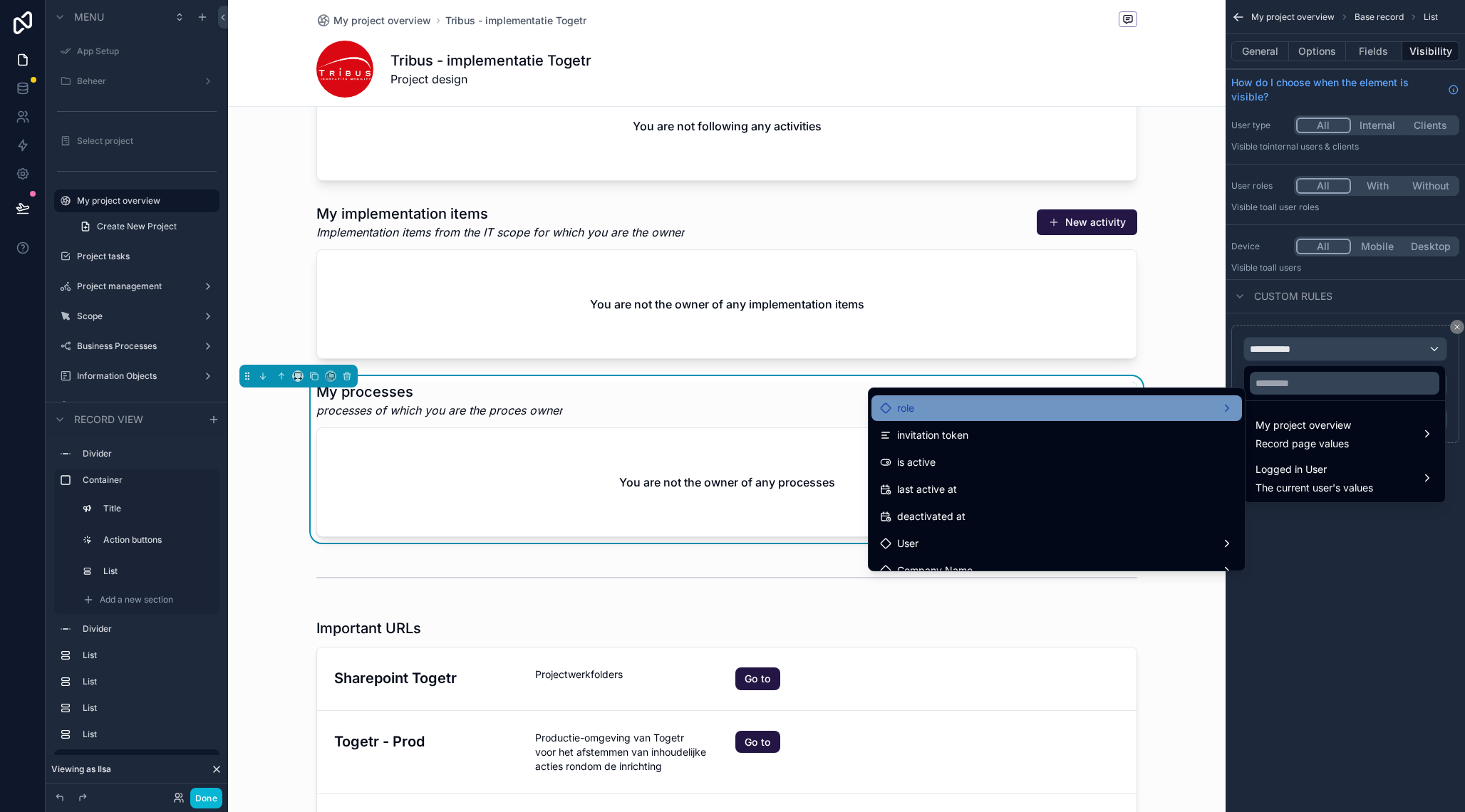
click at [1066, 410] on div "role" at bounding box center [1056, 409] width 354 height 17
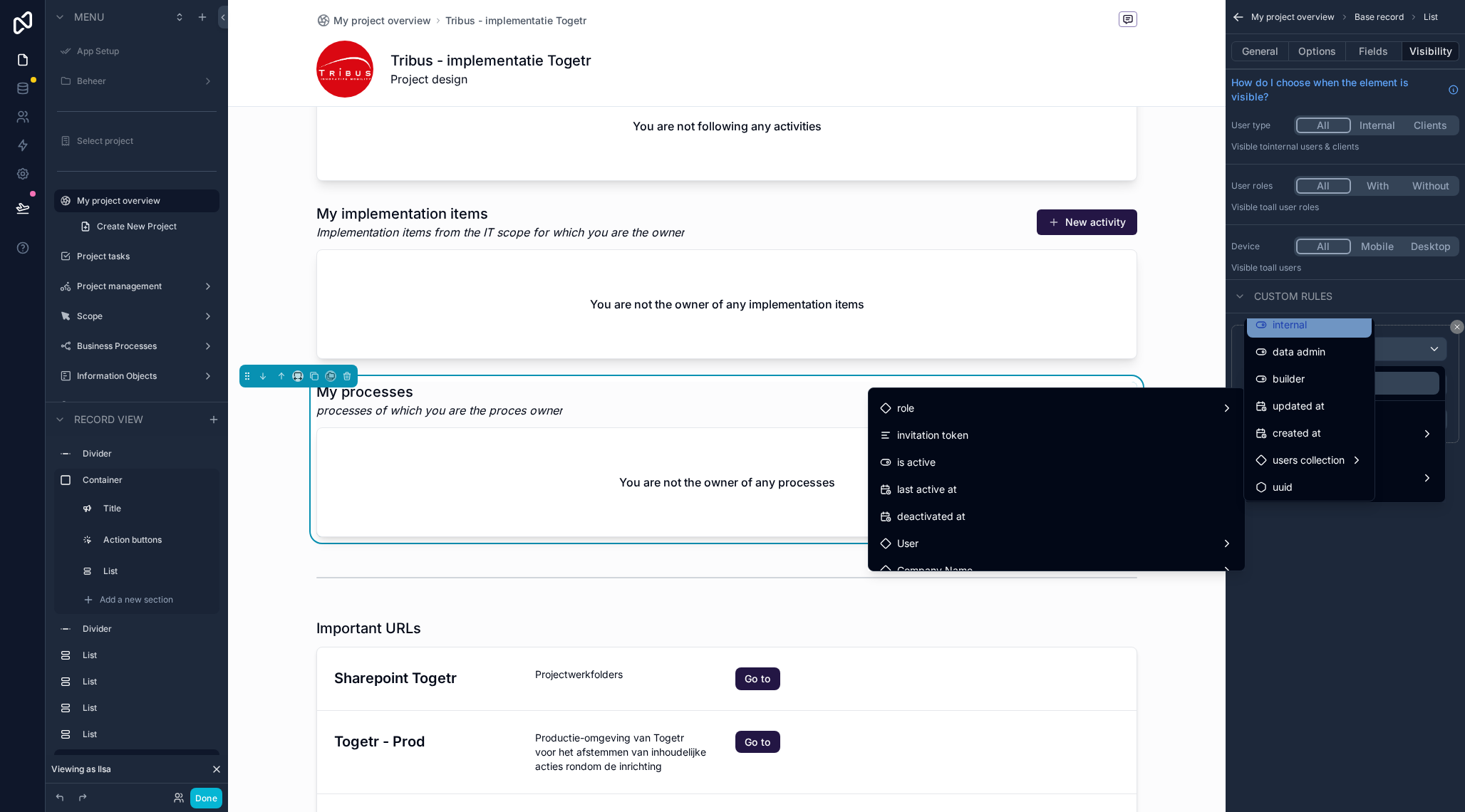
scroll to position [93, 0]
click at [1311, 455] on span "users collection" at bounding box center [1308, 458] width 72 height 17
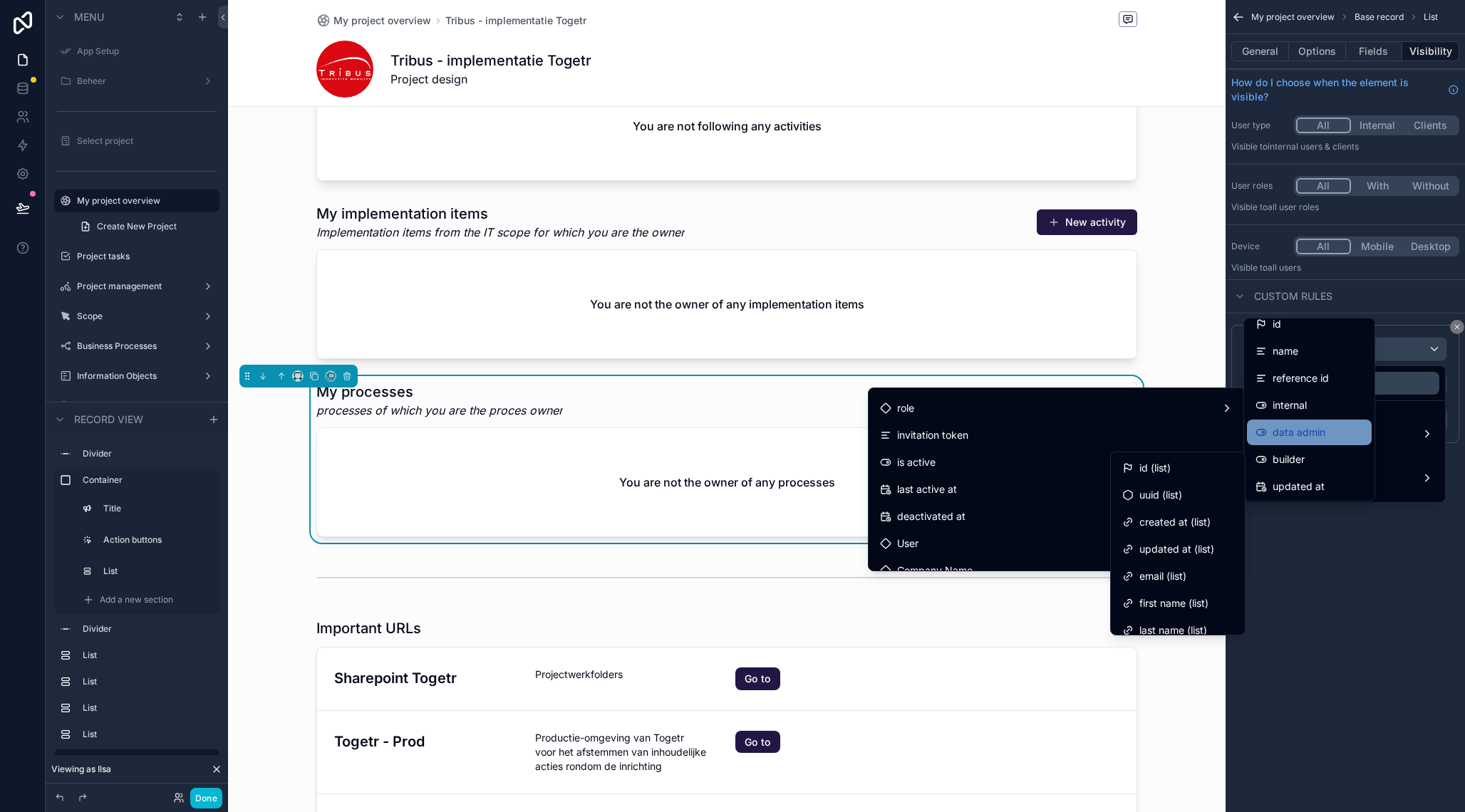
scroll to position [0, 0]
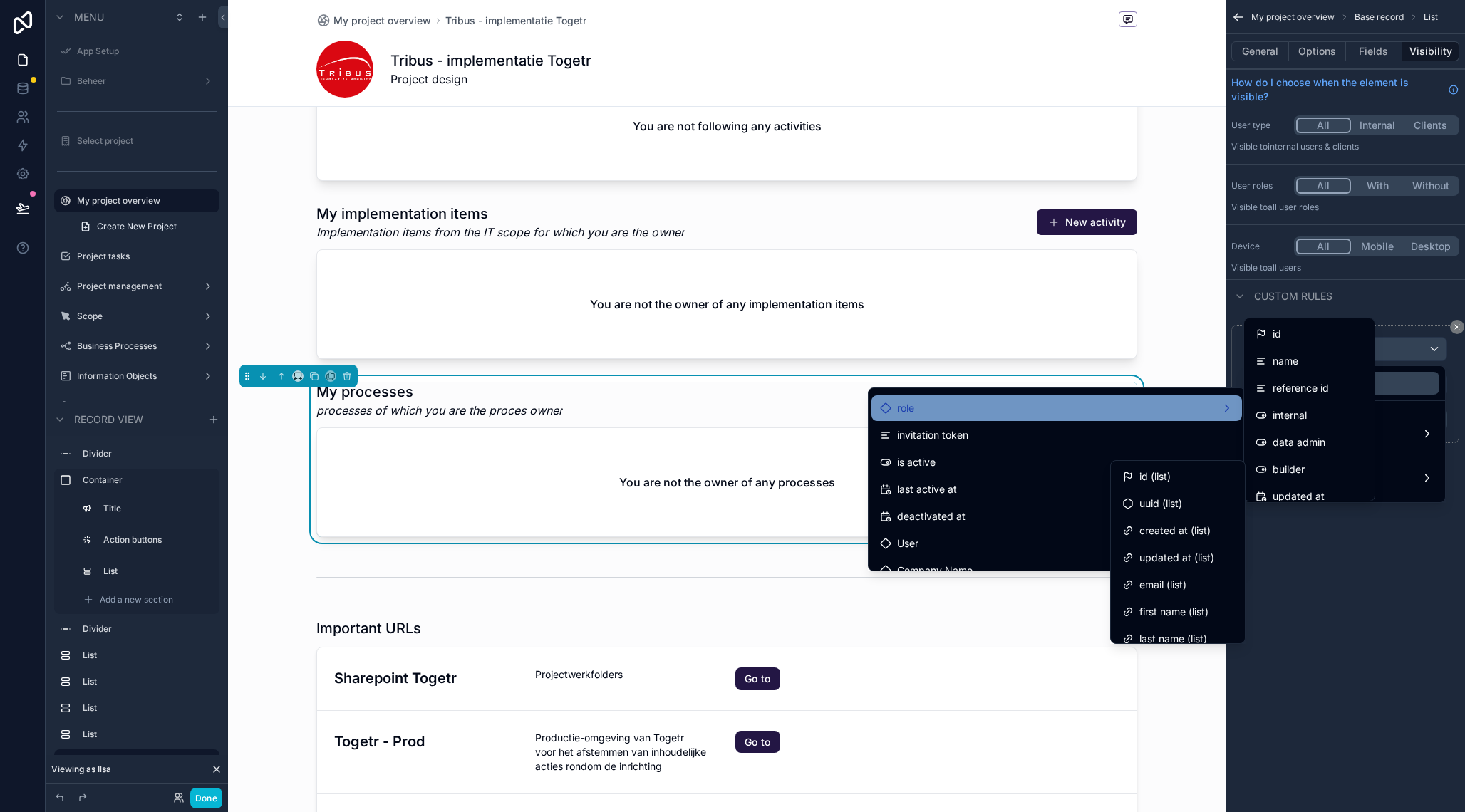
click at [1023, 416] on div "role" at bounding box center [1056, 409] width 354 height 17
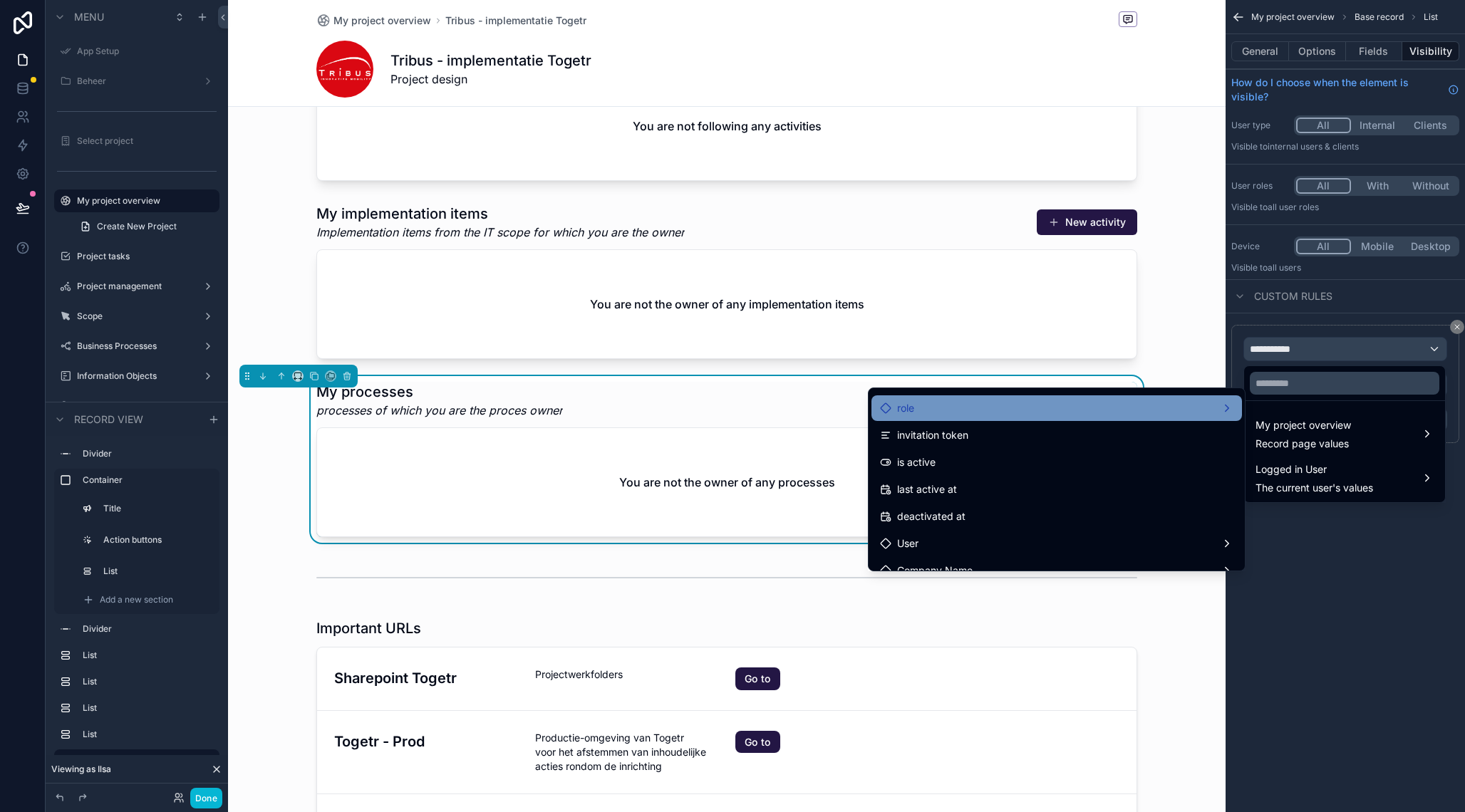
click at [1140, 406] on div "role" at bounding box center [1056, 409] width 354 height 17
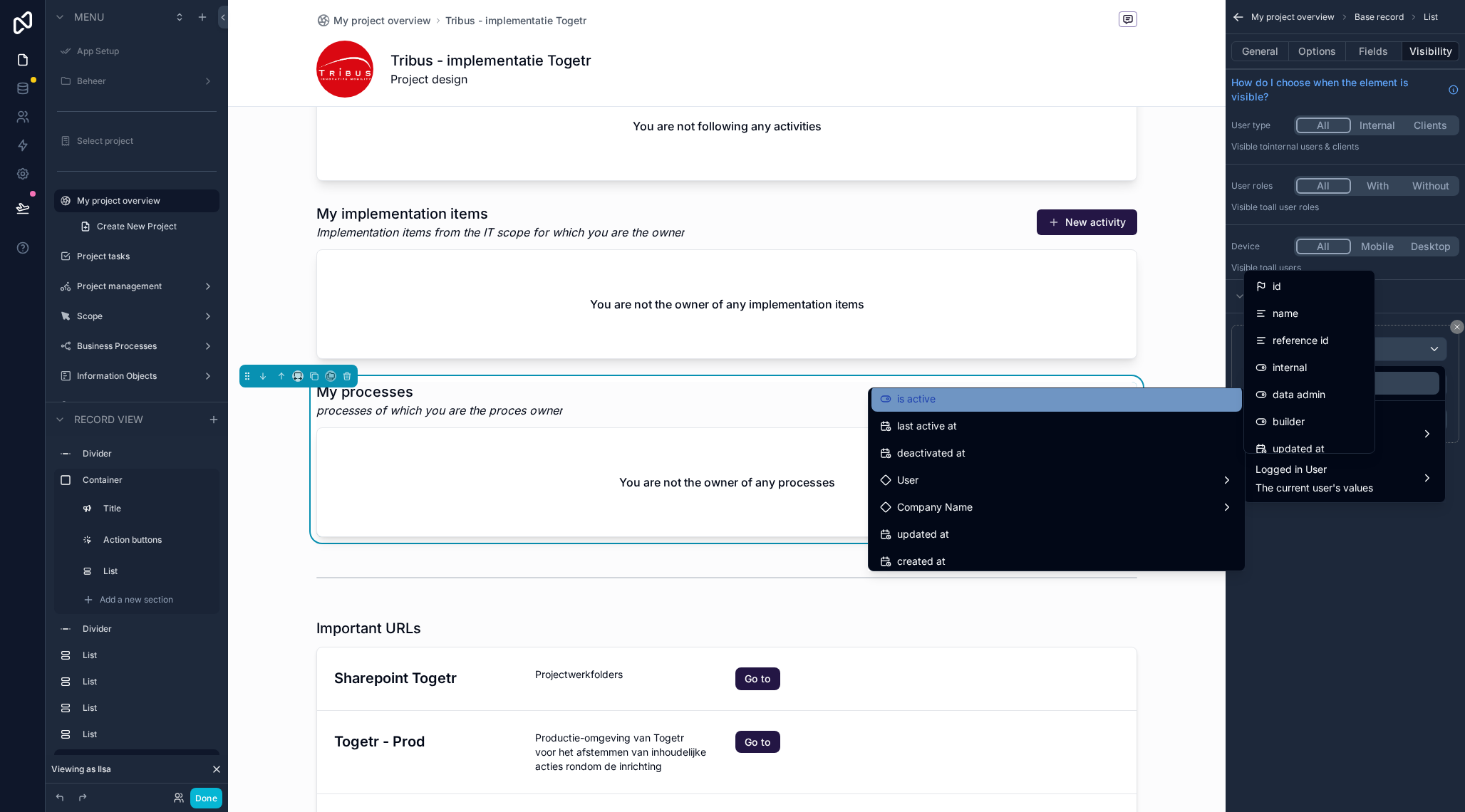
scroll to position [251, 0]
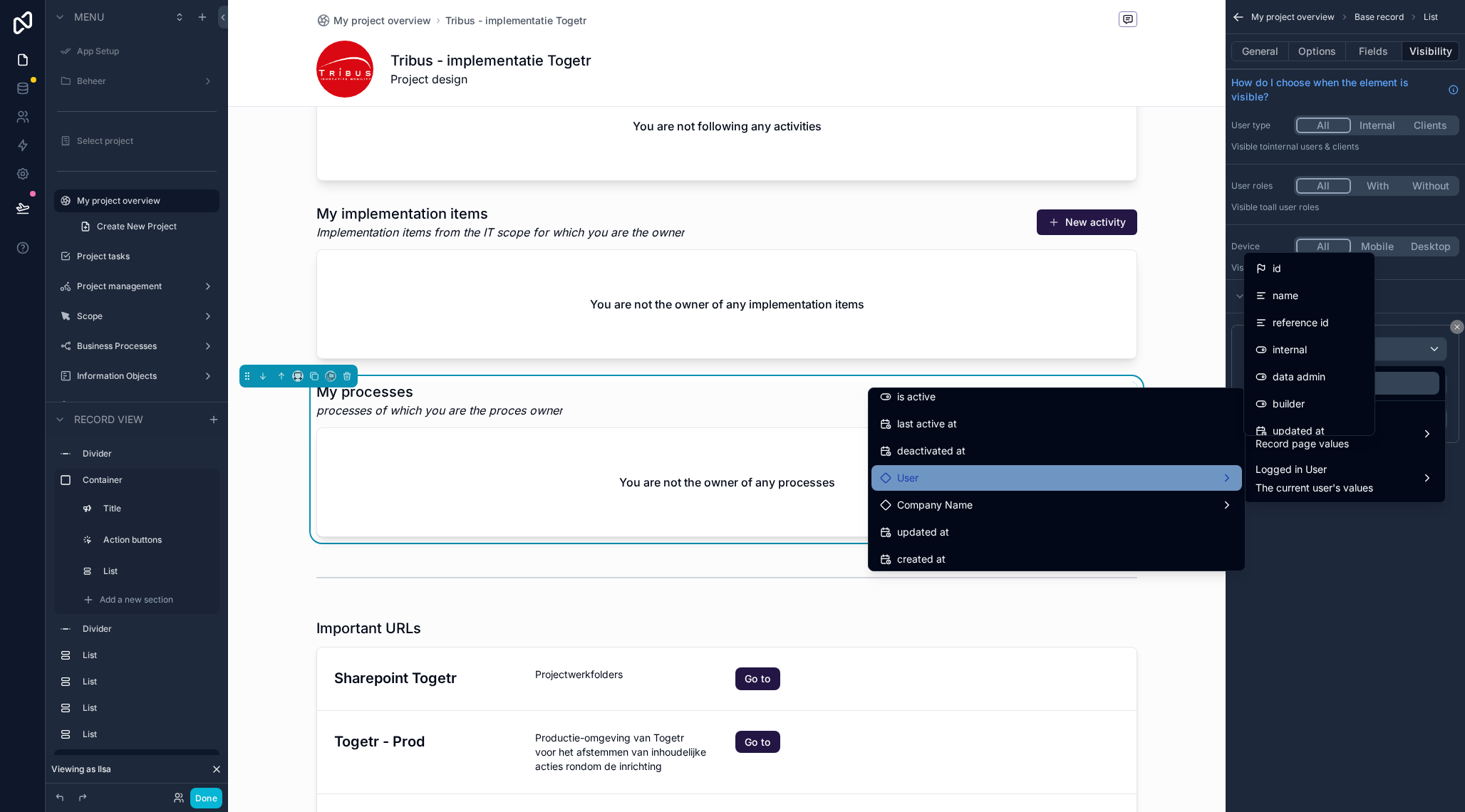
click at [1128, 480] on div "User" at bounding box center [1056, 478] width 354 height 17
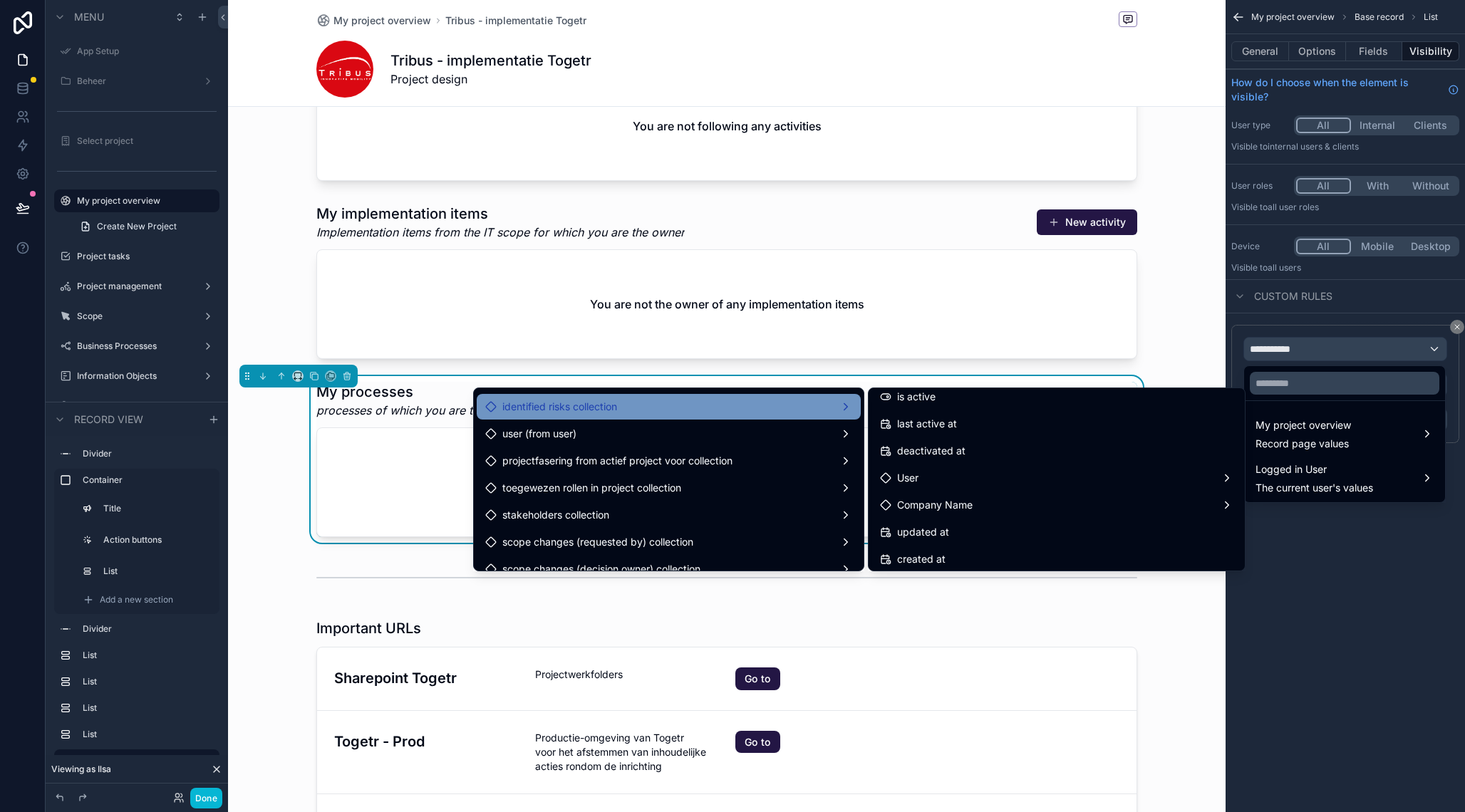
scroll to position [1217, 0]
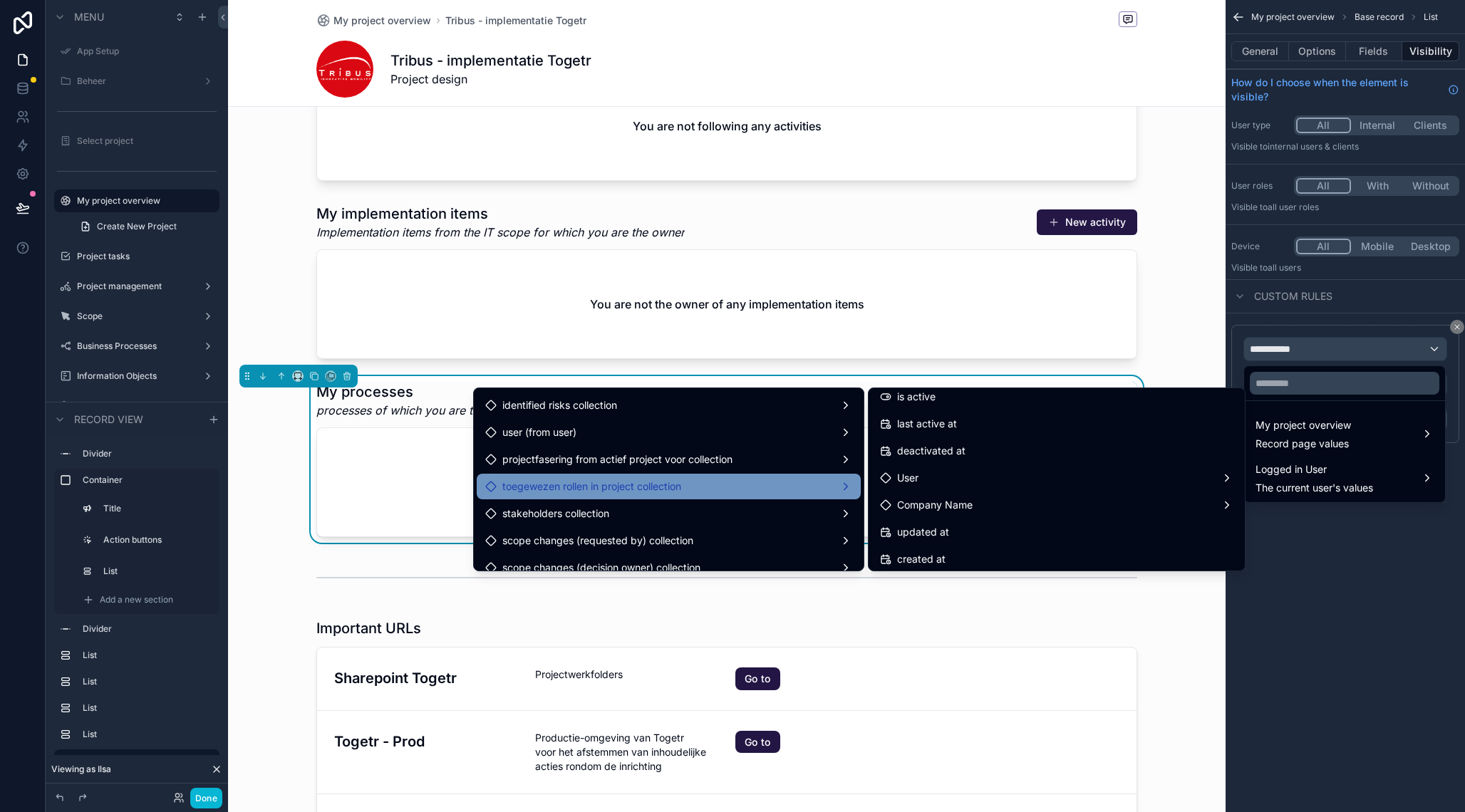
click at [627, 477] on div "toegewezen rollen in project collection" at bounding box center [669, 486] width 384 height 25
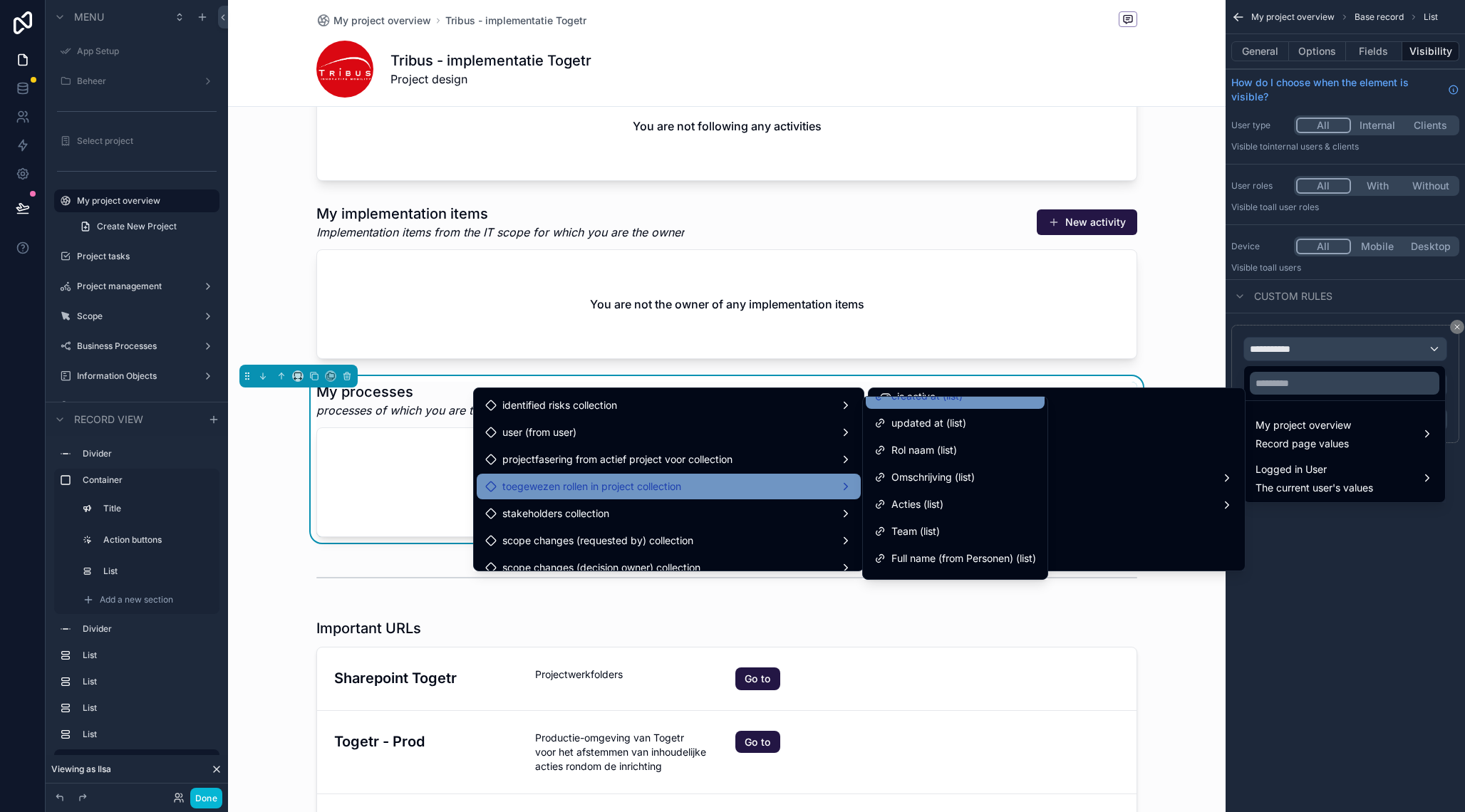
scroll to position [73, 0]
click at [960, 451] on div "Rol naam (list)" at bounding box center [955, 448] width 162 height 17
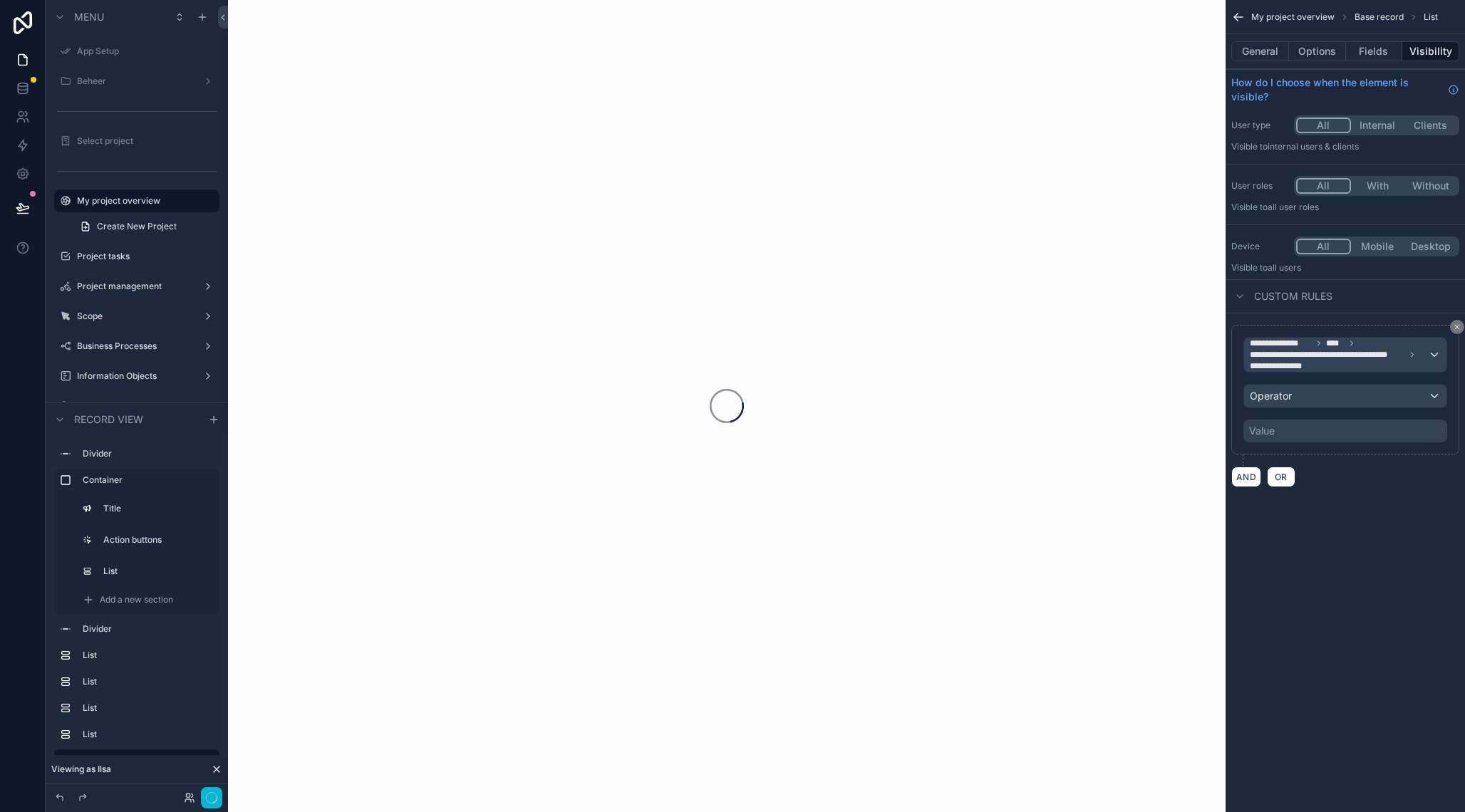
scroll to position [0, 0]
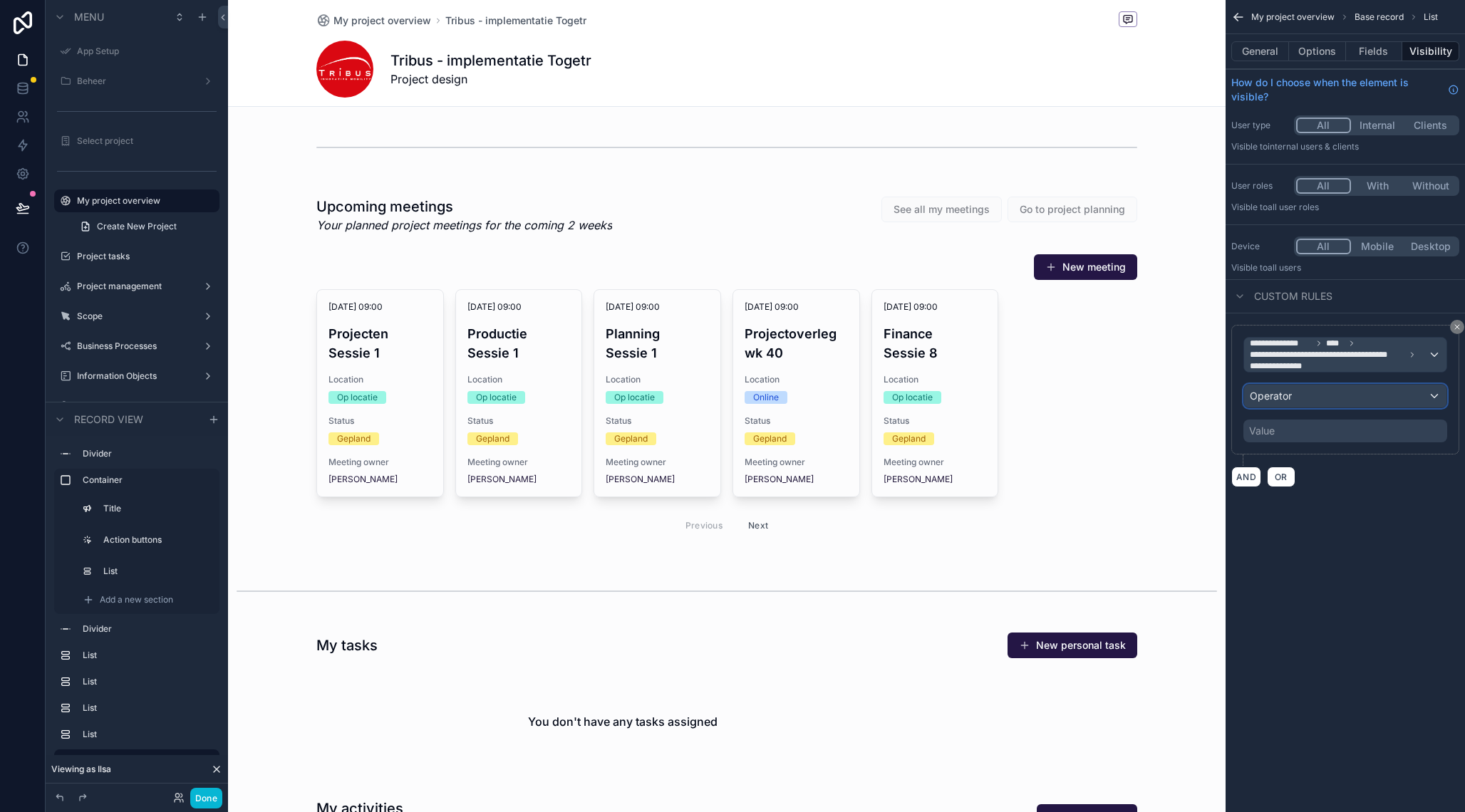
click at [1342, 398] on div "Operator" at bounding box center [1345, 395] width 203 height 22
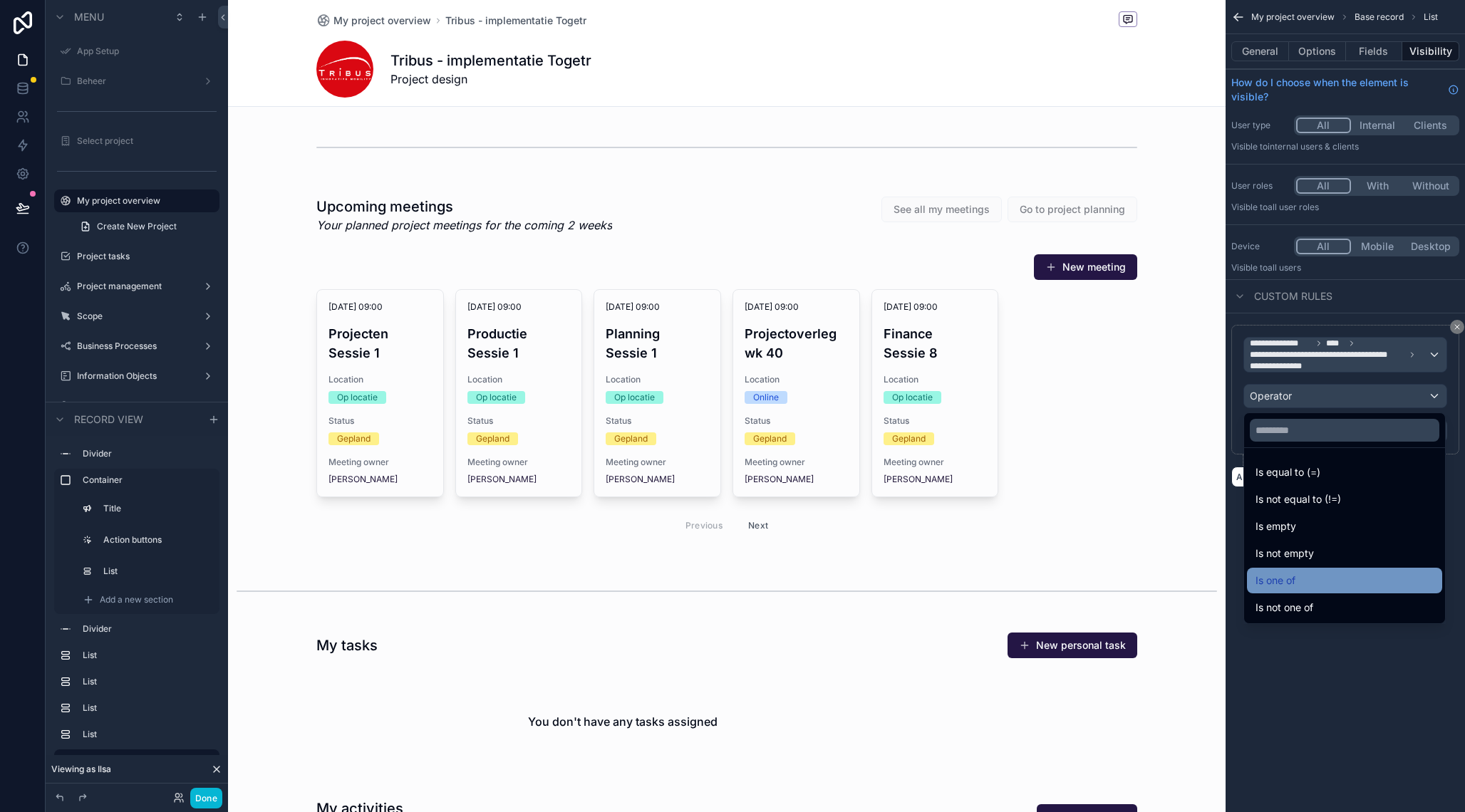
click at [1321, 577] on div "Is one of" at bounding box center [1344, 581] width 178 height 17
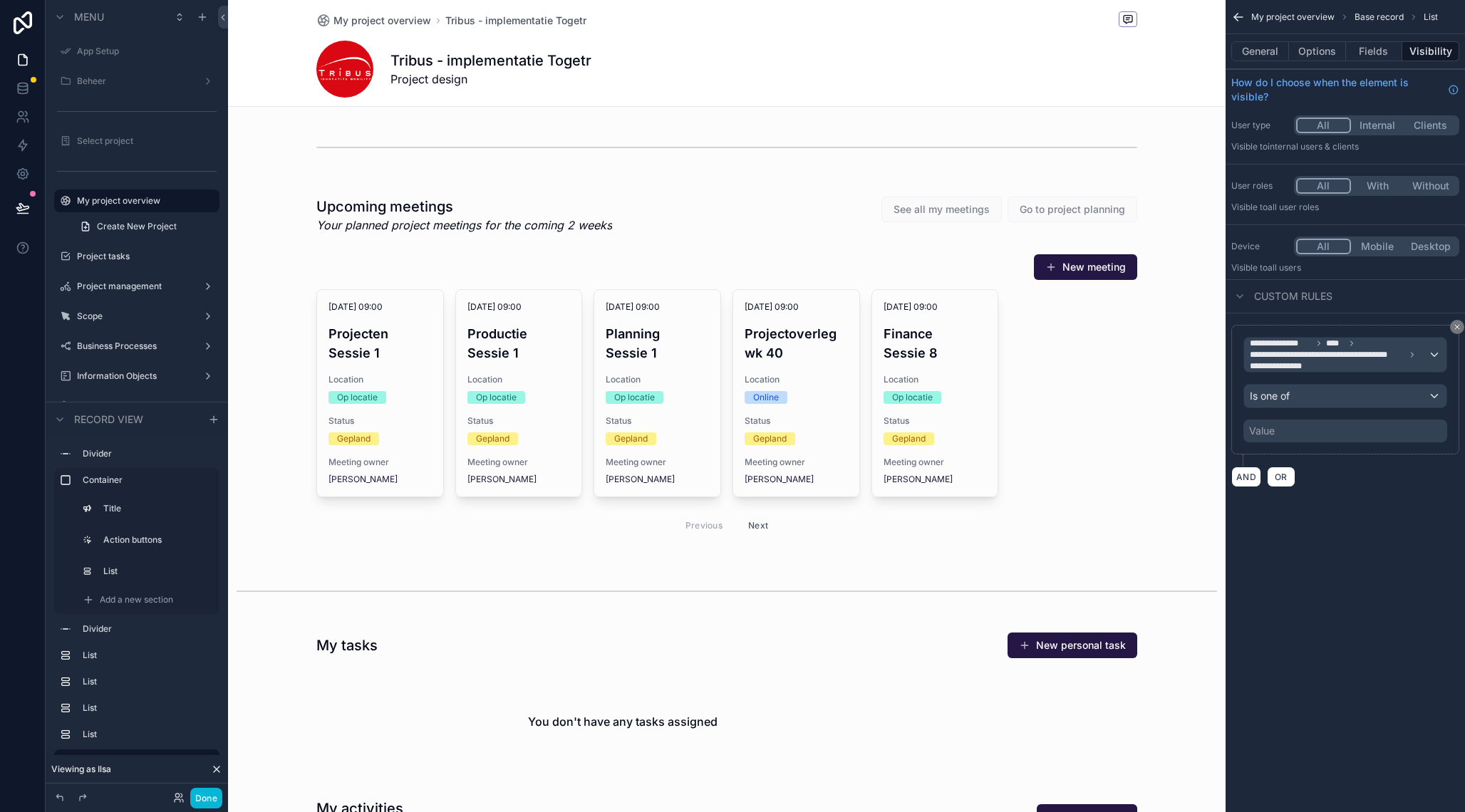
click at [1289, 437] on div "Value" at bounding box center [1345, 430] width 204 height 22
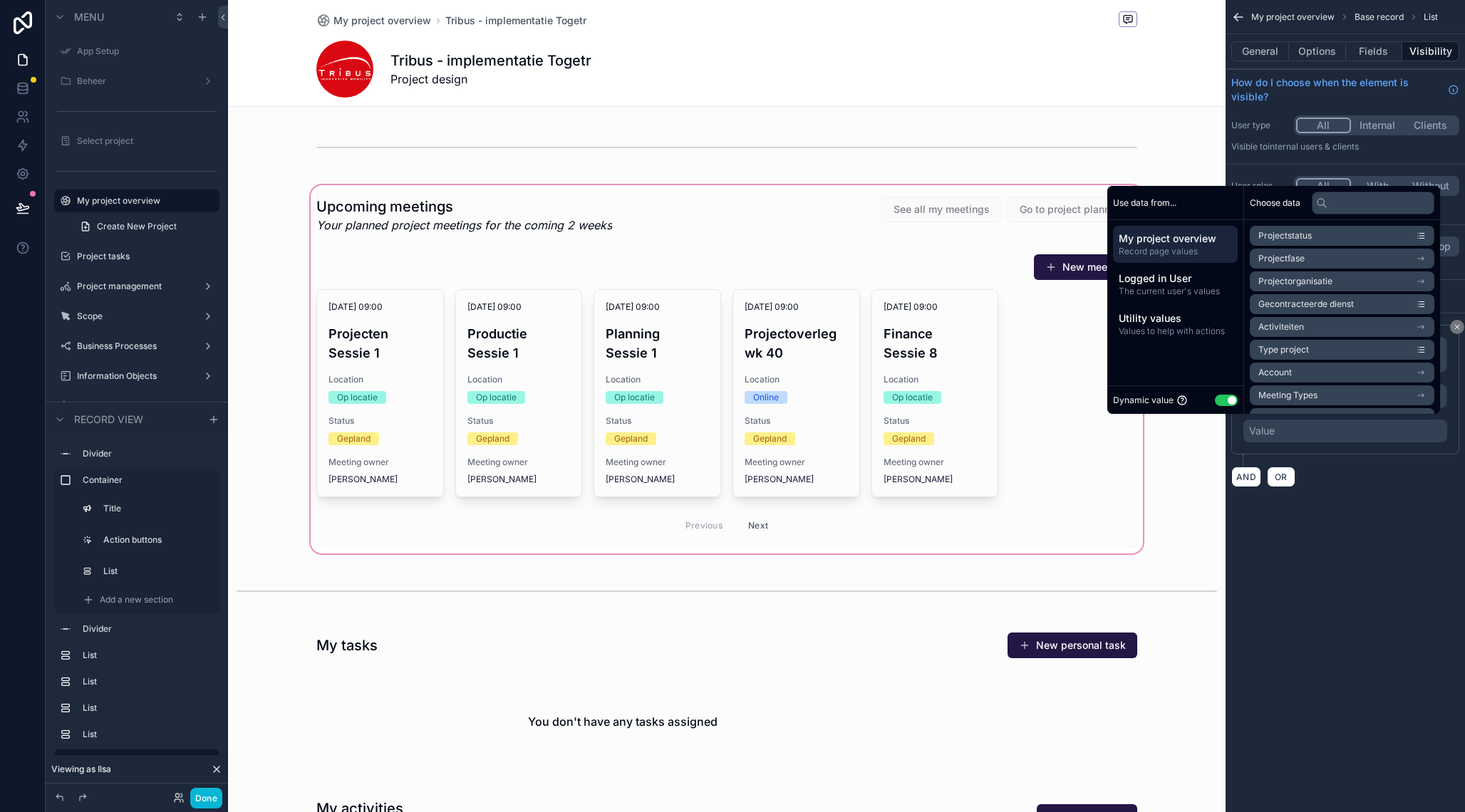
click at [1224, 399] on button "Use setting" at bounding box center [1226, 401] width 23 height 12
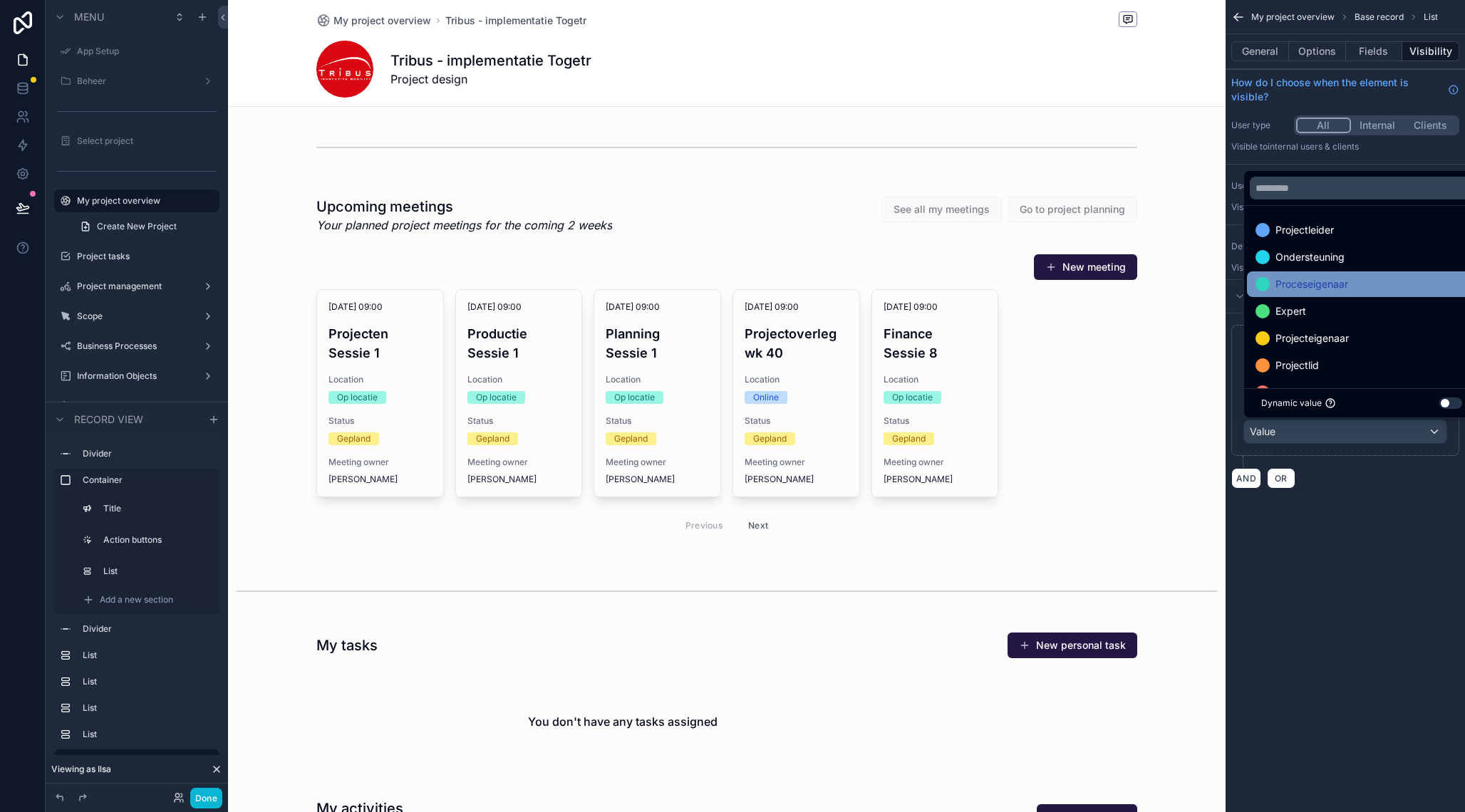
click at [1355, 284] on div "Proceseigenaar" at bounding box center [1362, 284] width 213 height 17
click at [1355, 554] on div "**********" at bounding box center [1345, 406] width 240 height 812
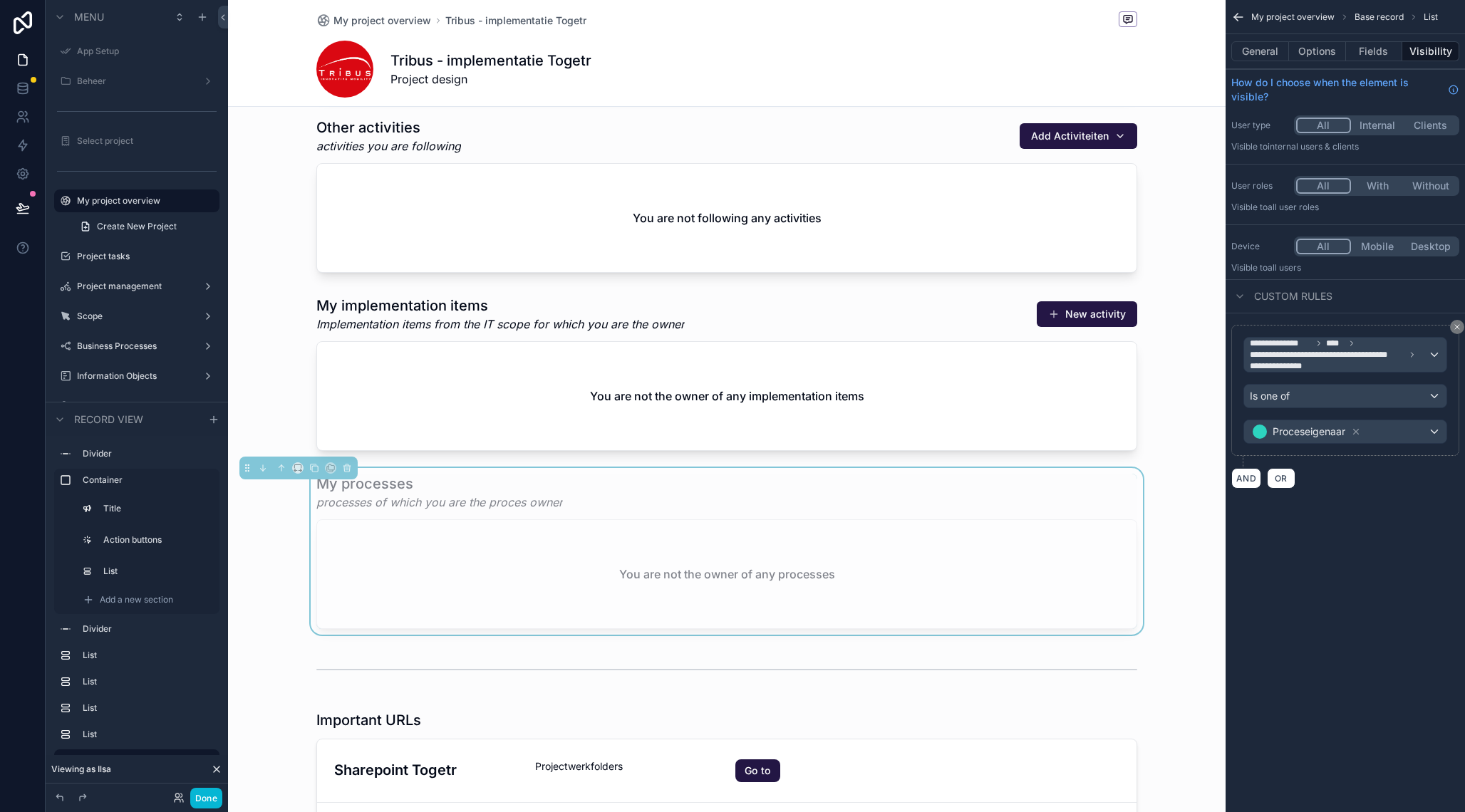
scroll to position [1214, 0]
click at [1188, 452] on div "scrollable content" at bounding box center [727, 373] width 997 height 167
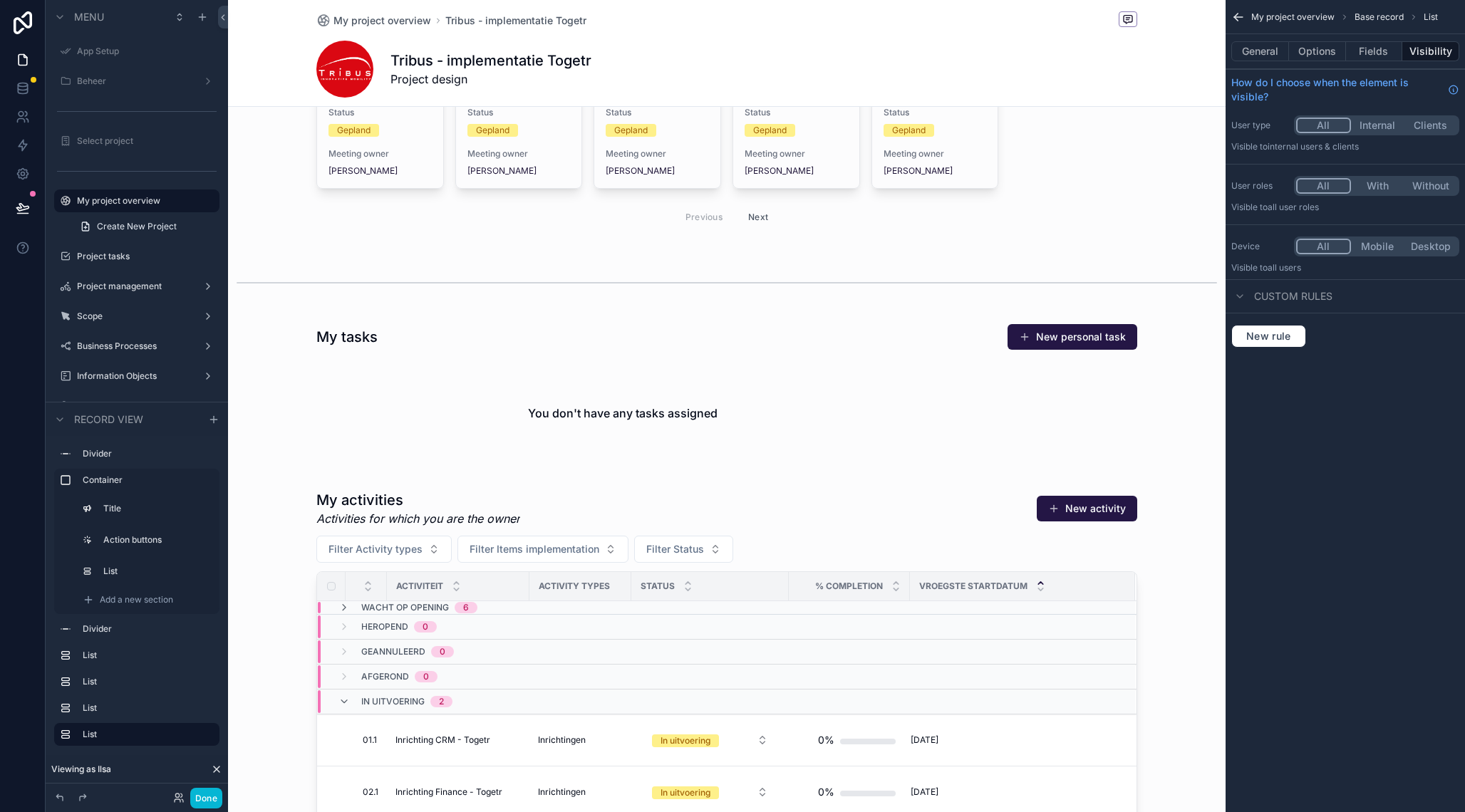
scroll to position [310, 0]
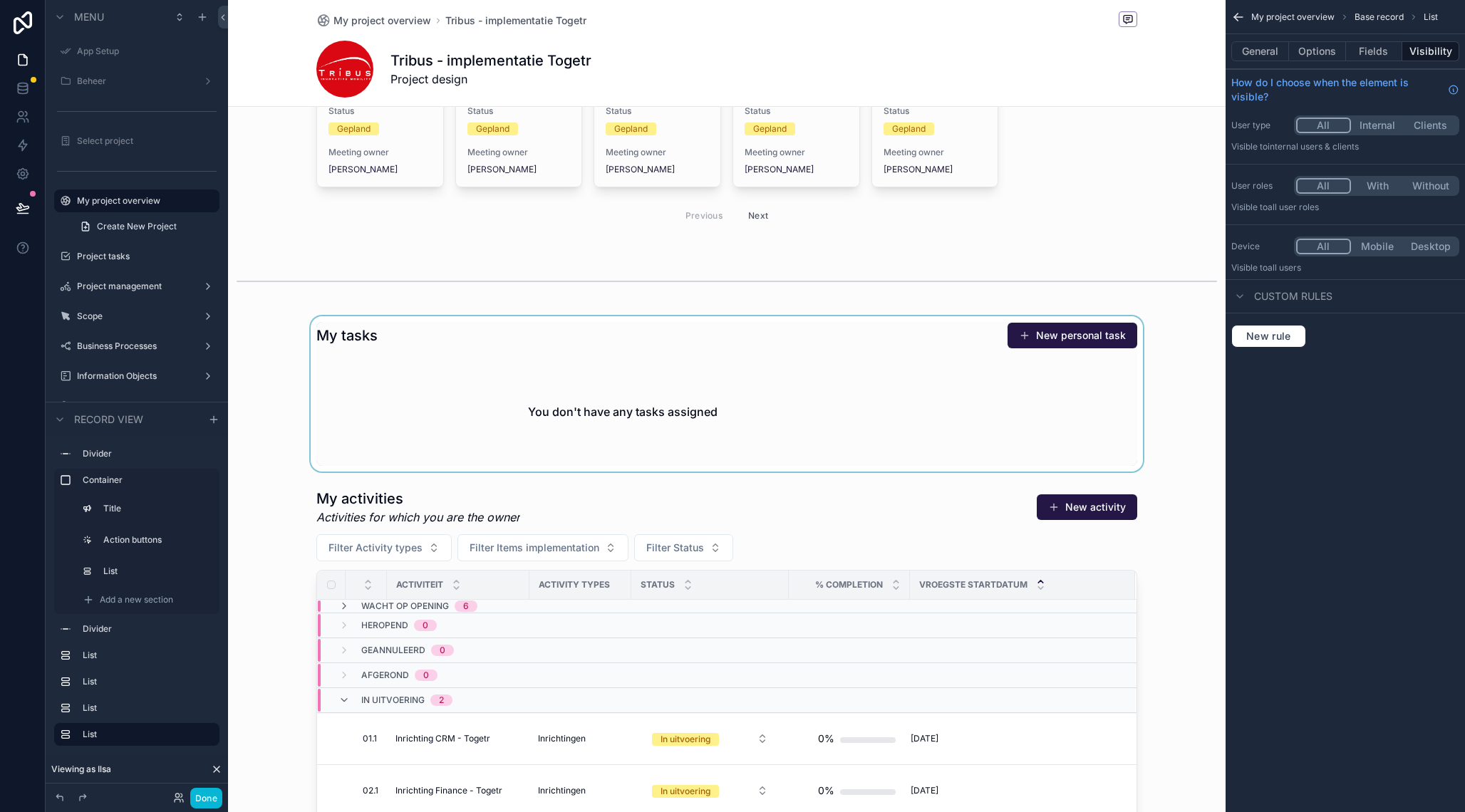
click at [897, 337] on div "scrollable content" at bounding box center [727, 394] width 997 height 155
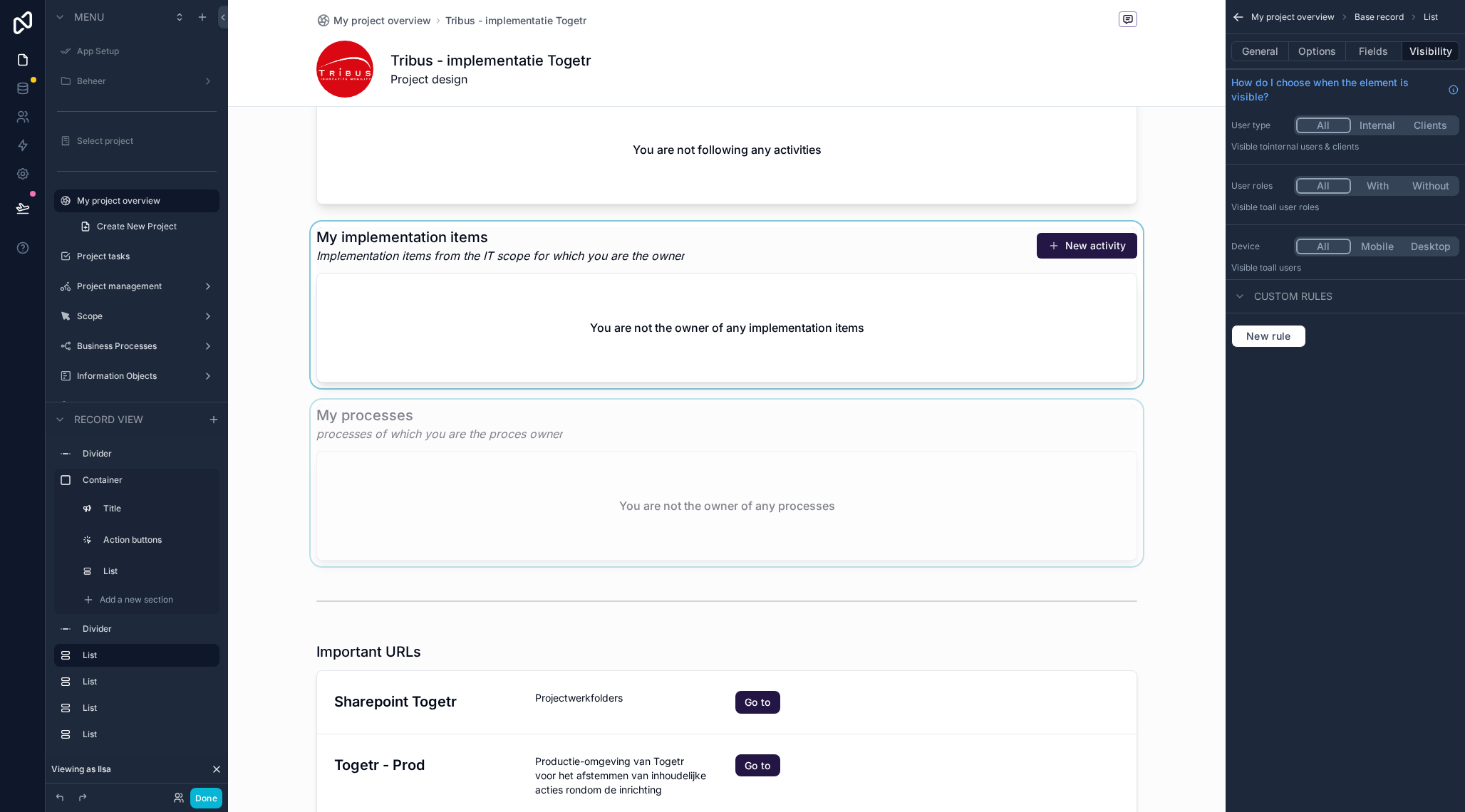
scroll to position [1282, 0]
click at [179, 795] on icon at bounding box center [179, 798] width 12 height 12
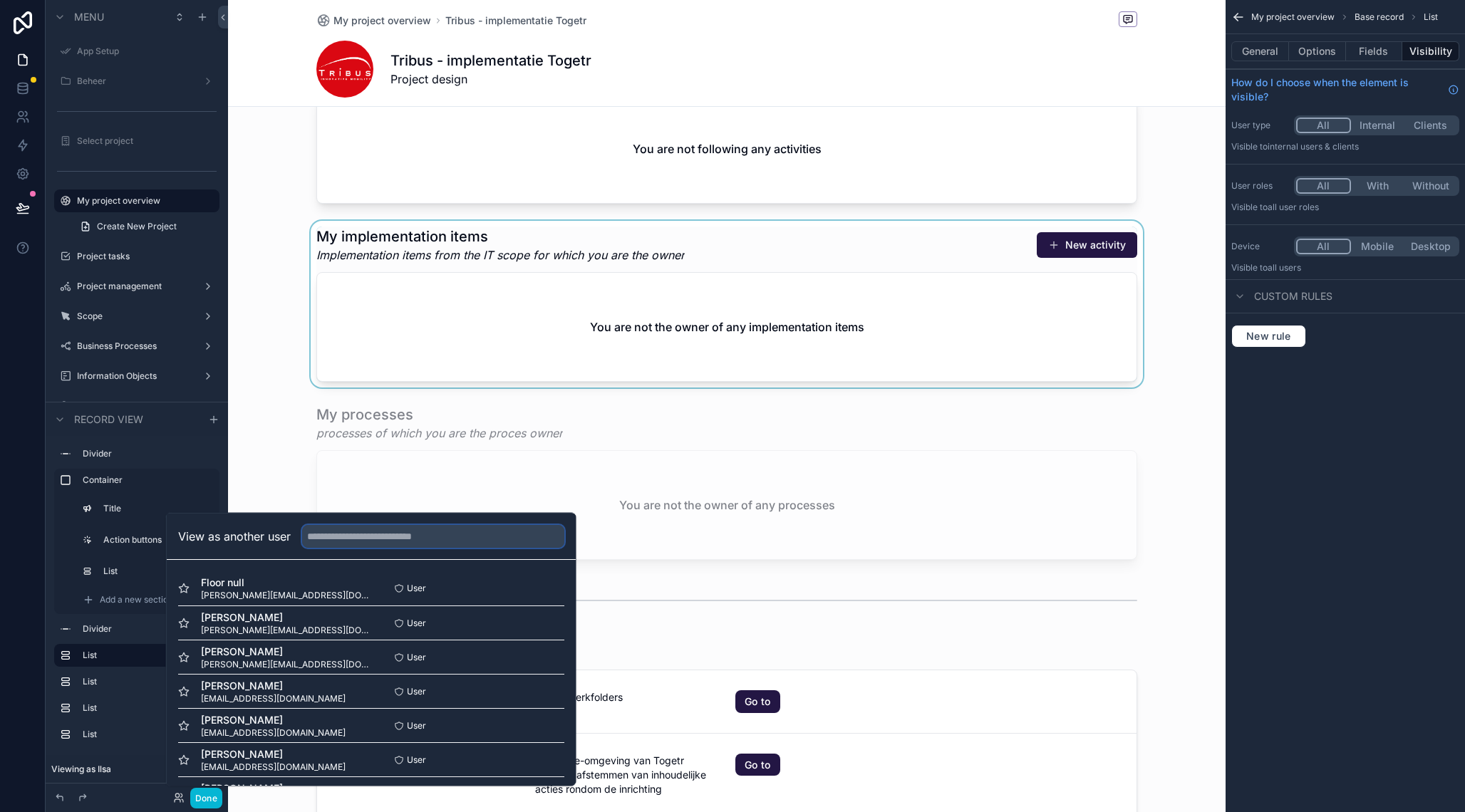
click at [372, 535] on input "text" at bounding box center [433, 536] width 262 height 22
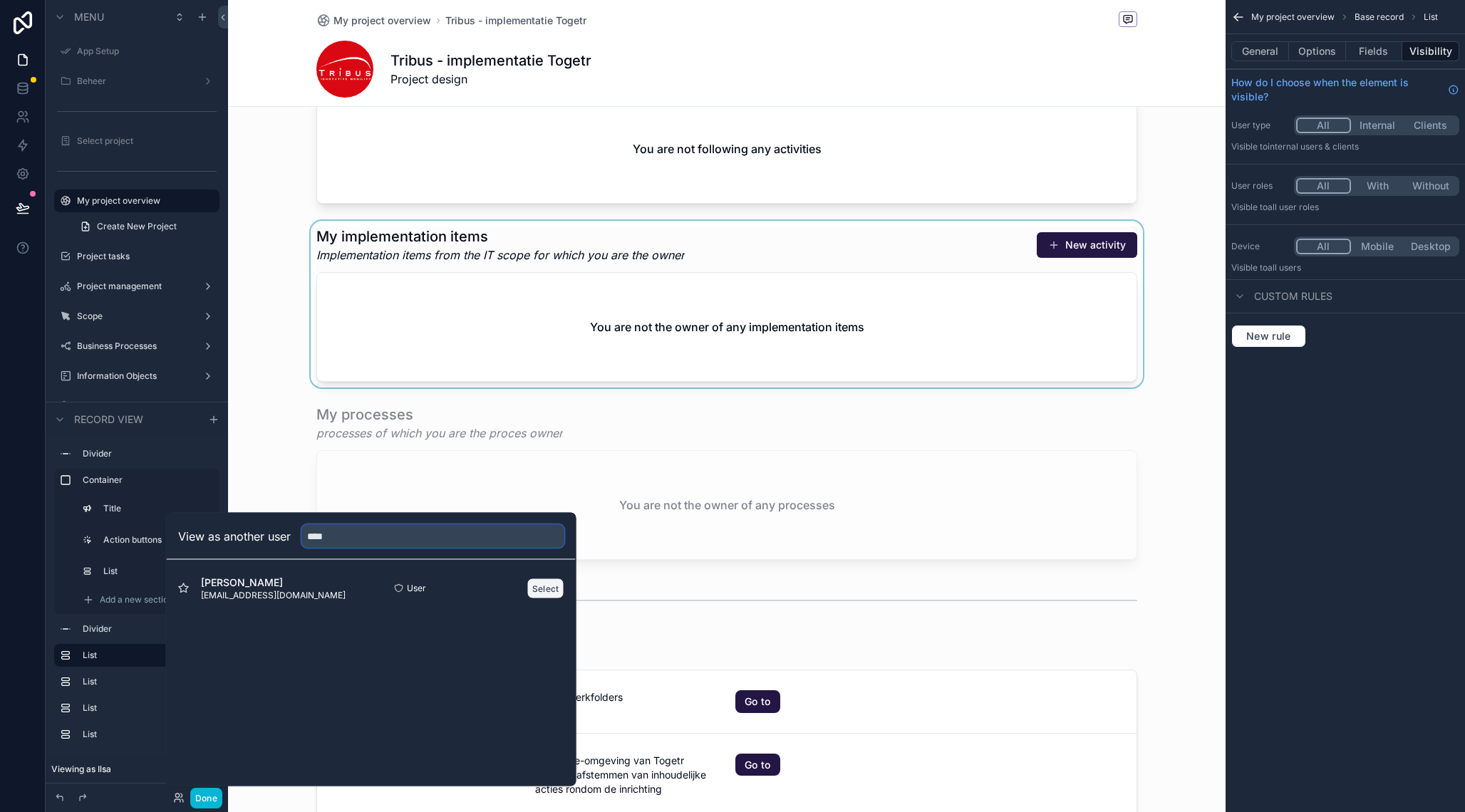
type input "****"
click at [536, 584] on button "Select" at bounding box center [545, 588] width 37 height 20
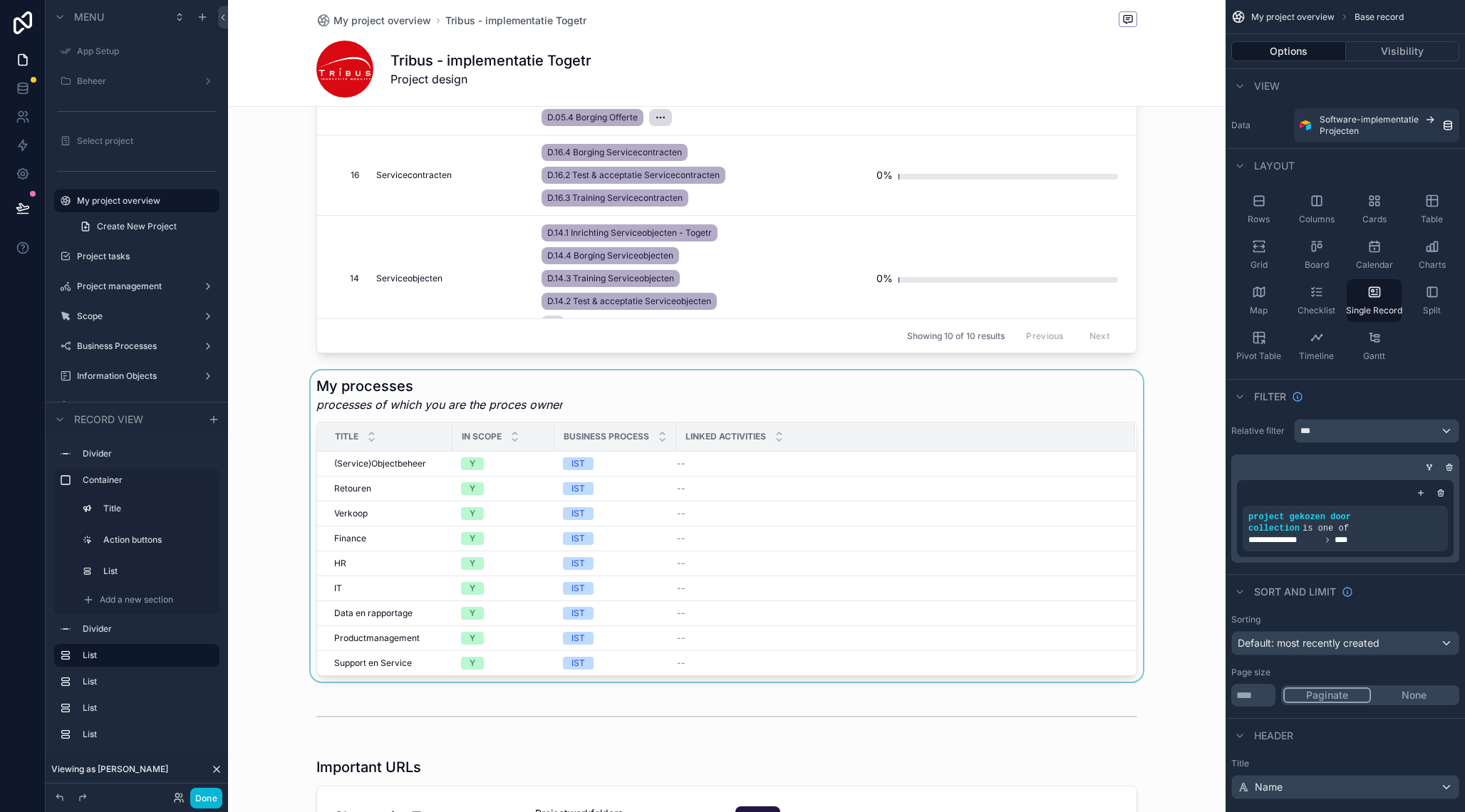
scroll to position [1846, 0]
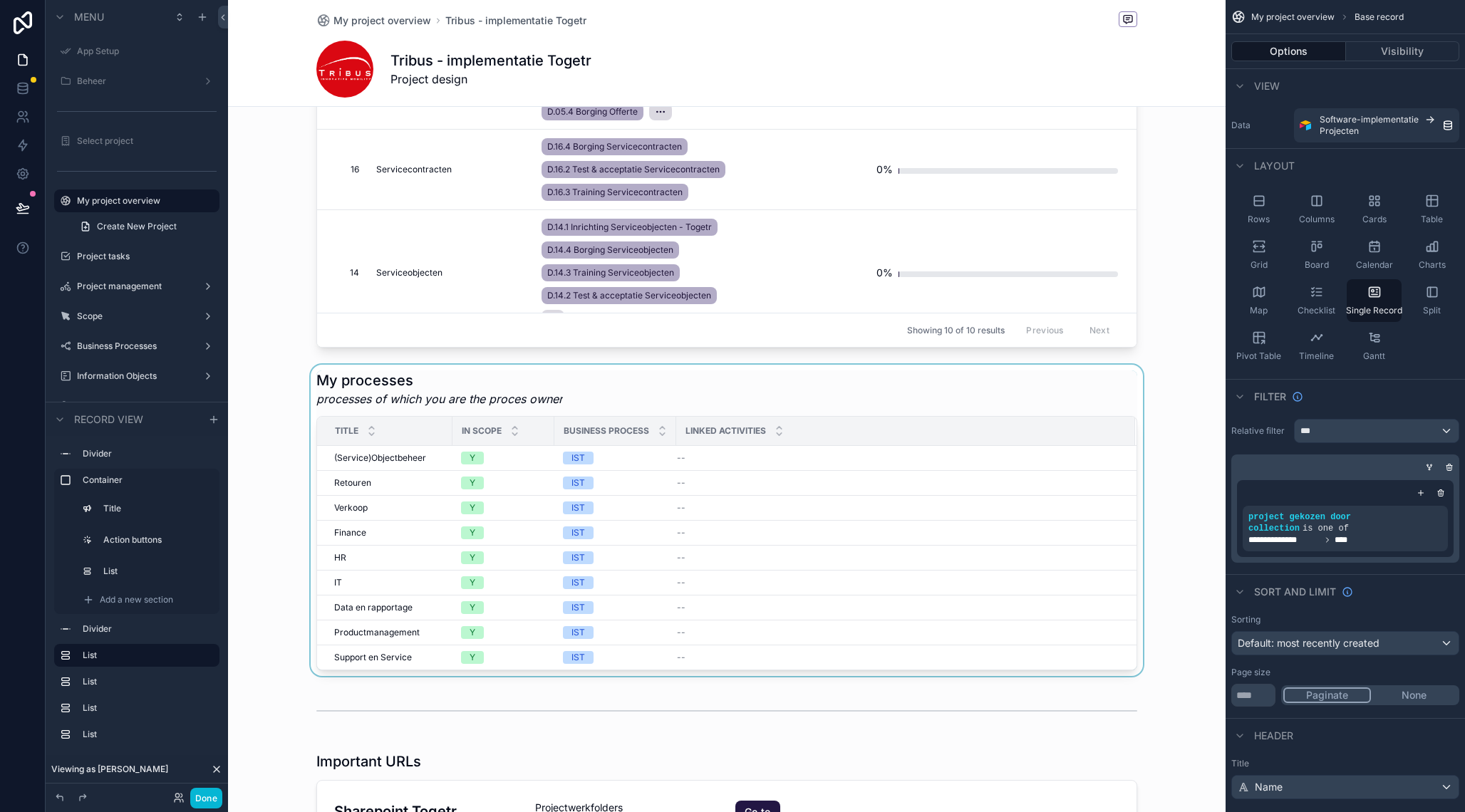
click at [409, 456] on div "scrollable content" at bounding box center [727, 520] width 997 height 311
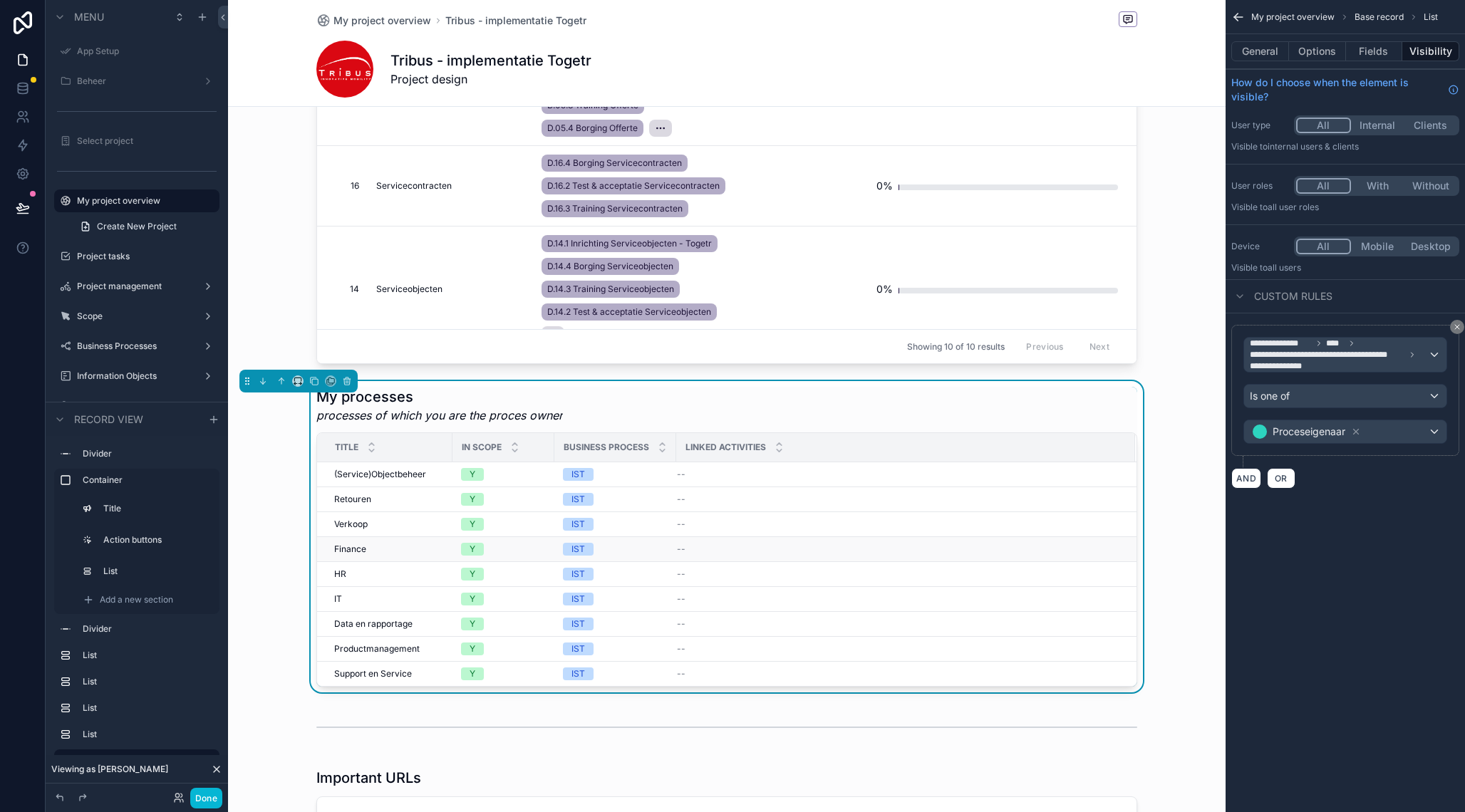
scroll to position [1826, 0]
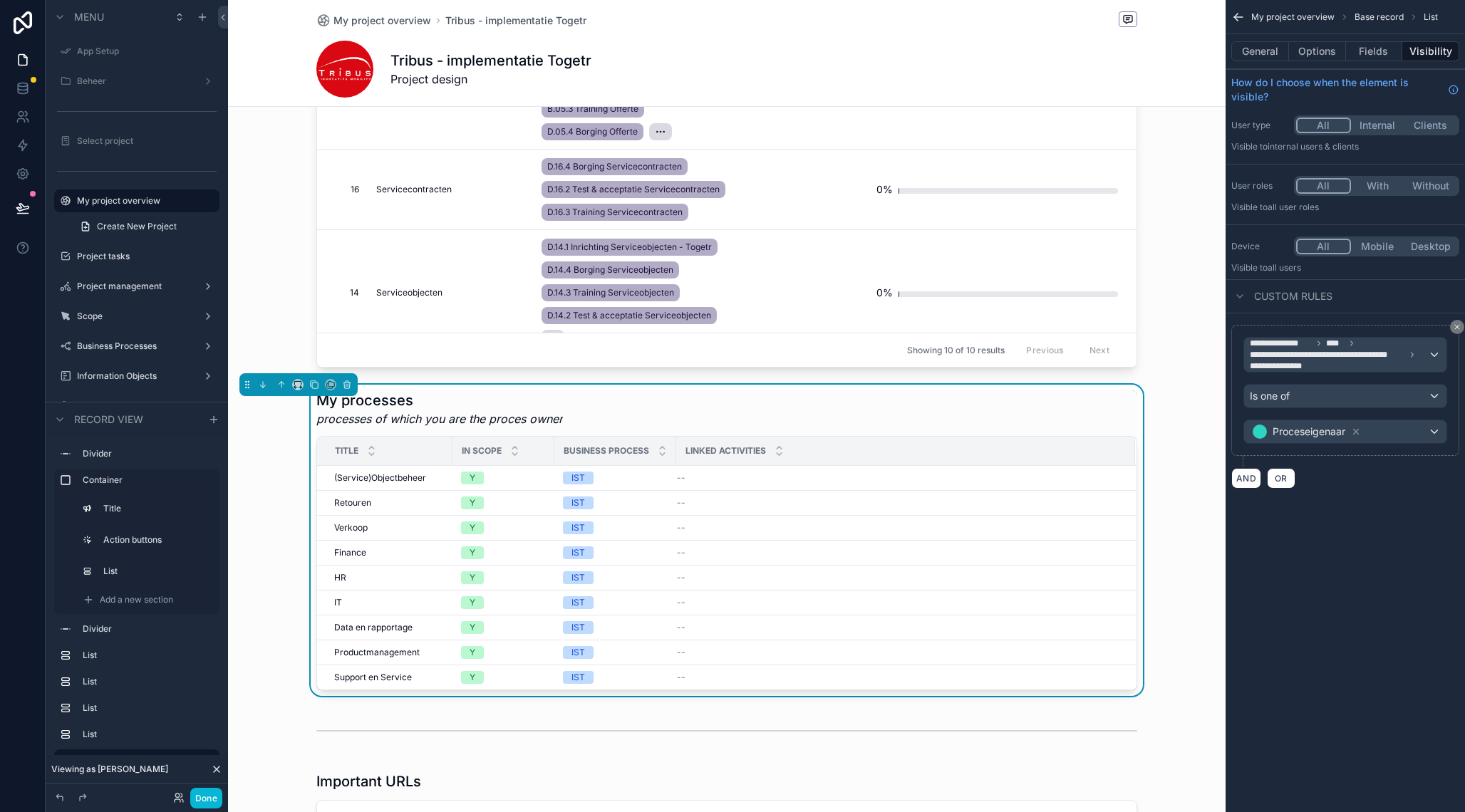
click at [216, 768] on icon at bounding box center [217, 769] width 6 height 6
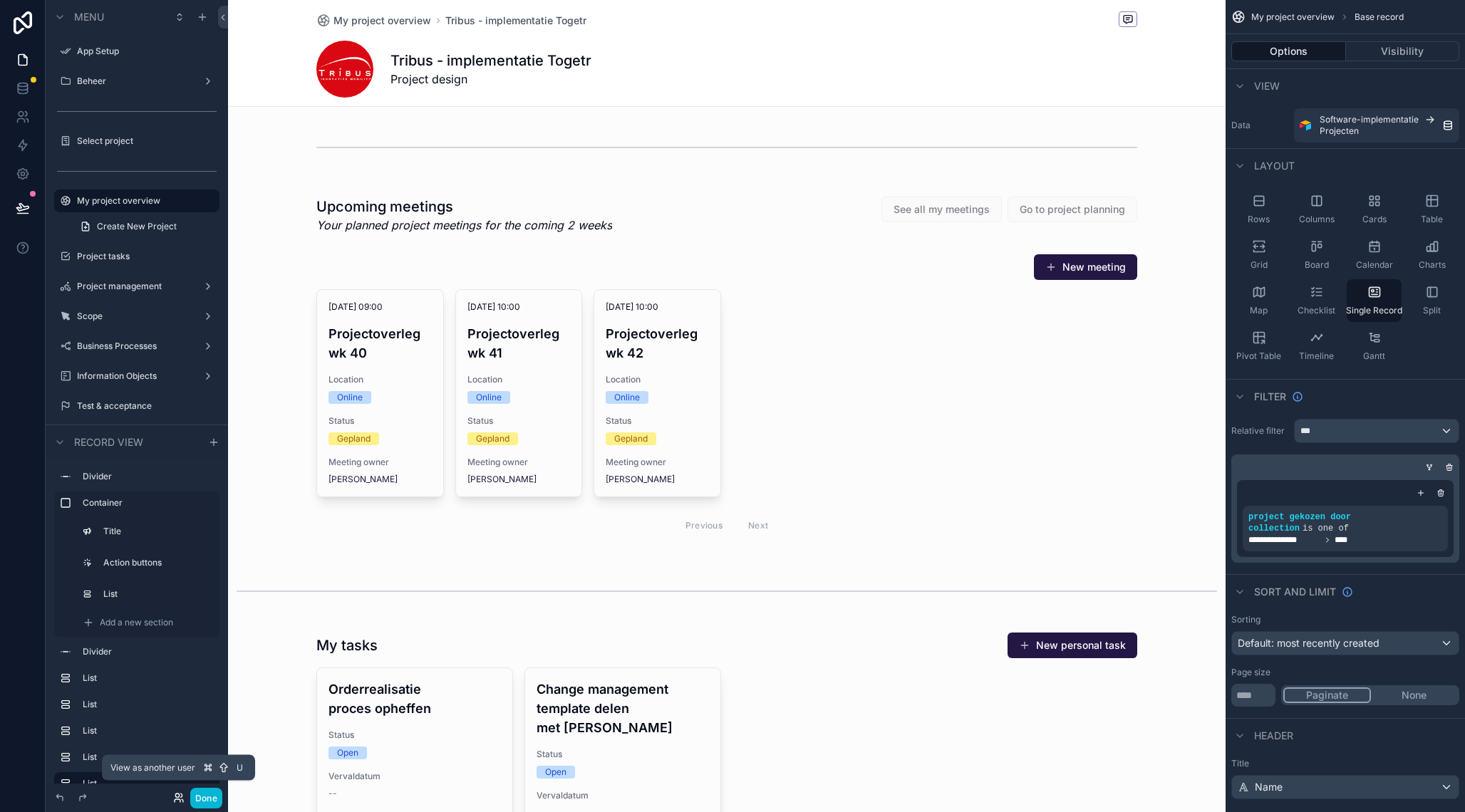
drag, startPoint x: 0, startPoint y: 0, endPoint x: 176, endPoint y: 794, distance: 813.3
click at [176, 794] on icon at bounding box center [176, 795] width 4 height 4
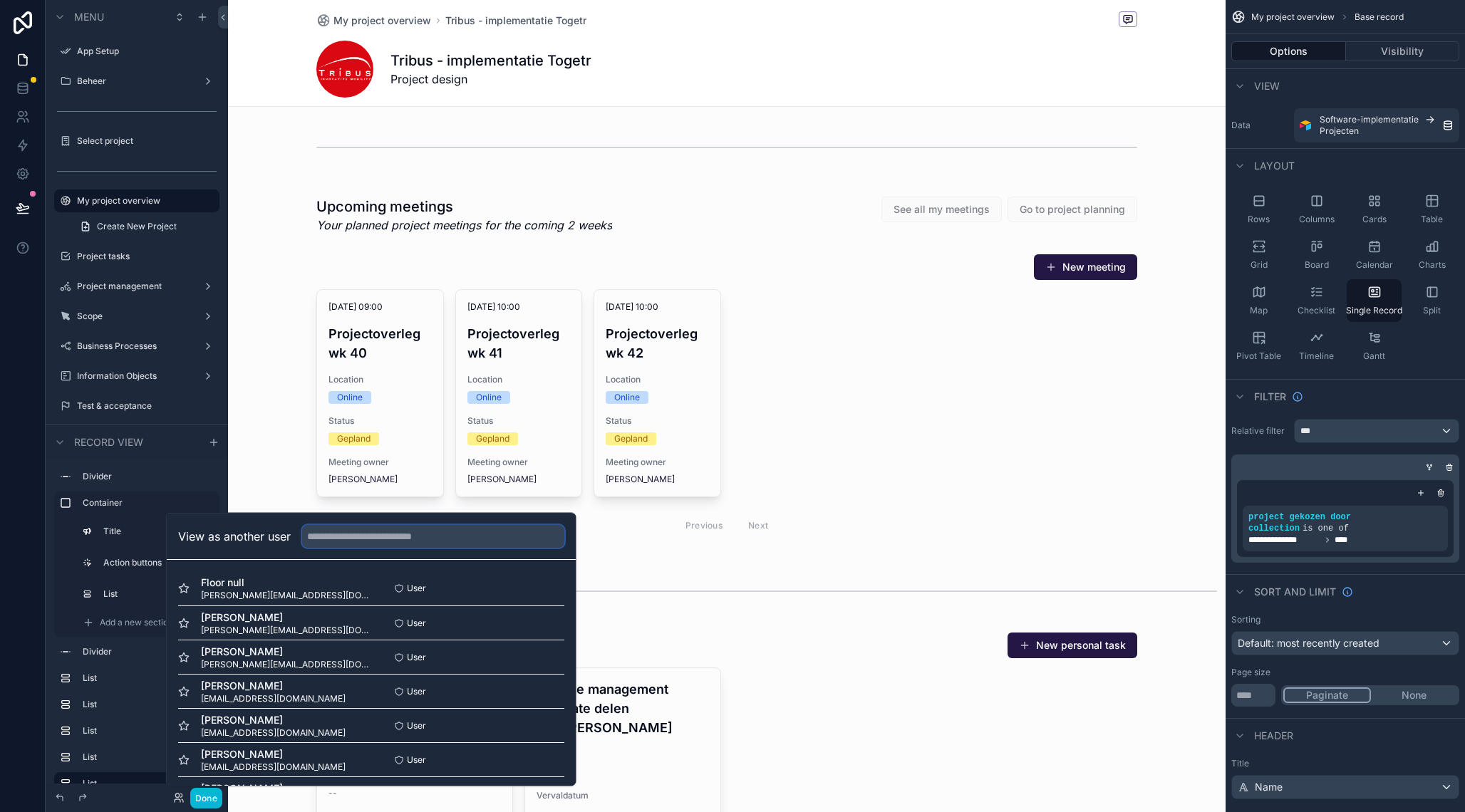
click at [349, 535] on input "text" at bounding box center [433, 536] width 262 height 22
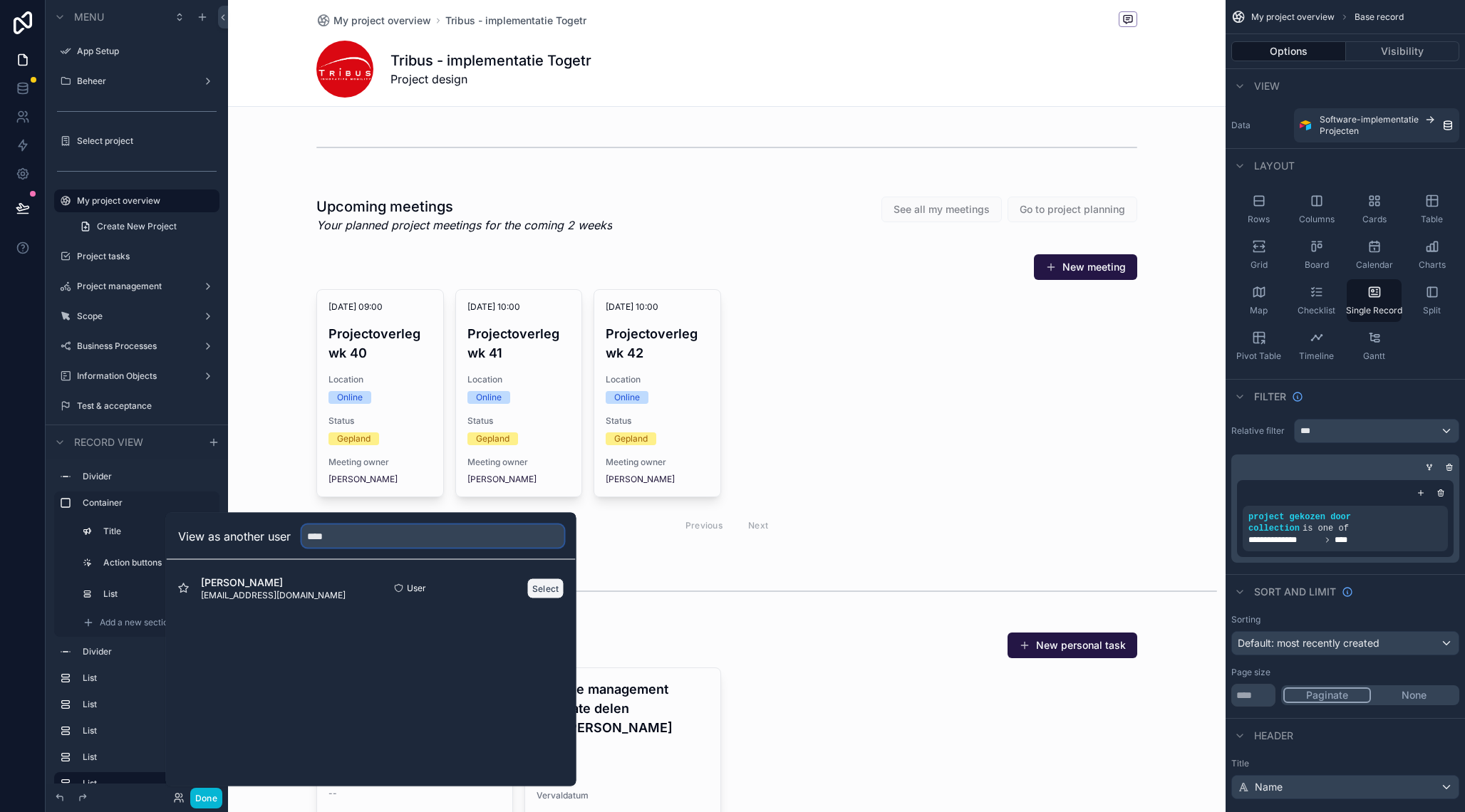
type input "****"
click at [543, 586] on button "Select" at bounding box center [545, 588] width 37 height 20
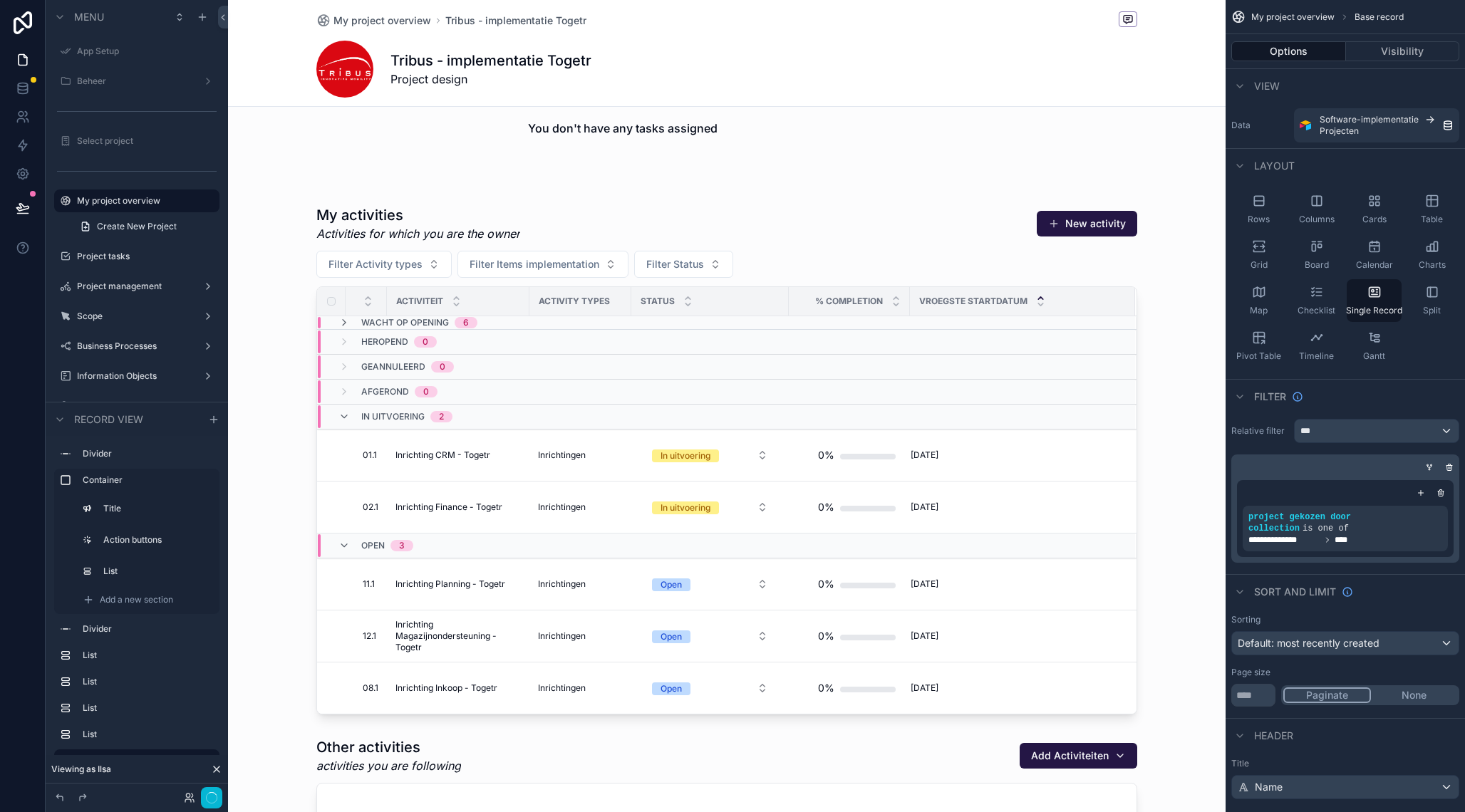
scroll to position [607, 0]
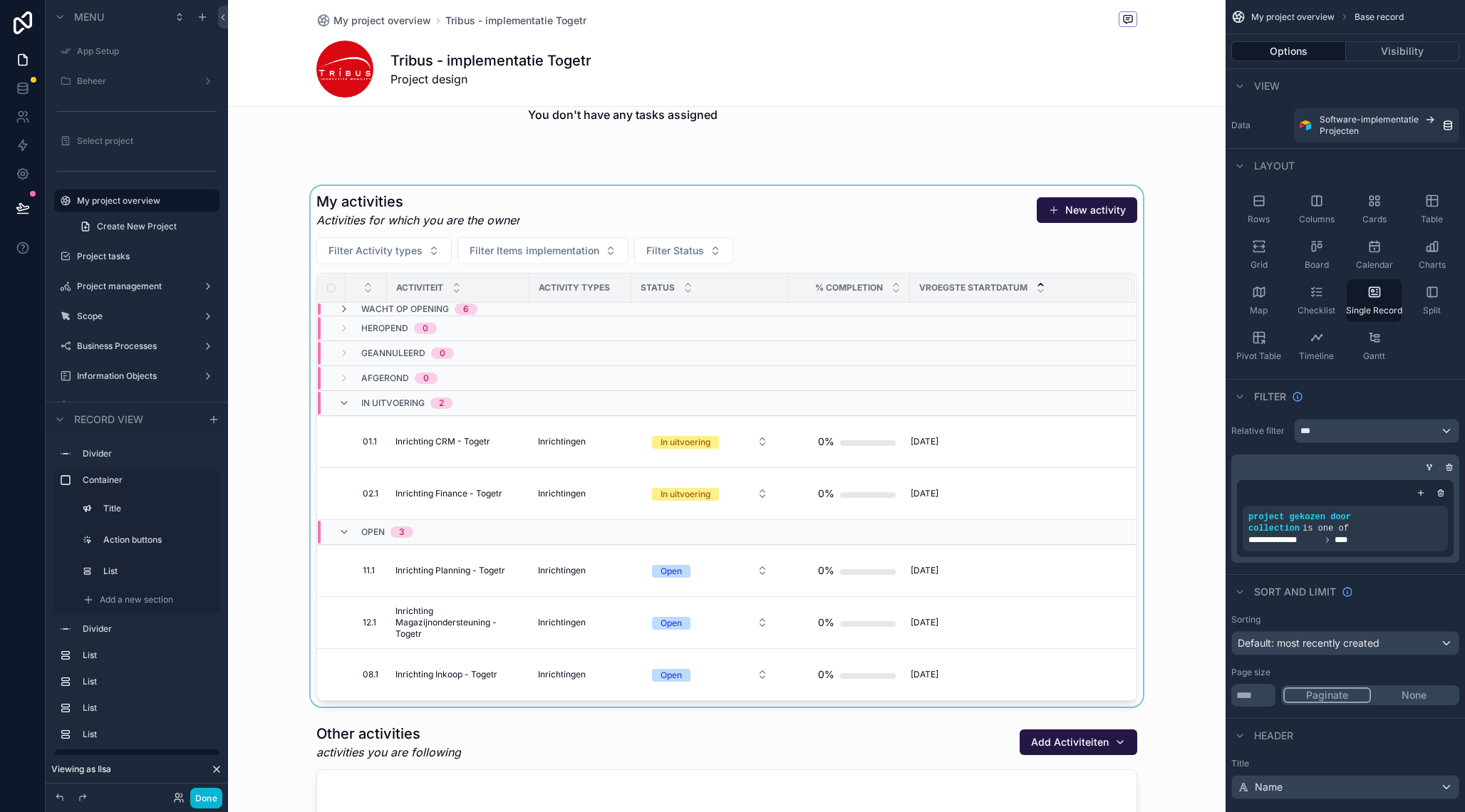
click at [863, 448] on div "scrollable content" at bounding box center [727, 446] width 997 height 521
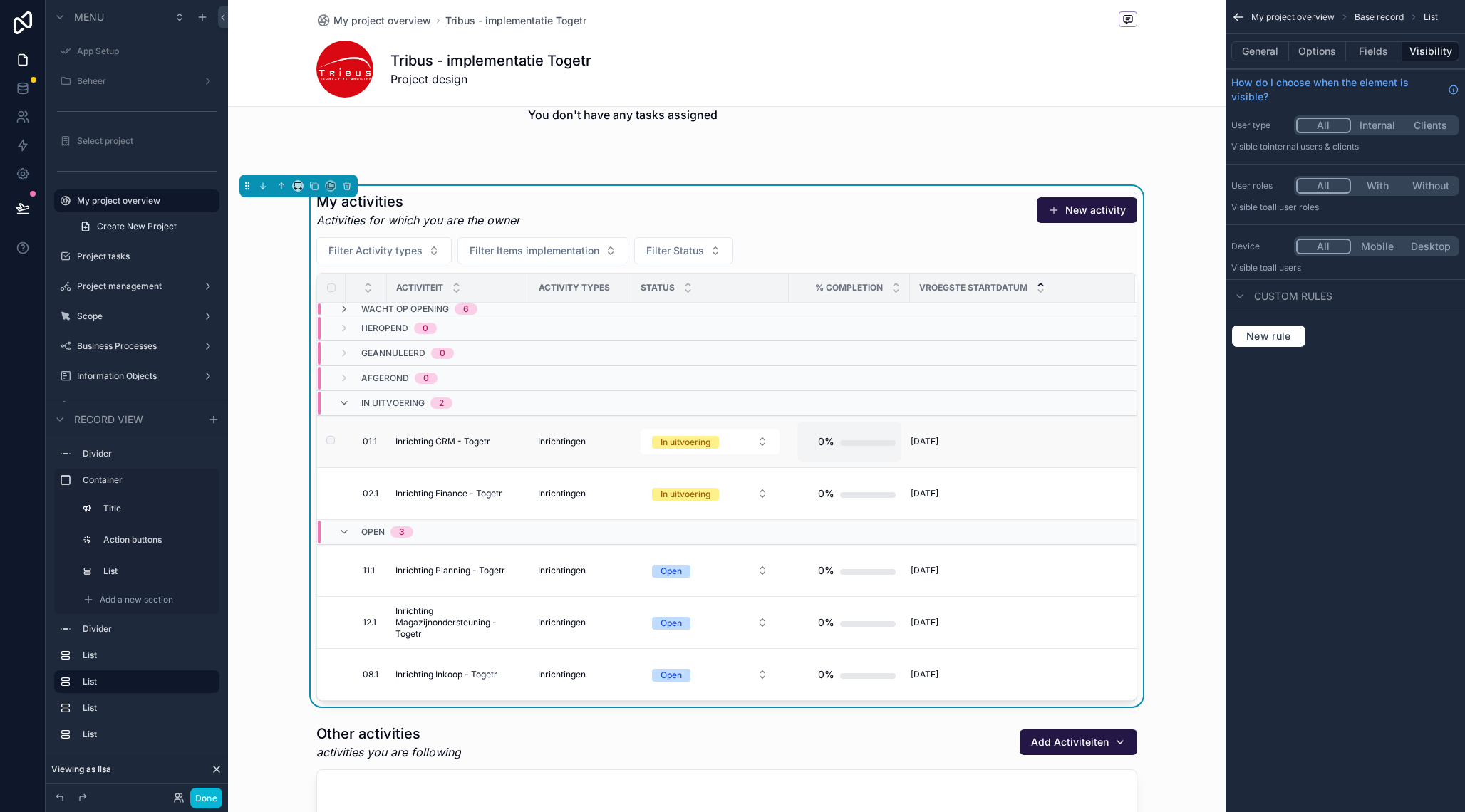
click at [868, 446] on div "scrollable content" at bounding box center [868, 443] width 56 height 6
click at [854, 458] on div "0%" at bounding box center [849, 441] width 104 height 40
click at [182, 796] on icon at bounding box center [179, 798] width 12 height 12
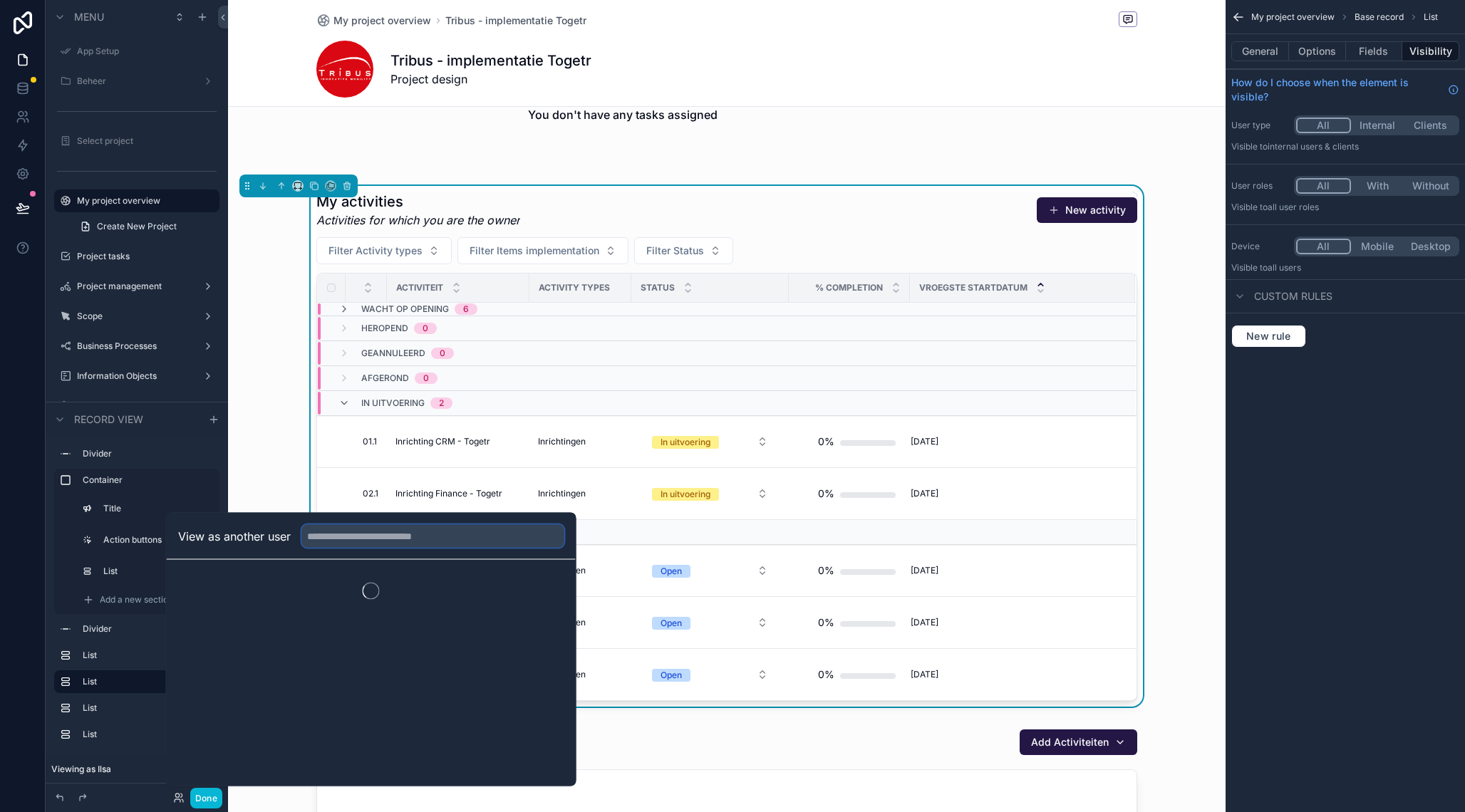
click at [361, 546] on input "text" at bounding box center [433, 536] width 262 height 22
type input "***"
click at [549, 591] on button "Select" at bounding box center [545, 588] width 37 height 20
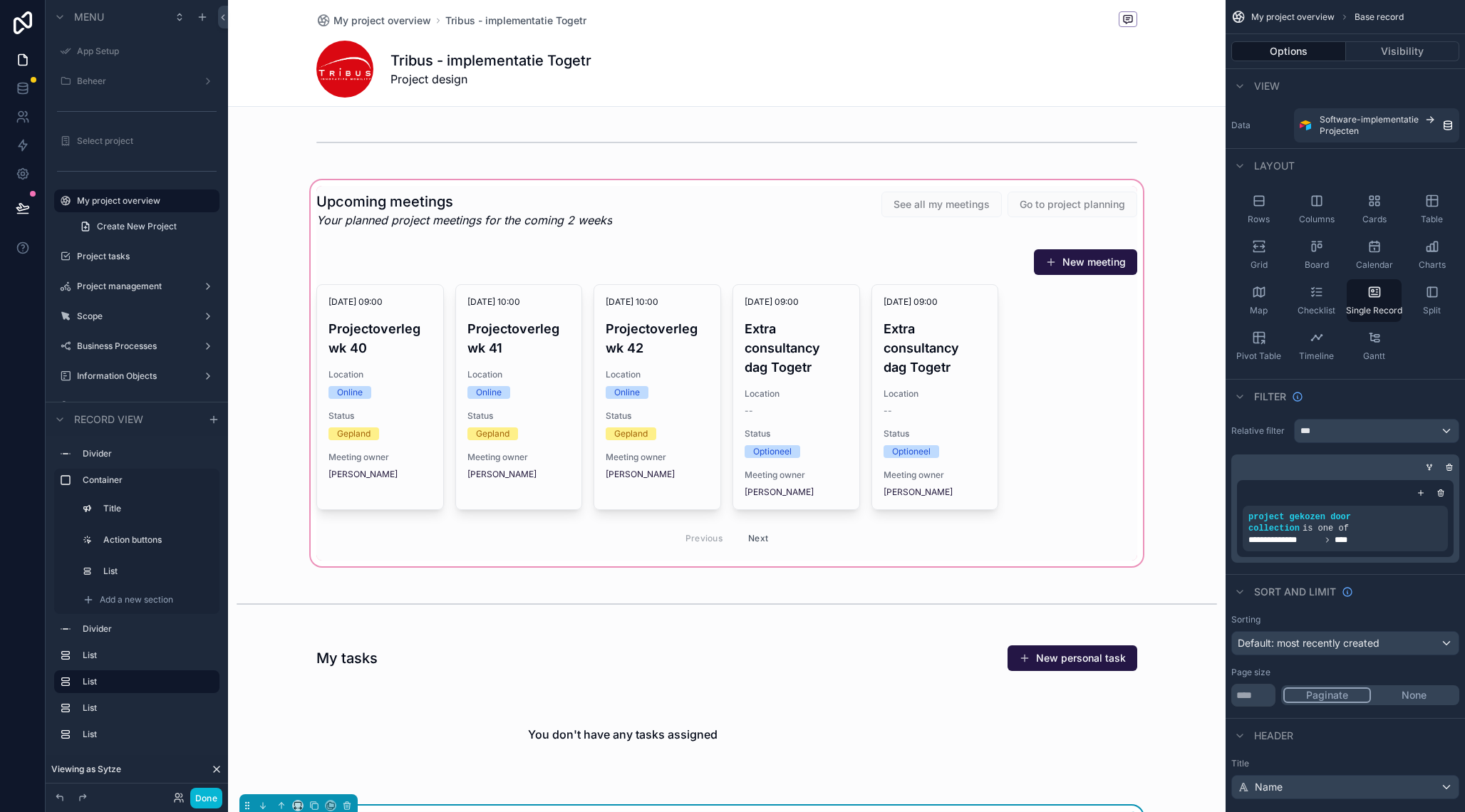
scroll to position [6, 0]
click at [699, 198] on div "scrollable content" at bounding box center [727, 372] width 997 height 392
